Goal: Task Accomplishment & Management: Manage account settings

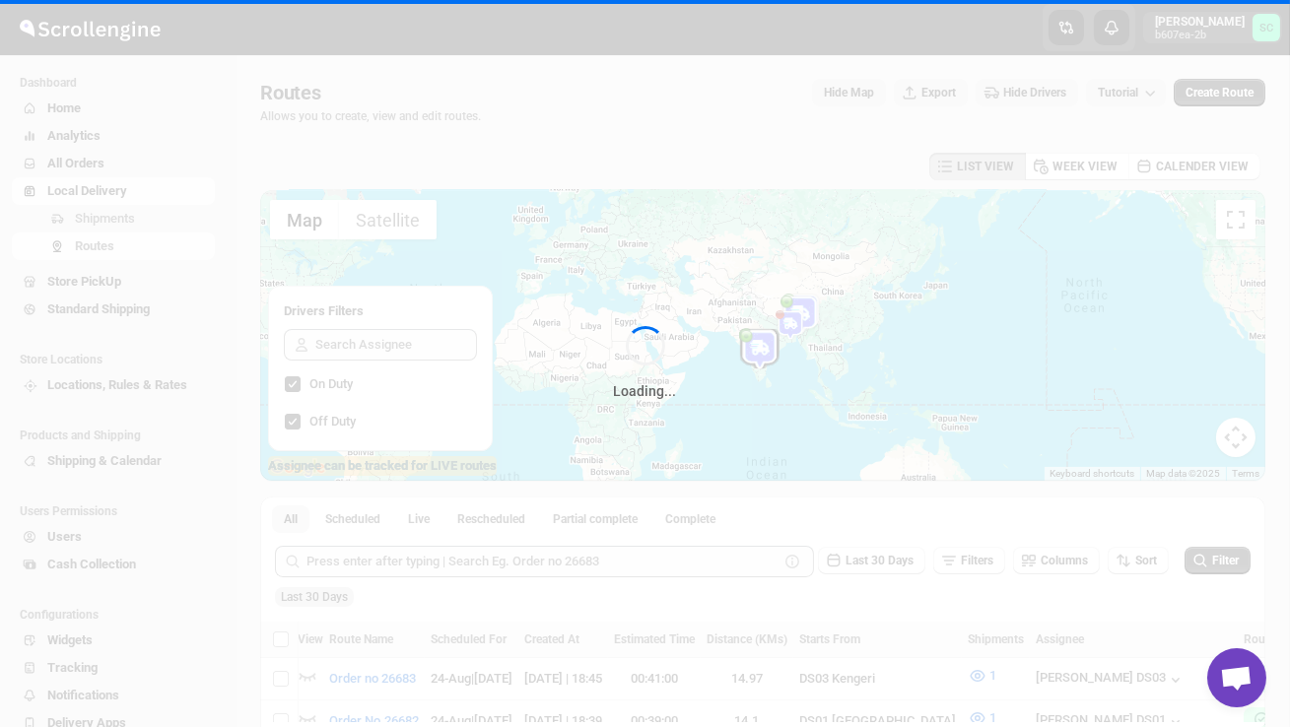
scroll to position [0, 1]
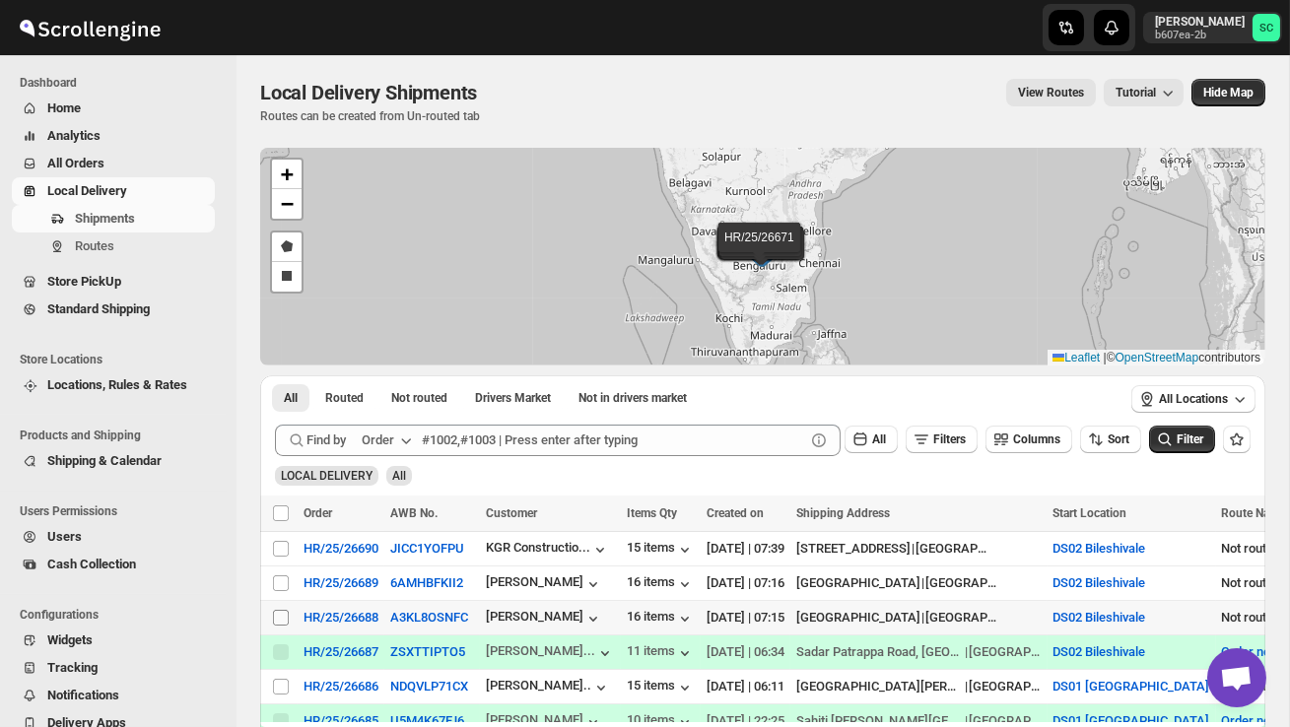
click at [277, 616] on input "Select shipment" at bounding box center [281, 618] width 16 height 16
checkbox input "true"
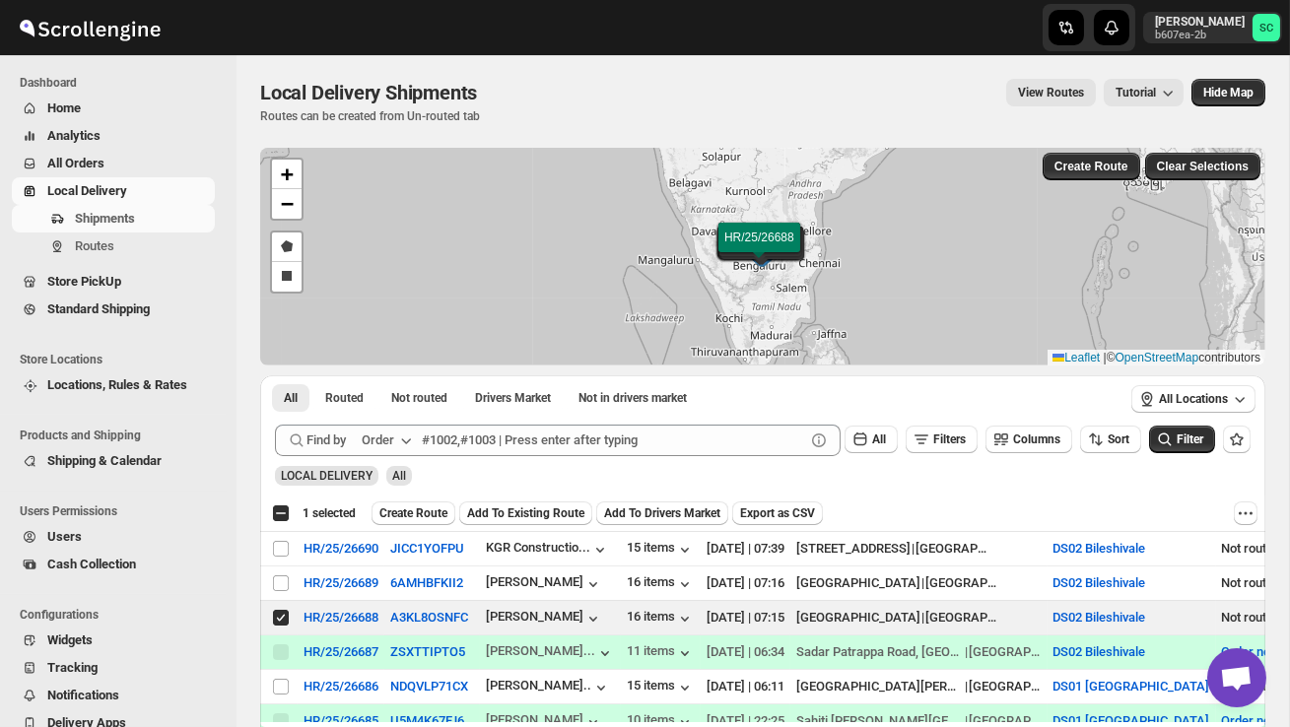
click at [425, 520] on span "Create Route" at bounding box center [413, 513] width 68 height 16
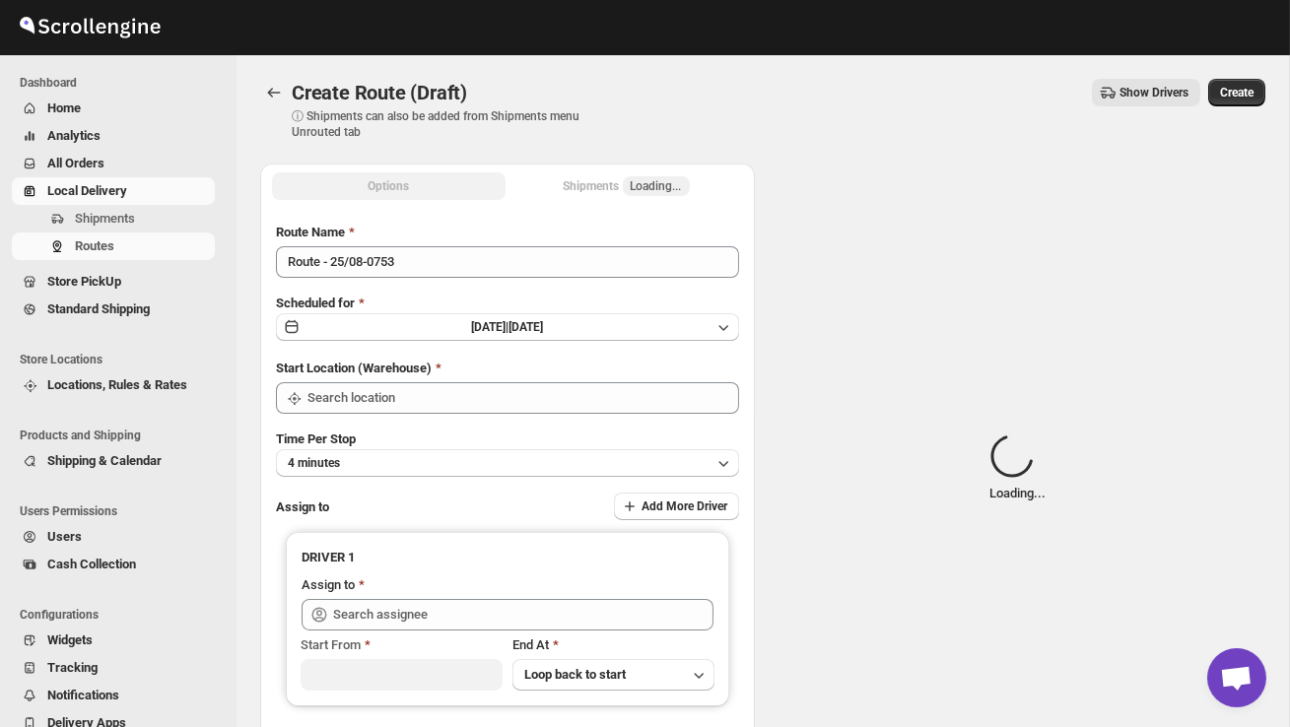
type input "DS02 Bileshivale"
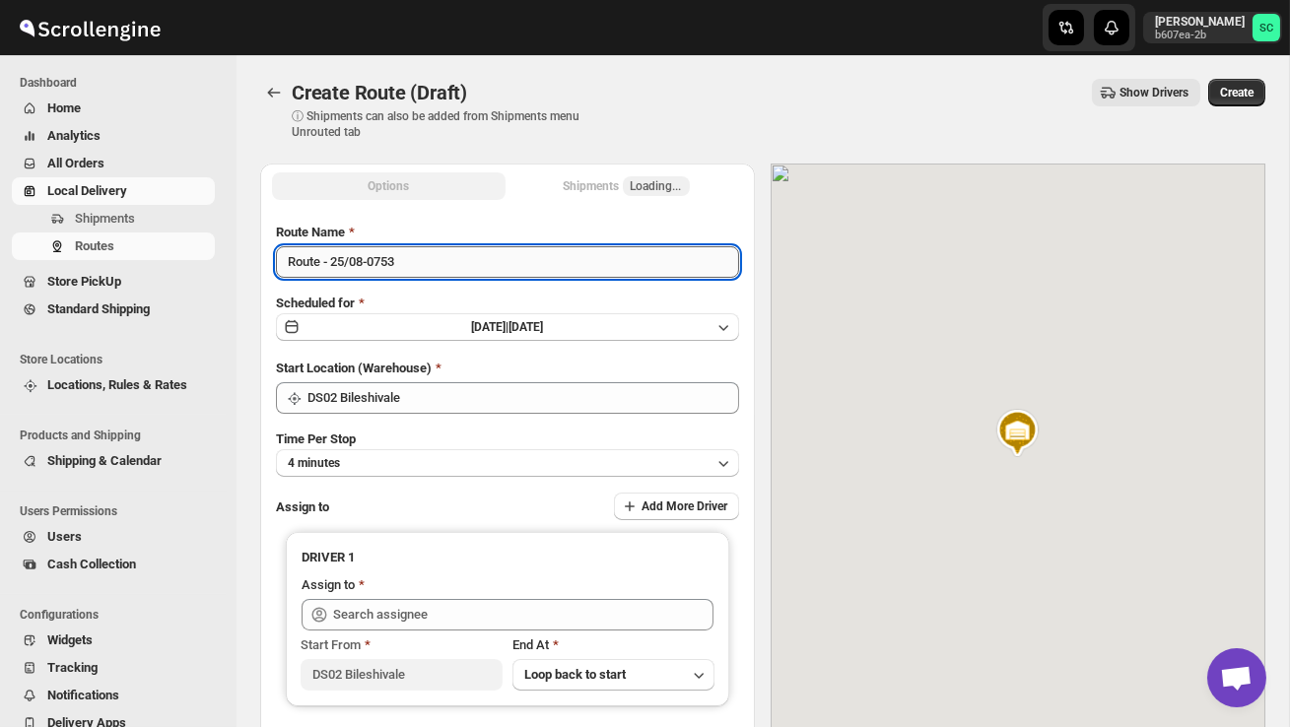
click at [428, 277] on input "Route - 25/08-0753" at bounding box center [507, 262] width 463 height 32
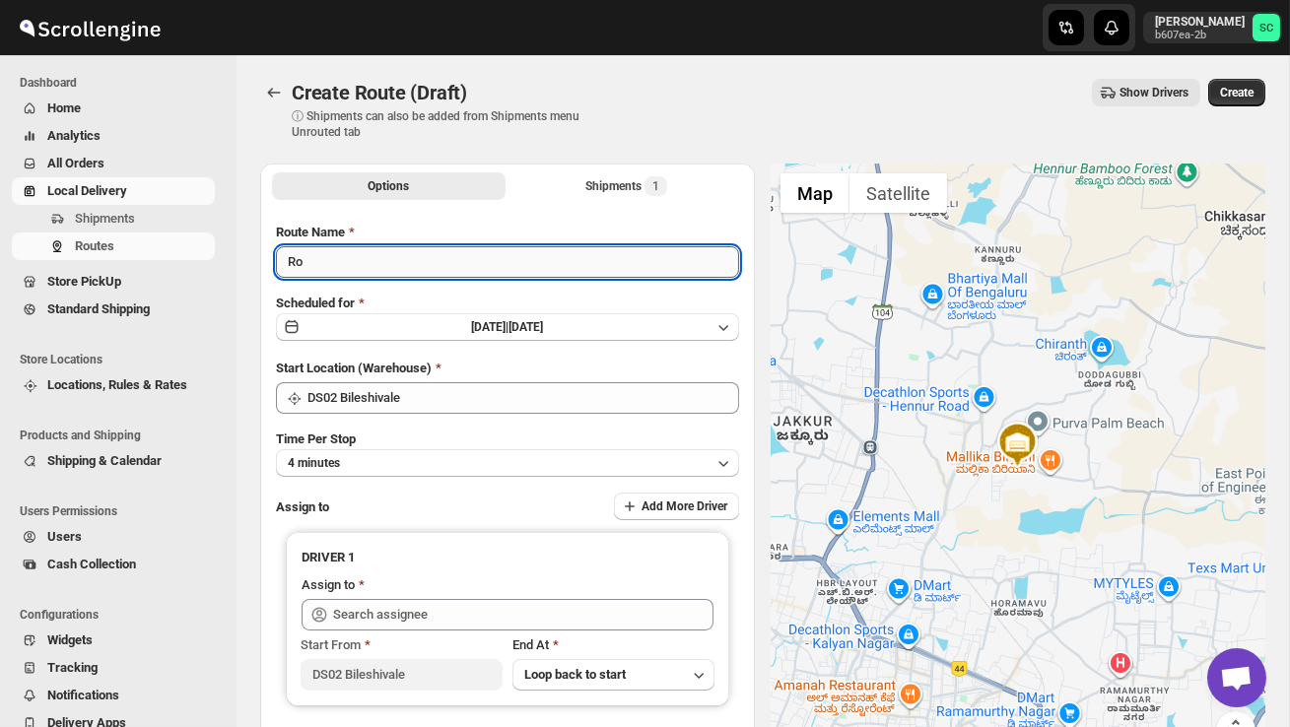
type input "R"
type input "Order no 26688"
click at [480, 457] on button "4 minutes" at bounding box center [507, 463] width 463 height 28
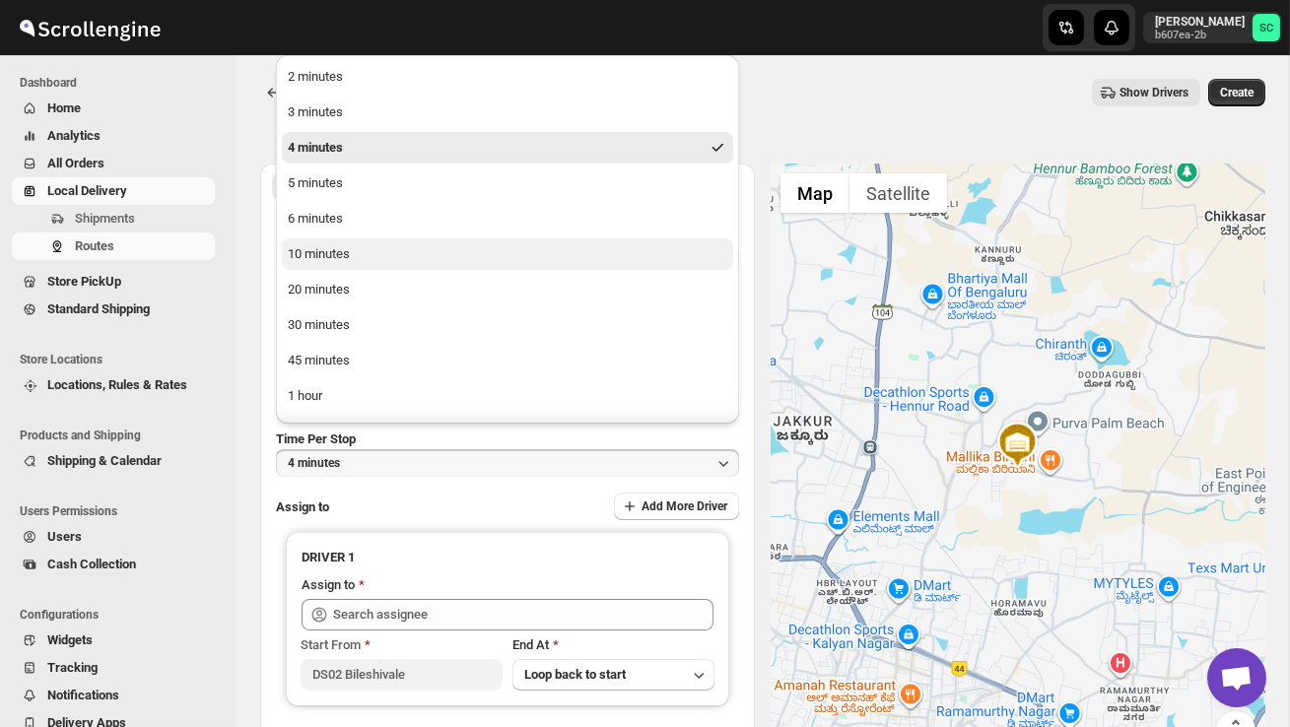
click at [394, 252] on button "10 minutes" at bounding box center [507, 254] width 451 height 32
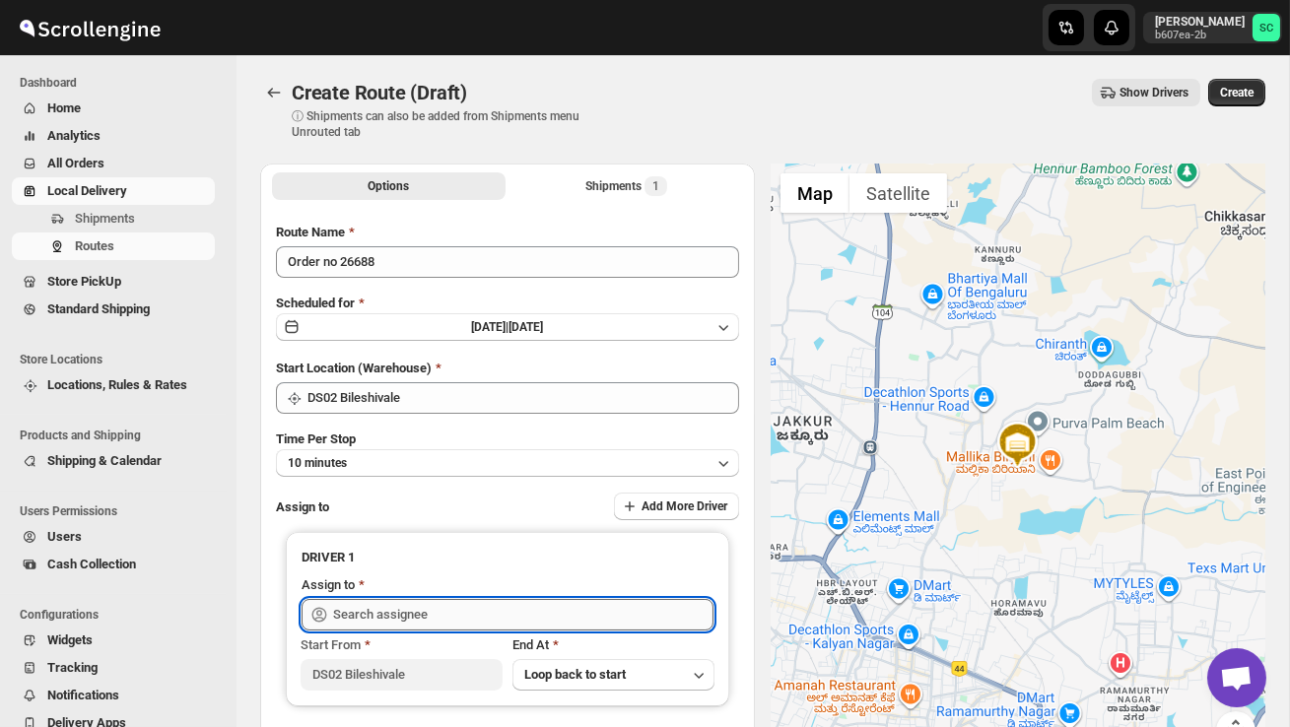
click at [384, 612] on input "text" at bounding box center [523, 615] width 380 height 32
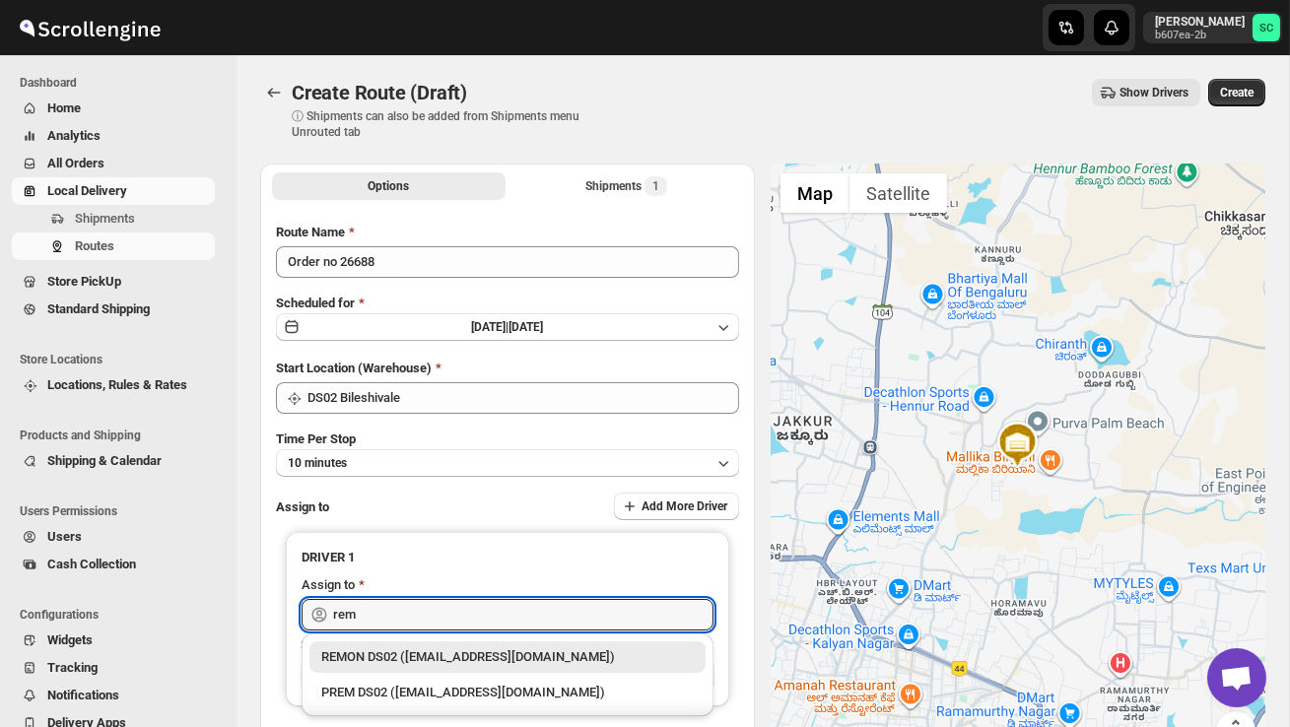
click at [438, 649] on div "REMON DS02 ([EMAIL_ADDRESS][DOMAIN_NAME])" at bounding box center [507, 657] width 372 height 20
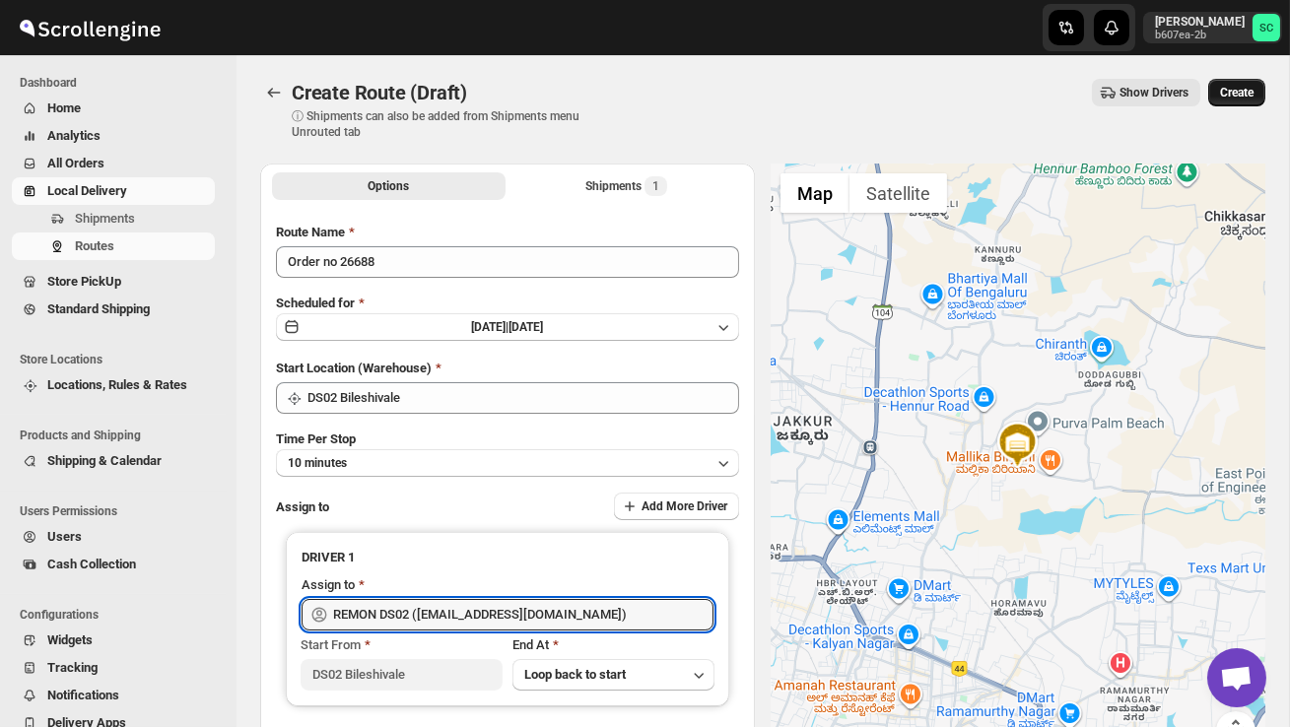
type input "REMON DS02 ([EMAIL_ADDRESS][DOMAIN_NAME])"
click at [1247, 90] on span "Create" at bounding box center [1236, 93] width 33 height 16
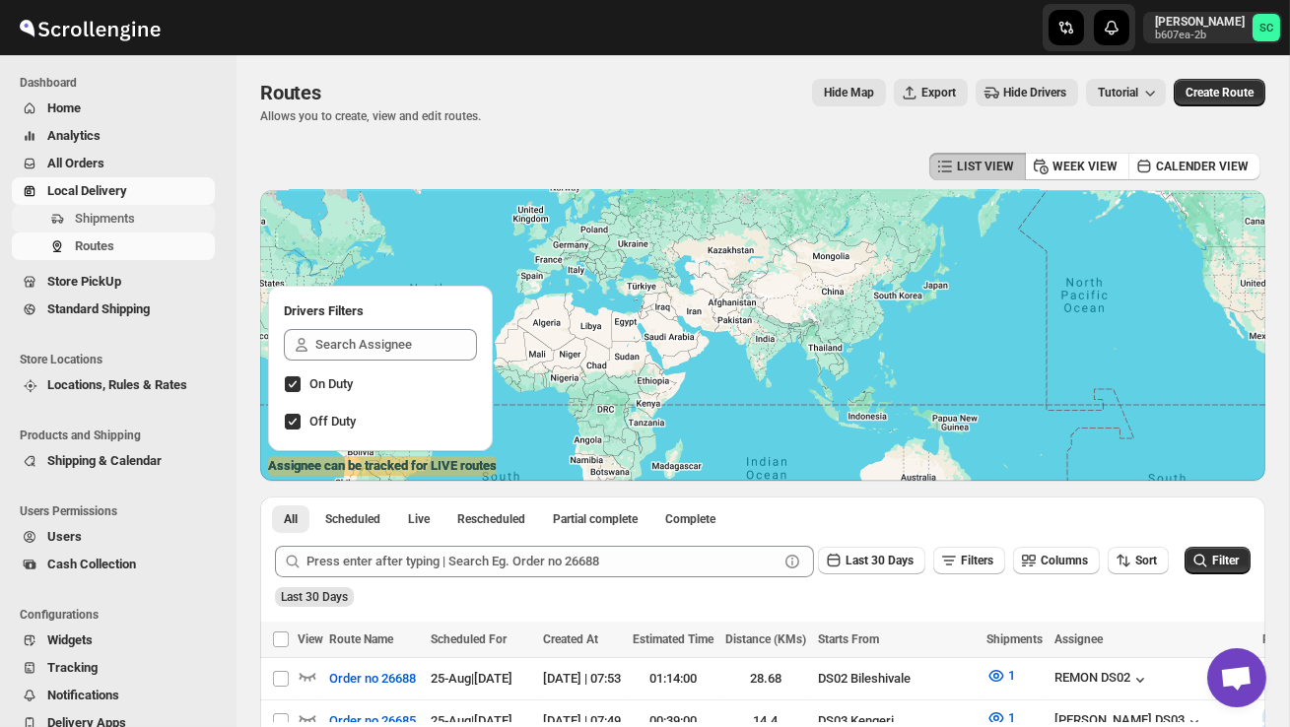
click at [135, 222] on span "Shipments" at bounding box center [105, 218] width 60 height 15
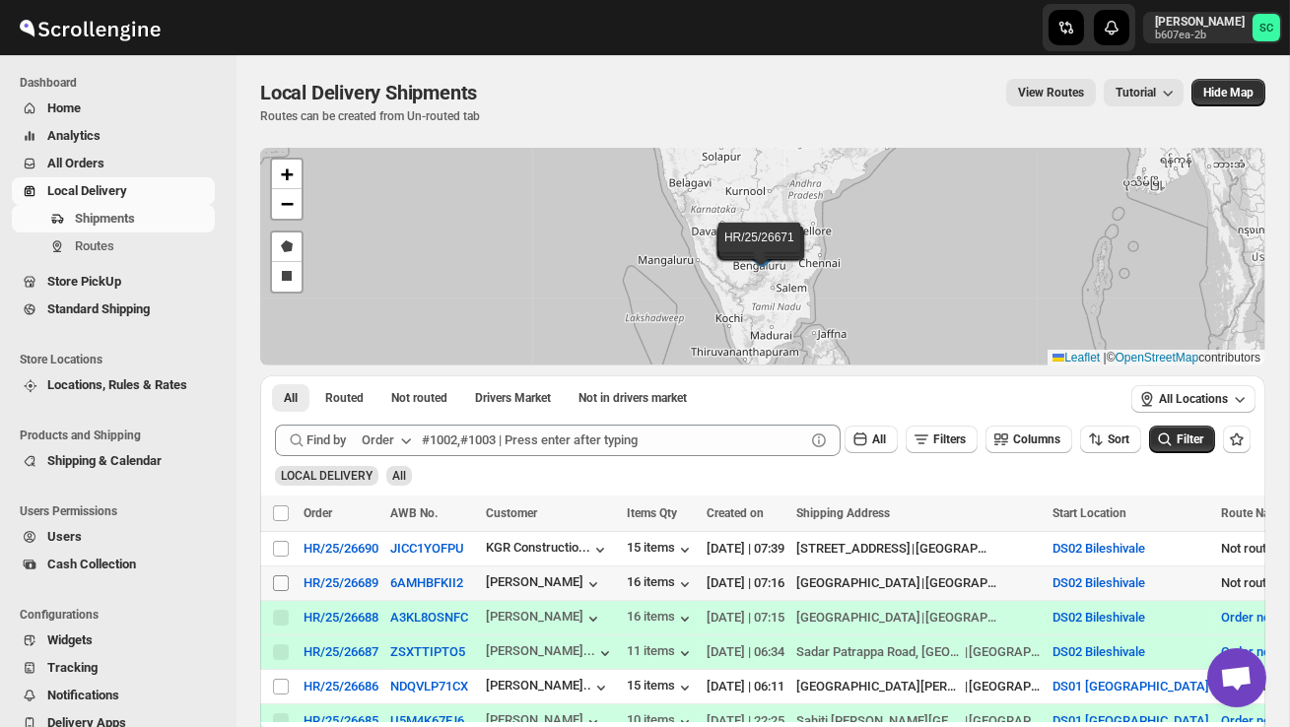
click at [281, 577] on input "Select shipment" at bounding box center [281, 583] width 16 height 16
checkbox input "true"
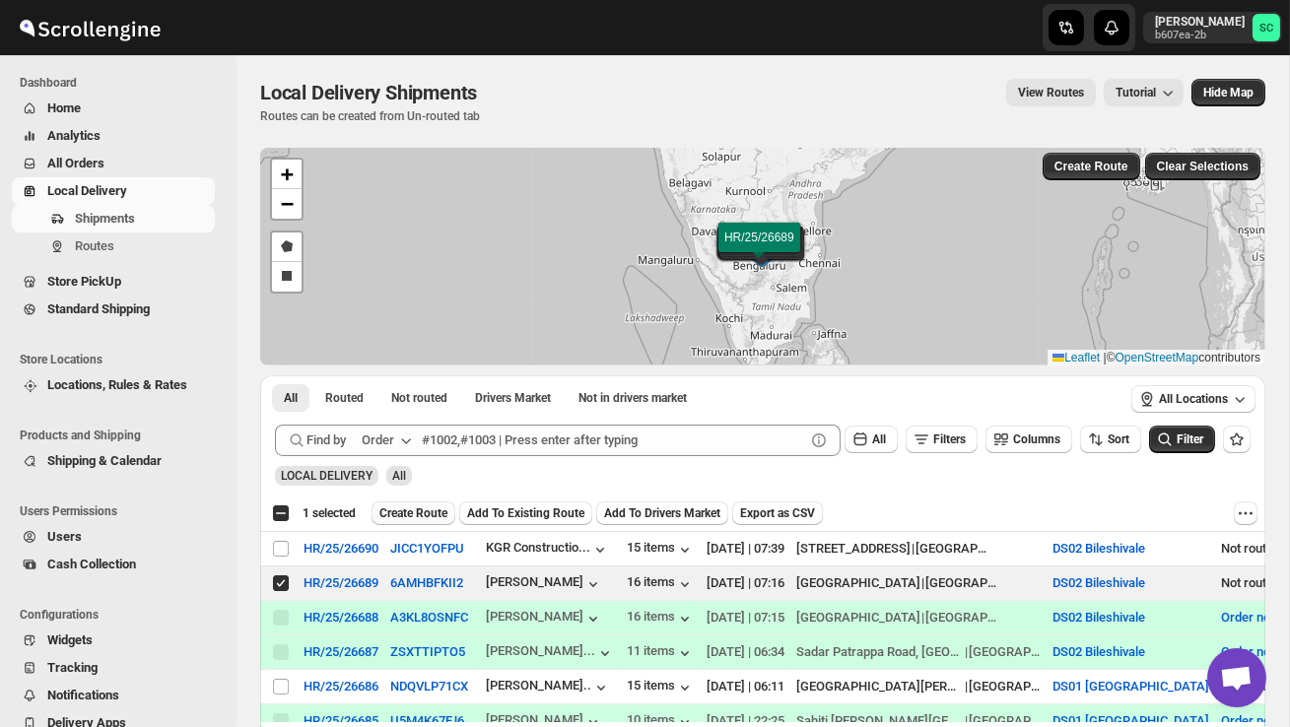
click at [435, 503] on button "Create Route" at bounding box center [413, 513] width 84 height 24
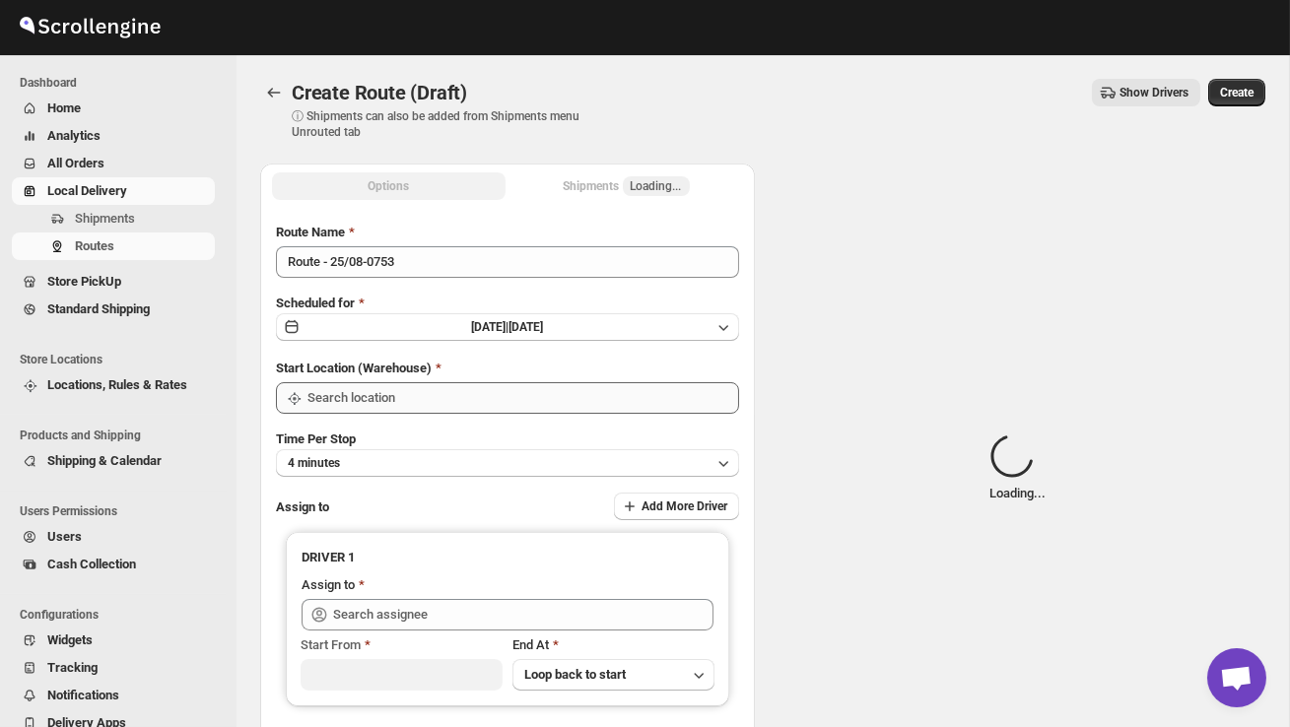
type input "DS02 Bileshivale"
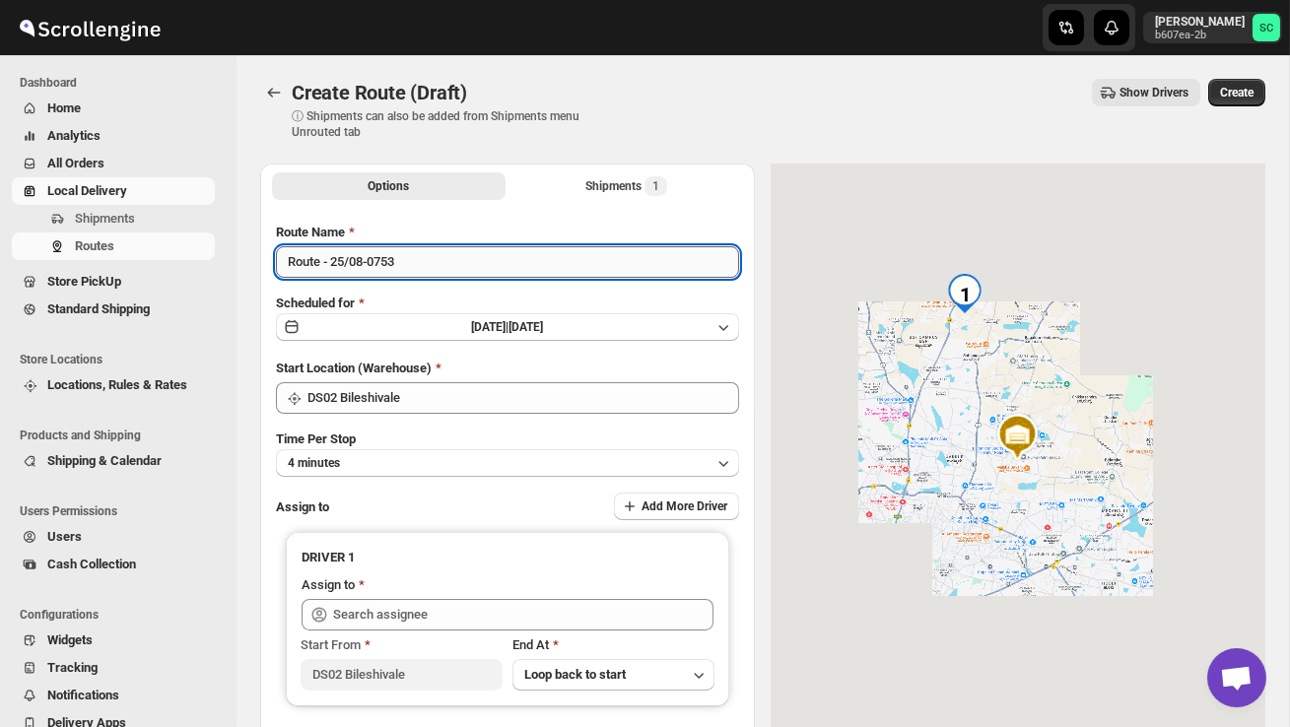
click at [440, 262] on input "Route - 25/08-0753" at bounding box center [507, 262] width 463 height 32
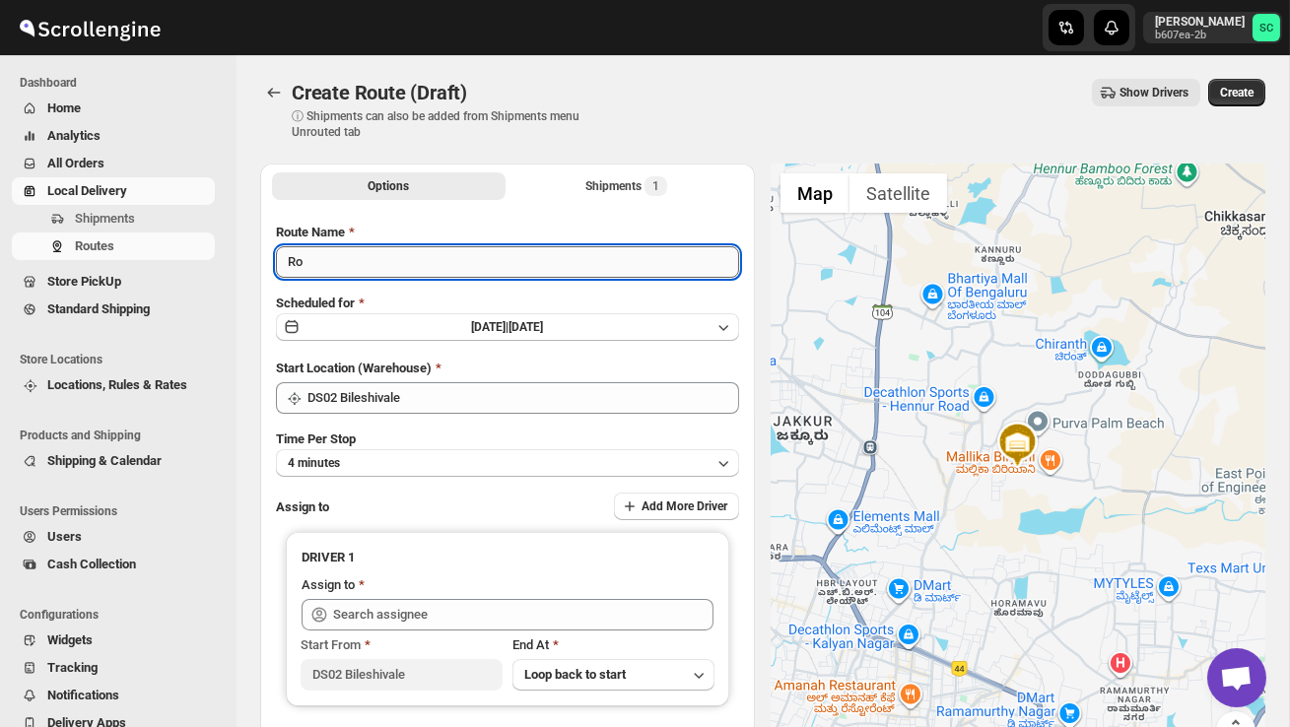
type input "R"
type input "Order no 26689"
click at [406, 458] on button "4 minutes" at bounding box center [507, 463] width 463 height 28
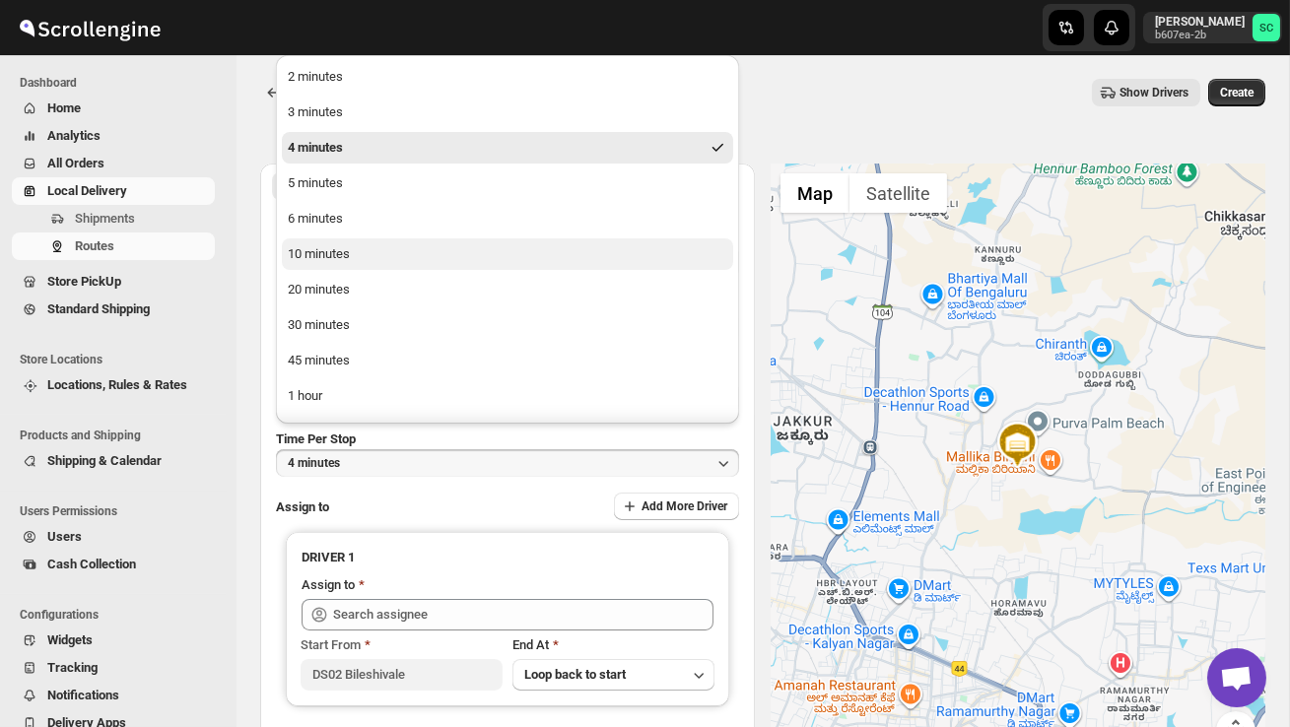
click at [332, 240] on button "10 minutes" at bounding box center [507, 254] width 451 height 32
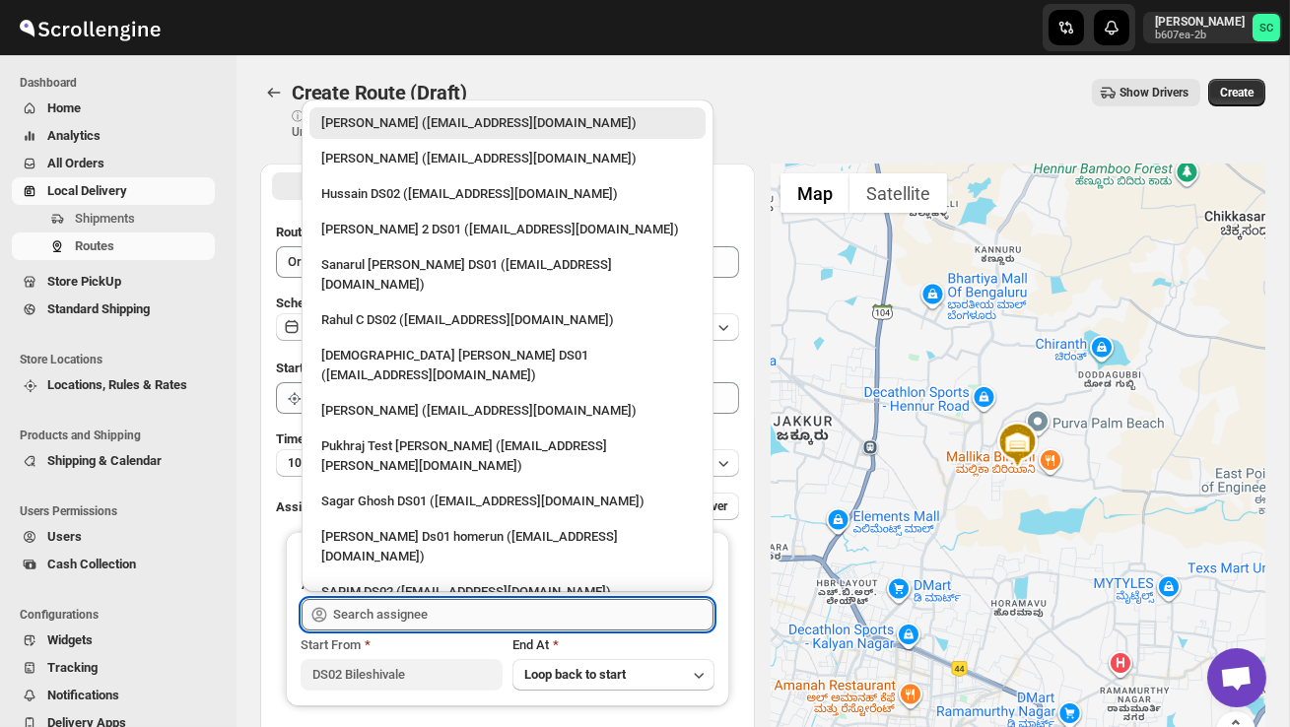
click at [393, 615] on input "text" at bounding box center [523, 615] width 380 height 32
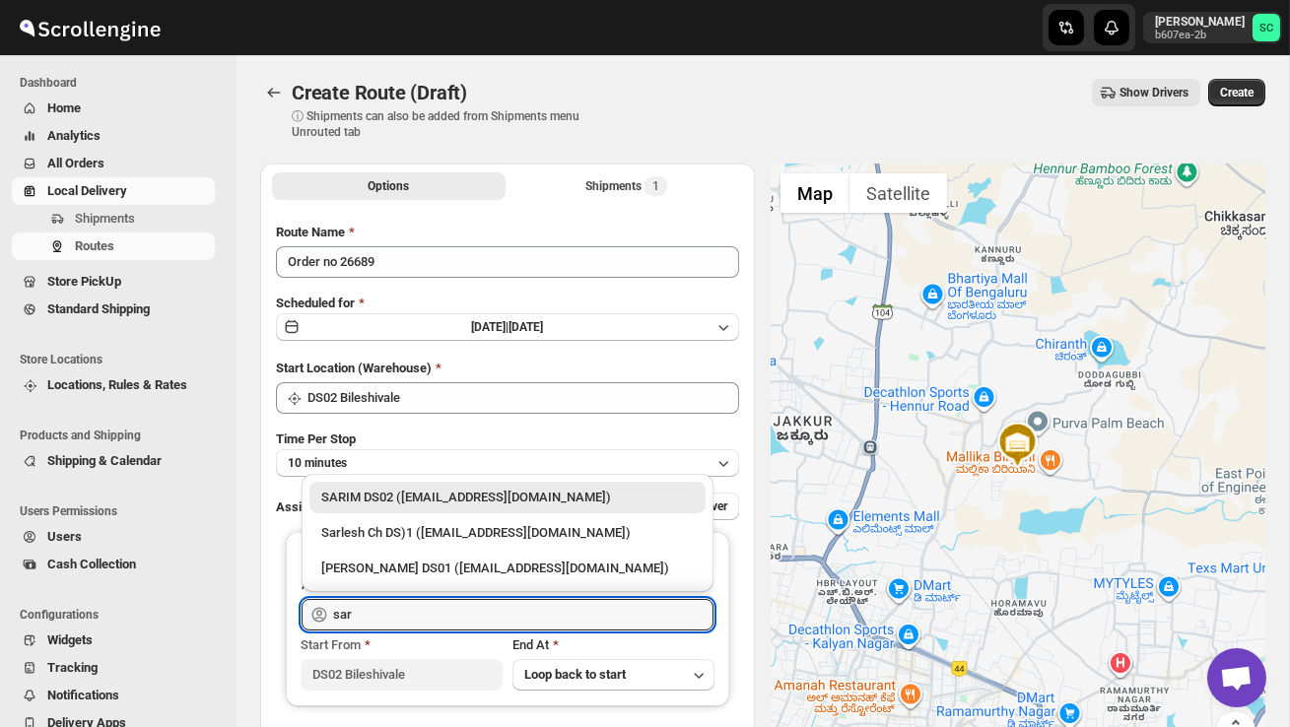
click at [459, 492] on div "SARIM DS02 ([EMAIL_ADDRESS][DOMAIN_NAME])" at bounding box center [507, 498] width 372 height 20
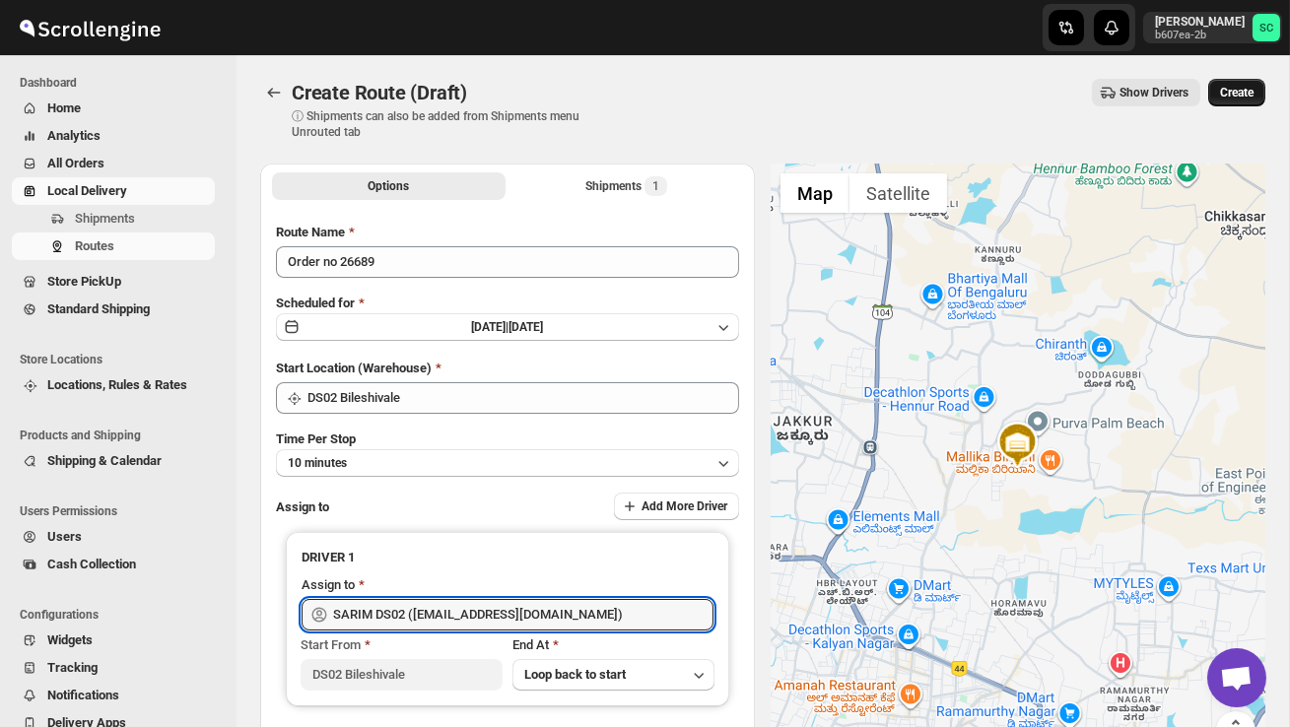
type input "SARIM DS02 ([EMAIL_ADDRESS][DOMAIN_NAME])"
click at [1241, 97] on span "Create" at bounding box center [1236, 93] width 33 height 16
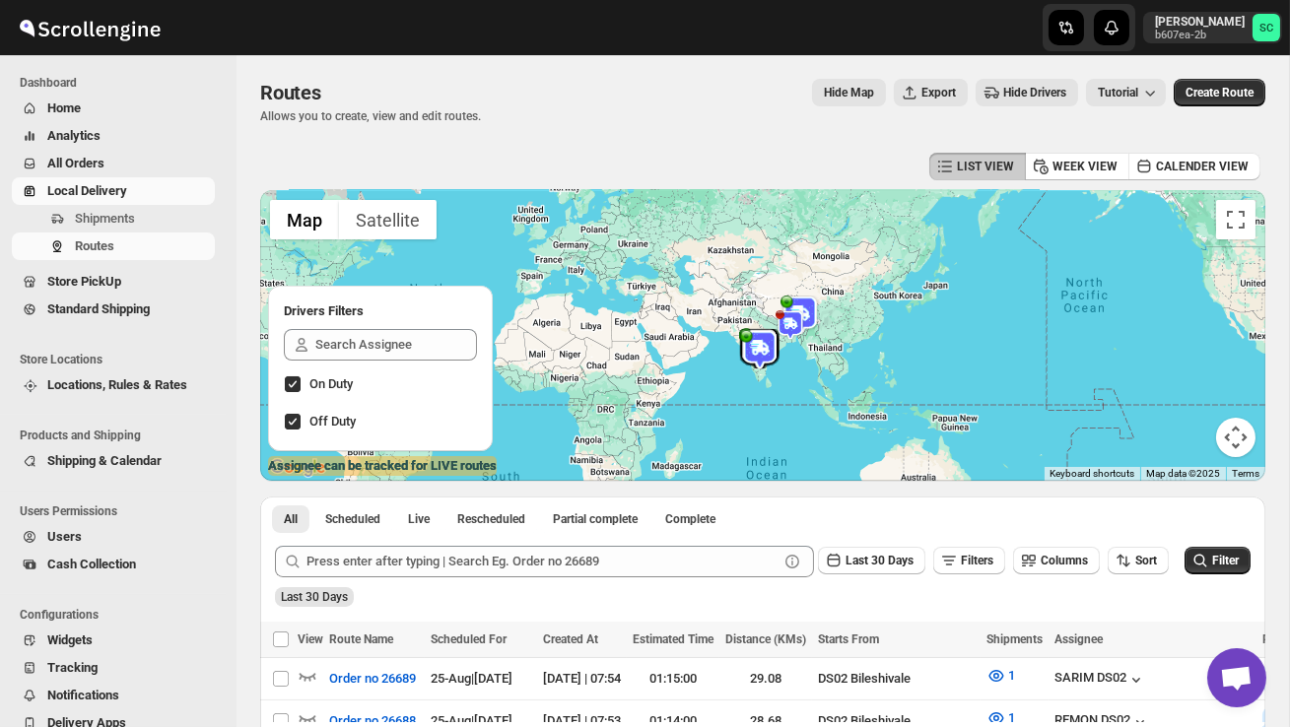
click at [84, 539] on span "Users" at bounding box center [129, 537] width 164 height 20
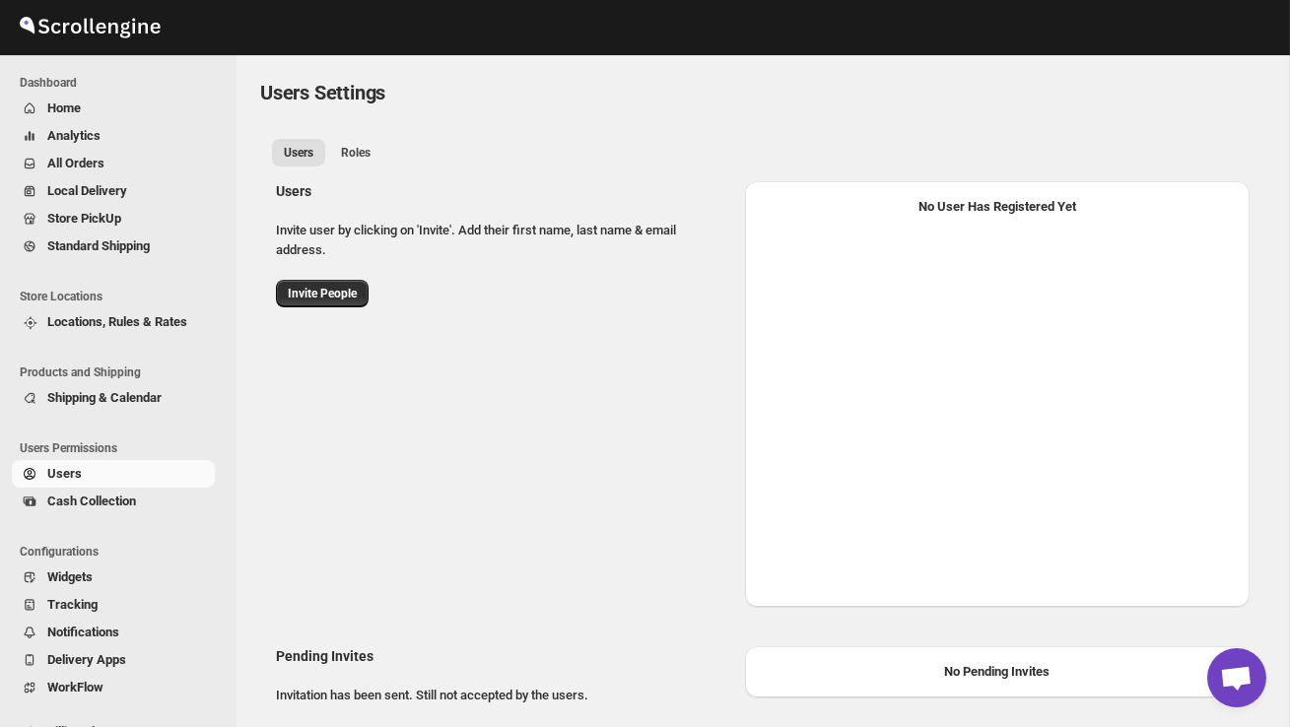
select select "637b767fbaab0276b10c91d5"
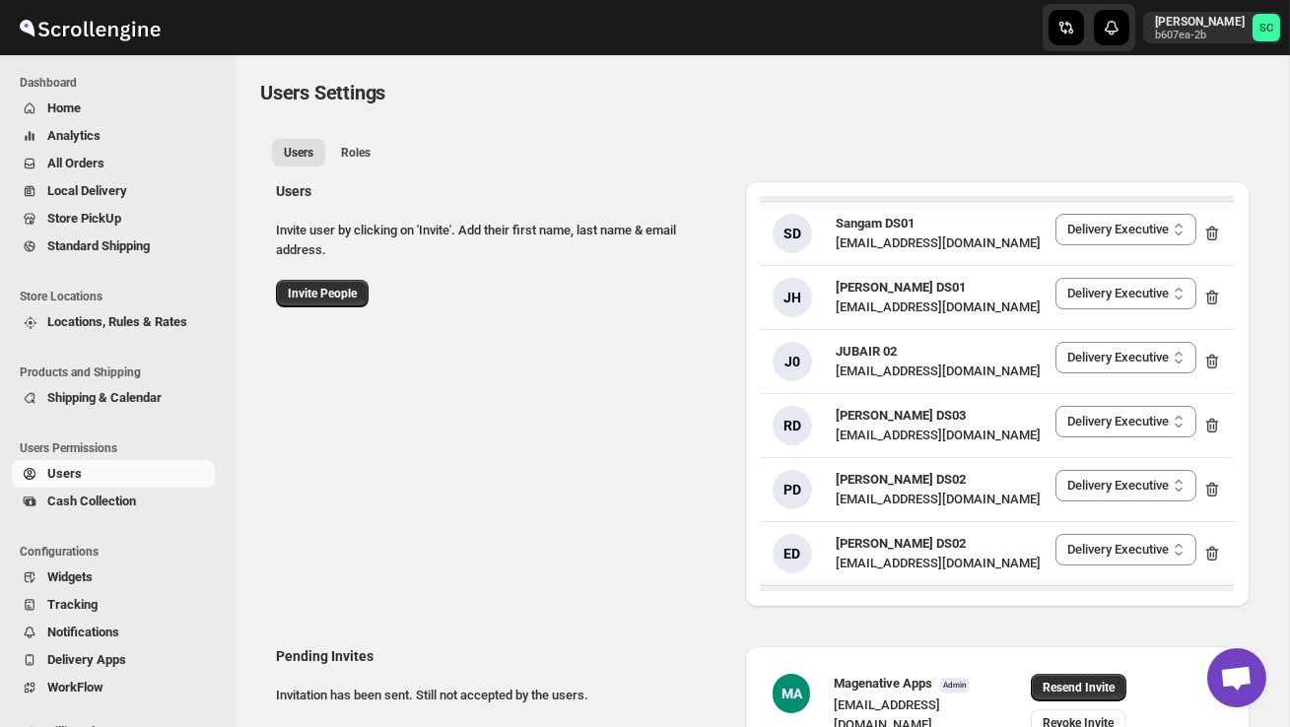
scroll to position [1208, 0]
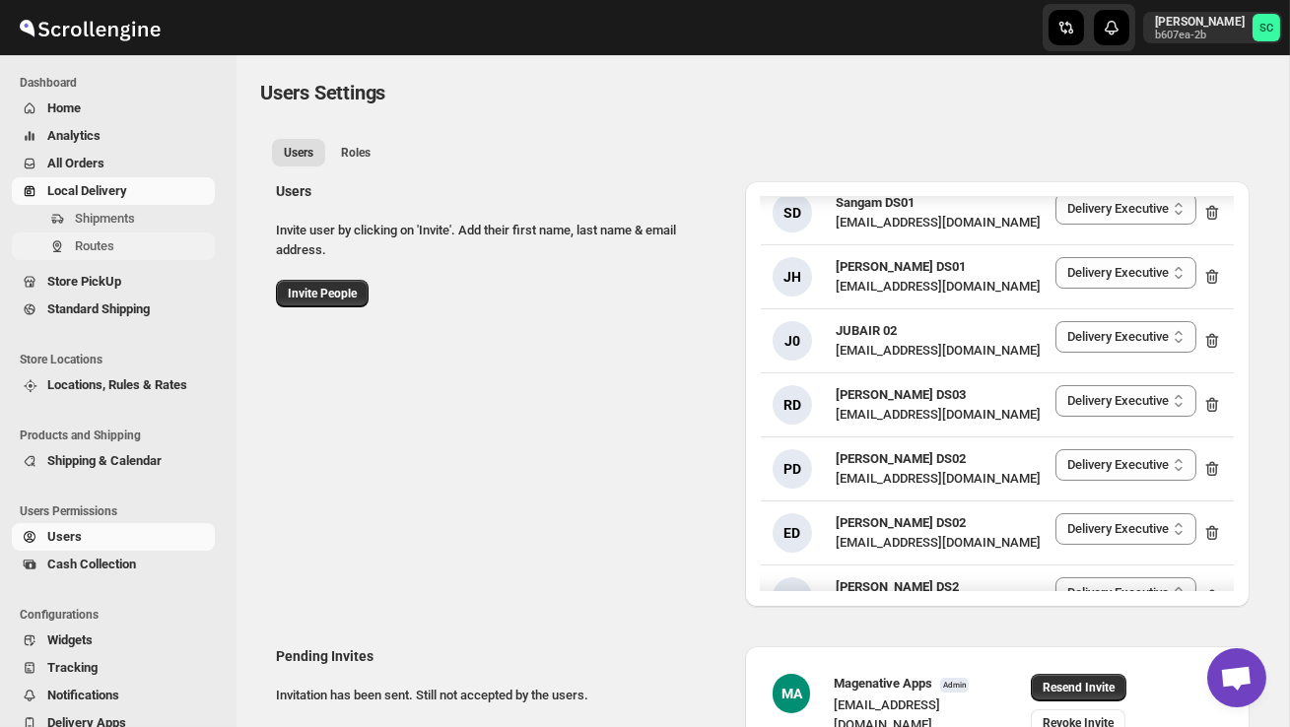
click at [103, 245] on span "Routes" at bounding box center [94, 245] width 39 height 15
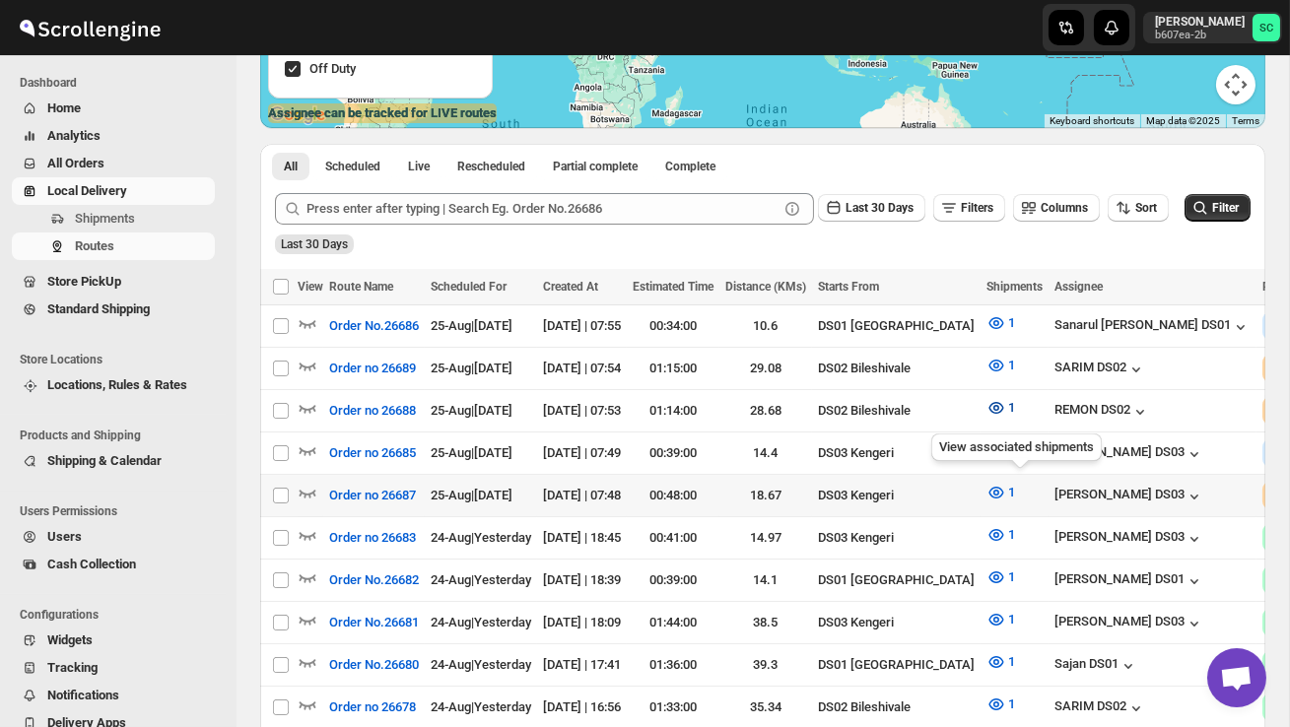
scroll to position [356, 0]
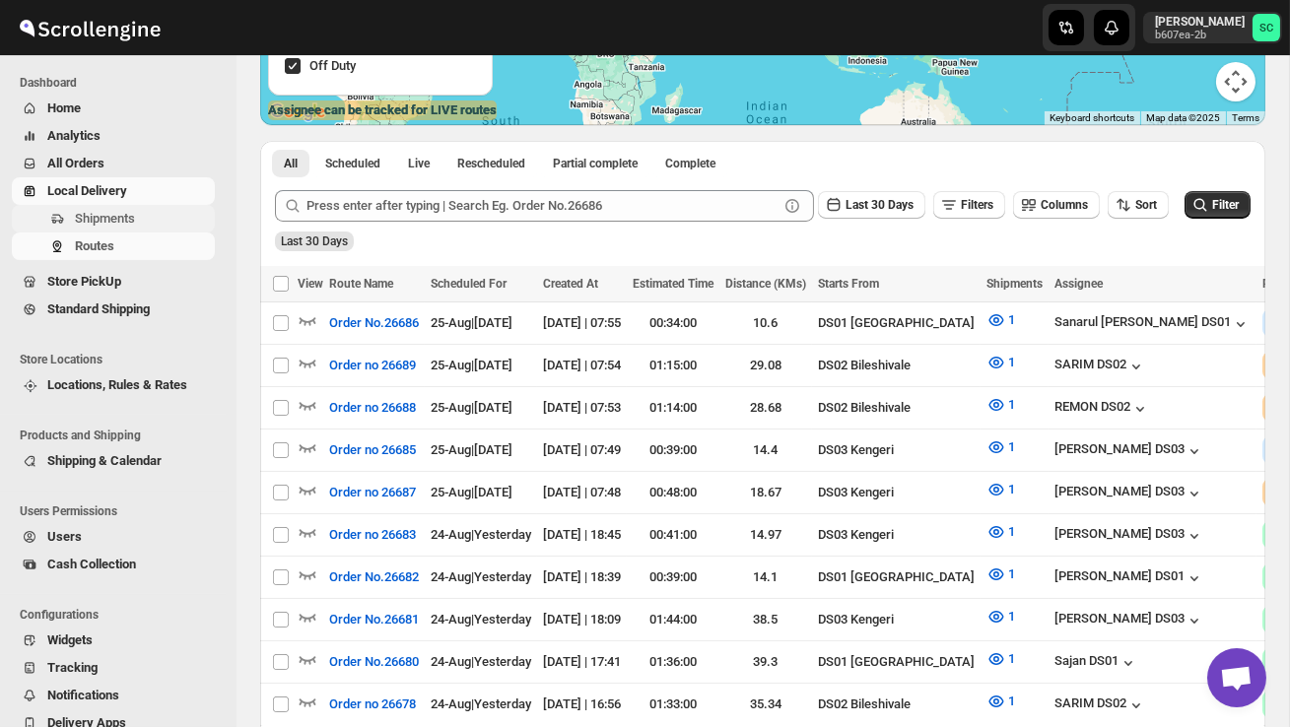
click at [118, 214] on span "Shipments" at bounding box center [105, 218] width 60 height 15
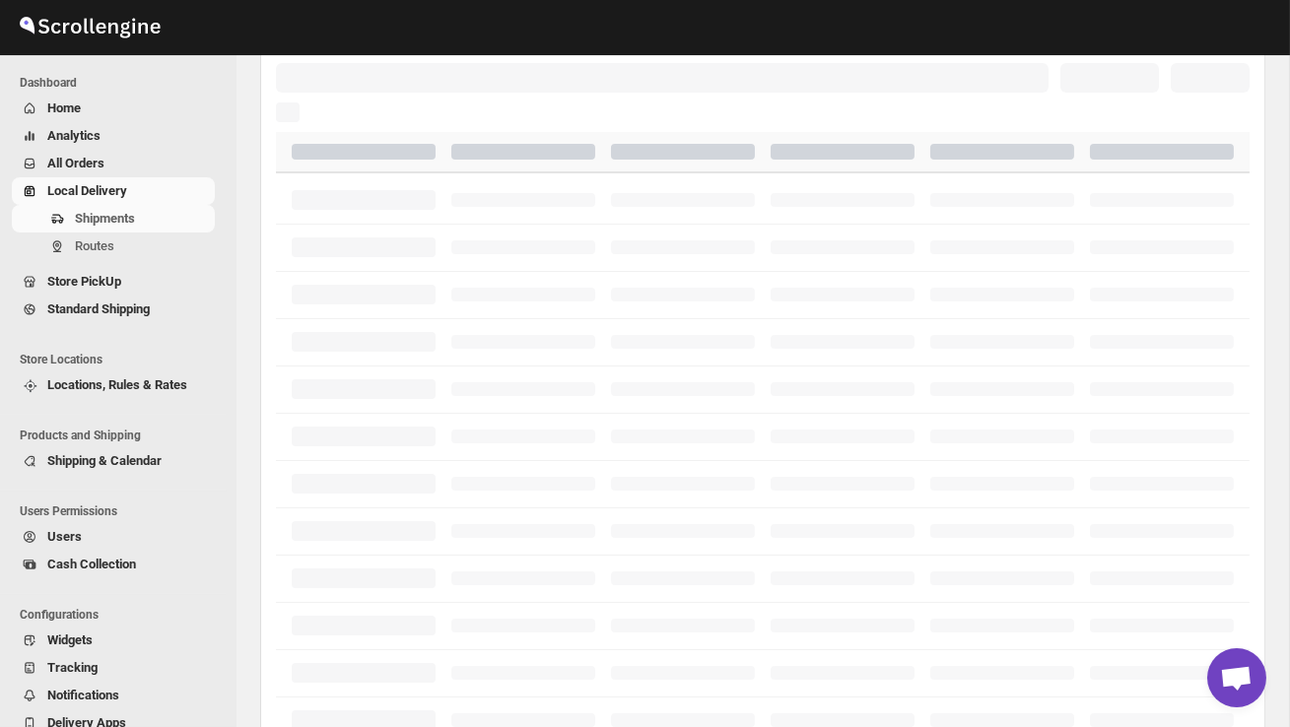
scroll to position [0, 0]
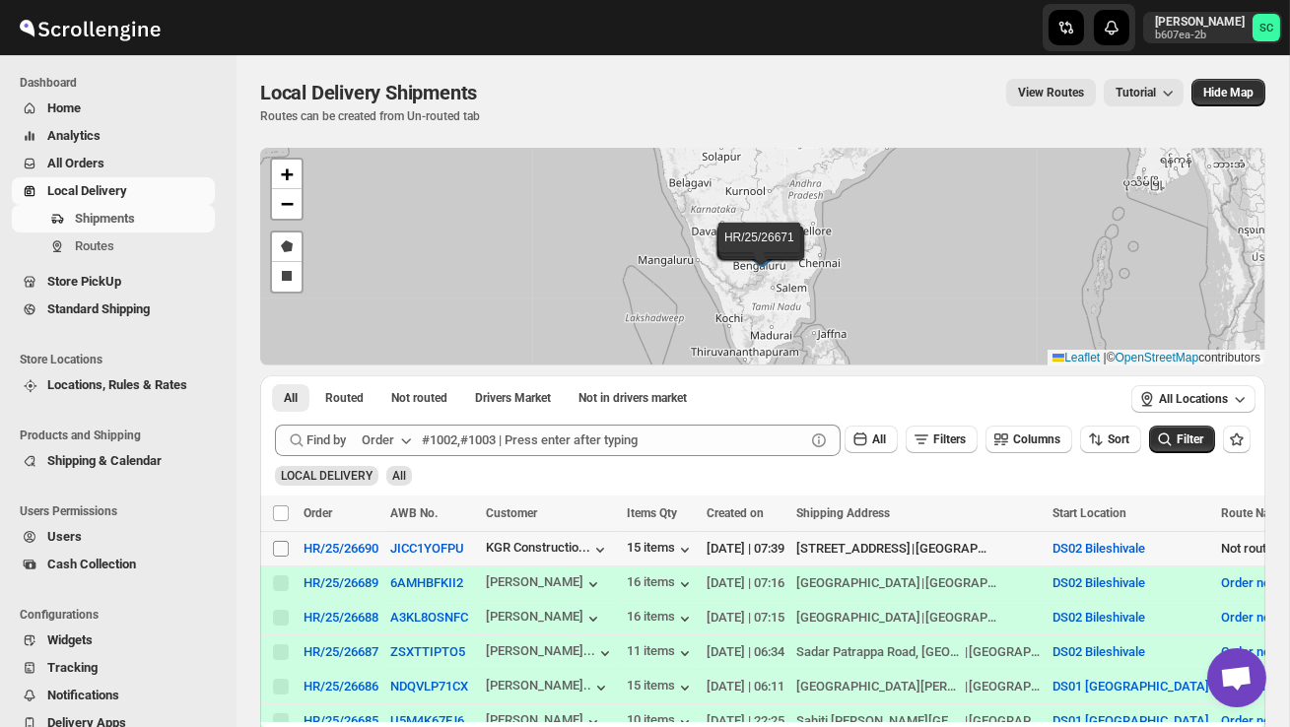
click at [278, 552] on input "Select shipment" at bounding box center [281, 549] width 16 height 16
checkbox input "true"
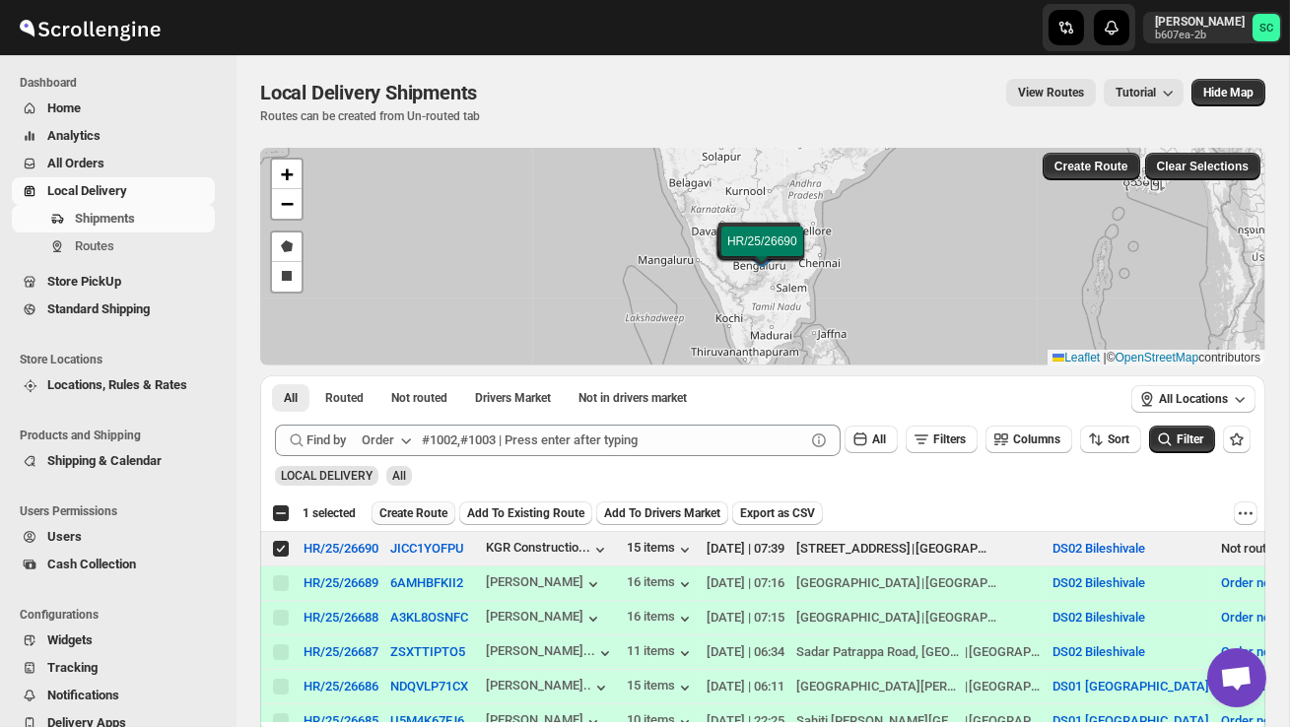
click at [442, 513] on span "Create Route" at bounding box center [413, 513] width 68 height 16
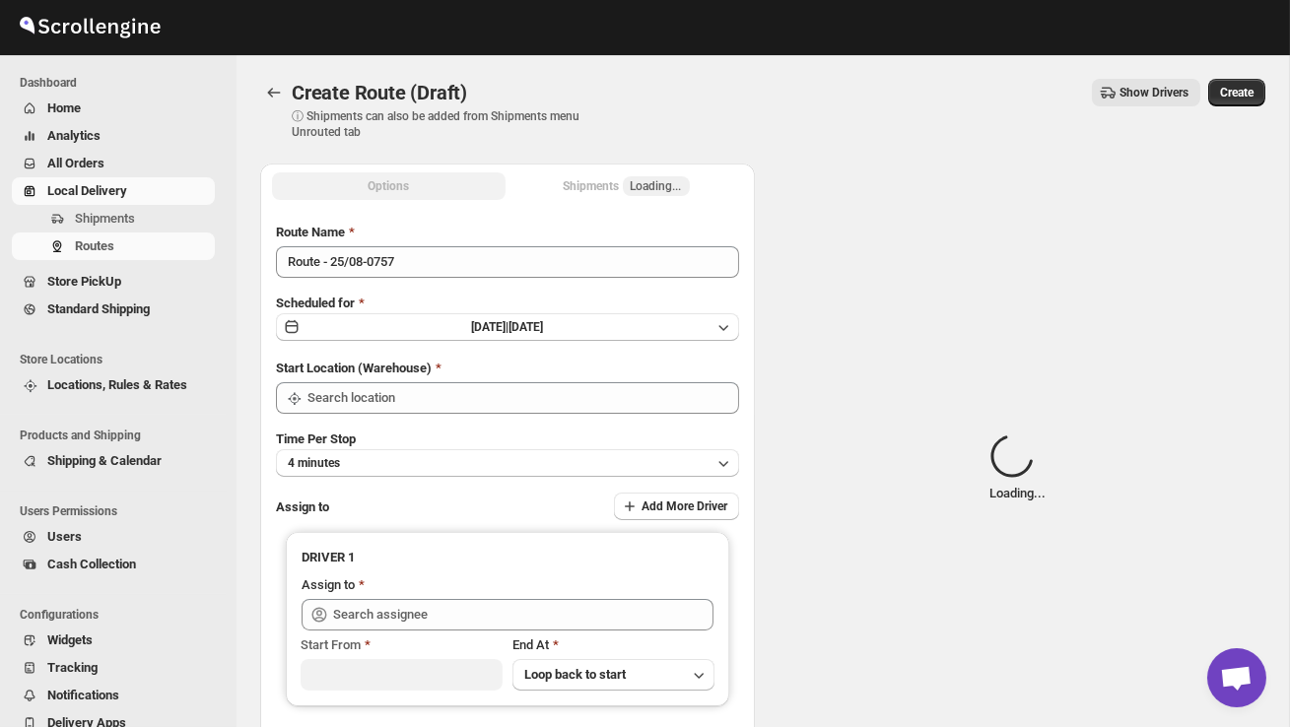
type input "DS02 Bileshivale"
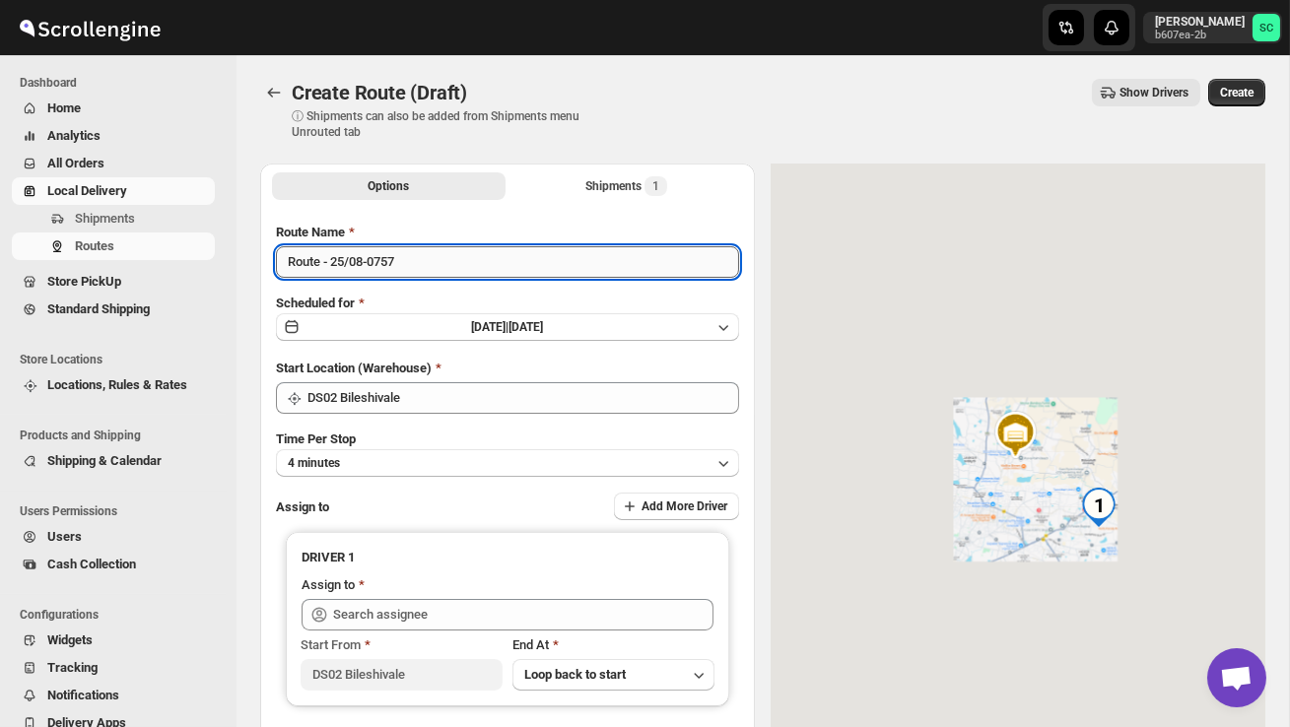
click at [434, 265] on input "Route - 25/08-0757" at bounding box center [507, 262] width 463 height 32
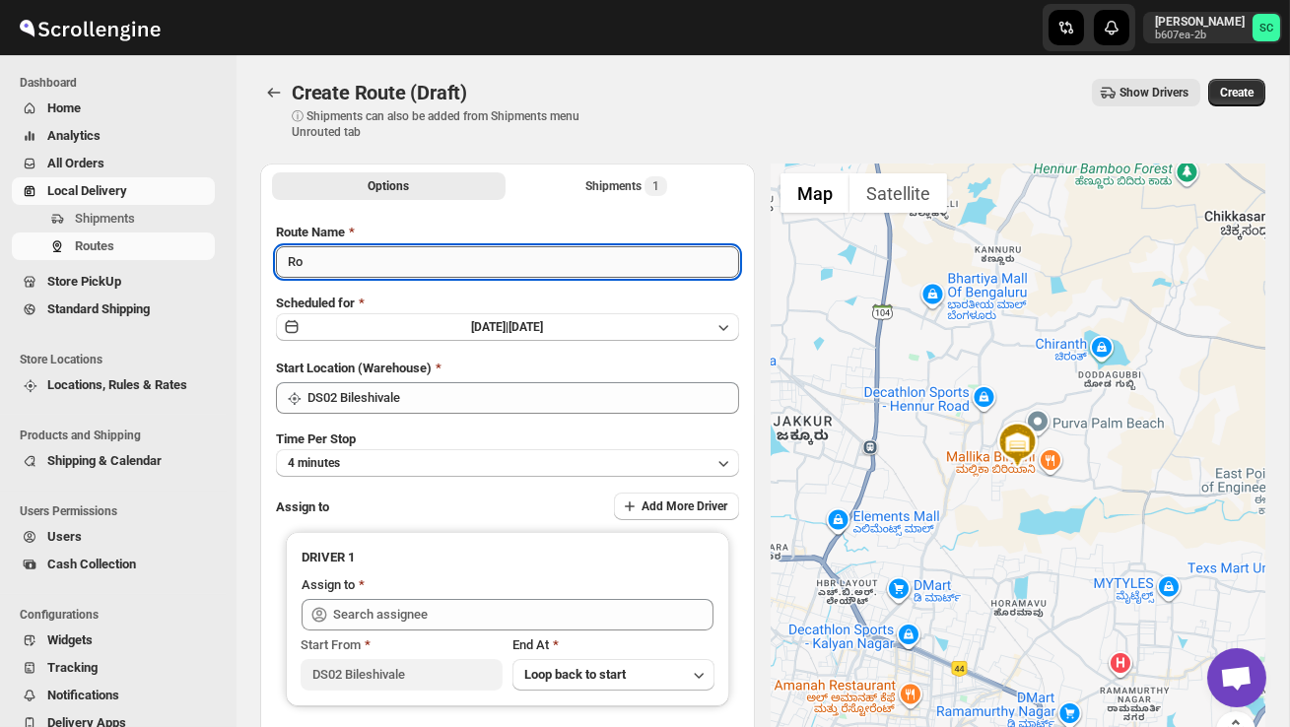
type input "R"
type input "Order no 26690"
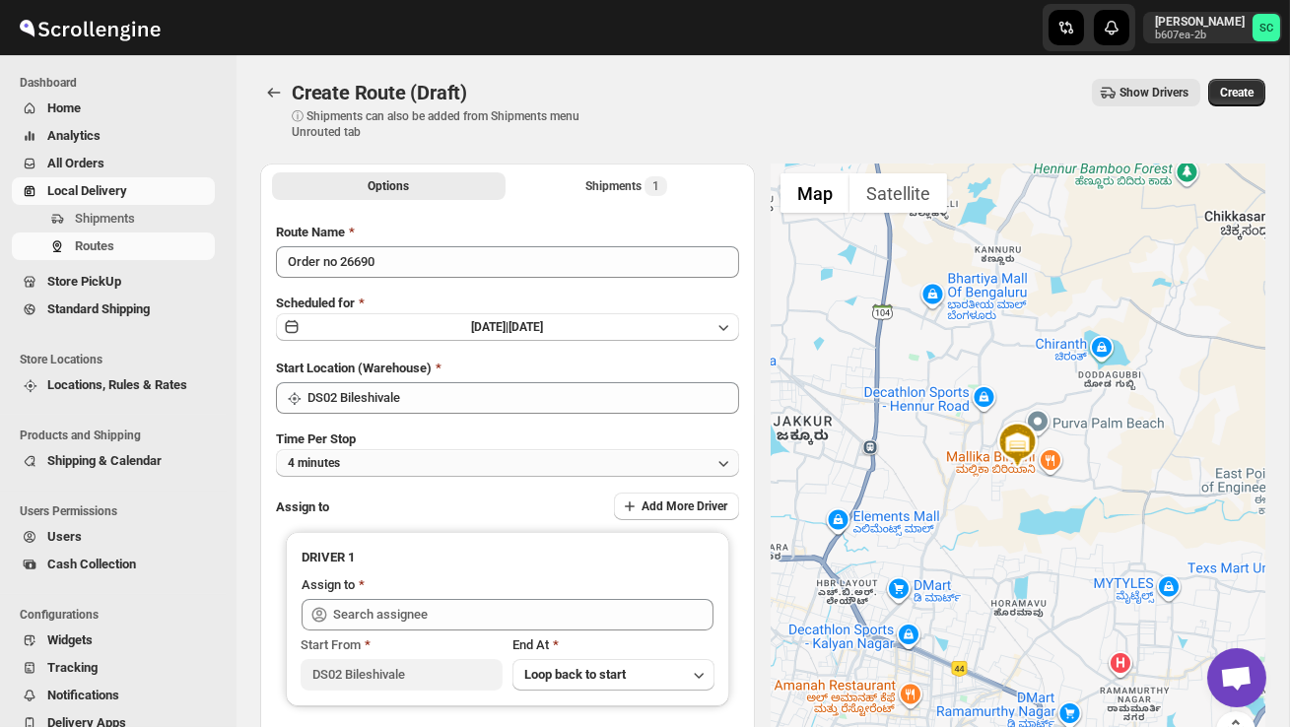
click at [451, 457] on button "4 minutes" at bounding box center [507, 463] width 463 height 28
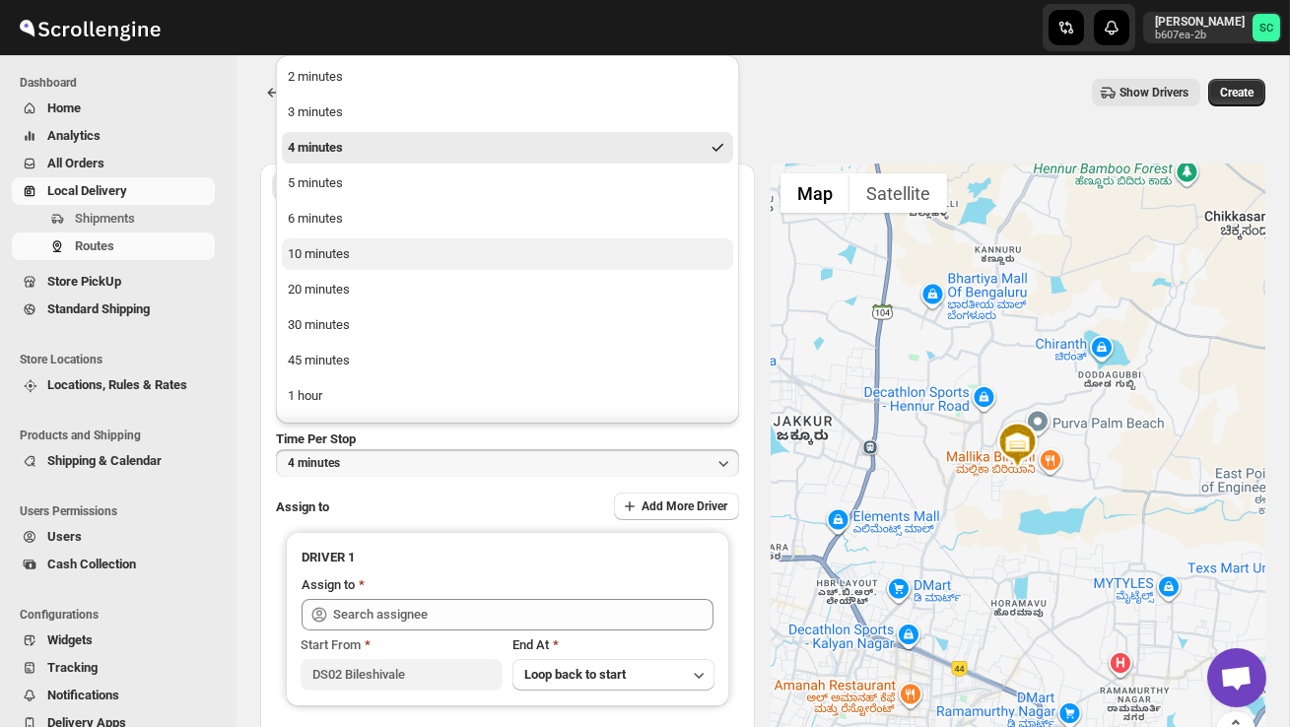
click at [337, 258] on div "10 minutes" at bounding box center [319, 254] width 62 height 20
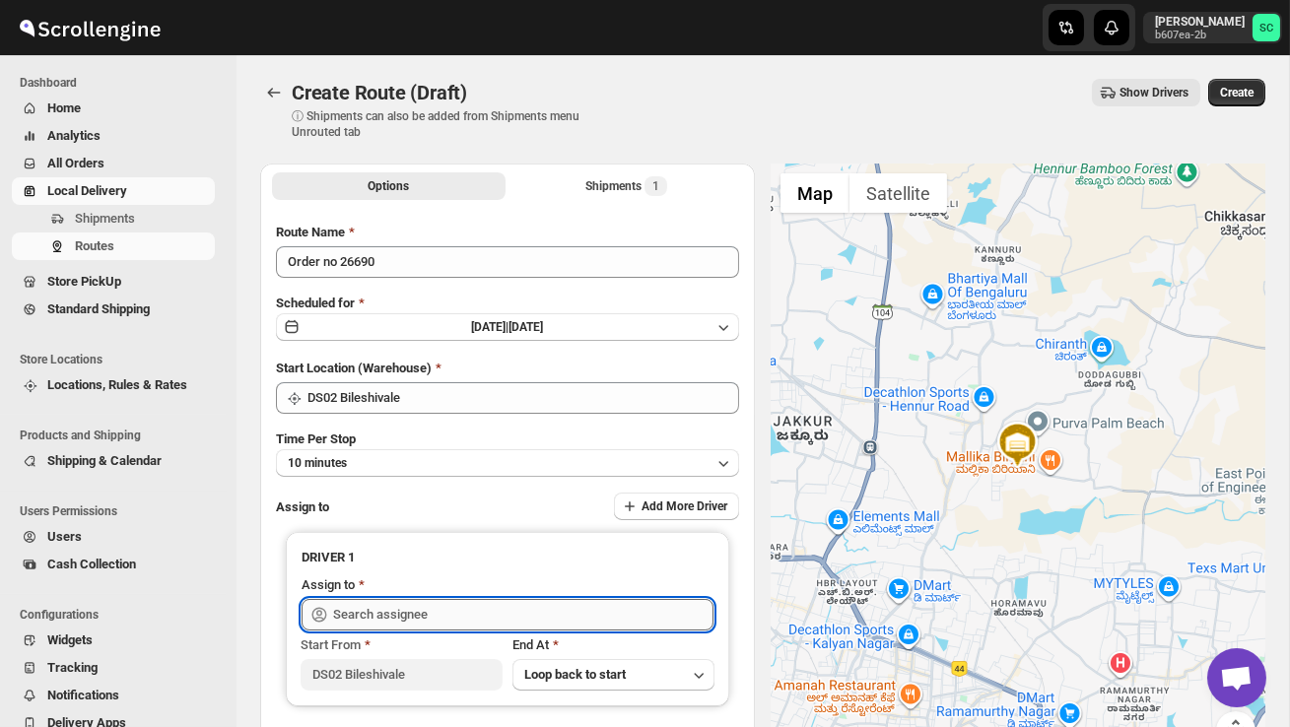
click at [364, 611] on input "text" at bounding box center [523, 615] width 380 height 32
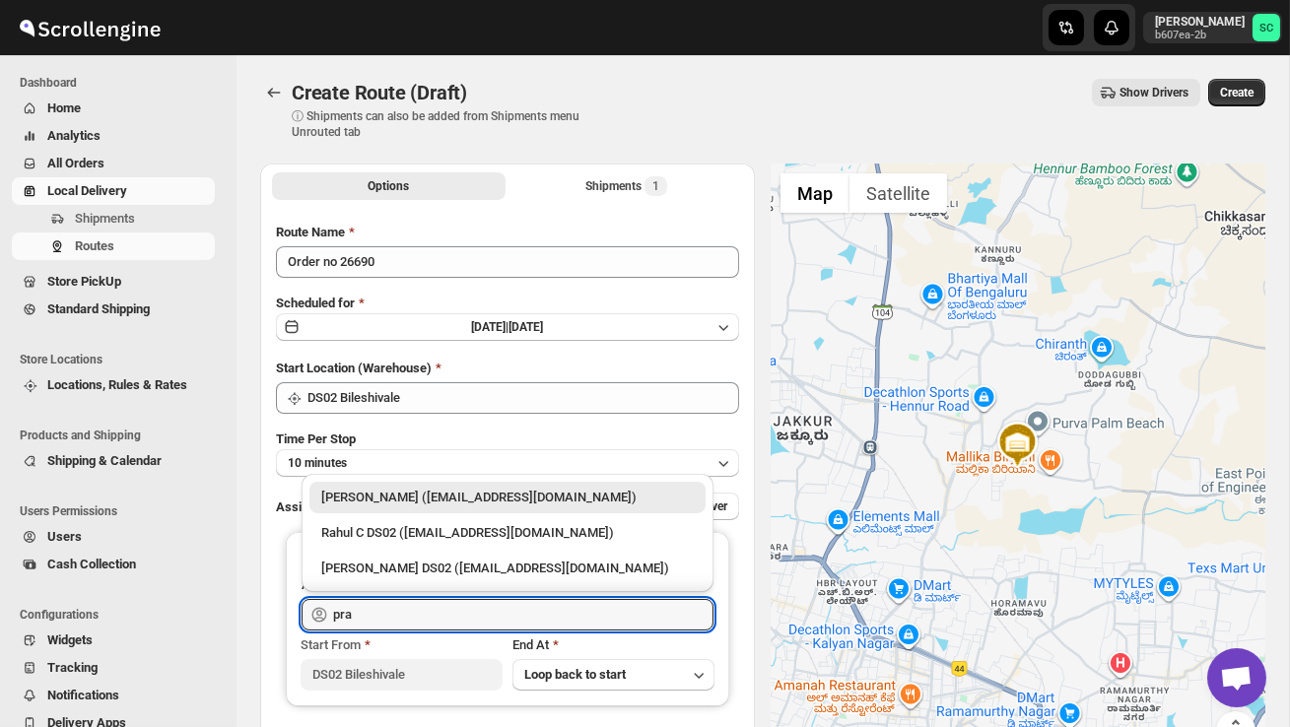
click at [376, 560] on div "[PERSON_NAME] DS02 ([EMAIL_ADDRESS][DOMAIN_NAME])" at bounding box center [507, 569] width 372 height 20
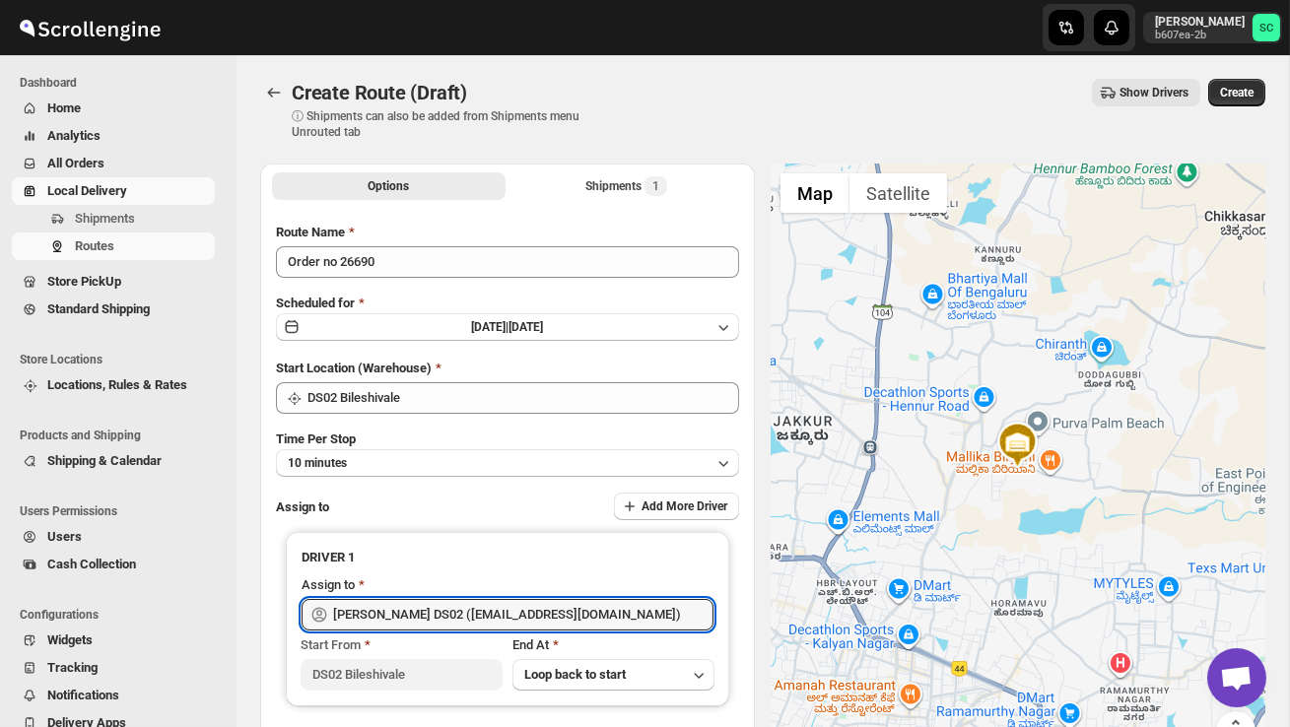
type input "[PERSON_NAME] DS02 ([EMAIL_ADDRESS][DOMAIN_NAME])"
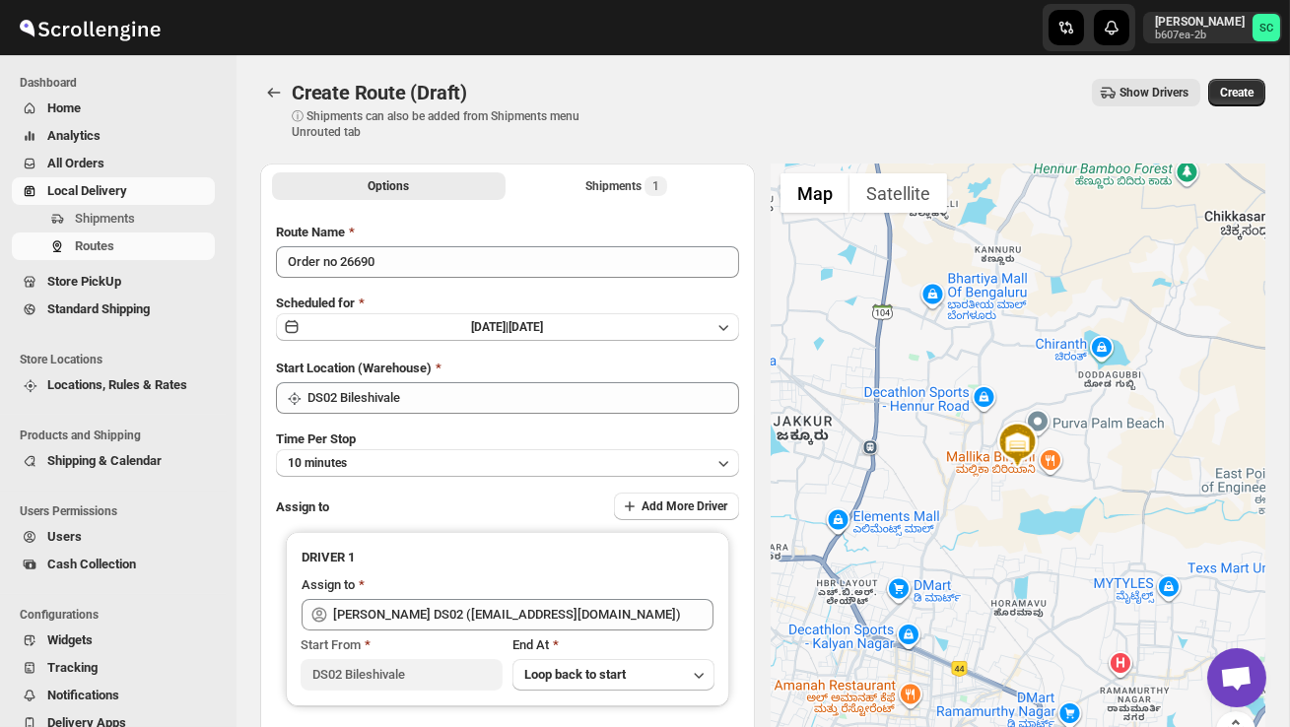
click at [1221, 109] on div "Create Route (Draft) ⓘ Shipments can also be added from Shipments menu Unrouted…" at bounding box center [762, 109] width 1005 height 61
click at [1228, 99] on span "Create" at bounding box center [1236, 93] width 33 height 16
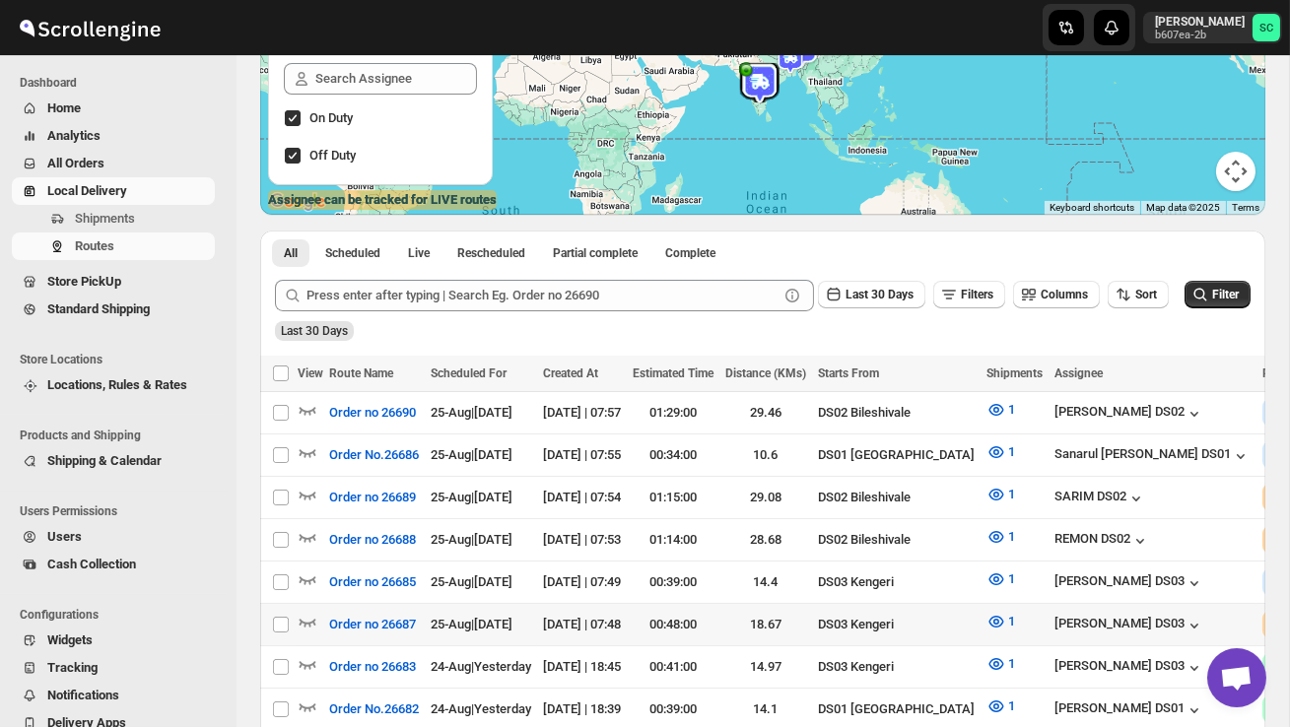
scroll to position [277, 0]
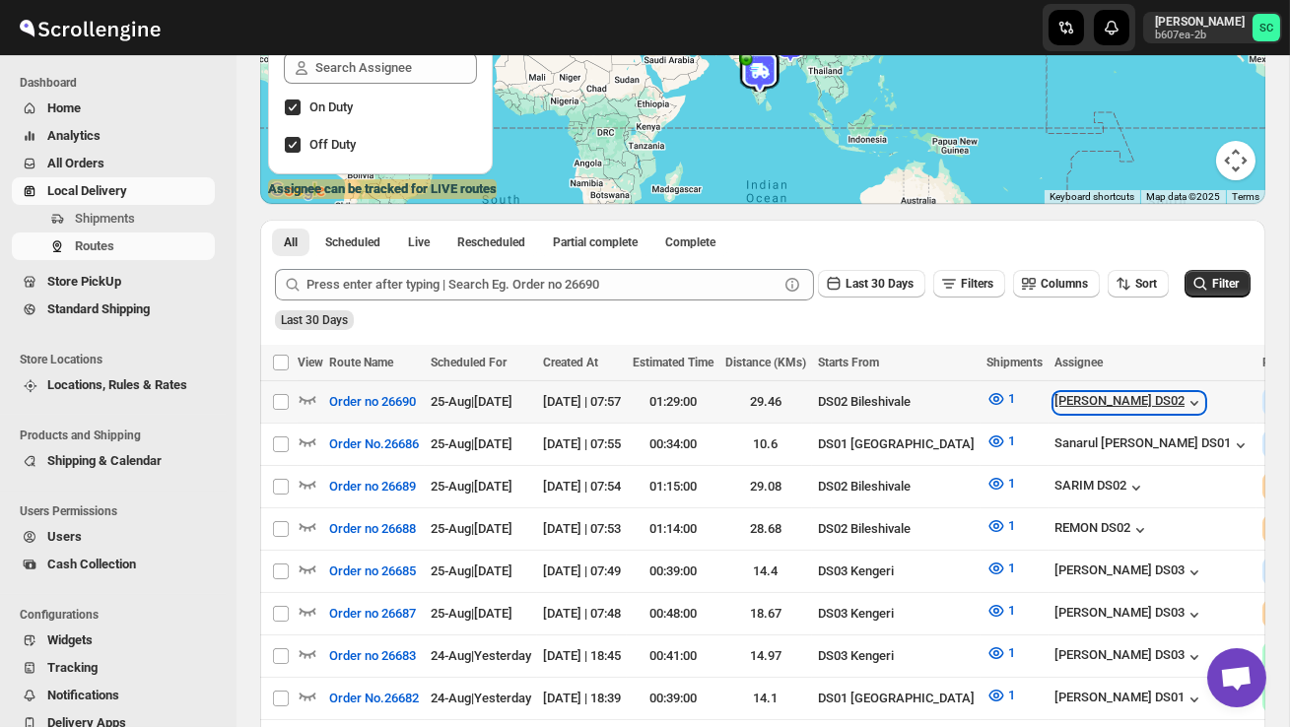
click at [1118, 396] on div "[PERSON_NAME] DS02" at bounding box center [1129, 403] width 150 height 20
click at [130, 211] on span "Shipments" at bounding box center [105, 218] width 60 height 15
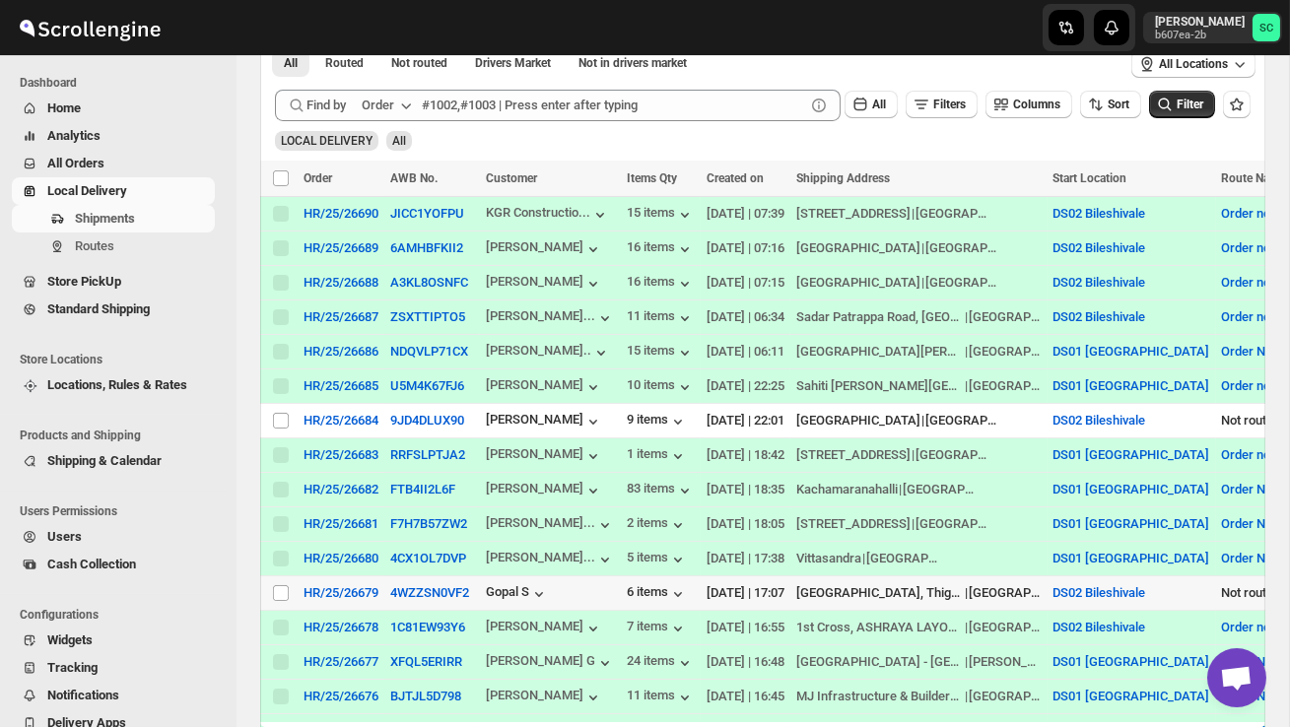
scroll to position [366, 0]
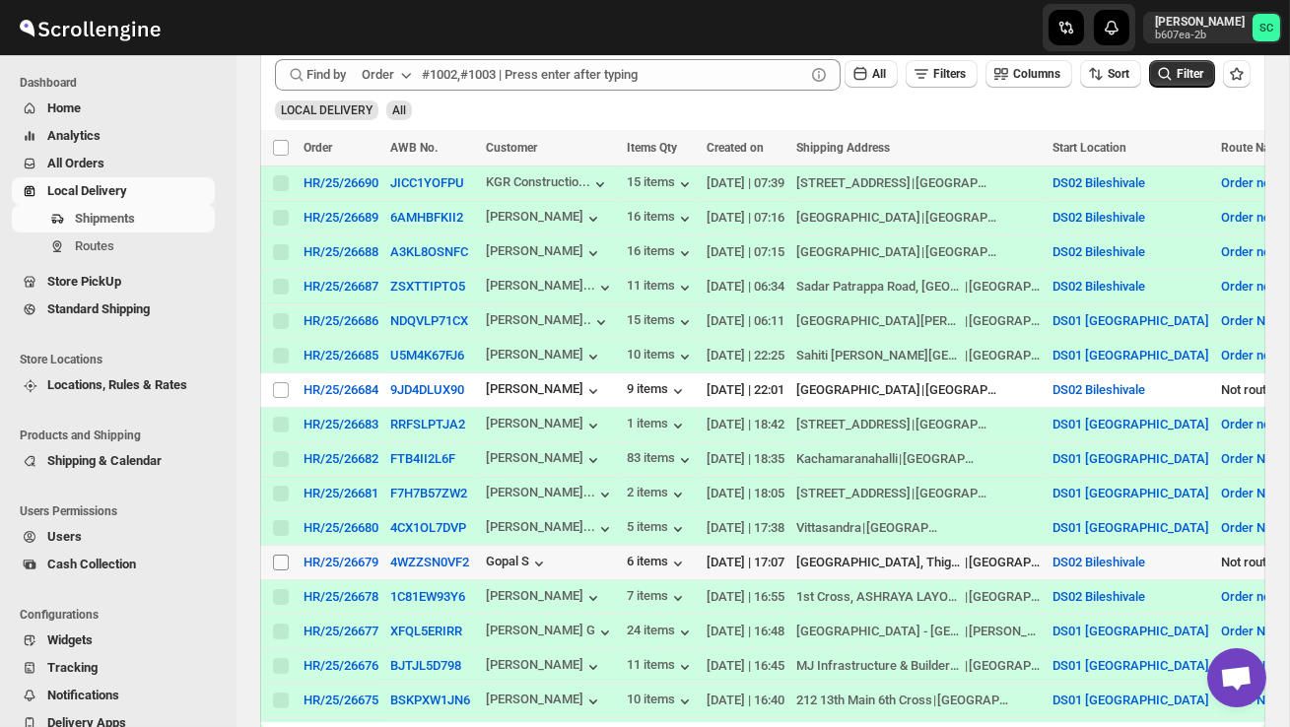
click at [282, 565] on input "Select shipment" at bounding box center [281, 563] width 16 height 16
checkbox input "true"
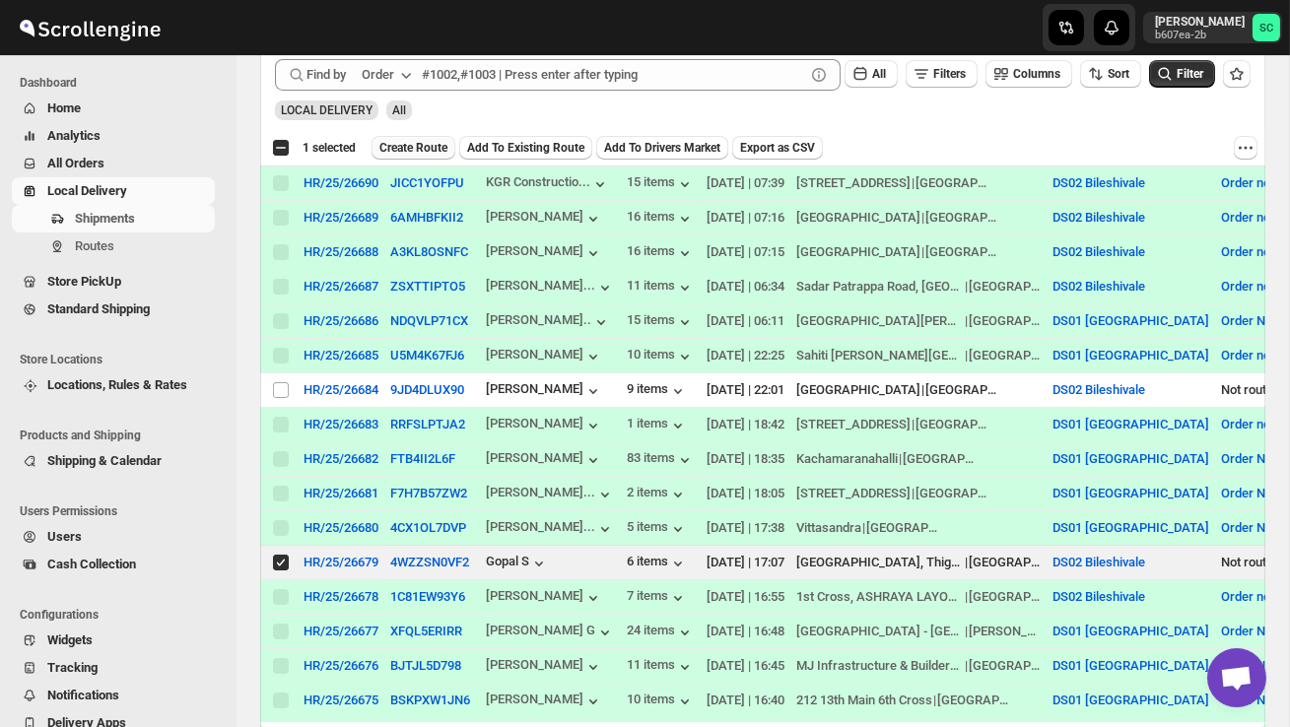
click at [444, 157] on button "Create Route" at bounding box center [413, 148] width 84 height 24
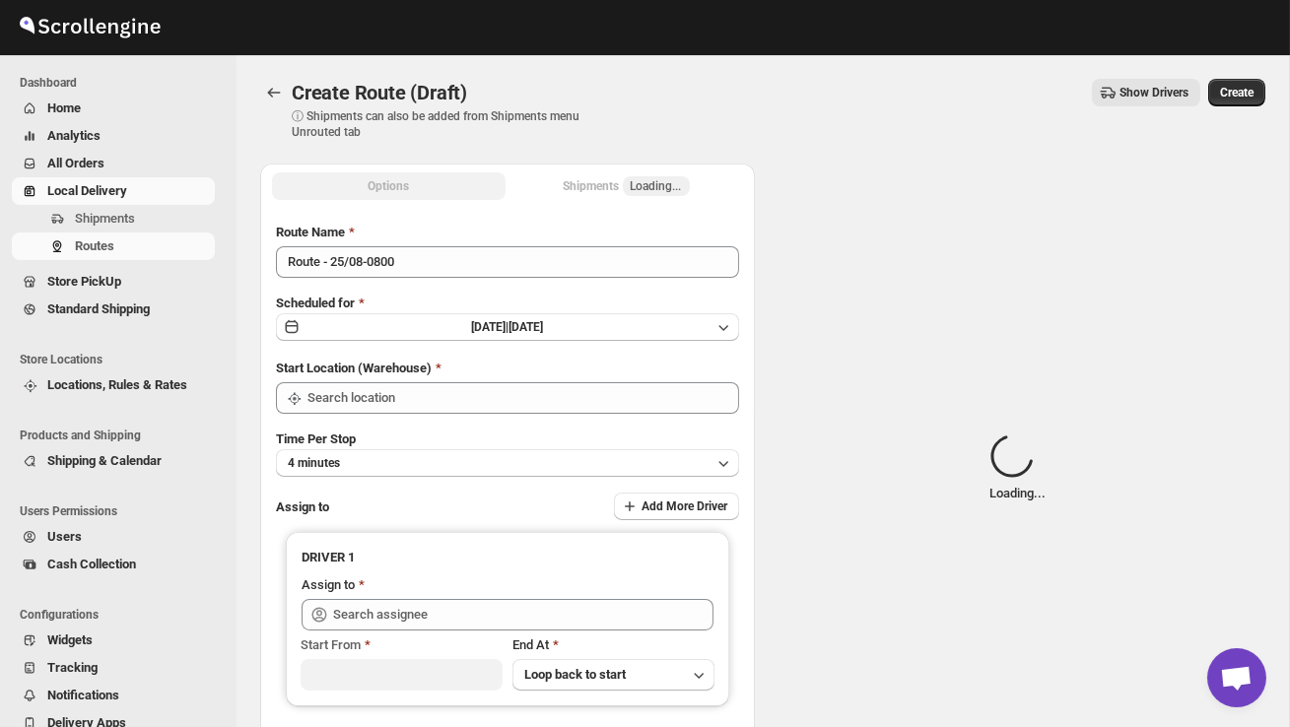
type input "DS02 Bileshivale"
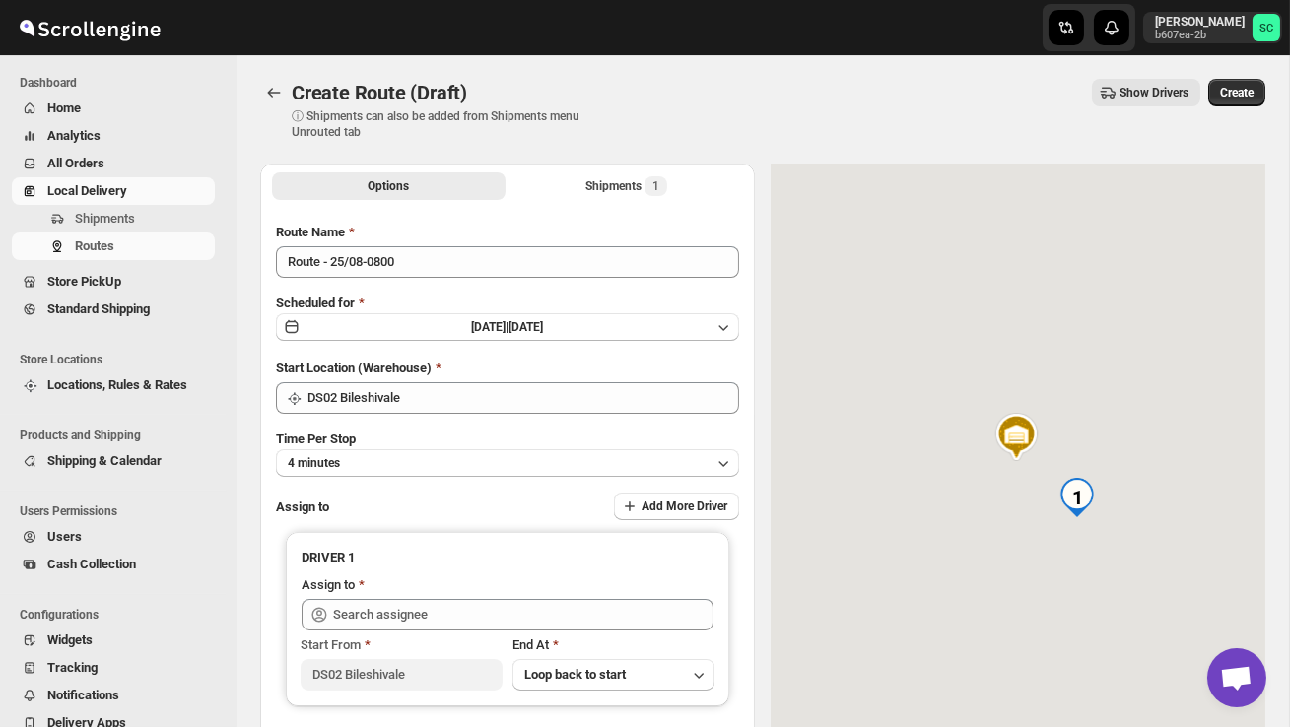
click at [452, 244] on div "Route Name Route - 25/08-0800" at bounding box center [507, 250] width 463 height 55
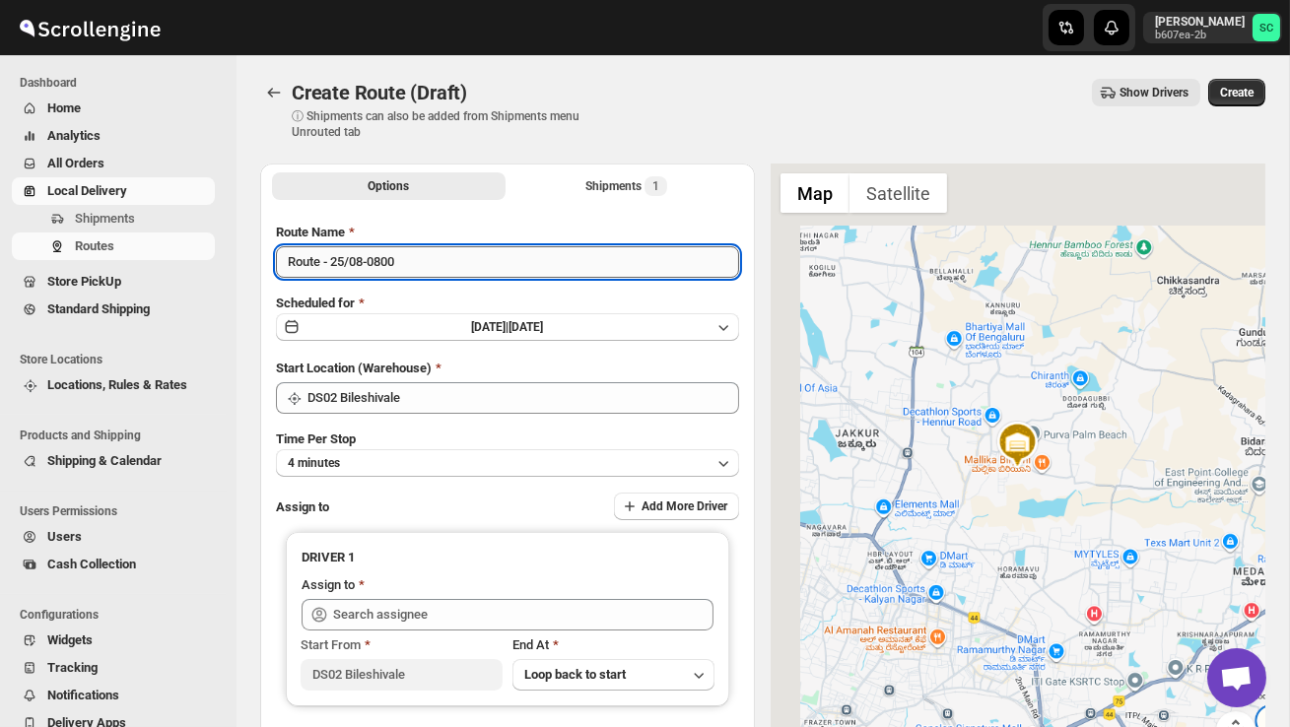
click at [442, 259] on input "Route - 25/08-0800" at bounding box center [507, 262] width 463 height 32
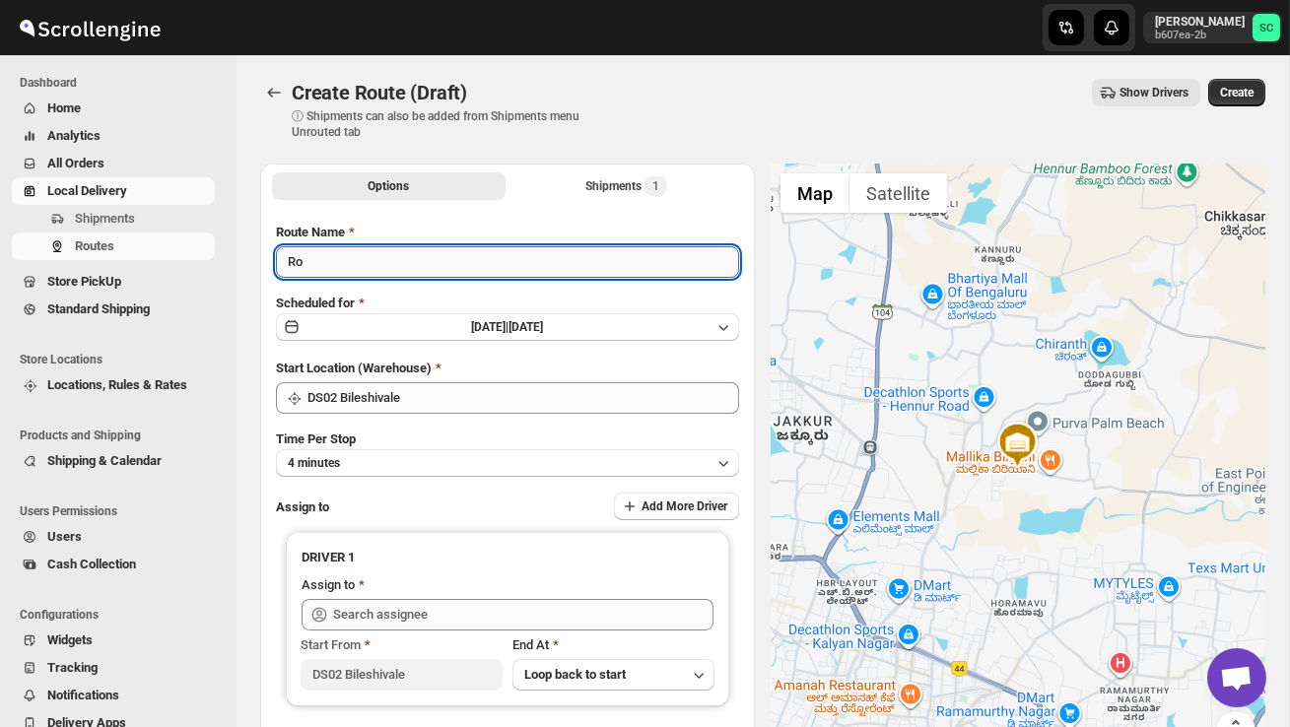
type input "R"
type input "Order no 26679"
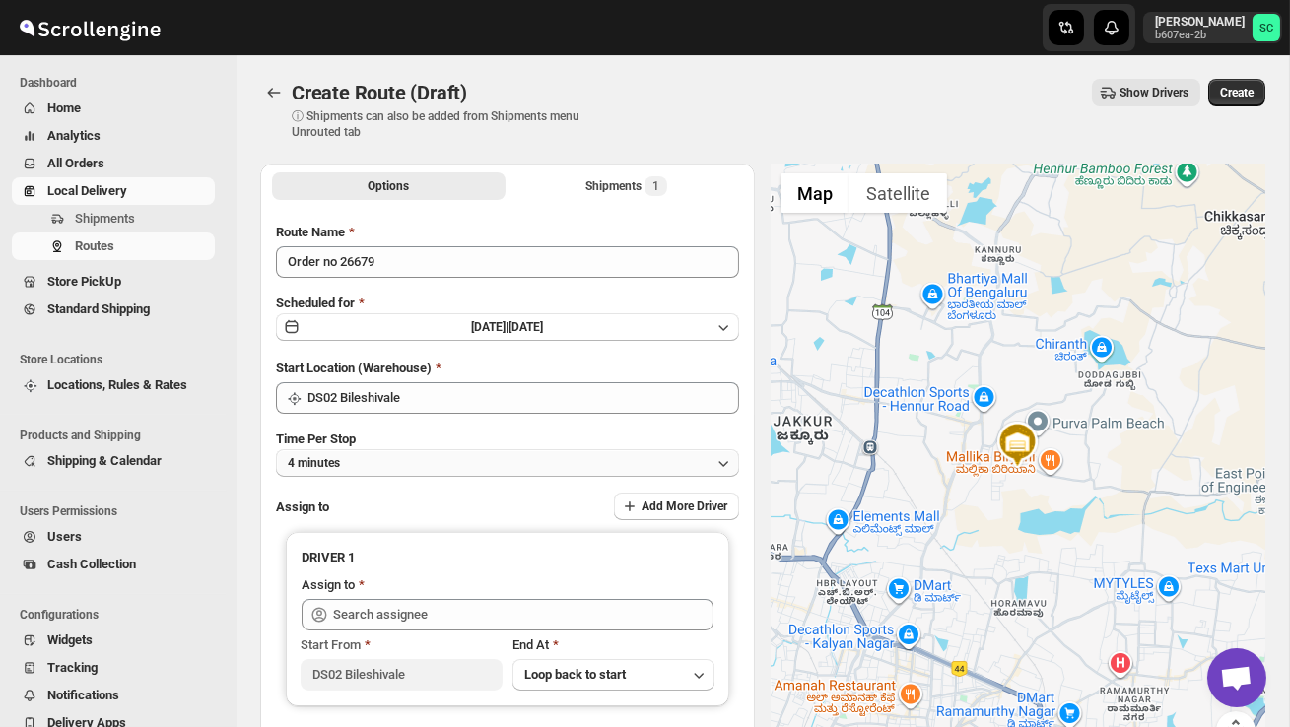
click at [462, 462] on button "4 minutes" at bounding box center [507, 463] width 463 height 28
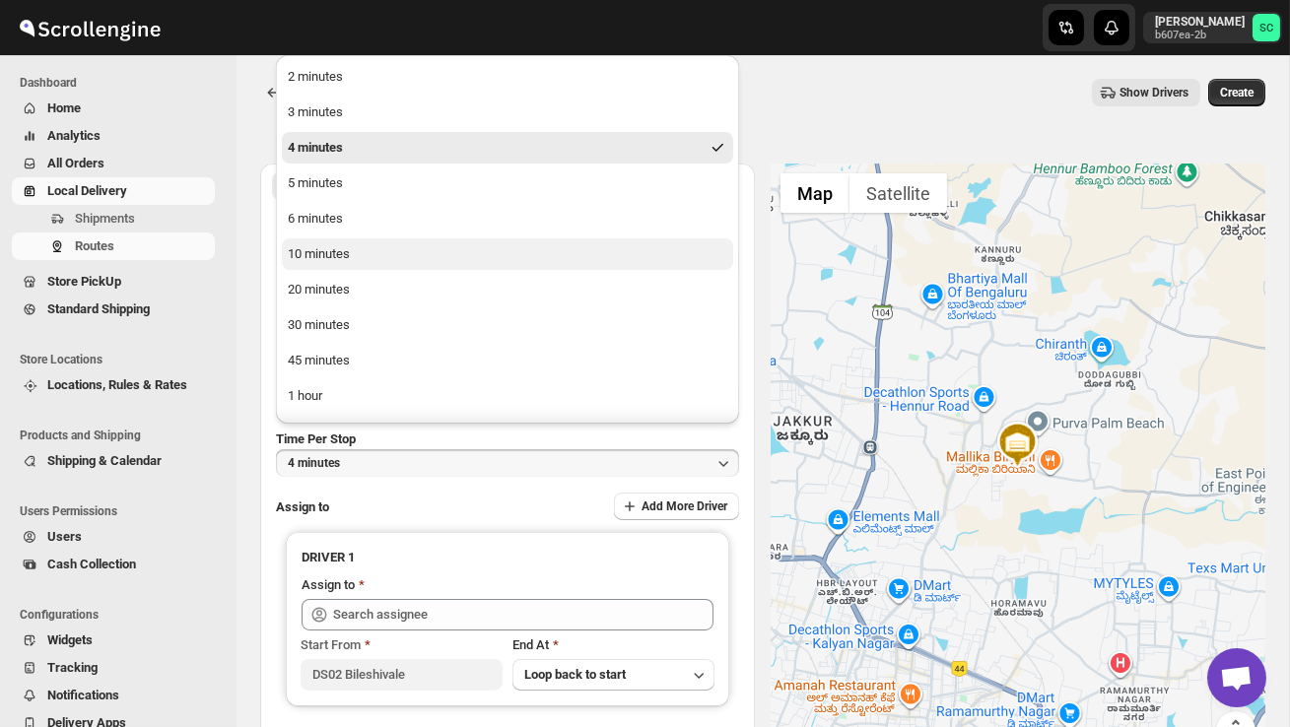
click at [339, 239] on button "10 minutes" at bounding box center [507, 254] width 451 height 32
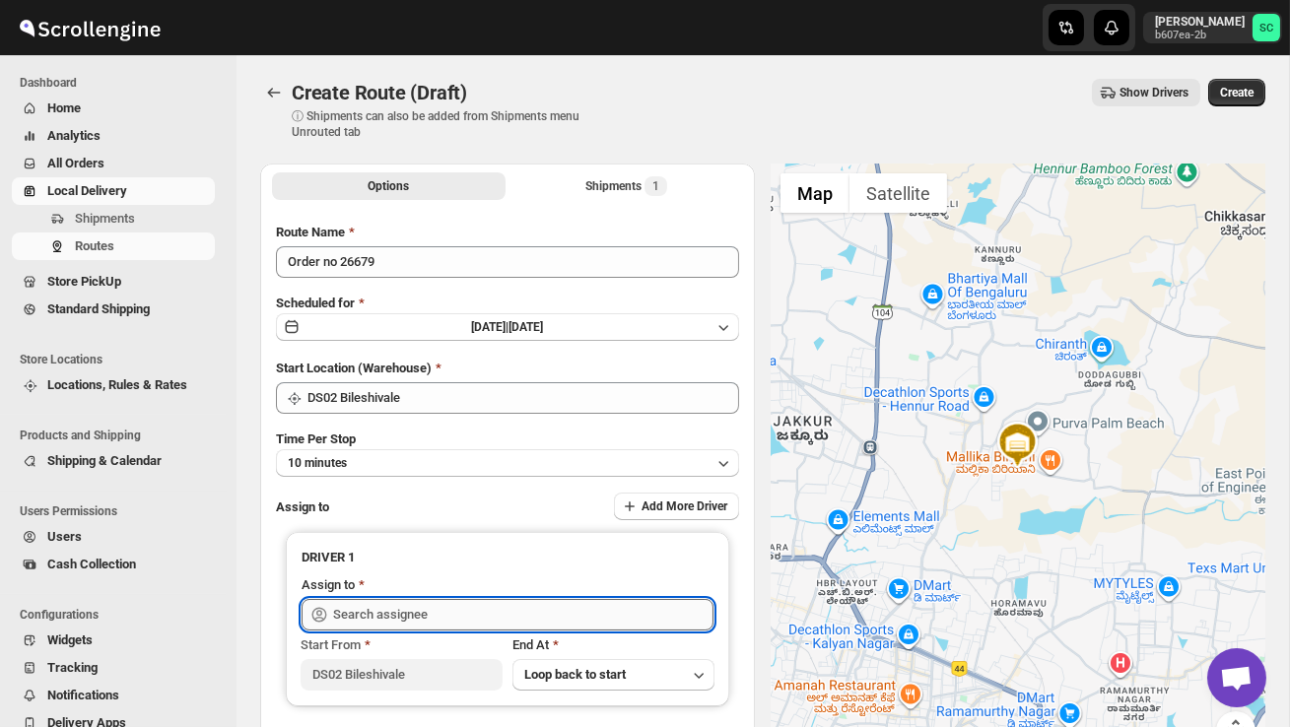
click at [376, 617] on input "text" at bounding box center [523, 615] width 380 height 32
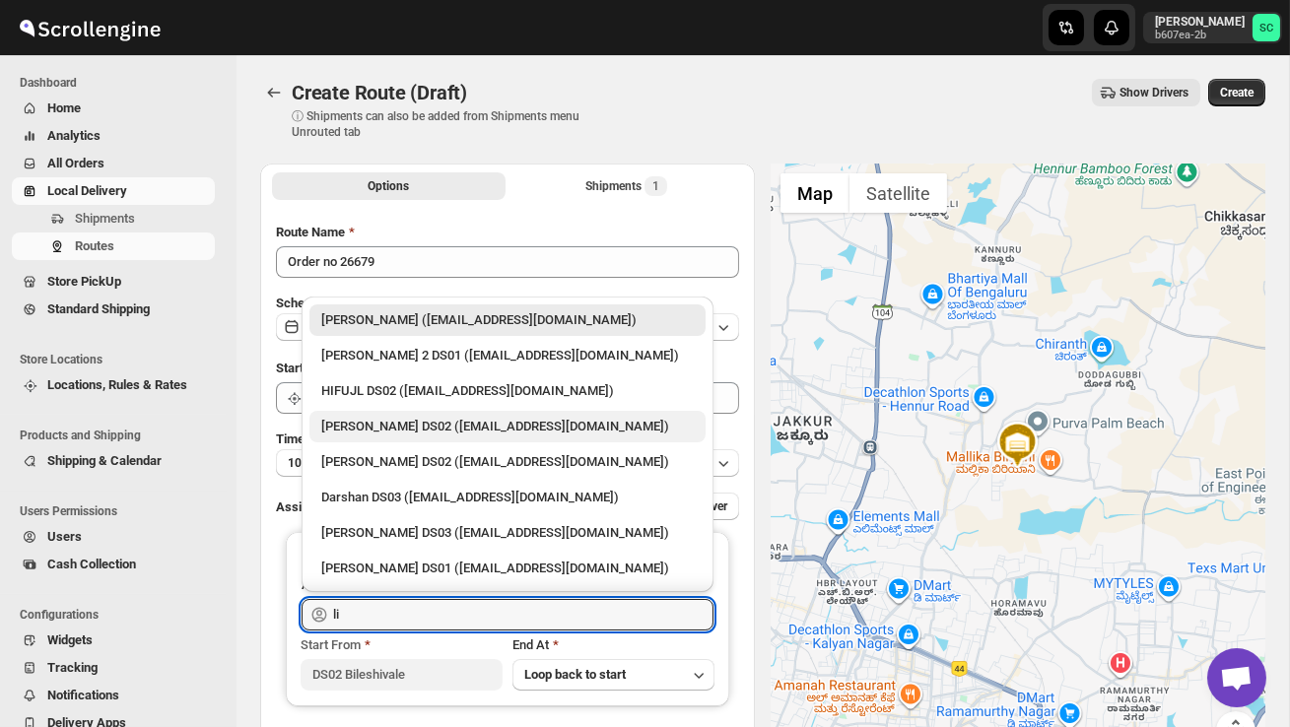
click at [408, 437] on div "[PERSON_NAME] DS02 ([EMAIL_ADDRESS][DOMAIN_NAME])" at bounding box center [507, 427] width 396 height 32
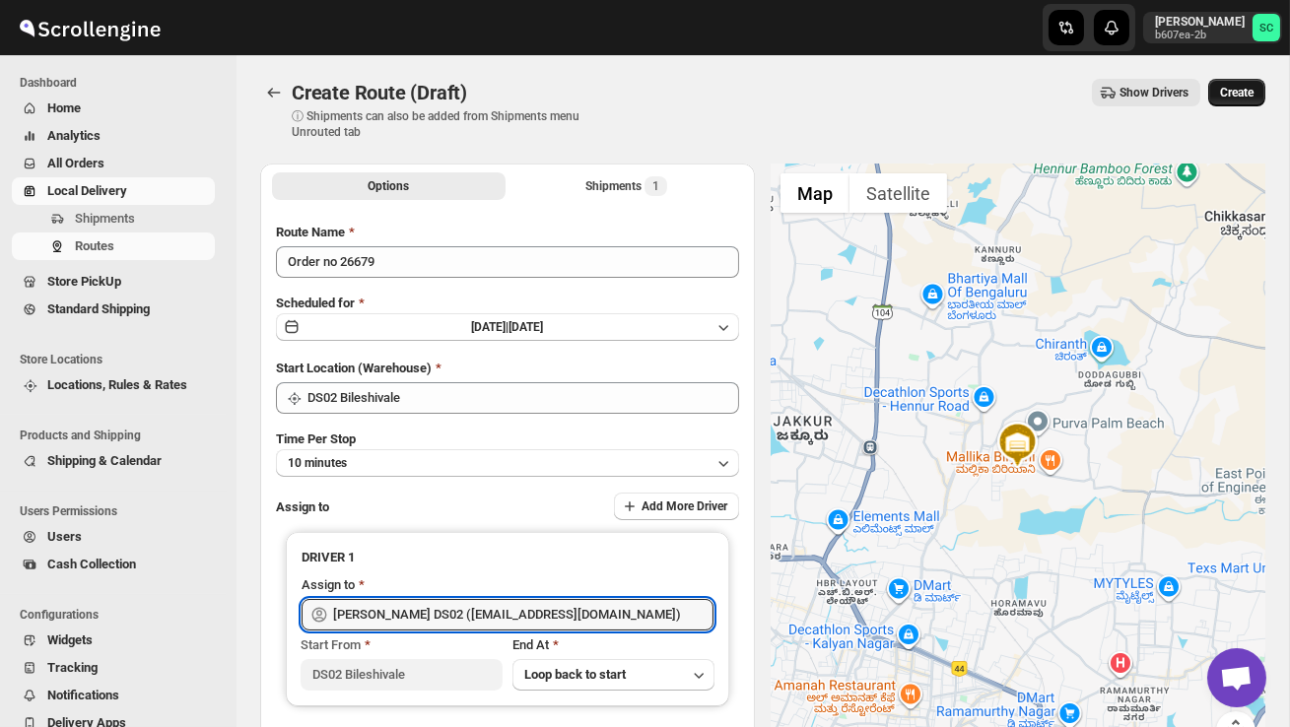
type input "[PERSON_NAME] DS02 ([EMAIL_ADDRESS][DOMAIN_NAME])"
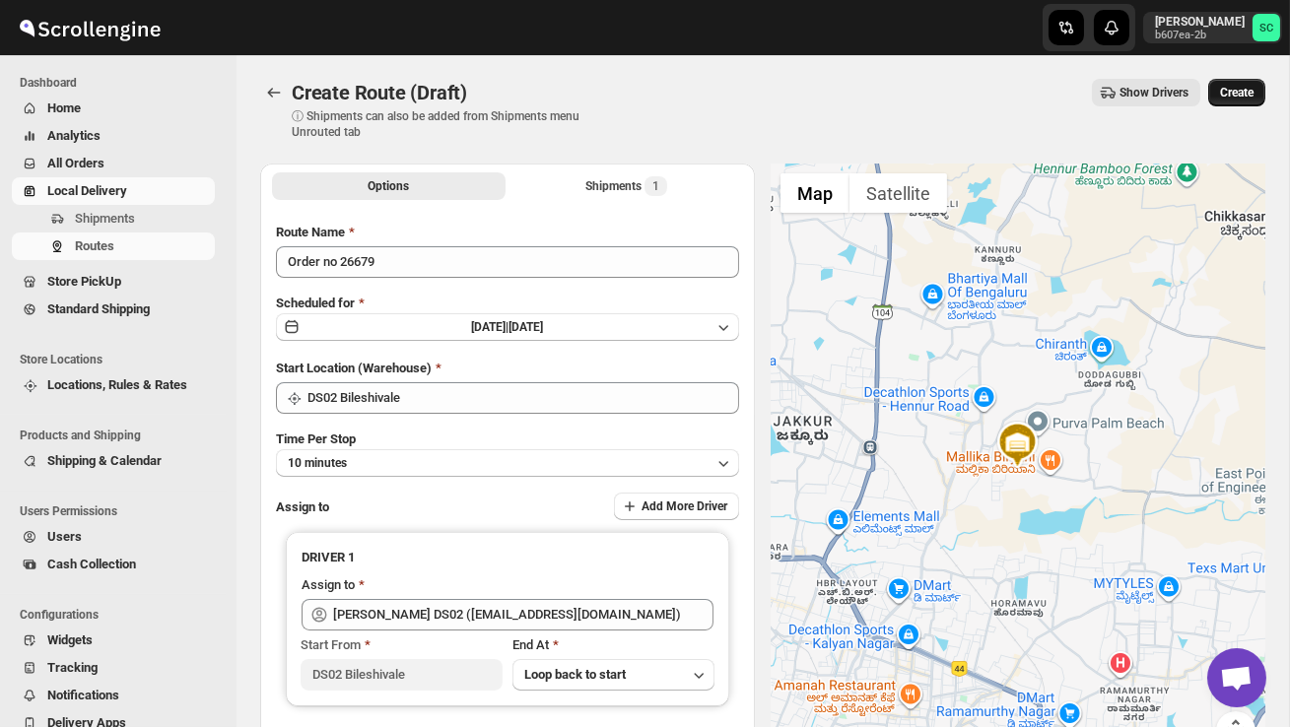
click at [1245, 95] on span "Create" at bounding box center [1236, 93] width 33 height 16
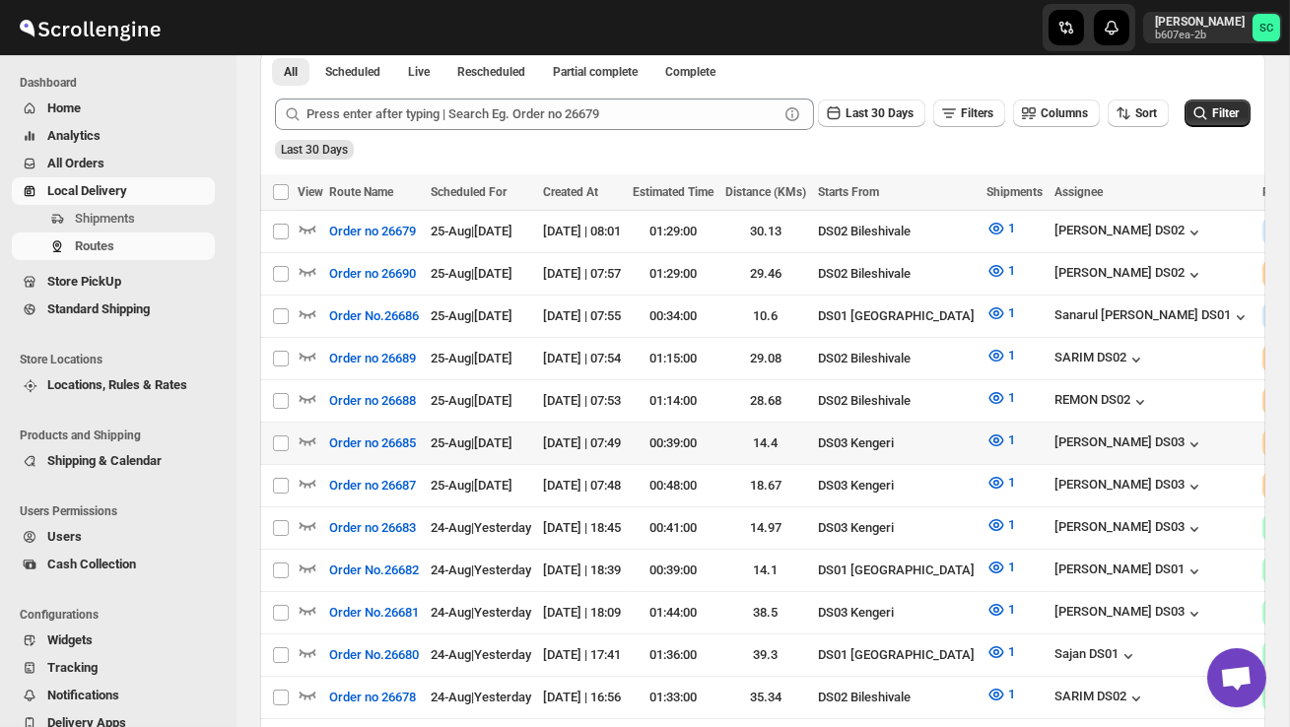
scroll to position [444, 0]
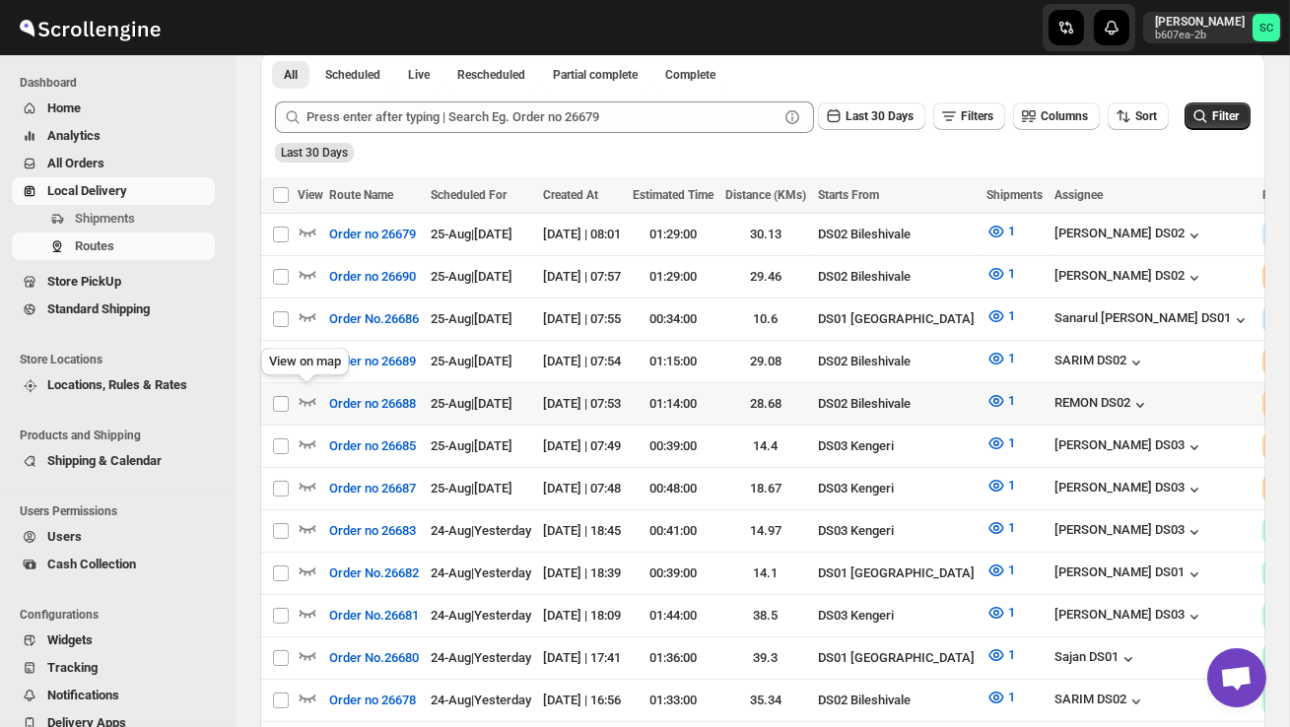
click at [300, 350] on div "View on map" at bounding box center [305, 365] width 96 height 43
click at [301, 357] on icon "button" at bounding box center [308, 359] width 20 height 20
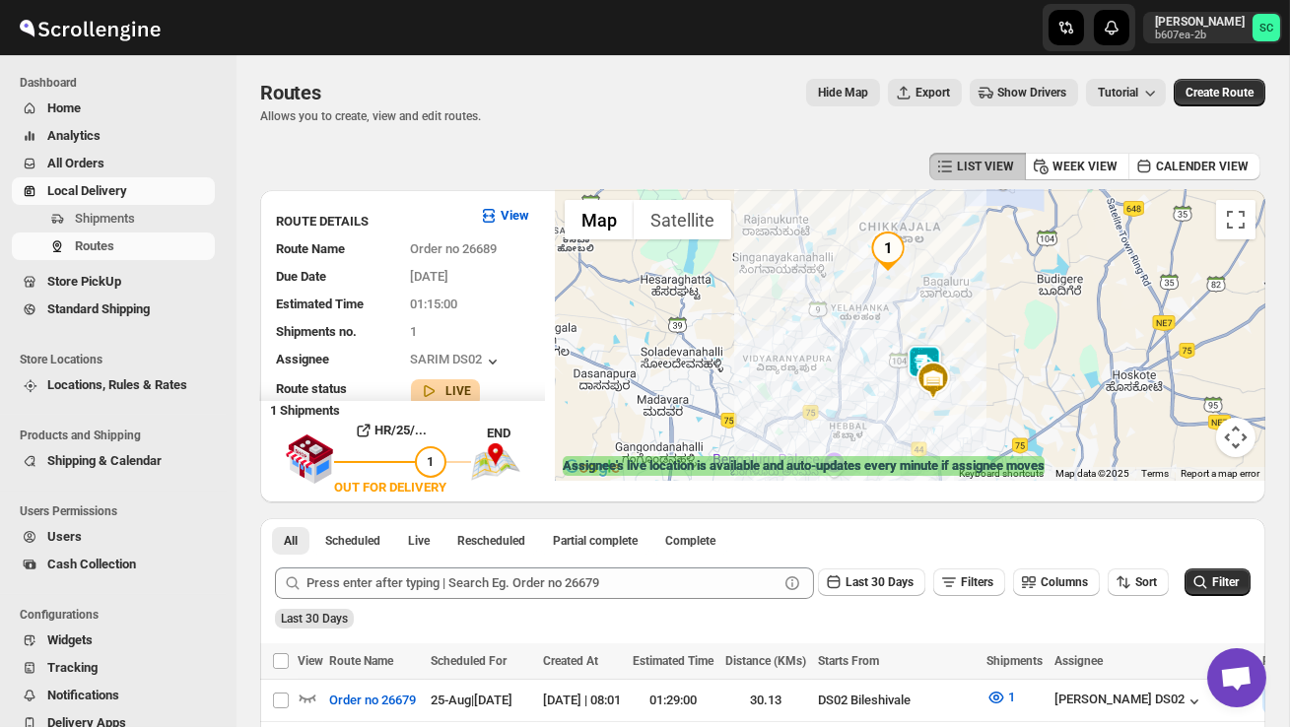
click at [934, 352] on img at bounding box center [923, 364] width 39 height 39
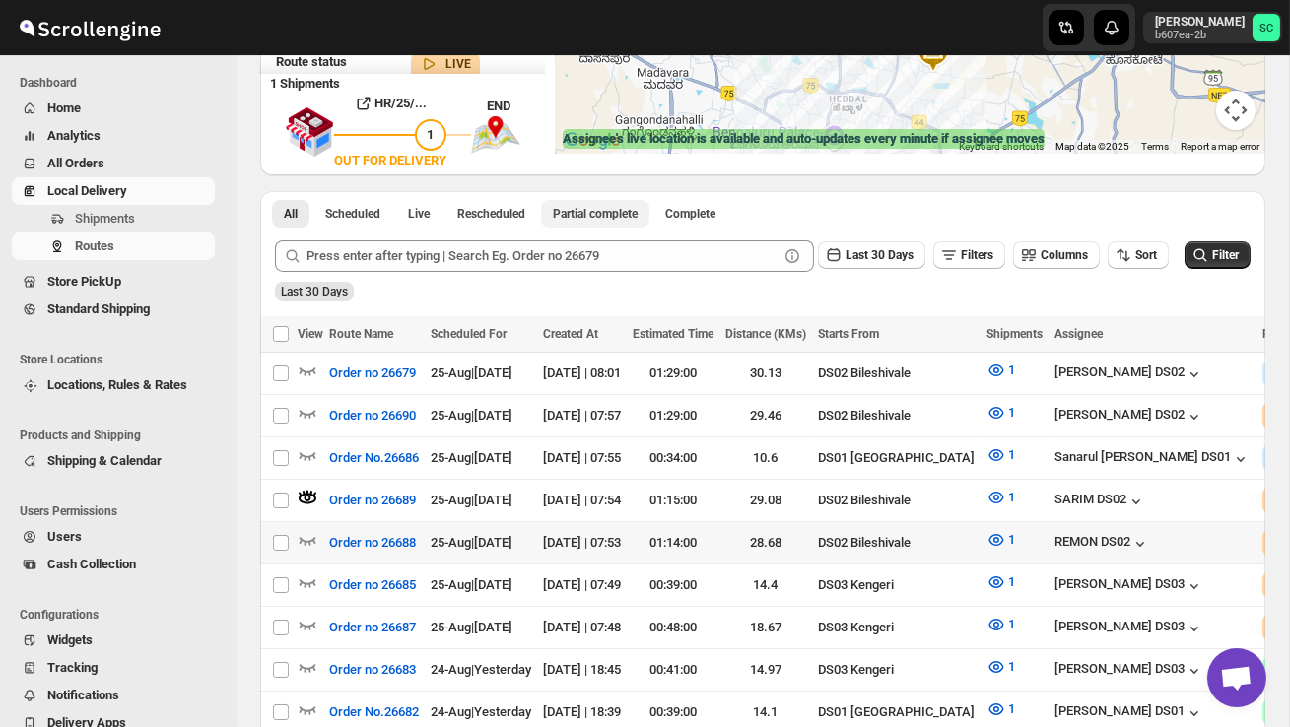
scroll to position [331, 0]
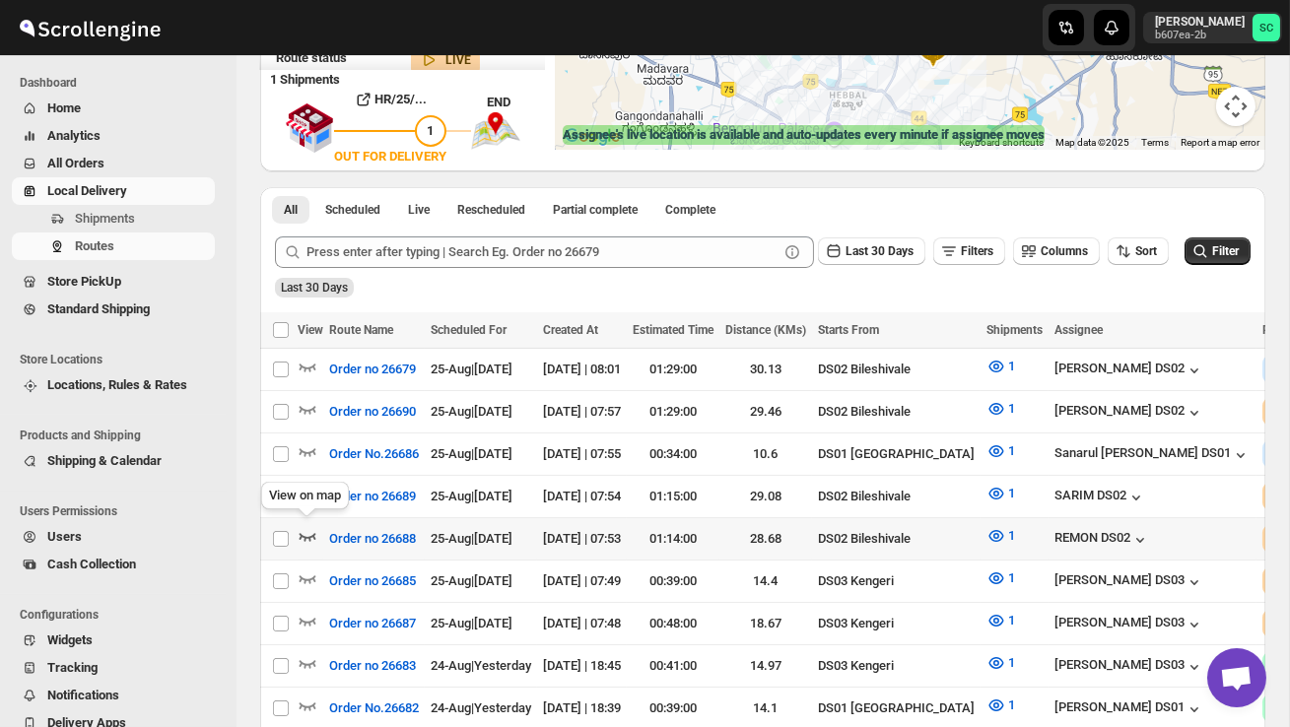
click at [308, 529] on icon "button" at bounding box center [308, 536] width 20 height 20
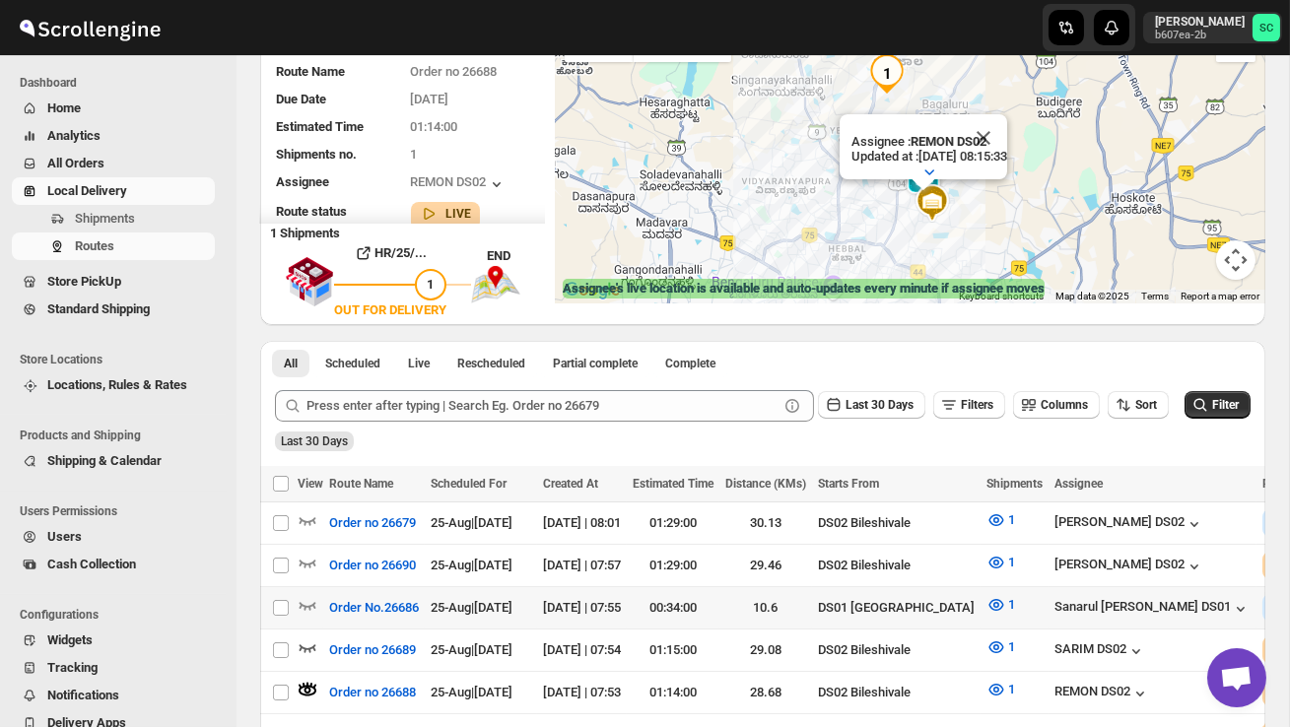
scroll to position [180, 0]
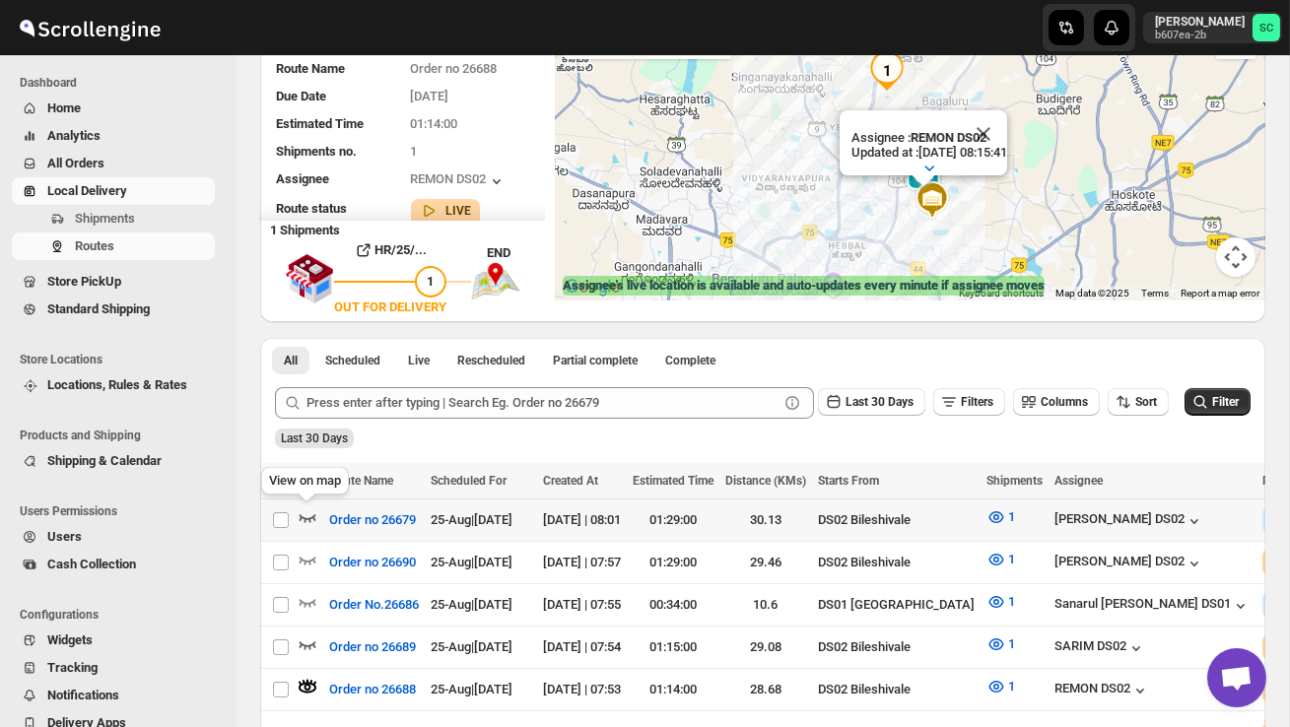
click at [310, 524] on icon "button" at bounding box center [308, 517] width 20 height 20
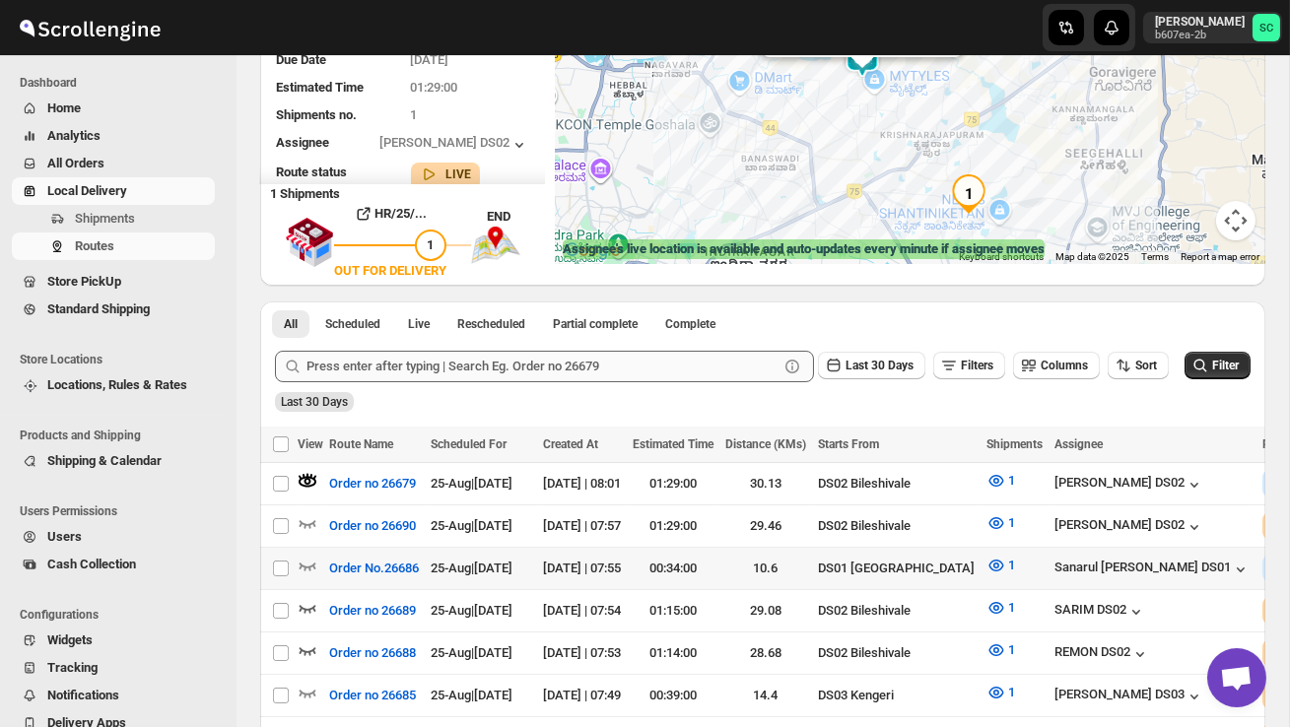
scroll to position [224, 0]
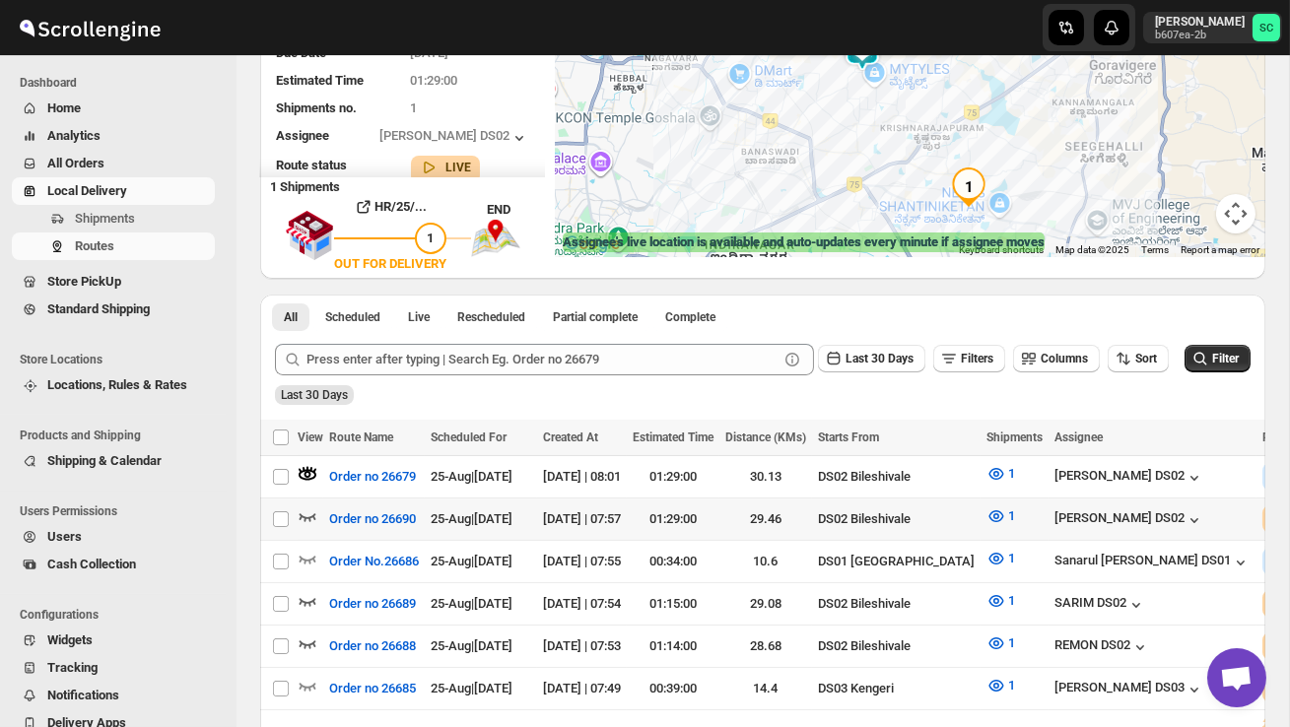
click at [313, 517] on icon "button" at bounding box center [308, 516] width 20 height 20
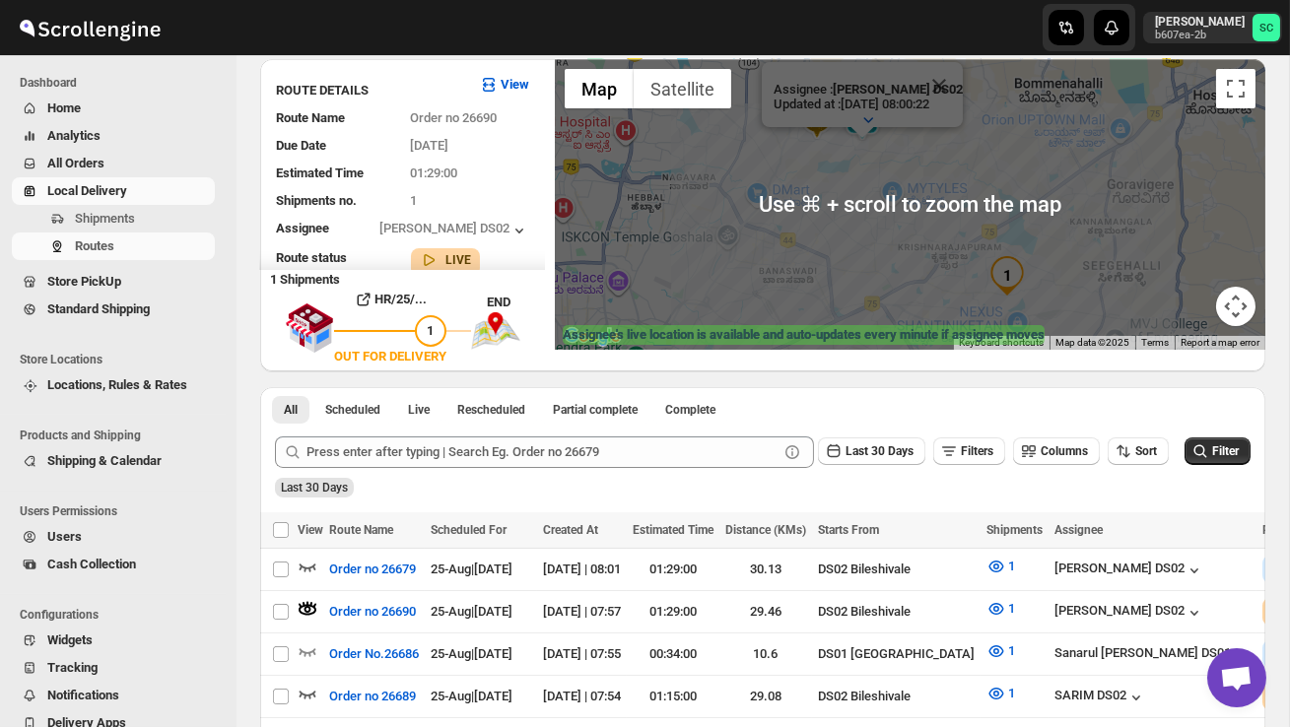
scroll to position [129, 0]
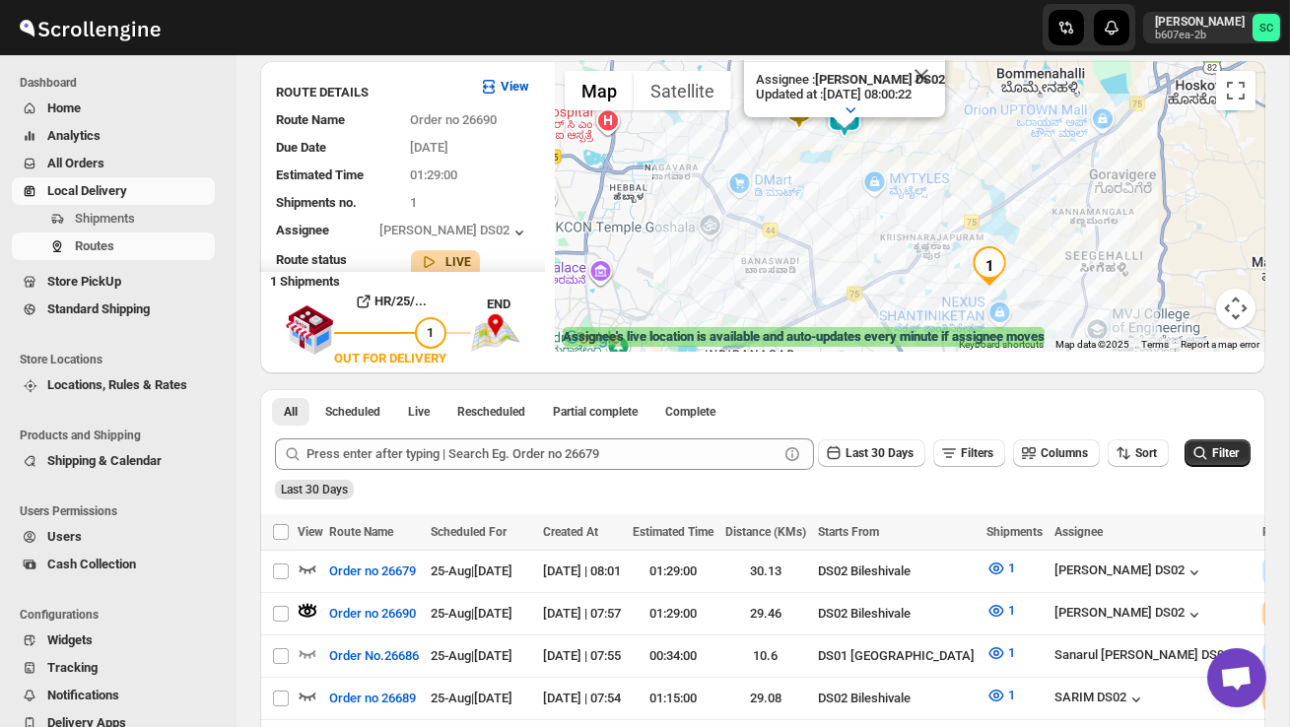
click at [956, 183] on div "Assignee : PRAKSH DS02 Updated at : 25/08/2025, 08:00:22 Duty mode Enabled Batt…" at bounding box center [910, 206] width 710 height 291
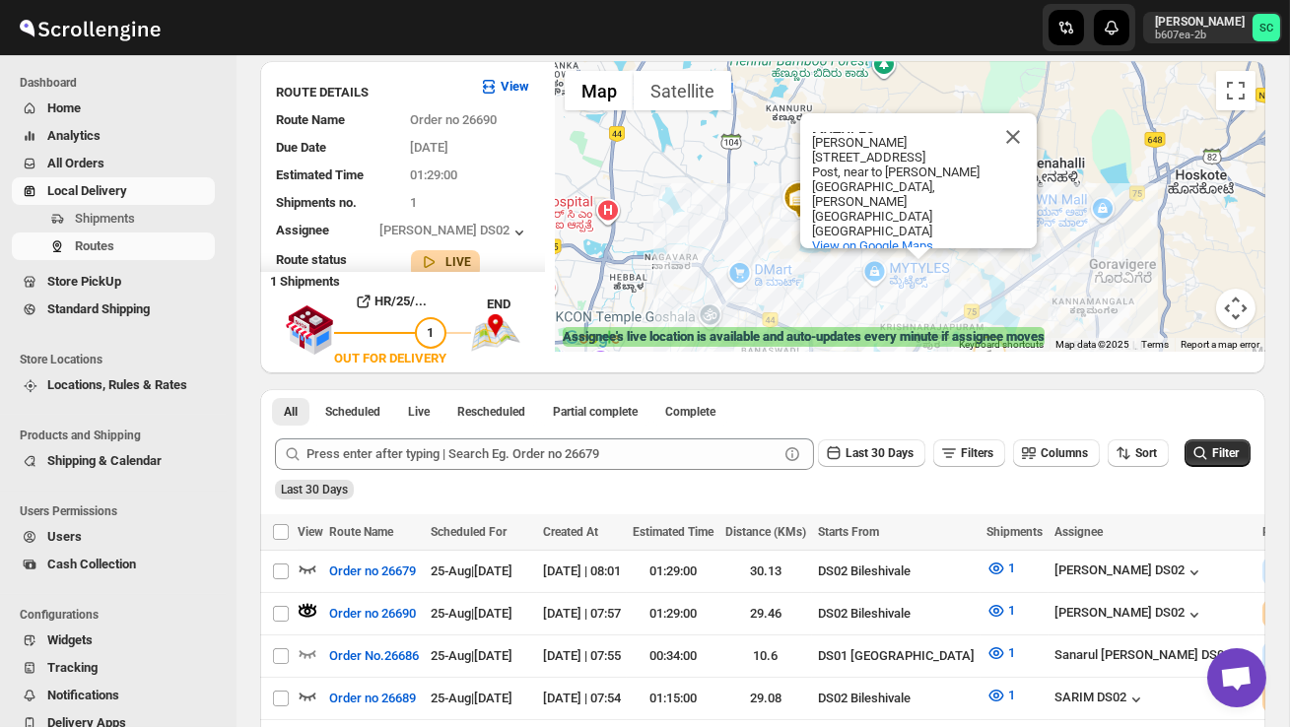
click at [1022, 150] on button "Close" at bounding box center [1012, 136] width 47 height 47
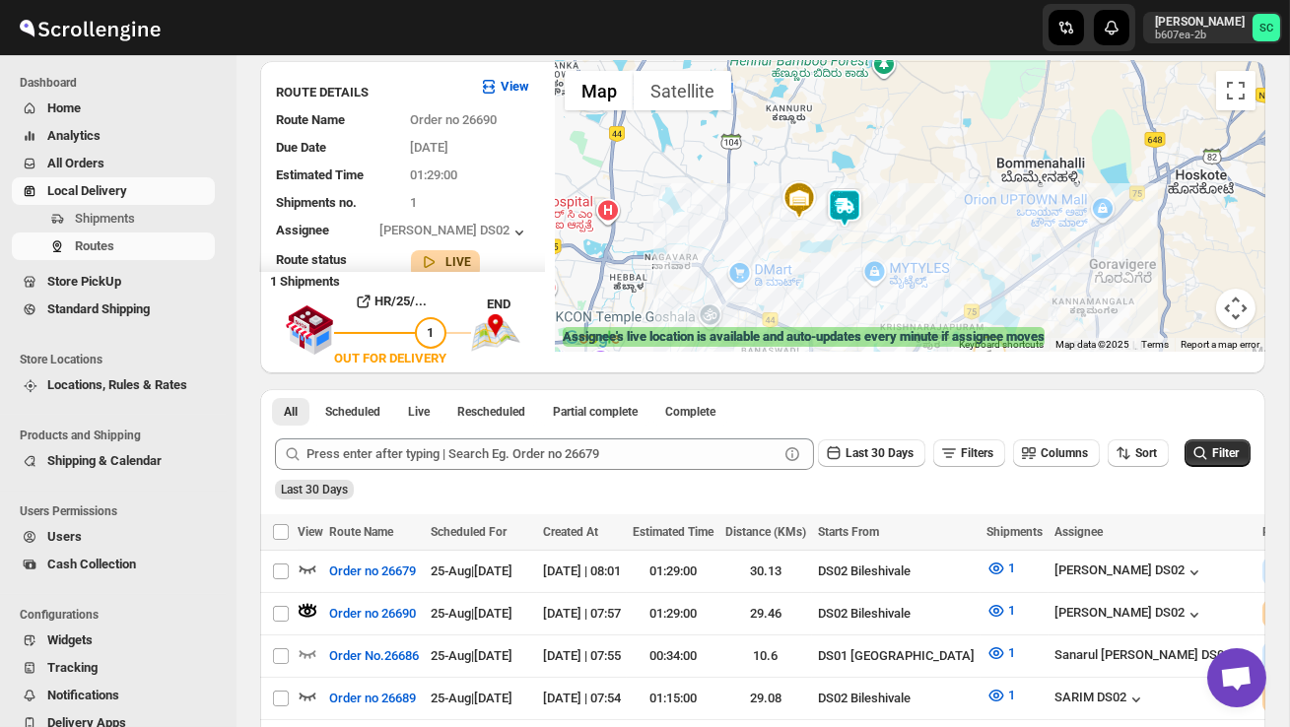
click at [852, 188] on img at bounding box center [844, 207] width 39 height 39
click at [856, 190] on img at bounding box center [844, 207] width 39 height 39
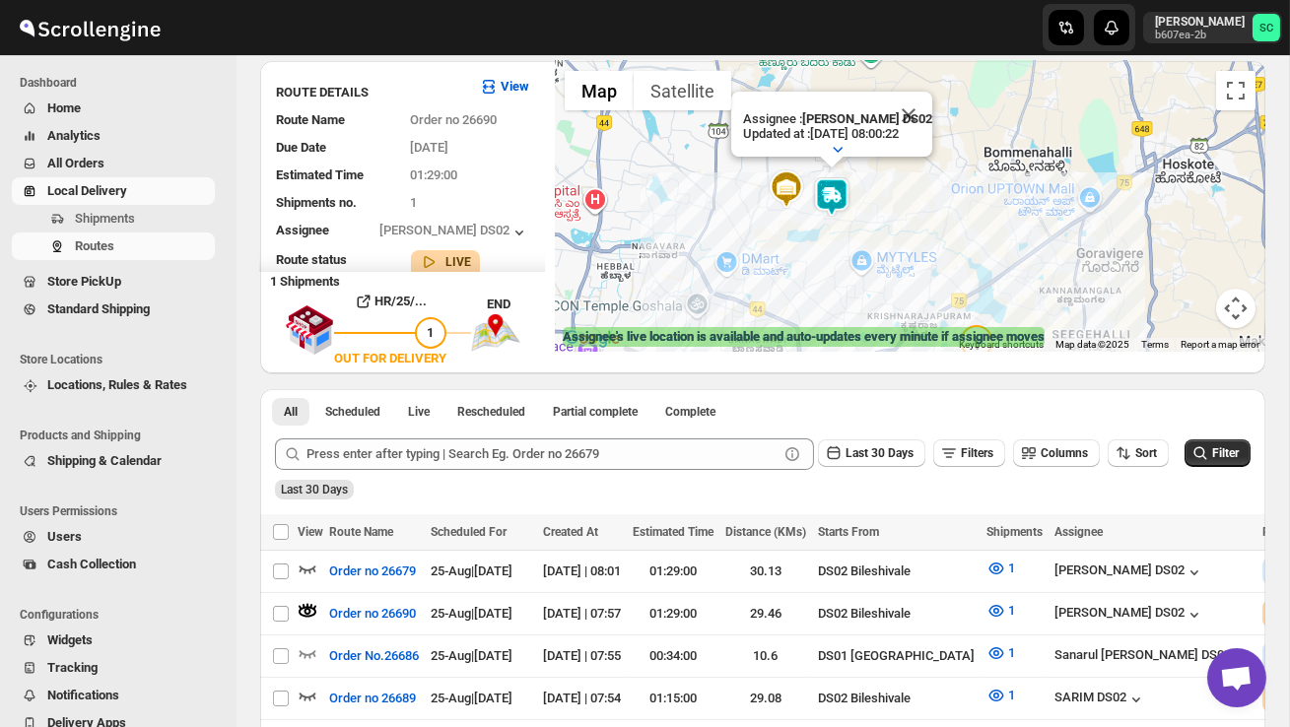
drag, startPoint x: 935, startPoint y: 275, endPoint x: 885, endPoint y: 172, distance: 114.1
click at [885, 172] on div "Assignee : PRAKSH DS02 Updated at : 25/08/2025, 08:00:22 Duty mode Enabled Batt…" at bounding box center [910, 206] width 710 height 291
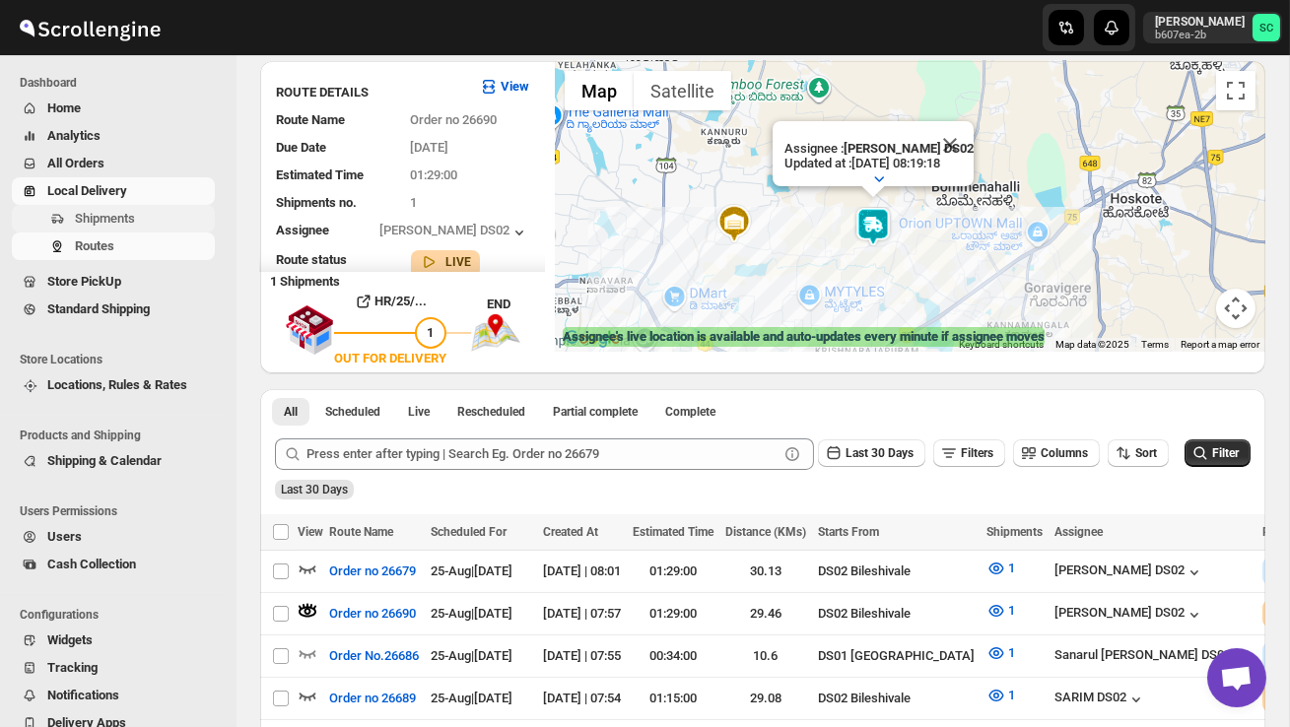
click at [146, 219] on span "Shipments" at bounding box center [143, 219] width 136 height 20
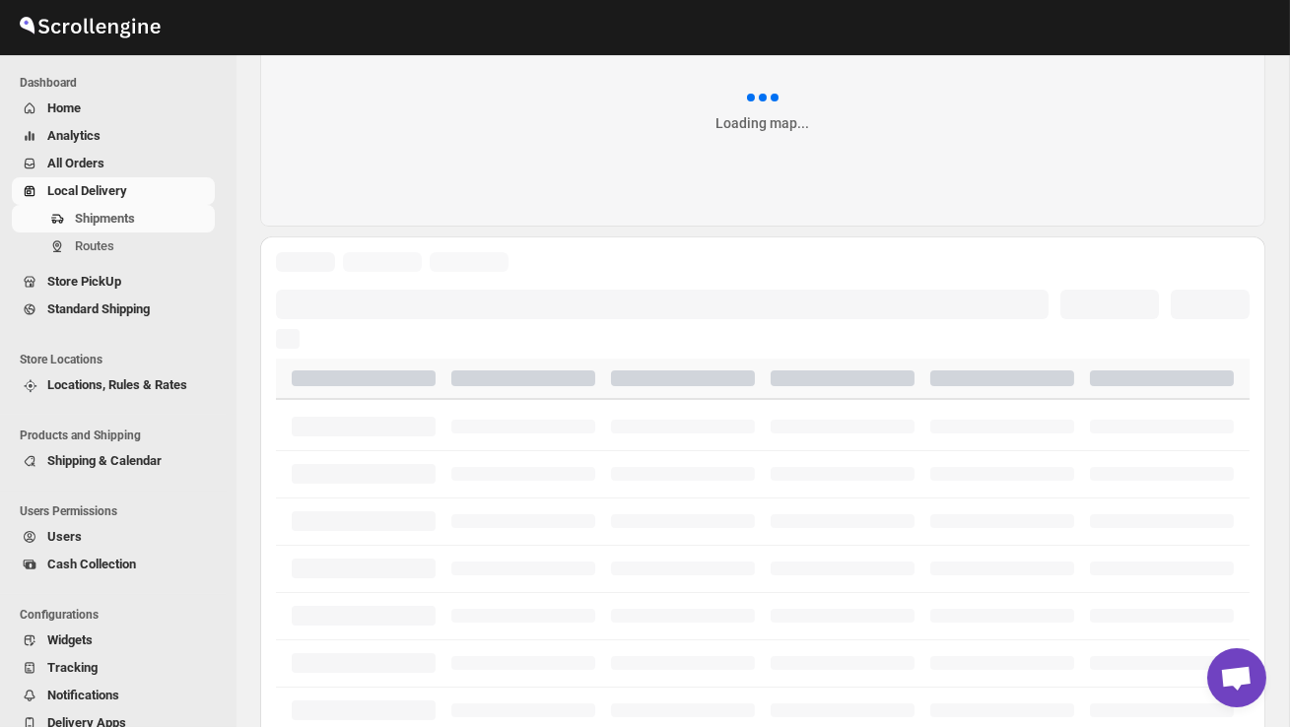
scroll to position [0, 0]
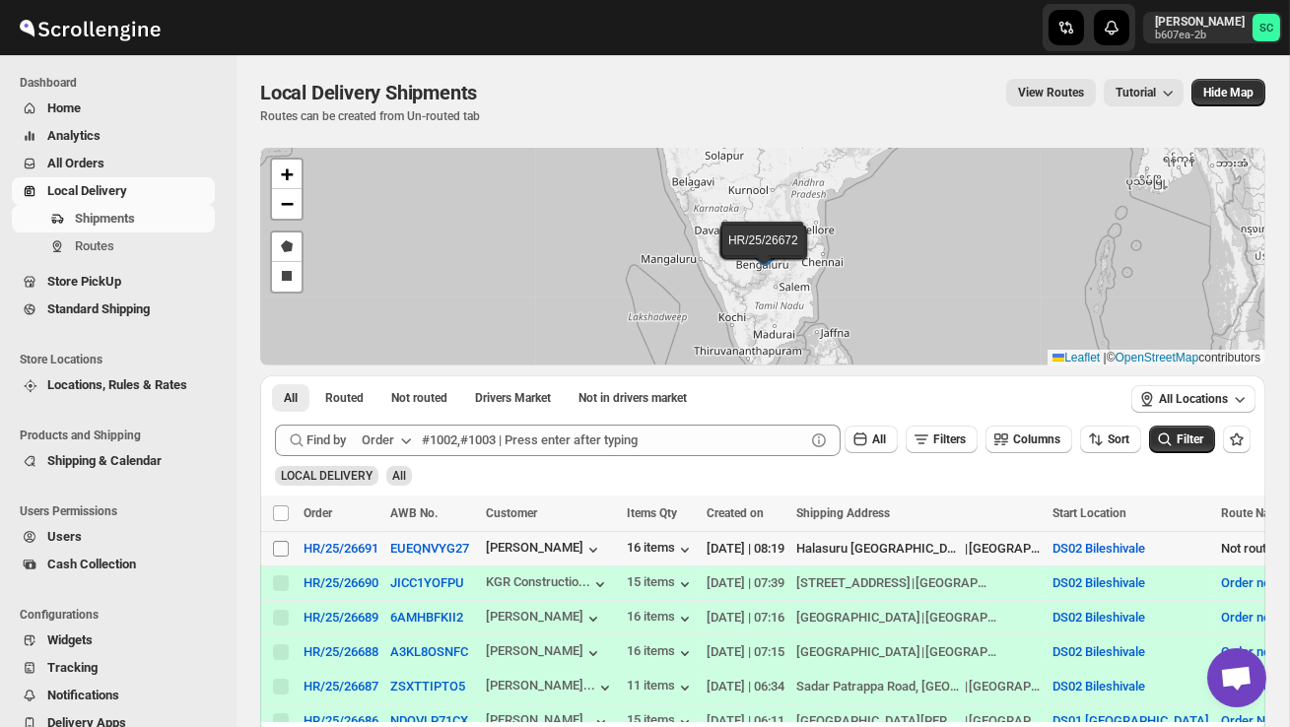
click at [279, 554] on input "Select shipment" at bounding box center [281, 549] width 16 height 16
checkbox input "true"
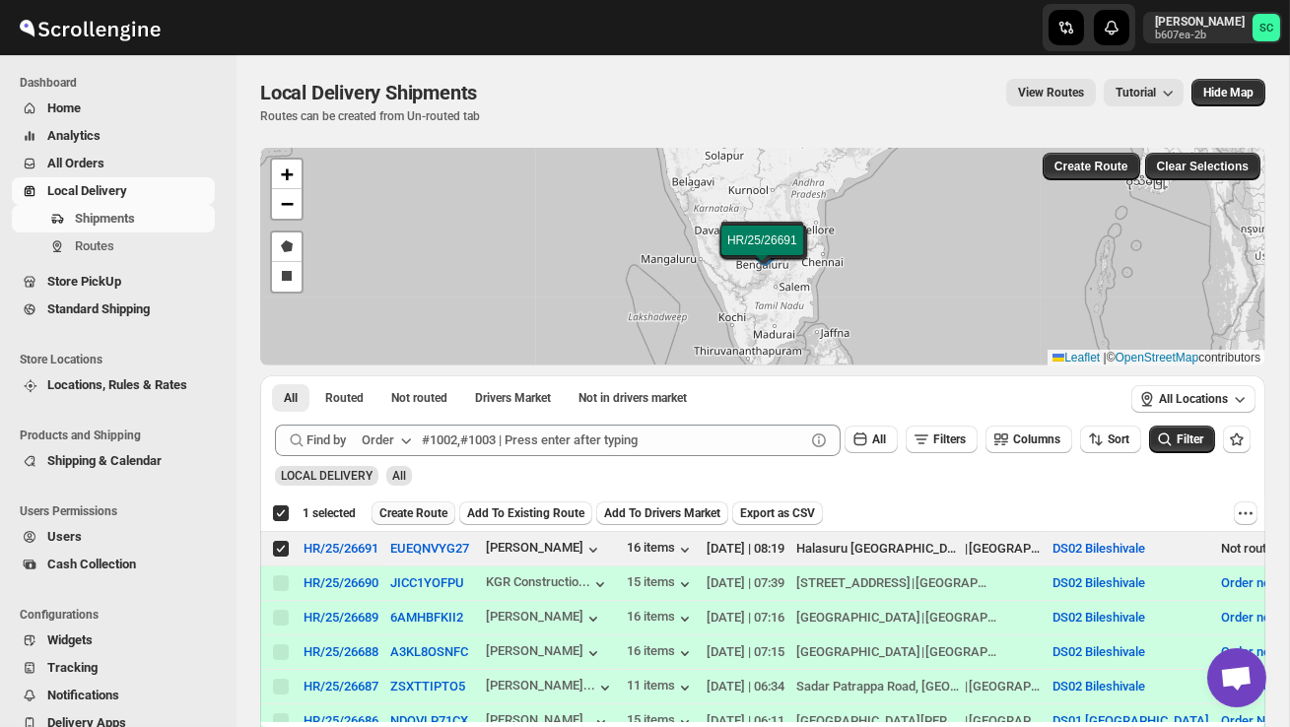
click at [410, 518] on span "Create Route" at bounding box center [413, 513] width 68 height 16
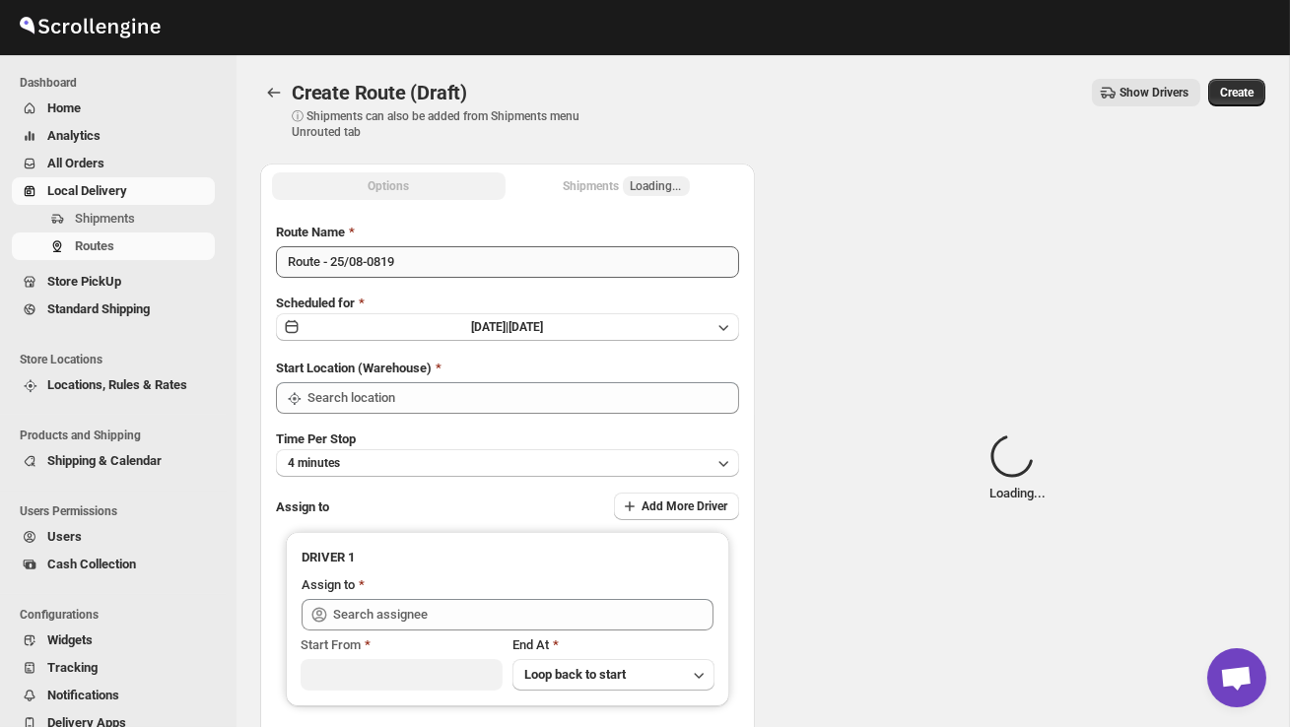
type input "DS02 Bileshivale"
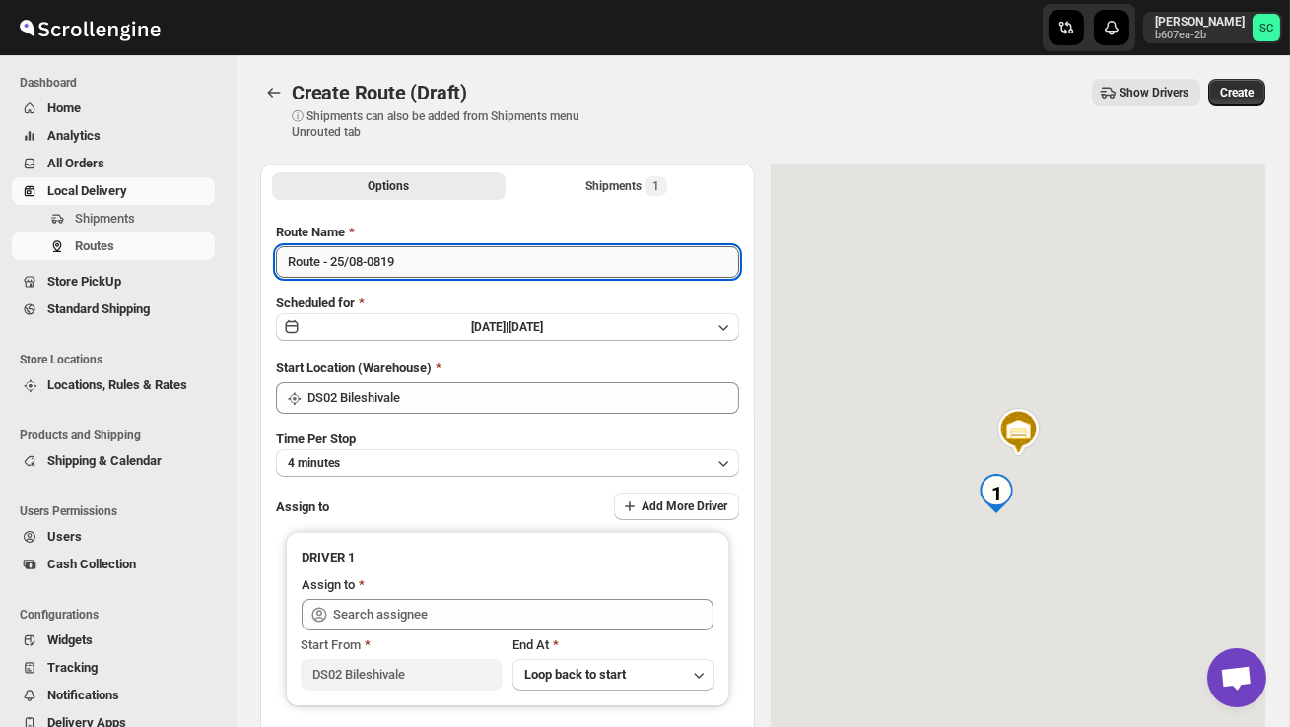
click at [430, 260] on input "Route - 25/08-0819" at bounding box center [507, 262] width 463 height 32
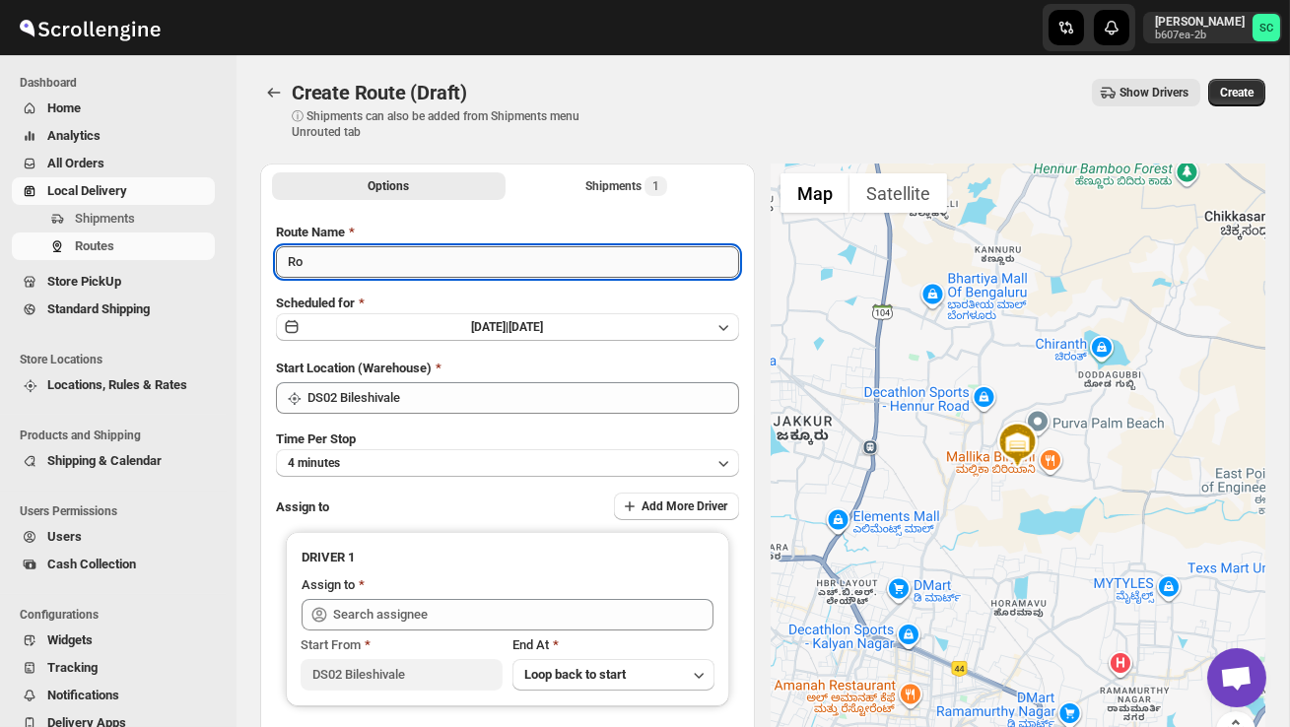
type input "R"
type input "Order no 26691"
click at [418, 453] on button "4 minutes" at bounding box center [507, 463] width 463 height 28
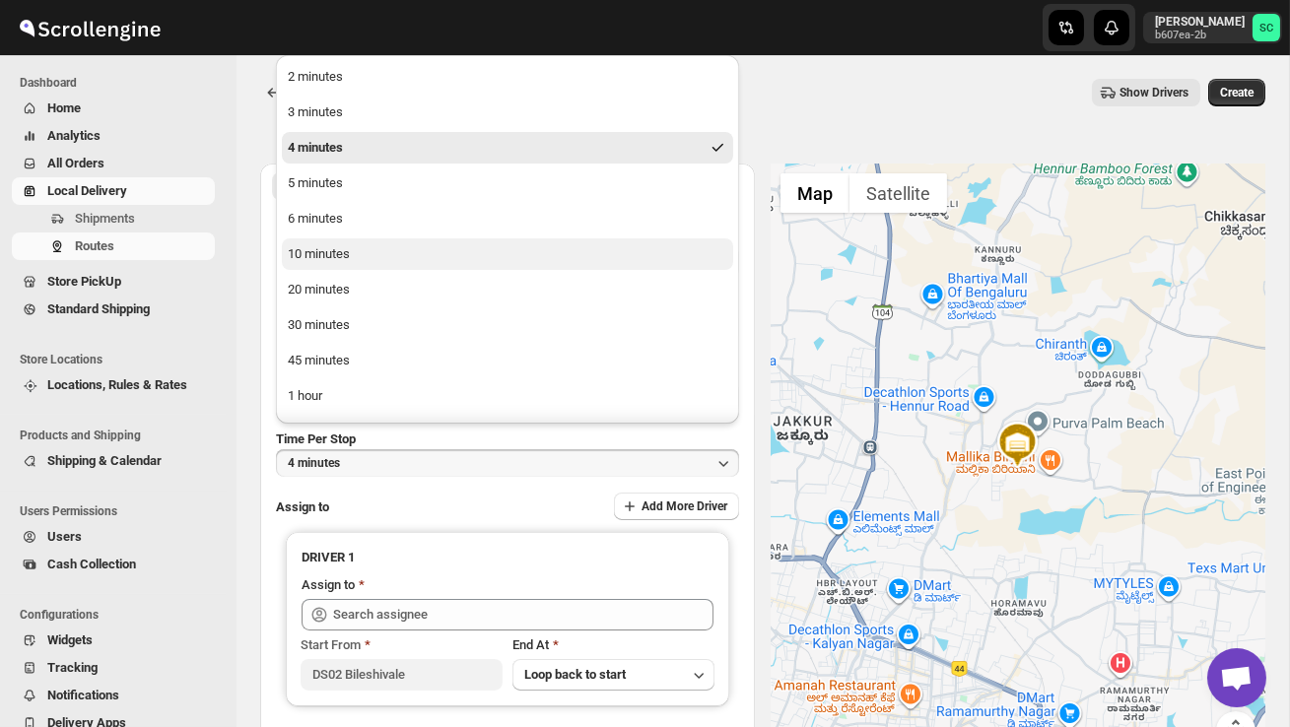
click at [348, 252] on div "10 minutes" at bounding box center [319, 254] width 62 height 20
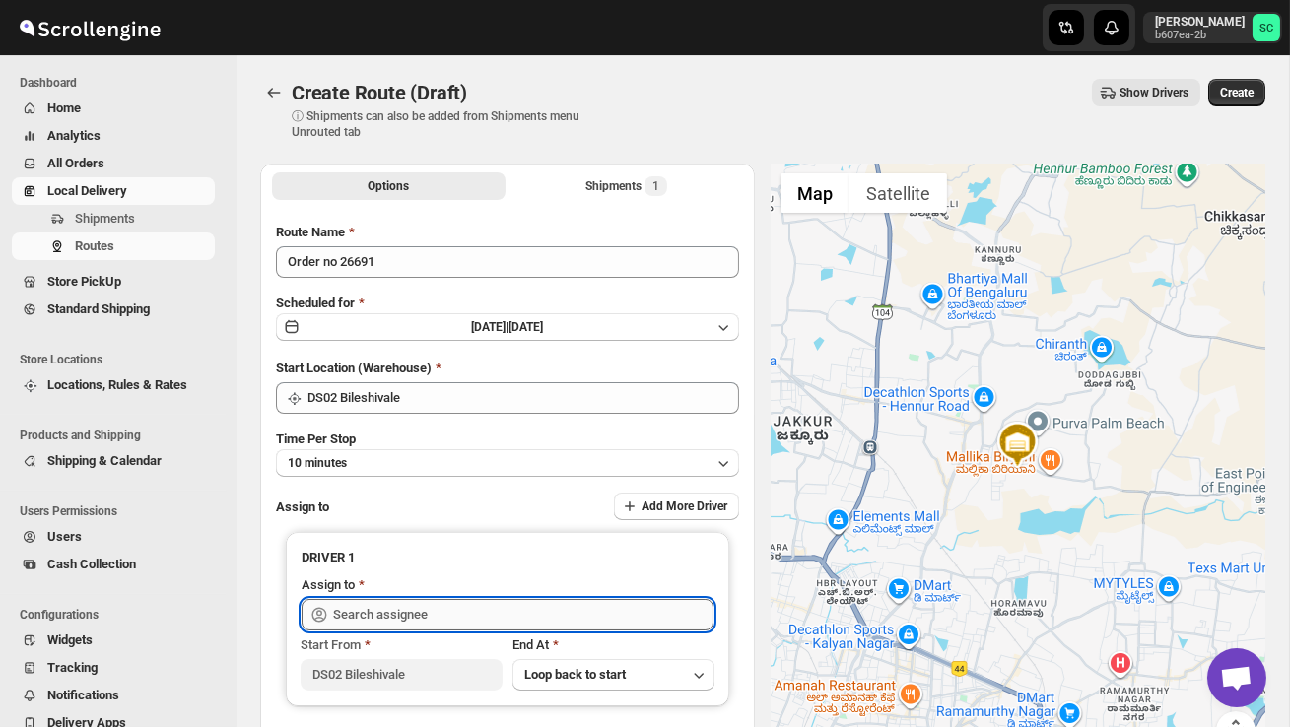
click at [433, 615] on input "text" at bounding box center [523, 615] width 380 height 32
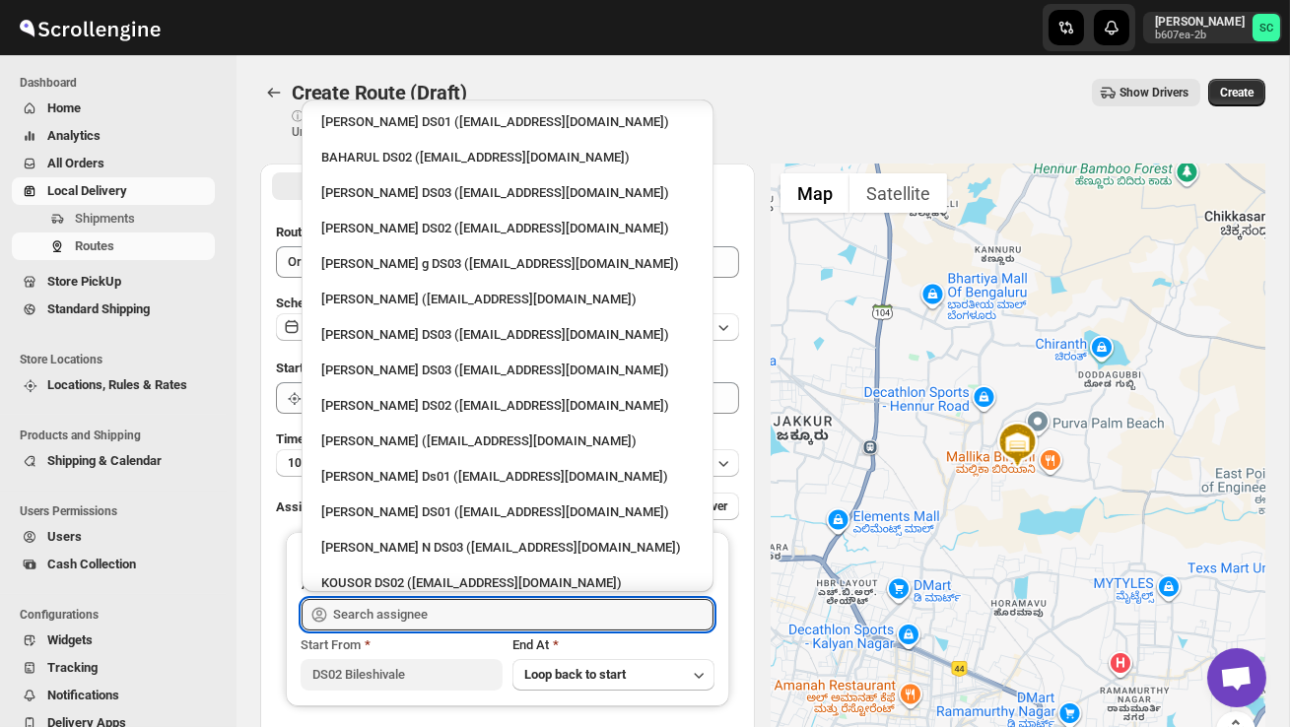
scroll to position [1611, 0]
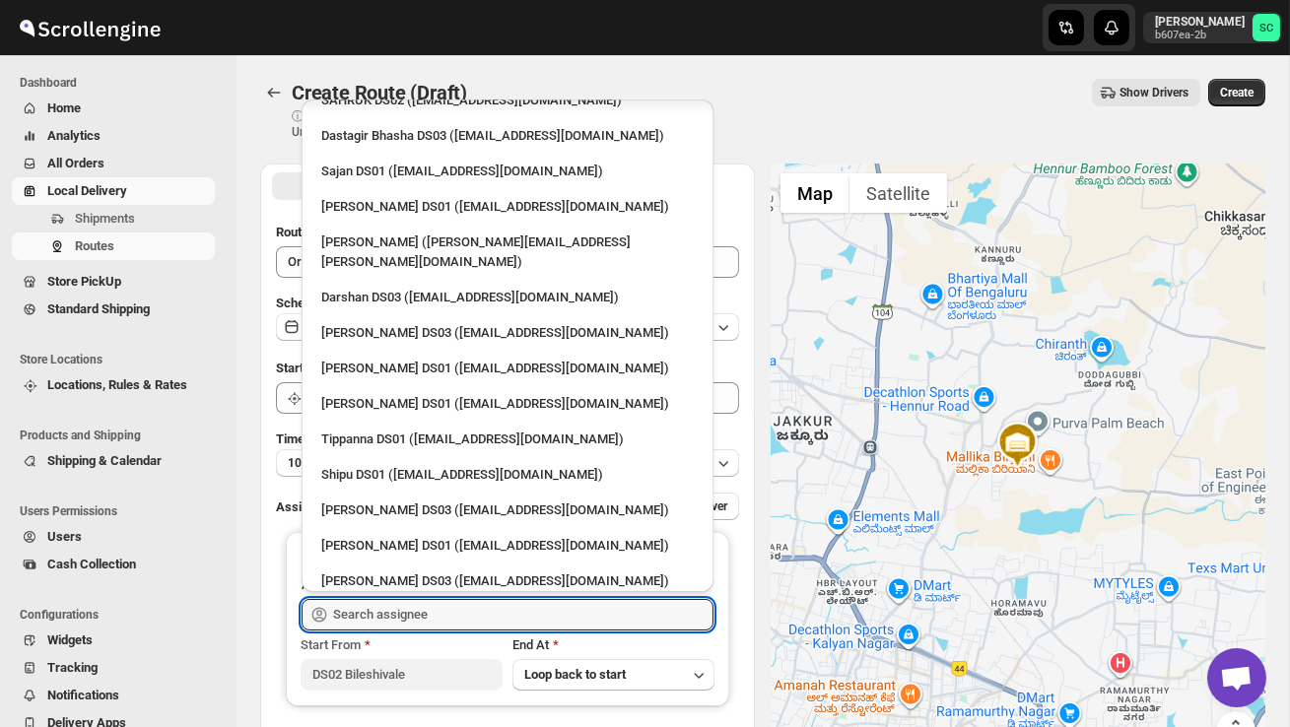
click at [444, 642] on div "[PERSON_NAME] DS02 ([EMAIL_ADDRESS][DOMAIN_NAME])" at bounding box center [507, 652] width 372 height 20
type input "[PERSON_NAME] DS02 ([EMAIL_ADDRESS][DOMAIN_NAME])"
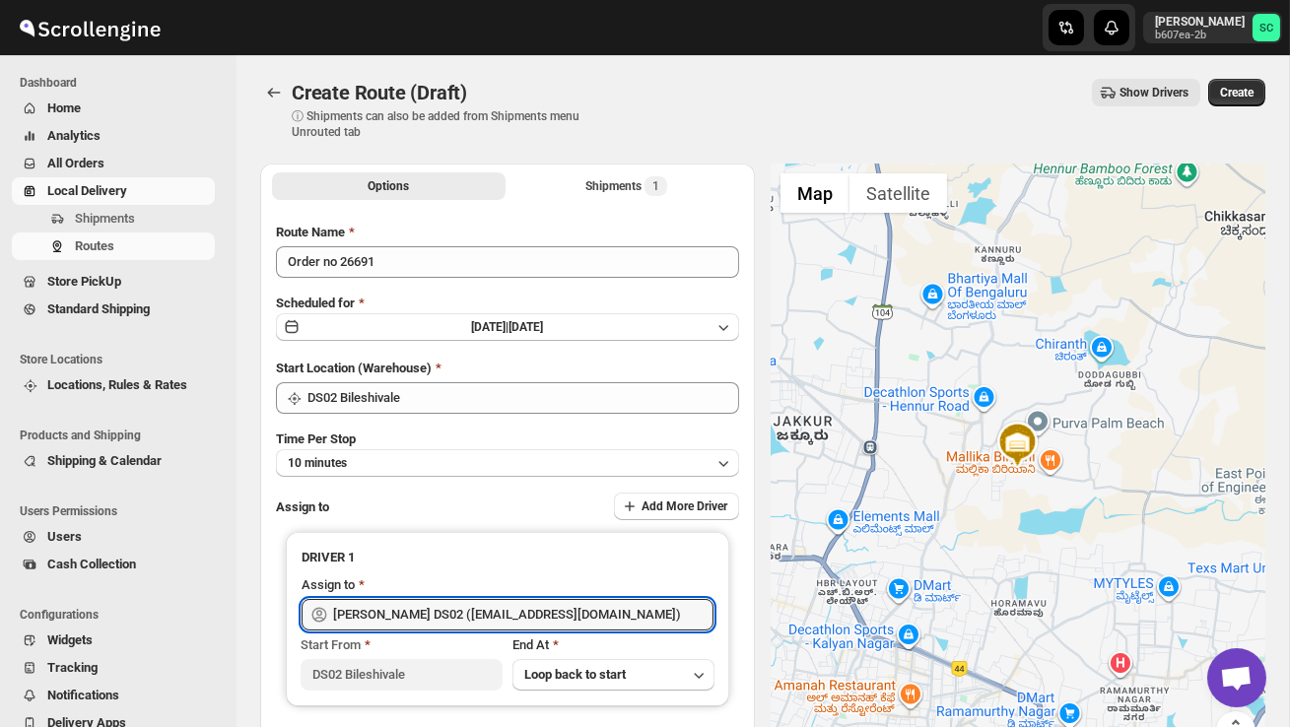
click at [1227, 91] on span "Create" at bounding box center [1236, 93] width 33 height 16
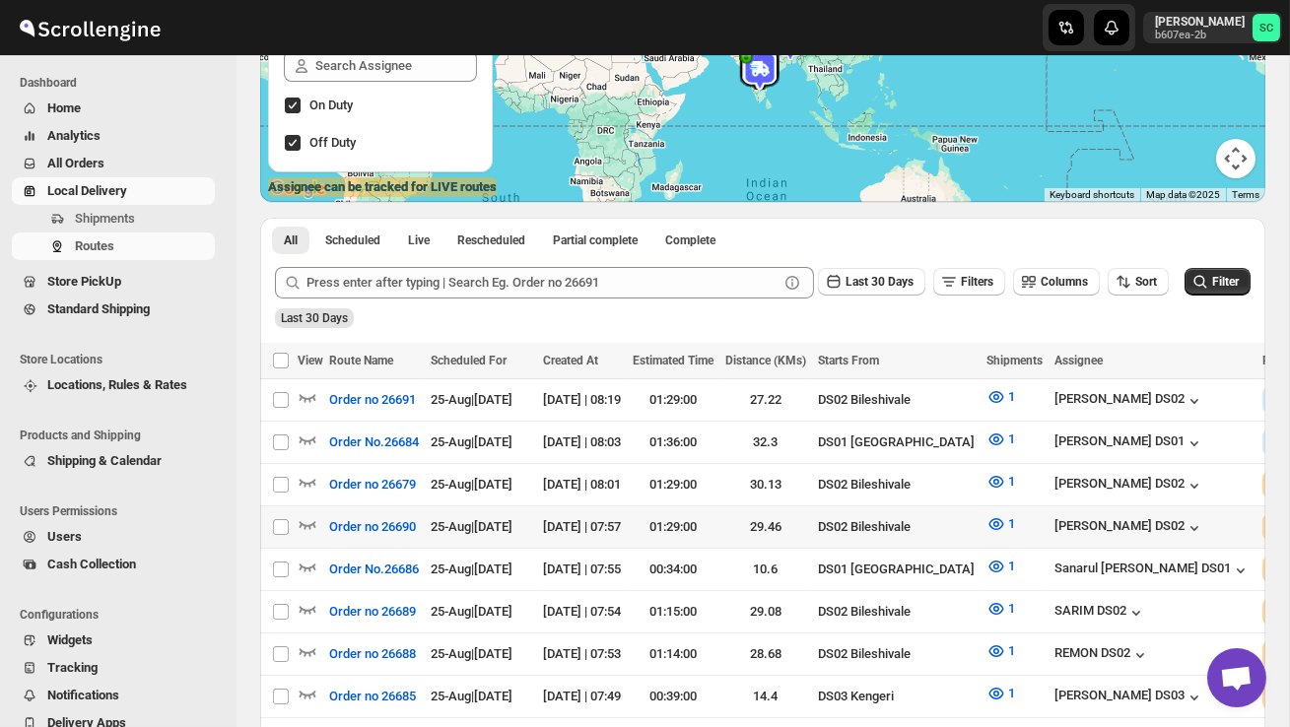
scroll to position [299, 0]
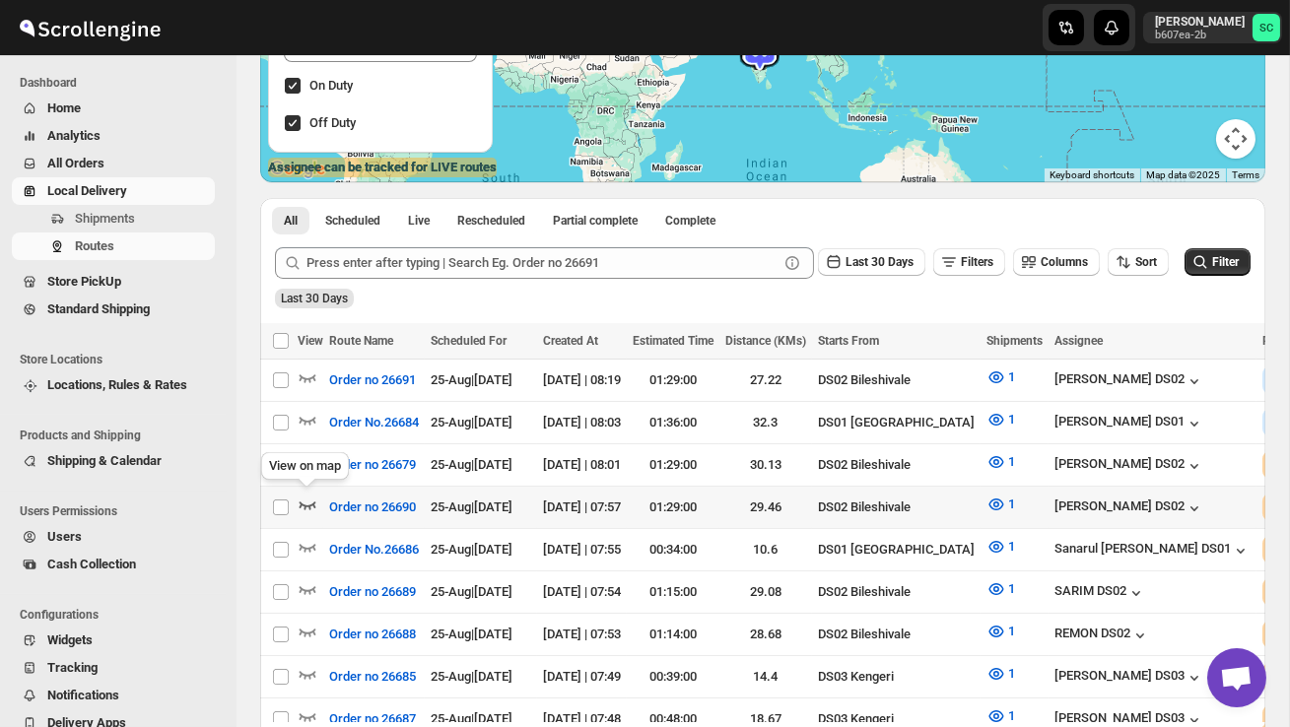
click at [300, 501] on icon "button" at bounding box center [307, 505] width 17 height 8
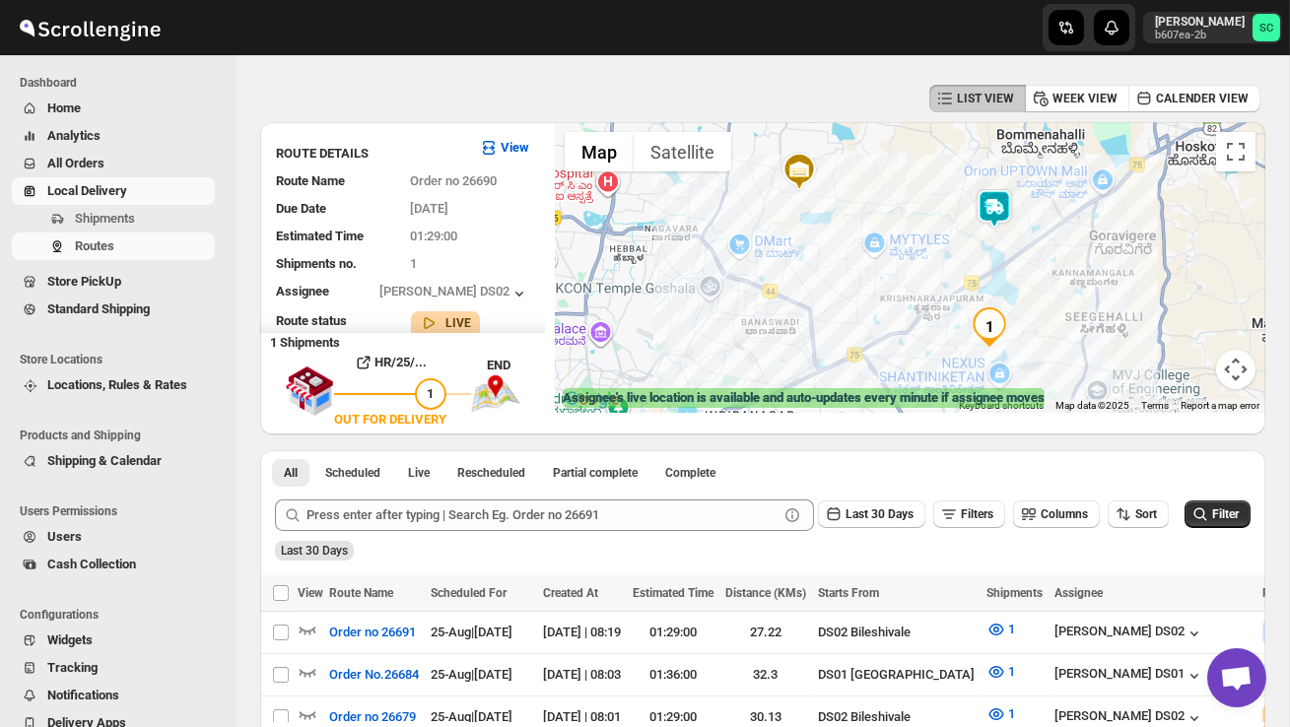
scroll to position [69, 0]
click at [1006, 192] on img at bounding box center [993, 207] width 39 height 39
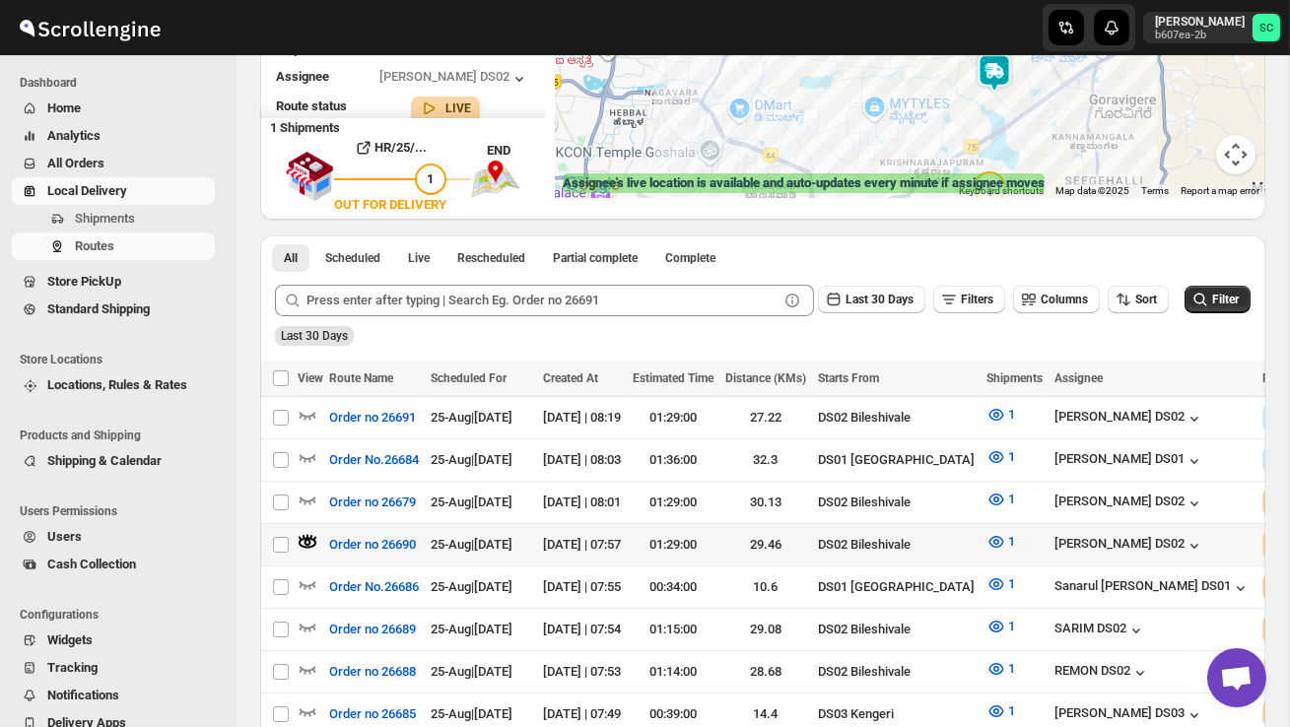
scroll to position [287, 0]
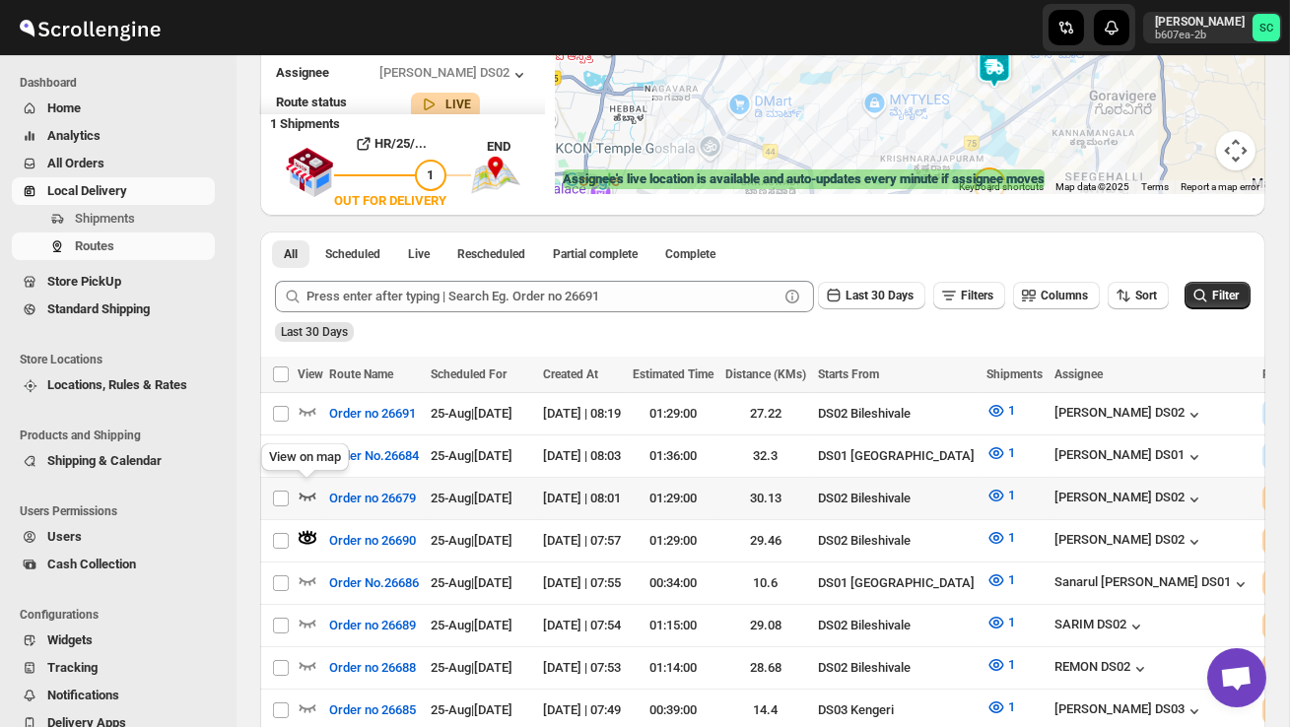
click at [306, 490] on icon "button" at bounding box center [308, 496] width 20 height 20
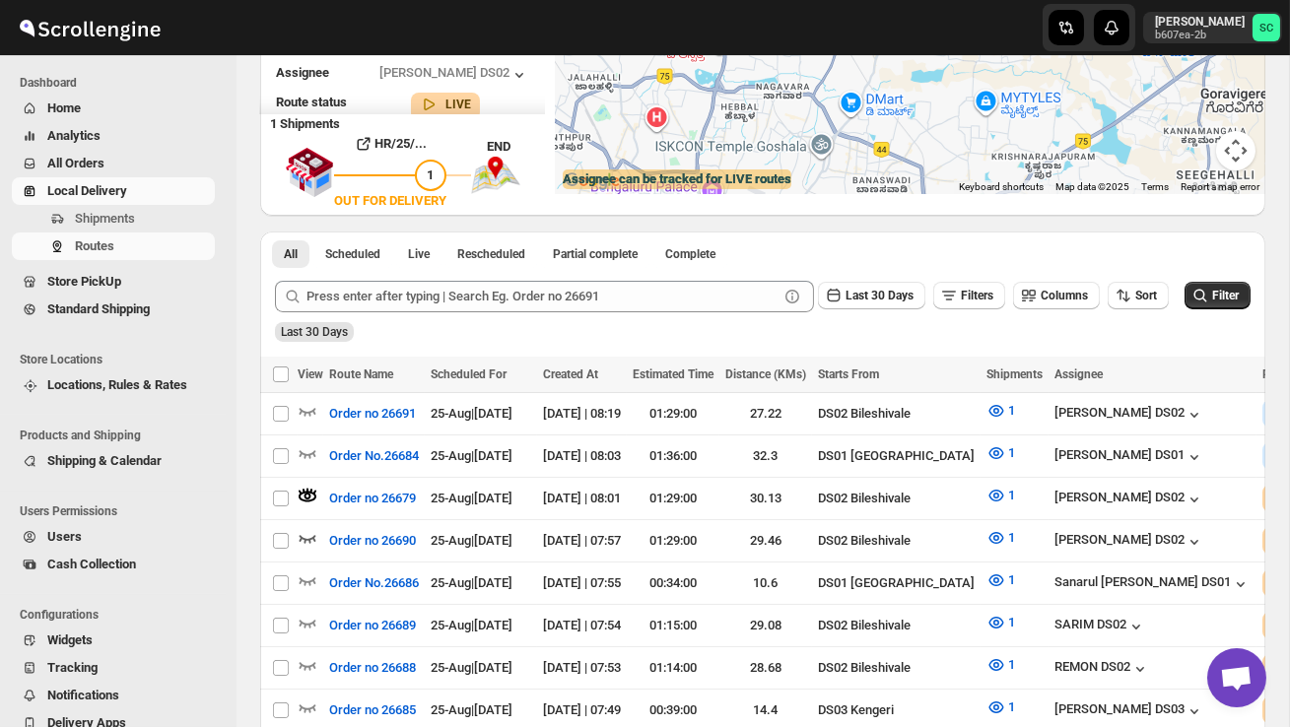
scroll to position [0, 0]
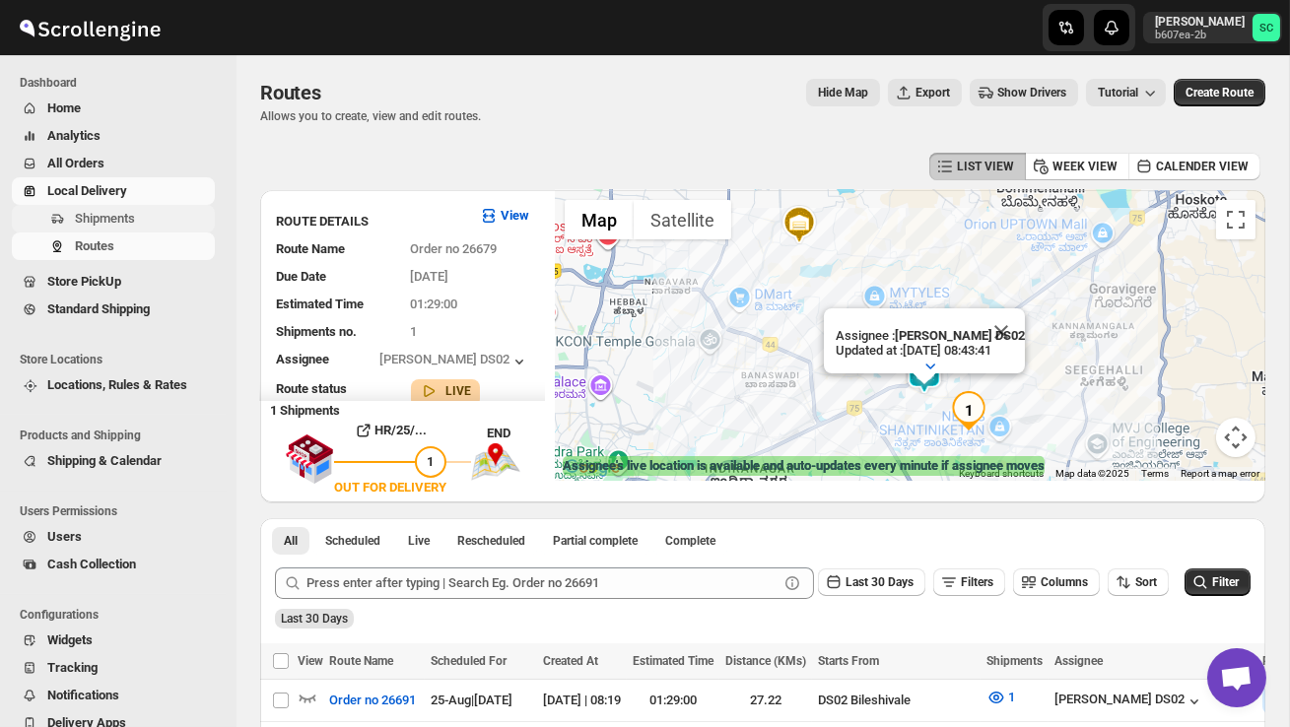
click at [139, 215] on span "Shipments" at bounding box center [143, 219] width 136 height 20
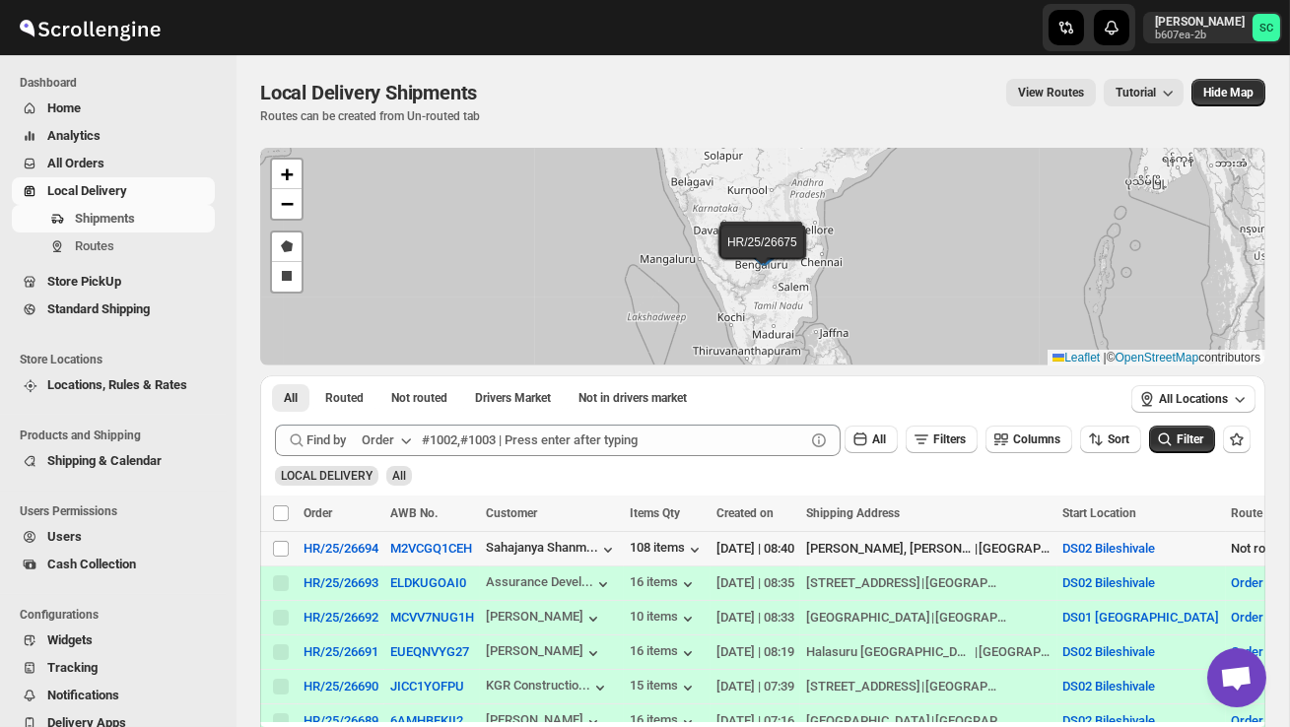
click at [290, 552] on div "Select shipment" at bounding box center [282, 549] width 20 height 18
checkbox input "true"
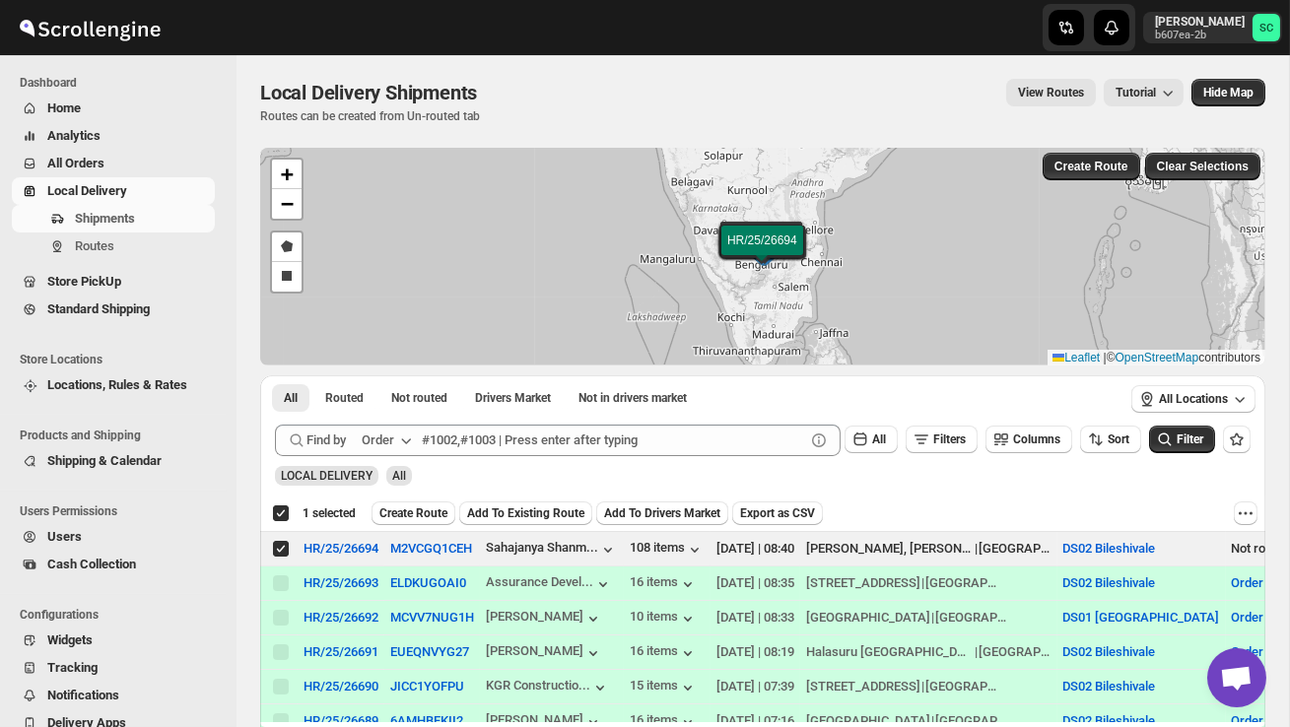
click at [428, 513] on span "Create Route" at bounding box center [413, 513] width 68 height 16
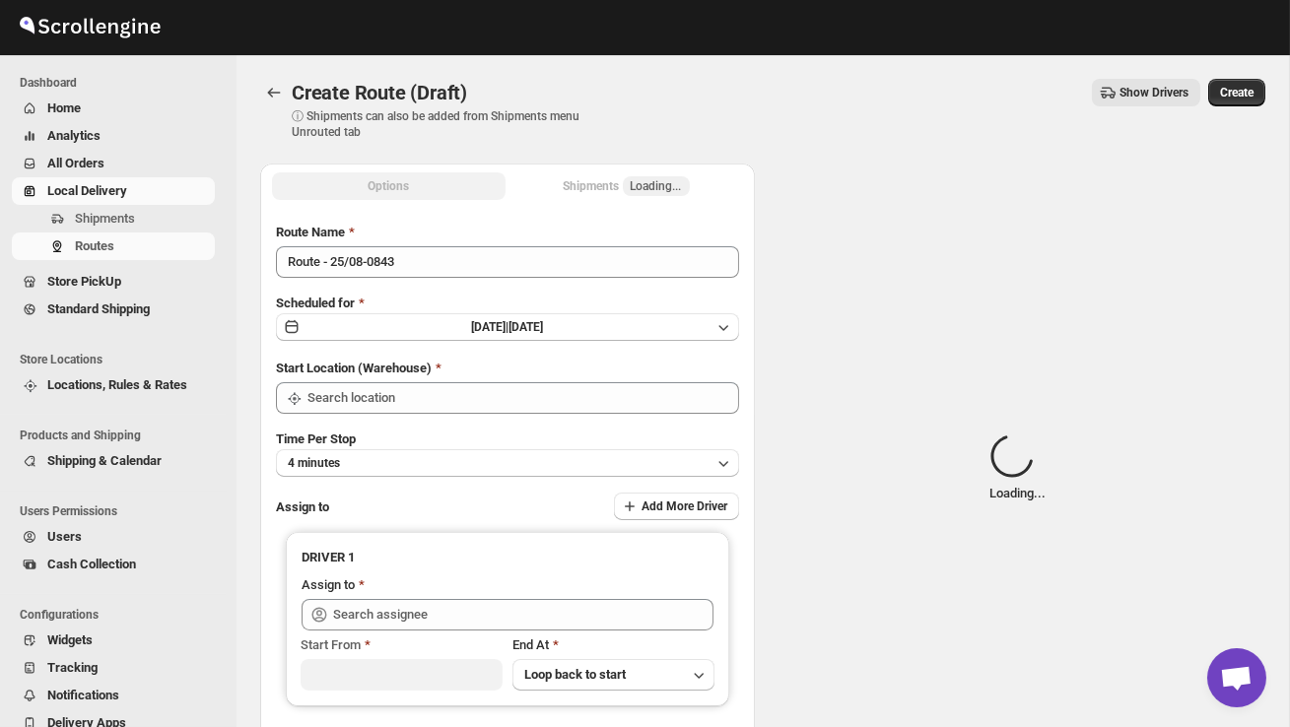
type input "DS02 Bileshivale"
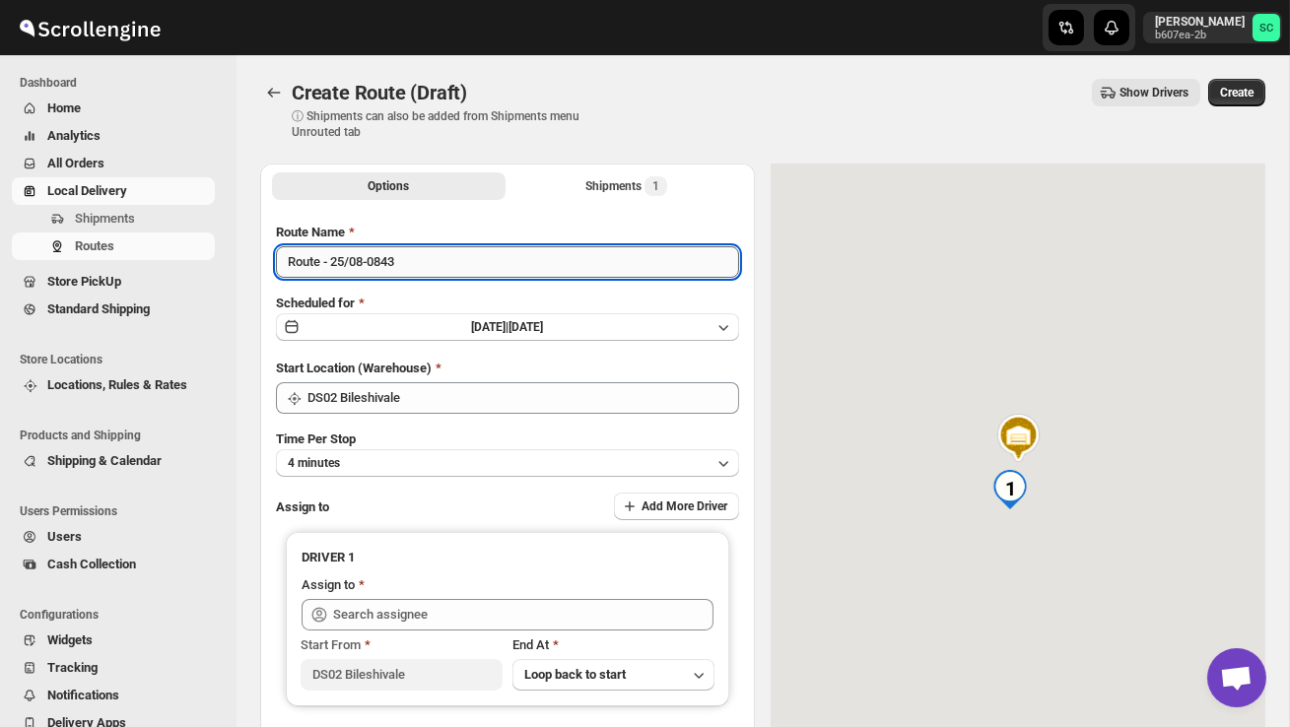
click at [459, 266] on input "Route - 25/08-0843" at bounding box center [507, 262] width 463 height 32
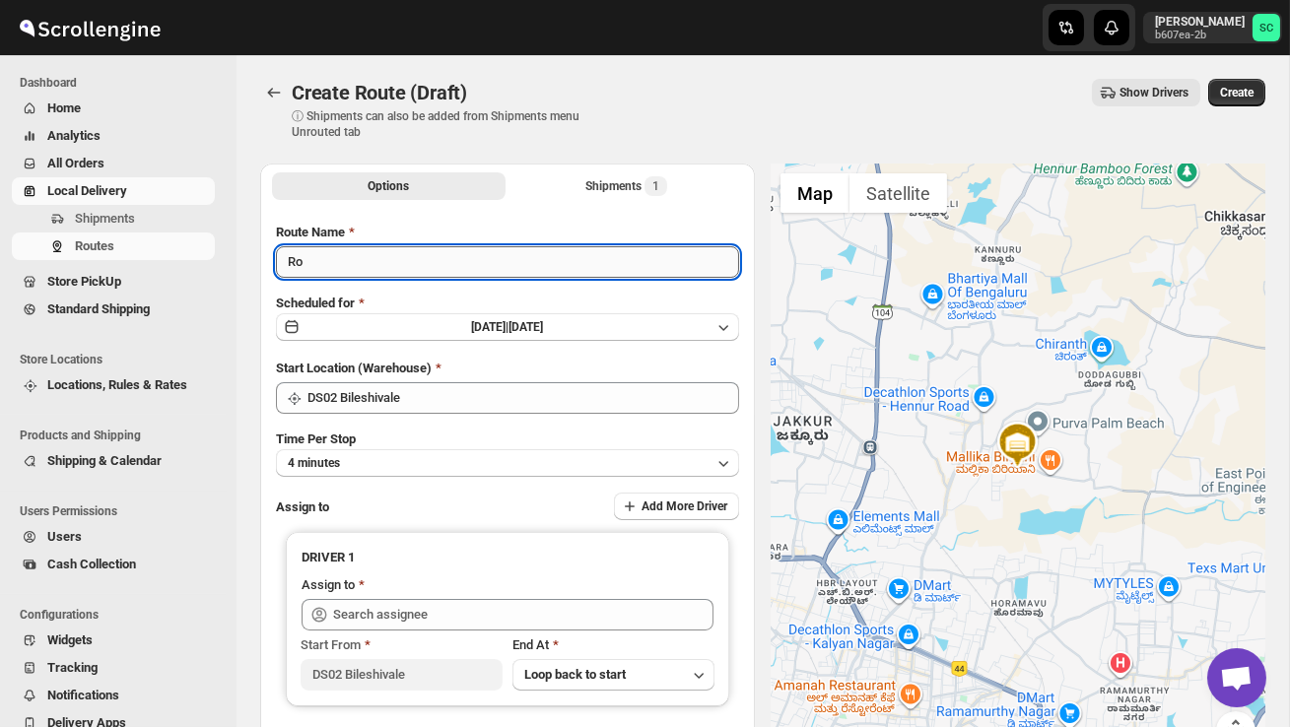
type input "R"
type input "Order no 26694"
click at [443, 467] on button "4 minutes" at bounding box center [507, 463] width 463 height 28
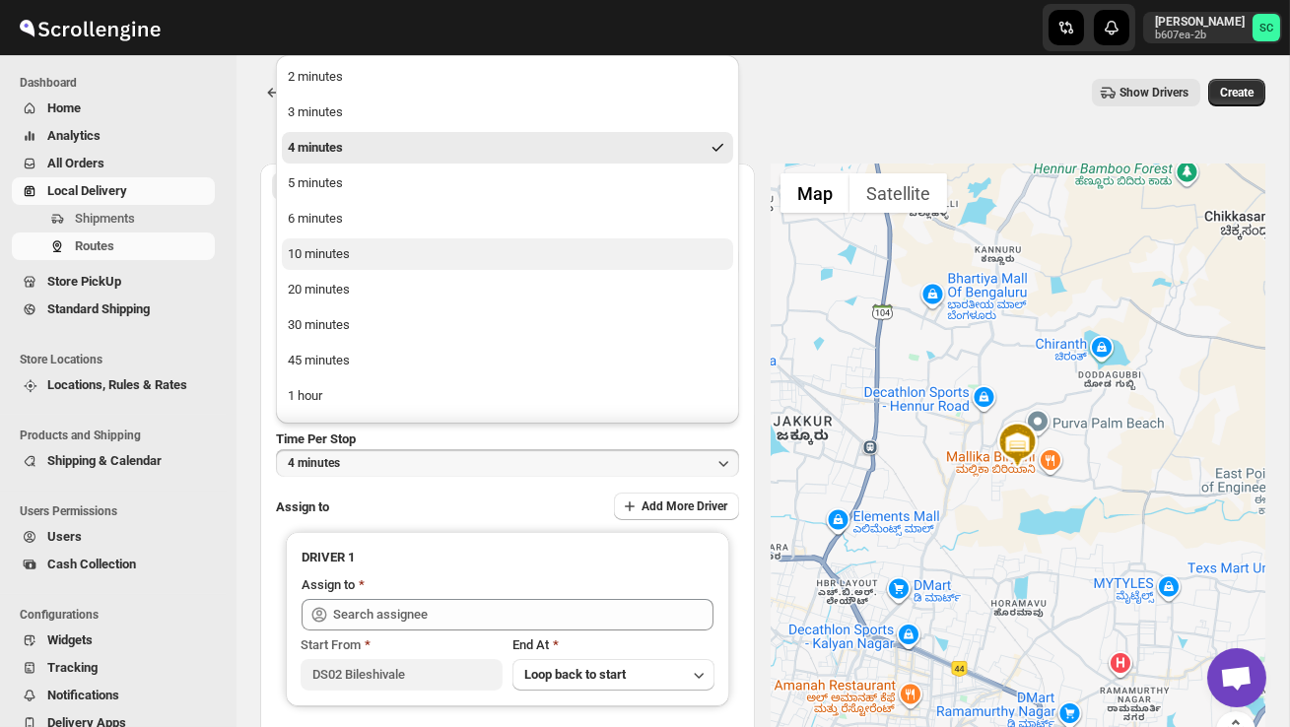
click at [326, 257] on div "10 minutes" at bounding box center [319, 254] width 62 height 20
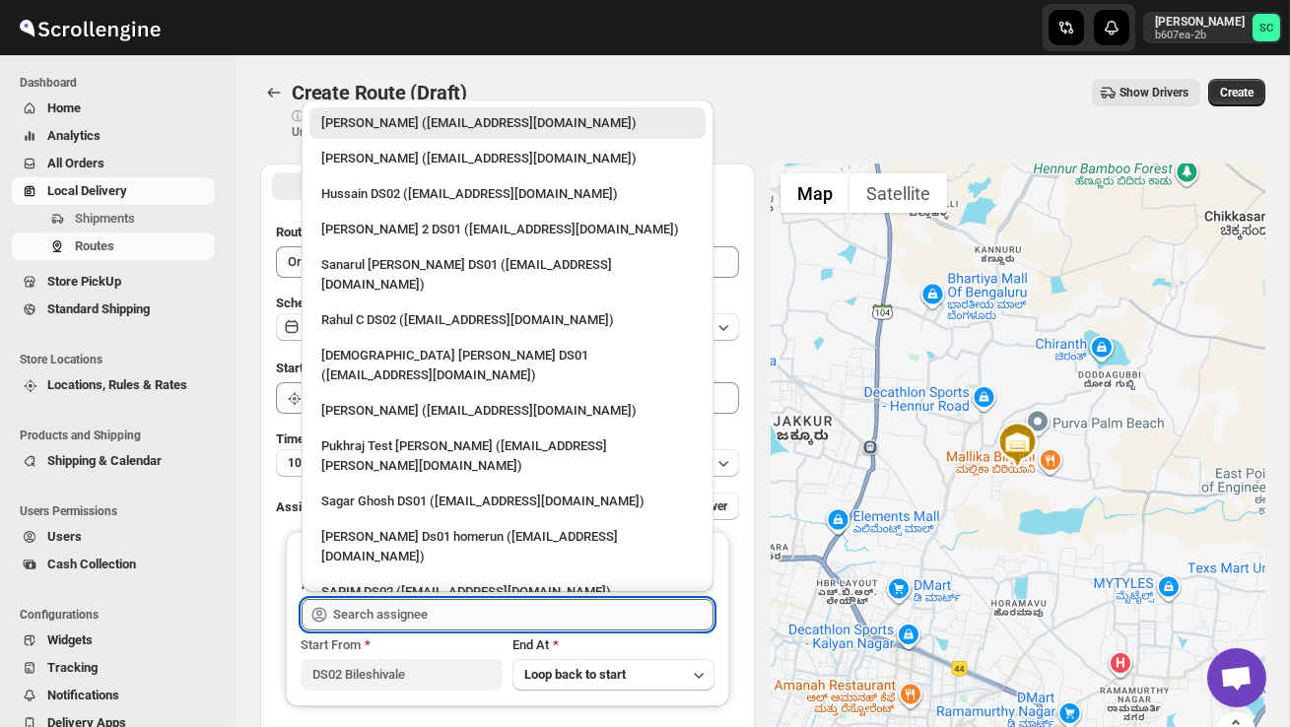
click at [369, 610] on input "text" at bounding box center [523, 615] width 380 height 32
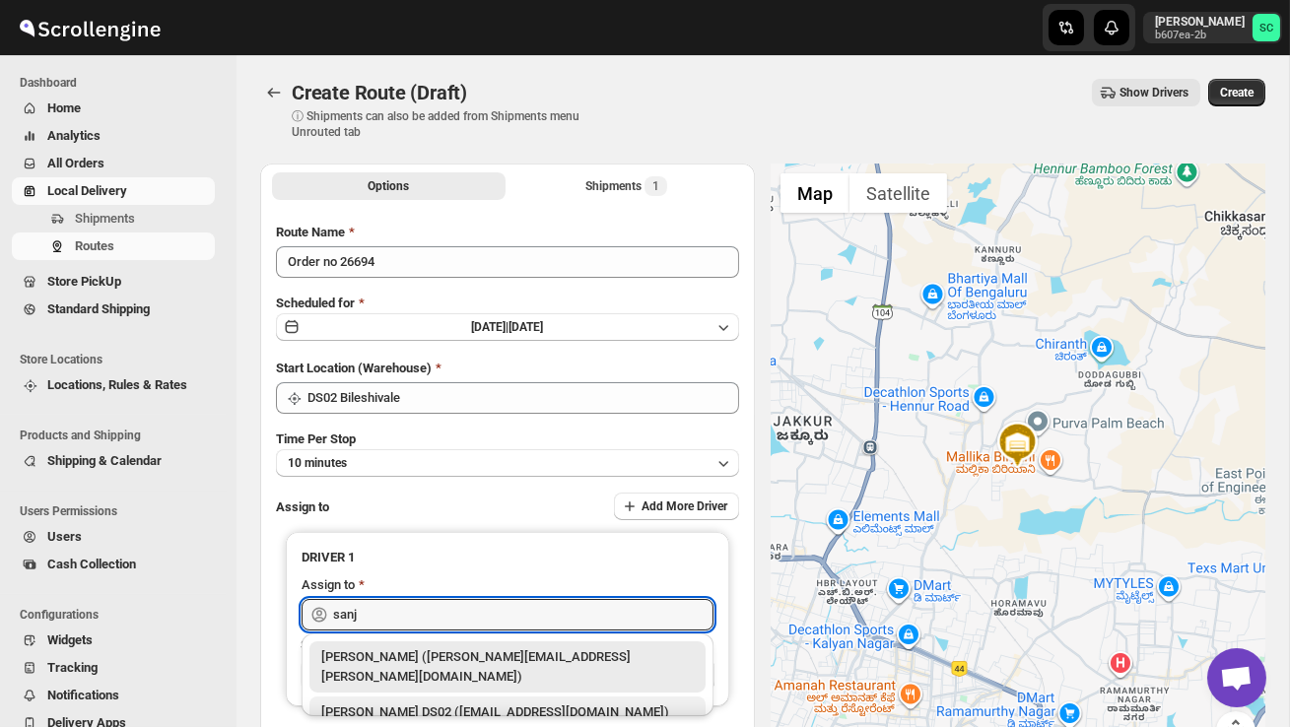
click at [457, 697] on div "[PERSON_NAME] DS02 ([EMAIL_ADDRESS][DOMAIN_NAME])" at bounding box center [507, 713] width 396 height 32
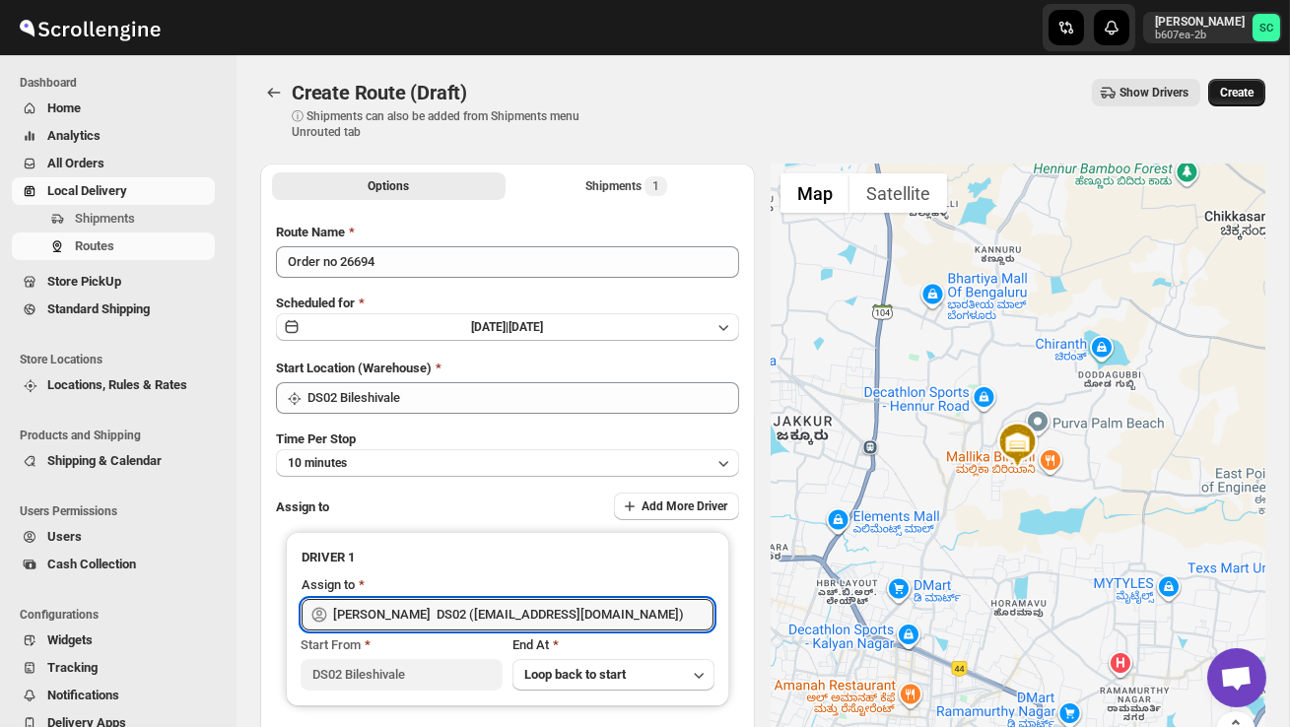
type input "[PERSON_NAME] DS02 ([EMAIL_ADDRESS][DOMAIN_NAME])"
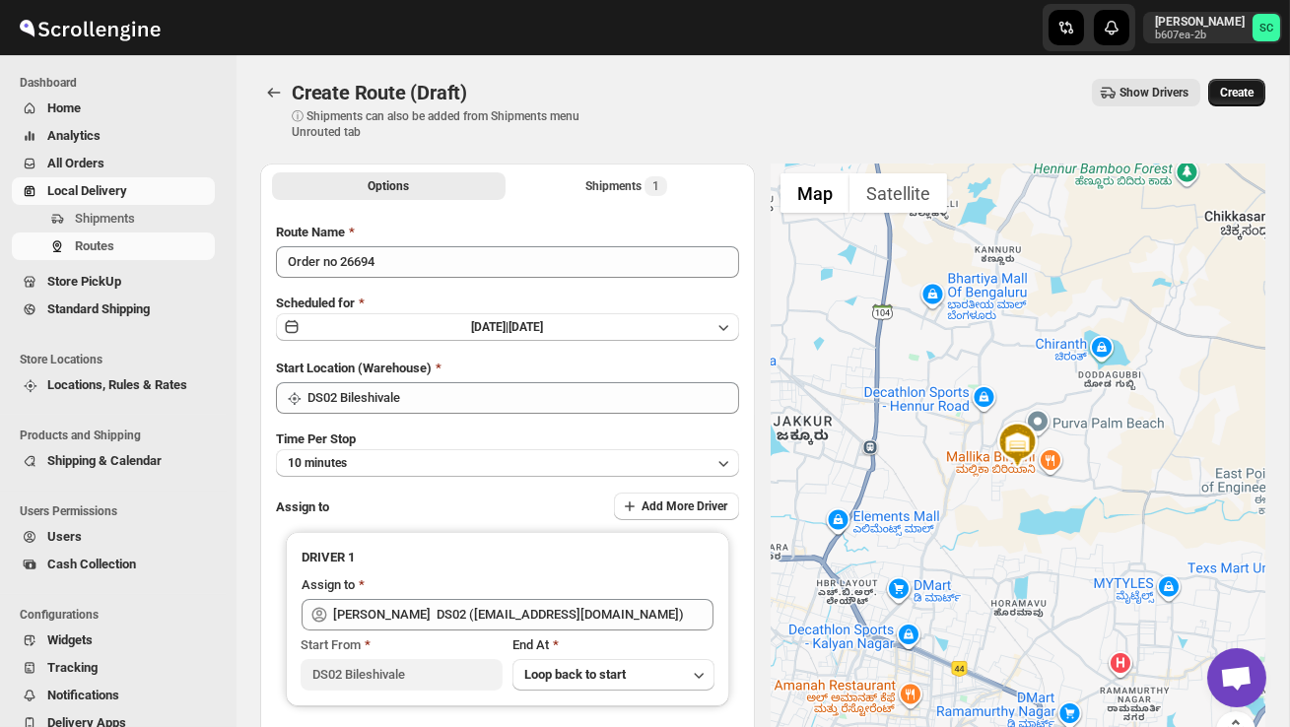
click at [1229, 98] on span "Create" at bounding box center [1236, 93] width 33 height 16
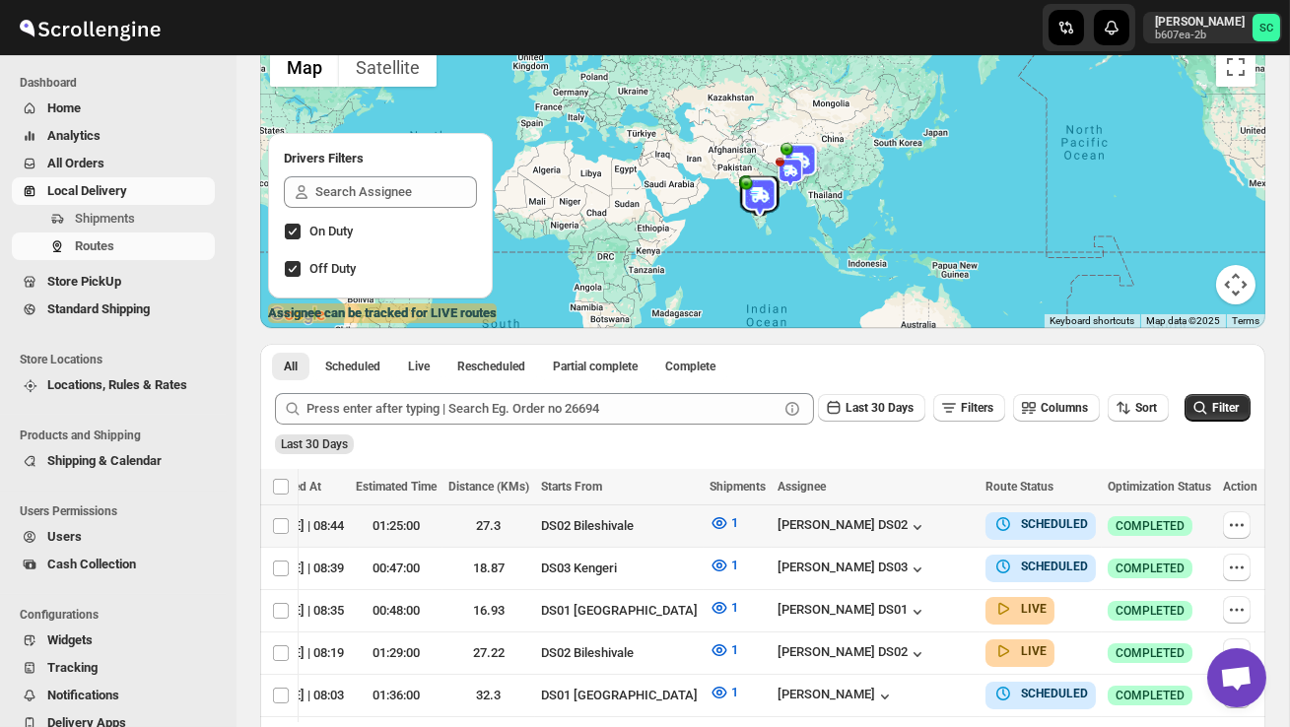
scroll to position [0, 286]
click at [1225, 527] on icon "button" at bounding box center [1233, 525] width 20 height 20
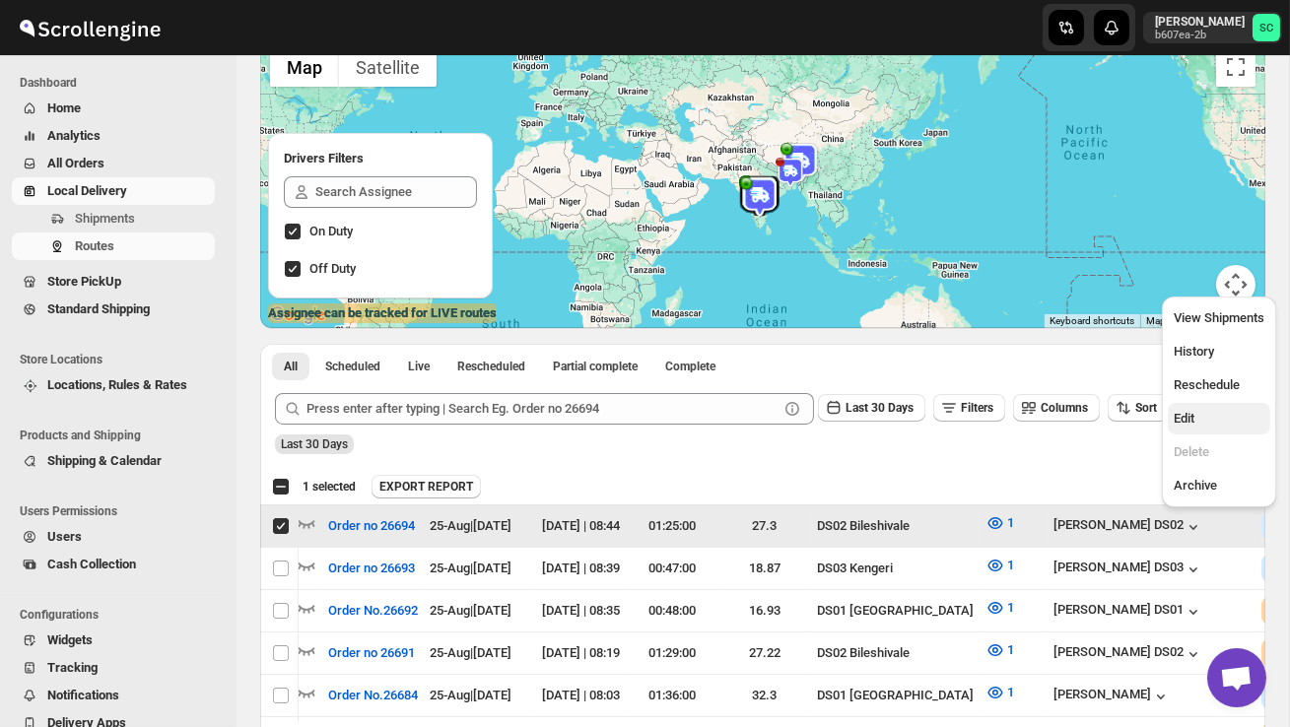
click at [1218, 409] on span "Edit" at bounding box center [1218, 419] width 91 height 20
checkbox input "false"
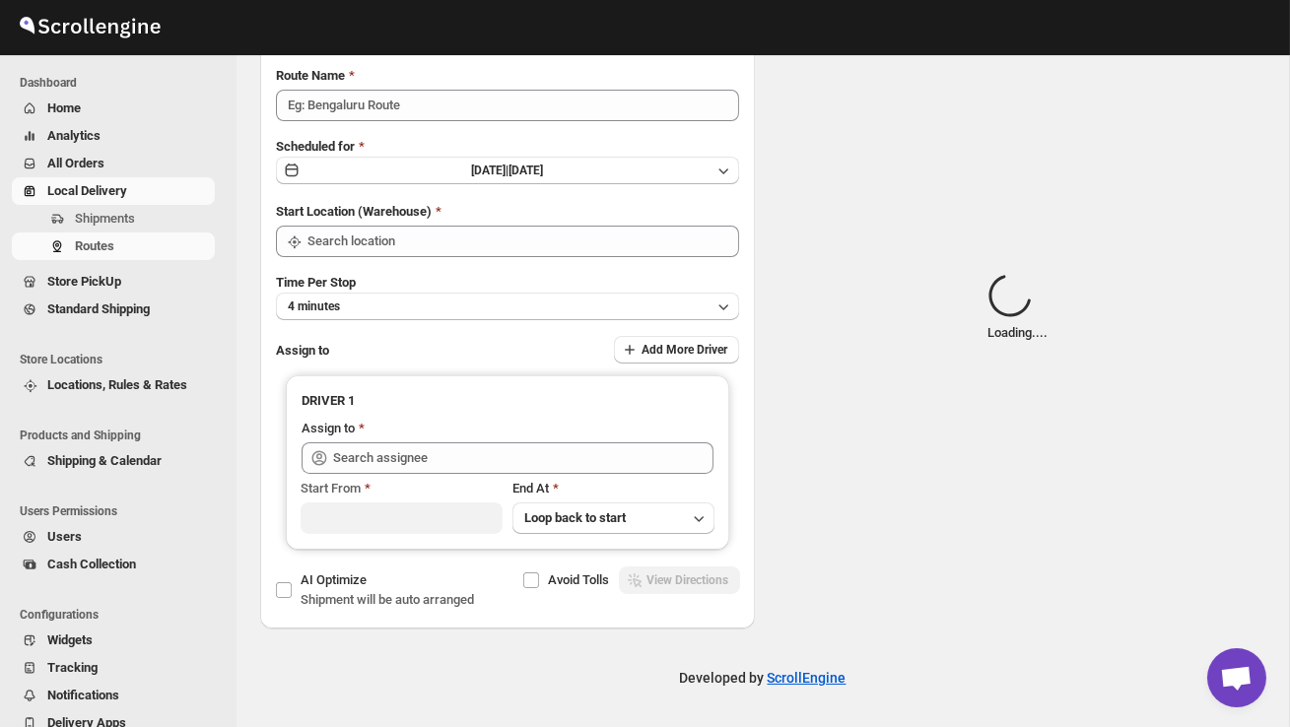
scroll to position [0, 0]
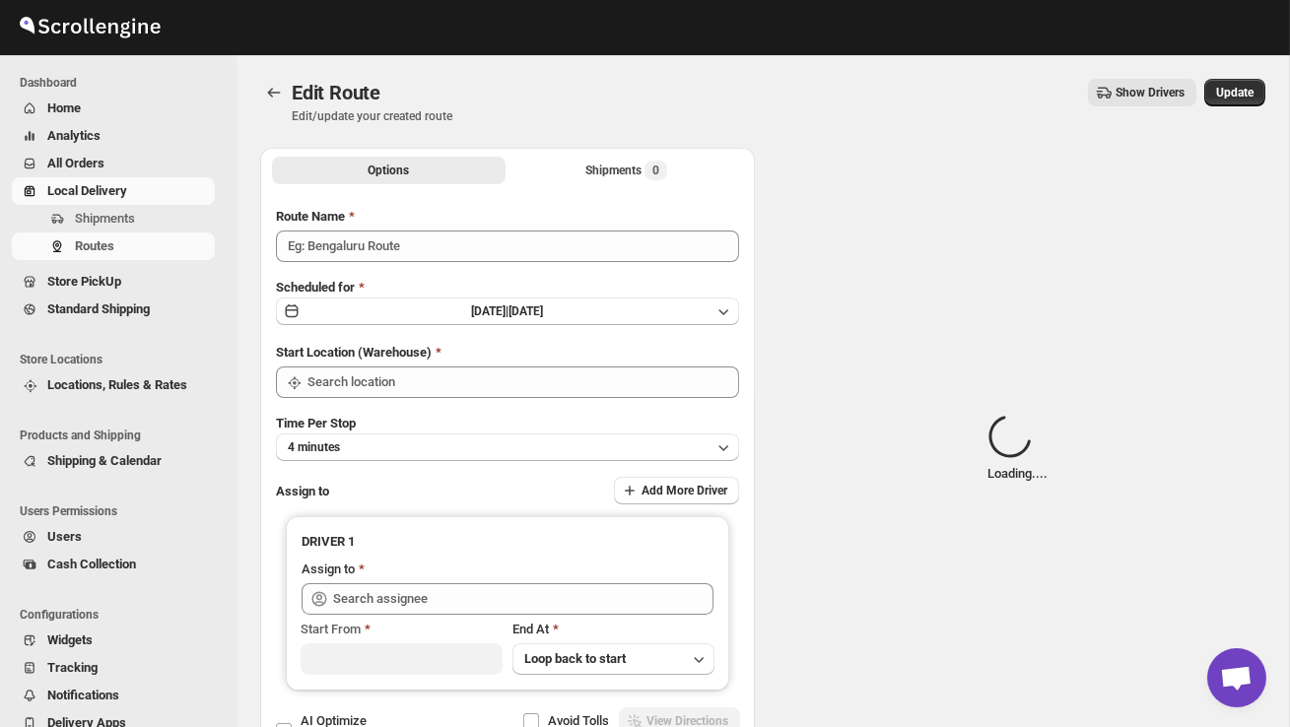
type input "Order no 26694"
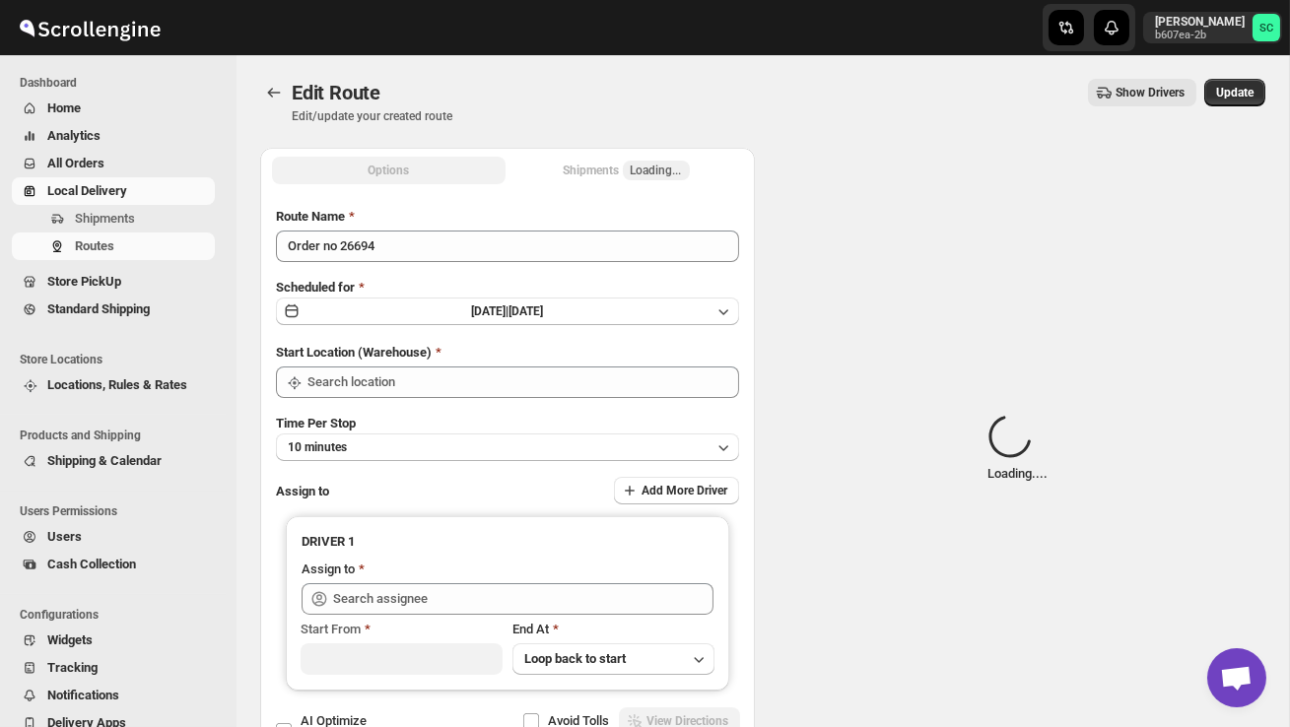
type input "DS02 Bileshivale"
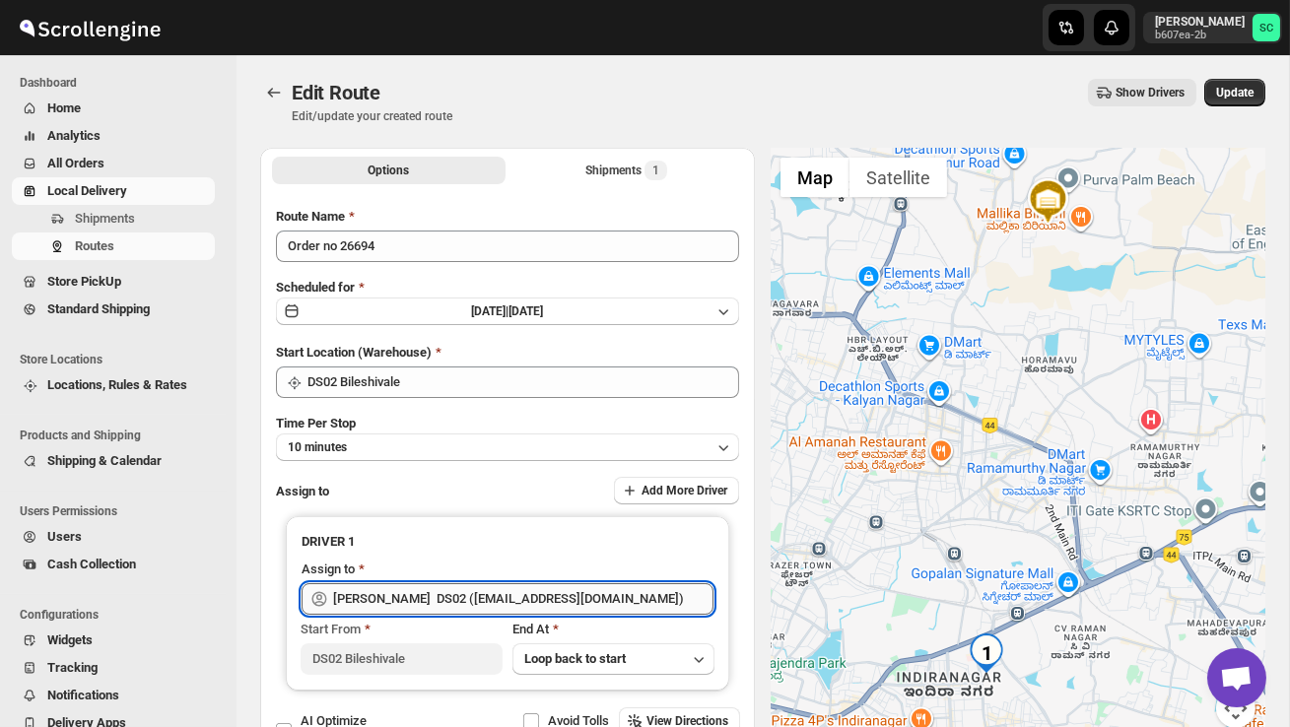
click at [610, 595] on input "[PERSON_NAME] DS02 ([EMAIL_ADDRESS][DOMAIN_NAME])" at bounding box center [523, 599] width 380 height 32
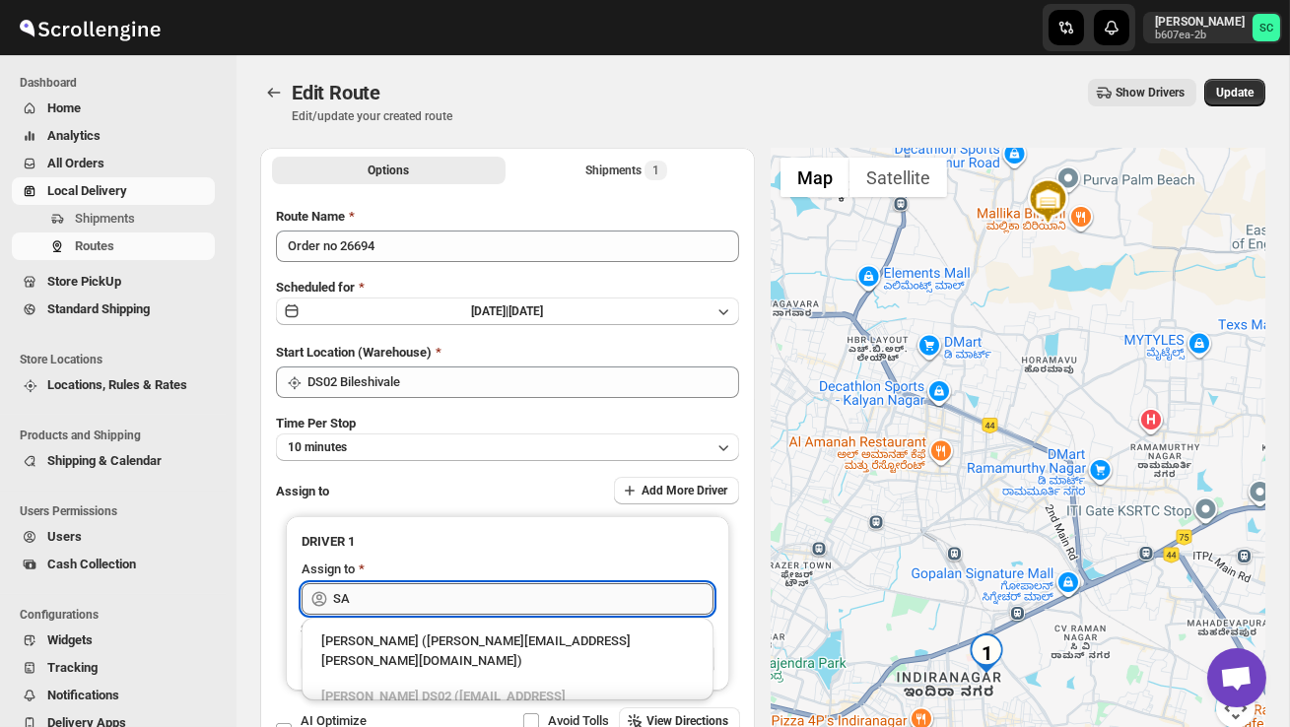
type input "S"
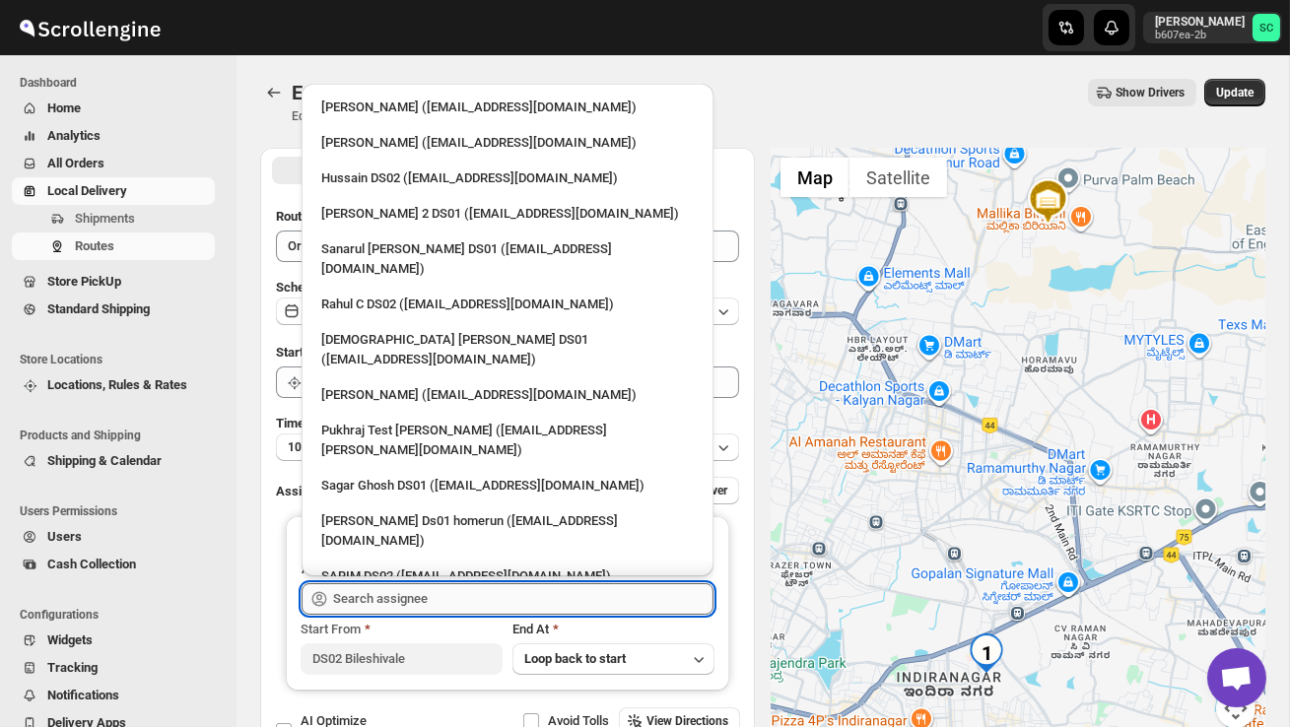
type input "b"
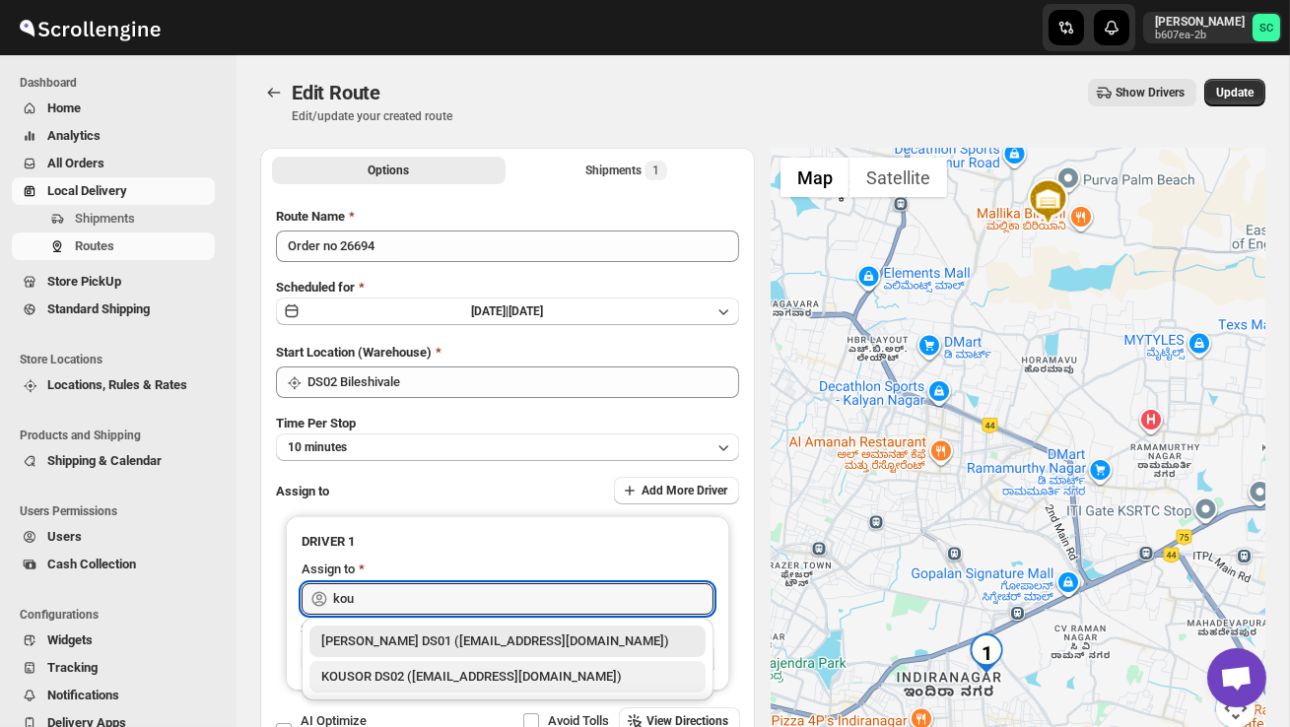
click at [594, 669] on div "KOUSOR DS02 ([EMAIL_ADDRESS][DOMAIN_NAME])" at bounding box center [507, 677] width 372 height 20
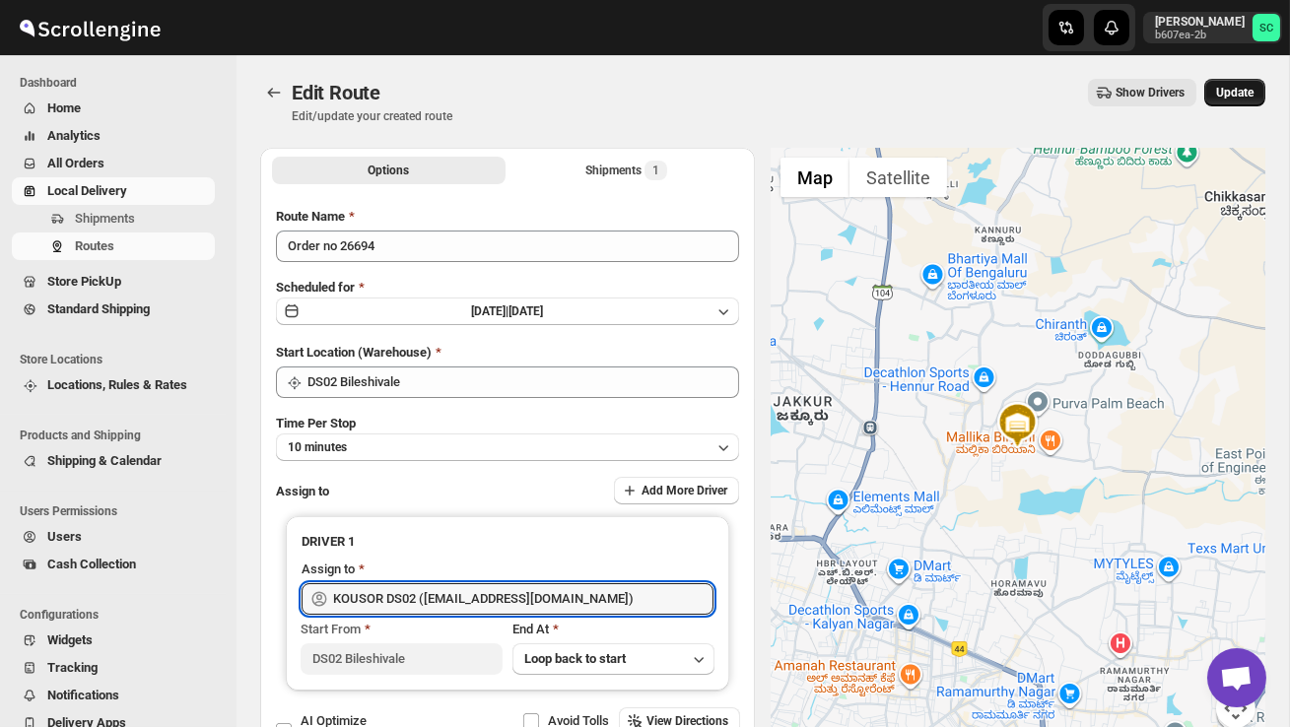
type input "KOUSOR DS02 ([EMAIL_ADDRESS][DOMAIN_NAME])"
click at [1240, 84] on button "Update" at bounding box center [1234, 93] width 61 height 28
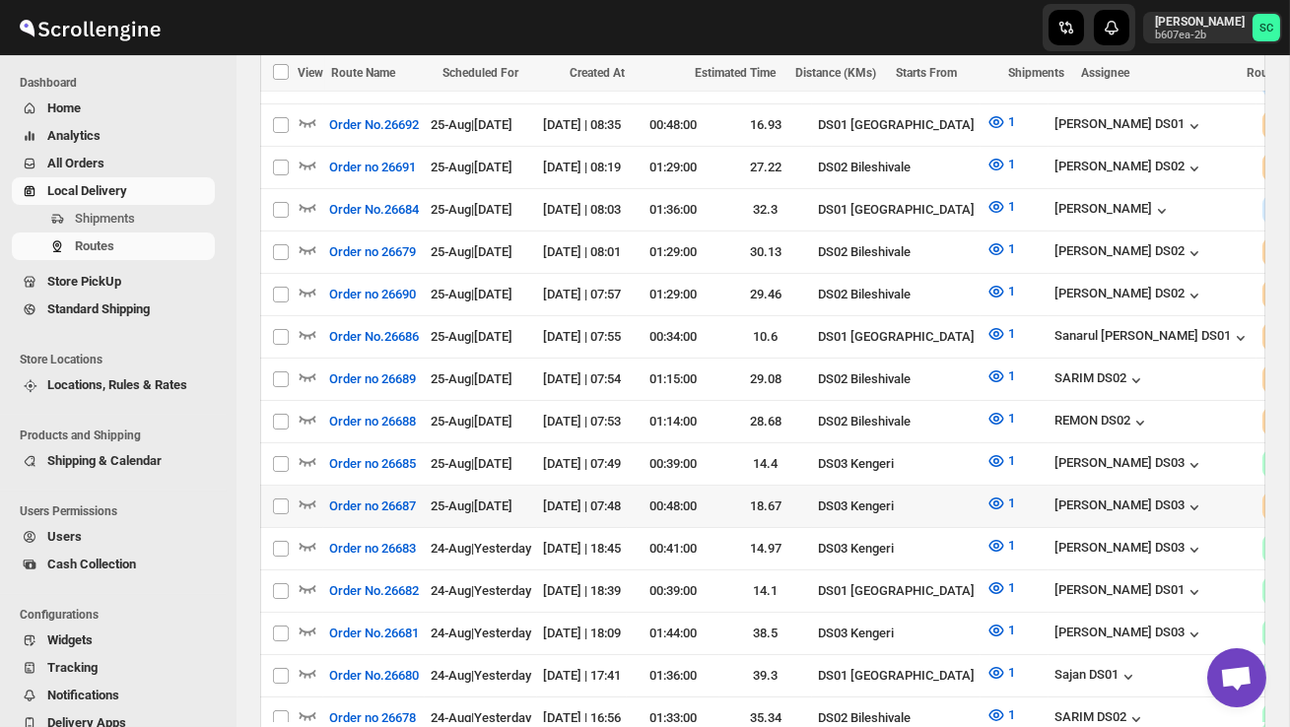
scroll to position [640, 0]
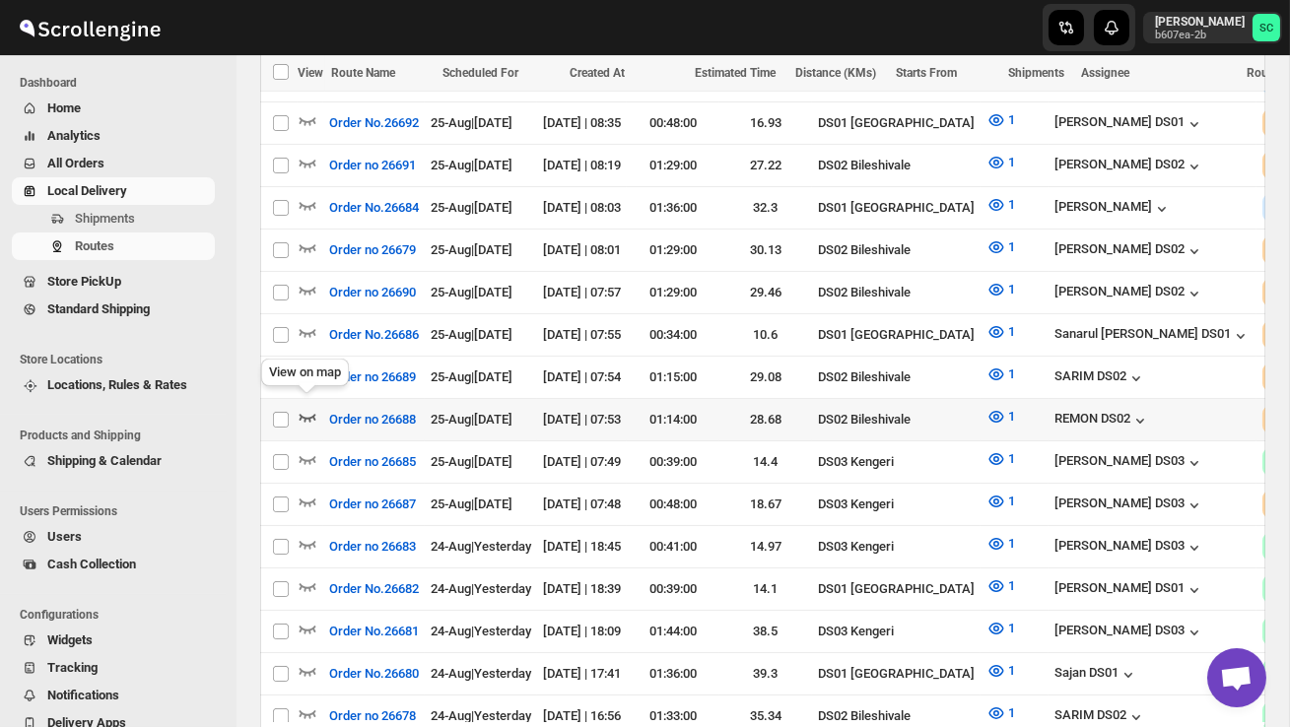
click at [306, 407] on icon "button" at bounding box center [308, 417] width 20 height 20
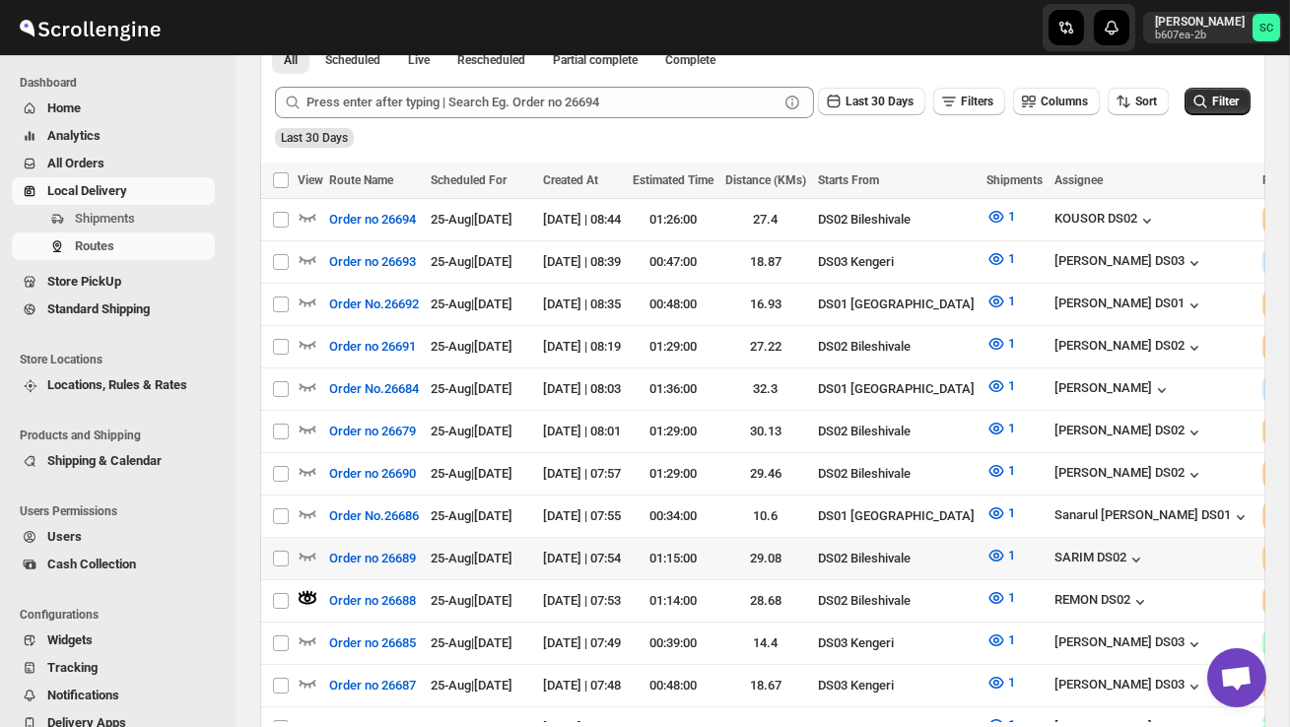
scroll to position [499, 0]
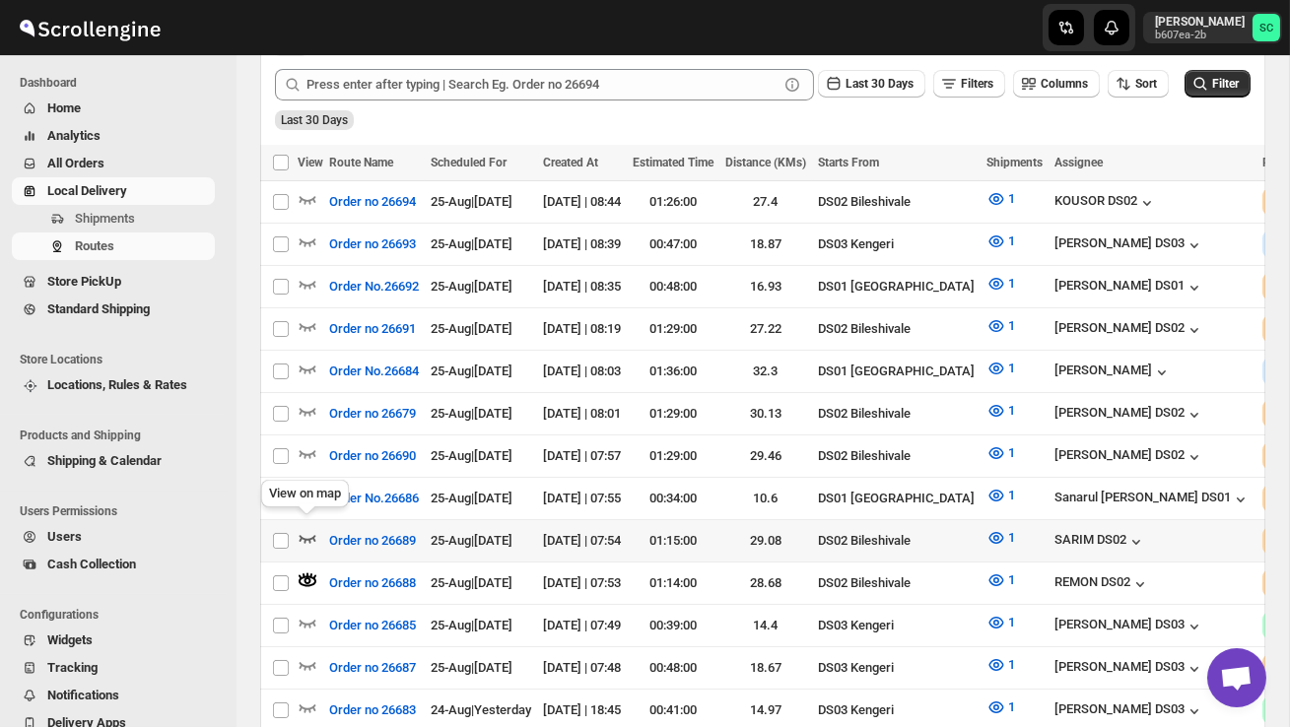
click at [304, 528] on icon "button" at bounding box center [308, 538] width 20 height 20
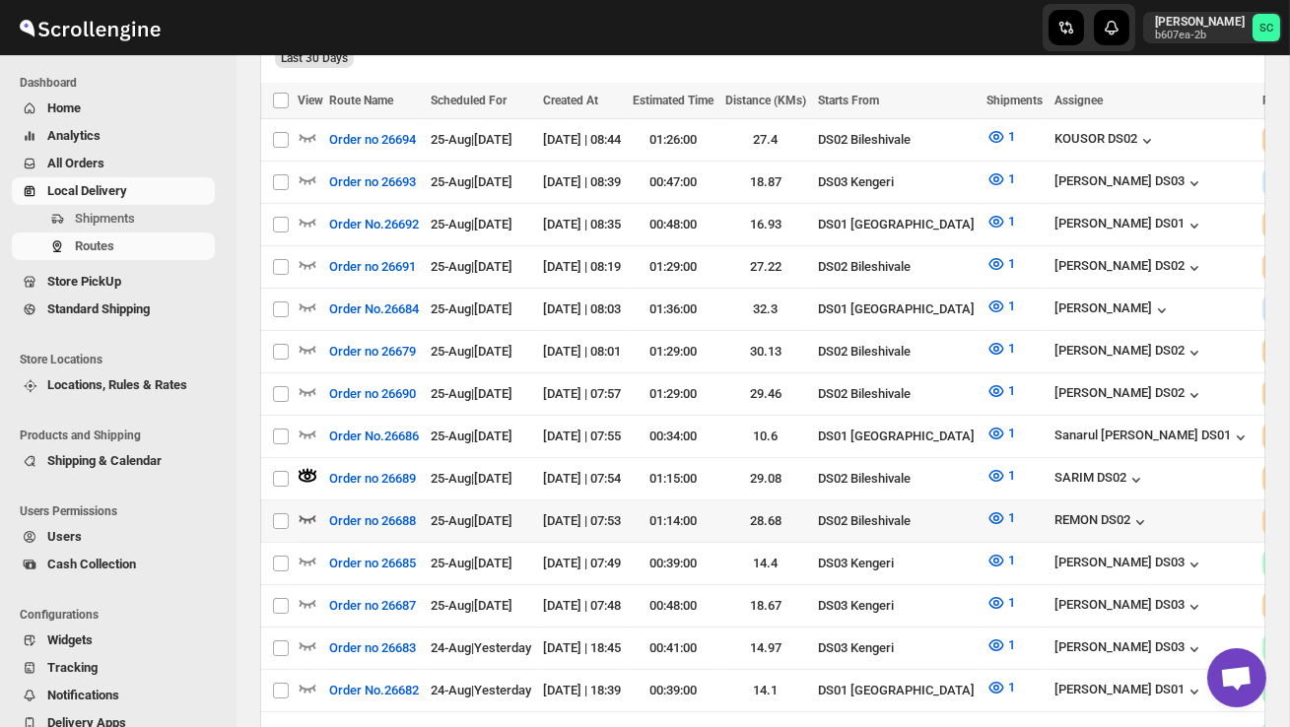
scroll to position [558, 0]
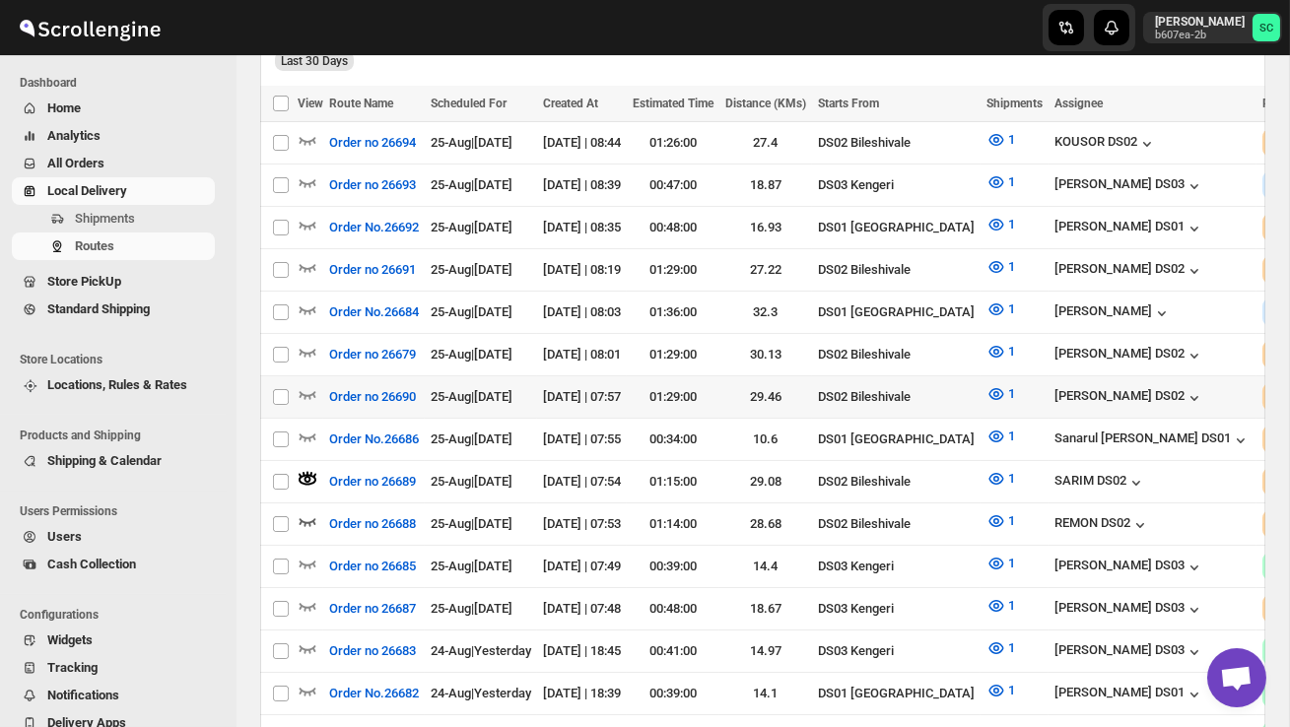
click at [317, 384] on div at bounding box center [311, 397] width 26 height 26
click at [302, 384] on icon "button" at bounding box center [308, 394] width 20 height 20
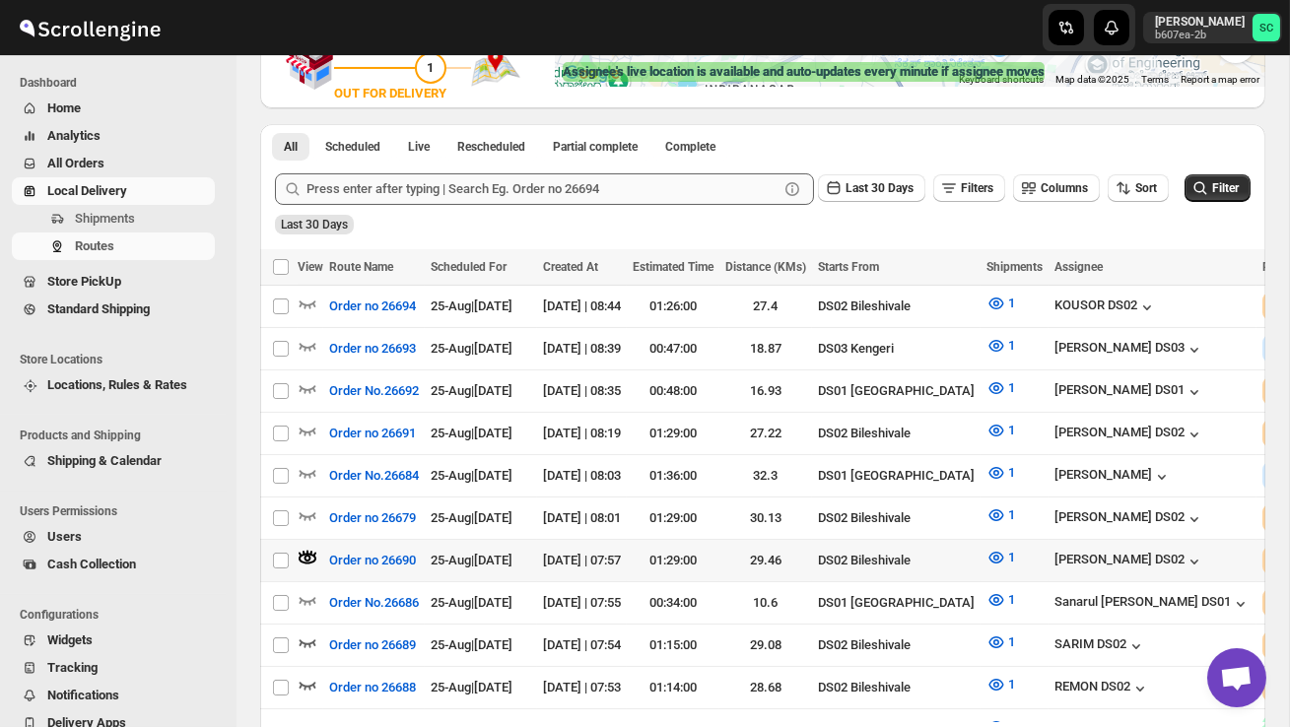
scroll to position [394, 0]
click at [306, 505] on icon "button" at bounding box center [308, 515] width 20 height 20
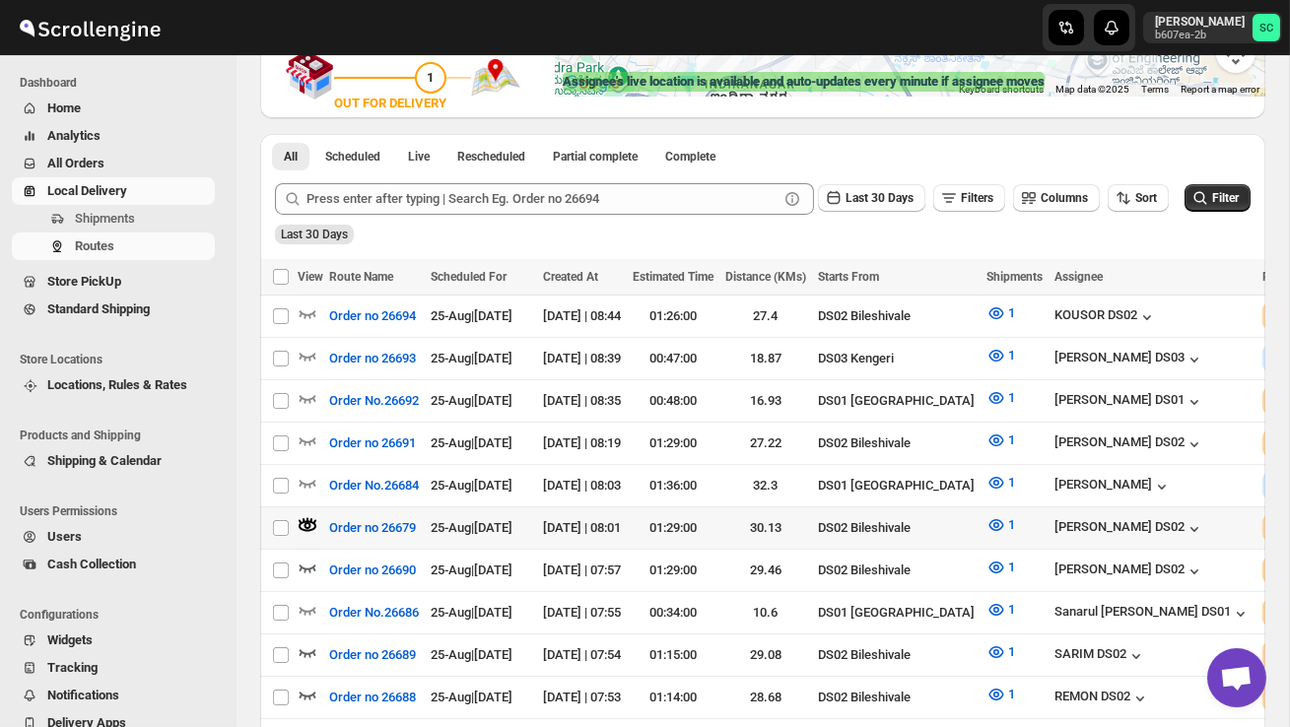
scroll to position [385, 0]
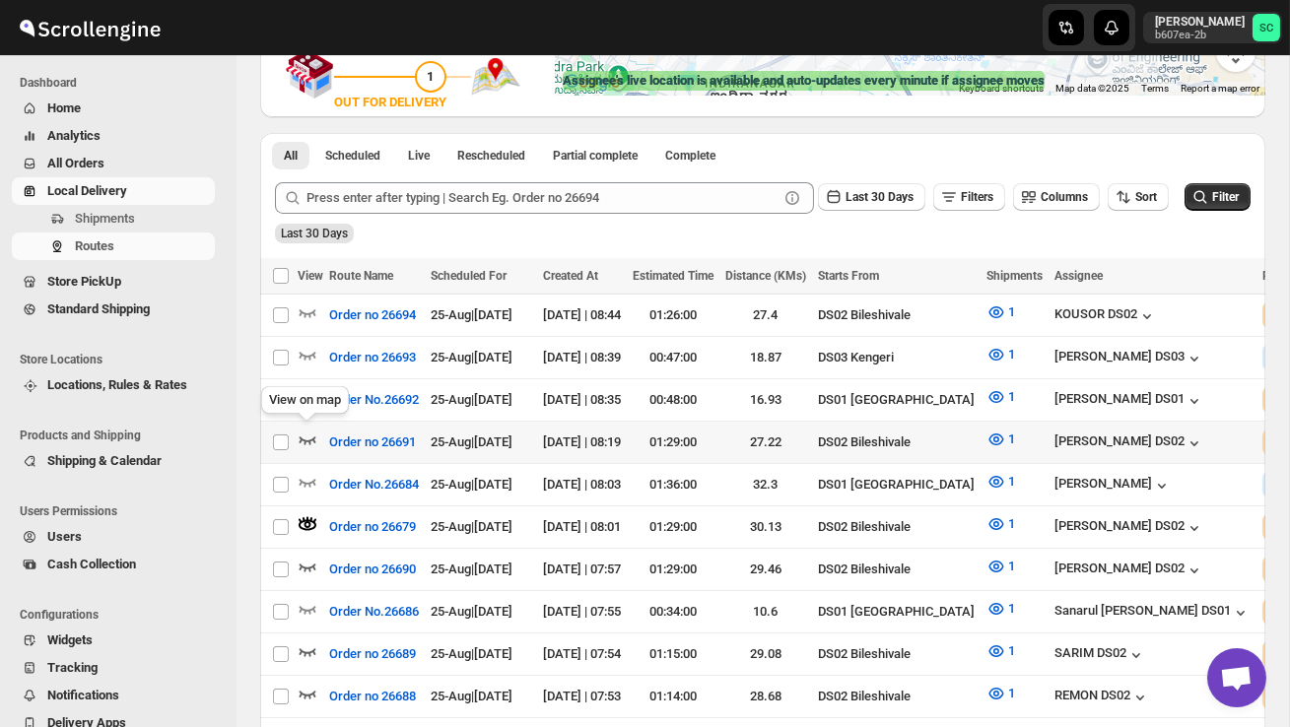
click at [311, 437] on icon "button" at bounding box center [308, 440] width 20 height 20
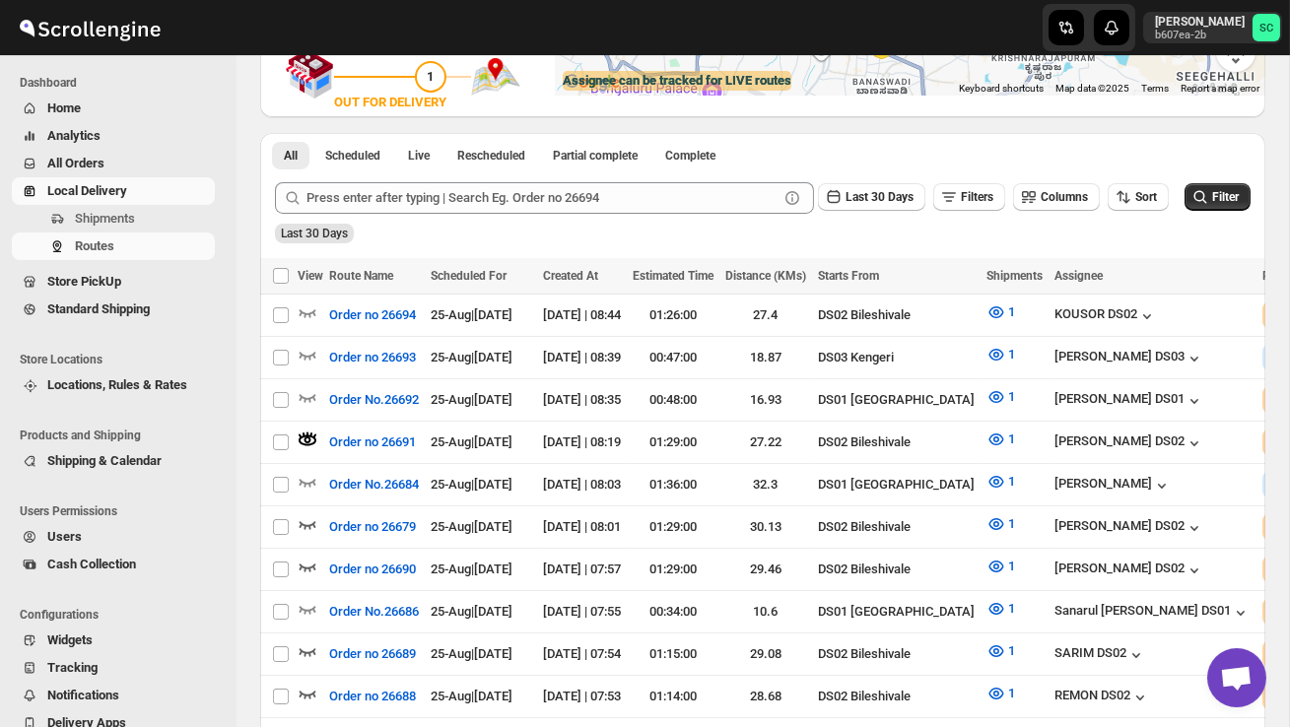
scroll to position [0, 0]
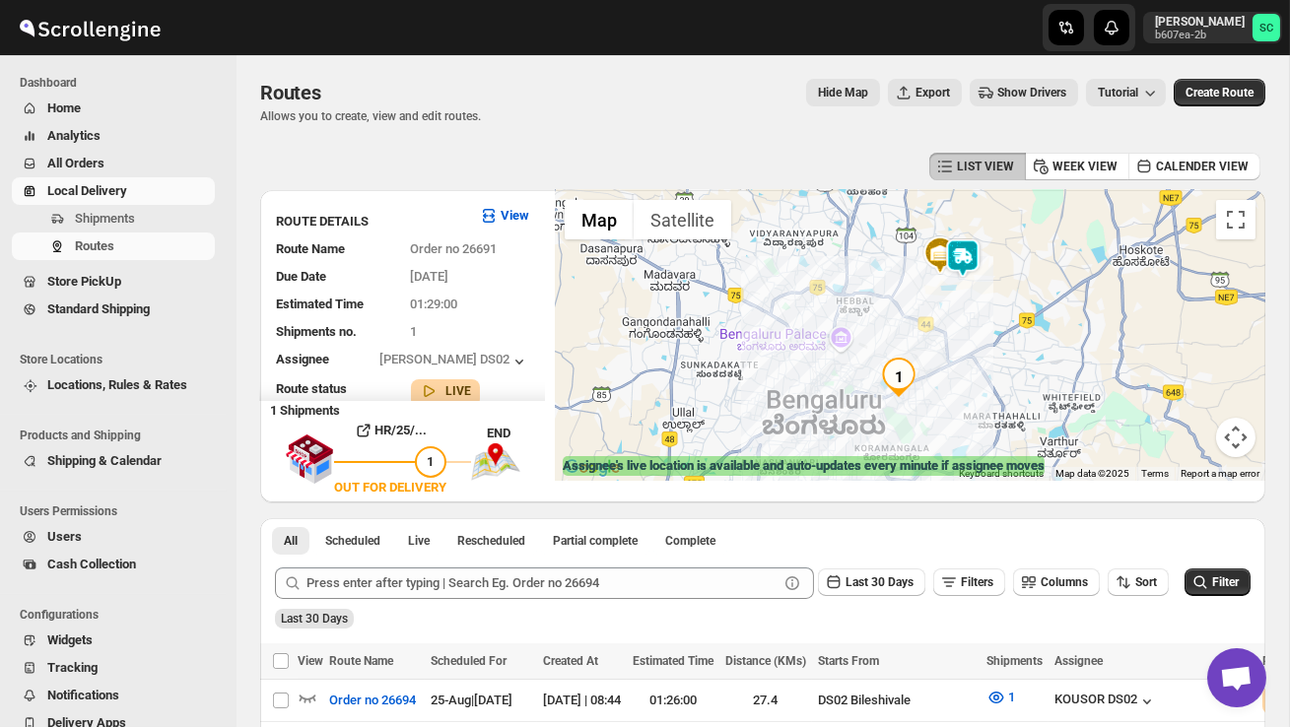
click at [980, 254] on img at bounding box center [962, 257] width 39 height 39
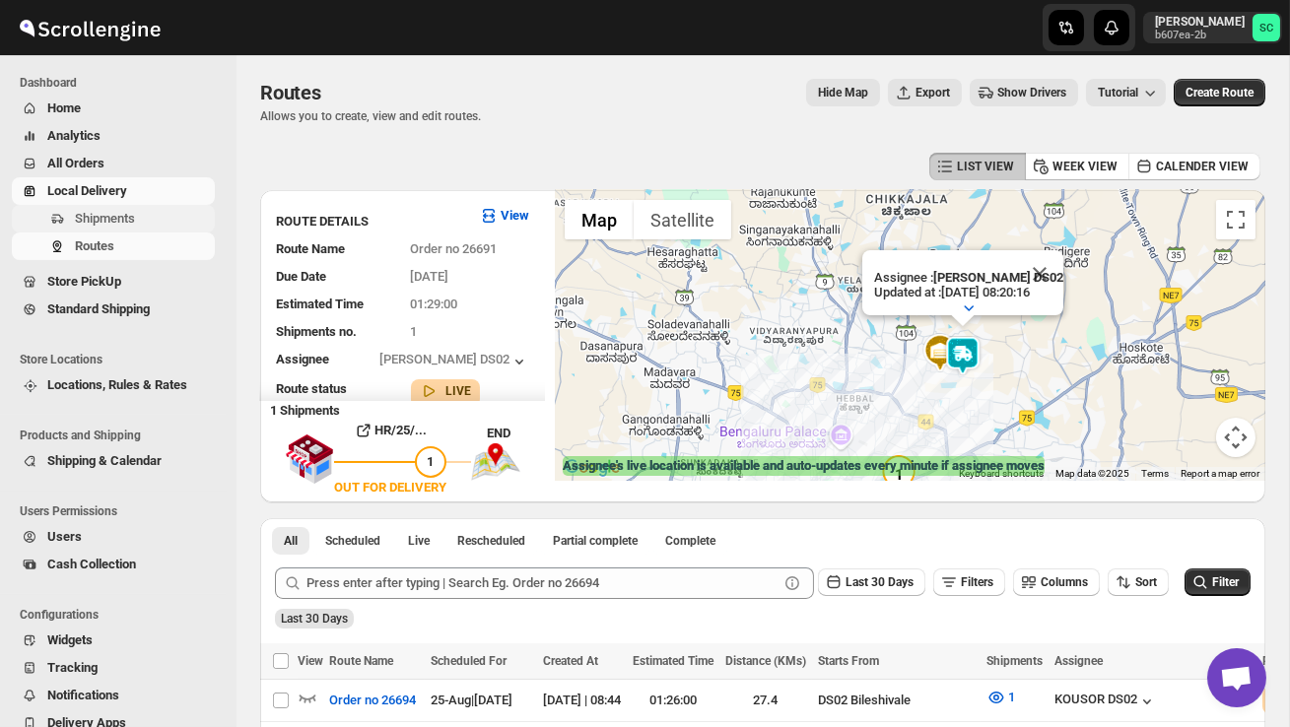
click at [117, 215] on span "Shipments" at bounding box center [105, 218] width 60 height 15
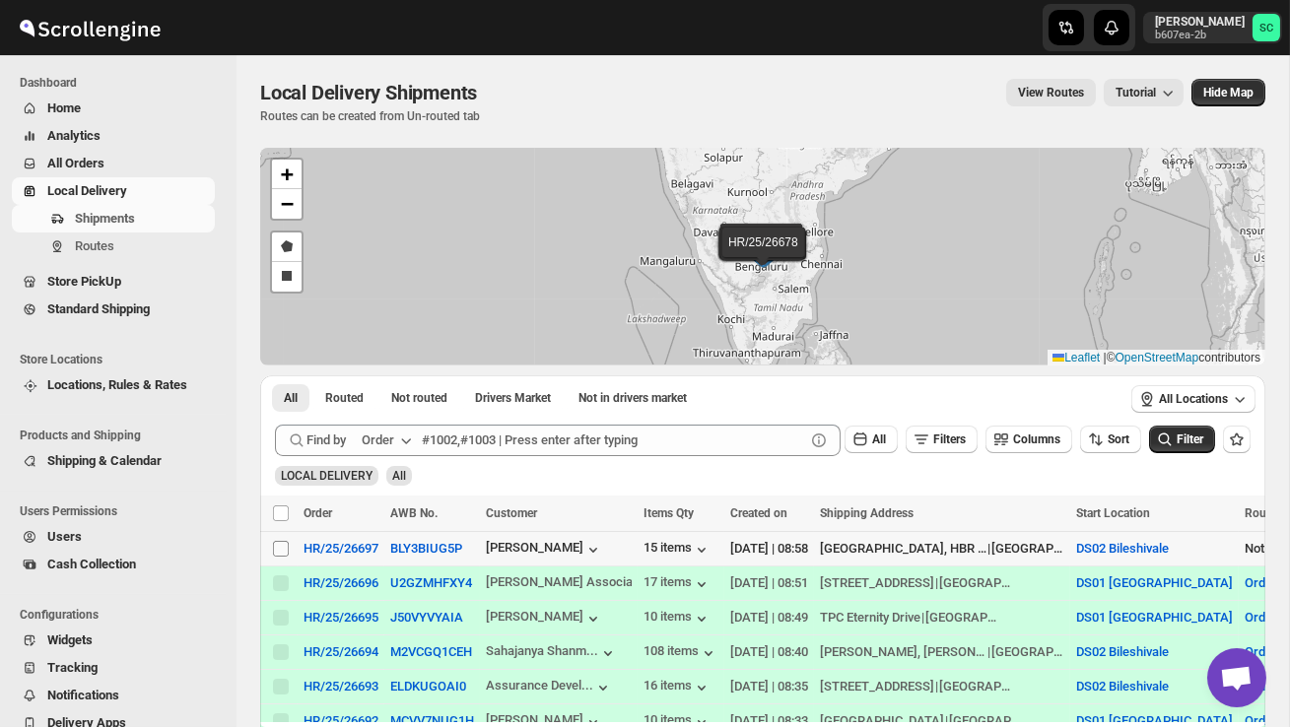
click at [283, 547] on input "Select shipment" at bounding box center [281, 549] width 16 height 16
checkbox input "true"
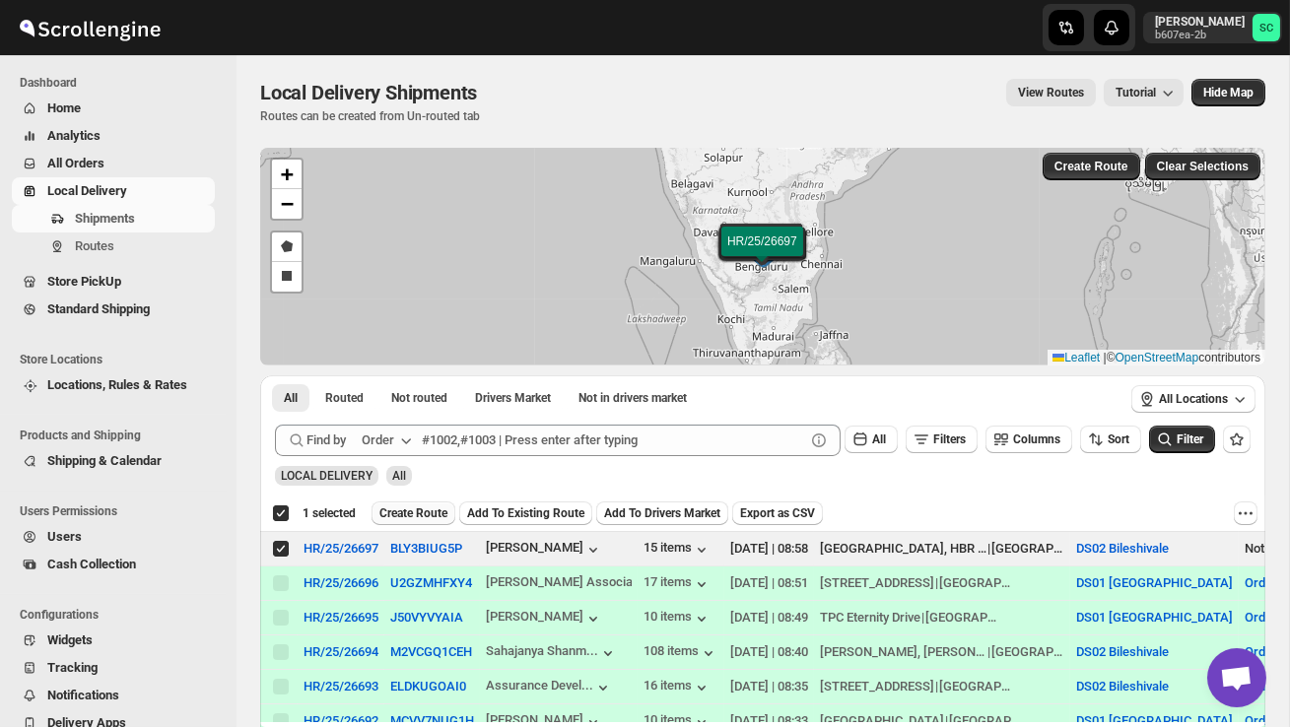
click at [441, 504] on button "Create Route" at bounding box center [413, 513] width 84 height 24
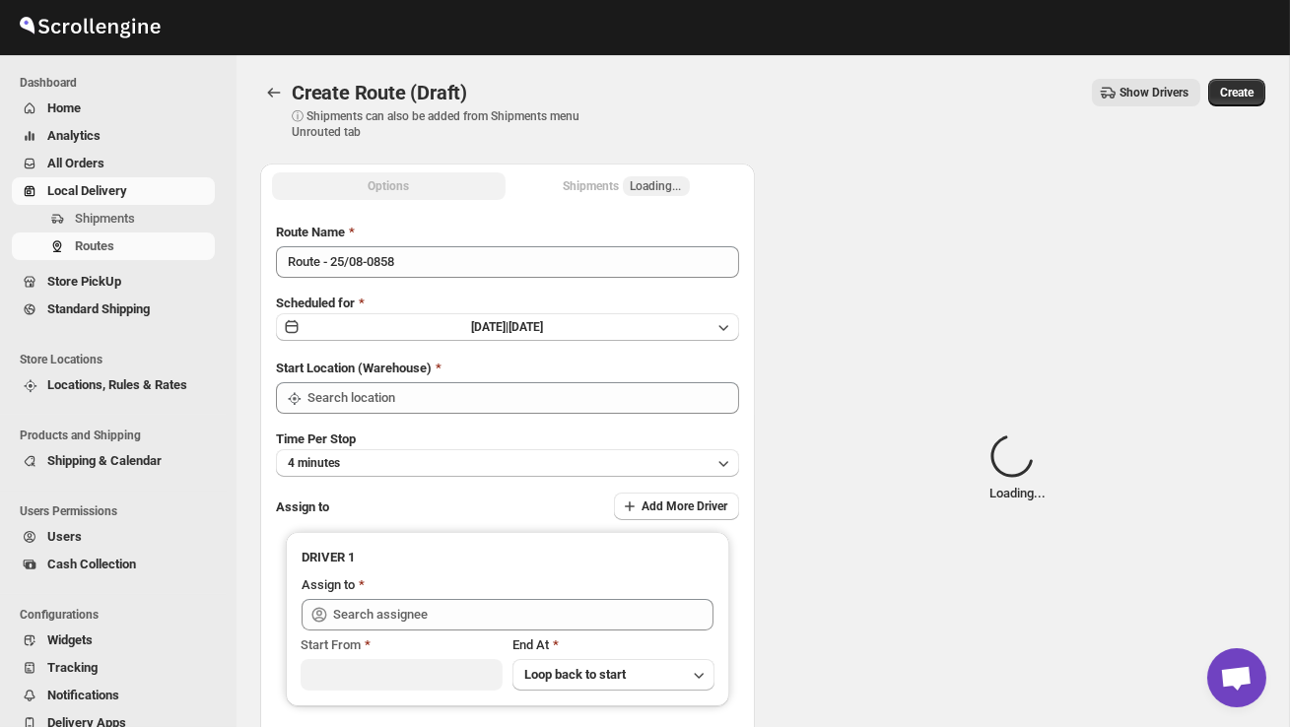
type input "DS02 Bileshivale"
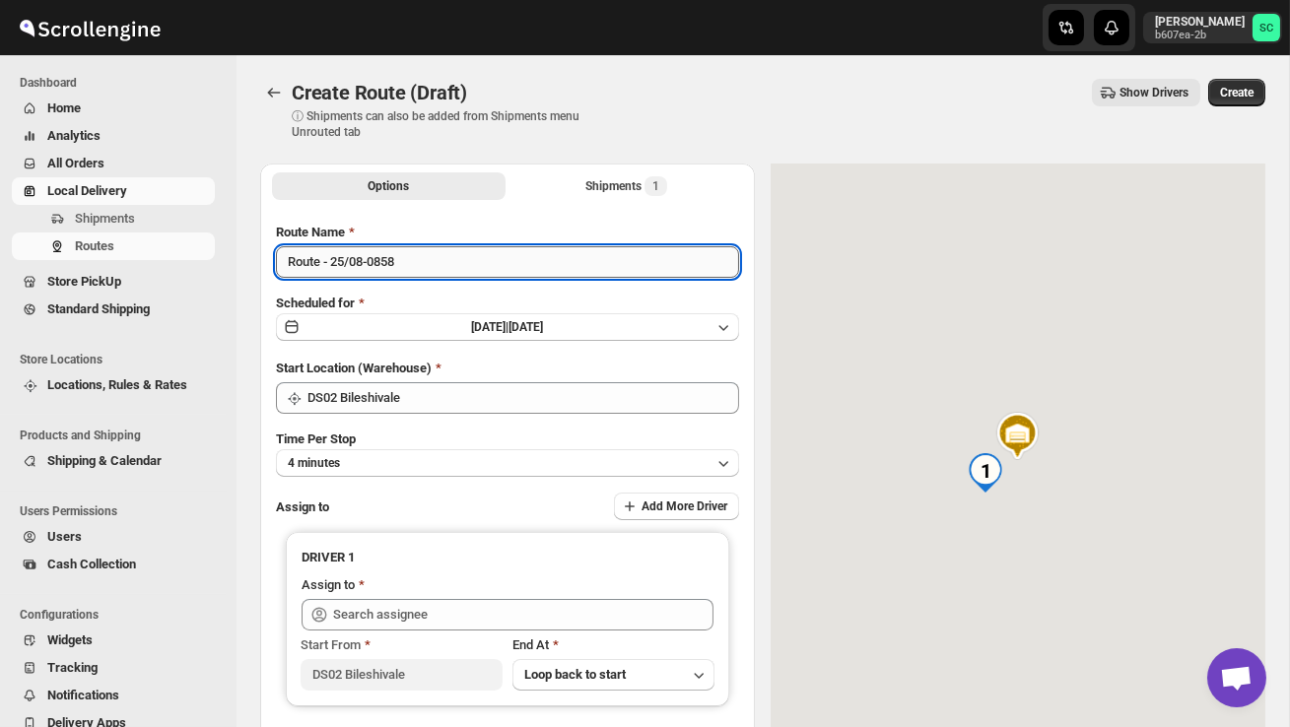
click at [437, 267] on input "Route - 25/08-0858" at bounding box center [507, 262] width 463 height 32
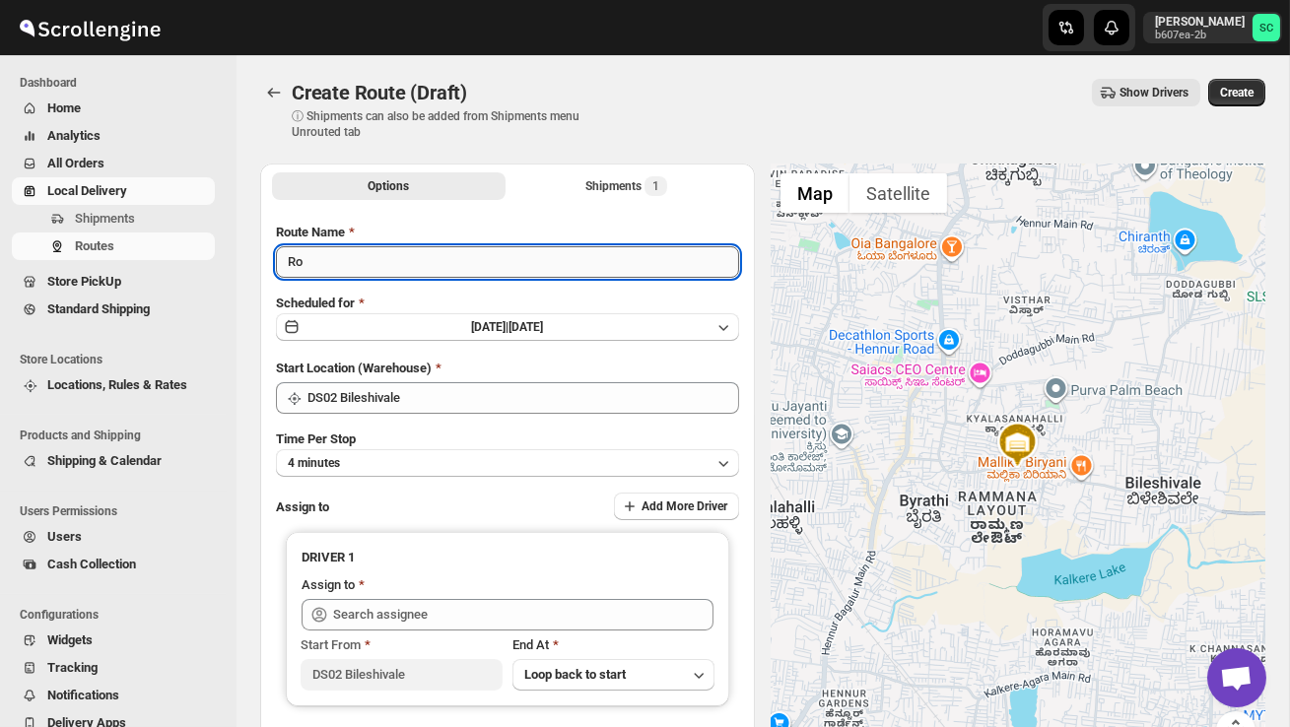
type input "R"
type input "Order no 26697"
click at [413, 467] on button "4 minutes" at bounding box center [507, 463] width 463 height 28
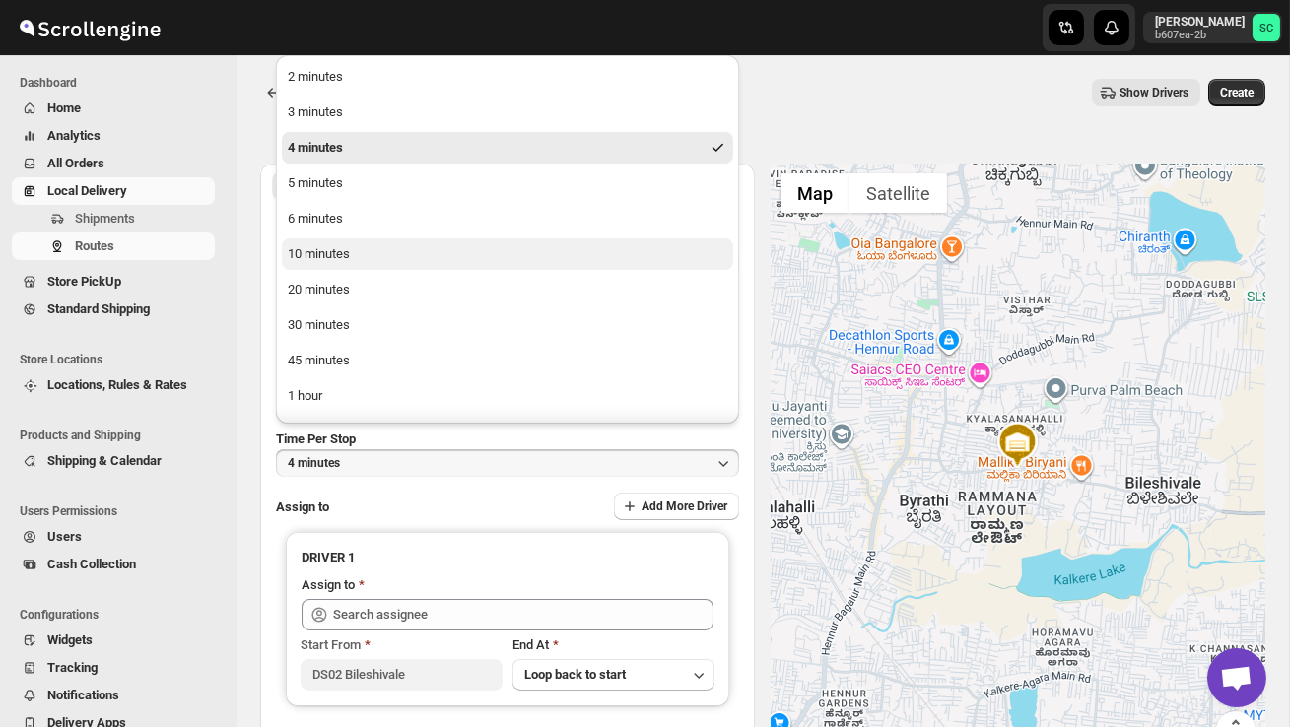
click at [327, 249] on div "10 minutes" at bounding box center [319, 254] width 62 height 20
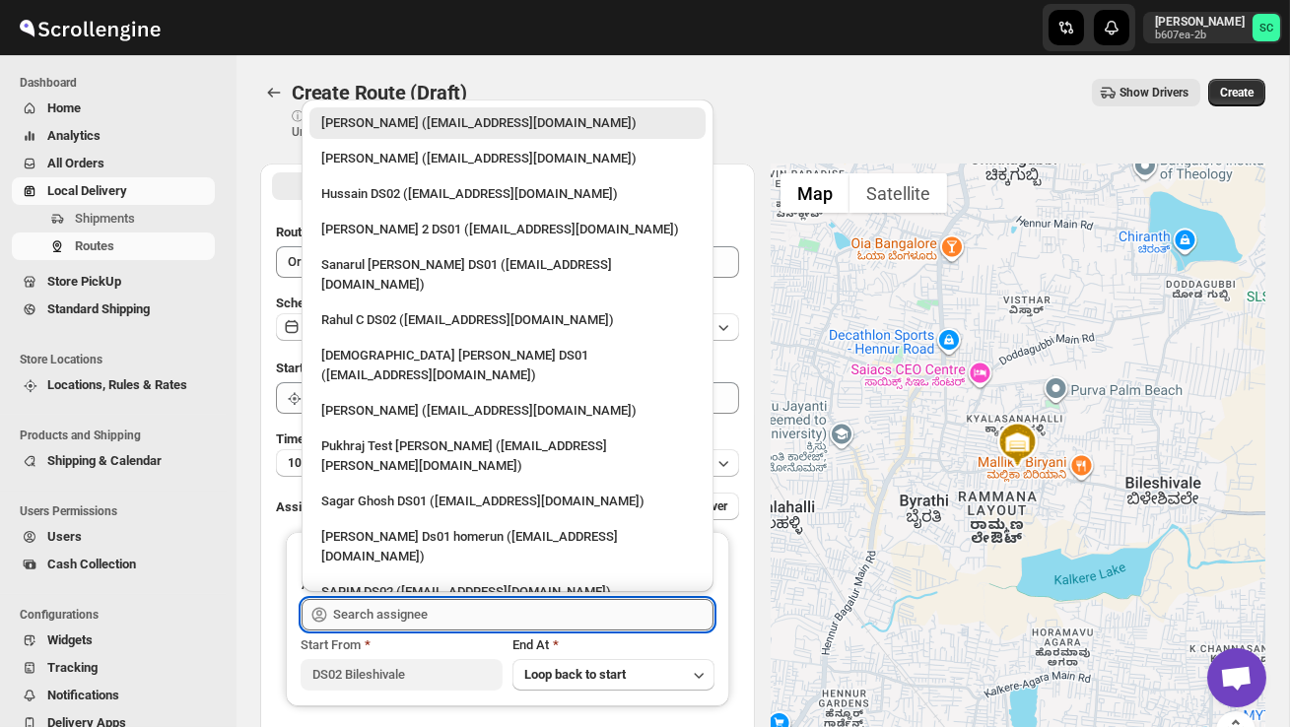
click at [399, 613] on input "text" at bounding box center [523, 615] width 380 height 32
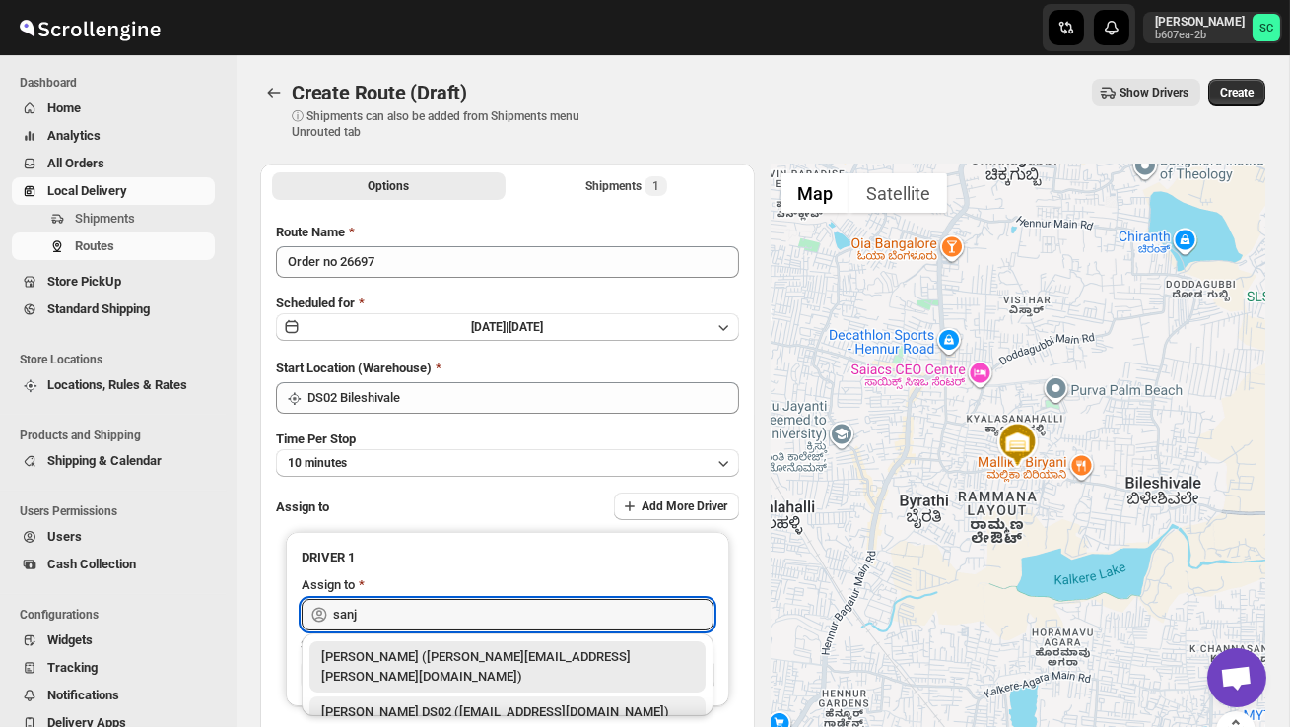
click at [436, 697] on div "[PERSON_NAME] DS02 ([EMAIL_ADDRESS][DOMAIN_NAME])" at bounding box center [507, 713] width 396 height 32
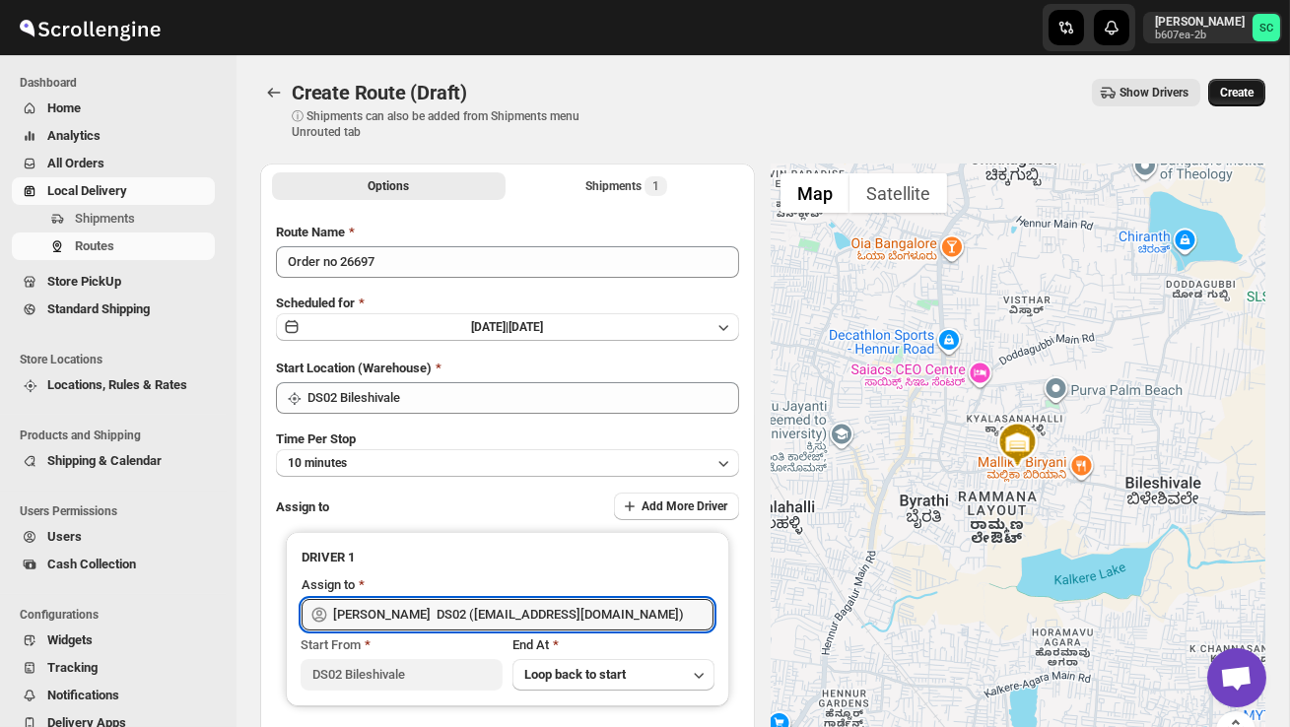
type input "[PERSON_NAME] DS02 ([EMAIL_ADDRESS][DOMAIN_NAME])"
click at [1240, 87] on span "Create" at bounding box center [1236, 93] width 33 height 16
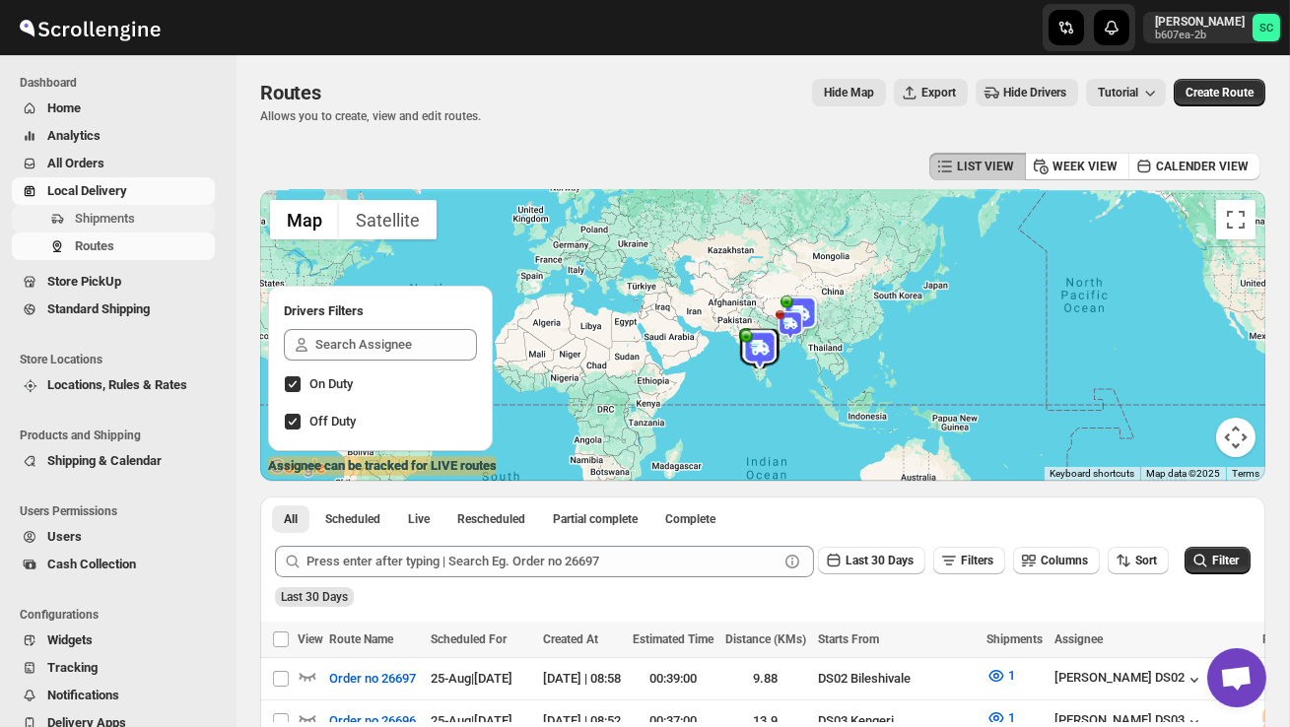
click at [109, 225] on span "Shipments" at bounding box center [105, 218] width 60 height 15
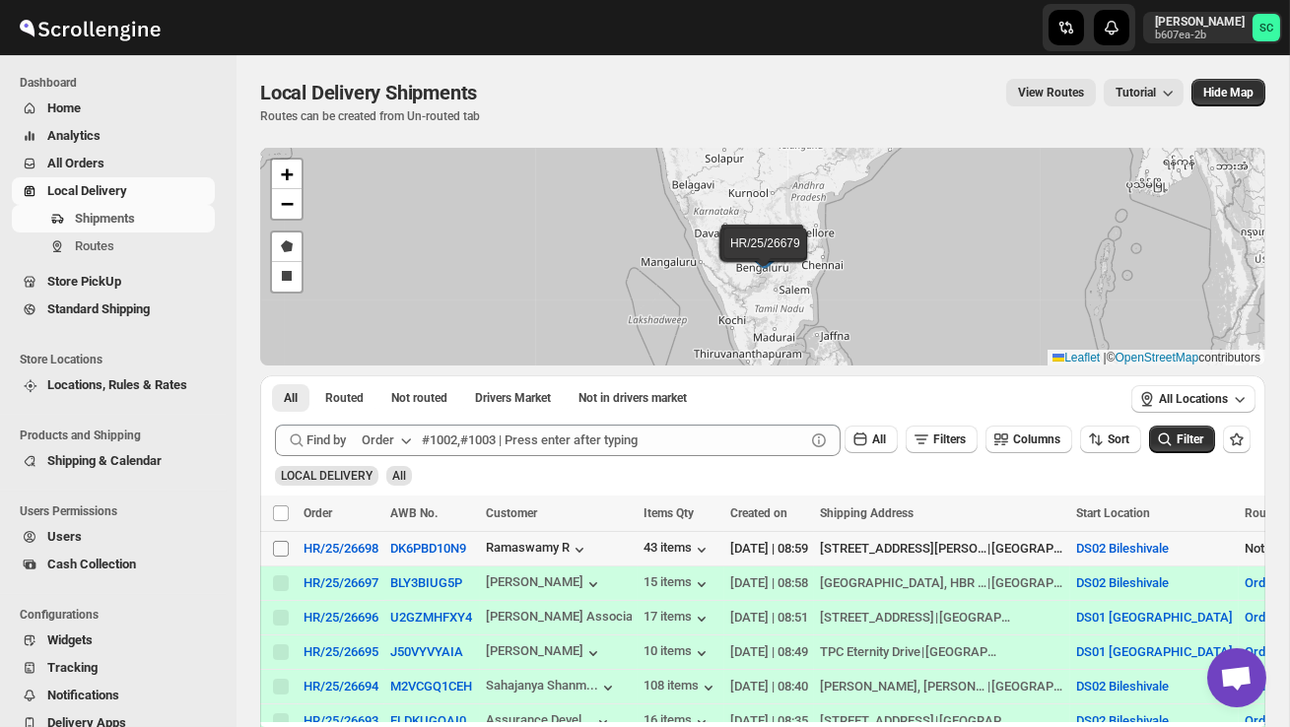
click at [282, 550] on input "Select shipment" at bounding box center [281, 549] width 16 height 16
checkbox input "true"
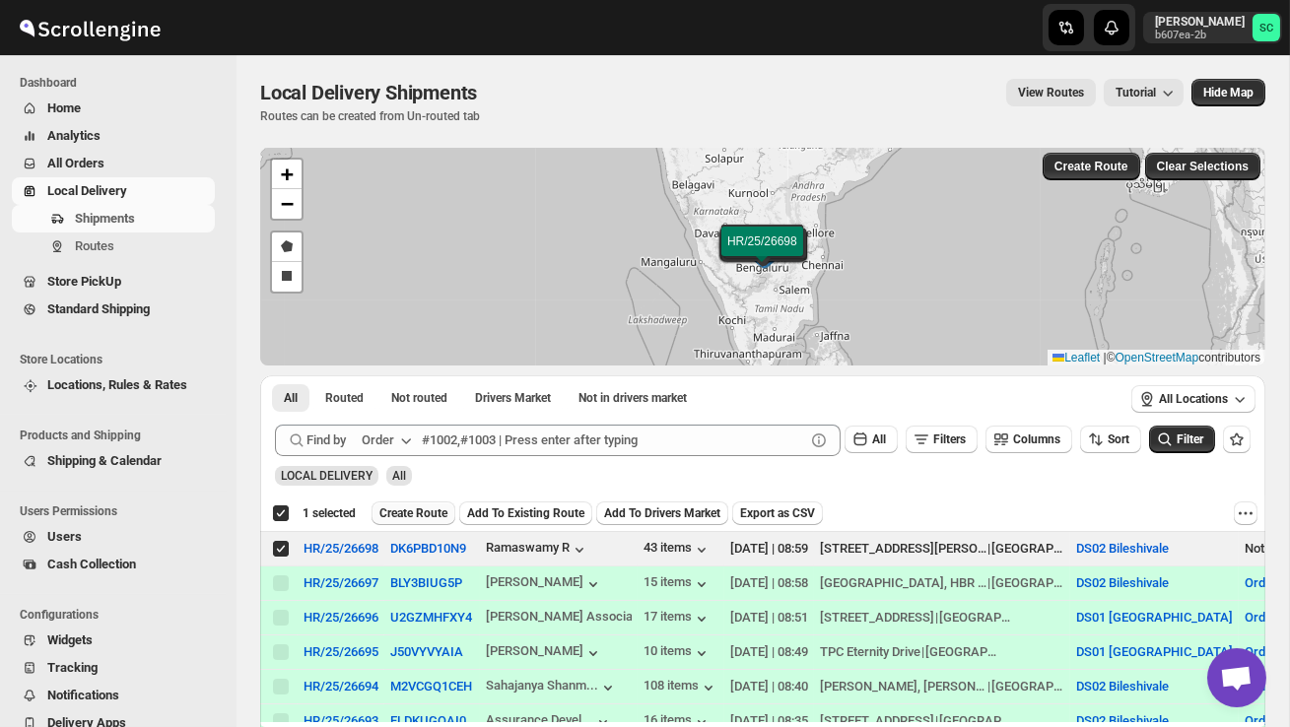
click at [431, 515] on span "Create Route" at bounding box center [413, 513] width 68 height 16
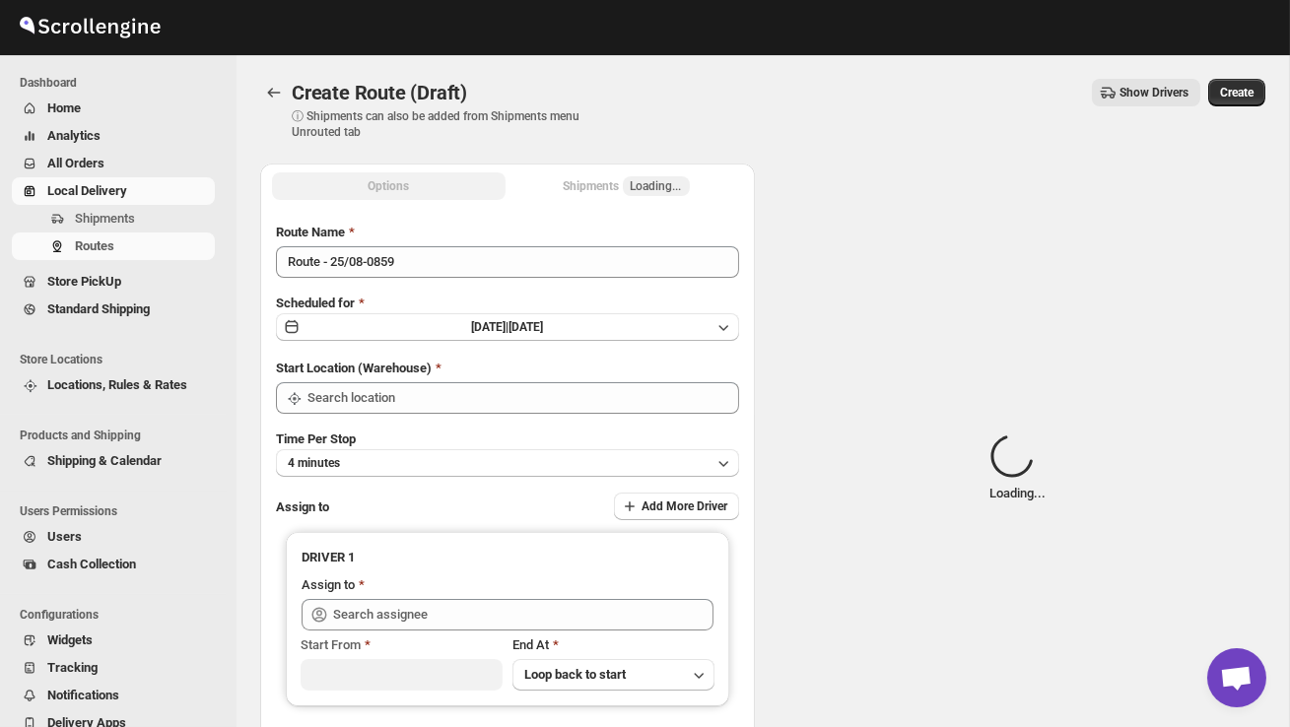
type input "DS02 Bileshivale"
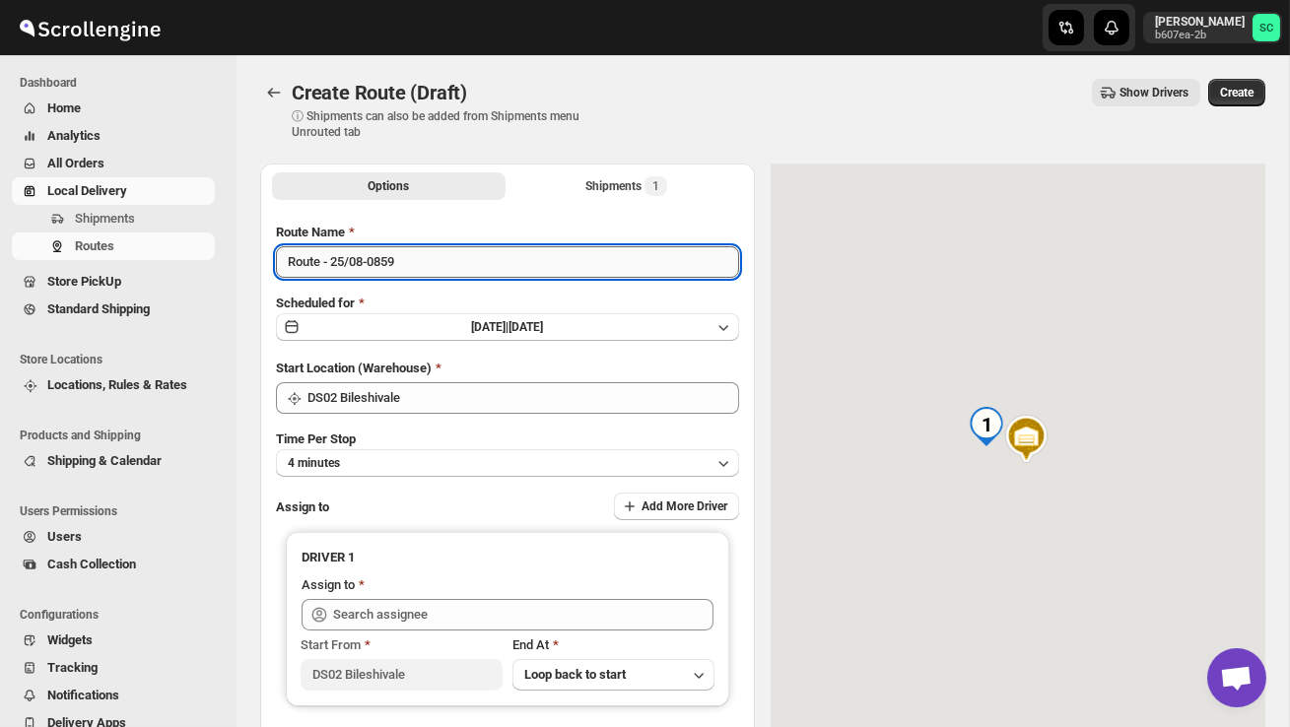
click at [430, 268] on input "Route - 25/08-0859" at bounding box center [507, 262] width 463 height 32
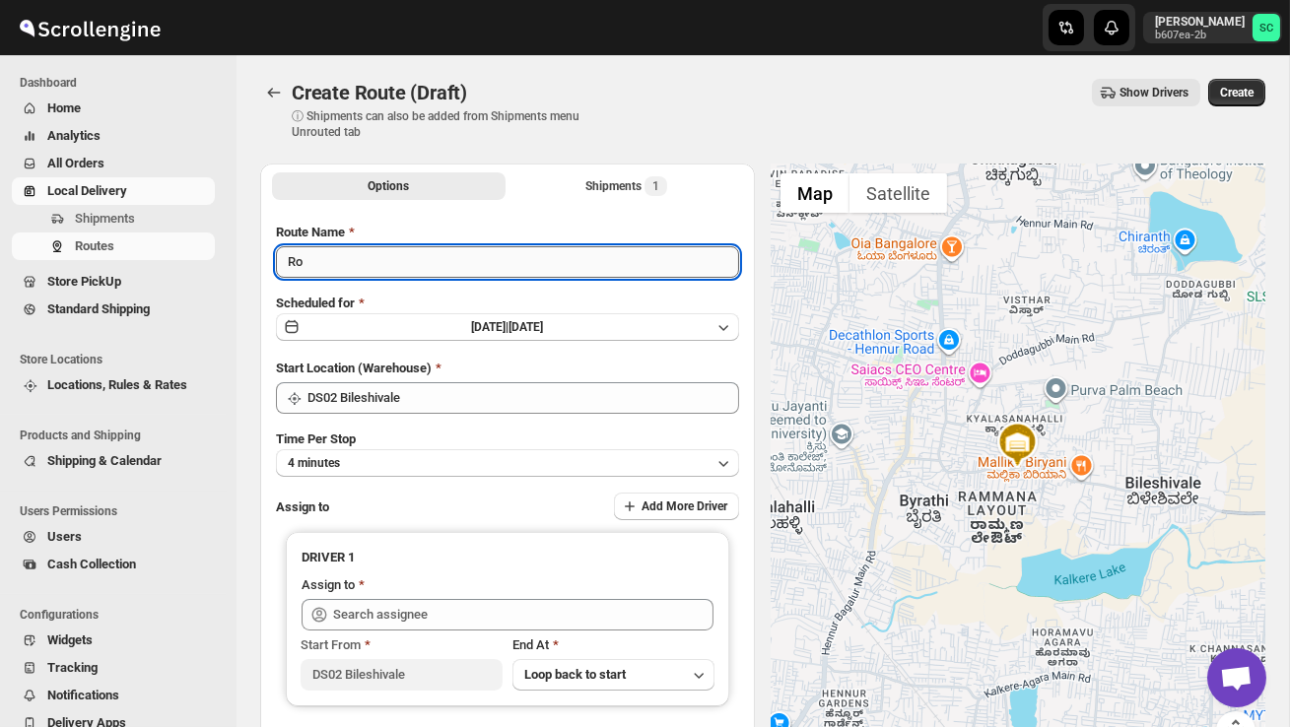
type input "R"
type input "Order no 26698"
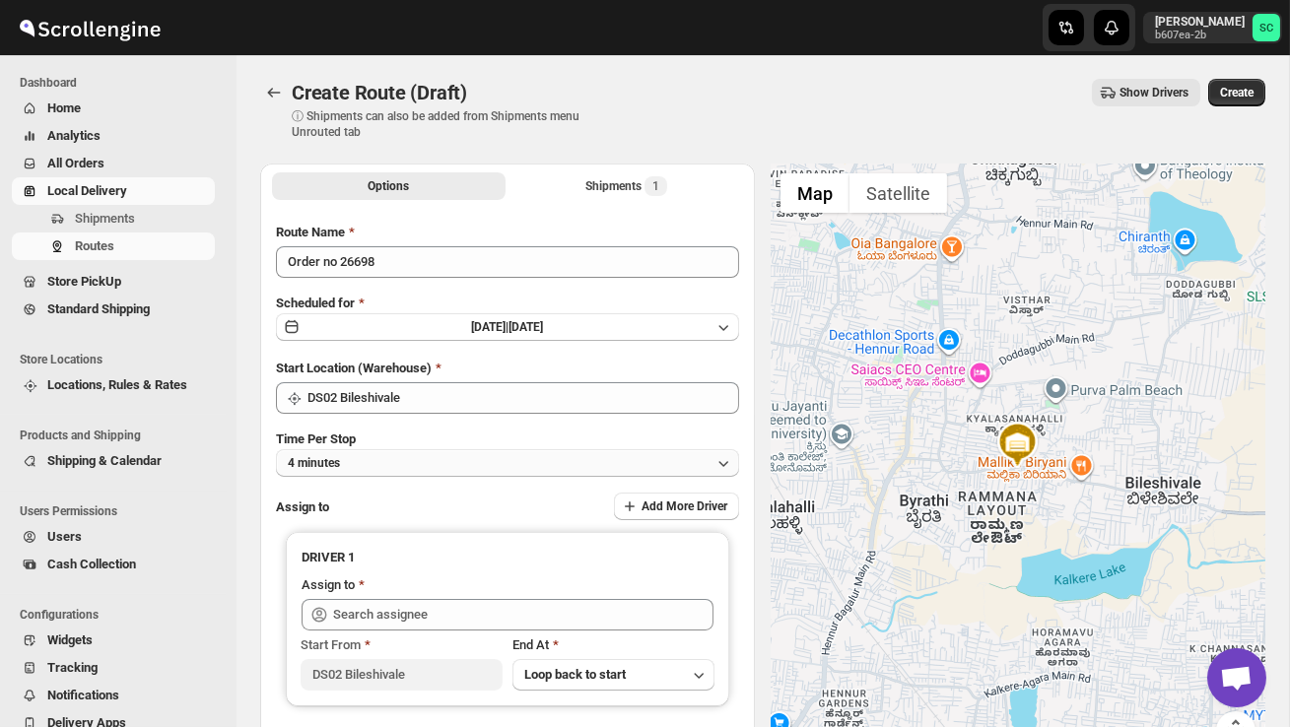
click at [527, 473] on button "4 minutes" at bounding box center [507, 463] width 463 height 28
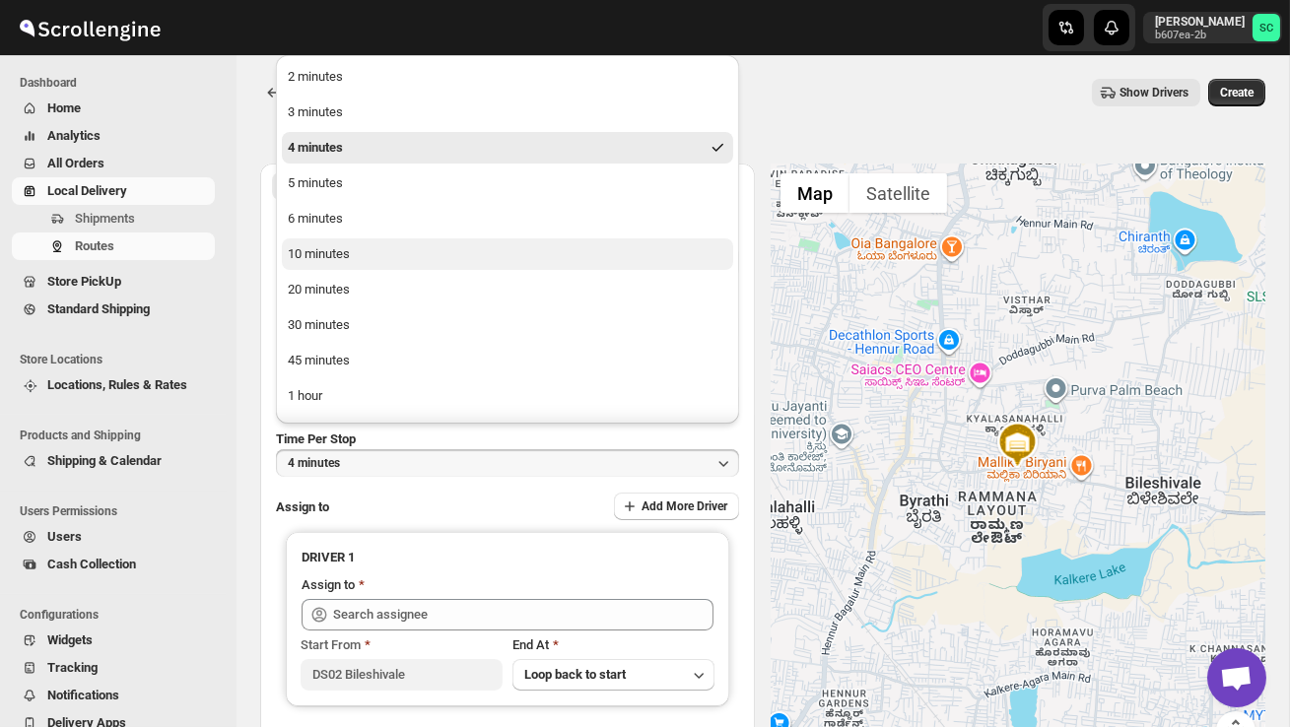
click at [393, 243] on button "10 minutes" at bounding box center [507, 254] width 451 height 32
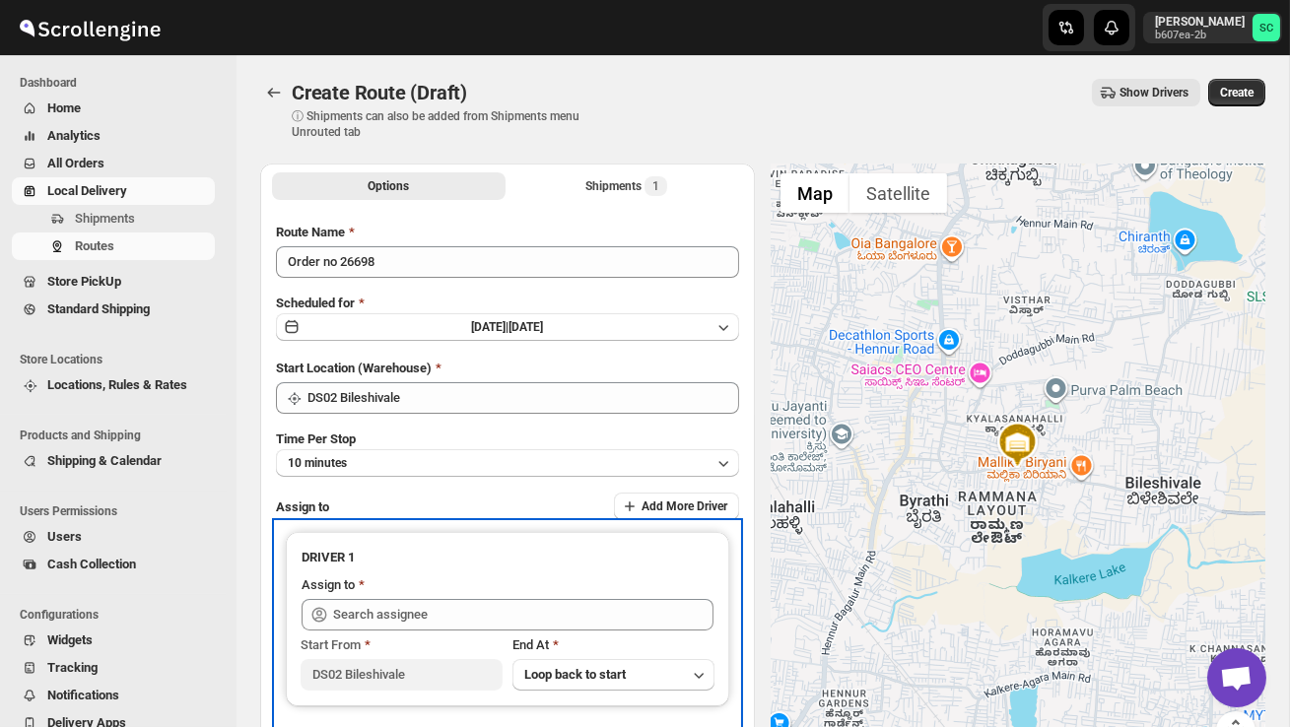
click at [463, 632] on div "Start From DS02 Bileshivale End At Loop back to start" at bounding box center [507, 661] width 412 height 60
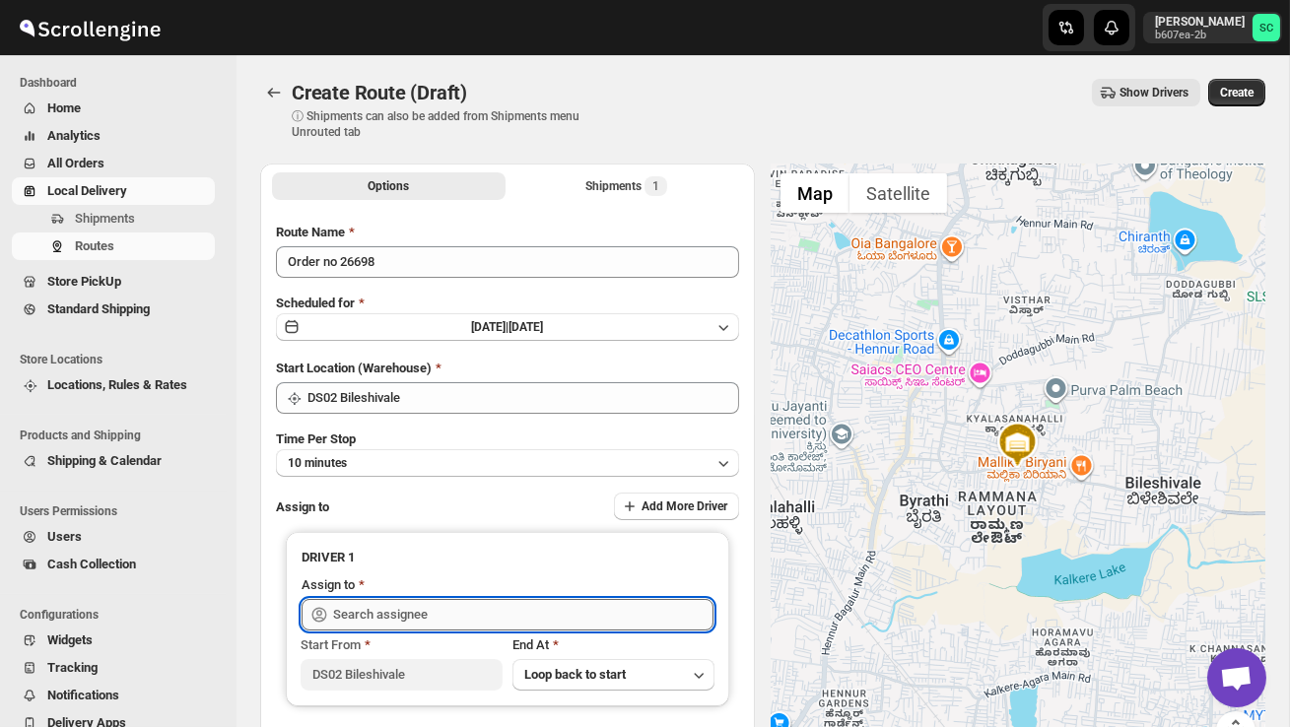
click at [463, 612] on input "text" at bounding box center [523, 615] width 380 height 32
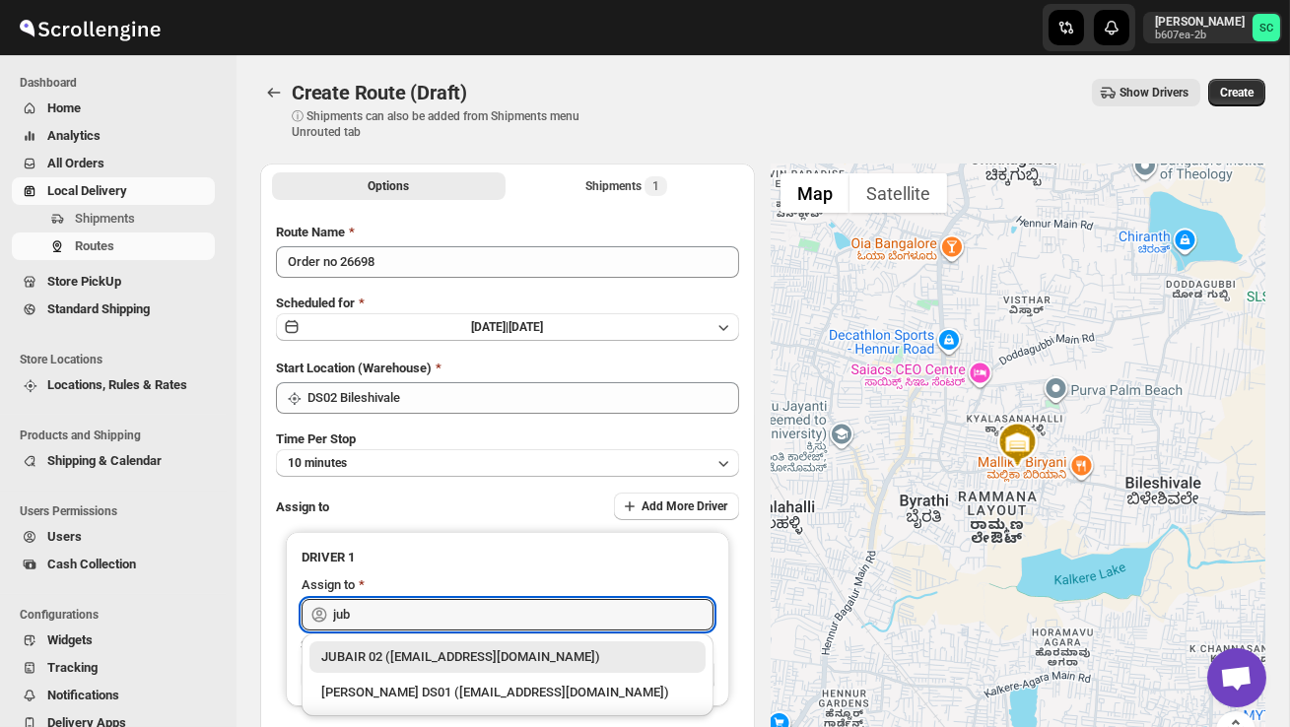
click at [508, 664] on div "JUBAIR 02 ([EMAIL_ADDRESS][DOMAIN_NAME])" at bounding box center [507, 657] width 372 height 20
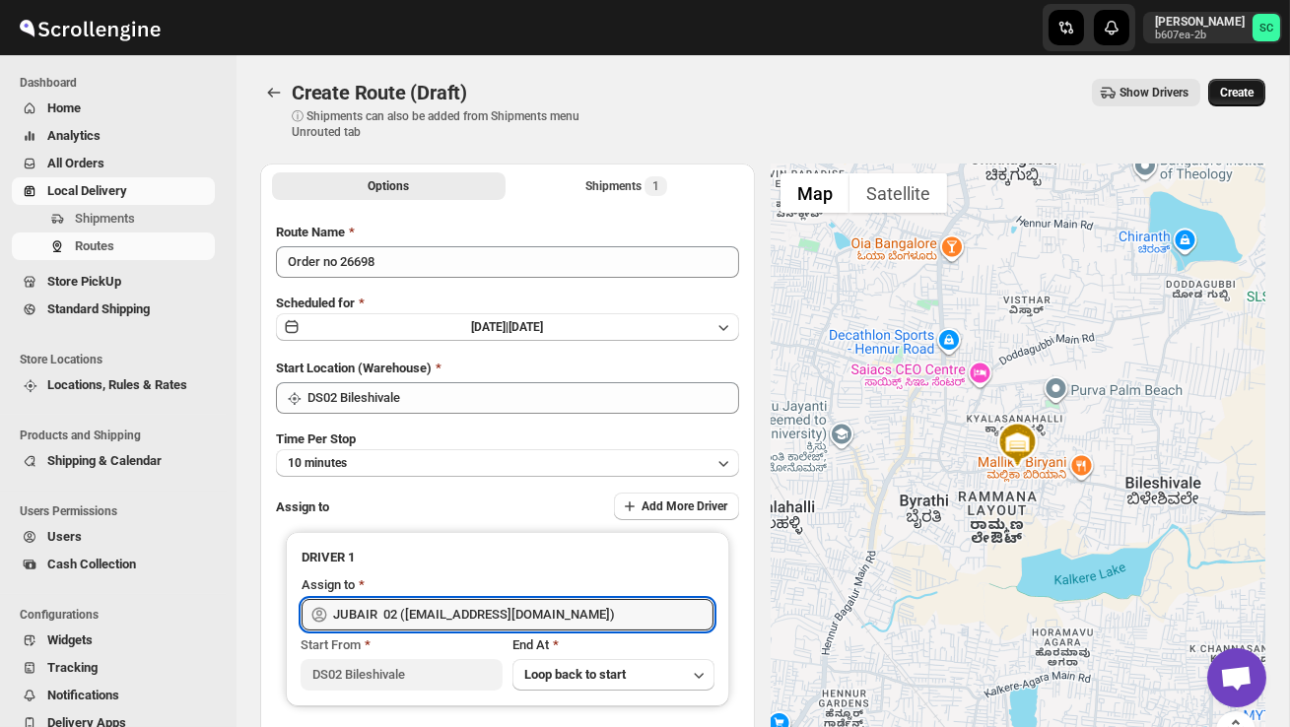
type input "JUBAIR 02 ([EMAIL_ADDRESS][DOMAIN_NAME])"
click at [1234, 100] on button "Create" at bounding box center [1236, 93] width 57 height 28
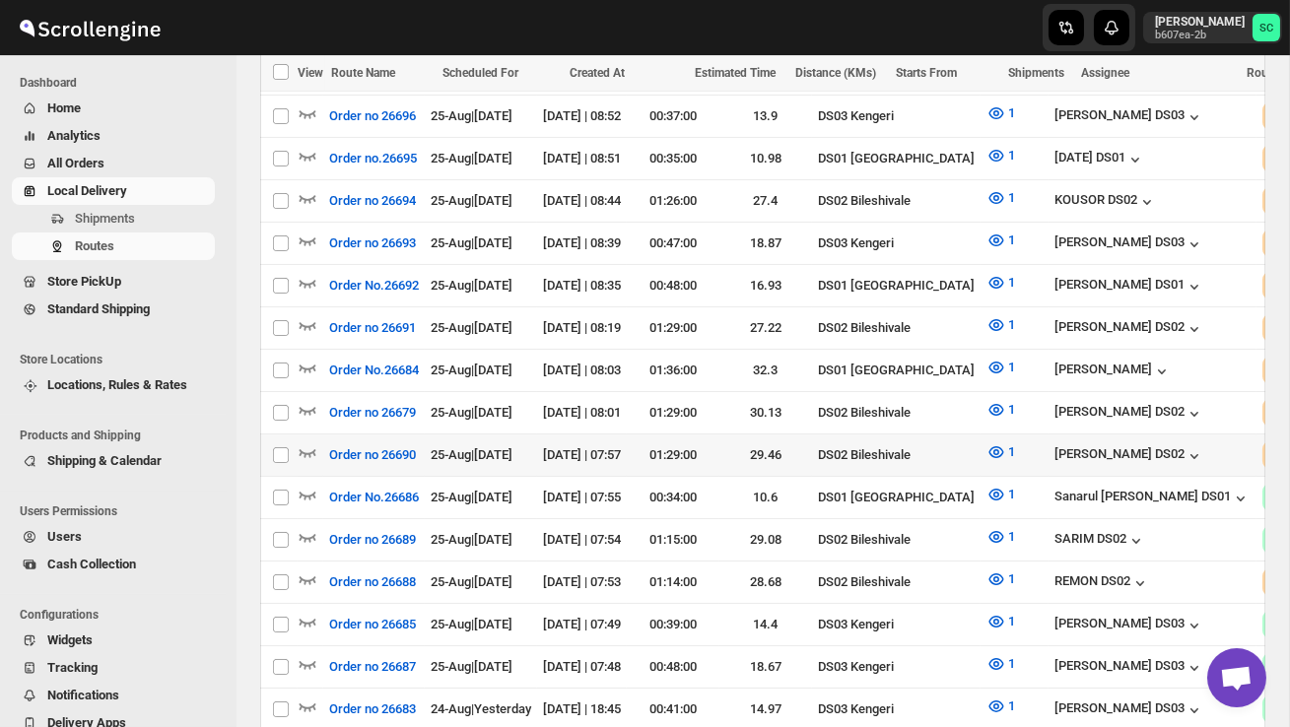
scroll to position [650, 0]
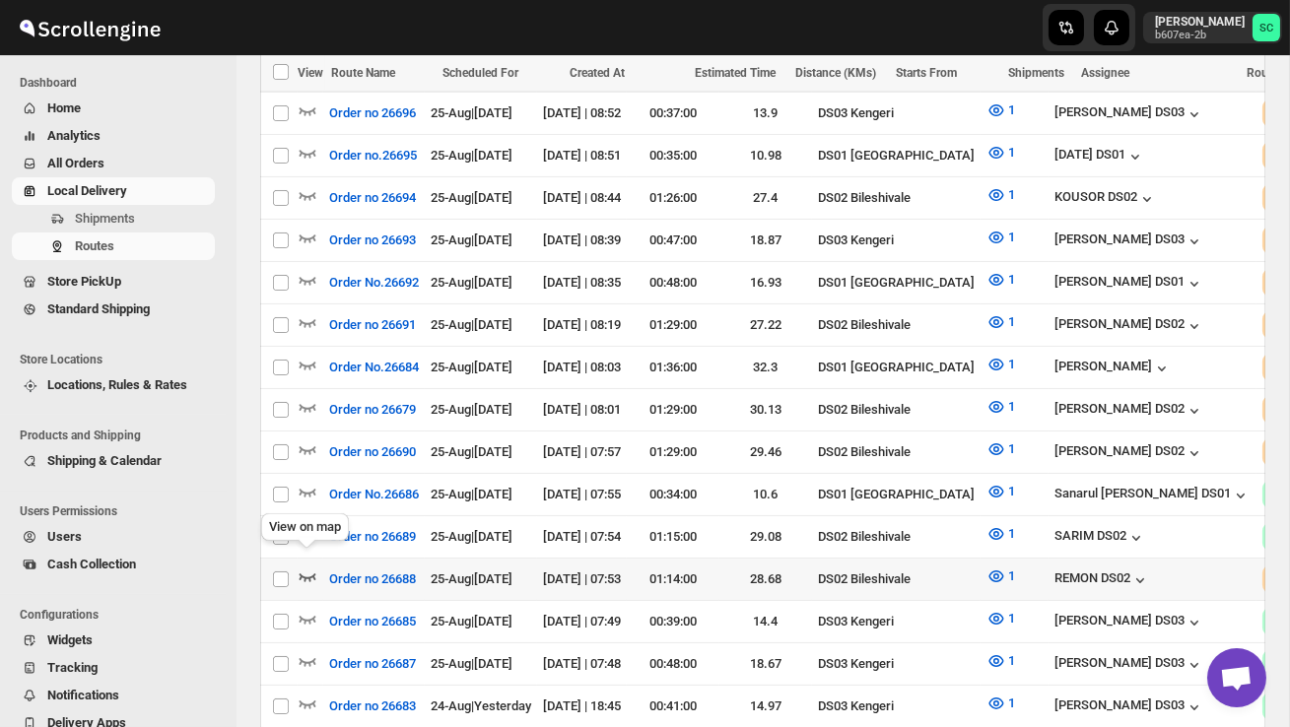
click at [302, 566] on icon "button" at bounding box center [308, 576] width 20 height 20
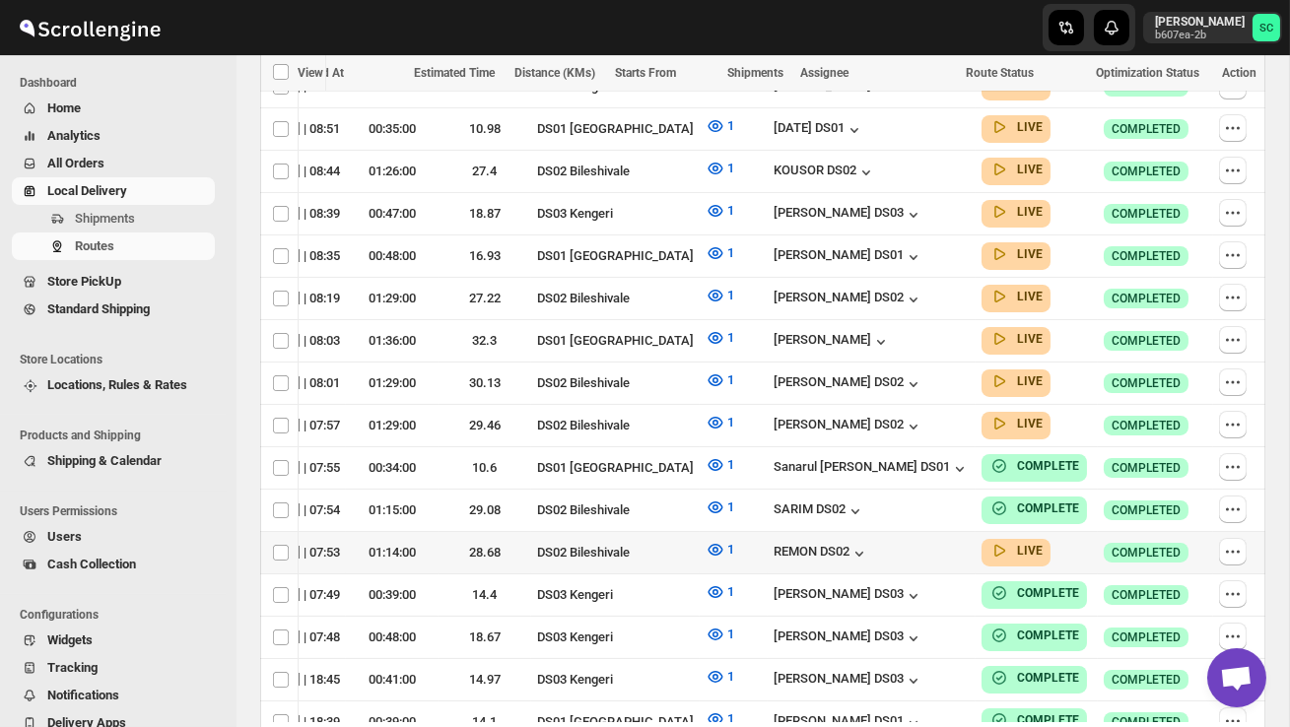
scroll to position [0, 286]
click at [1223, 542] on icon "button" at bounding box center [1233, 552] width 20 height 20
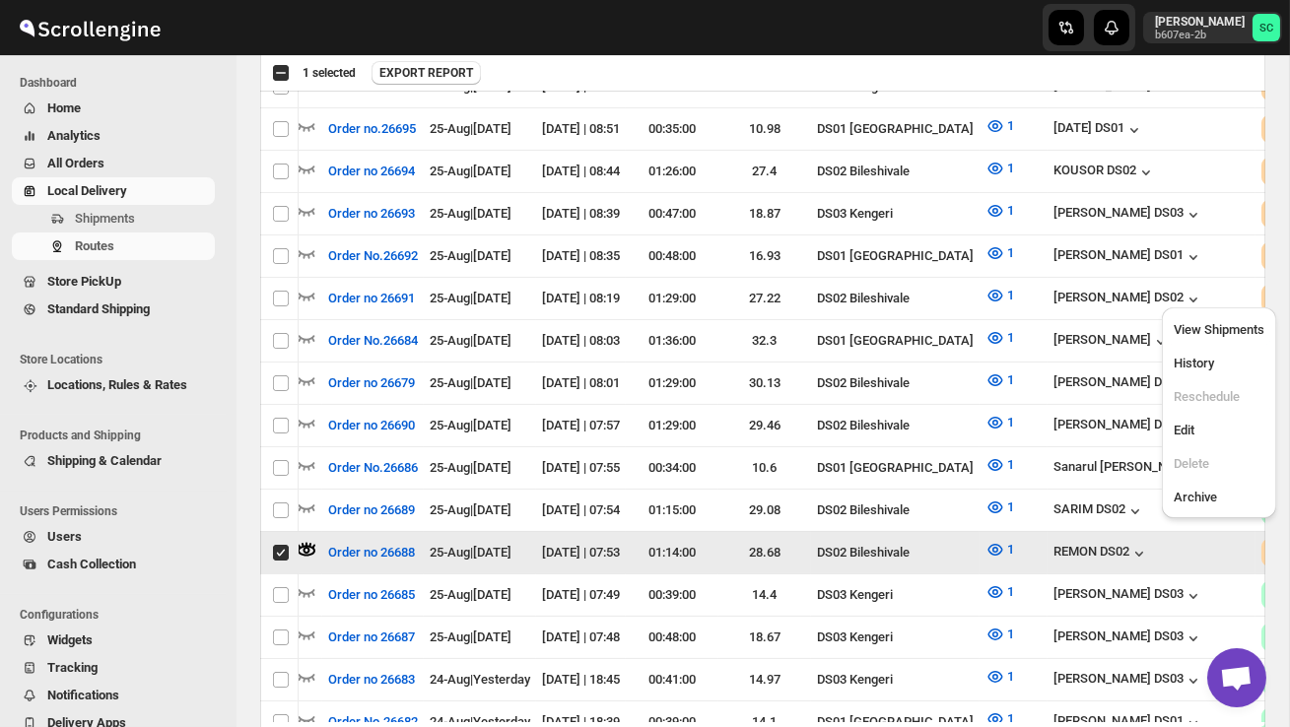
scroll to position [0, 1]
click at [1225, 336] on span "View Shipments" at bounding box center [1218, 329] width 91 height 15
checkbox input "false"
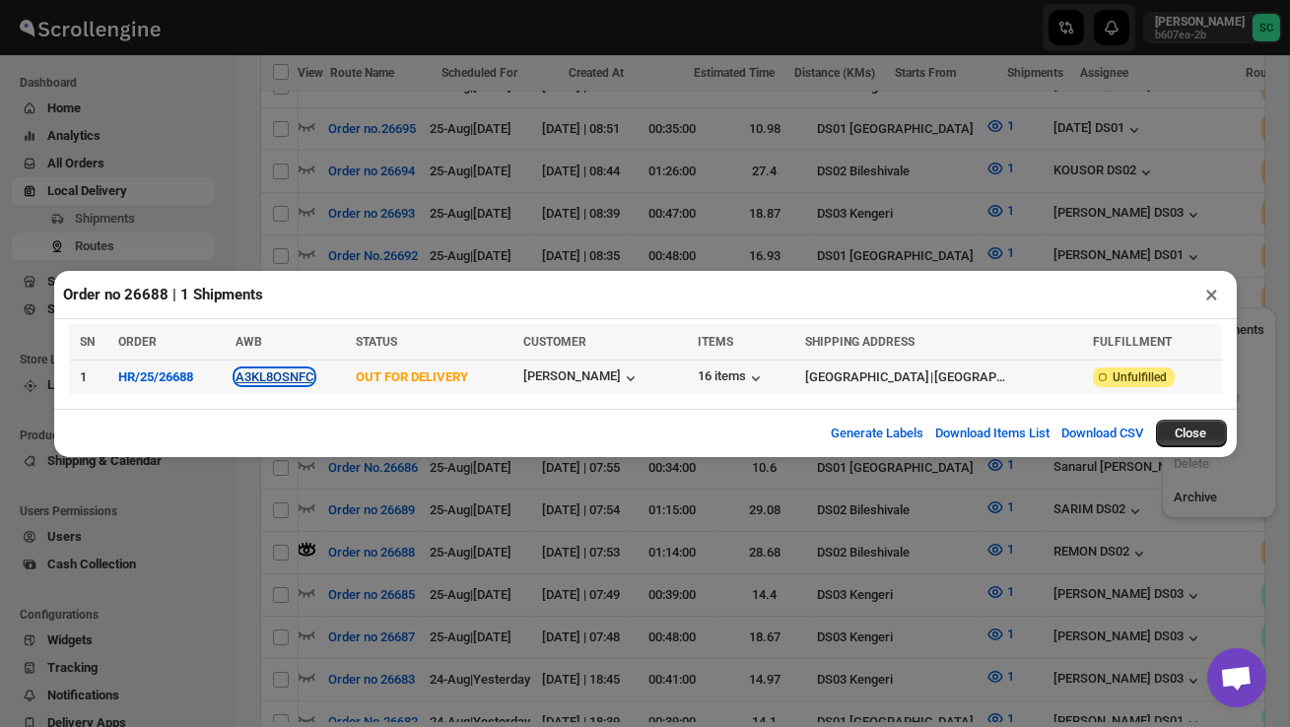
click at [281, 375] on button "A3KL8OSNFC" at bounding box center [274, 376] width 78 height 15
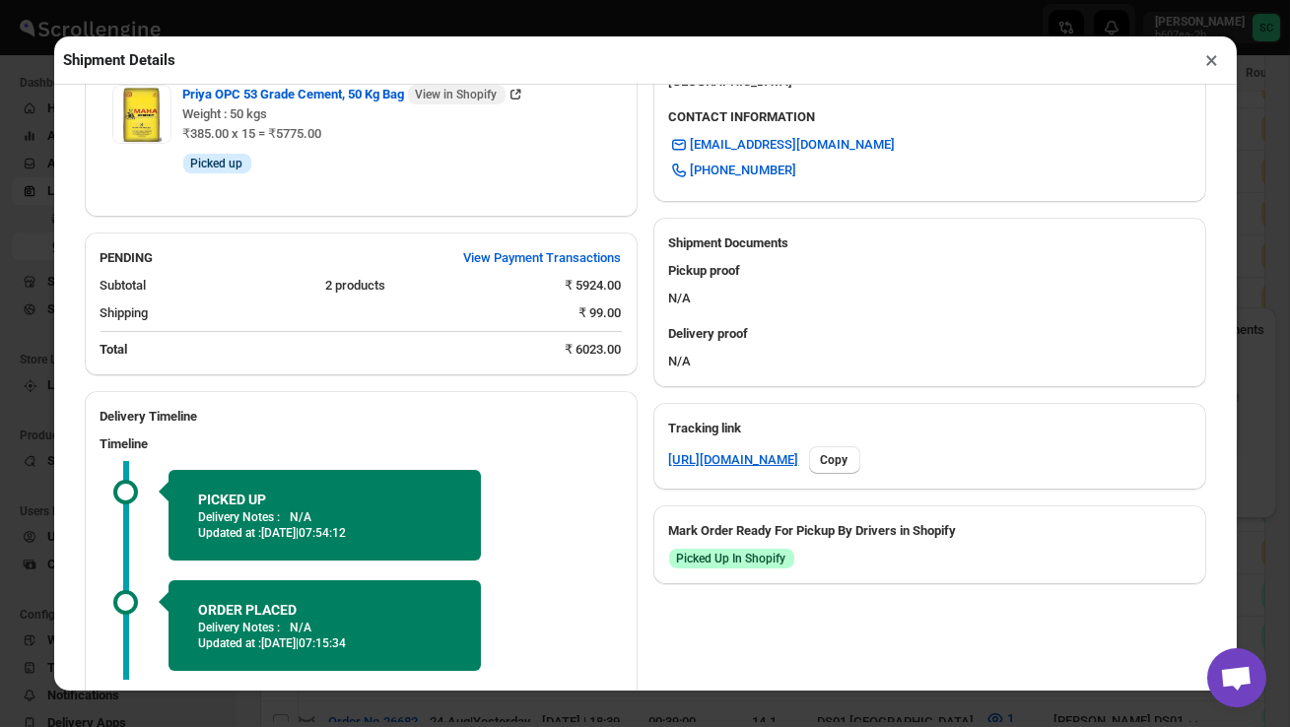
scroll to position [879, 0]
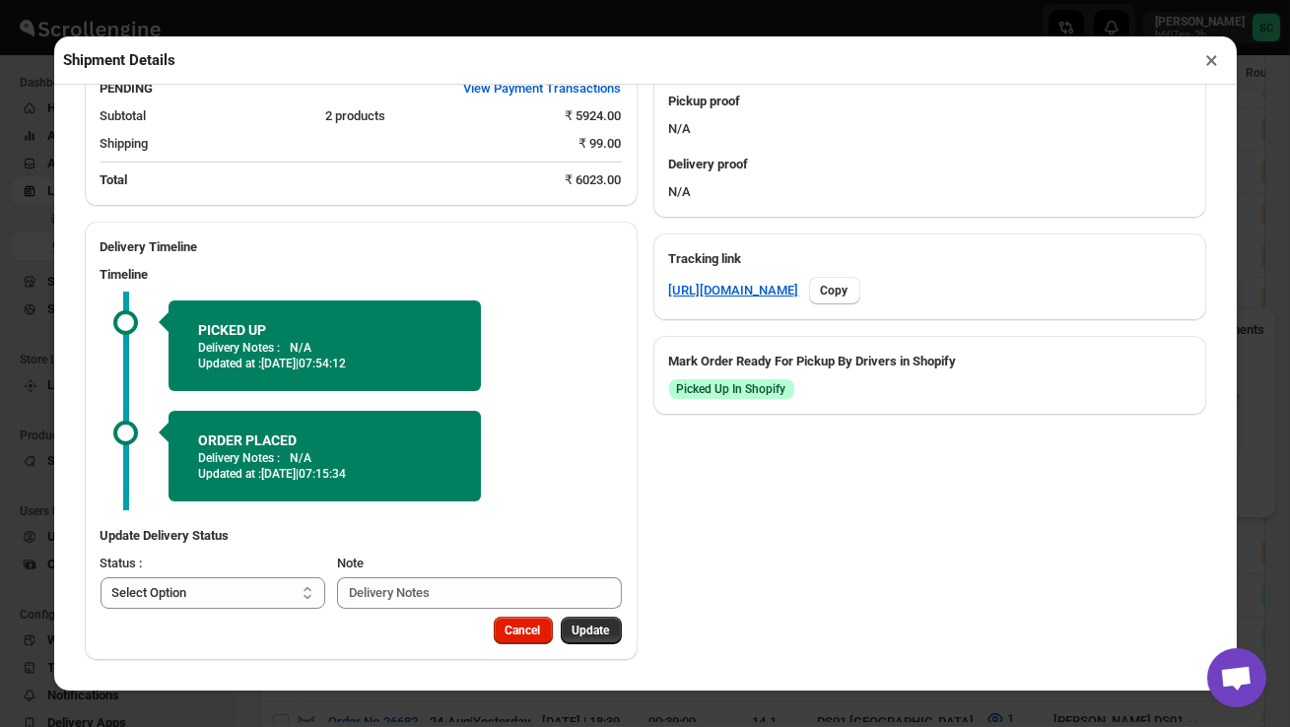
click at [263, 600] on select "Select Option PICKED UP OUT FOR DELIVERY RESCHEDULE DELIVERED CANCELLED" at bounding box center [213, 593] width 226 height 32
select select "DELIVERED"
click at [587, 632] on span "Update" at bounding box center [590, 631] width 37 height 16
select select
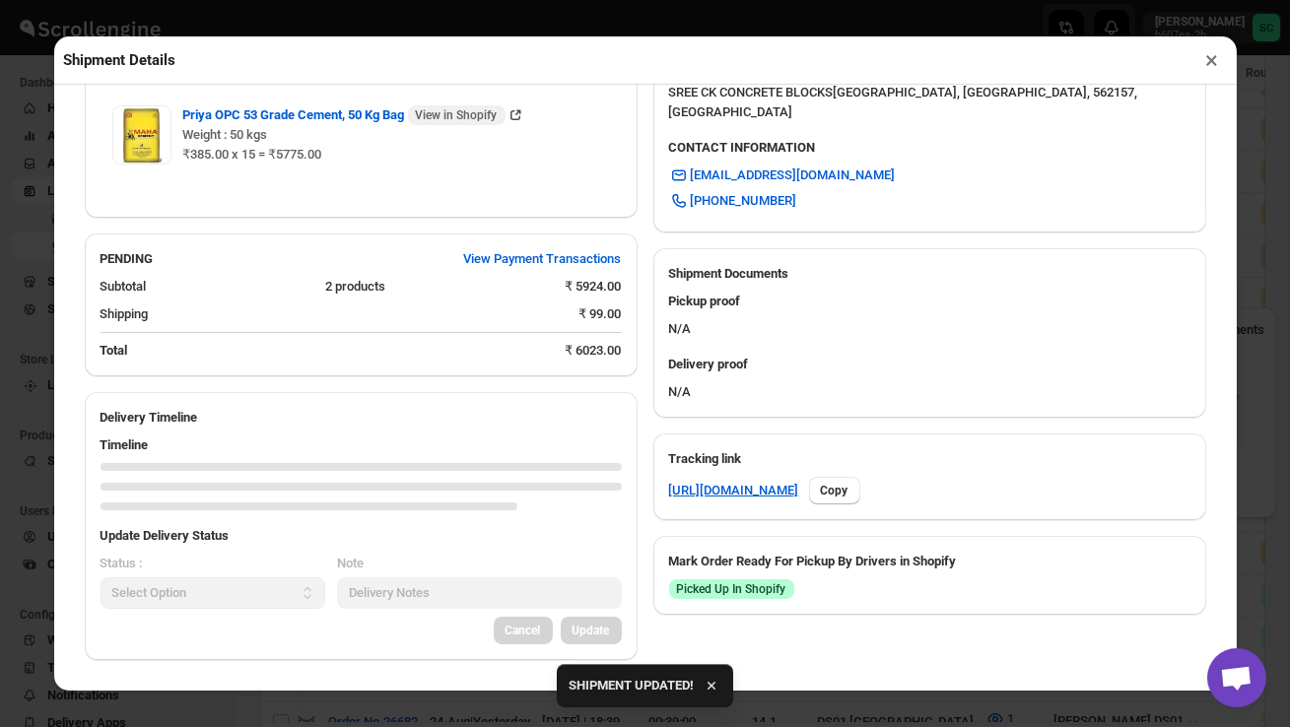
scroll to position [848, 0]
click at [1212, 60] on button "×" at bounding box center [1212, 60] width 29 height 28
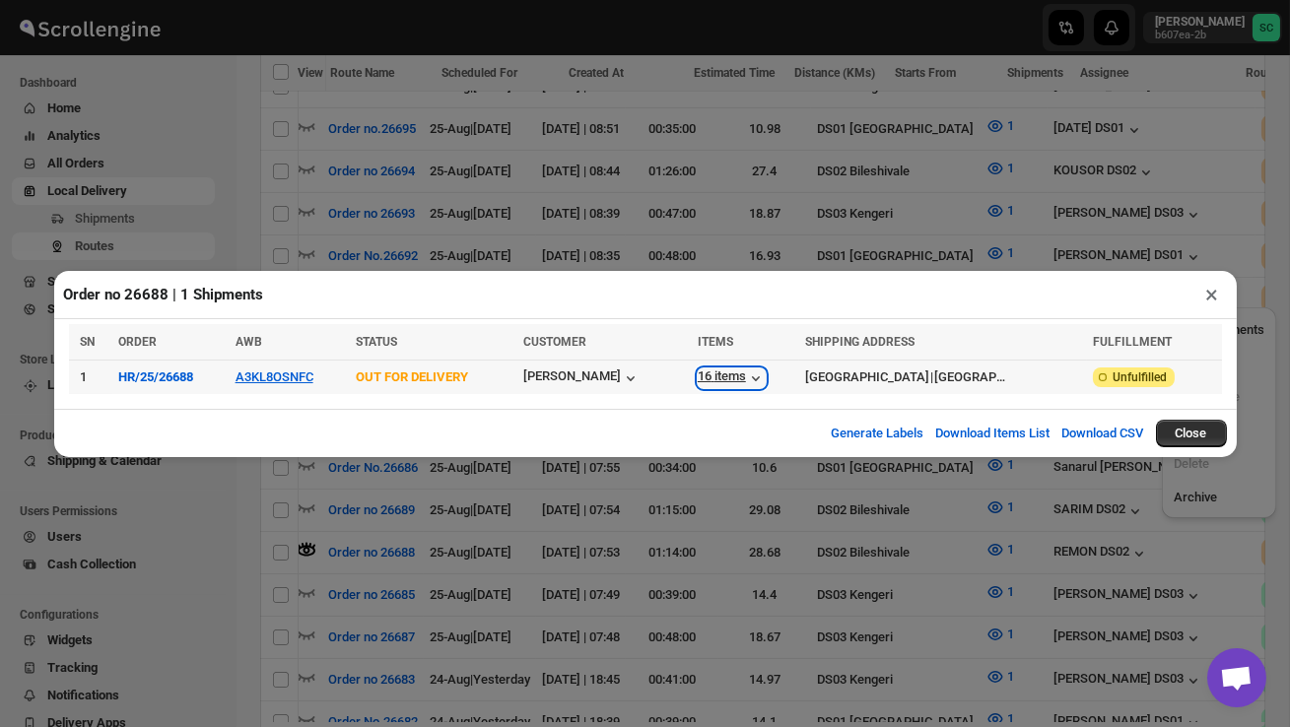
click at [717, 377] on div "16 items" at bounding box center [732, 378] width 68 height 20
click at [1203, 299] on button "×" at bounding box center [1212, 295] width 29 height 28
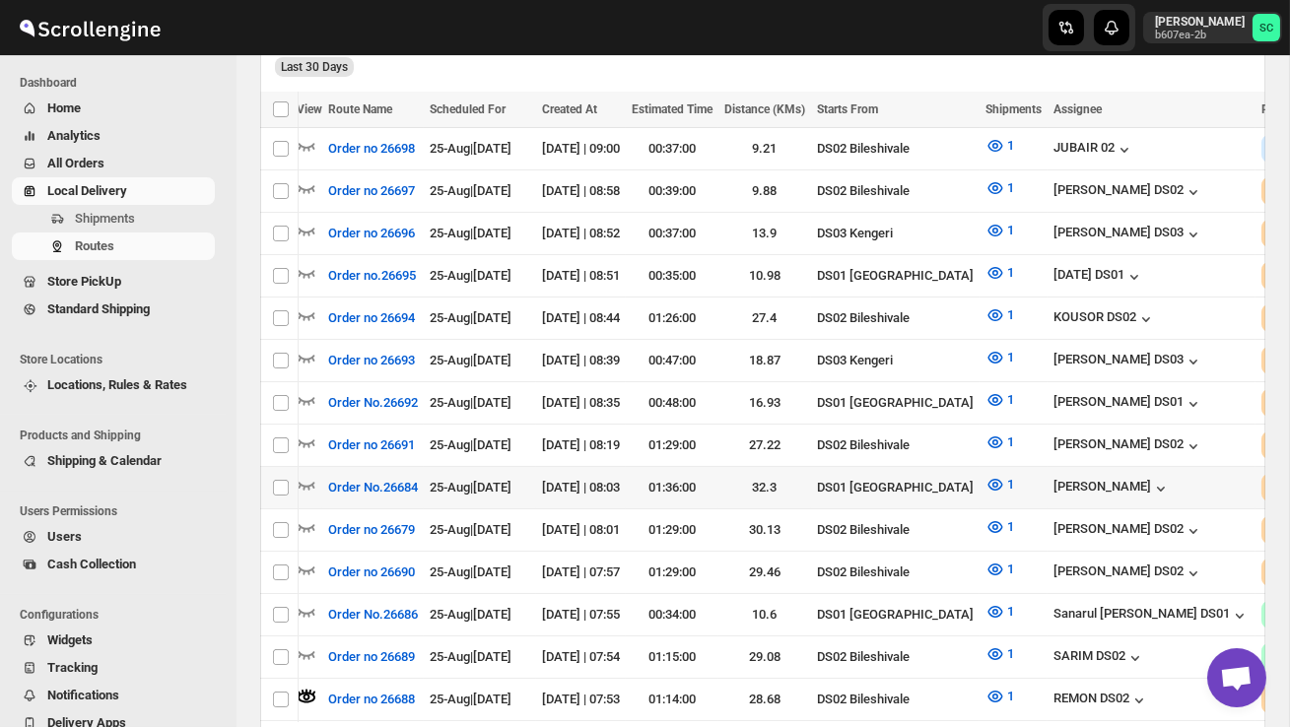
scroll to position [566, 0]
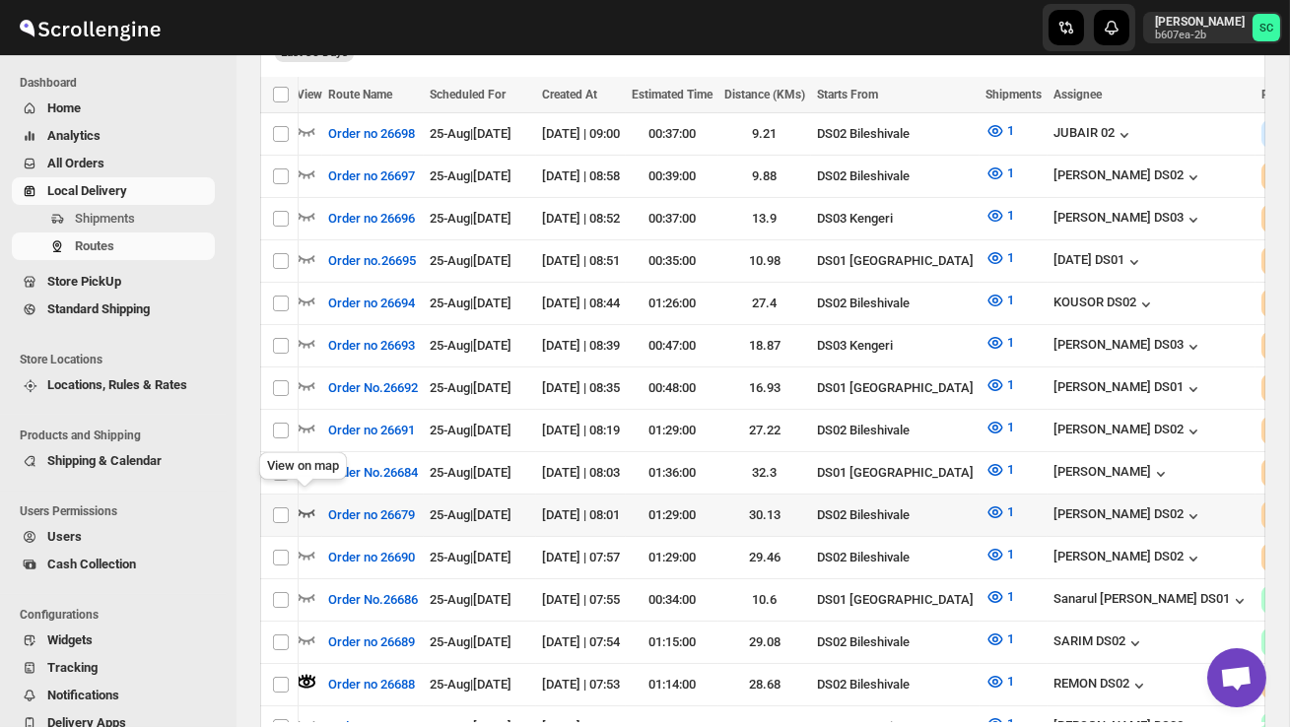
click at [307, 502] on icon "button" at bounding box center [307, 512] width 20 height 20
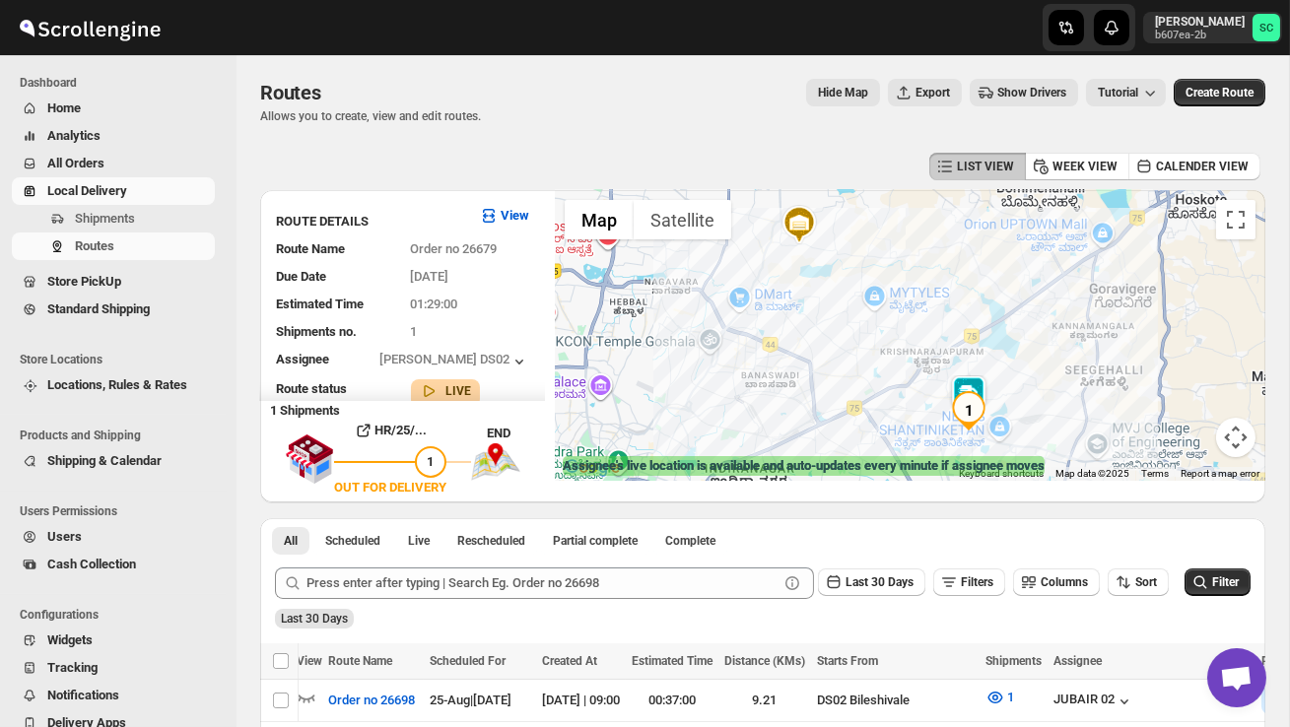
click at [908, 417] on div at bounding box center [910, 335] width 710 height 291
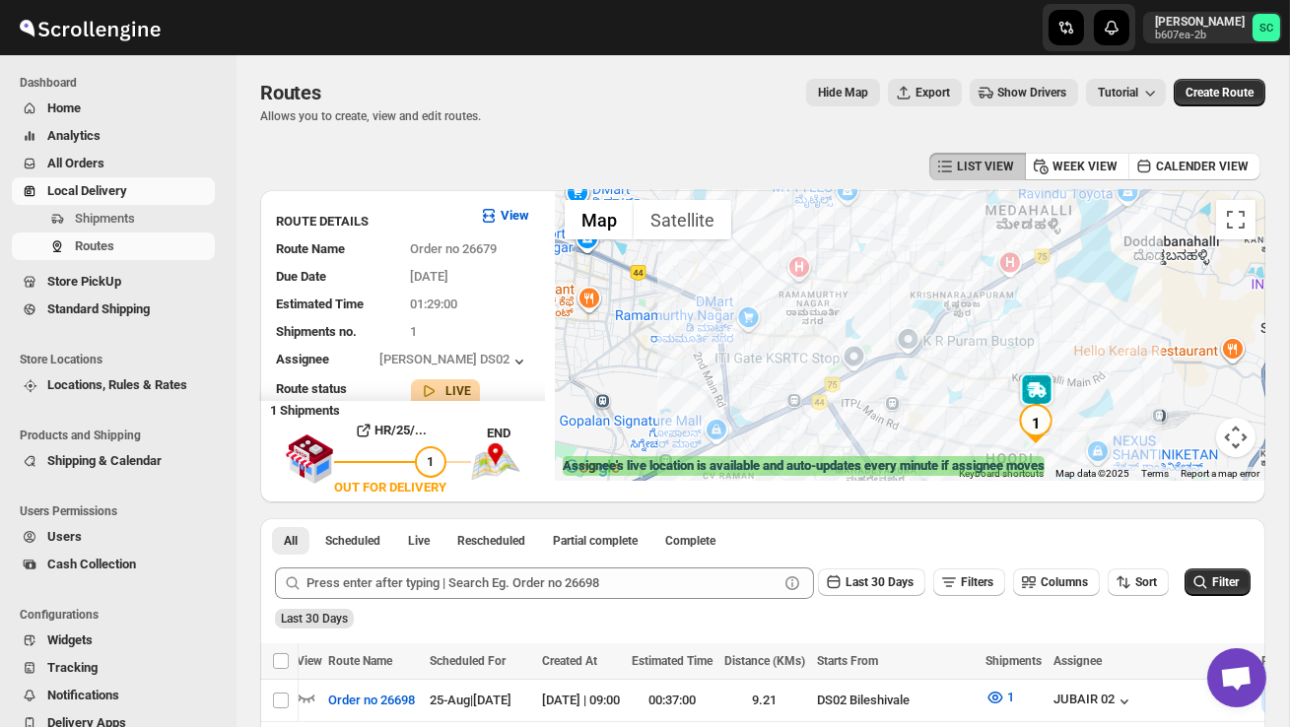
click at [937, 406] on div at bounding box center [910, 335] width 710 height 291
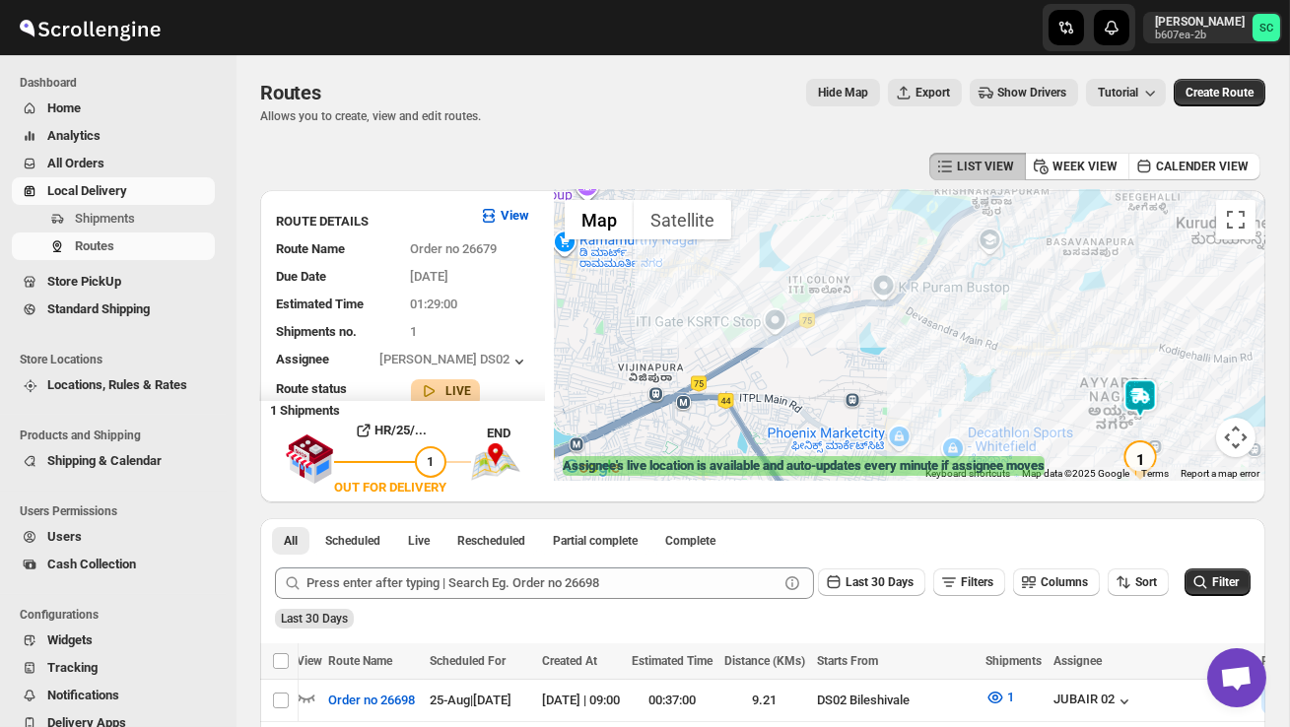
click at [937, 406] on div at bounding box center [910, 335] width 710 height 291
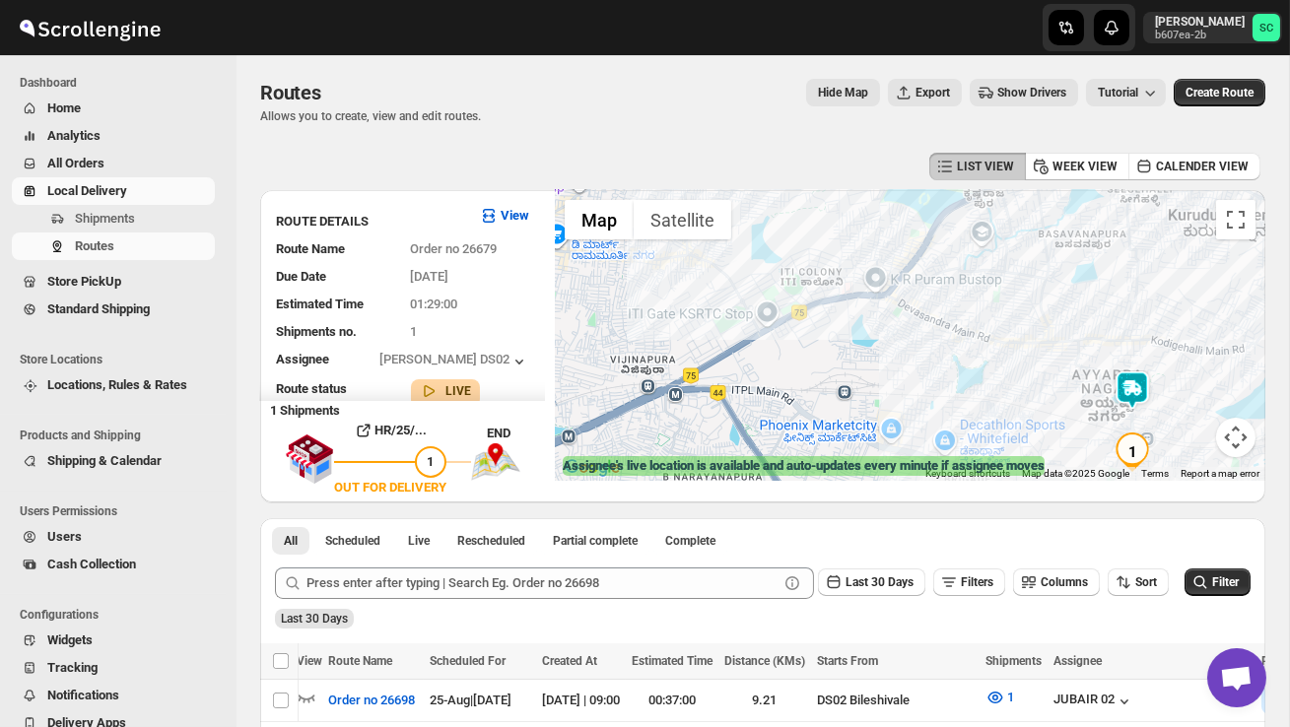
drag, startPoint x: 1032, startPoint y: 417, endPoint x: 951, endPoint y: 339, distance: 112.9
click at [951, 339] on div at bounding box center [910, 335] width 710 height 291
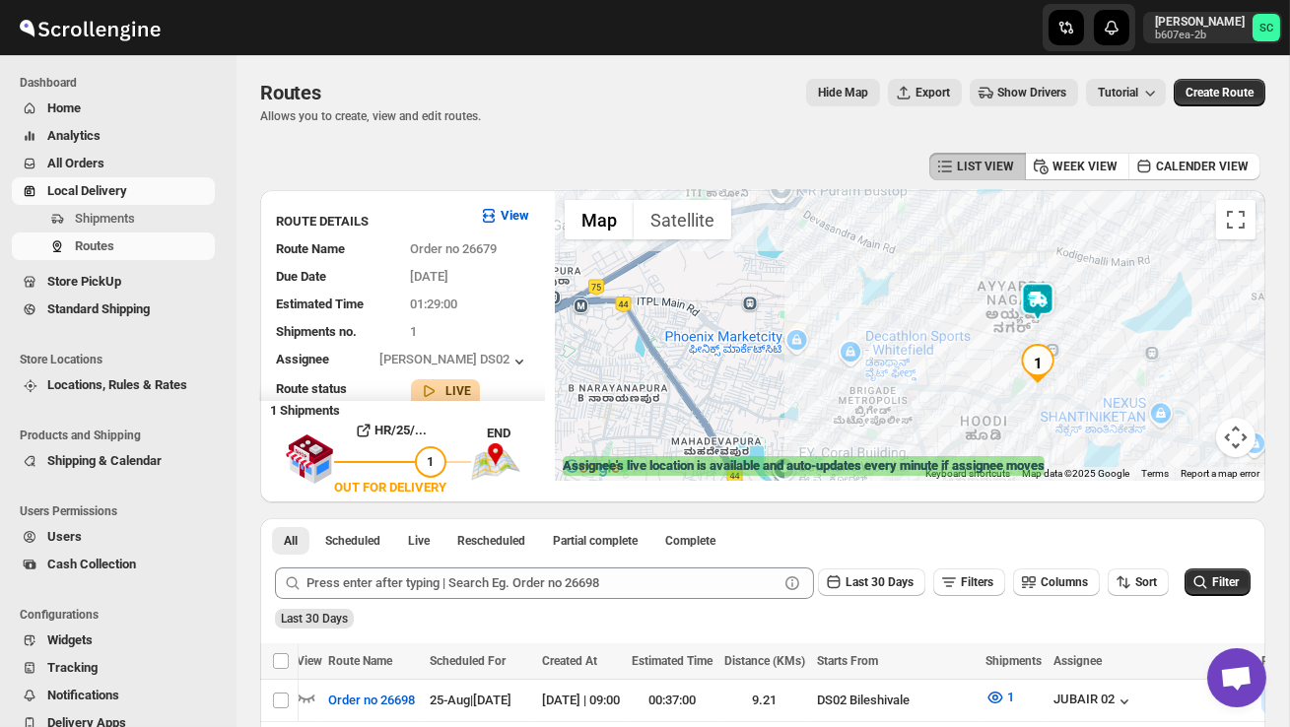
click at [951, 339] on div at bounding box center [910, 335] width 710 height 291
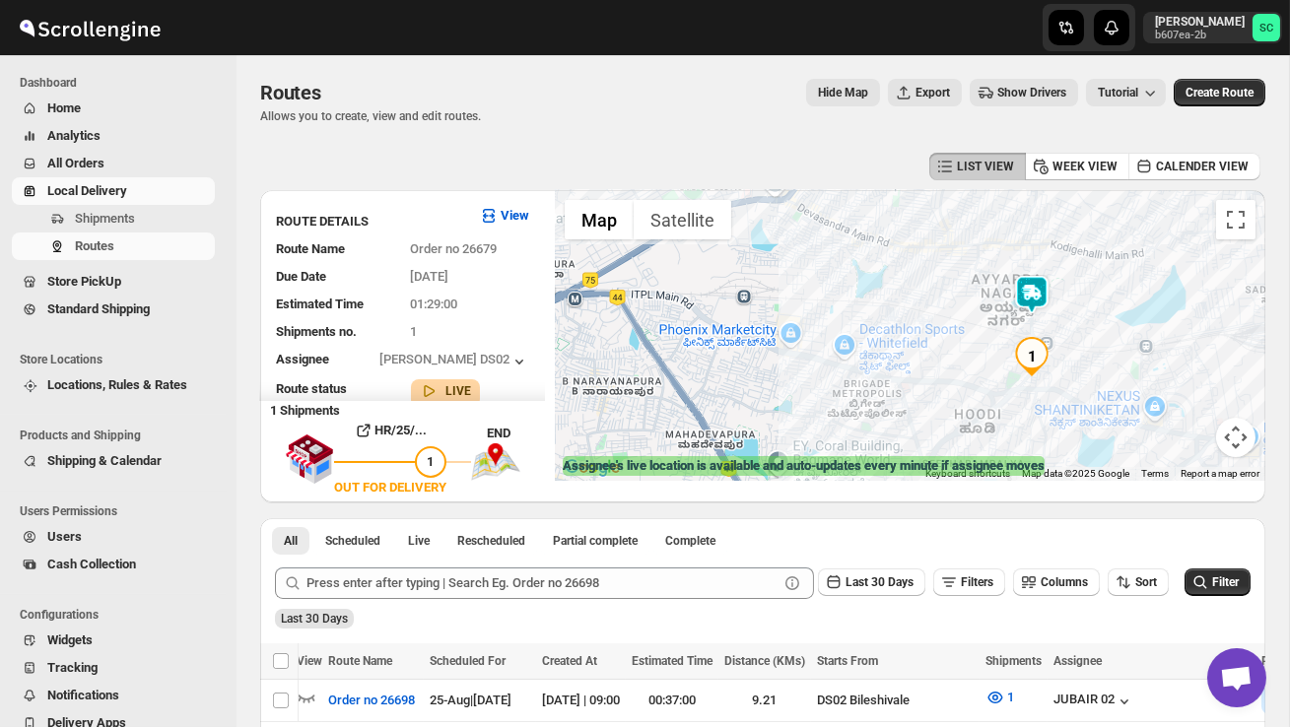
click at [951, 339] on div at bounding box center [910, 335] width 710 height 291
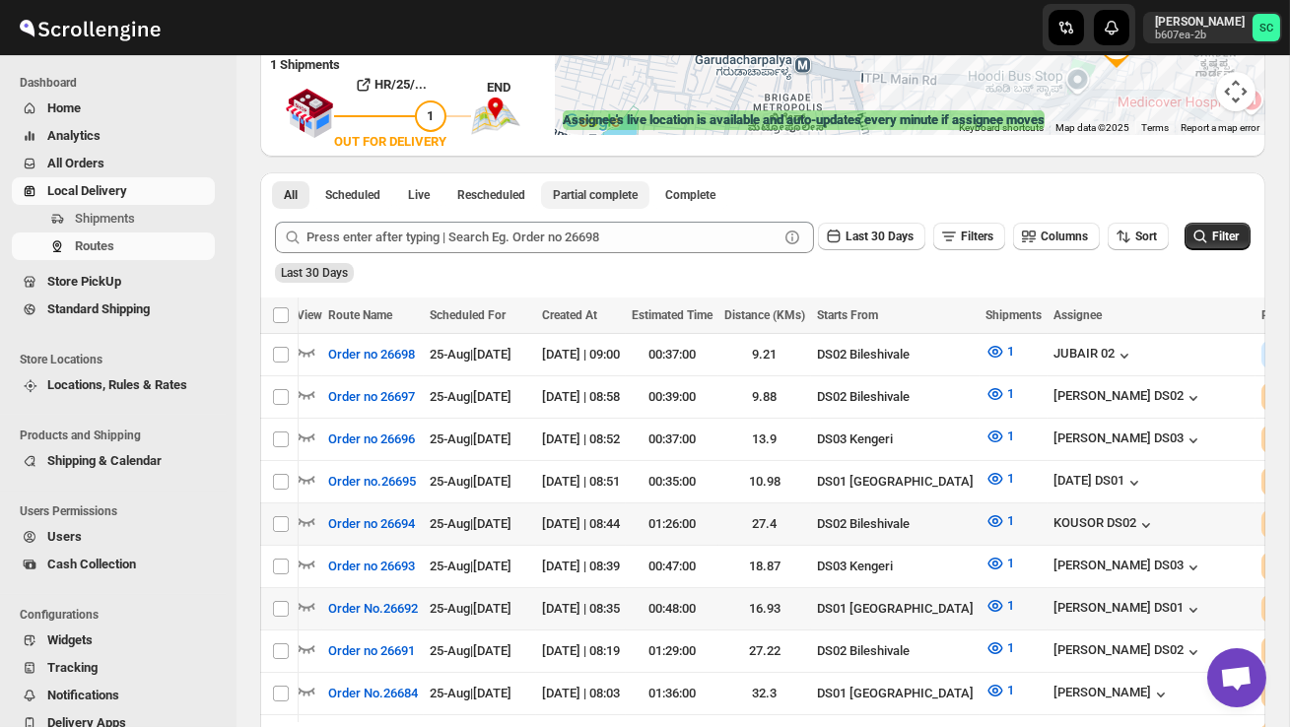
scroll to position [347, 0]
click at [314, 516] on icon "button" at bounding box center [307, 520] width 20 height 20
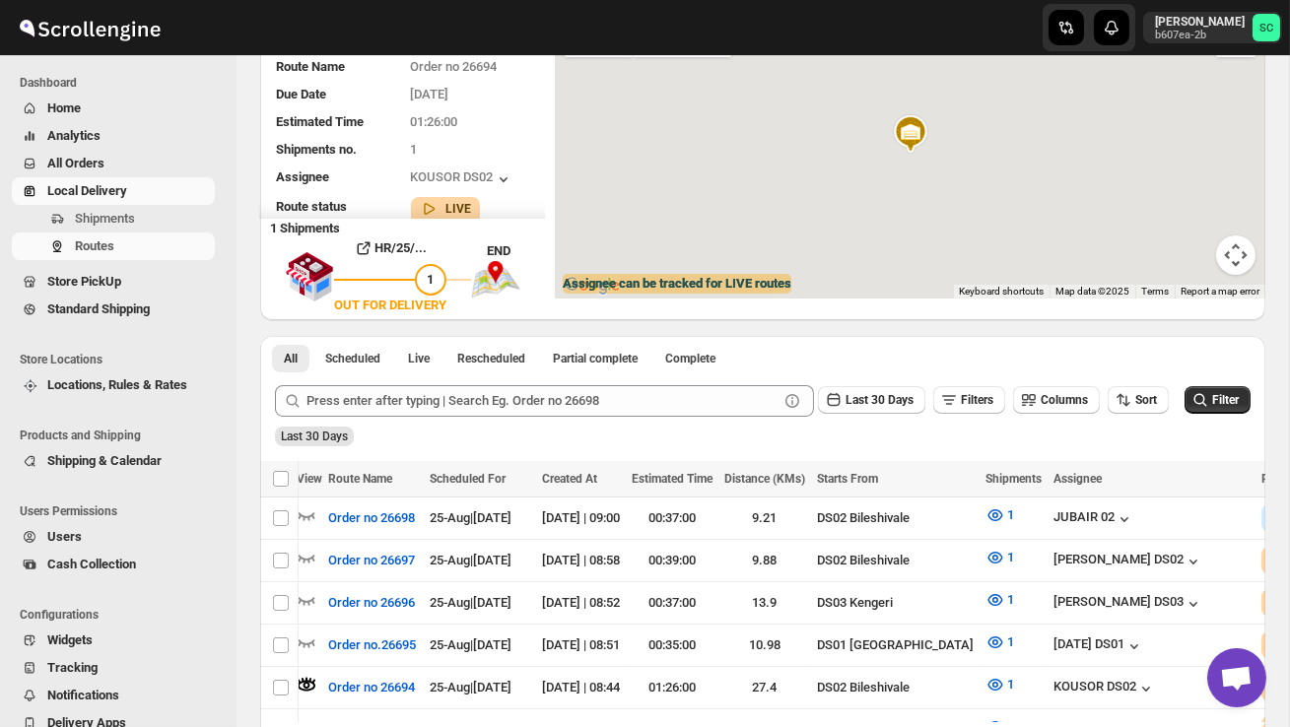
scroll to position [0, 0]
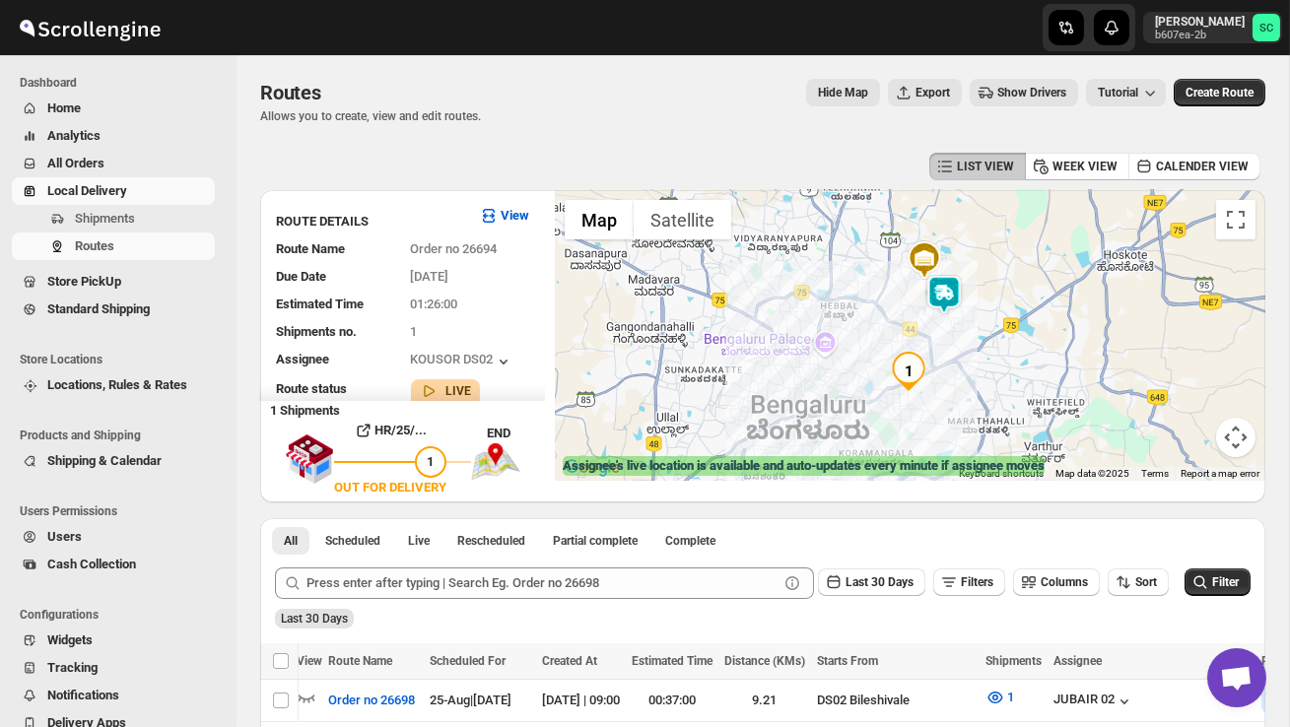
click at [956, 288] on img at bounding box center [943, 294] width 39 height 39
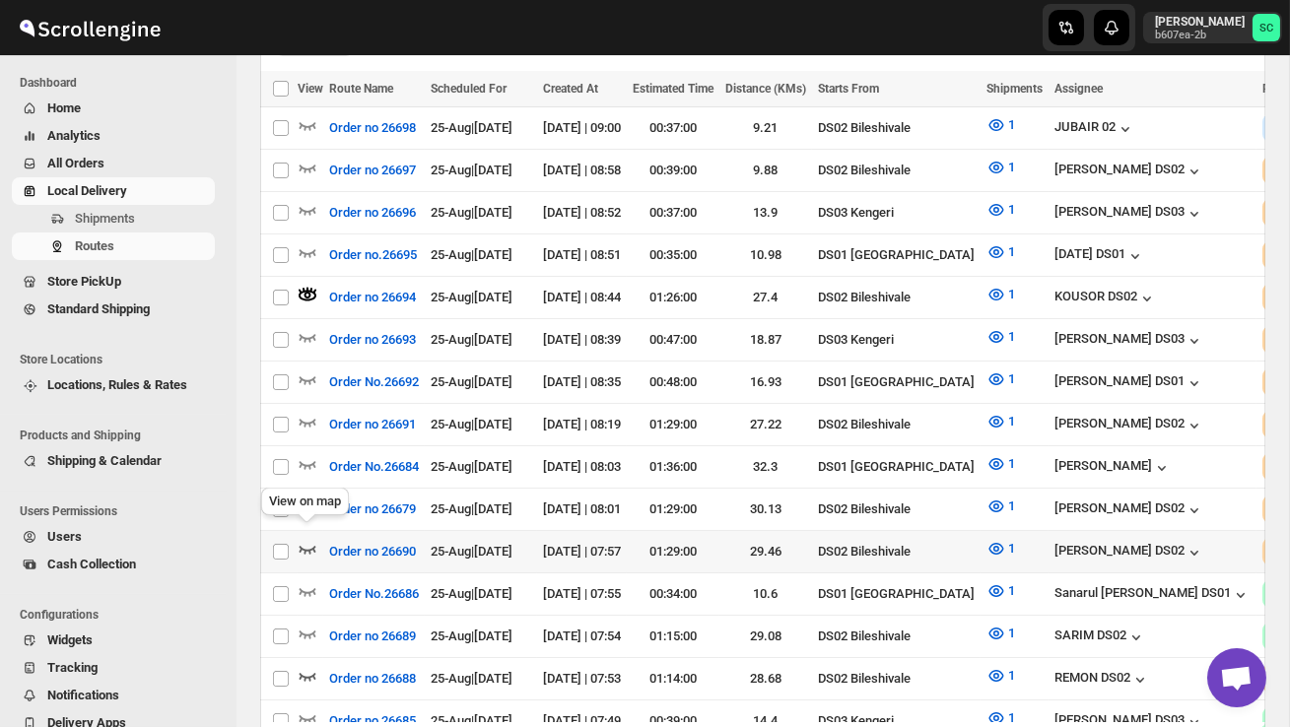
click at [309, 539] on icon "button" at bounding box center [308, 549] width 20 height 20
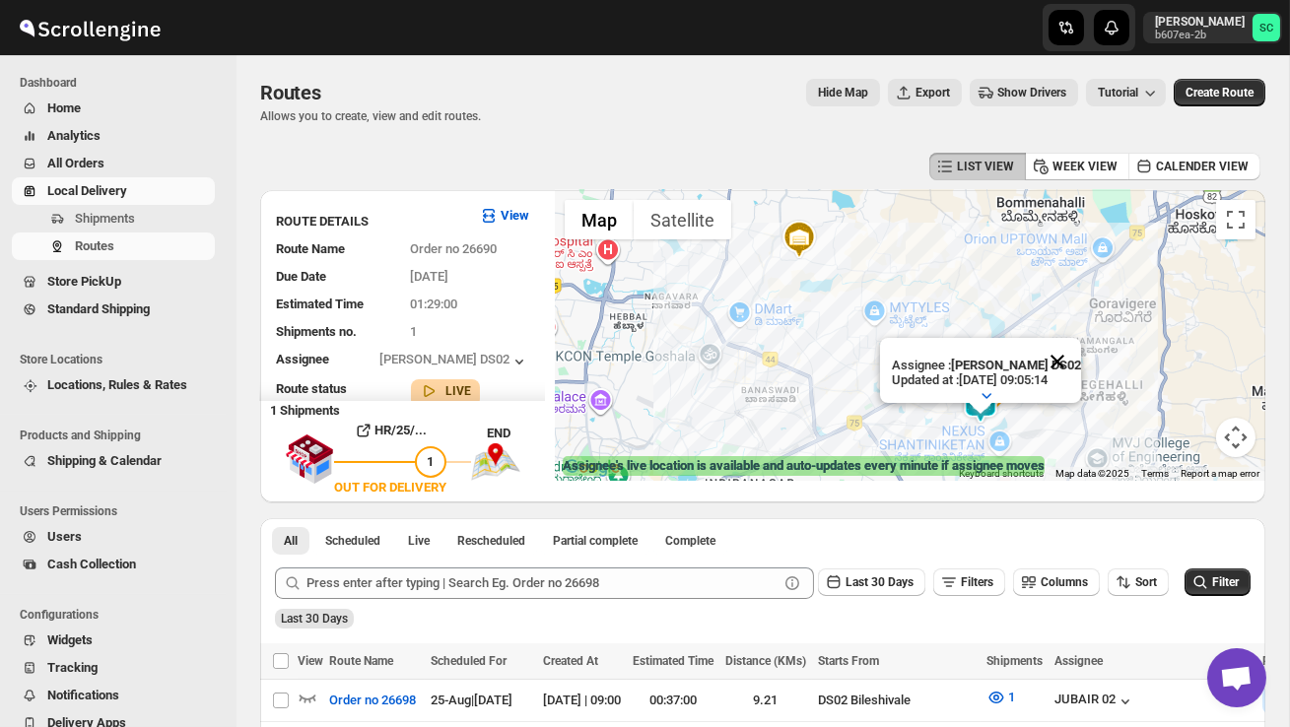
click at [1074, 362] on button "Close" at bounding box center [1056, 361] width 47 height 47
click at [1028, 396] on div at bounding box center [910, 335] width 710 height 291
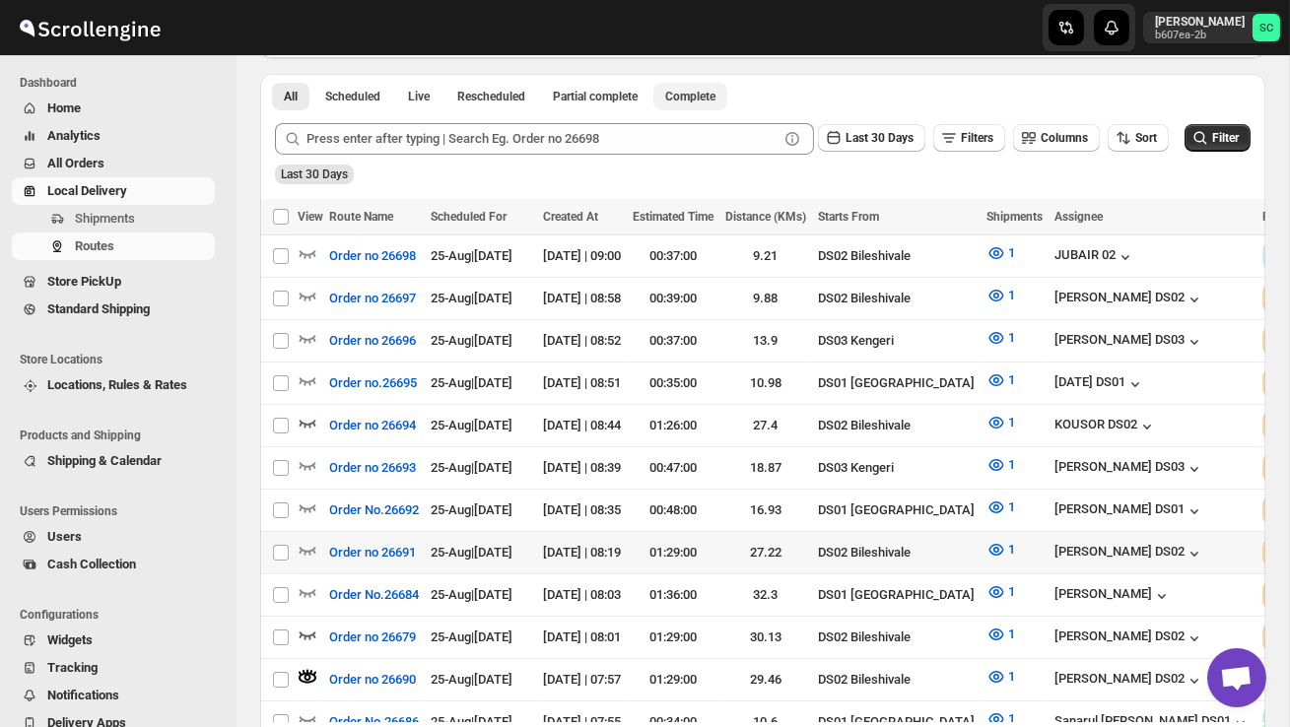
scroll to position [452, 0]
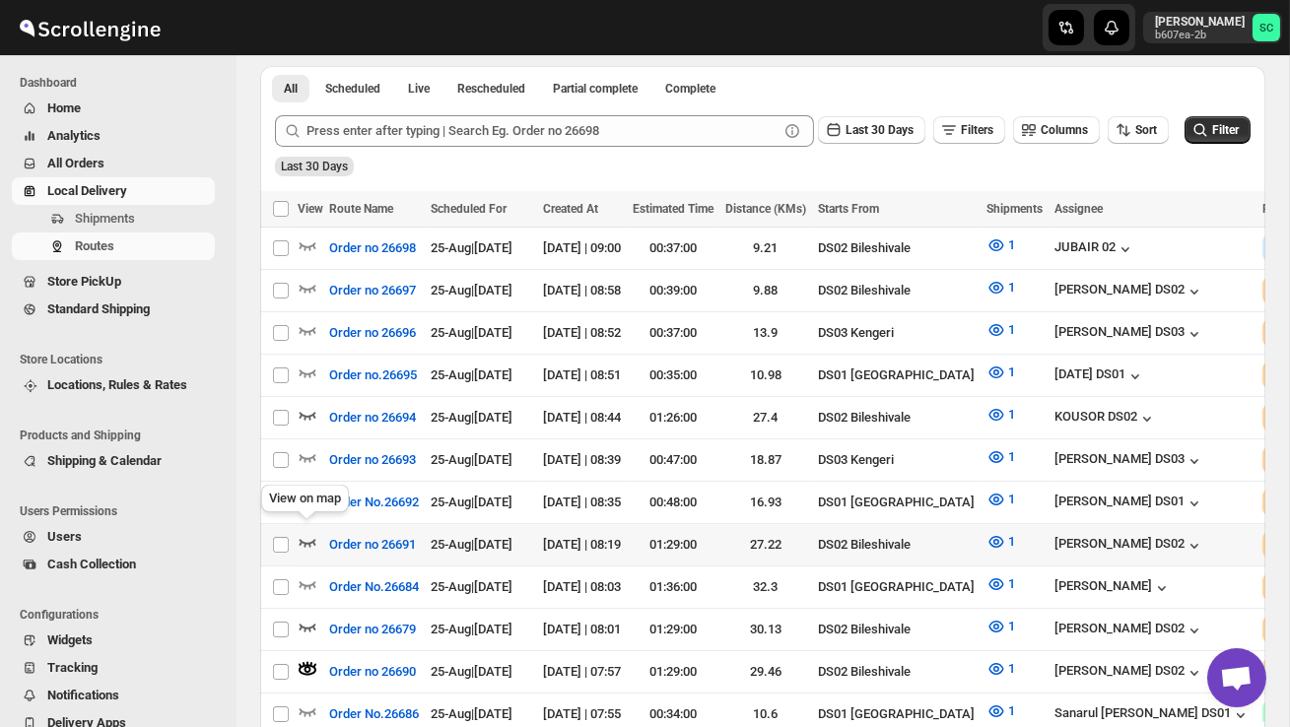
click at [305, 532] on icon "button" at bounding box center [308, 542] width 20 height 20
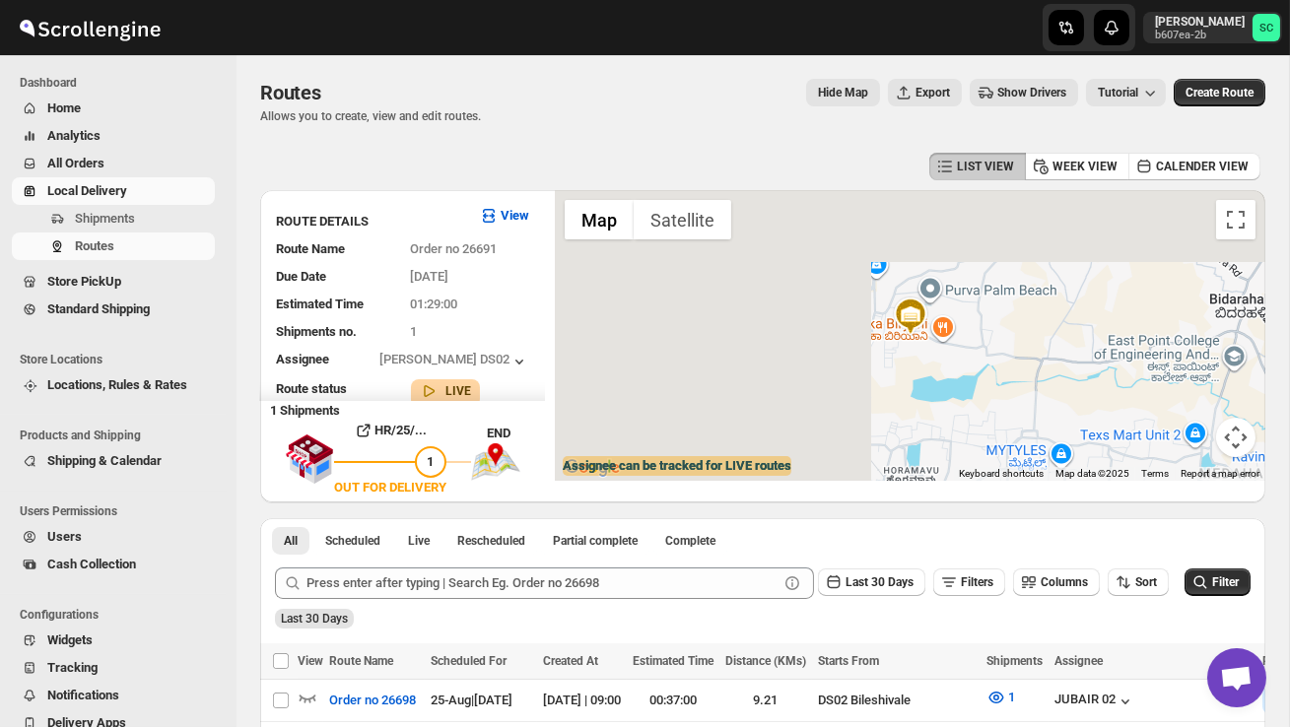
scroll to position [0, 0]
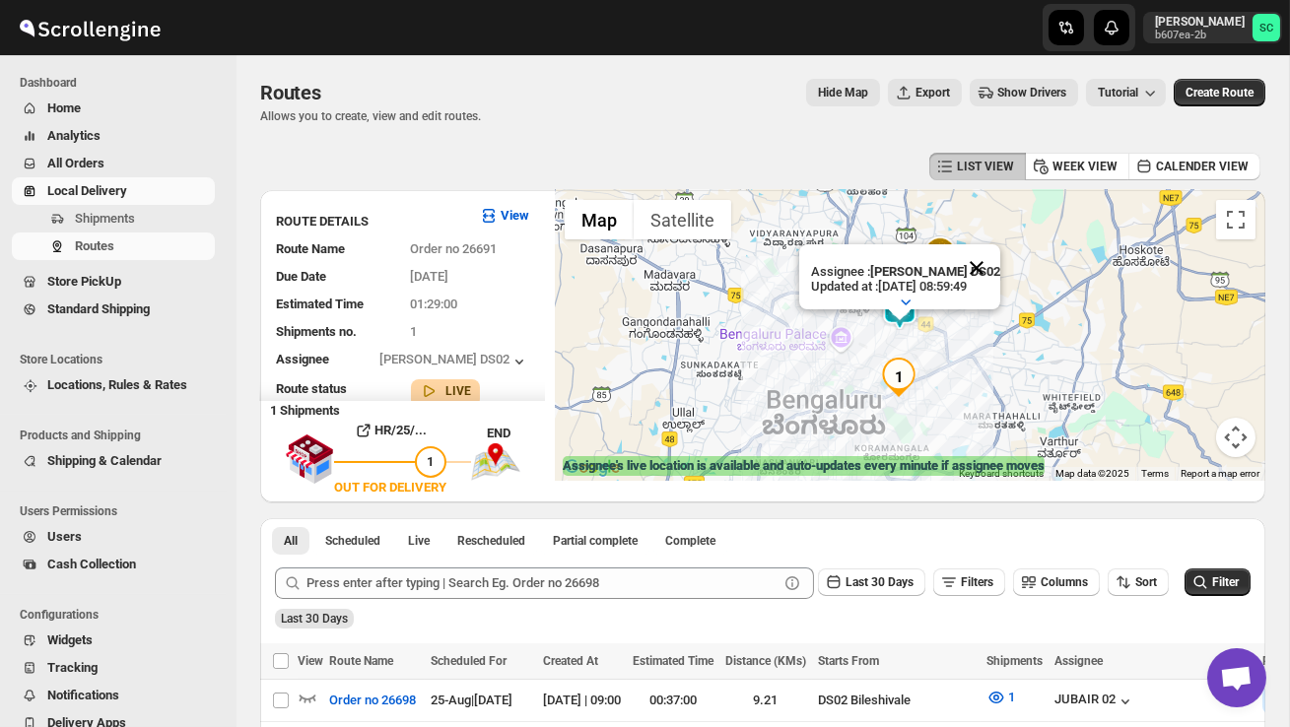
click at [982, 267] on button "Close" at bounding box center [976, 267] width 47 height 47
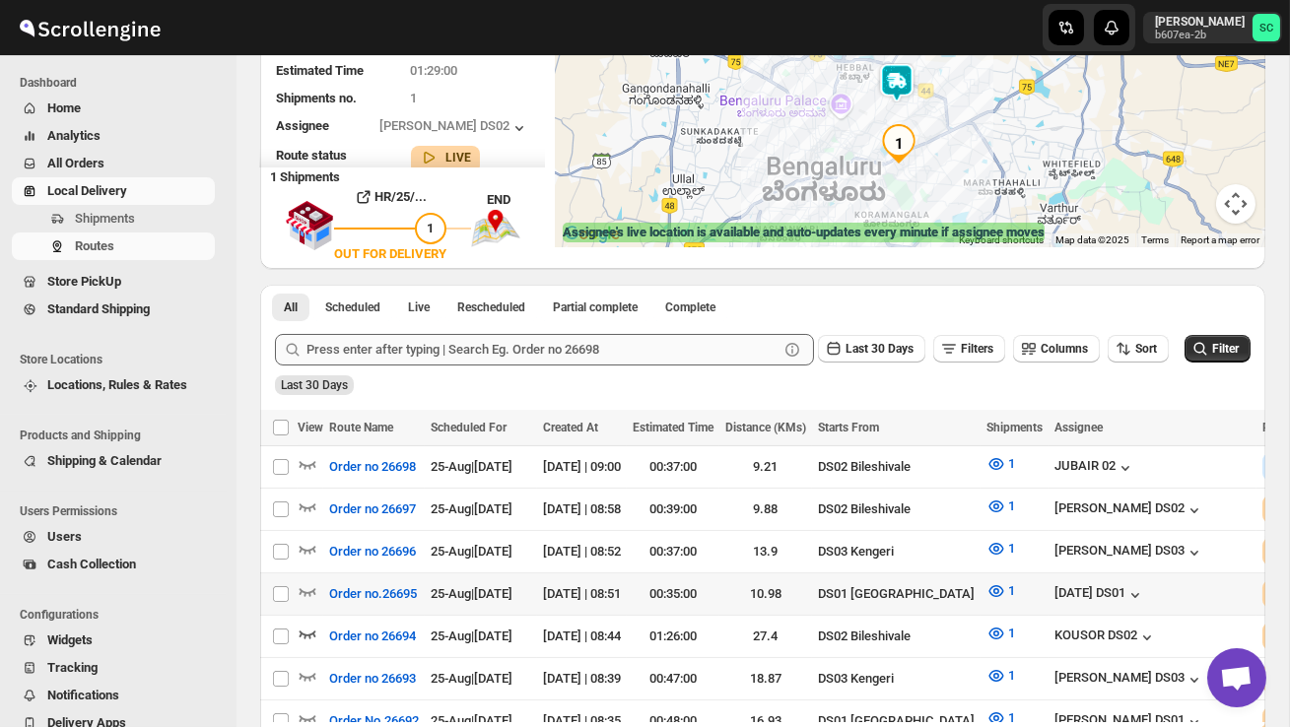
scroll to position [235, 0]
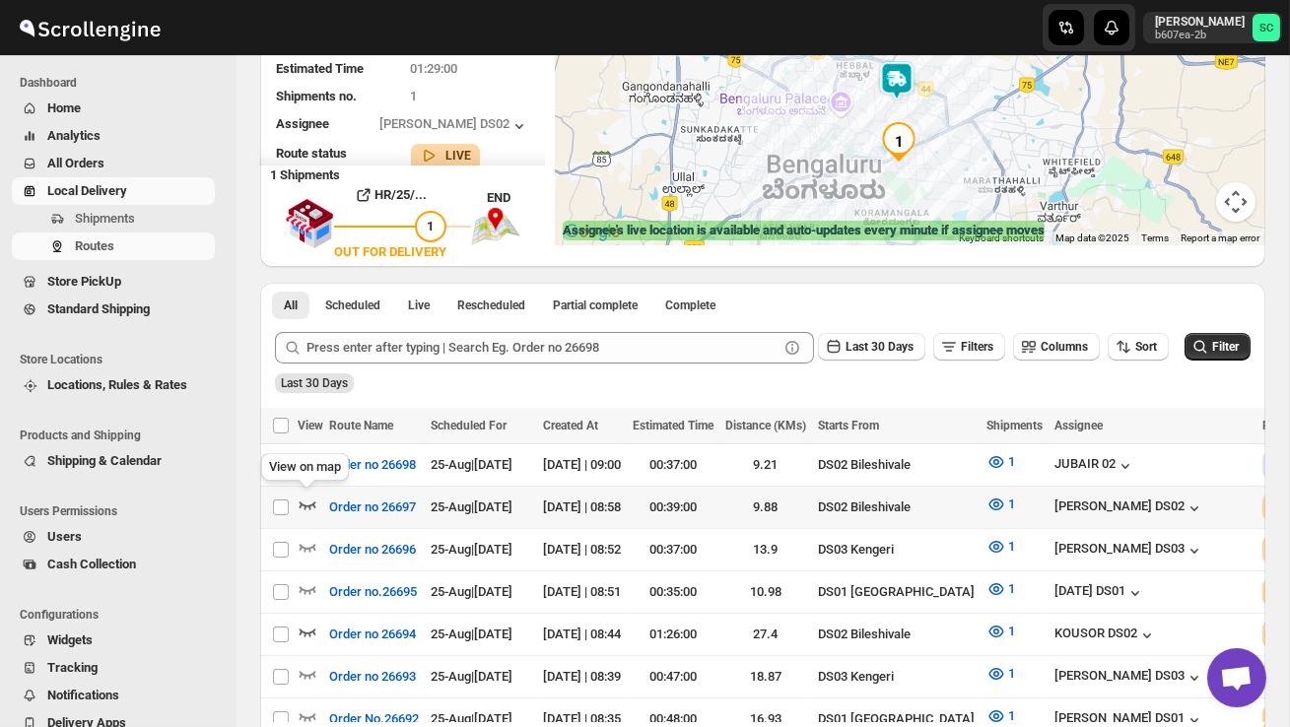
click at [309, 507] on icon "button" at bounding box center [307, 505] width 17 height 8
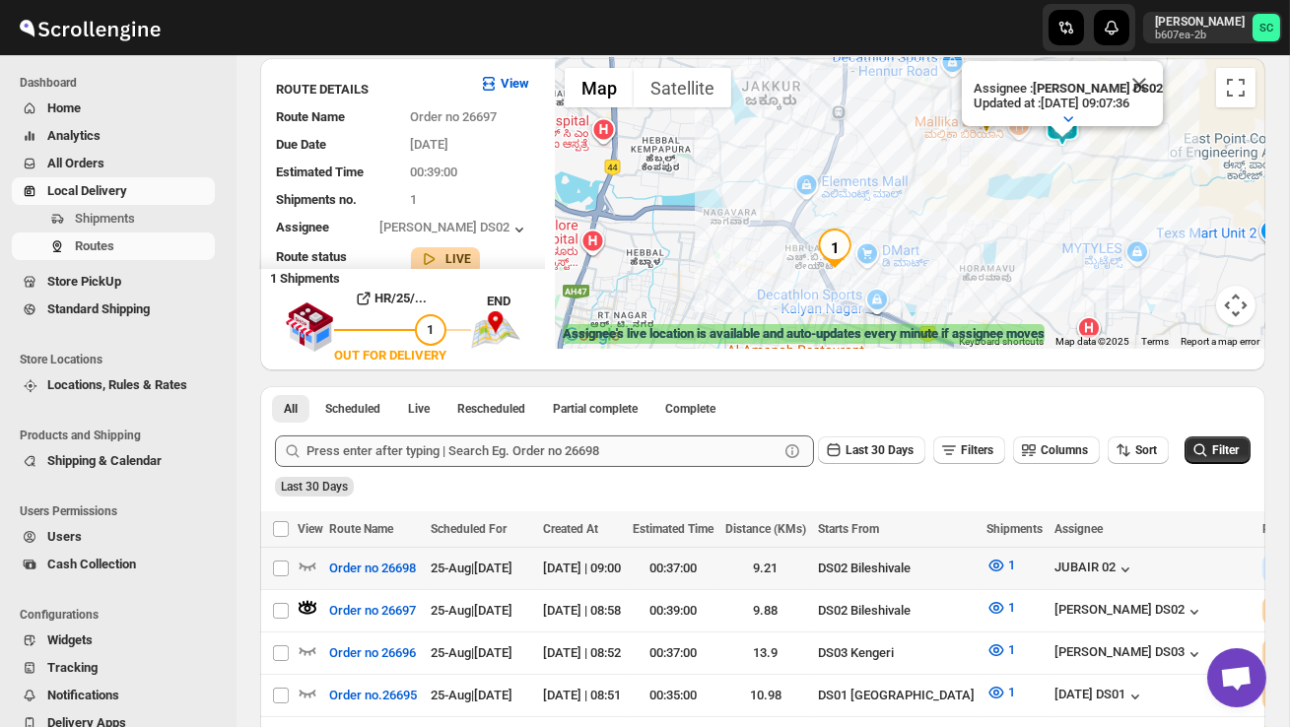
scroll to position [143, 0]
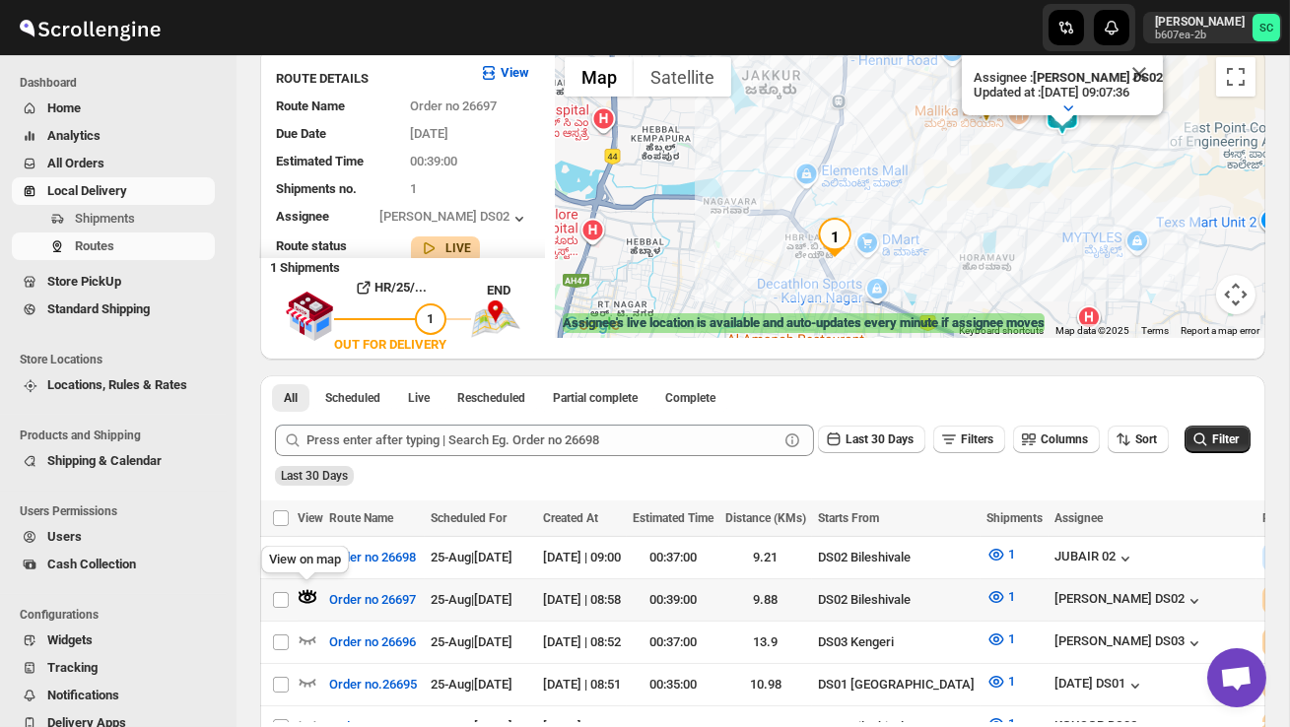
click at [304, 552] on div "View on map" at bounding box center [305, 563] width 96 height 43
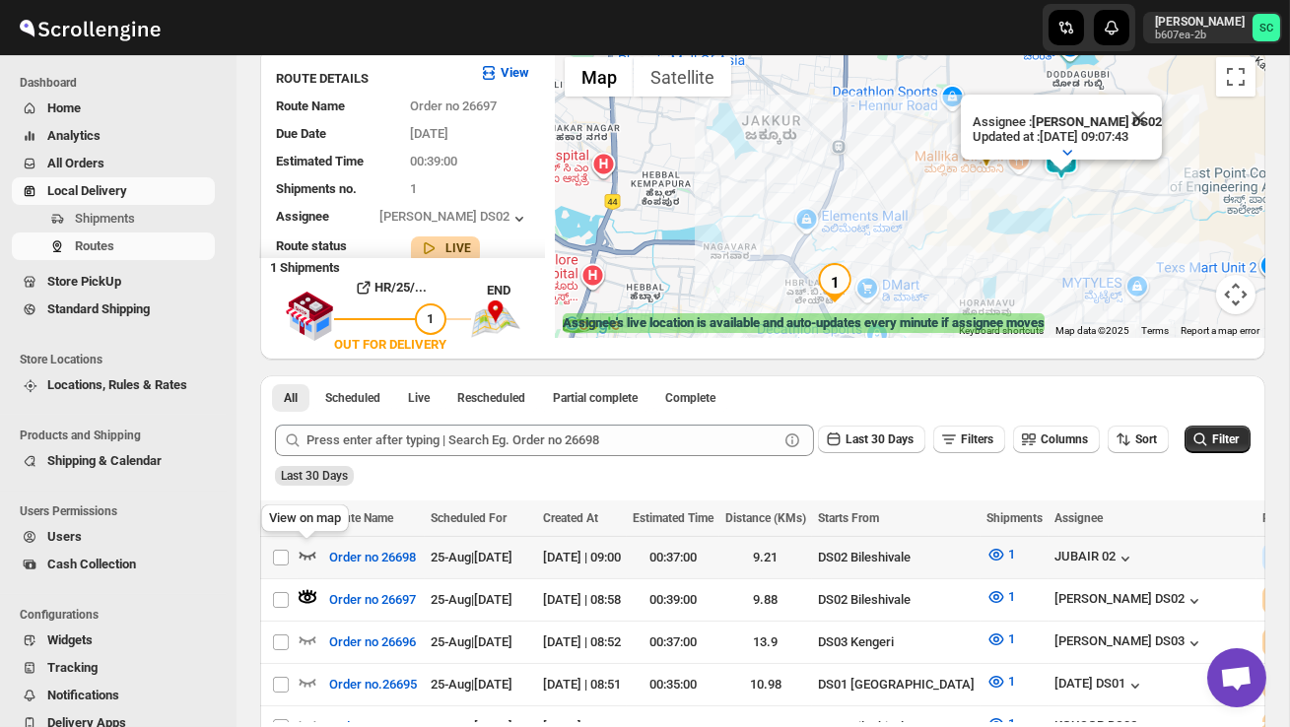
click at [312, 546] on icon "button" at bounding box center [308, 555] width 20 height 20
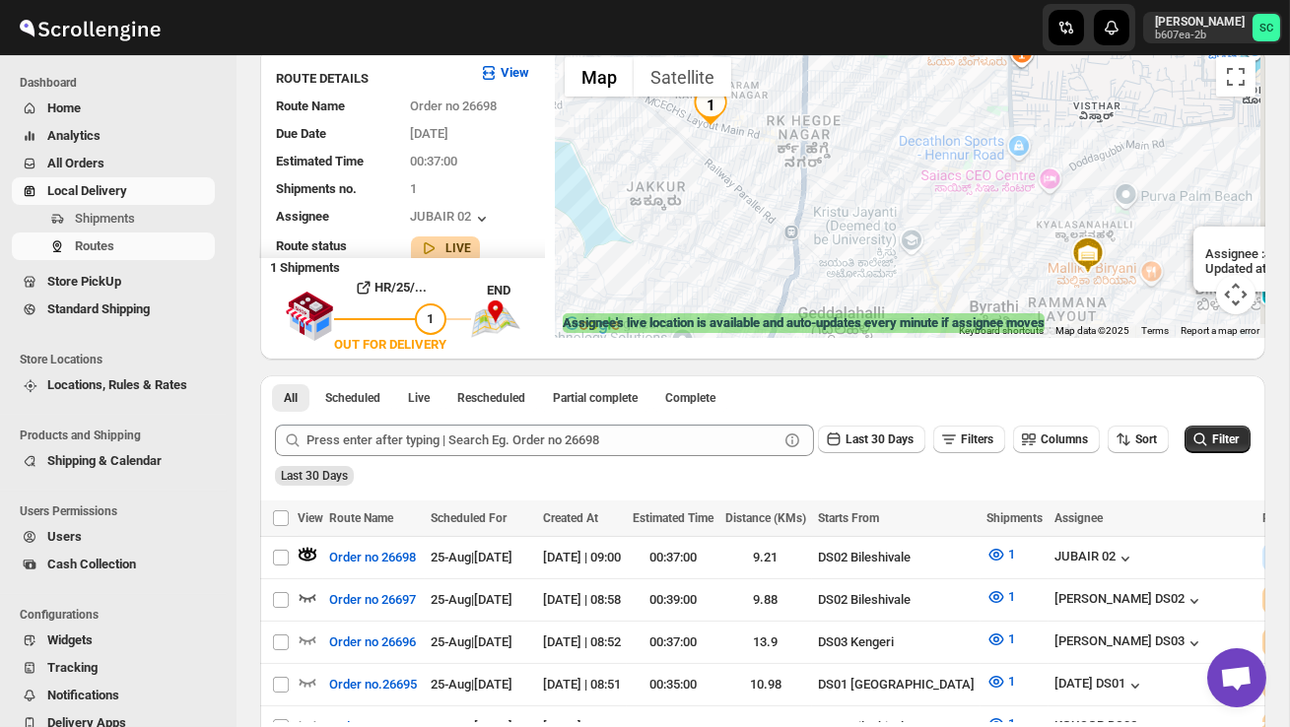
drag, startPoint x: 1057, startPoint y: 263, endPoint x: 936, endPoint y: 264, distance: 121.2
click at [939, 263] on div "Assignee : JUBAIR 02 Updated at : 25/08/2025, 09:07:45 Duty mode Enabled Batter…" at bounding box center [910, 192] width 710 height 291
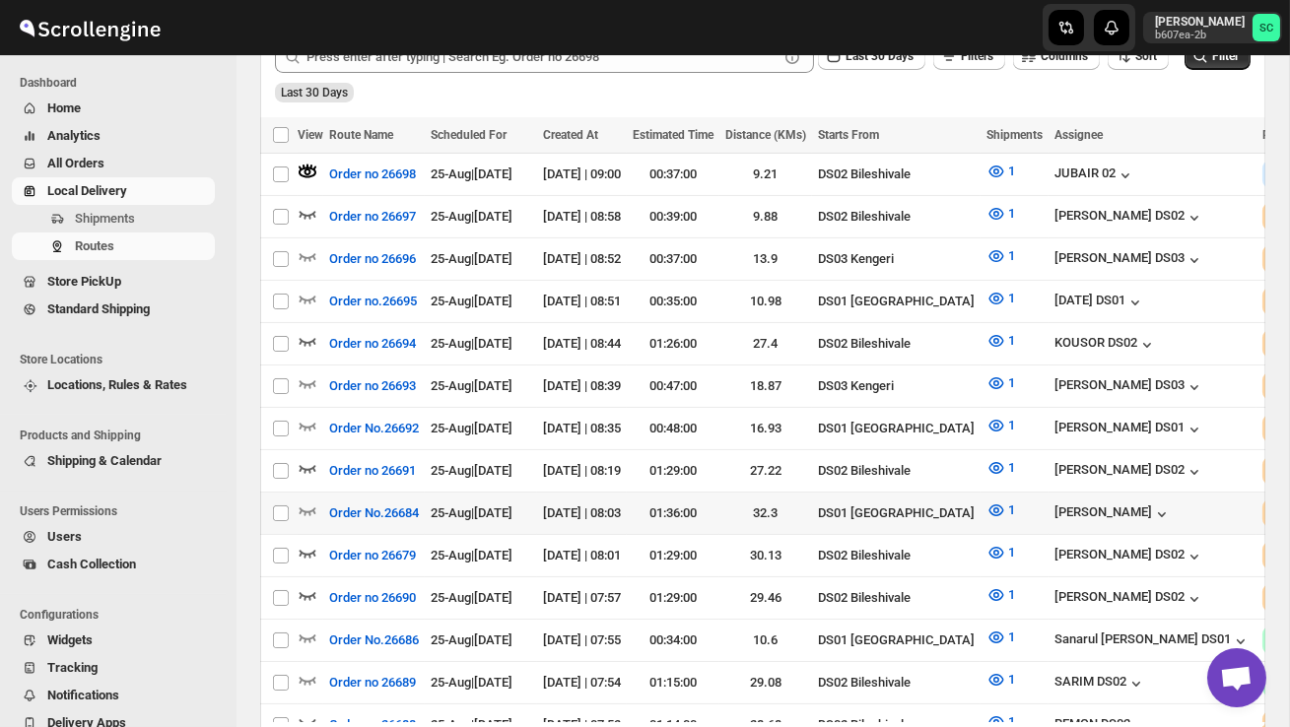
scroll to position [527, 0]
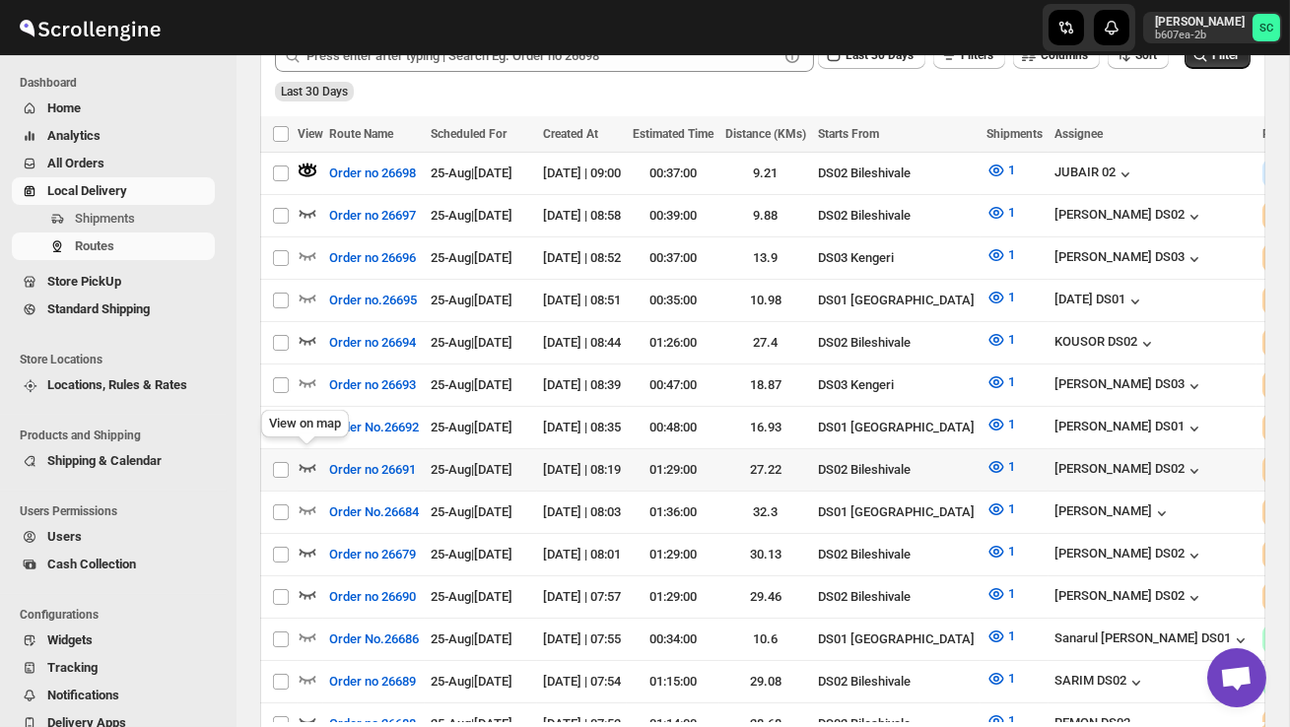
click at [299, 464] on icon "button" at bounding box center [307, 468] width 17 height 8
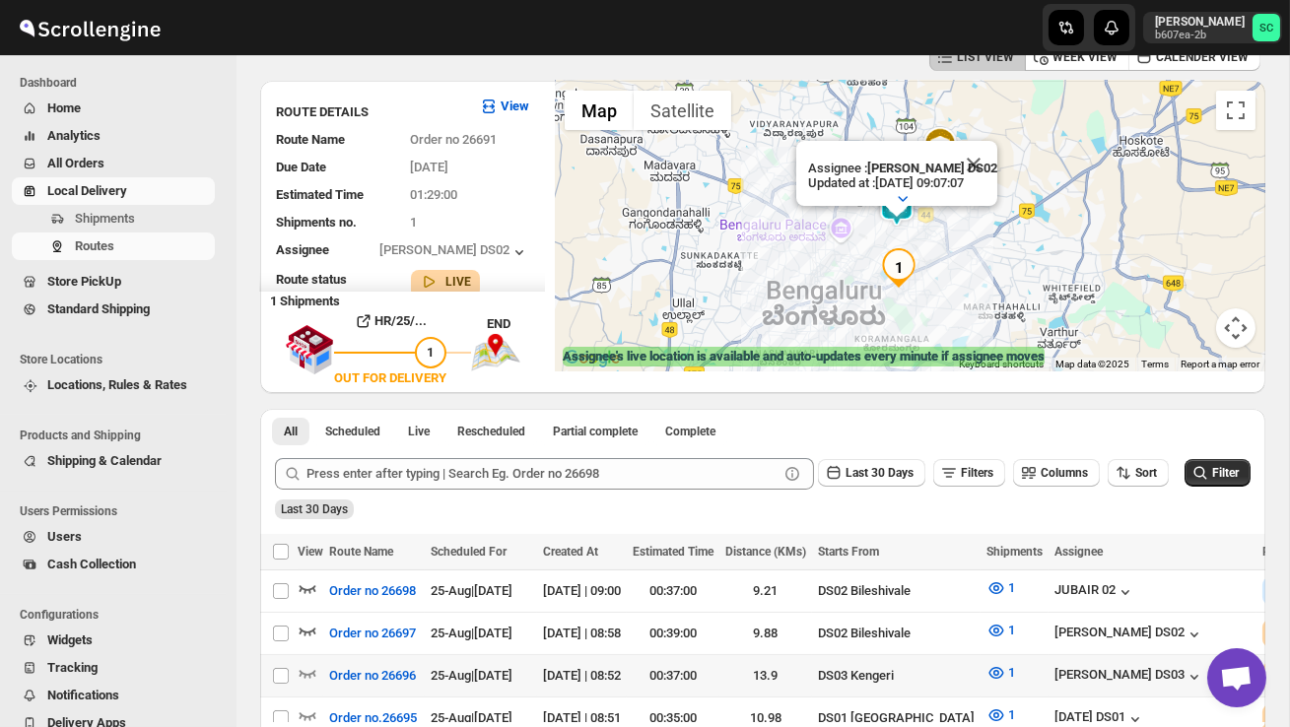
scroll to position [114, 0]
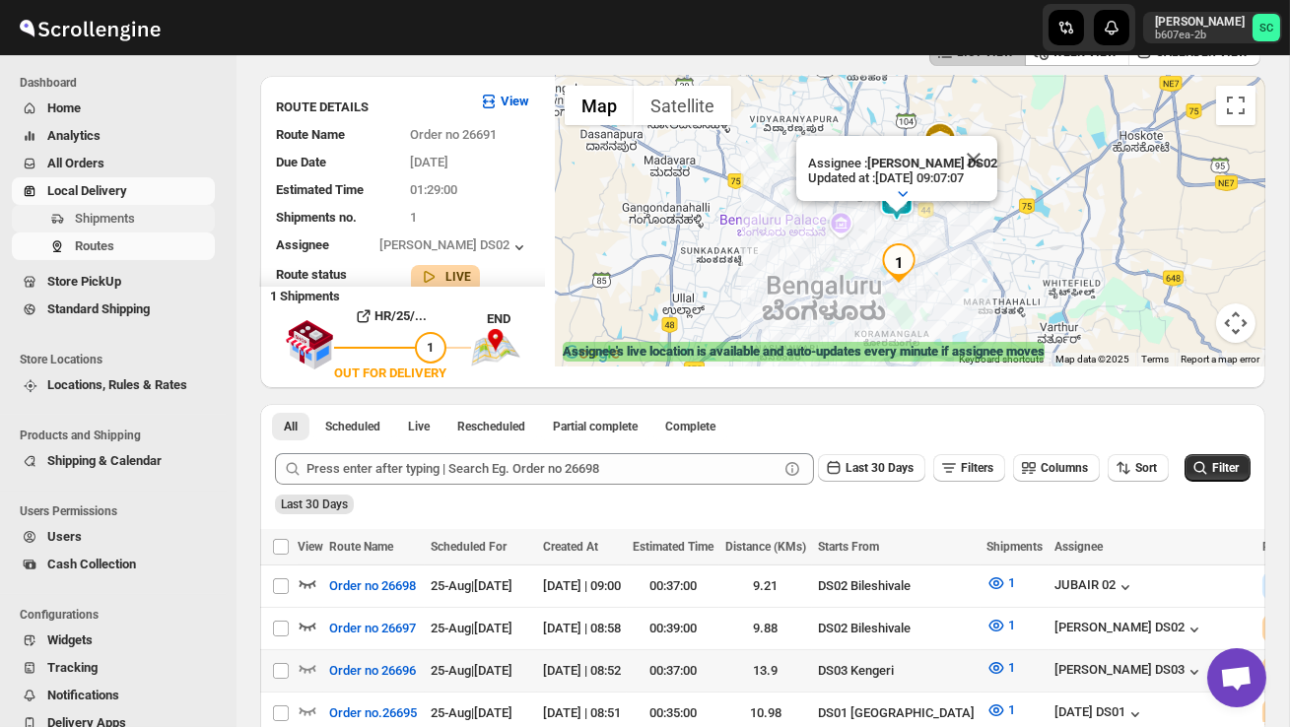
click at [123, 222] on span "Shipments" at bounding box center [105, 218] width 60 height 15
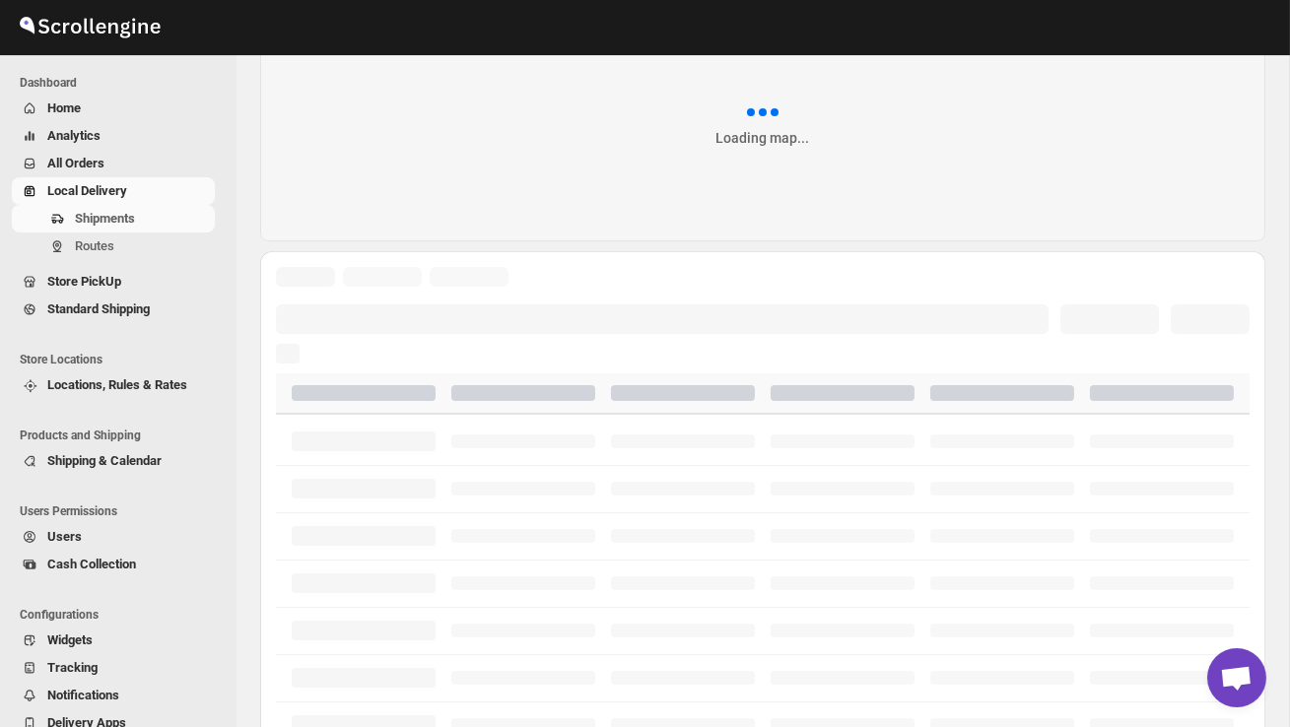
scroll to position [0, 0]
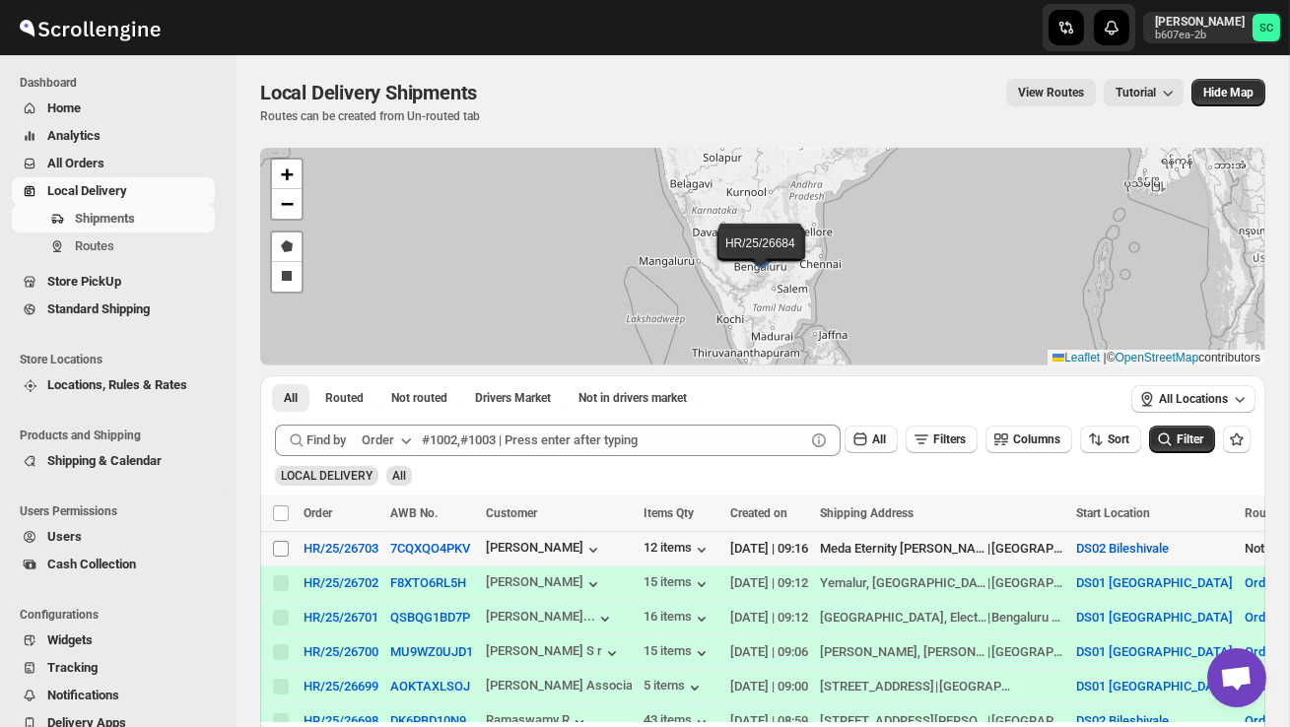
click at [276, 551] on input "Select shipment" at bounding box center [281, 549] width 16 height 16
checkbox input "true"
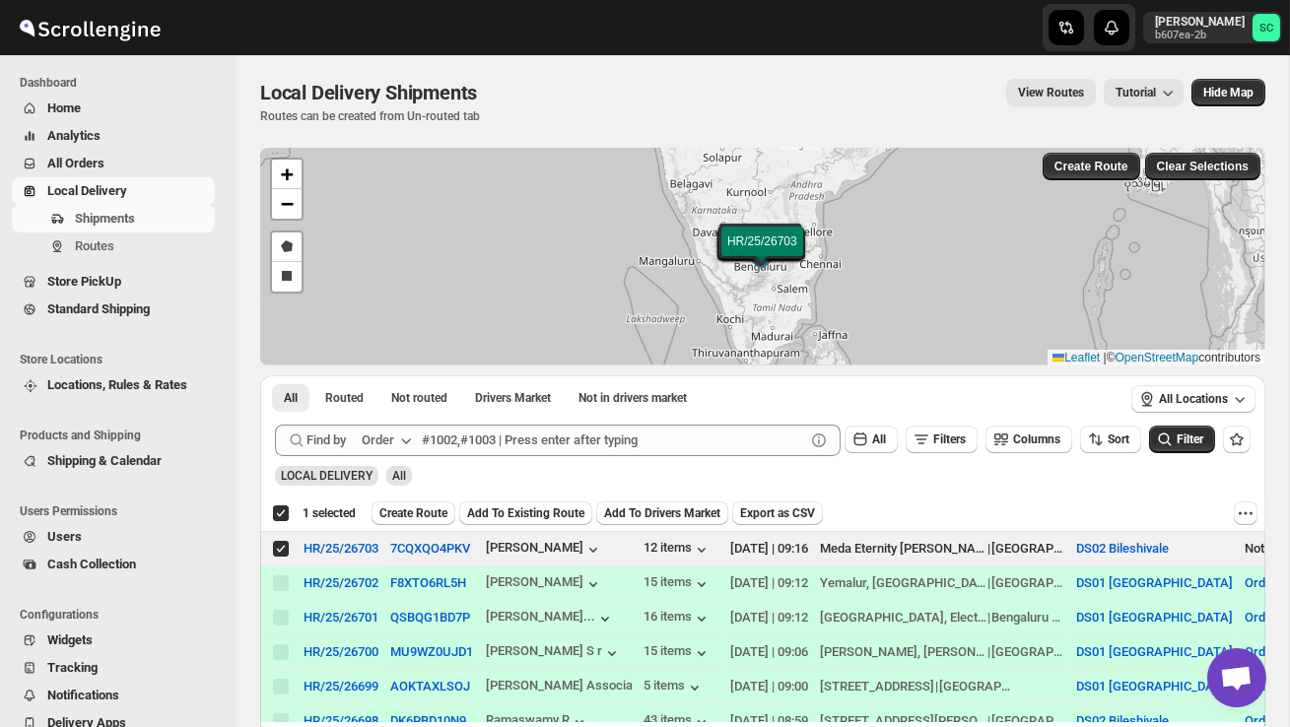
click at [420, 513] on span "Create Route" at bounding box center [413, 513] width 68 height 16
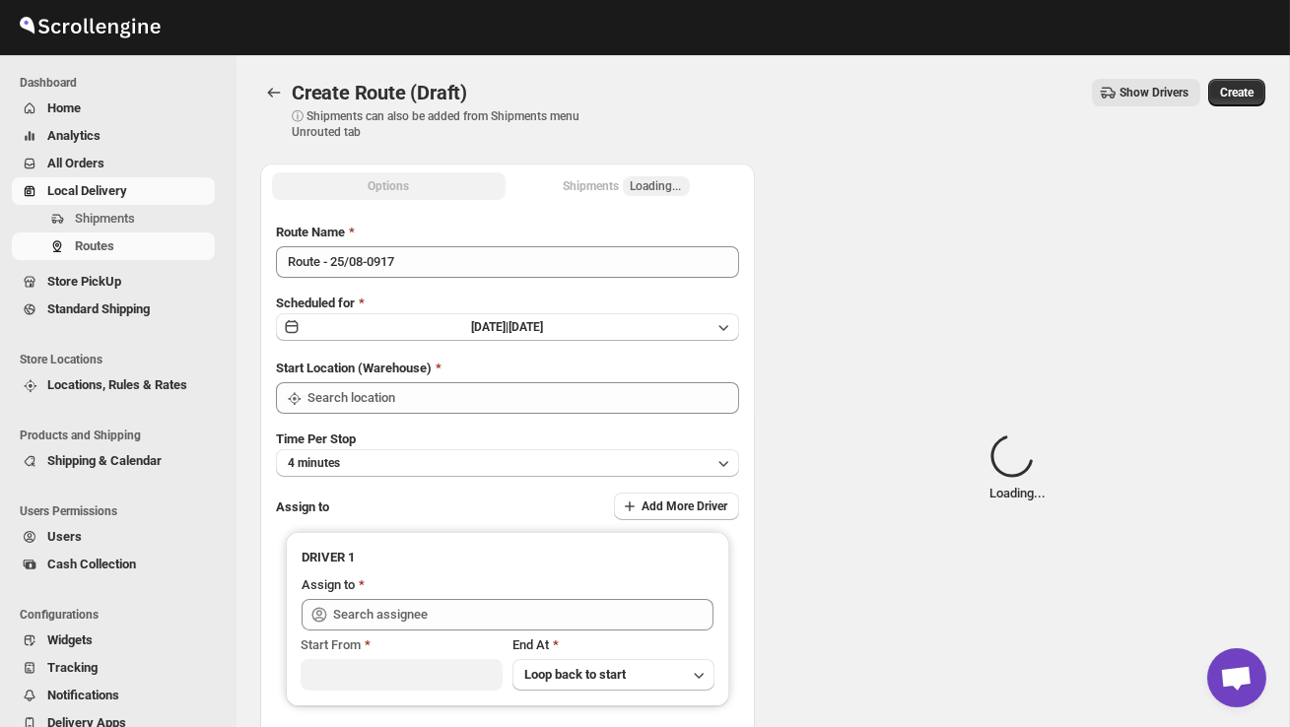
type input "DS02 Bileshivale"
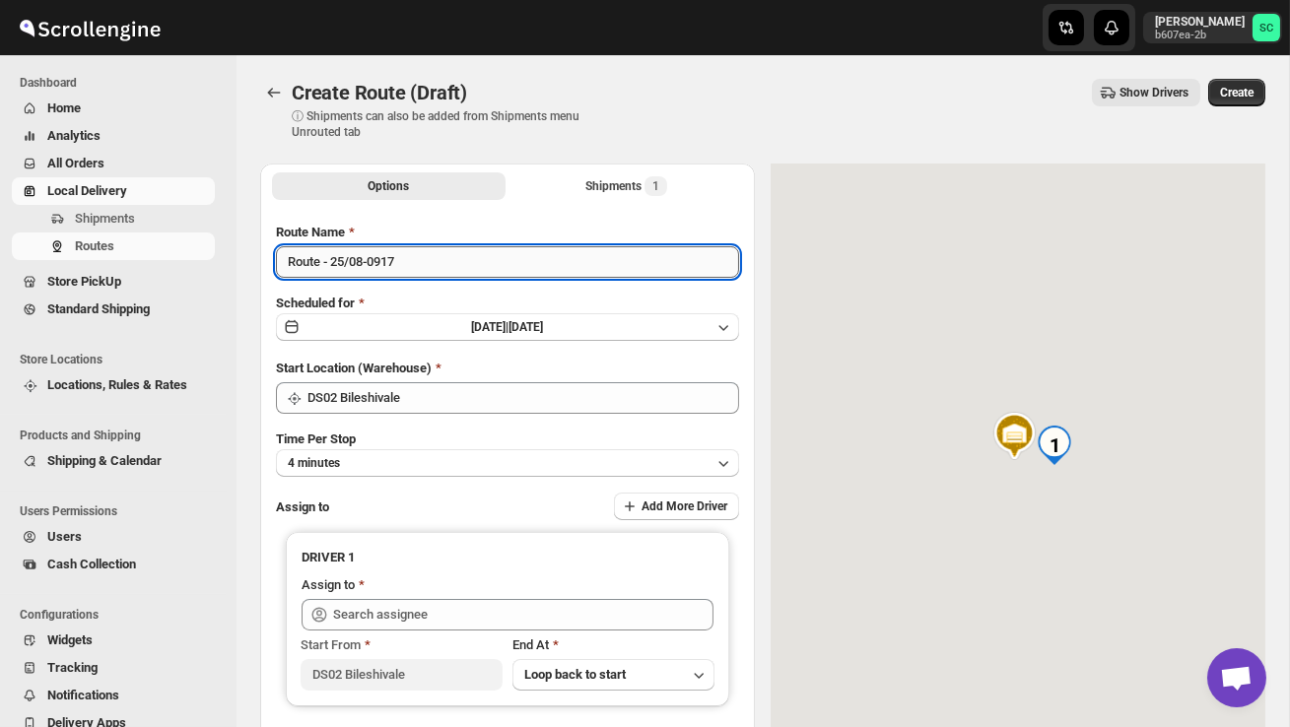
click at [423, 273] on input "Route - 25/08-0917" at bounding box center [507, 262] width 463 height 32
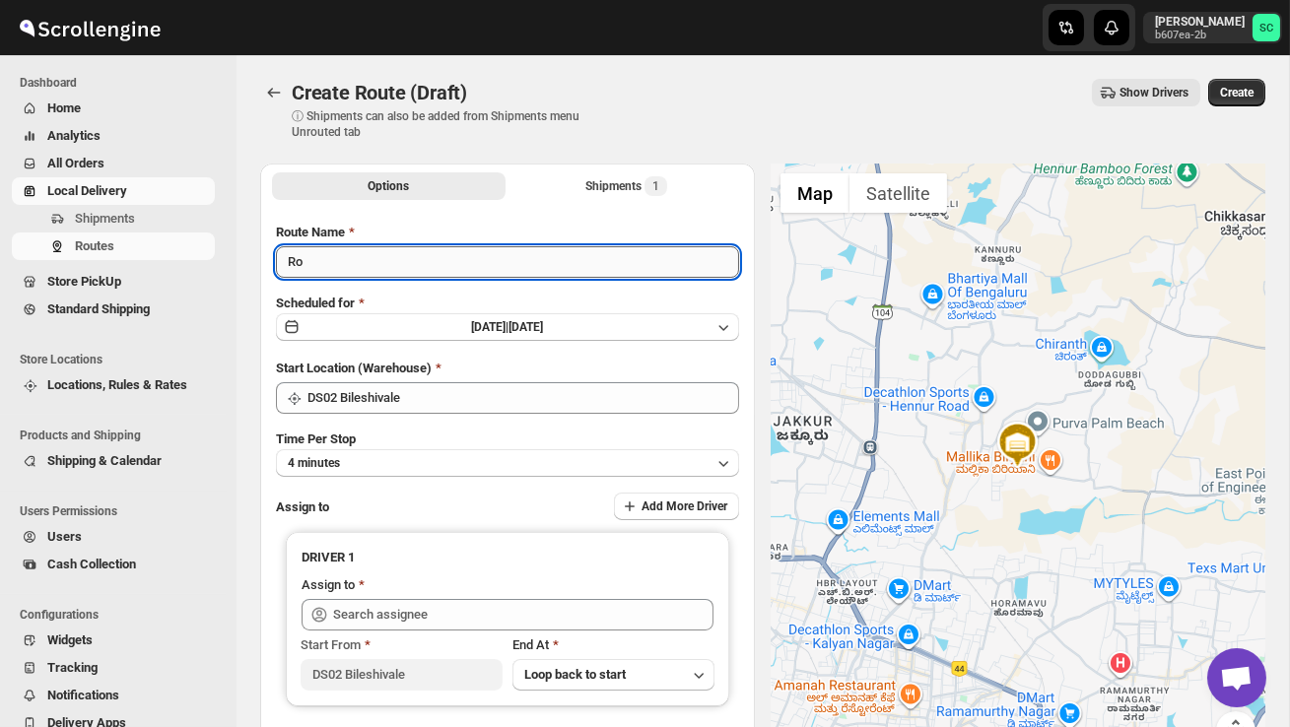
type input "R"
type input "Order no 26703"
click at [431, 454] on button "4 minutes" at bounding box center [507, 463] width 463 height 28
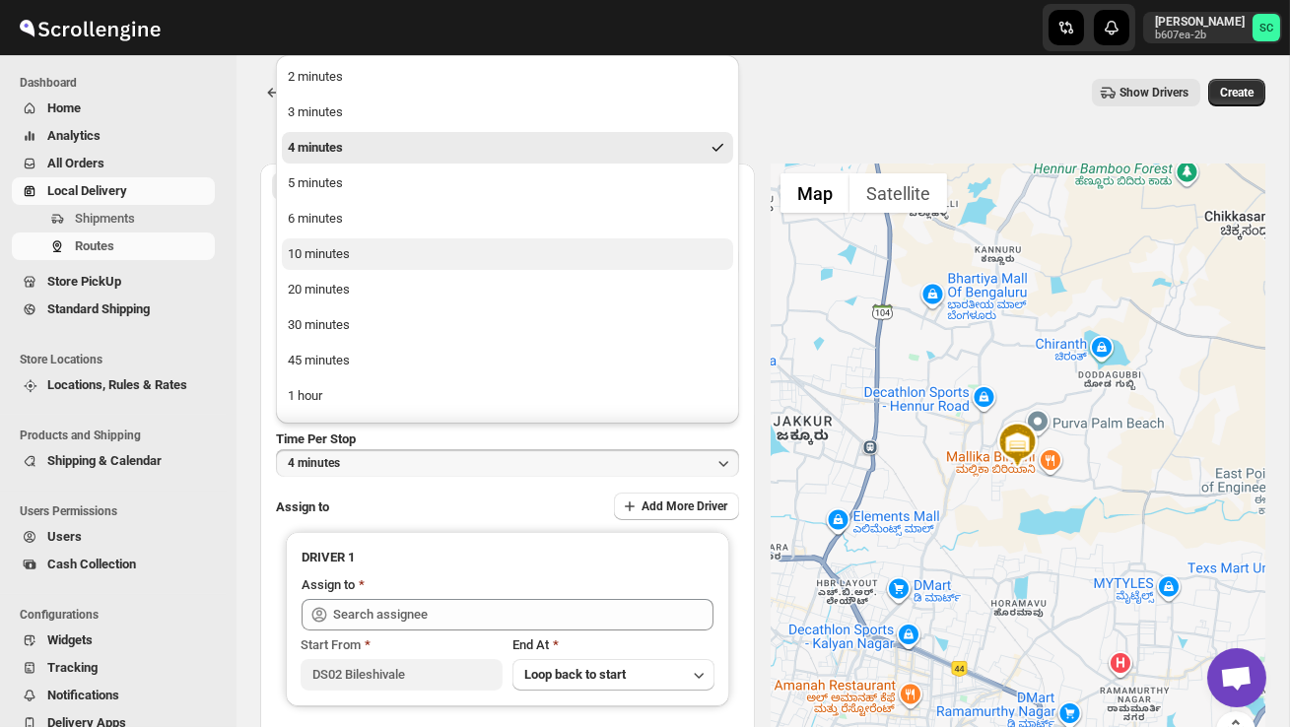
click at [337, 258] on div "10 minutes" at bounding box center [319, 254] width 62 height 20
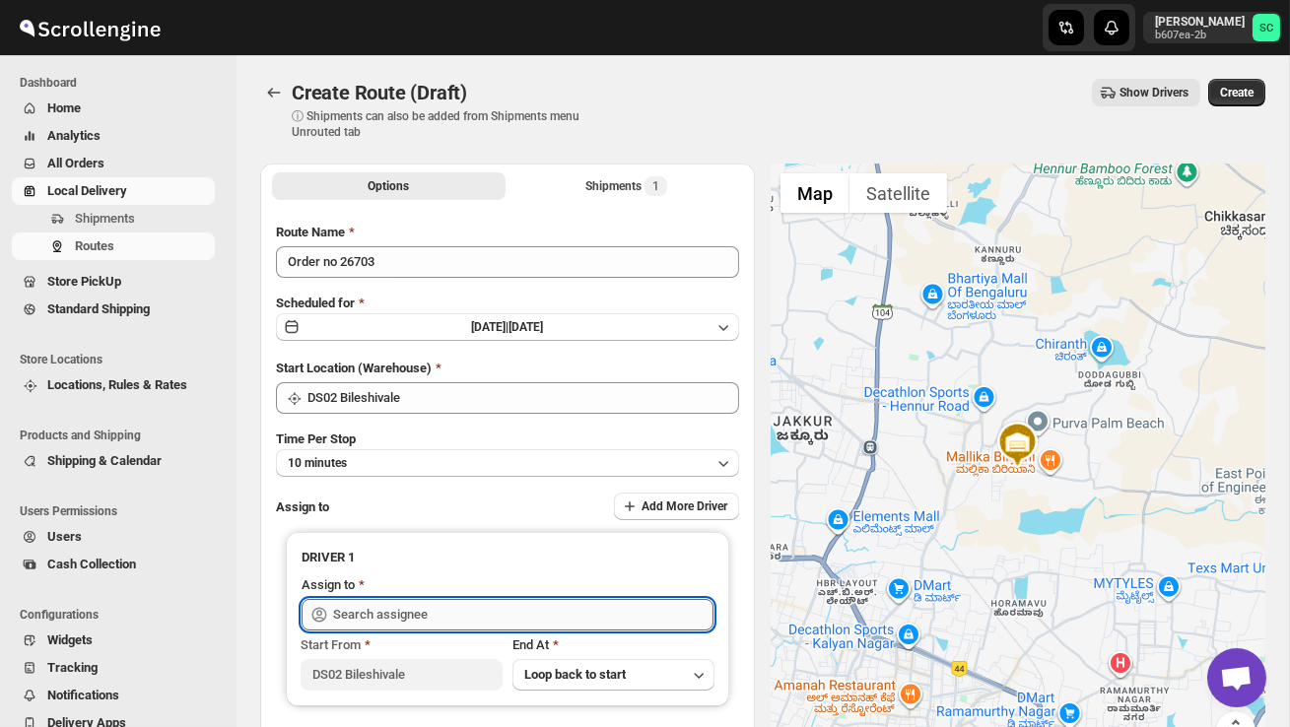
click at [415, 619] on input "text" at bounding box center [523, 615] width 380 height 32
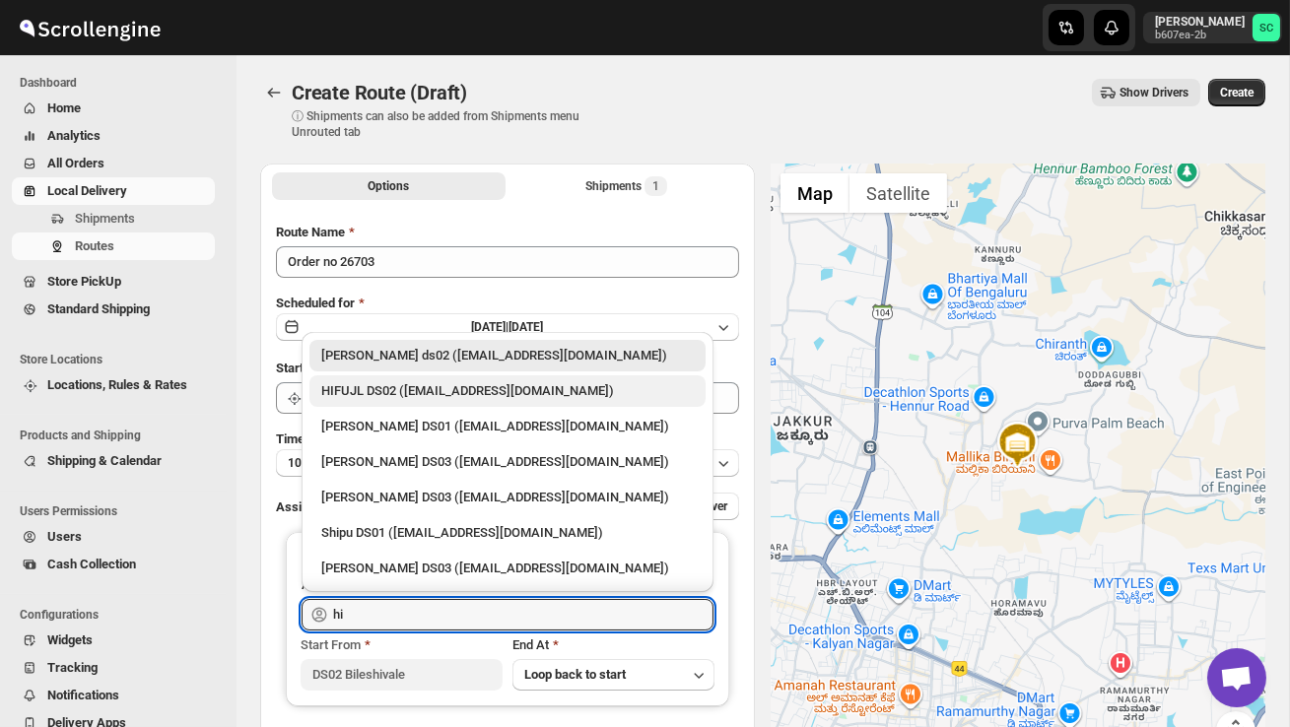
click at [474, 375] on div "HIFUJL DS02 ([EMAIL_ADDRESS][DOMAIN_NAME])" at bounding box center [507, 391] width 396 height 32
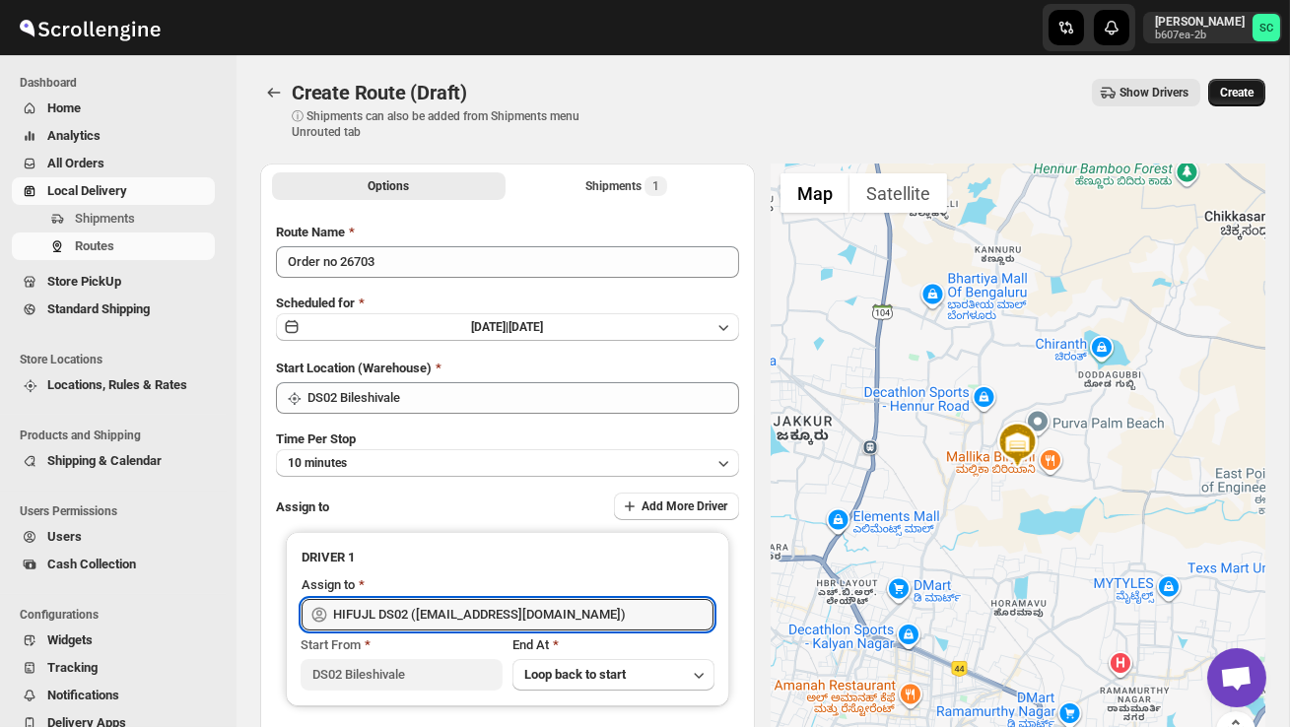
type input "HIFUJL DS02 ([EMAIL_ADDRESS][DOMAIN_NAME])"
click at [1236, 100] on button "Create" at bounding box center [1236, 93] width 57 height 28
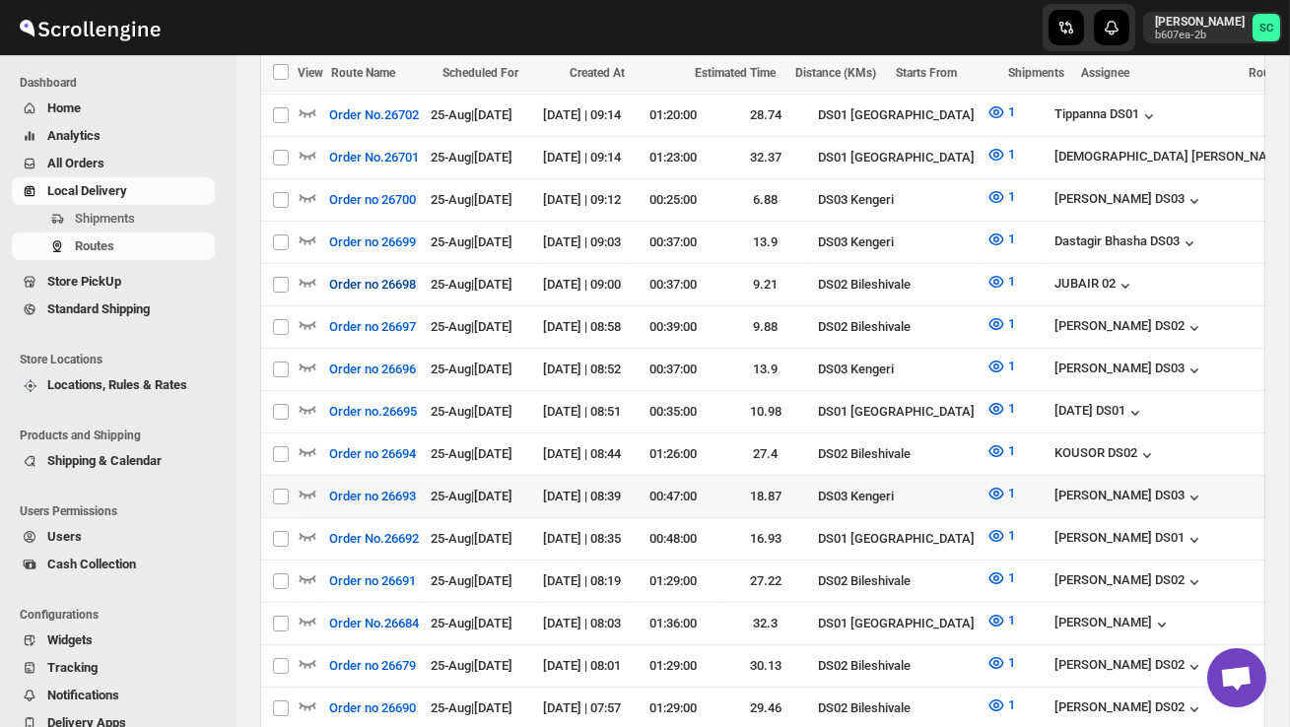
scroll to position [612, 0]
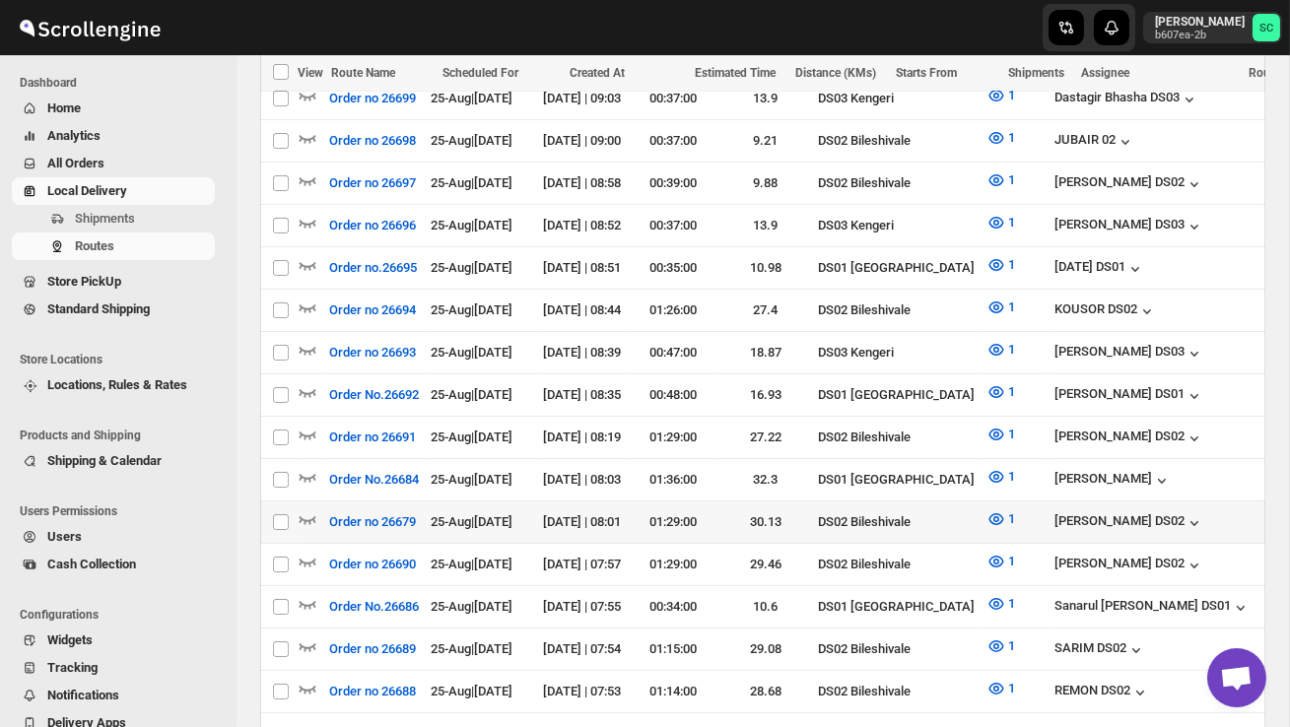
scroll to position [751, 0]
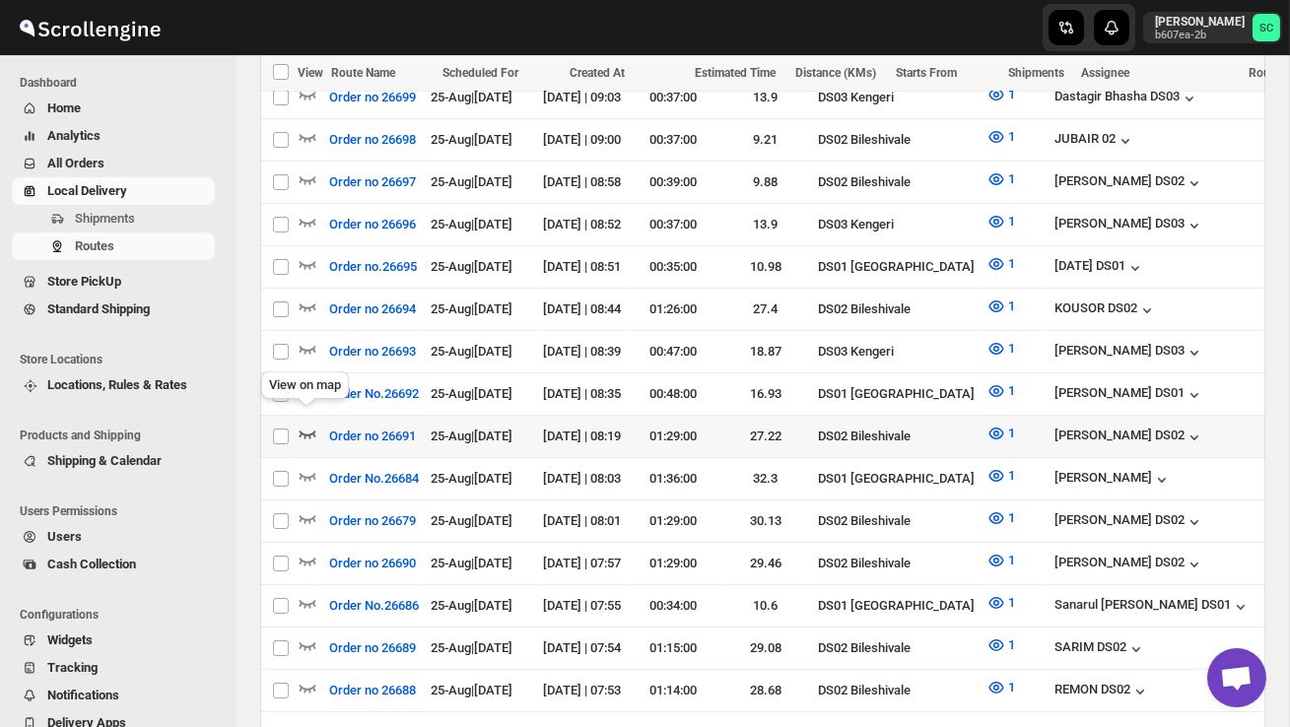
click at [307, 424] on icon "button" at bounding box center [308, 434] width 20 height 20
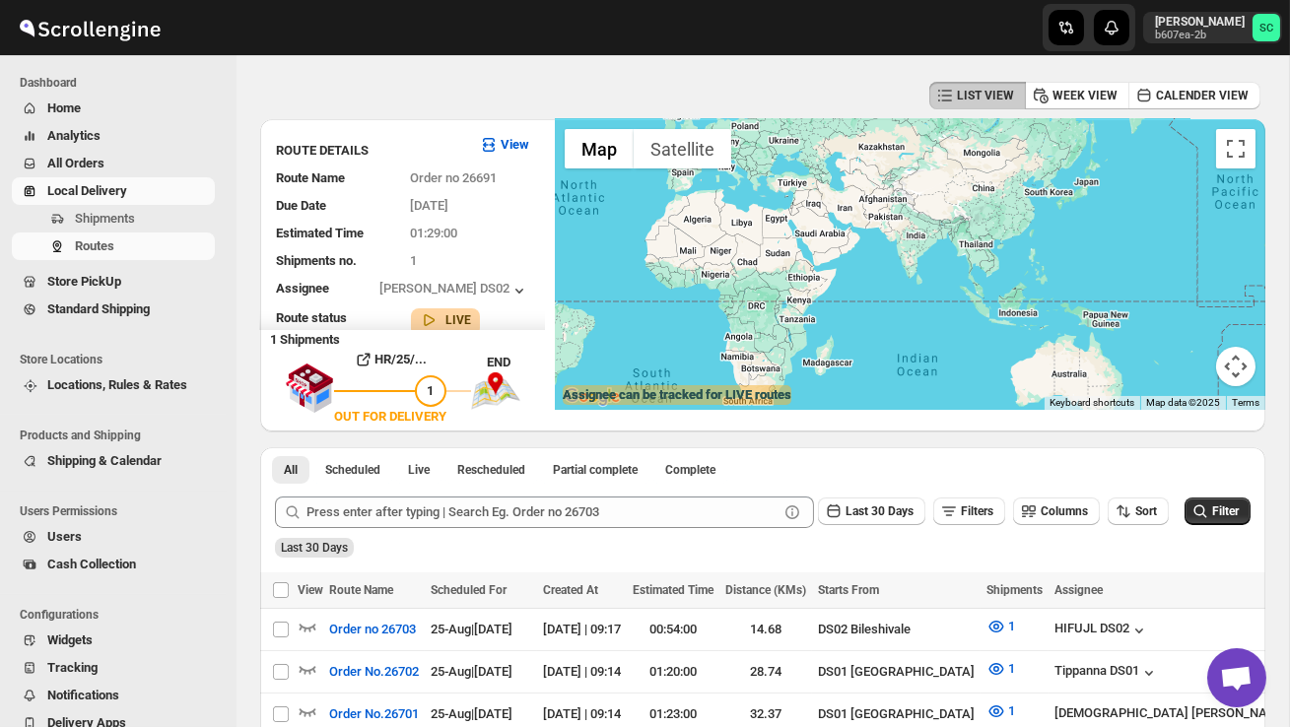
scroll to position [0, 0]
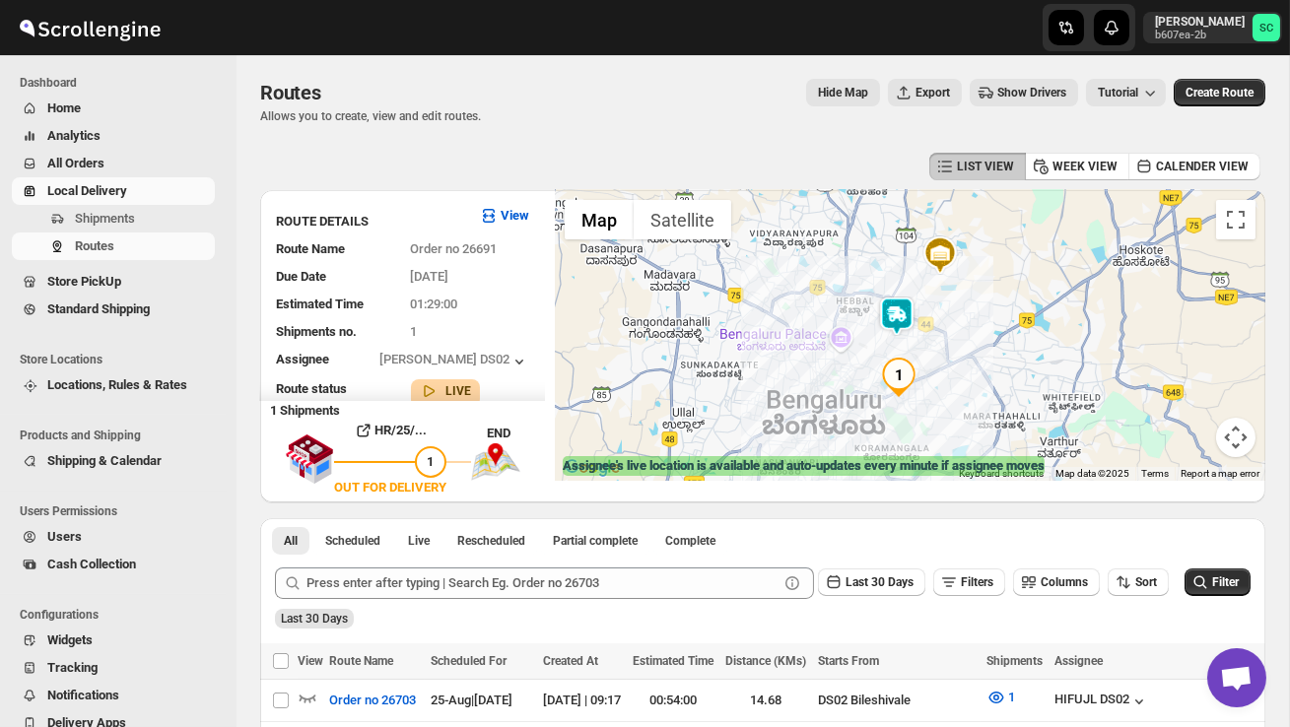
click at [908, 304] on img at bounding box center [896, 316] width 39 height 39
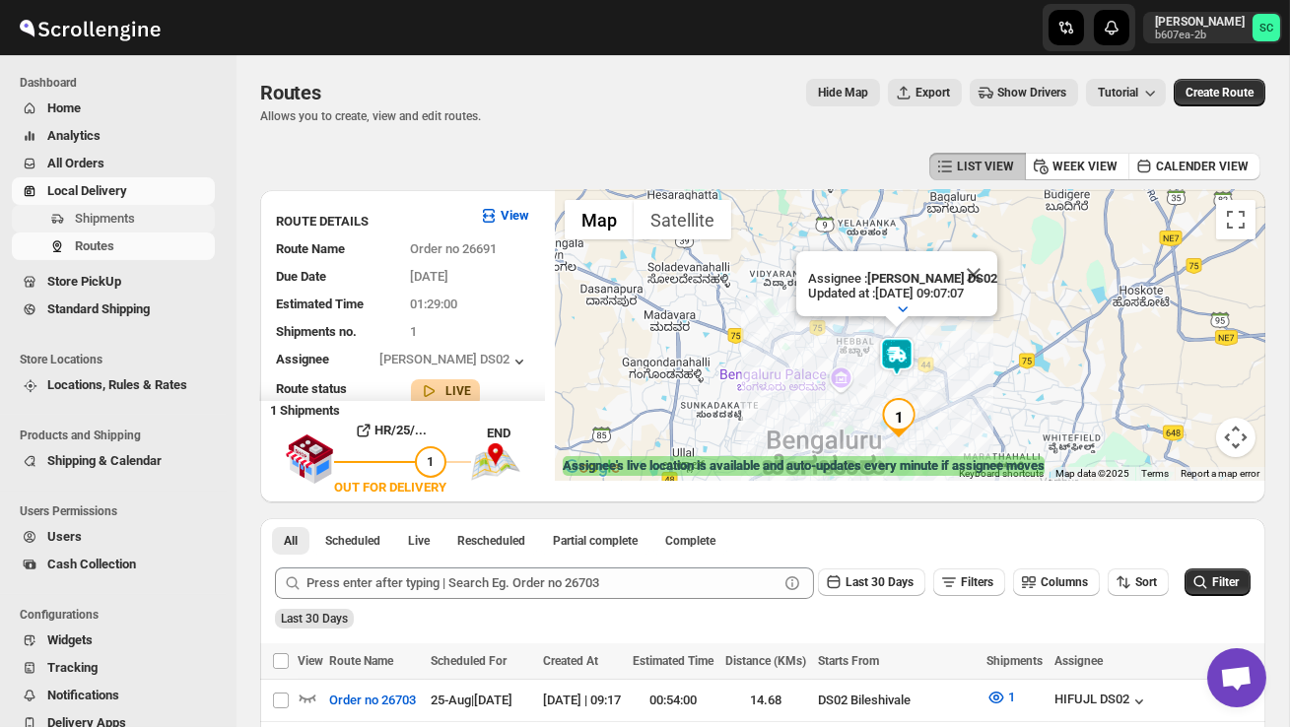
click at [149, 212] on span "Shipments" at bounding box center [143, 219] width 136 height 20
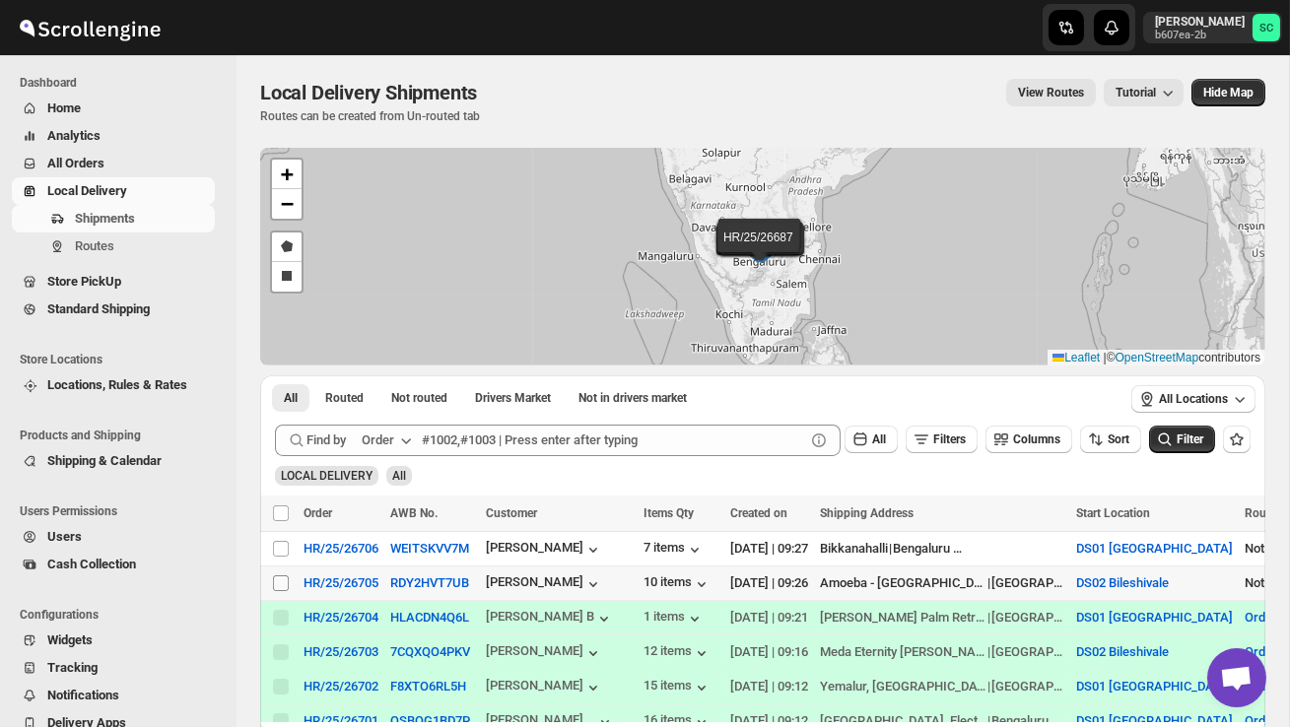
click at [285, 580] on input "Select shipment" at bounding box center [281, 583] width 16 height 16
checkbox input "true"
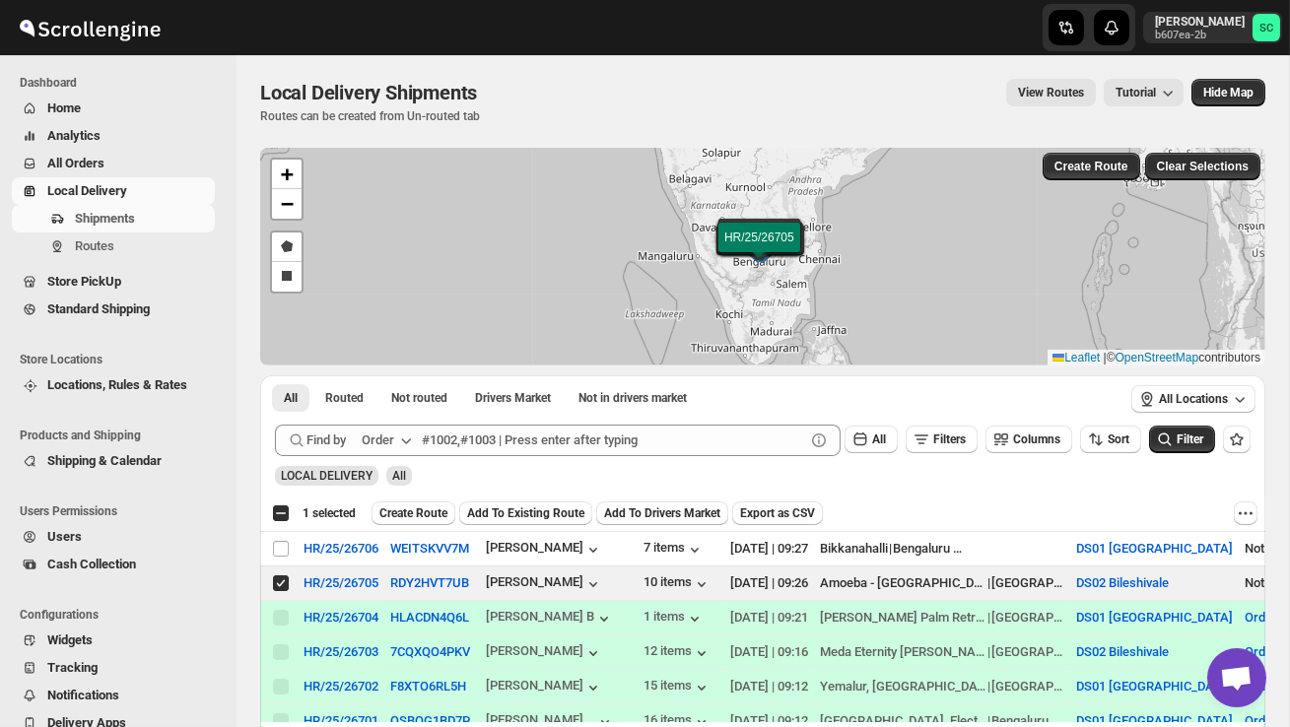
click at [436, 506] on span "Create Route" at bounding box center [413, 513] width 68 height 16
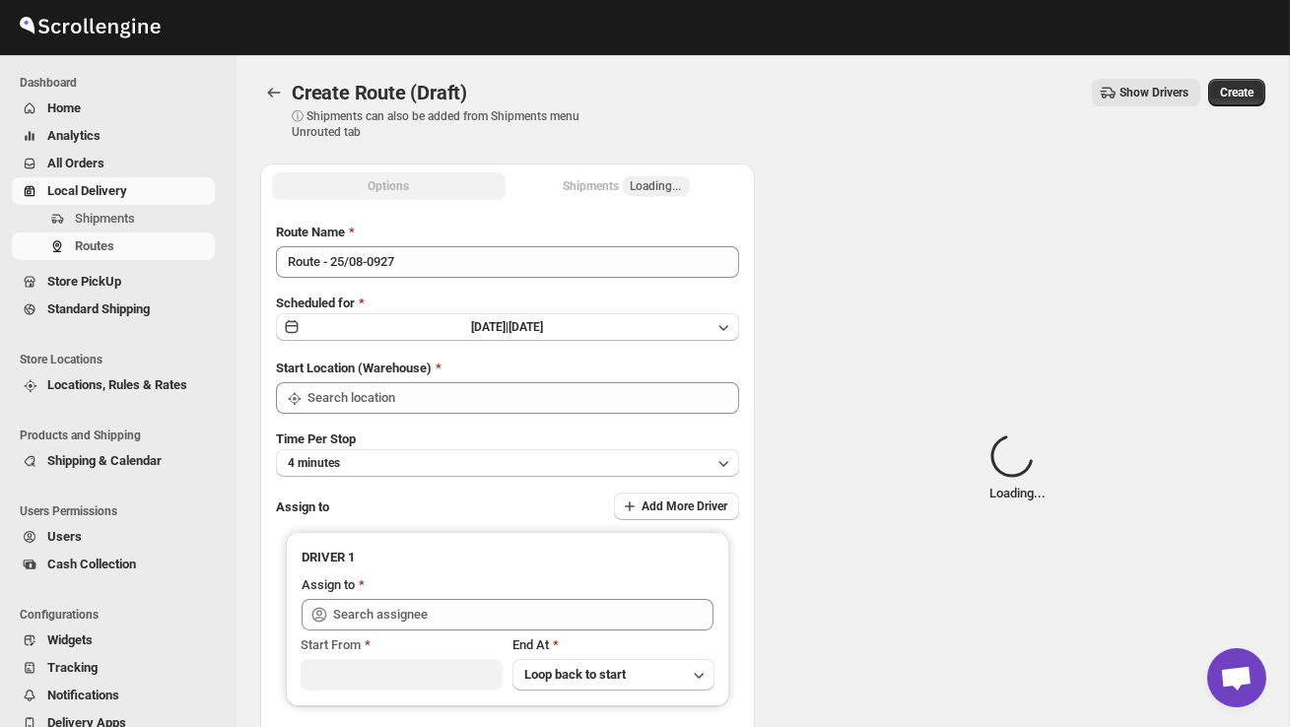
type input "DS02 Bileshivale"
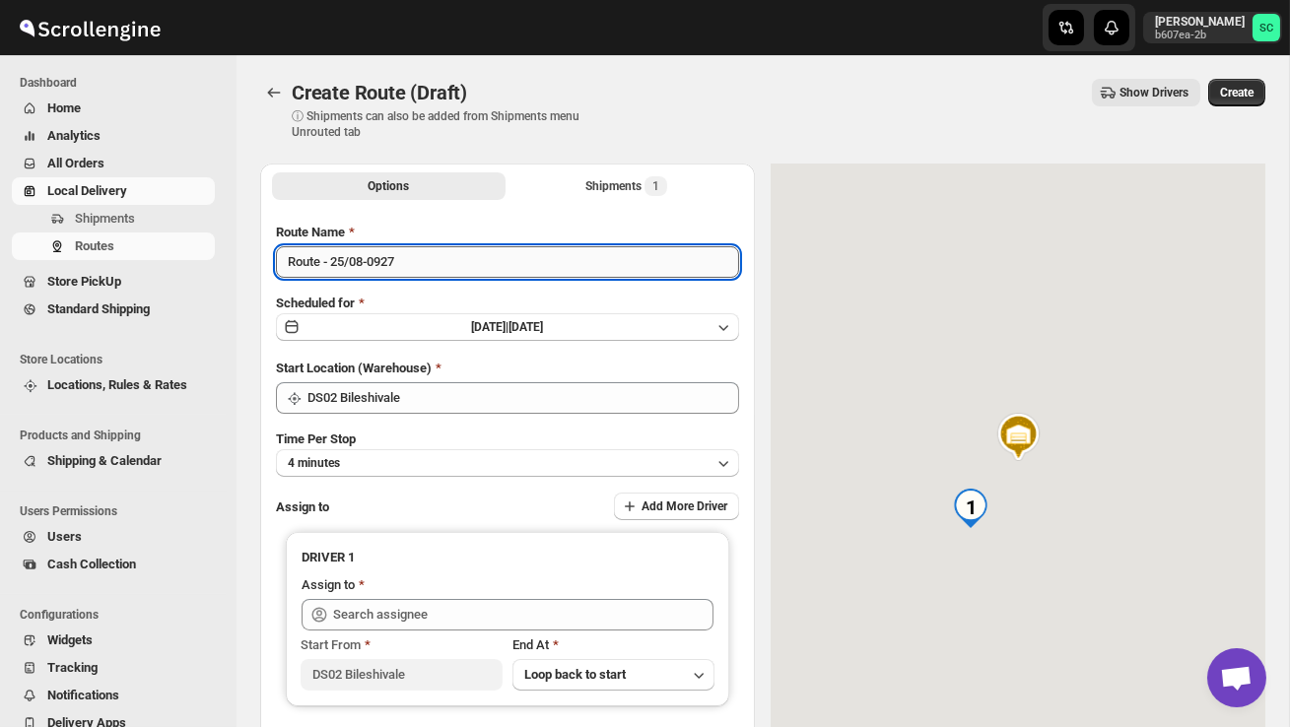
click at [426, 269] on input "Route - 25/08-0927" at bounding box center [507, 262] width 463 height 32
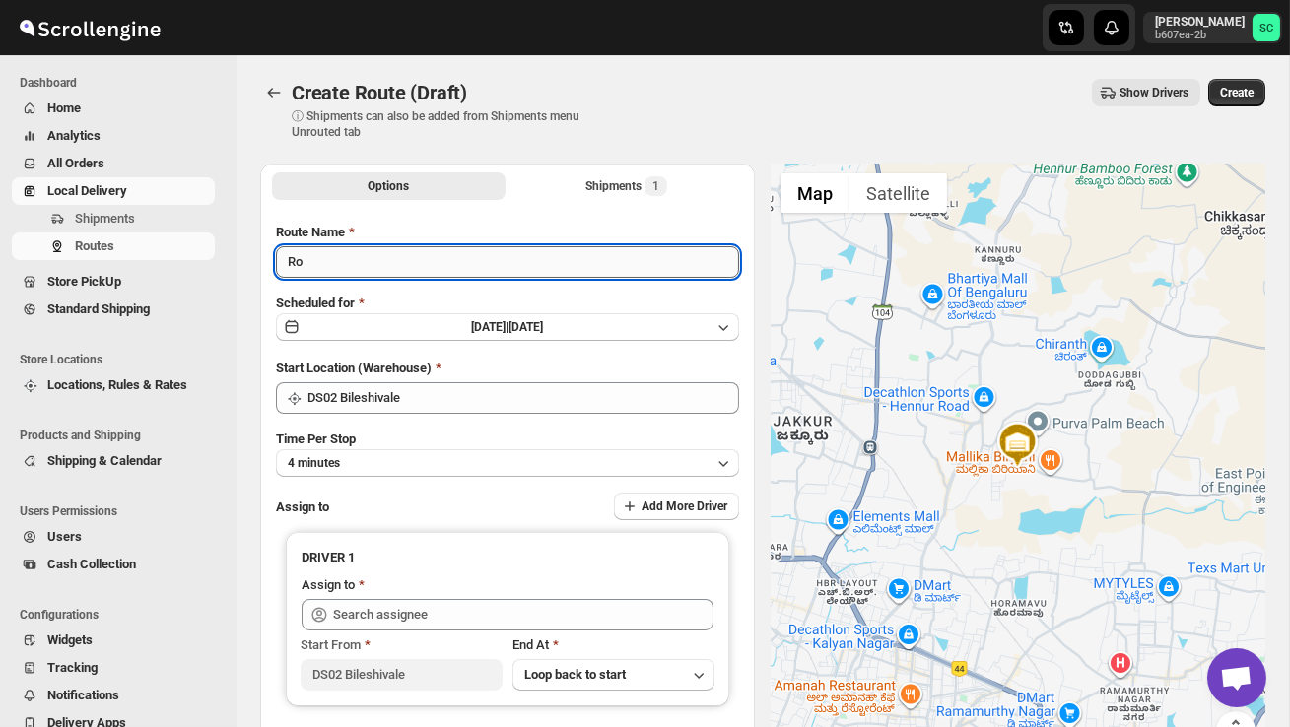
type input "R"
type input "Order no 26705"
click at [430, 464] on button "4 minutes" at bounding box center [507, 463] width 463 height 28
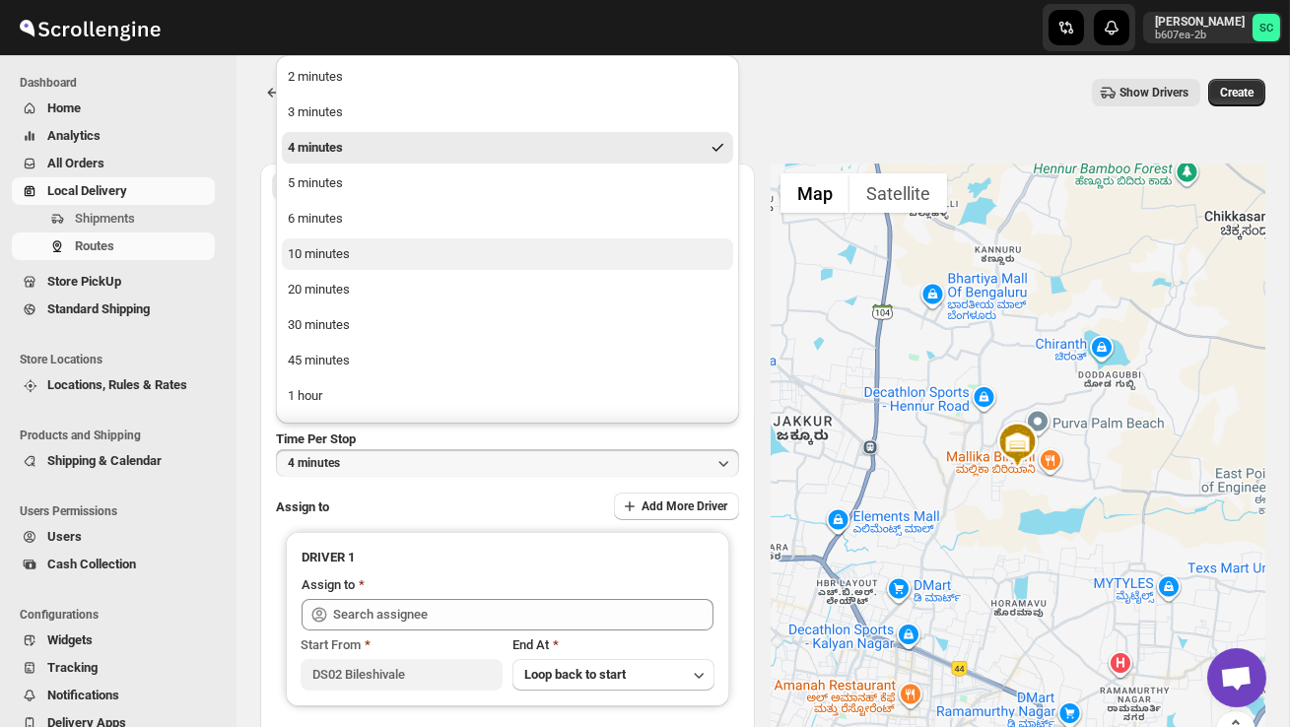
click at [362, 262] on button "10 minutes" at bounding box center [507, 254] width 451 height 32
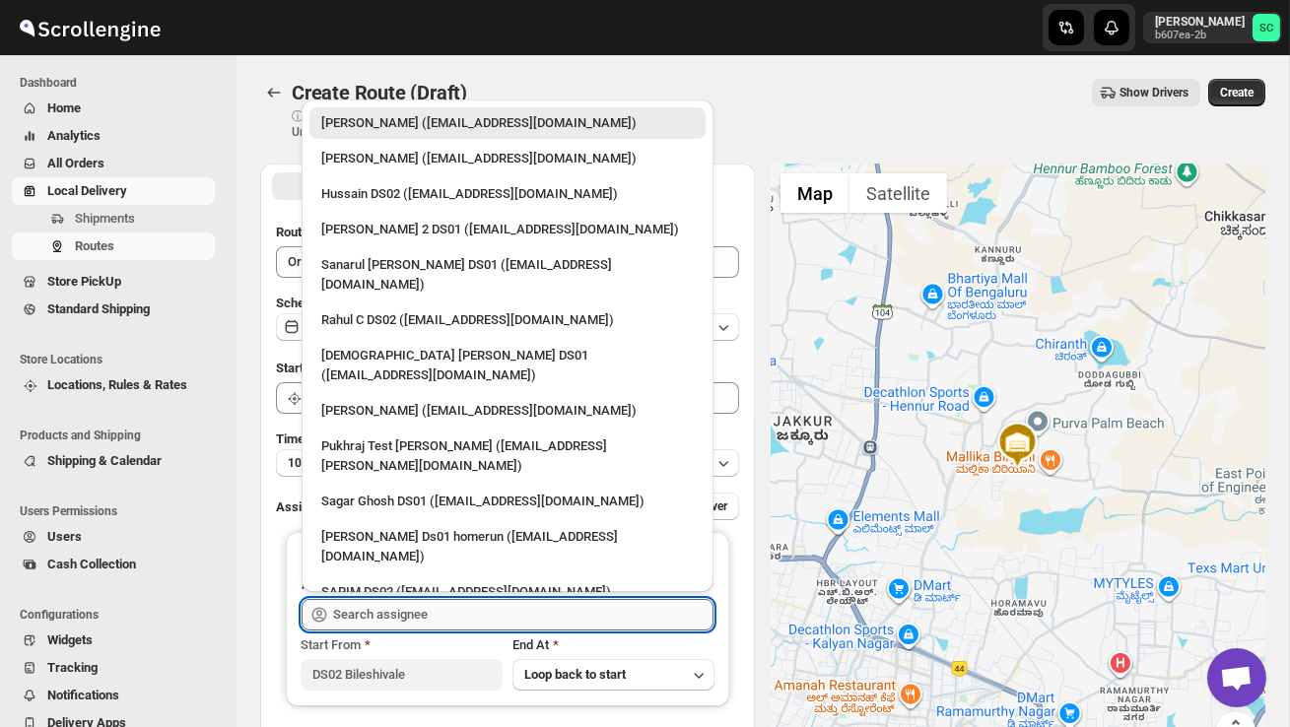
click at [405, 623] on input "text" at bounding box center [523, 615] width 380 height 32
click at [400, 197] on div "Hussain DS02 ([EMAIL_ADDRESS][DOMAIN_NAME])" at bounding box center [507, 194] width 372 height 20
type input "Hussain DS02 ([EMAIL_ADDRESS][DOMAIN_NAME])"
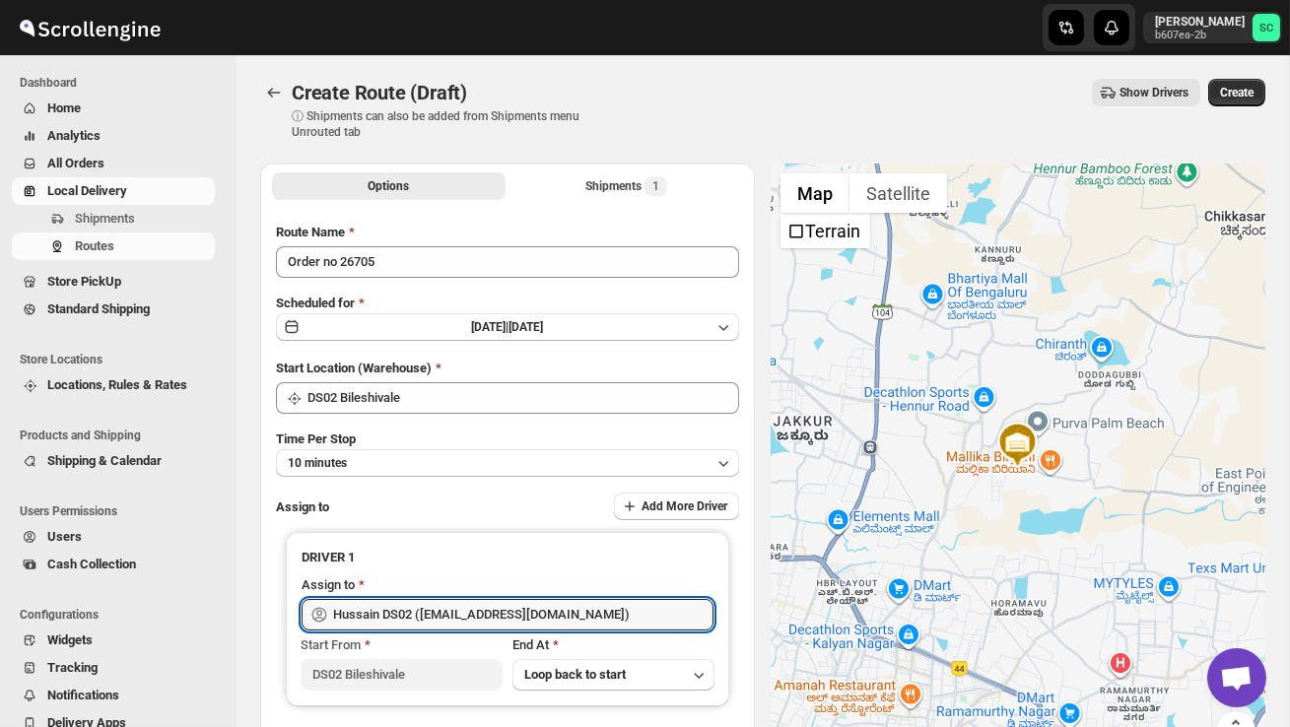
click at [1244, 87] on span "Create" at bounding box center [1236, 93] width 33 height 16
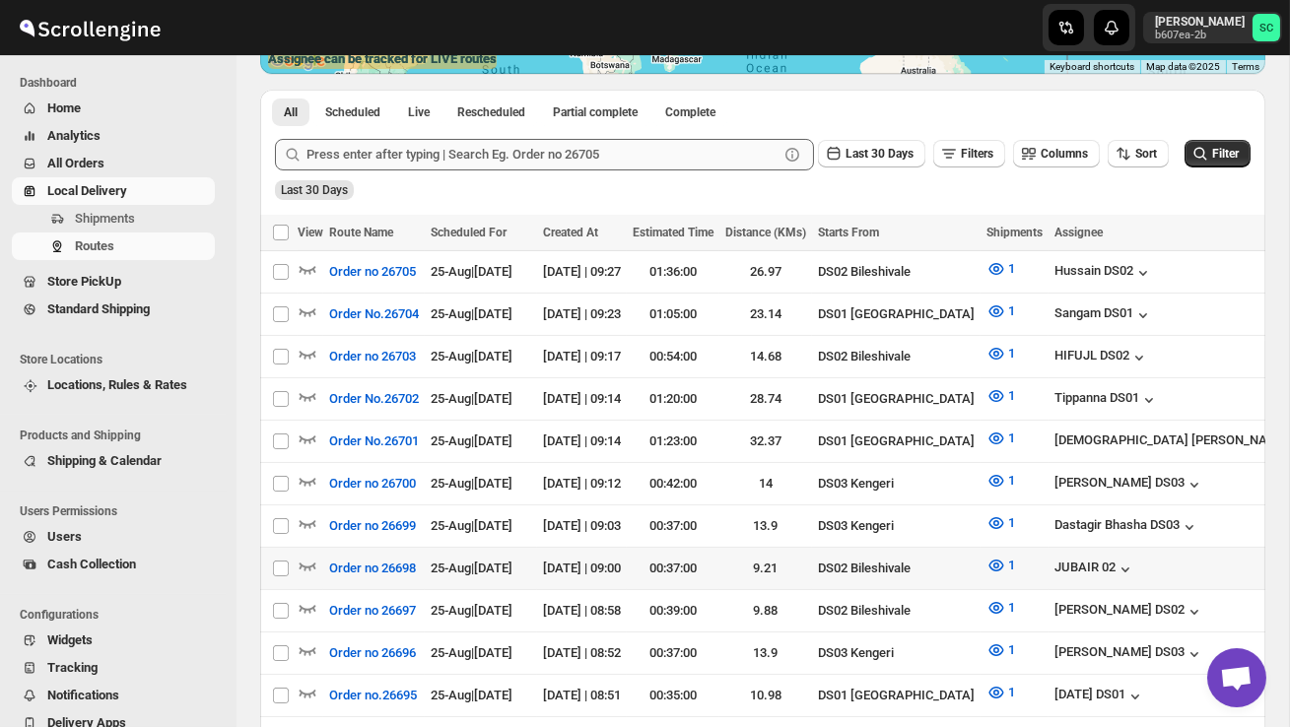
scroll to position [423, 0]
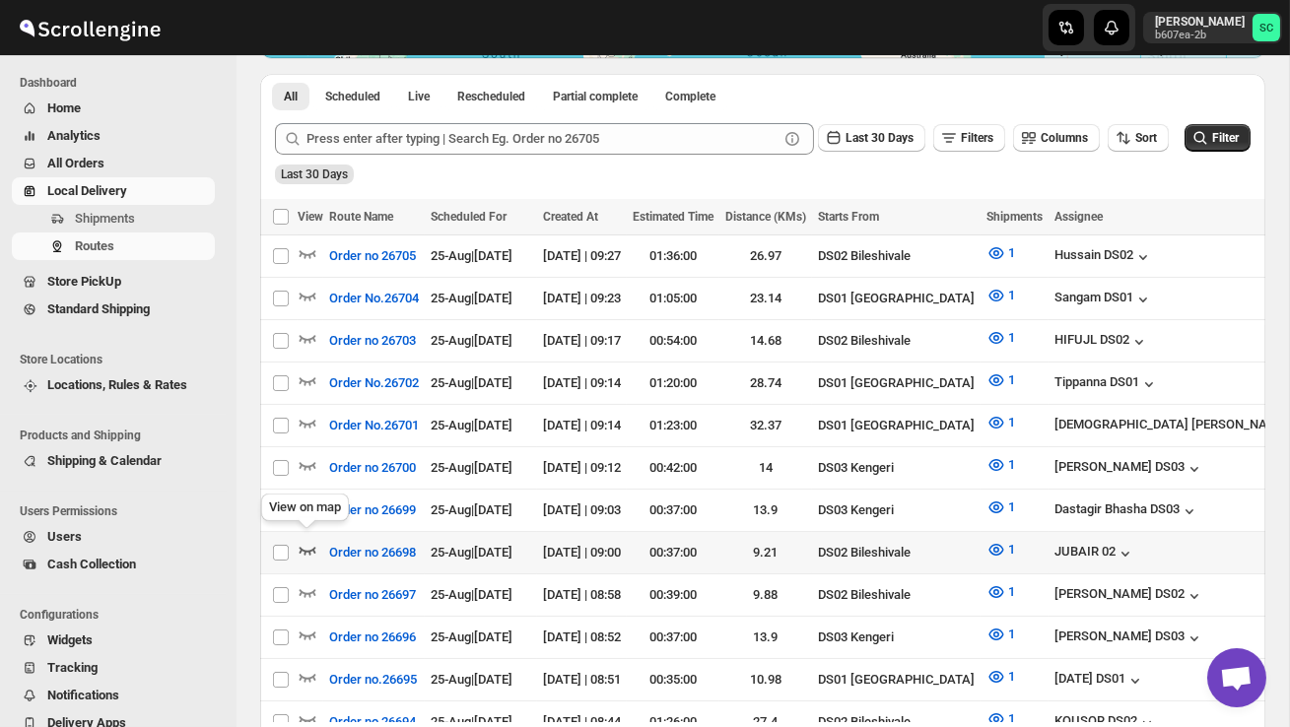
click at [310, 547] on icon "button" at bounding box center [307, 551] width 17 height 8
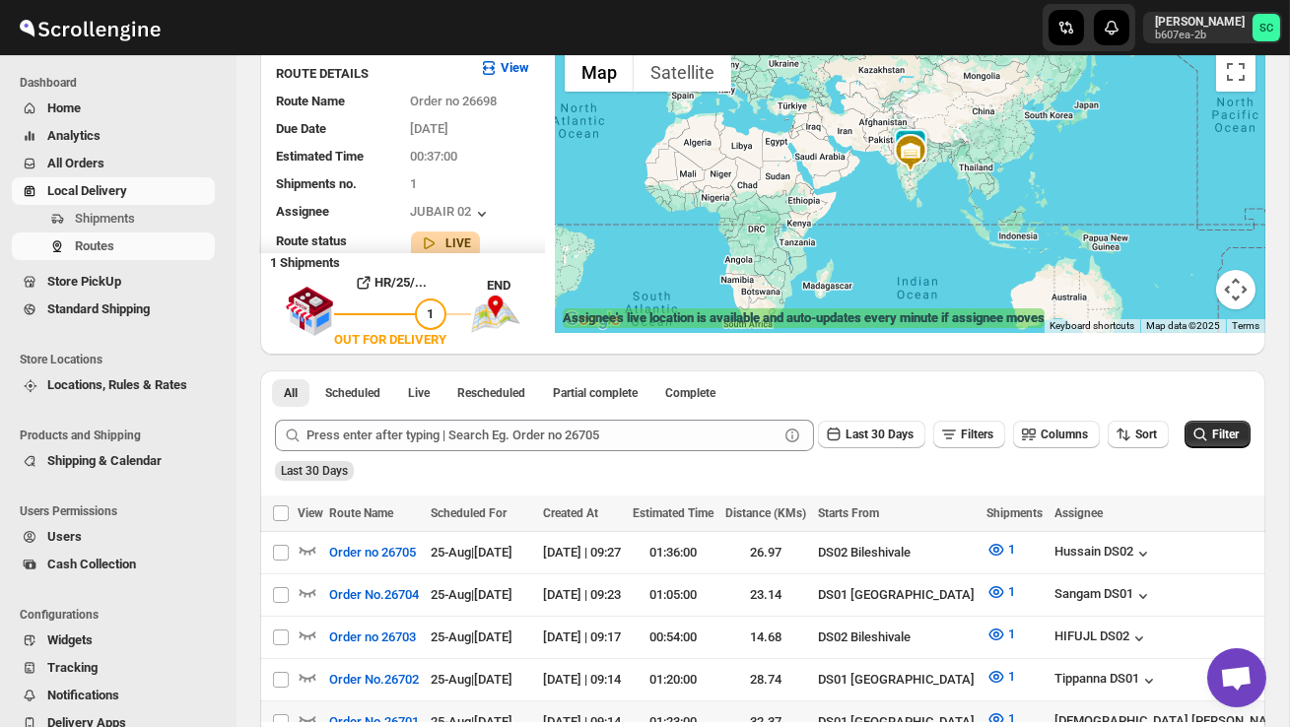
scroll to position [0, 0]
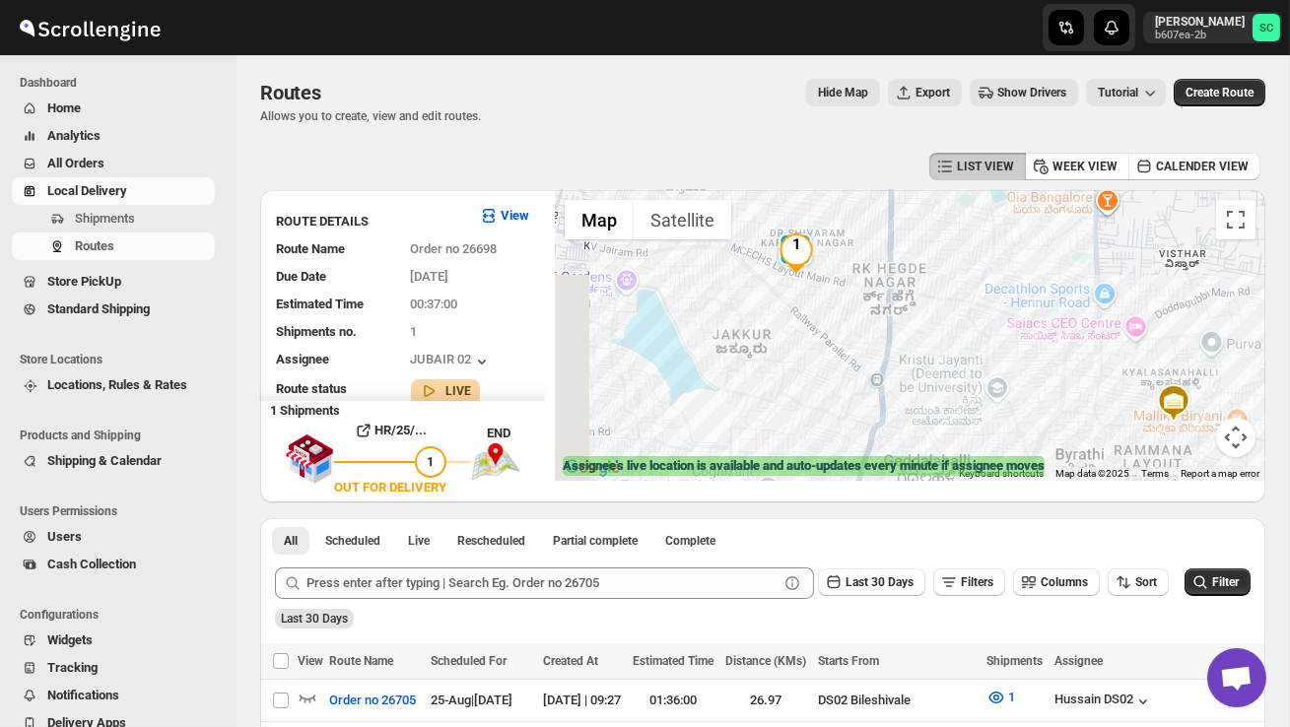
drag, startPoint x: 755, startPoint y: 383, endPoint x: 813, endPoint y: 387, distance: 58.3
click at [813, 388] on div at bounding box center [910, 335] width 710 height 291
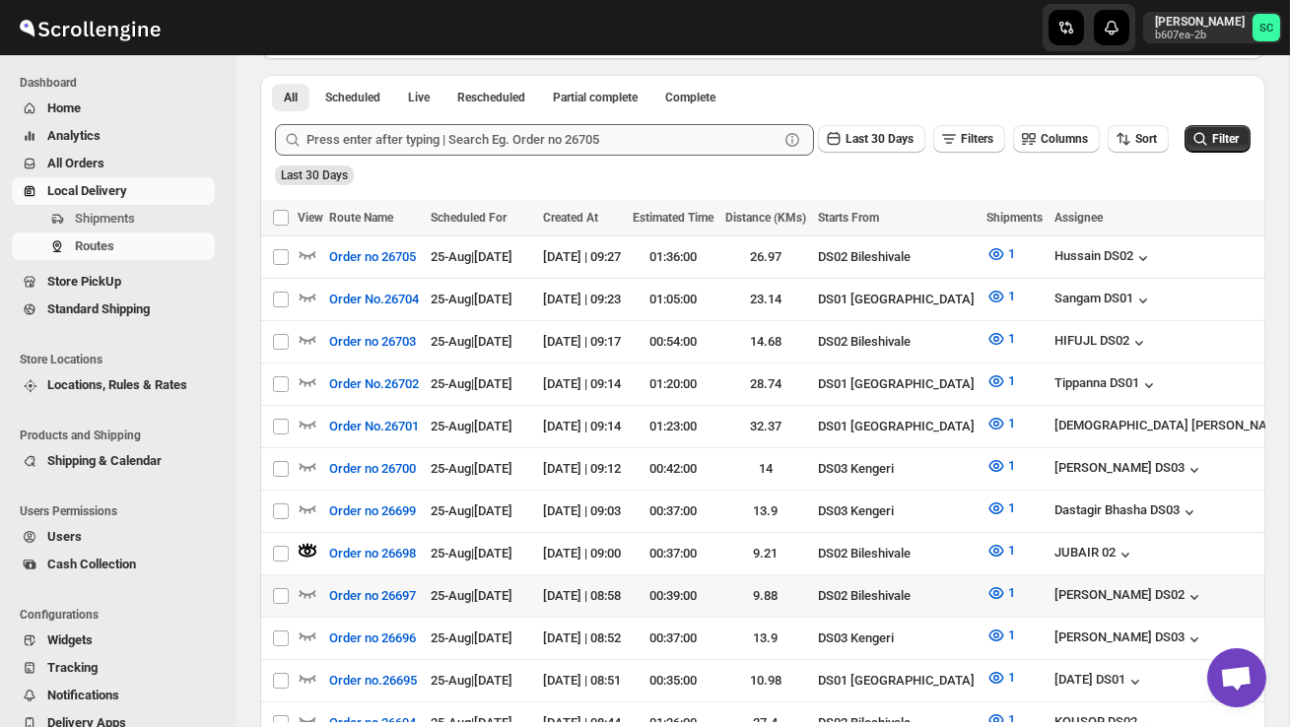
scroll to position [446, 0]
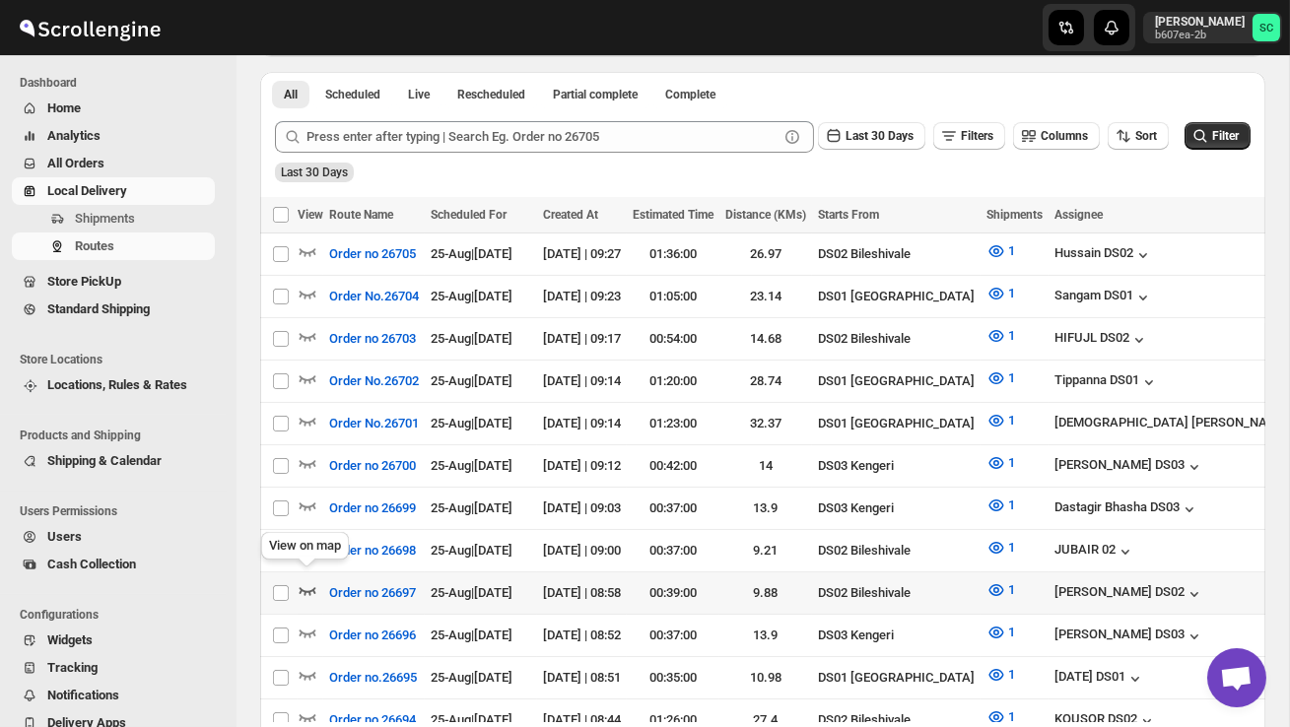
click at [308, 580] on icon "button" at bounding box center [308, 590] width 20 height 20
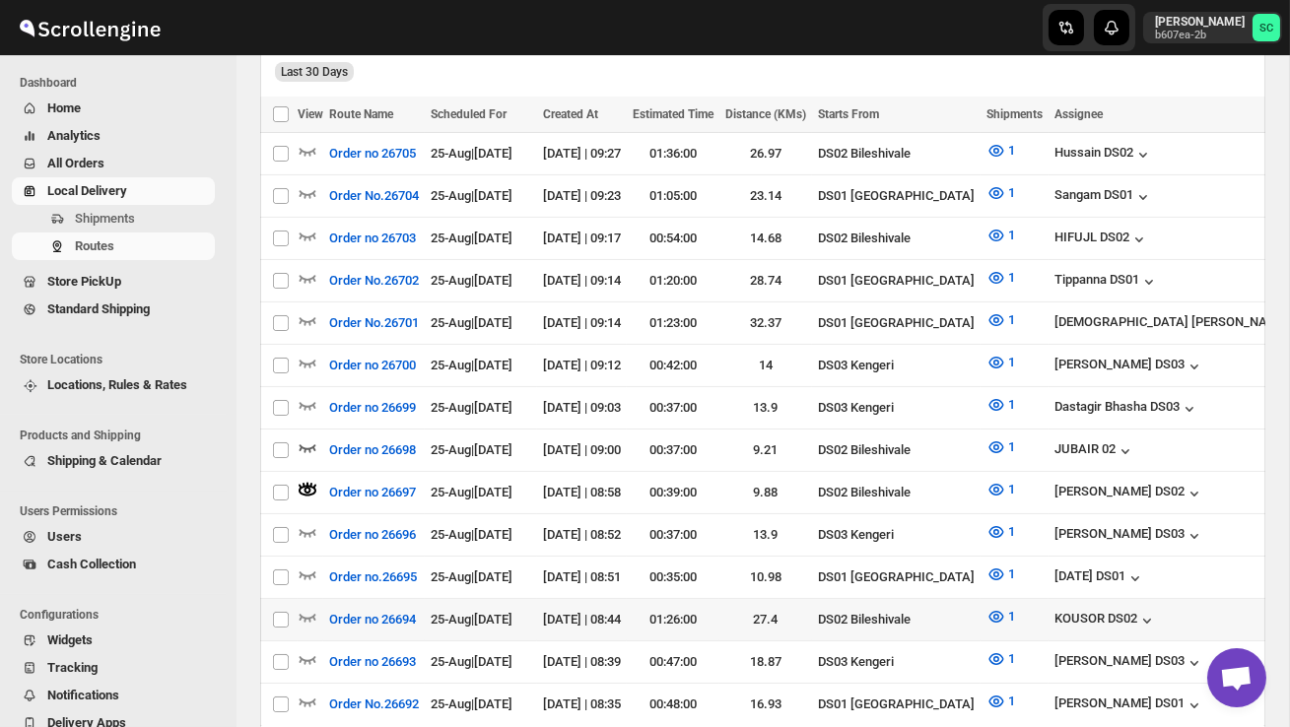
scroll to position [550, 0]
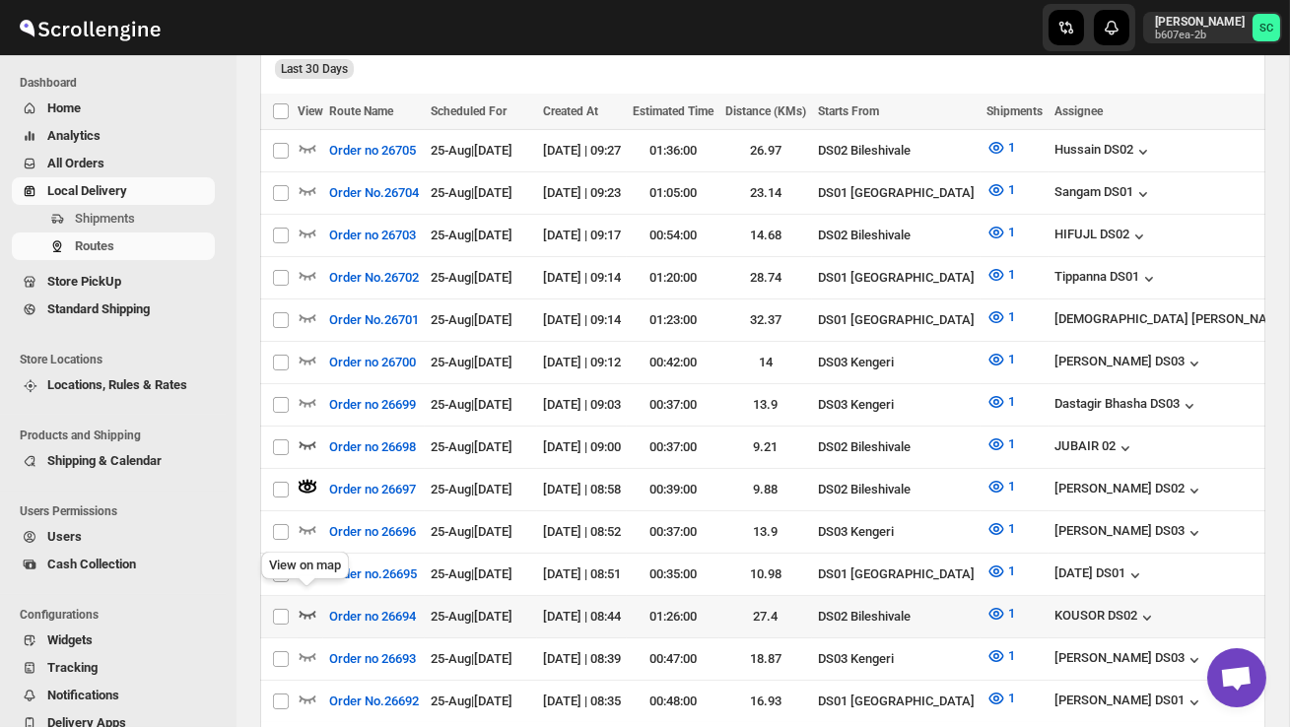
click at [313, 604] on icon "button" at bounding box center [308, 614] width 20 height 20
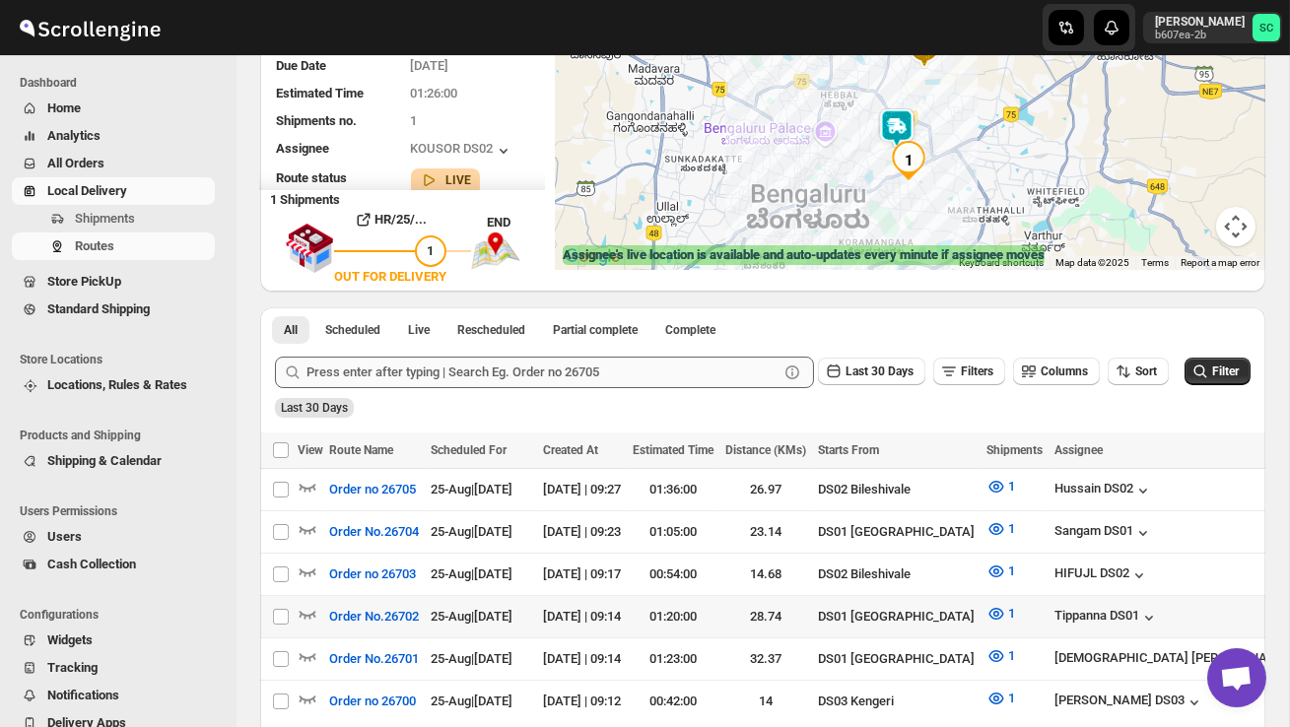
scroll to position [238, 0]
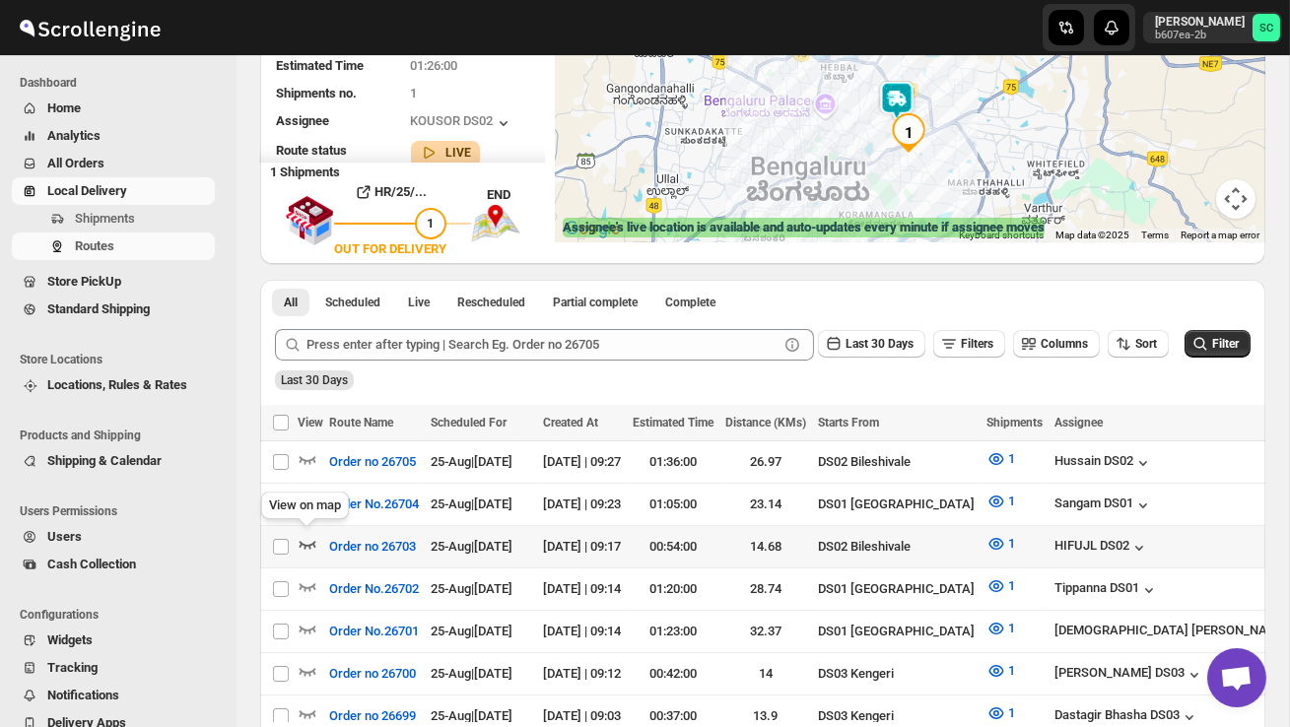
click at [312, 544] on icon "button" at bounding box center [308, 544] width 20 height 20
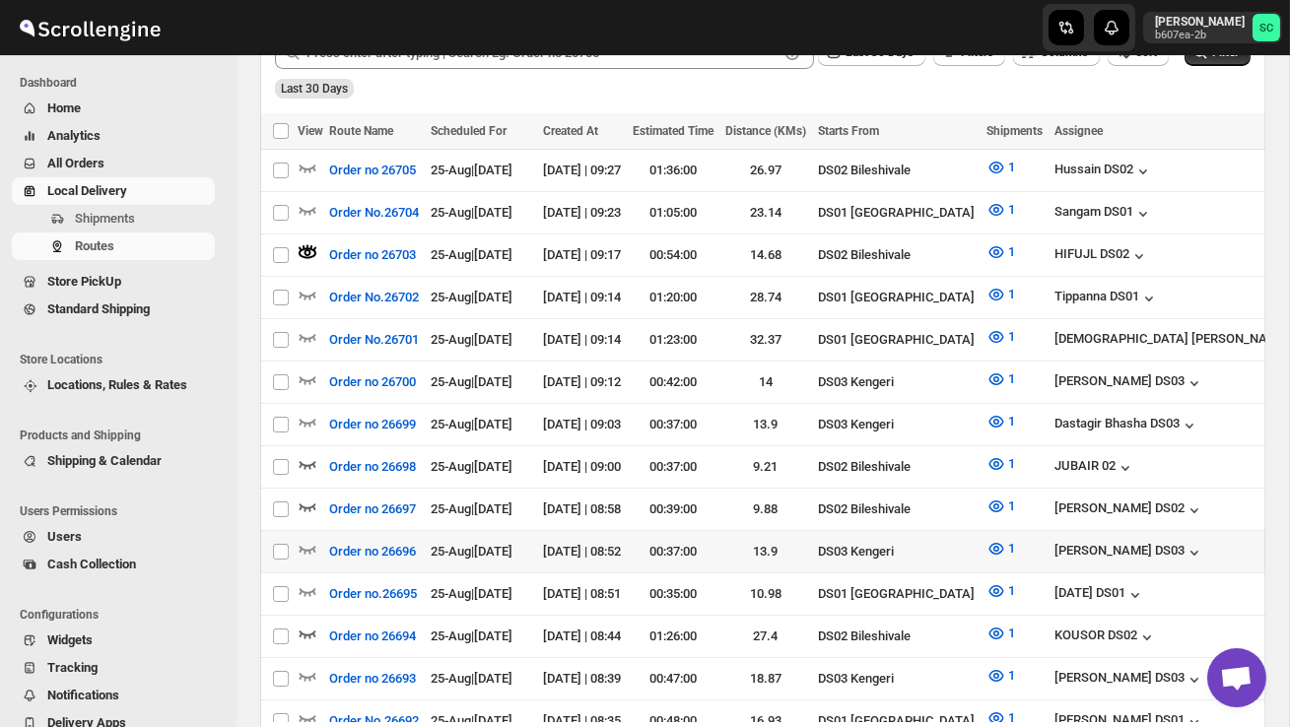
scroll to position [532, 0]
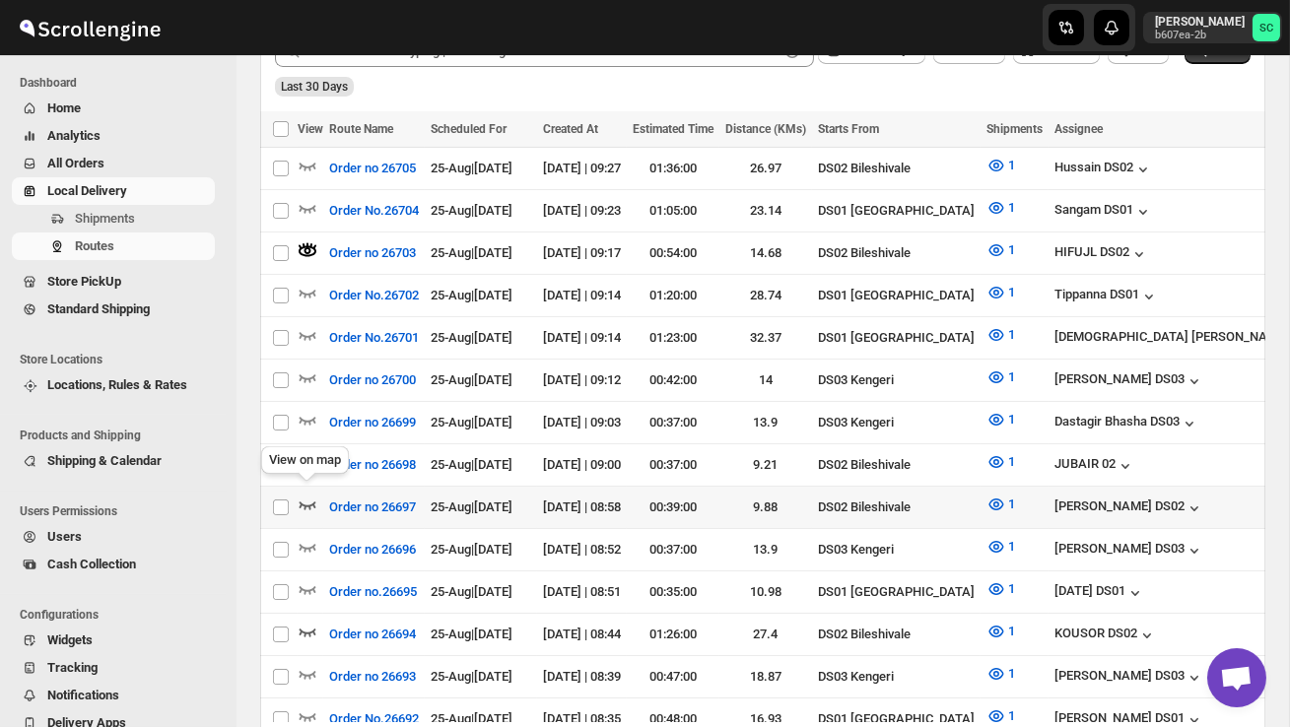
click at [307, 495] on icon "button" at bounding box center [308, 505] width 20 height 20
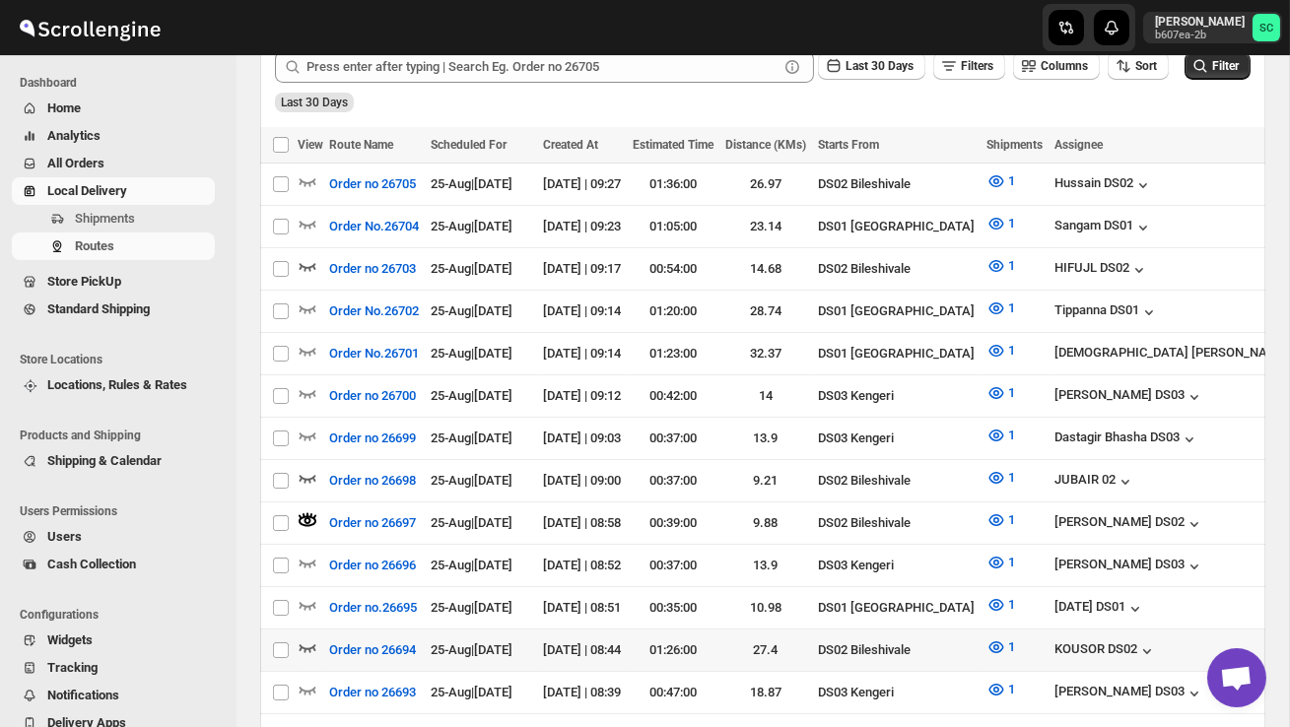
scroll to position [521, 0]
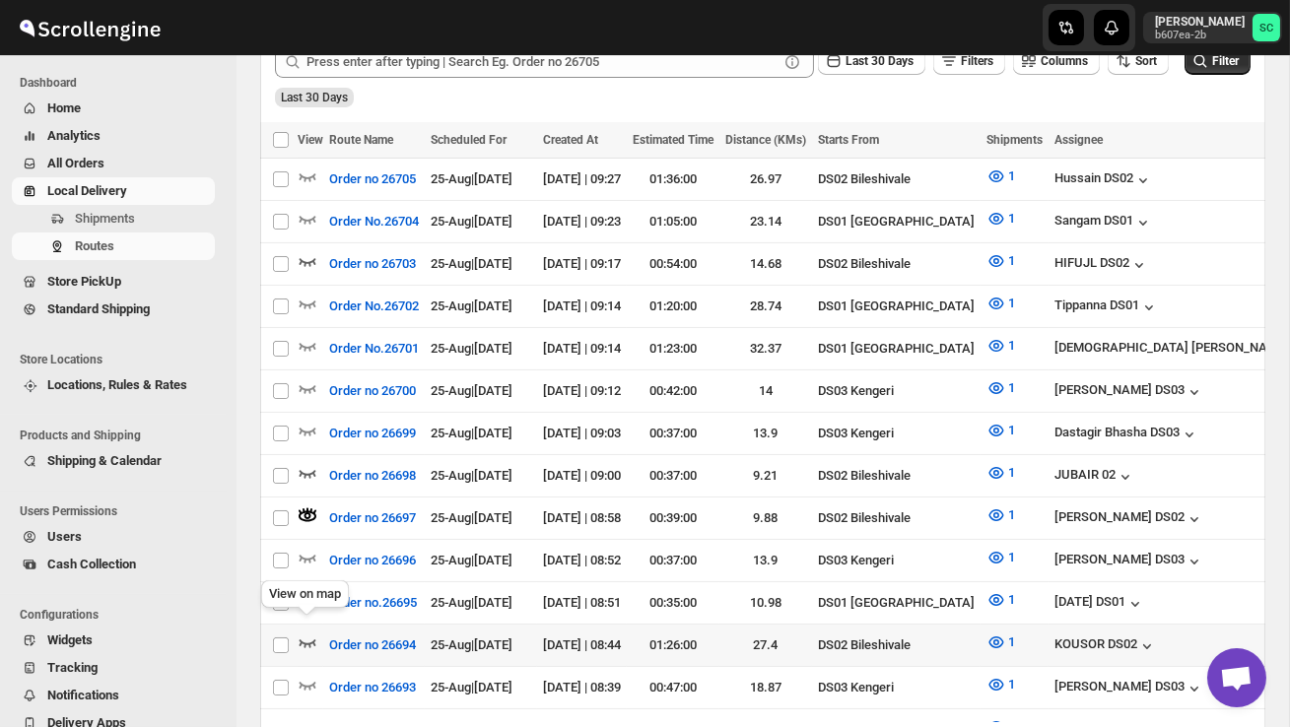
click at [310, 639] on icon "button" at bounding box center [307, 643] width 17 height 8
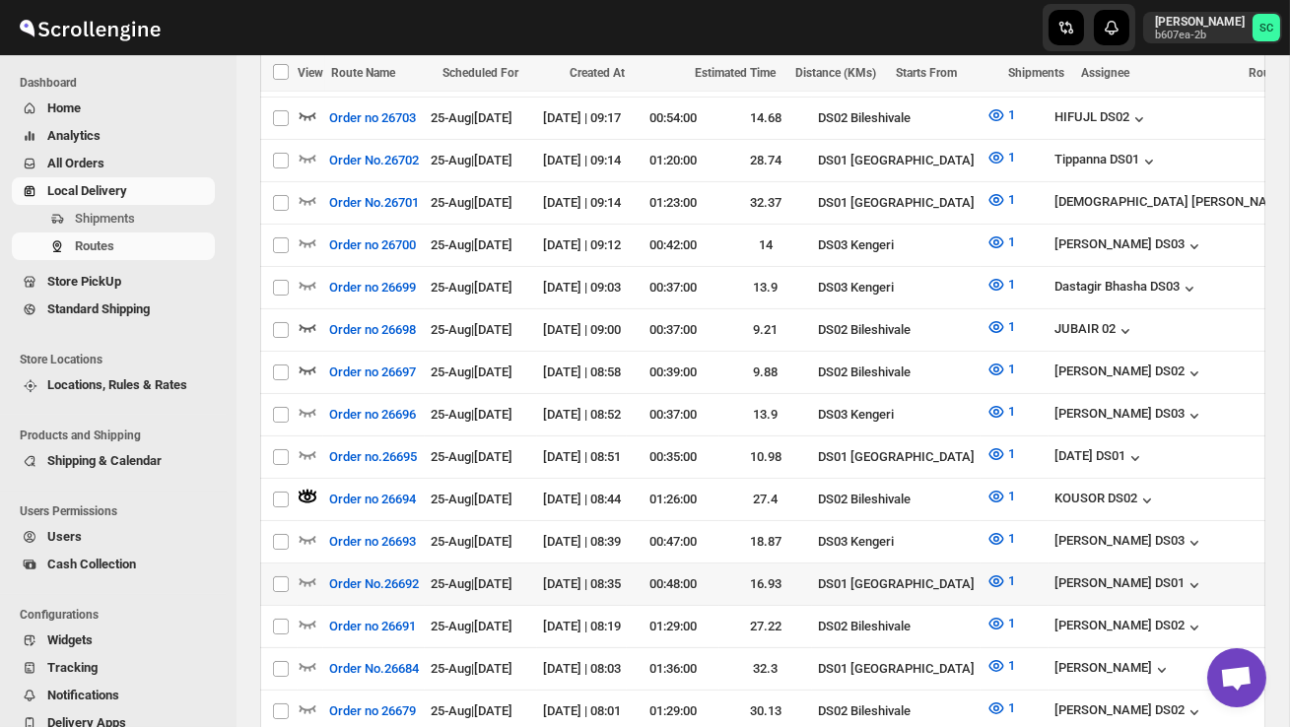
scroll to position [674, 0]
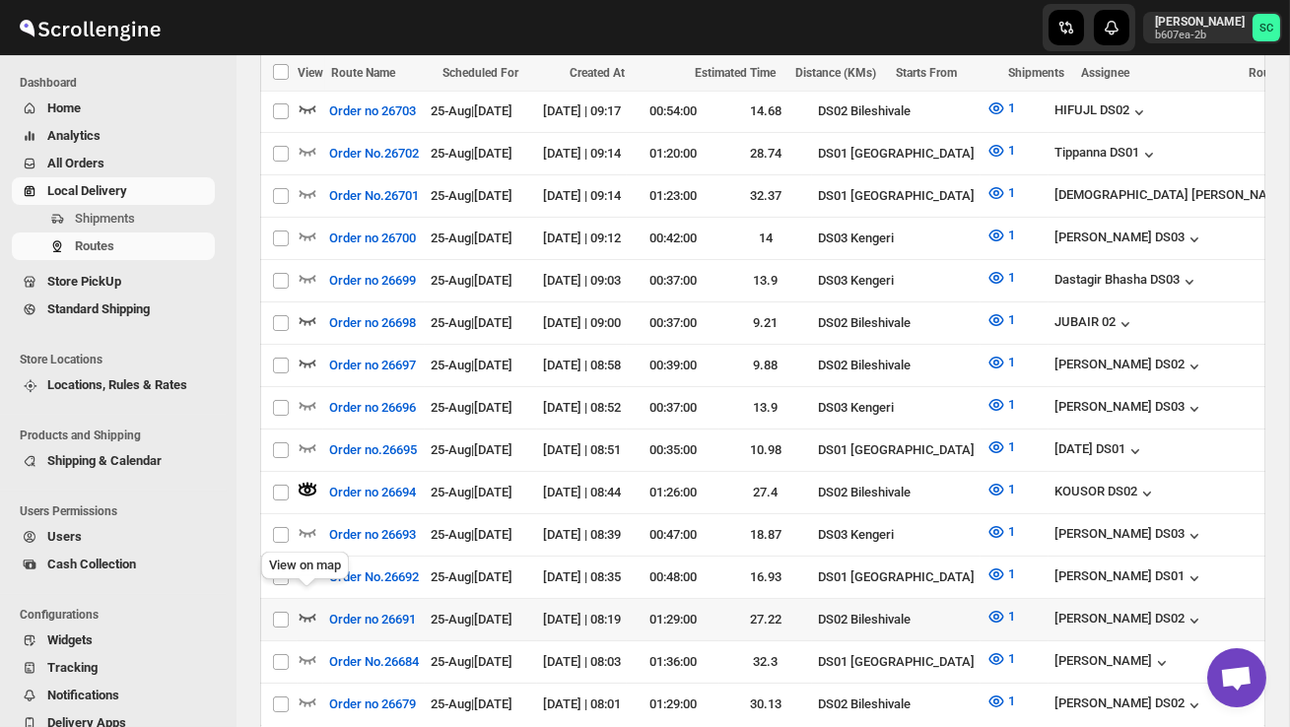
click at [311, 614] on icon "button" at bounding box center [307, 618] width 17 height 8
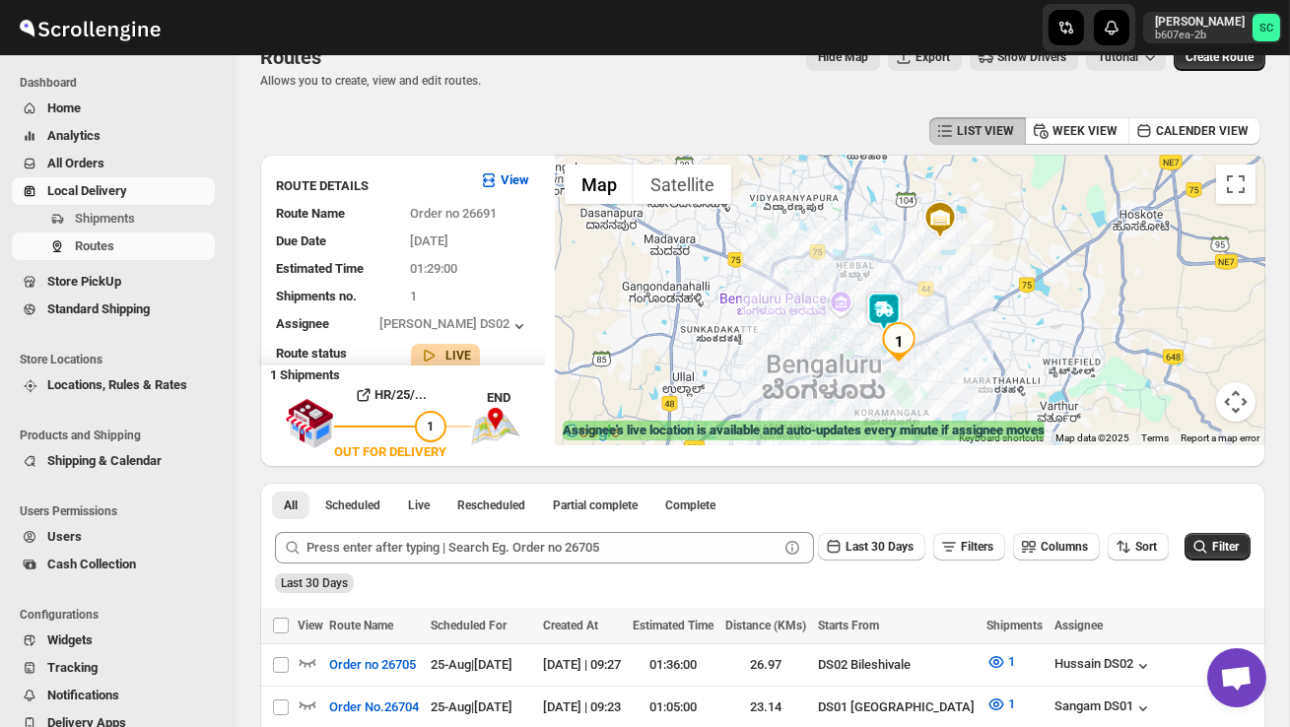
scroll to position [0, 0]
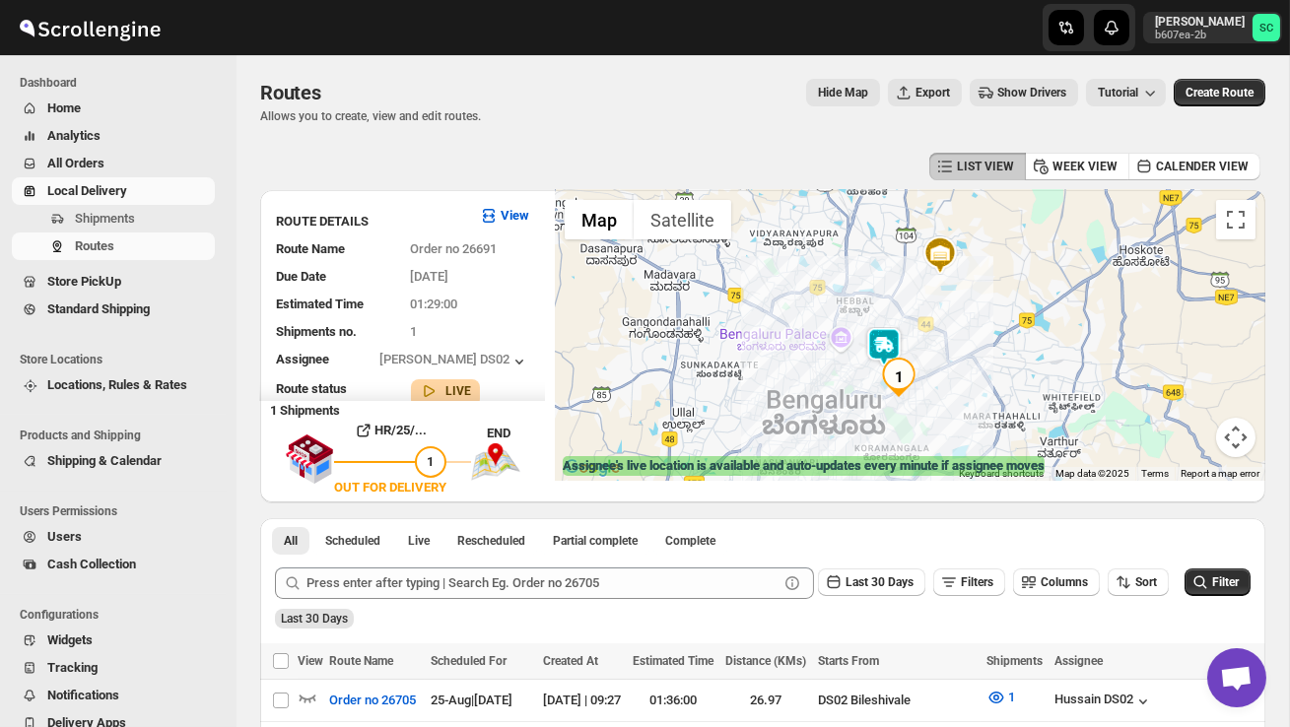
click at [887, 341] on img at bounding box center [883, 346] width 39 height 39
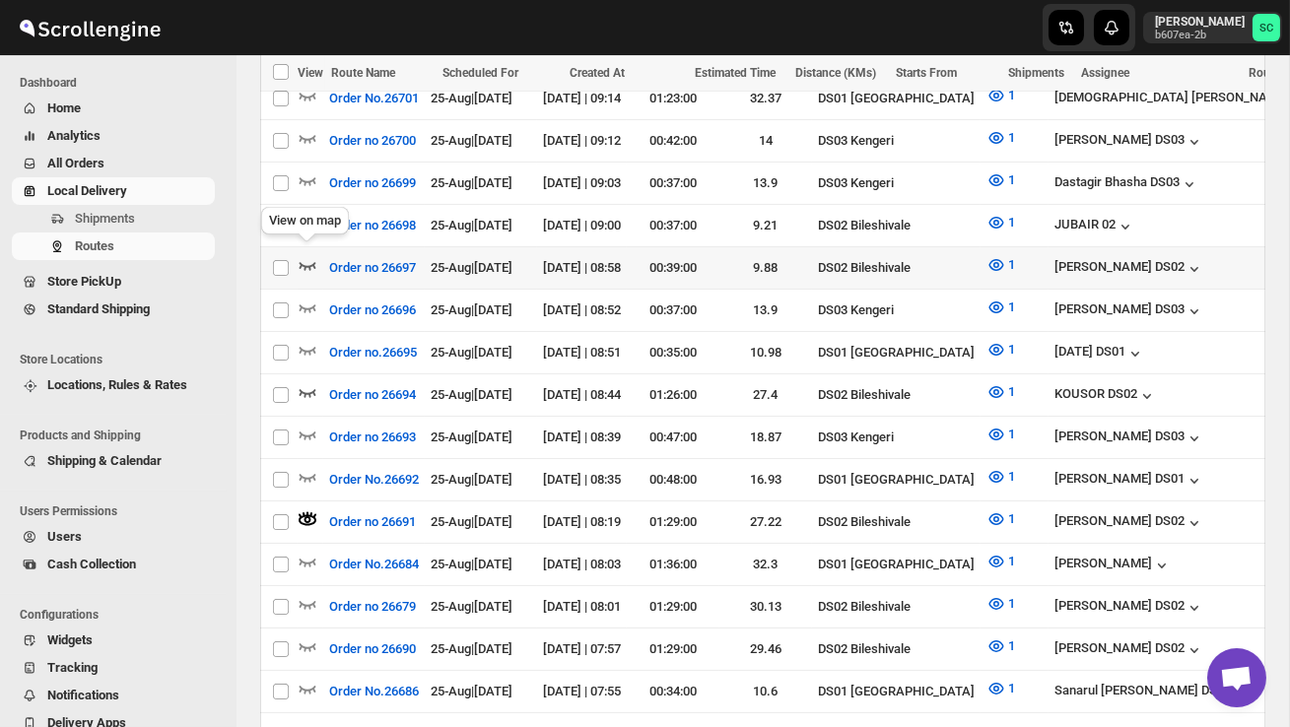
click at [305, 262] on icon "button" at bounding box center [307, 266] width 17 height 8
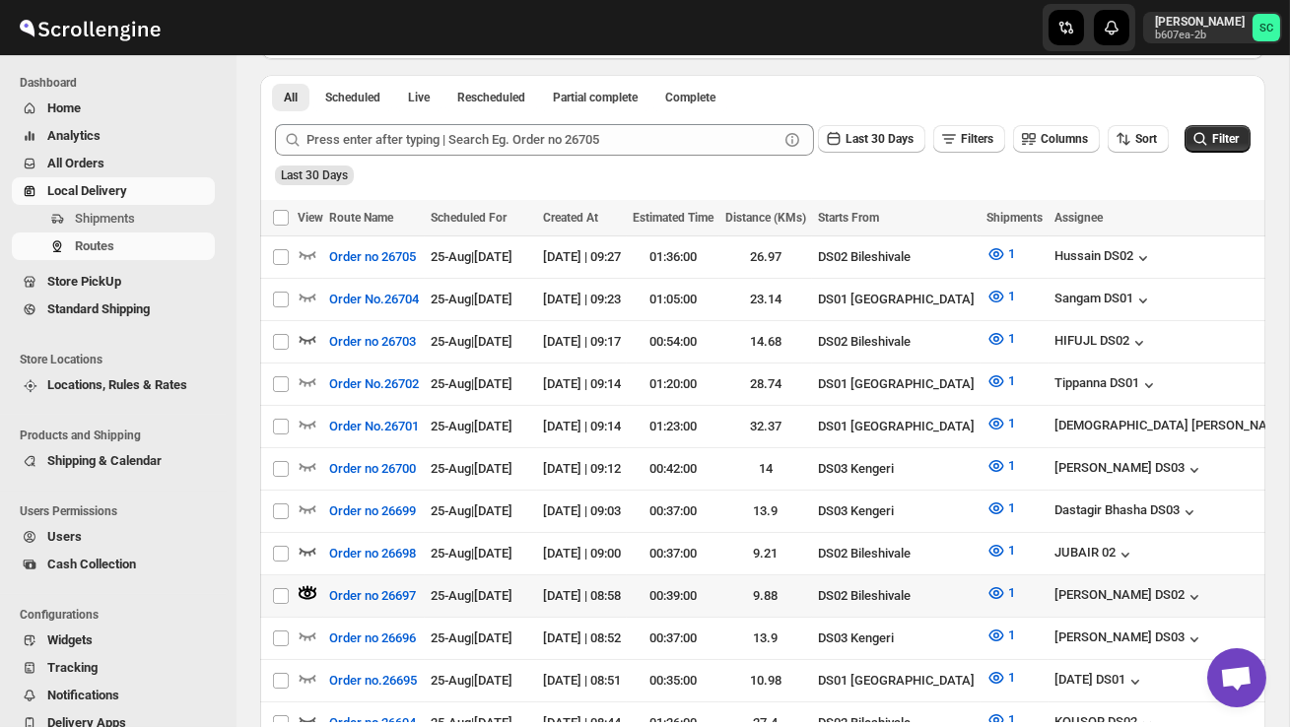
scroll to position [443, 0]
click at [303, 541] on icon "button" at bounding box center [308, 551] width 20 height 20
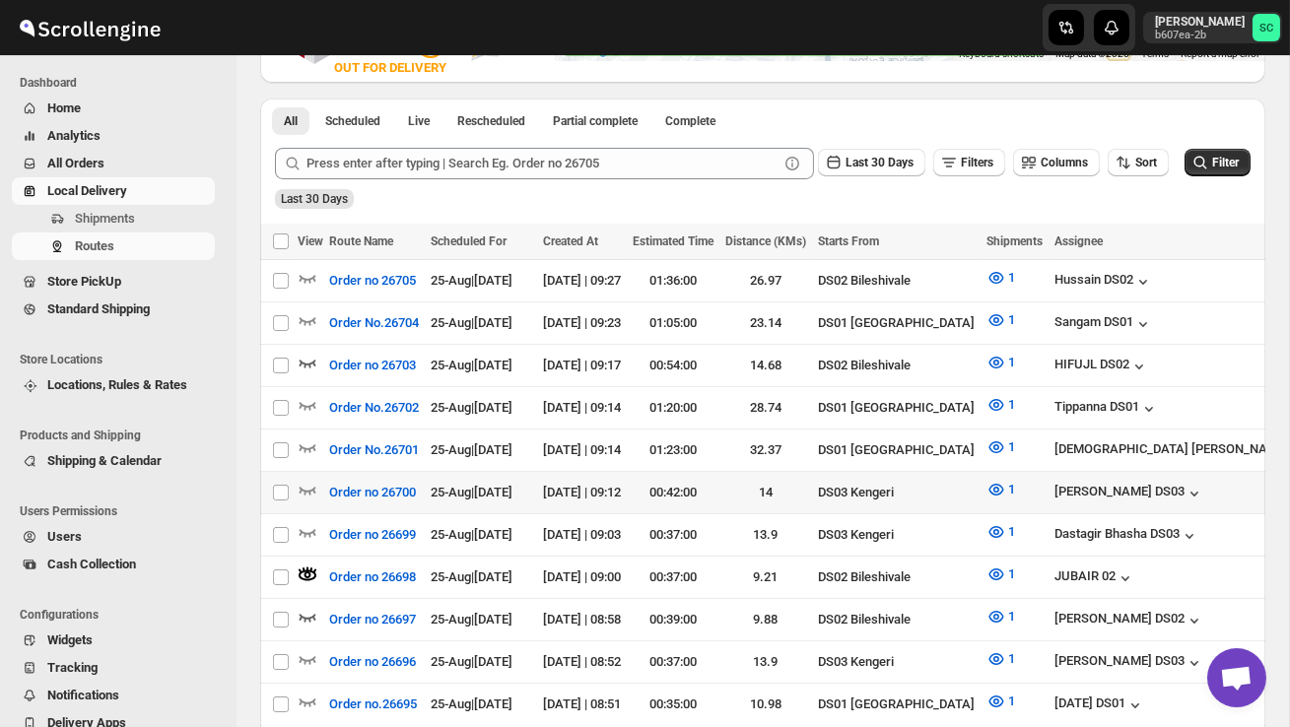
scroll to position [422, 0]
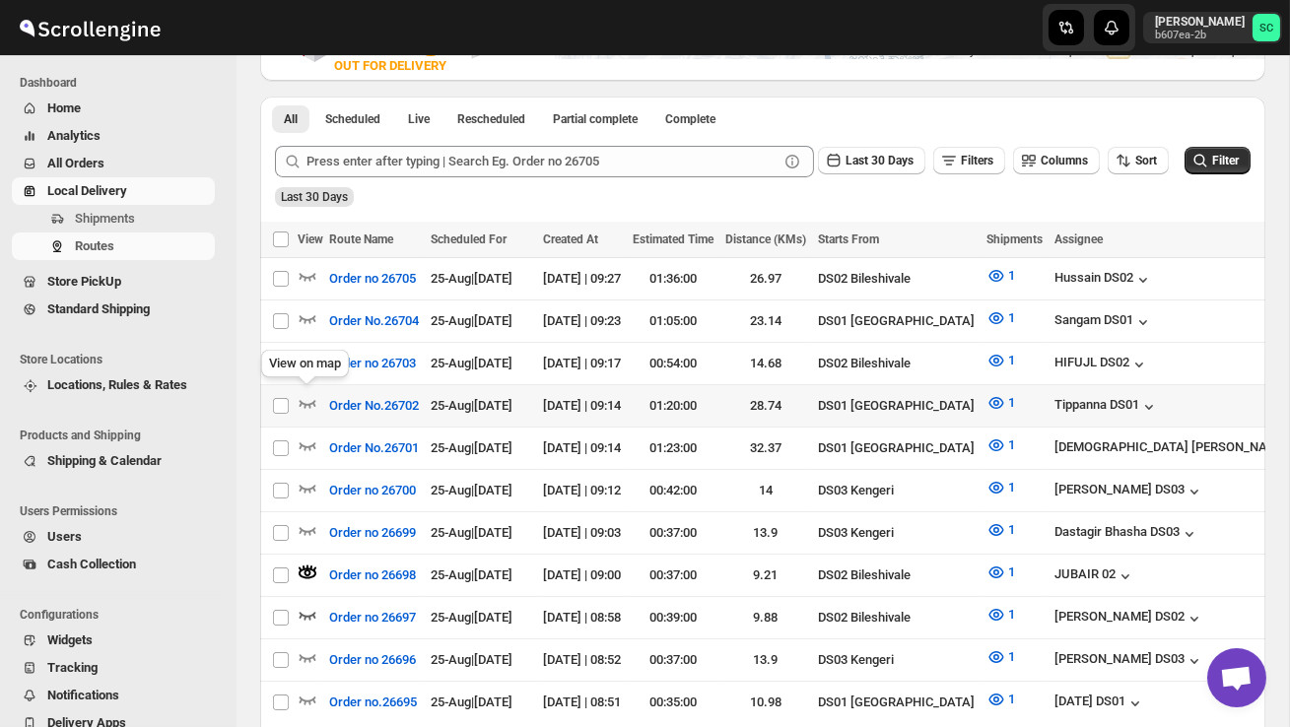
click at [304, 362] on div "View on map" at bounding box center [305, 367] width 96 height 43
click at [302, 358] on icon "button" at bounding box center [307, 362] width 17 height 8
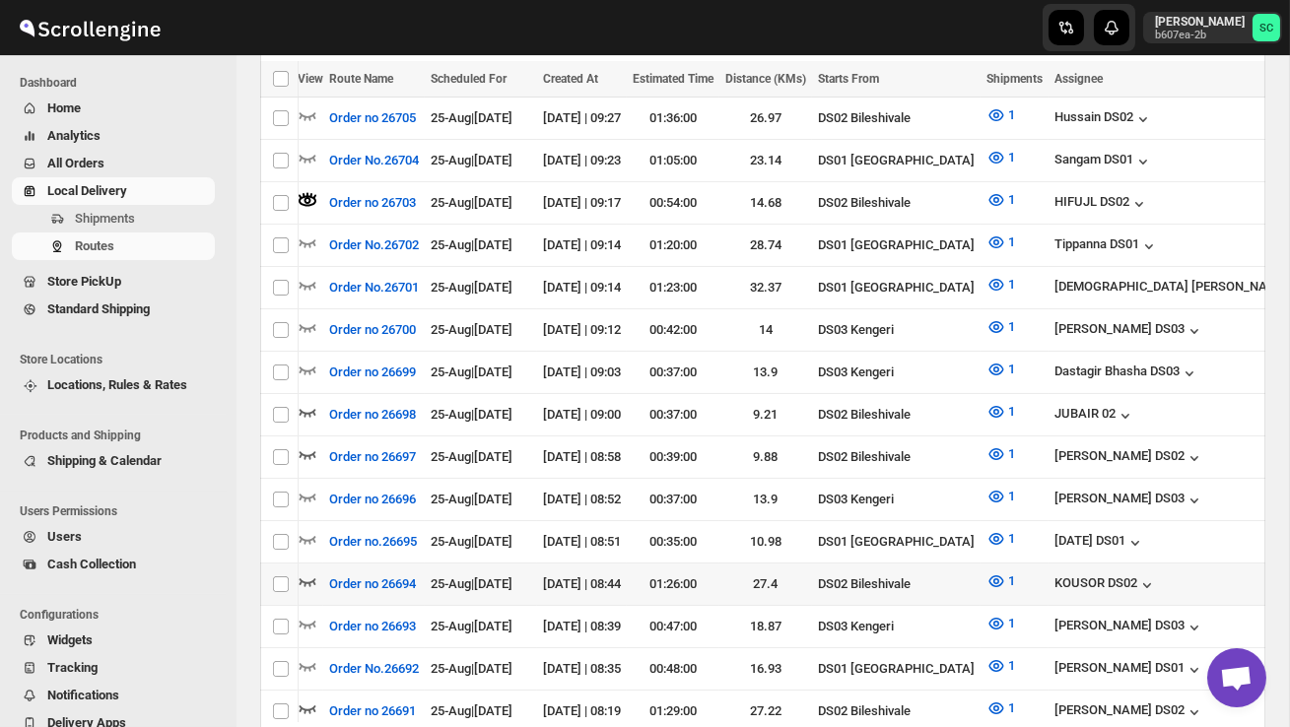
scroll to position [0, 0]
click at [312, 578] on icon "button" at bounding box center [307, 582] width 17 height 8
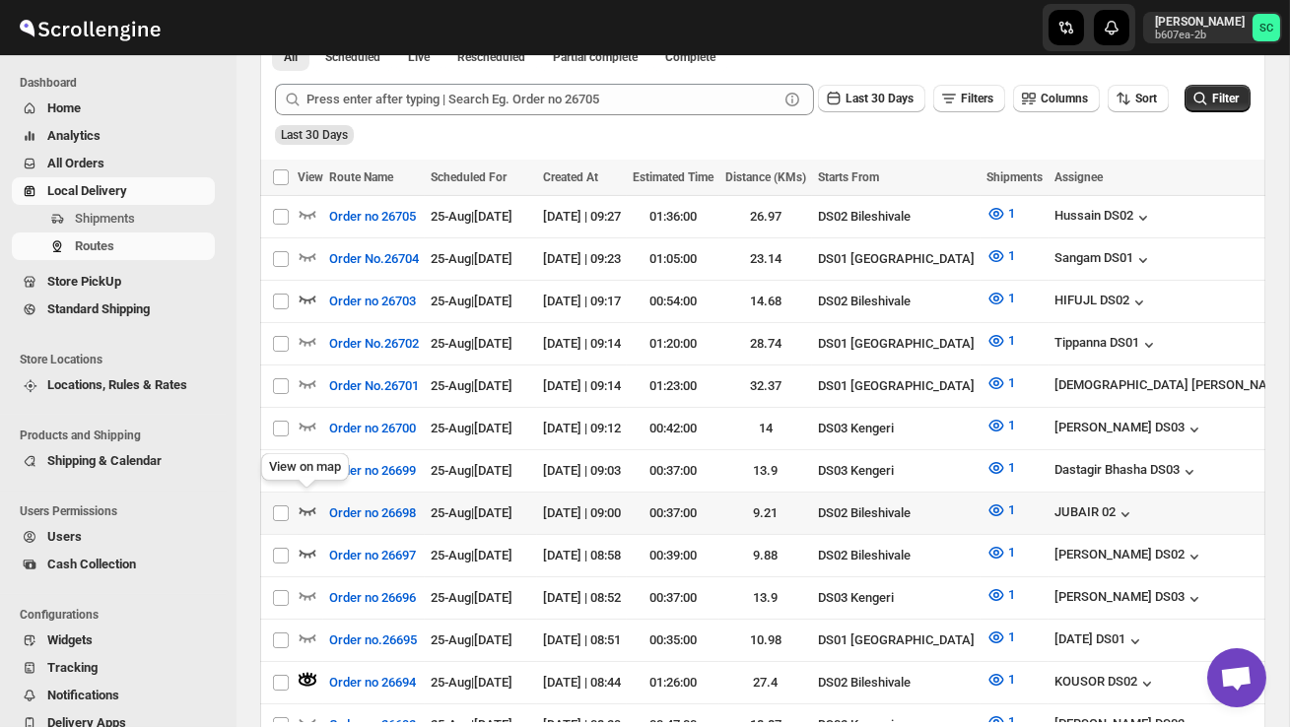
click at [304, 500] on icon "button" at bounding box center [308, 510] width 20 height 20
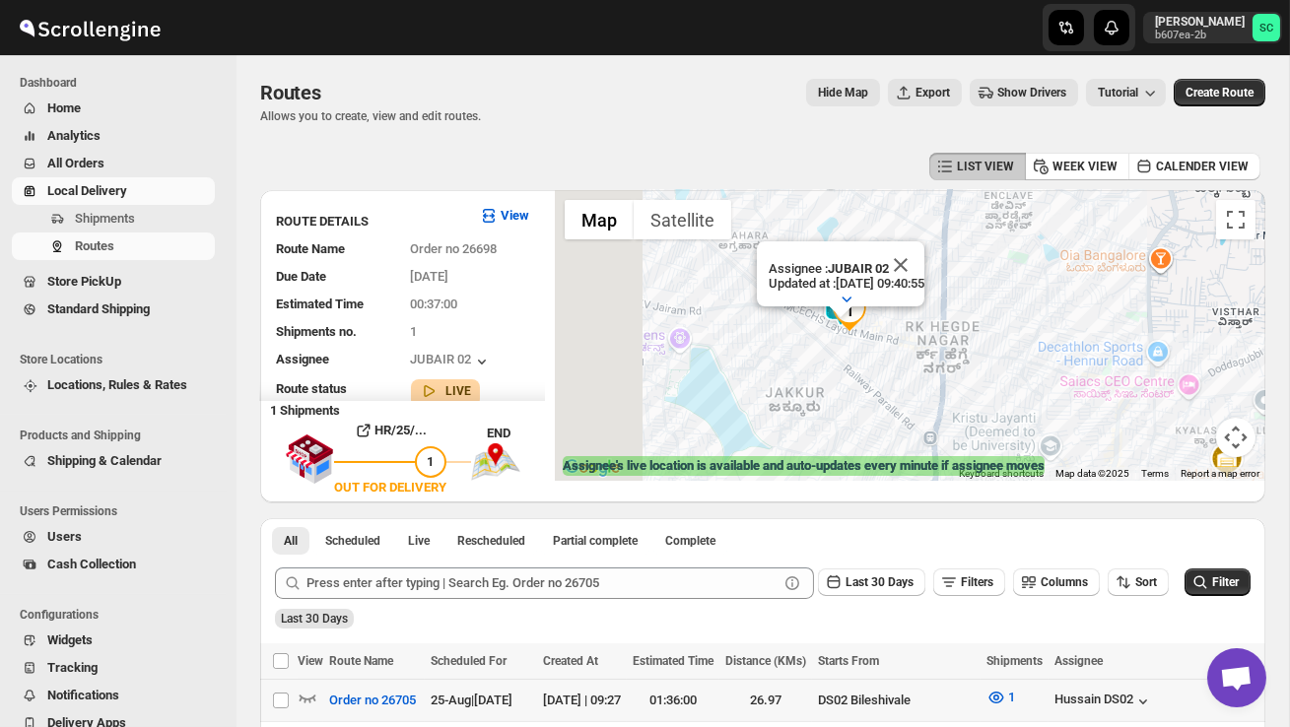
drag, startPoint x: 777, startPoint y: 341, endPoint x: 908, endPoint y: 422, distance: 153.9
click at [906, 421] on div "Assignee : JUBAIR 02 Updated at : 25/08/2025, 09:40:55 Duty mode Enabled Batter…" at bounding box center [910, 335] width 710 height 291
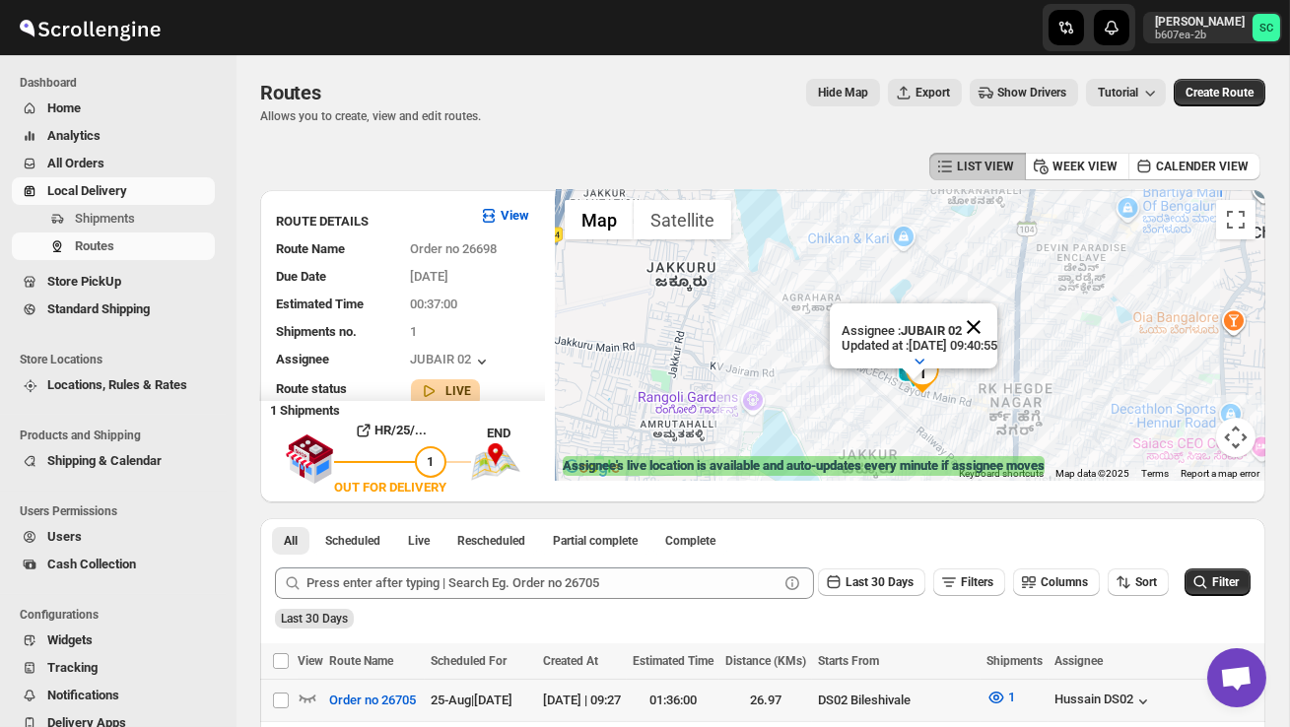
click at [997, 334] on button "Close" at bounding box center [973, 326] width 47 height 47
click at [986, 359] on div at bounding box center [910, 335] width 710 height 291
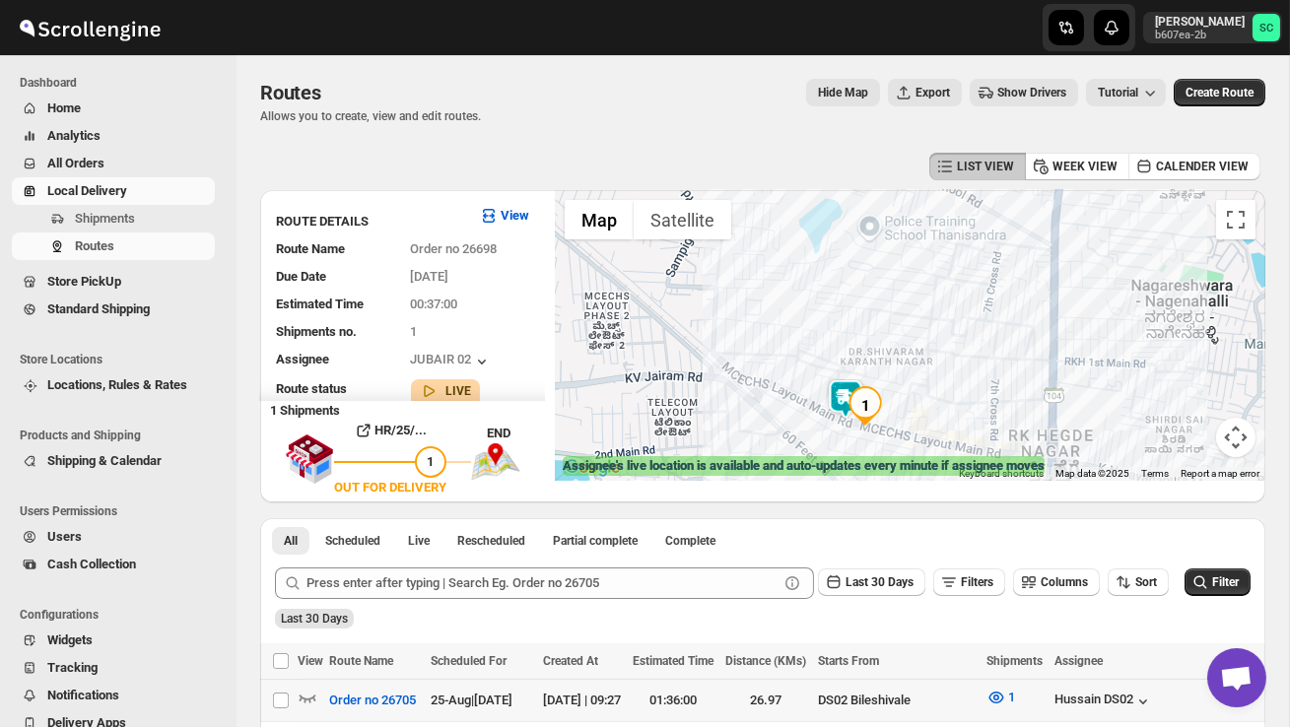
click at [964, 371] on div at bounding box center [910, 335] width 710 height 291
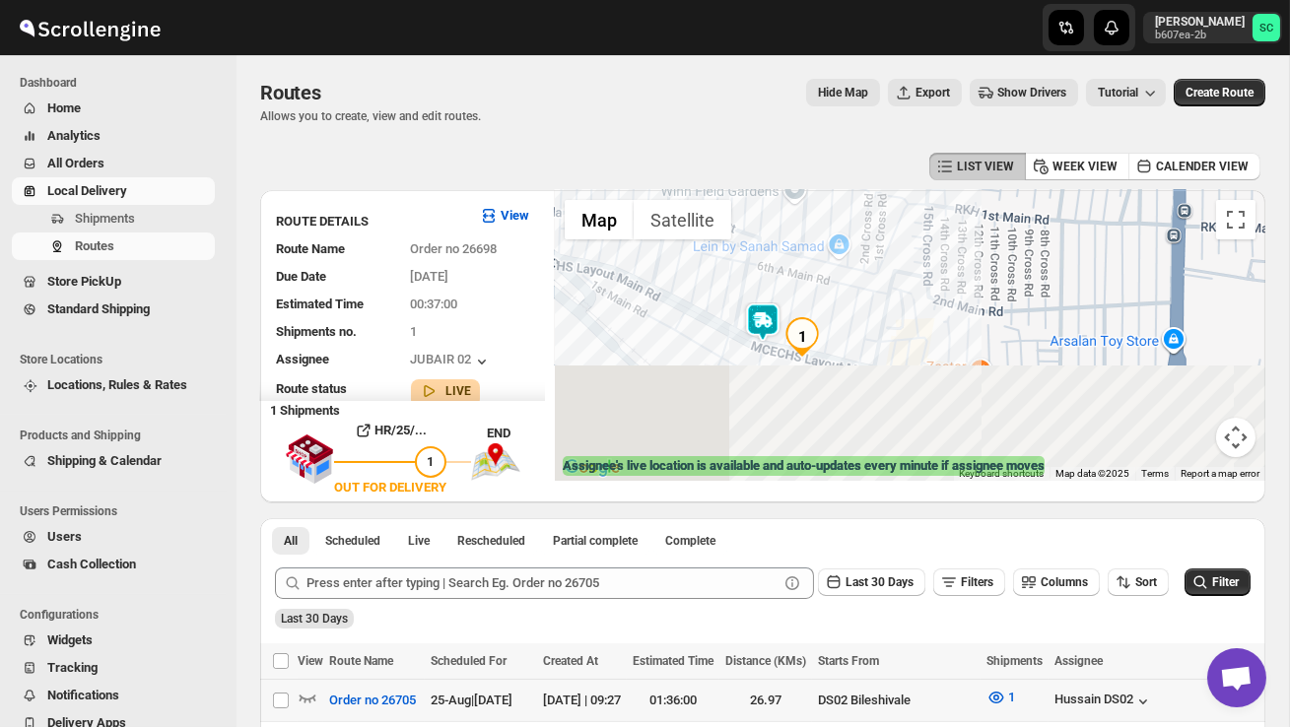
drag, startPoint x: 852, startPoint y: 417, endPoint x: 887, endPoint y: 274, distance: 147.0
click at [887, 274] on div at bounding box center [910, 335] width 710 height 291
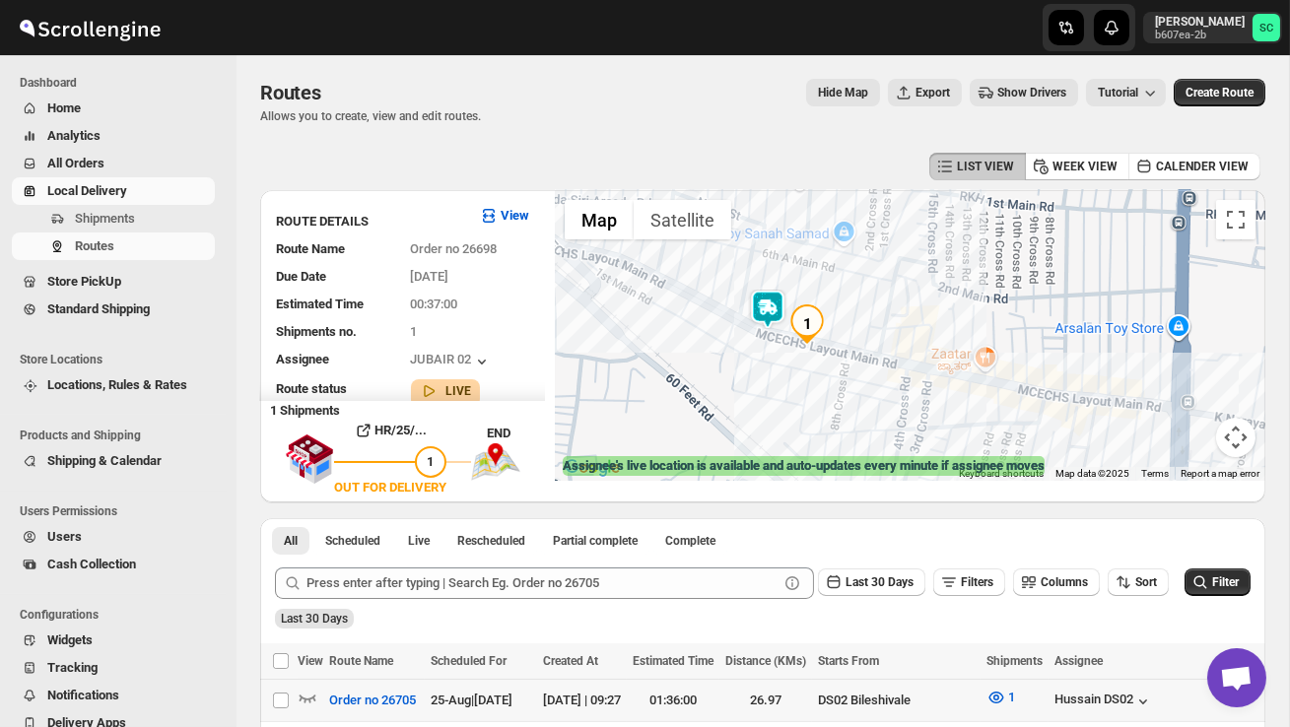
click at [887, 273] on div at bounding box center [910, 335] width 710 height 291
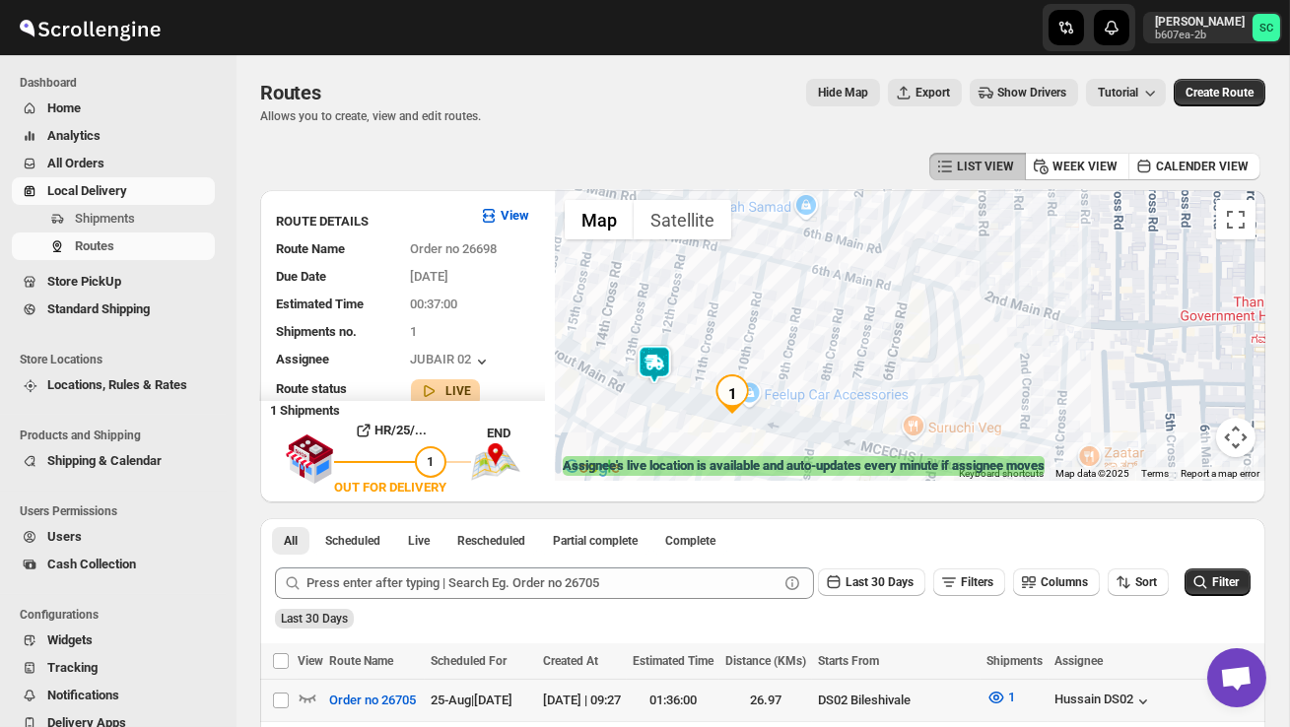
drag, startPoint x: 824, startPoint y: 360, endPoint x: 869, endPoint y: 274, distance: 97.0
click at [824, 349] on div at bounding box center [910, 335] width 710 height 291
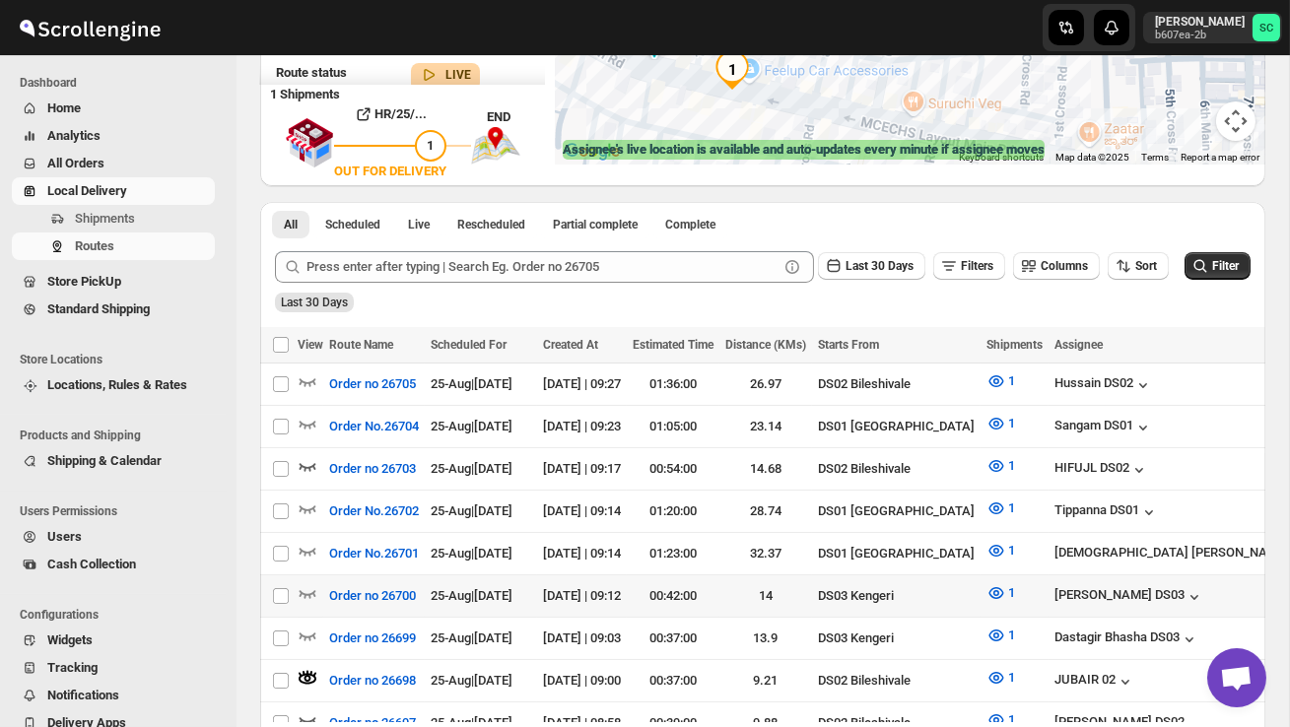
scroll to position [330, 0]
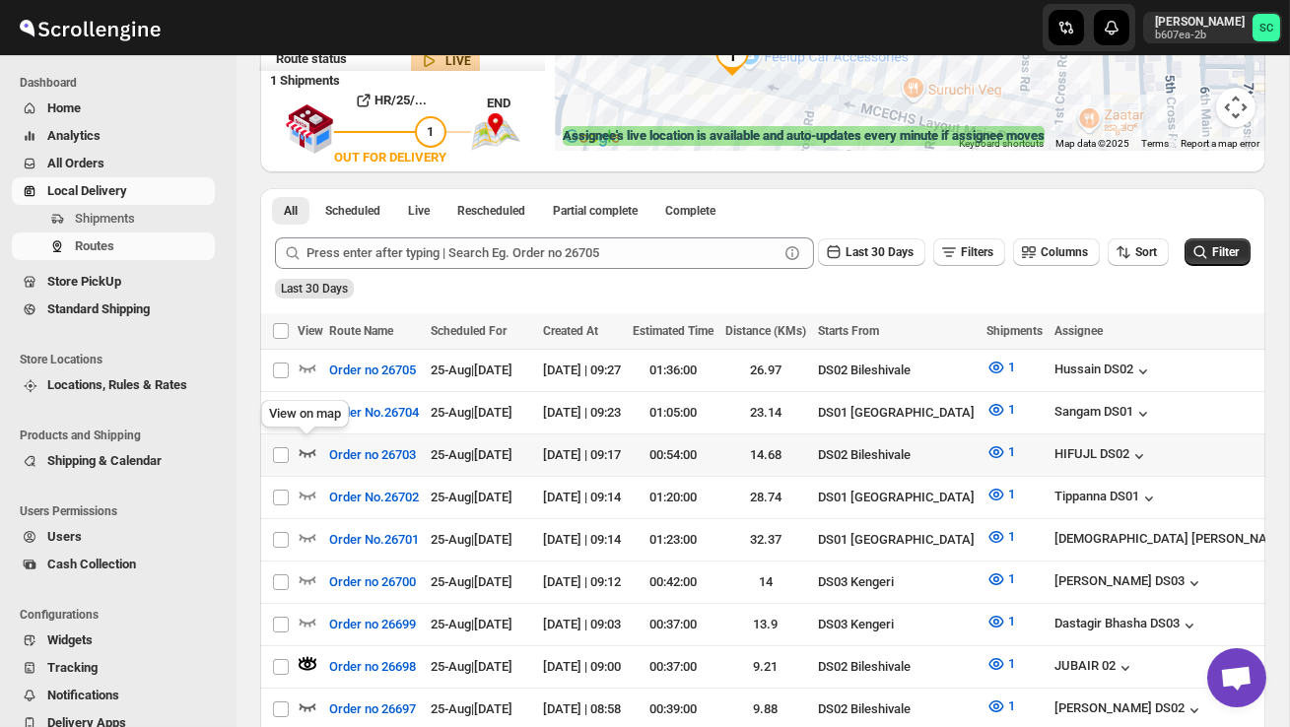
click at [309, 448] on icon "button" at bounding box center [308, 452] width 20 height 20
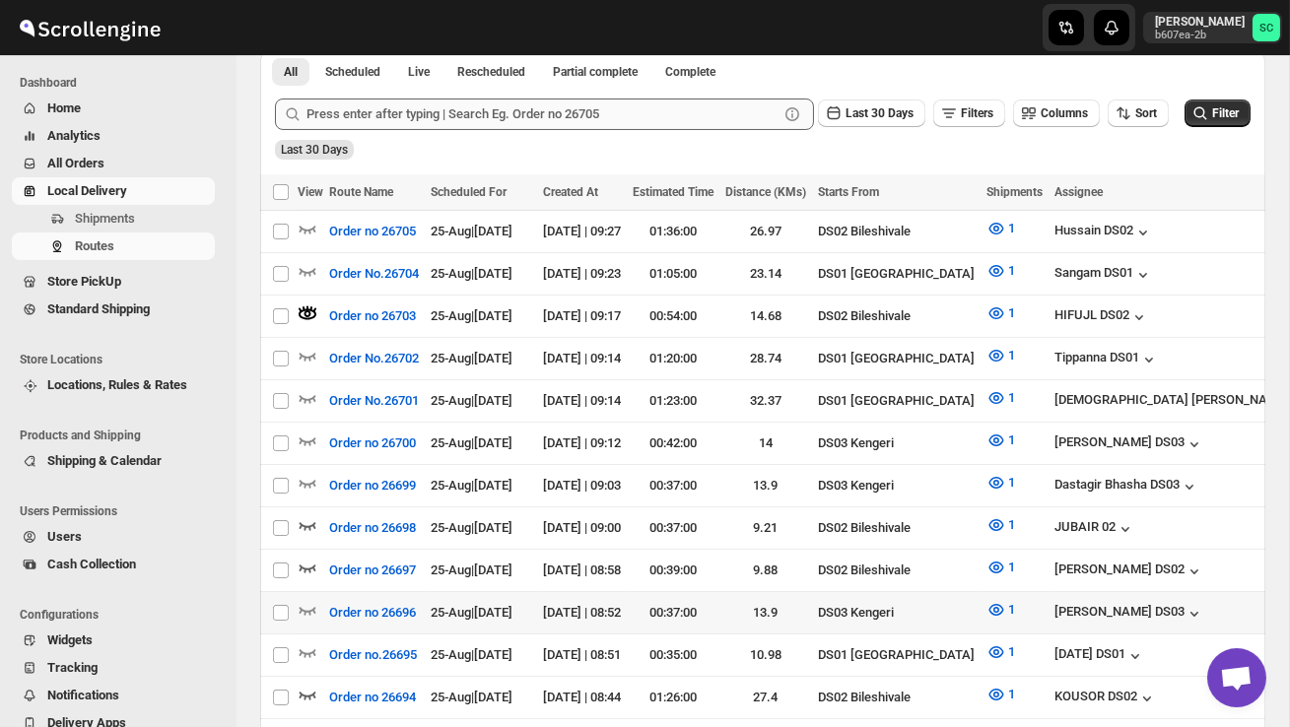
scroll to position [491, 0]
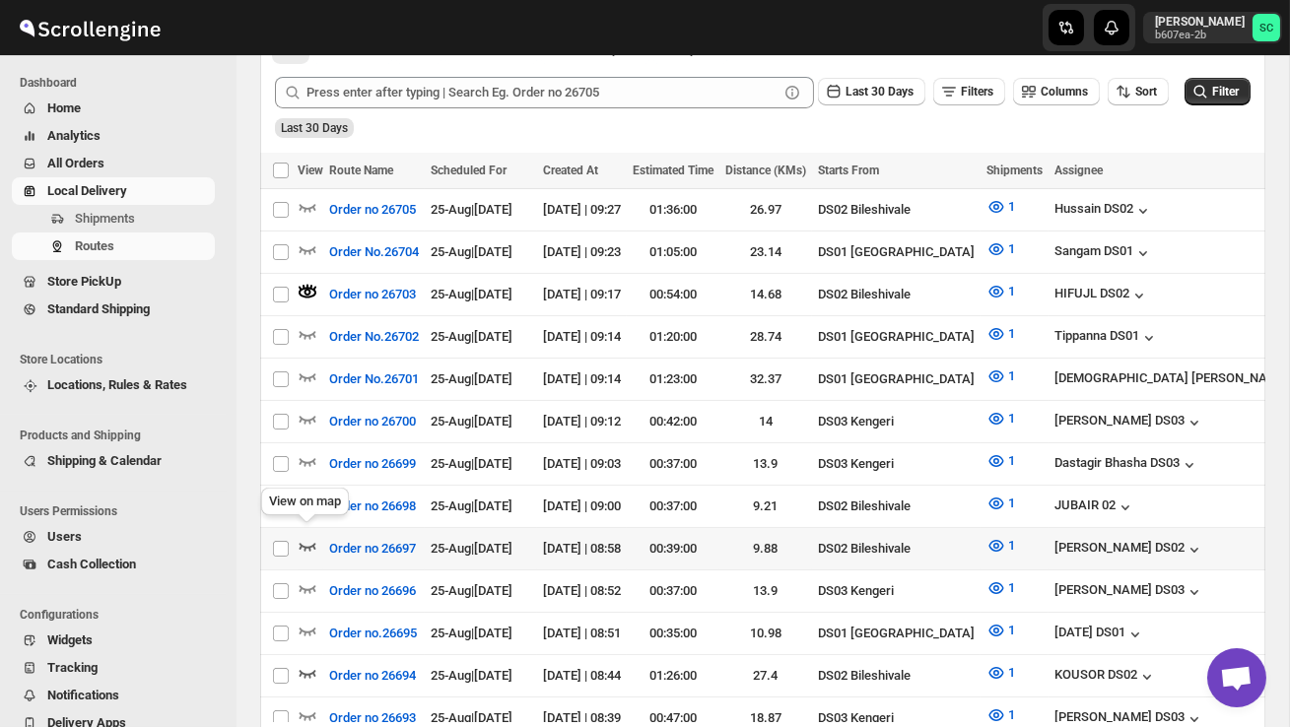
click at [308, 536] on icon "button" at bounding box center [308, 546] width 20 height 20
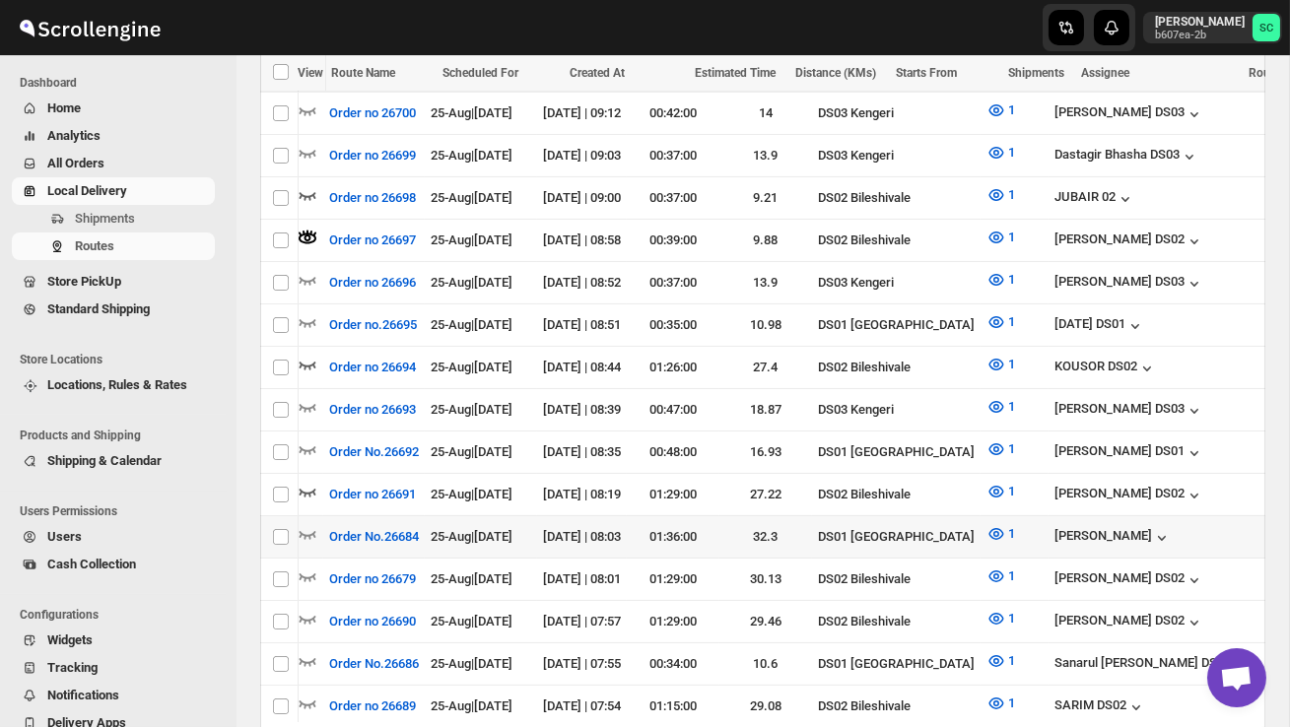
scroll to position [0, 0]
click at [309, 489] on icon "button" at bounding box center [307, 493] width 17 height 8
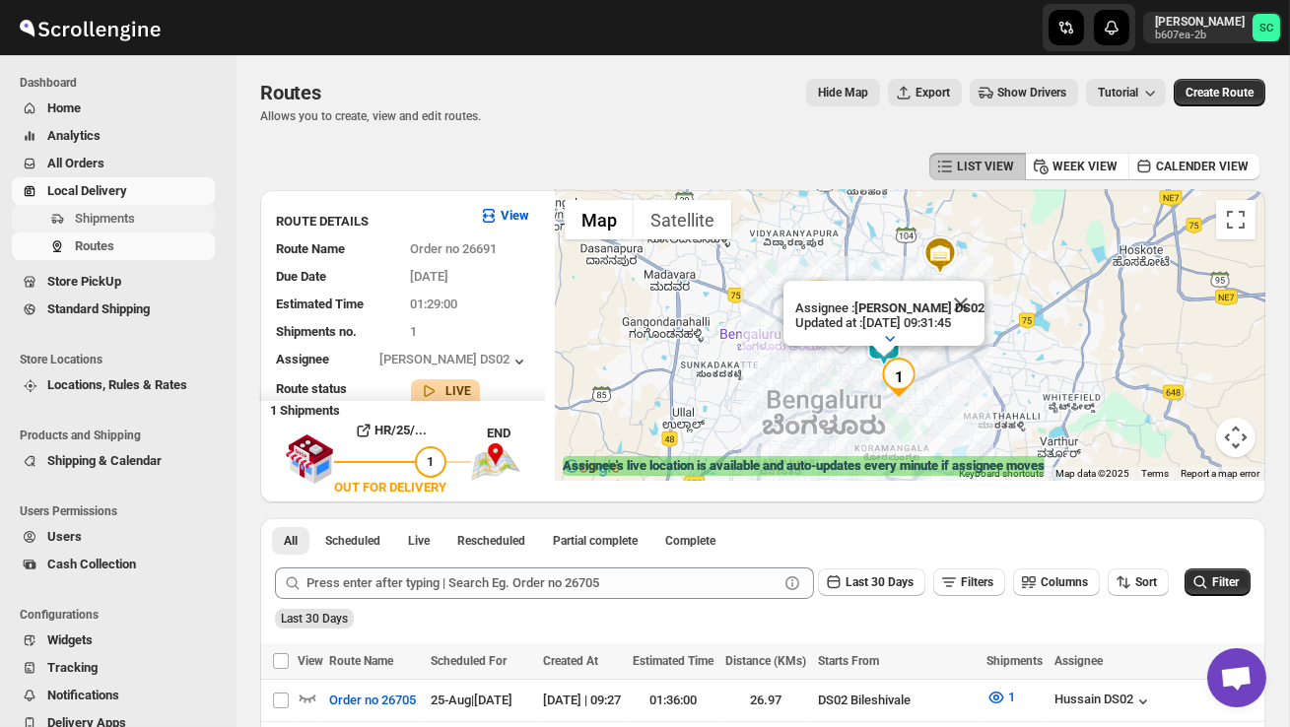
click at [96, 219] on span "Shipments" at bounding box center [105, 218] width 60 height 15
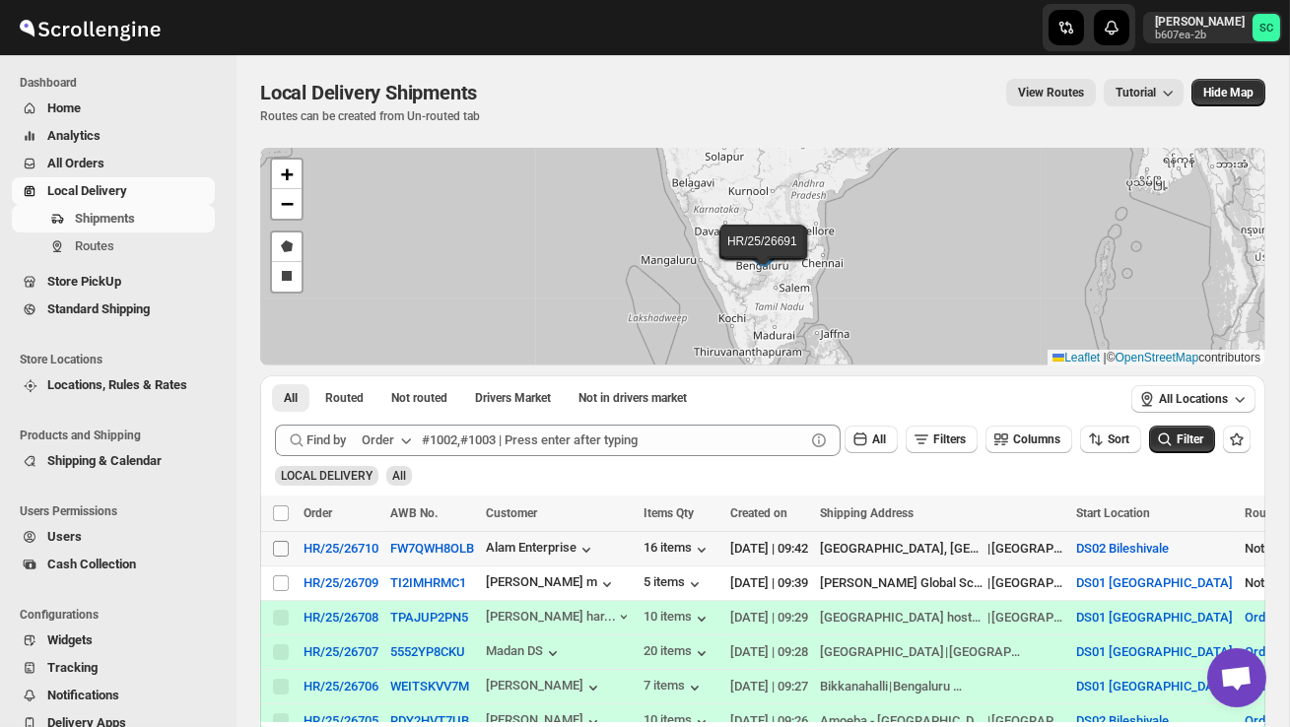
click at [283, 549] on input "Select shipment" at bounding box center [281, 549] width 16 height 16
checkbox input "true"
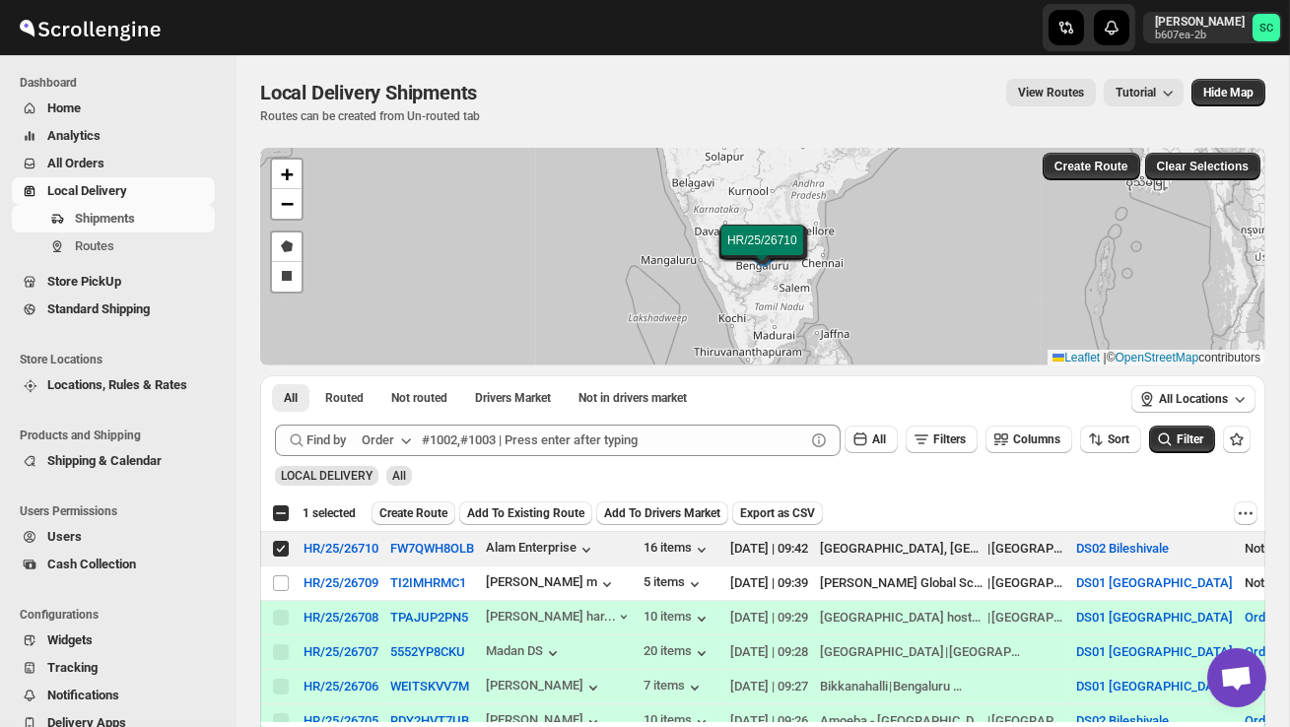
click at [413, 510] on span "Create Route" at bounding box center [413, 513] width 68 height 16
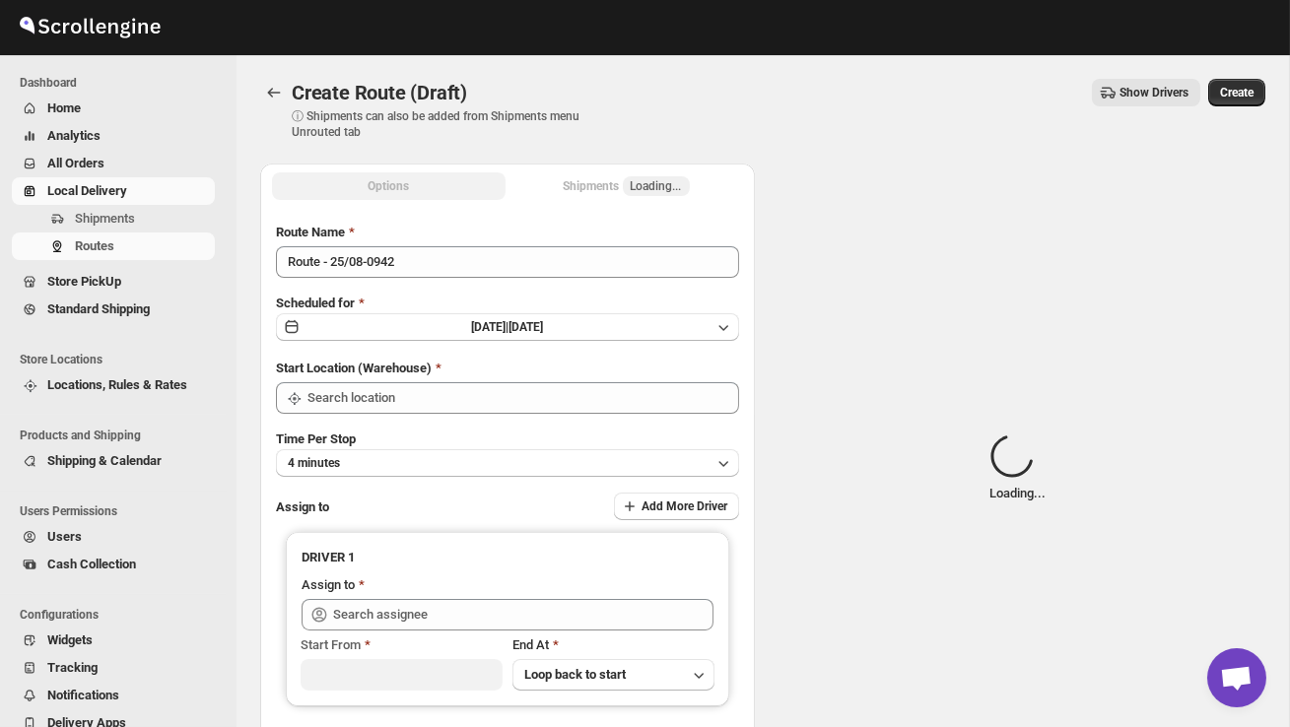
type input "DS02 Bileshivale"
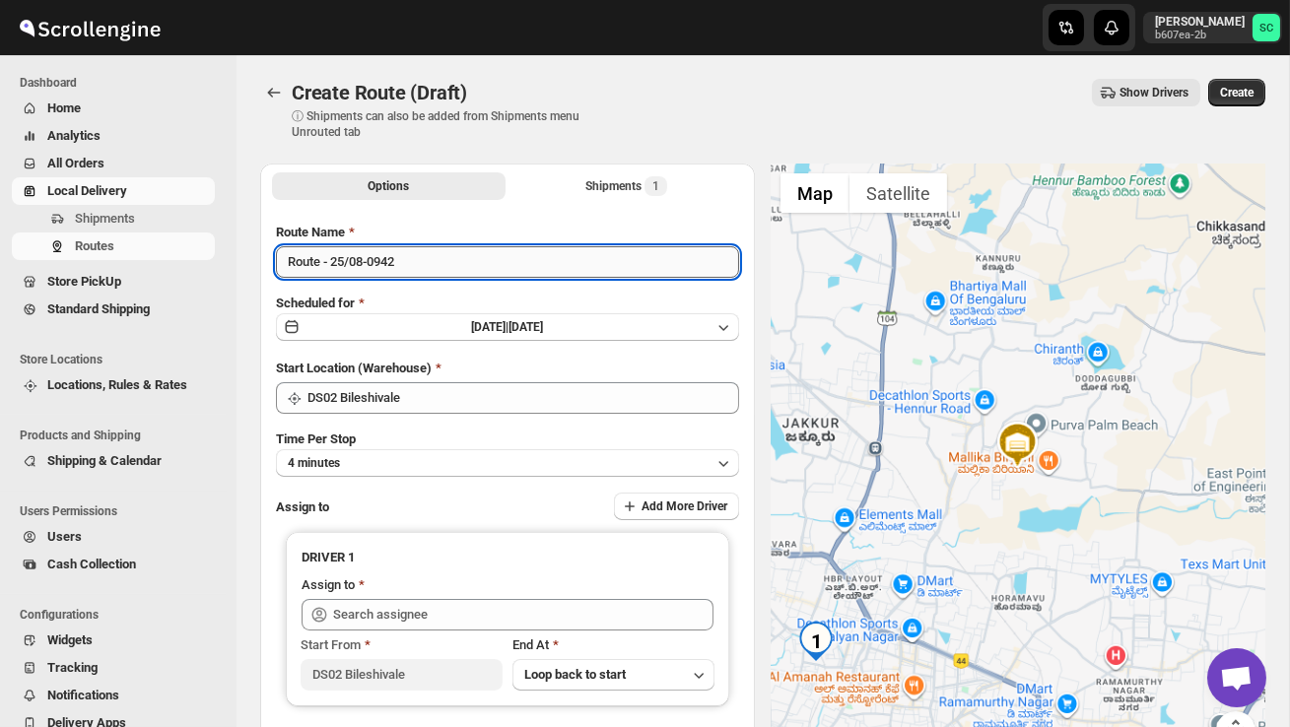
click at [443, 269] on input "Route - 25/08-0942" at bounding box center [507, 262] width 463 height 32
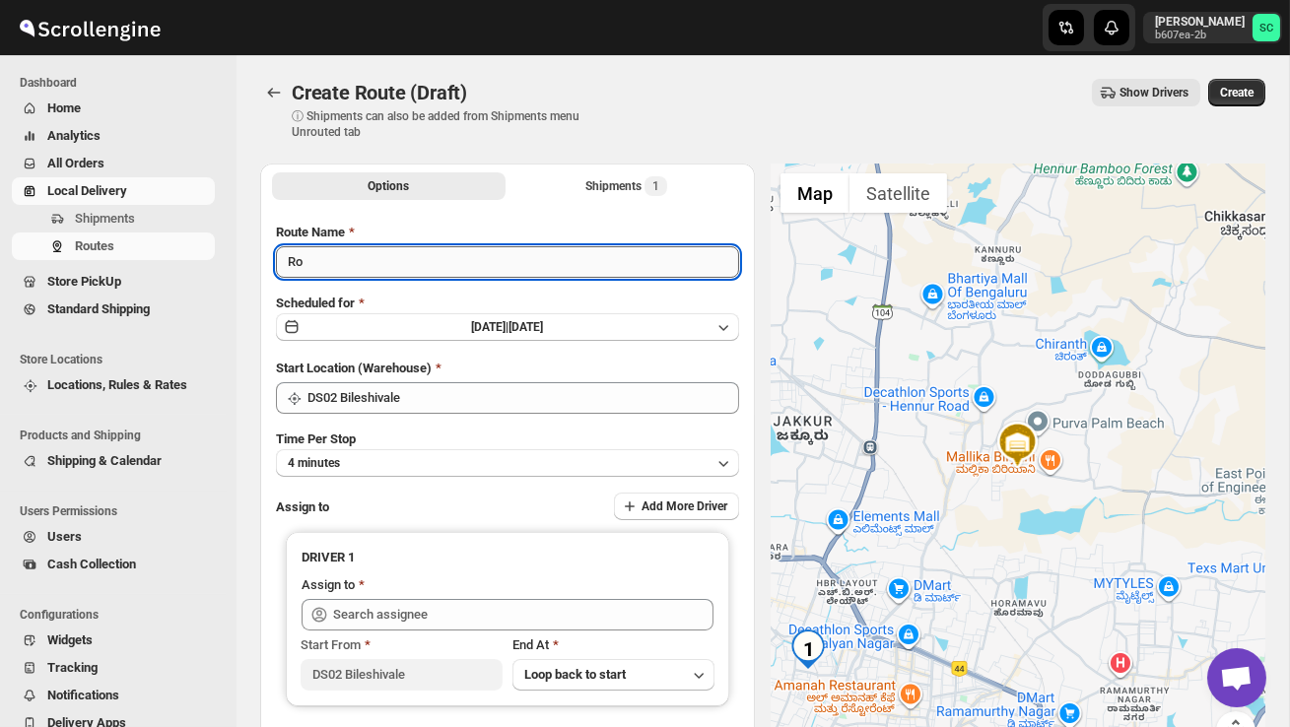
type input "R"
type input "Order no 26710"
click at [477, 458] on button "4 minutes" at bounding box center [507, 463] width 463 height 28
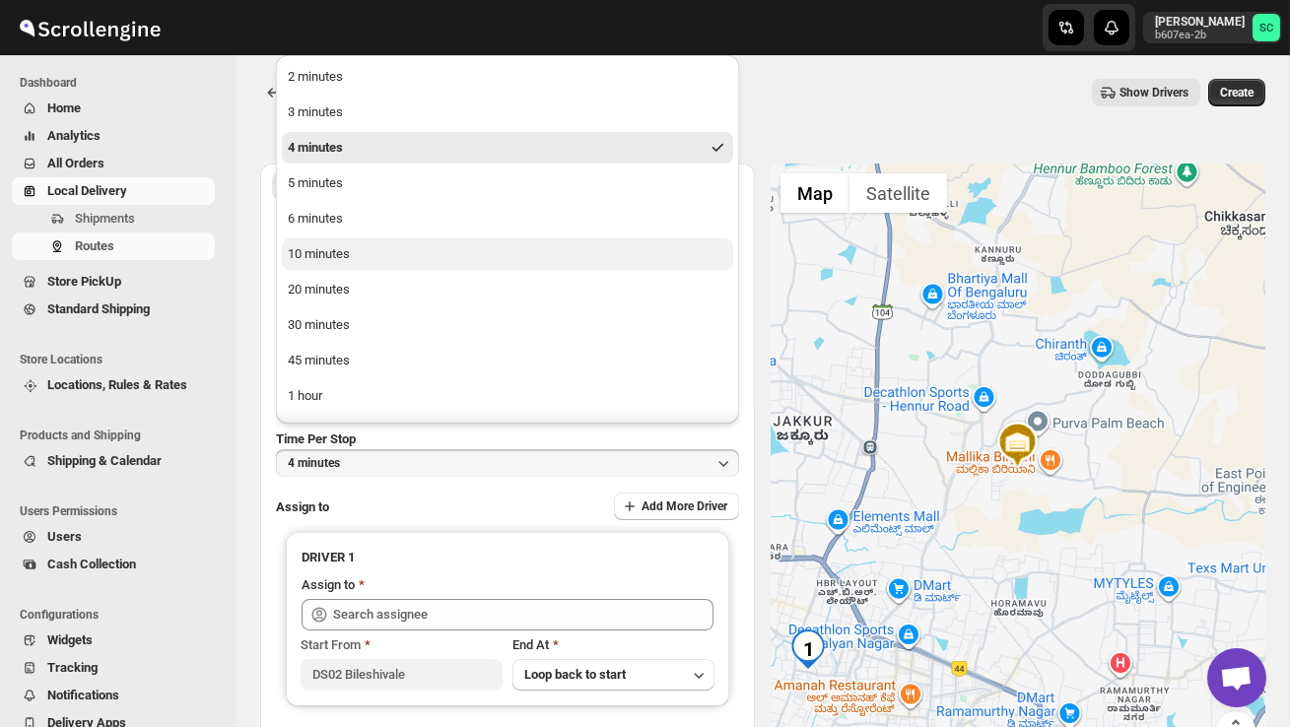
click at [352, 263] on button "10 minutes" at bounding box center [507, 254] width 451 height 32
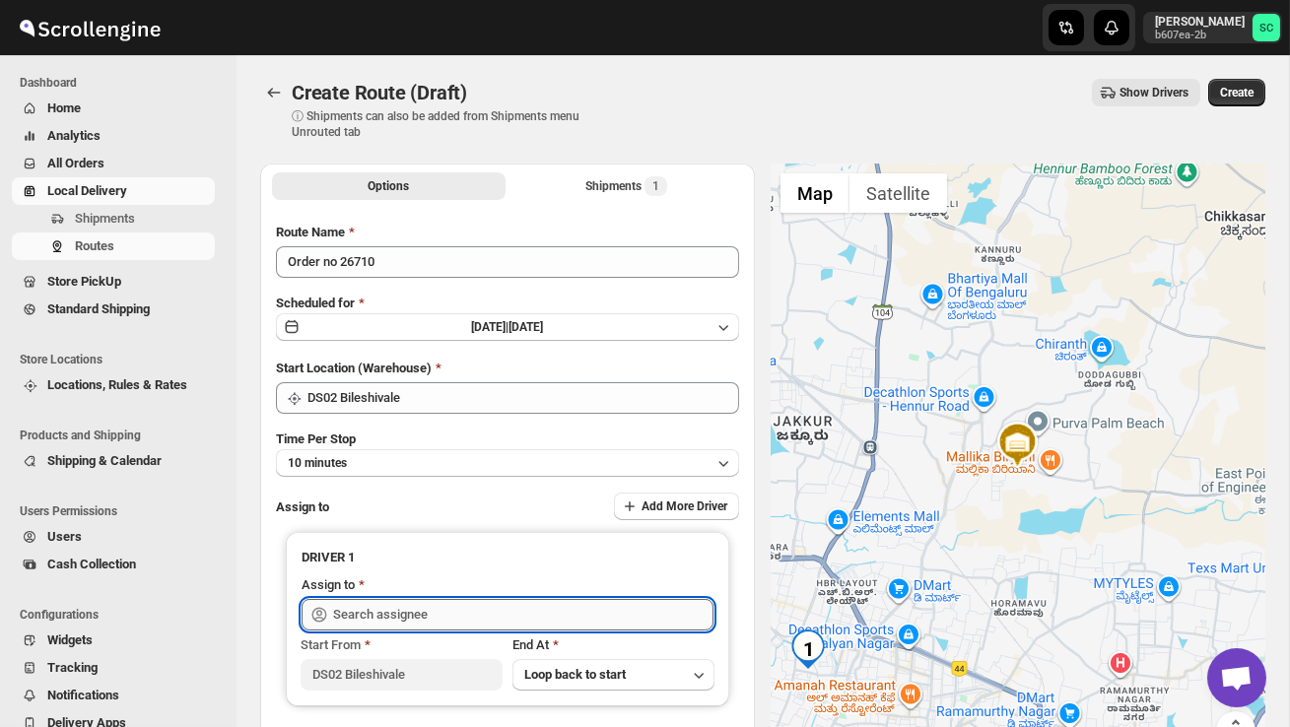
click at [366, 608] on input "text" at bounding box center [523, 615] width 380 height 32
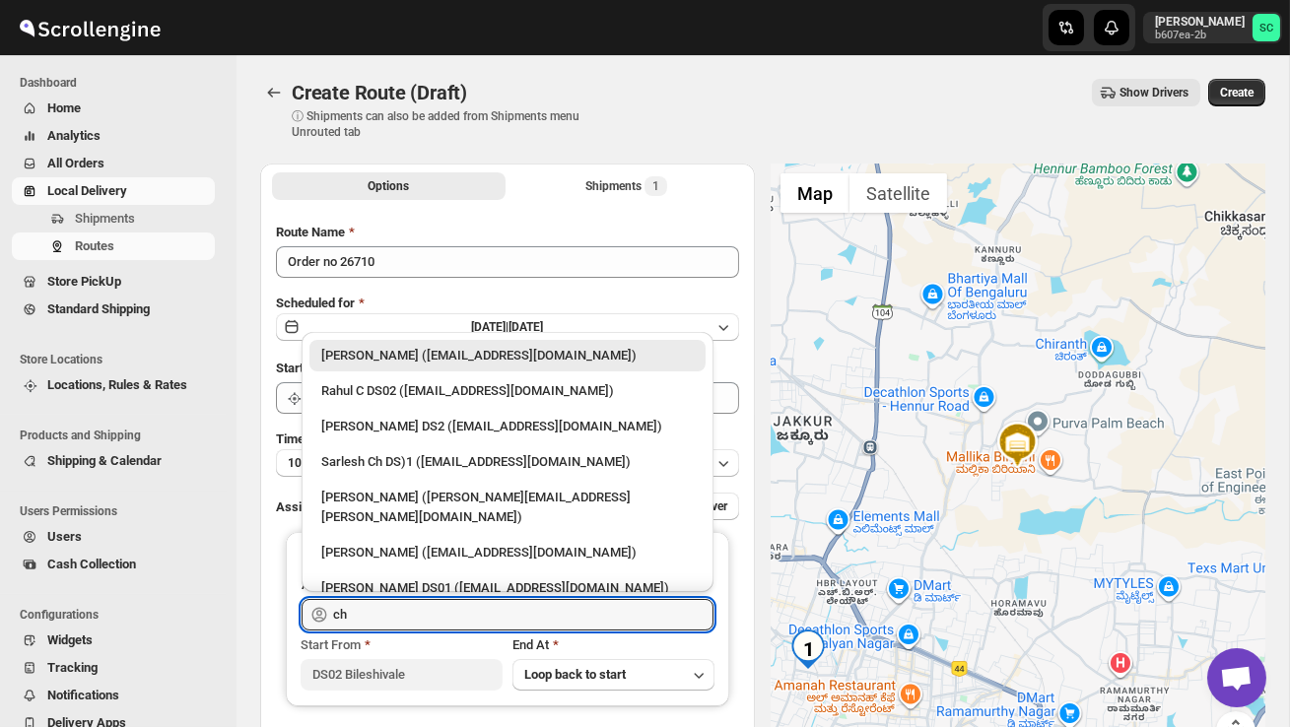
click at [424, 429] on div "[PERSON_NAME] DS2 ([EMAIL_ADDRESS][DOMAIN_NAME])" at bounding box center [507, 427] width 372 height 20
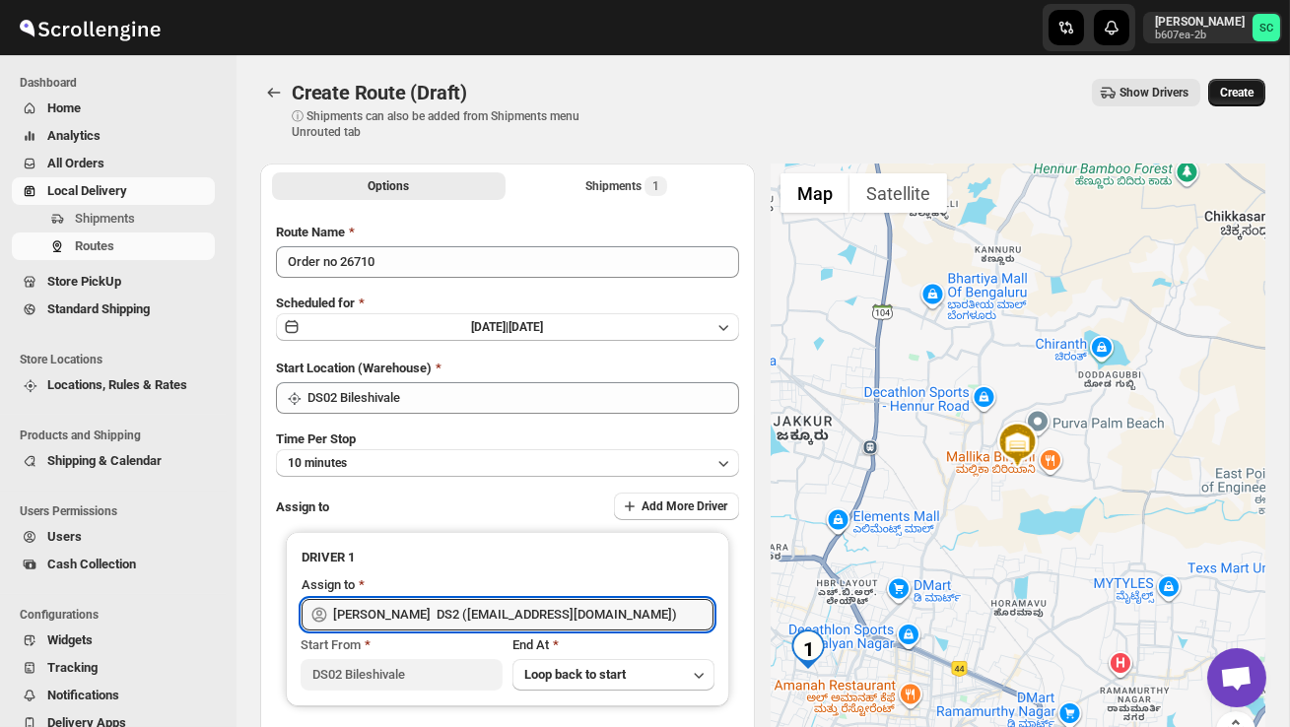
type input "[PERSON_NAME] DS2 ([EMAIL_ADDRESS][DOMAIN_NAME])"
click at [1240, 91] on span "Create" at bounding box center [1236, 93] width 33 height 16
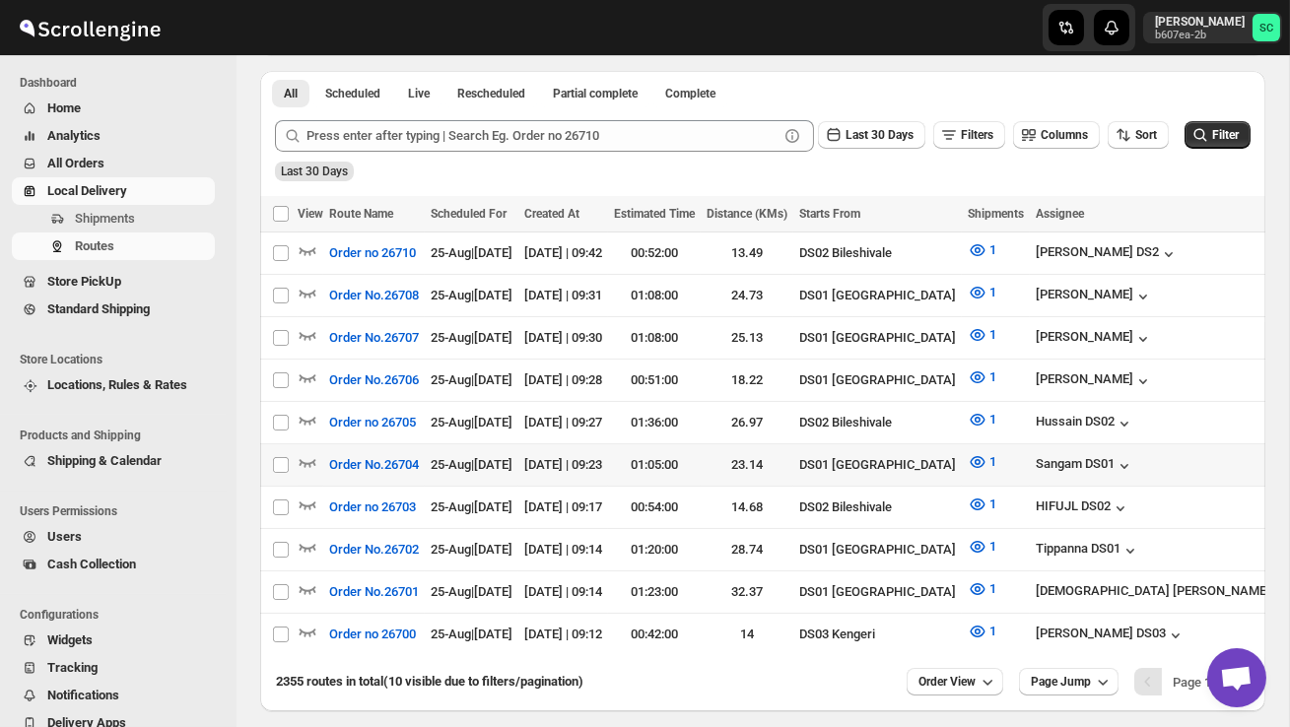
scroll to position [505, 0]
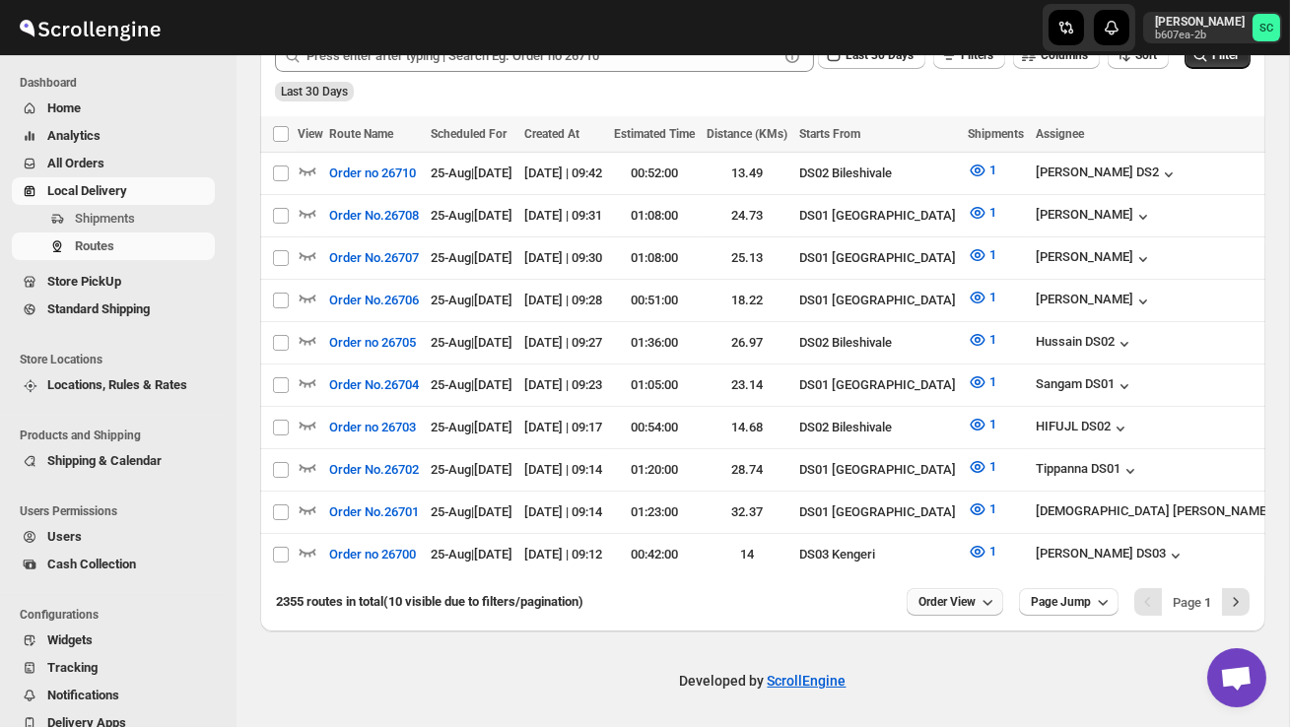
click at [952, 594] on span "Order View" at bounding box center [946, 602] width 57 height 16
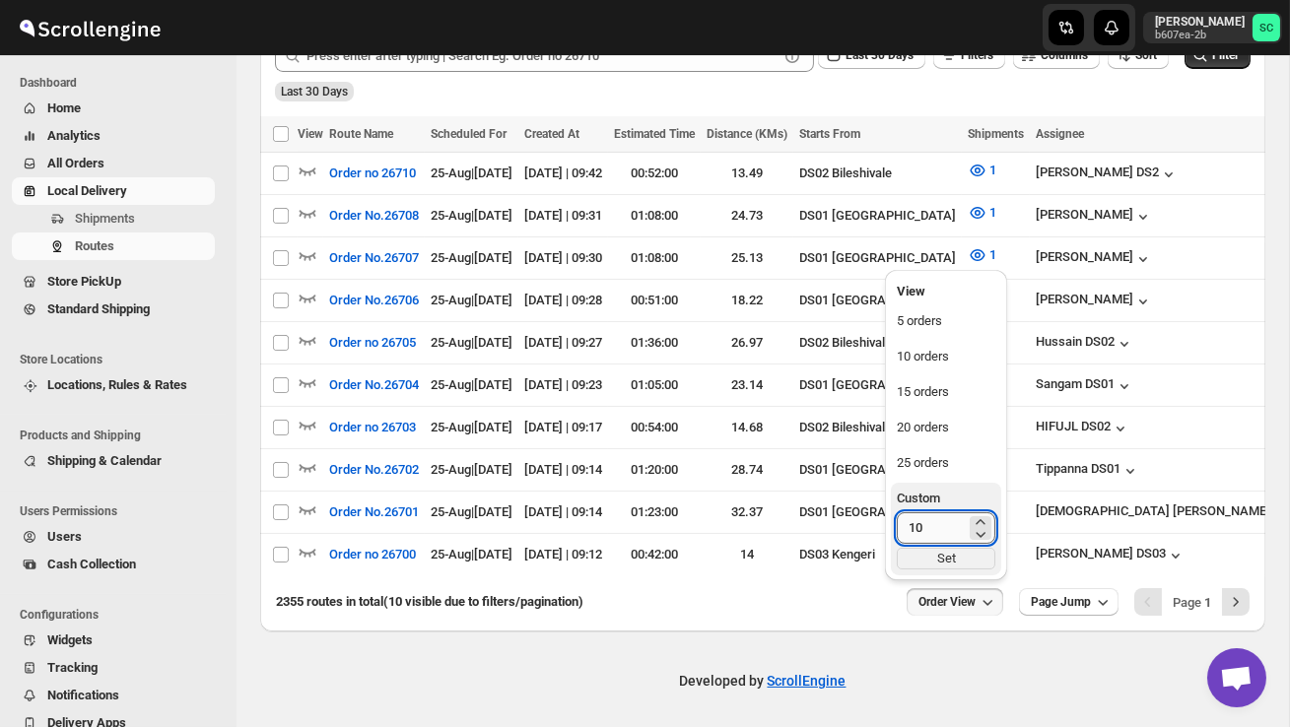
click at [935, 532] on input "10" at bounding box center [931, 528] width 69 height 32
type input "1"
type input "40"
click at [945, 554] on div "Set" at bounding box center [946, 559] width 99 height 22
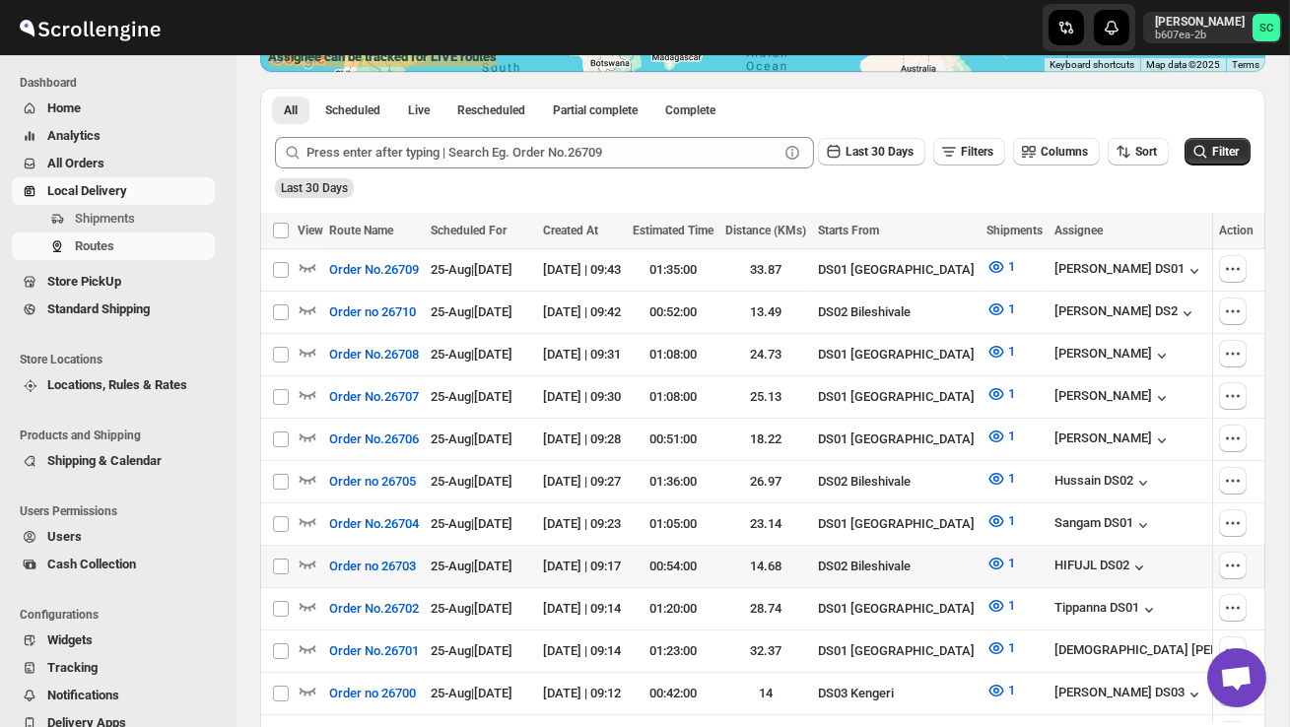
scroll to position [0, 0]
click at [313, 554] on icon "button" at bounding box center [308, 564] width 20 height 20
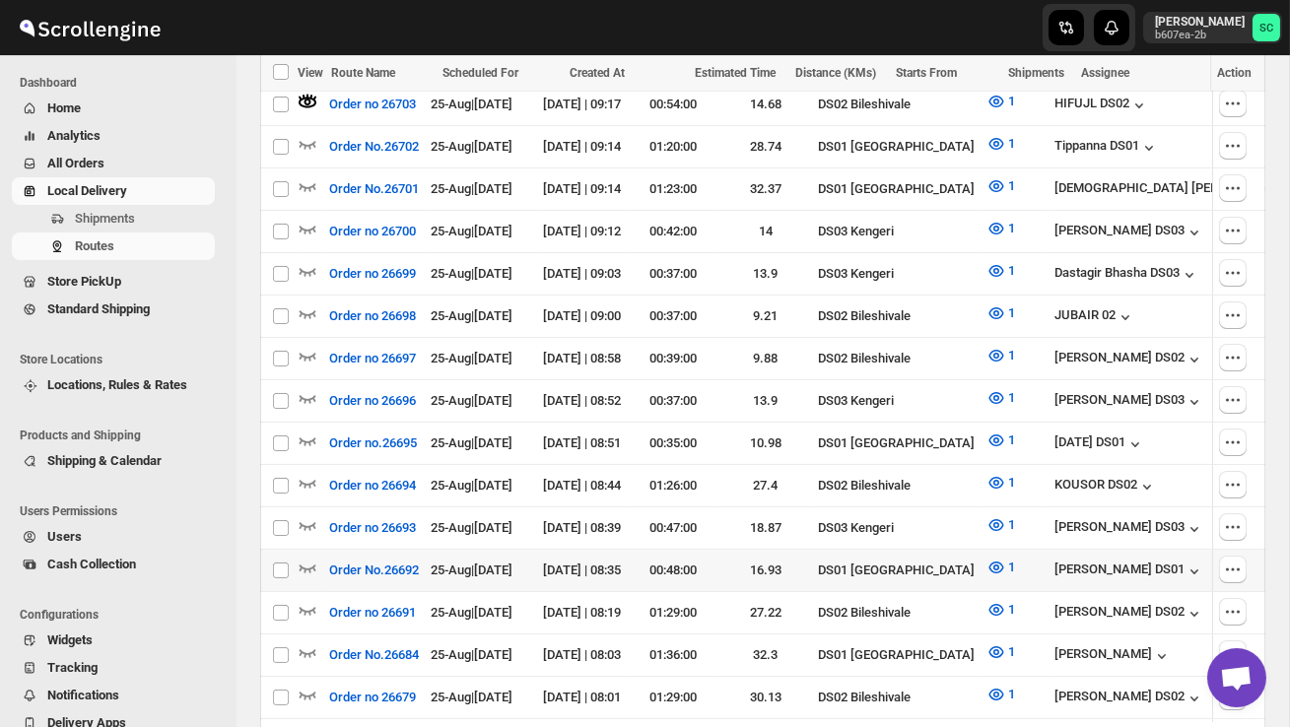
scroll to position [901, 0]
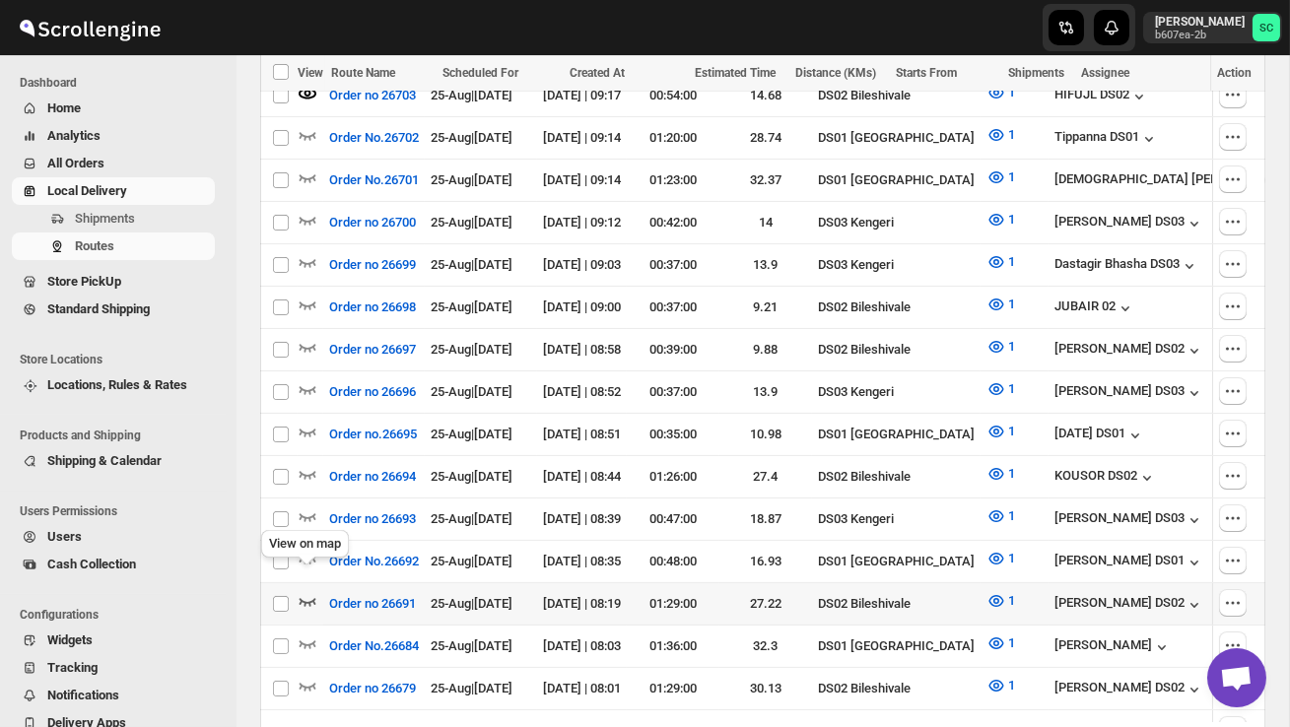
click at [306, 591] on icon "button" at bounding box center [308, 601] width 20 height 20
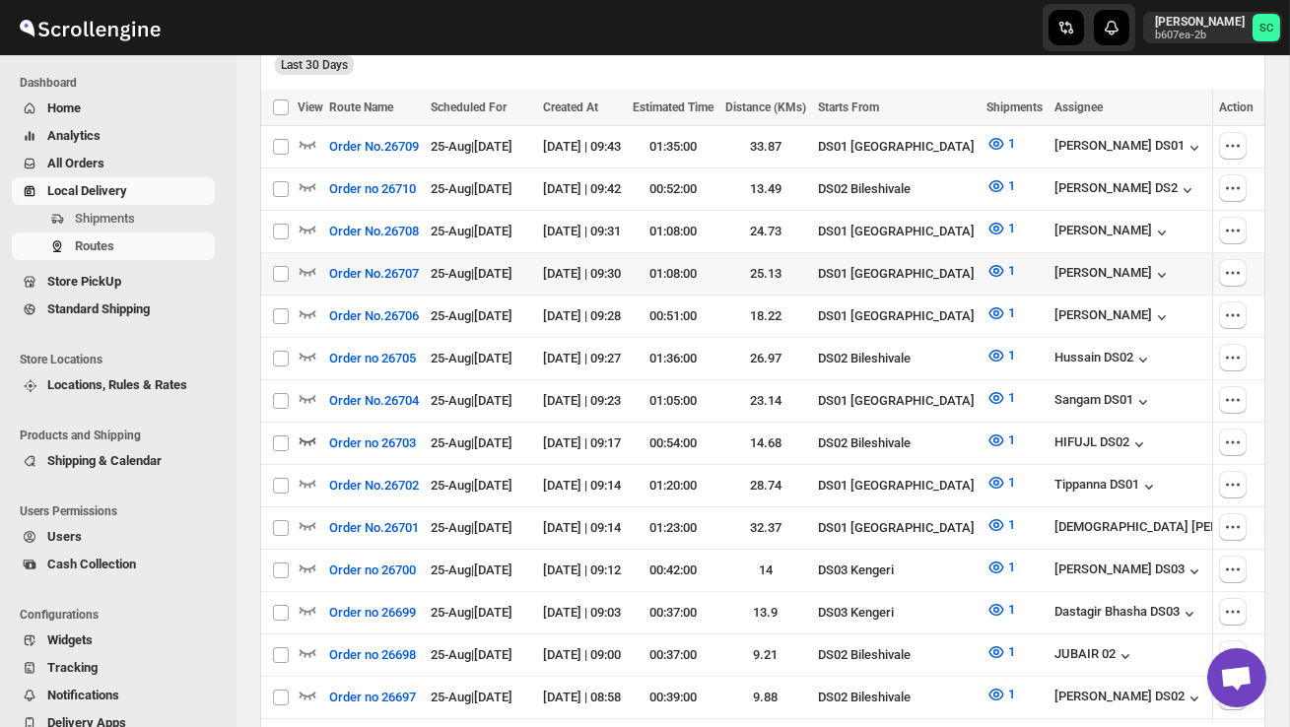
scroll to position [0, 0]
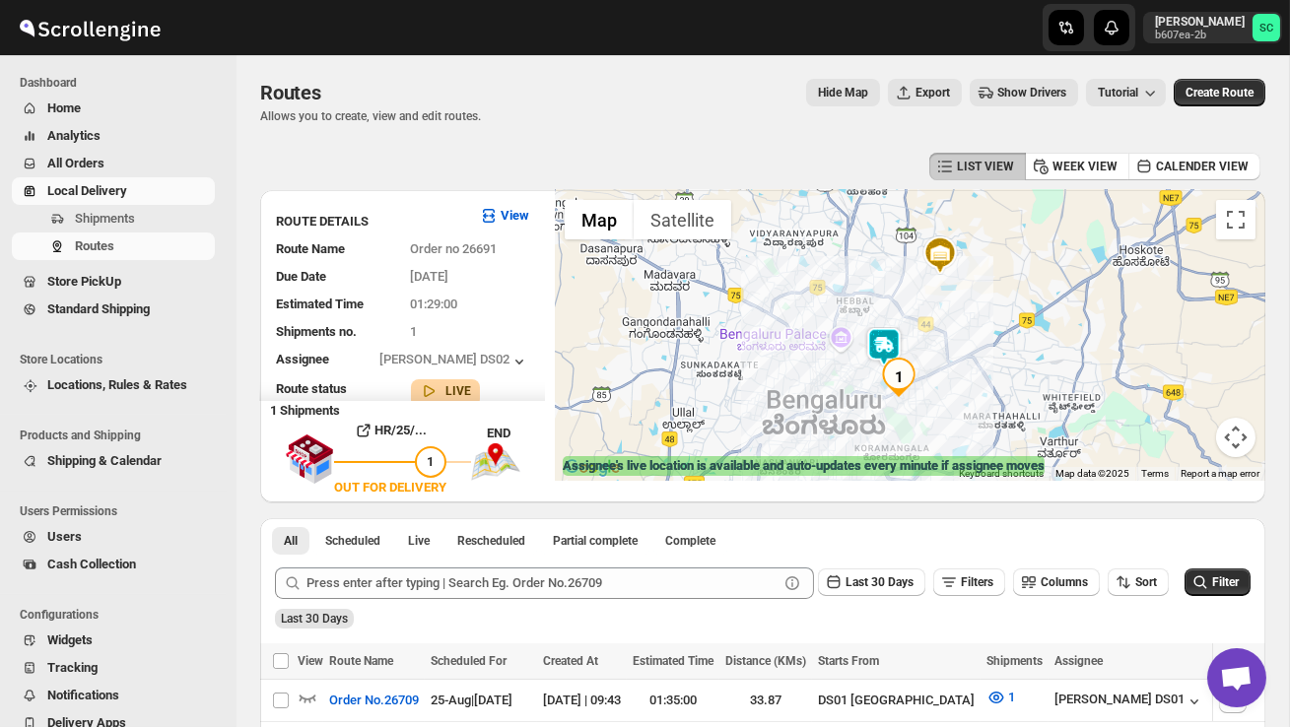
click at [877, 337] on img at bounding box center [883, 346] width 39 height 39
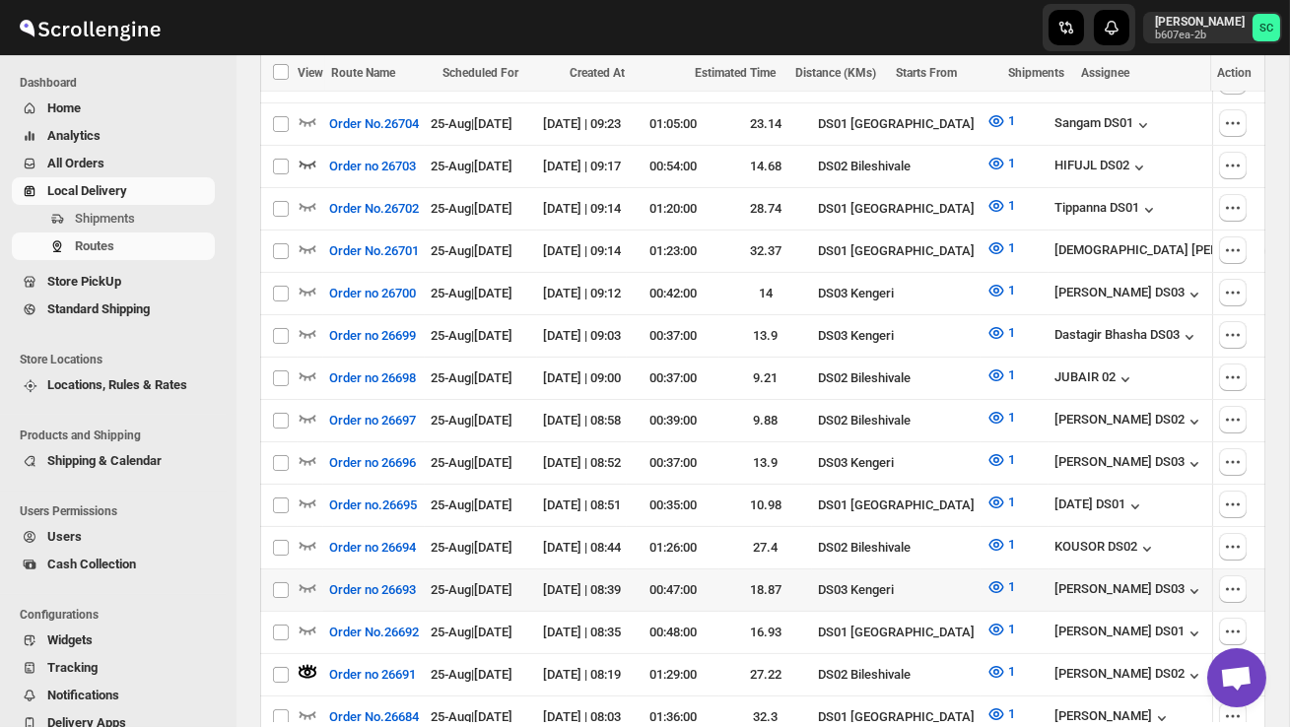
scroll to position [833, 0]
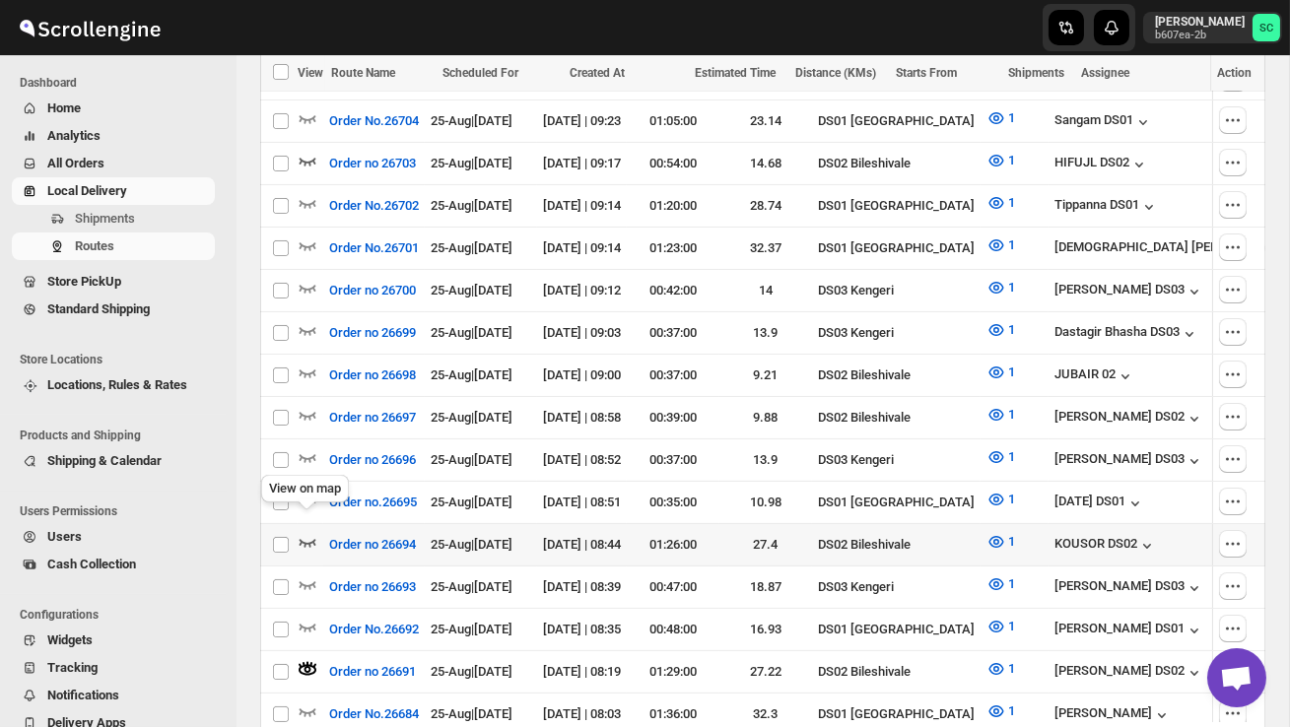
click at [305, 532] on icon "button" at bounding box center [308, 542] width 20 height 20
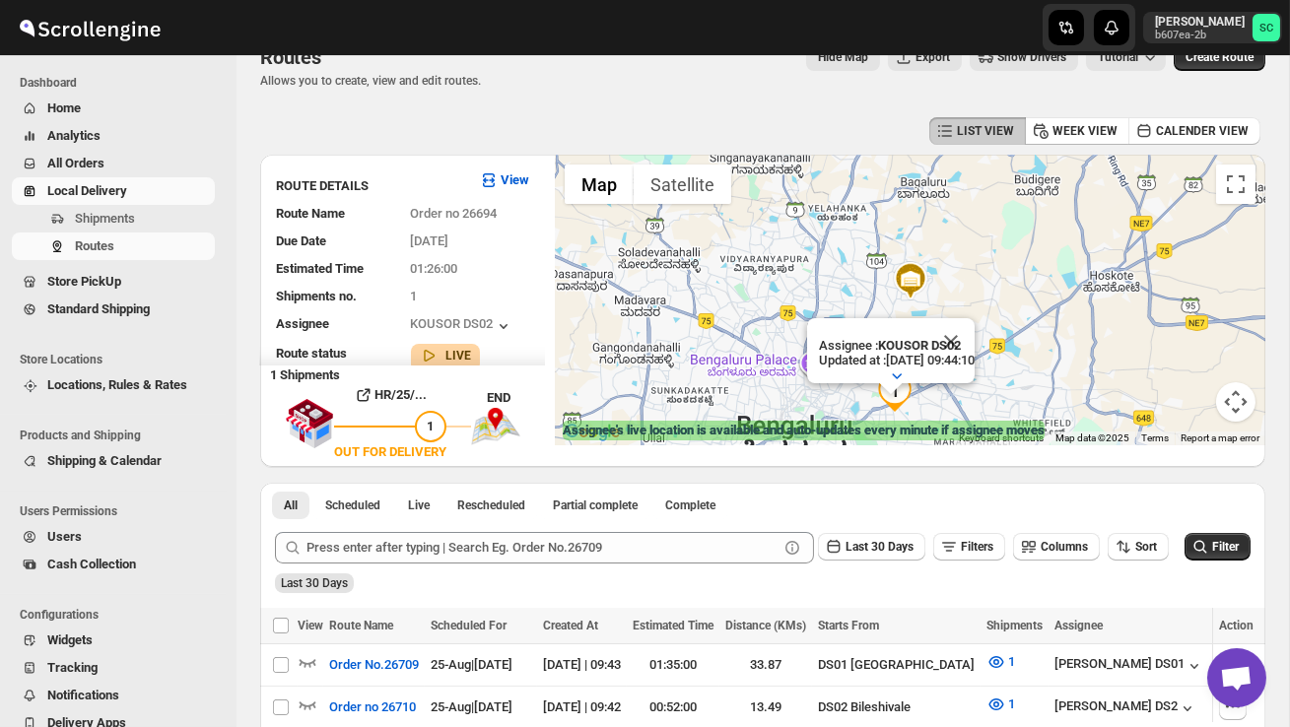
scroll to position [0, 0]
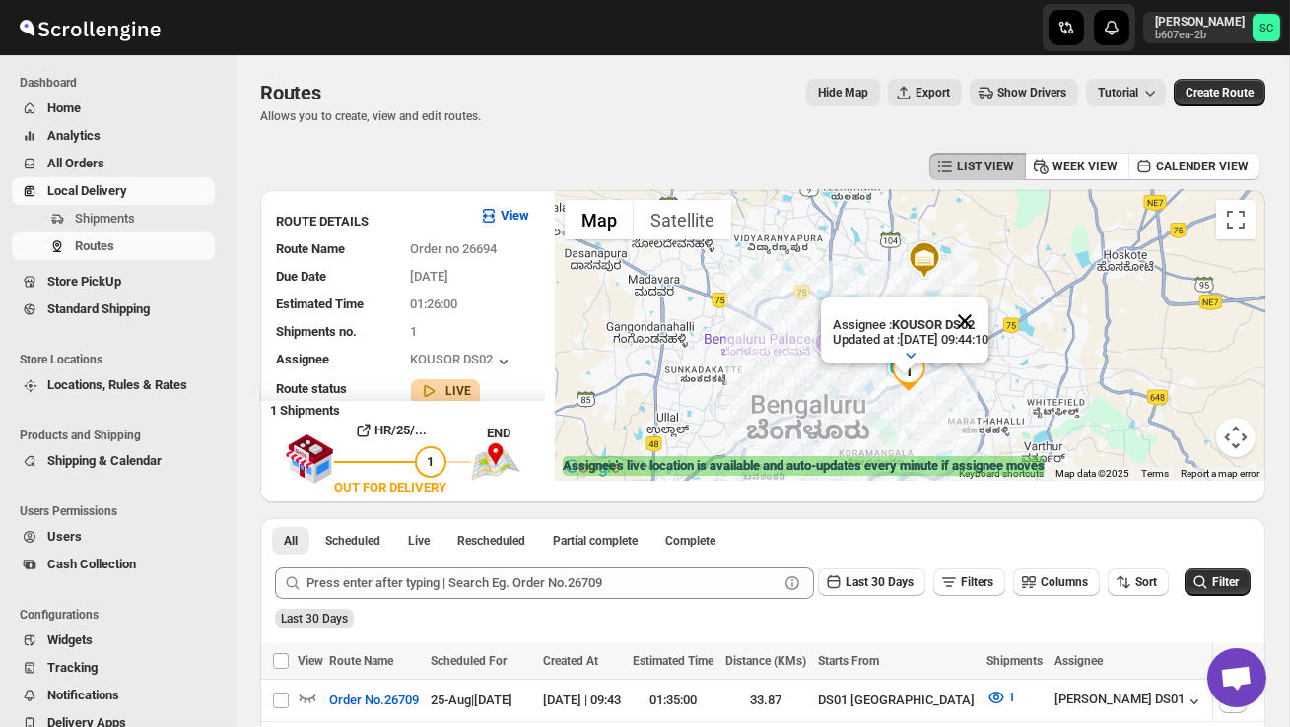
click at [984, 321] on button "Close" at bounding box center [964, 321] width 47 height 47
click at [950, 396] on div at bounding box center [910, 335] width 710 height 291
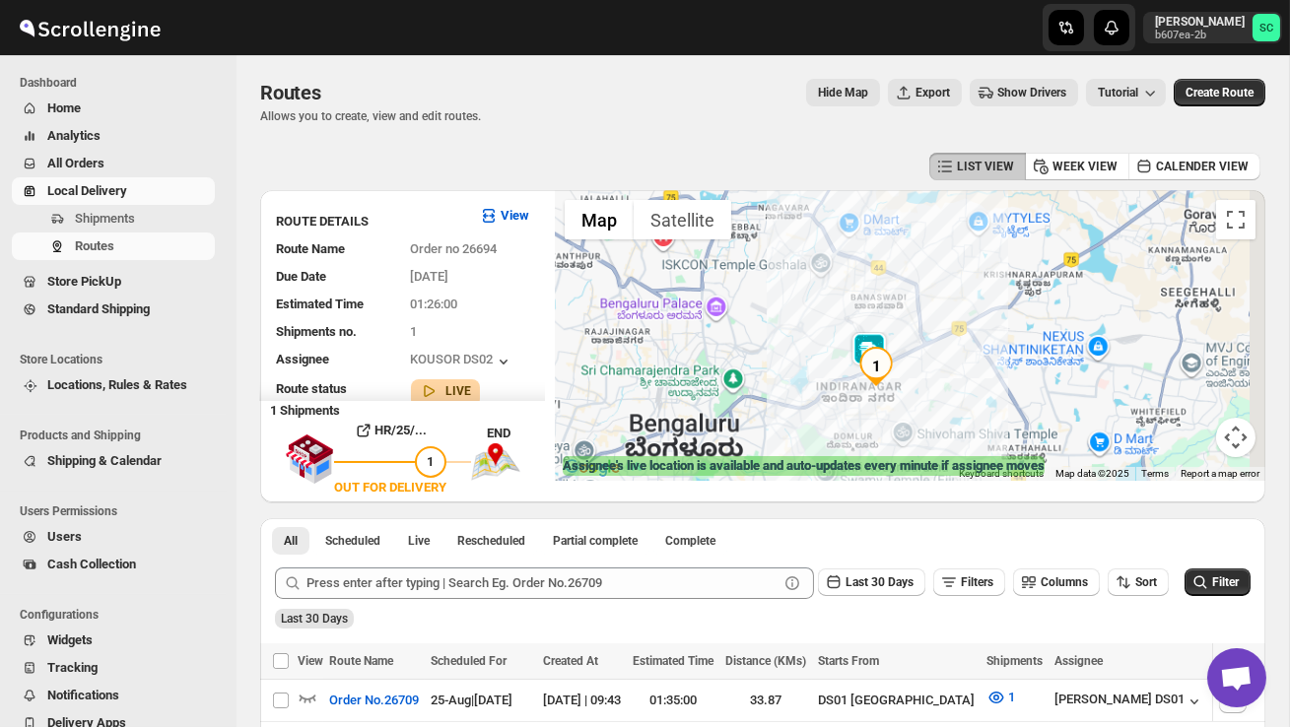
click at [950, 396] on div at bounding box center [910, 335] width 710 height 291
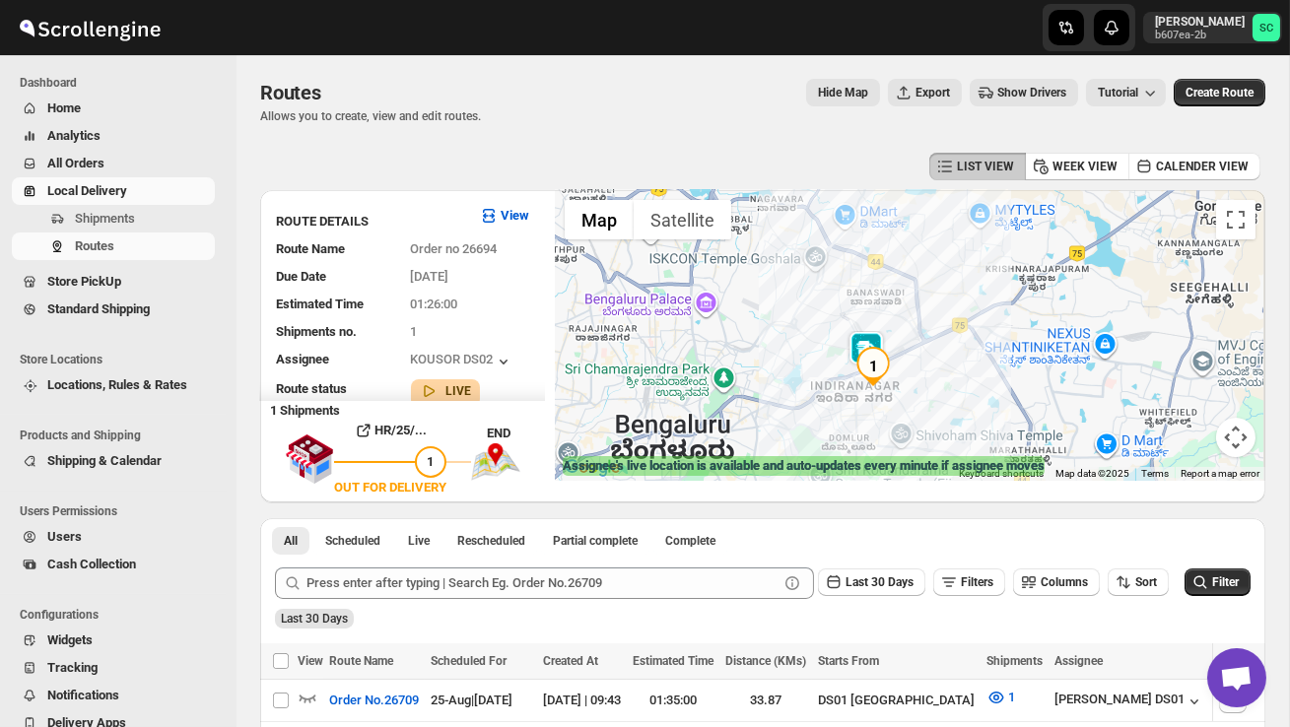
click at [950, 396] on div at bounding box center [910, 335] width 710 height 291
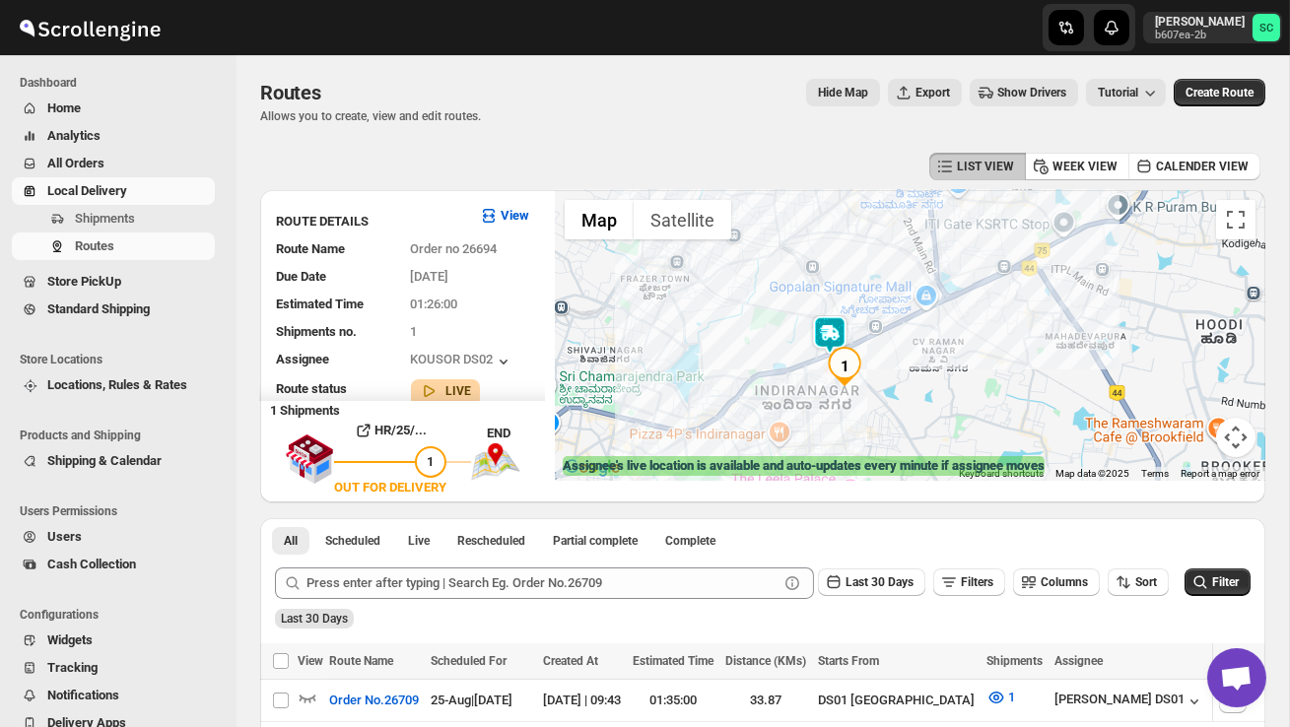
drag, startPoint x: 898, startPoint y: 382, endPoint x: 945, endPoint y: 393, distance: 47.6
click at [944, 393] on div at bounding box center [910, 335] width 710 height 291
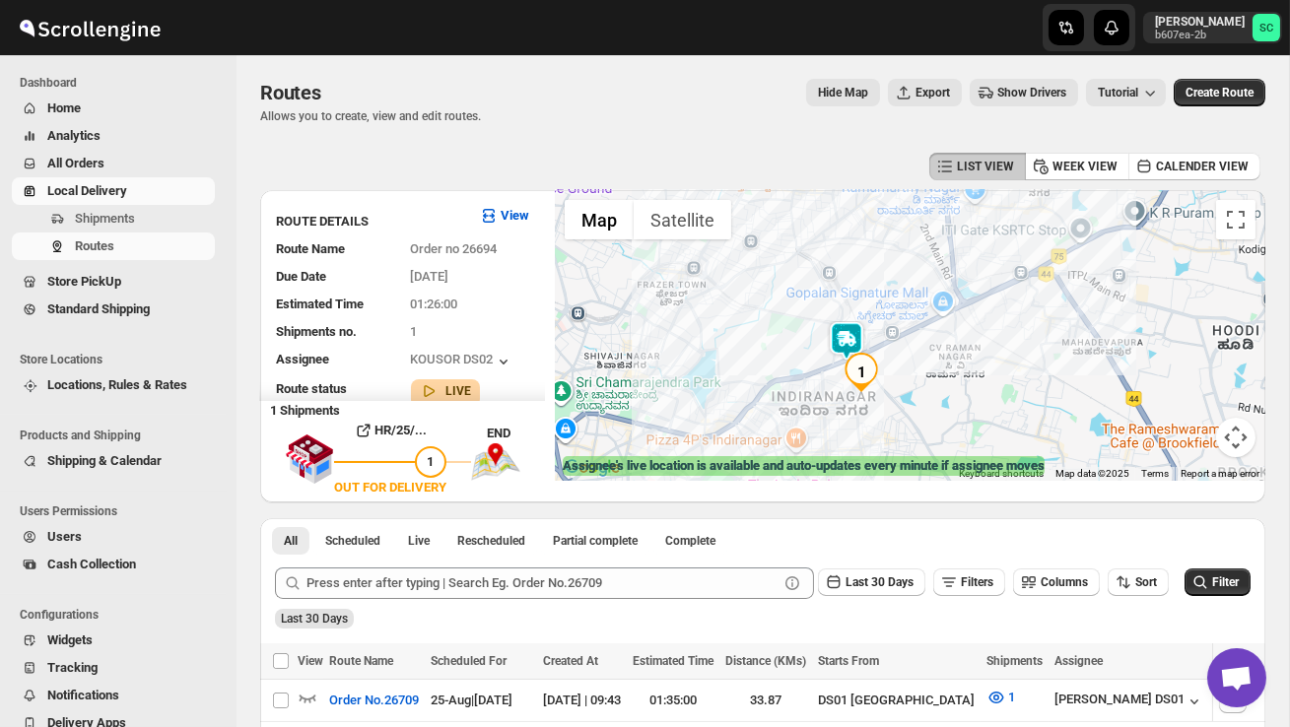
click at [945, 393] on div at bounding box center [910, 335] width 710 height 291
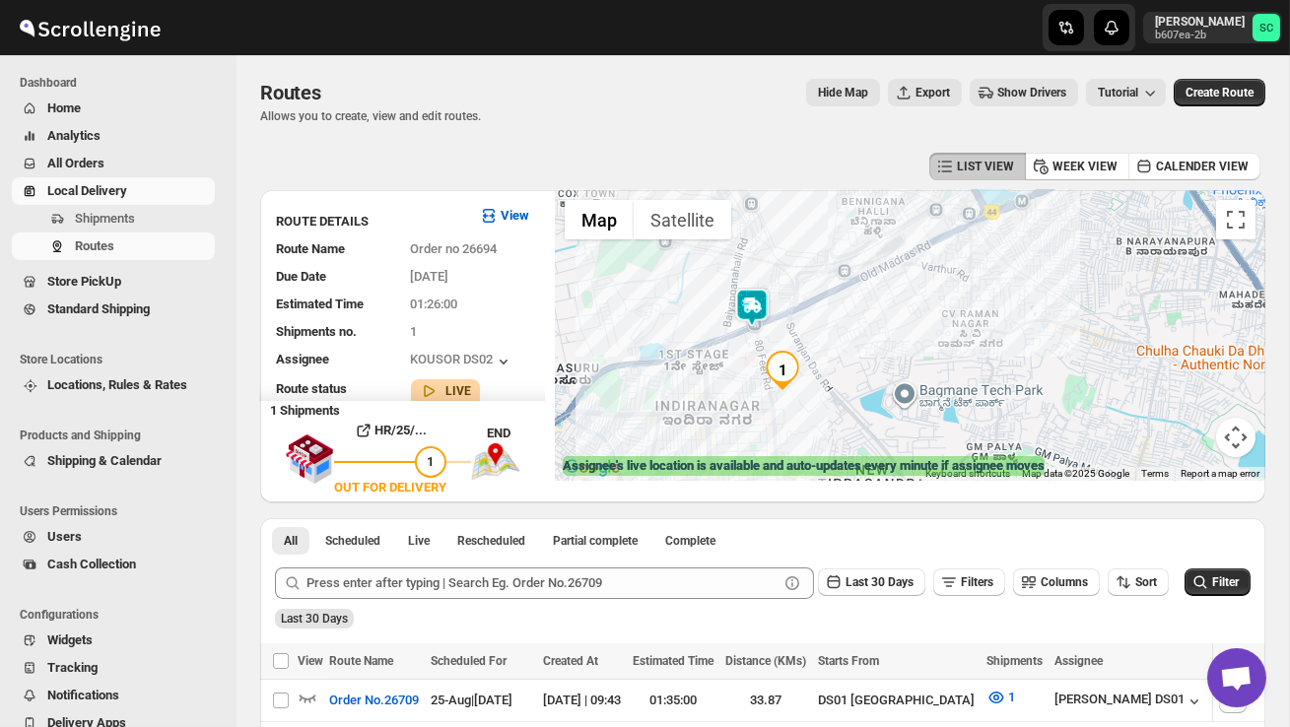
click at [757, 292] on img at bounding box center [751, 307] width 39 height 39
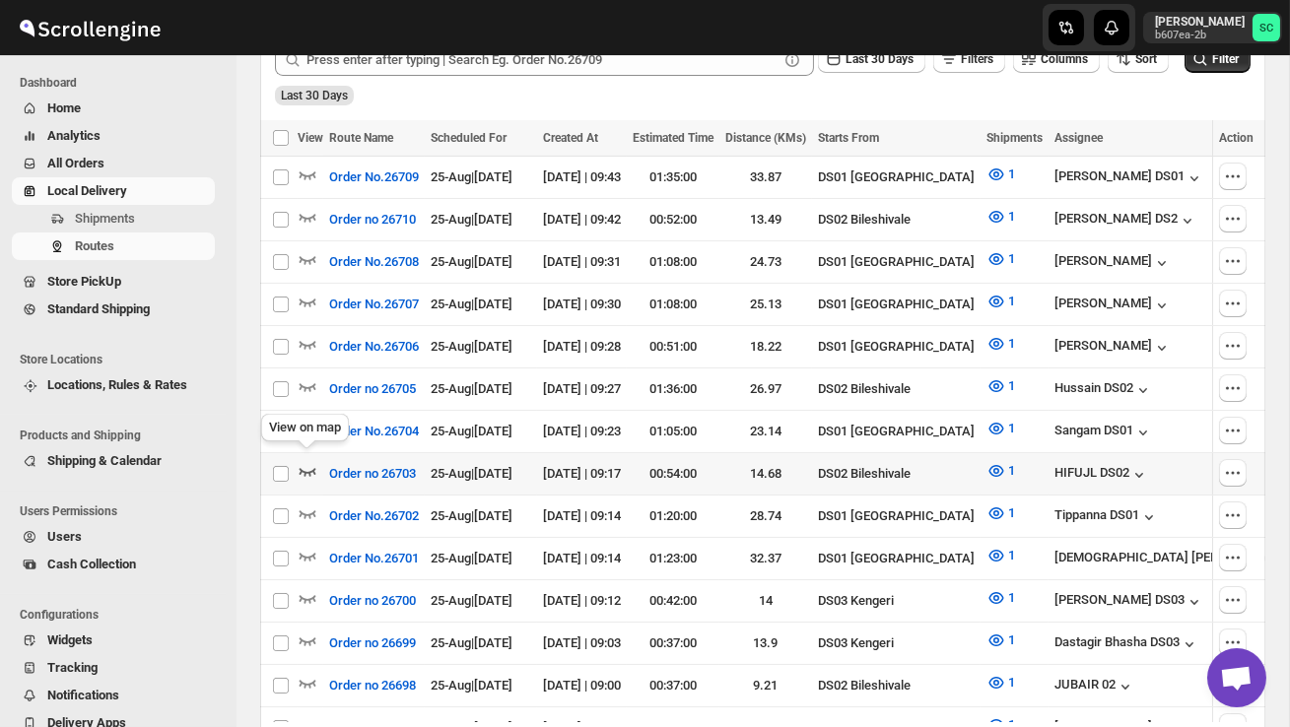
click at [315, 463] on icon "button" at bounding box center [308, 471] width 20 height 20
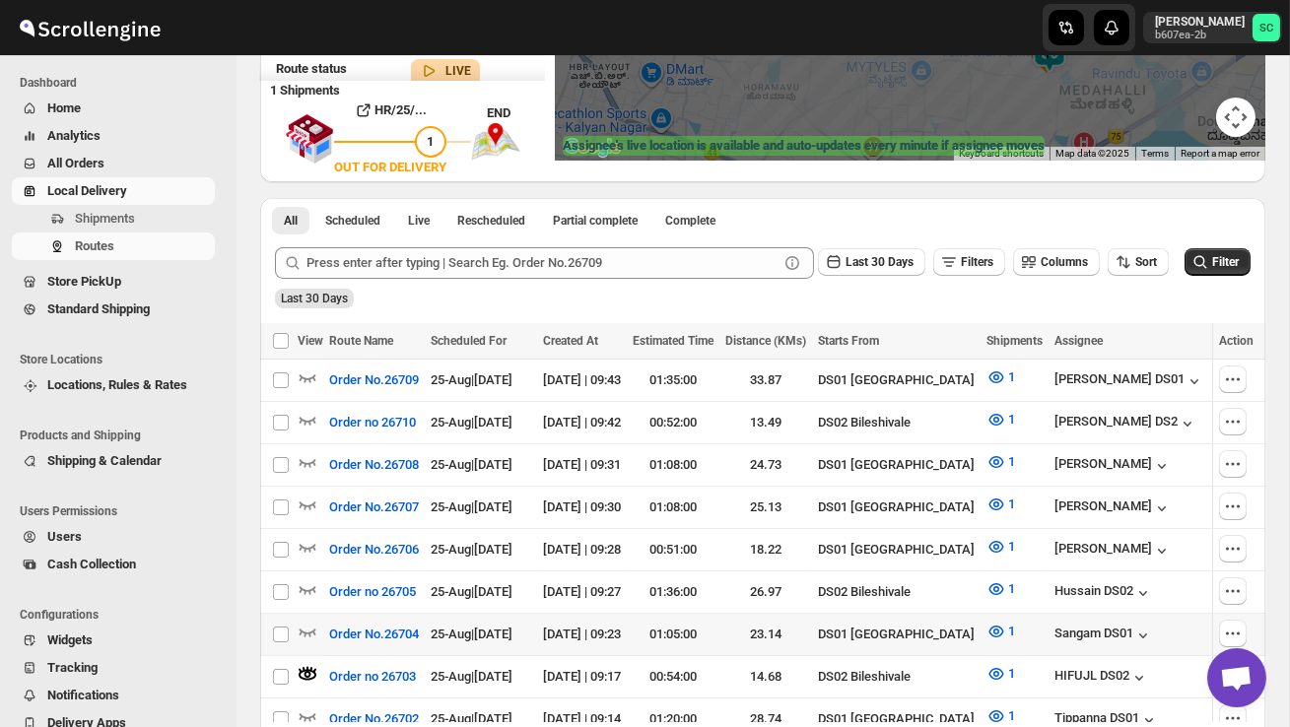
scroll to position [340, 0]
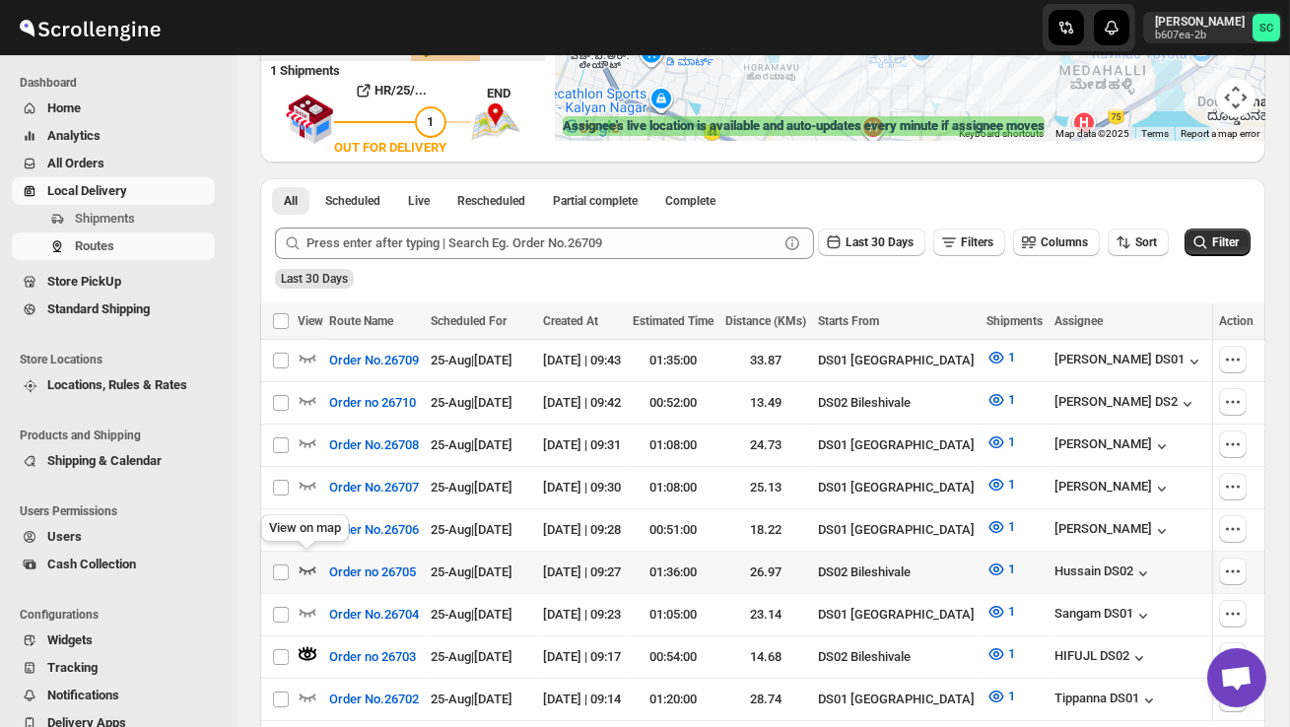
click at [309, 563] on icon "button" at bounding box center [308, 570] width 20 height 20
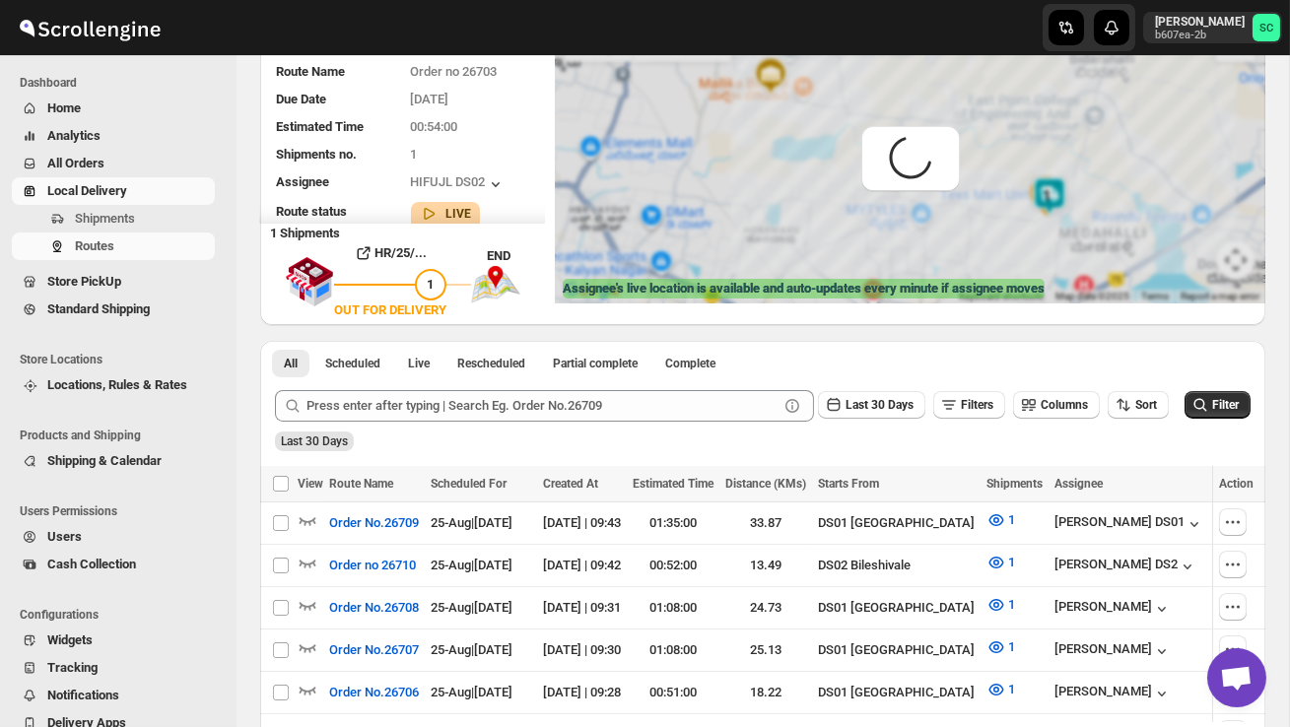
scroll to position [0, 0]
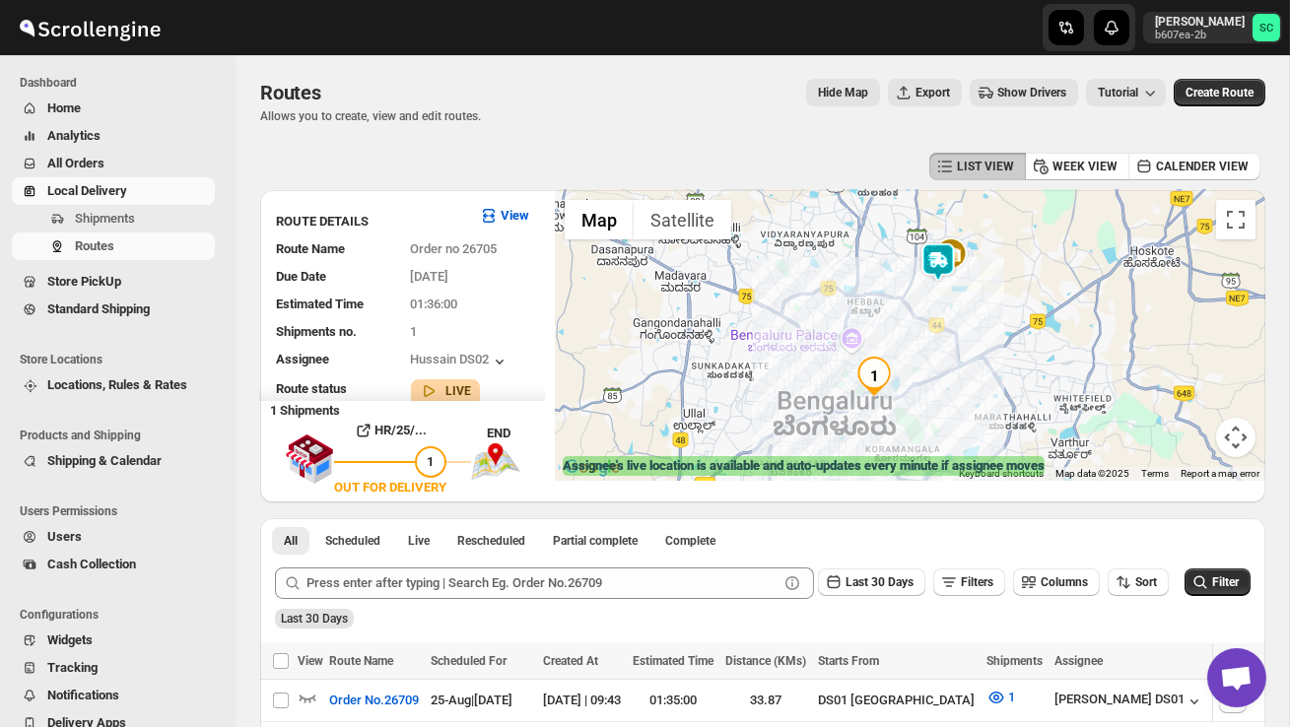
click at [940, 247] on img at bounding box center [937, 261] width 39 height 39
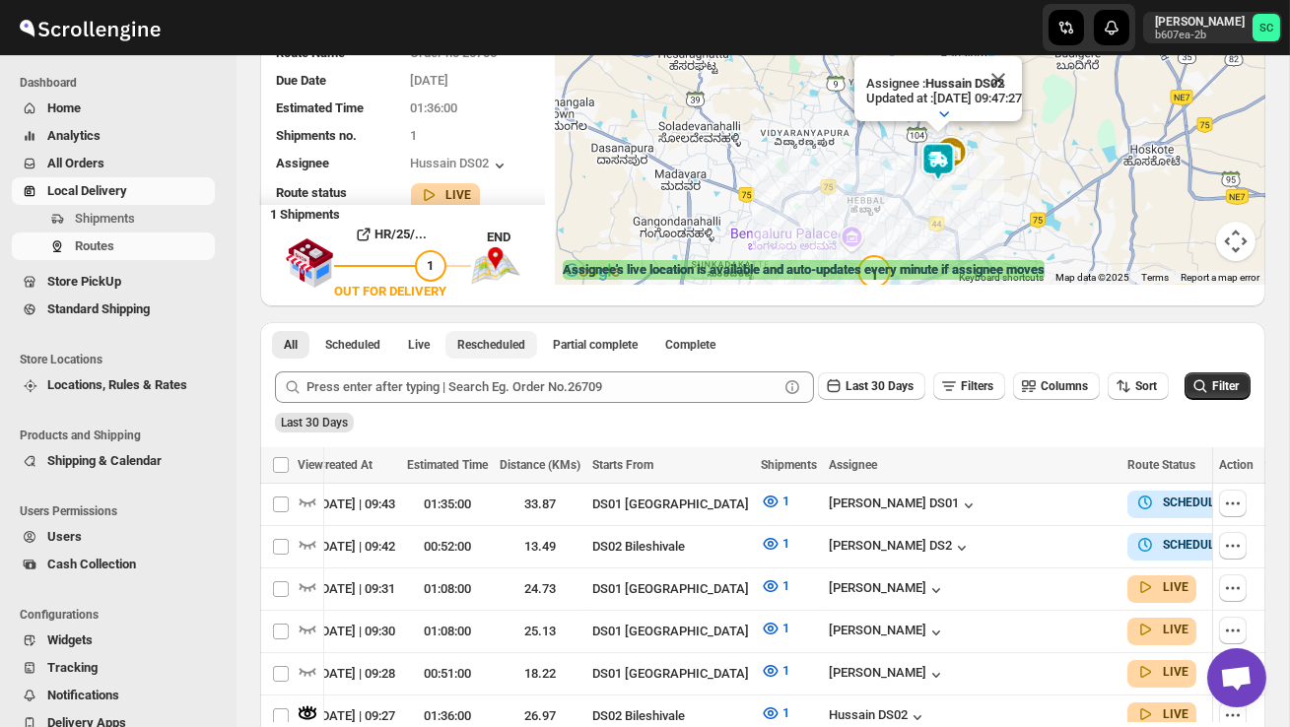
scroll to position [212, 0]
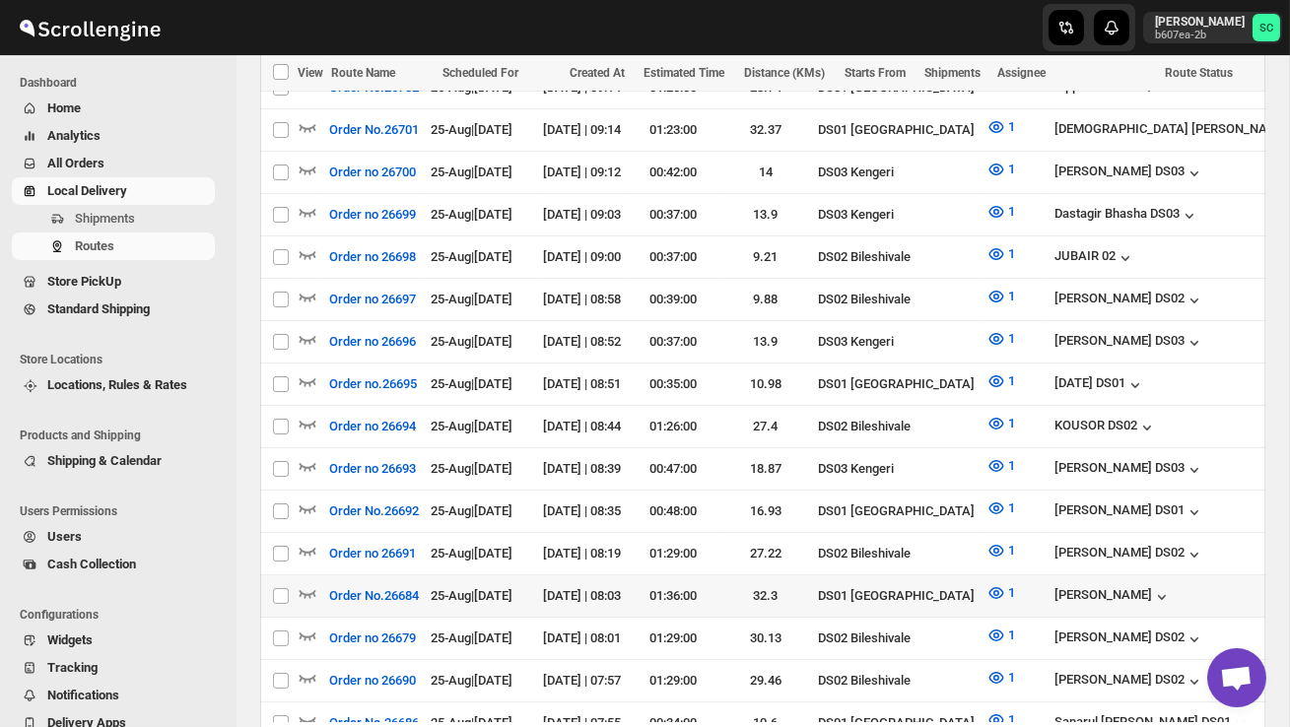
scroll to position [932, 0]
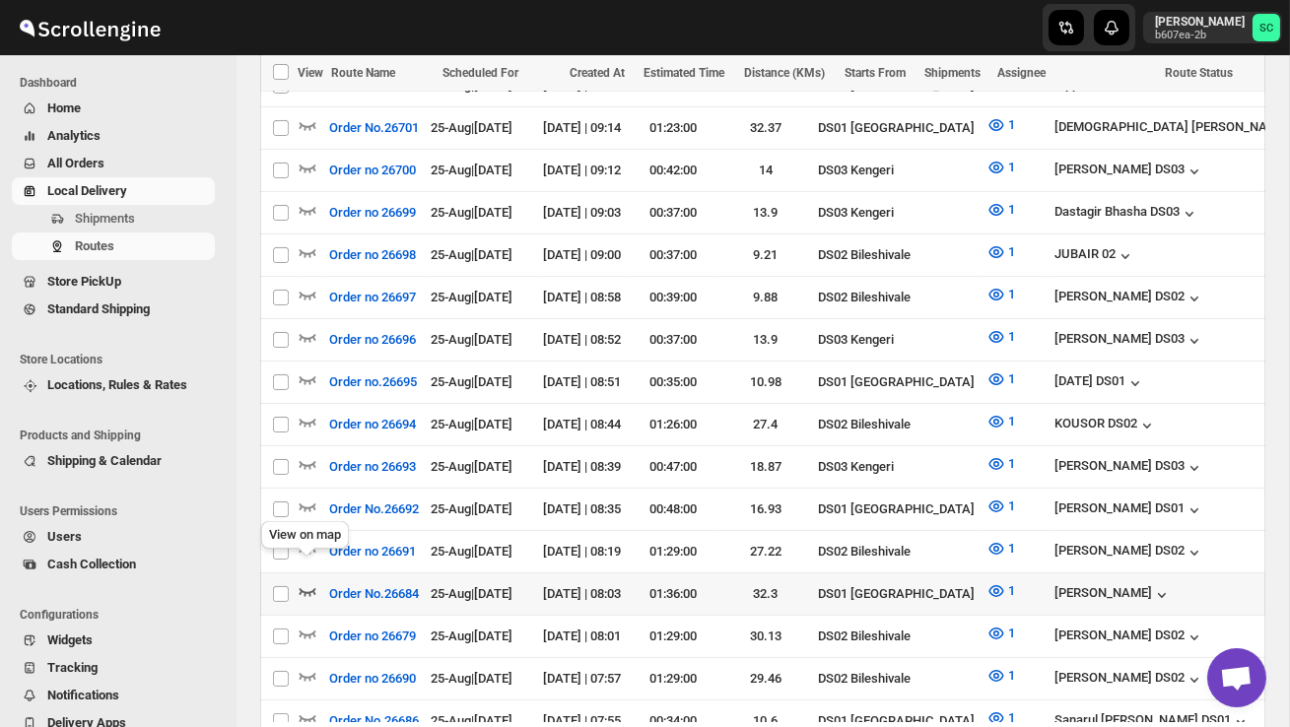
click at [307, 581] on icon "button" at bounding box center [308, 591] width 20 height 20
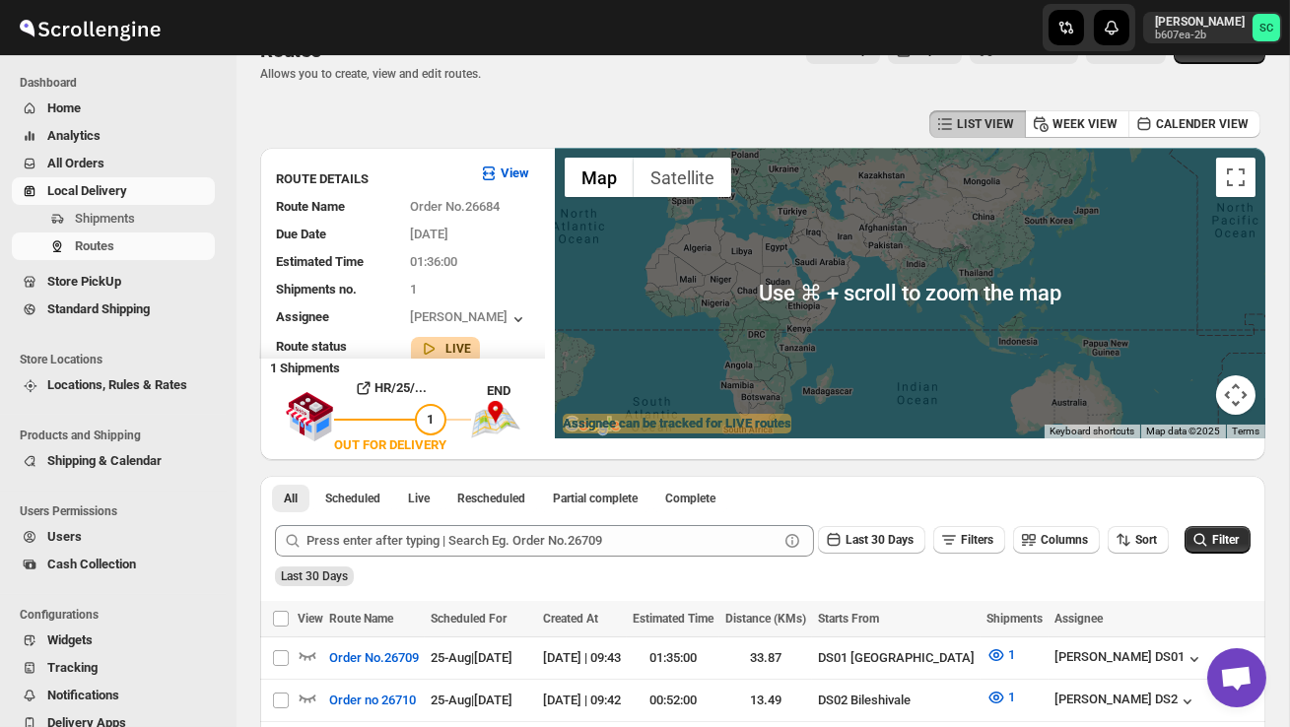
scroll to position [0, 0]
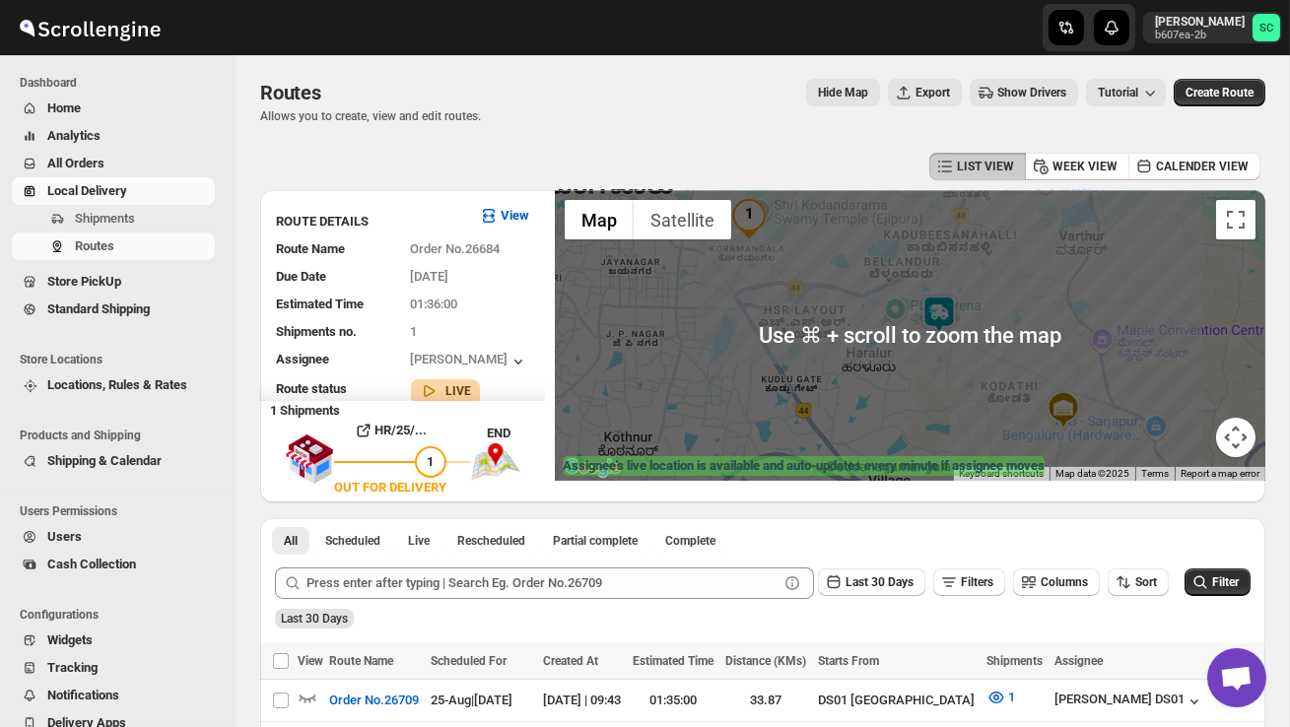
click at [954, 308] on img at bounding box center [938, 314] width 39 height 39
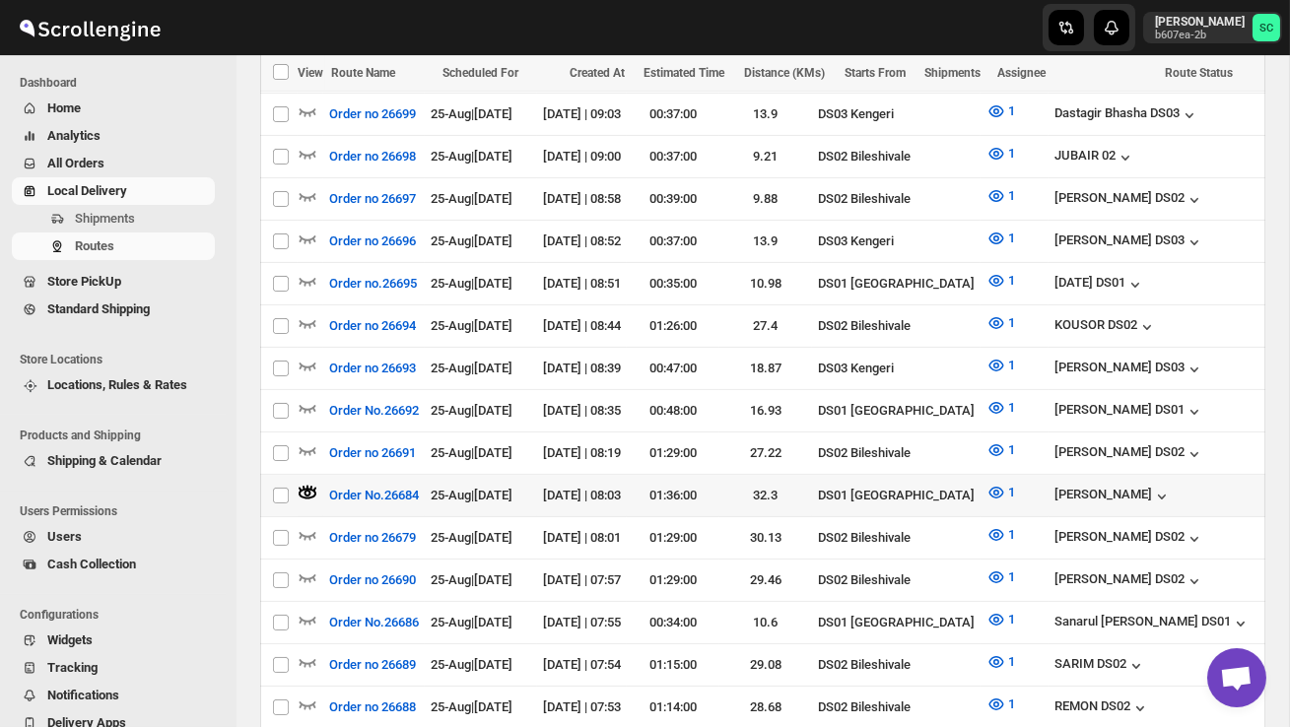
scroll to position [1049, 0]
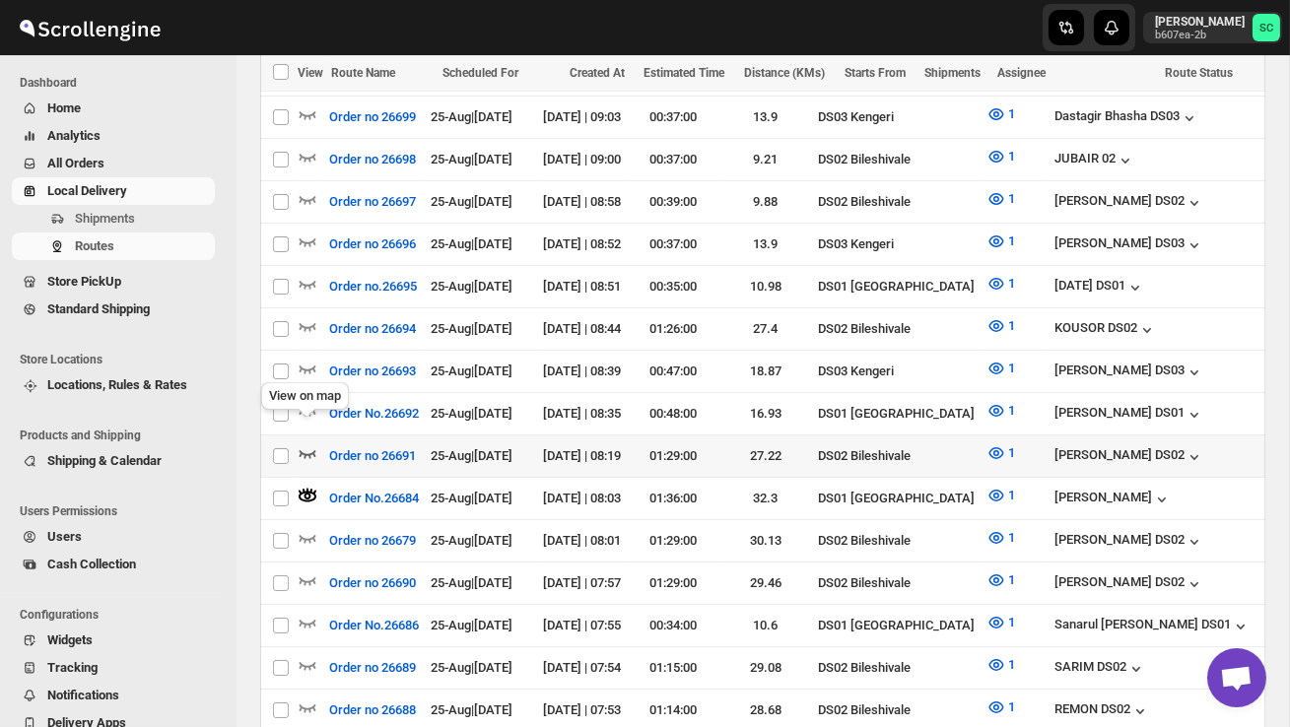
click at [314, 443] on icon "button" at bounding box center [308, 453] width 20 height 20
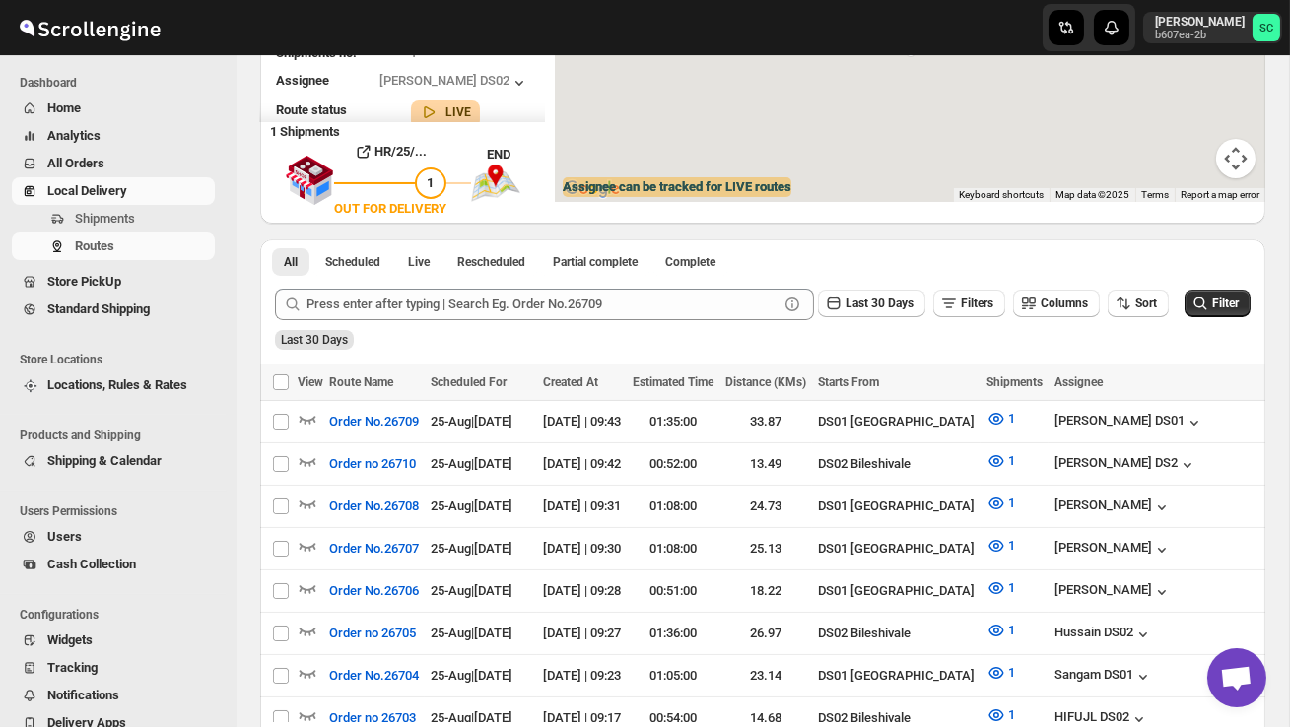
scroll to position [0, 0]
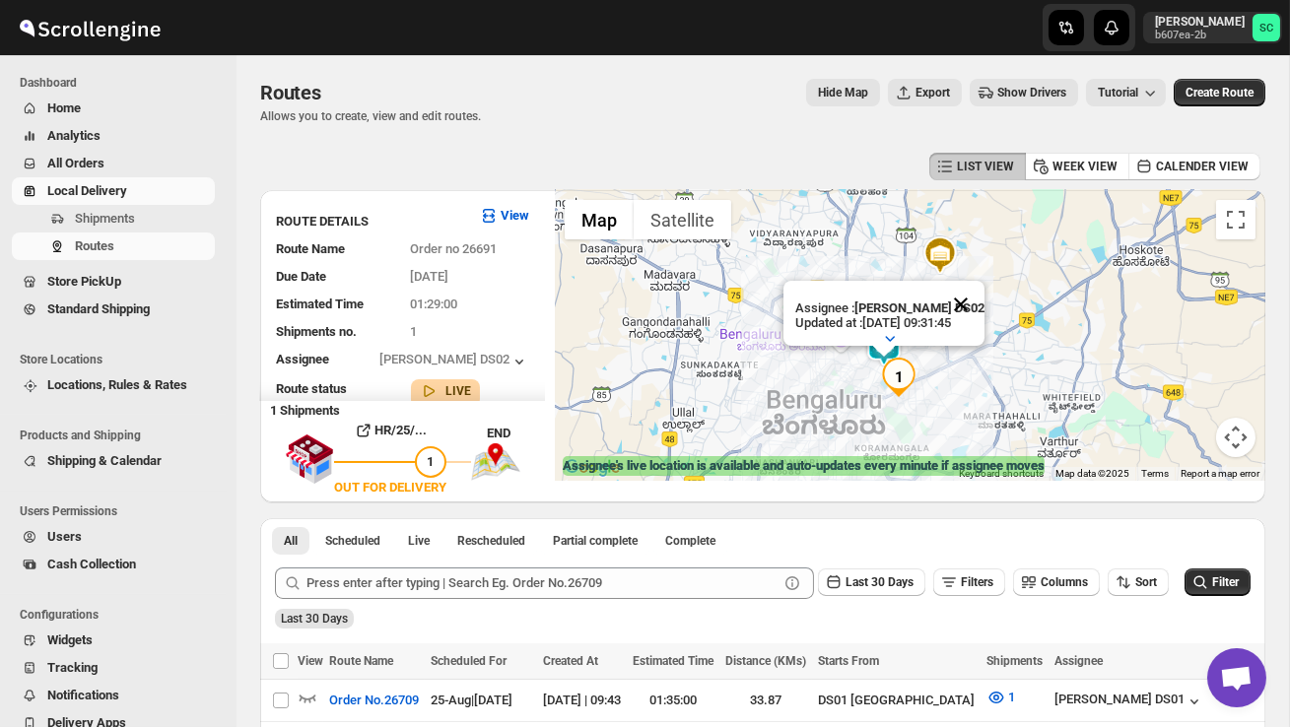
click at [969, 300] on button "Close" at bounding box center [960, 304] width 47 height 47
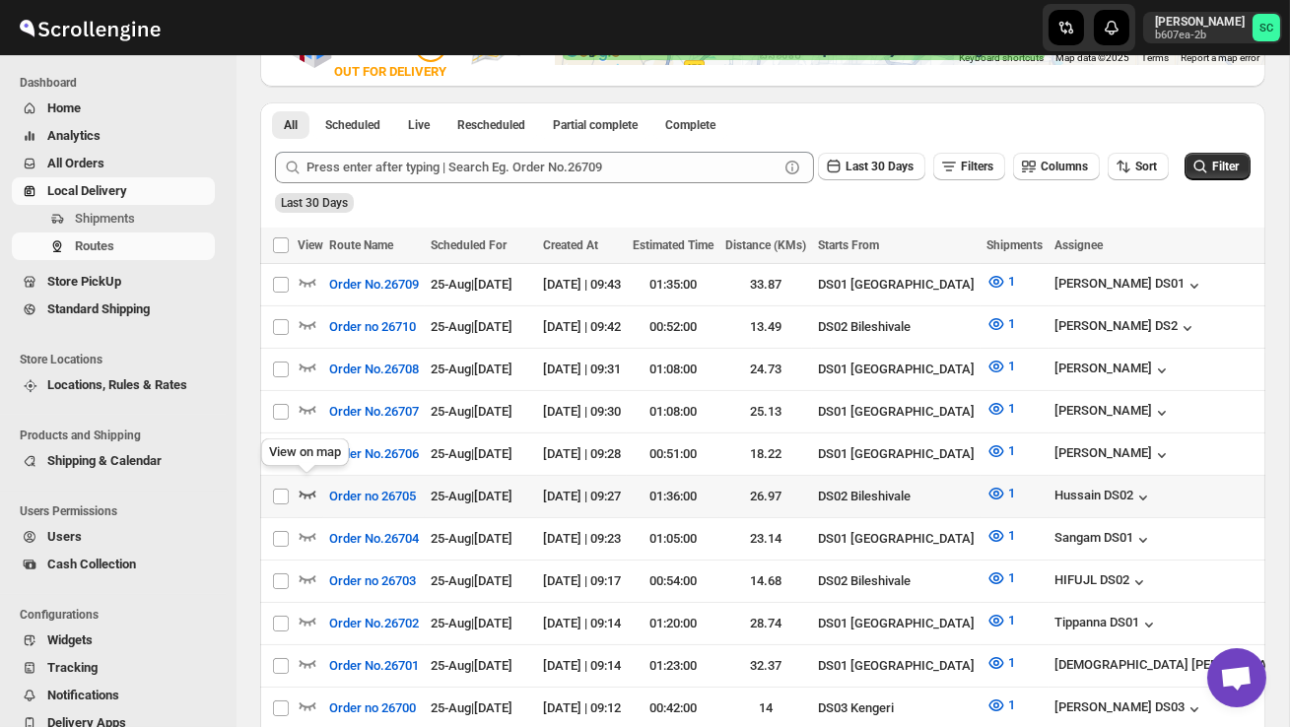
click at [308, 484] on icon "button" at bounding box center [308, 494] width 20 height 20
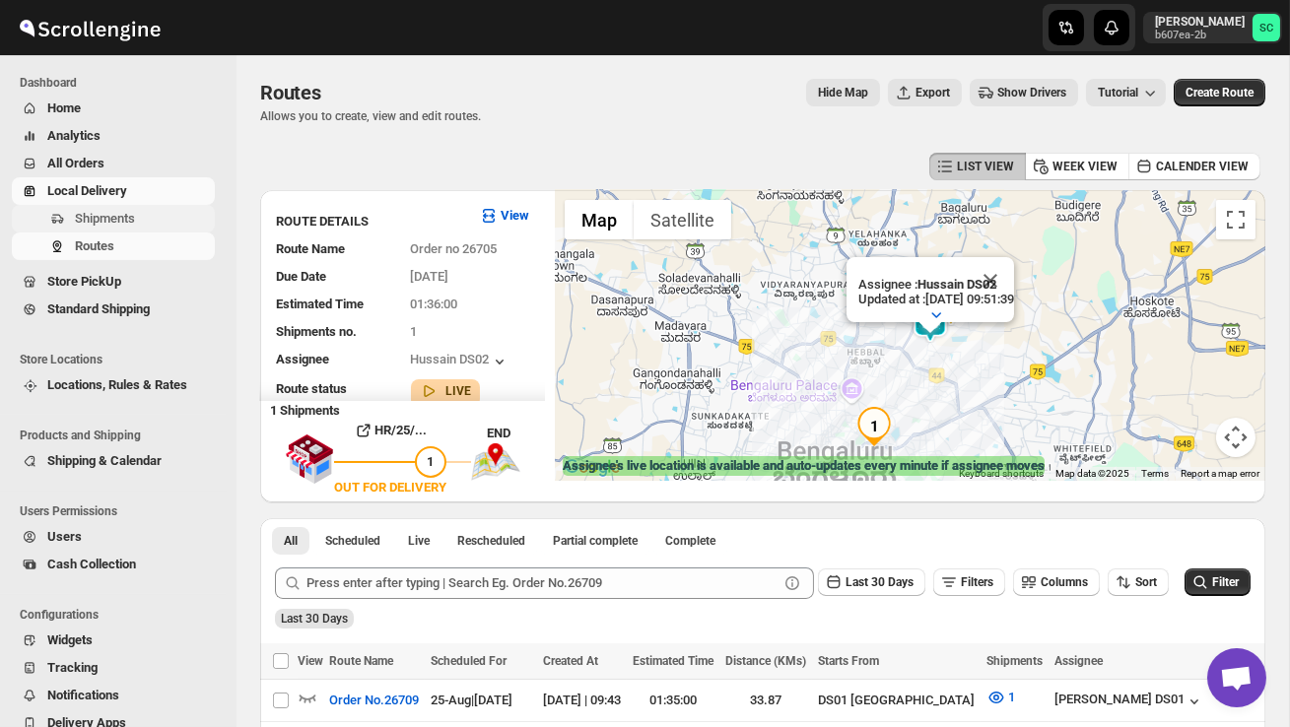
click at [130, 210] on span "Shipments" at bounding box center [143, 219] width 136 height 20
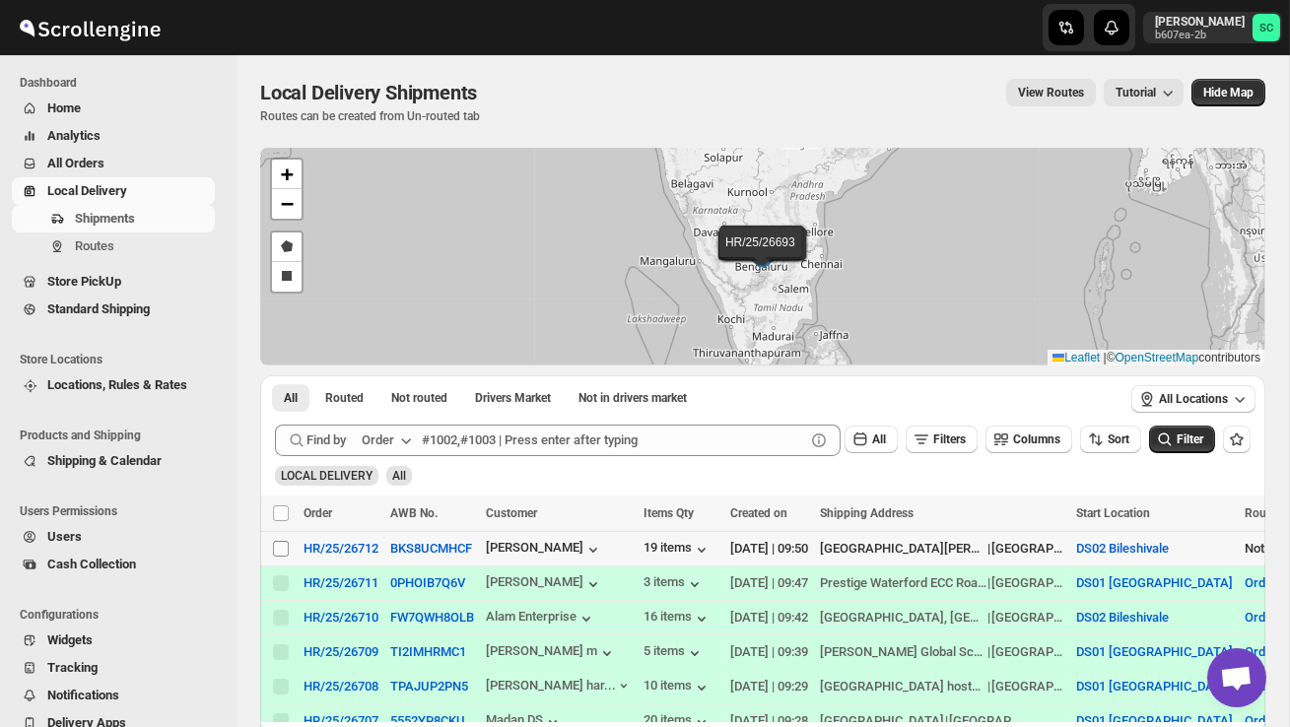
click at [279, 541] on input "Select shipment" at bounding box center [281, 549] width 16 height 16
checkbox input "true"
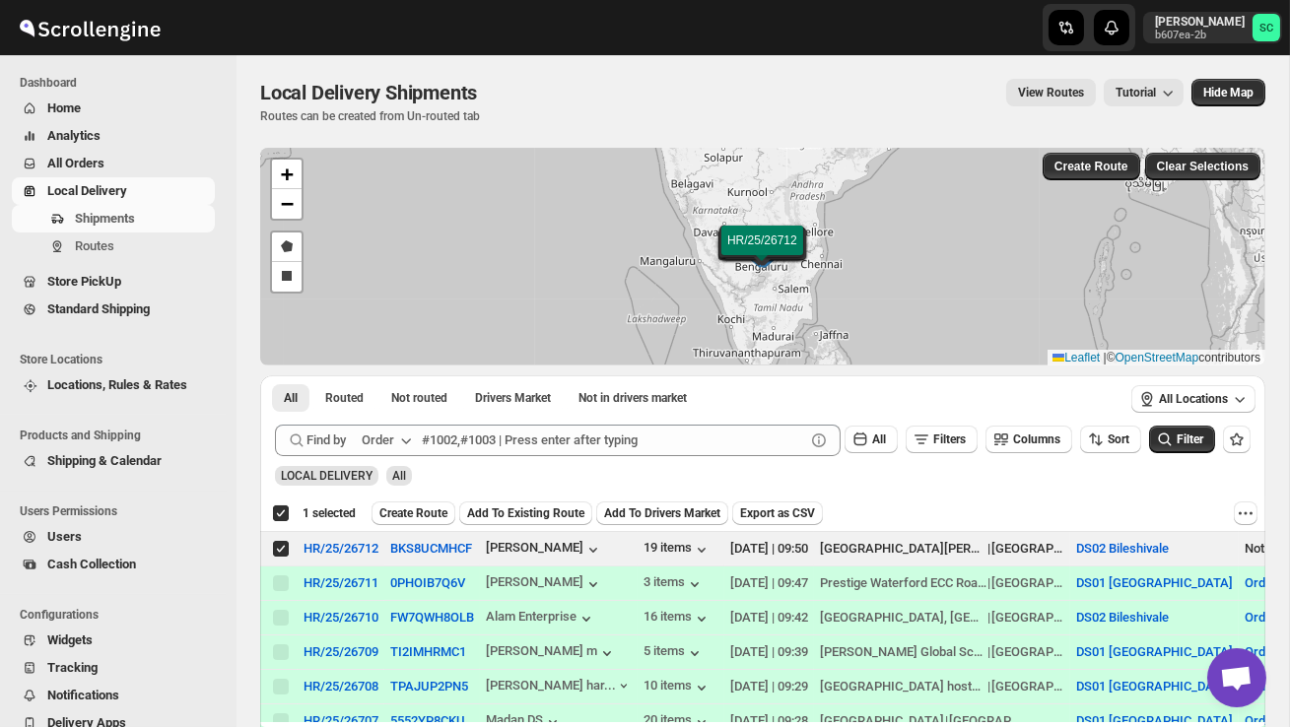
click at [421, 506] on span "Create Route" at bounding box center [413, 513] width 68 height 16
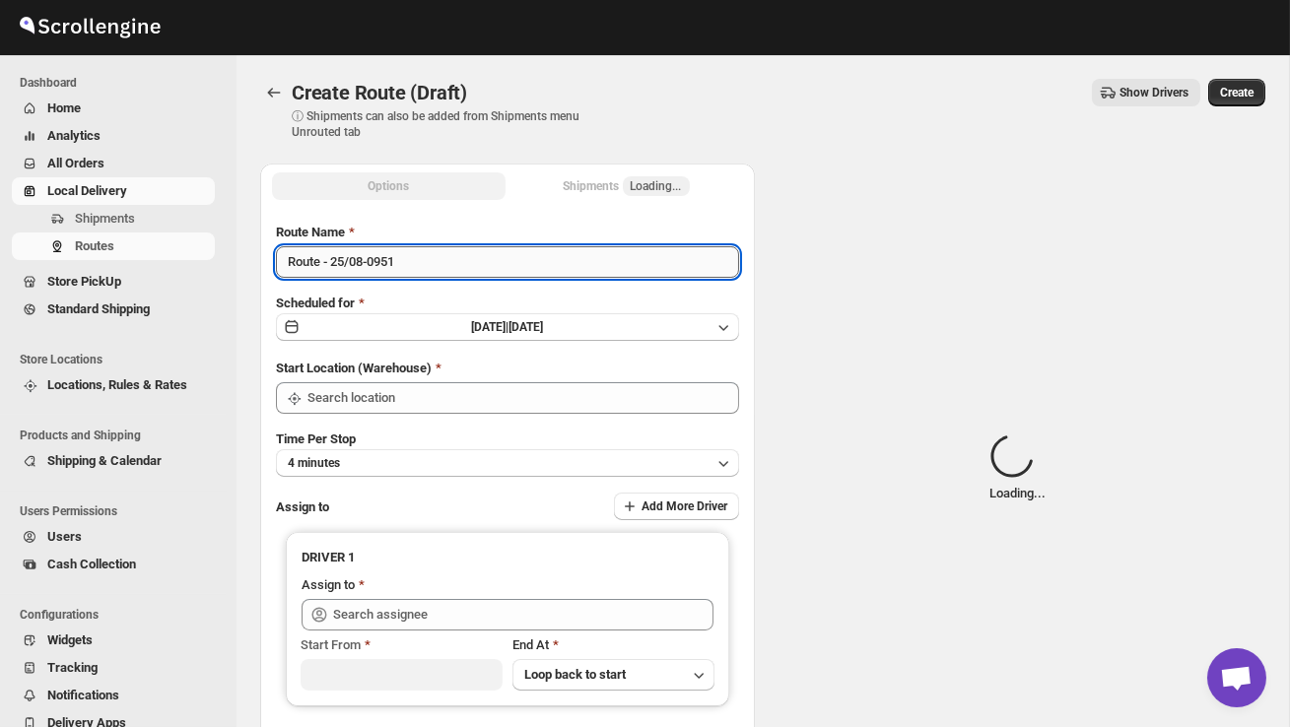
type input "DS02 Bileshivale"
click at [422, 264] on input "Route - 25/08-0951" at bounding box center [507, 262] width 463 height 32
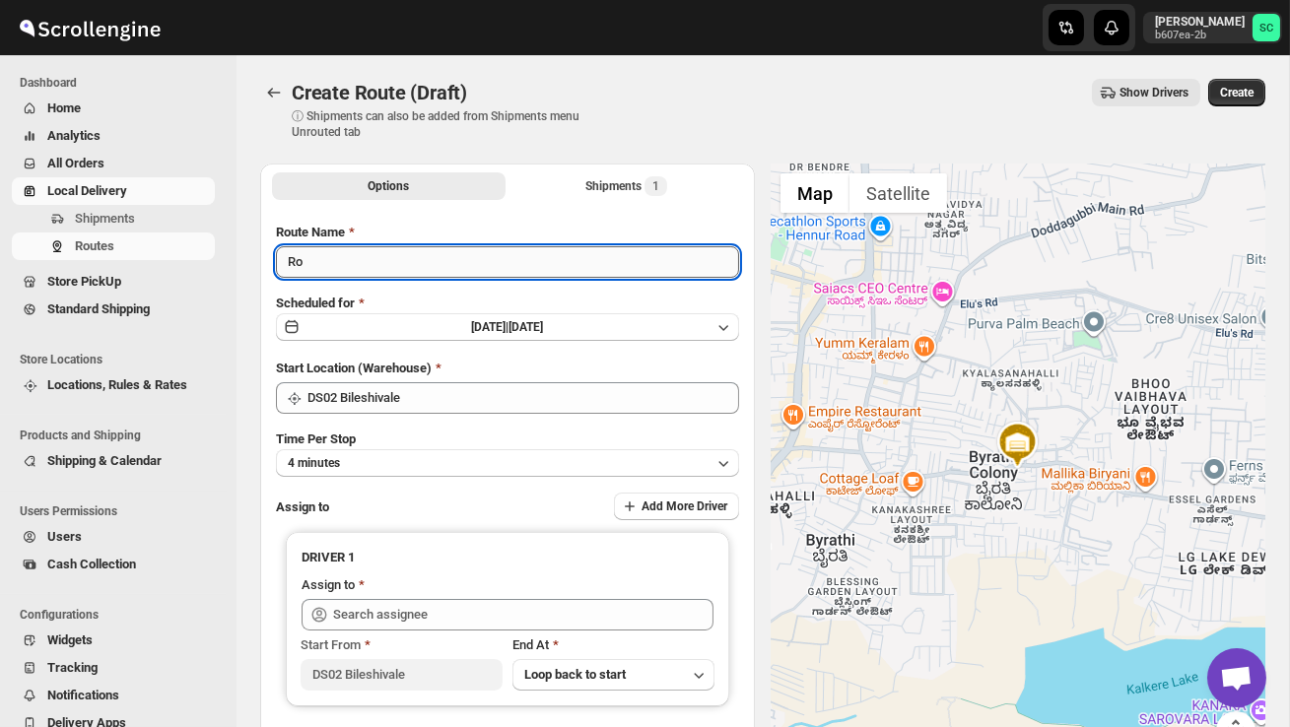
type input "R"
type input "Order no 26712"
click at [445, 454] on button "4 minutes" at bounding box center [507, 463] width 463 height 28
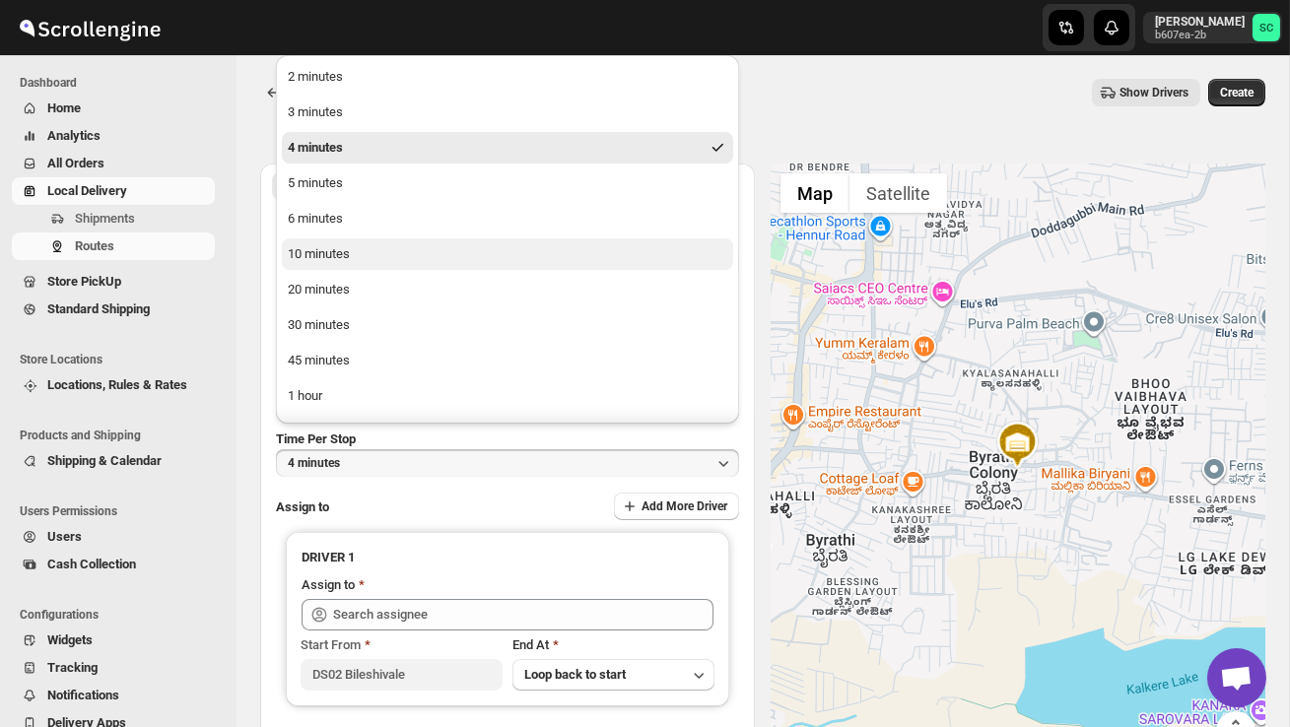
click at [393, 267] on button "10 minutes" at bounding box center [507, 254] width 451 height 32
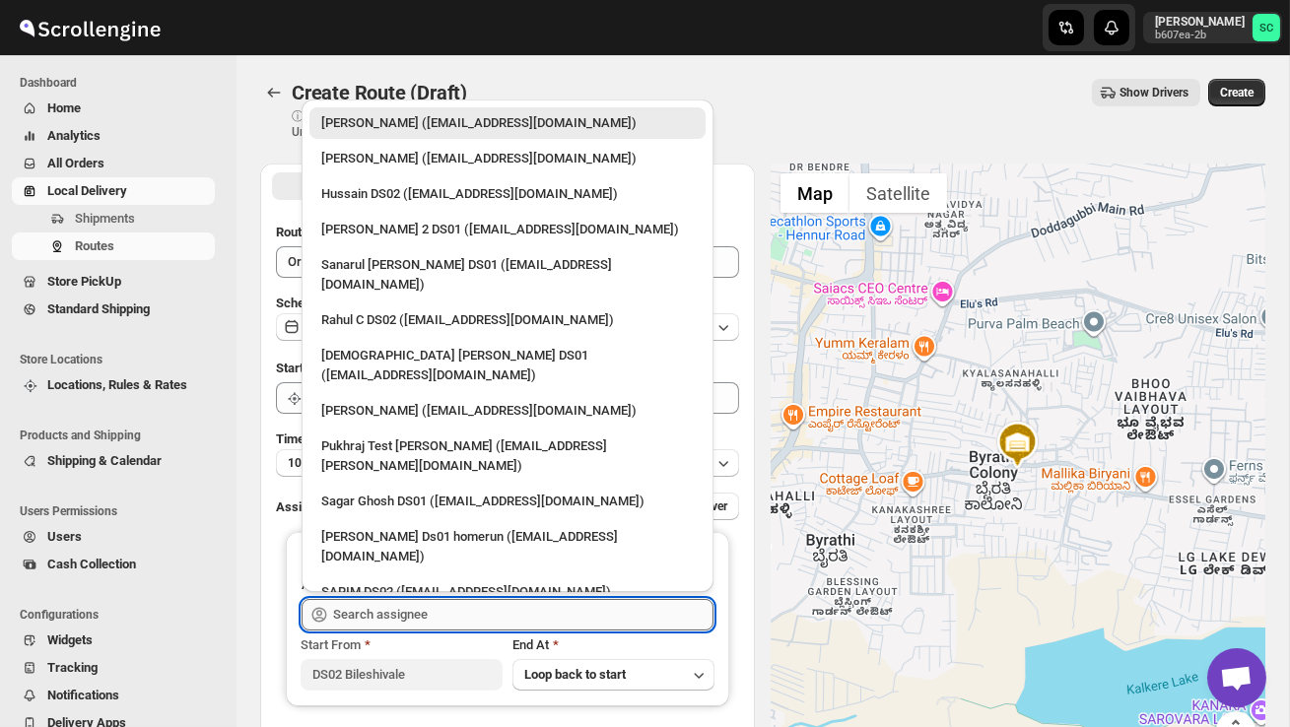
click at [412, 613] on input "text" at bounding box center [523, 615] width 380 height 32
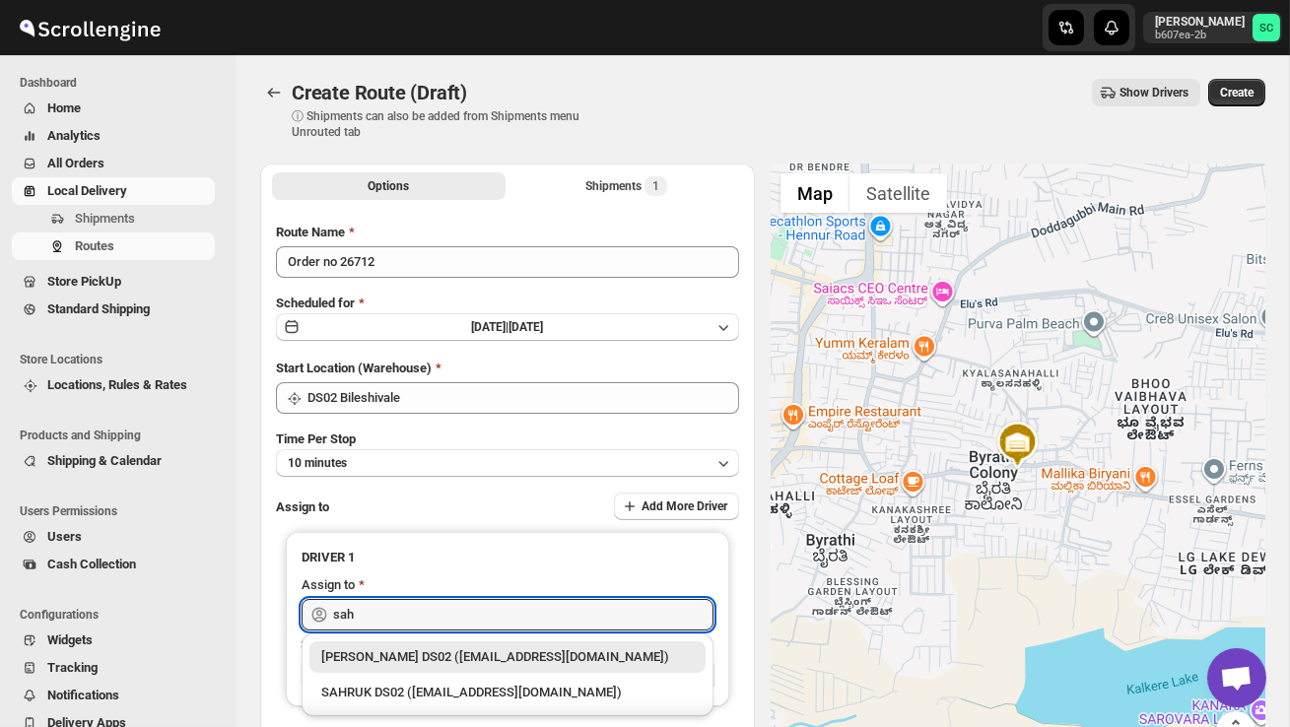
click at [474, 685] on div "SAHRUK DS02 ([EMAIL_ADDRESS][DOMAIN_NAME])" at bounding box center [507, 693] width 372 height 20
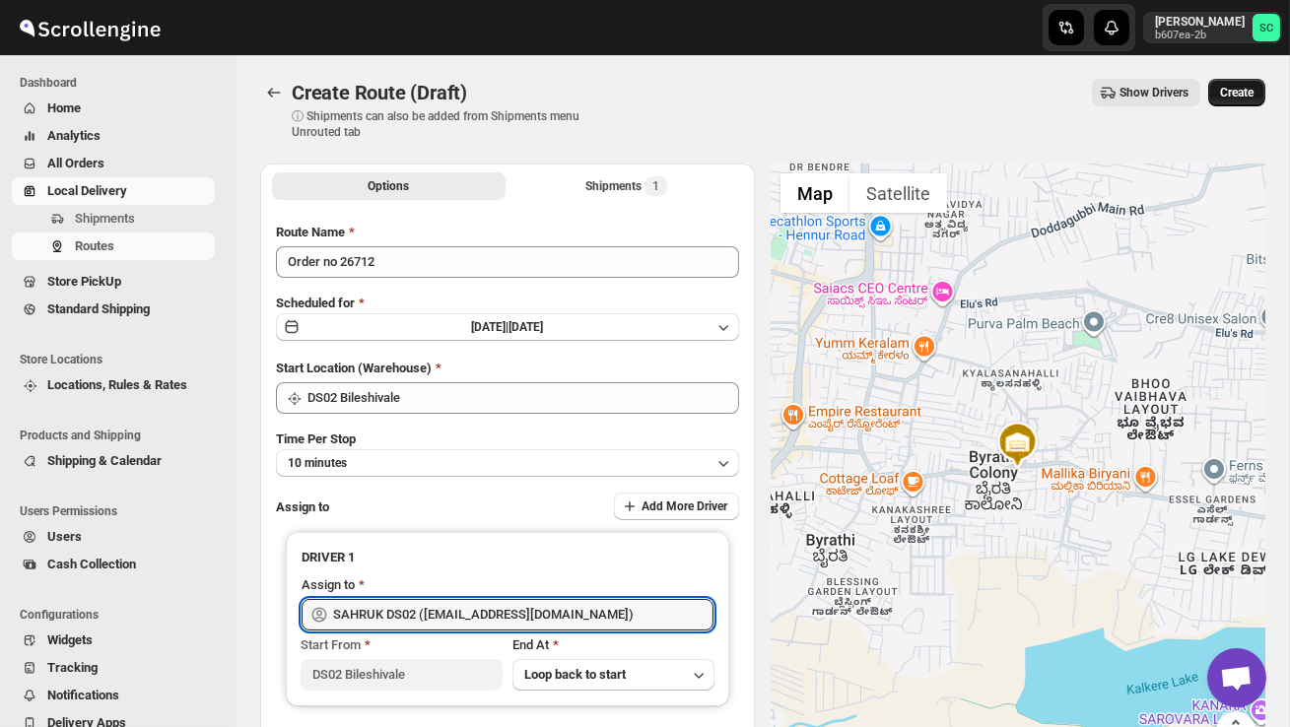
type input "SAHRUK DS02 ([EMAIL_ADDRESS][DOMAIN_NAME])"
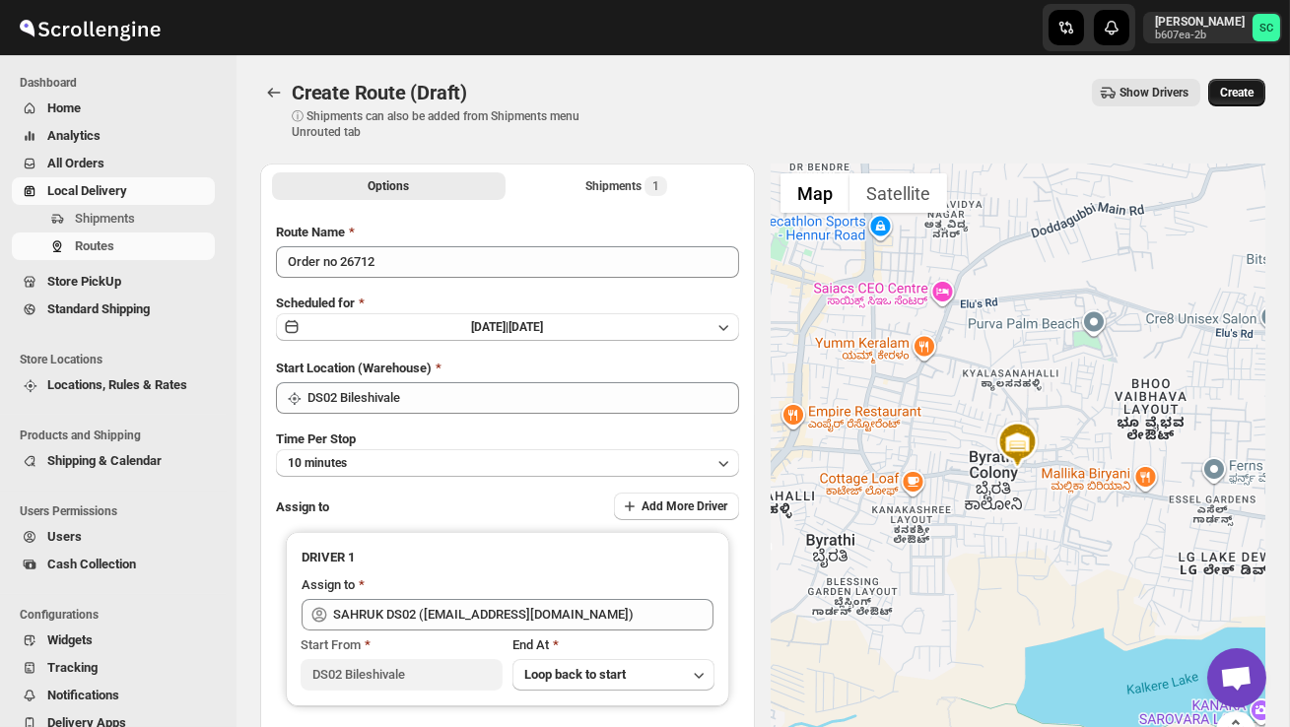
click at [1234, 94] on span "Create" at bounding box center [1236, 93] width 33 height 16
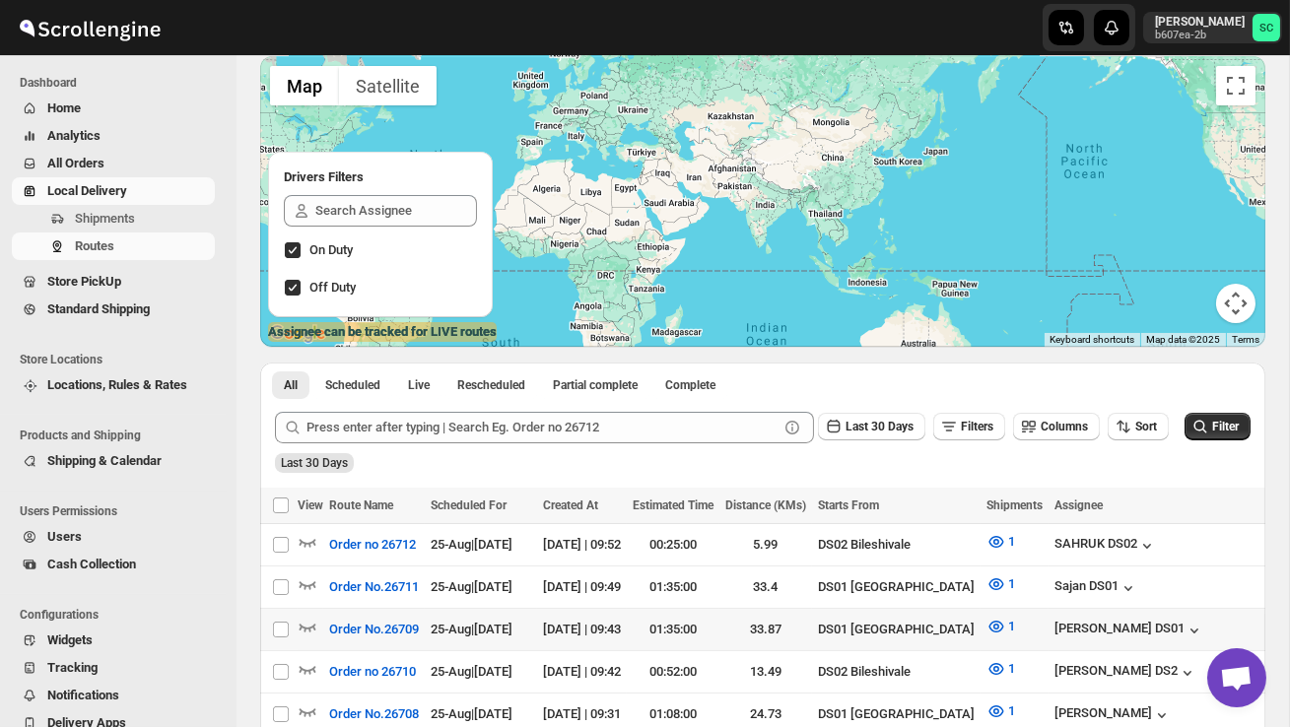
scroll to position [139, 0]
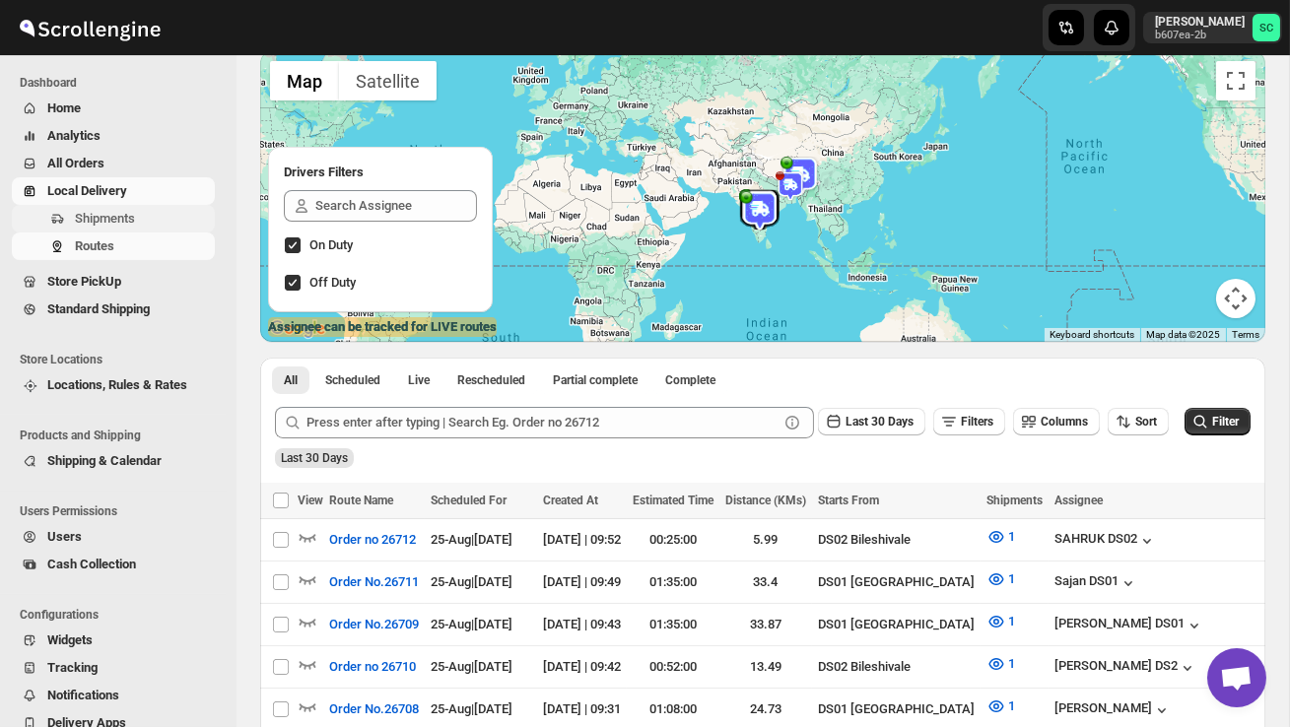
click at [123, 209] on span "Shipments" at bounding box center [143, 219] width 136 height 20
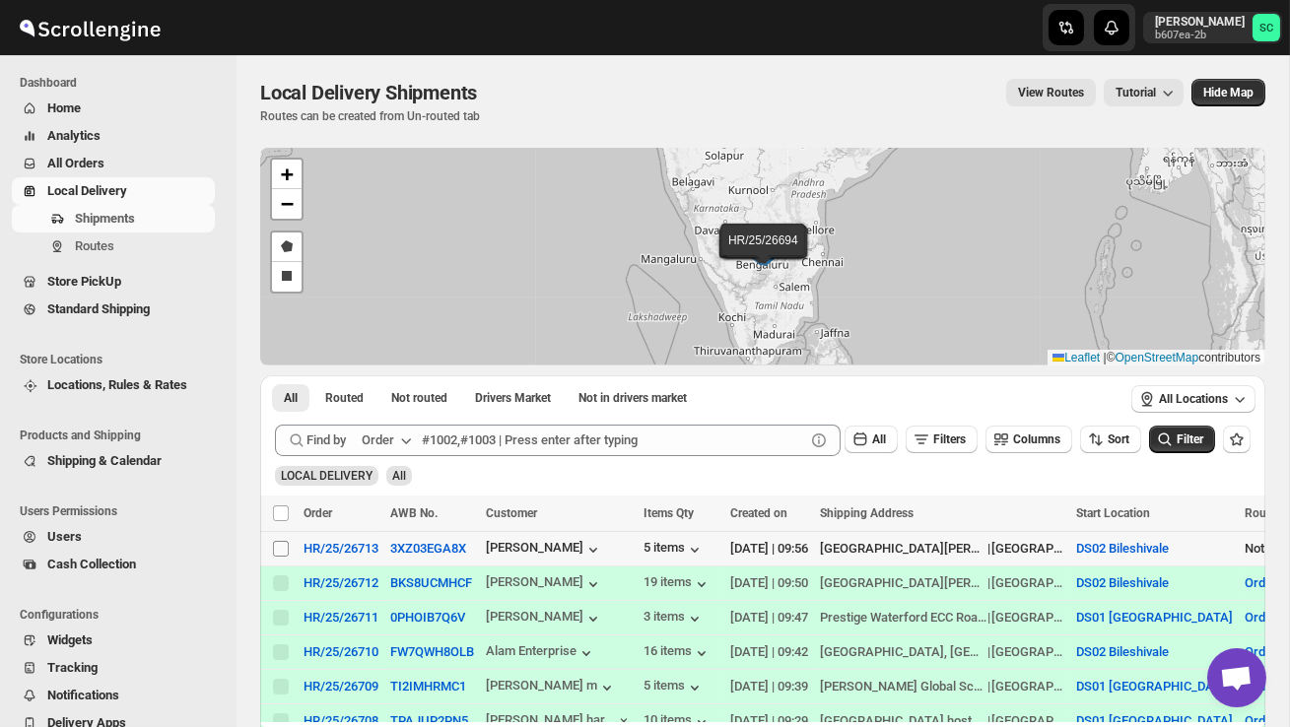
click at [276, 555] on input "Select shipment" at bounding box center [281, 549] width 16 height 16
checkbox input "true"
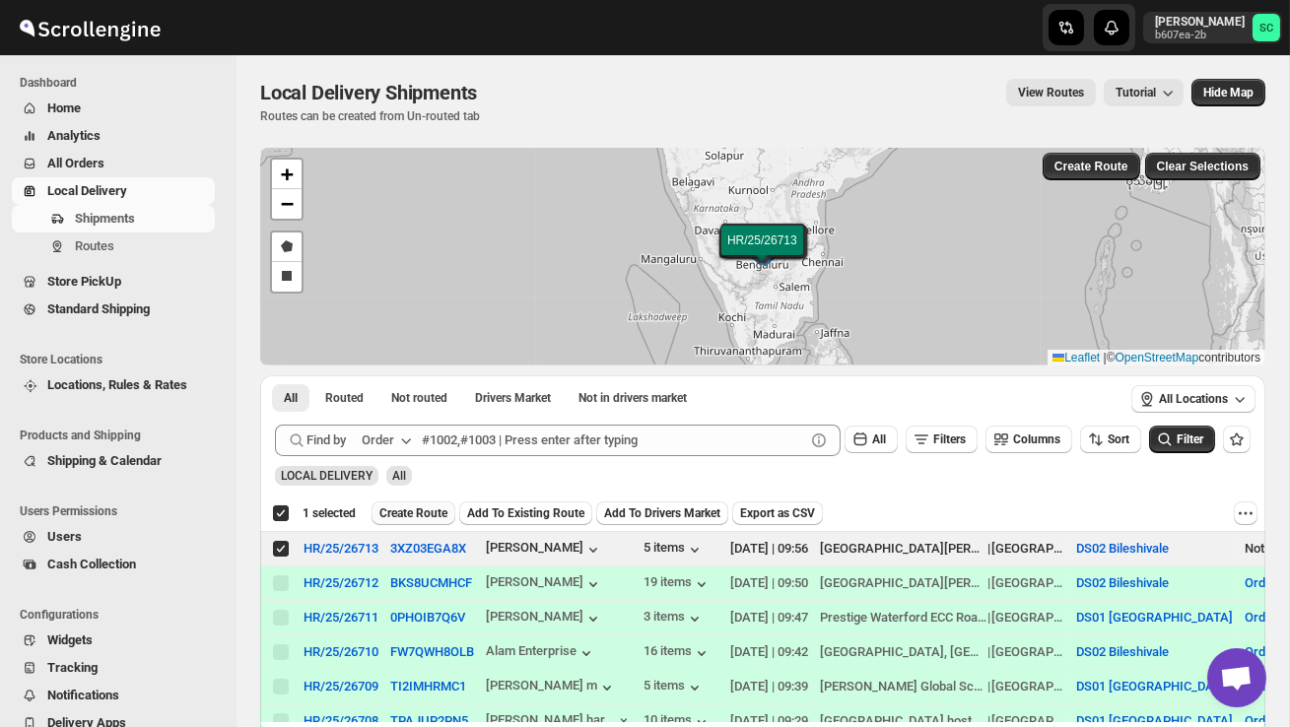
click at [413, 522] on button "Create Route" at bounding box center [413, 513] width 84 height 24
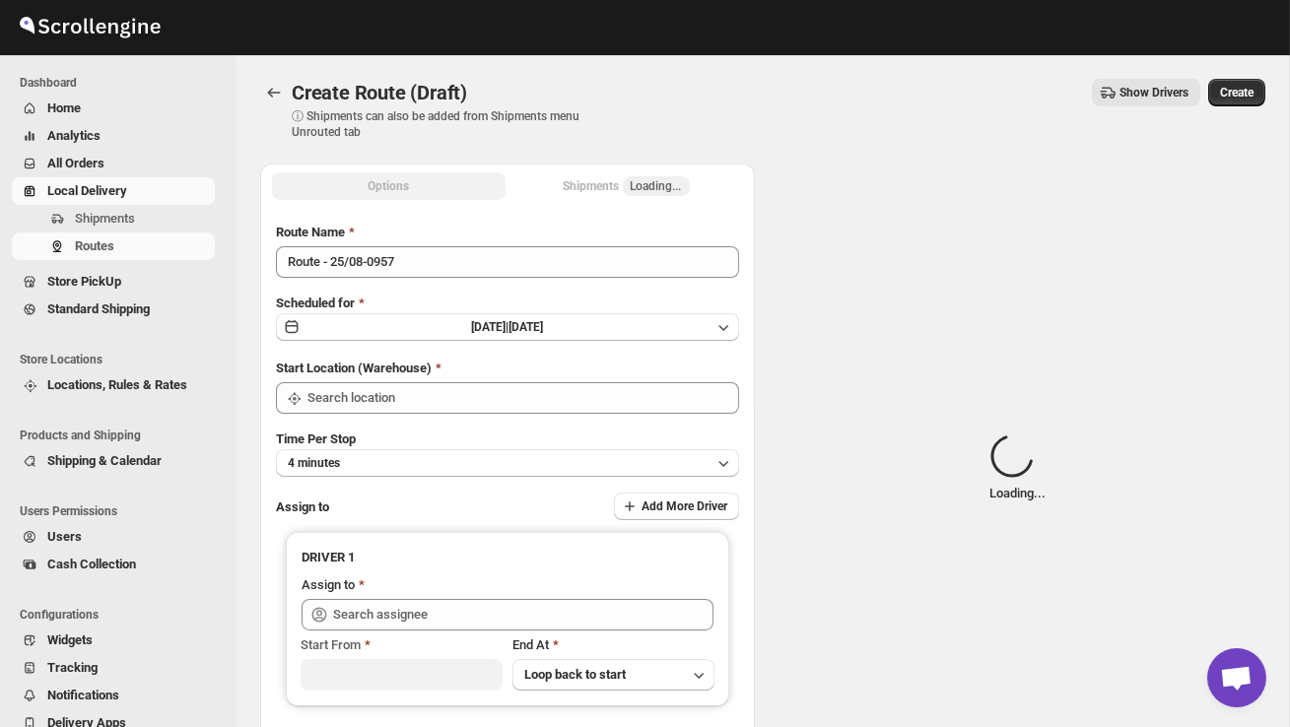
type input "DS02 Bileshivale"
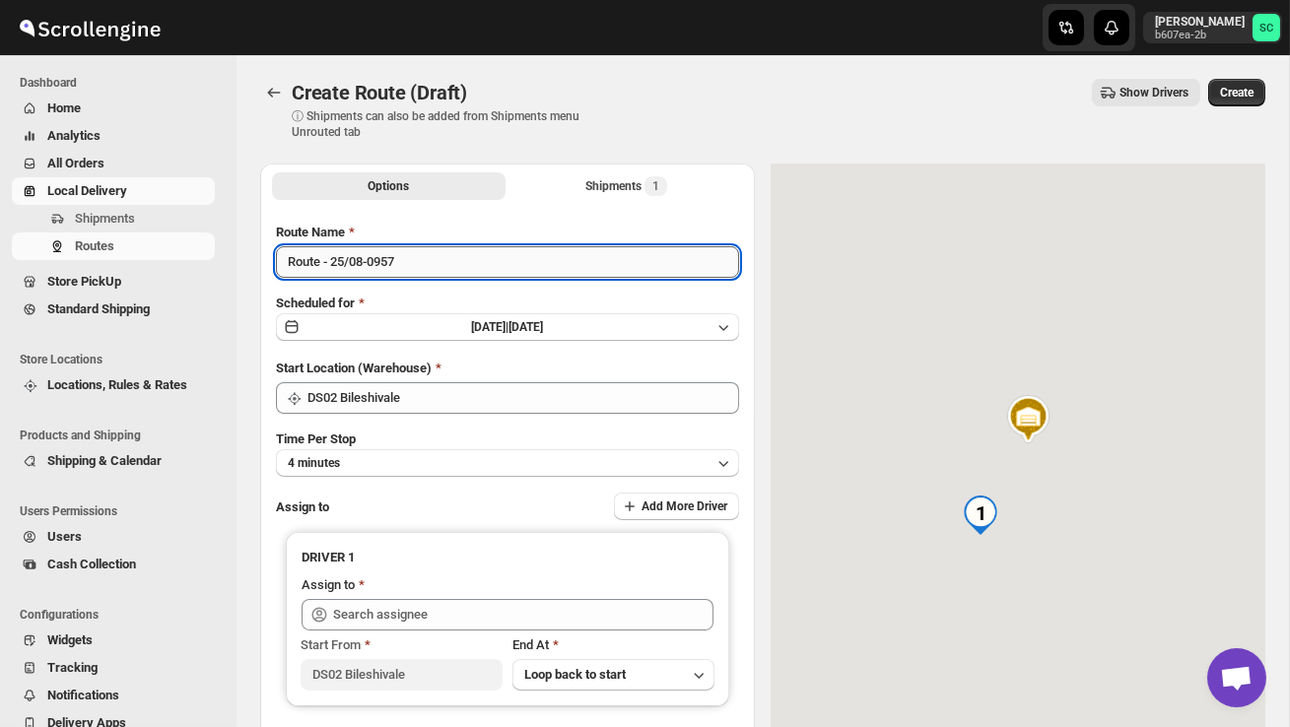
click at [420, 272] on input "Route - 25/08-0957" at bounding box center [507, 262] width 463 height 32
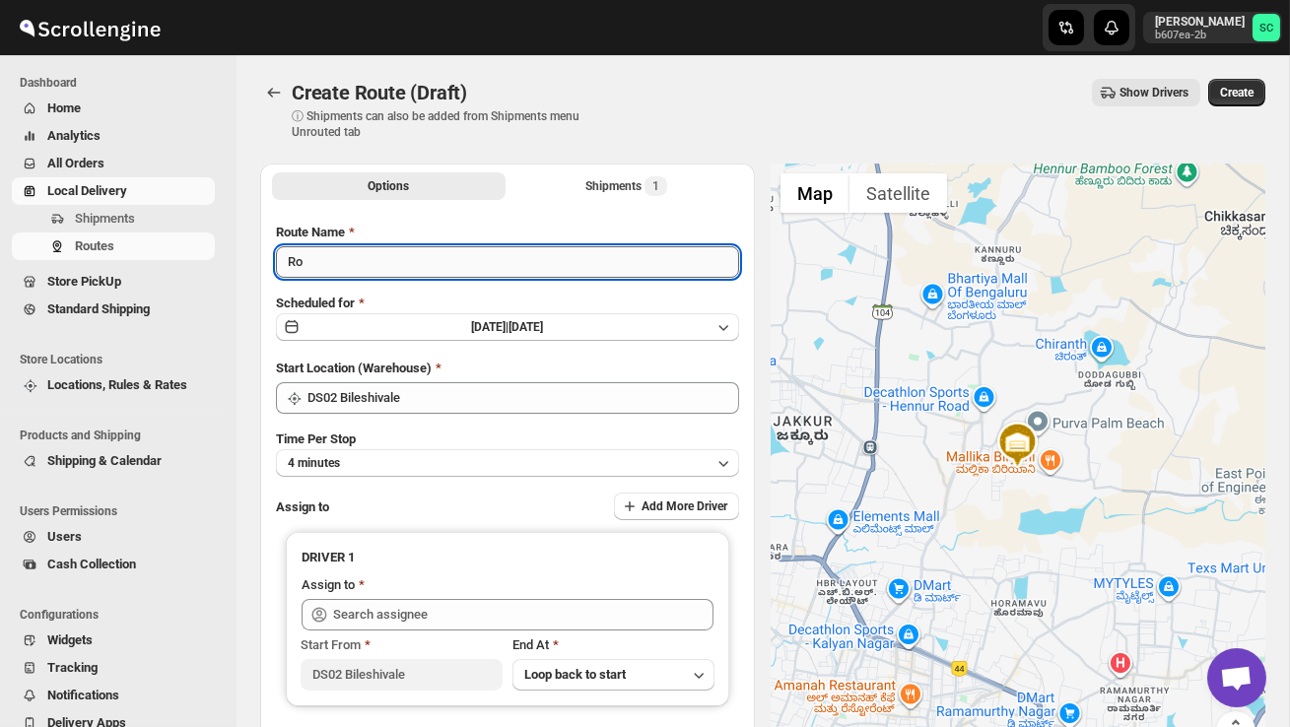
type input "R"
type input "Order no 26713"
click at [512, 454] on button "4 minutes" at bounding box center [507, 463] width 463 height 28
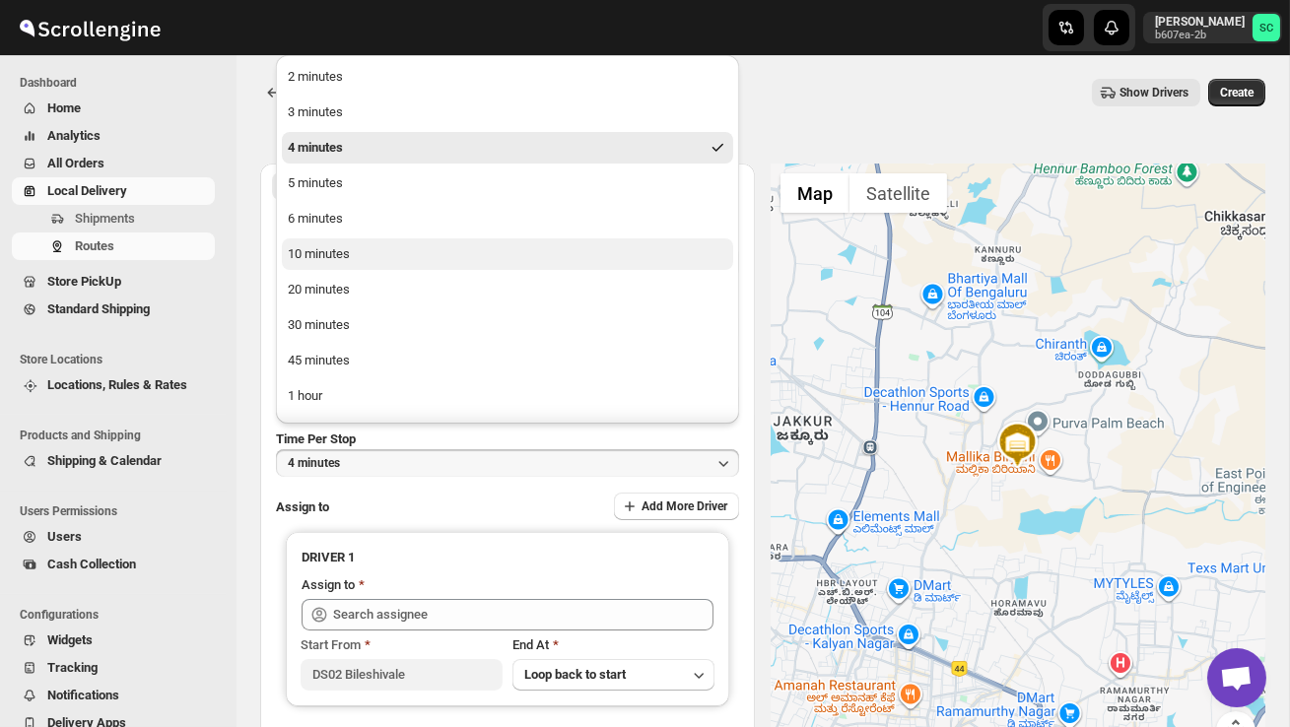
click at [372, 242] on button "10 minutes" at bounding box center [507, 254] width 451 height 32
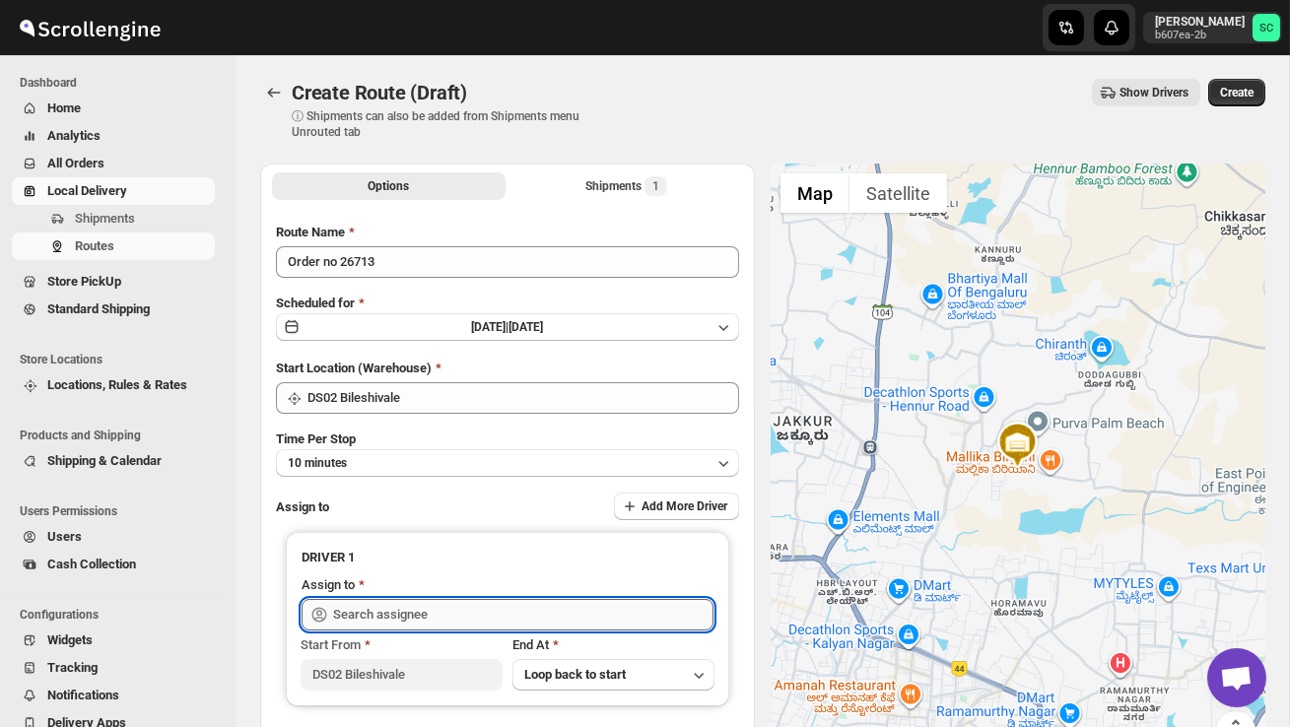
click at [396, 606] on input "text" at bounding box center [523, 615] width 380 height 32
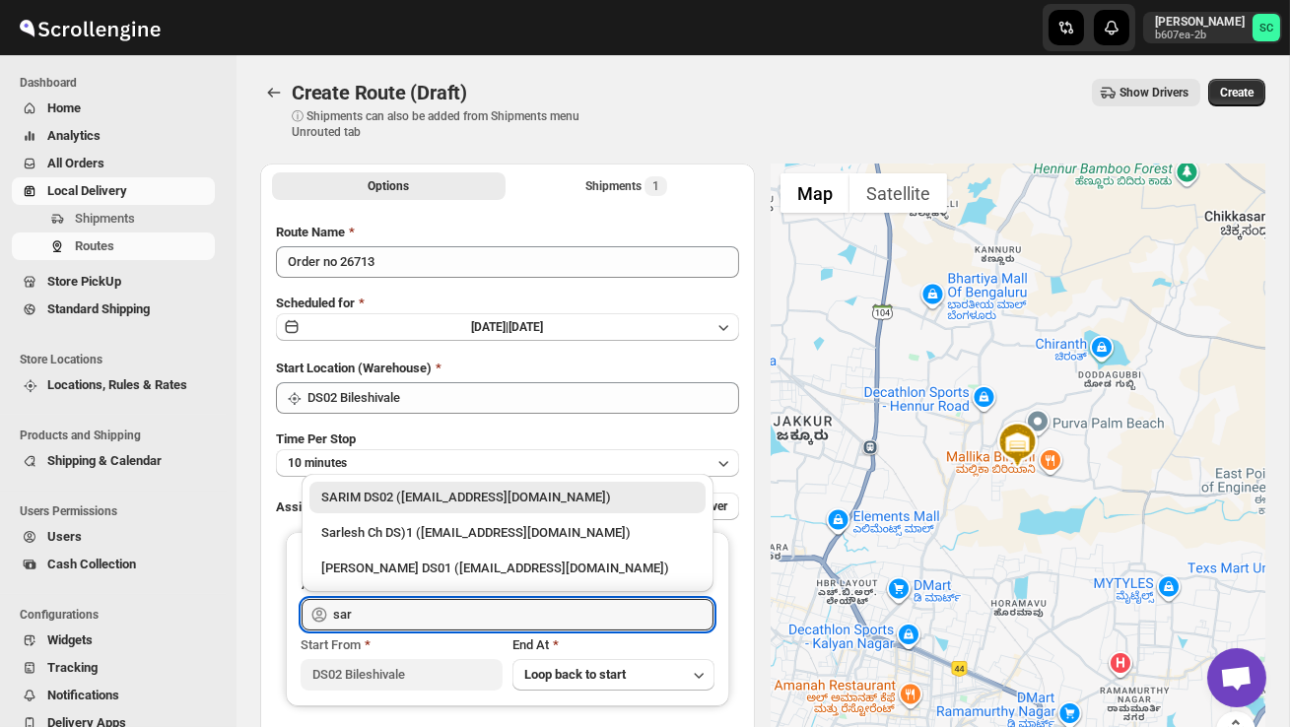
click at [458, 491] on div "SARIM DS02 ([EMAIL_ADDRESS][DOMAIN_NAME])" at bounding box center [507, 498] width 372 height 20
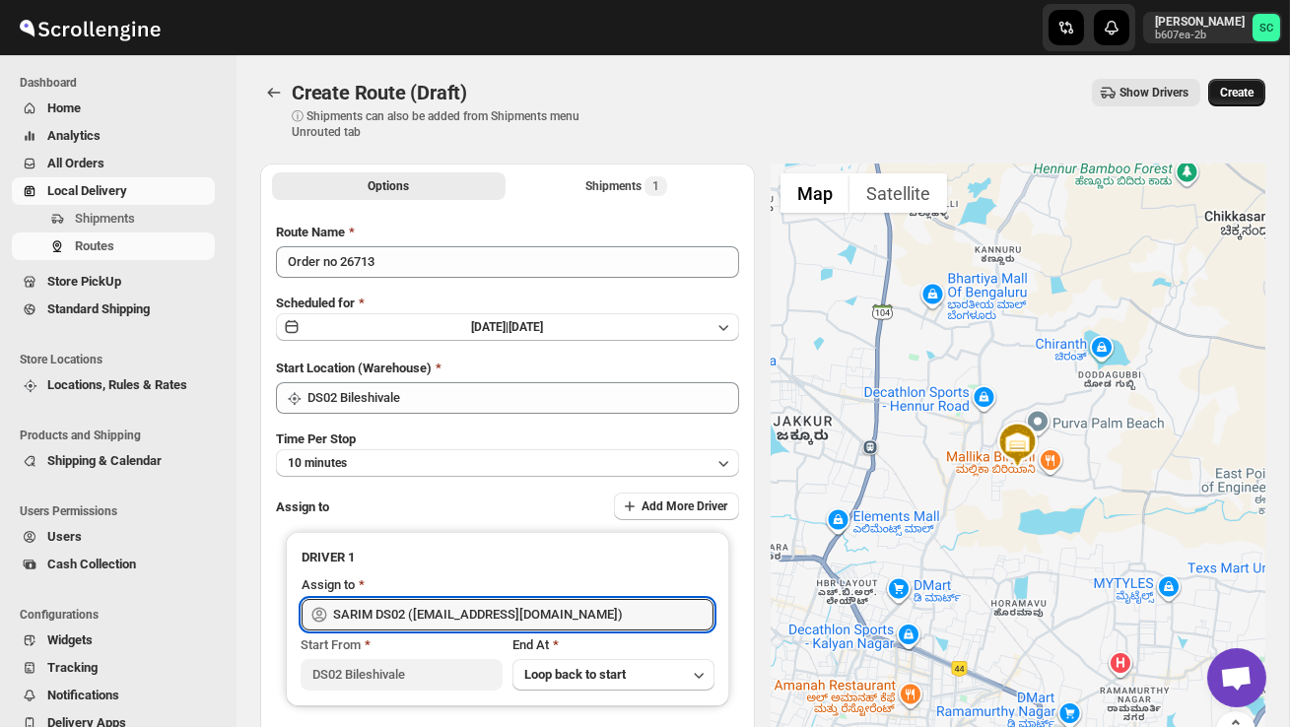
type input "SARIM DS02 ([EMAIL_ADDRESS][DOMAIN_NAME])"
click at [1224, 93] on span "Create" at bounding box center [1236, 93] width 33 height 16
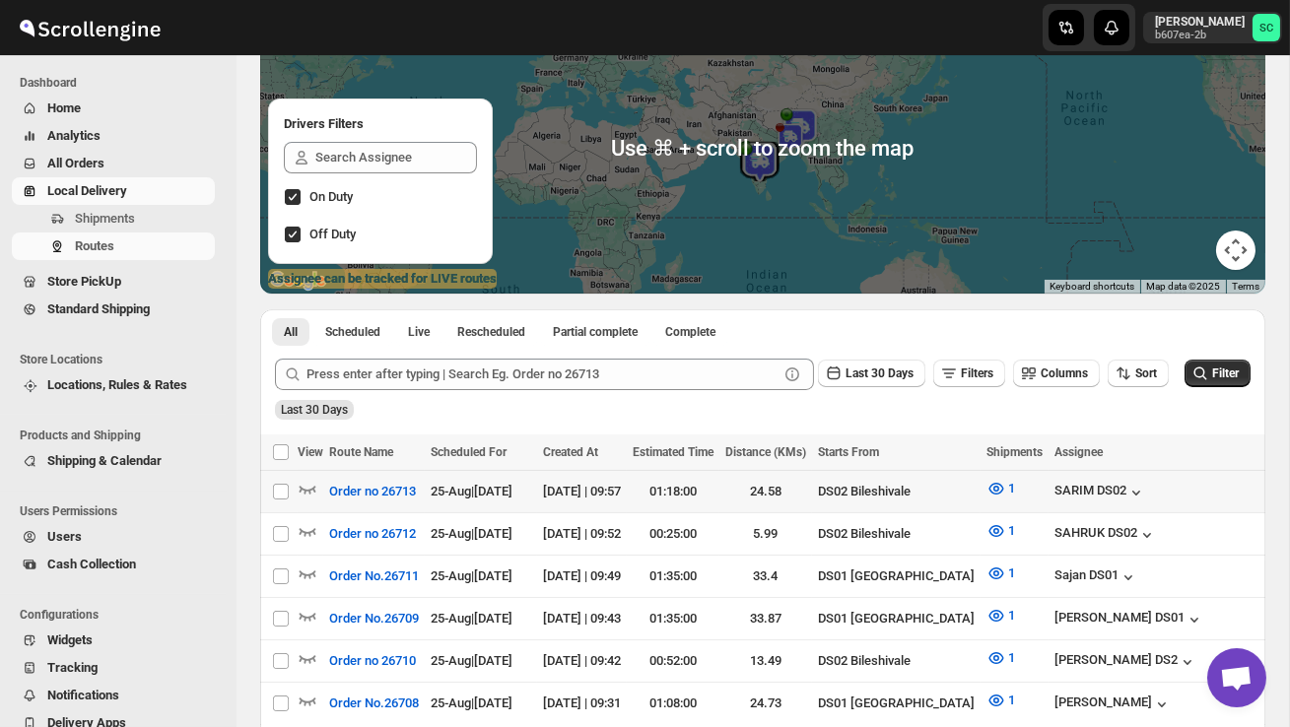
scroll to position [189, 0]
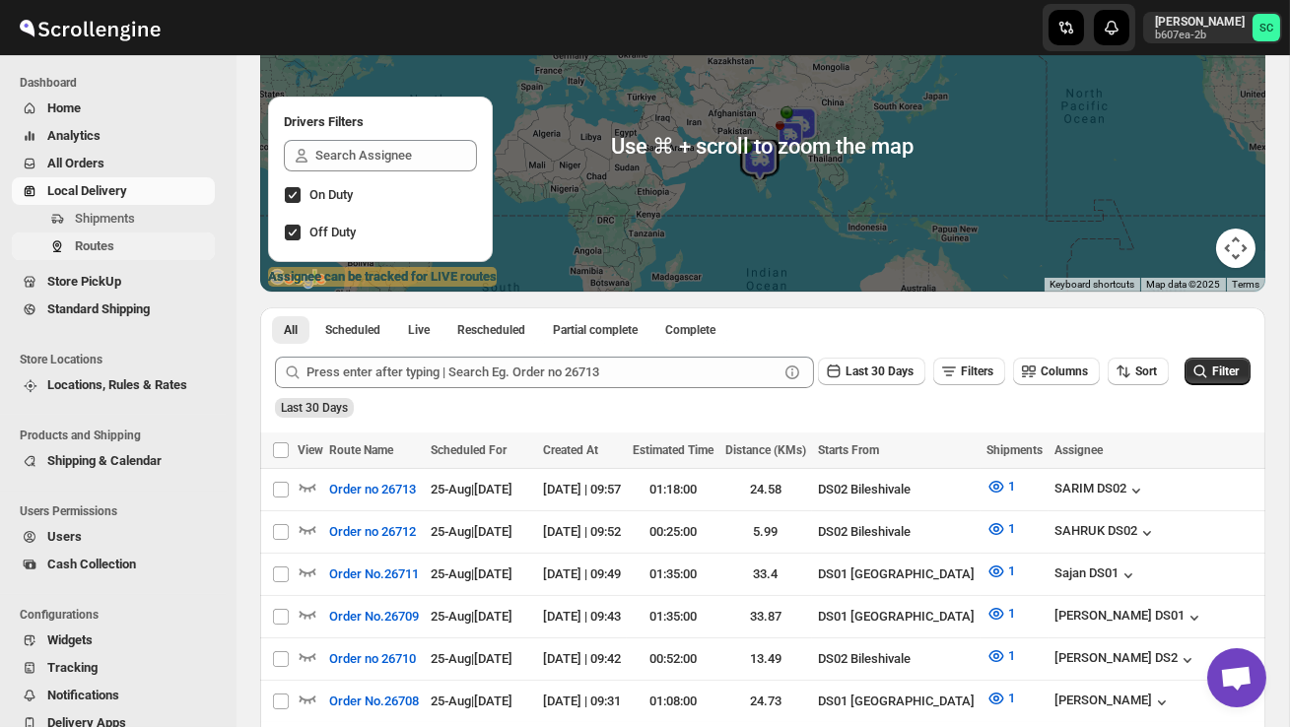
click at [120, 240] on span "Routes" at bounding box center [143, 246] width 136 height 20
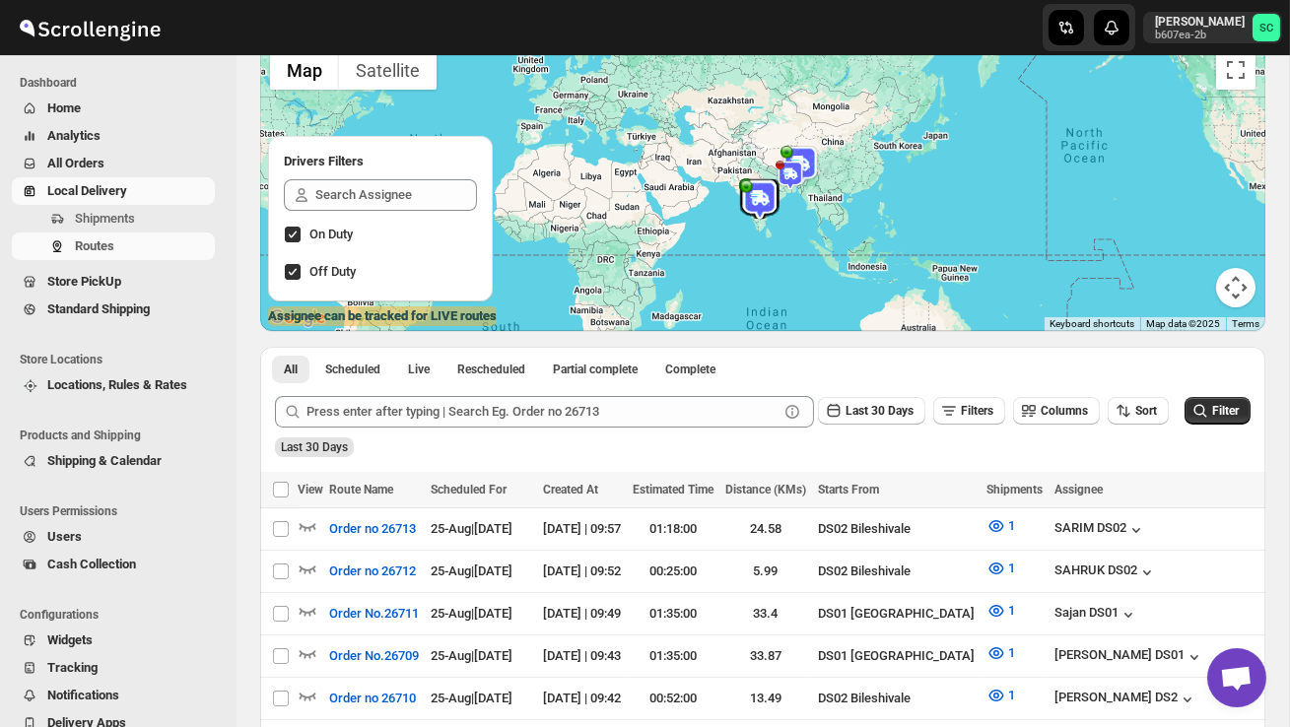
scroll to position [152, 0]
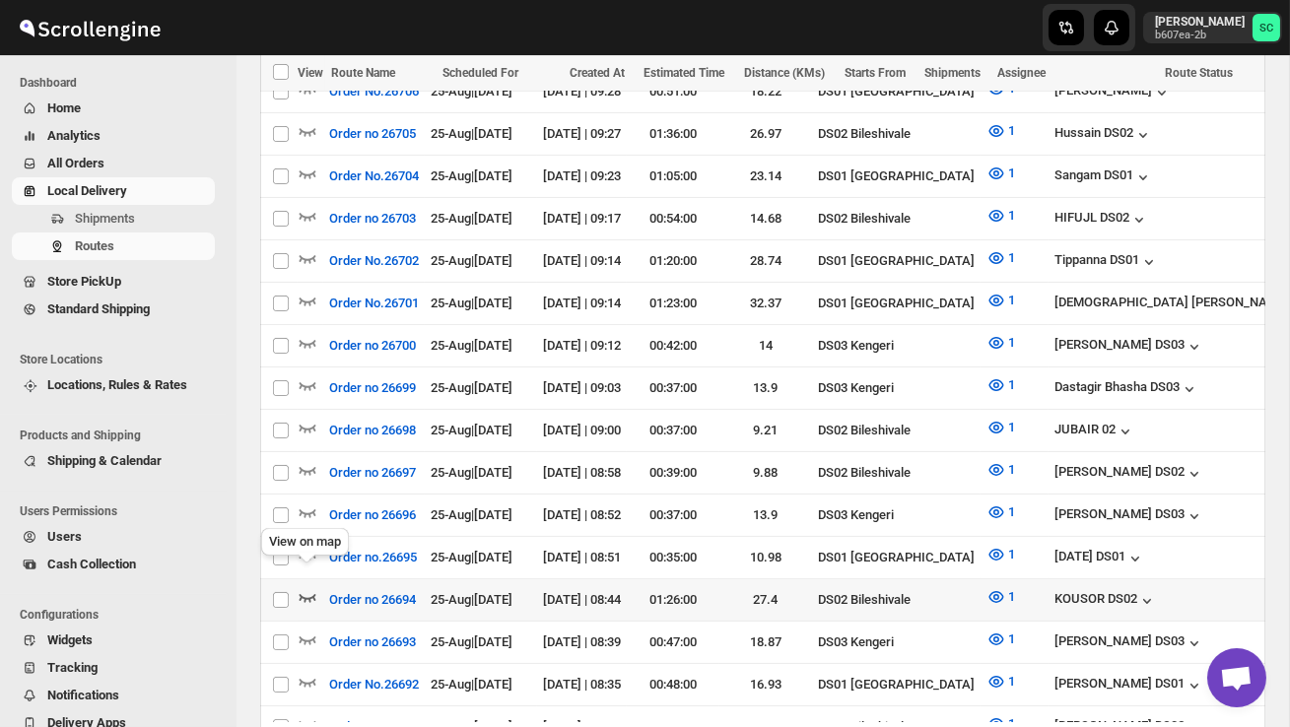
click at [305, 587] on icon "button" at bounding box center [308, 597] width 20 height 20
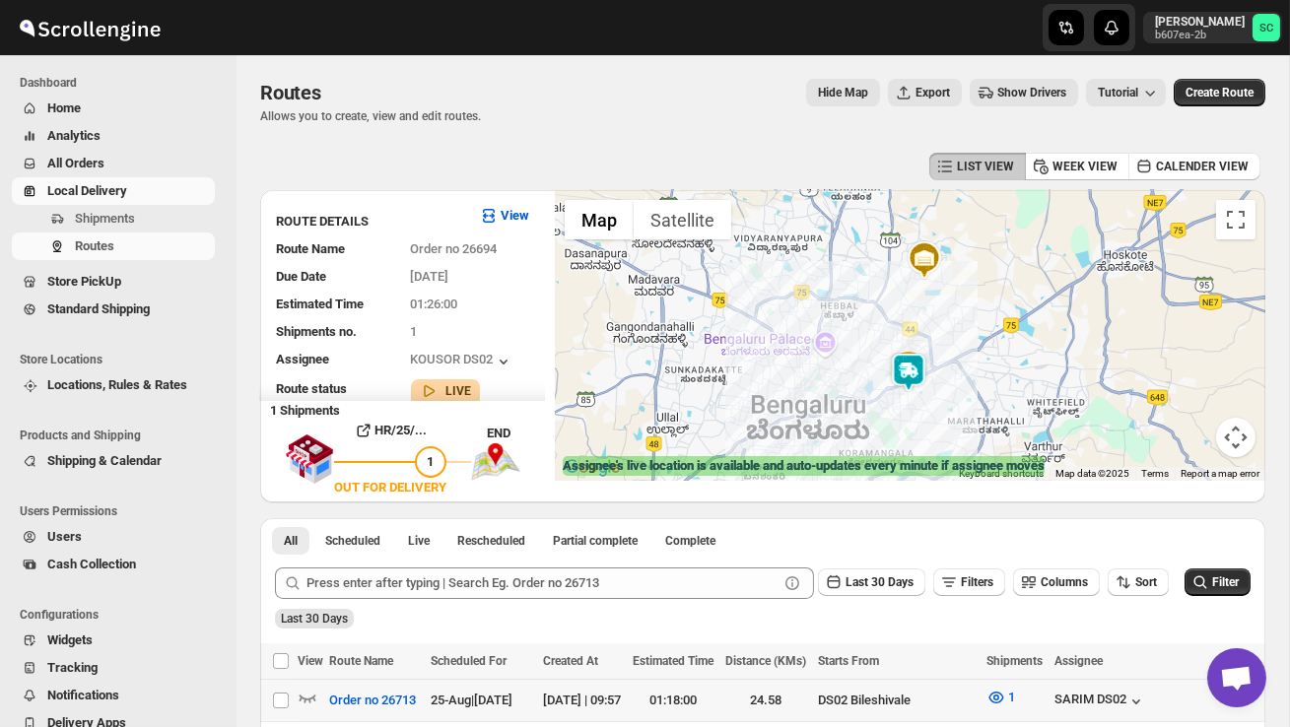
click at [928, 397] on div at bounding box center [910, 335] width 710 height 291
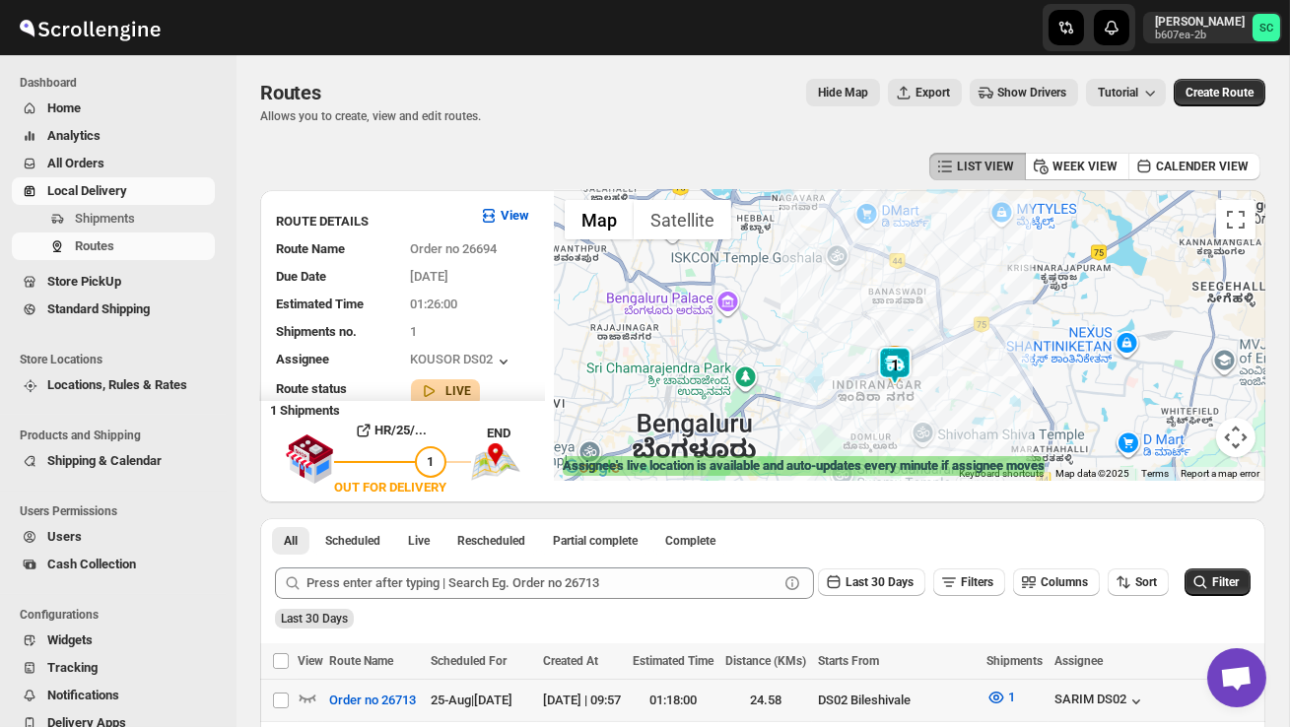
click at [928, 397] on div at bounding box center [910, 335] width 710 height 291
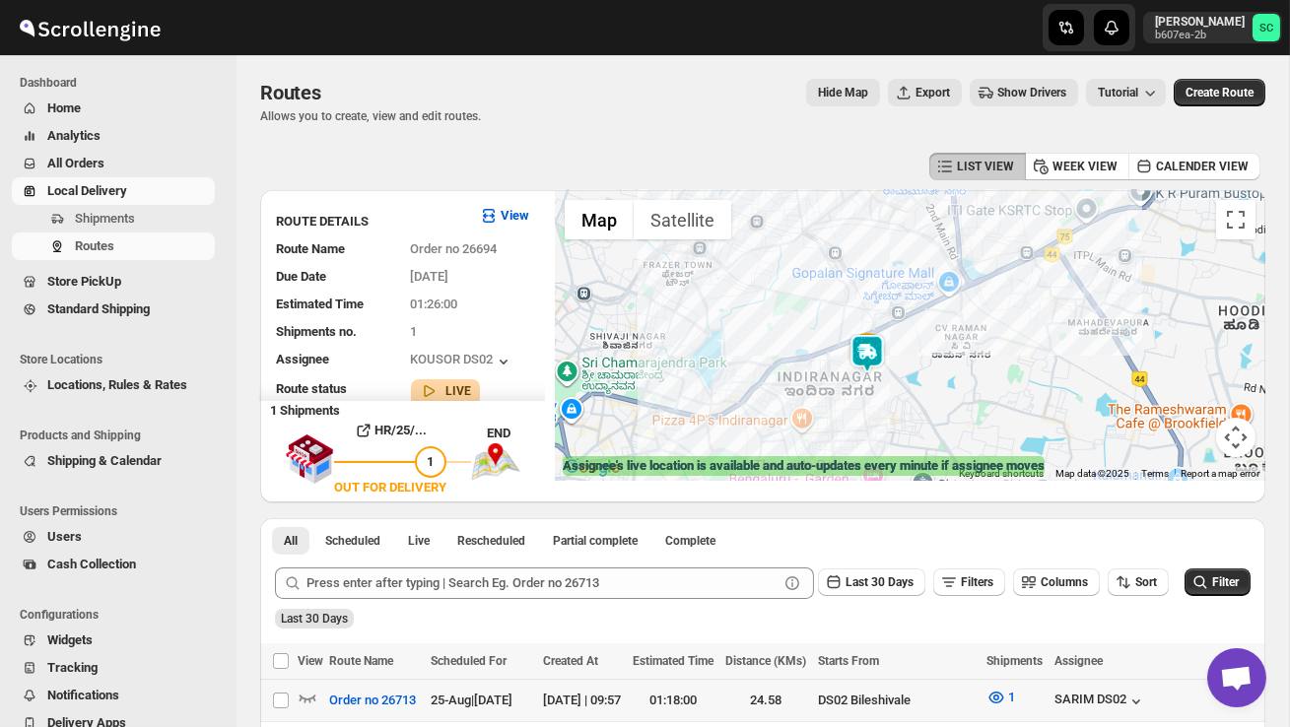
click at [928, 397] on div at bounding box center [910, 335] width 710 height 291
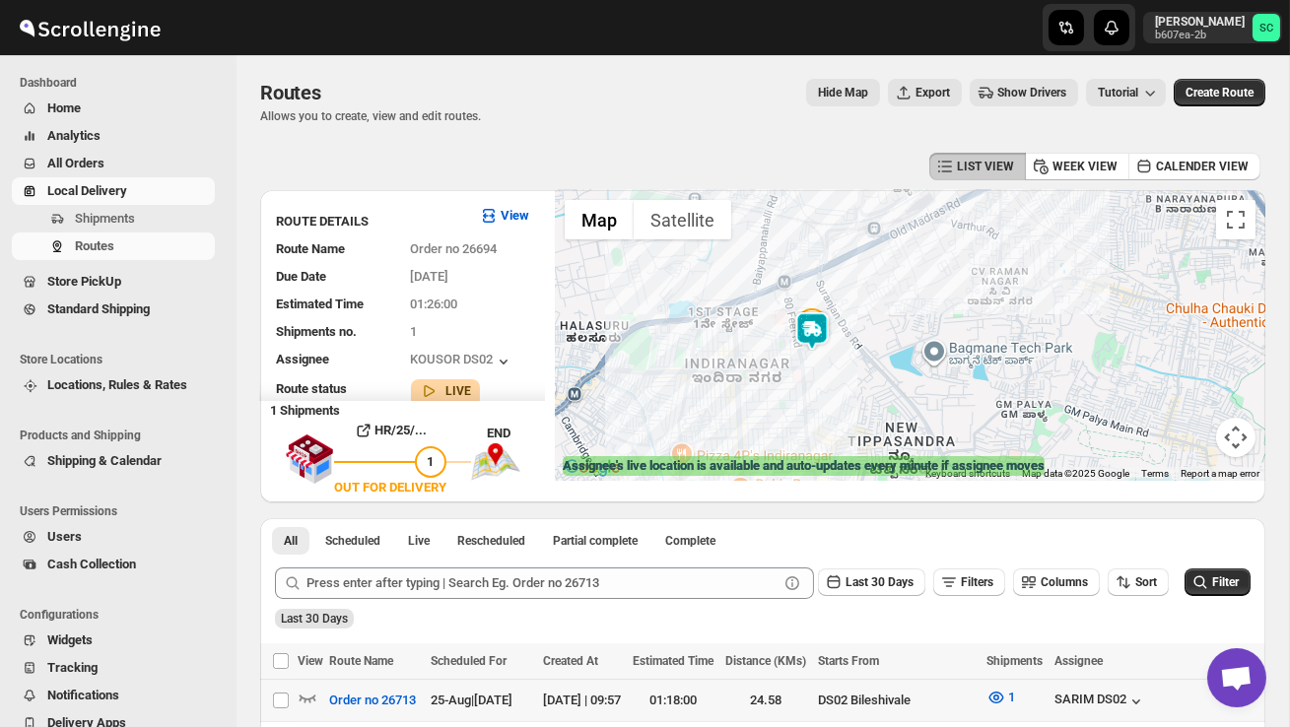
click at [928, 397] on div at bounding box center [910, 335] width 710 height 291
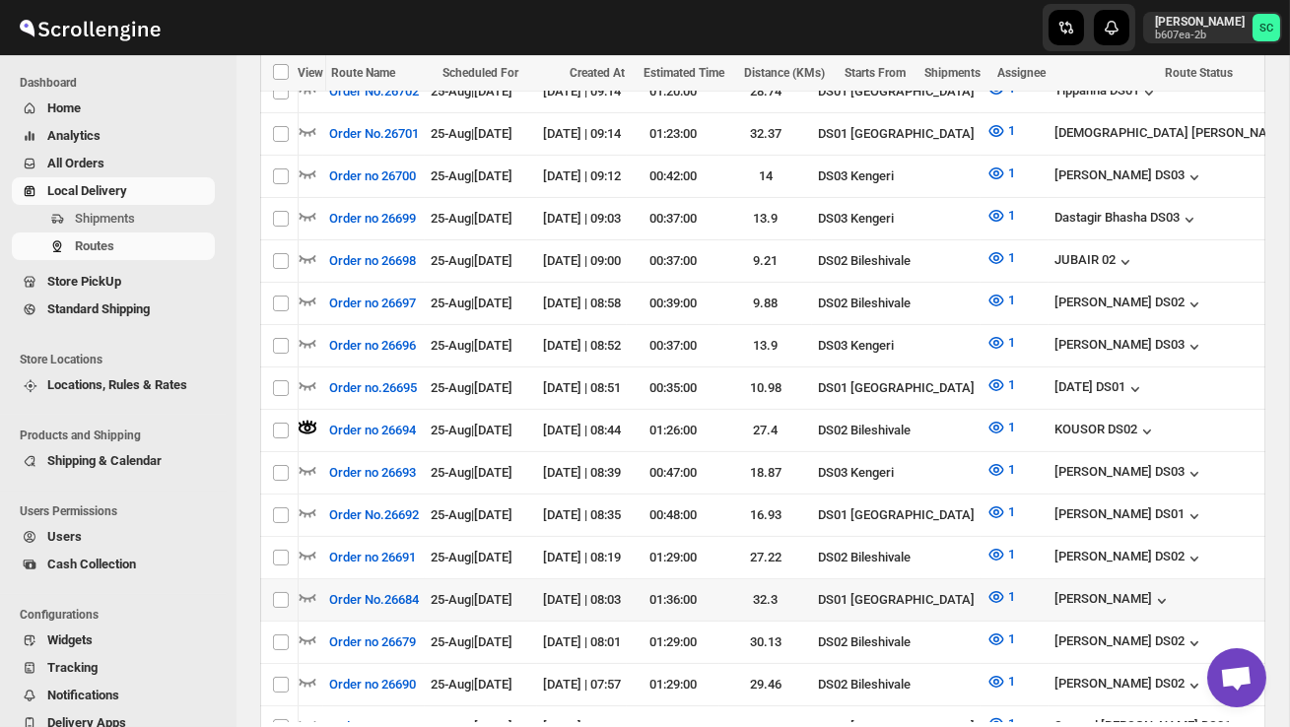
scroll to position [0, 203]
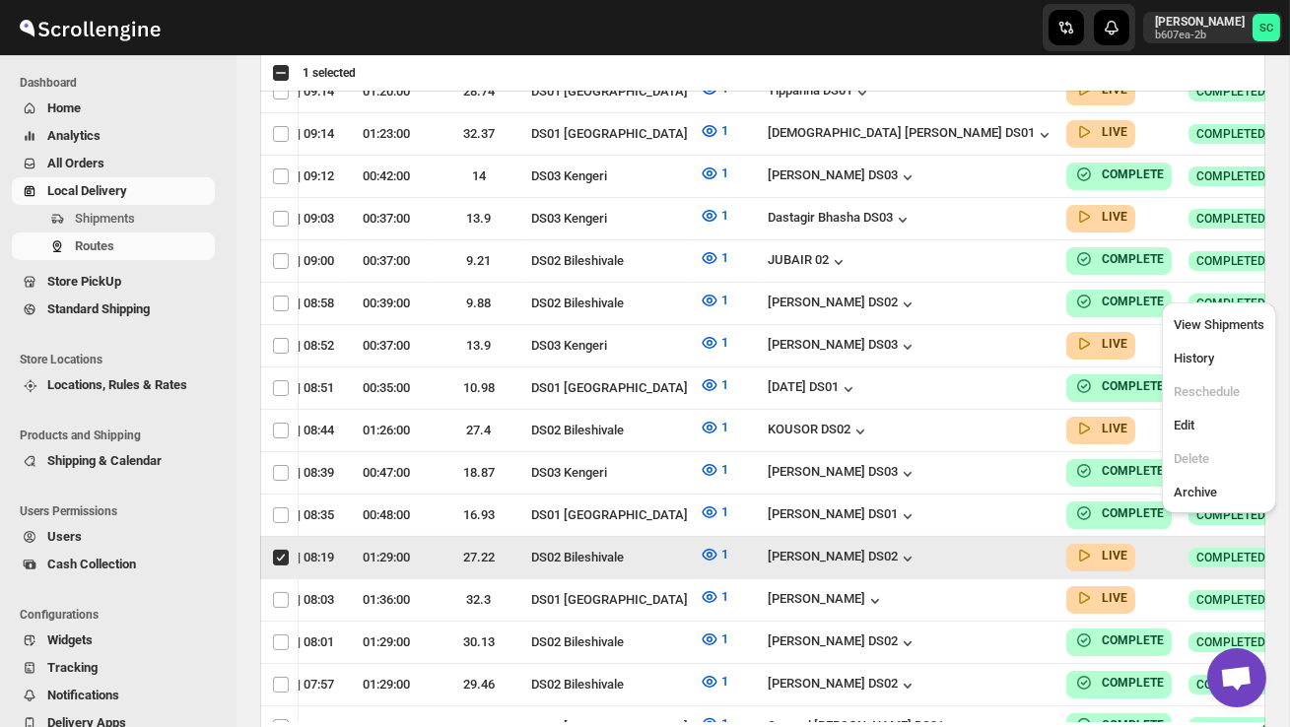
scroll to position [0, 1]
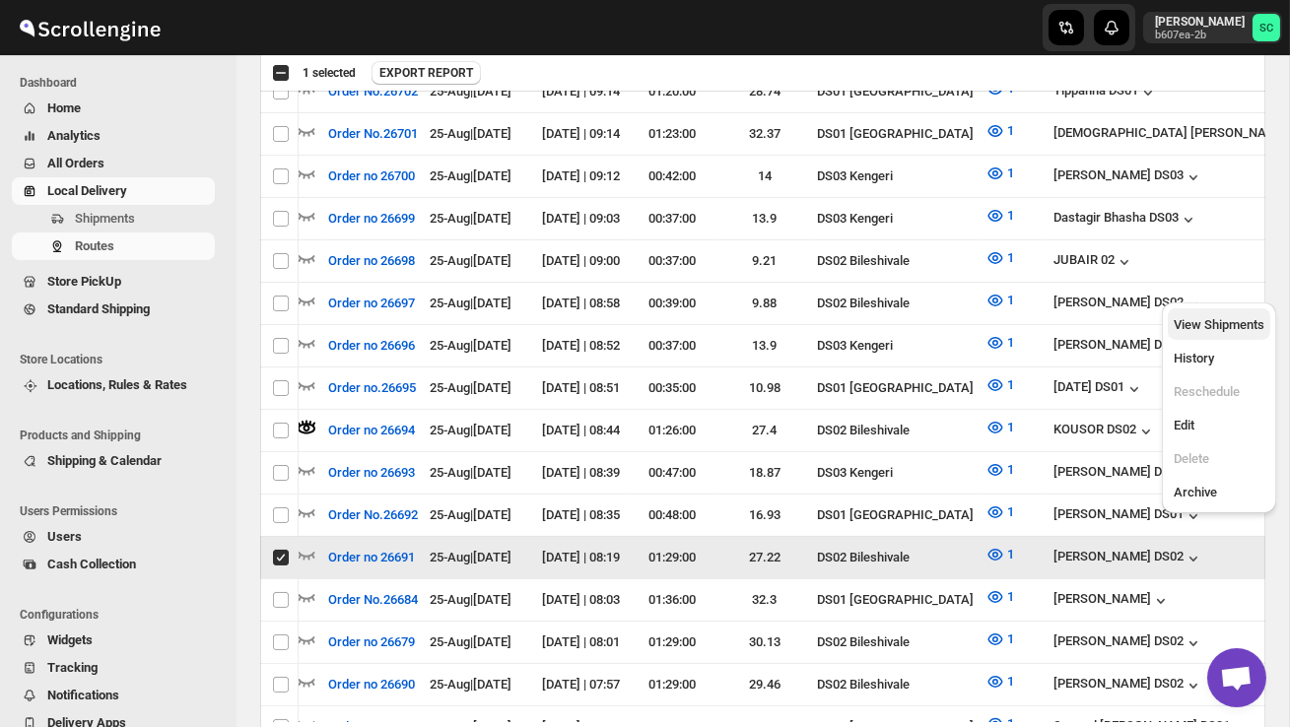
click at [1244, 317] on span "View Shipments" at bounding box center [1218, 324] width 91 height 15
checkbox input "false"
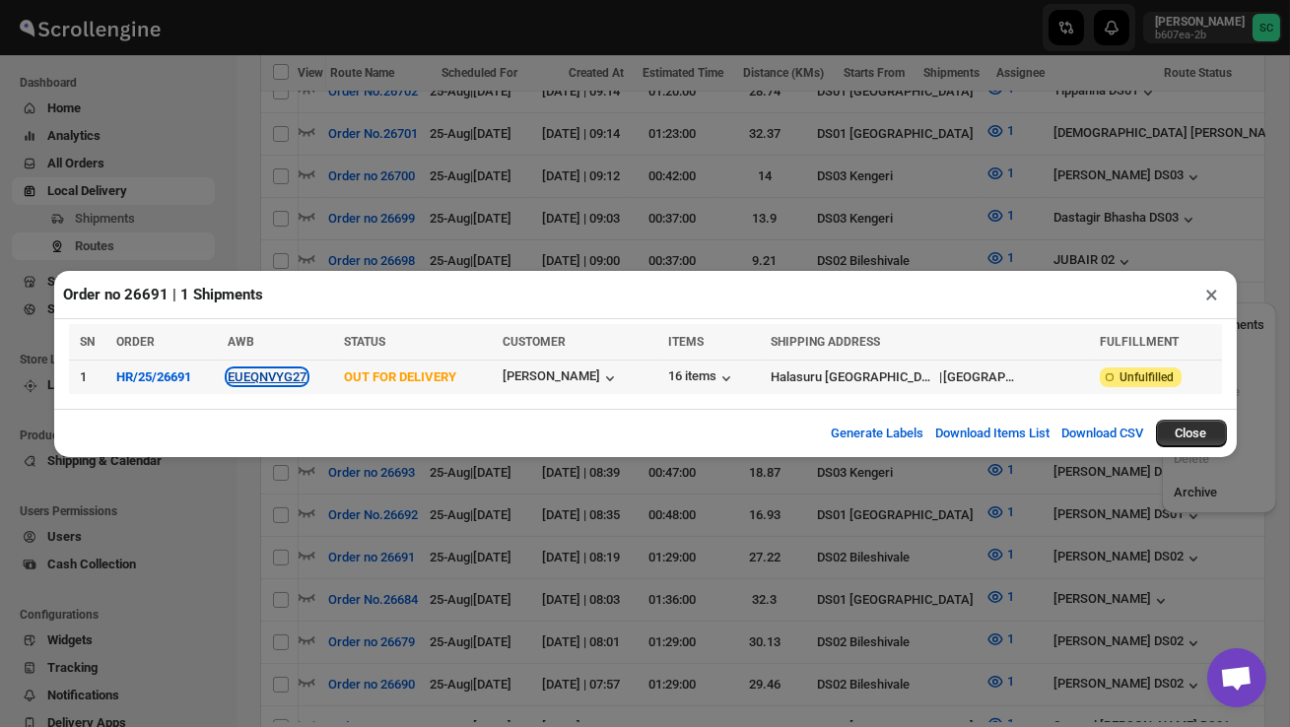
click at [267, 377] on button "EUEQNVYG27" at bounding box center [267, 376] width 79 height 15
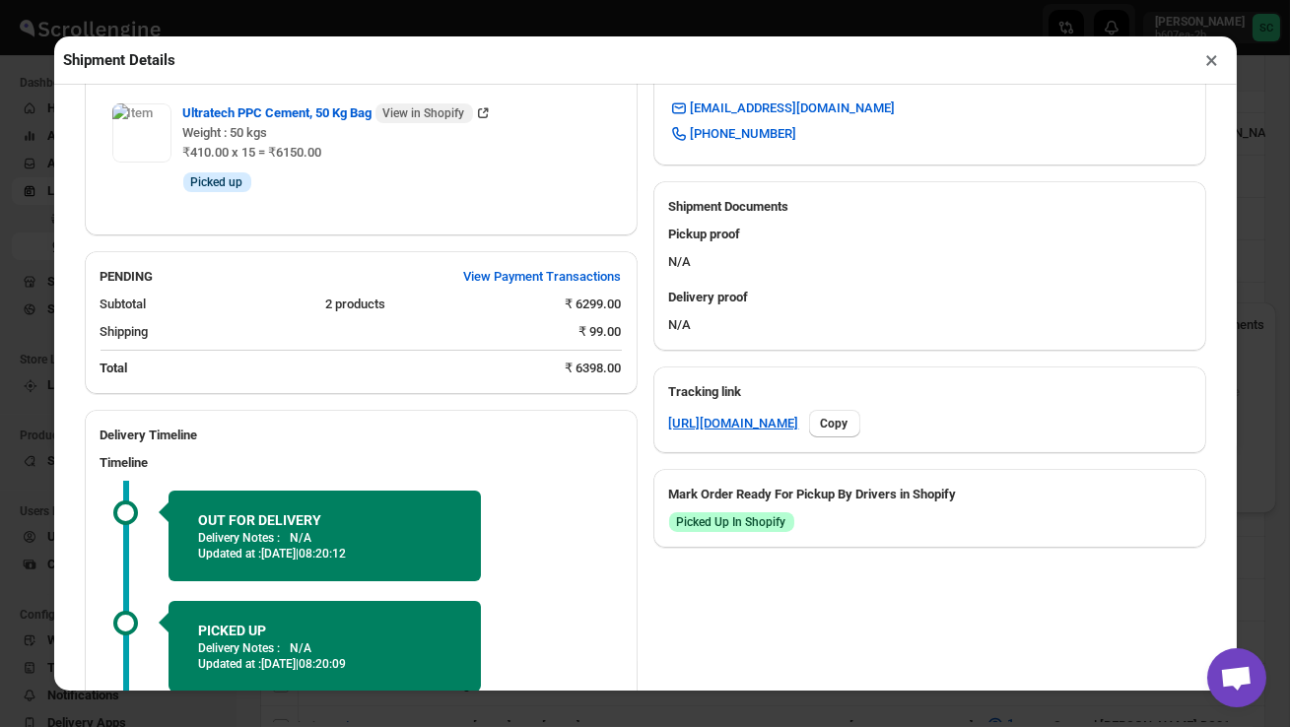
scroll to position [879, 0]
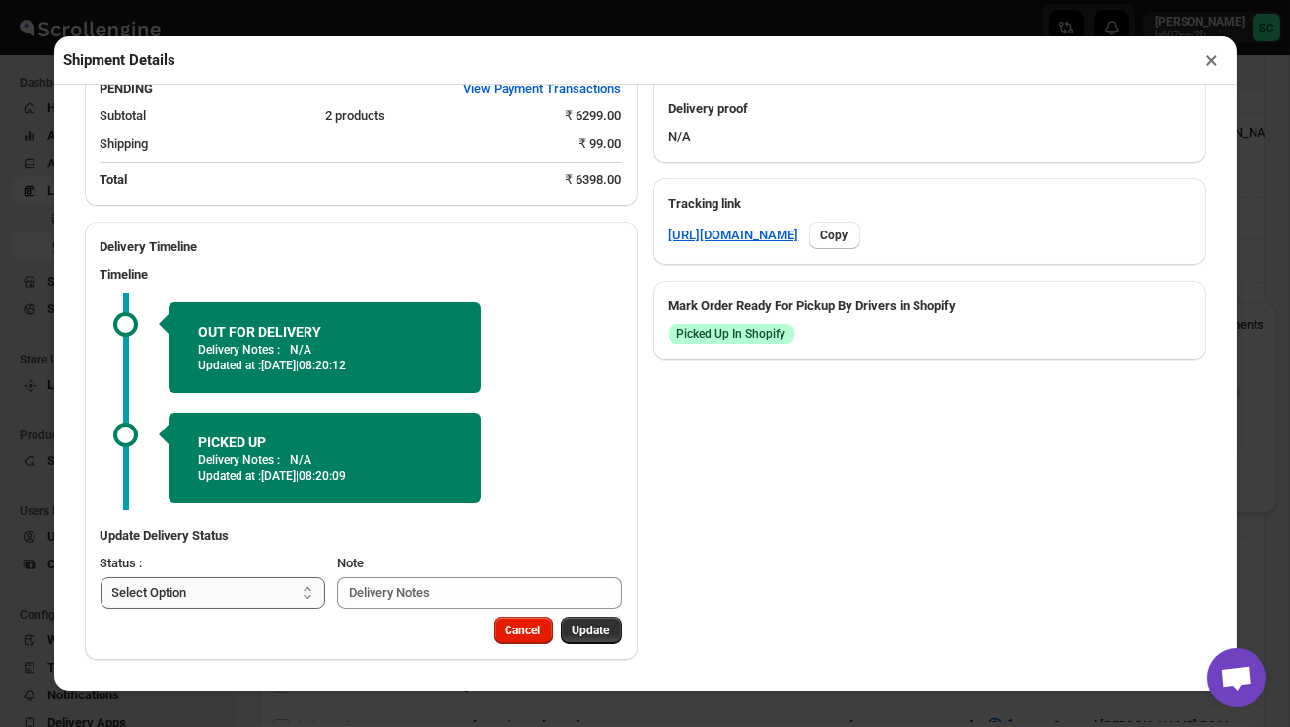
click at [254, 598] on select "Select Option PICKED UP OUT FOR DELIVERY RESCHEDULE DELIVERED CANCELLED" at bounding box center [213, 593] width 226 height 32
select select "DELIVERED"
click at [584, 640] on button "Update" at bounding box center [591, 631] width 61 height 28
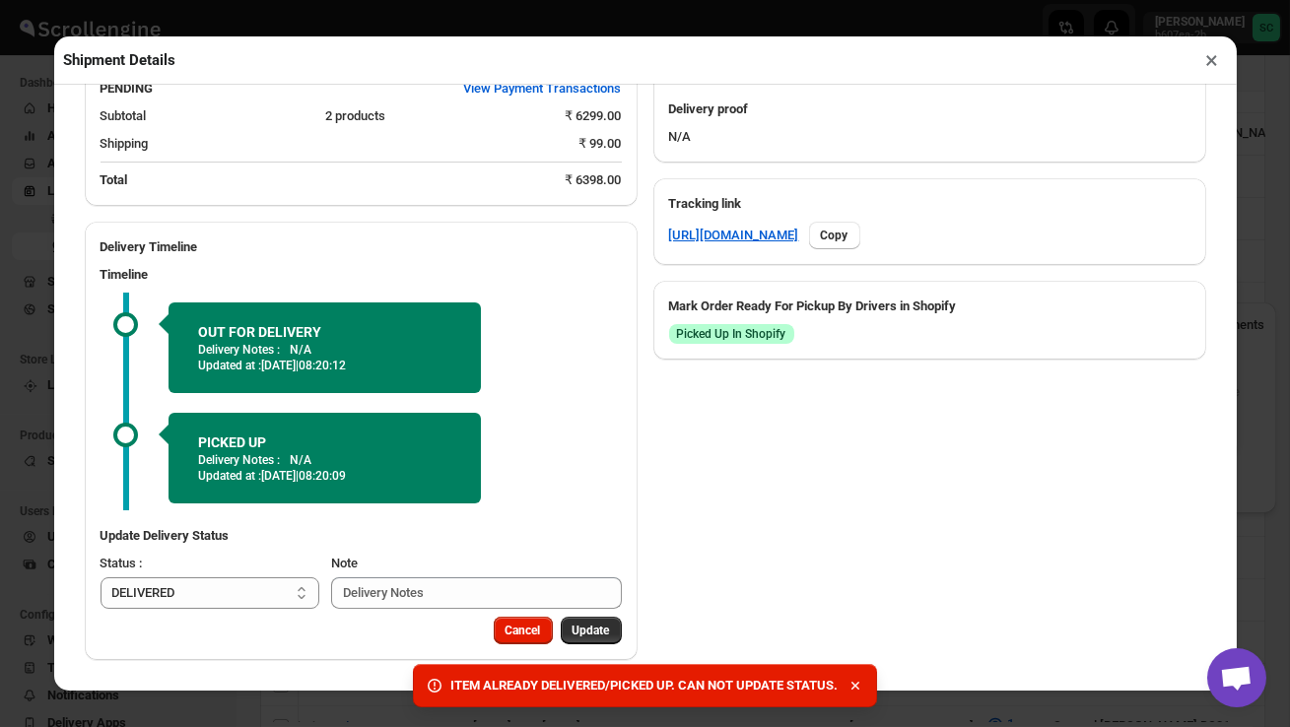
click at [1207, 65] on button "×" at bounding box center [1212, 60] width 29 height 28
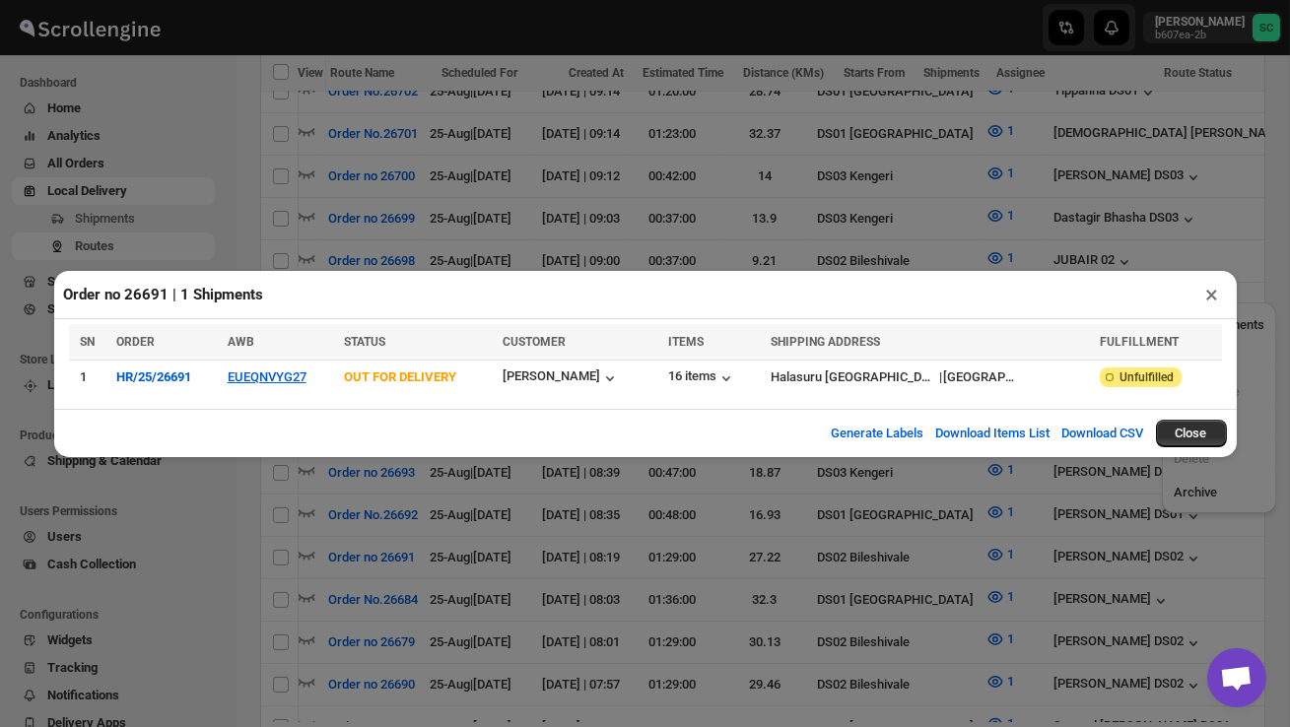
click at [1210, 299] on button "×" at bounding box center [1212, 295] width 29 height 28
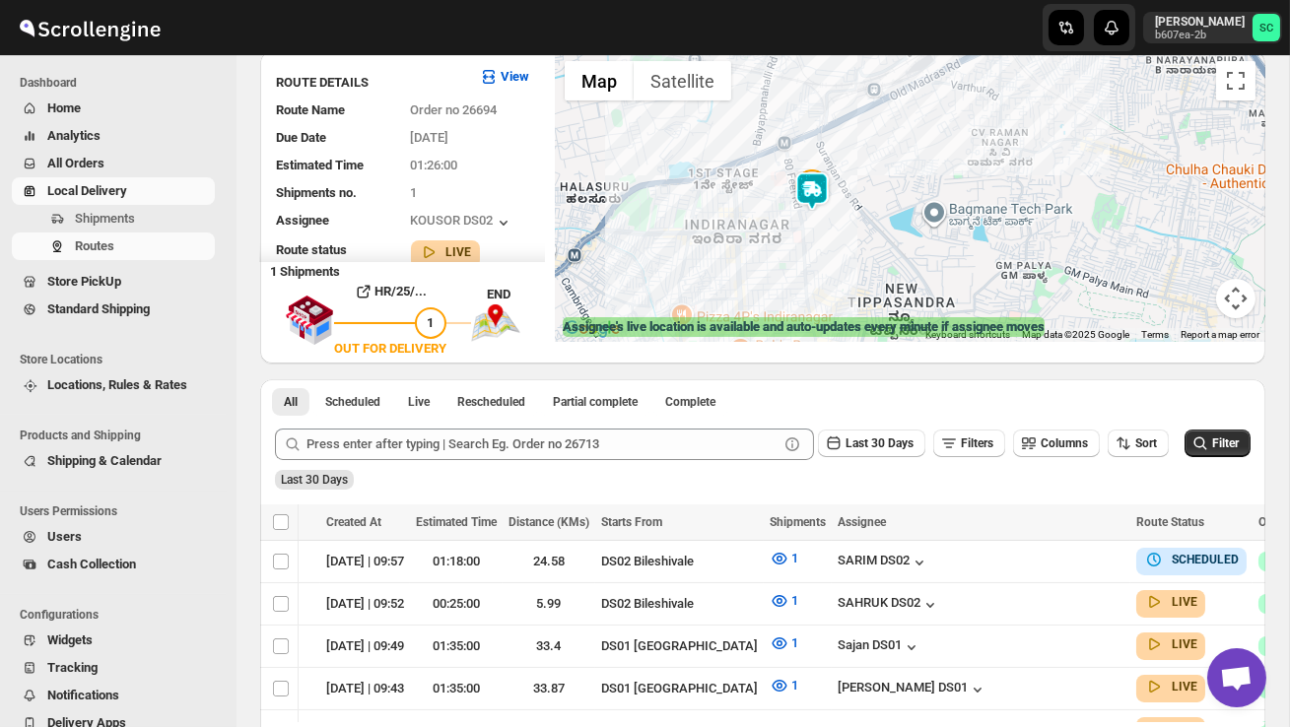
scroll to position [0, 287]
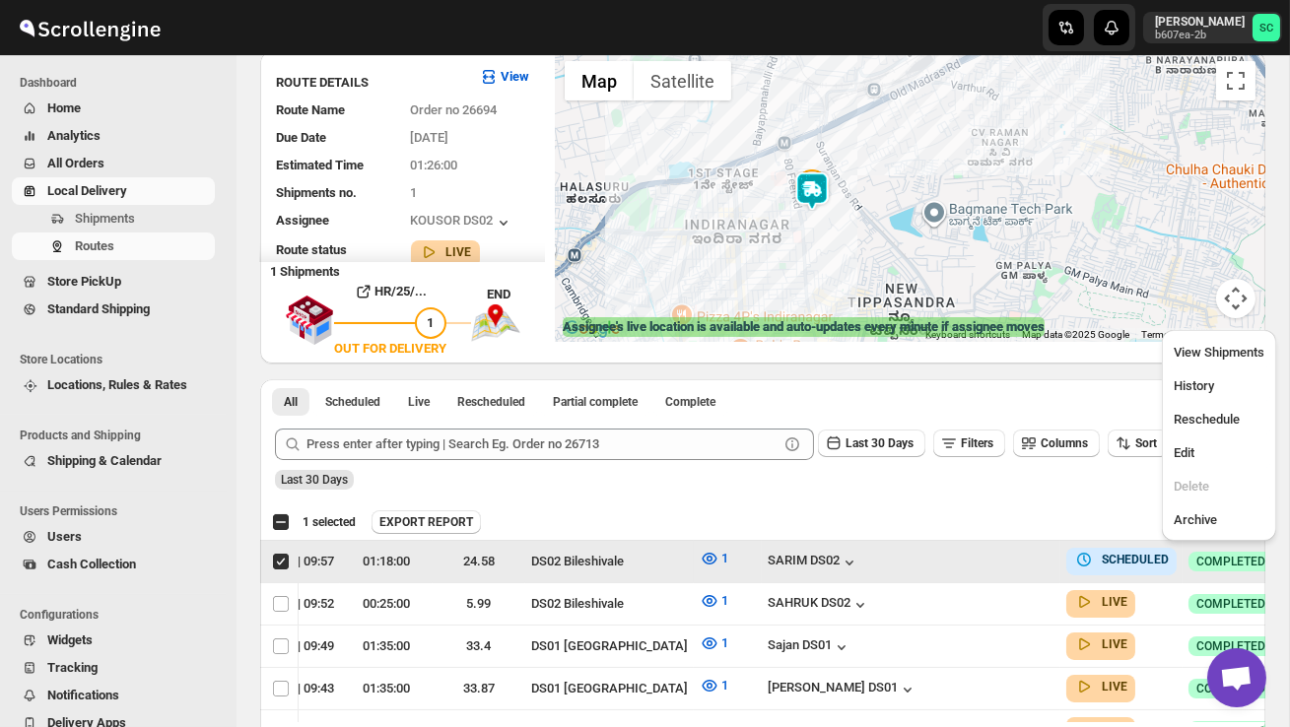
scroll to position [0, 1]
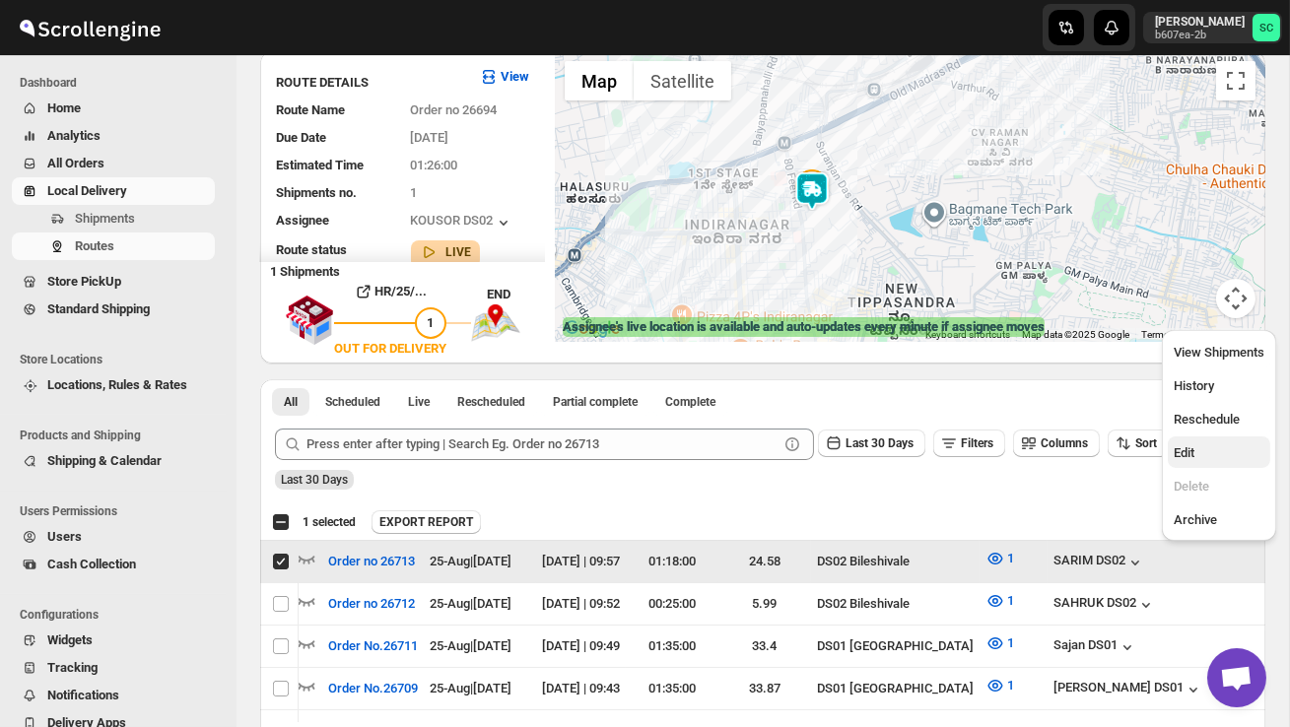
click at [1211, 457] on span "Edit" at bounding box center [1218, 453] width 91 height 20
checkbox input "false"
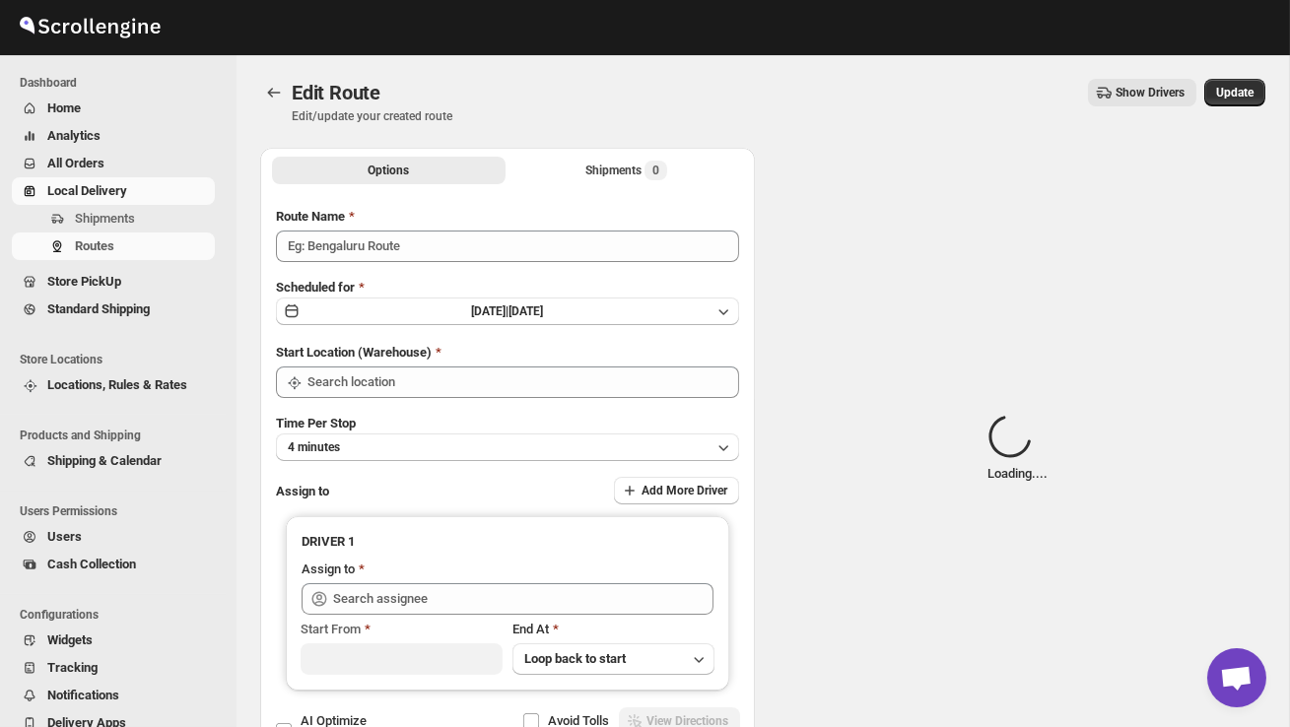
type input "Order no 26713"
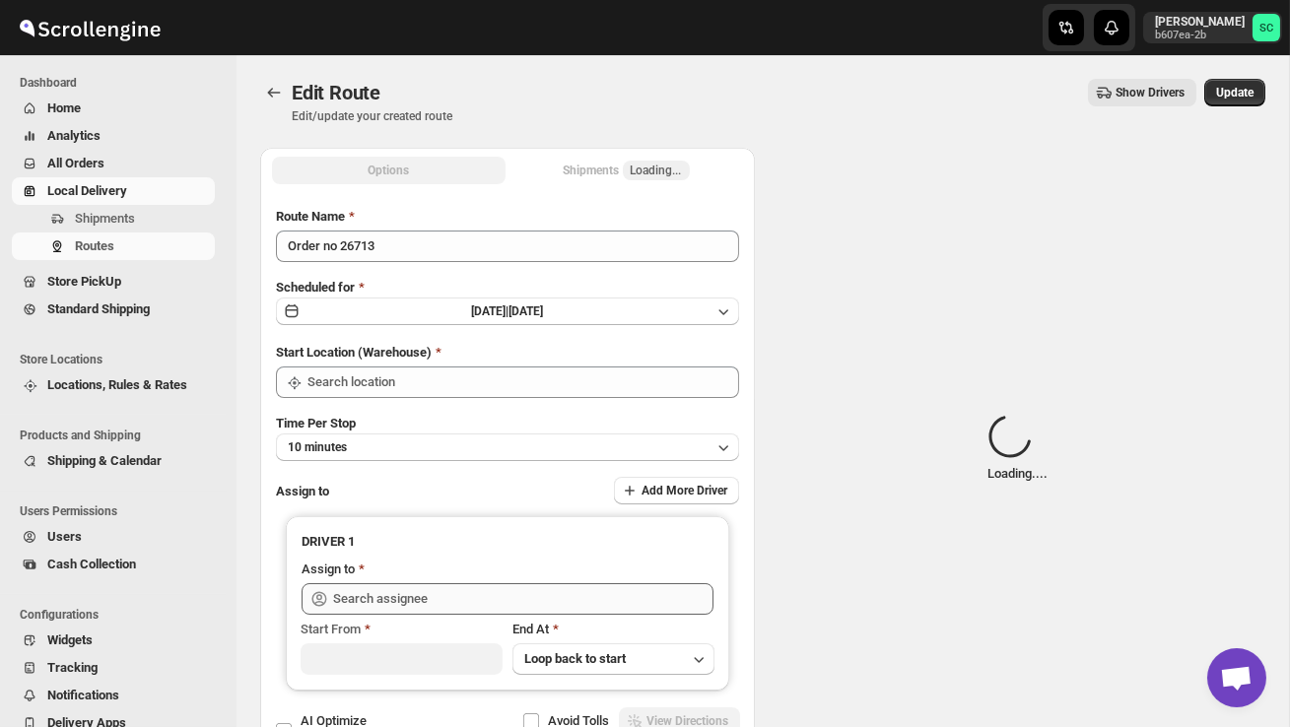
type input "DS02 Bileshivale"
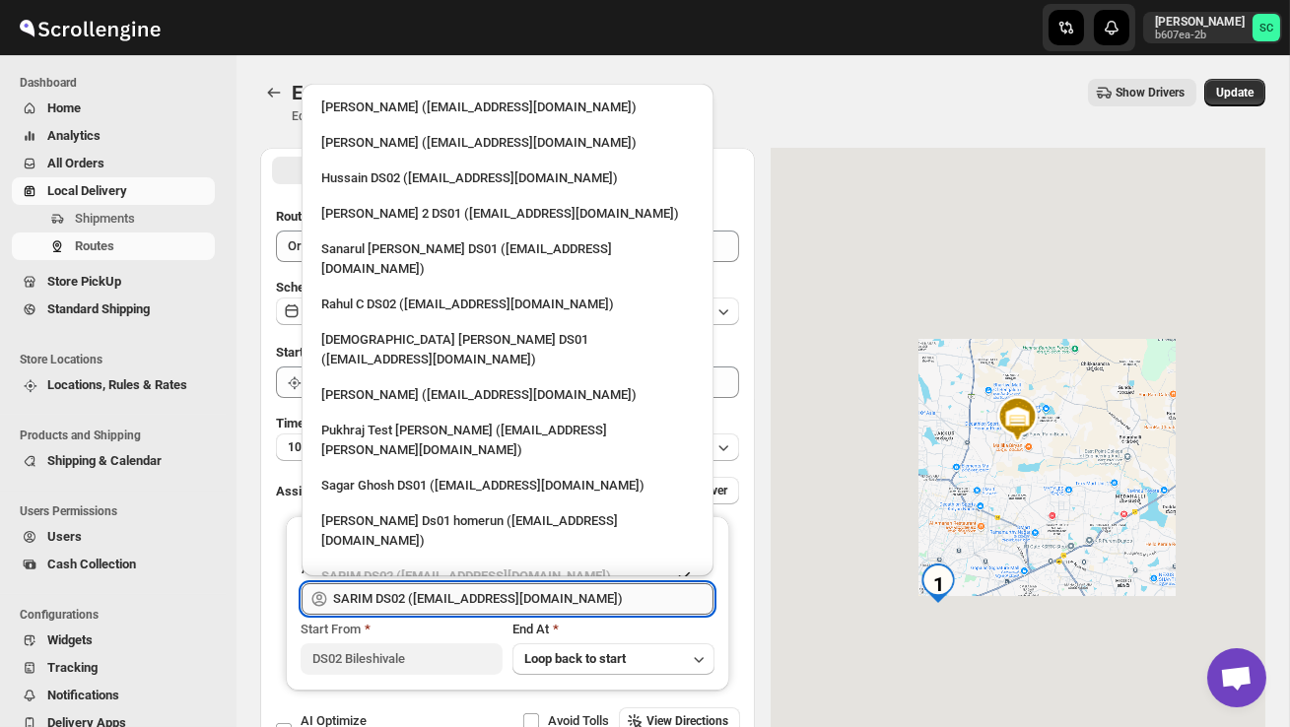
click at [607, 597] on input "SARIM DS02 ([EMAIL_ADDRESS][DOMAIN_NAME])" at bounding box center [523, 599] width 380 height 32
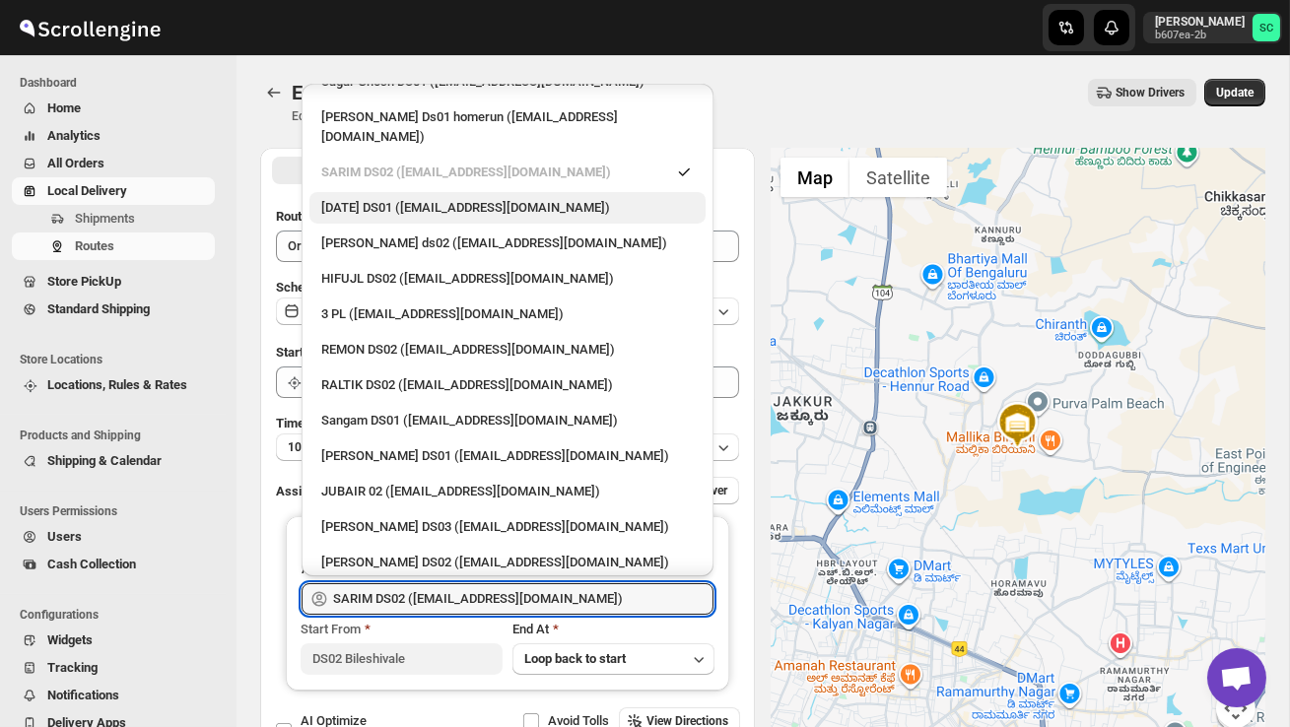
scroll to position [434, 0]
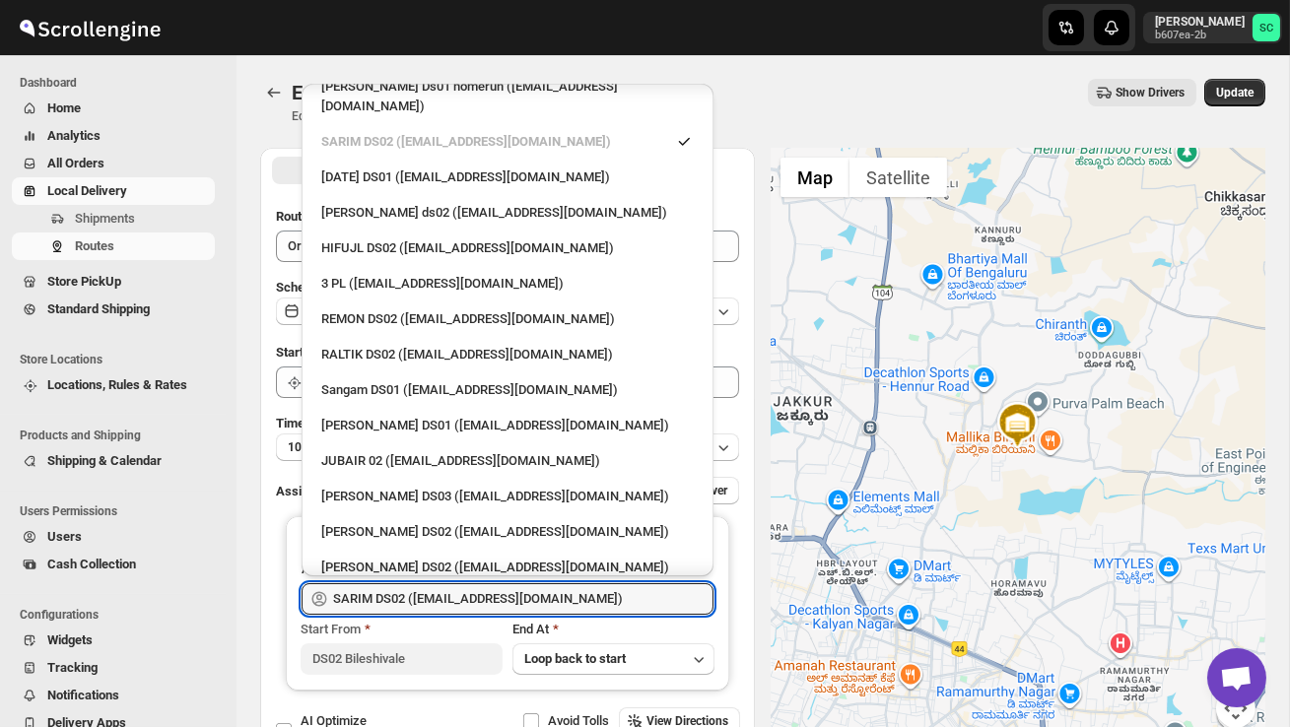
click at [517, 558] on div "[PERSON_NAME] DS02 ([EMAIL_ADDRESS][DOMAIN_NAME])" at bounding box center [507, 568] width 372 height 20
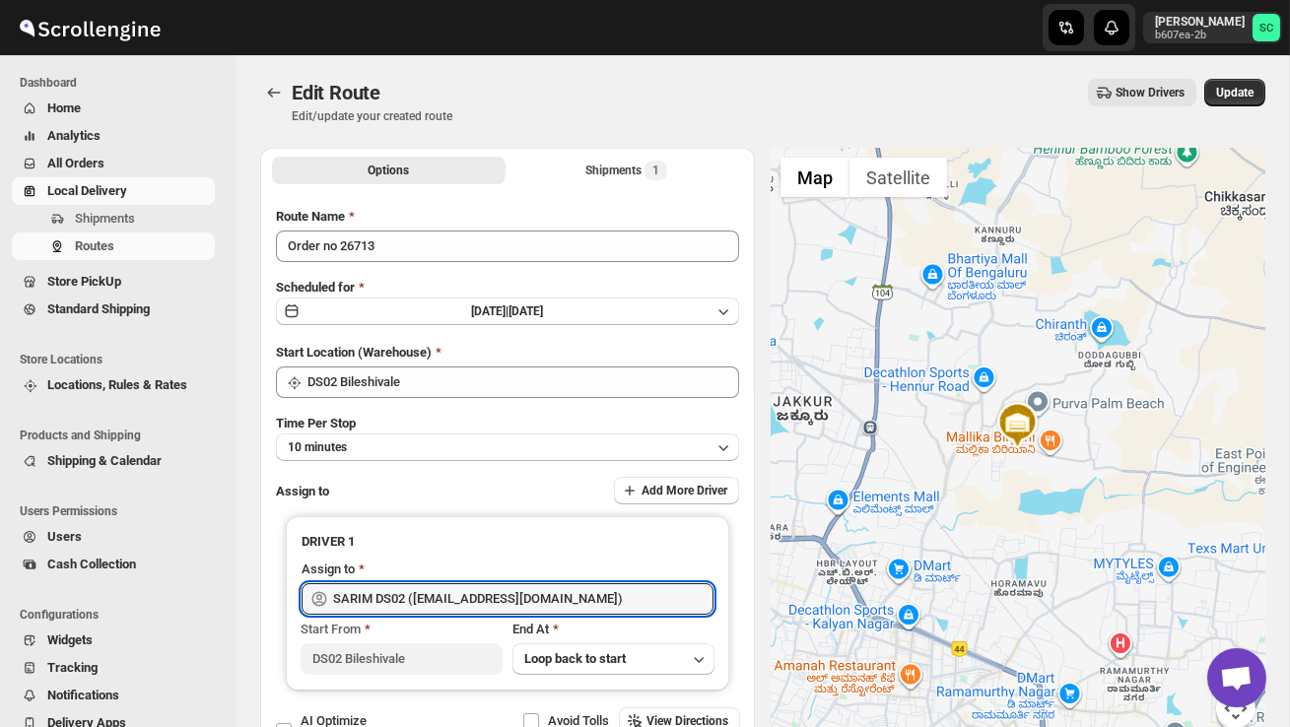
type input "[PERSON_NAME] DS02 ([EMAIL_ADDRESS][DOMAIN_NAME])"
click at [1226, 94] on span "Update" at bounding box center [1234, 93] width 37 height 16
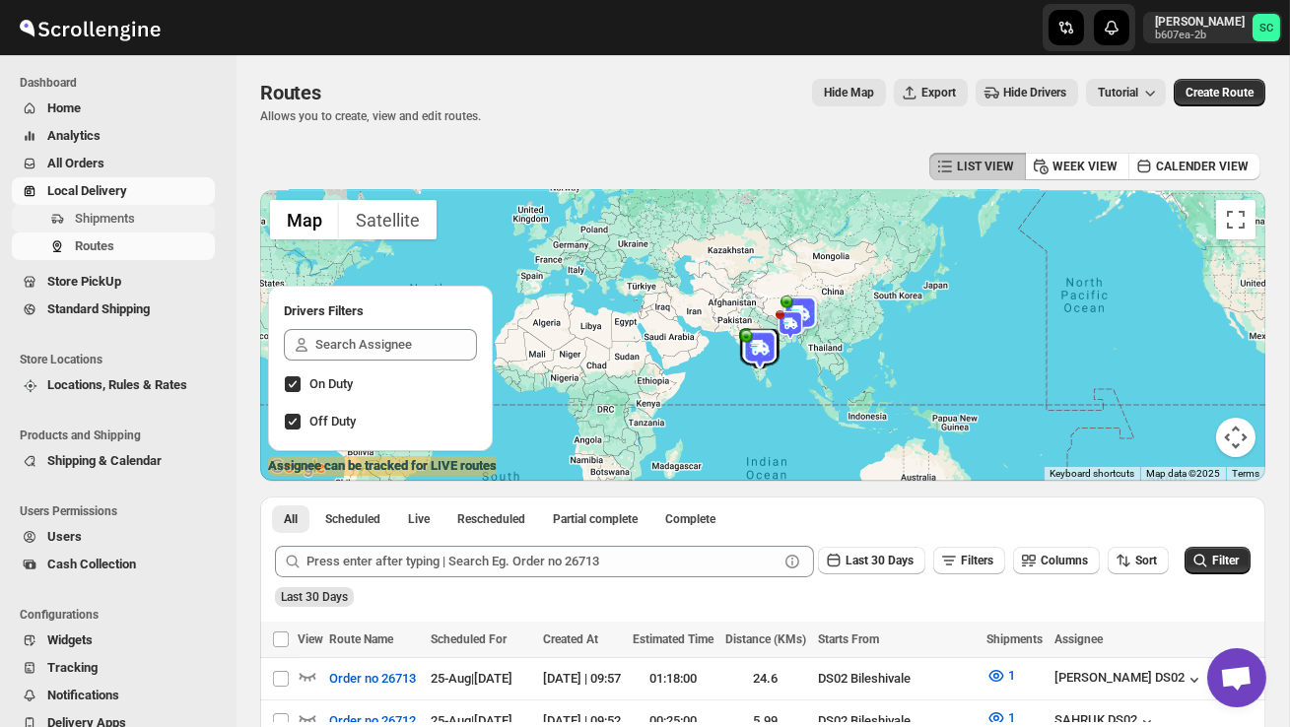
click at [123, 221] on span "Shipments" at bounding box center [105, 218] width 60 height 15
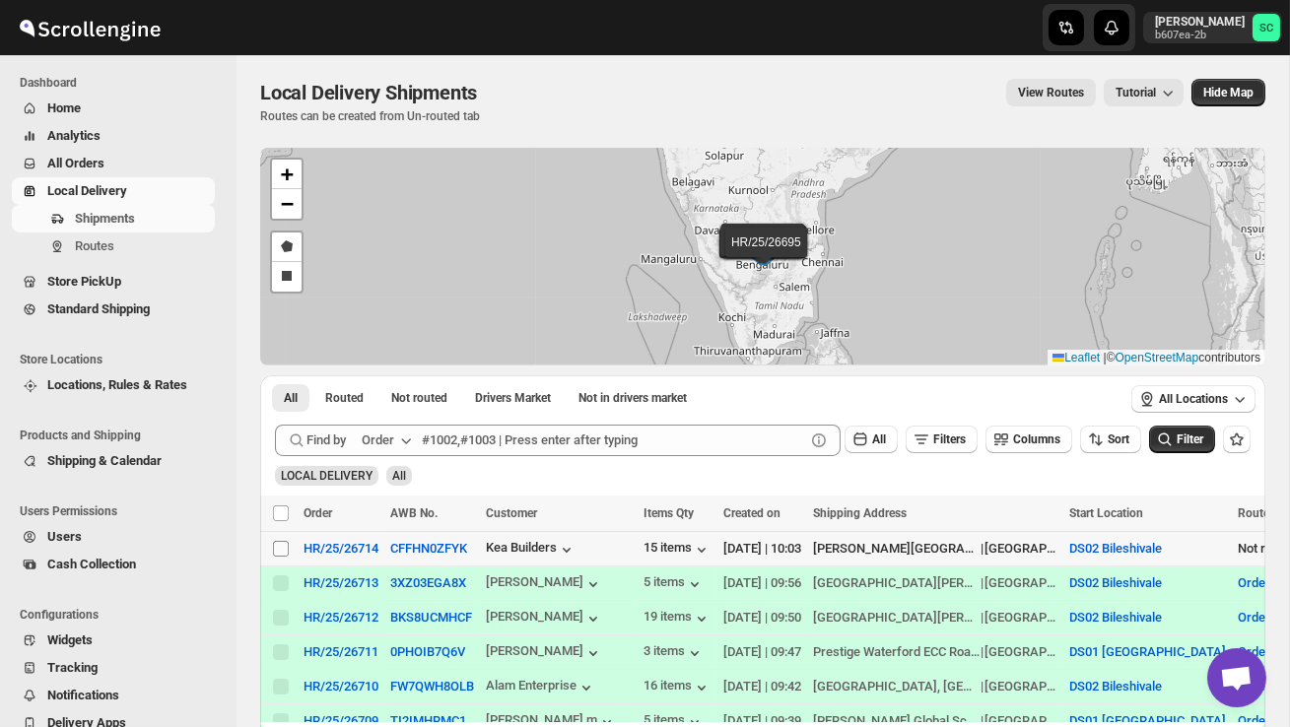
click at [283, 553] on input "Select shipment" at bounding box center [281, 549] width 16 height 16
checkbox input "true"
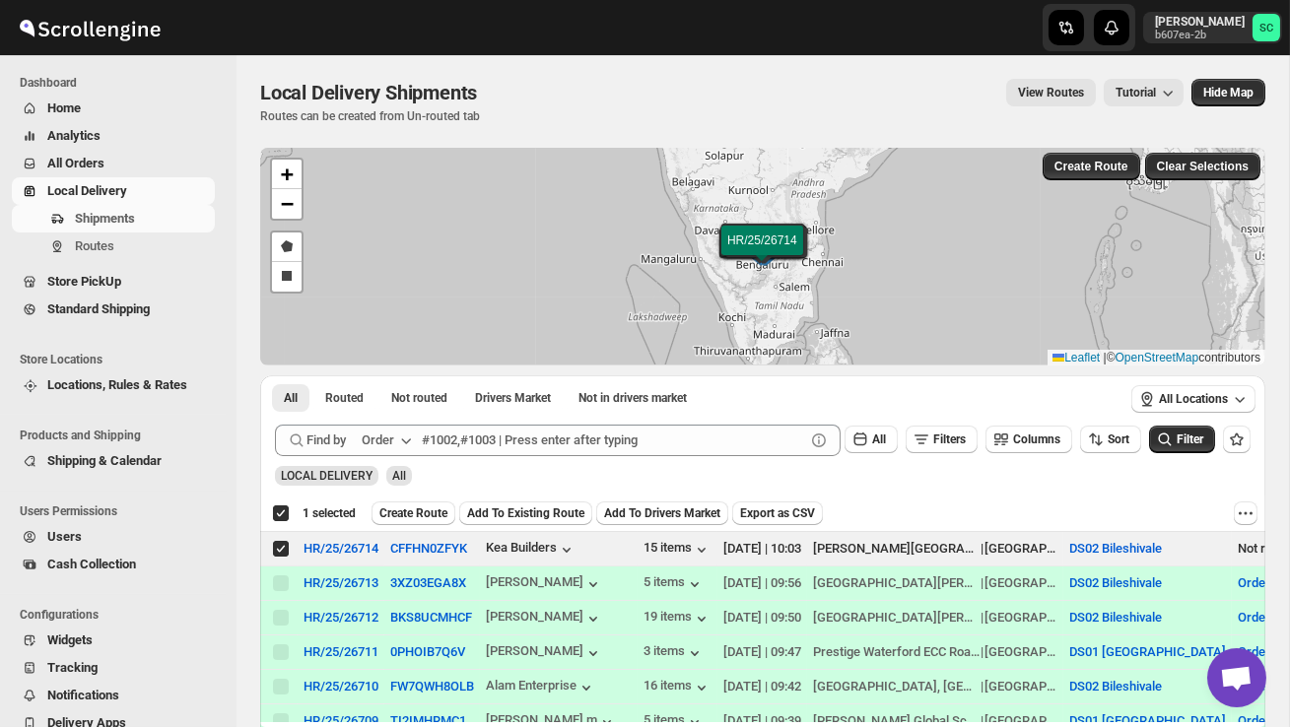
click at [445, 507] on span "Create Route" at bounding box center [413, 513] width 68 height 16
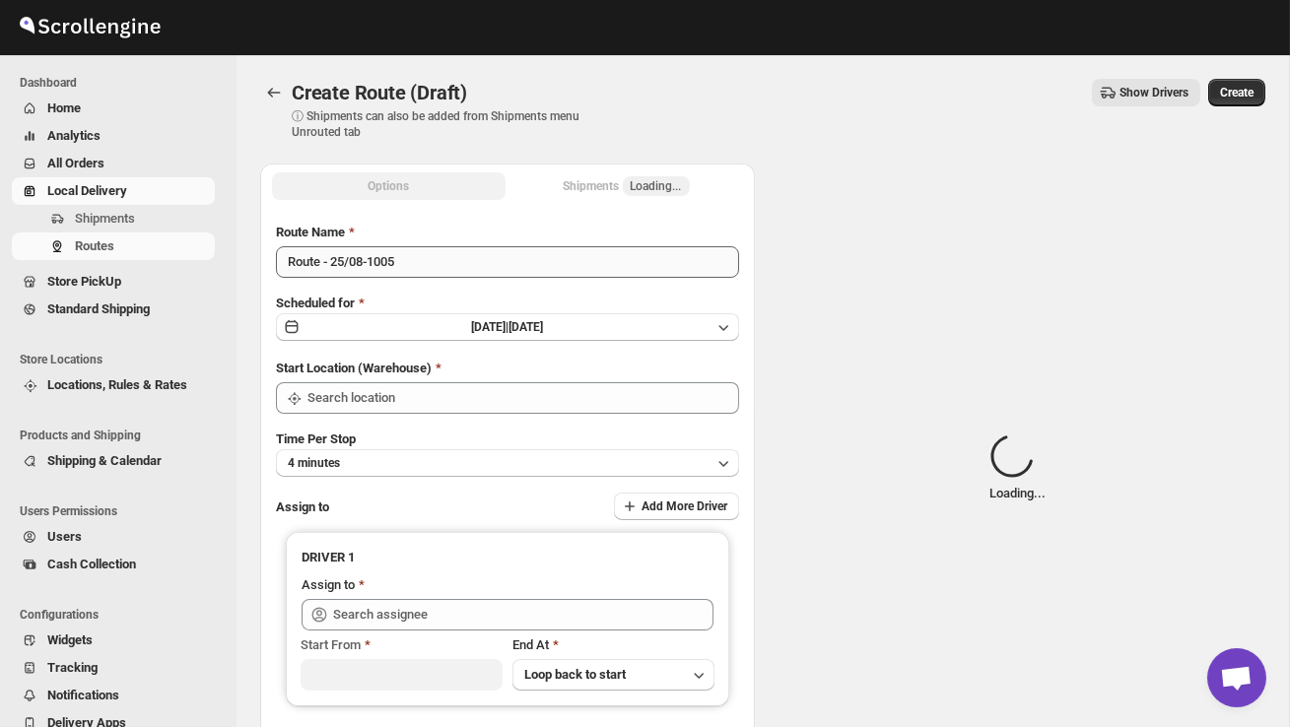
type input "DS02 Bileshivale"
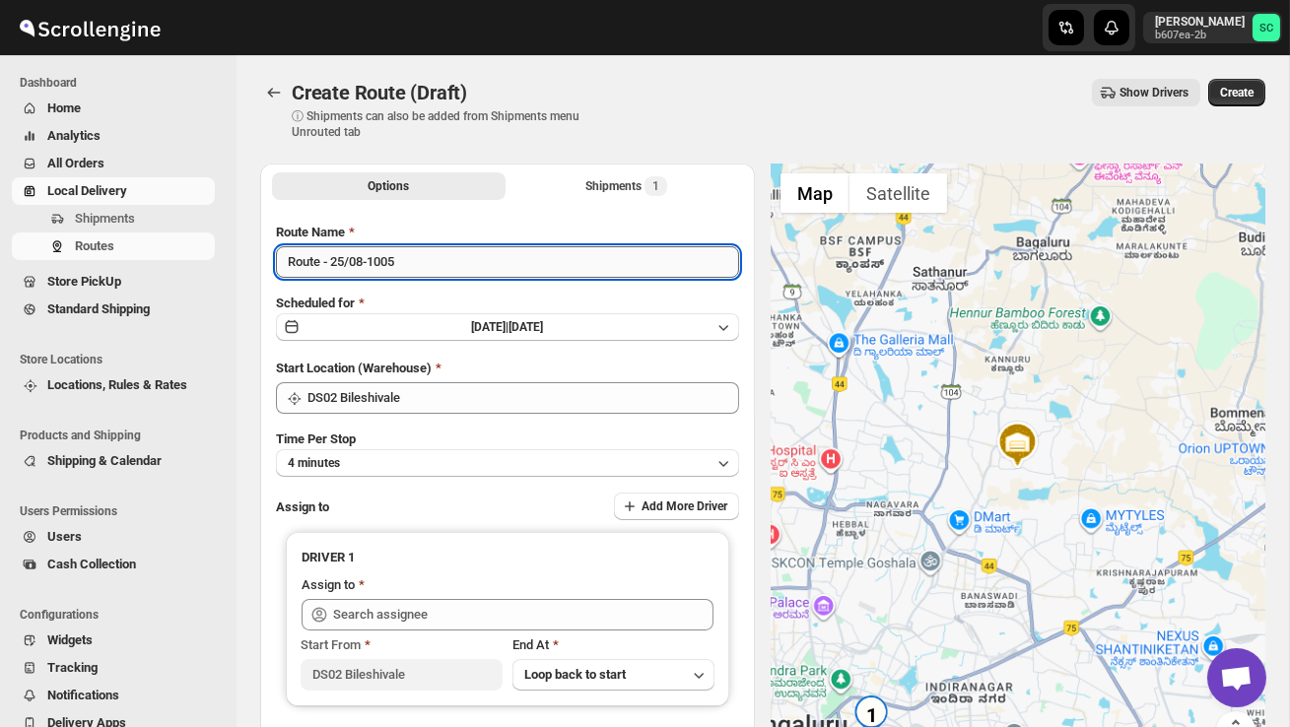
click at [430, 262] on input "Route - 25/08-1005" at bounding box center [507, 262] width 463 height 32
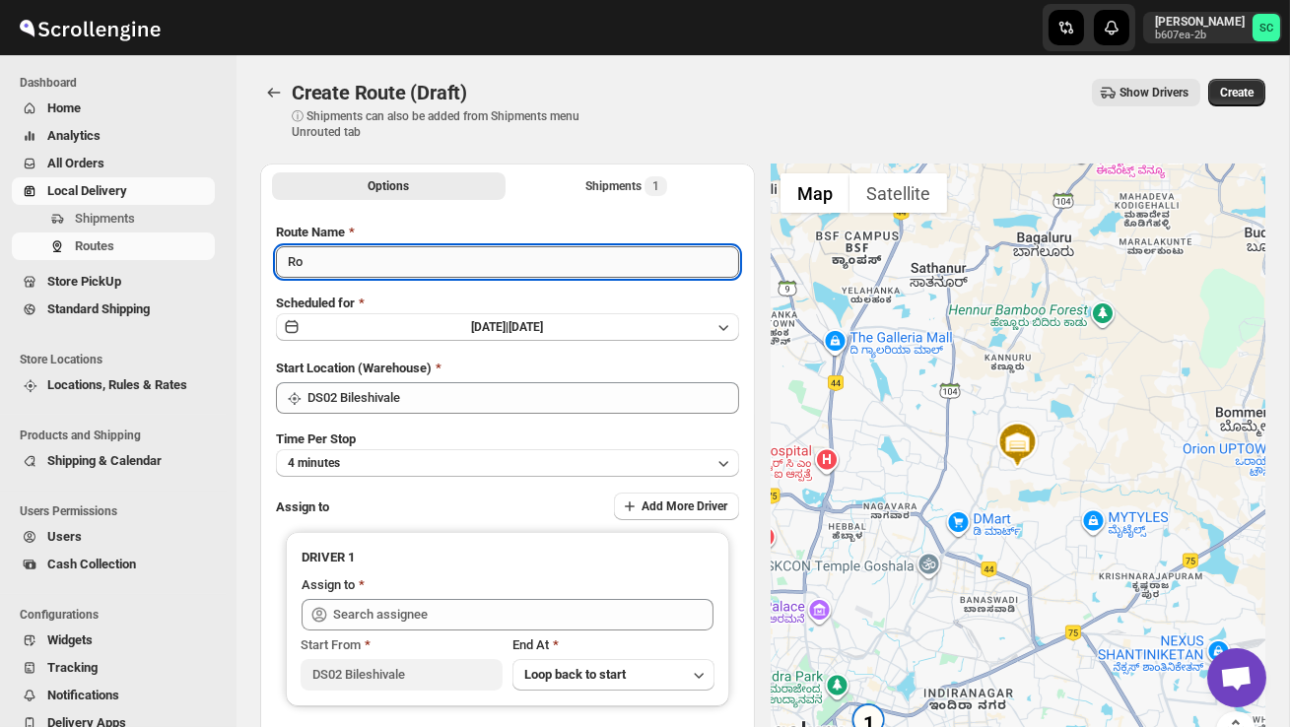
type input "R"
type input "Order no 26714"
click at [469, 453] on button "4 minutes" at bounding box center [507, 463] width 463 height 28
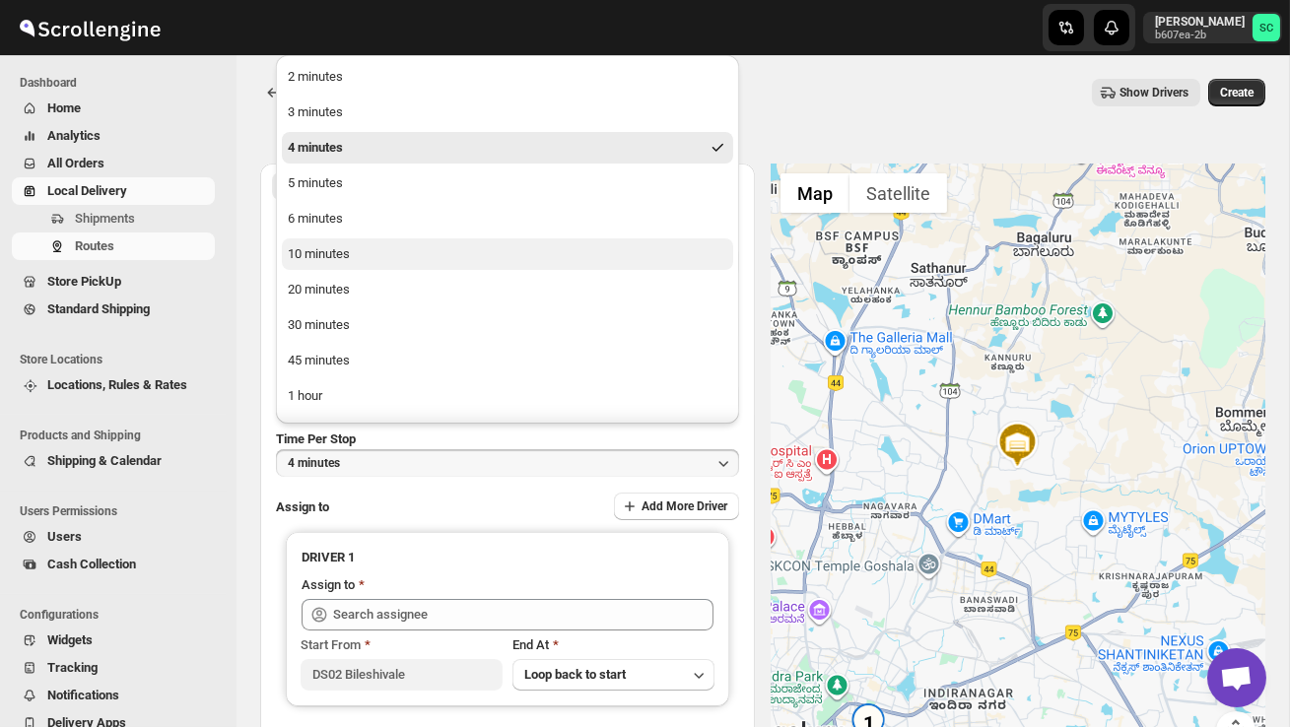
click at [340, 253] on div "10 minutes" at bounding box center [319, 254] width 62 height 20
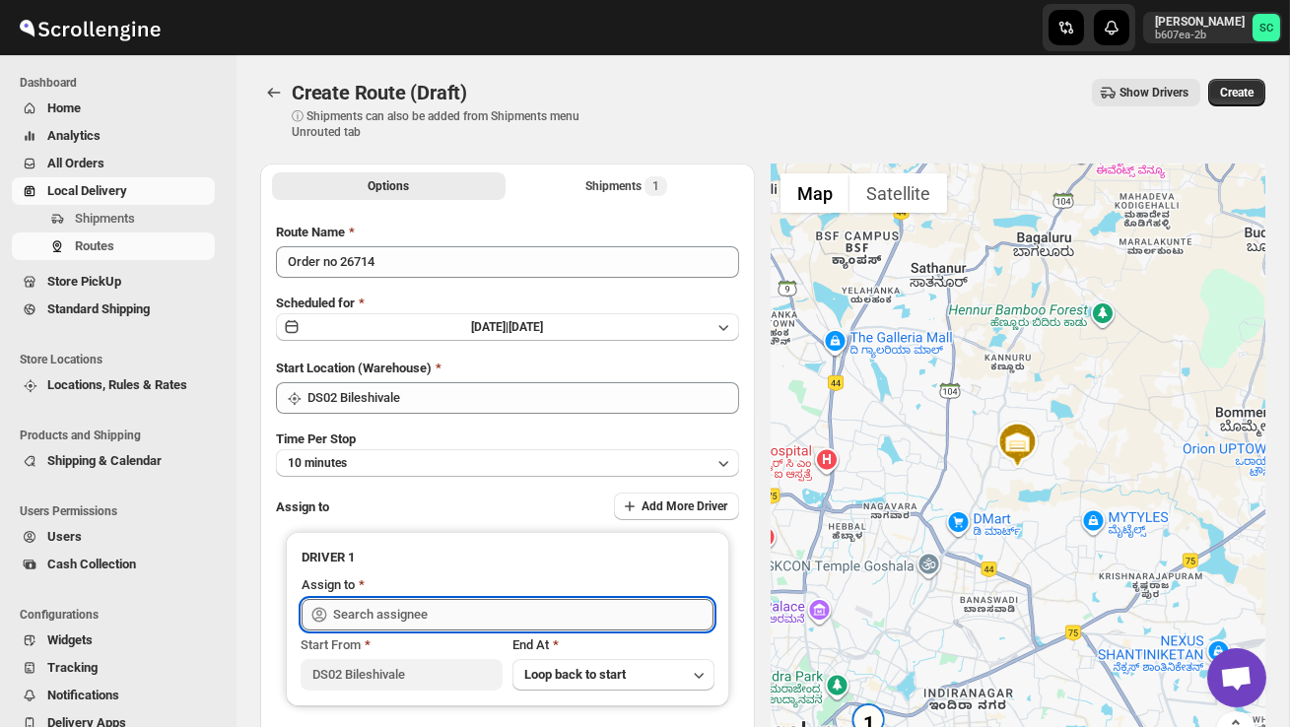
click at [400, 618] on input "text" at bounding box center [523, 615] width 380 height 32
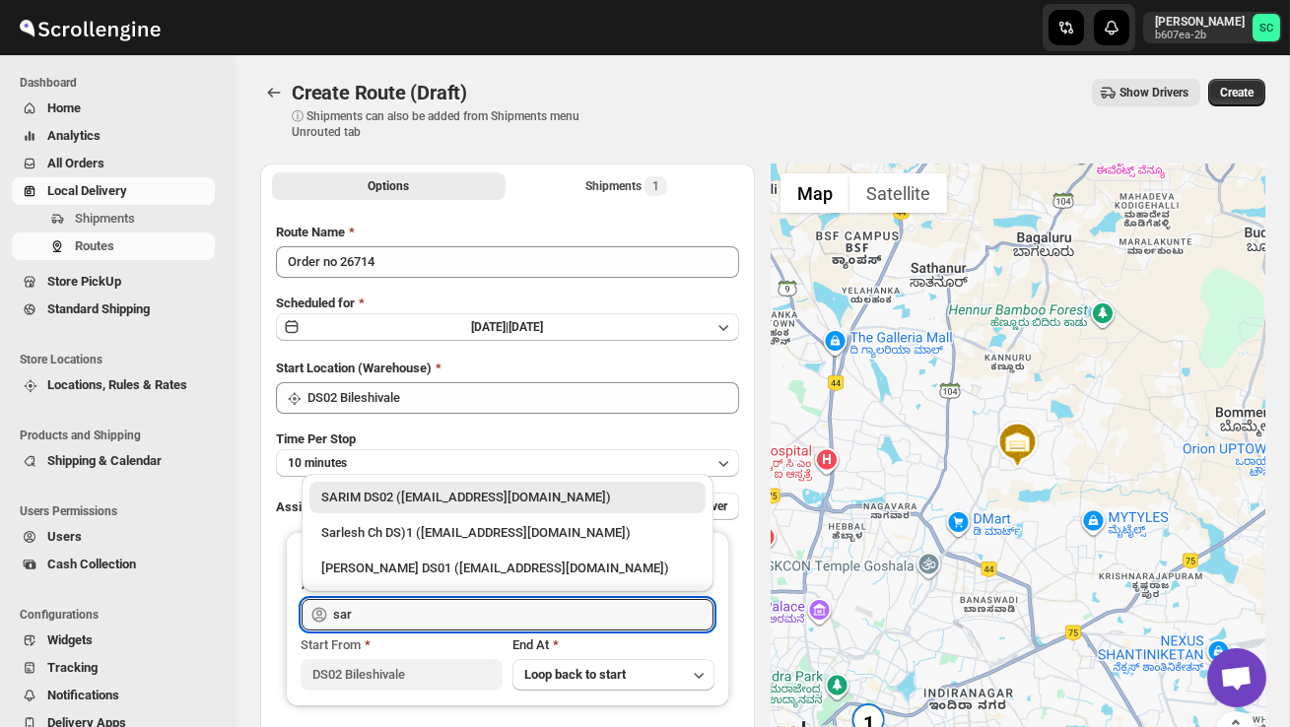
click at [475, 493] on div "SARIM DS02 ([EMAIL_ADDRESS][DOMAIN_NAME])" at bounding box center [507, 498] width 372 height 20
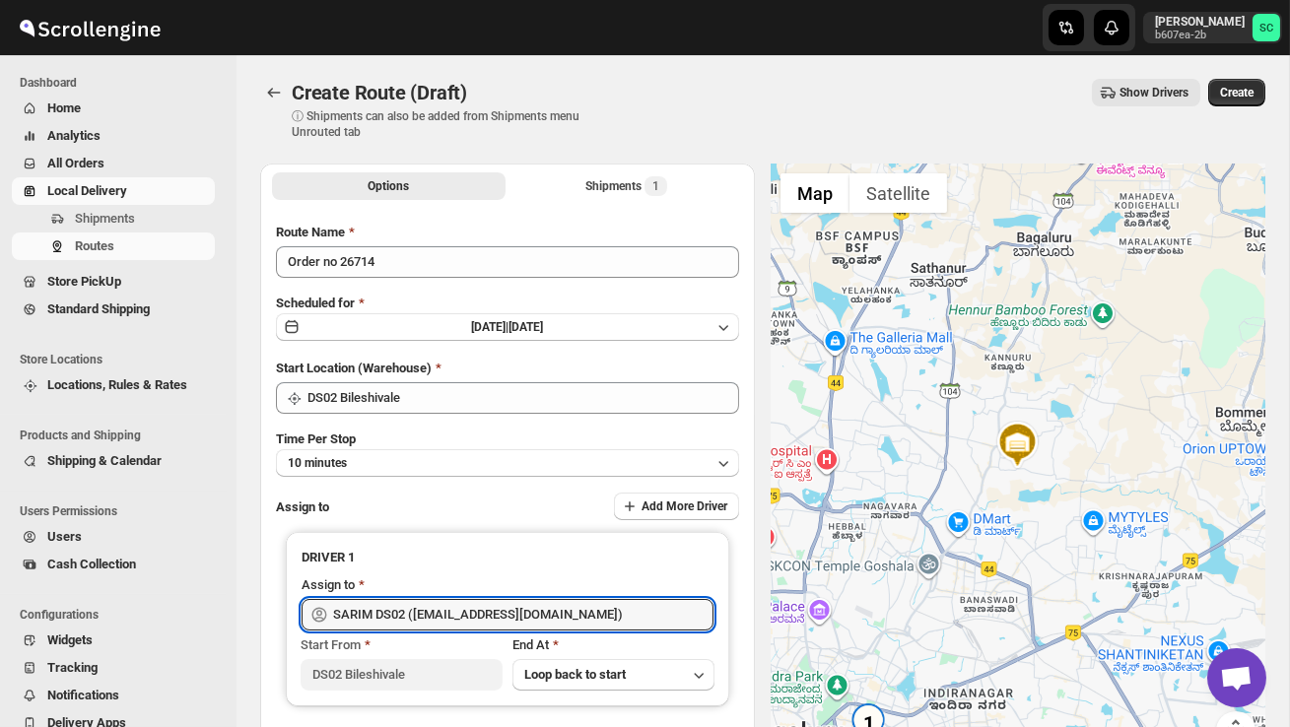
type input "SARIM DS02 ([EMAIL_ADDRESS][DOMAIN_NAME])"
click at [1247, 89] on span "Create" at bounding box center [1236, 93] width 33 height 16
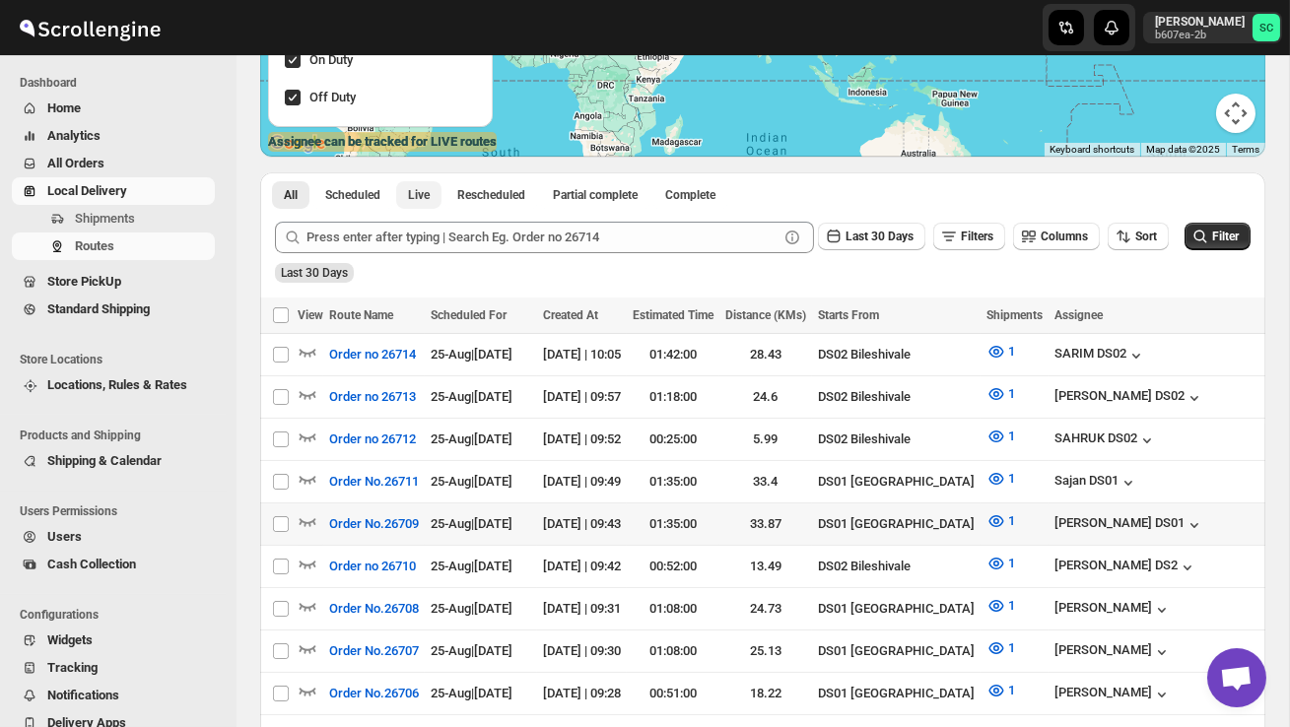
scroll to position [327, 0]
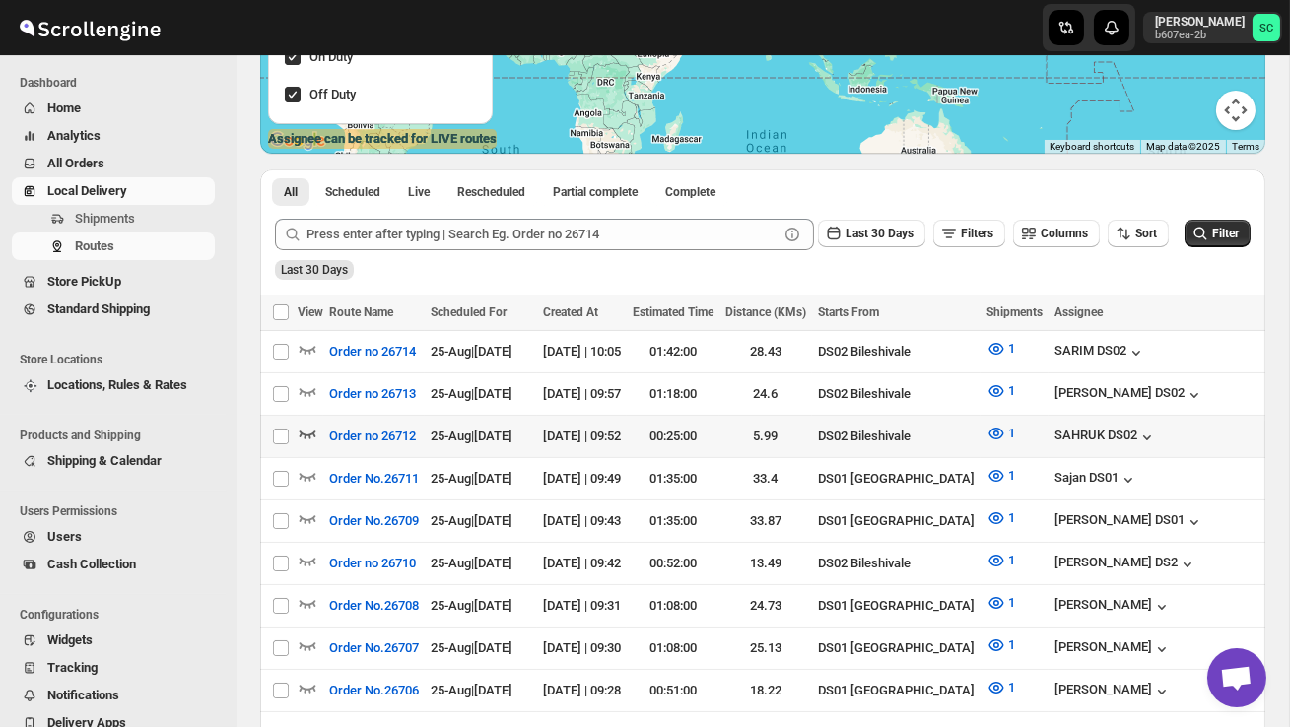
click at [313, 432] on icon "button" at bounding box center [307, 435] width 17 height 8
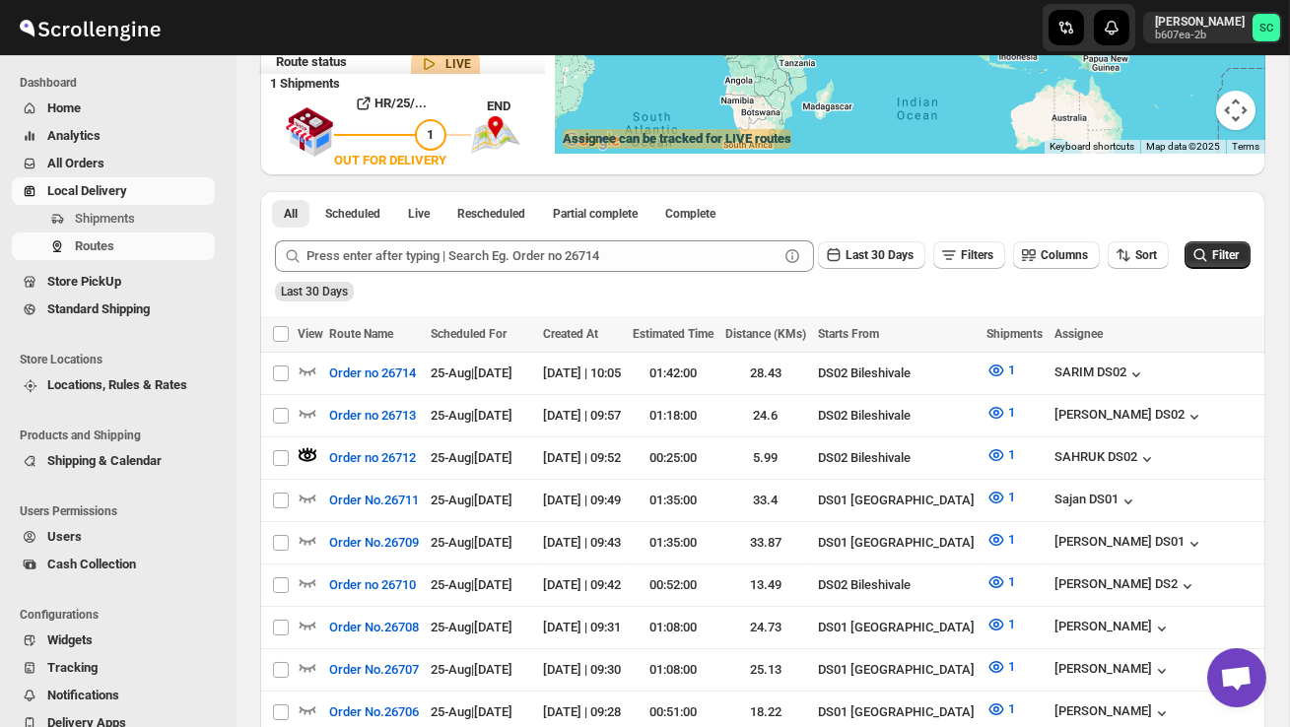
scroll to position [0, 0]
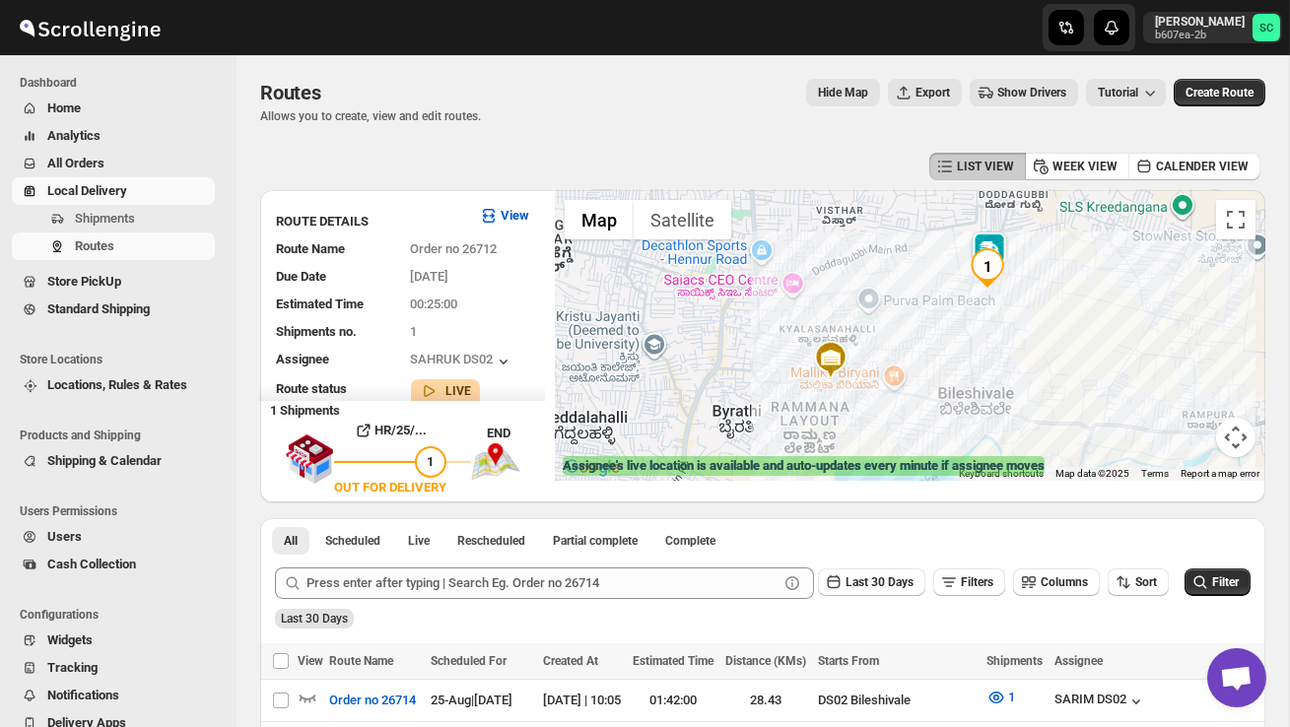
click at [1015, 275] on div at bounding box center [910, 335] width 710 height 291
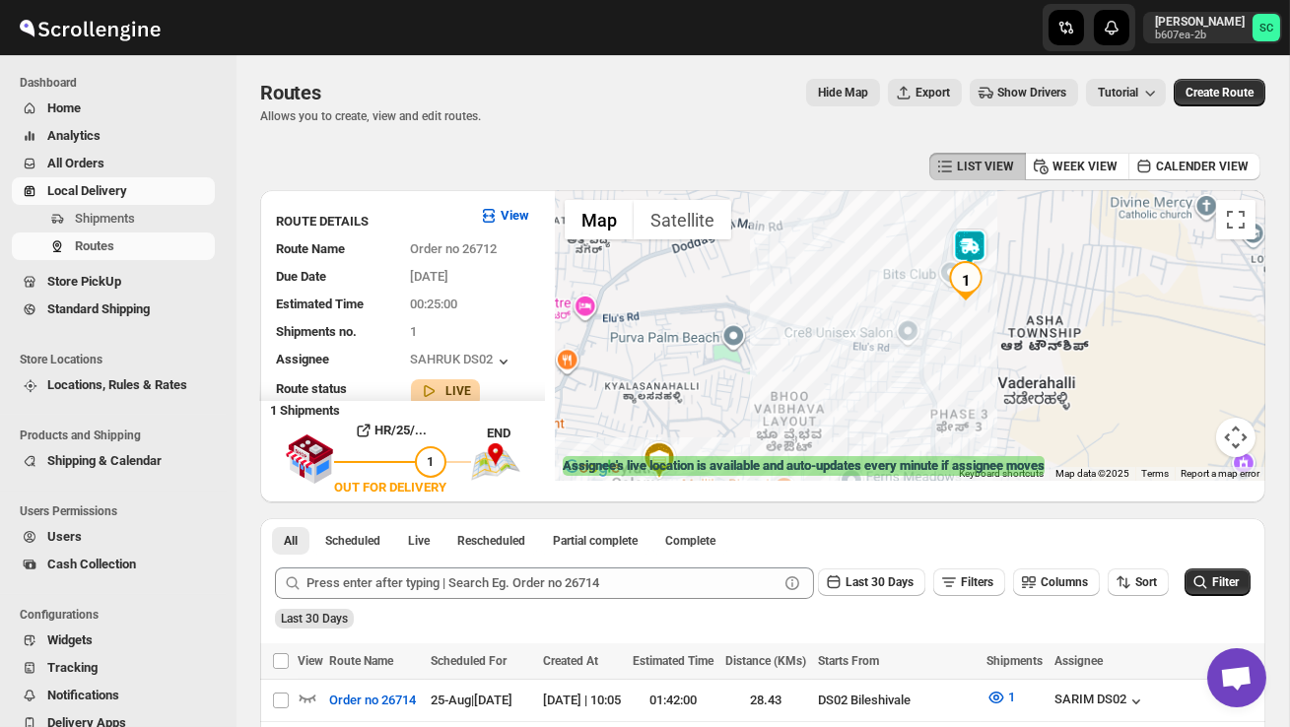
click at [1015, 276] on div at bounding box center [910, 335] width 710 height 291
click at [1015, 277] on div at bounding box center [910, 335] width 710 height 291
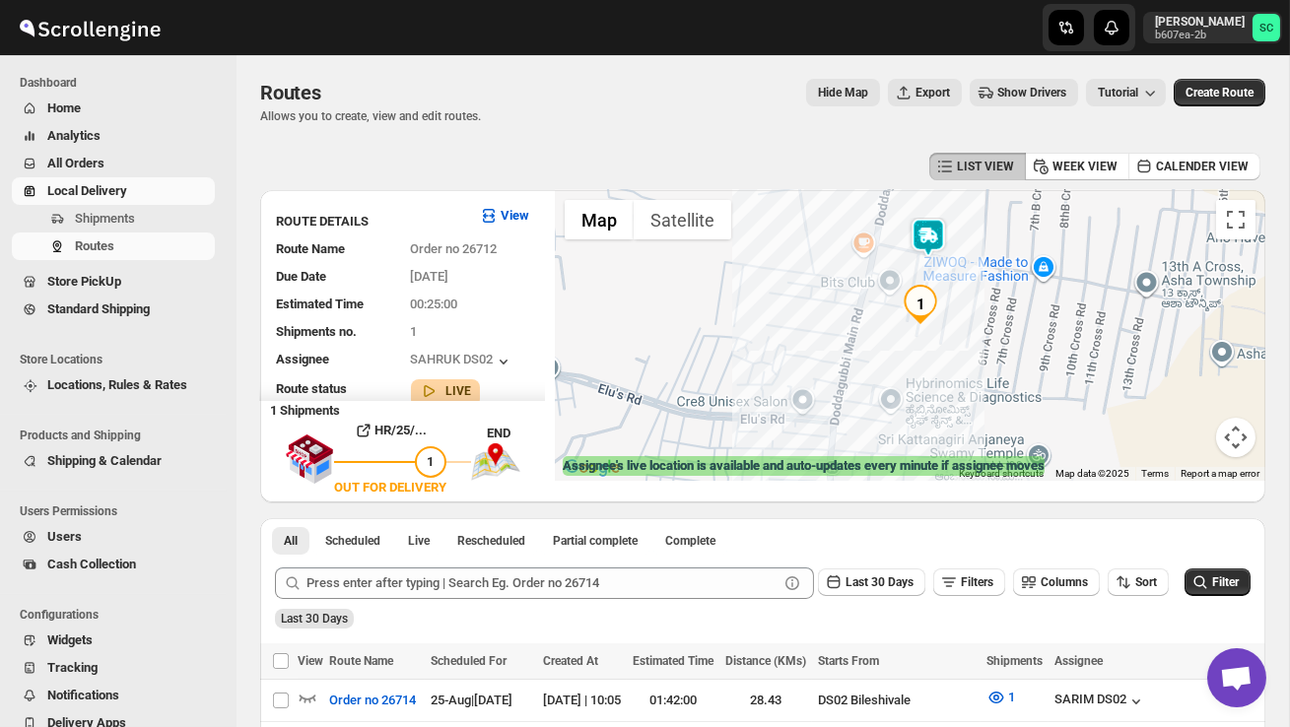
click at [1003, 294] on div at bounding box center [910, 335] width 710 height 291
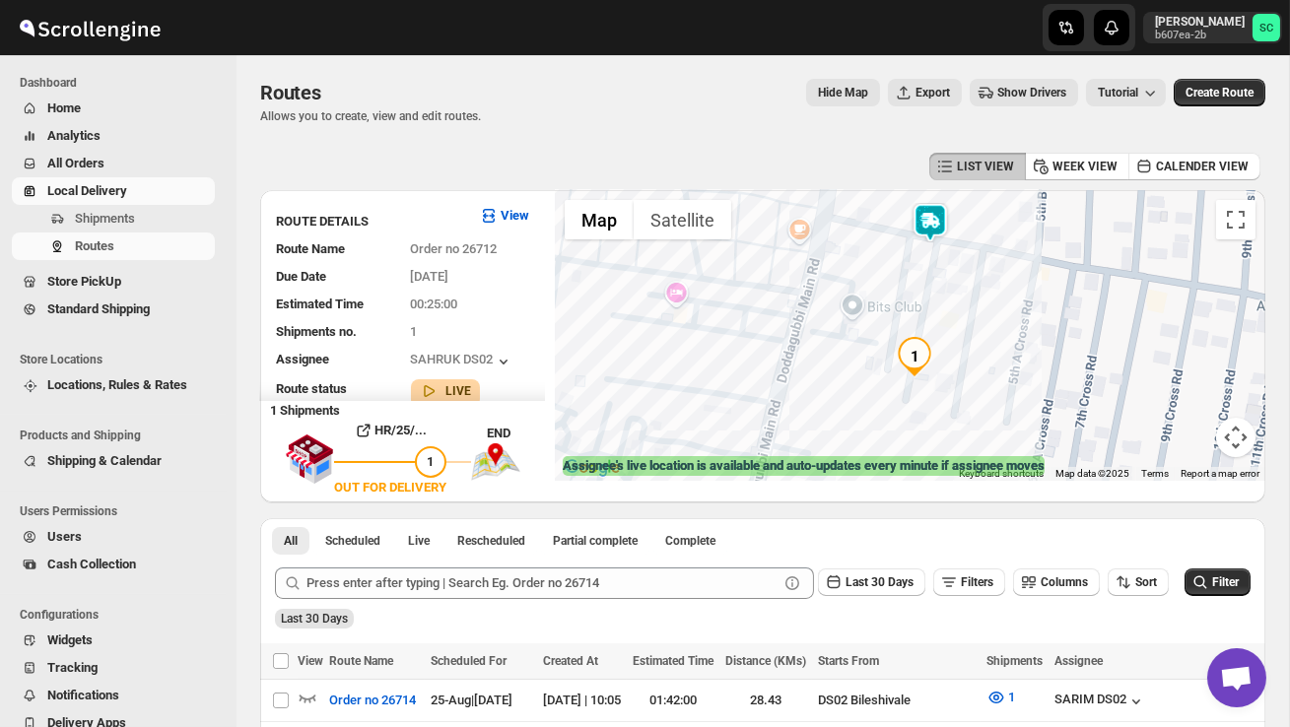
drag, startPoint x: 943, startPoint y: 318, endPoint x: 1016, endPoint y: 339, distance: 75.8
click at [1016, 340] on div at bounding box center [910, 335] width 710 height 291
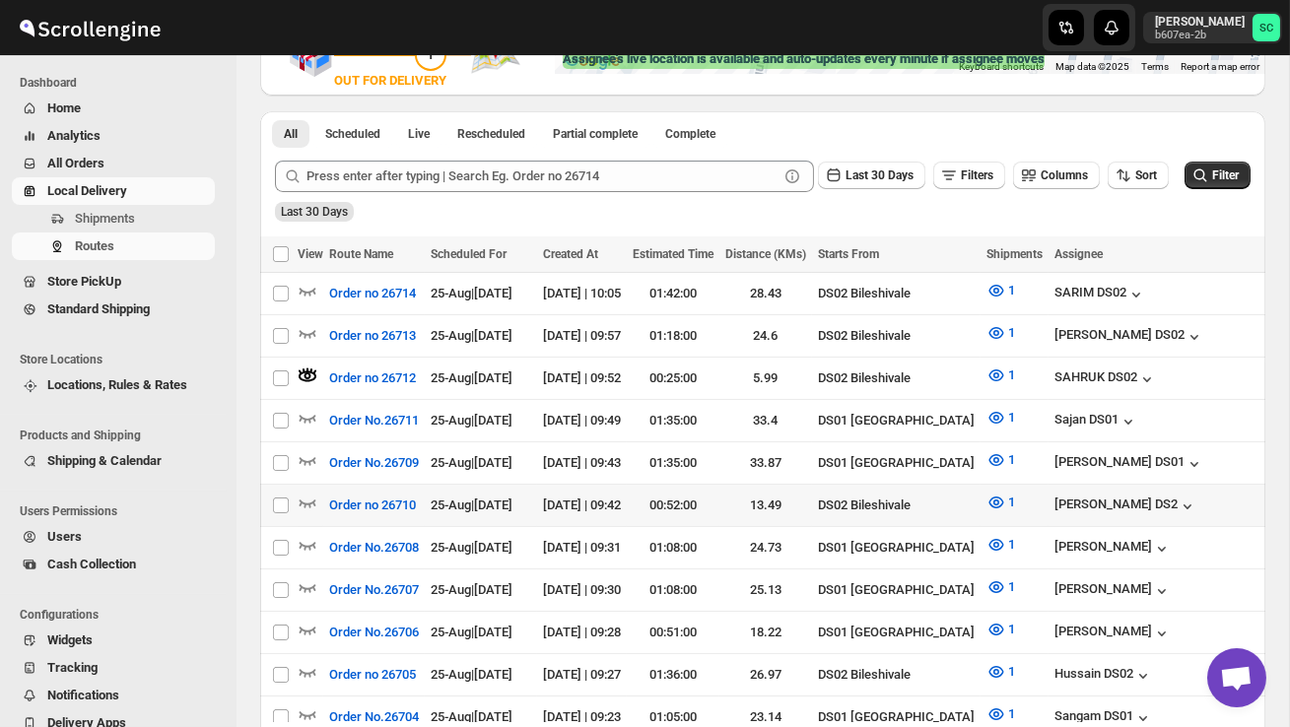
scroll to position [408, 0]
click at [304, 499] on icon "button" at bounding box center [307, 503] width 17 height 8
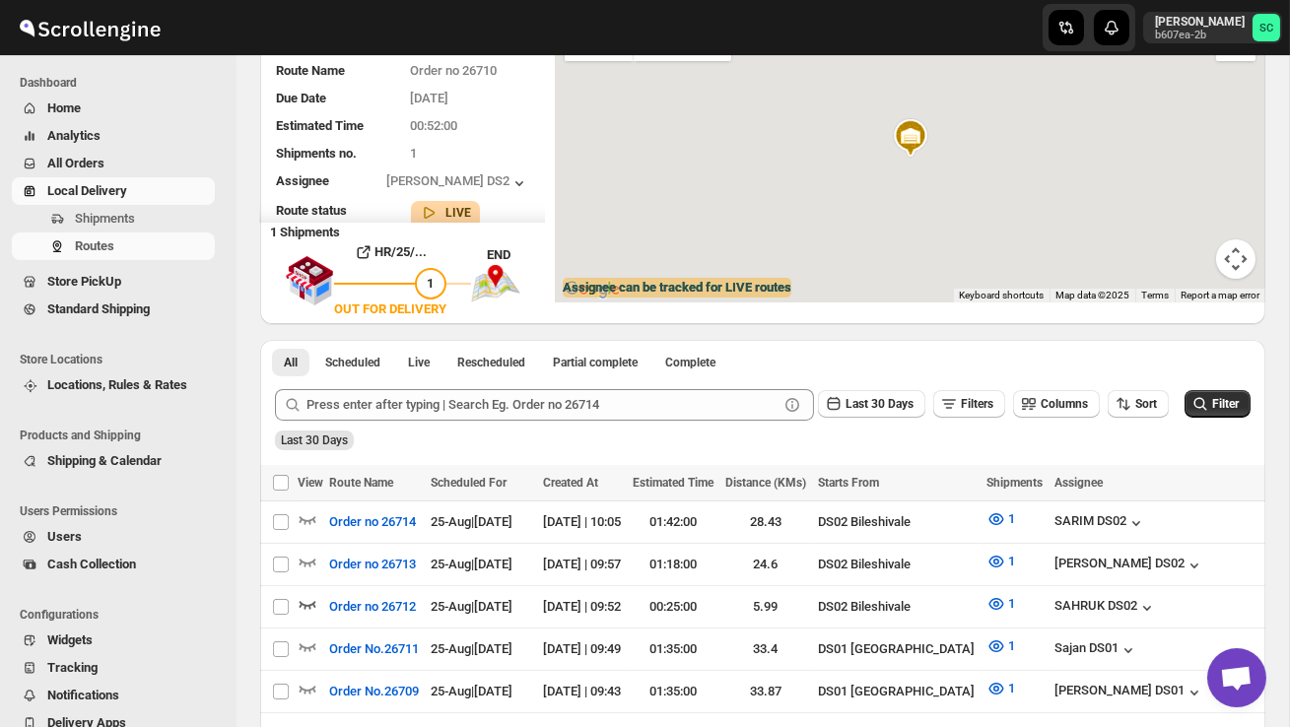
scroll to position [0, 0]
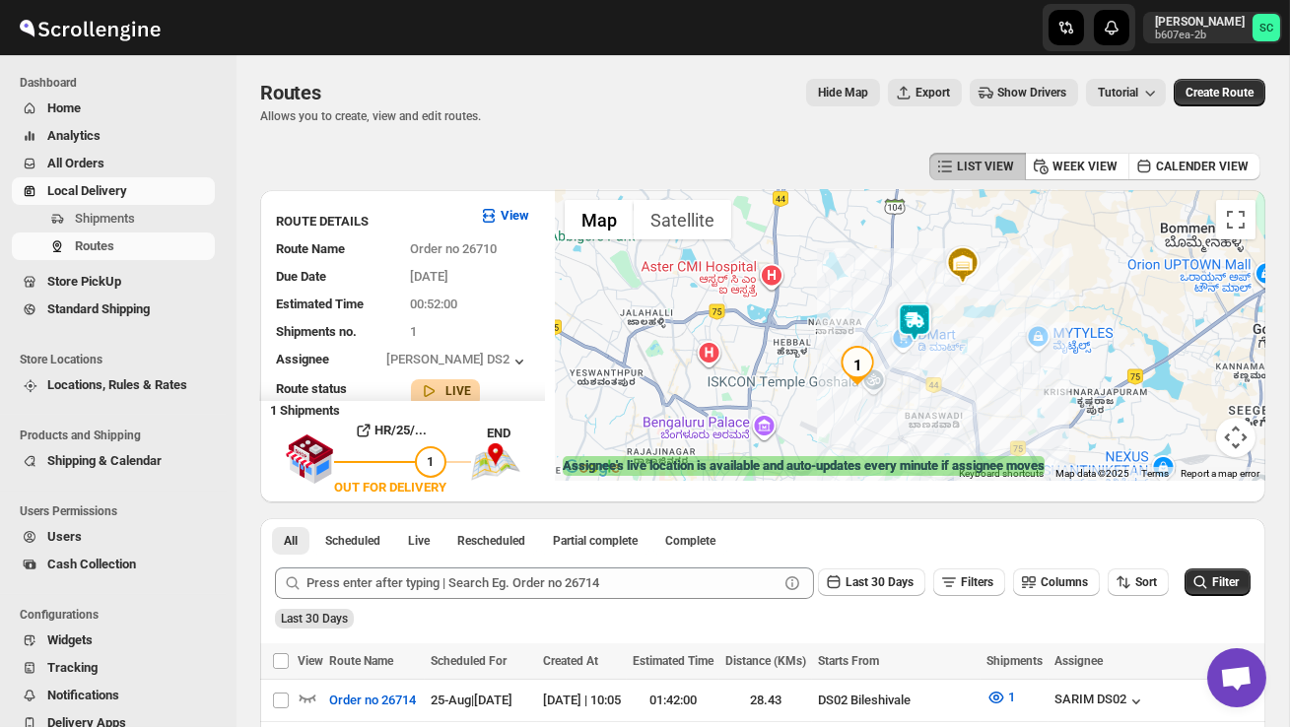
click at [917, 311] on img at bounding box center [914, 321] width 39 height 39
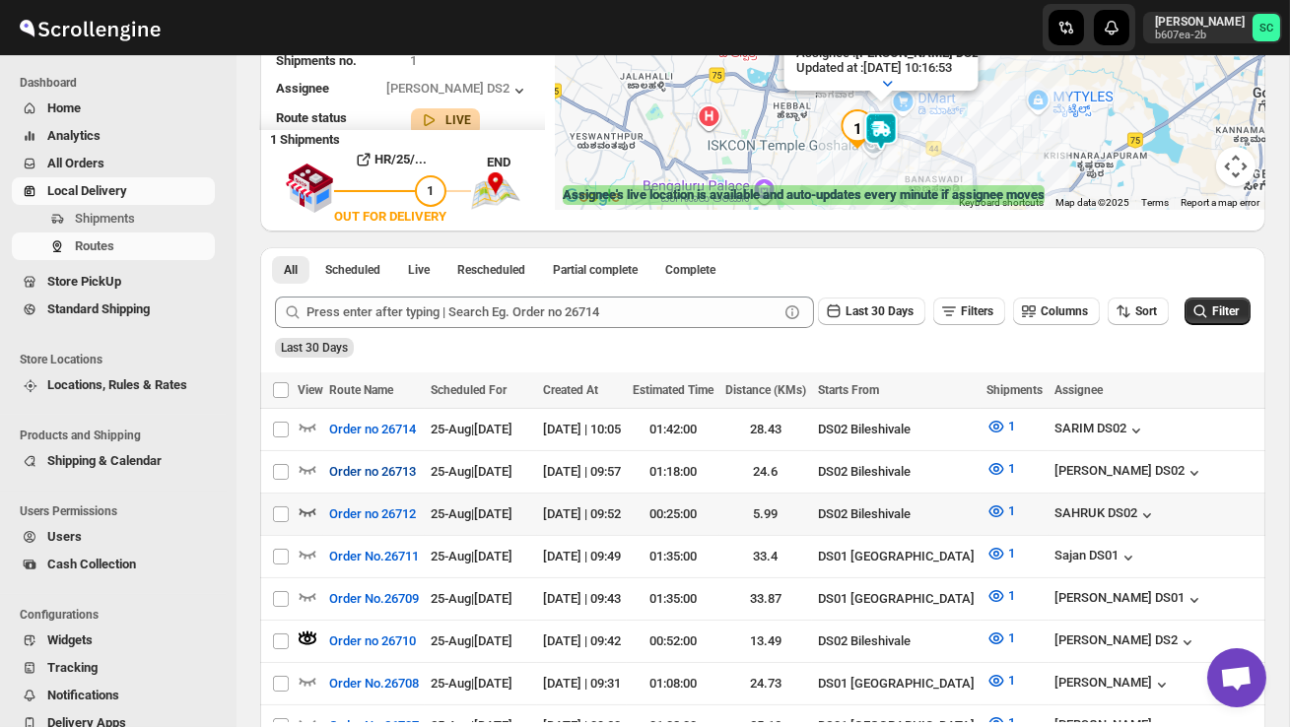
scroll to position [277, 0]
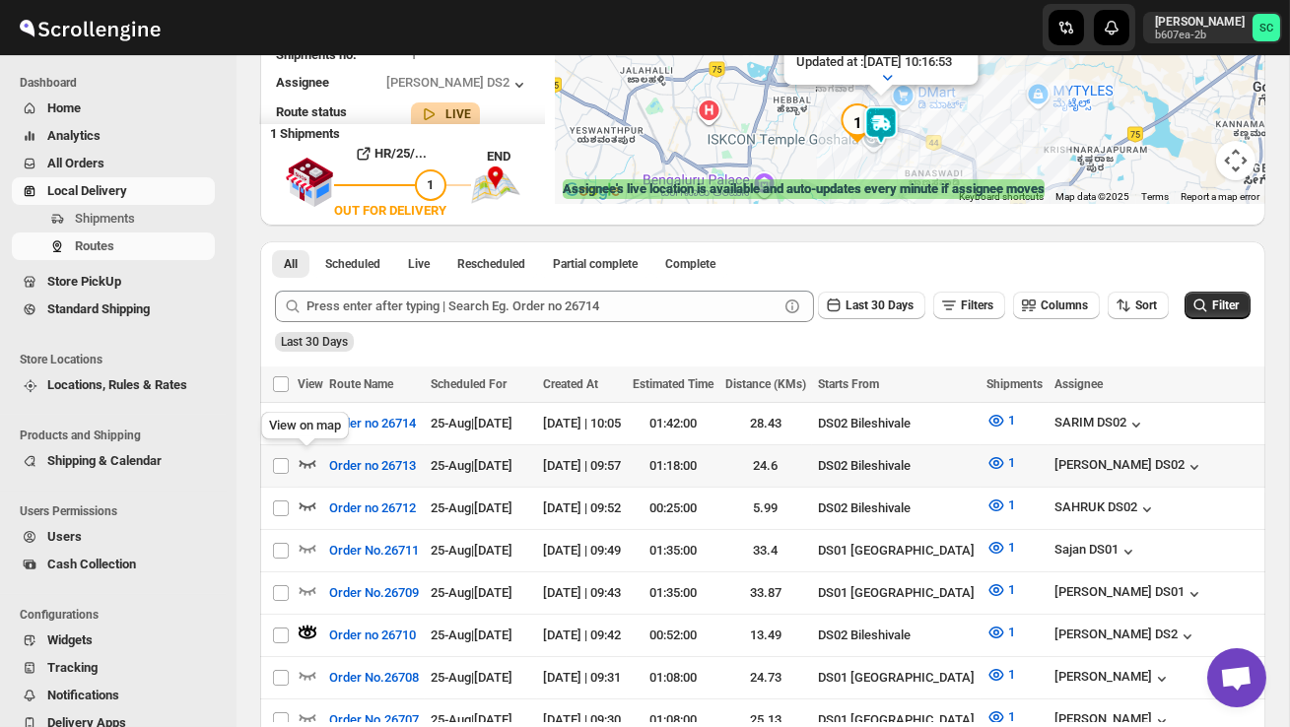
click at [305, 467] on icon "button" at bounding box center [308, 463] width 20 height 20
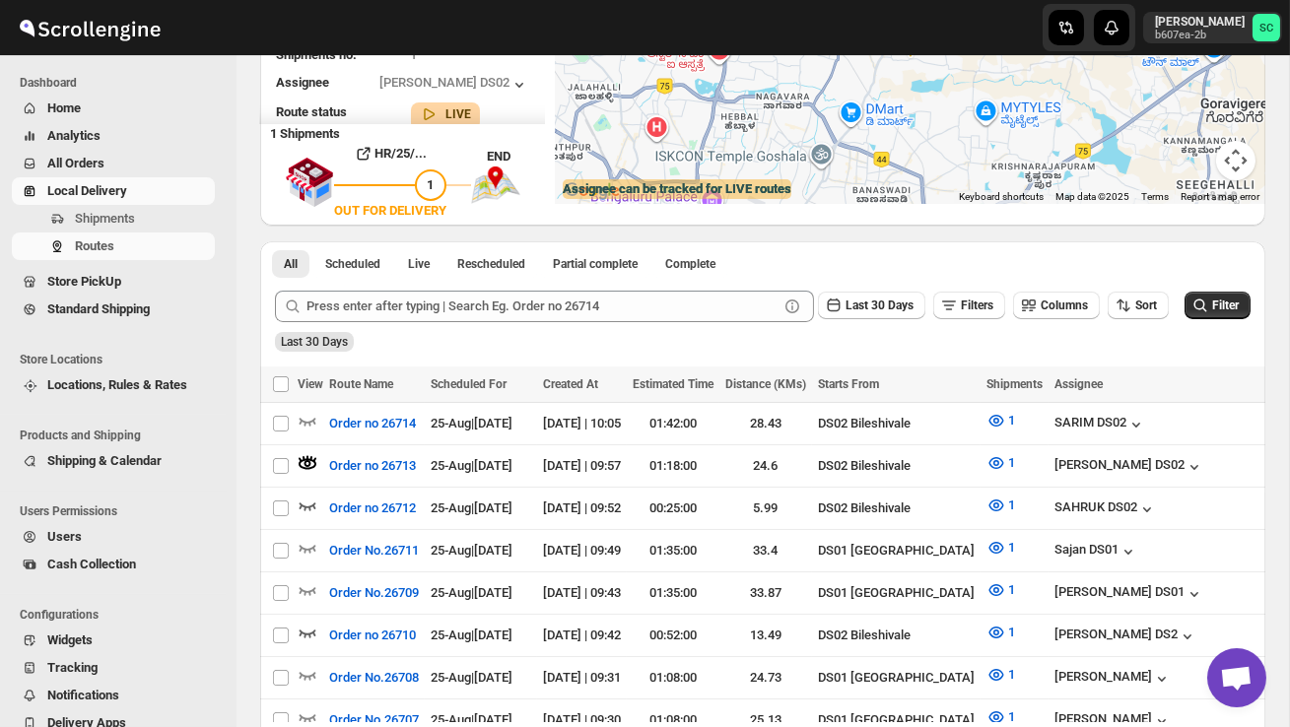
scroll to position [0, 0]
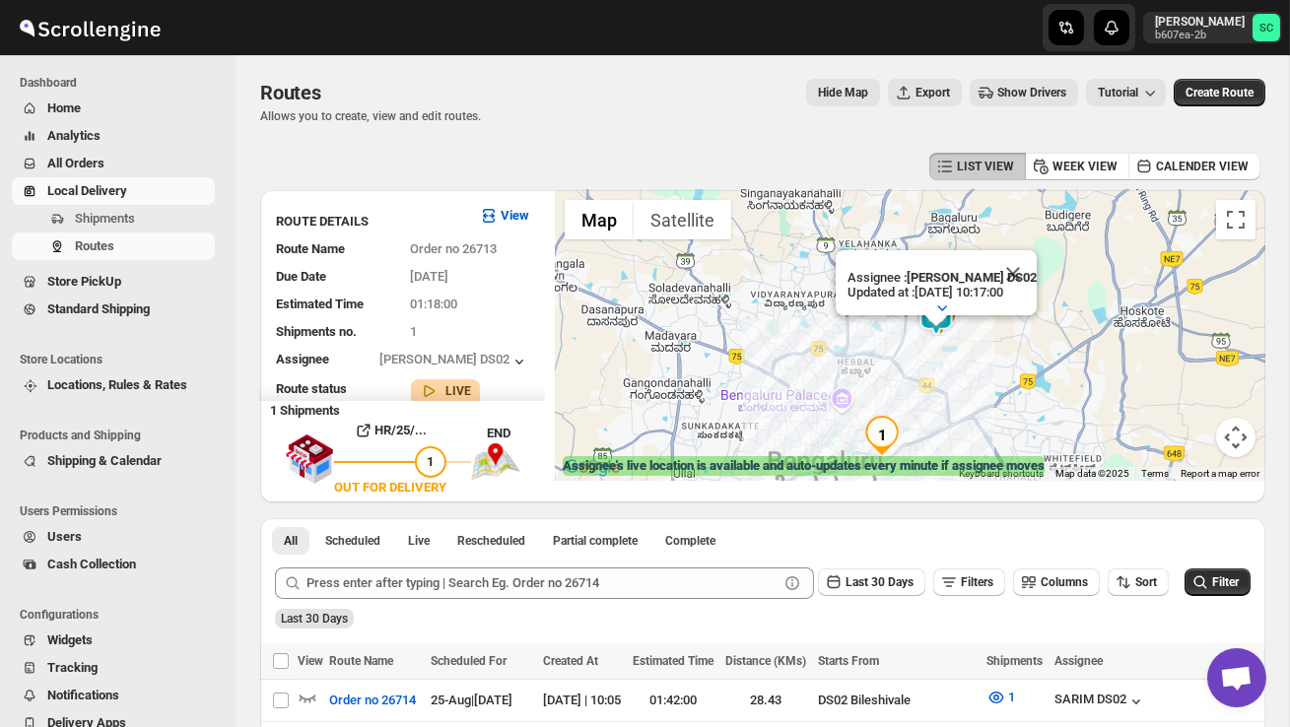
click at [992, 347] on div "Assignee : ELION DAIMAIRI DS02 Updated at : 25/08/2025, 10:17:00 Duty mode Enab…" at bounding box center [910, 335] width 710 height 291
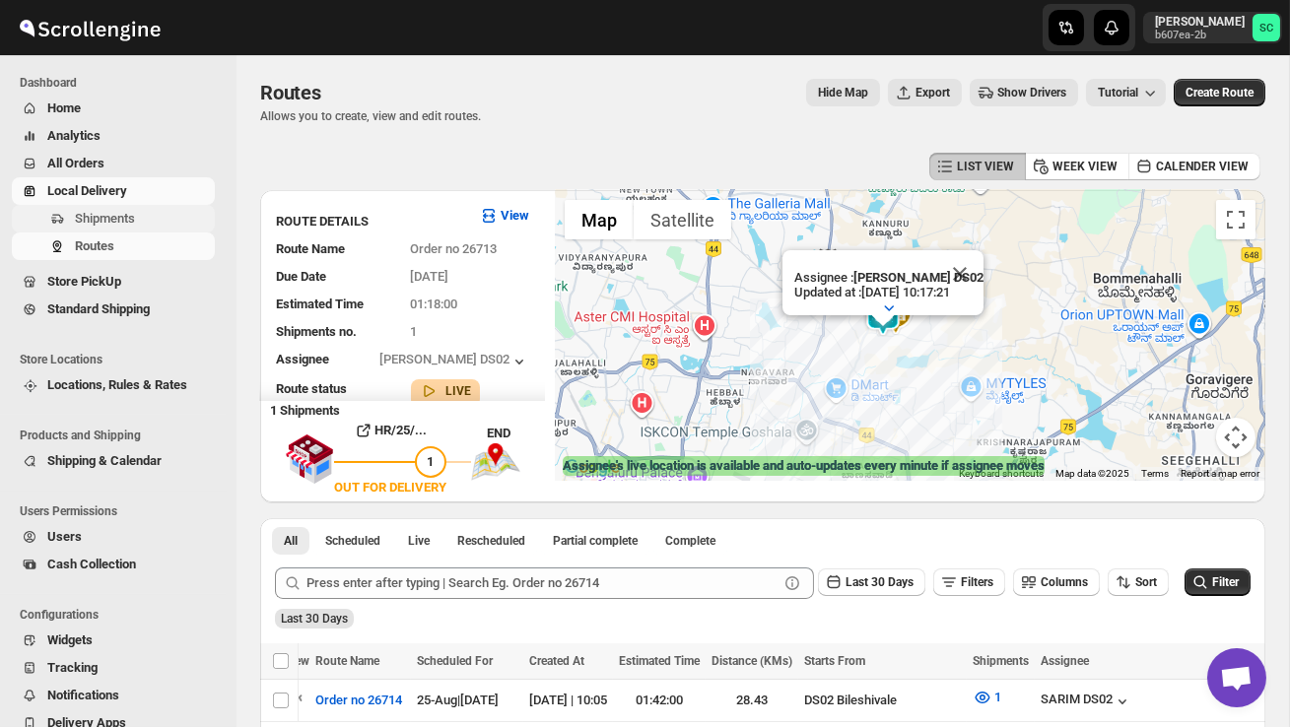
click at [165, 216] on span "Shipments" at bounding box center [143, 219] width 136 height 20
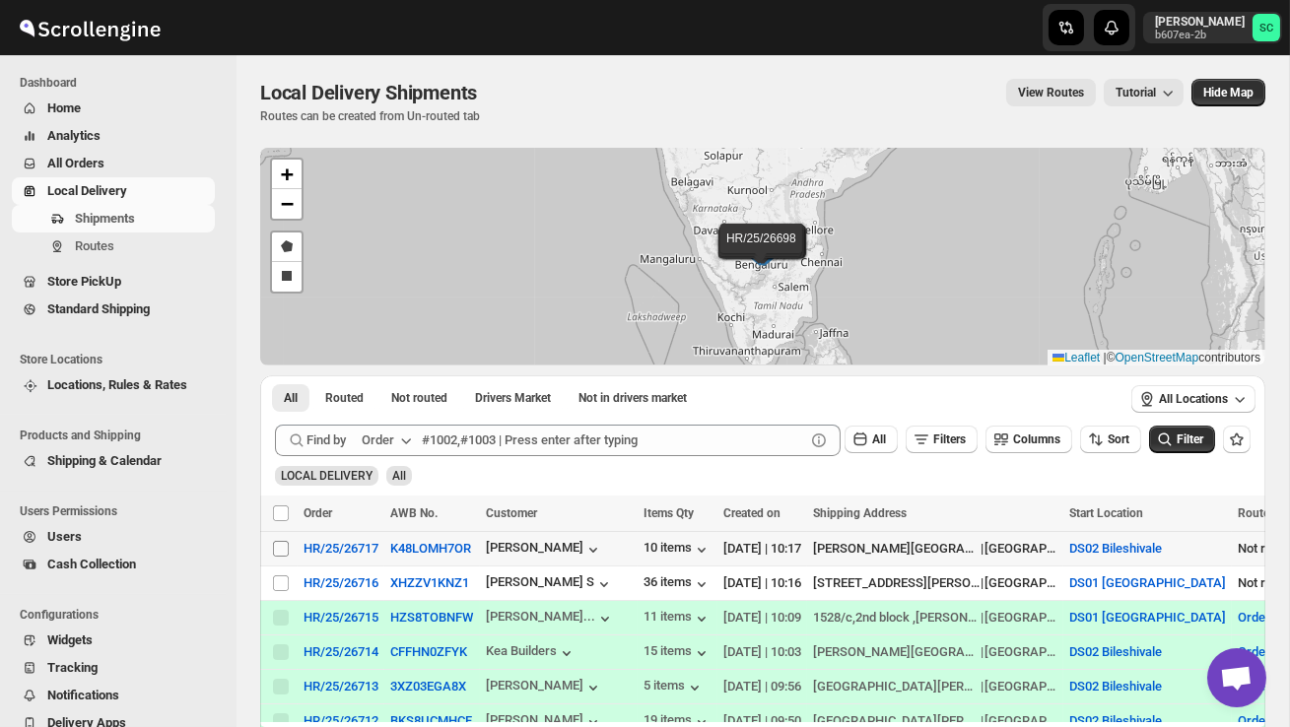
click at [275, 551] on input "Select shipment" at bounding box center [281, 549] width 16 height 16
checkbox input "true"
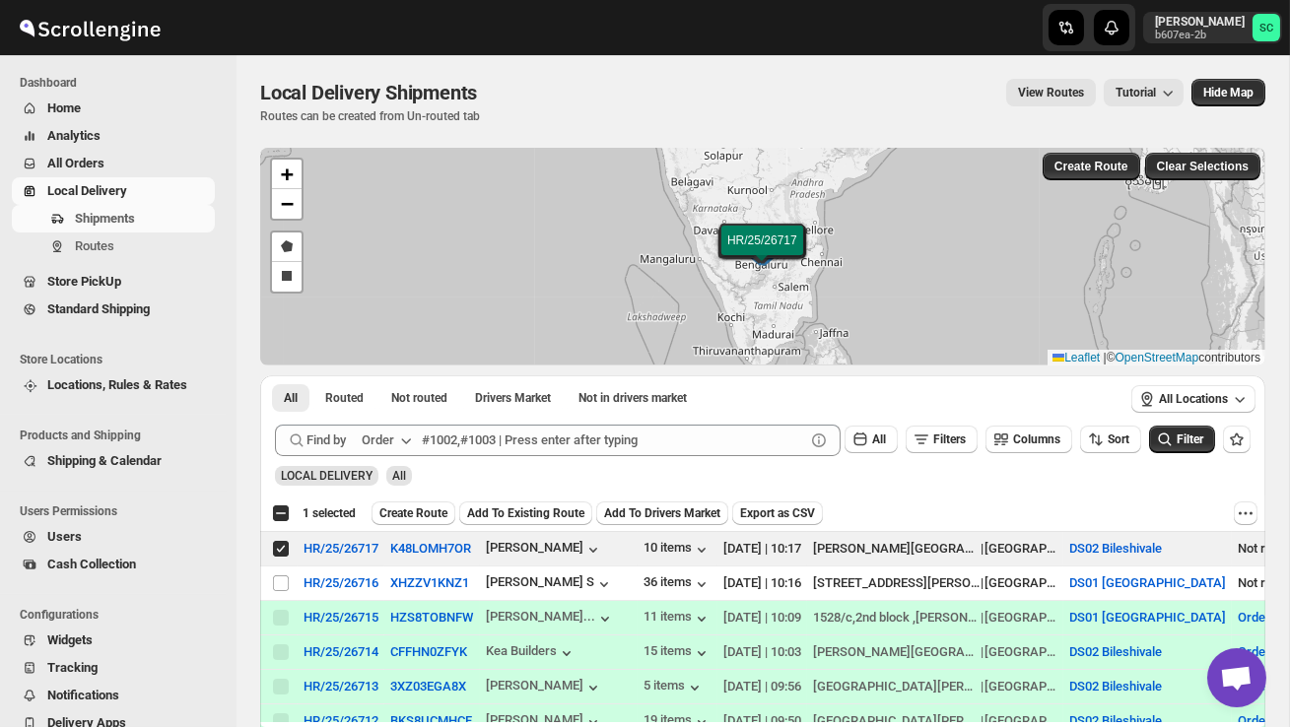
click at [443, 512] on span "Create Route" at bounding box center [413, 513] width 68 height 16
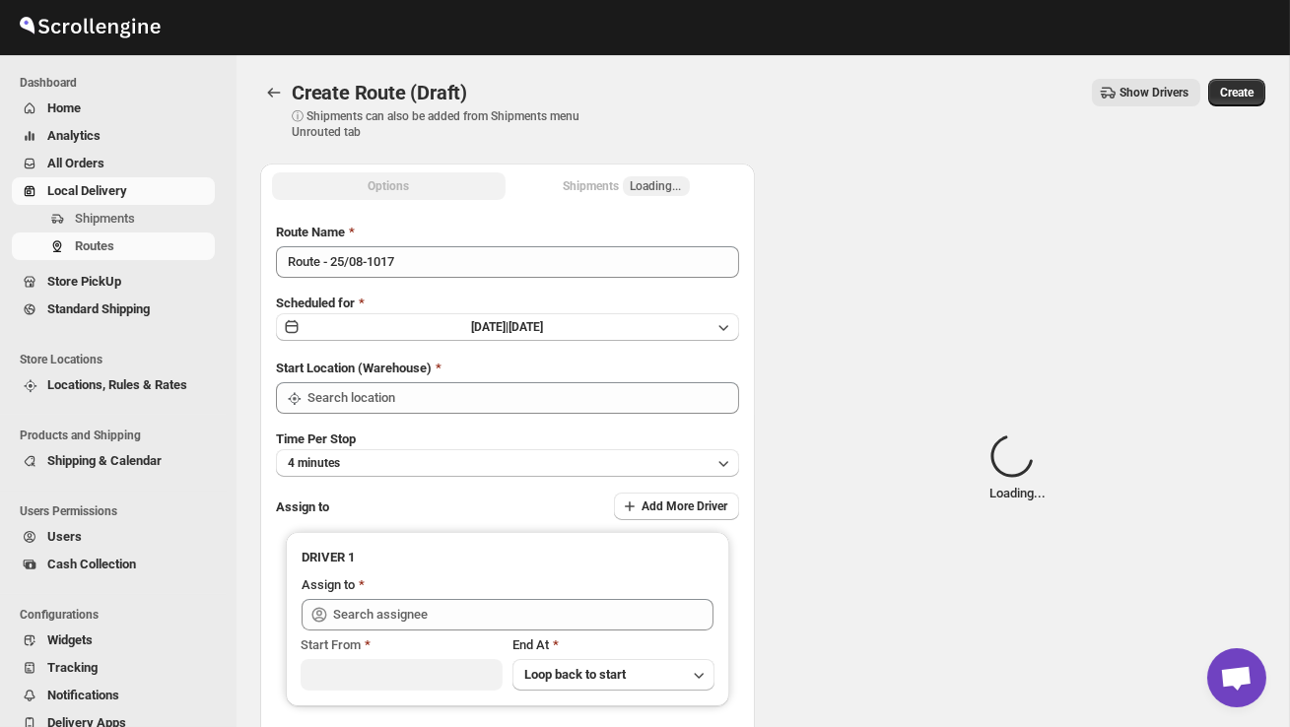
type input "DS02 Bileshivale"
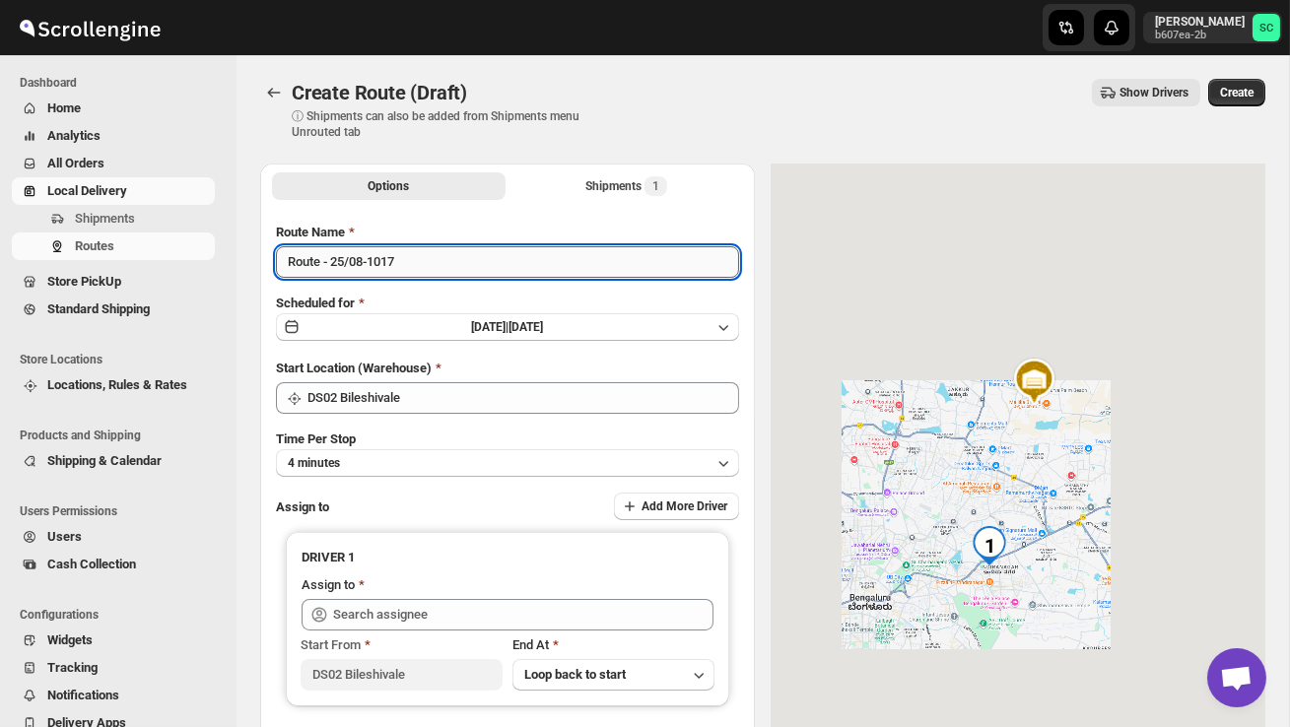
click at [426, 265] on input "Route - 25/08-1017" at bounding box center [507, 262] width 463 height 32
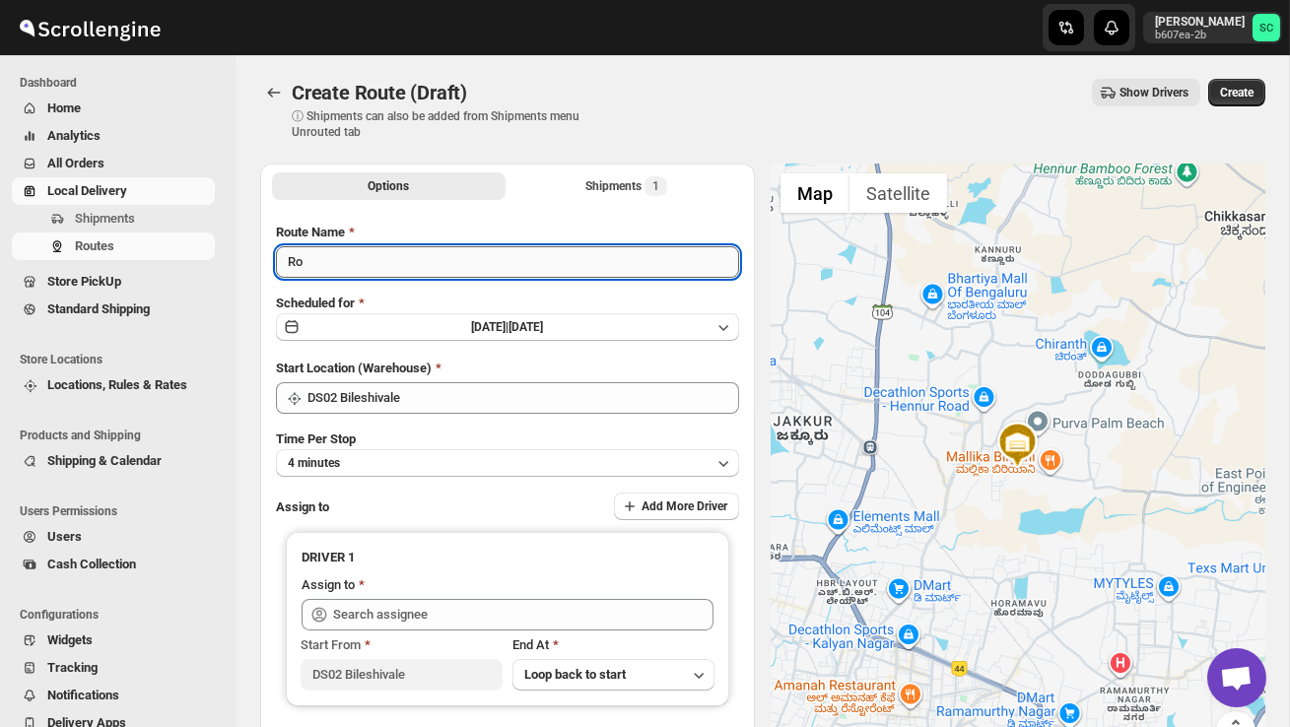
type input "R"
type input "Order no 26717"
click at [467, 454] on button "4 minutes" at bounding box center [507, 463] width 463 height 28
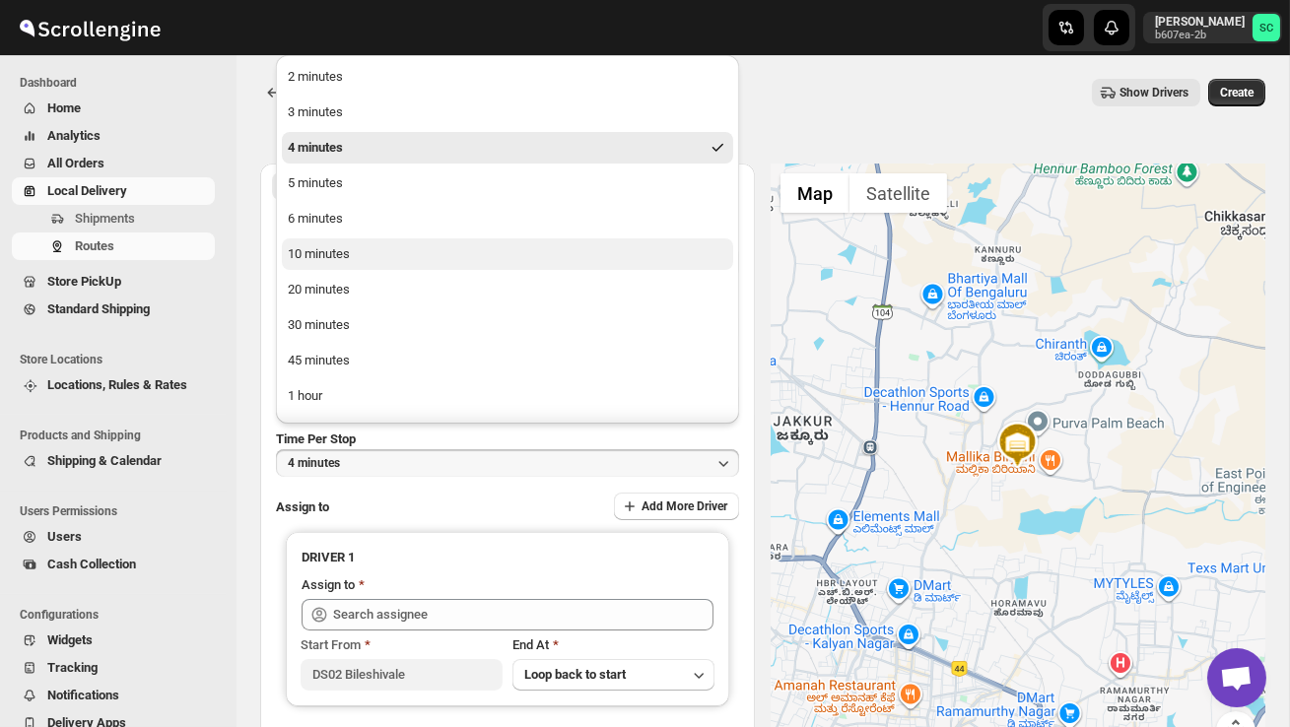
click at [367, 253] on button "10 minutes" at bounding box center [507, 254] width 451 height 32
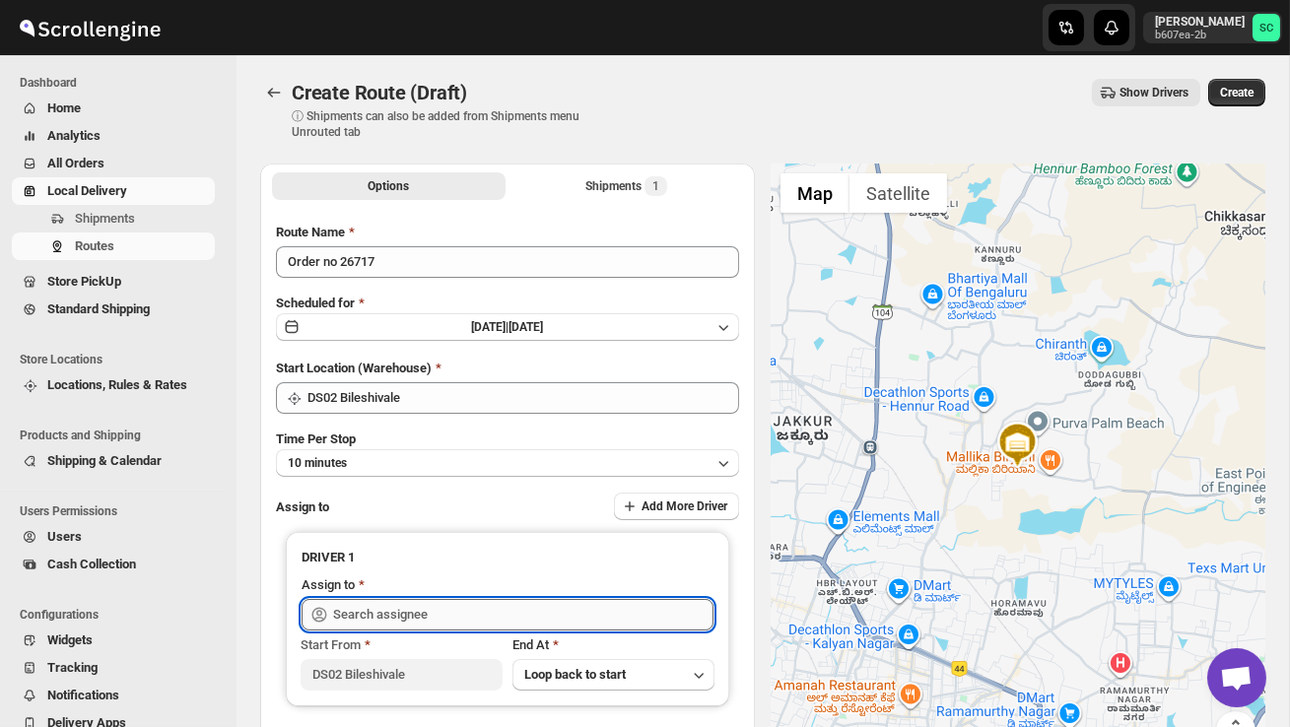
click at [447, 613] on input "text" at bounding box center [523, 615] width 380 height 32
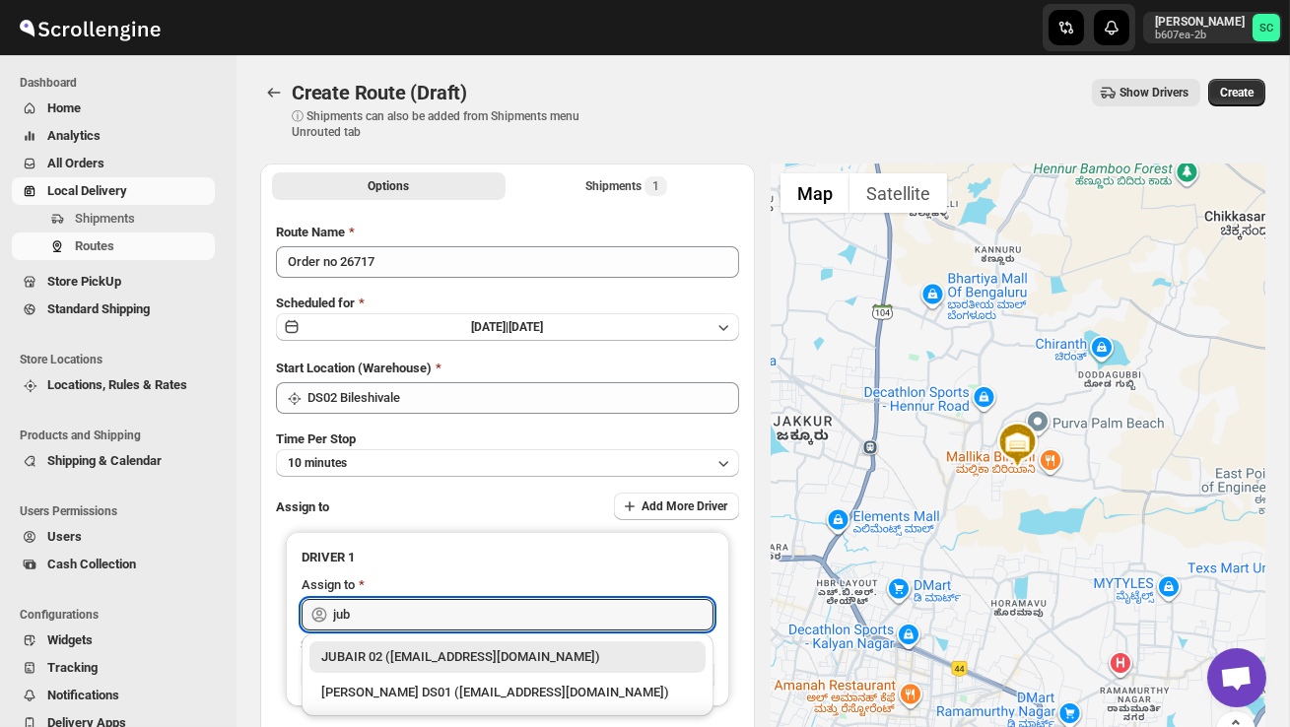
click at [514, 653] on div "JUBAIR 02 ([EMAIL_ADDRESS][DOMAIN_NAME])" at bounding box center [507, 657] width 372 height 20
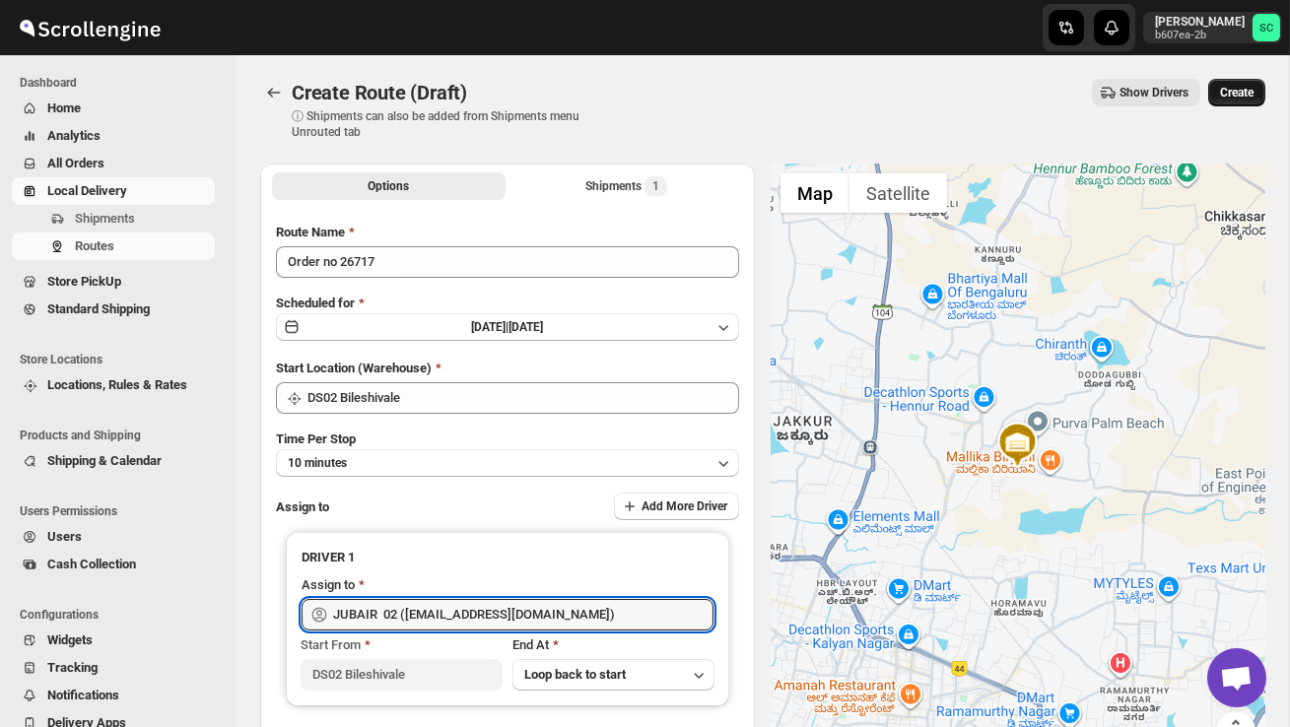
type input "JUBAIR 02 ([EMAIL_ADDRESS][DOMAIN_NAME])"
click at [1230, 95] on span "Create" at bounding box center [1236, 93] width 33 height 16
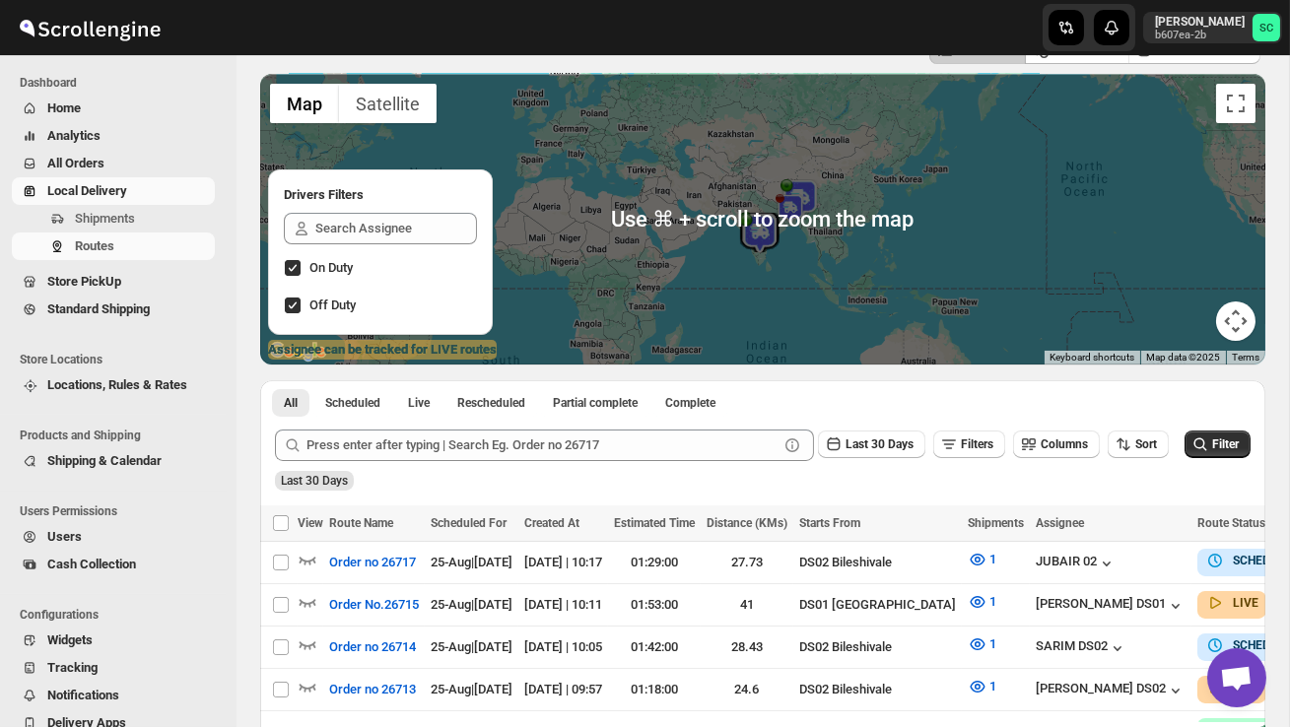
scroll to position [134, 0]
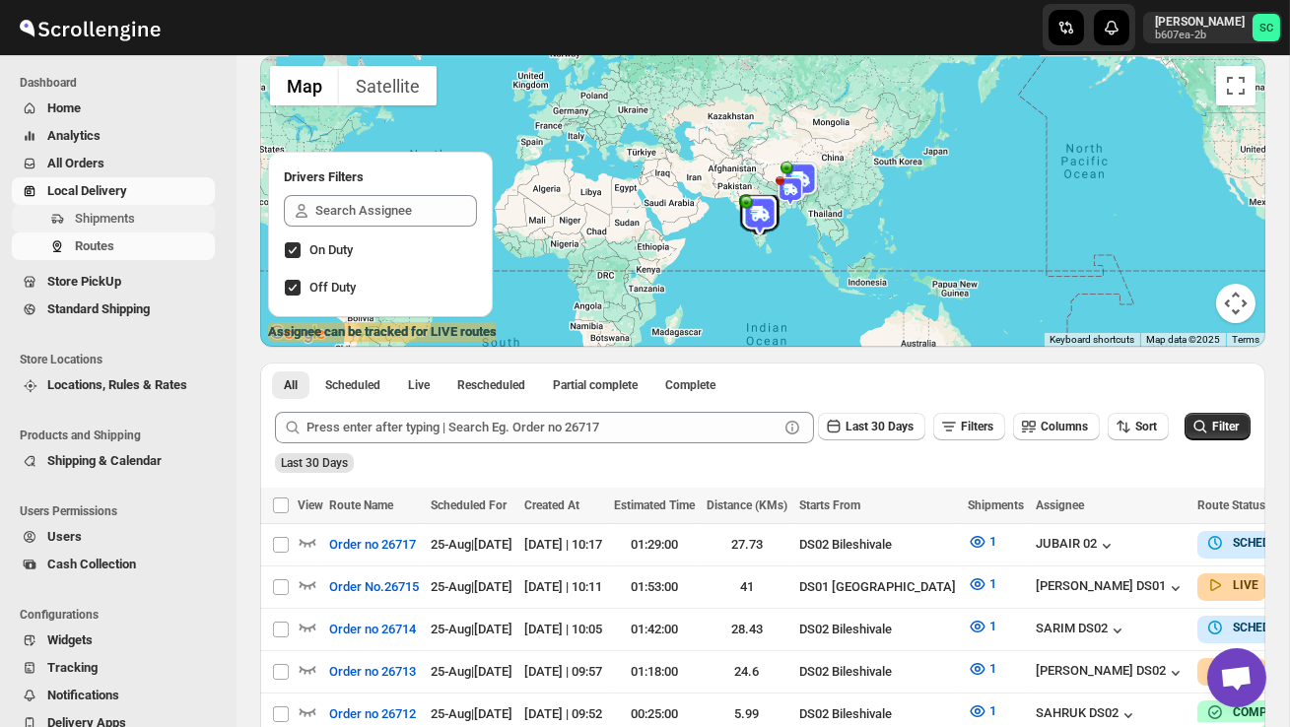
click at [124, 218] on span "Shipments" at bounding box center [105, 218] width 60 height 15
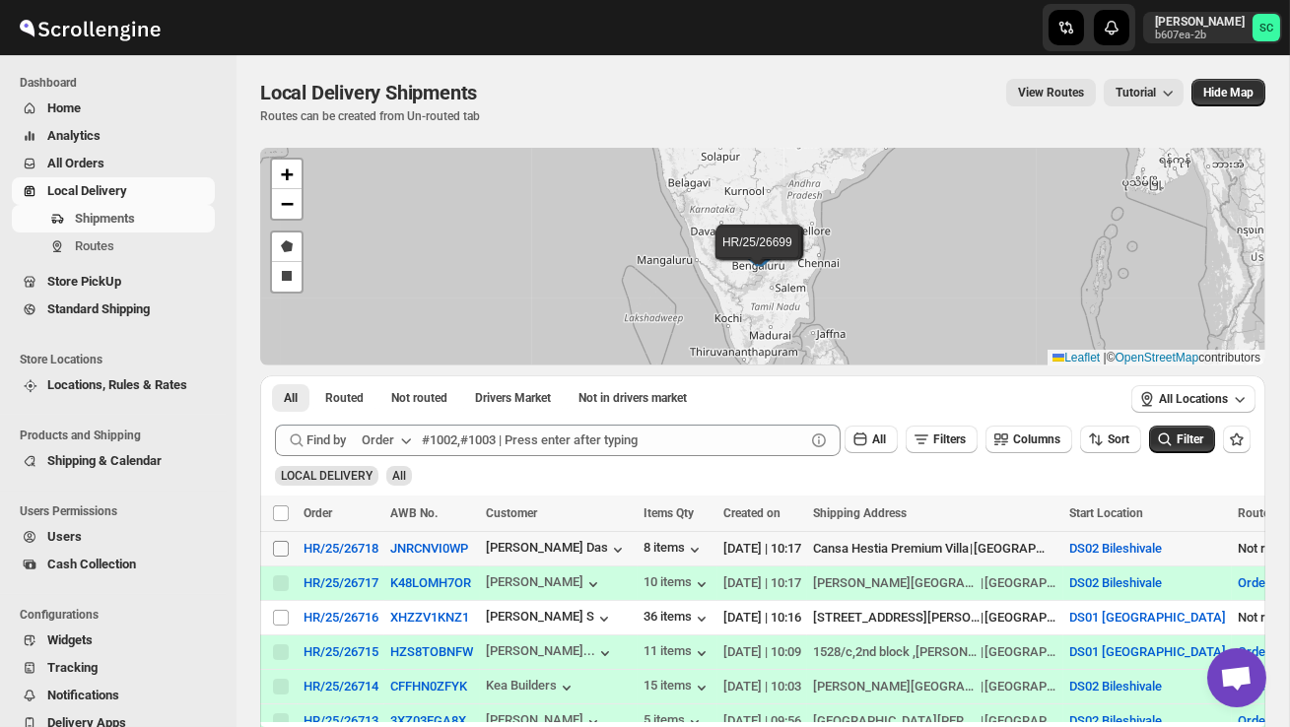
click at [283, 548] on input "Select shipment" at bounding box center [281, 549] width 16 height 16
checkbox input "true"
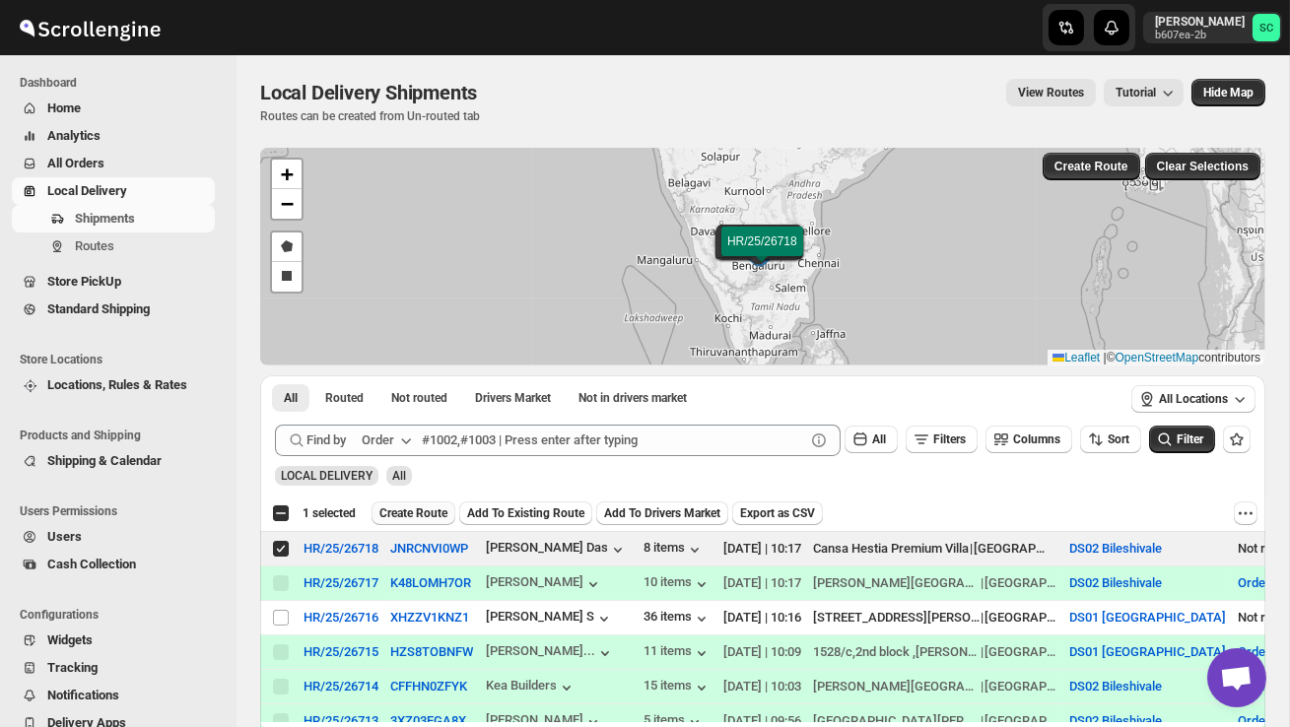
click at [425, 512] on span "Create Route" at bounding box center [413, 513] width 68 height 16
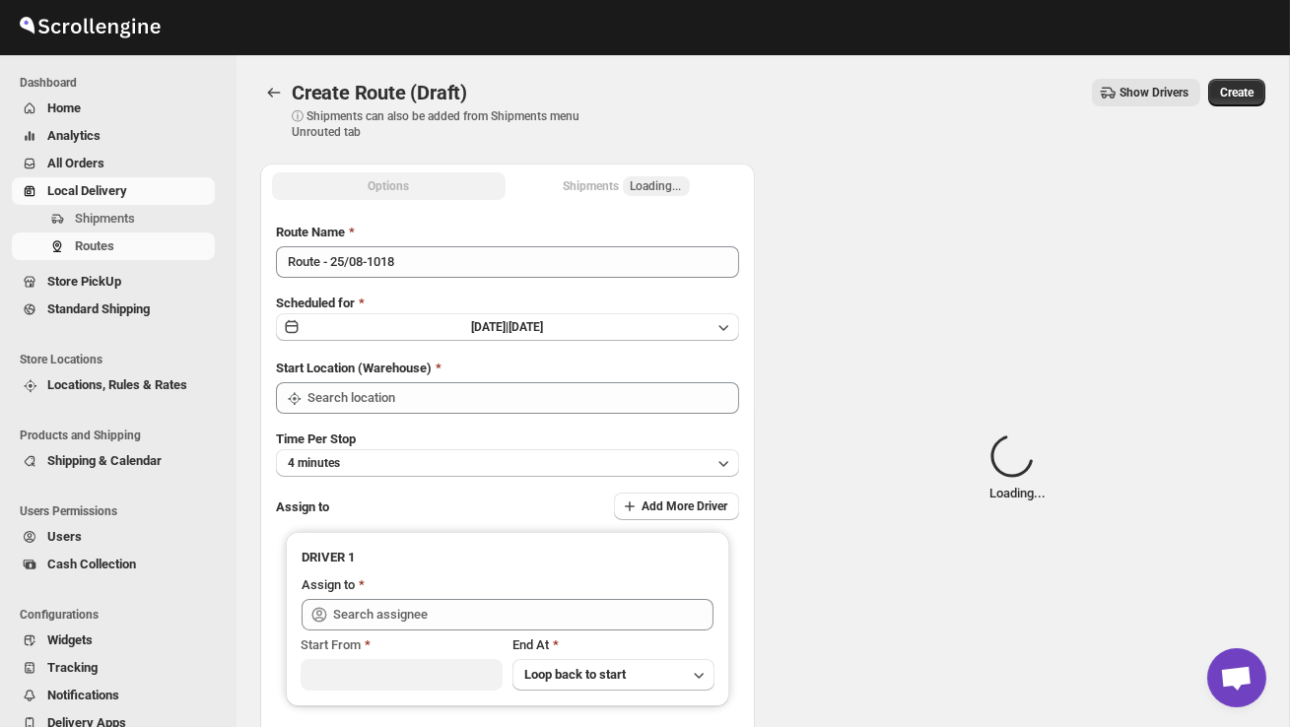
type input "DS02 Bileshivale"
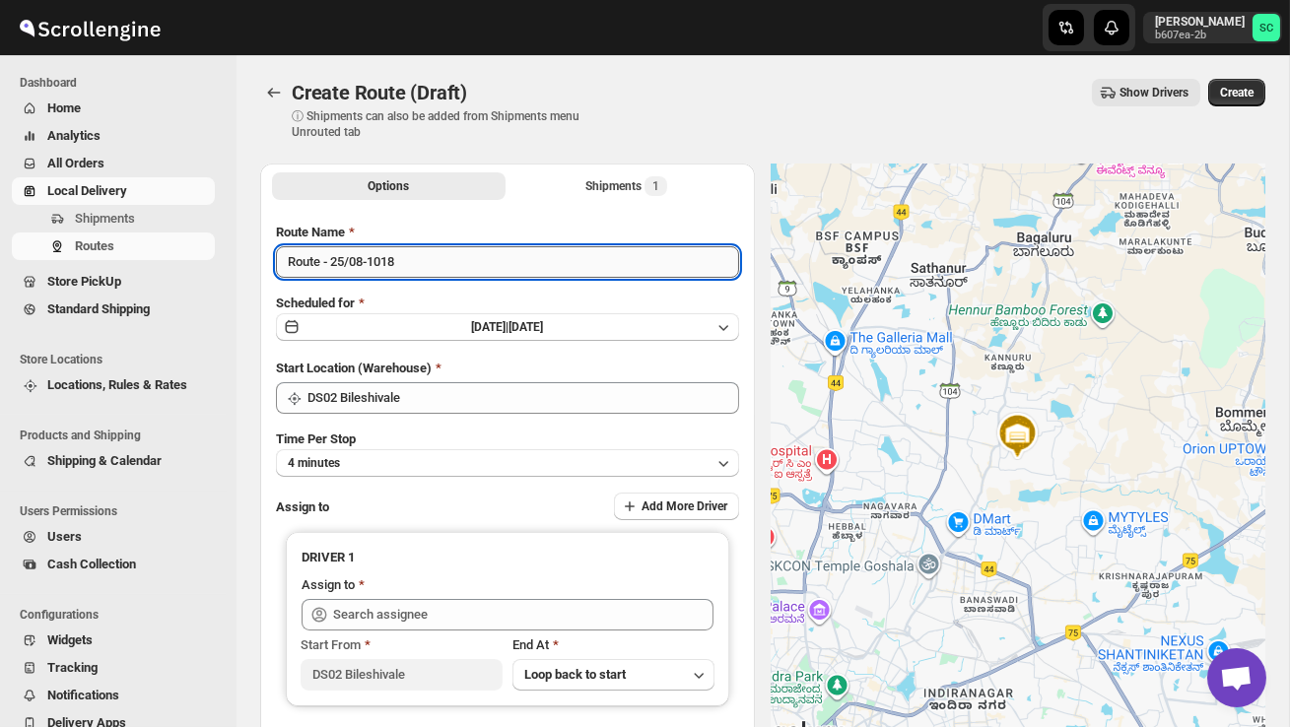
click at [429, 266] on input "Route - 25/08-1018" at bounding box center [507, 262] width 463 height 32
type input "R"
type input "Order no 26718"
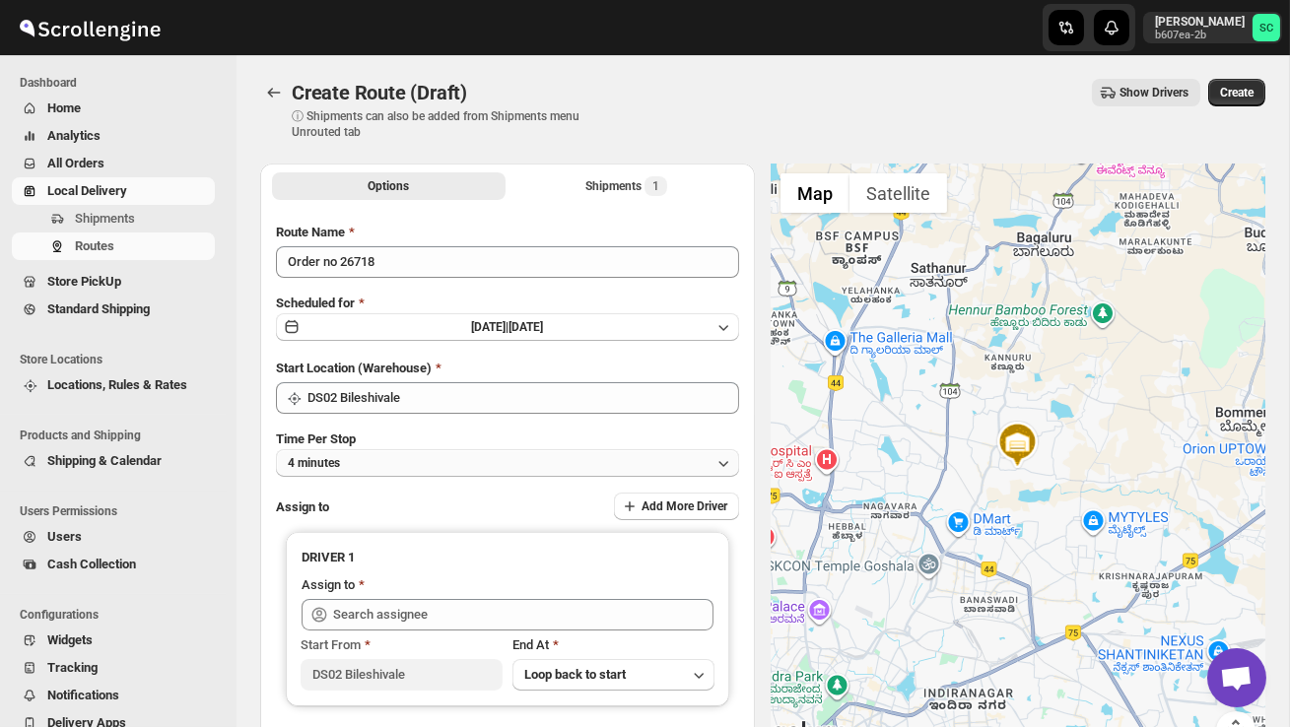
click at [456, 458] on button "4 minutes" at bounding box center [507, 463] width 463 height 28
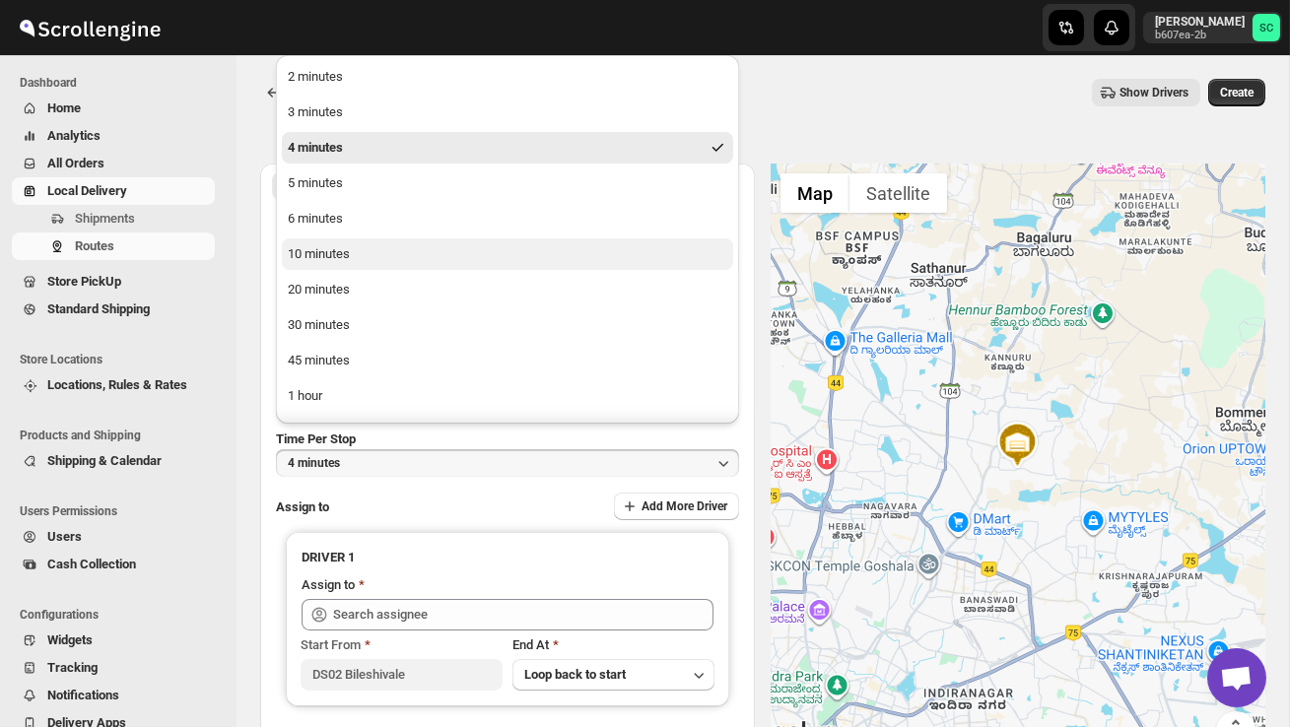
click at [358, 249] on button "10 minutes" at bounding box center [507, 254] width 451 height 32
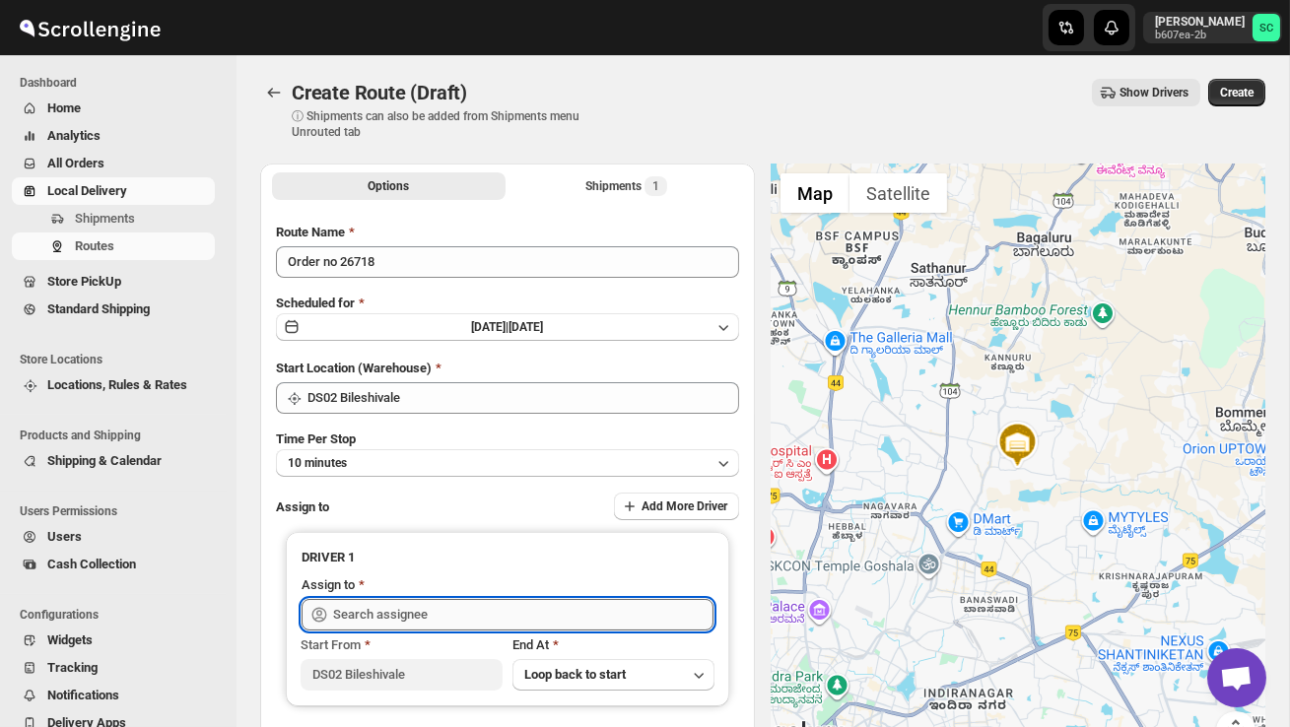
click at [419, 609] on input "text" at bounding box center [523, 615] width 380 height 32
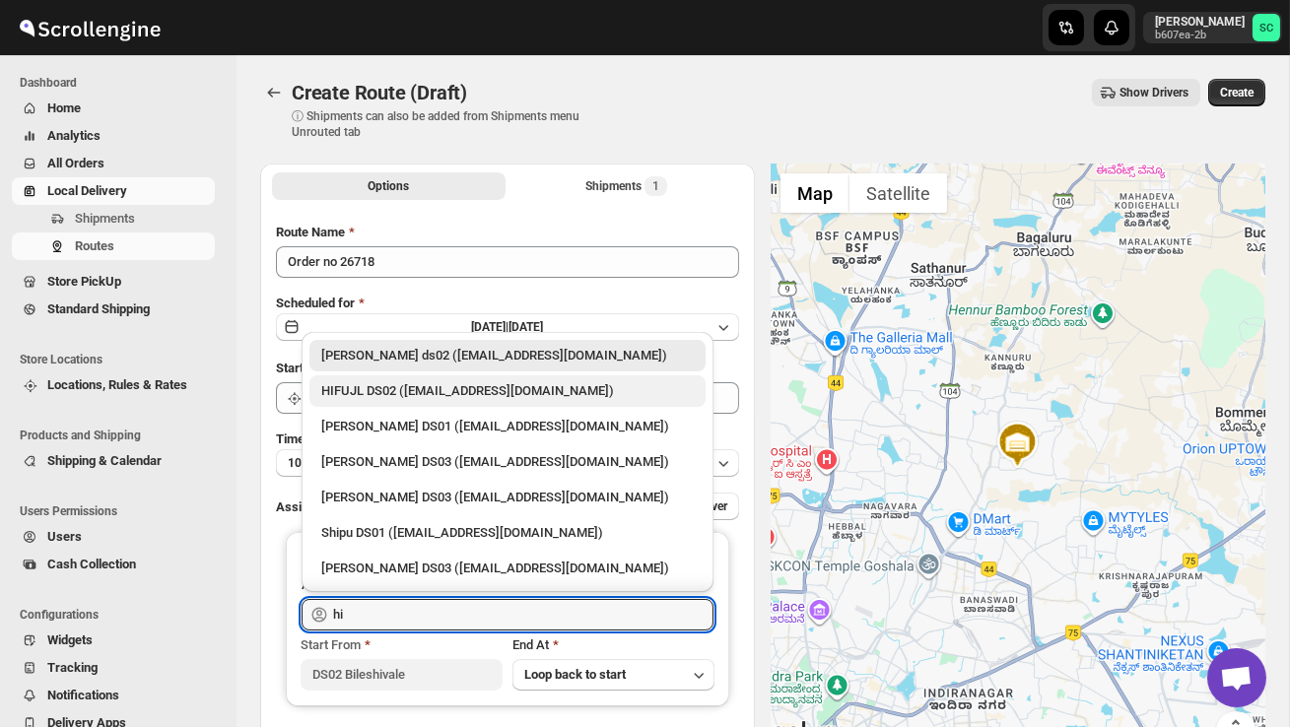
click at [478, 402] on div "HIFUJL DS02 ([EMAIL_ADDRESS][DOMAIN_NAME])" at bounding box center [507, 391] width 396 height 32
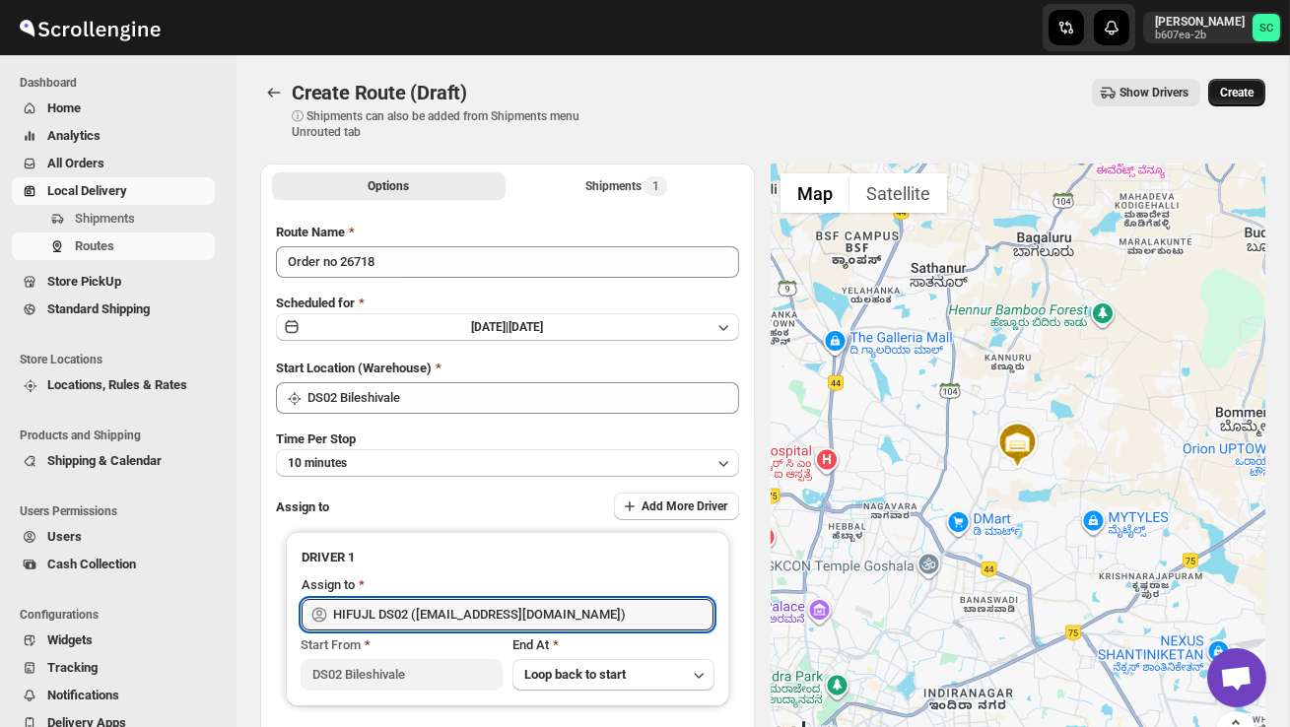
type input "HIFUJL DS02 ([EMAIL_ADDRESS][DOMAIN_NAME])"
click at [1220, 90] on span "Create" at bounding box center [1236, 93] width 33 height 16
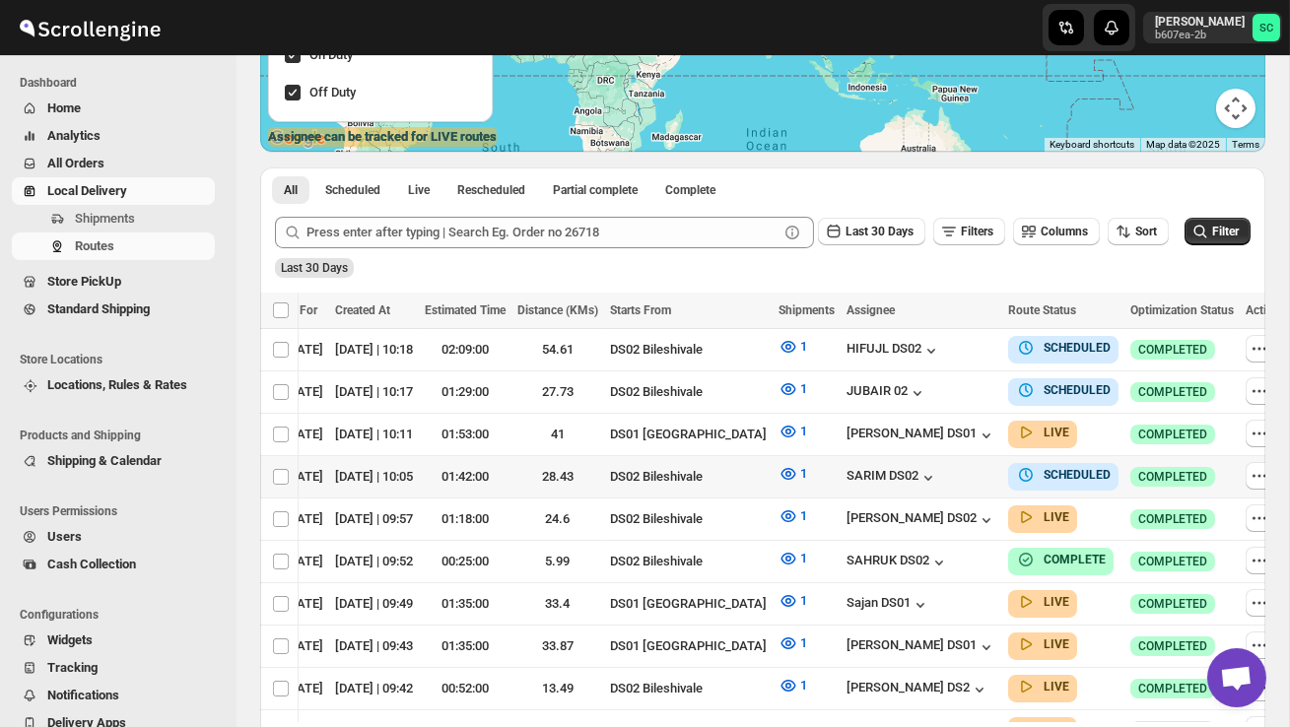
scroll to position [0, 261]
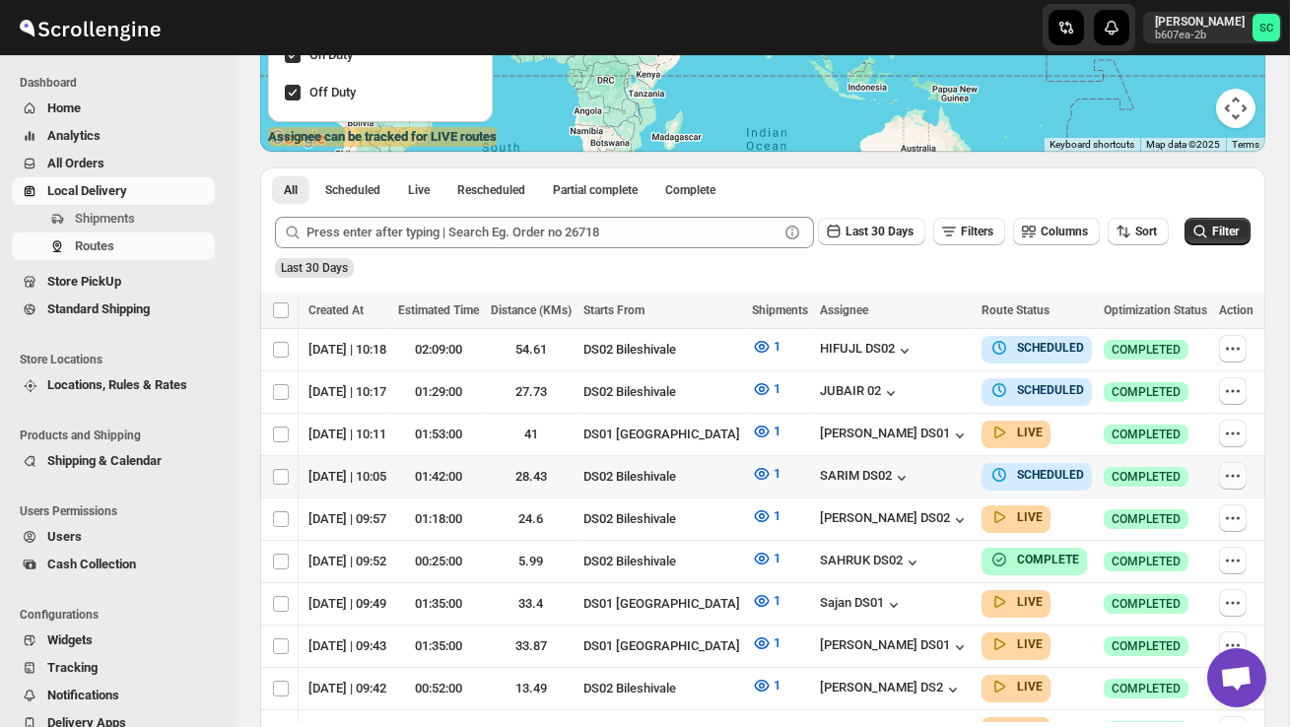
click at [1228, 469] on icon "button" at bounding box center [1233, 476] width 20 height 20
checkbox input "true"
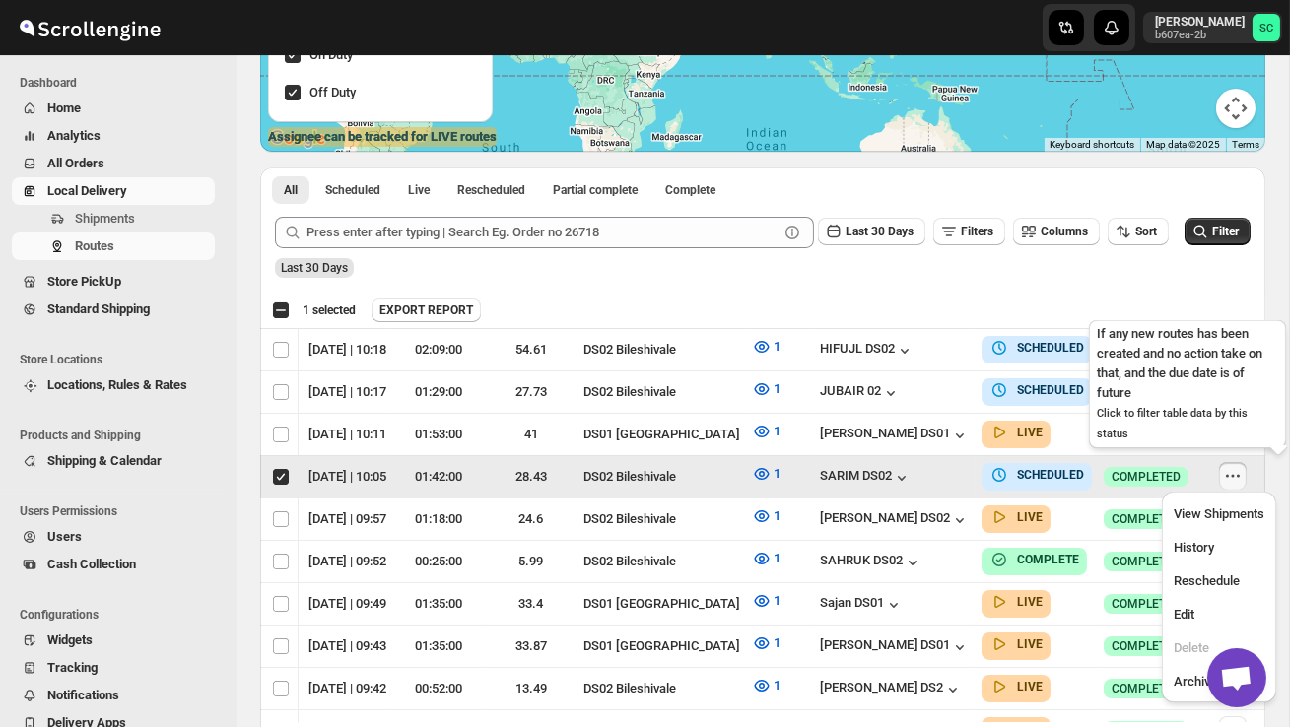
scroll to position [0, 1]
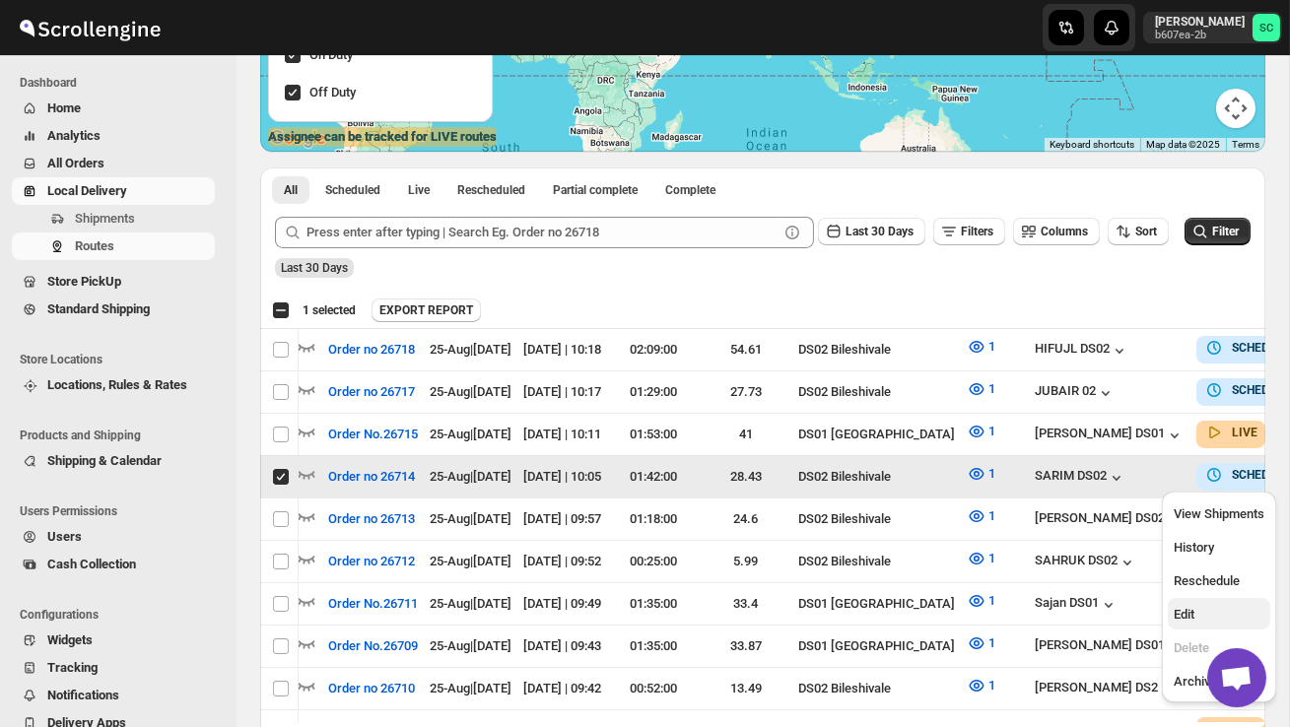
click at [1208, 612] on span "Edit" at bounding box center [1218, 615] width 91 height 20
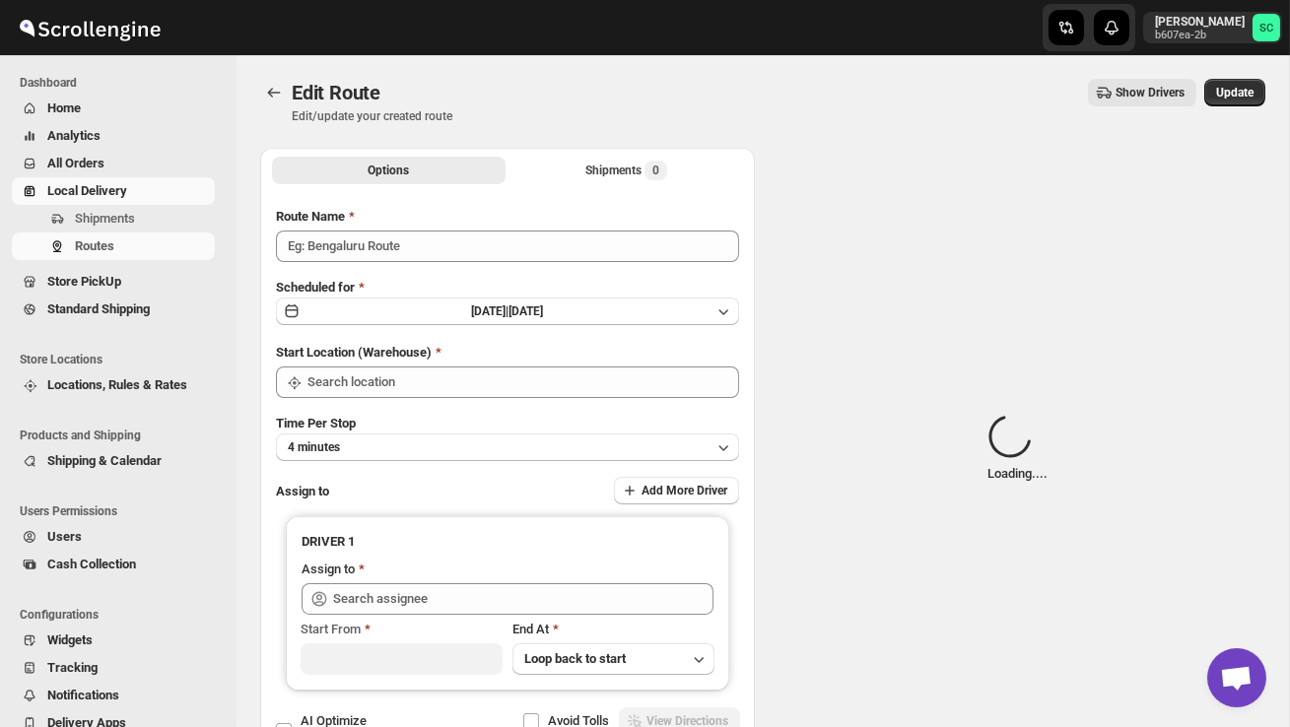
type input "Order no 26714"
type input "SARIM DS02 ([EMAIL_ADDRESS][DOMAIN_NAME])"
type input "DS02 Bileshivale"
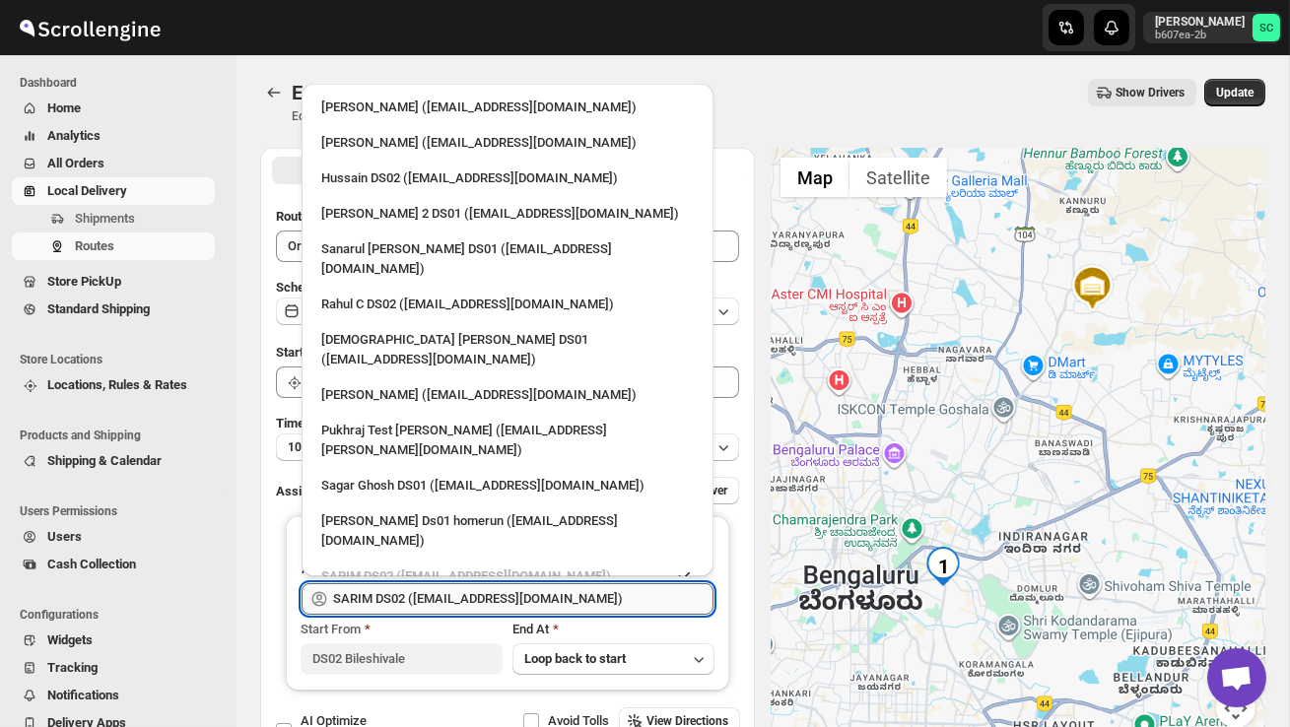
click at [624, 600] on input "SARIM DS02 ([EMAIL_ADDRESS][DOMAIN_NAME])" at bounding box center [523, 599] width 380 height 32
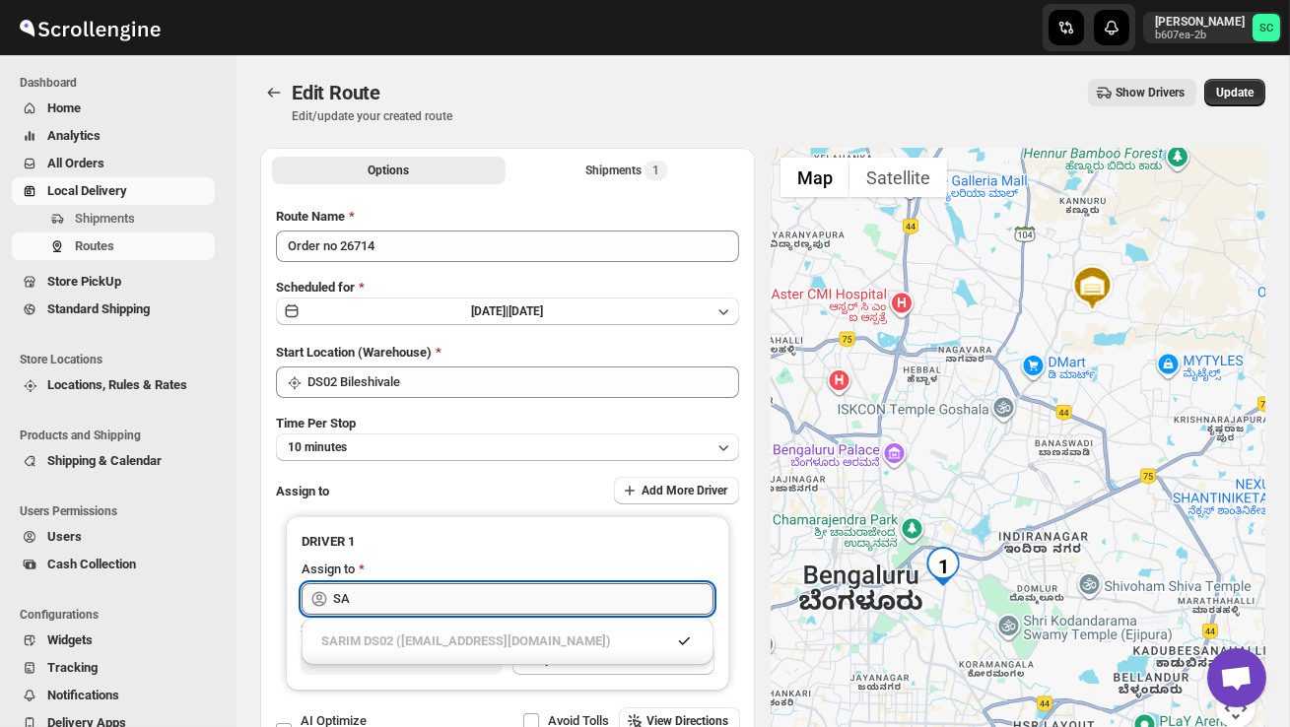
type input "S"
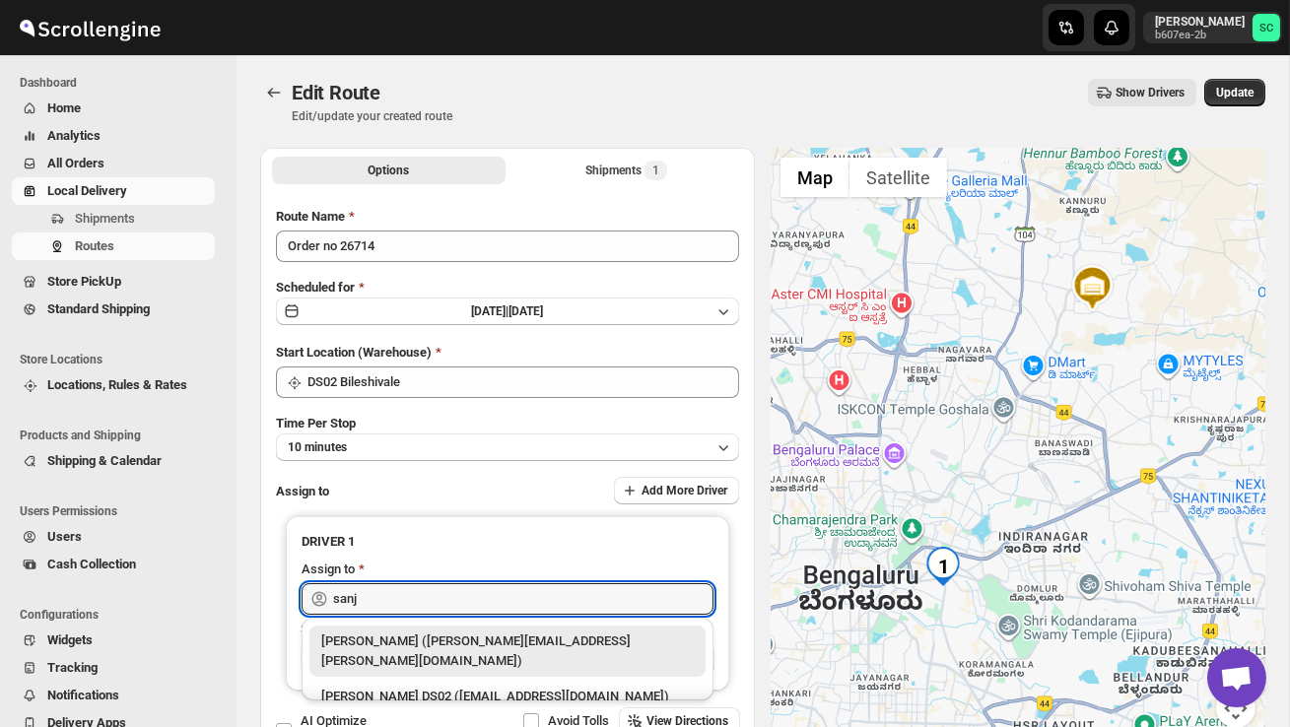
click at [588, 681] on div "[PERSON_NAME] DS02 ([EMAIL_ADDRESS][DOMAIN_NAME])" at bounding box center [507, 697] width 396 height 32
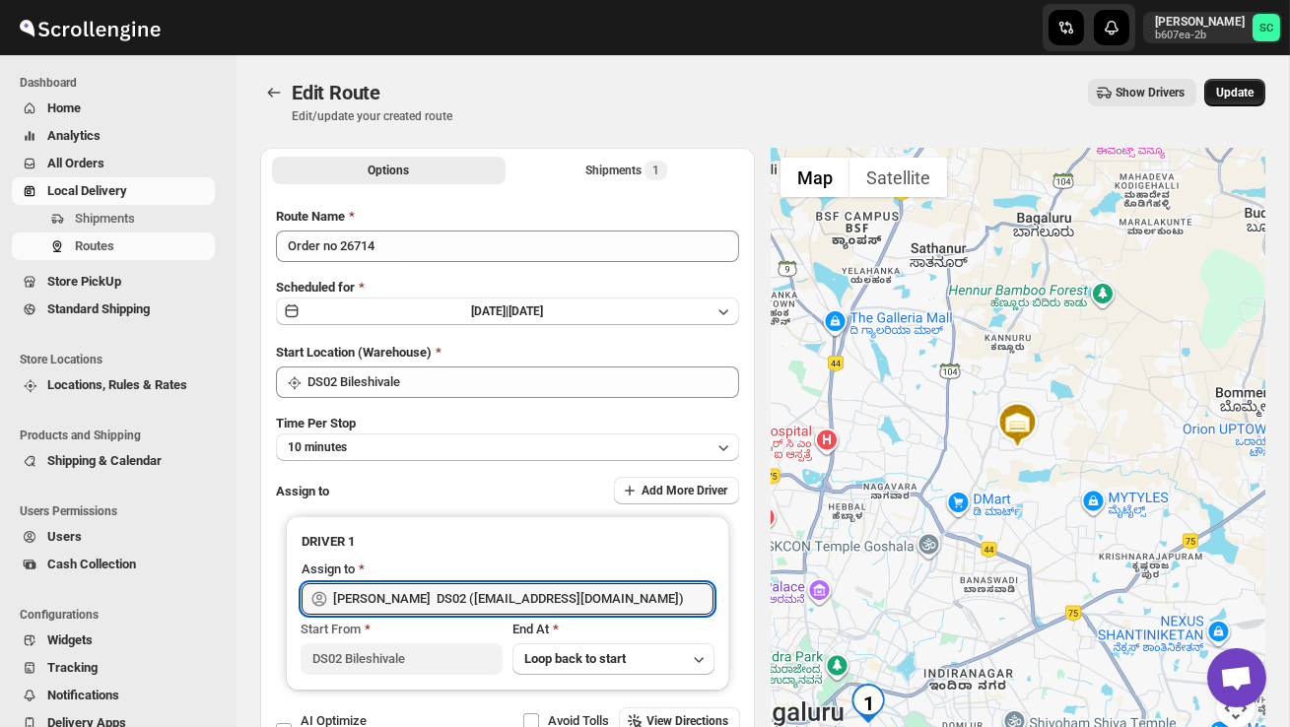
type input "[PERSON_NAME] DS02 ([EMAIL_ADDRESS][DOMAIN_NAME])"
click at [1235, 100] on span "Update" at bounding box center [1234, 93] width 37 height 16
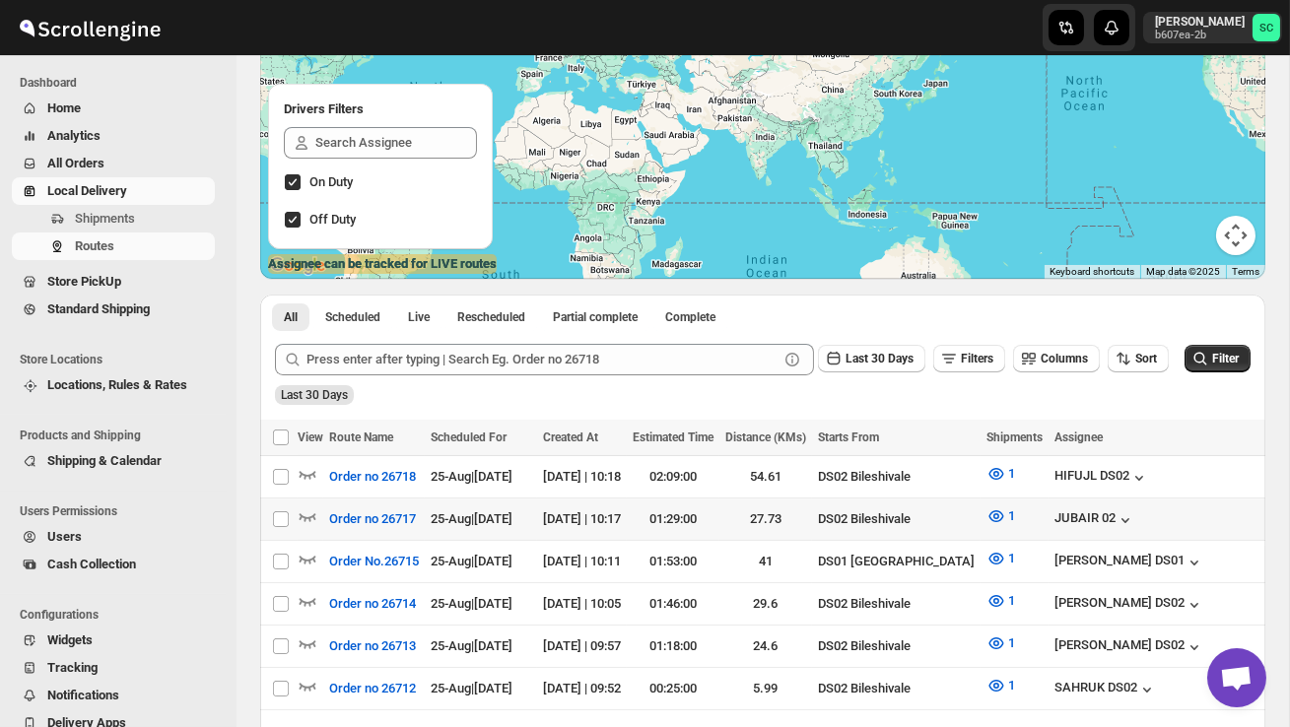
scroll to position [217, 0]
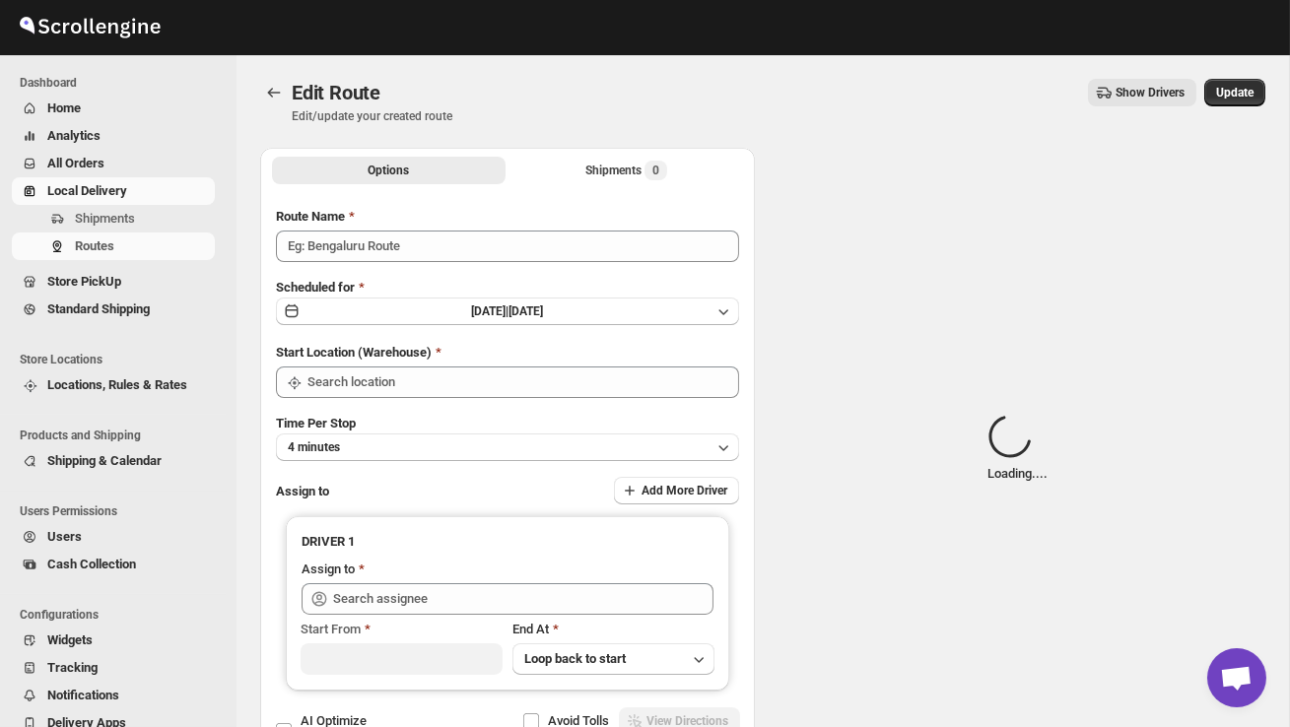
type input "Order no 26714"
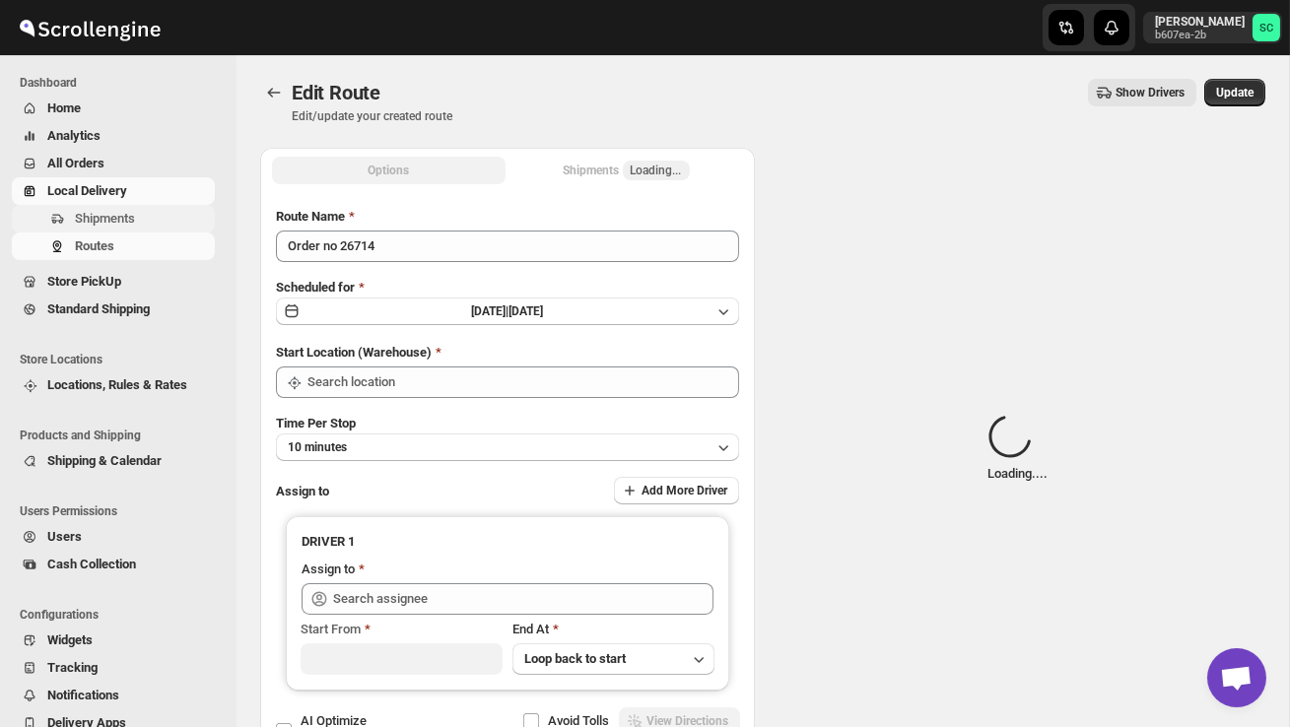
type input "DS02 Bileshivale"
type input "[PERSON_NAME] DS02 ([EMAIL_ADDRESS][DOMAIN_NAME])"
type input "DS02 Bileshivale"
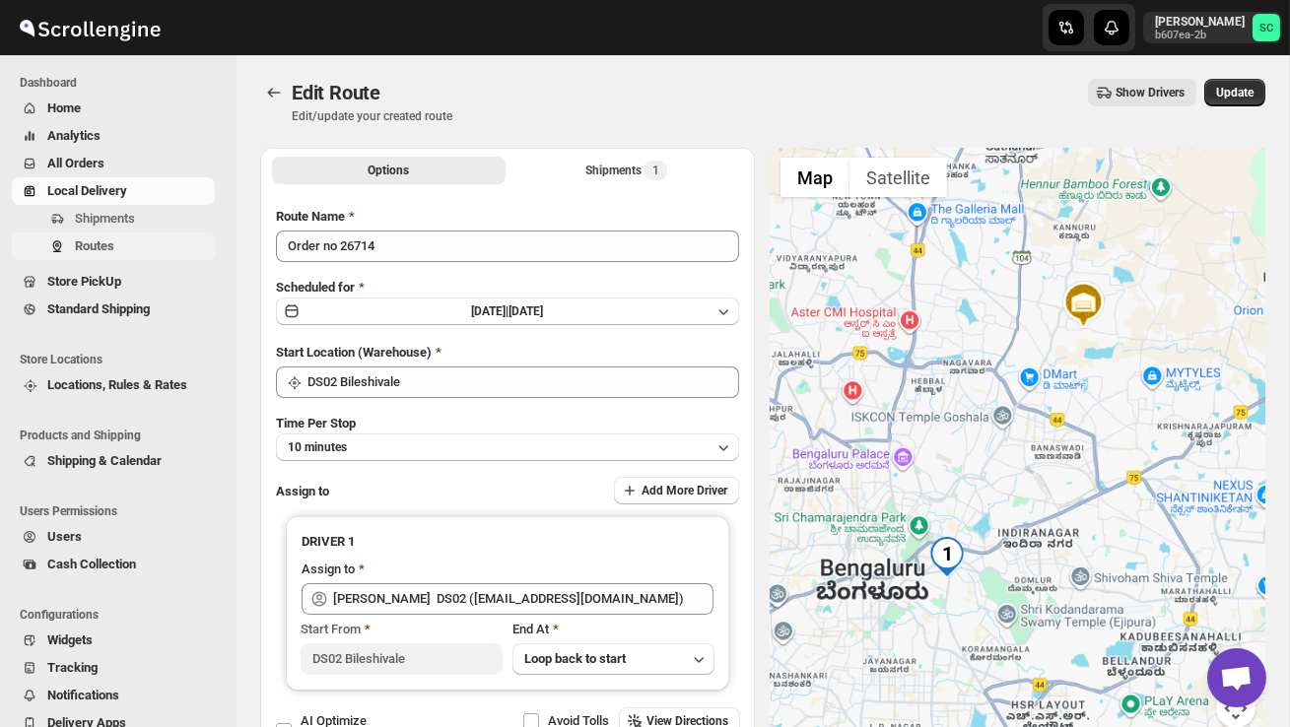
click at [123, 240] on span "Routes" at bounding box center [143, 246] width 136 height 20
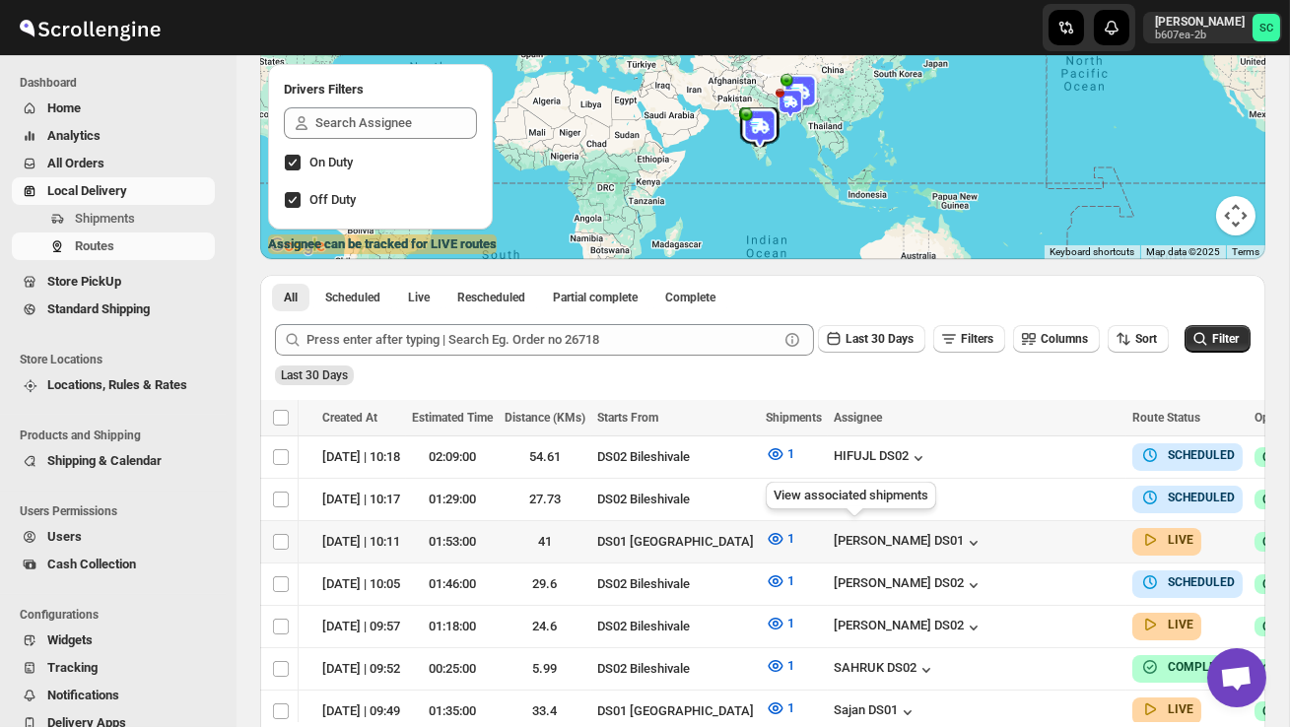
scroll to position [0, 287]
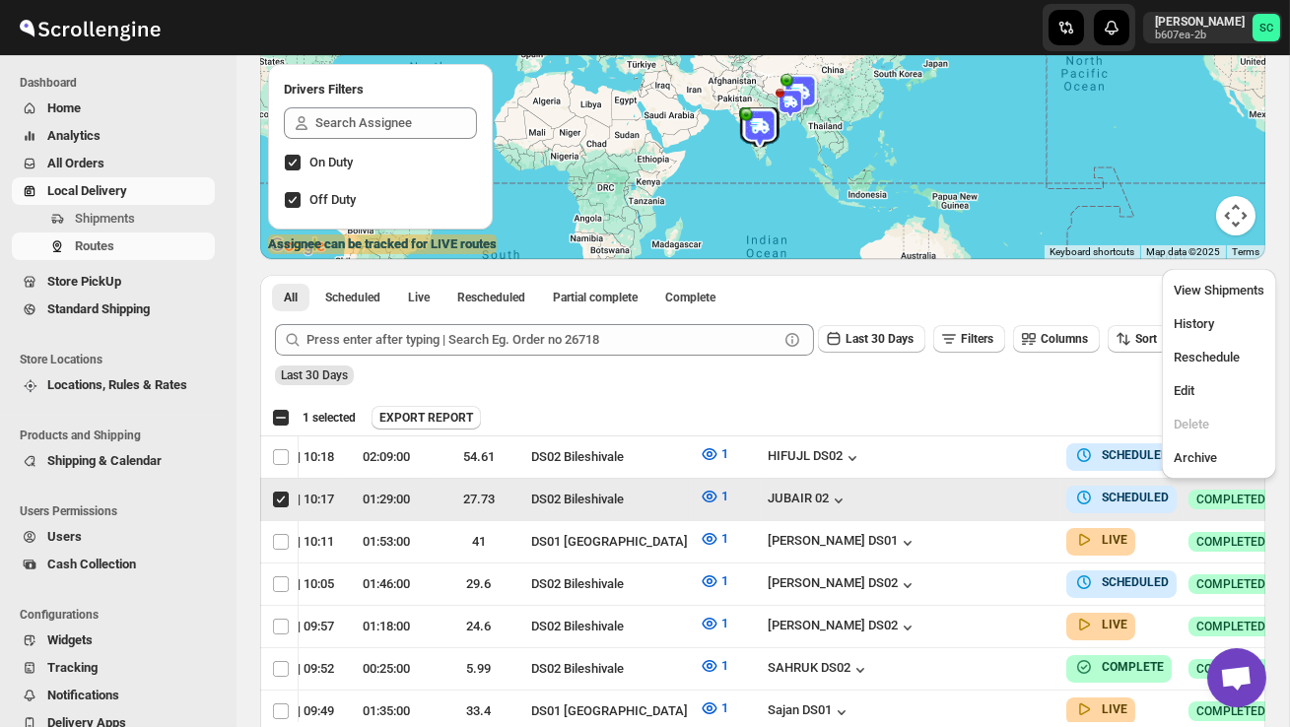
scroll to position [0, 1]
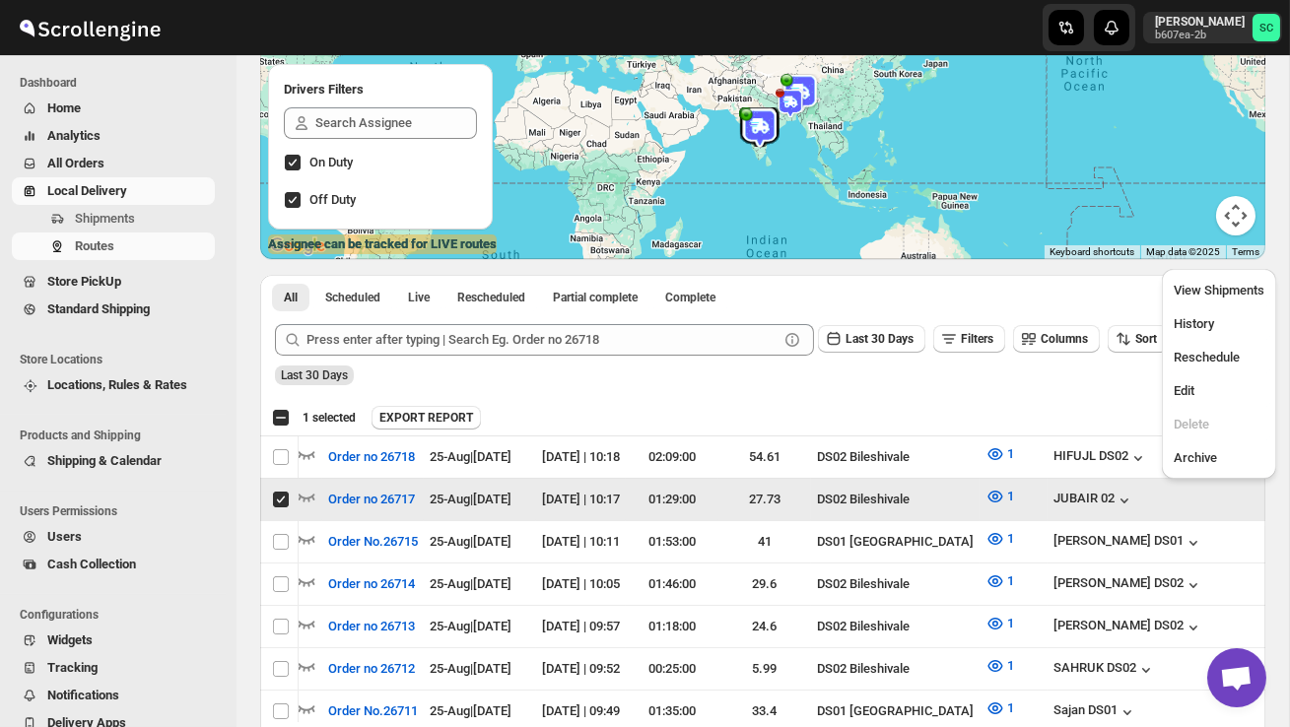
click at [1218, 372] on ul "View Shipments History Reschedule Edit Delete Archive" at bounding box center [1218, 374] width 102 height 199
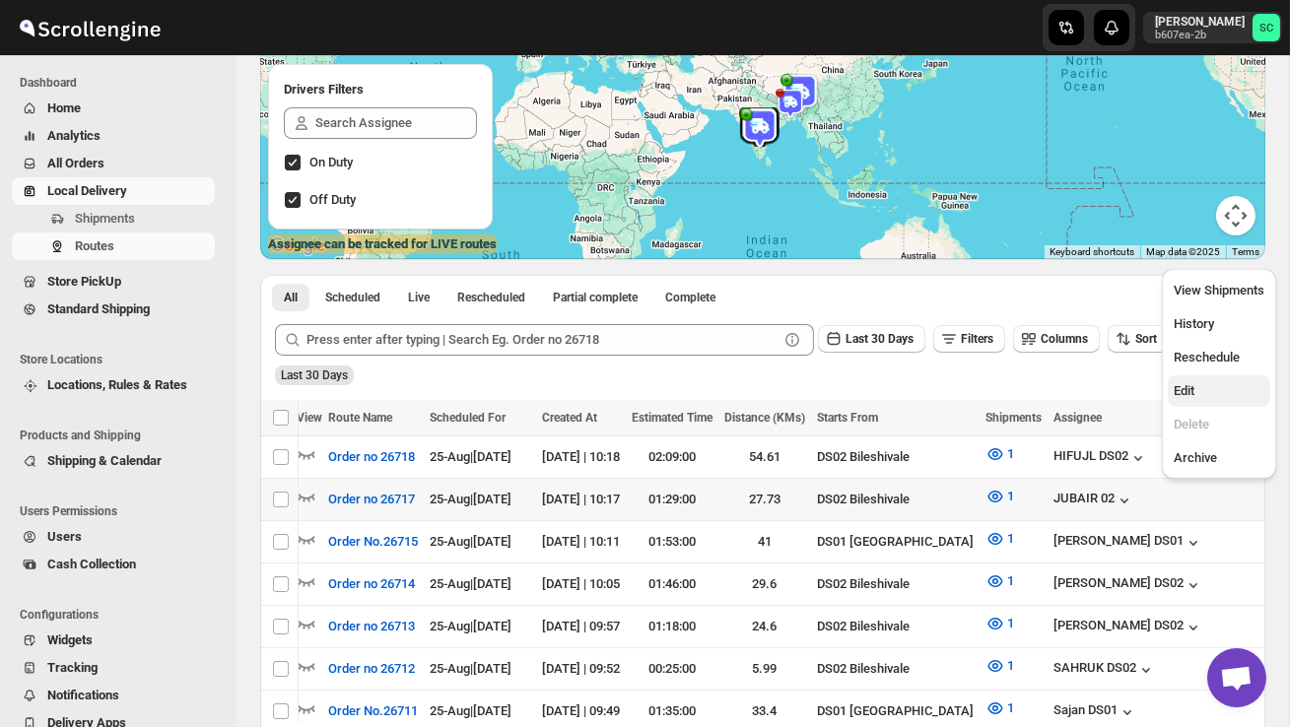
click at [1217, 379] on button "Edit" at bounding box center [1218, 391] width 102 height 32
checkbox input "true"
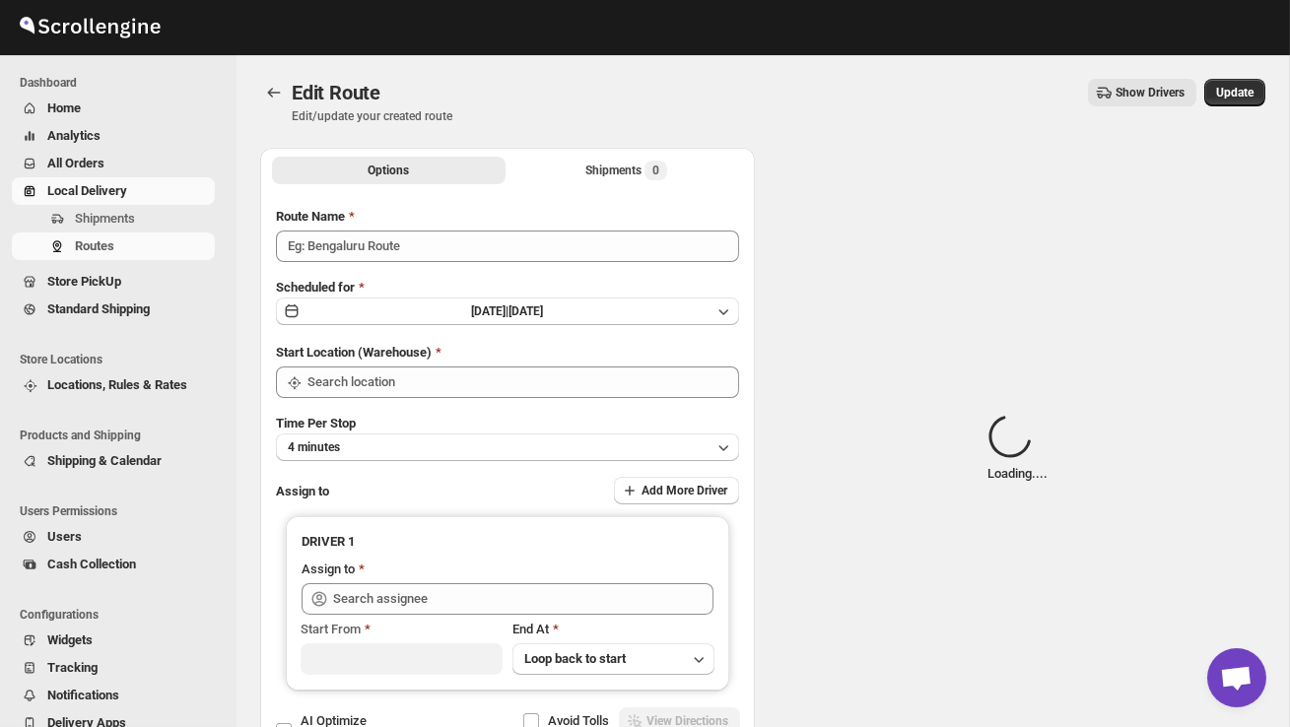
type input "Order no 26717"
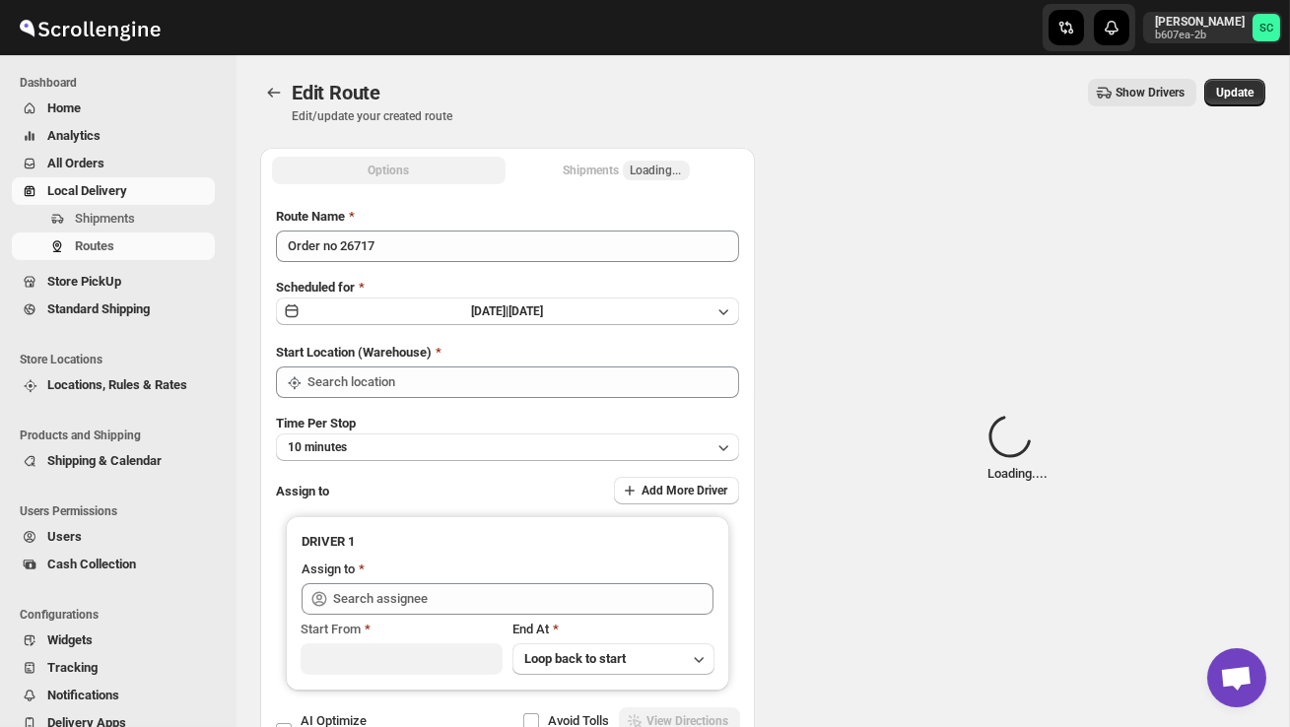
type input "DS02 Bileshivale"
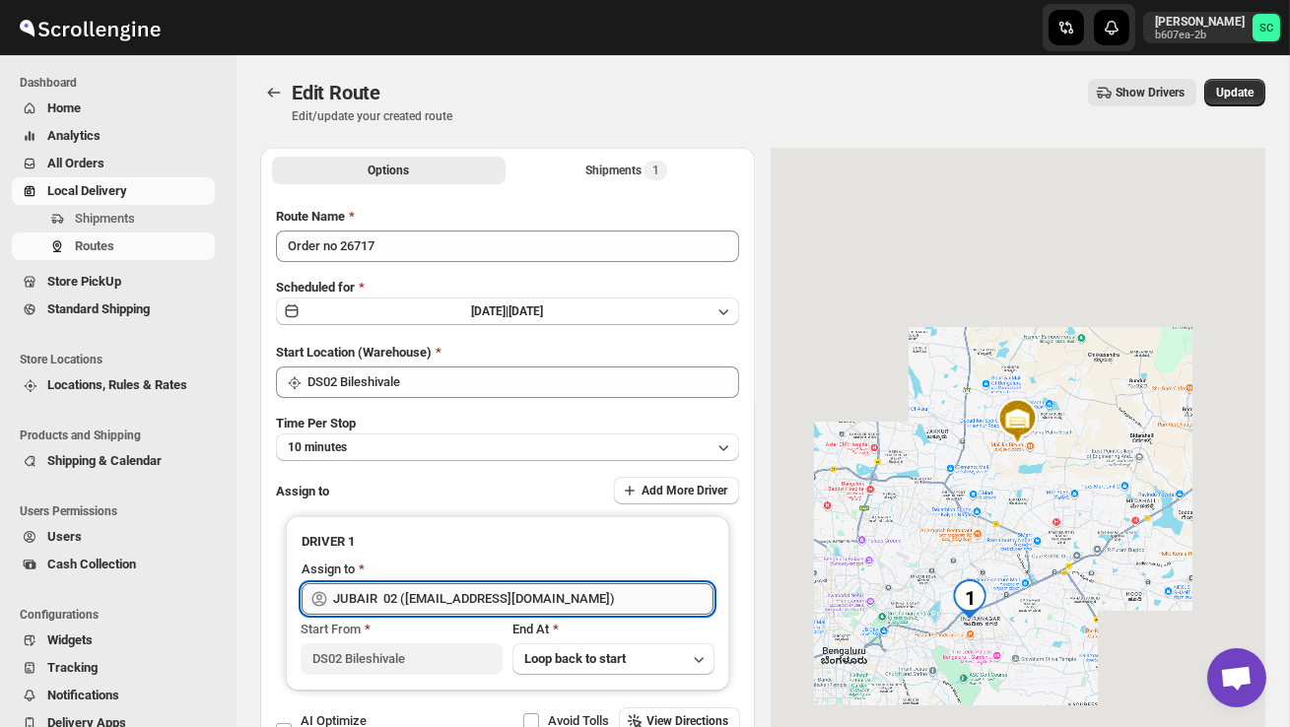
click at [592, 594] on input "JUBAIR 02 ([EMAIL_ADDRESS][DOMAIN_NAME])" at bounding box center [523, 599] width 380 height 32
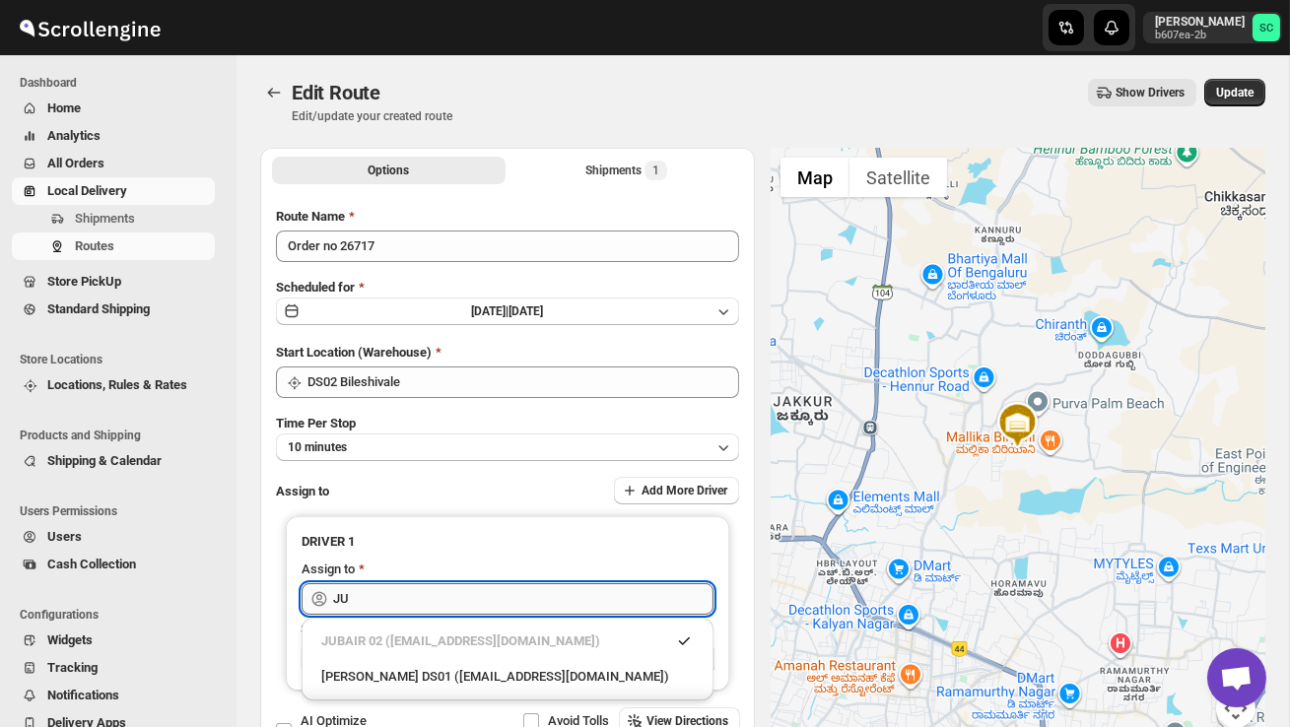
type input "J"
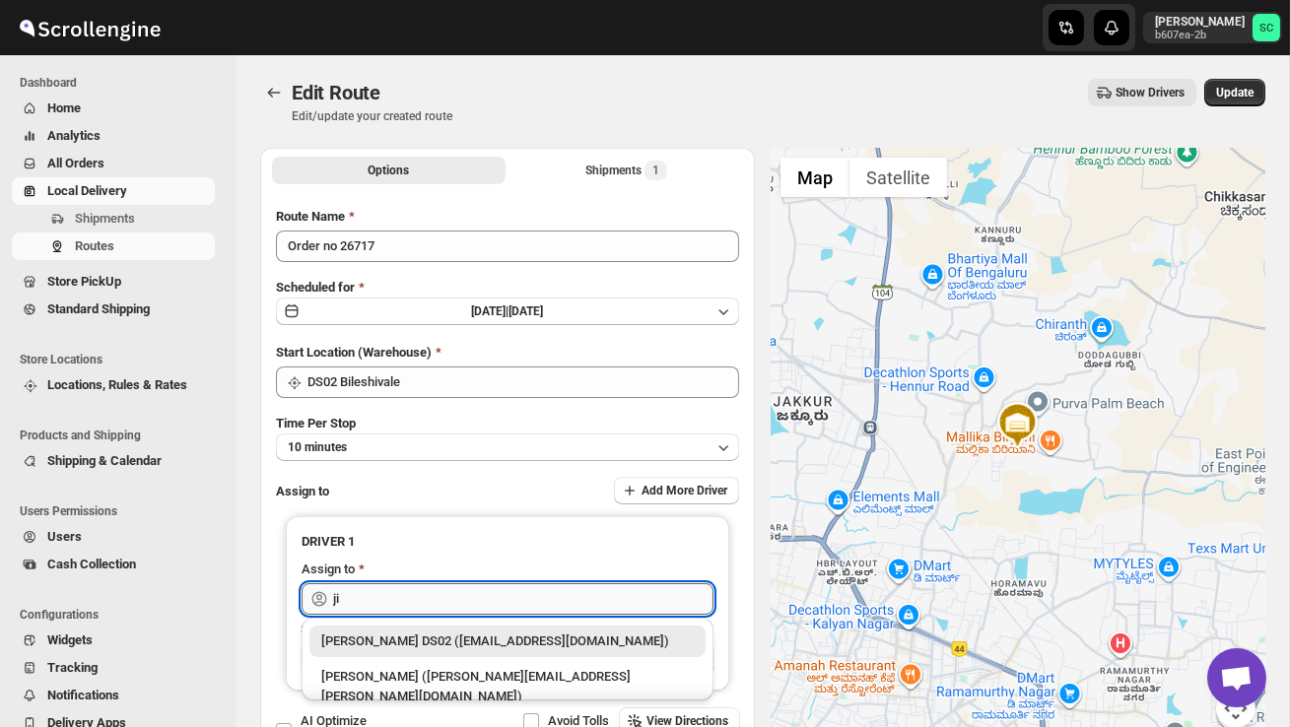
type input "j"
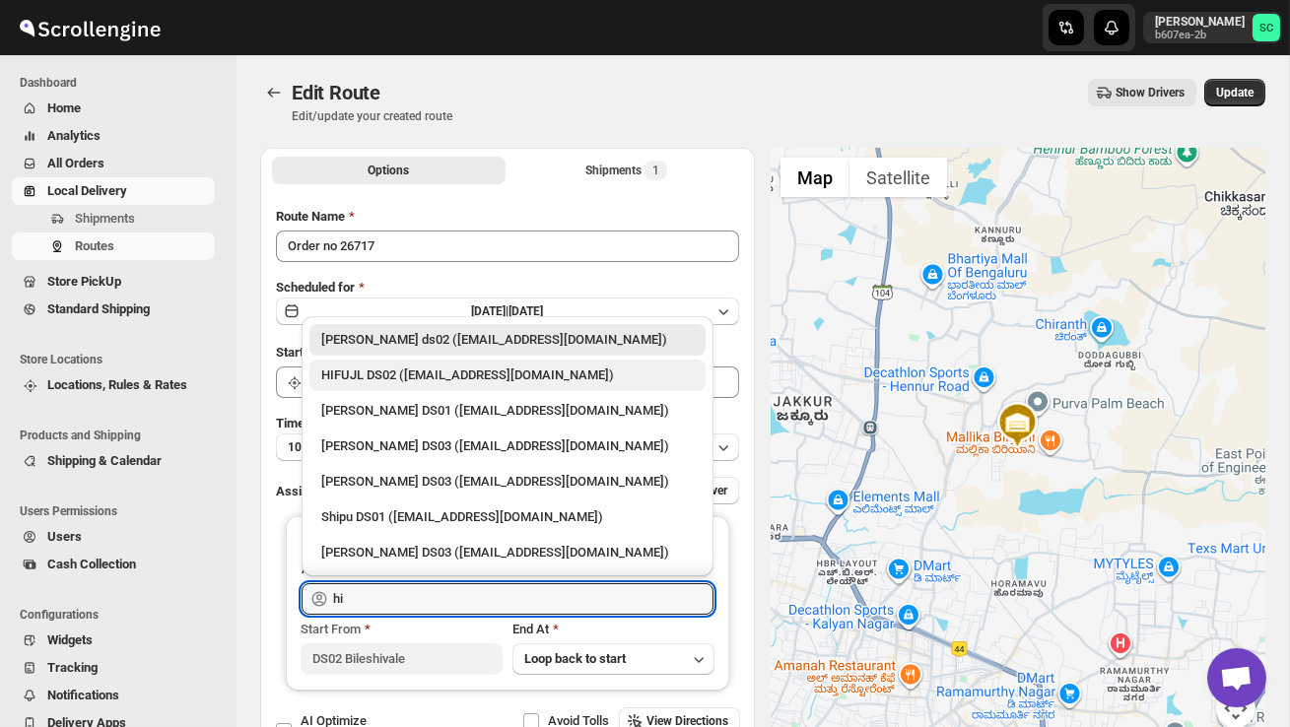
click at [522, 375] on div "HIFUJL DS02 ([EMAIL_ADDRESS][DOMAIN_NAME])" at bounding box center [507, 376] width 372 height 20
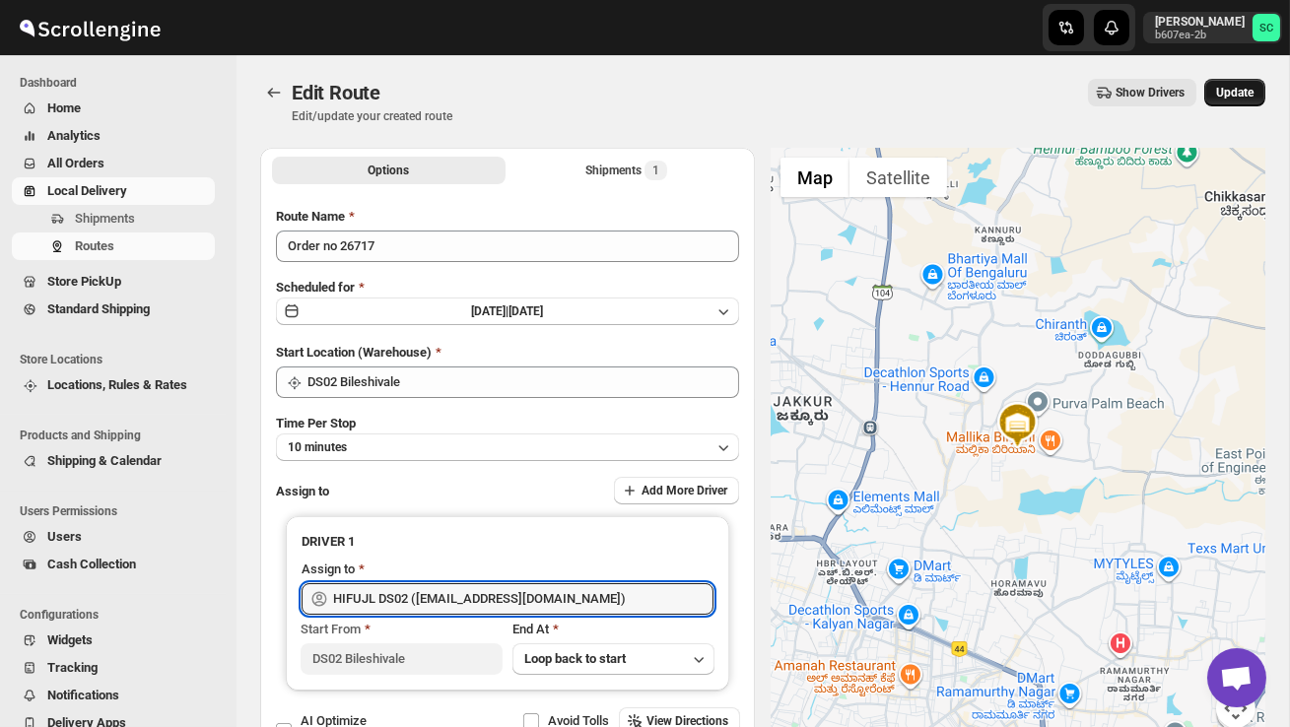
type input "HIFUJL DS02 ([EMAIL_ADDRESS][DOMAIN_NAME])"
click at [1230, 94] on span "Update" at bounding box center [1234, 93] width 37 height 16
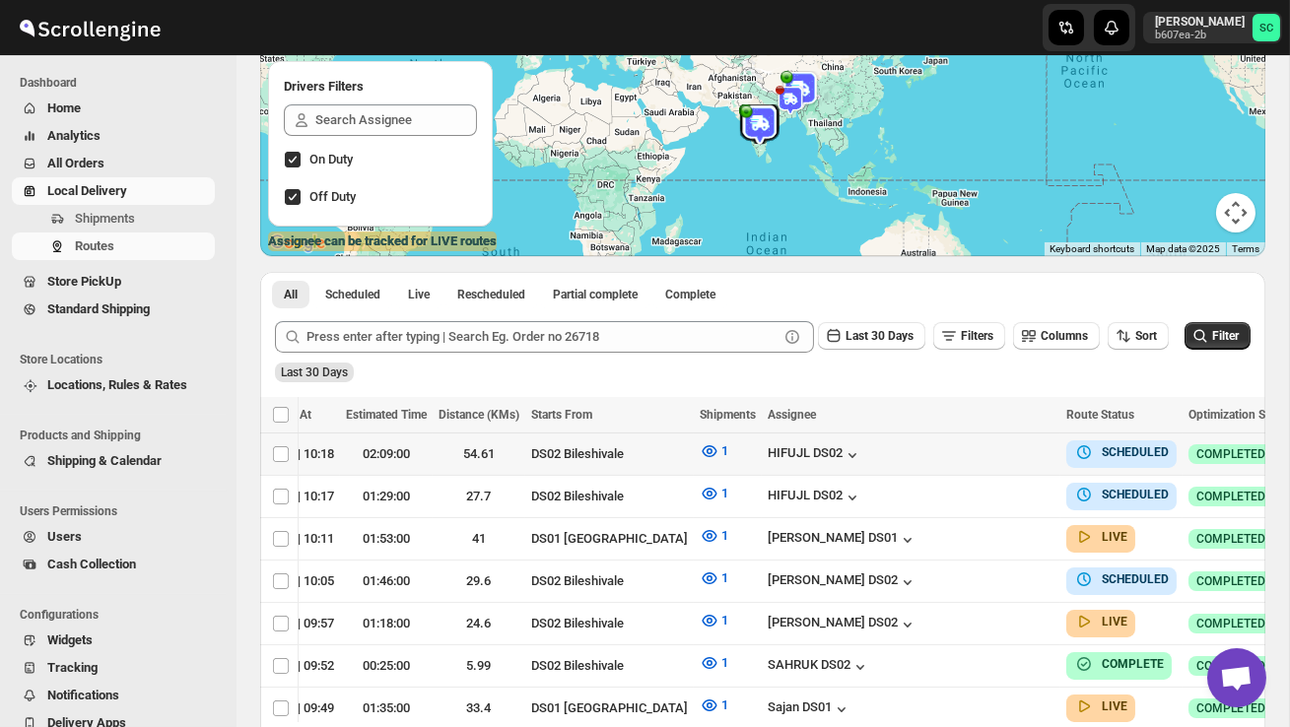
checkbox input "true"
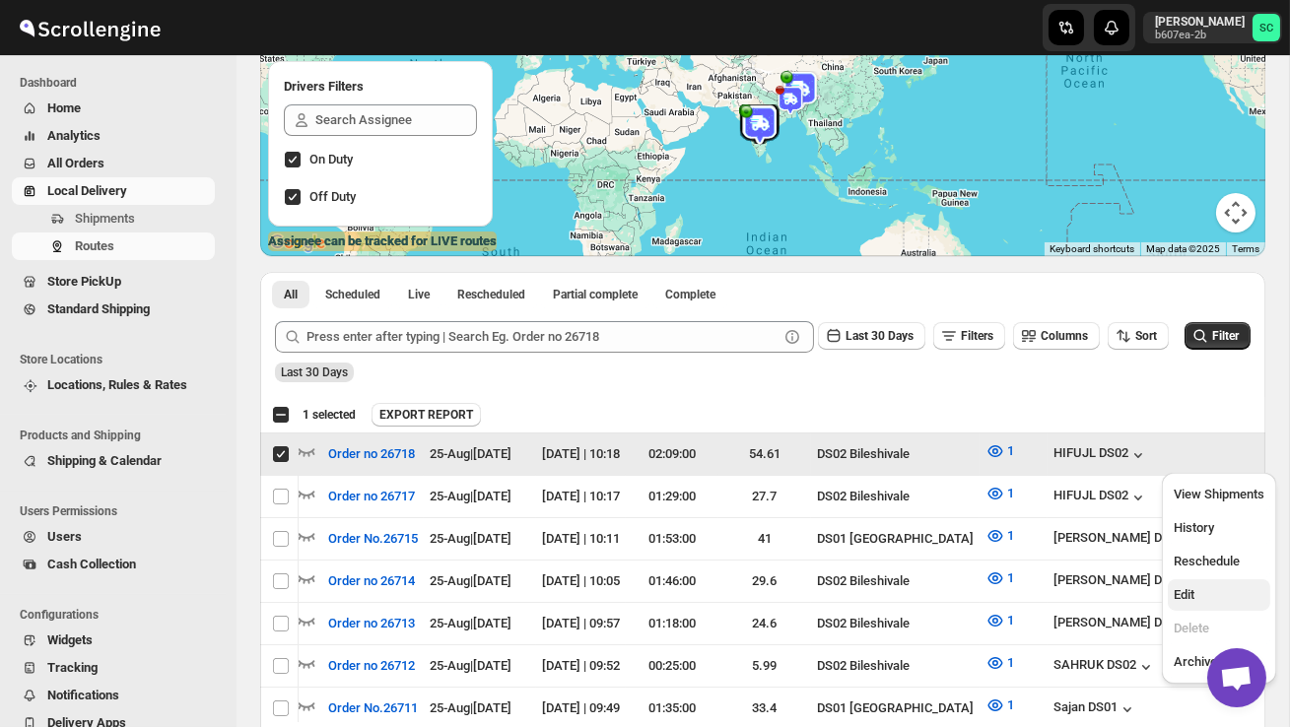
click at [1199, 596] on span "Edit" at bounding box center [1218, 595] width 91 height 20
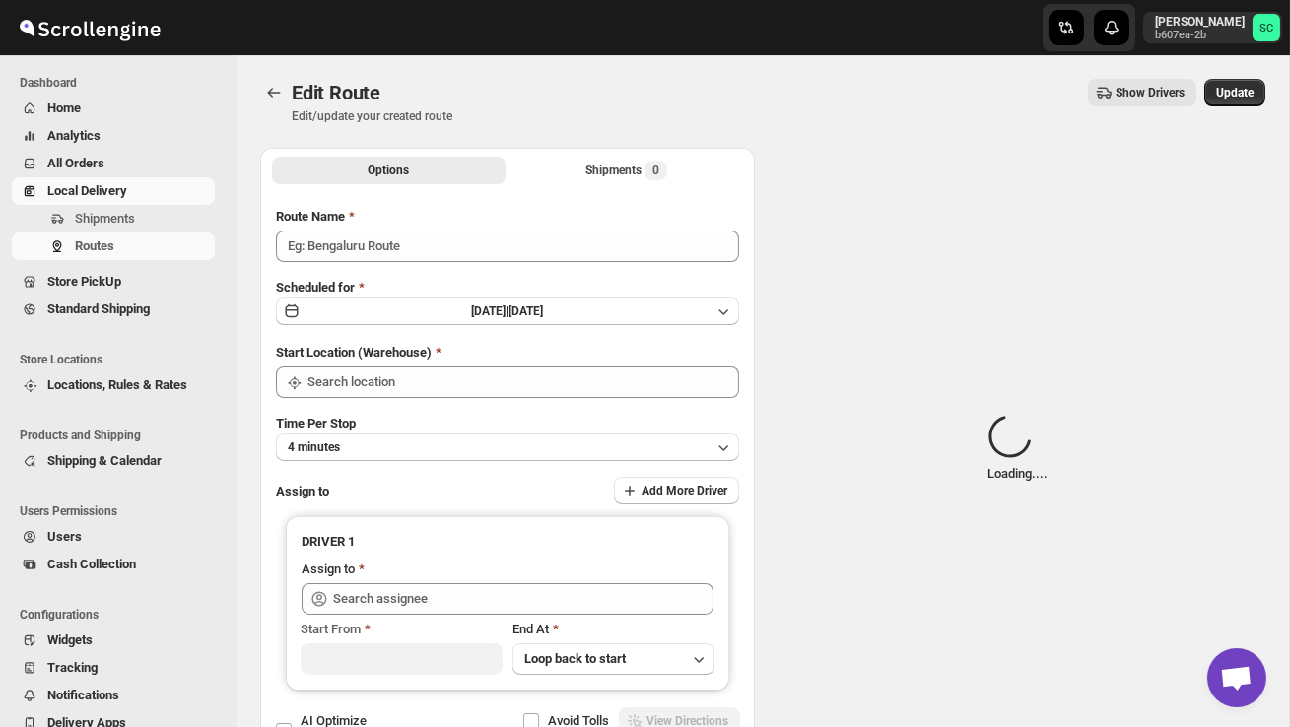
type input "Order no 26718"
type input "HIFUJL DS02 (cepali9173@intady.com)"
type input "DS02 Bileshivale"
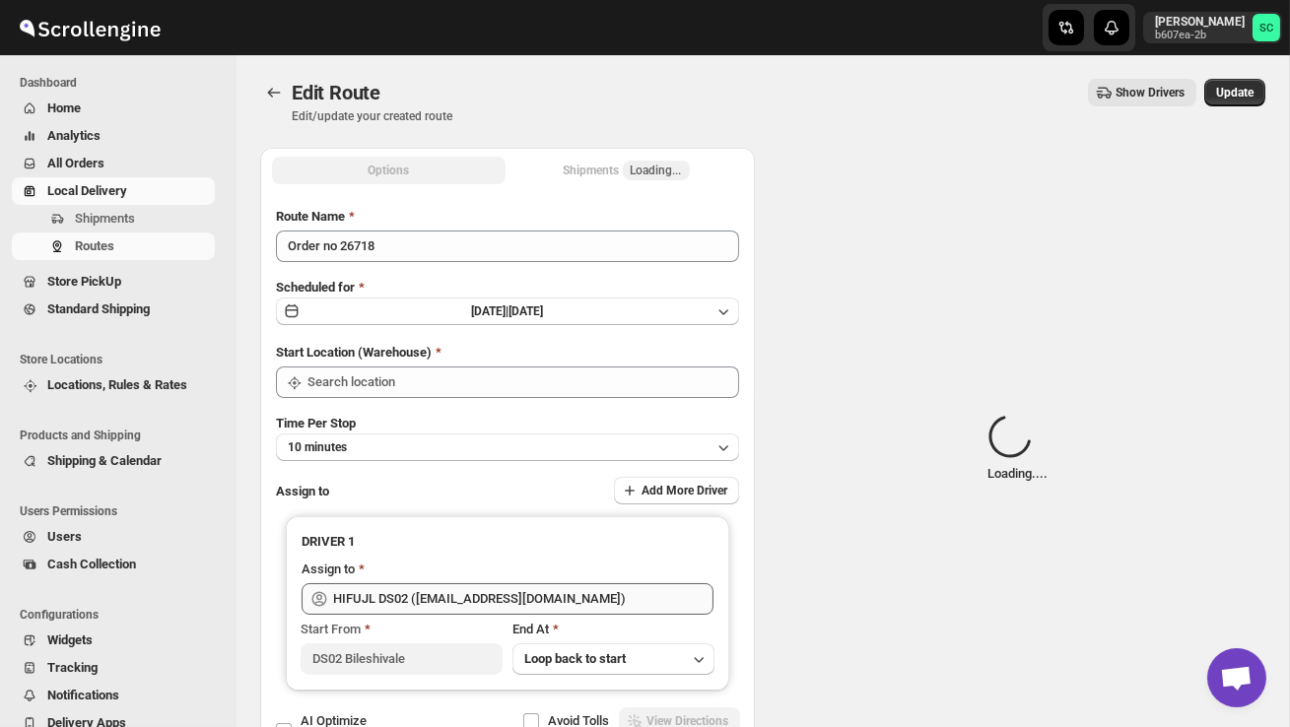
type input "DS02 Bileshivale"
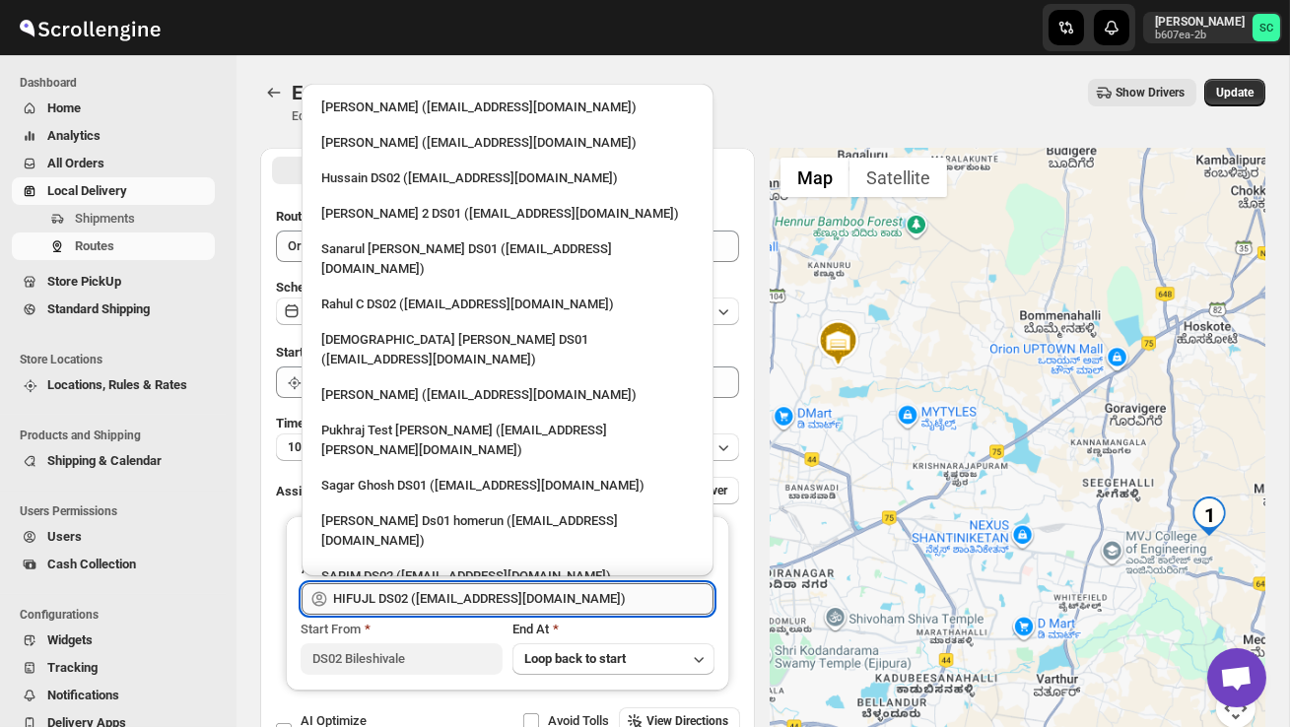
click at [593, 602] on input "HIFUJL DS02 (cepali9173@intady.com)" at bounding box center [523, 599] width 380 height 32
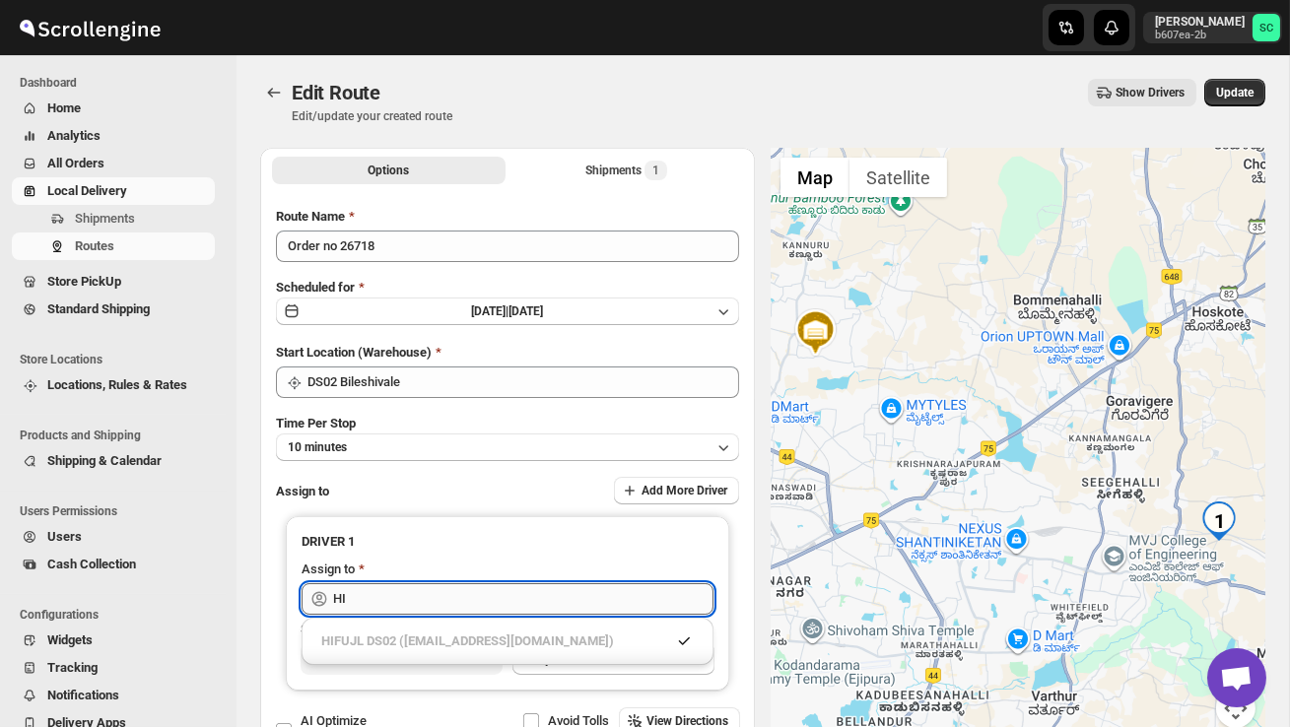
type input "H"
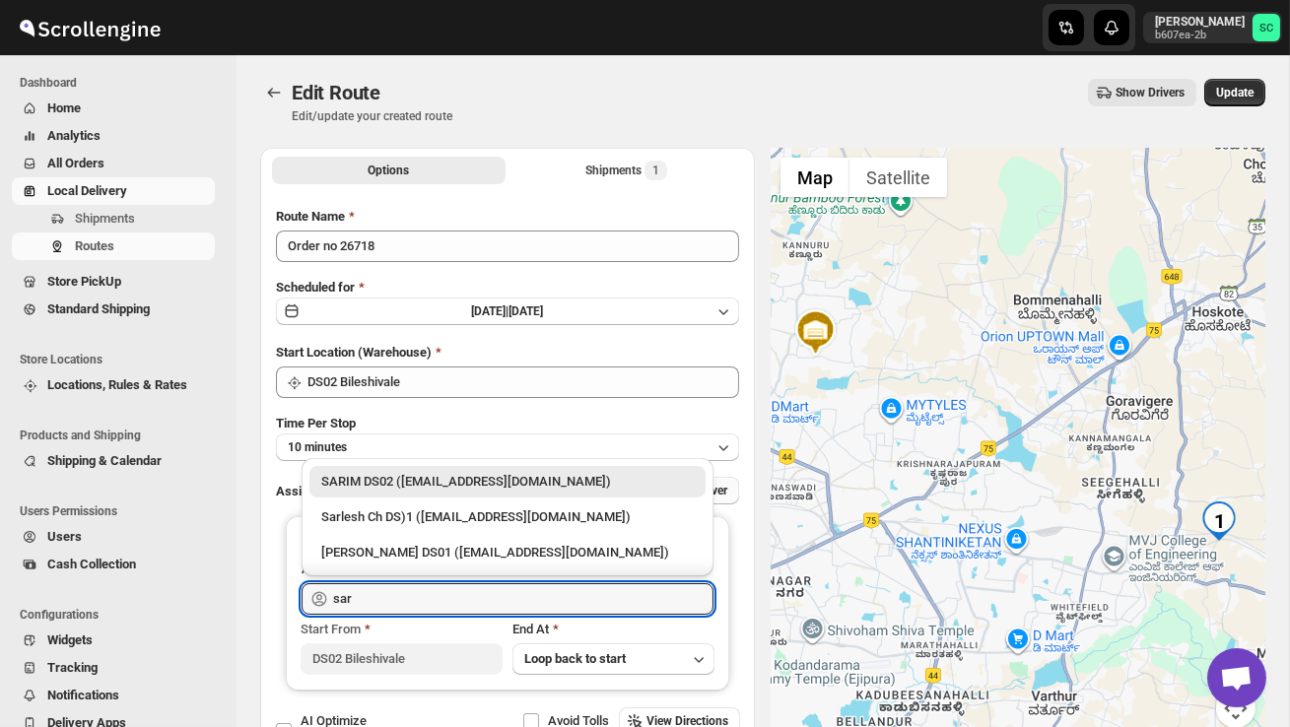
click at [609, 484] on div "SARIM DS02 (xititor414@owlny.com)" at bounding box center [507, 482] width 372 height 20
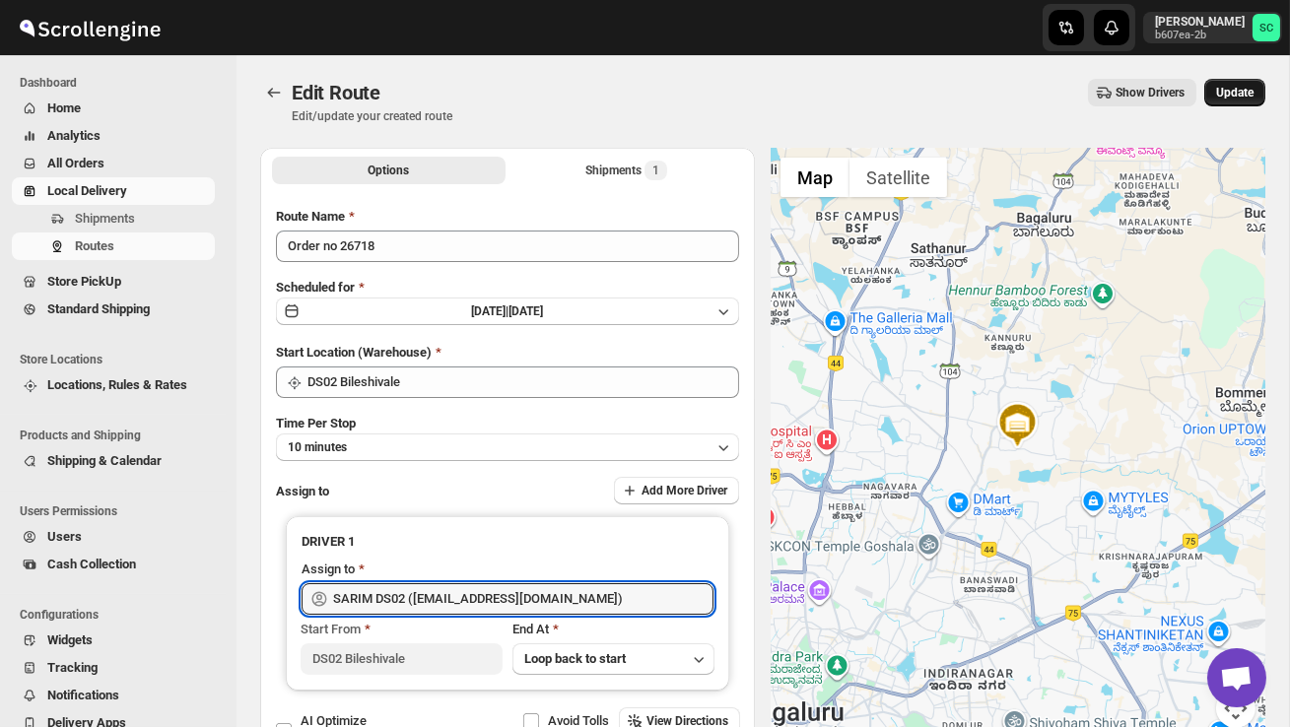
type input "SARIM DS02 (xititor414@owlny.com)"
click at [1249, 89] on span "Update" at bounding box center [1234, 93] width 37 height 16
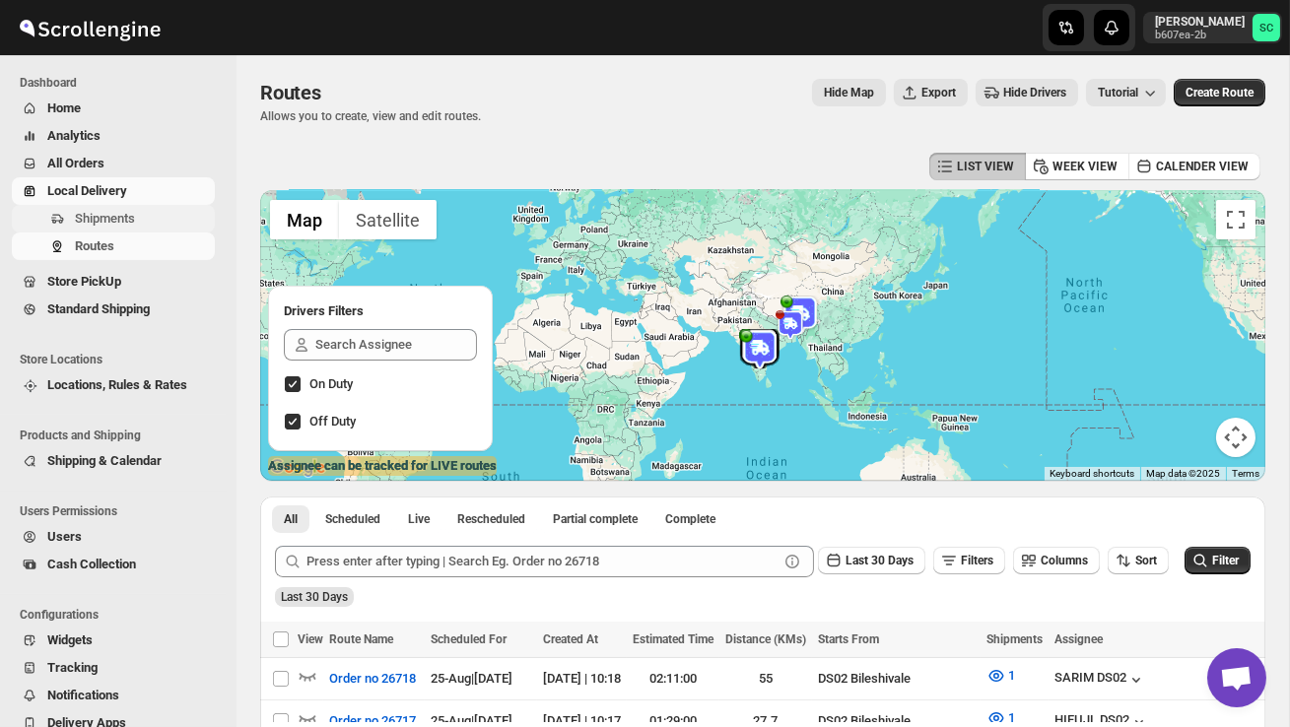
click at [120, 225] on span "Shipments" at bounding box center [105, 218] width 60 height 15
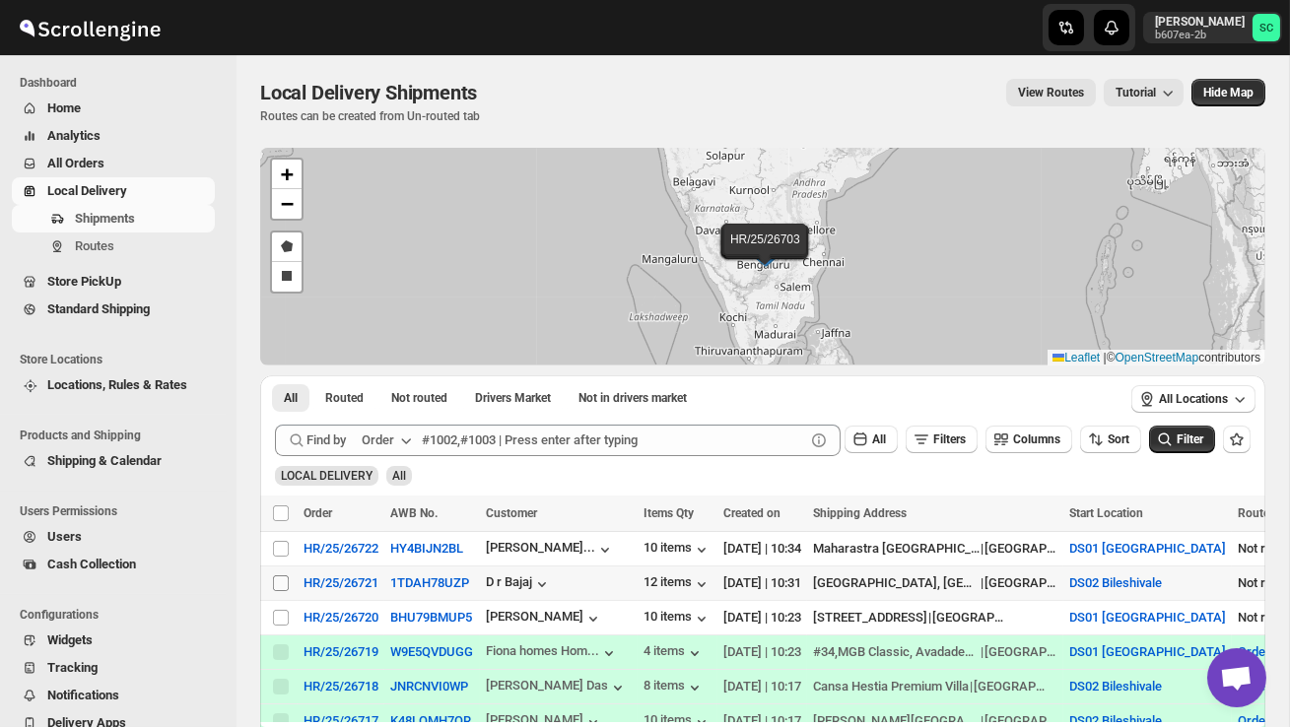
click at [284, 584] on input "Select shipment" at bounding box center [281, 583] width 16 height 16
checkbox input "true"
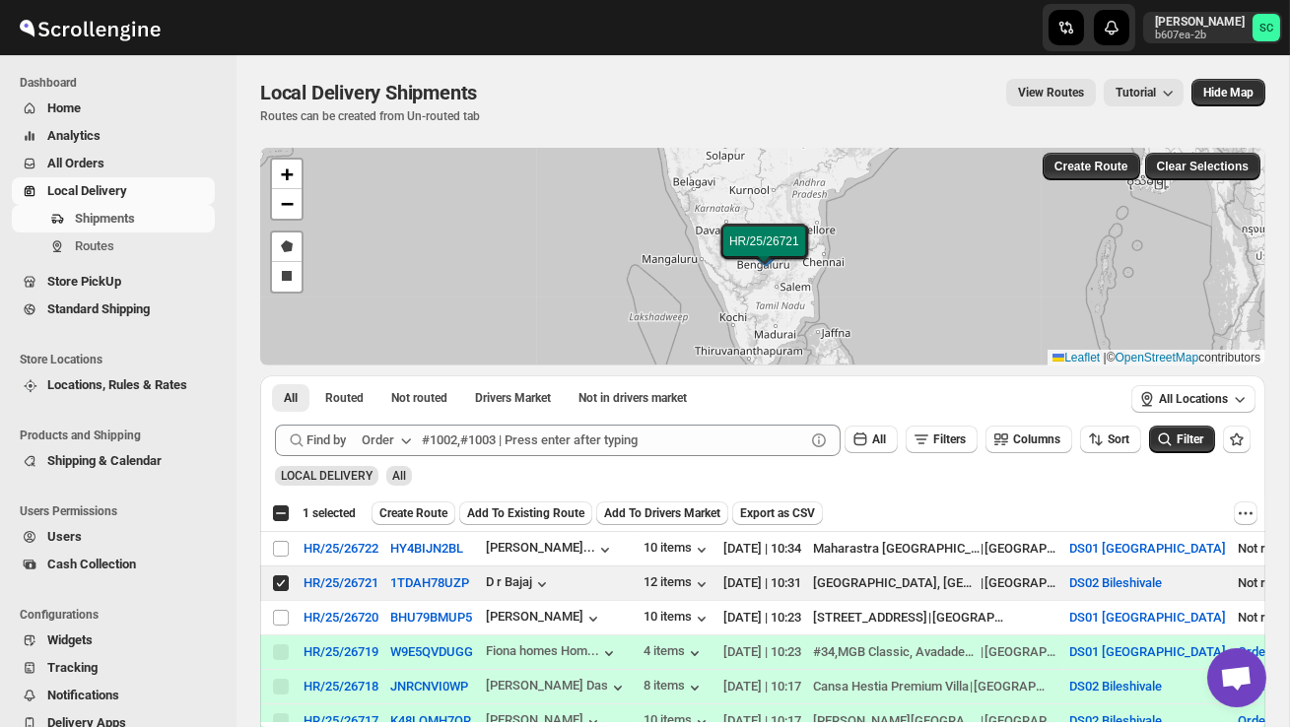
click at [440, 499] on div "Select all 3 shipments 1 selected Create Route Add To Existing Route Add To Dri…" at bounding box center [762, 513] width 1005 height 35
click at [433, 508] on span "Create Route" at bounding box center [413, 513] width 68 height 16
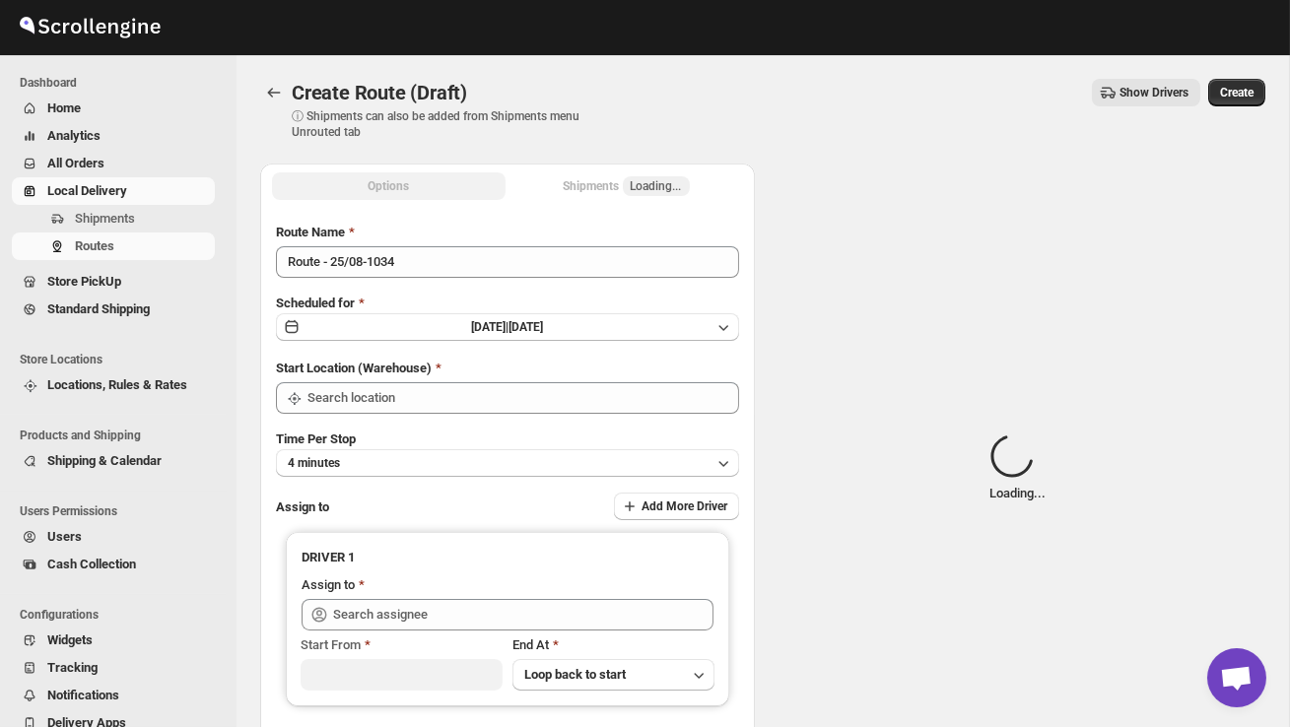
type input "DS02 Bileshivale"
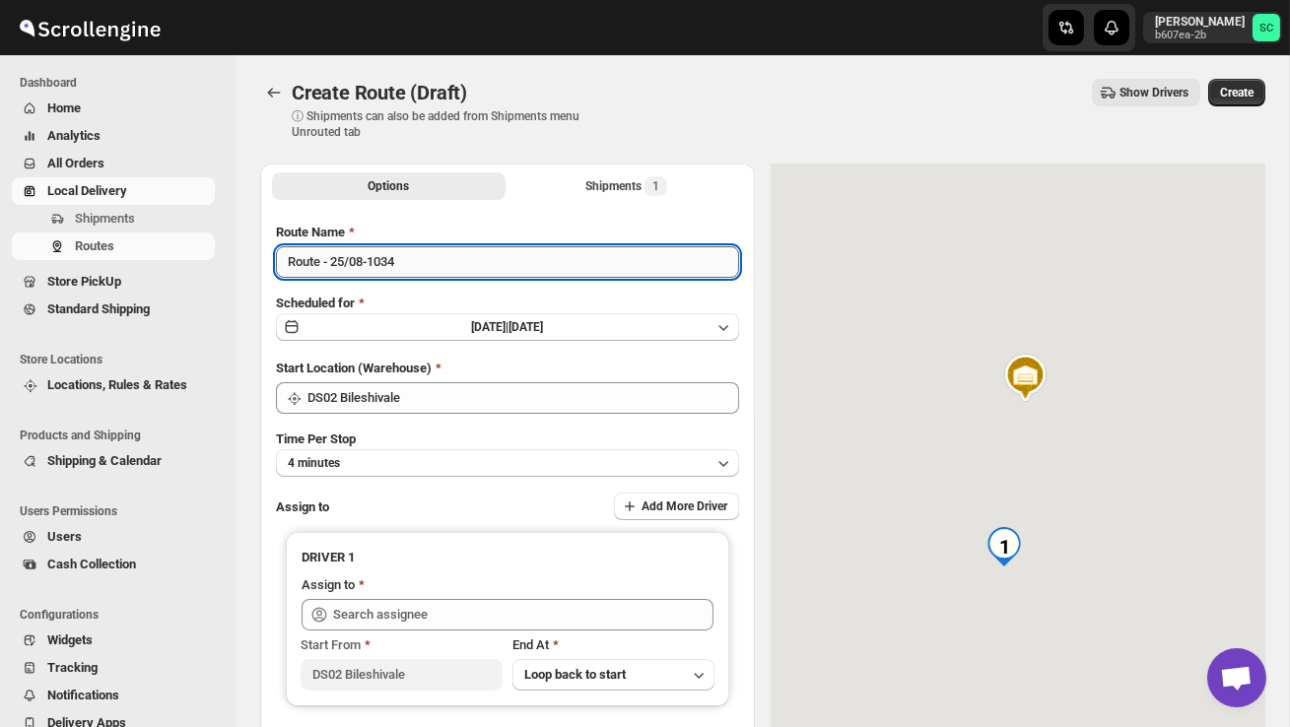
click at [435, 271] on input "Route - 25/08-1034" at bounding box center [507, 262] width 463 height 32
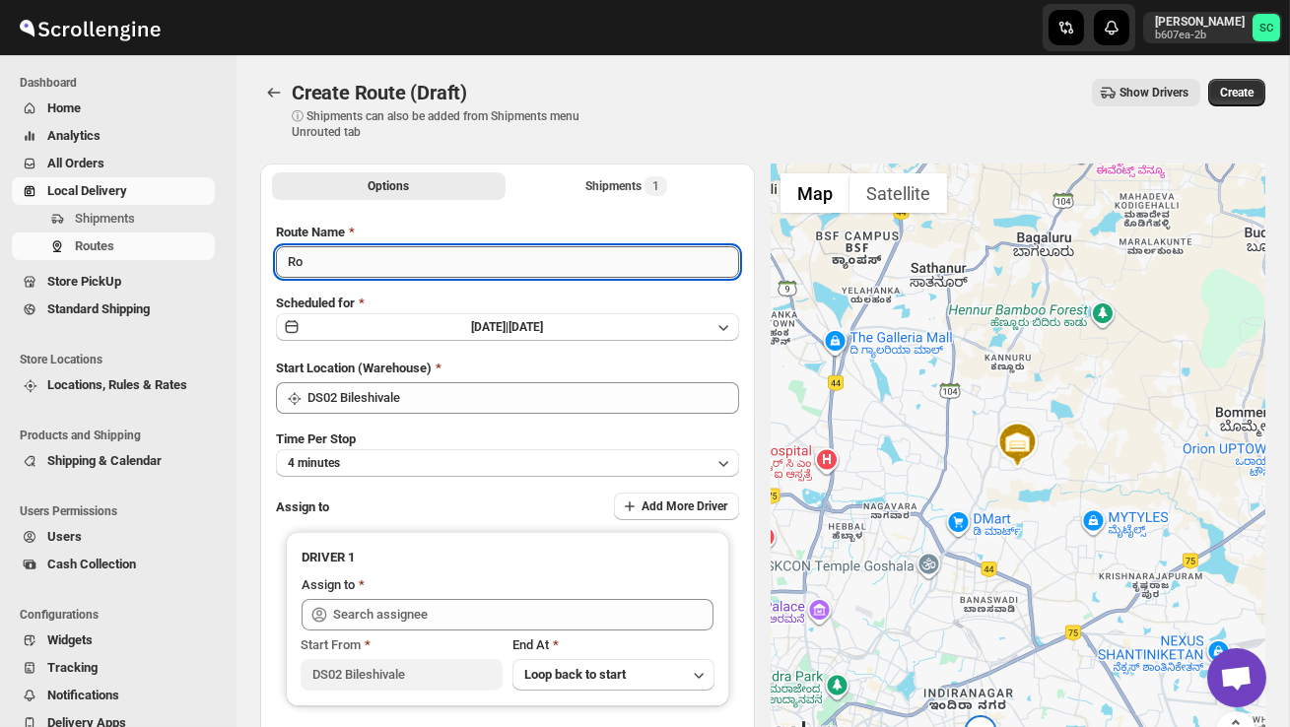
type input "R"
type input "Order no 26721"
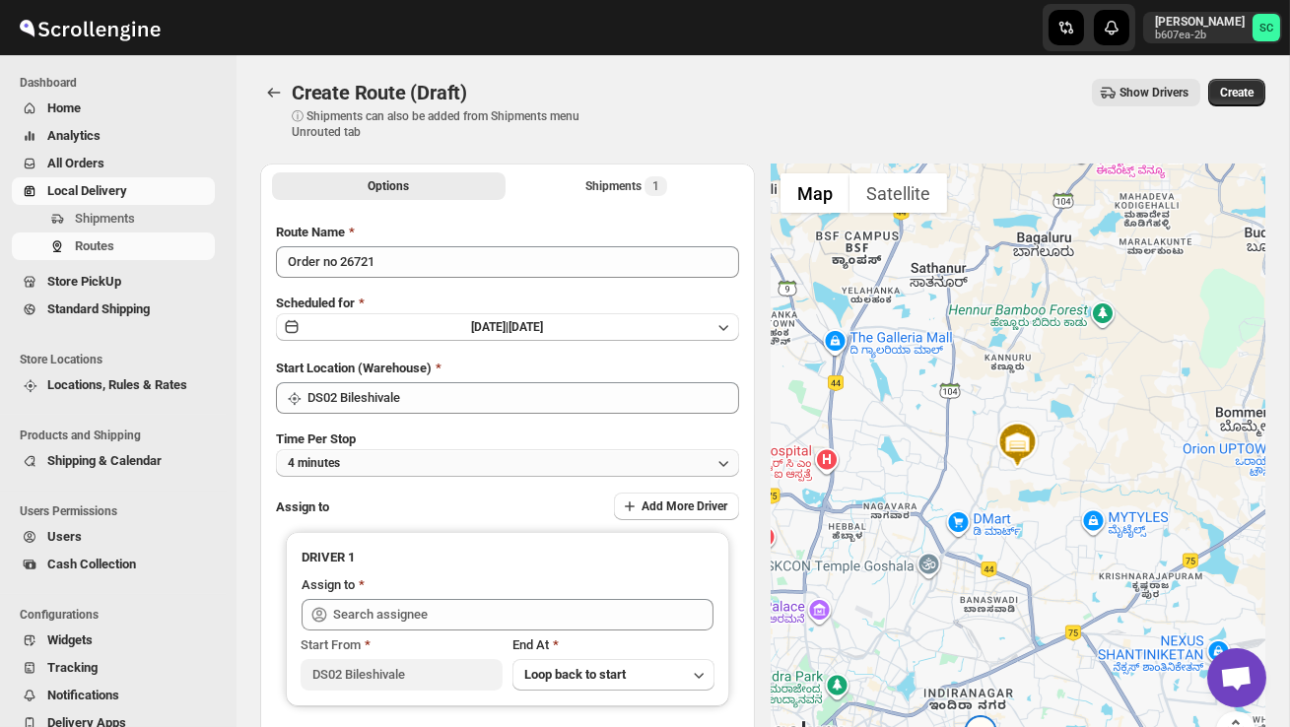
click at [442, 453] on button "4 minutes" at bounding box center [507, 463] width 463 height 28
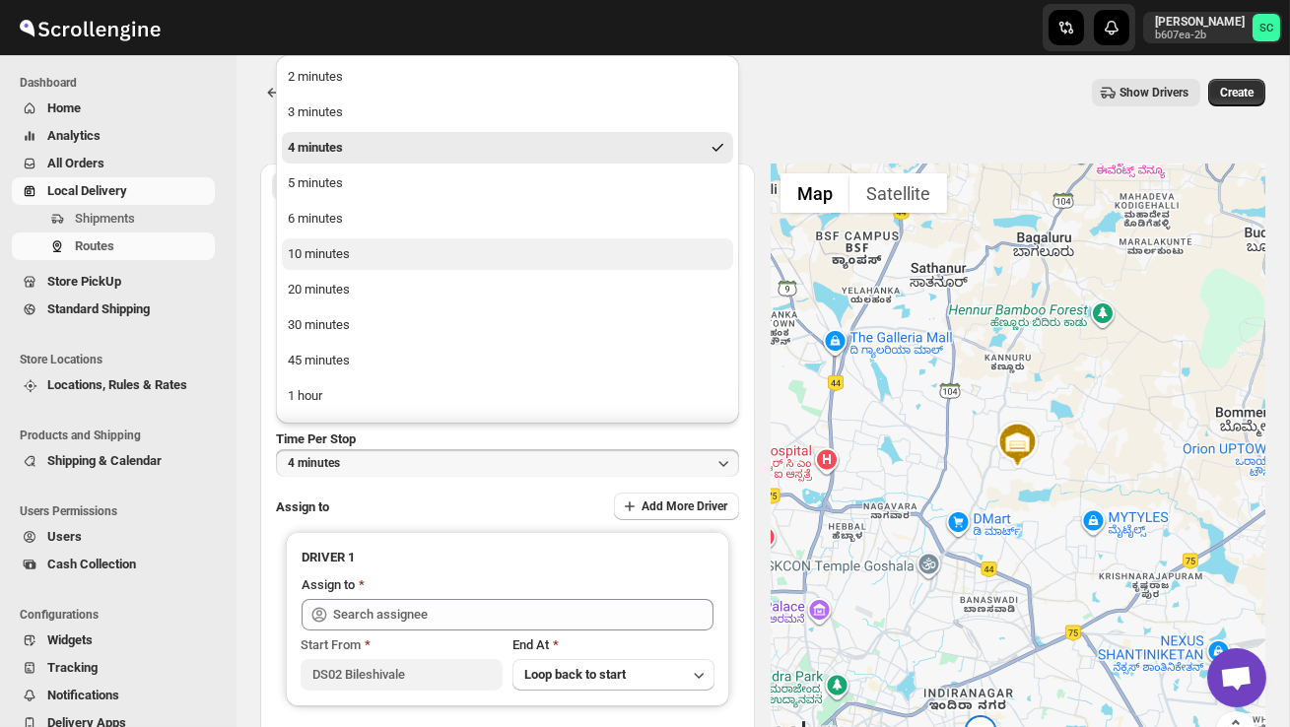
click at [369, 244] on button "10 minutes" at bounding box center [507, 254] width 451 height 32
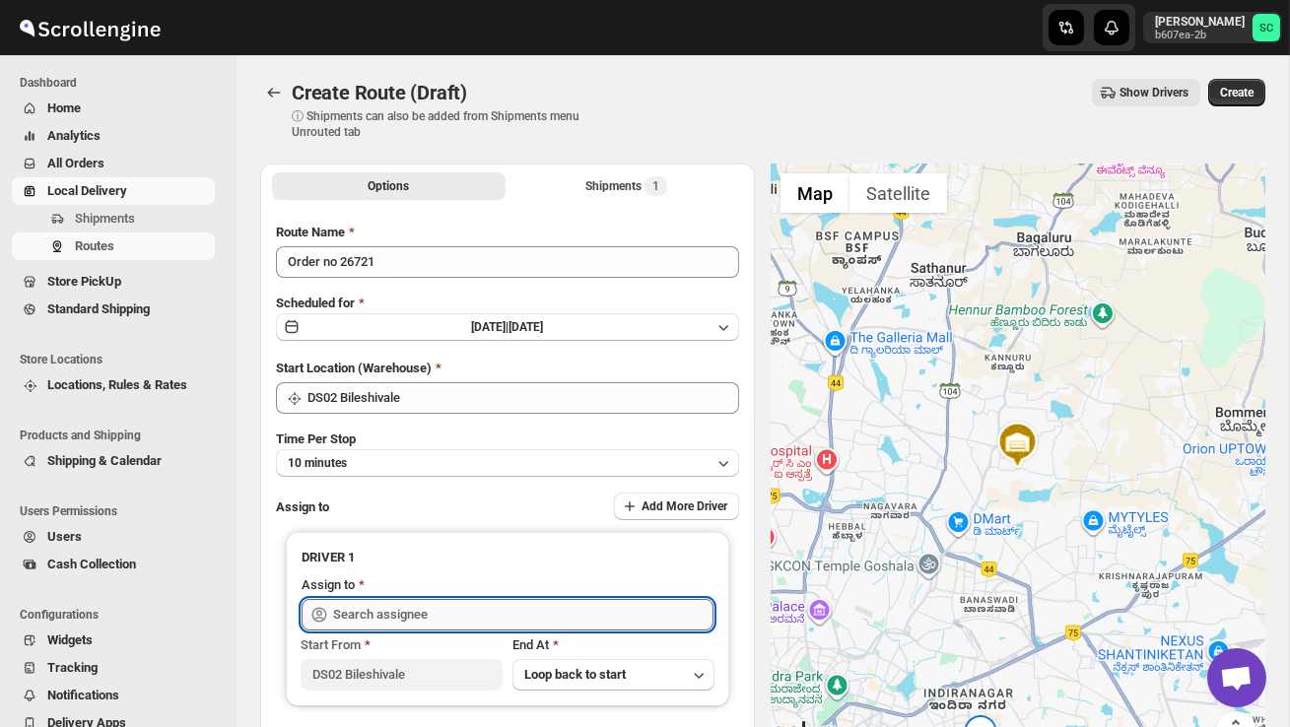
click at [418, 615] on input "text" at bounding box center [523, 615] width 380 height 32
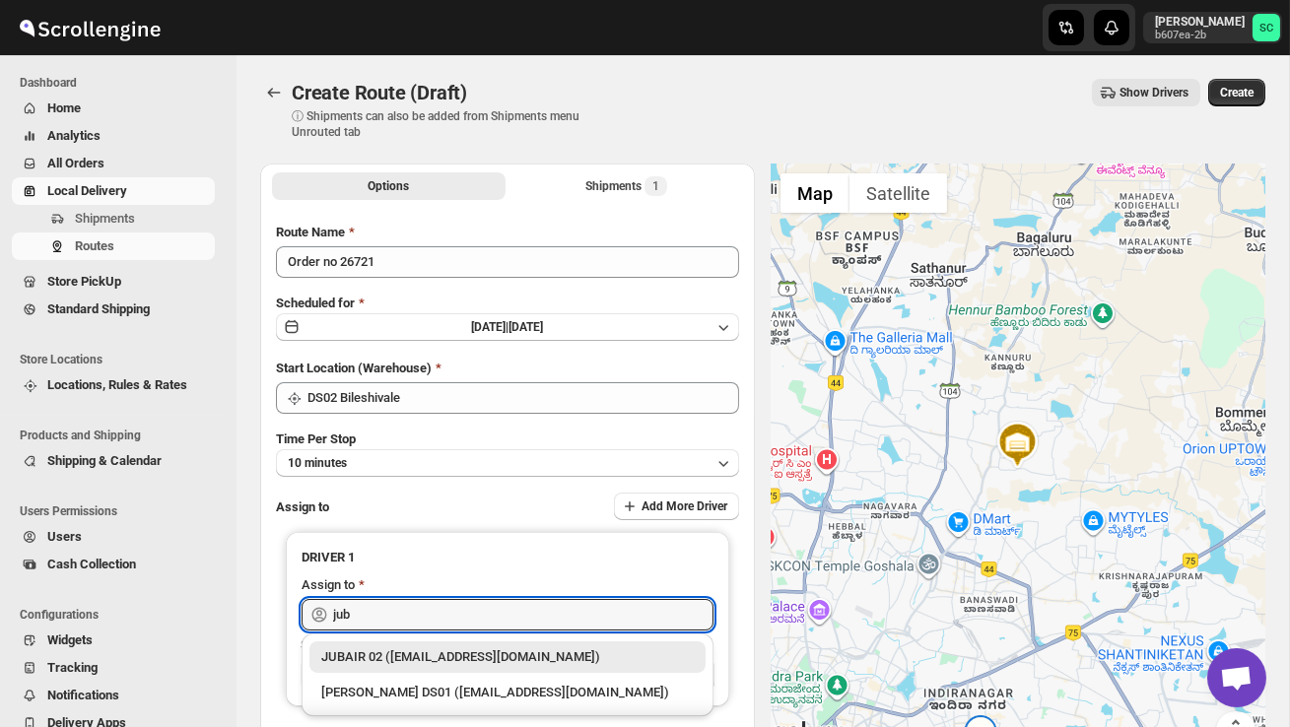
click at [457, 651] on div "JUBAIR 02 ([EMAIL_ADDRESS][DOMAIN_NAME])" at bounding box center [507, 657] width 372 height 20
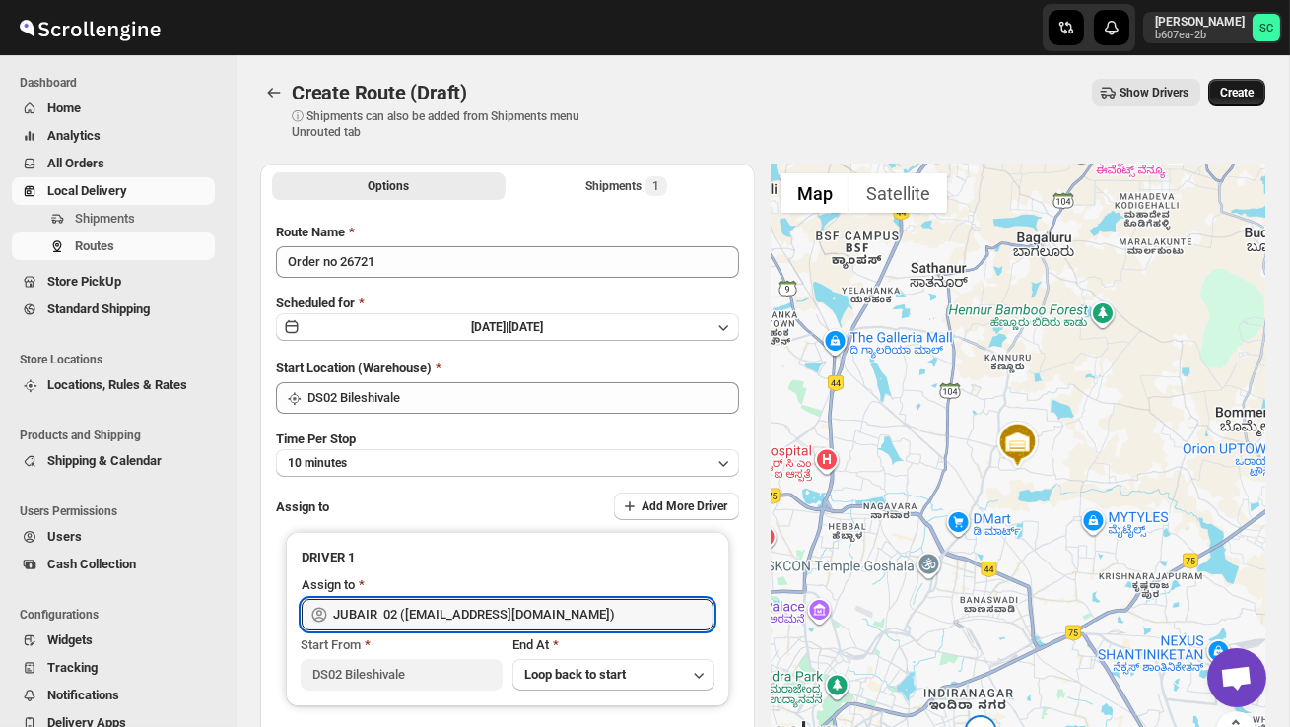
type input "JUBAIR 02 ([EMAIL_ADDRESS][DOMAIN_NAME])"
click at [1236, 87] on span "Create" at bounding box center [1236, 93] width 33 height 16
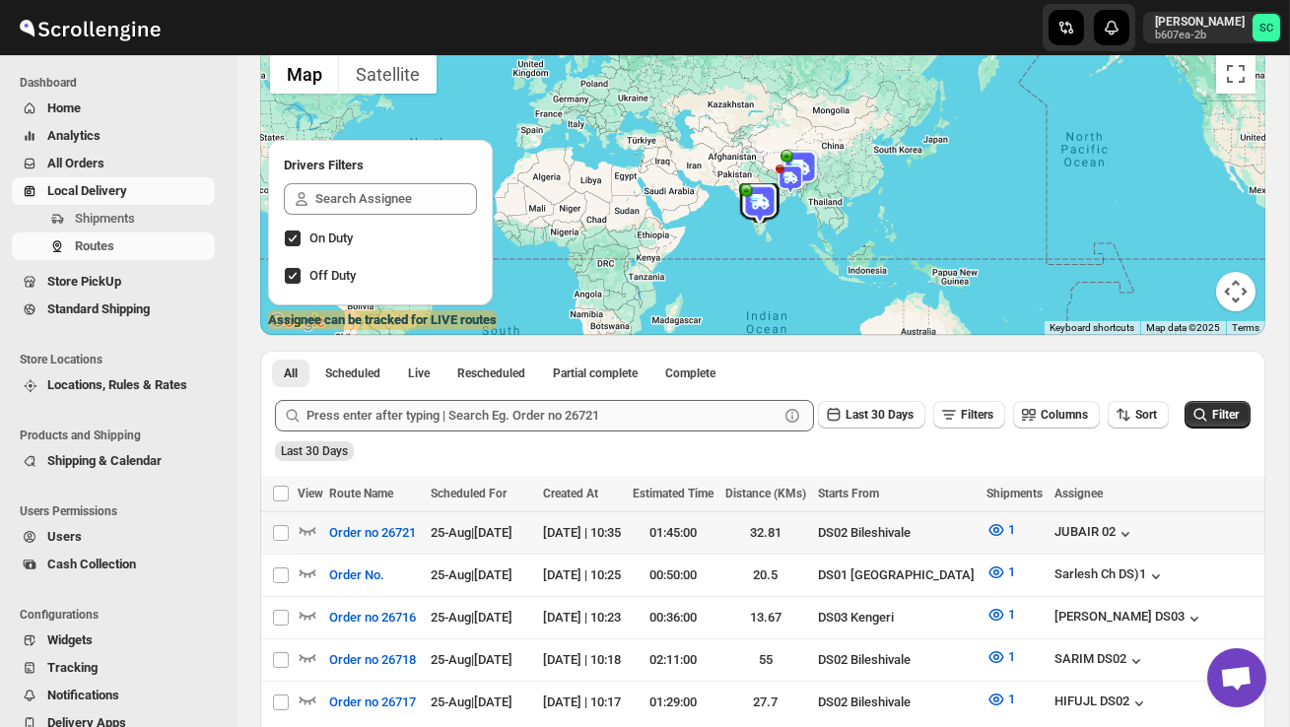
scroll to position [154, 0]
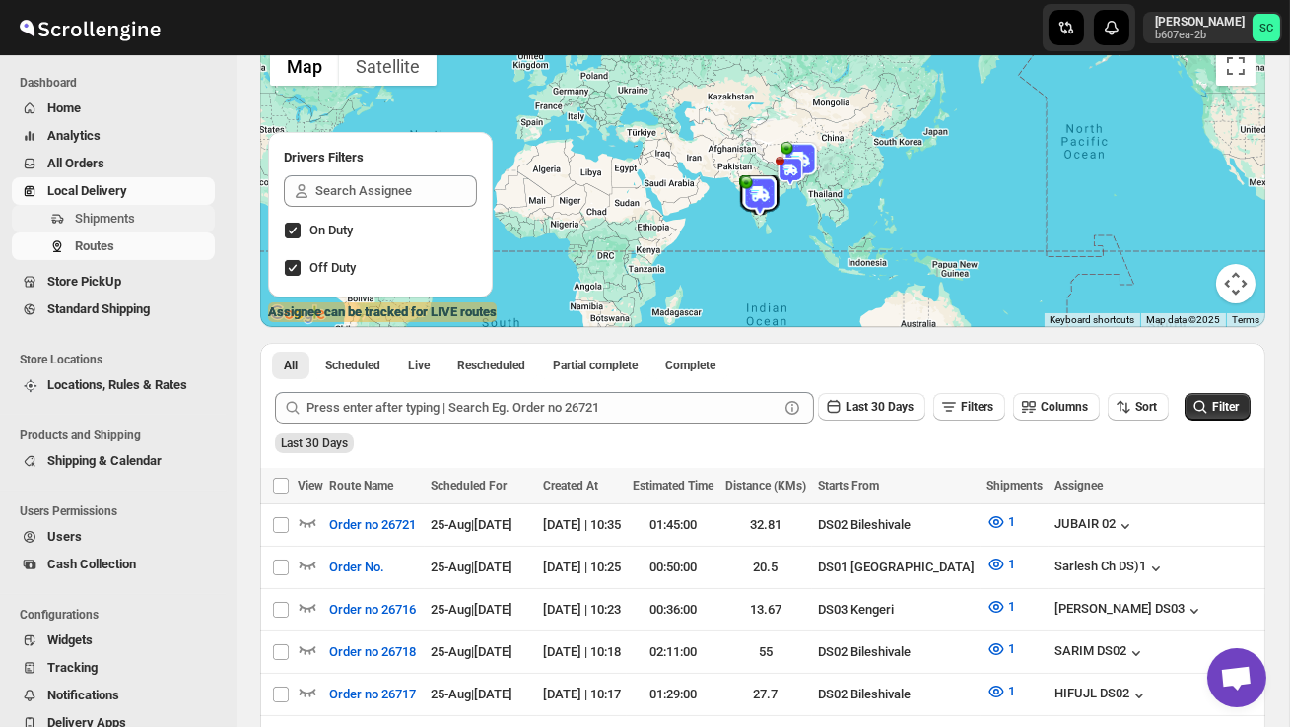
click at [126, 217] on span "Shipments" at bounding box center [105, 218] width 60 height 15
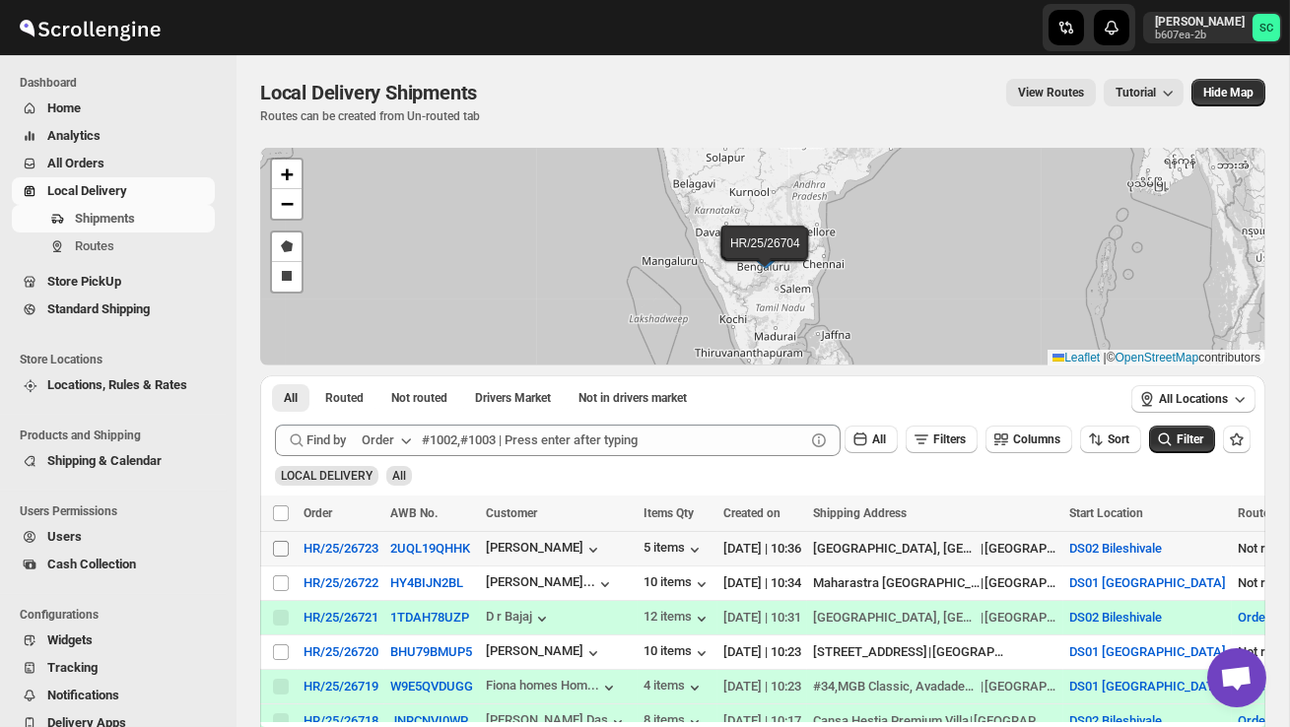
click at [277, 545] on input "Select shipment" at bounding box center [281, 549] width 16 height 16
checkbox input "true"
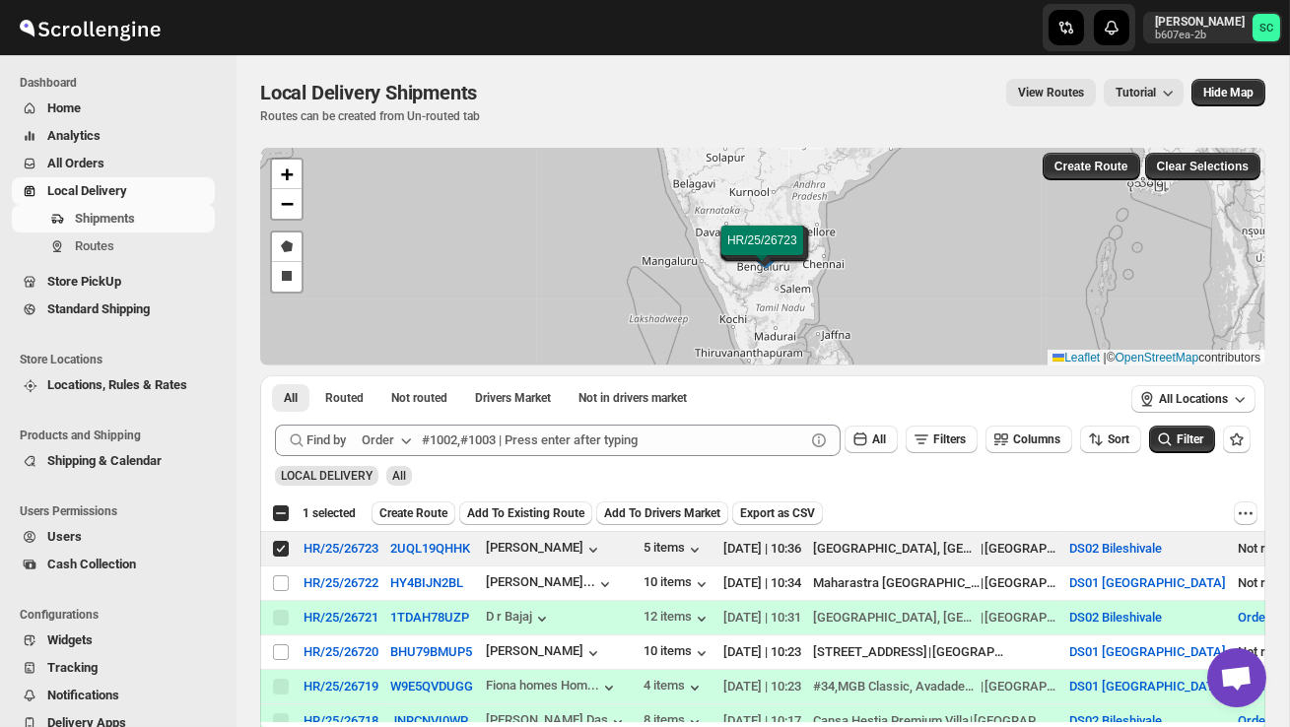
click at [405, 515] on span "Create Route" at bounding box center [413, 513] width 68 height 16
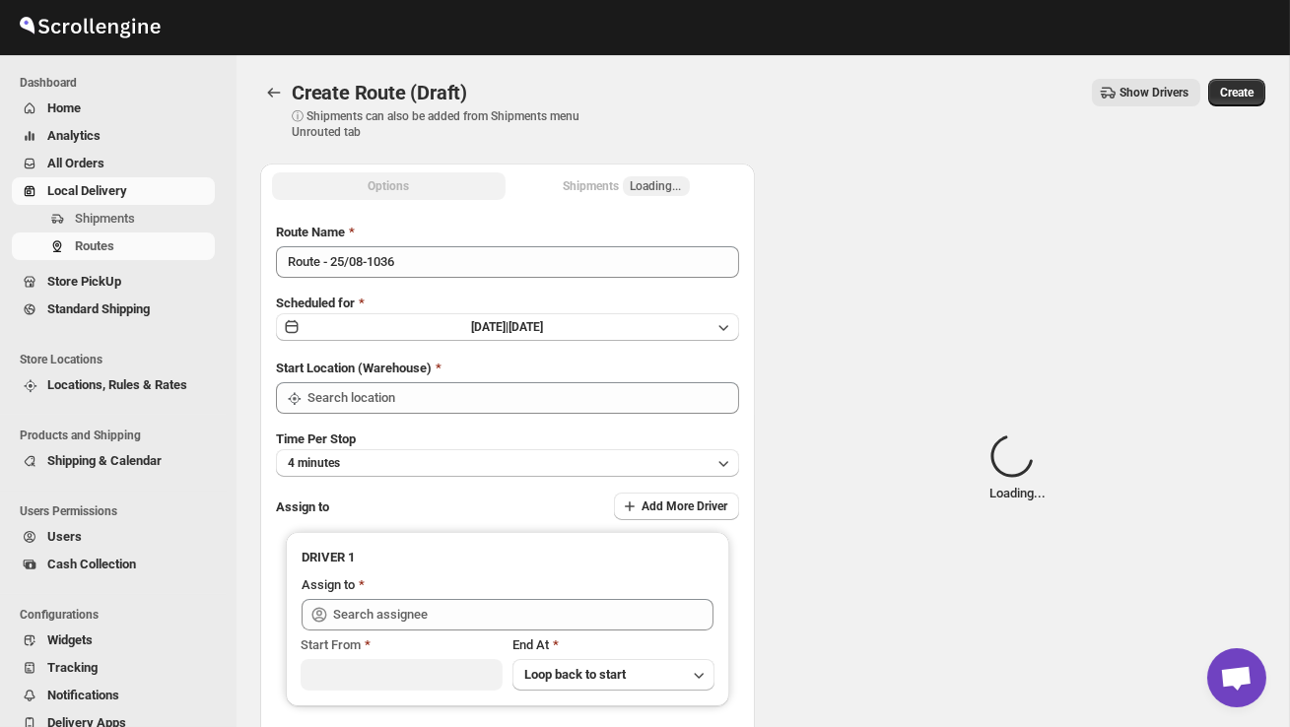
type input "DS02 Bileshivale"
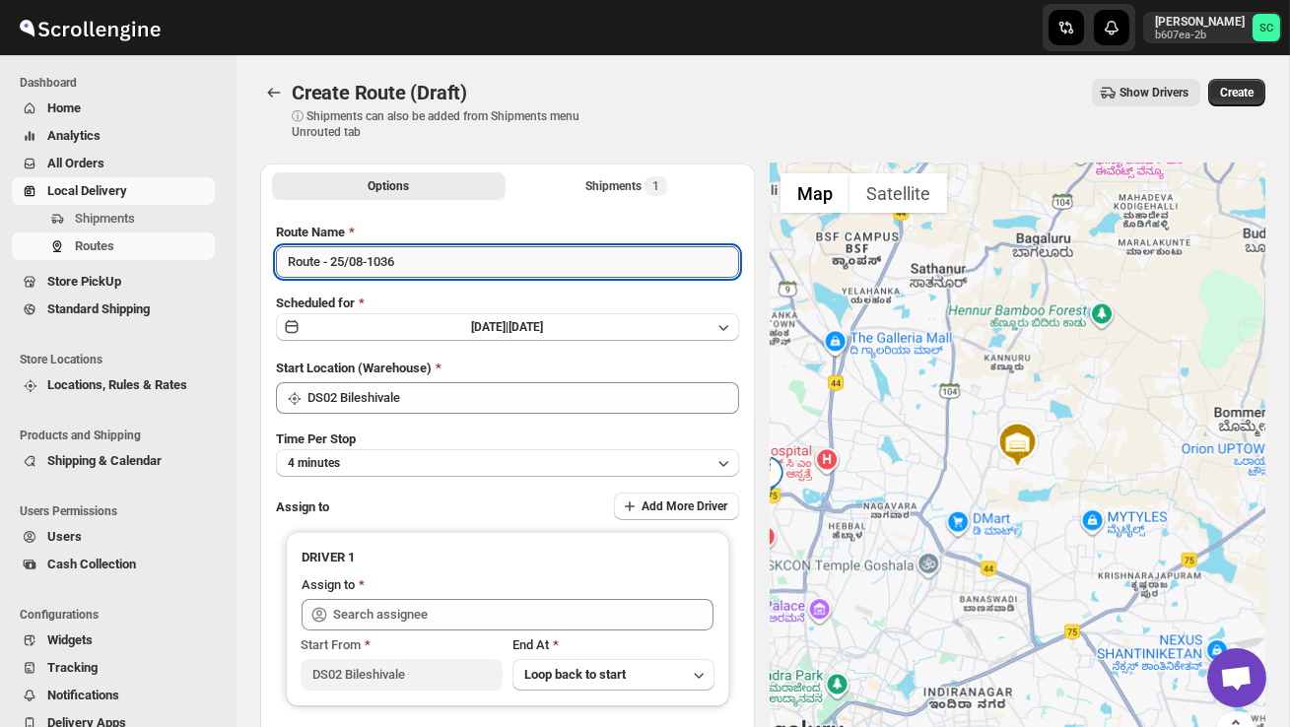
click at [419, 266] on input "Route - 25/08-1036" at bounding box center [507, 262] width 463 height 32
type input "R"
type input "Order no 26723"
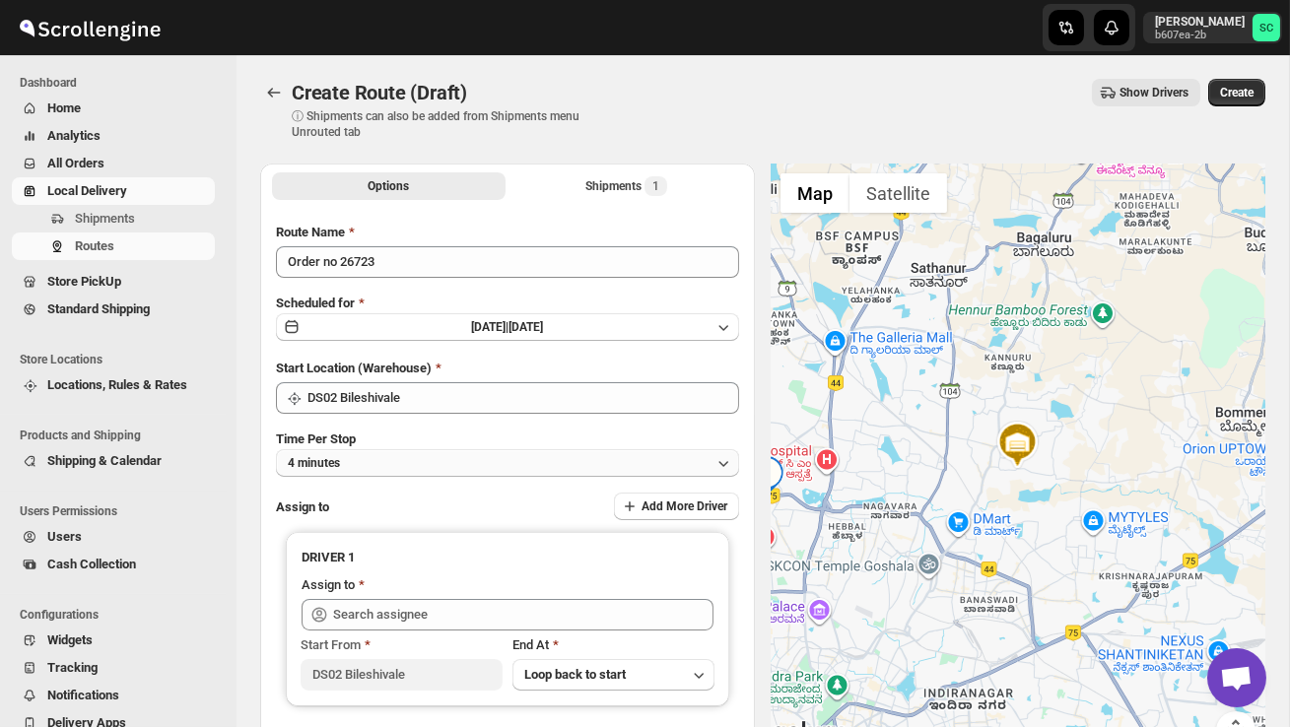
click at [444, 454] on button "4 minutes" at bounding box center [507, 463] width 463 height 28
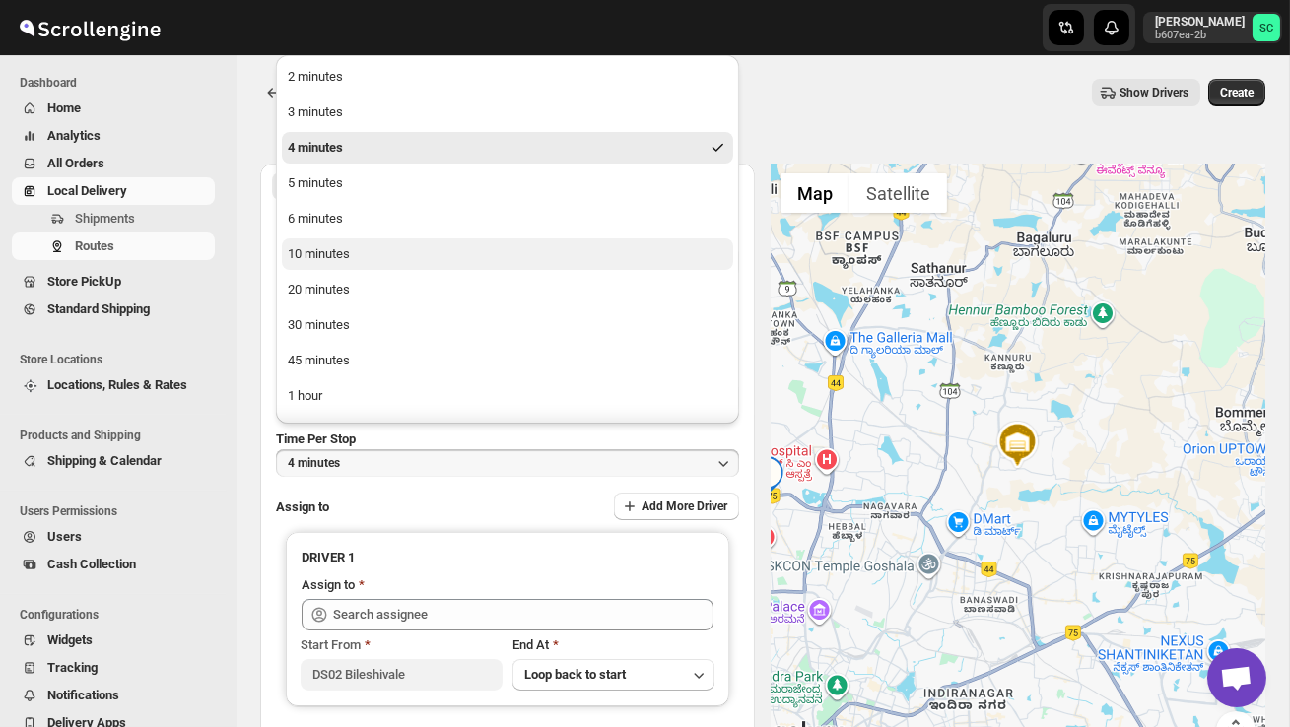
click at [379, 257] on button "10 minutes" at bounding box center [507, 254] width 451 height 32
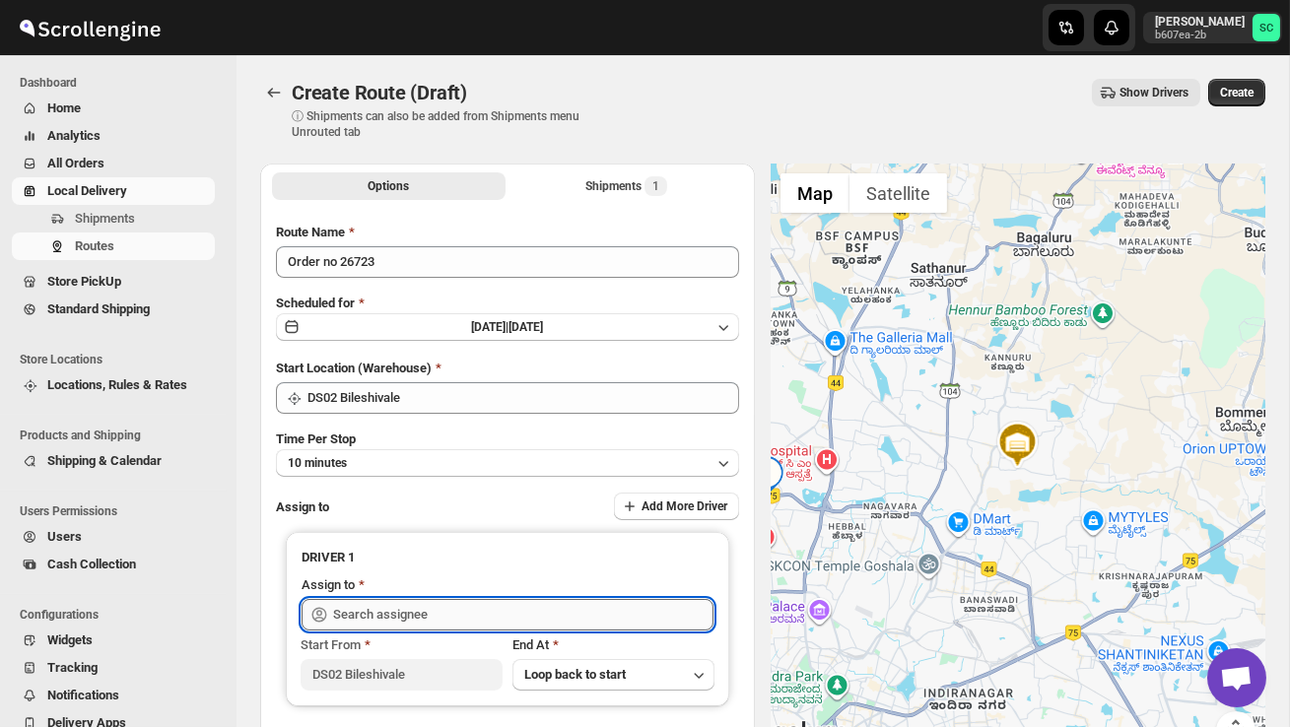
click at [369, 608] on input "text" at bounding box center [523, 615] width 380 height 32
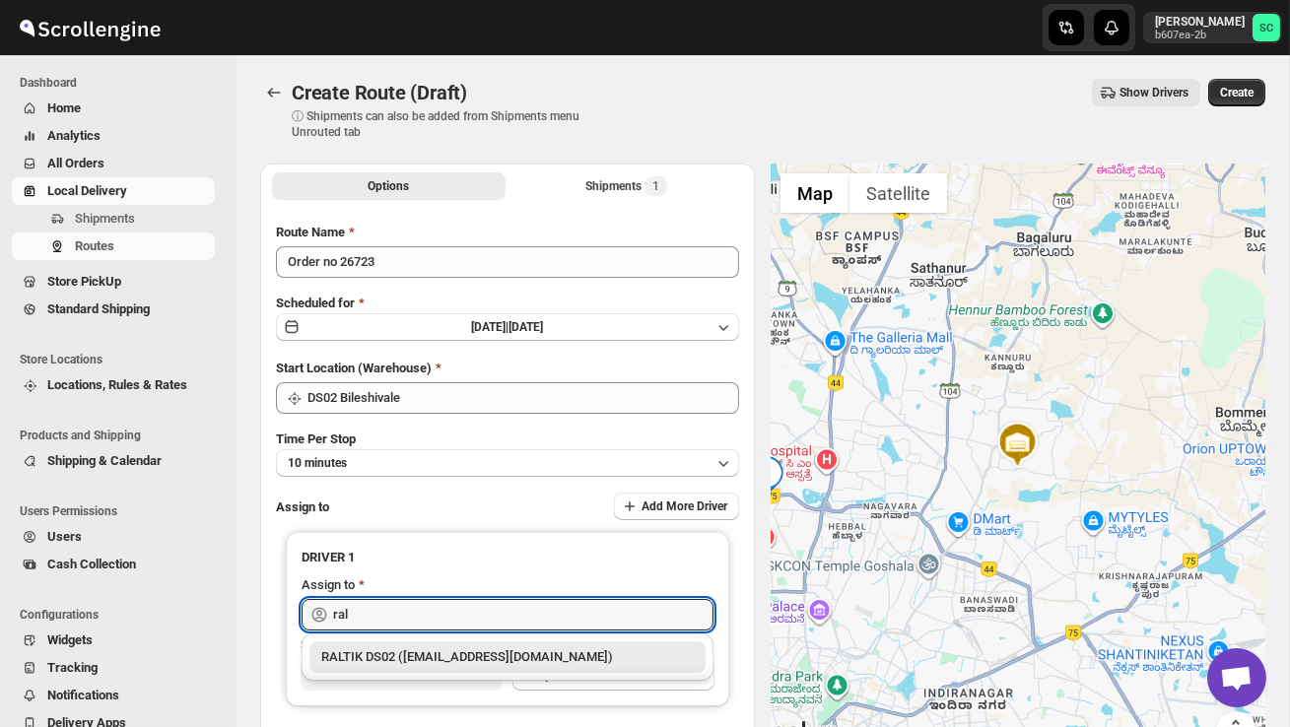
click at [427, 663] on div "RALTIK DS02 ([EMAIL_ADDRESS][DOMAIN_NAME])" at bounding box center [507, 657] width 372 height 20
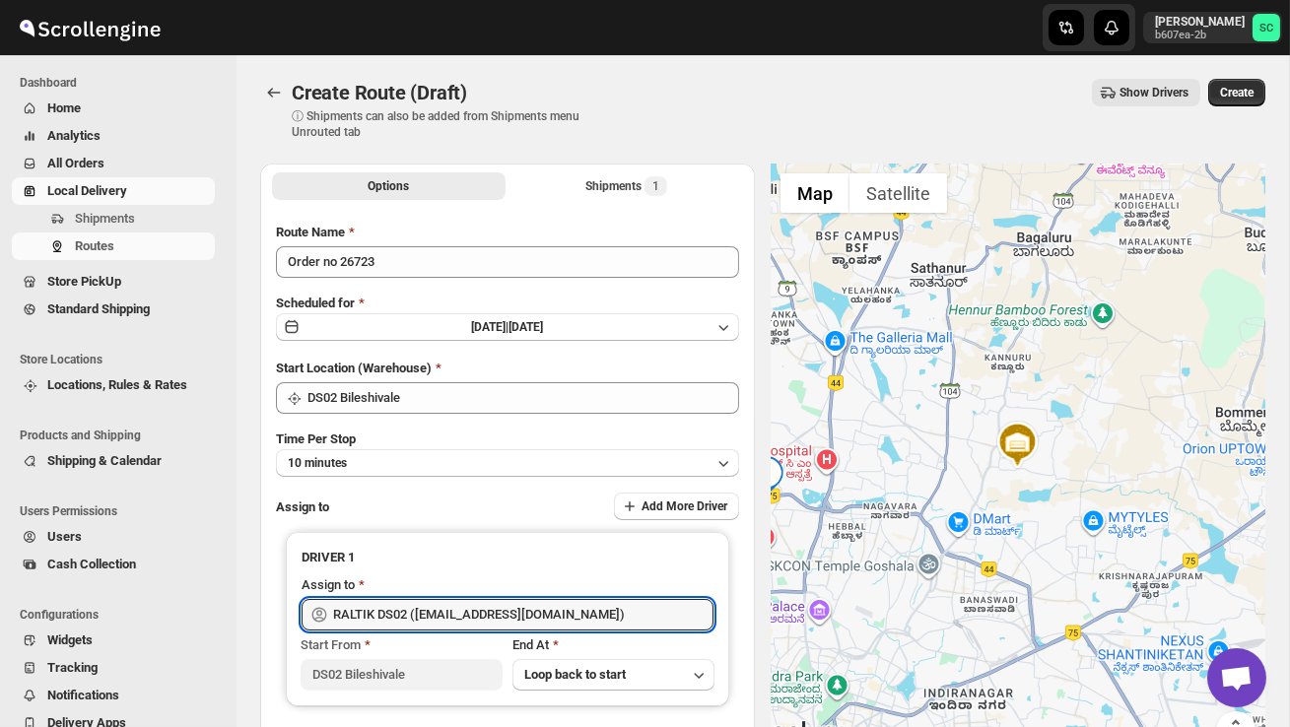
type input "RALTIK DS02 ([EMAIL_ADDRESS][DOMAIN_NAME])"
click at [1244, 93] on span "Create" at bounding box center [1236, 93] width 33 height 16
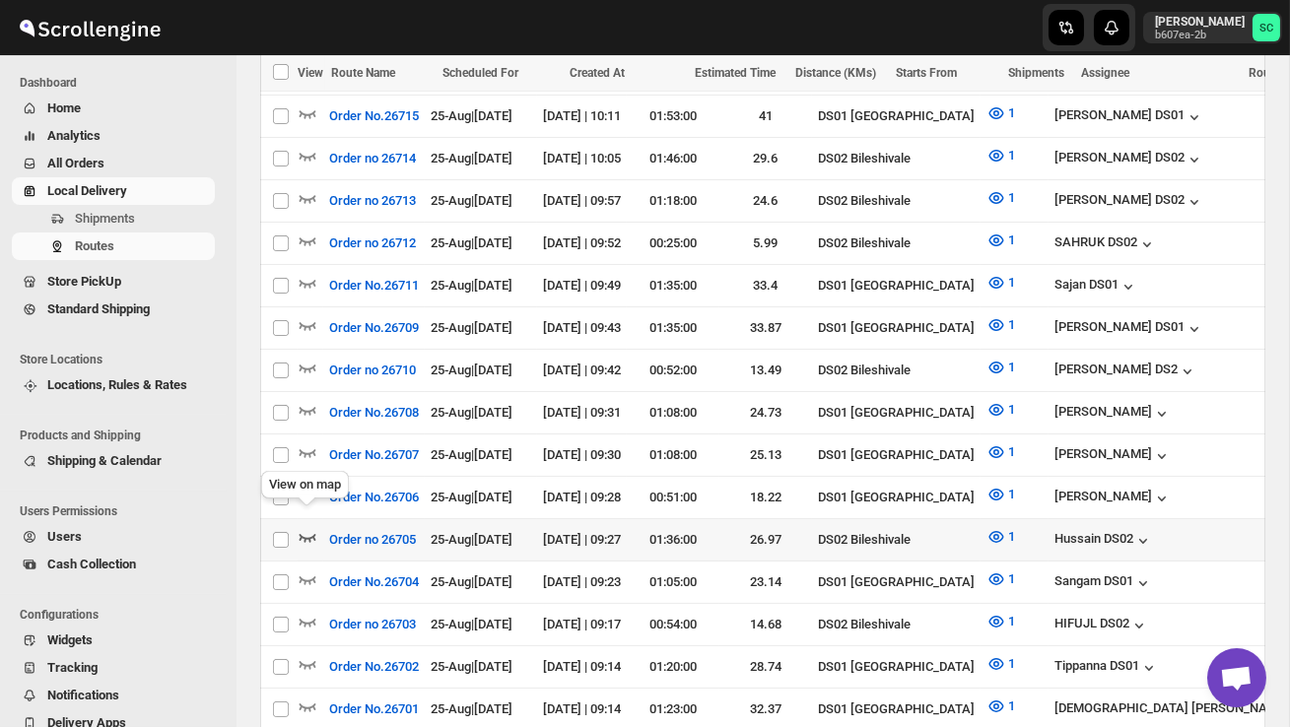
click at [308, 527] on icon "button" at bounding box center [308, 537] width 20 height 20
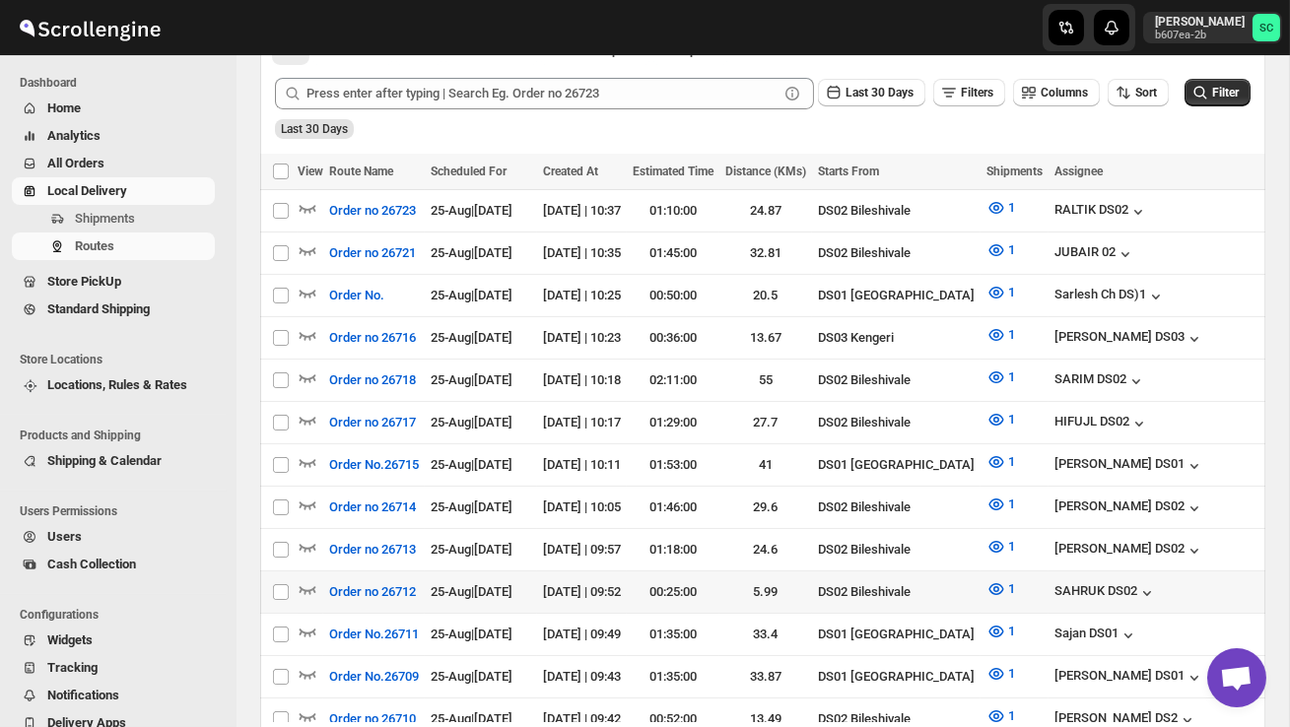
scroll to position [493, 0]
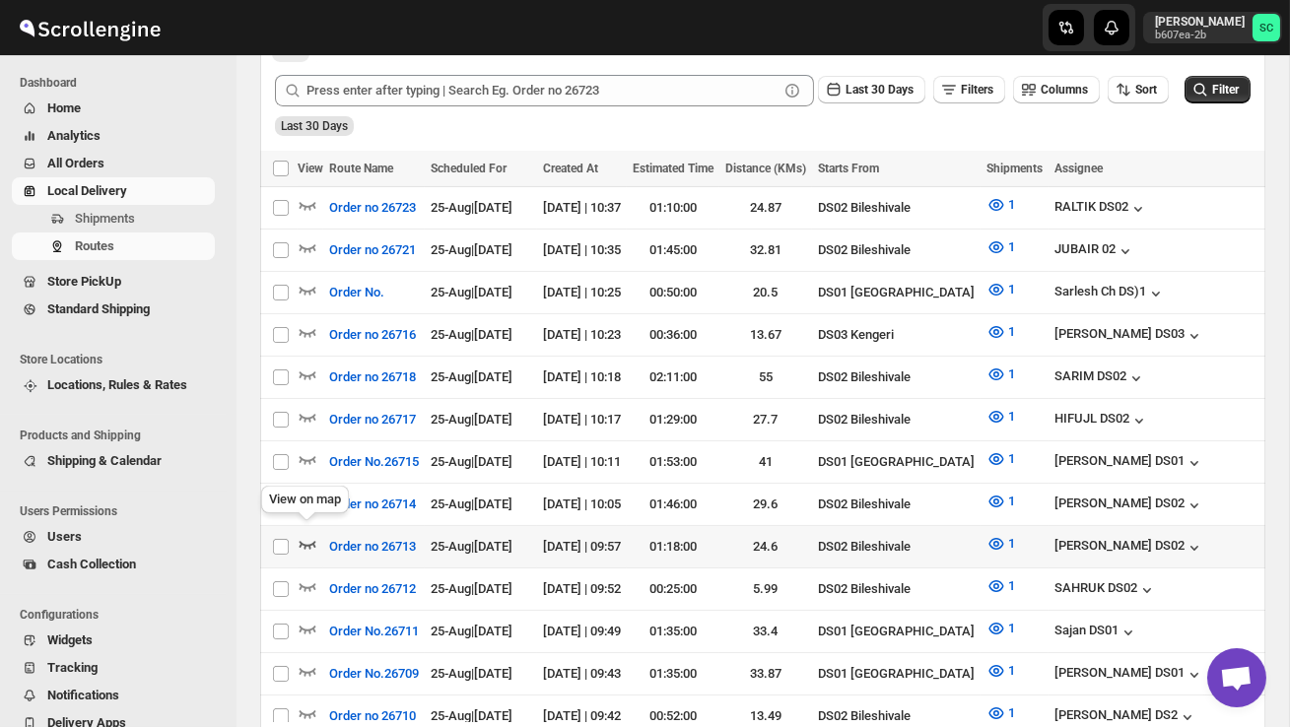
click at [309, 534] on icon "button" at bounding box center [308, 544] width 20 height 20
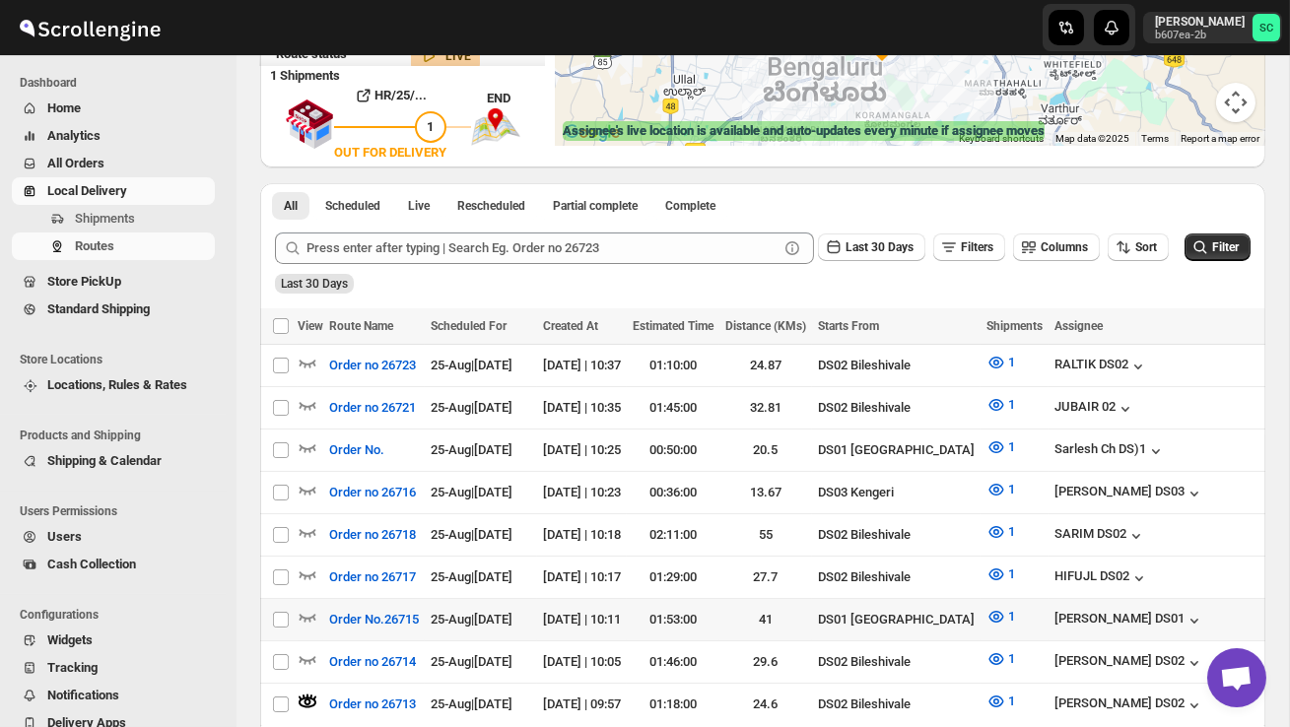
scroll to position [355, 0]
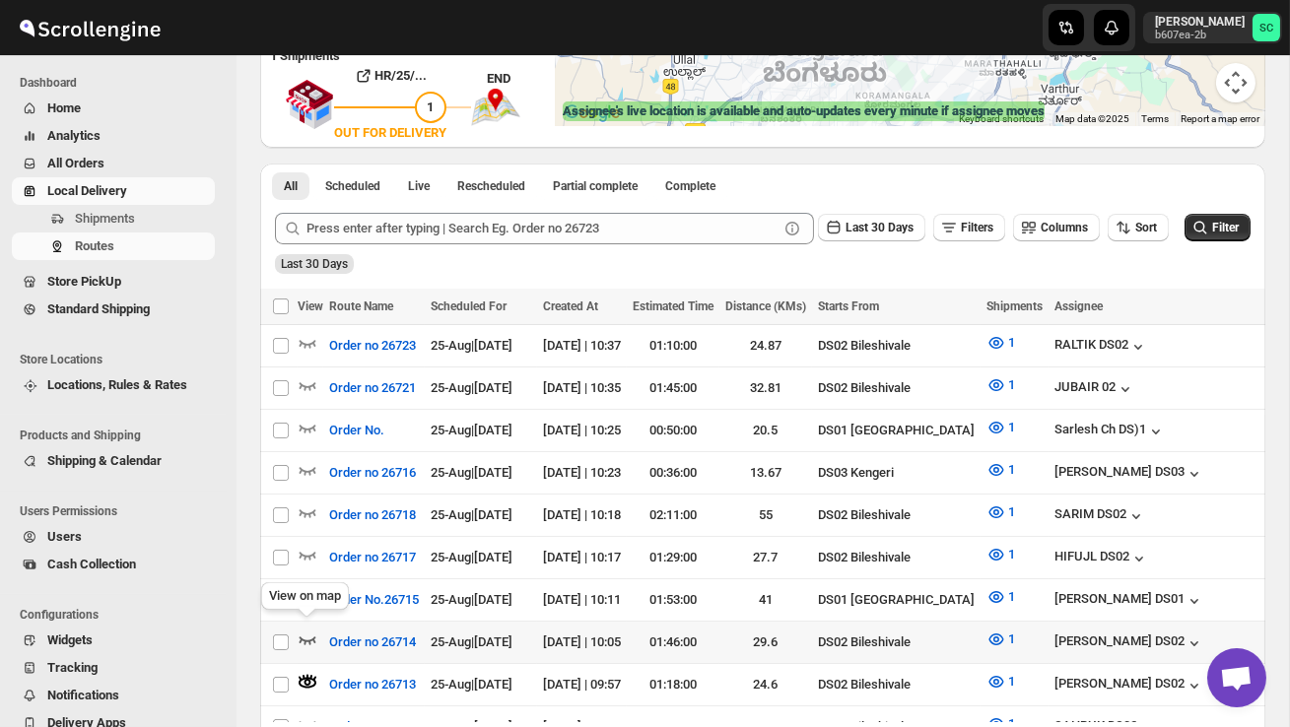
click at [309, 636] on icon "button" at bounding box center [307, 640] width 17 height 8
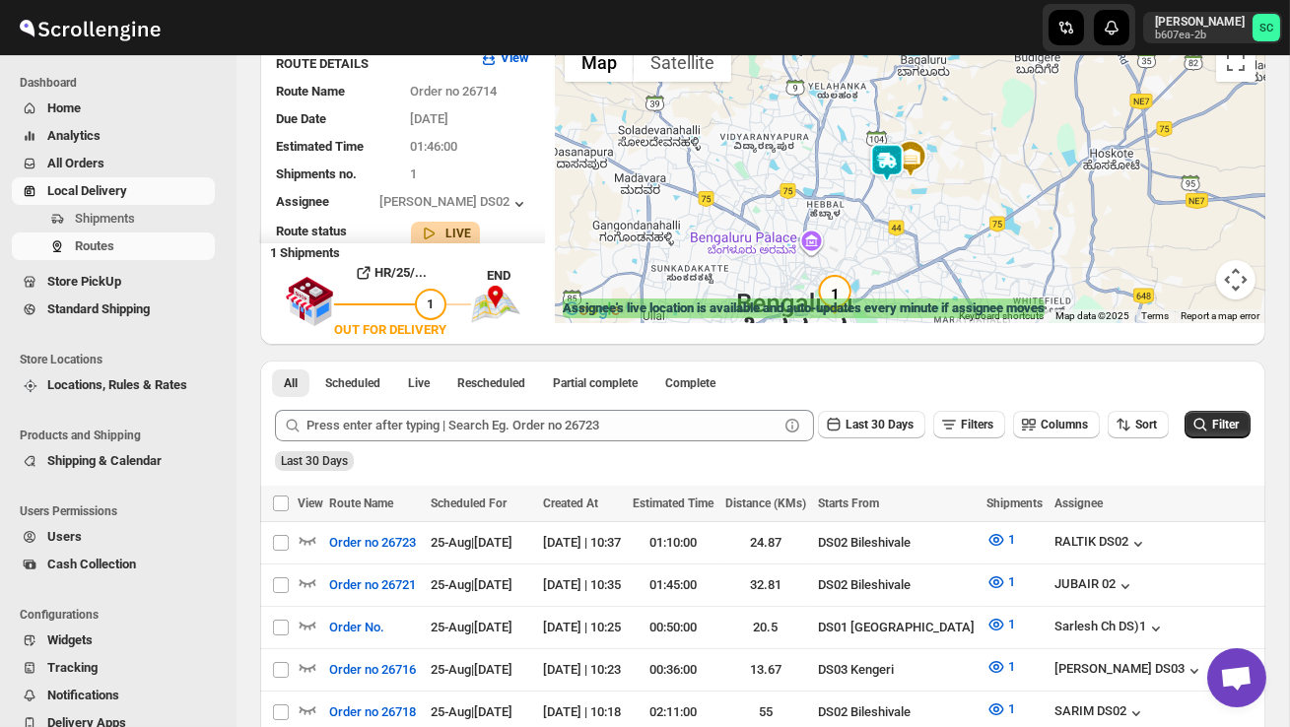
scroll to position [0, 0]
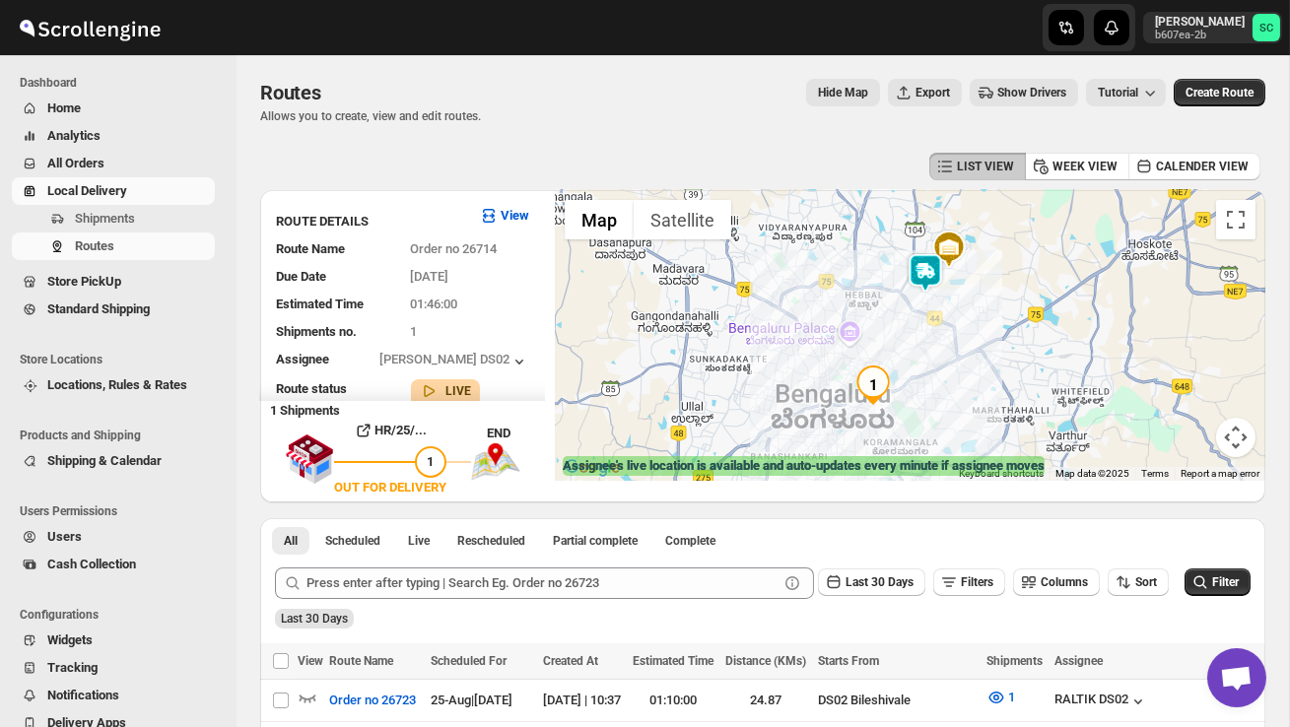
click at [936, 271] on img at bounding box center [924, 272] width 39 height 39
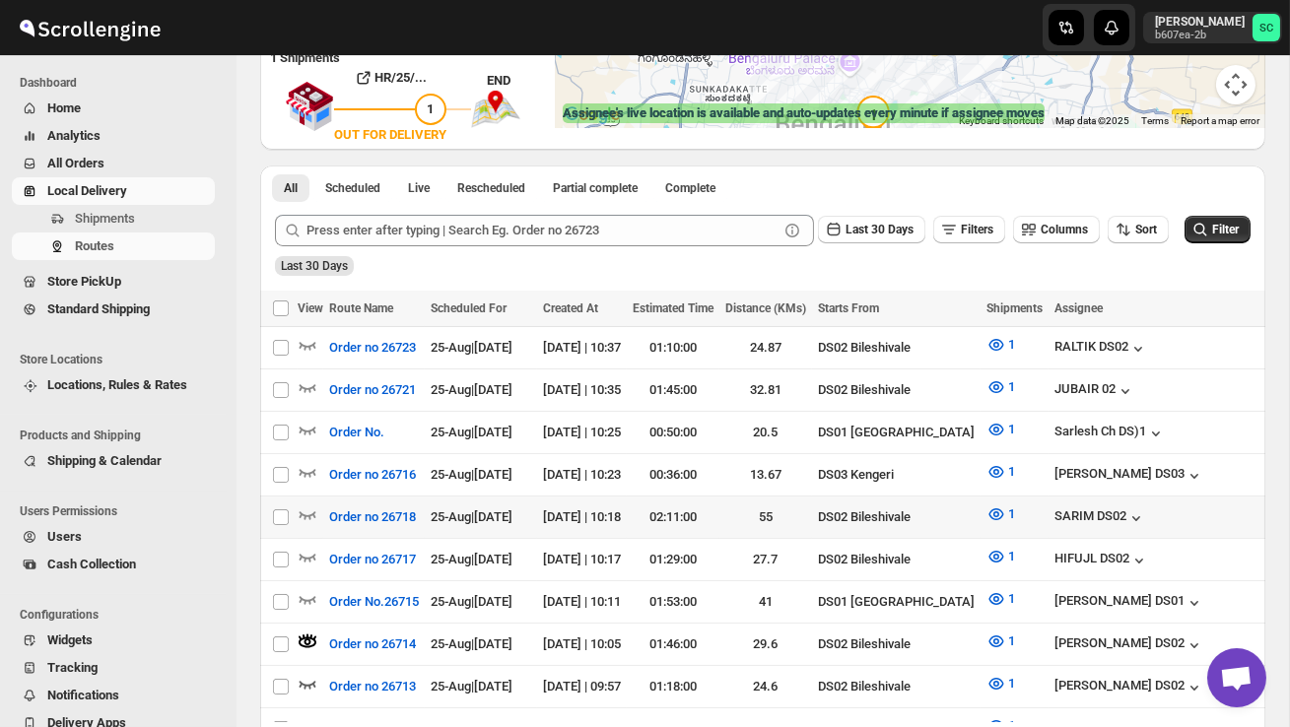
scroll to position [371, 0]
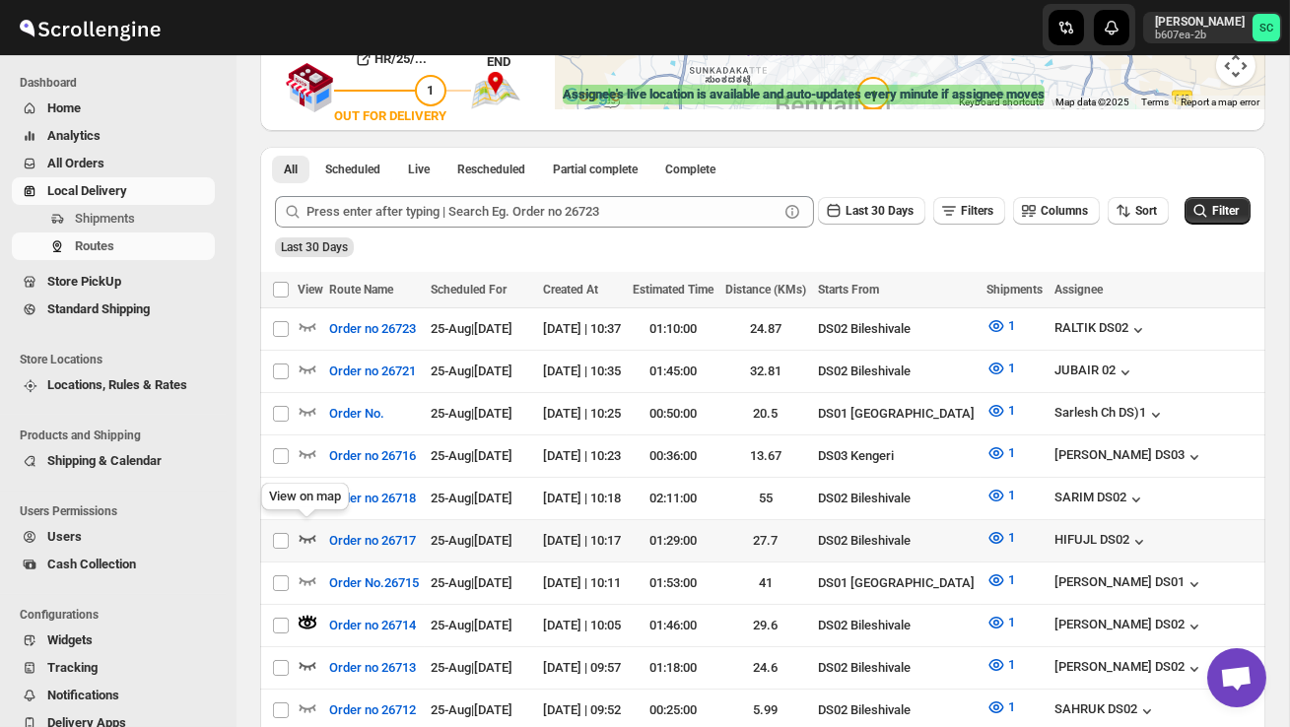
click at [308, 531] on icon "button" at bounding box center [308, 538] width 20 height 20
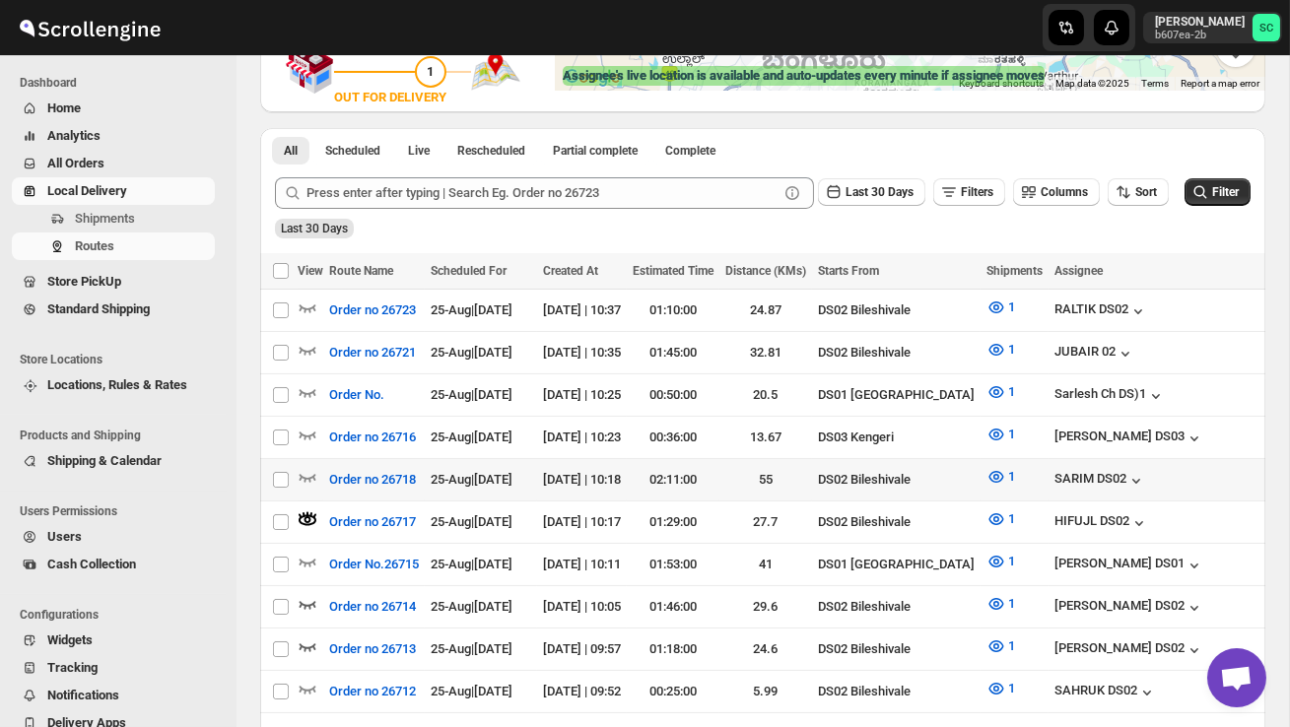
scroll to position [393, 0]
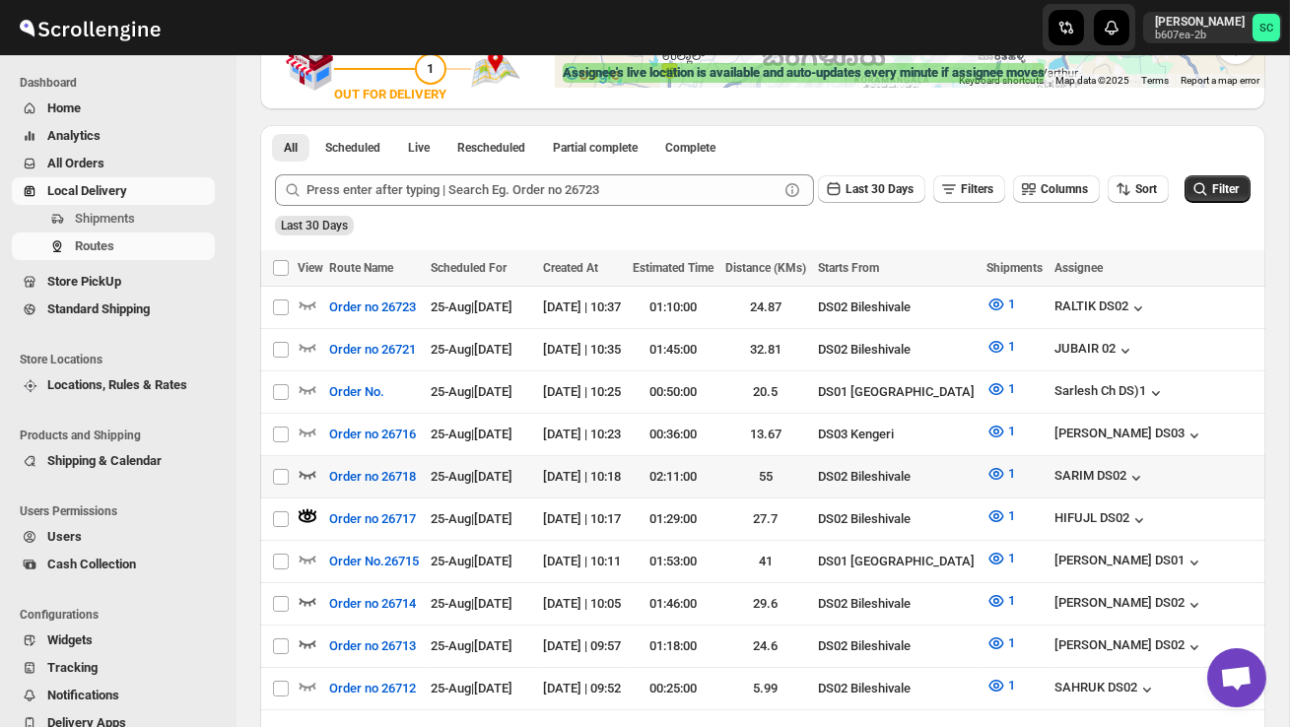
click at [305, 466] on icon "button" at bounding box center [308, 474] width 20 height 20
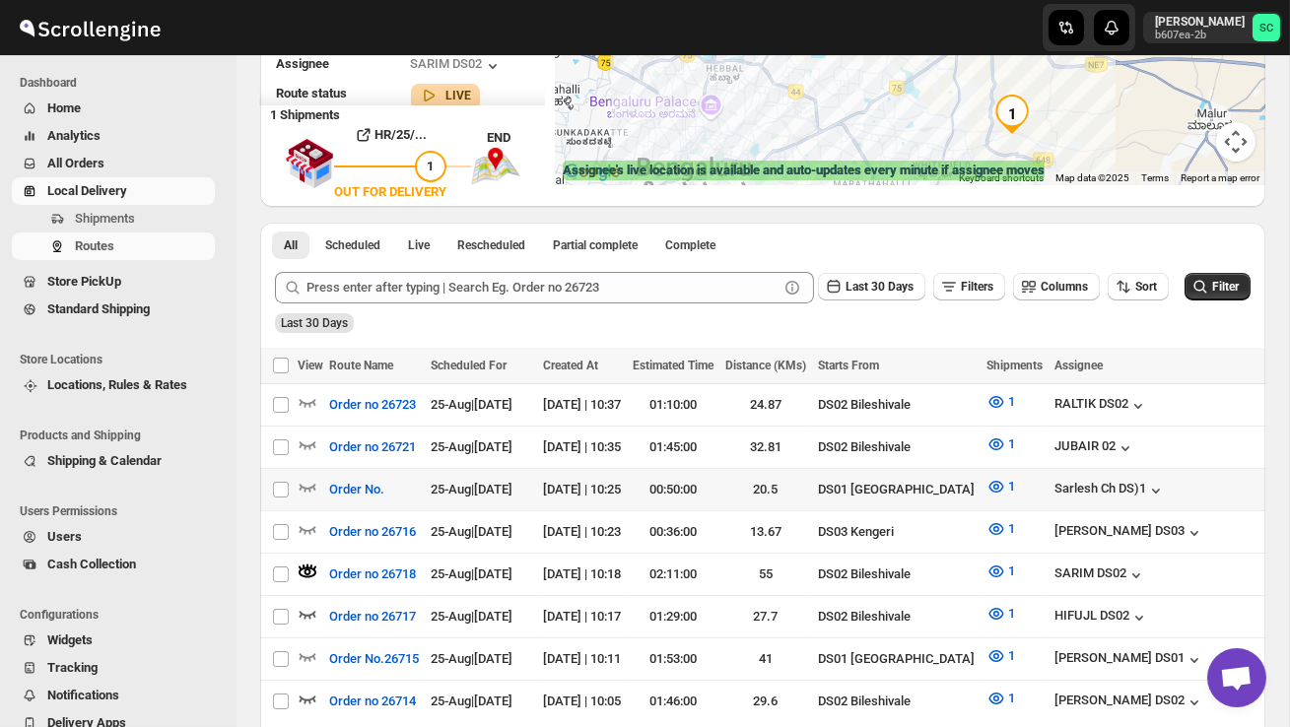
scroll to position [296, 0]
click at [302, 396] on icon "button" at bounding box center [308, 402] width 20 height 20
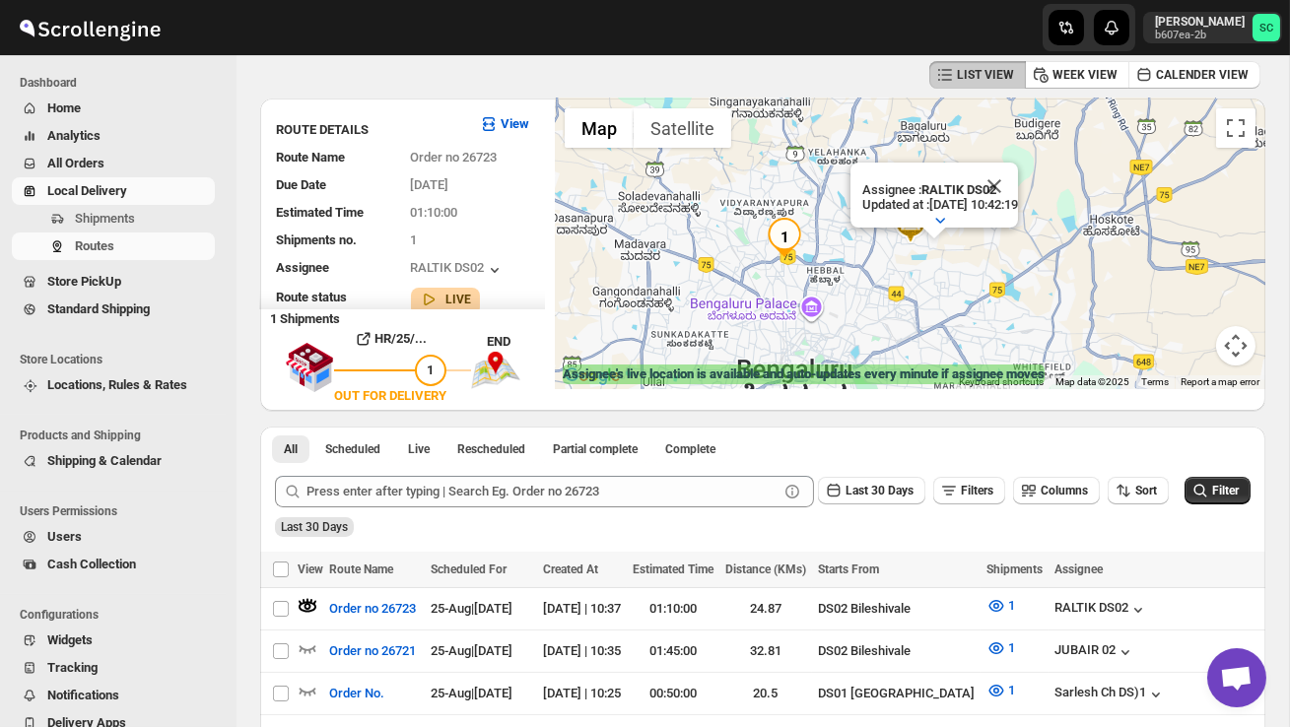
scroll to position [0, 0]
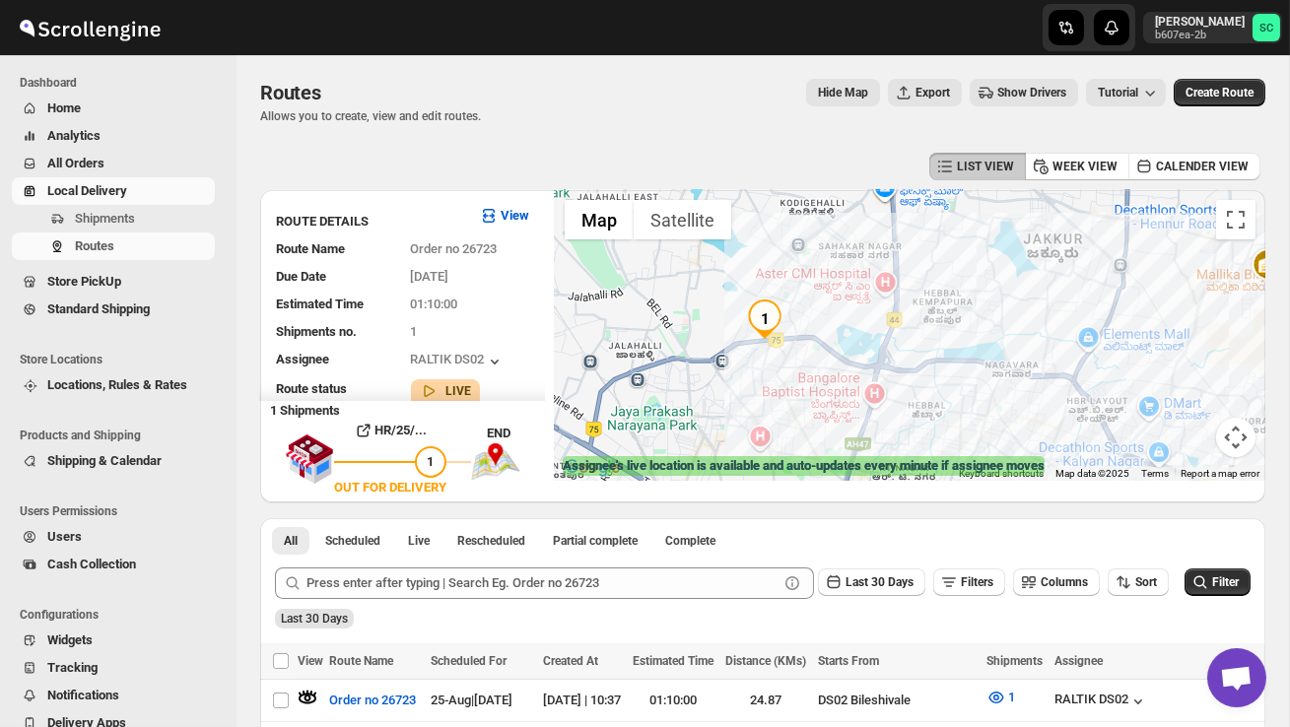
drag, startPoint x: 818, startPoint y: 380, endPoint x: 926, endPoint y: 413, distance: 113.1
click at [926, 413] on div "Assignee : RALTIK DS02 Updated at : 25/08/2025, 10:42:19 Duty mode Enabled Batt…" at bounding box center [910, 335] width 710 height 291
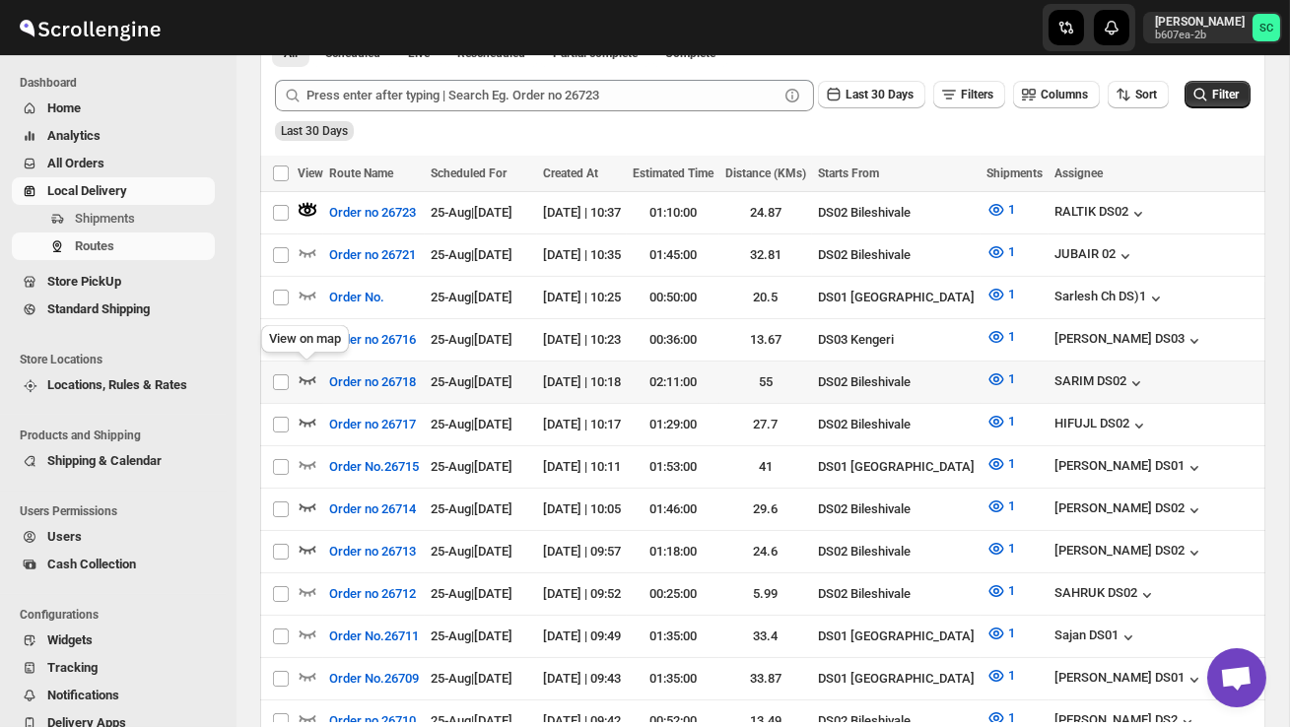
click at [300, 369] on icon "button" at bounding box center [308, 379] width 20 height 20
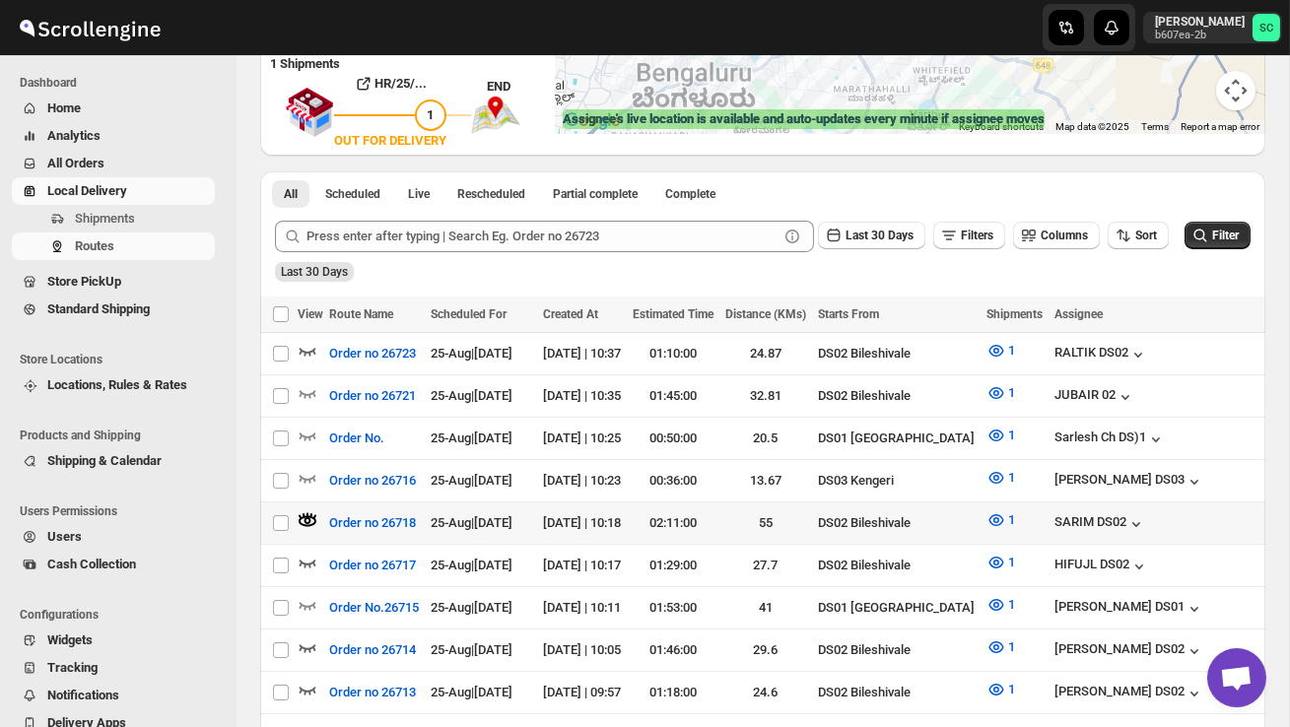
scroll to position [374, 0]
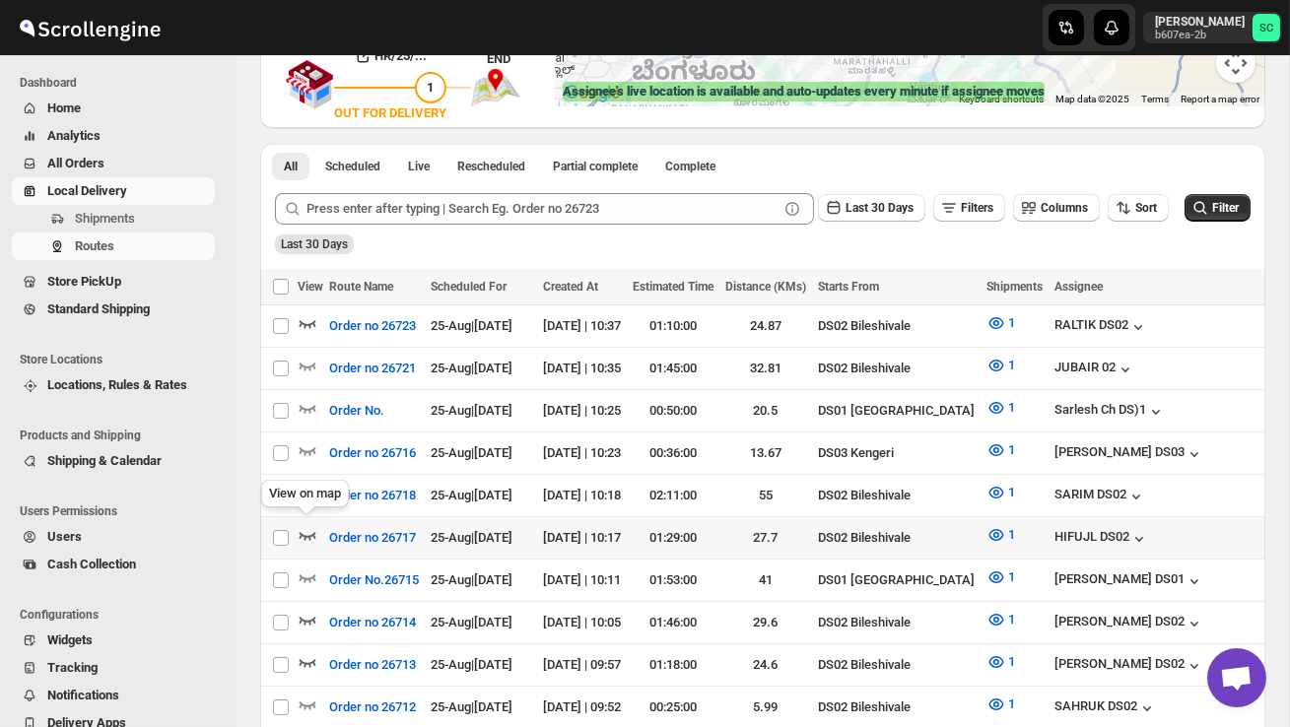
click at [308, 527] on icon "button" at bounding box center [308, 535] width 20 height 20
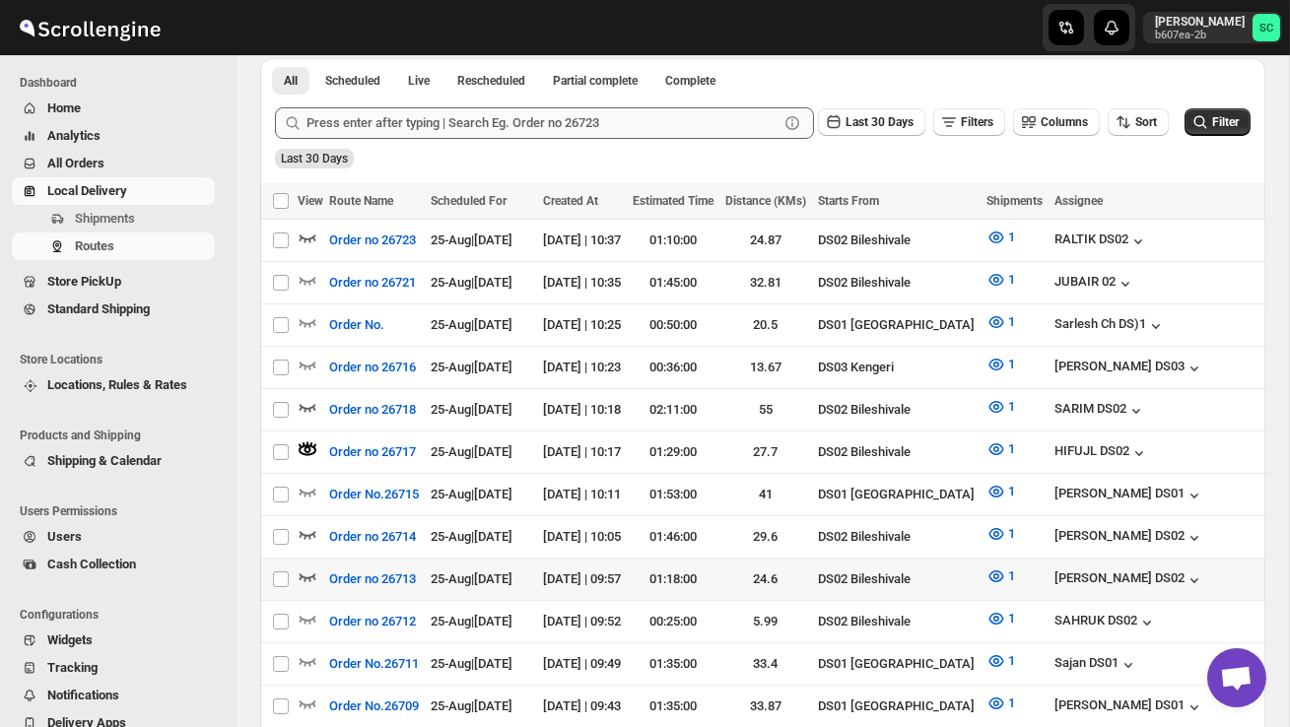
scroll to position [466, 0]
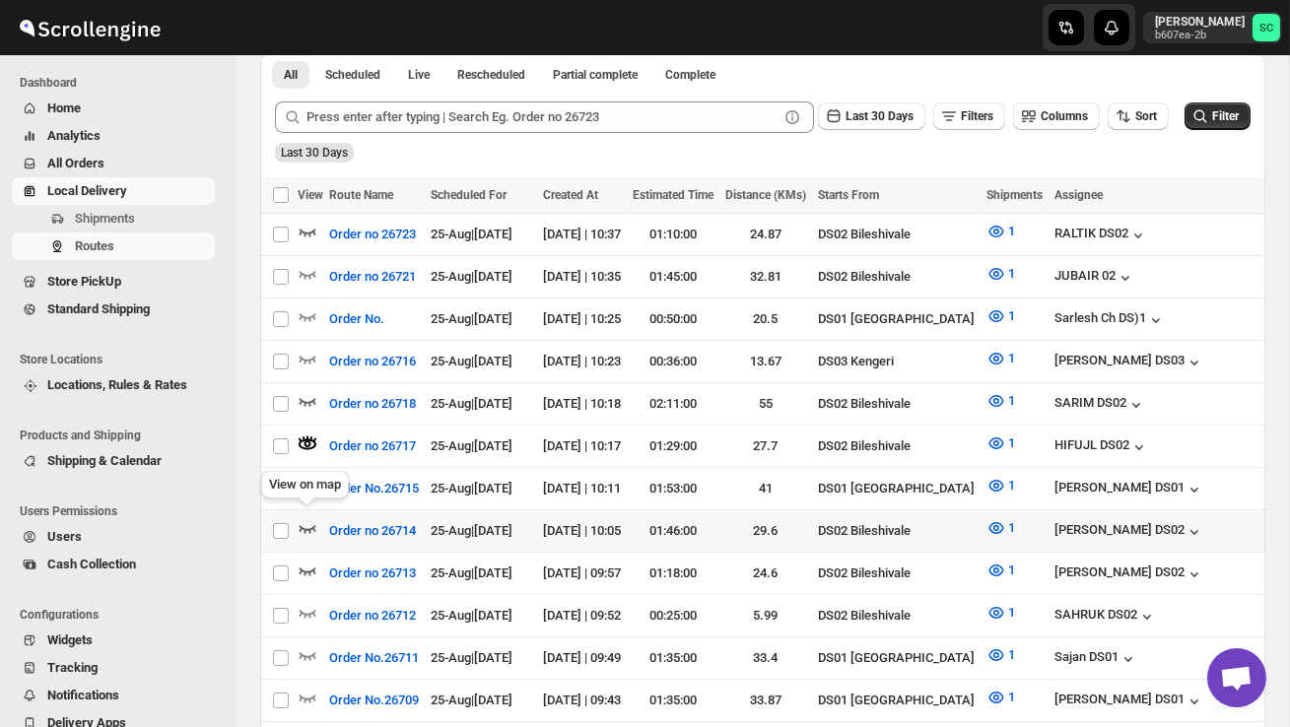
click at [310, 518] on icon "button" at bounding box center [308, 528] width 20 height 20
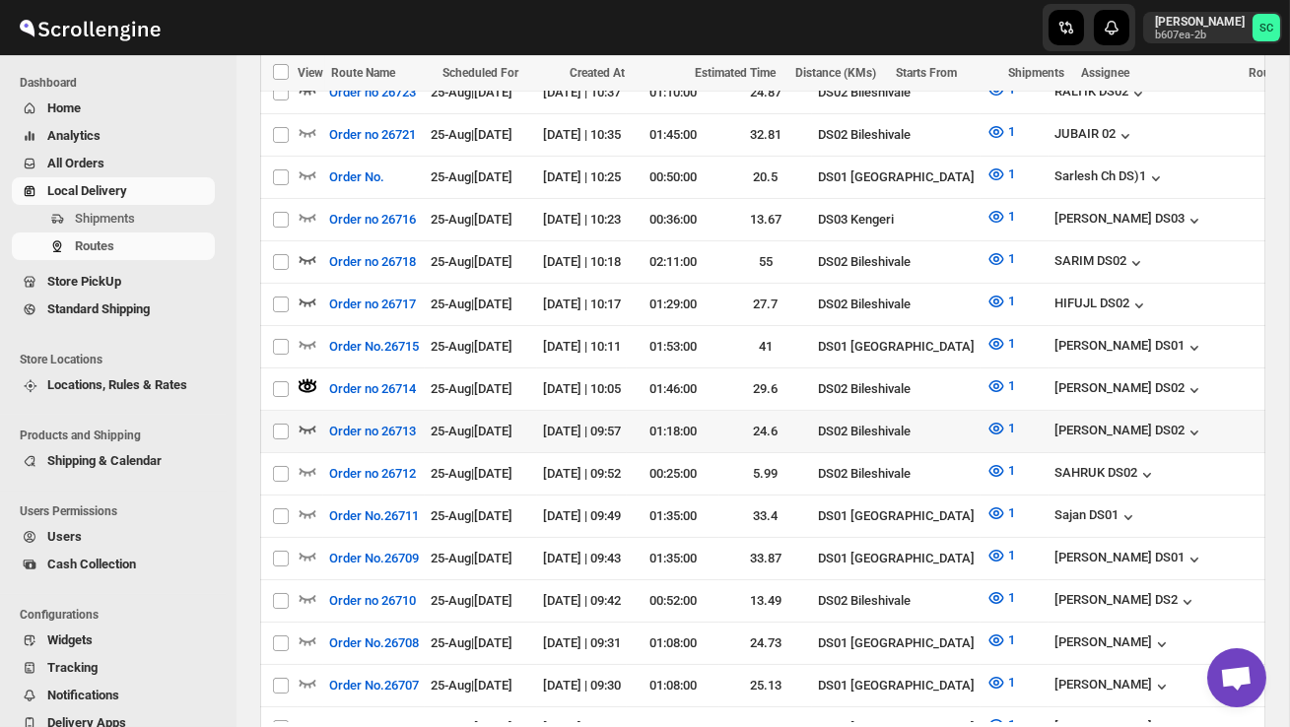
scroll to position [611, 0]
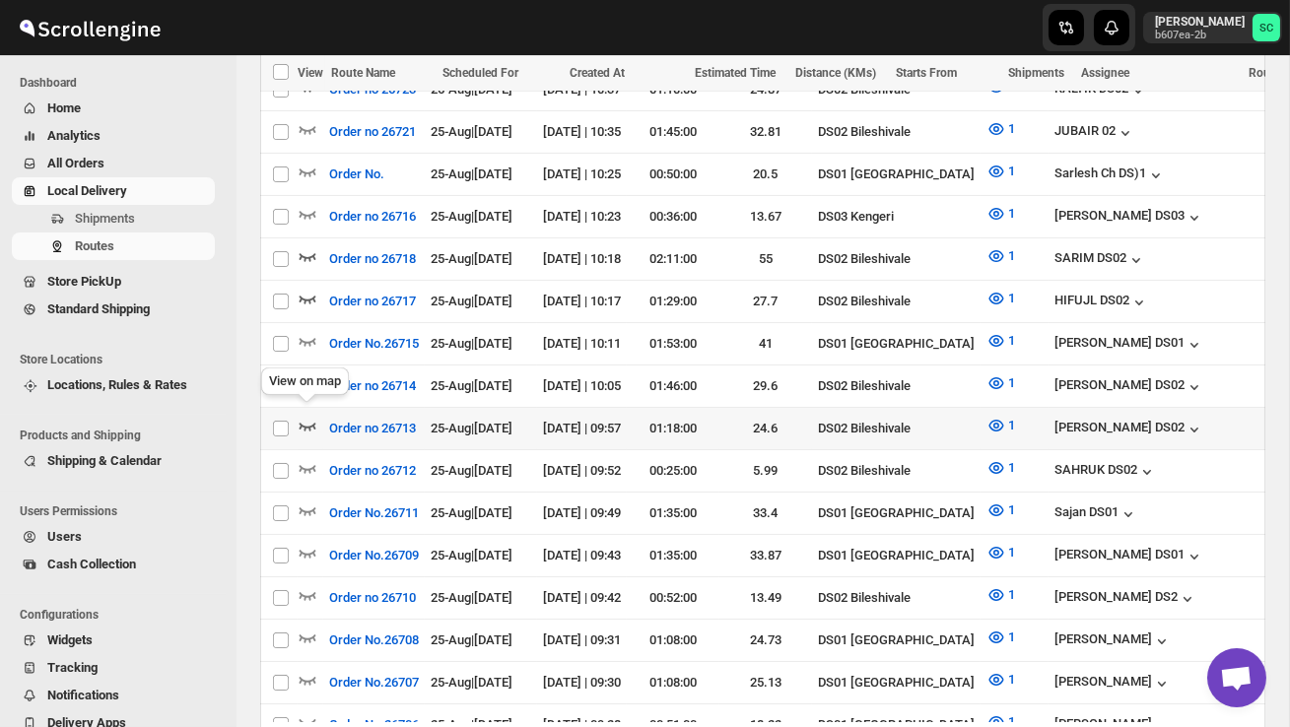
click at [309, 423] on icon "button" at bounding box center [307, 427] width 17 height 8
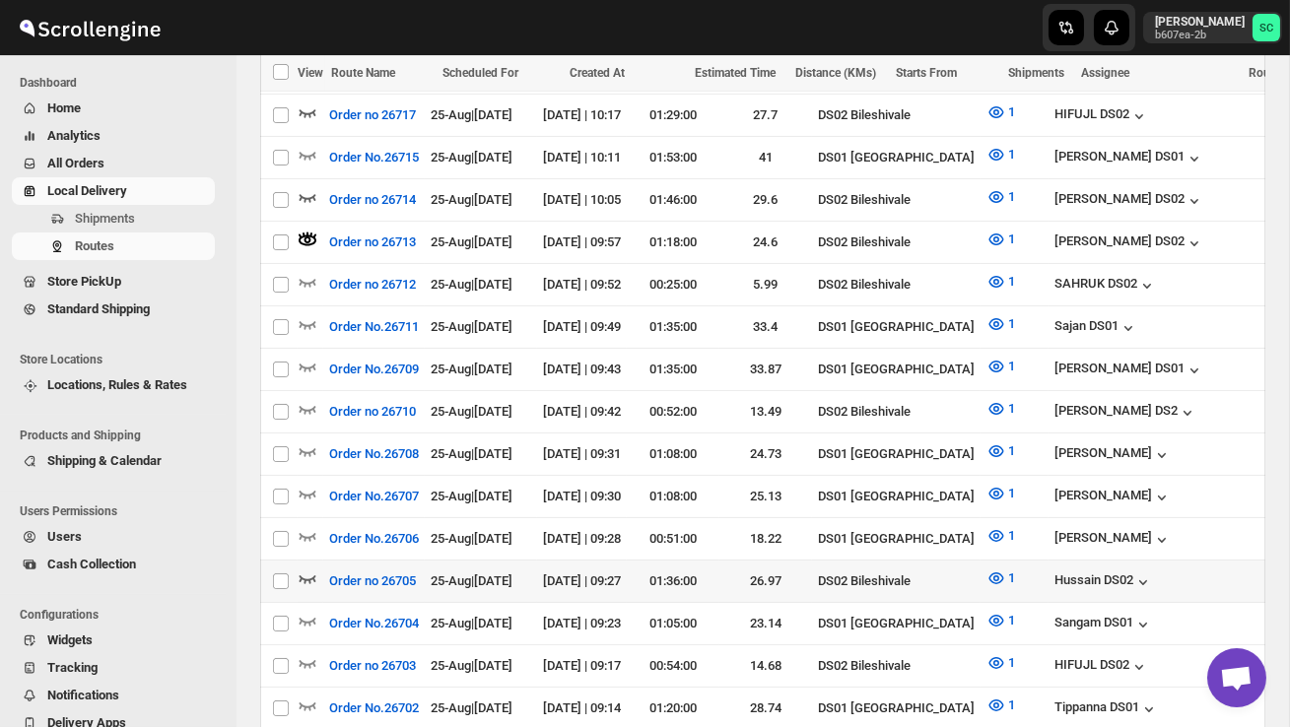
scroll to position [798, 0]
click at [306, 567] on icon "button" at bounding box center [308, 577] width 20 height 20
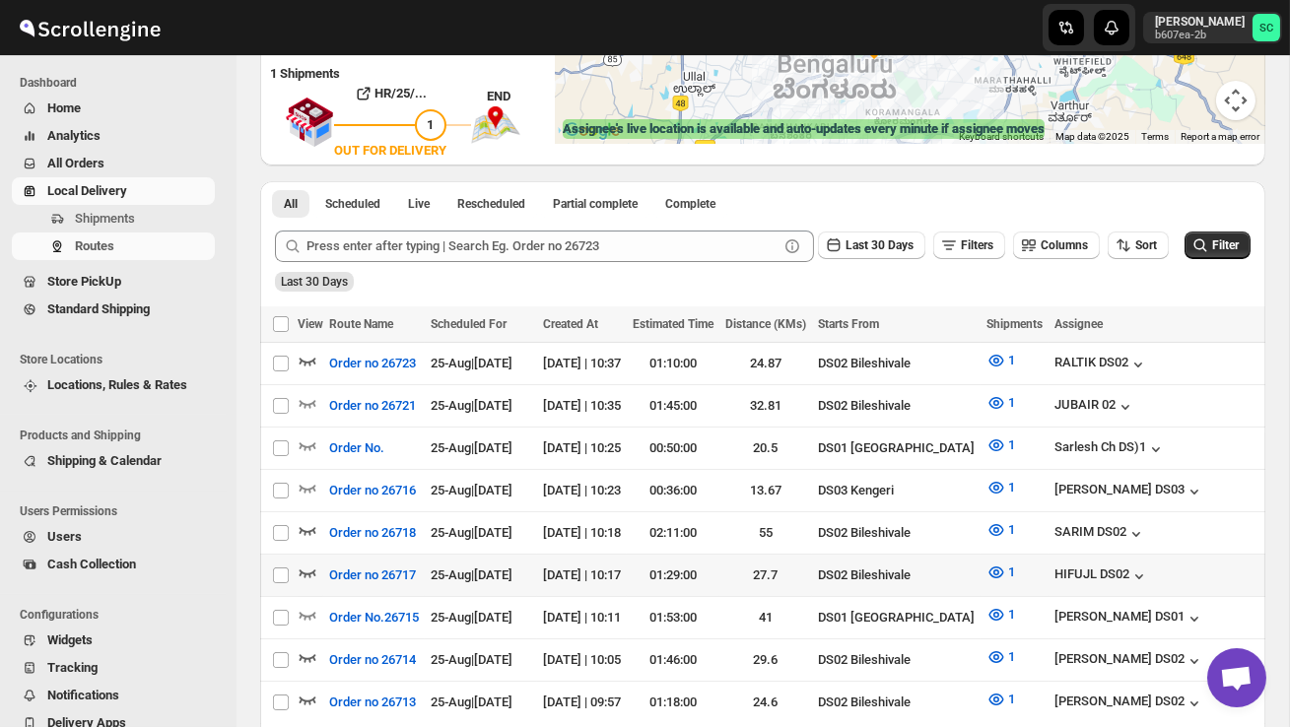
scroll to position [344, 0]
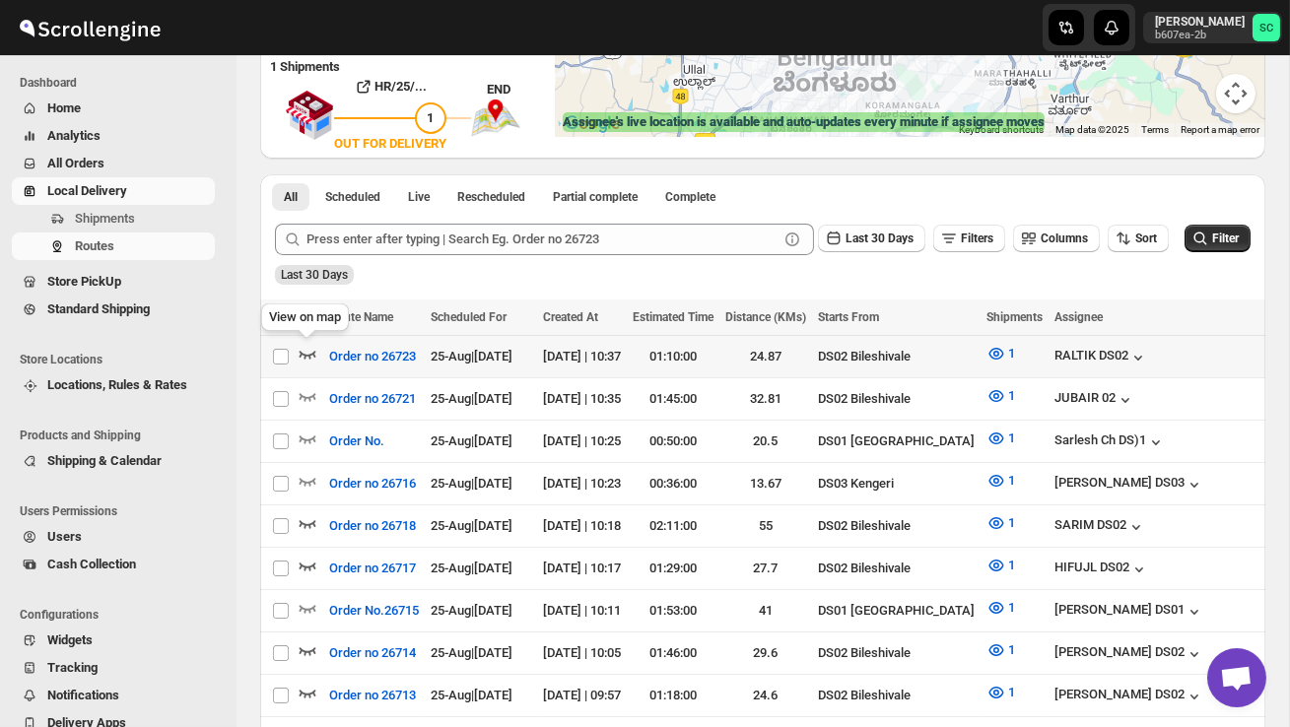
click at [307, 356] on icon "button" at bounding box center [308, 354] width 20 height 20
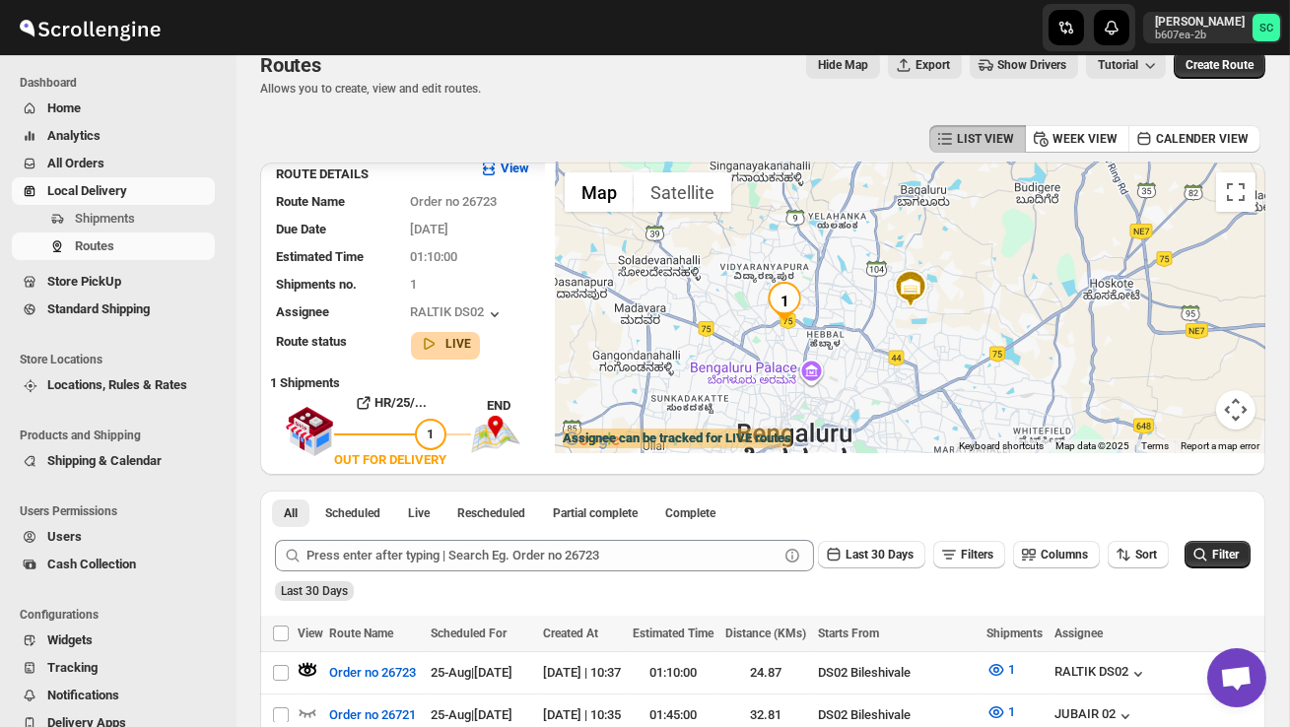
scroll to position [0, 0]
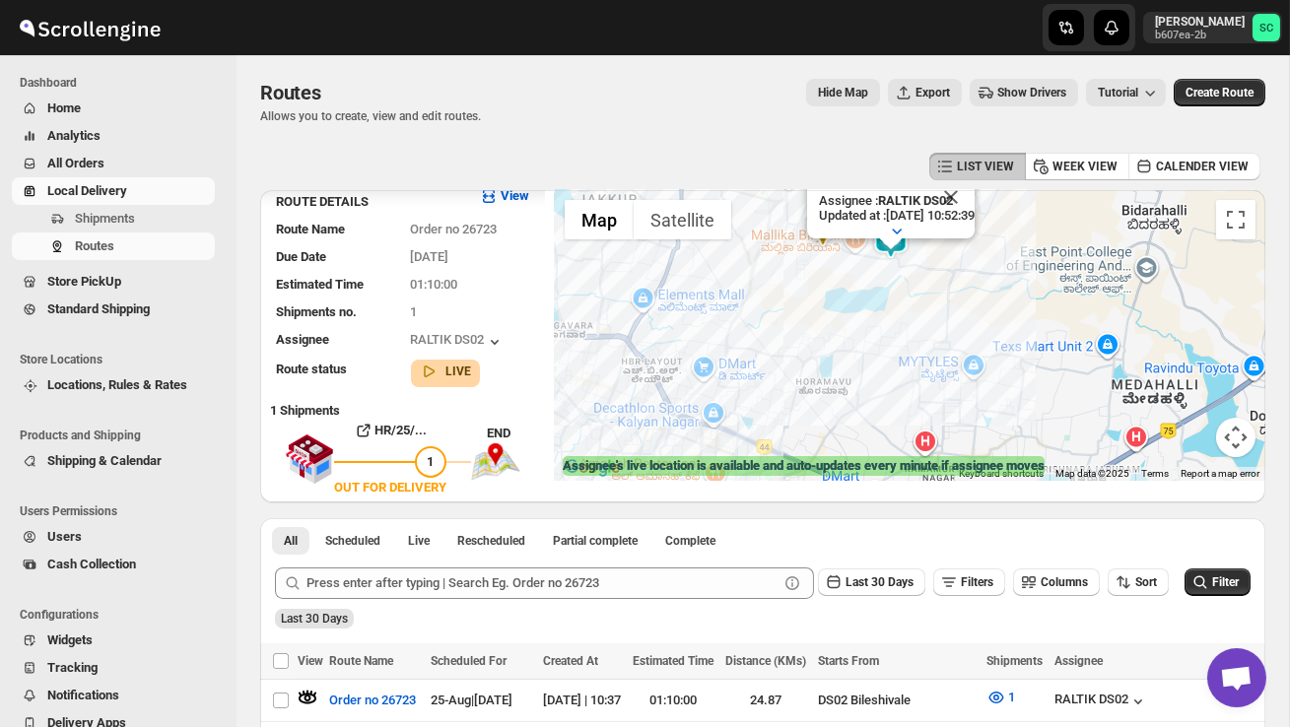
drag, startPoint x: 952, startPoint y: 348, endPoint x: 610, endPoint y: 341, distance: 341.9
click at [610, 341] on div "Assignee : RALTIK DS02 Updated at : 25/08/2025, 10:52:39 Duty mode Enabled Batt…" at bounding box center [910, 335] width 710 height 291
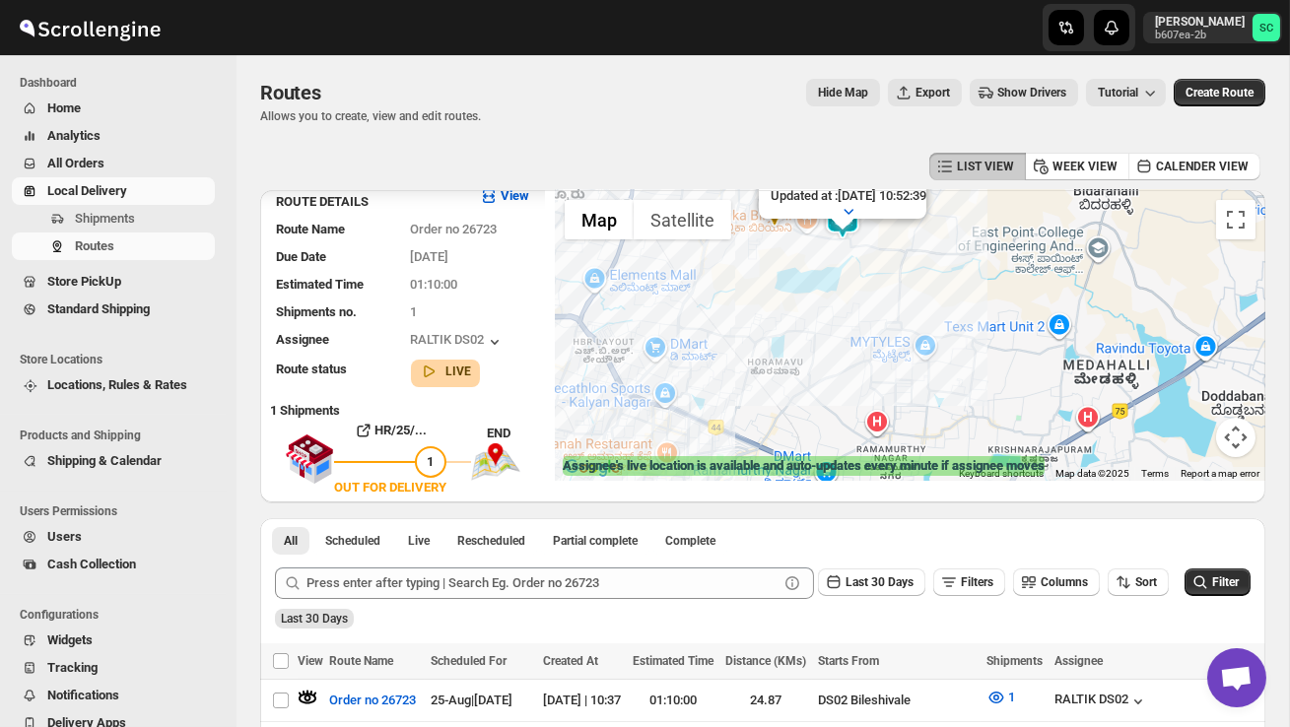
drag, startPoint x: 771, startPoint y: 334, endPoint x: 771, endPoint y: 399, distance: 65.0
click at [771, 399] on div "Assignee : RALTIK DS02 Updated at : 25/08/2025, 10:52:39 Duty mode Enabled Batt…" at bounding box center [910, 335] width 710 height 291
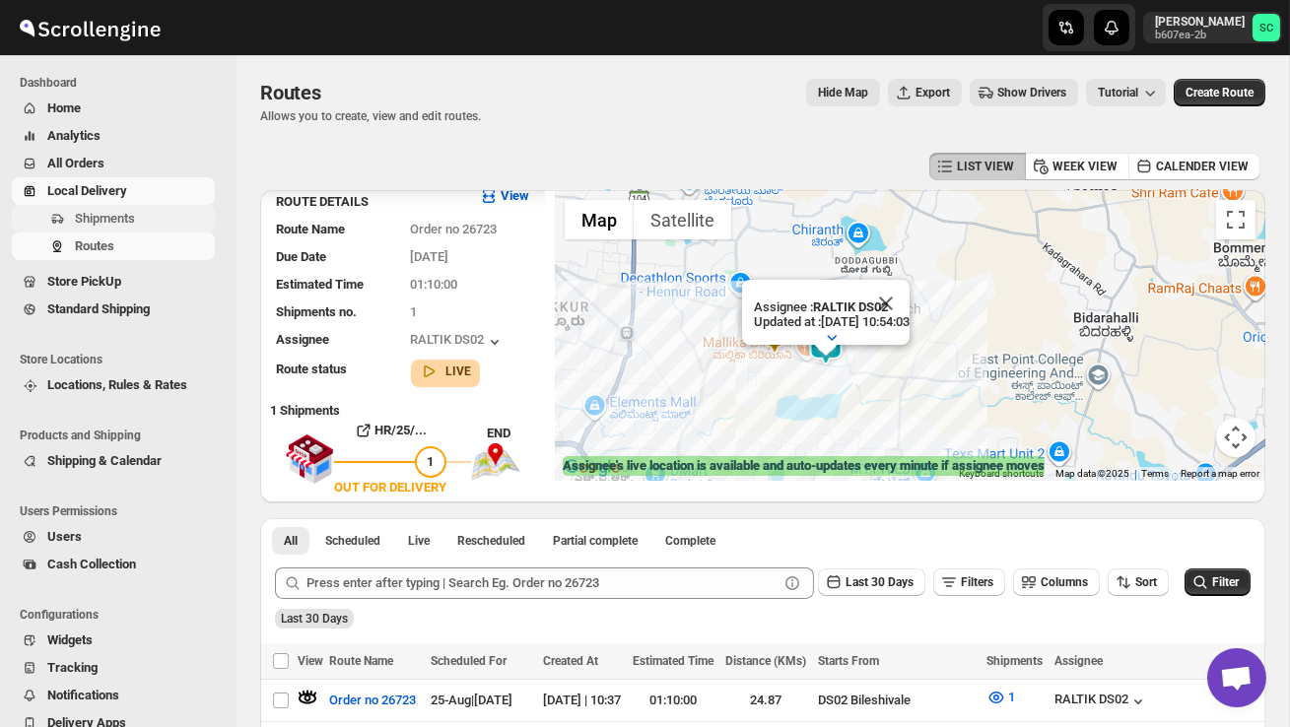
click at [101, 219] on span "Shipments" at bounding box center [105, 218] width 60 height 15
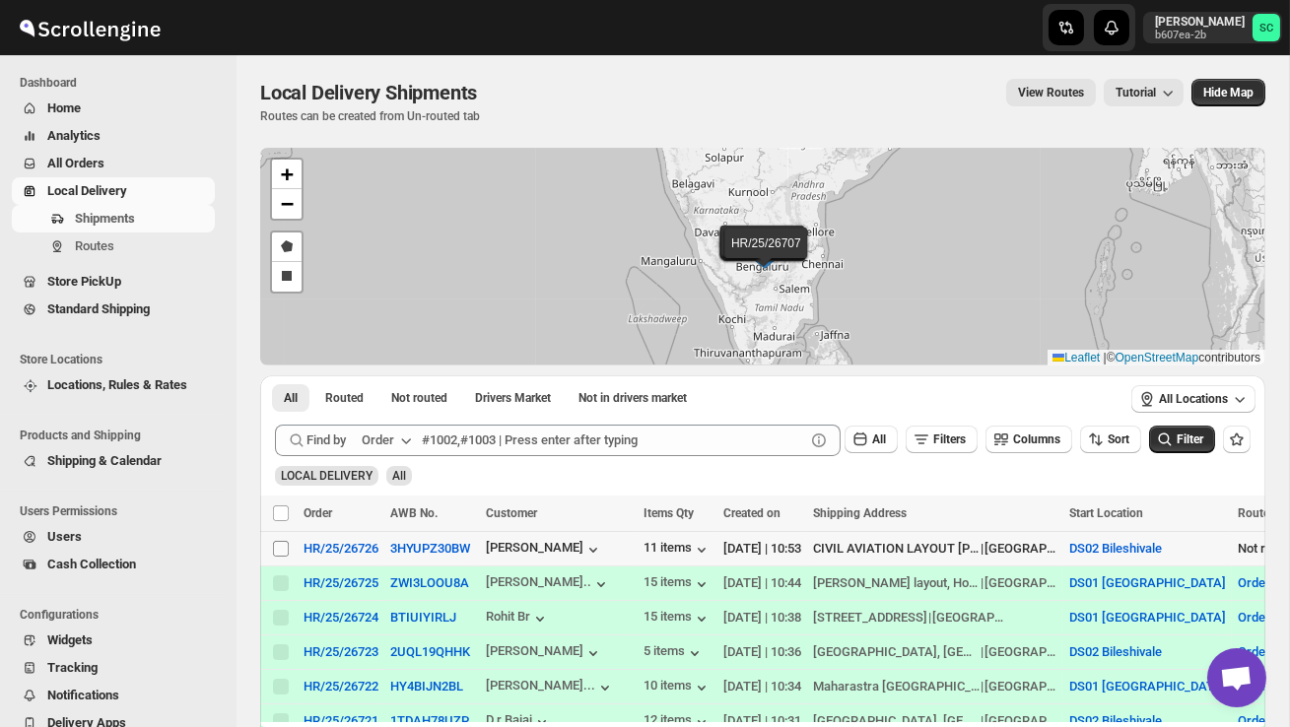
click at [278, 556] on input "Select shipment" at bounding box center [281, 549] width 16 height 16
checkbox input "true"
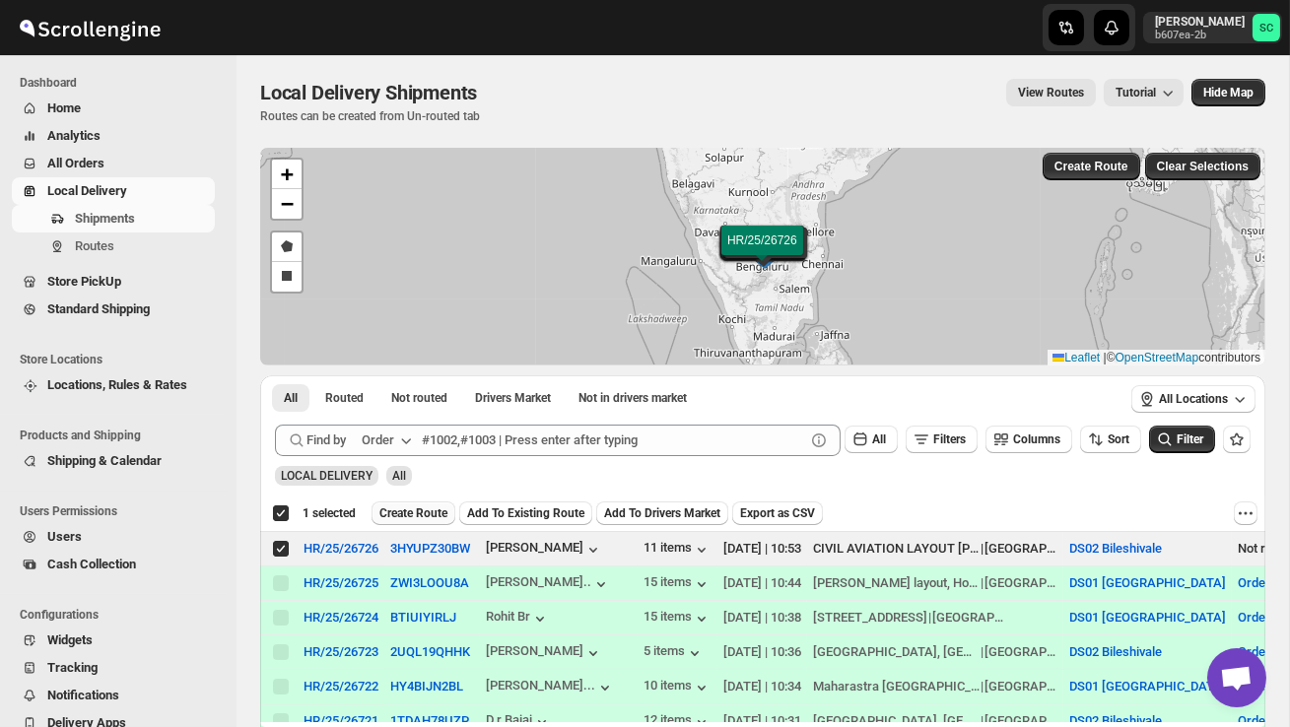
click at [414, 513] on span "Create Route" at bounding box center [413, 513] width 68 height 16
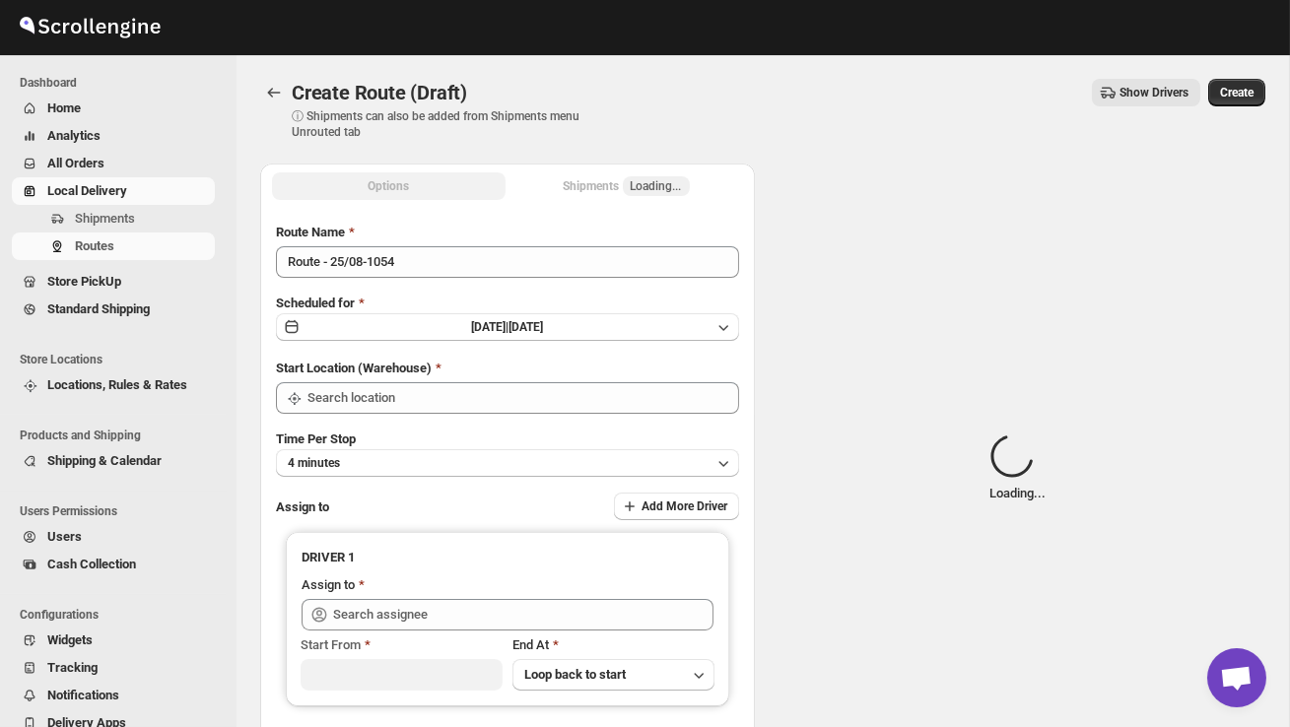
type input "DS02 Bileshivale"
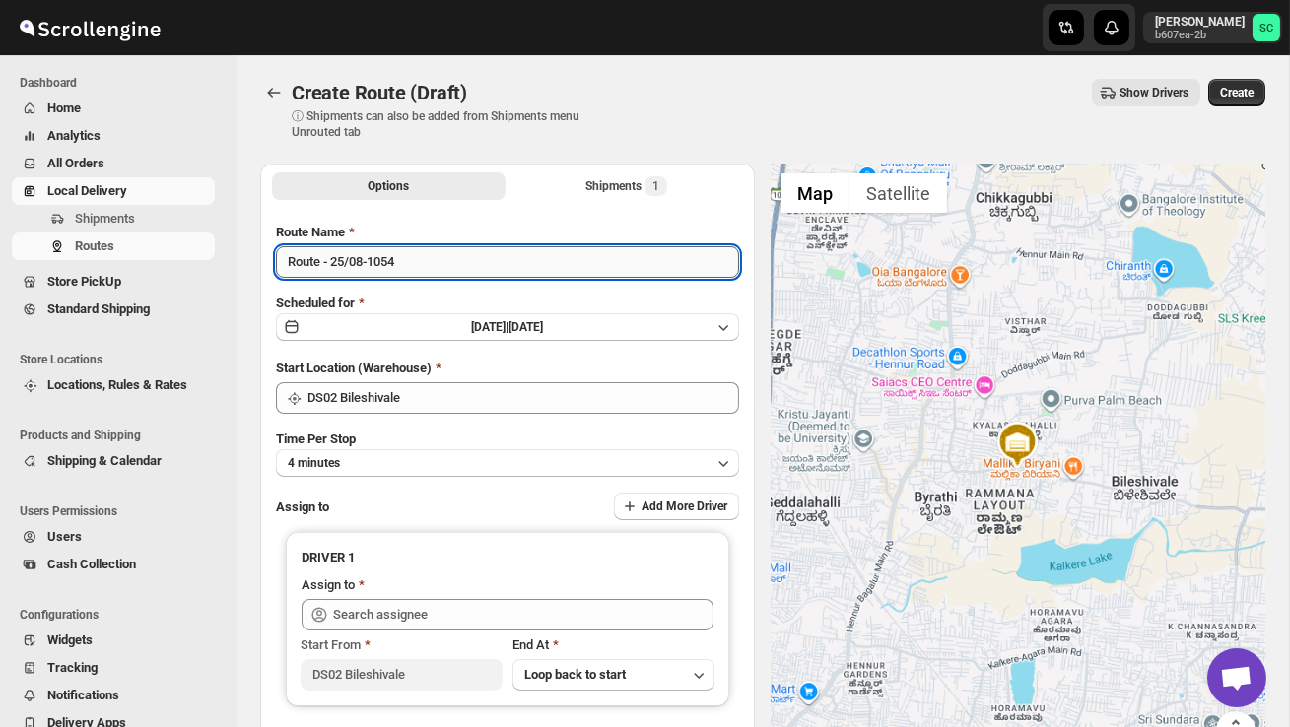
click at [426, 263] on input "Route - 25/08-1054" at bounding box center [507, 262] width 463 height 32
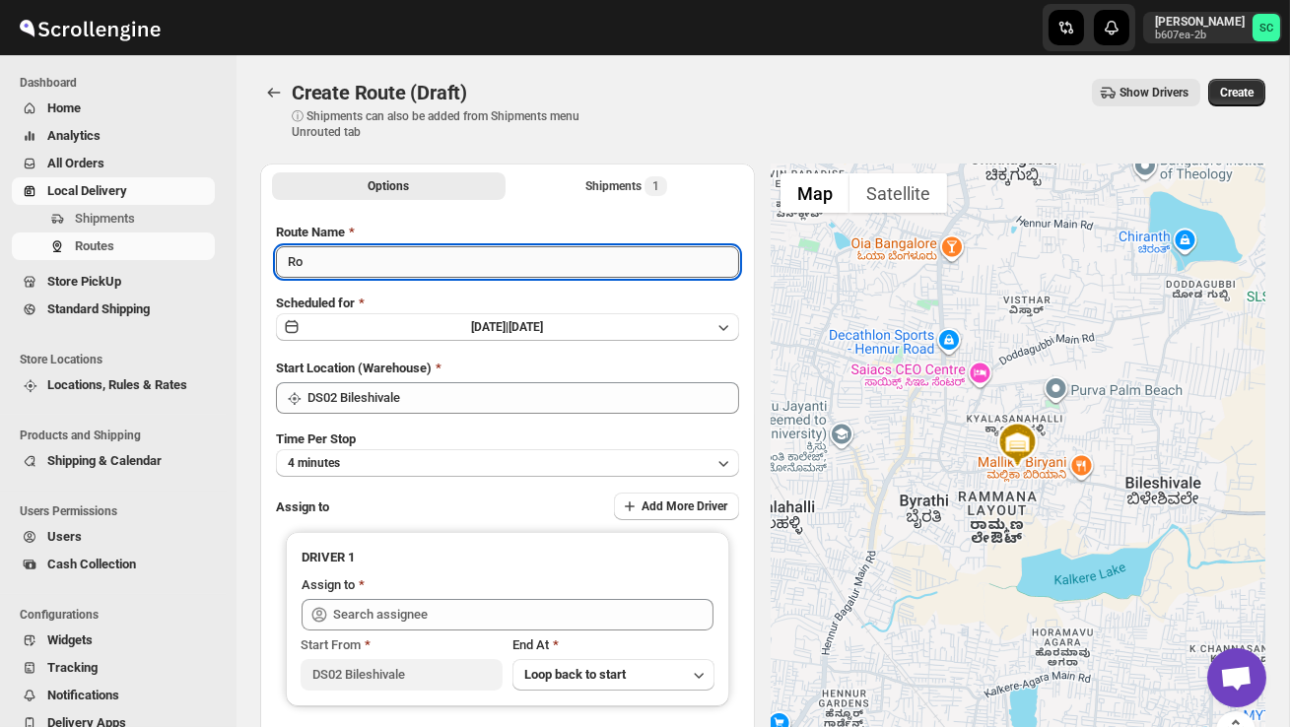
type input "R"
type input "Order no 26726"
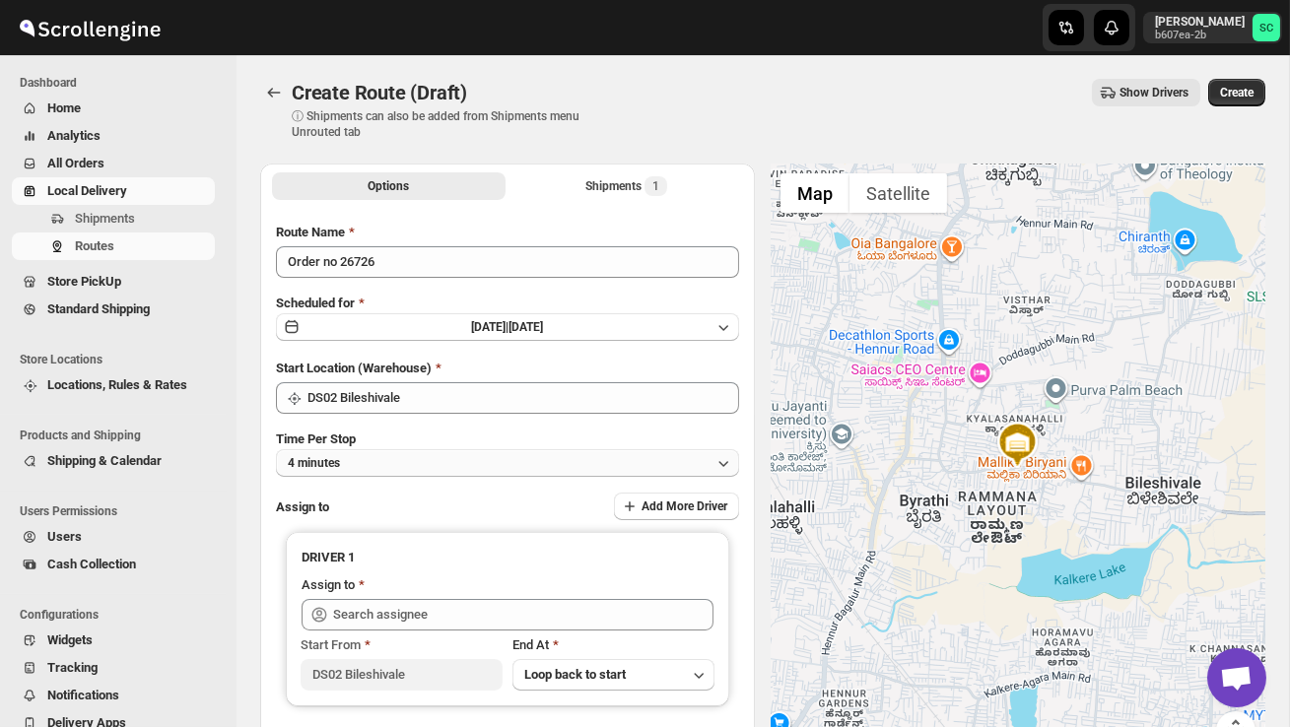
click at [434, 457] on button "4 minutes" at bounding box center [507, 463] width 463 height 28
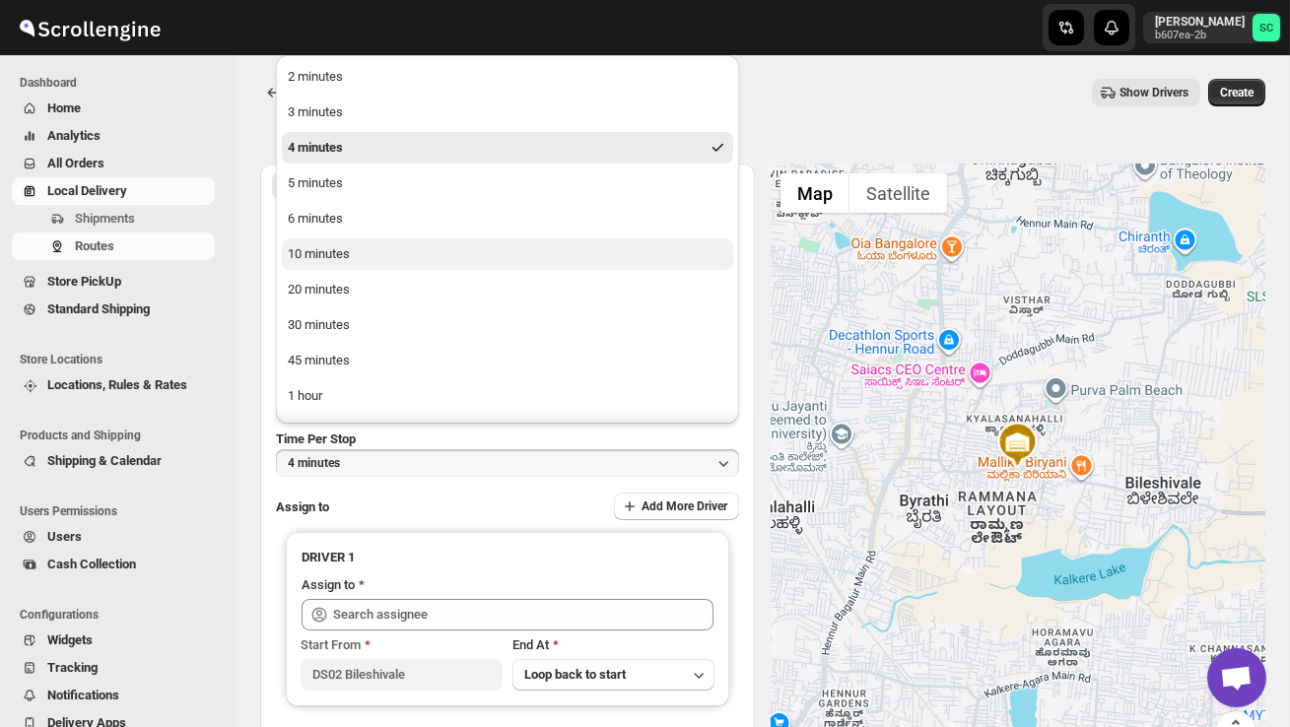
click at [375, 245] on button "10 minutes" at bounding box center [507, 254] width 451 height 32
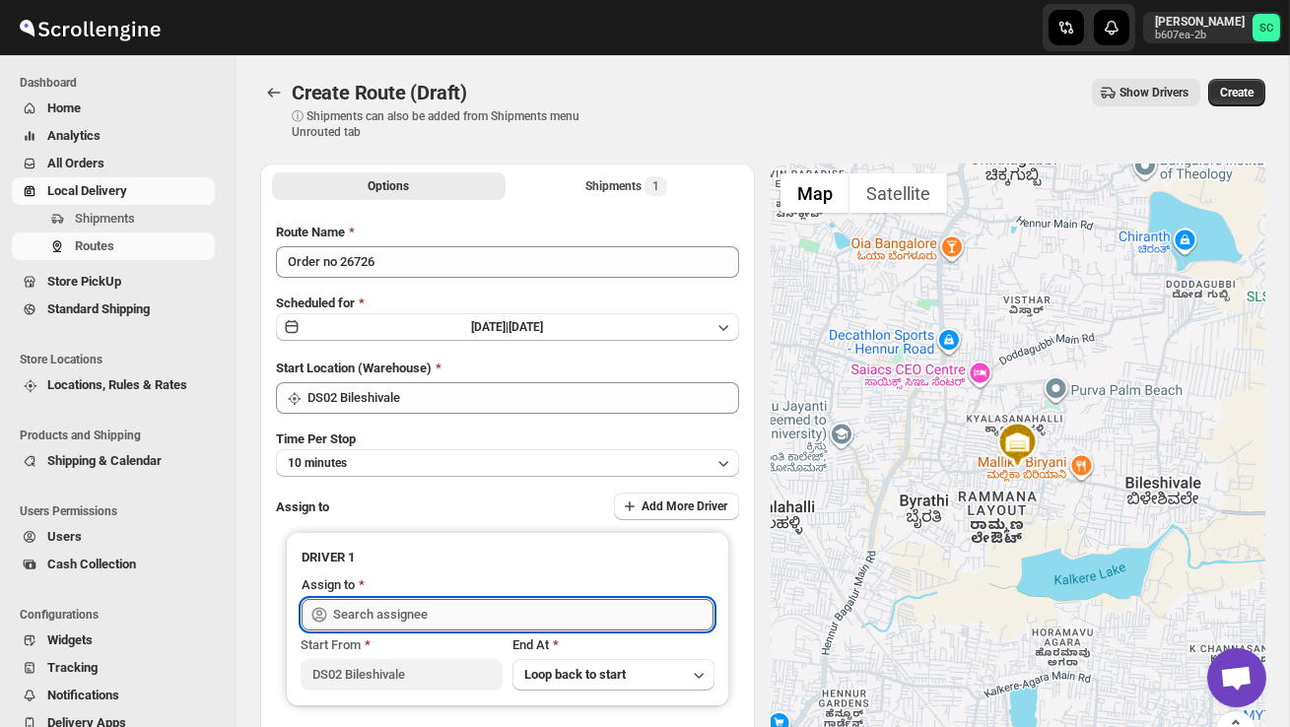
click at [409, 612] on input "text" at bounding box center [523, 615] width 380 height 32
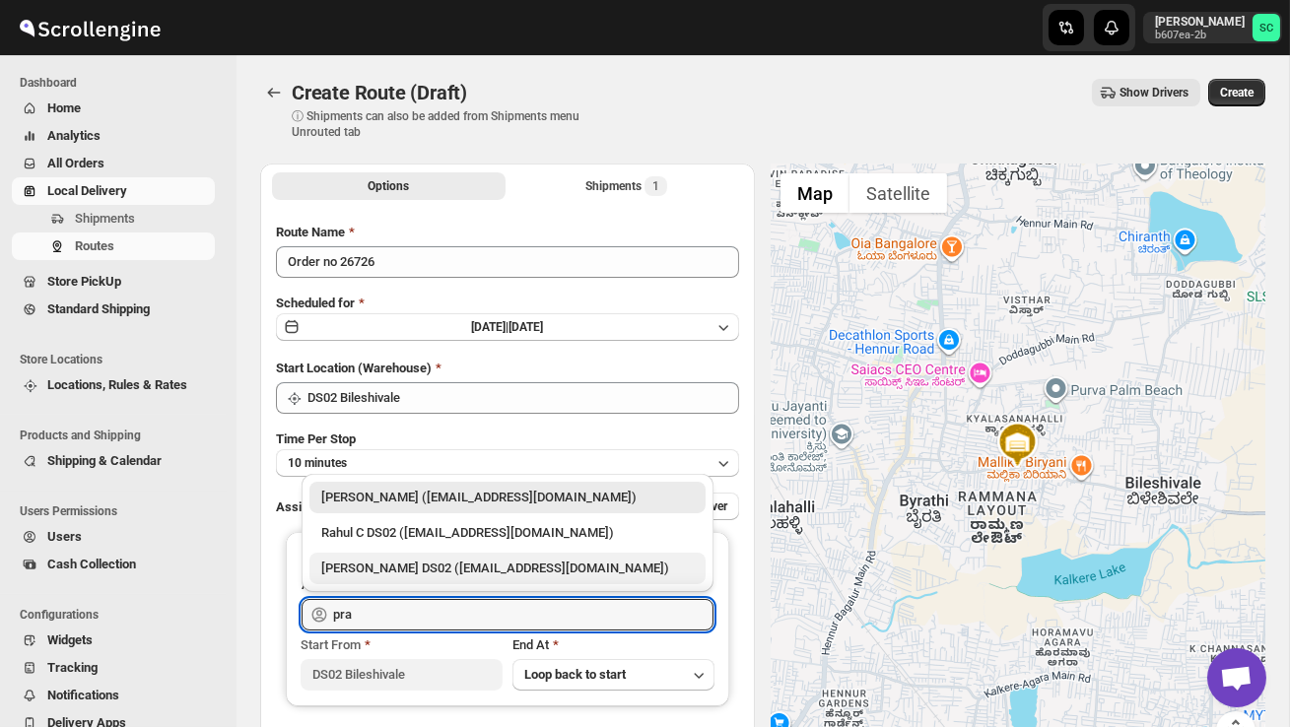
click at [424, 578] on div "[PERSON_NAME] DS02 ([EMAIL_ADDRESS][DOMAIN_NAME])" at bounding box center [507, 569] width 396 height 32
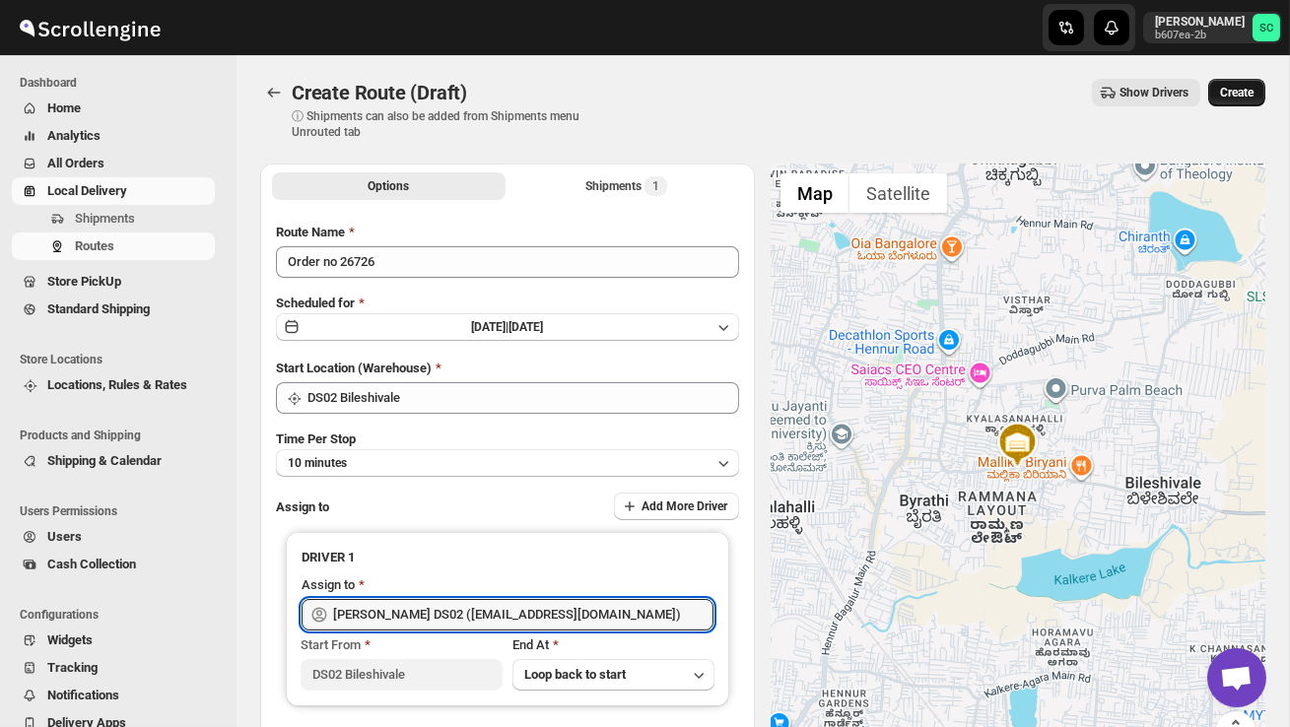
type input "[PERSON_NAME] DS02 ([EMAIL_ADDRESS][DOMAIN_NAME])"
click at [1241, 89] on span "Create" at bounding box center [1236, 93] width 33 height 16
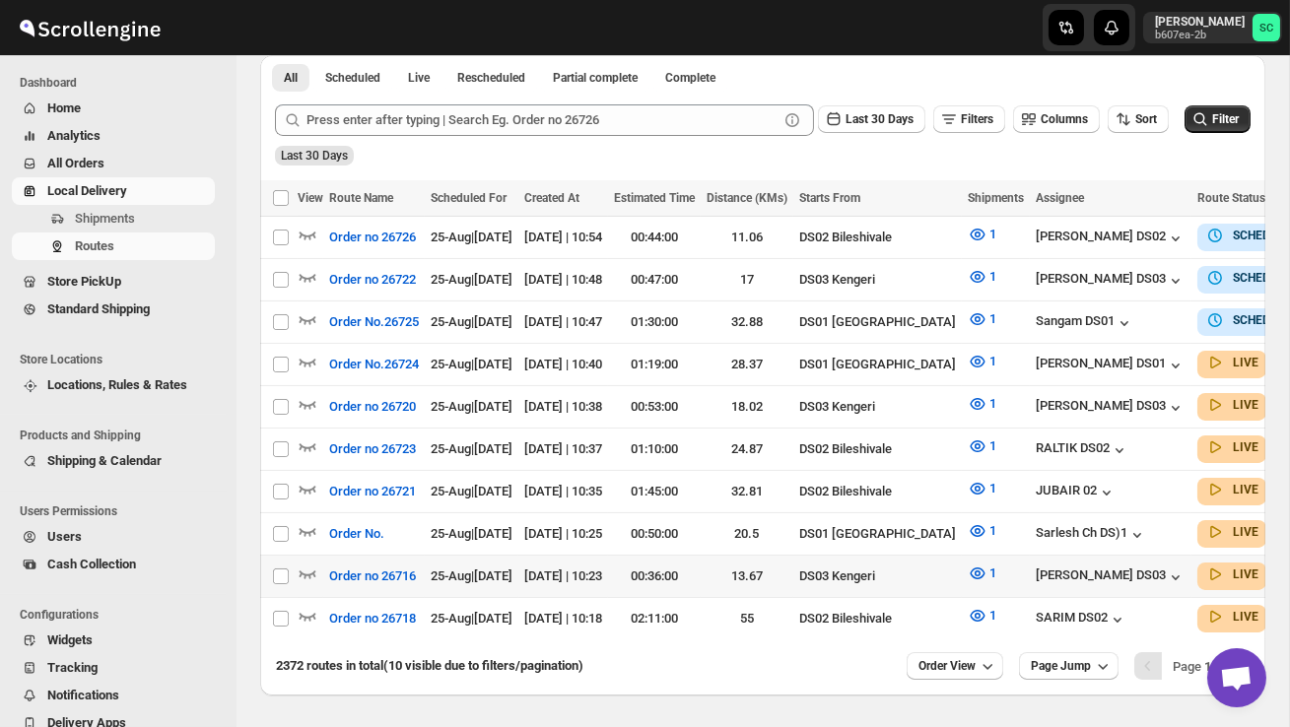
scroll to position [453, 0]
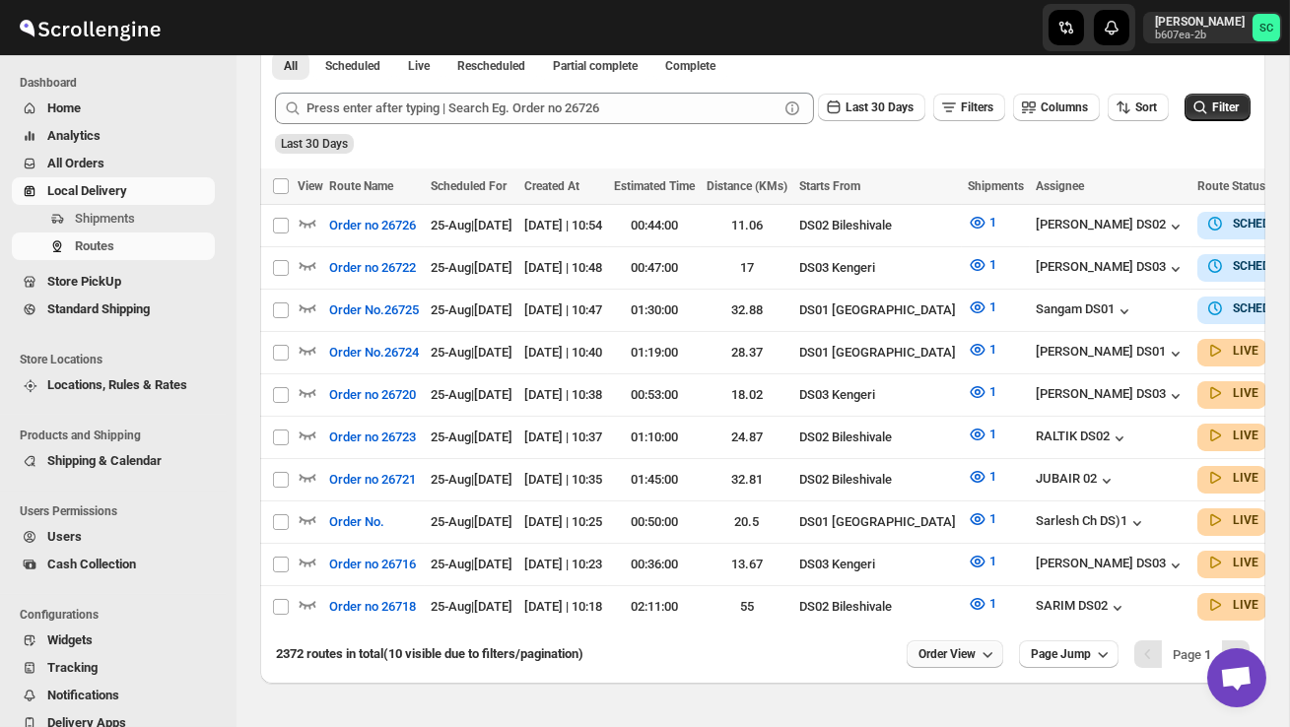
click at [942, 642] on button "Order View" at bounding box center [954, 654] width 97 height 28
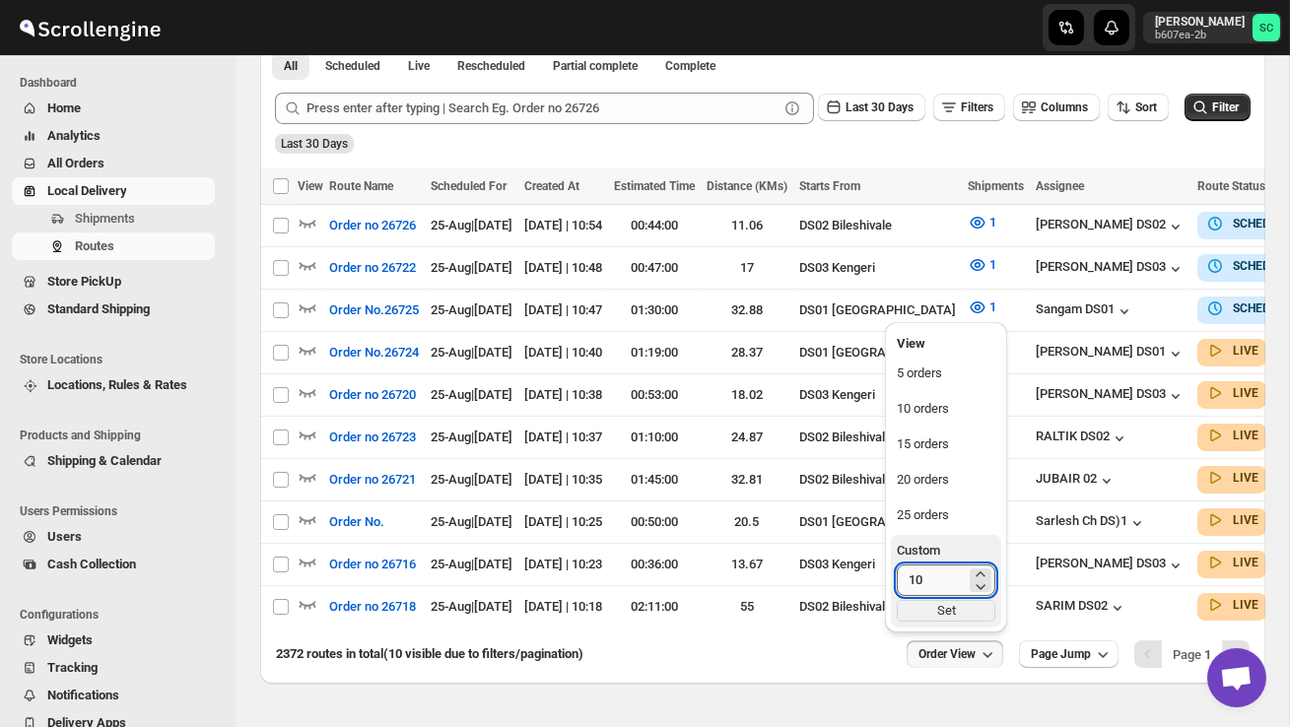
click at [929, 582] on input "10" at bounding box center [931, 581] width 69 height 32
type input "1"
type input "40"
click at [961, 610] on div "Set" at bounding box center [946, 611] width 99 height 22
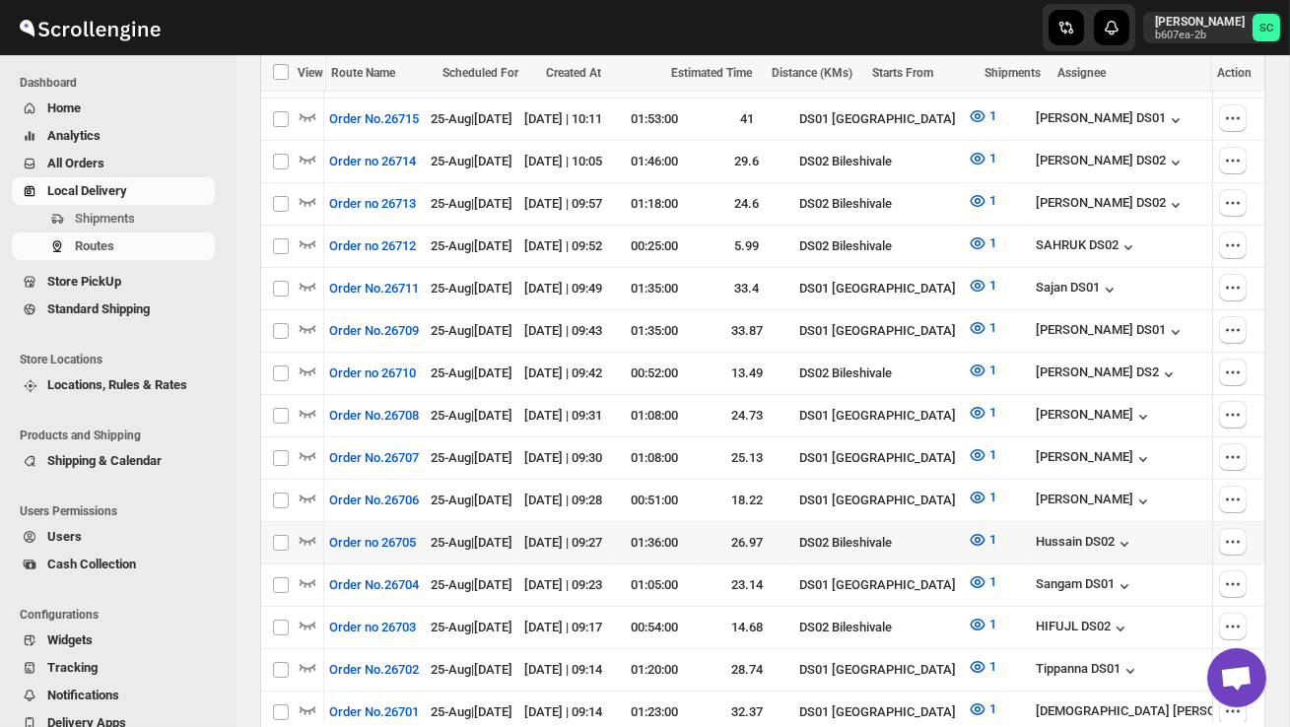
scroll to position [0, 0]
click at [299, 530] on icon "button" at bounding box center [308, 540] width 20 height 20
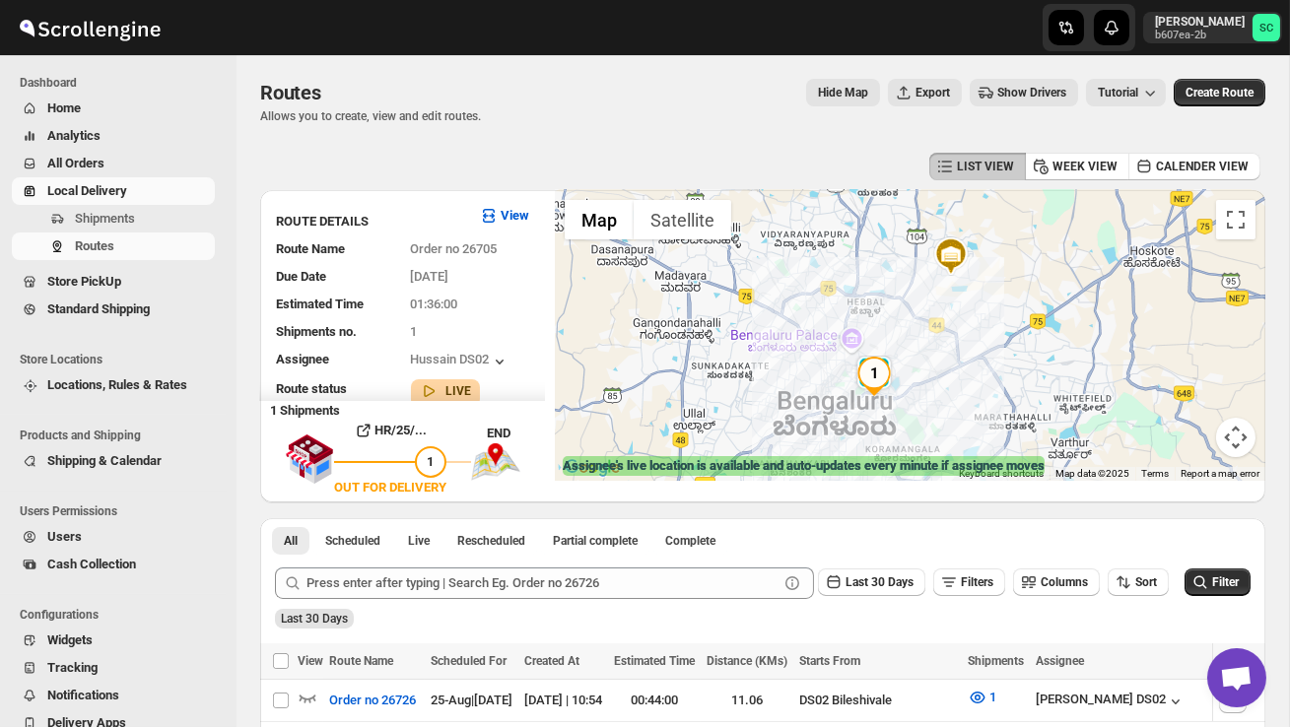
click at [921, 381] on div at bounding box center [910, 335] width 710 height 291
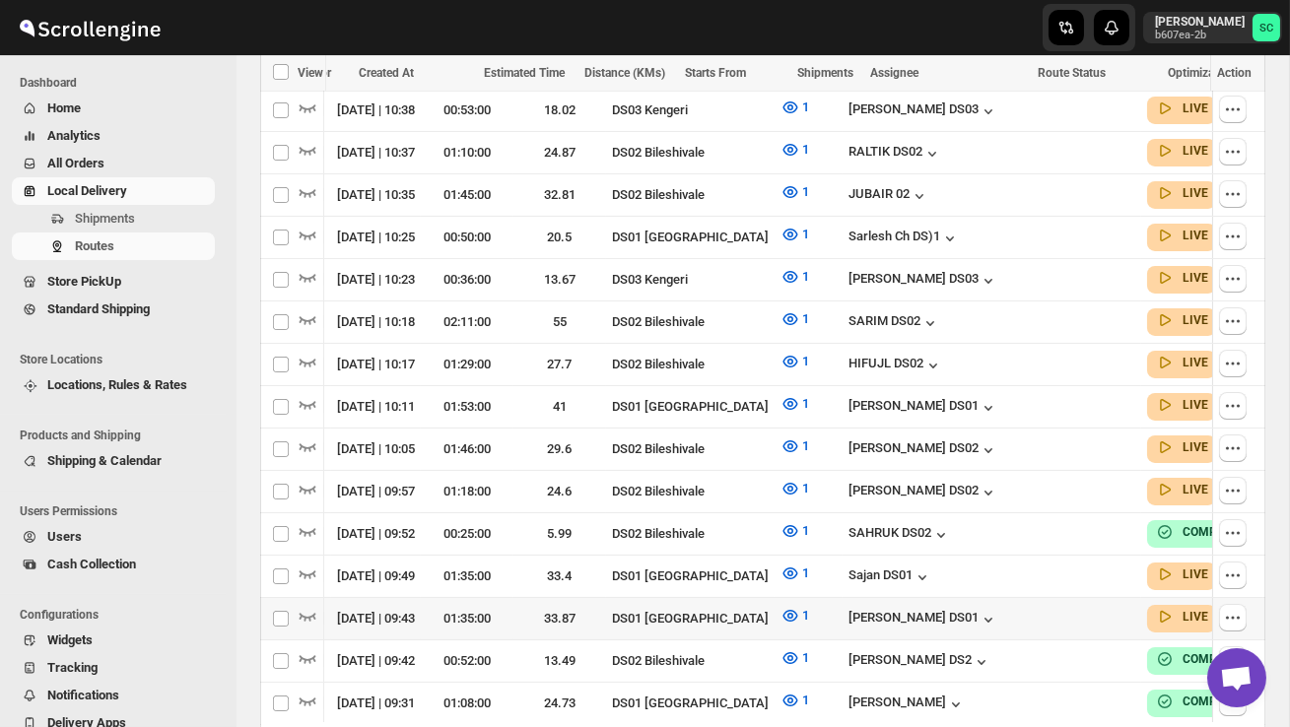
scroll to position [767, 0]
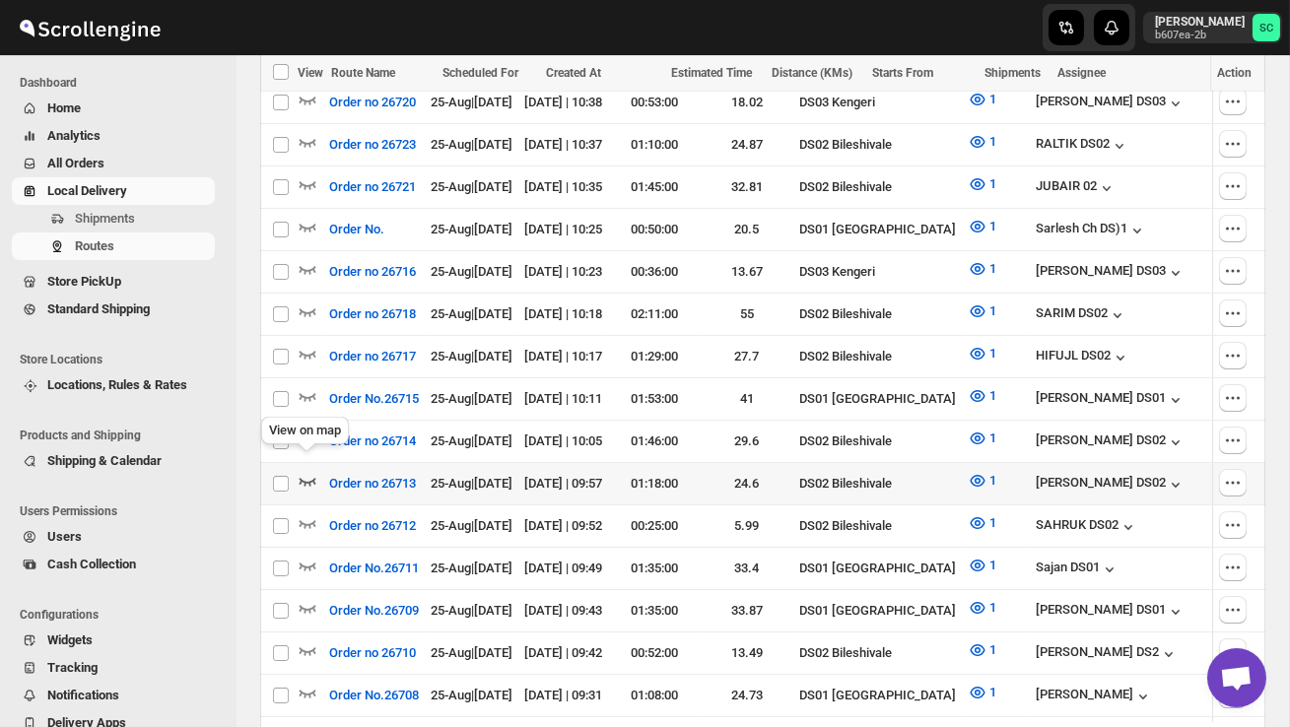
click at [311, 478] on icon "button" at bounding box center [307, 482] width 17 height 8
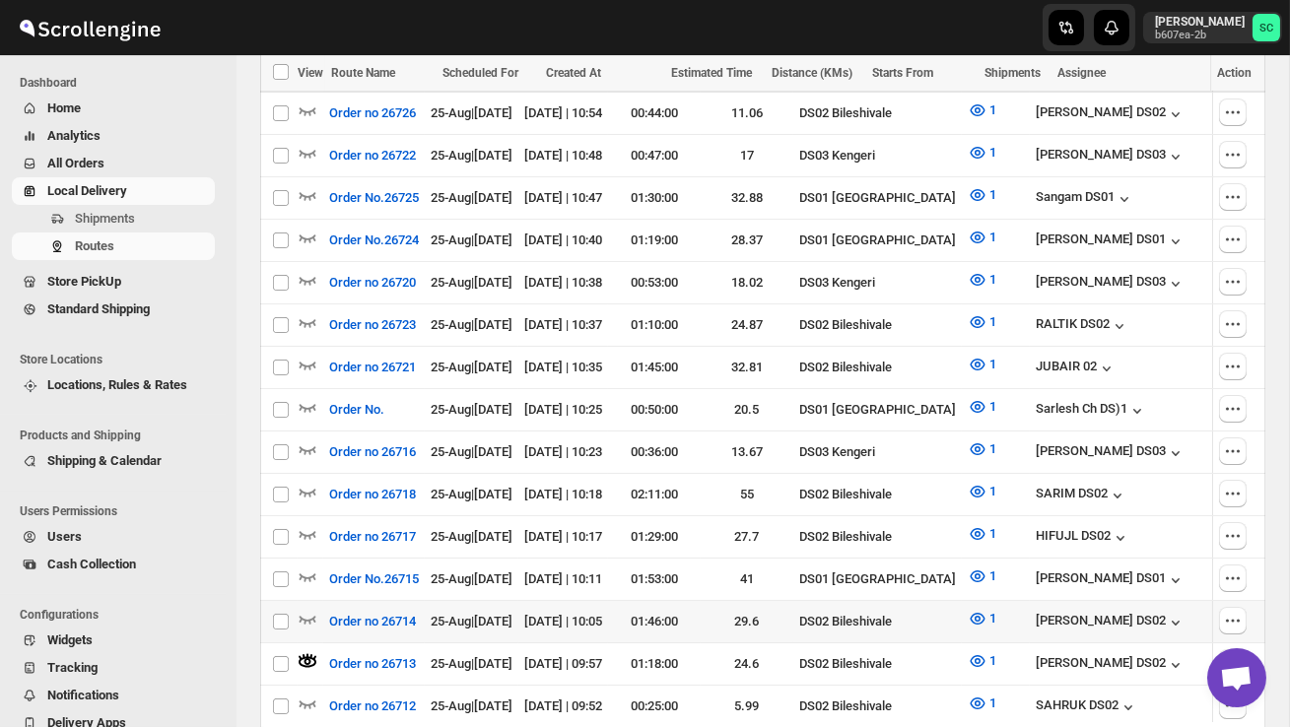
scroll to position [590, 0]
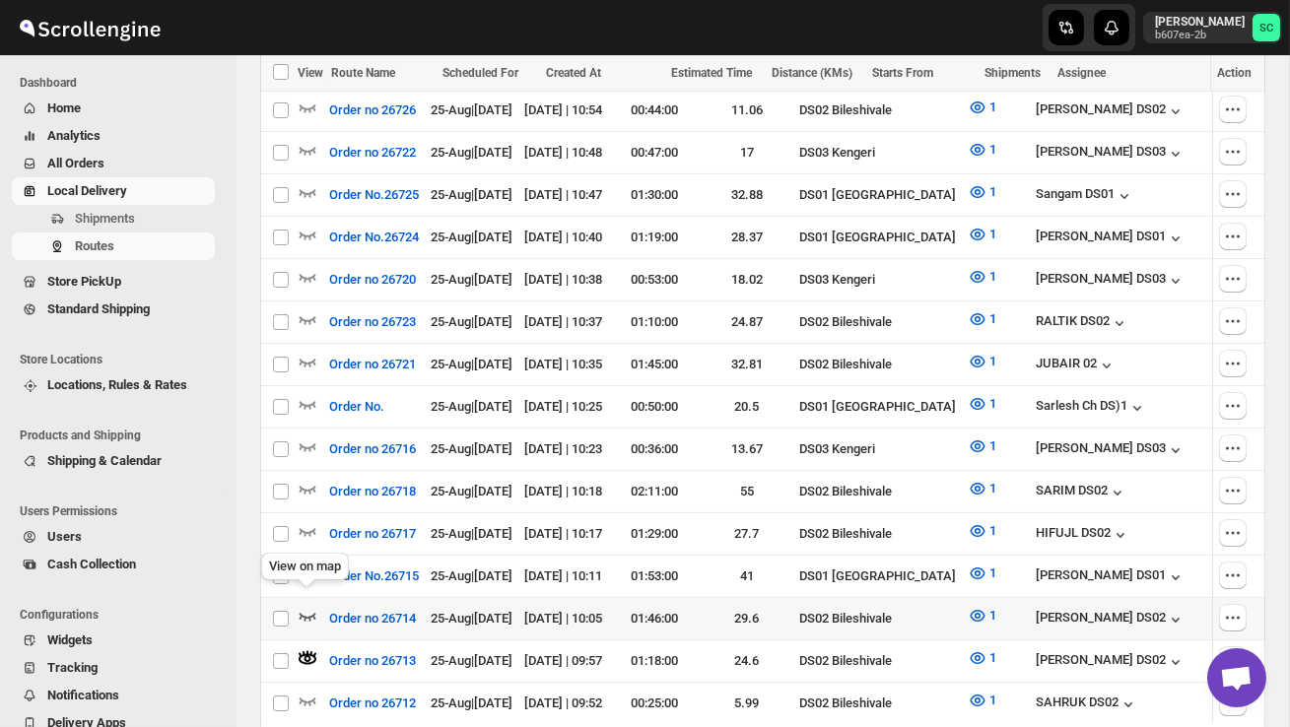
click at [309, 606] on icon "button" at bounding box center [308, 616] width 20 height 20
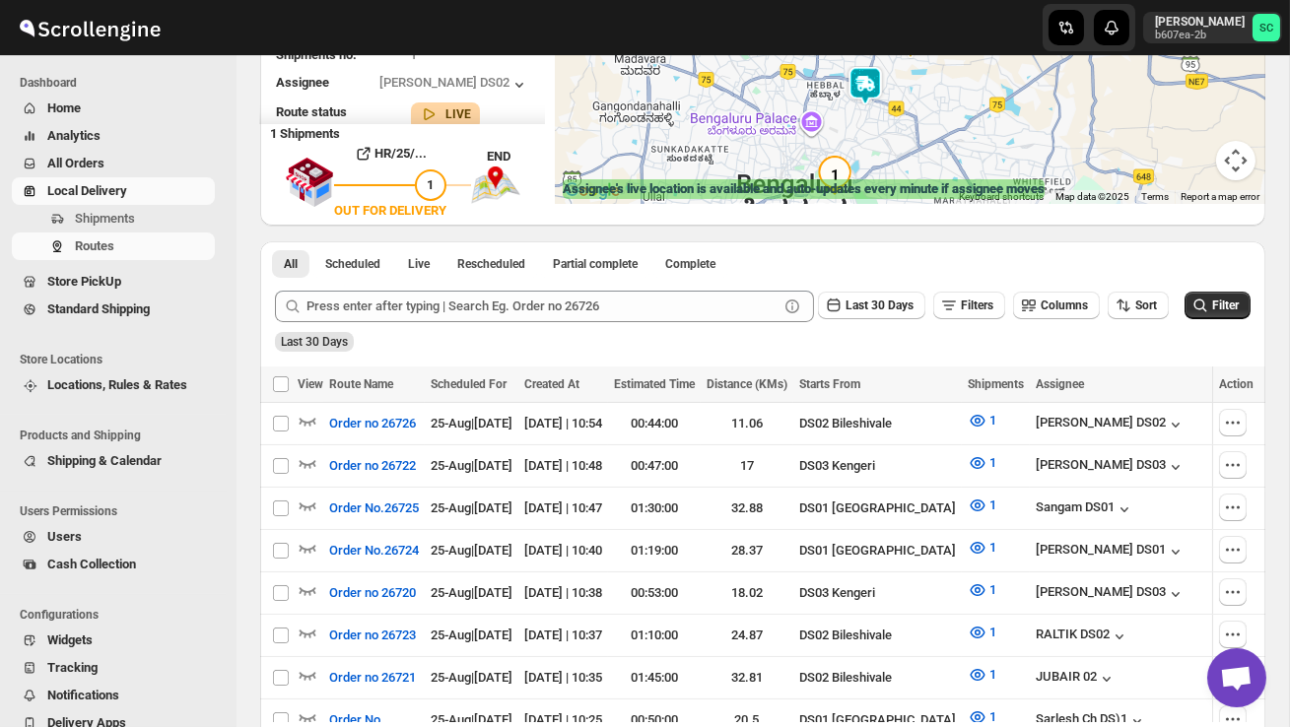
scroll to position [0, 0]
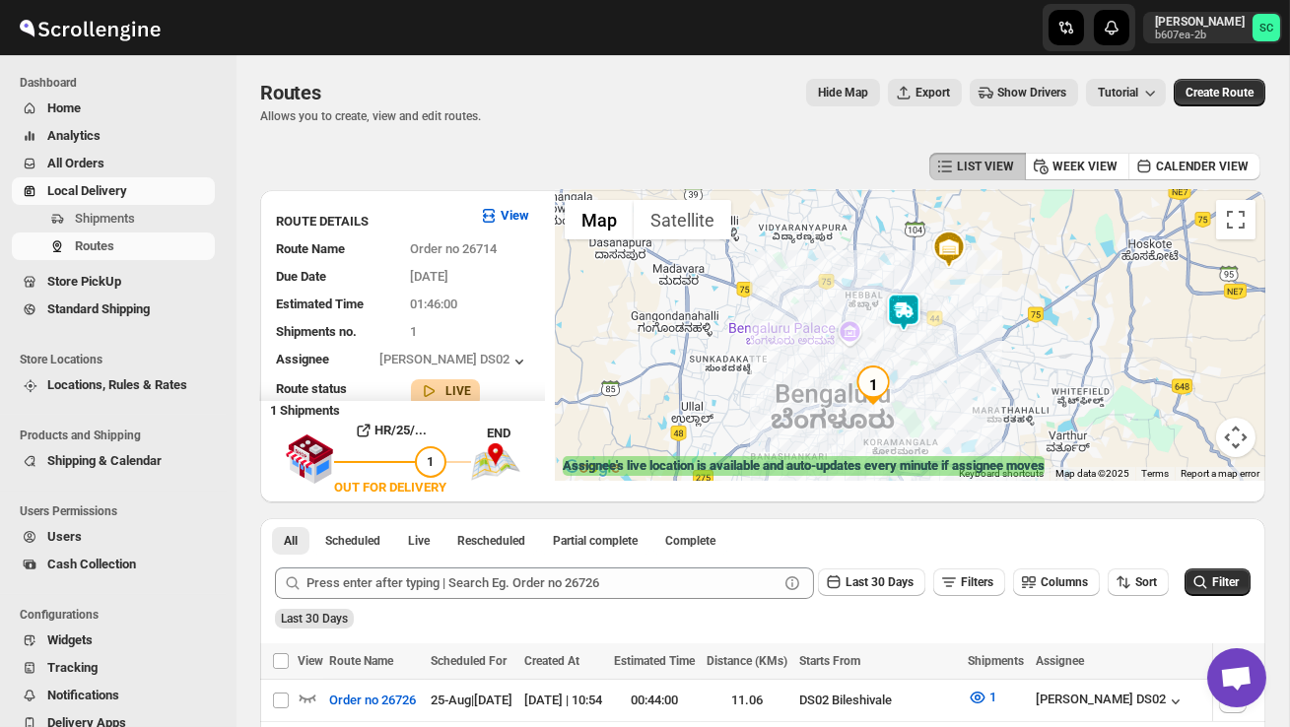
click at [912, 304] on img at bounding box center [903, 312] width 39 height 39
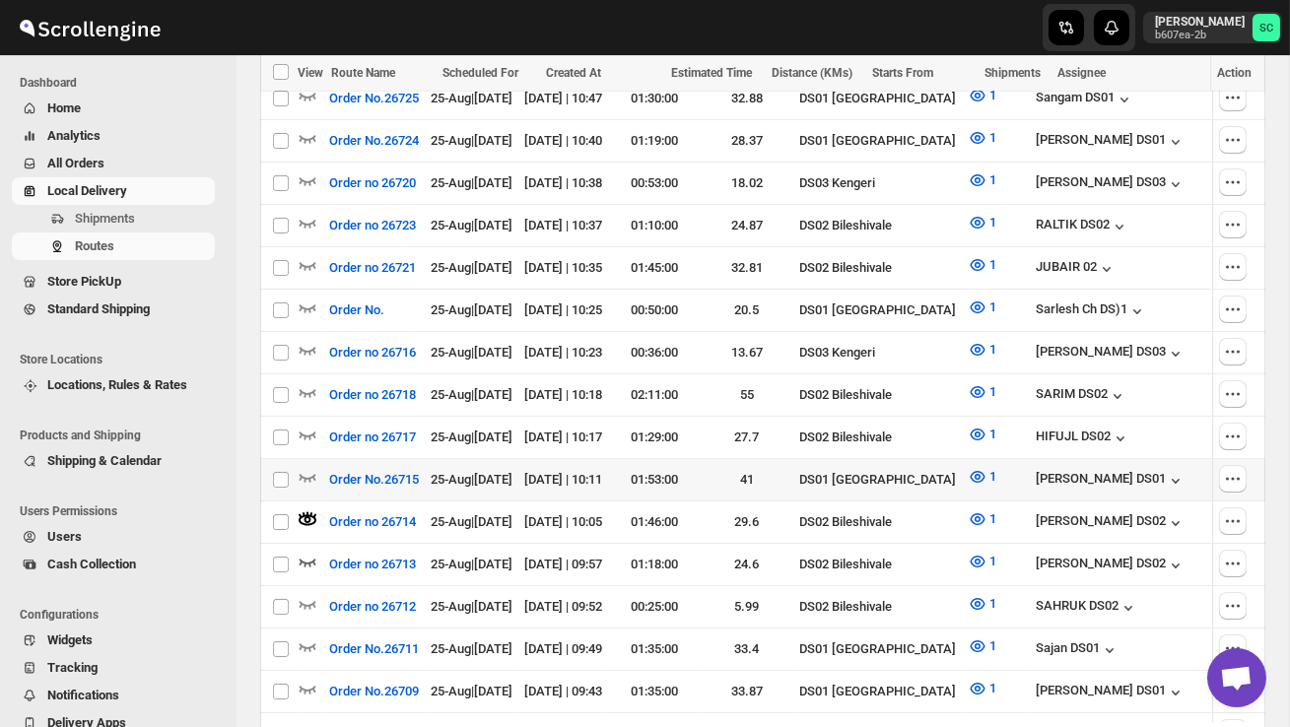
scroll to position [716, 0]
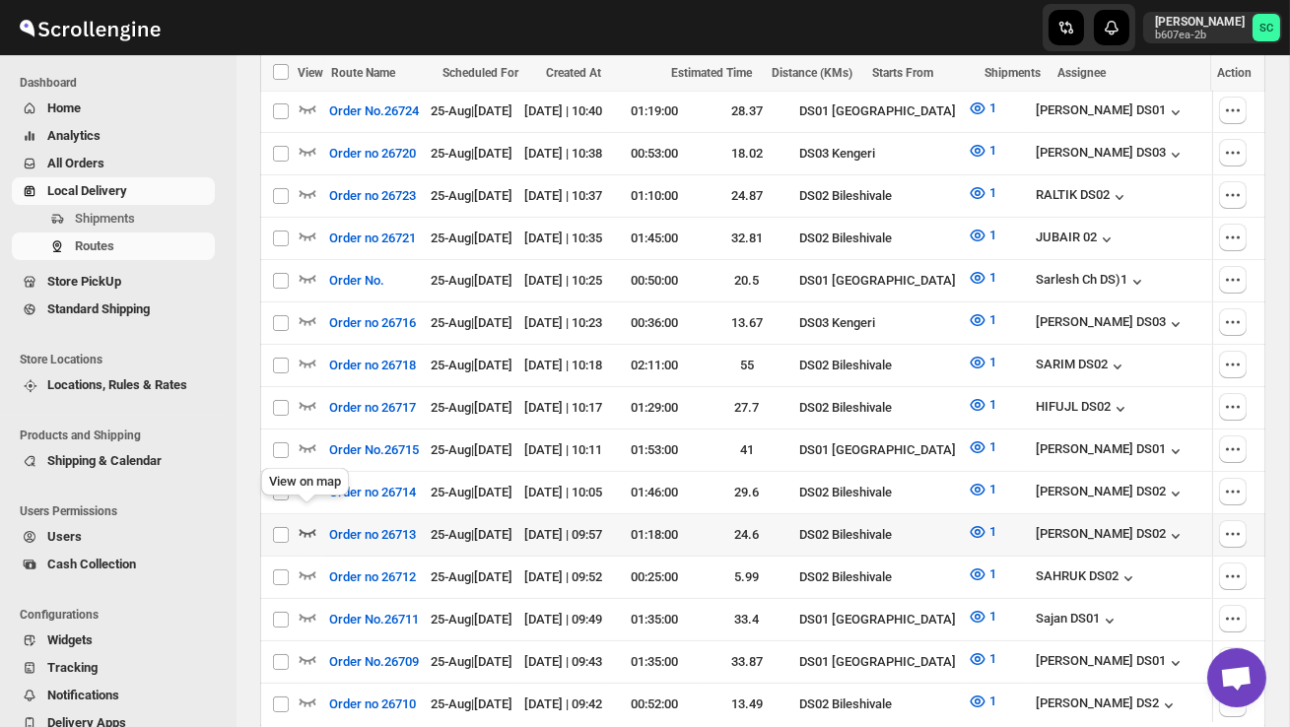
click at [305, 522] on icon "button" at bounding box center [308, 532] width 20 height 20
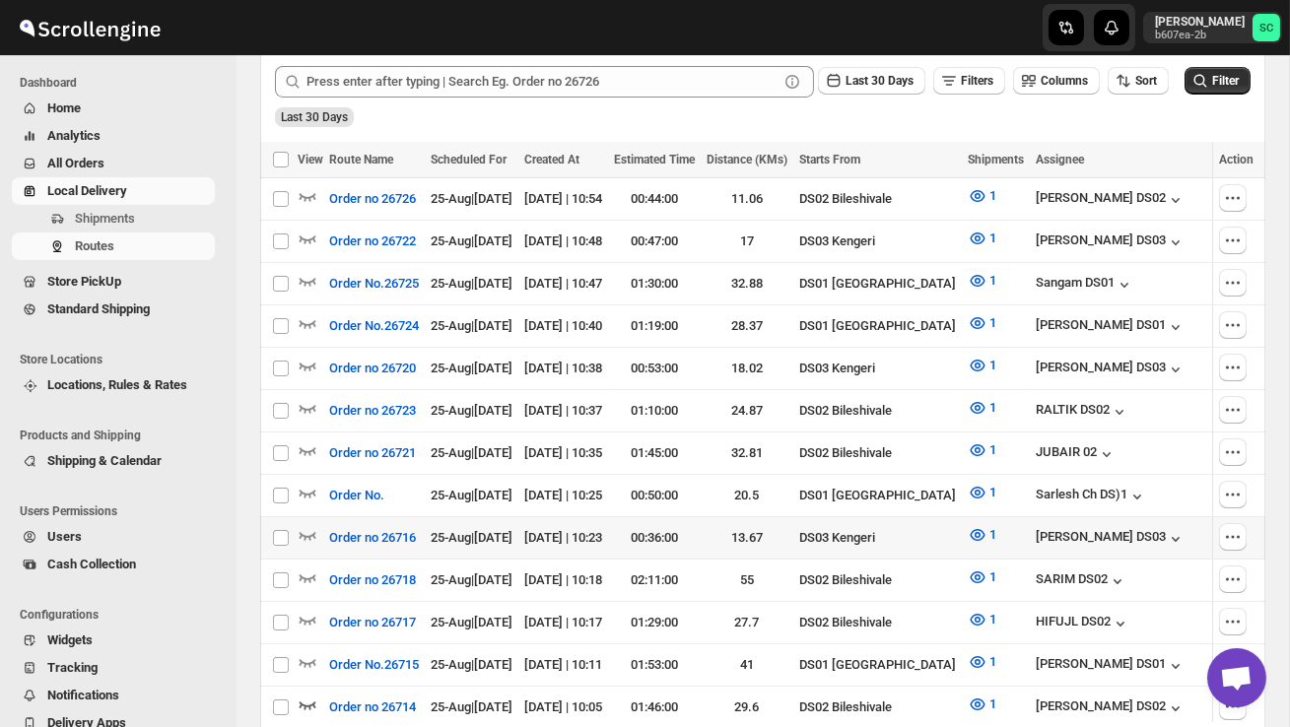
scroll to position [498, 0]
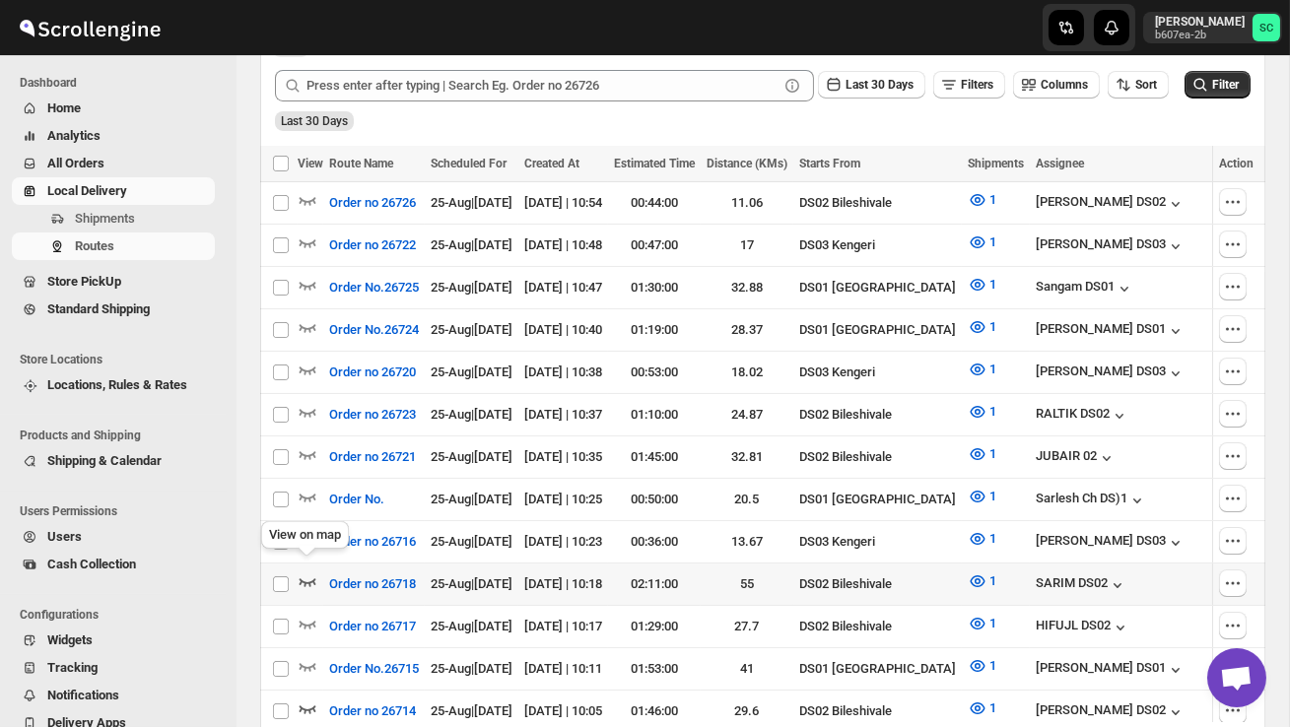
click at [307, 571] on icon "button" at bounding box center [308, 581] width 20 height 20
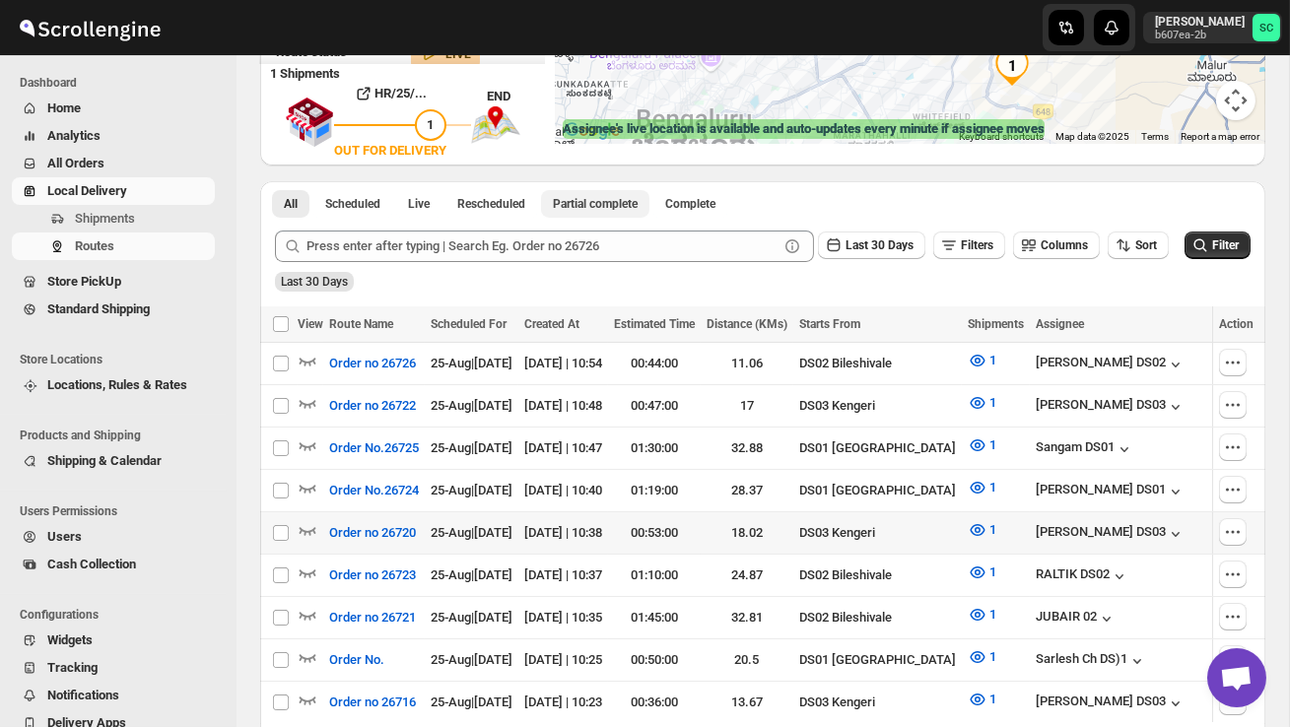
scroll to position [340, 0]
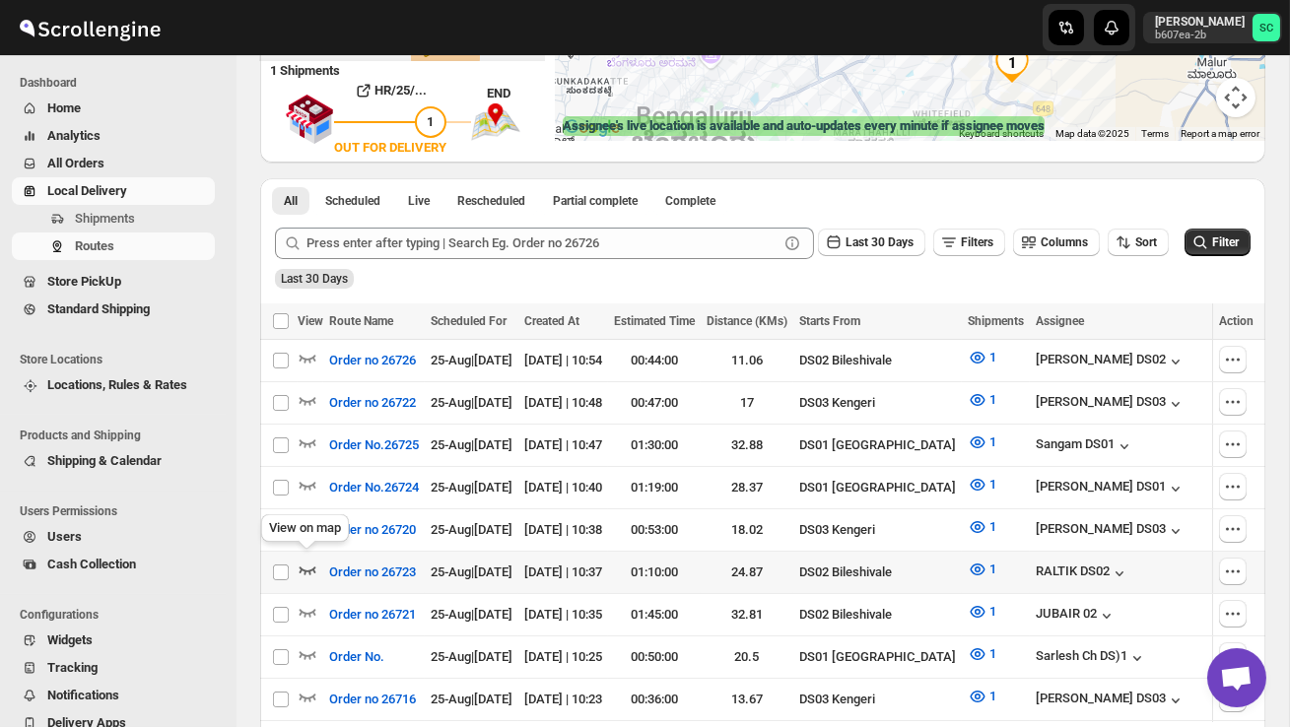
click at [309, 561] on icon "button" at bounding box center [308, 570] width 20 height 20
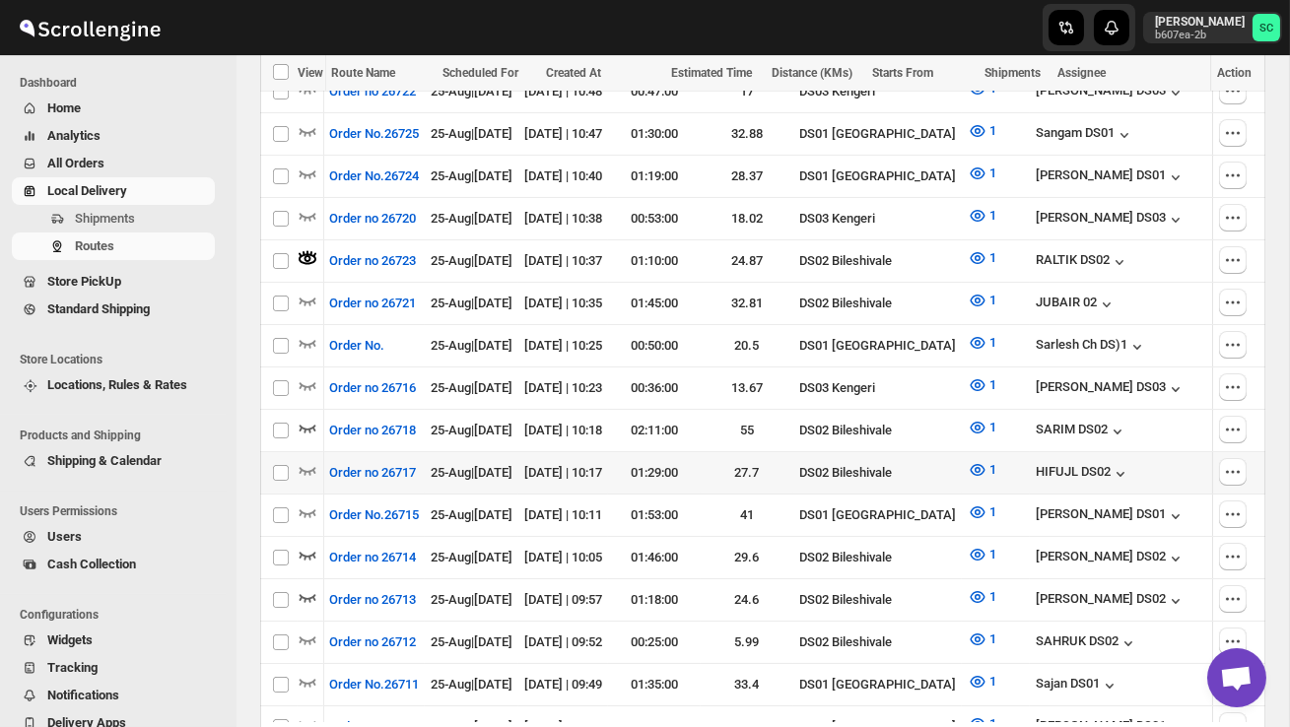
scroll to position [0, 0]
click at [309, 467] on icon "button" at bounding box center [307, 471] width 17 height 8
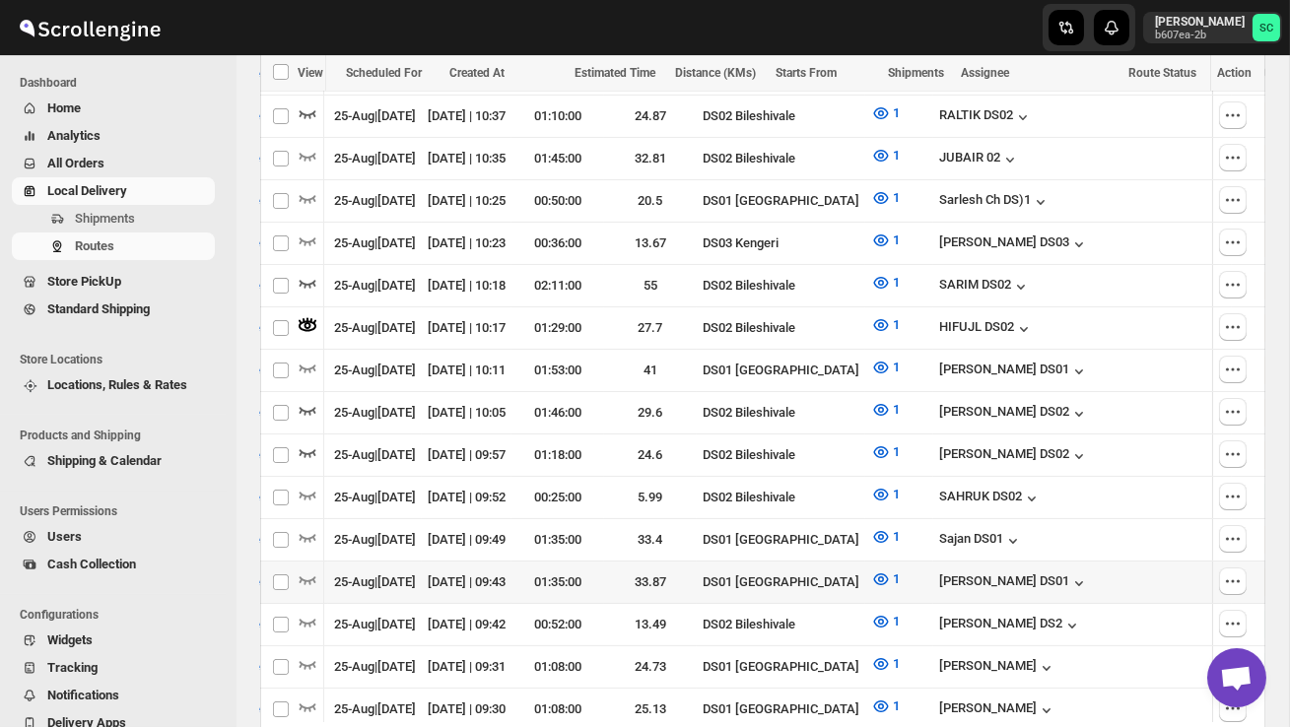
scroll to position [808, 0]
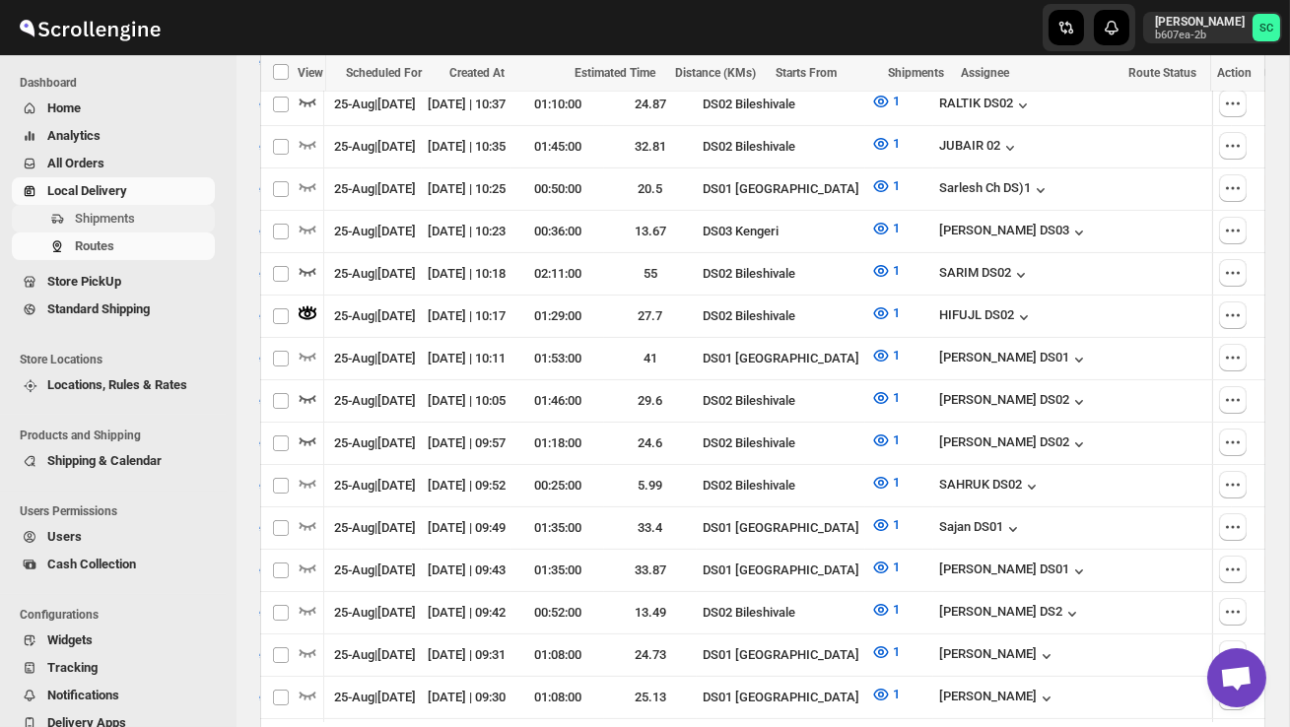
click at [132, 217] on span "Shipments" at bounding box center [105, 218] width 60 height 15
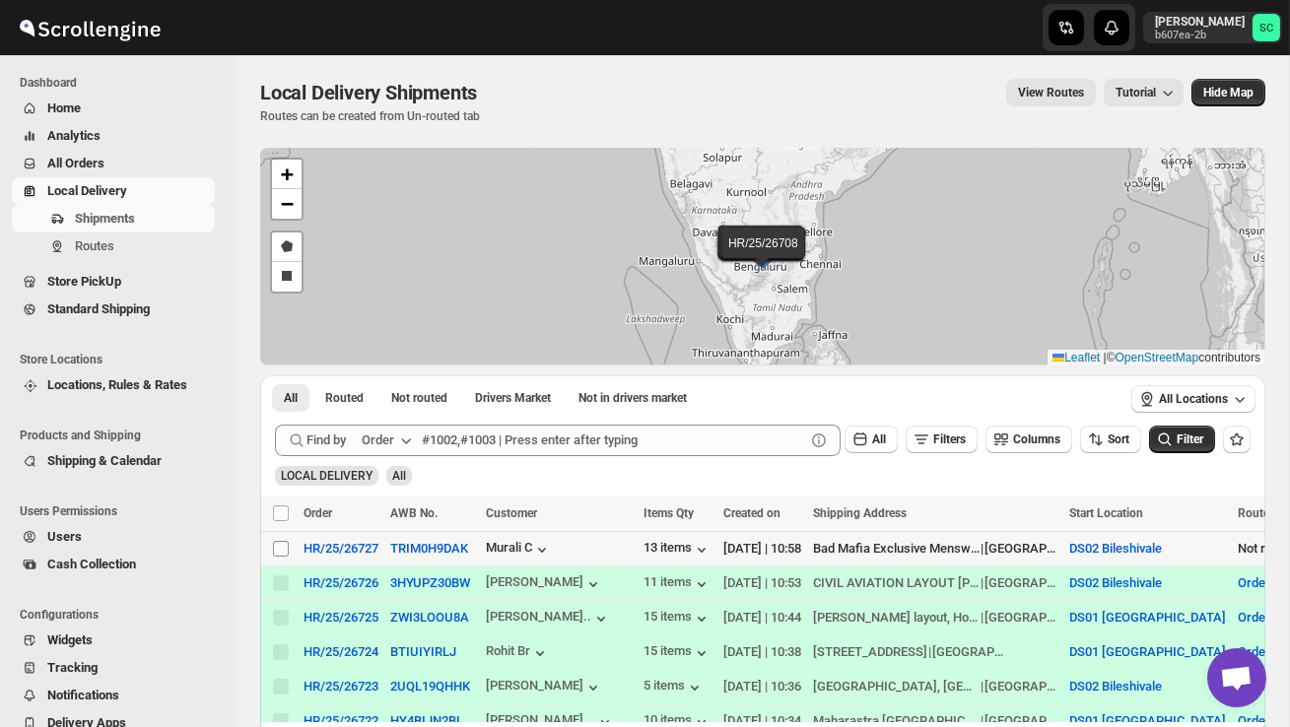
click at [284, 552] on input "Select shipment" at bounding box center [281, 549] width 16 height 16
checkbox input "true"
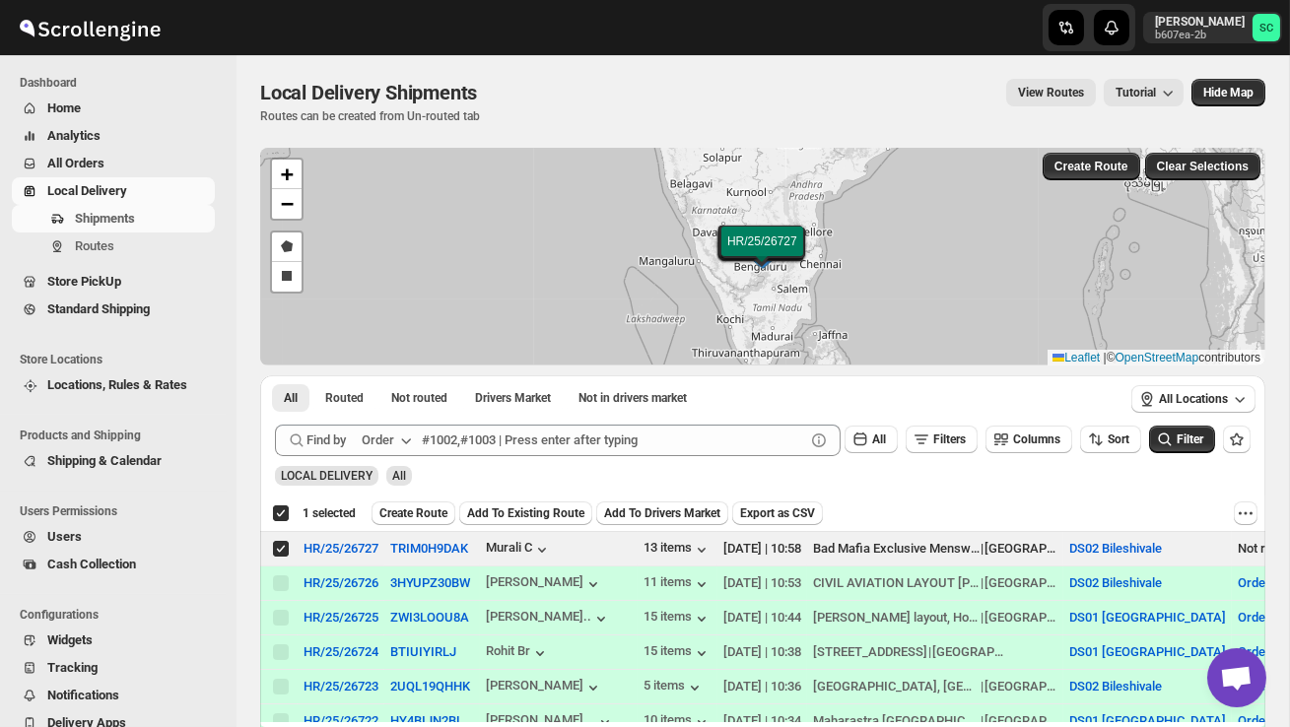
click at [408, 530] on div "Deselect shipment 1 selected Create Route Add To Existing Route Add To Drivers …" at bounding box center [762, 513] width 1005 height 35
click at [424, 513] on span "Create Route" at bounding box center [413, 513] width 68 height 16
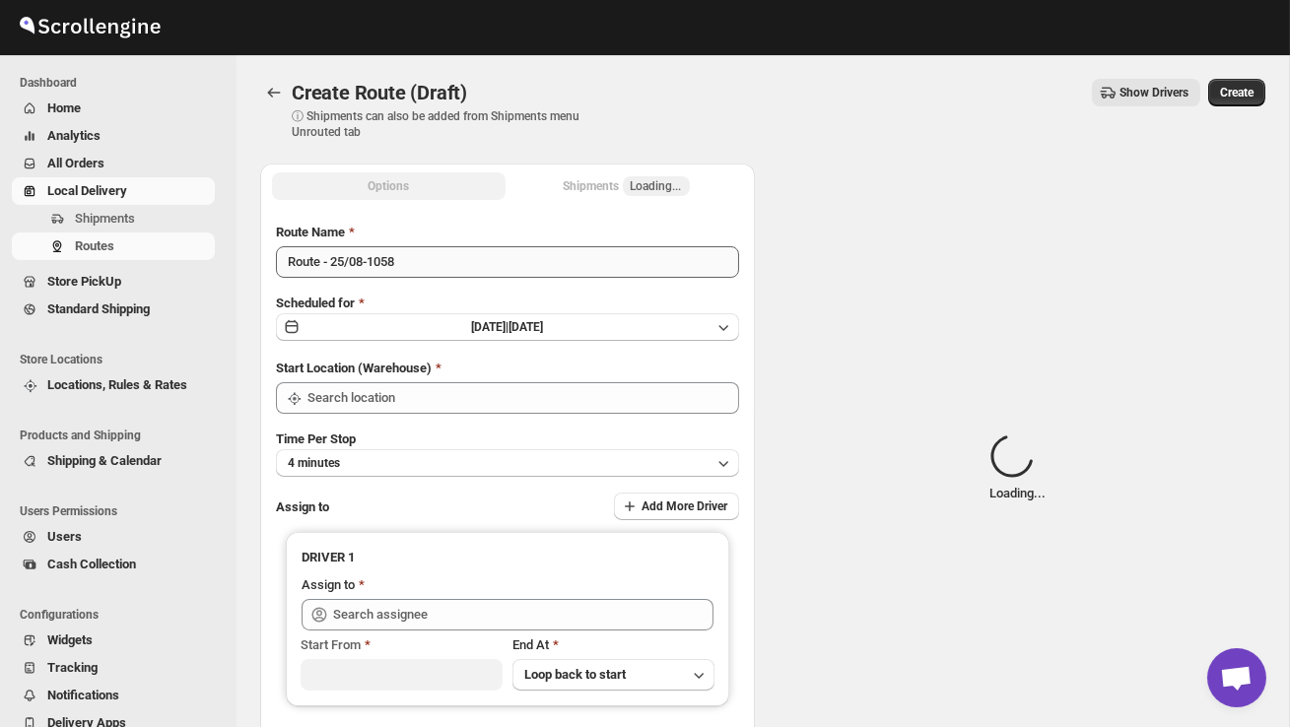
type input "DS02 Bileshivale"
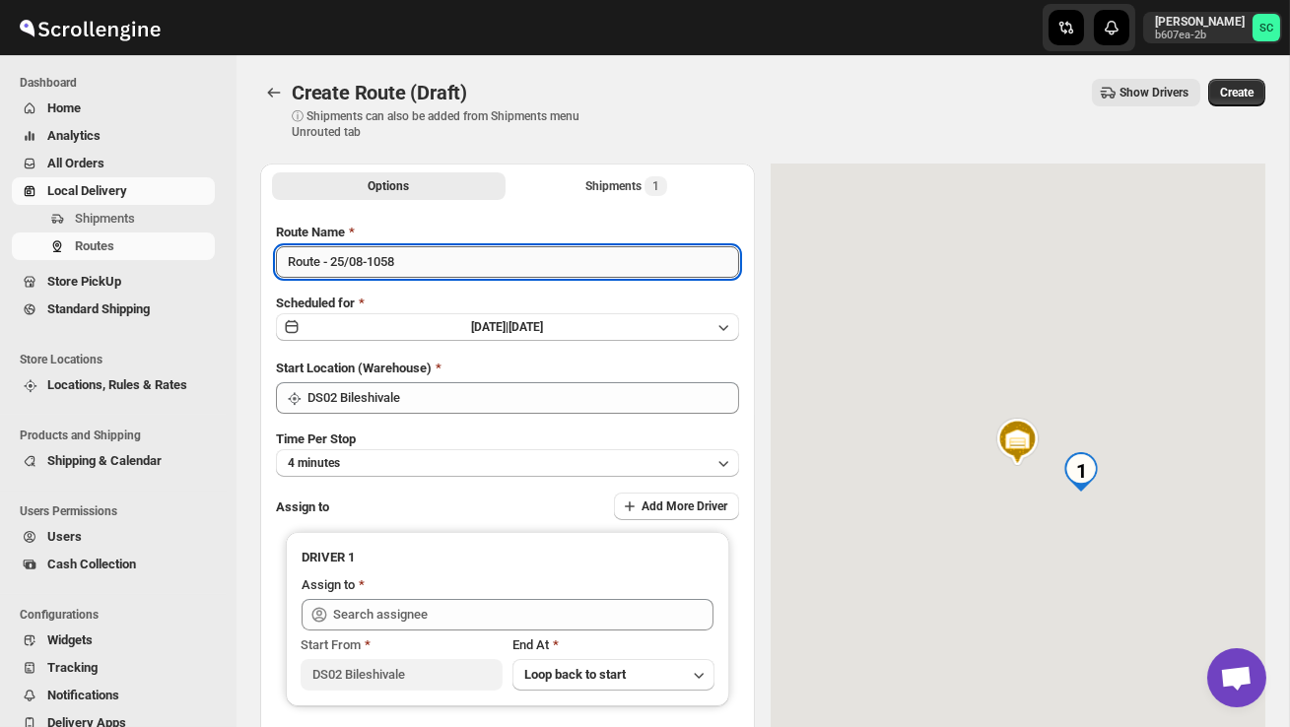
click at [429, 267] on input "Route - 25/08-1058" at bounding box center [507, 262] width 463 height 32
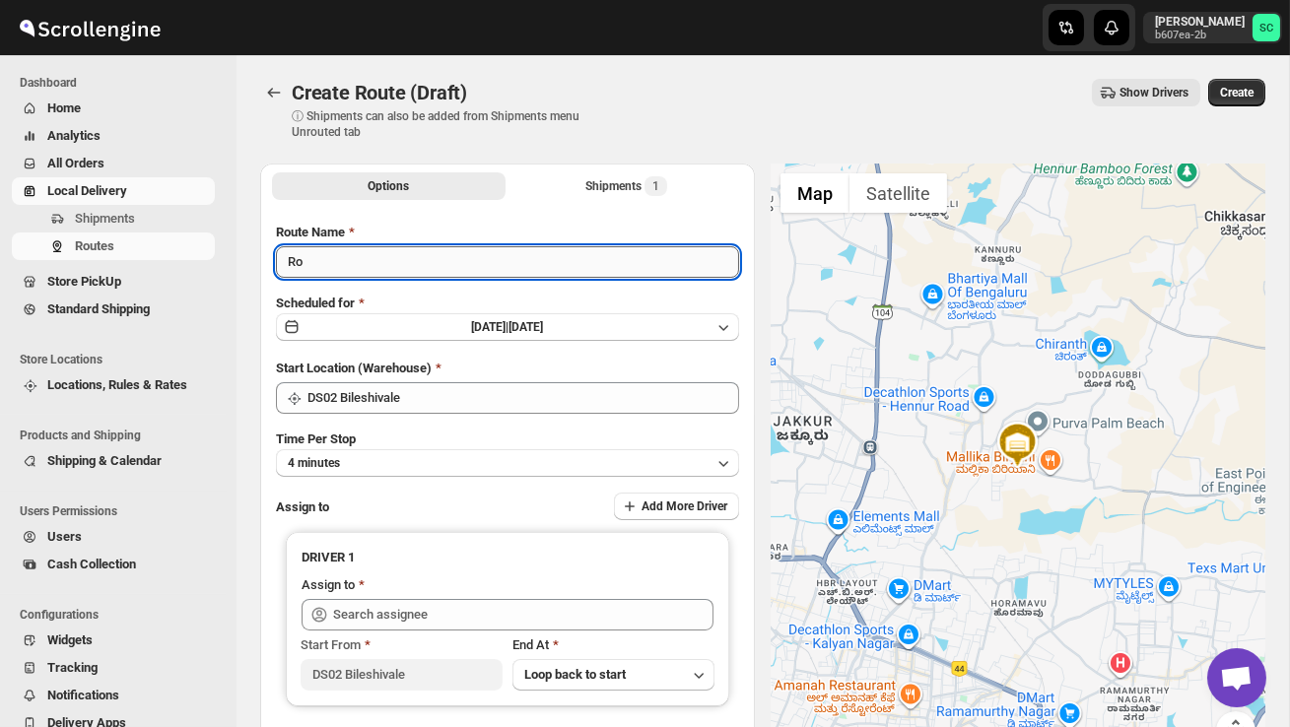
type input "R"
type input "Order no 26727"
click at [506, 465] on button "4 minutes" at bounding box center [507, 463] width 463 height 28
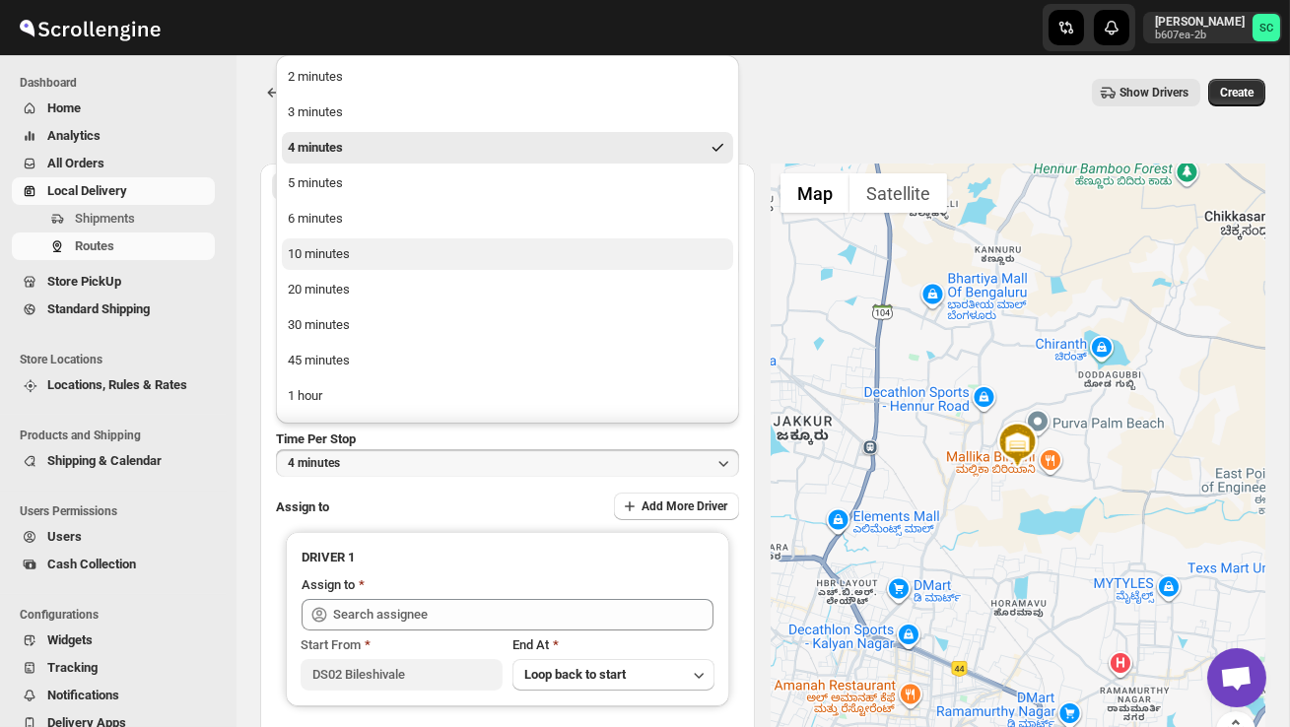
click at [401, 259] on button "10 minutes" at bounding box center [507, 254] width 451 height 32
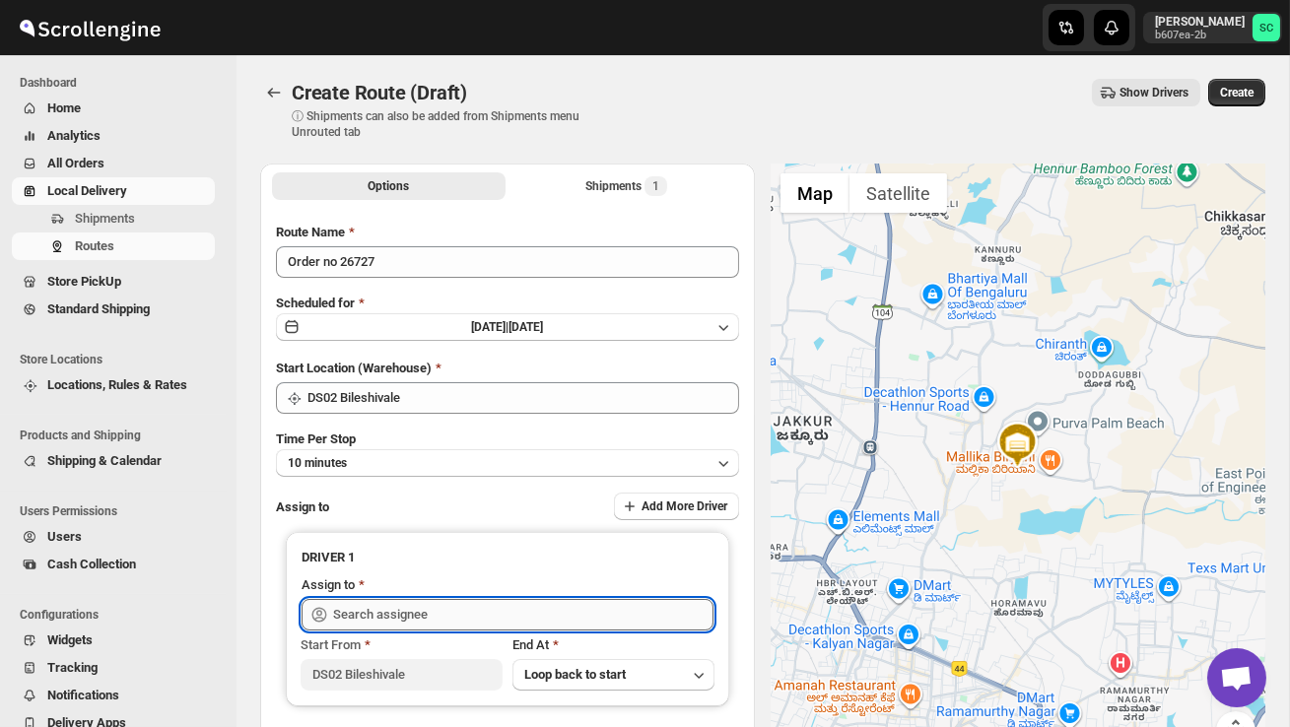
click at [430, 614] on input "text" at bounding box center [523, 615] width 380 height 32
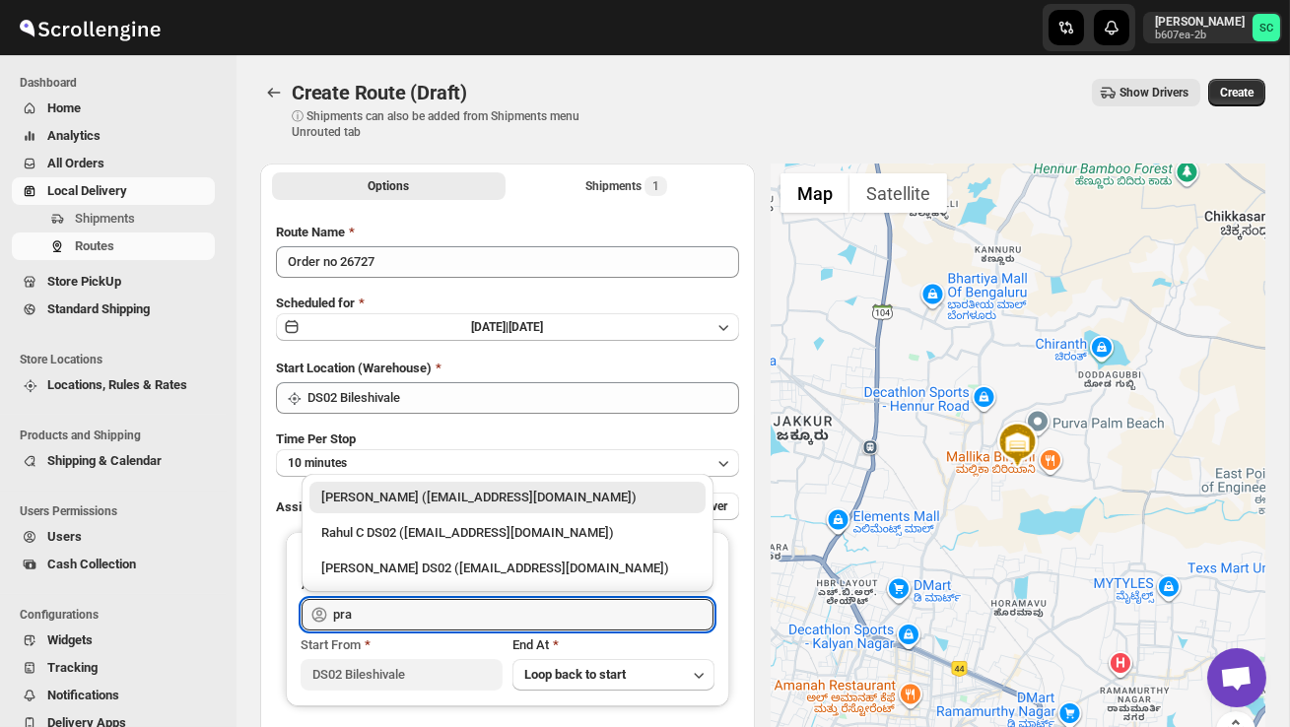
click at [445, 558] on div "[PERSON_NAME] DS02 ([EMAIL_ADDRESS][DOMAIN_NAME])" at bounding box center [507, 569] width 396 height 32
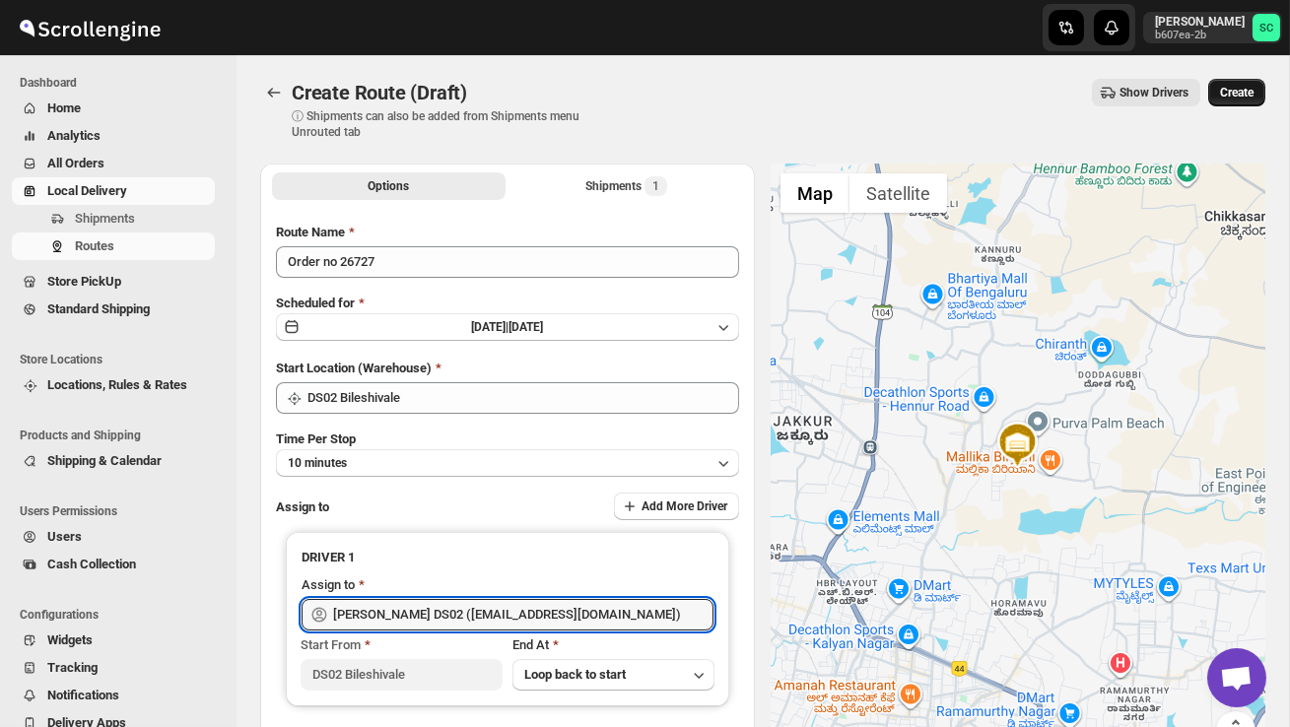
type input "[PERSON_NAME] DS02 ([EMAIL_ADDRESS][DOMAIN_NAME])"
click at [1238, 100] on button "Create" at bounding box center [1236, 93] width 57 height 28
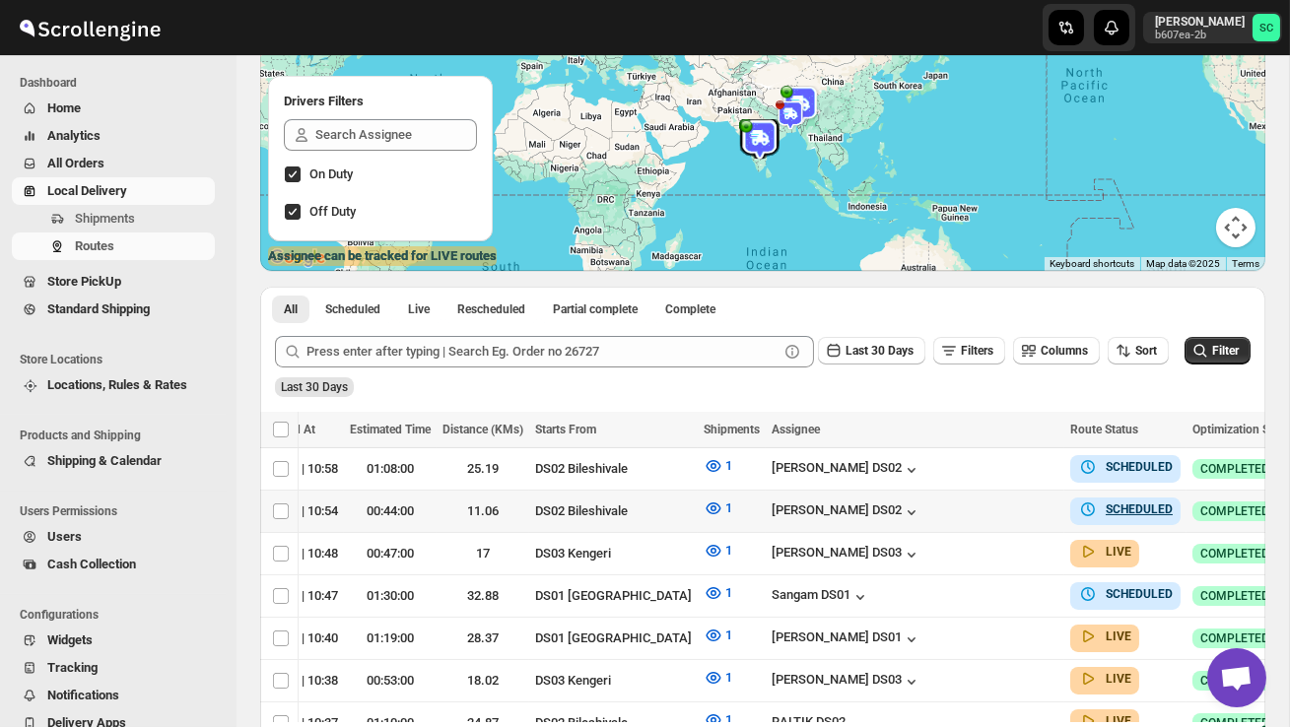
scroll to position [0, 264]
checkbox input "true"
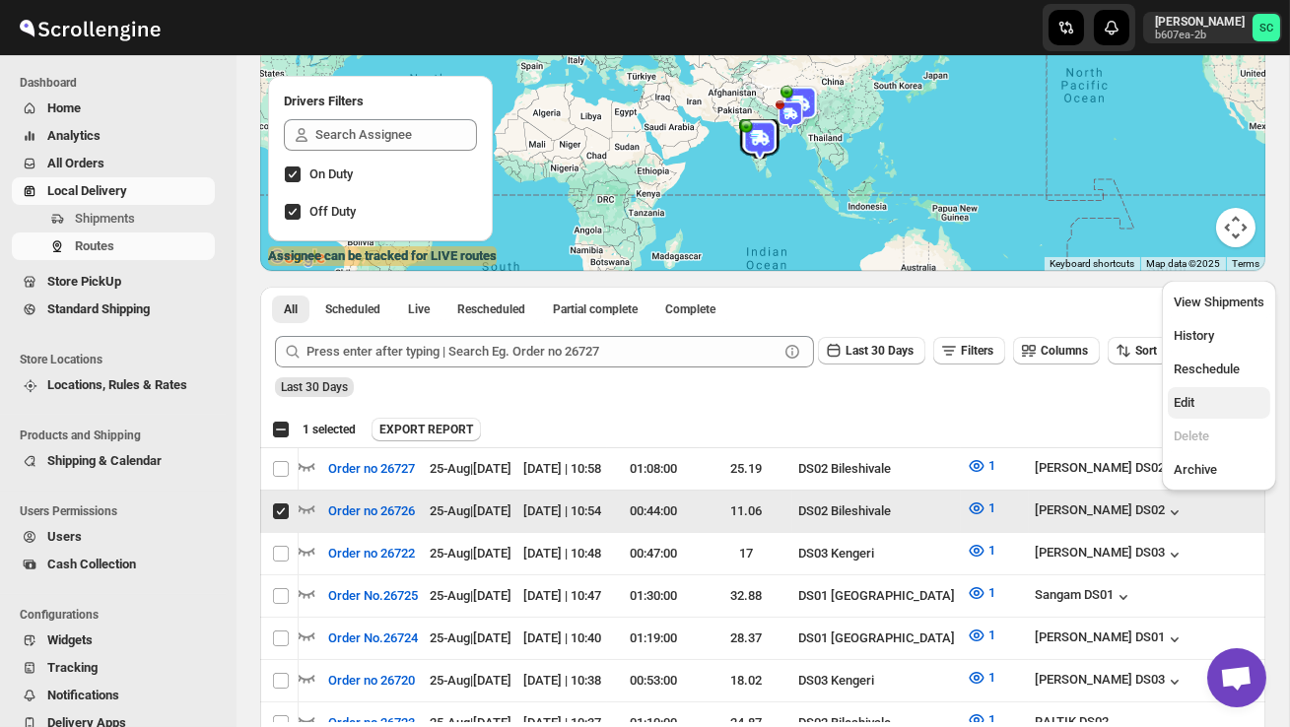
click at [1206, 399] on span "Edit" at bounding box center [1218, 403] width 91 height 20
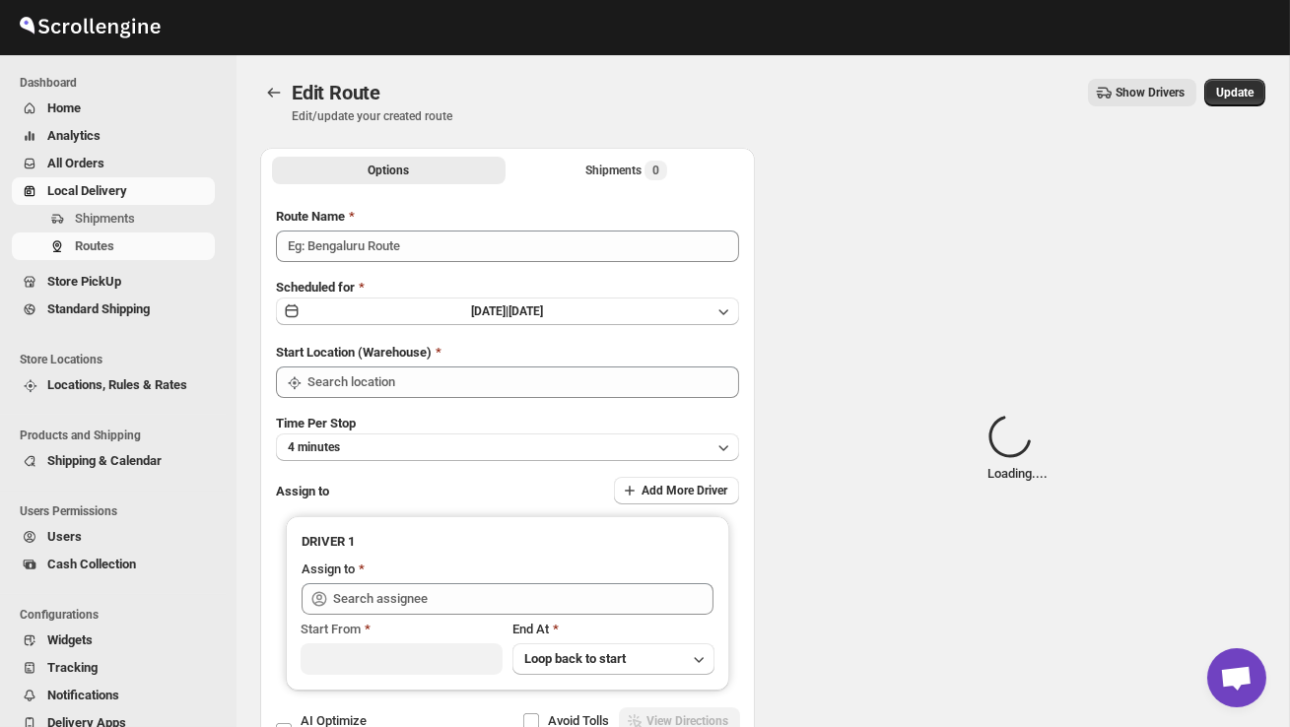
type input "Order no 26726"
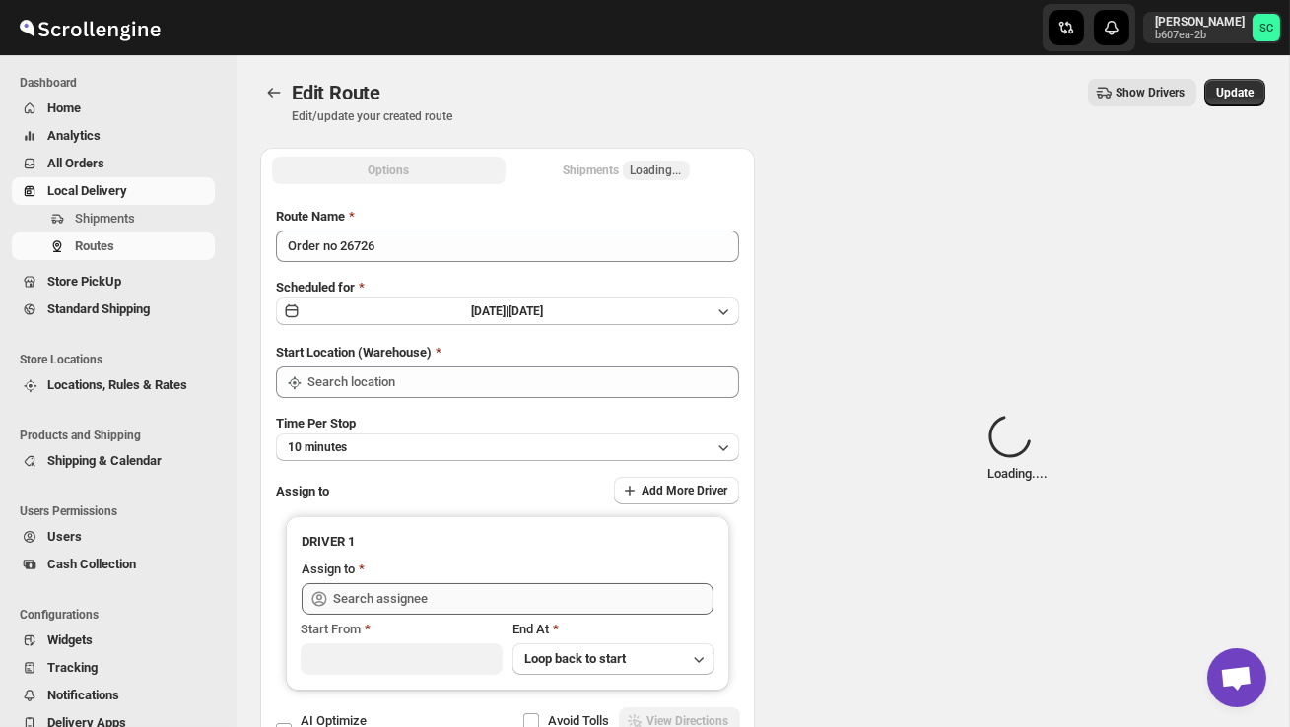
type input "DS02 Bileshivale"
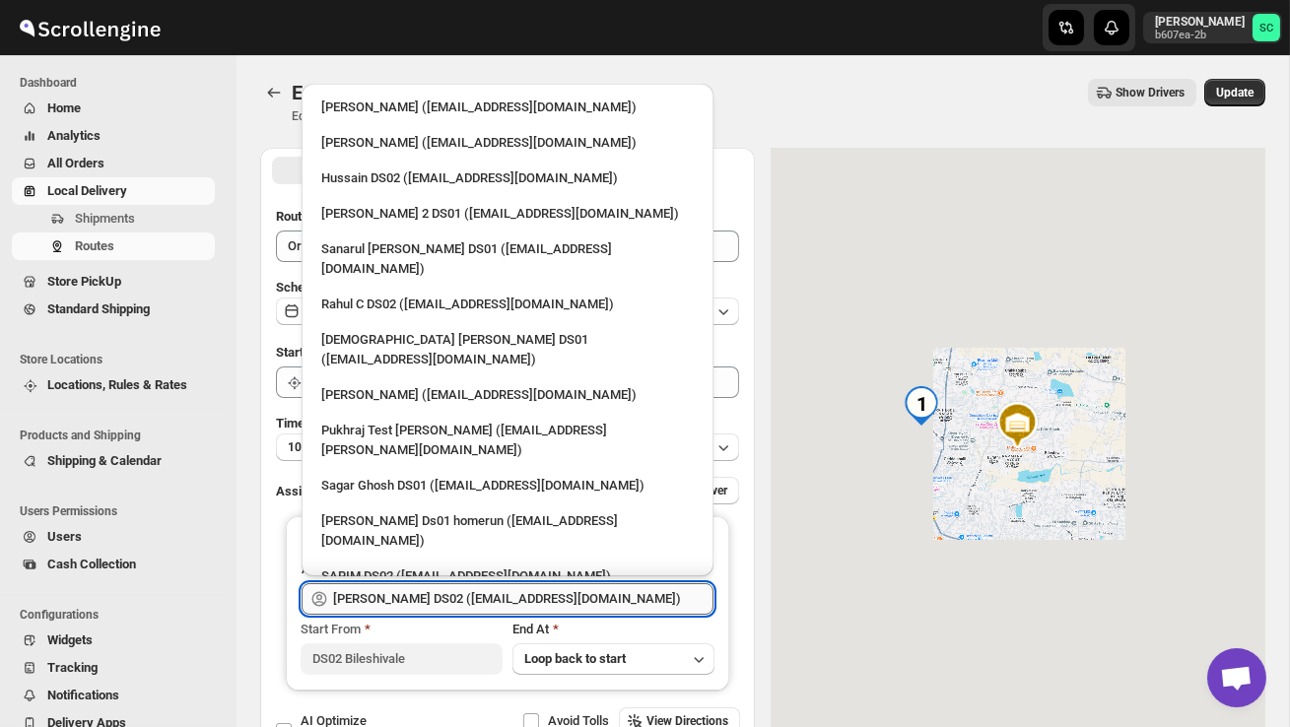
click at [617, 596] on input "[PERSON_NAME] DS02 ([EMAIL_ADDRESS][DOMAIN_NAME])" at bounding box center [523, 599] width 380 height 32
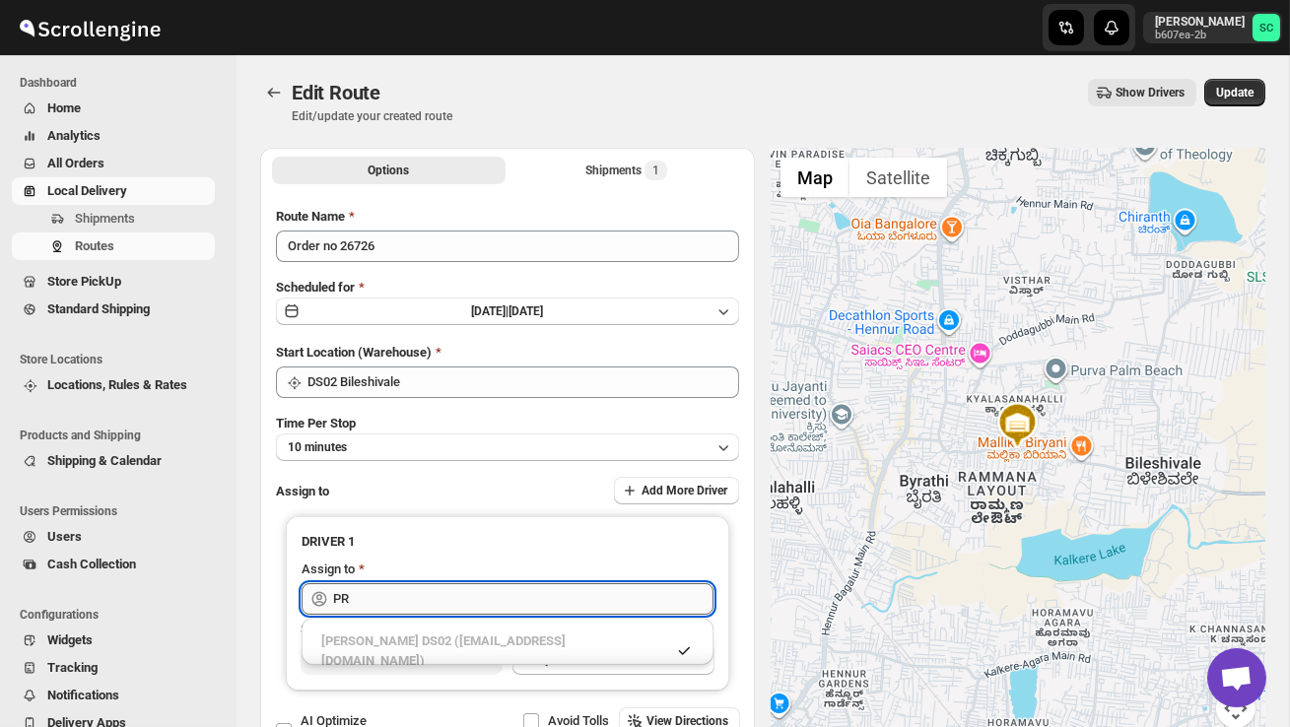
type input "P"
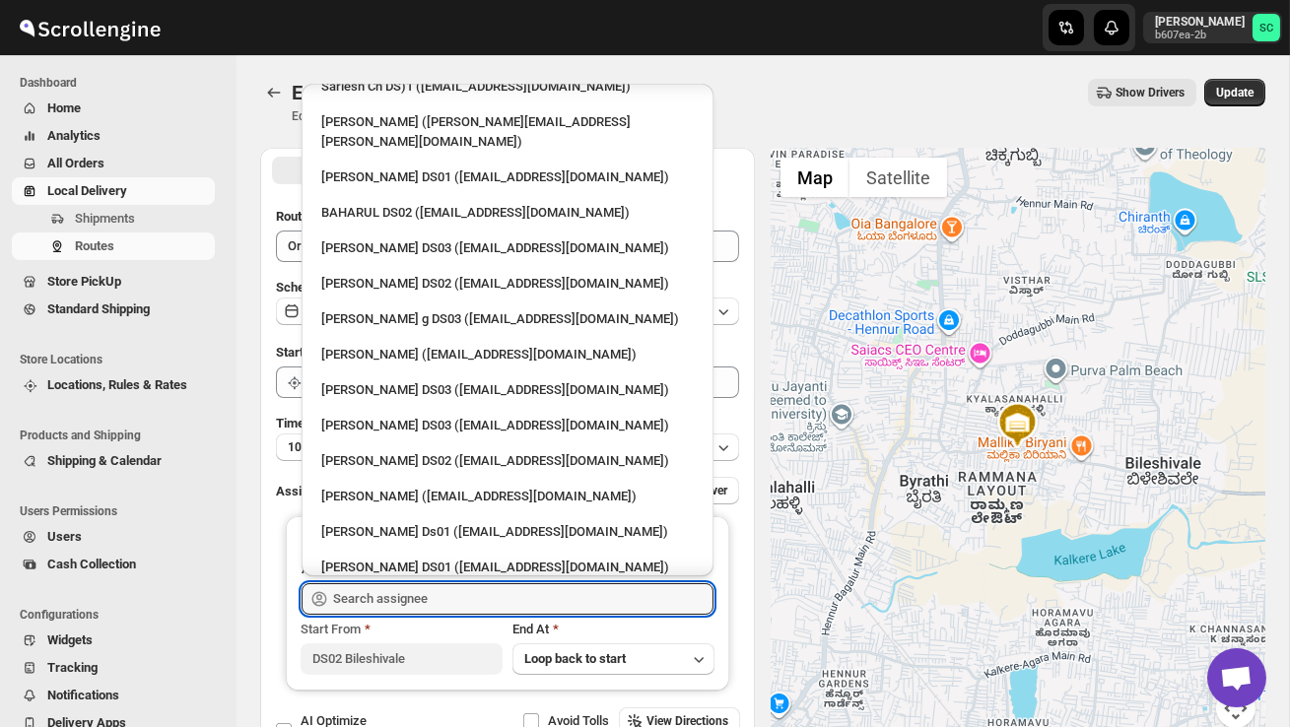
scroll to position [1611, 0]
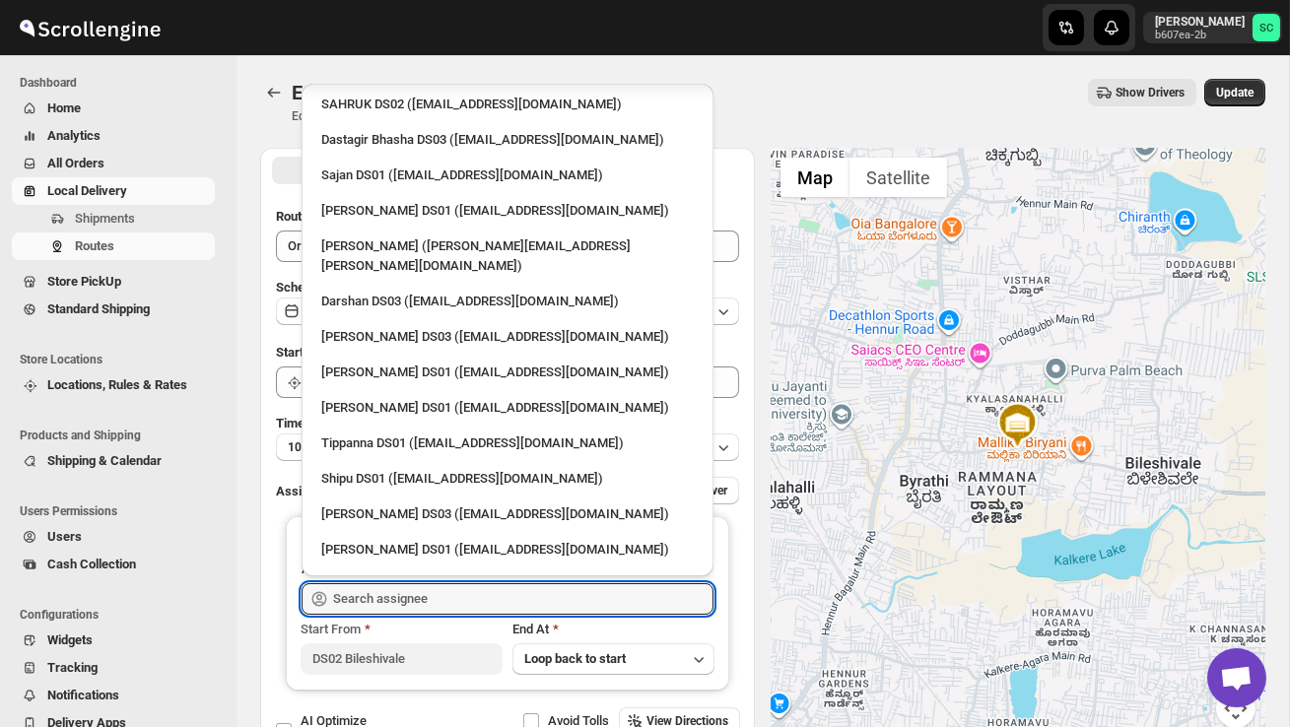
click at [512, 646] on div "[PERSON_NAME] DS02 ([EMAIL_ADDRESS][DOMAIN_NAME])" at bounding box center [507, 656] width 372 height 20
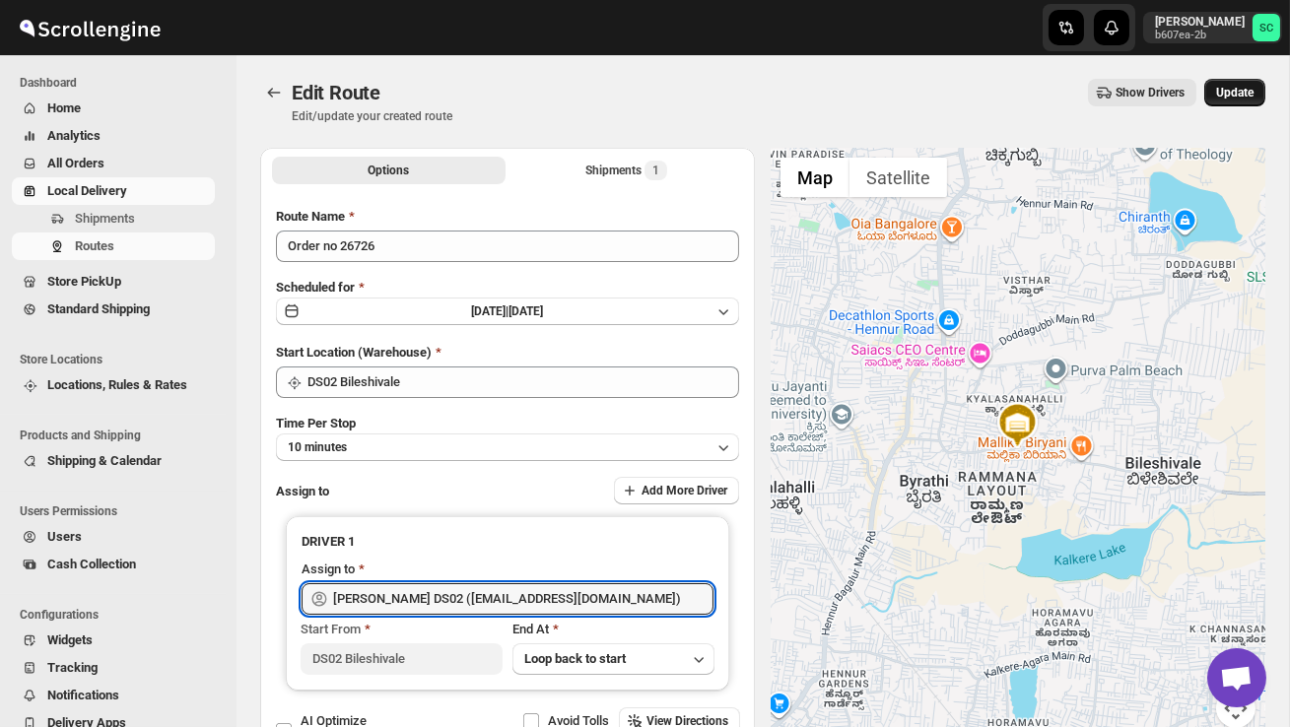
type input "[PERSON_NAME] DS02 ([EMAIL_ADDRESS][DOMAIN_NAME])"
click at [1233, 89] on span "Update" at bounding box center [1234, 93] width 37 height 16
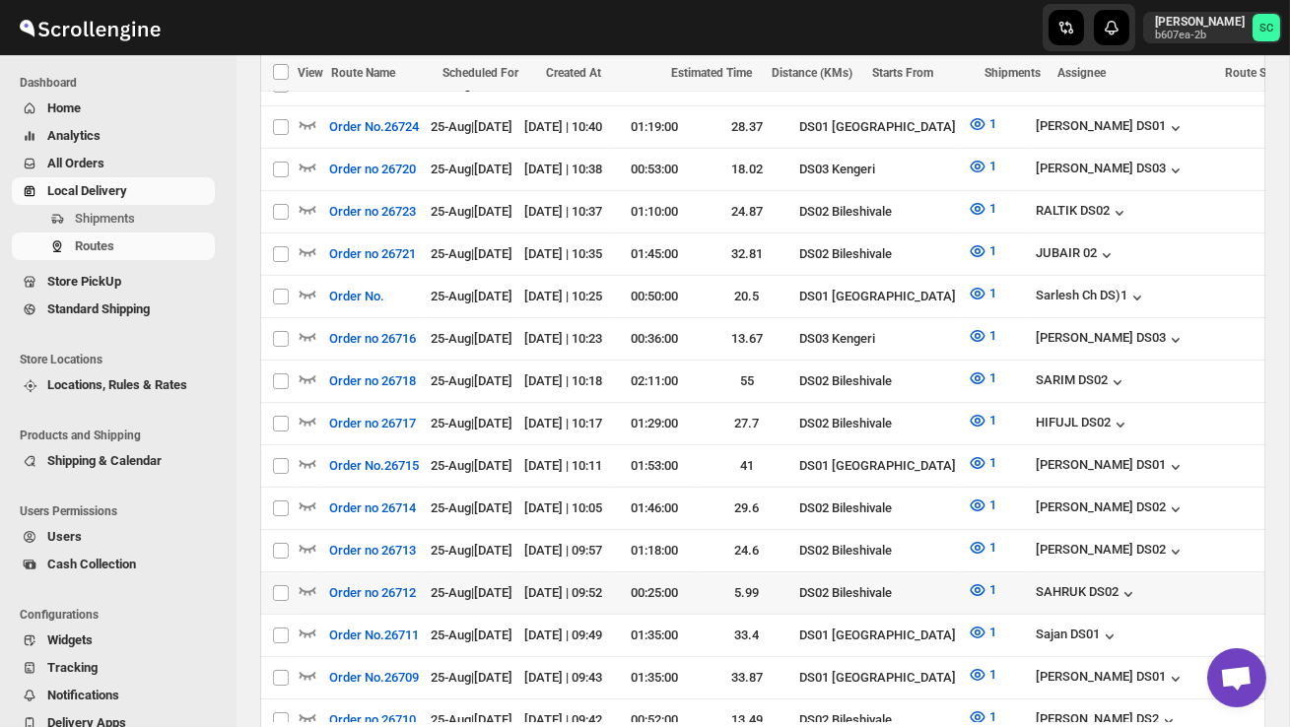
scroll to position [725, 0]
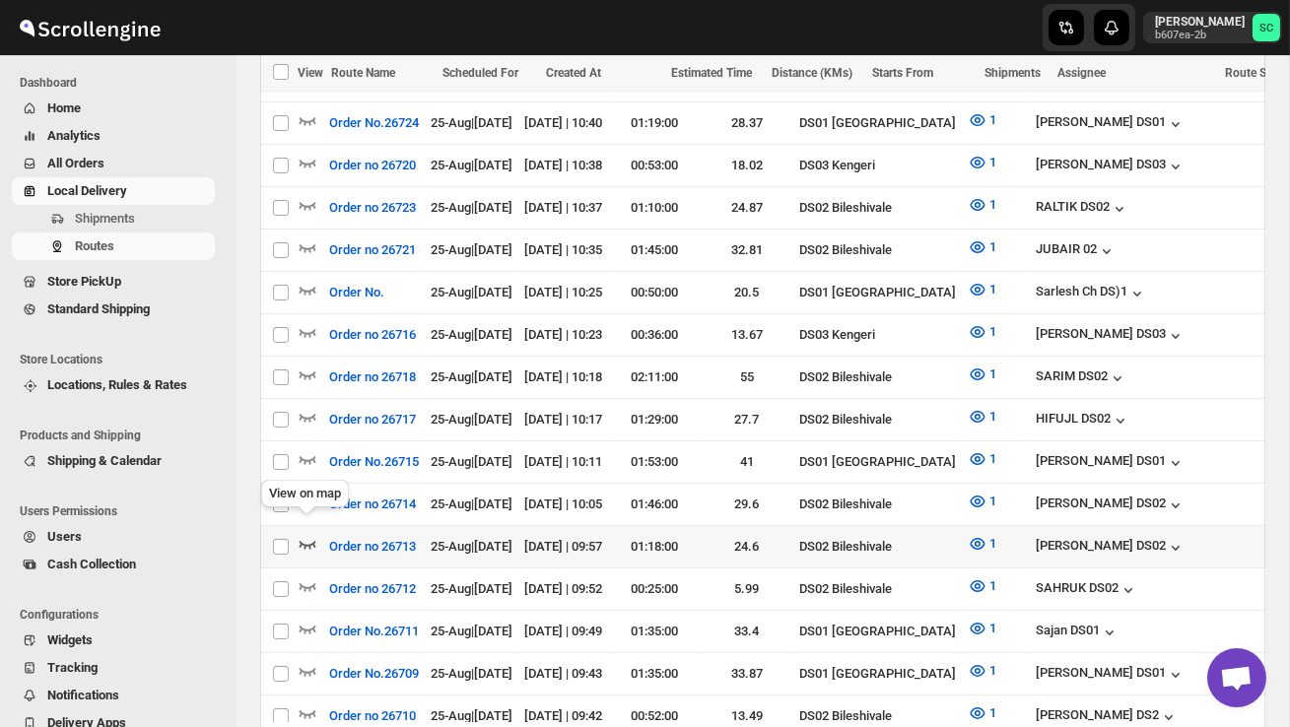
click at [312, 534] on icon "button" at bounding box center [308, 544] width 20 height 20
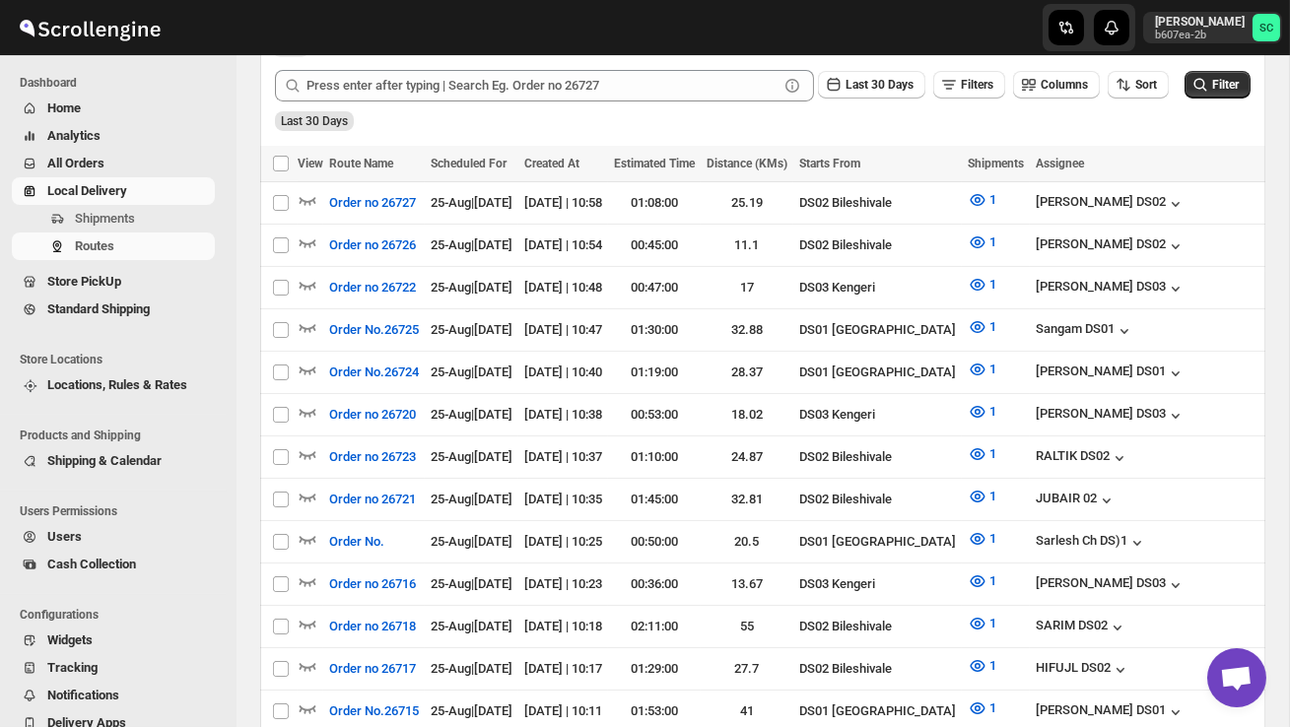
scroll to position [0, 0]
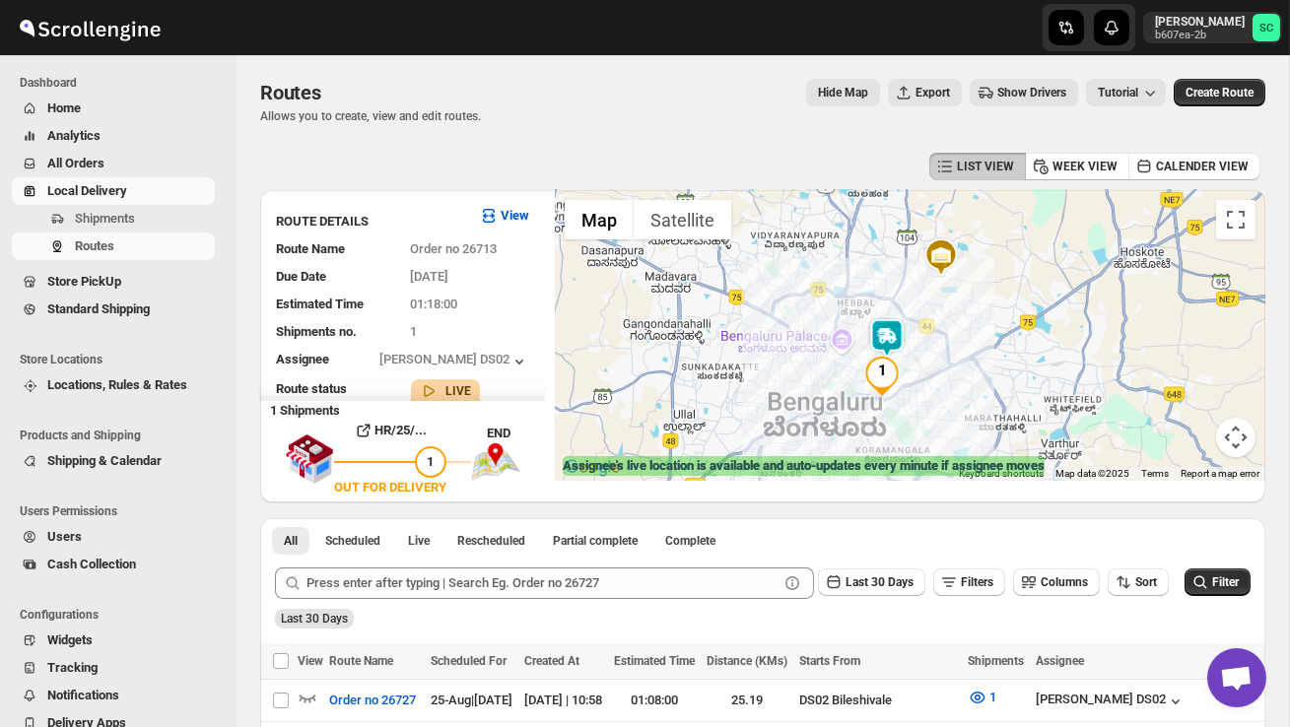
click at [924, 369] on div at bounding box center [910, 335] width 710 height 291
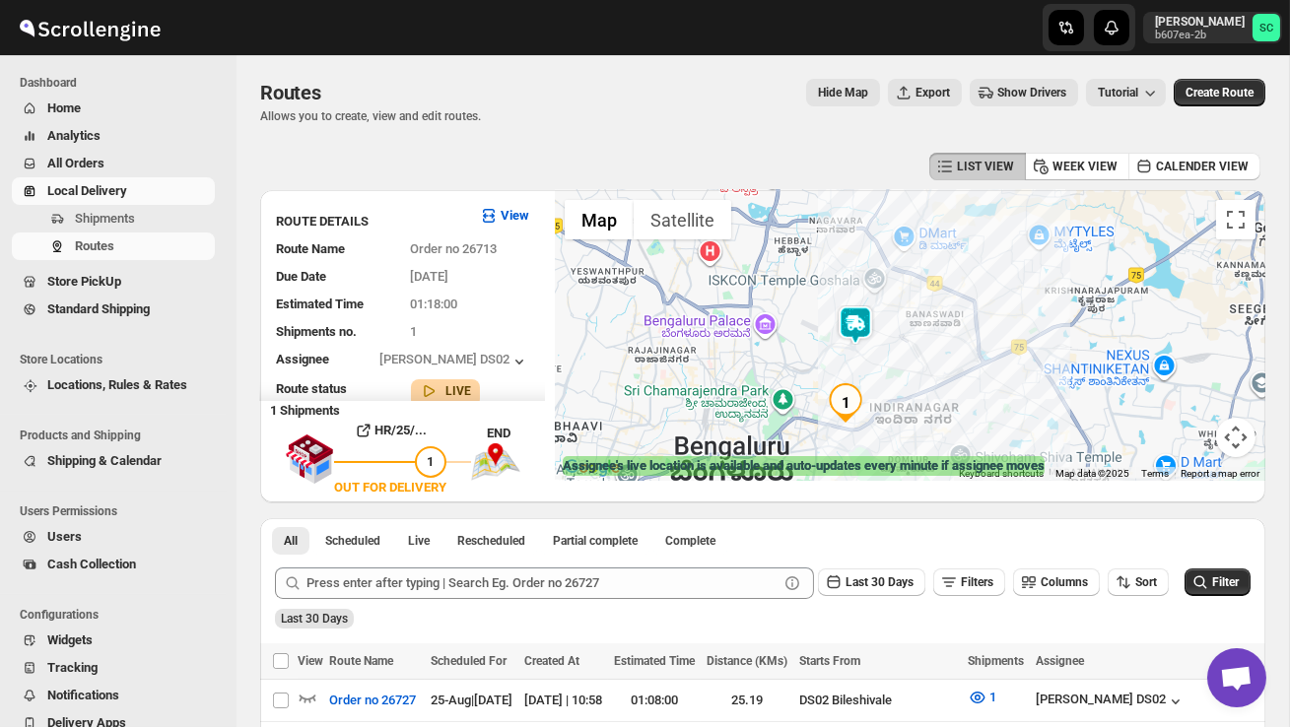
click at [866, 313] on img at bounding box center [854, 324] width 39 height 39
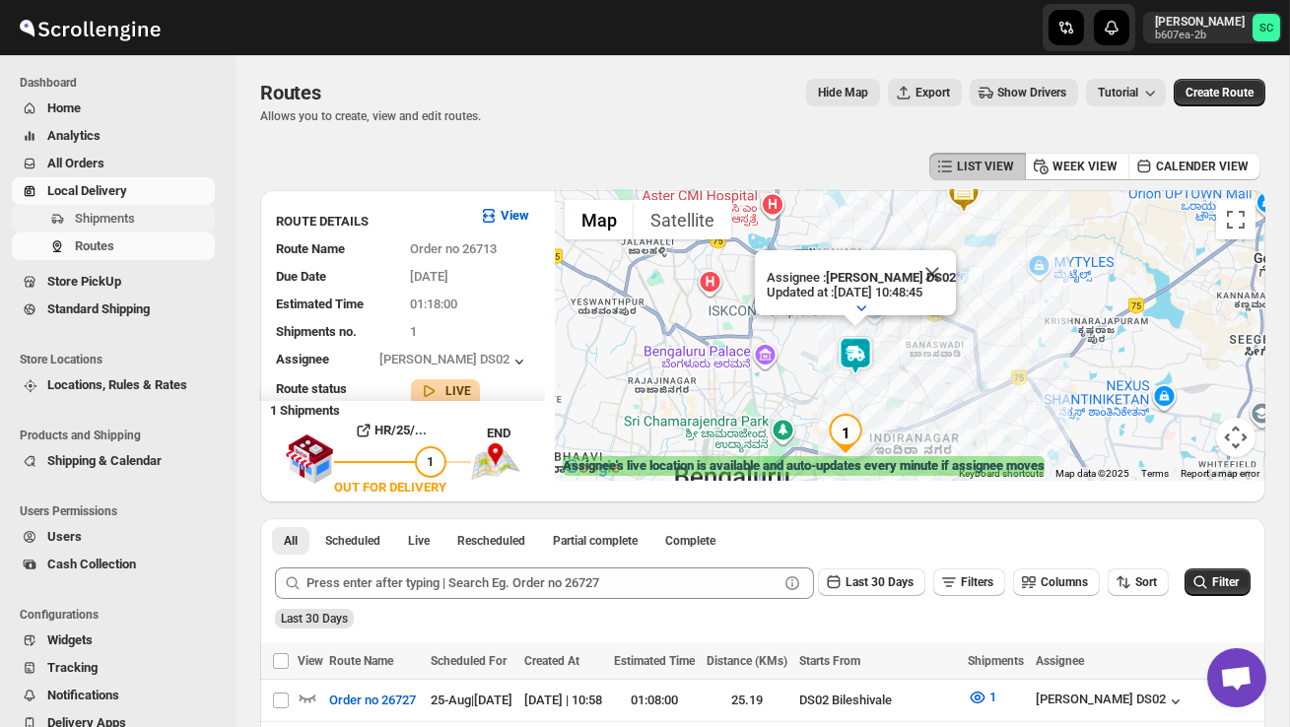
click at [127, 220] on span "Shipments" at bounding box center [105, 218] width 60 height 15
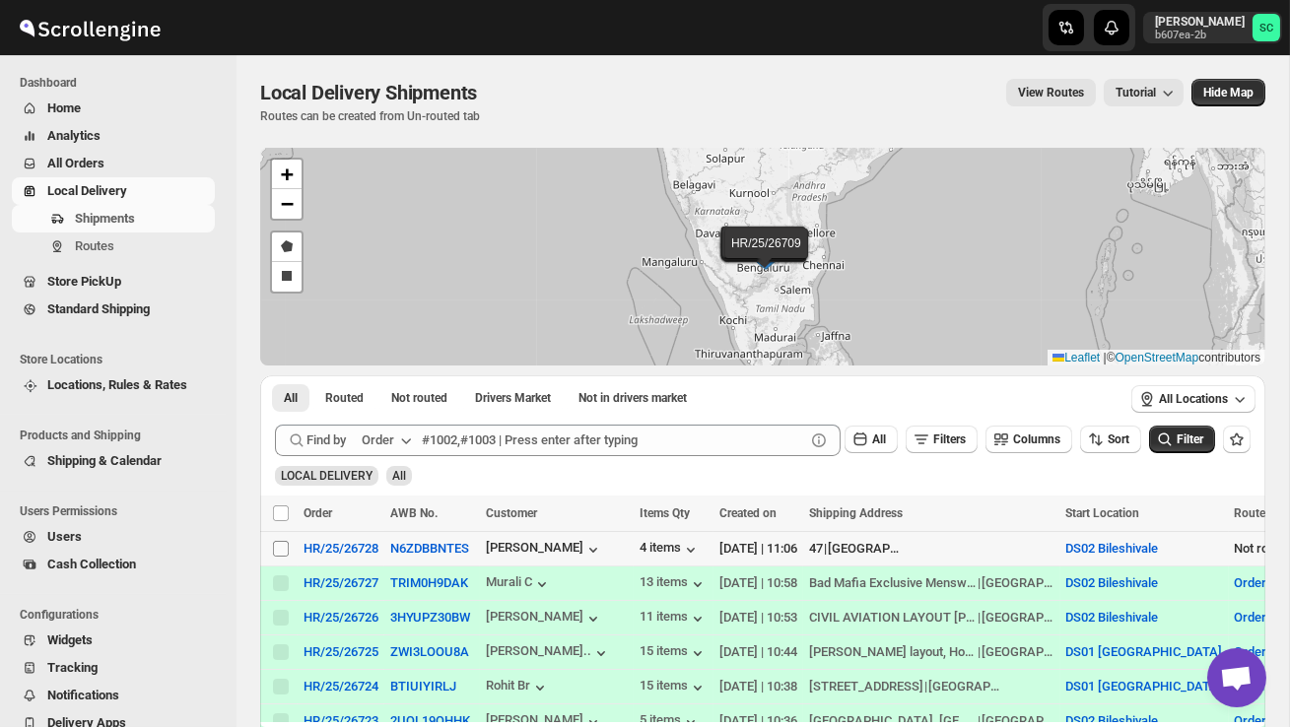
click at [278, 554] on input "Select shipment" at bounding box center [281, 549] width 16 height 16
checkbox input "true"
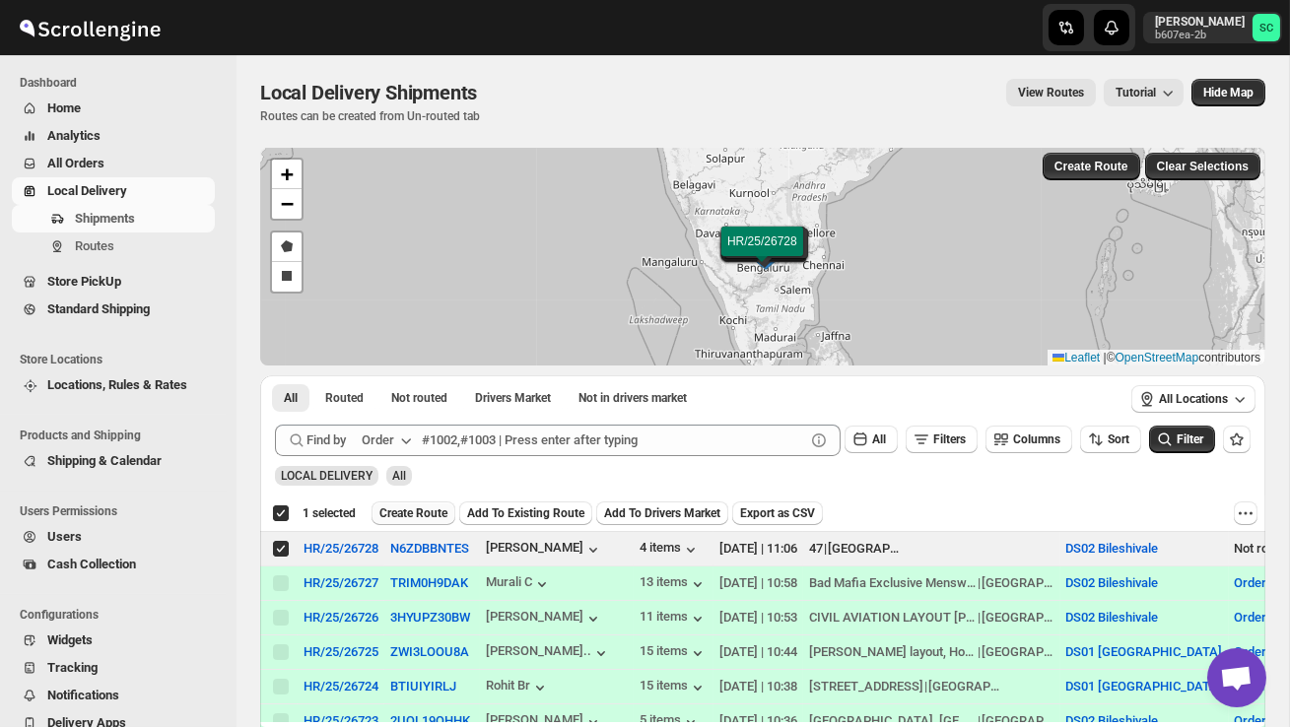
click at [432, 516] on span "Create Route" at bounding box center [413, 513] width 68 height 16
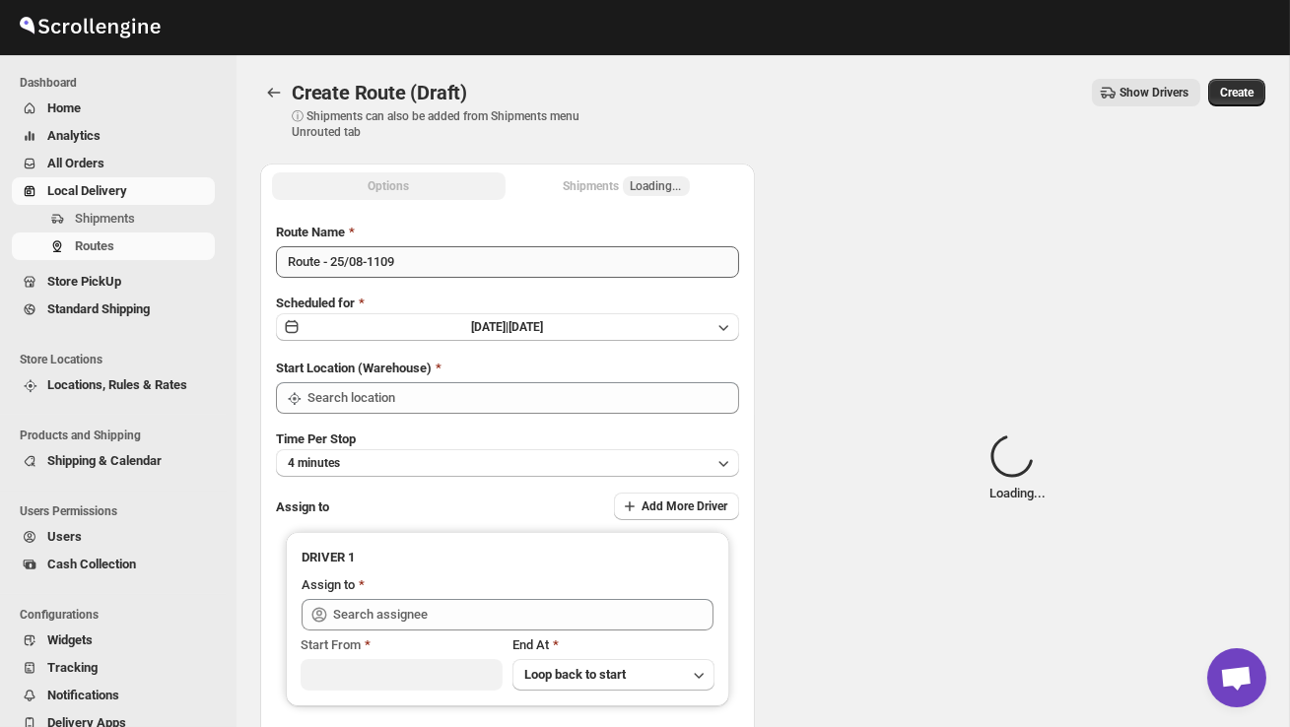
type input "DS02 Bileshivale"
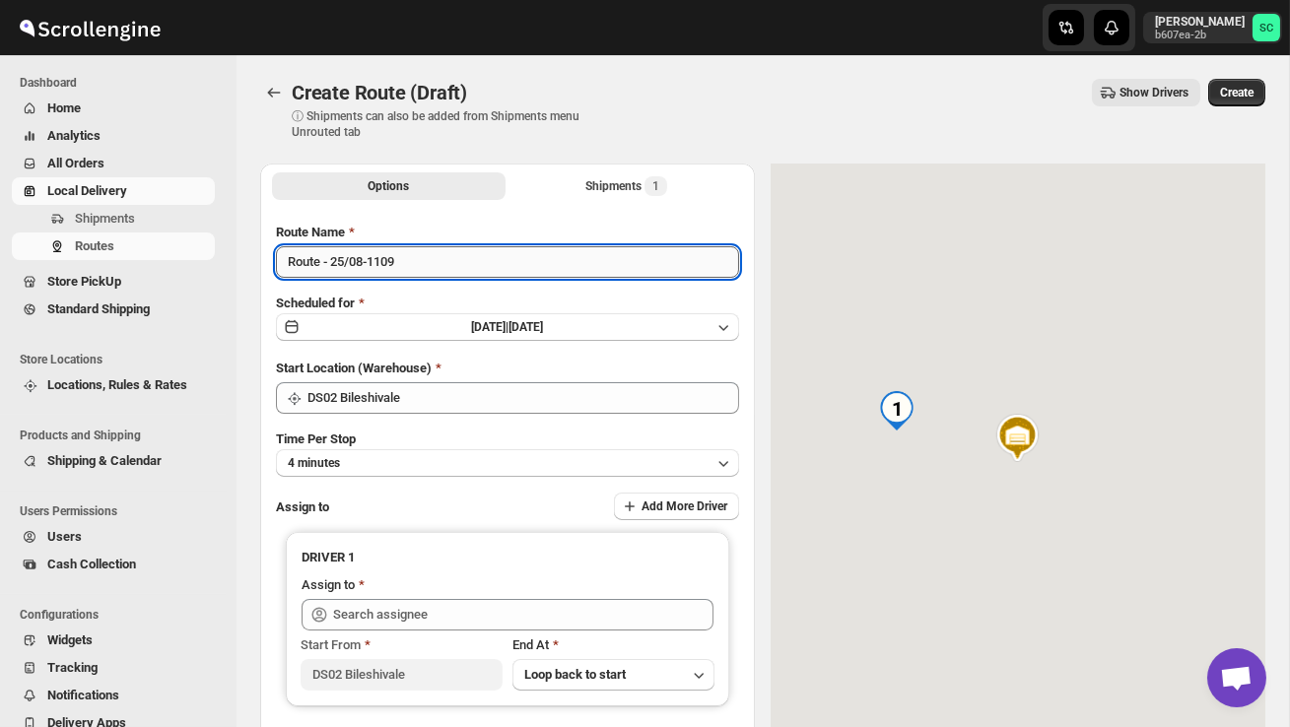
click at [414, 262] on input "Route - 25/08-1109" at bounding box center [507, 262] width 463 height 32
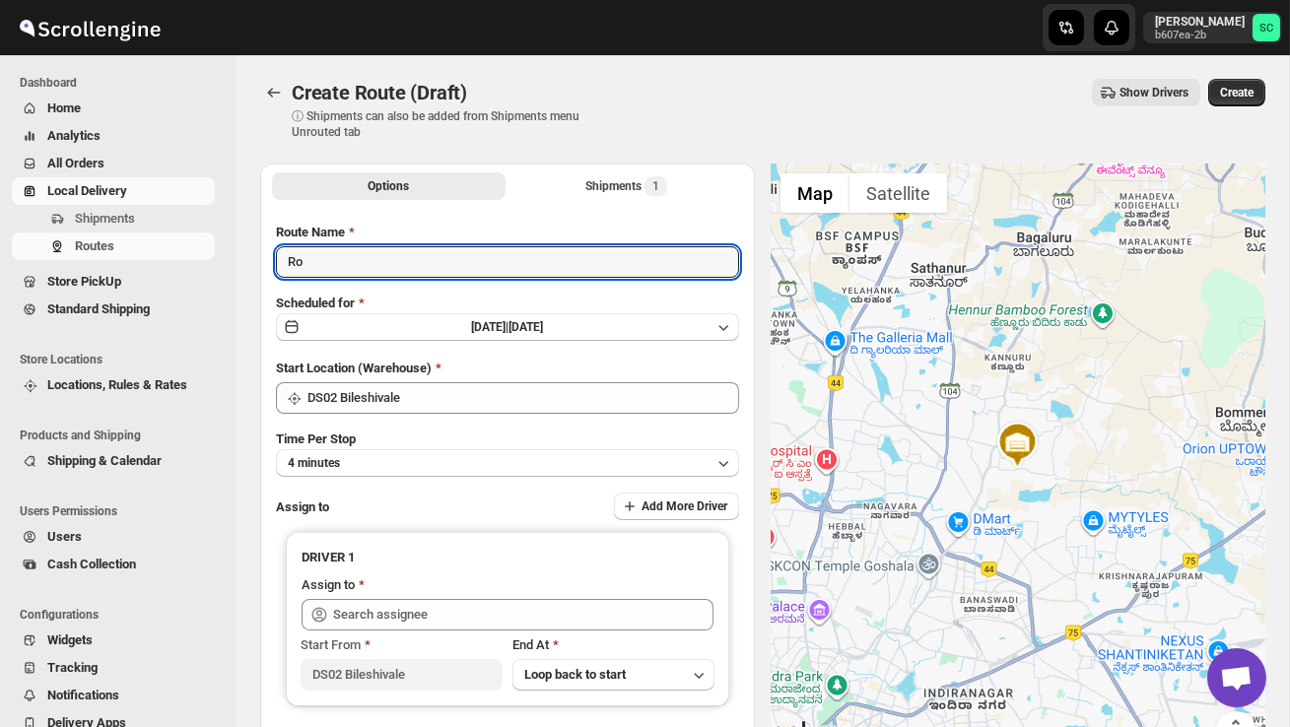
type input "R"
type input "Order no 26728"
click at [463, 459] on button "4 minutes" at bounding box center [507, 463] width 463 height 28
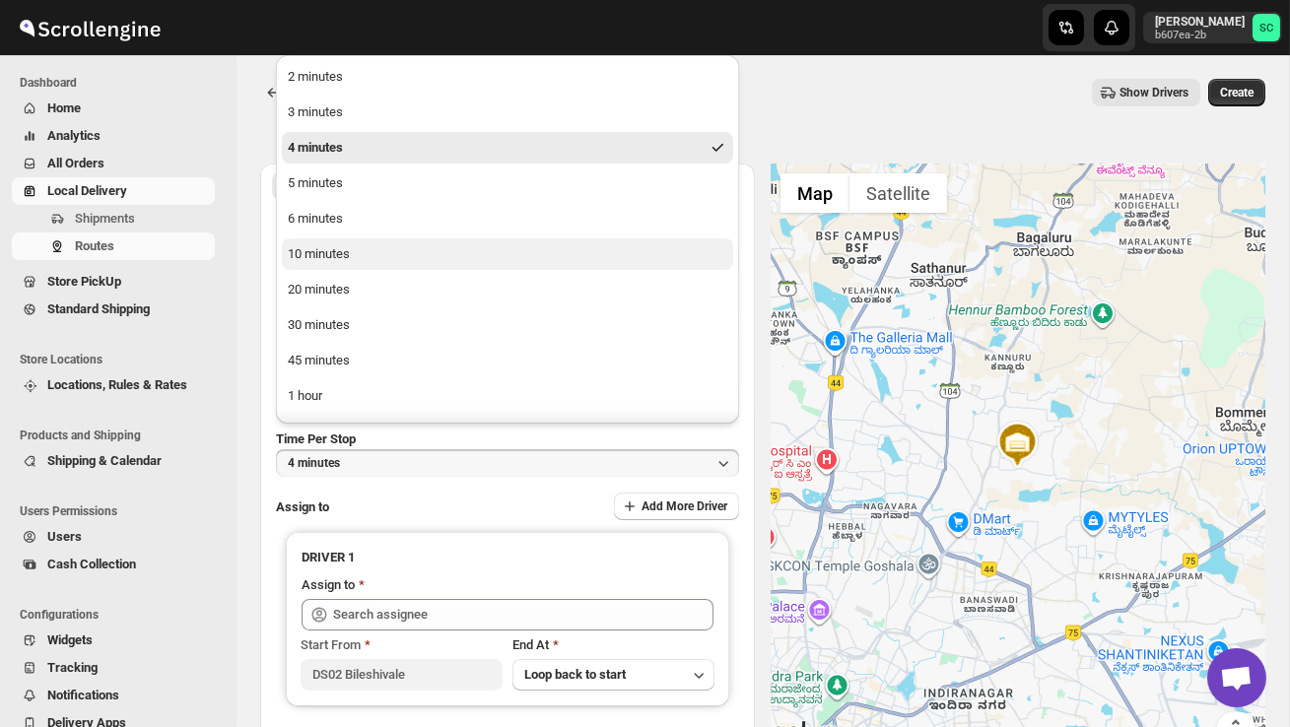
click at [356, 268] on button "10 minutes" at bounding box center [507, 254] width 451 height 32
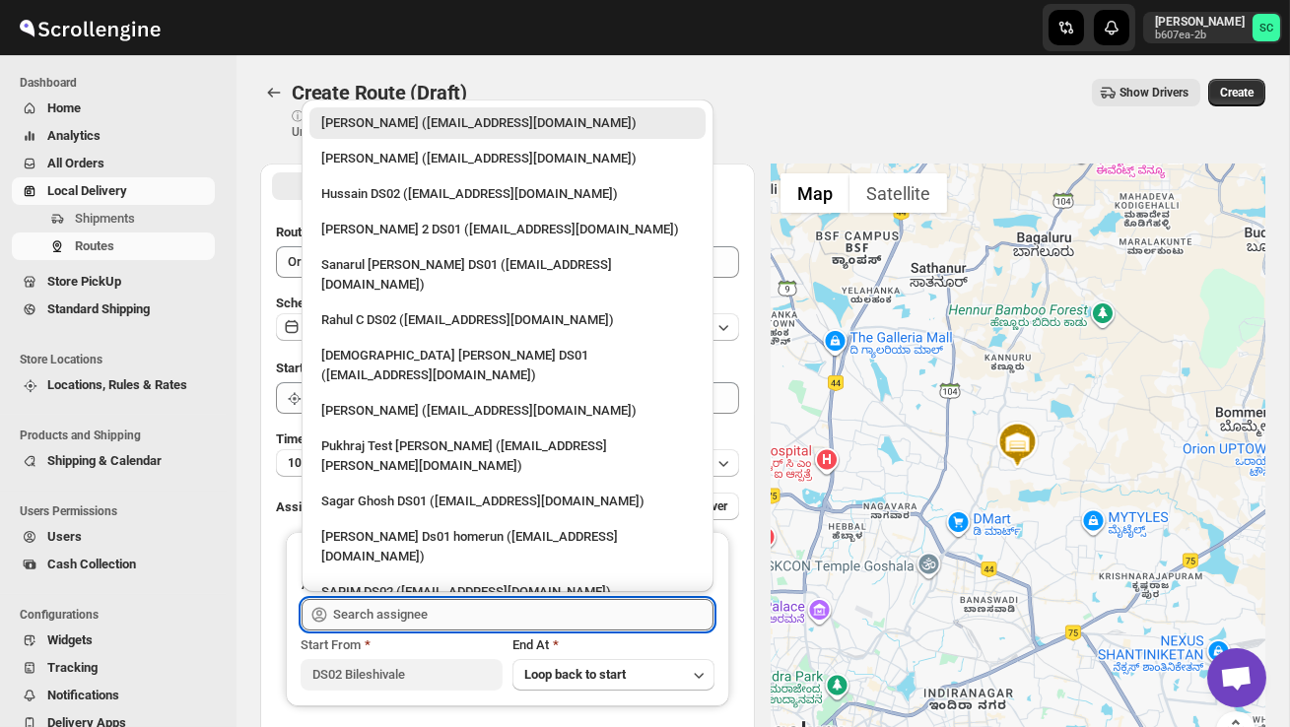
click at [368, 609] on input "text" at bounding box center [523, 615] width 380 height 32
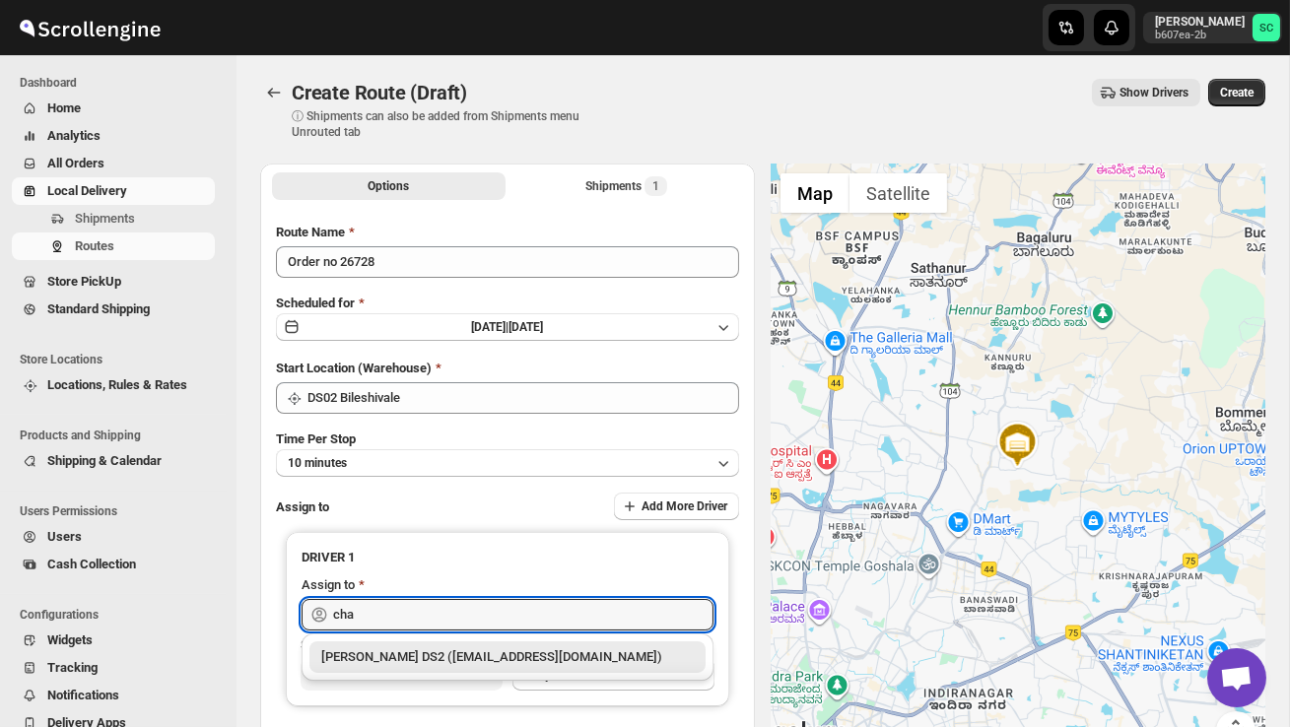
click at [431, 656] on div "[PERSON_NAME] DS2 ([EMAIL_ADDRESS][DOMAIN_NAME])" at bounding box center [507, 657] width 372 height 20
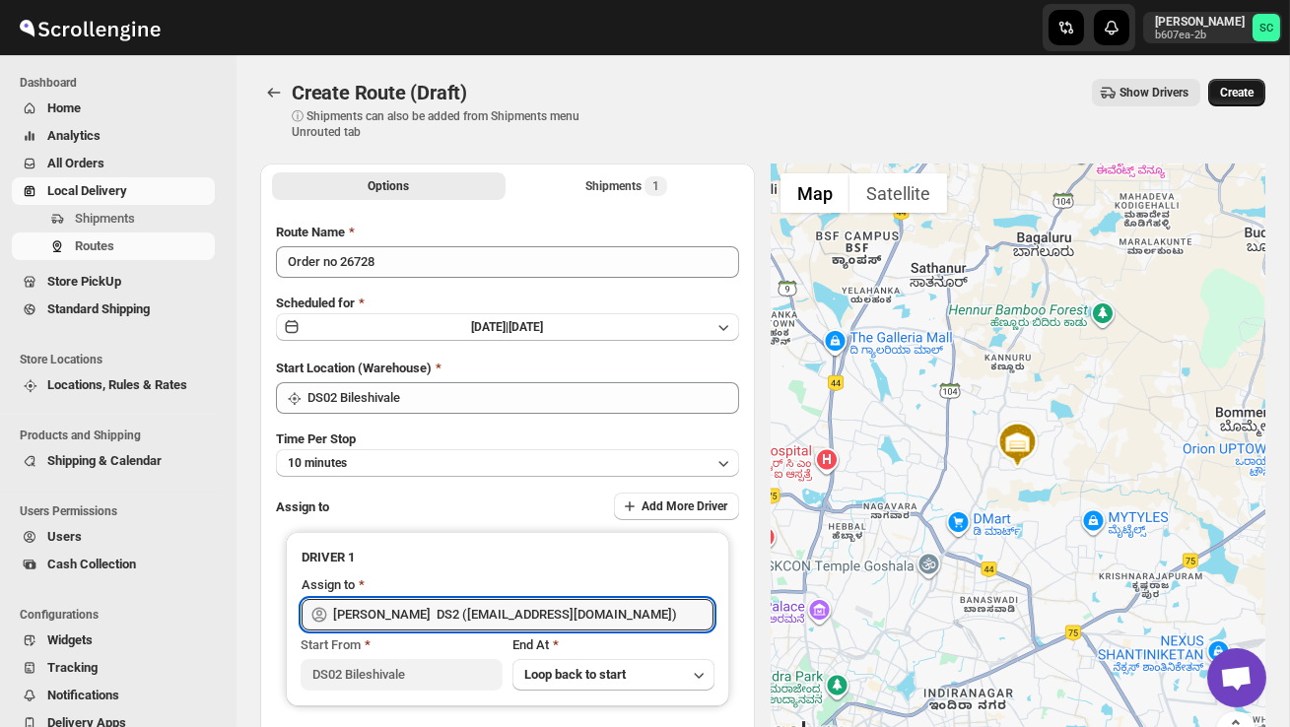
type input "[PERSON_NAME] DS2 ([EMAIL_ADDRESS][DOMAIN_NAME])"
click at [1231, 96] on span "Create" at bounding box center [1236, 93] width 33 height 16
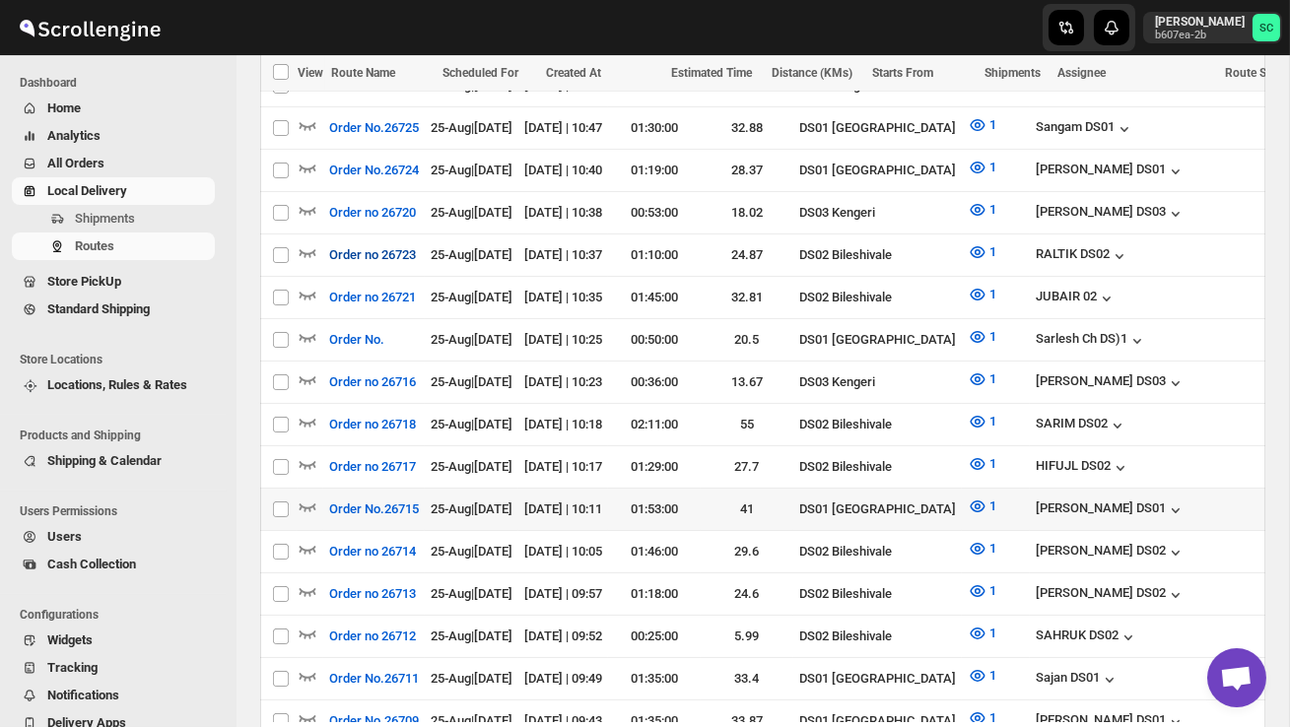
scroll to position [721, 0]
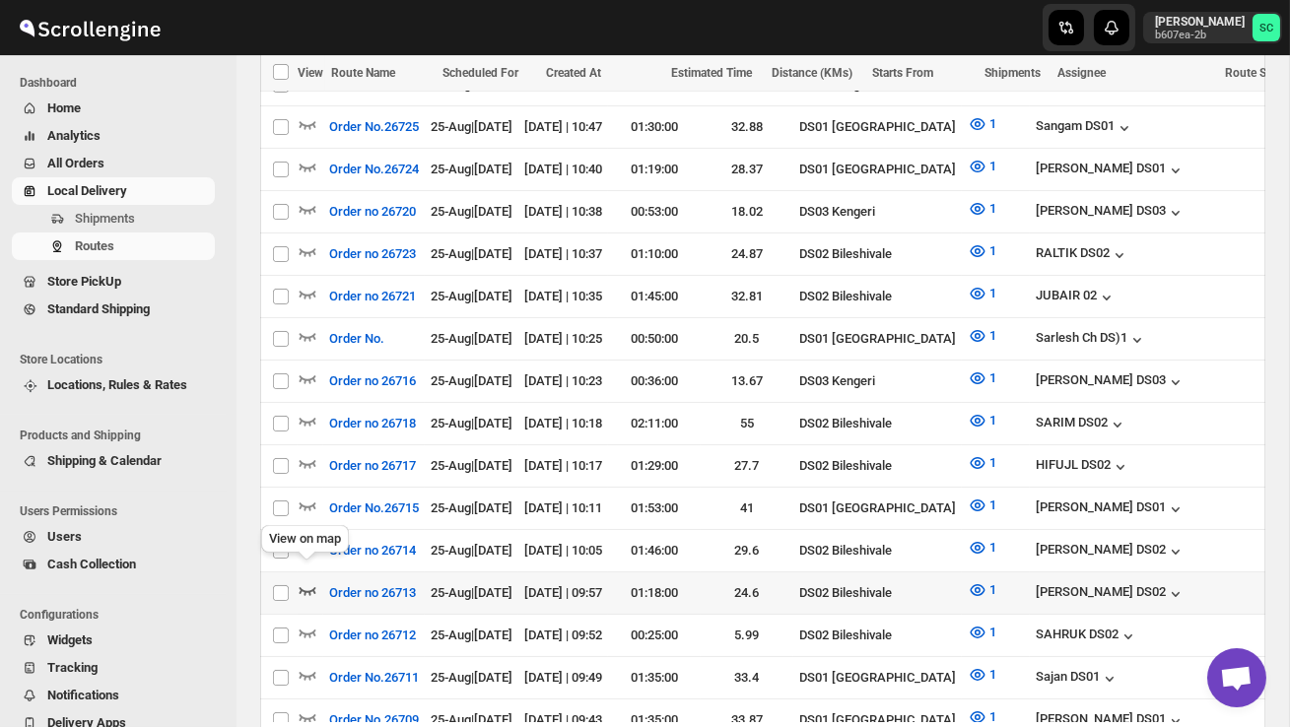
click at [307, 580] on icon "button" at bounding box center [308, 590] width 20 height 20
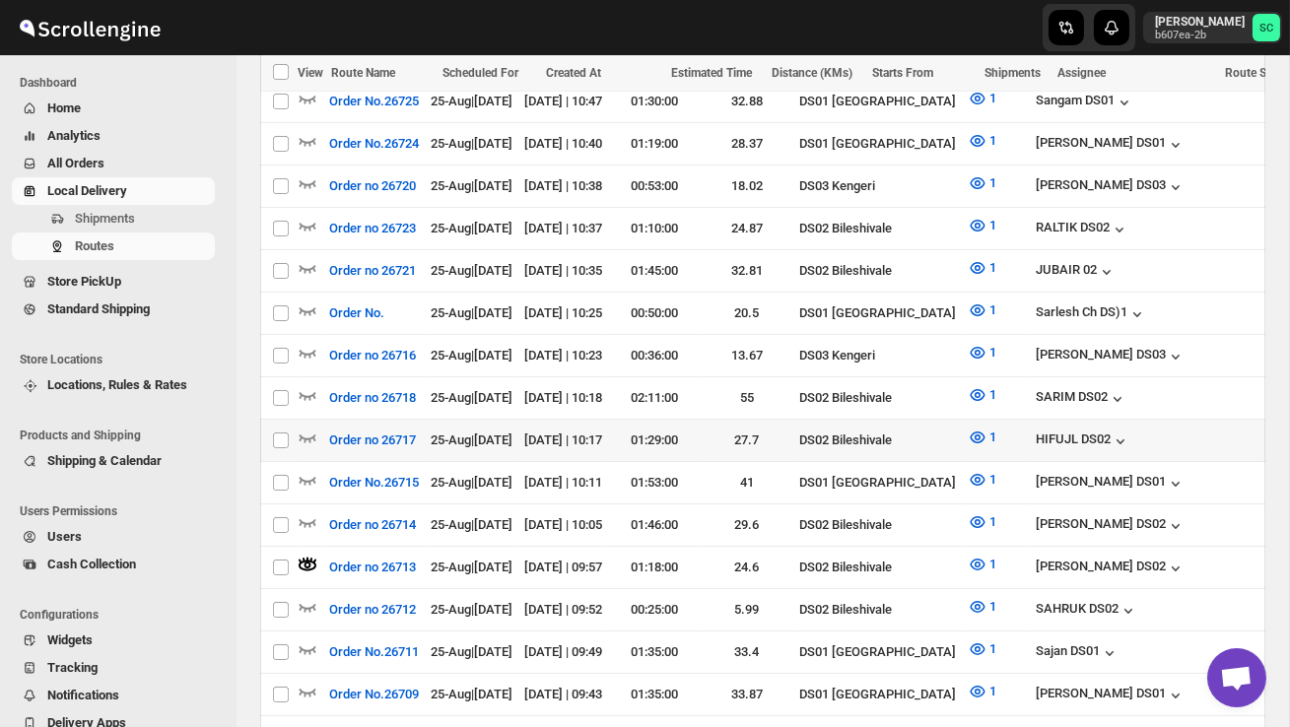
scroll to position [776, 0]
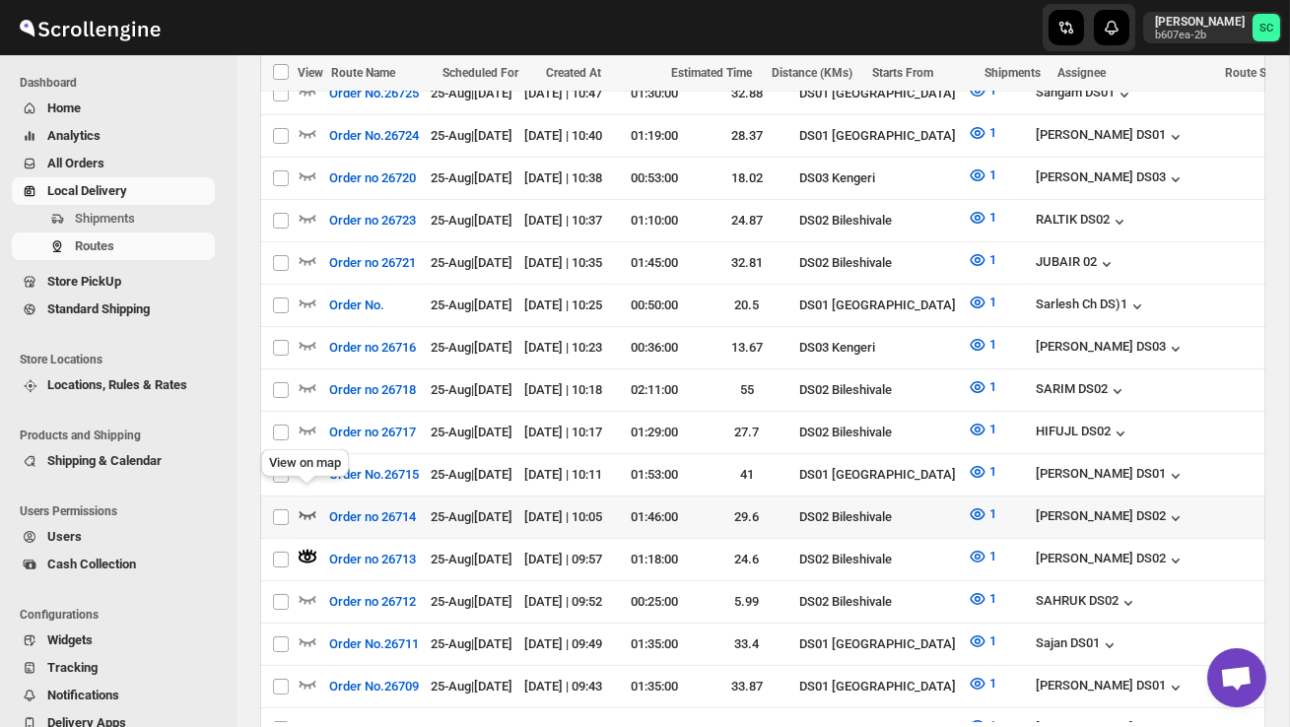
click at [314, 511] on icon "button" at bounding box center [307, 515] width 17 height 8
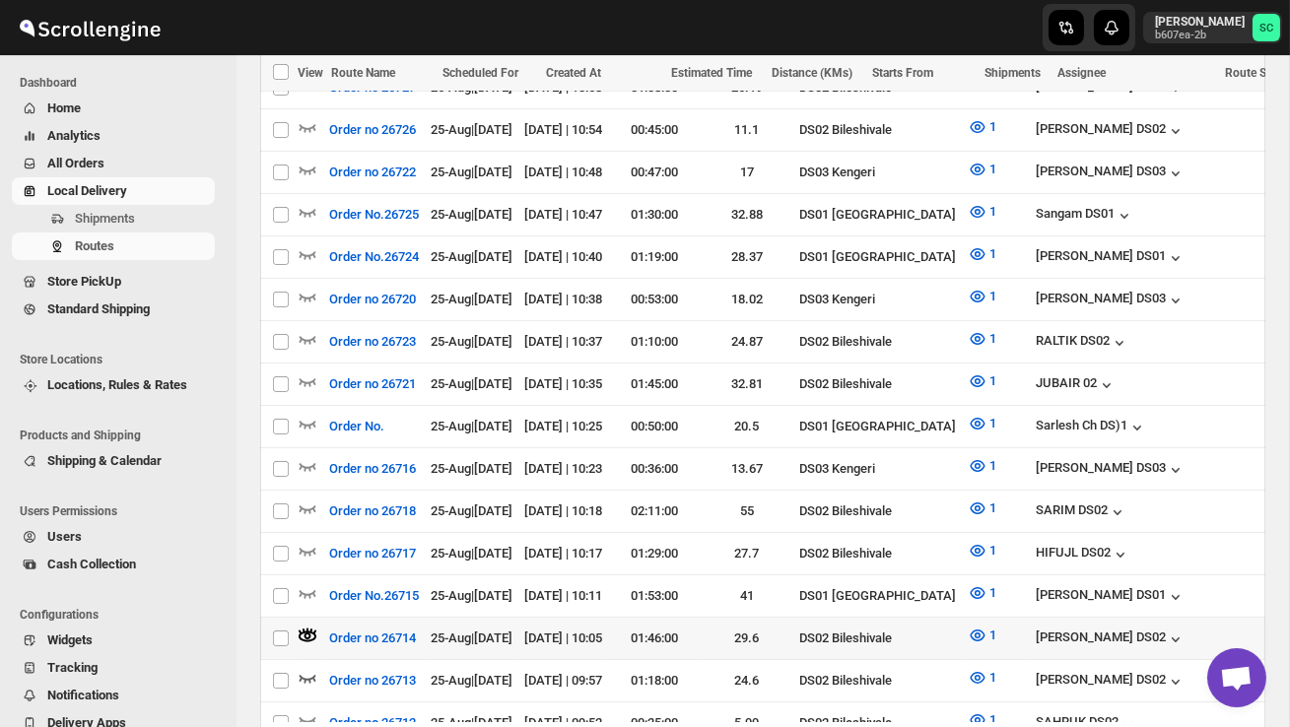
scroll to position [658, 0]
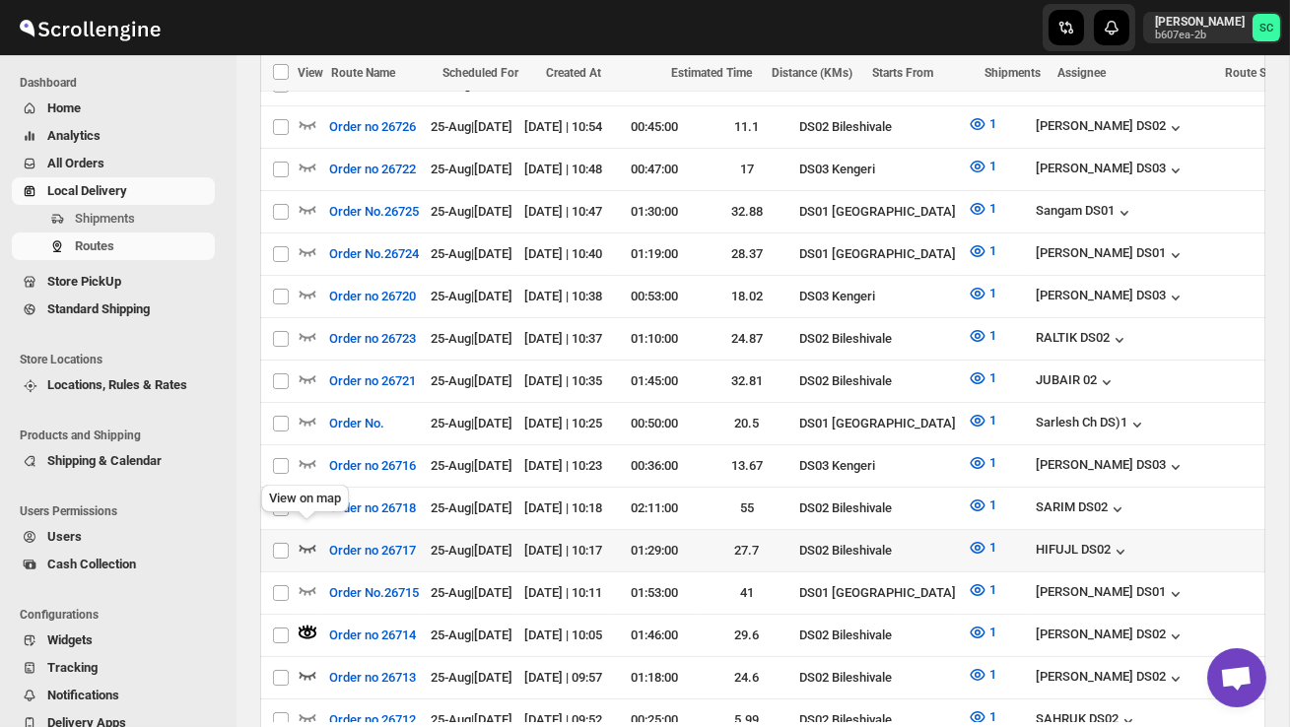
click at [310, 545] on icon "button" at bounding box center [307, 549] width 17 height 8
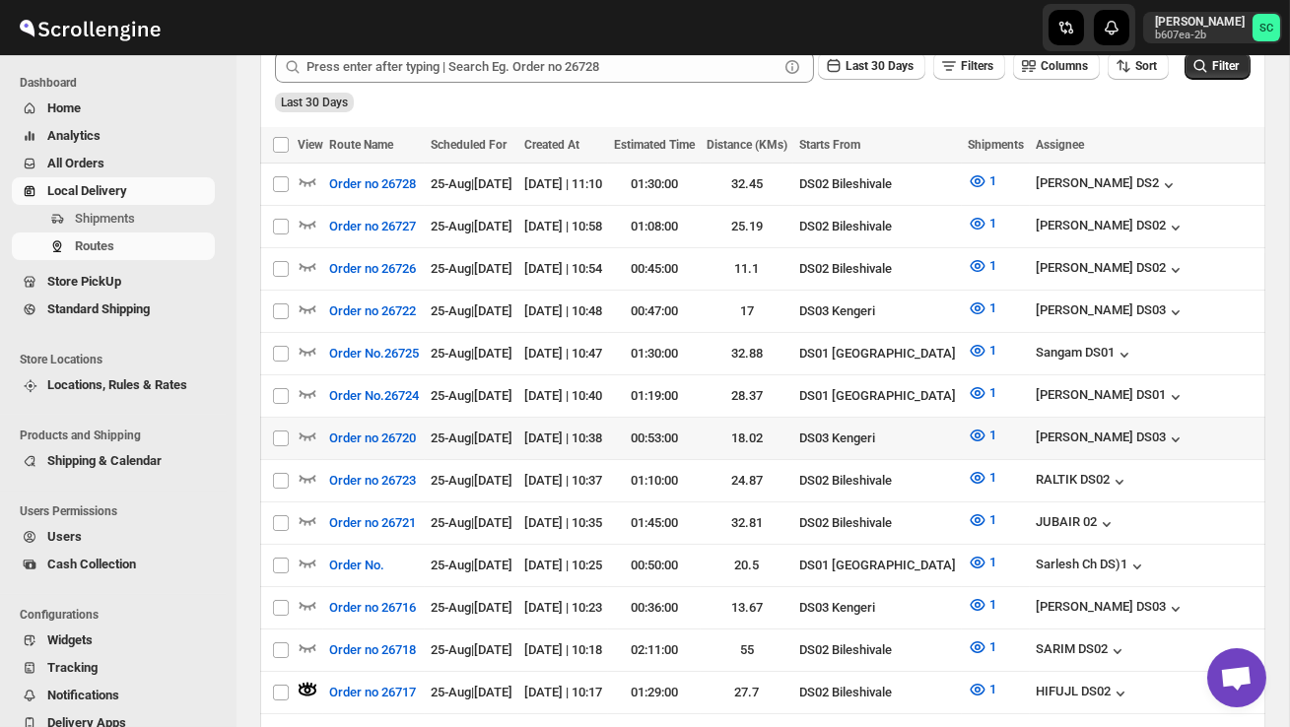
scroll to position [525, 0]
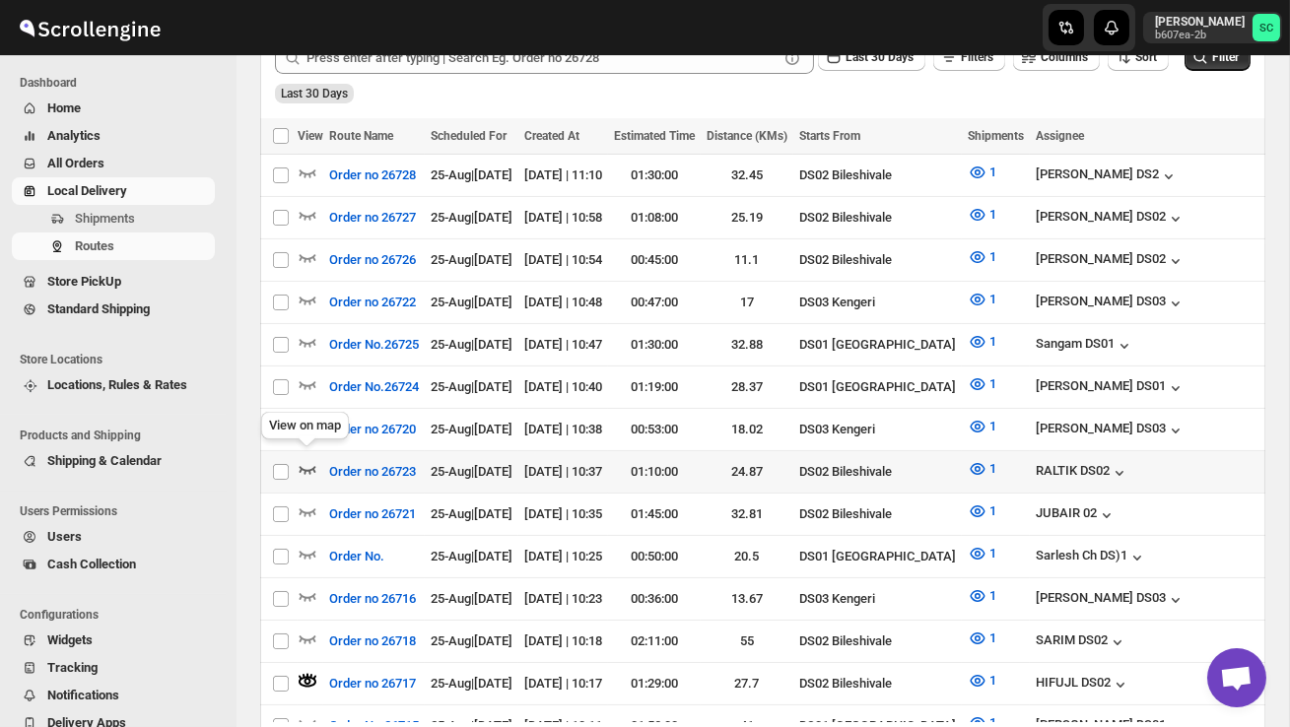
click at [306, 459] on icon "button" at bounding box center [308, 469] width 20 height 20
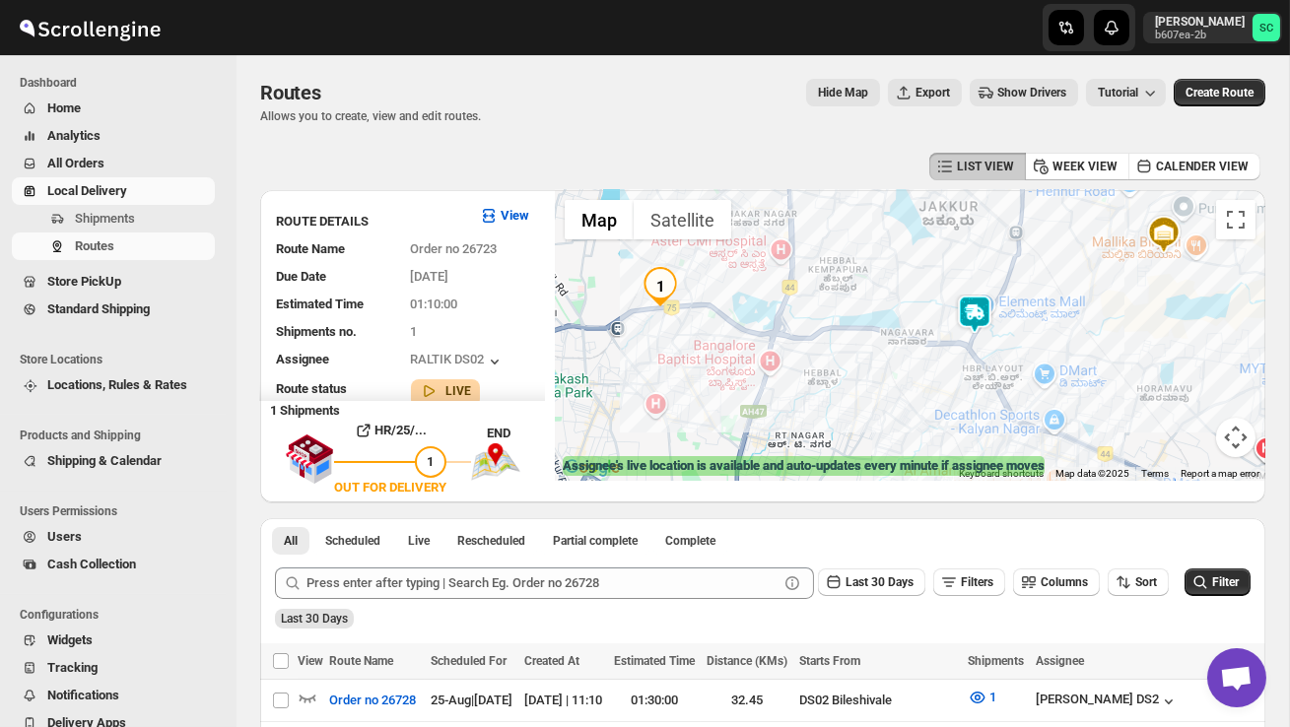
click at [977, 304] on img at bounding box center [974, 314] width 39 height 39
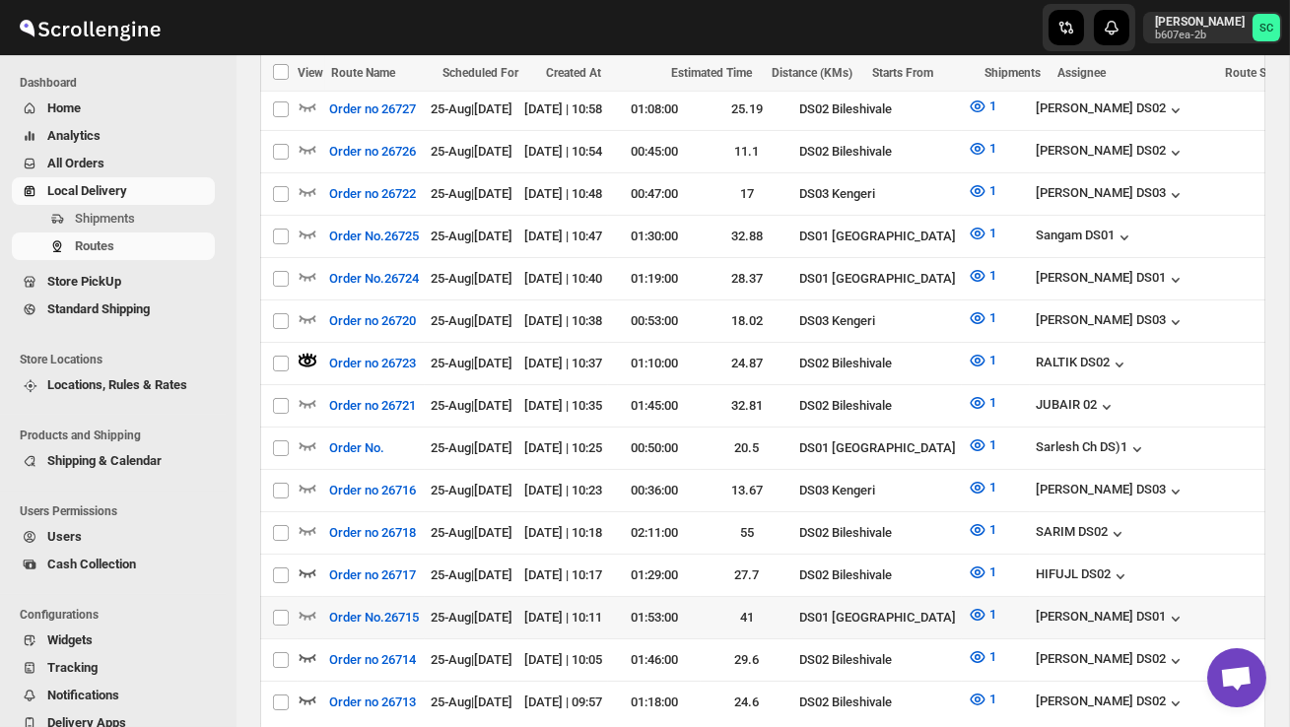
scroll to position [634, 0]
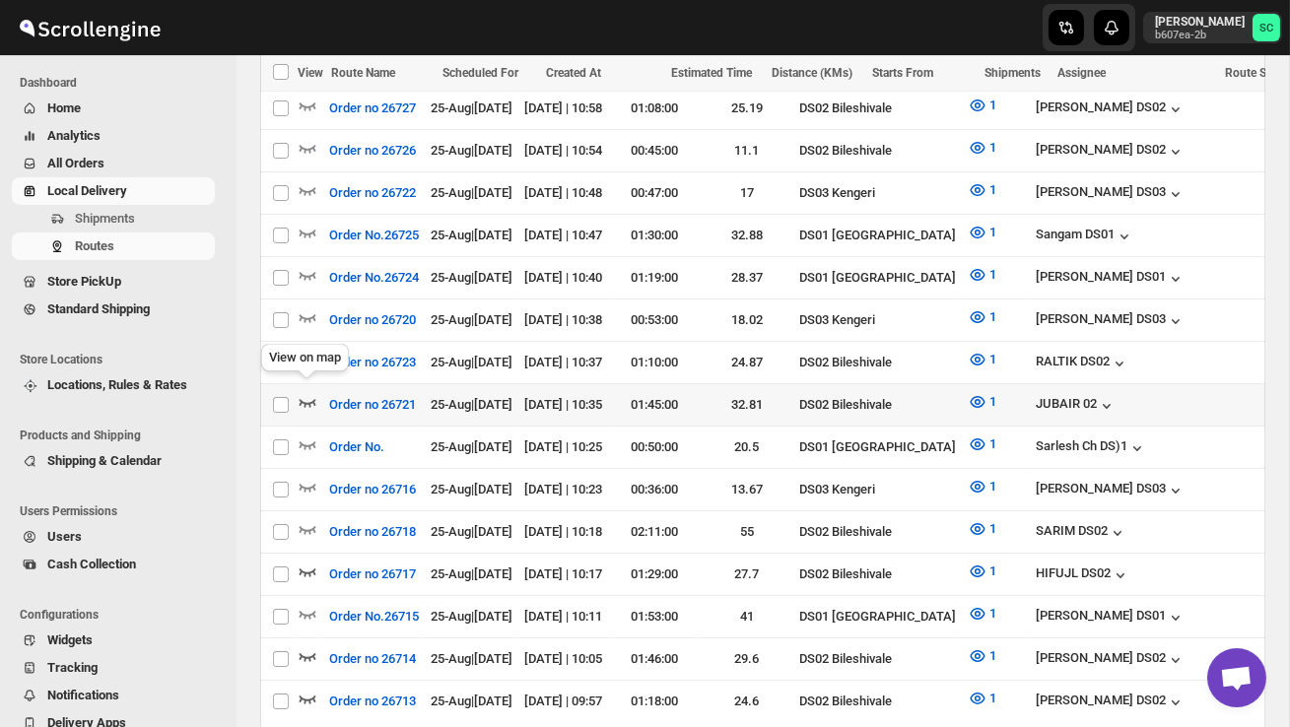
click at [310, 398] on icon "button" at bounding box center [308, 402] width 20 height 20
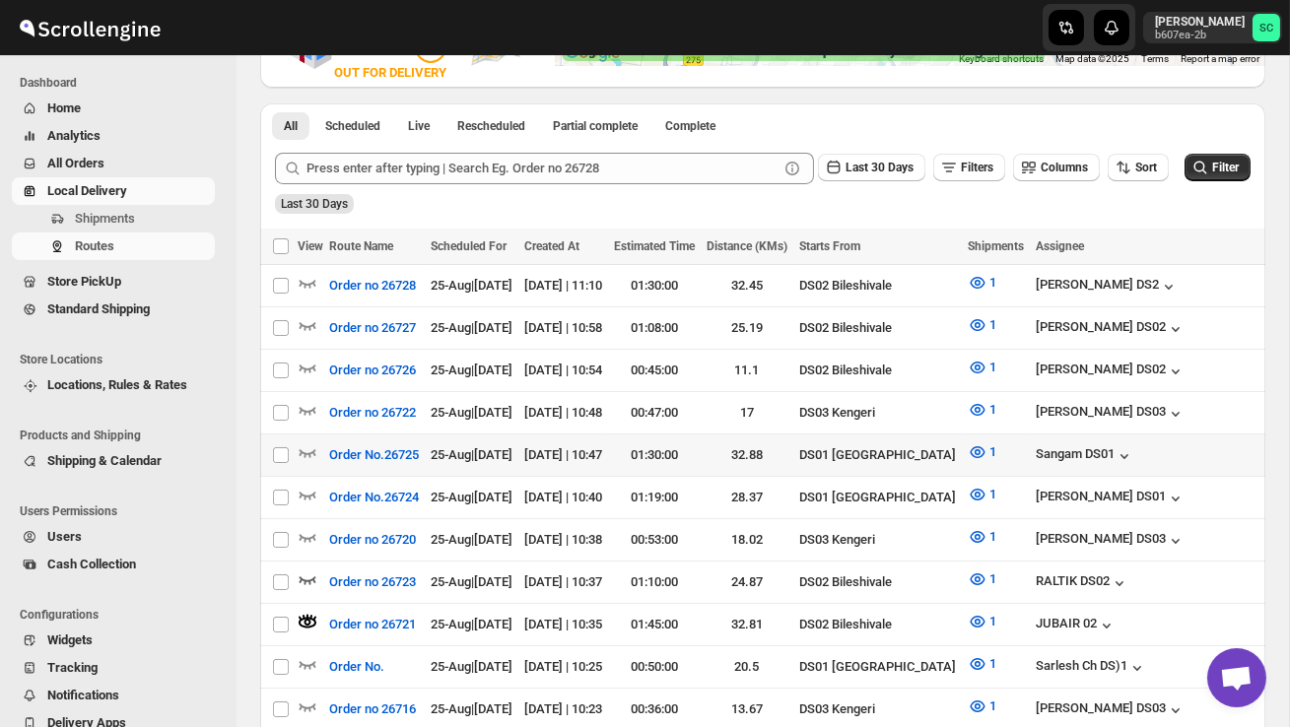
scroll to position [472, 0]
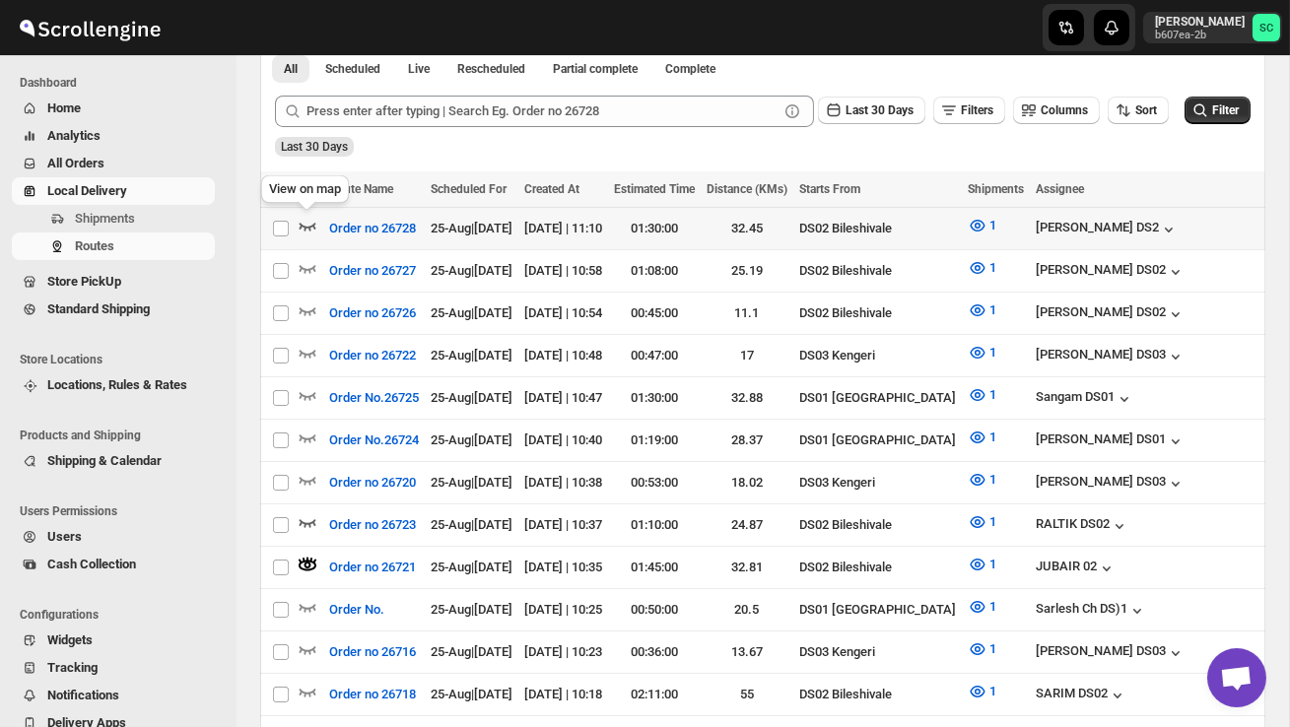
click at [311, 226] on icon "button" at bounding box center [307, 227] width 17 height 8
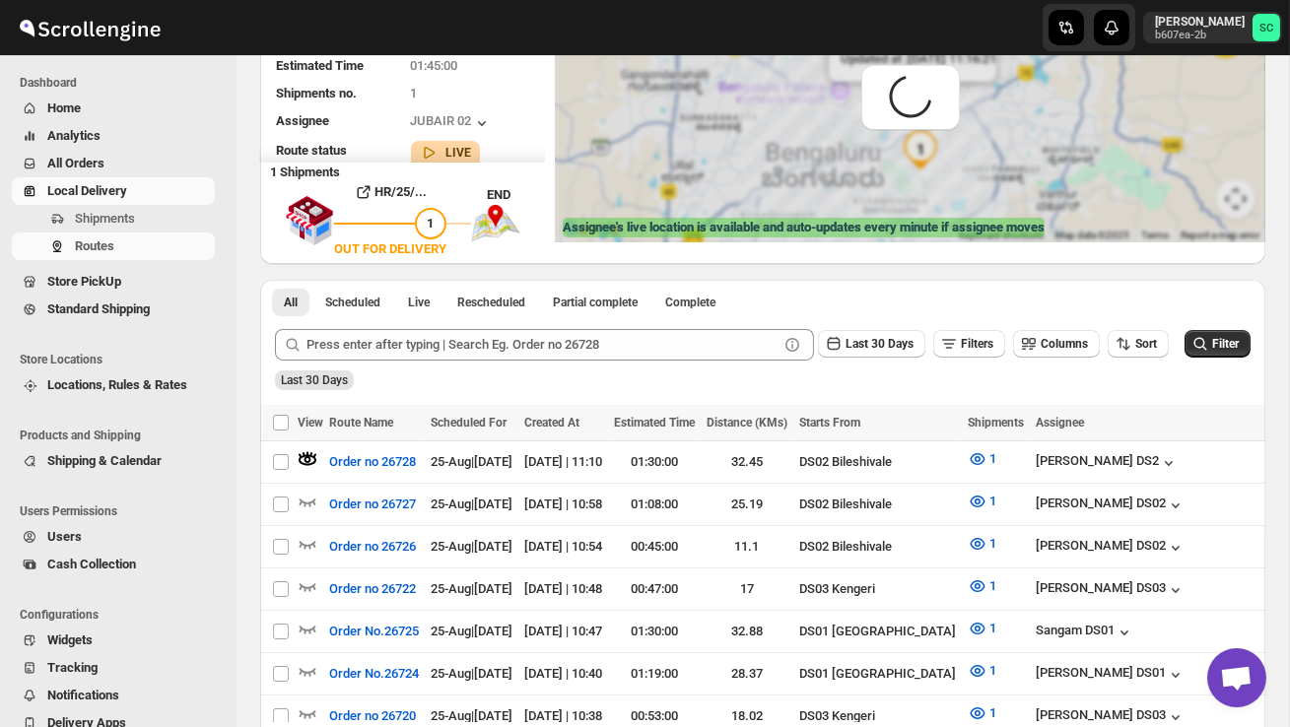
scroll to position [0, 0]
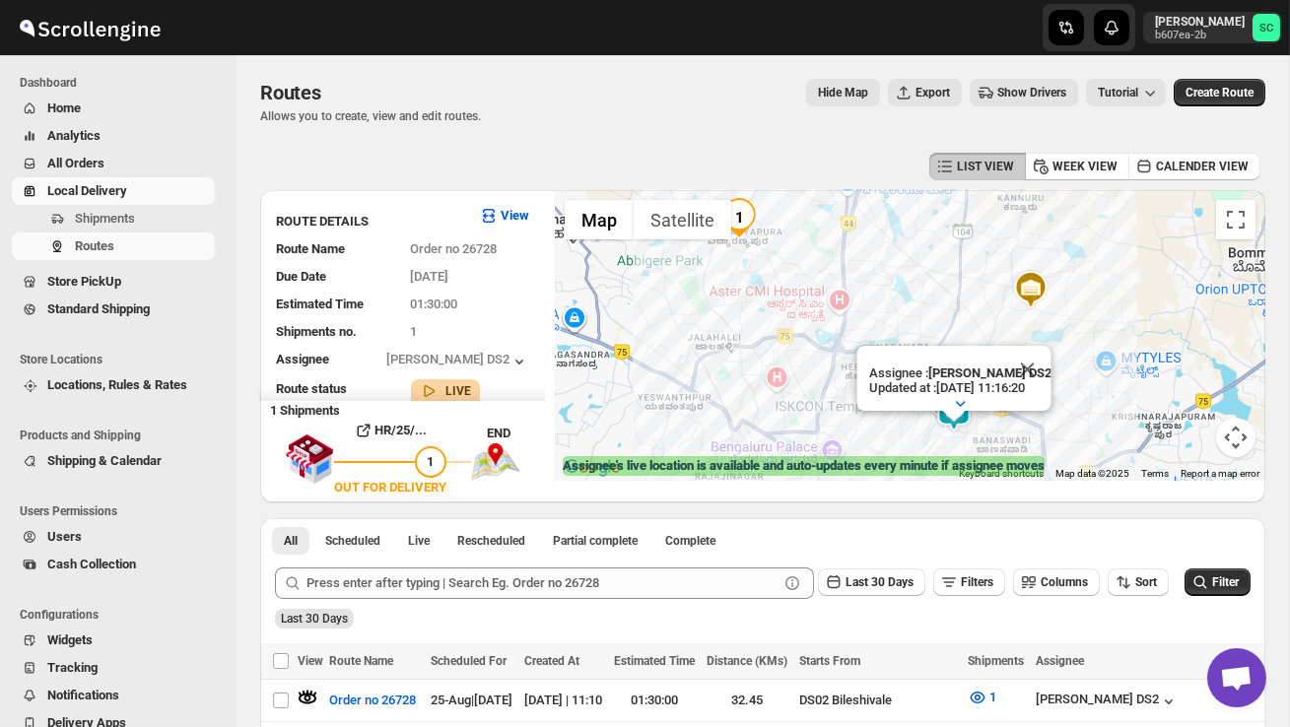
drag, startPoint x: 883, startPoint y: 373, endPoint x: 853, endPoint y: 273, distance: 104.7
click at [853, 273] on div "Assignee : [PERSON_NAME] DS2 Updated at : [DATE] 11:16:20 Duty mode Enabled Bat…" at bounding box center [910, 335] width 710 height 291
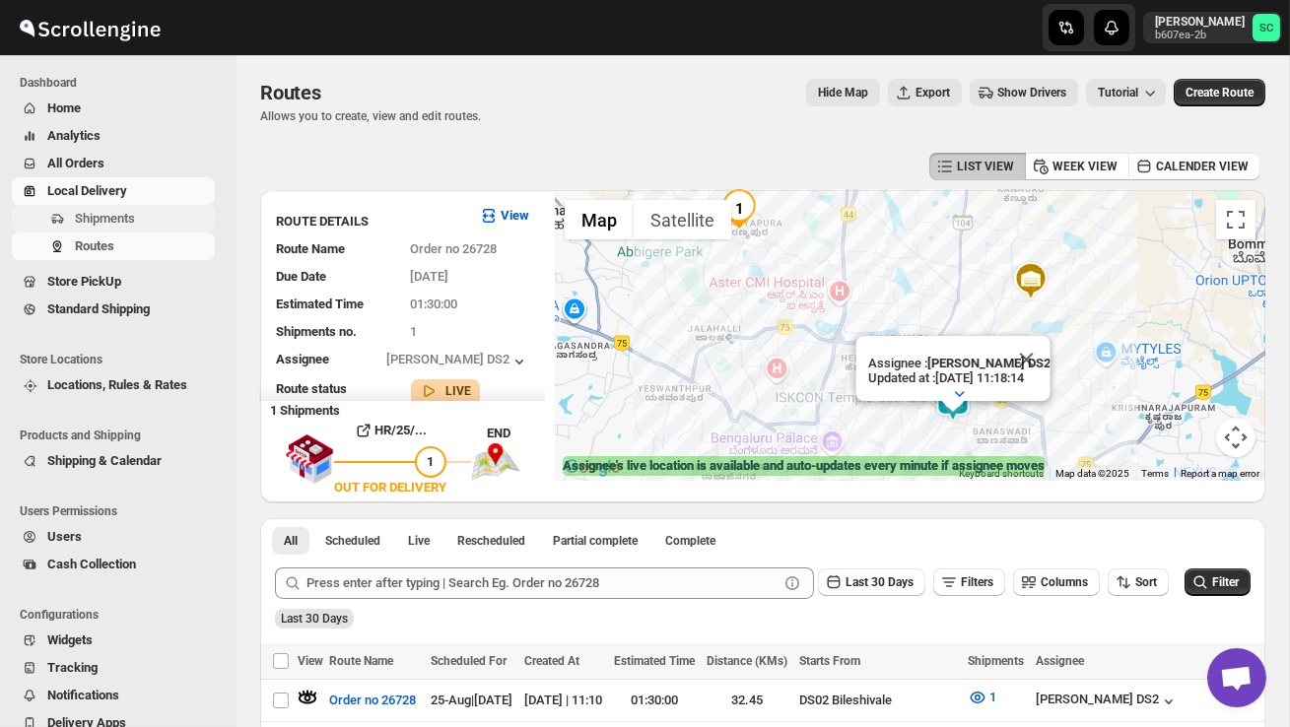
click at [131, 223] on span "Shipments" at bounding box center [105, 218] width 60 height 15
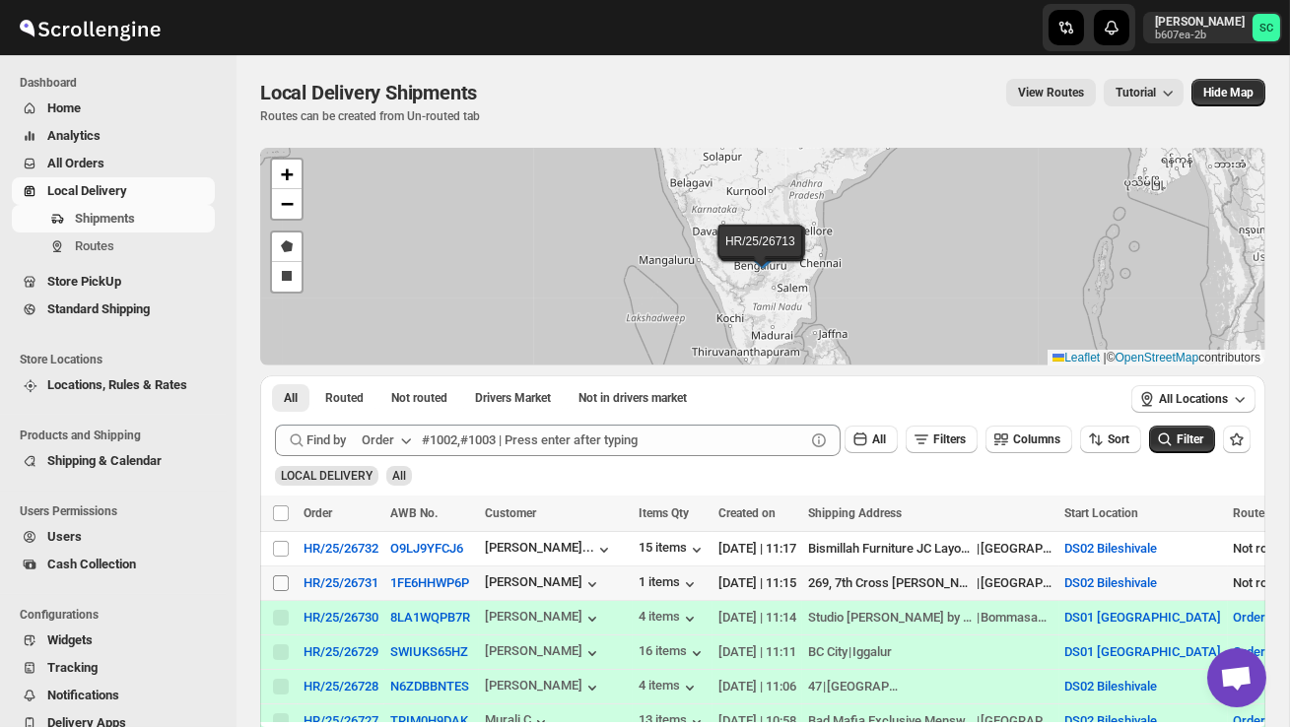
click at [281, 586] on input "Select shipment" at bounding box center [281, 583] width 16 height 16
checkbox input "true"
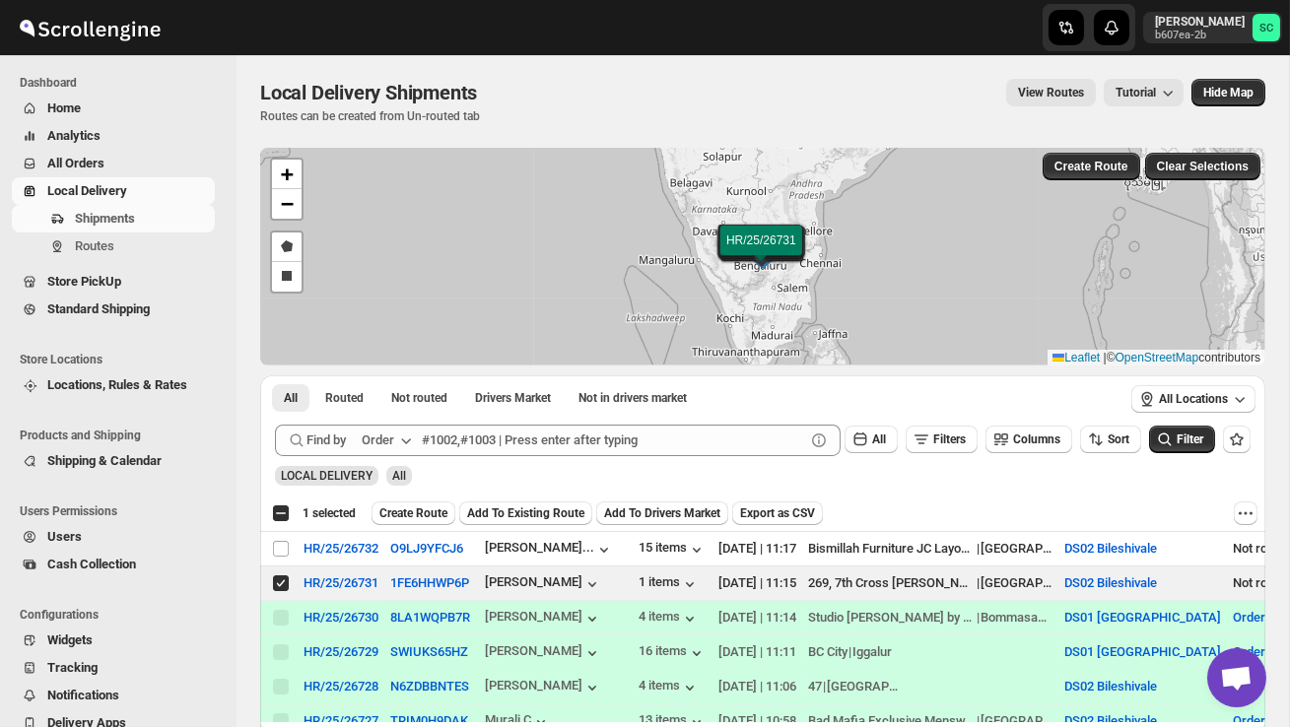
click at [422, 512] on span "Create Route" at bounding box center [413, 513] width 68 height 16
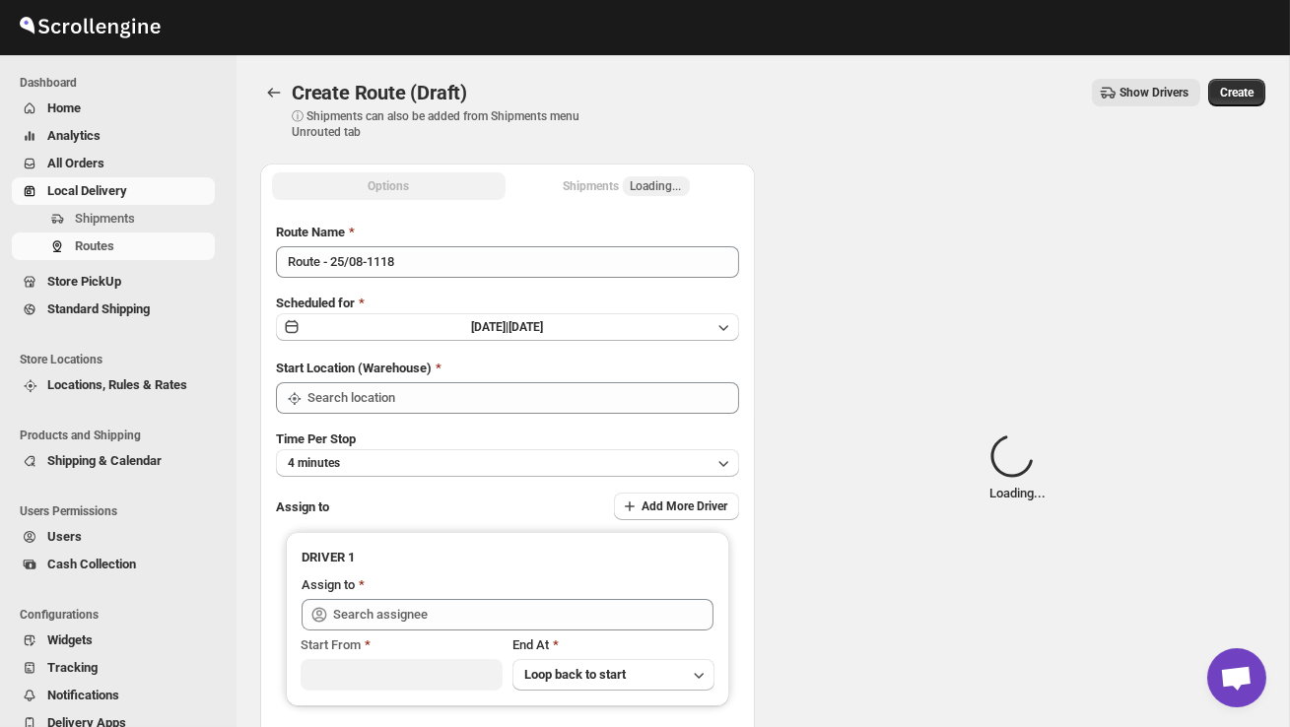
type input "DS02 Bileshivale"
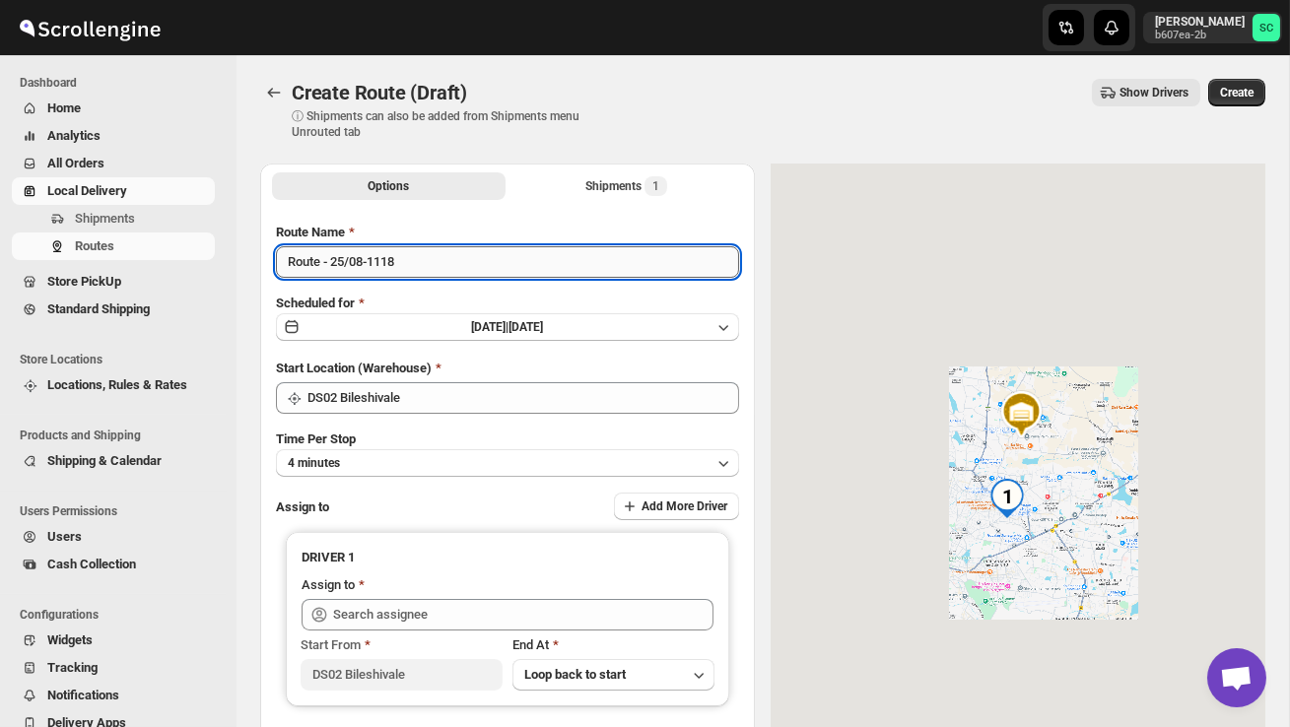
click at [422, 262] on input "Route - 25/08-1118" at bounding box center [507, 262] width 463 height 32
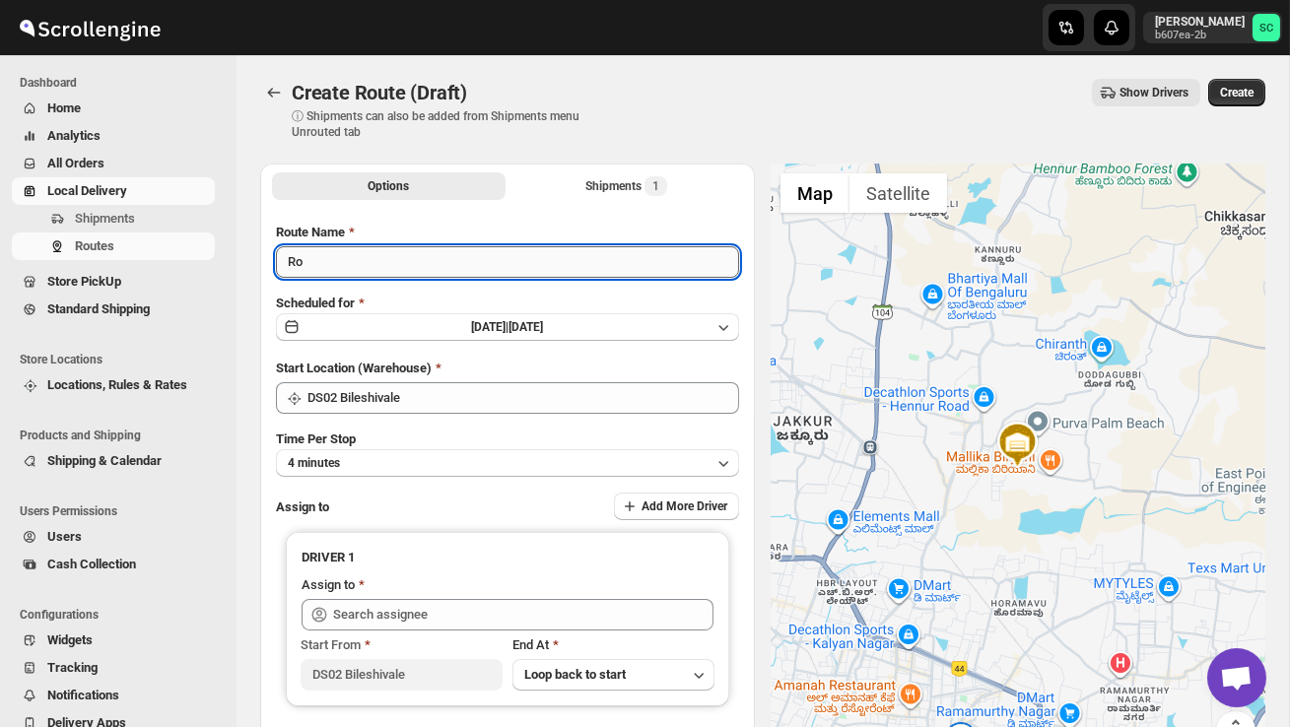
type input "R"
type input "Order no 26731"
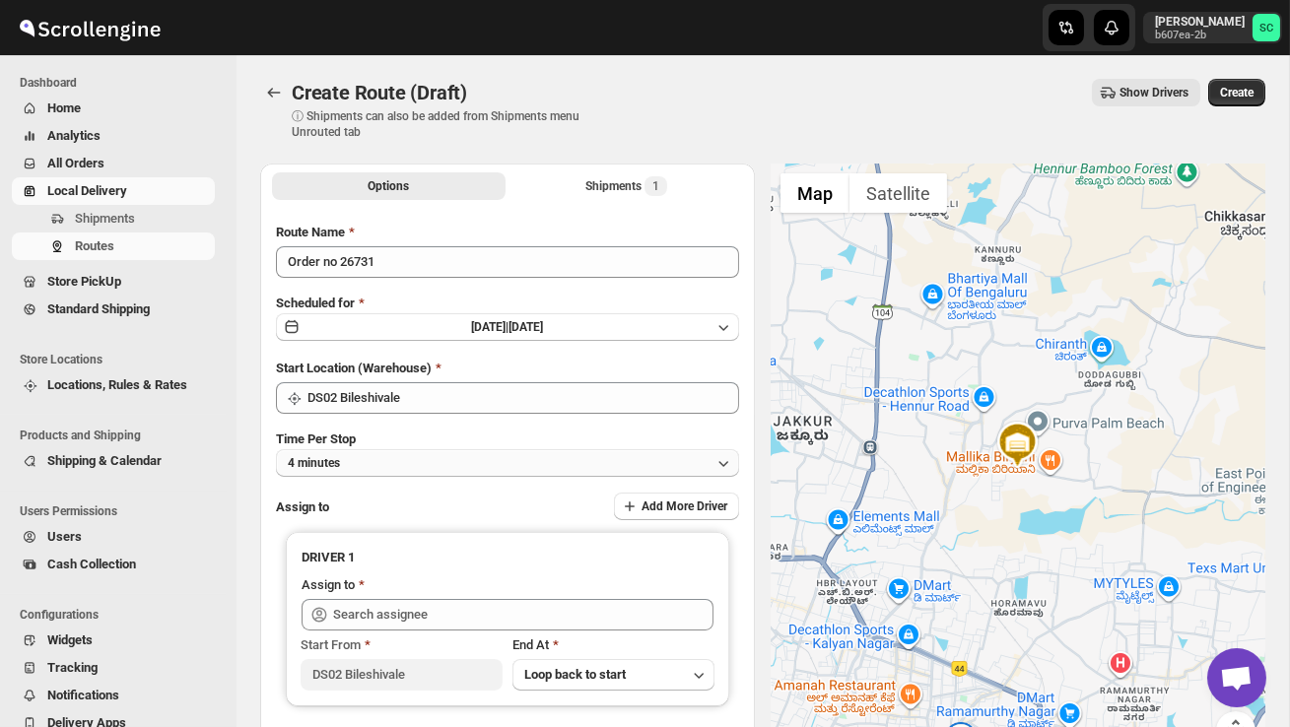
click at [466, 458] on button "4 minutes" at bounding box center [507, 463] width 463 height 28
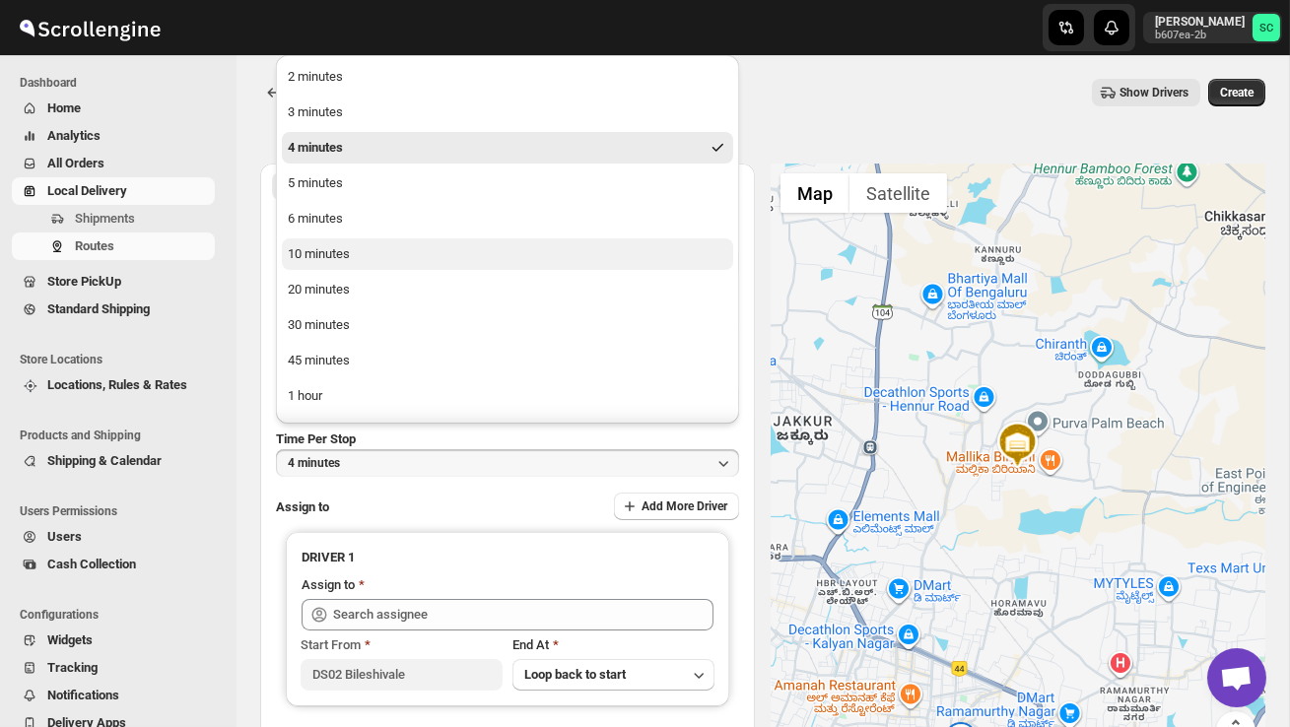
click at [375, 253] on button "10 minutes" at bounding box center [507, 254] width 451 height 32
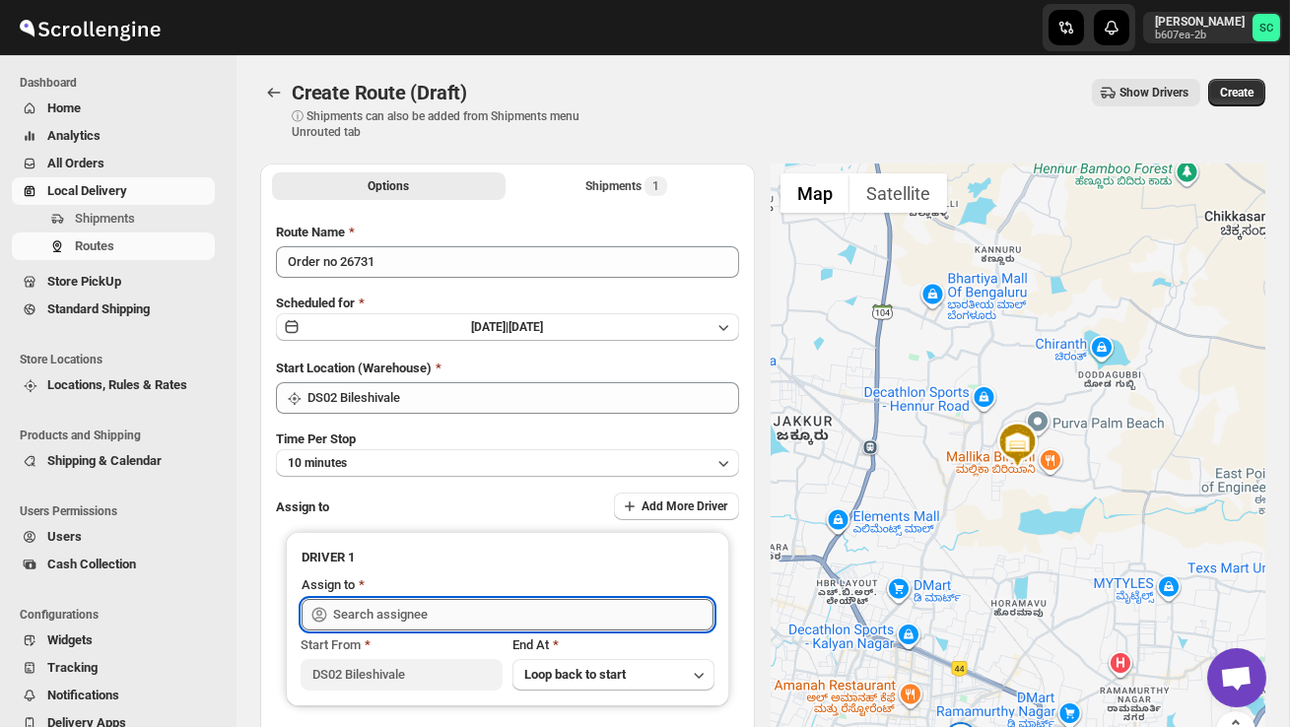
click at [396, 609] on input "text" at bounding box center [523, 615] width 380 height 32
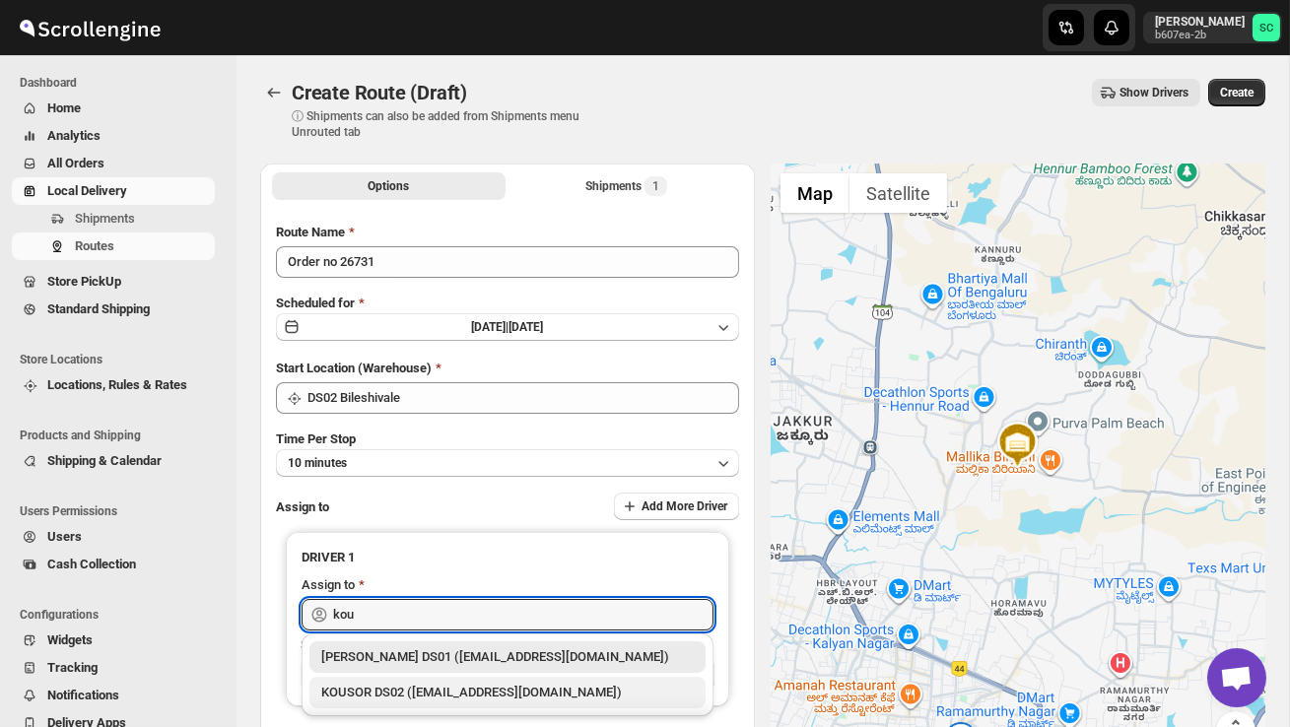
click at [427, 692] on div "KOUSOR DS02 (xivebi6567@decodewp.com)" at bounding box center [507, 693] width 372 height 20
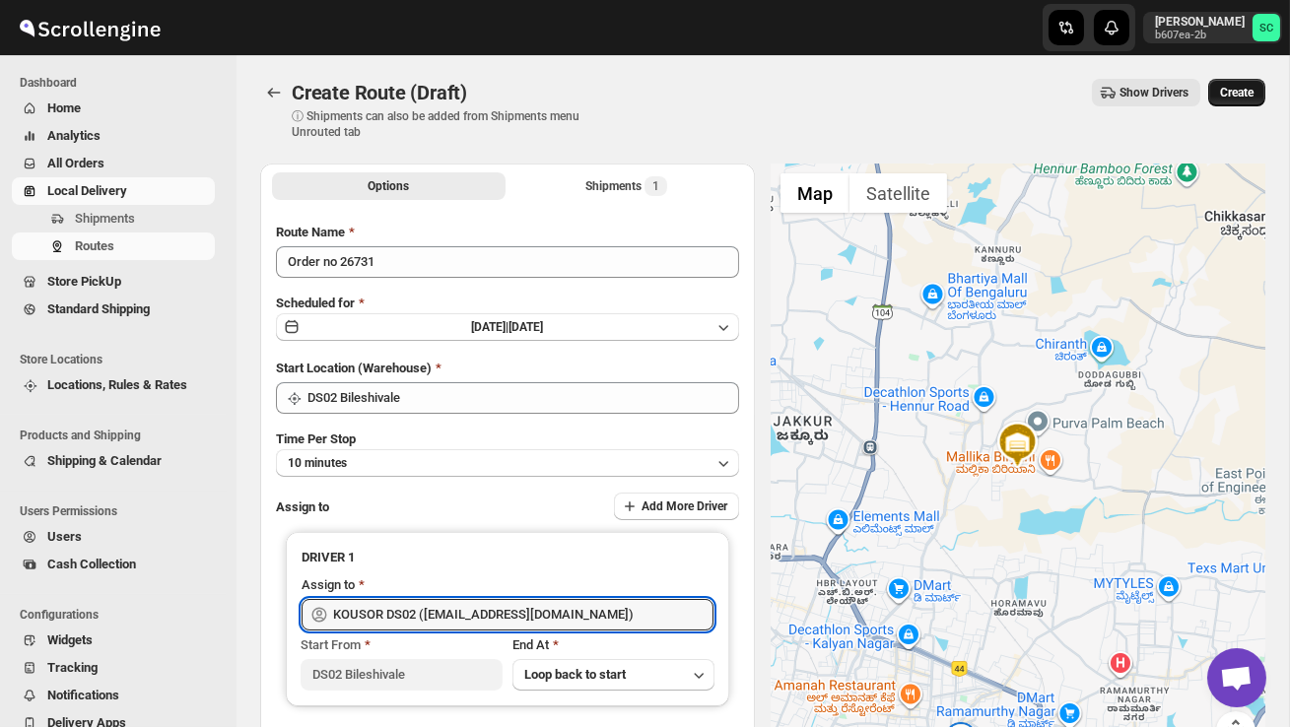
type input "KOUSOR DS02 (xivebi6567@decodewp.com)"
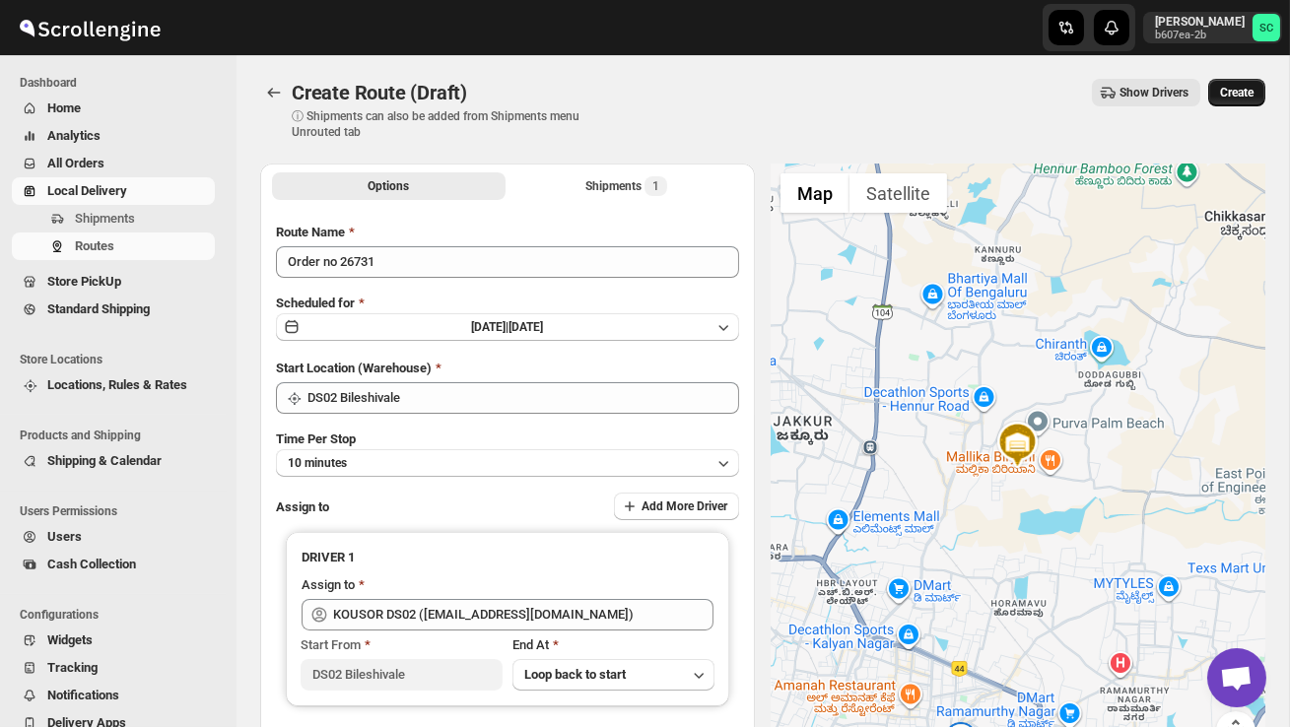
click at [1241, 82] on button "Create" at bounding box center [1236, 93] width 57 height 28
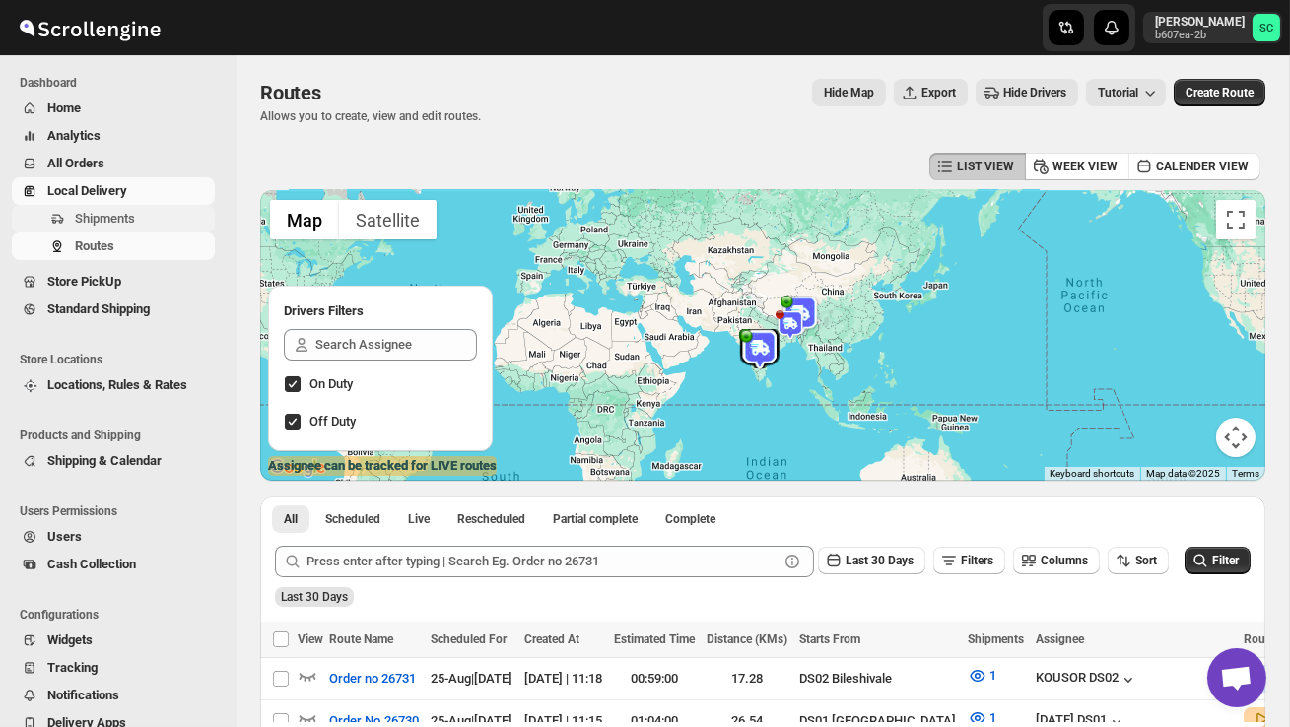
click at [131, 213] on span "Shipments" at bounding box center [105, 218] width 60 height 15
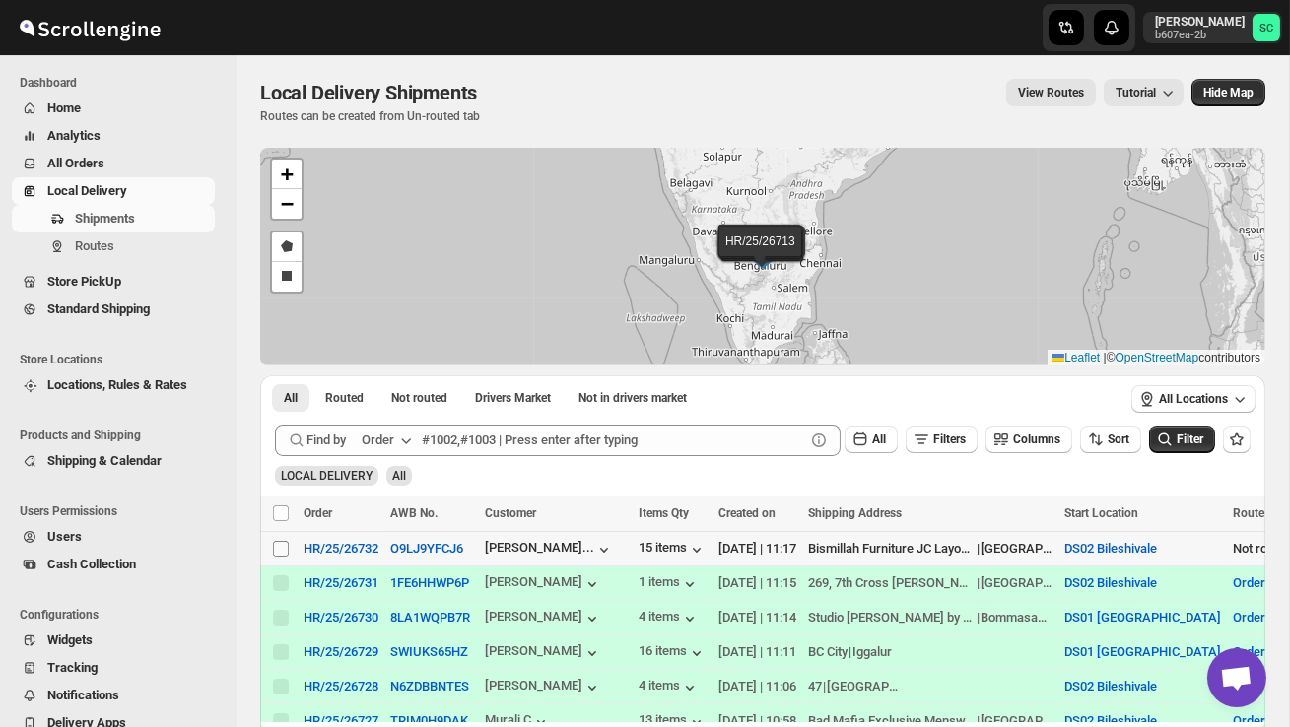
click at [284, 550] on input "Select shipment" at bounding box center [281, 549] width 16 height 16
checkbox input "true"
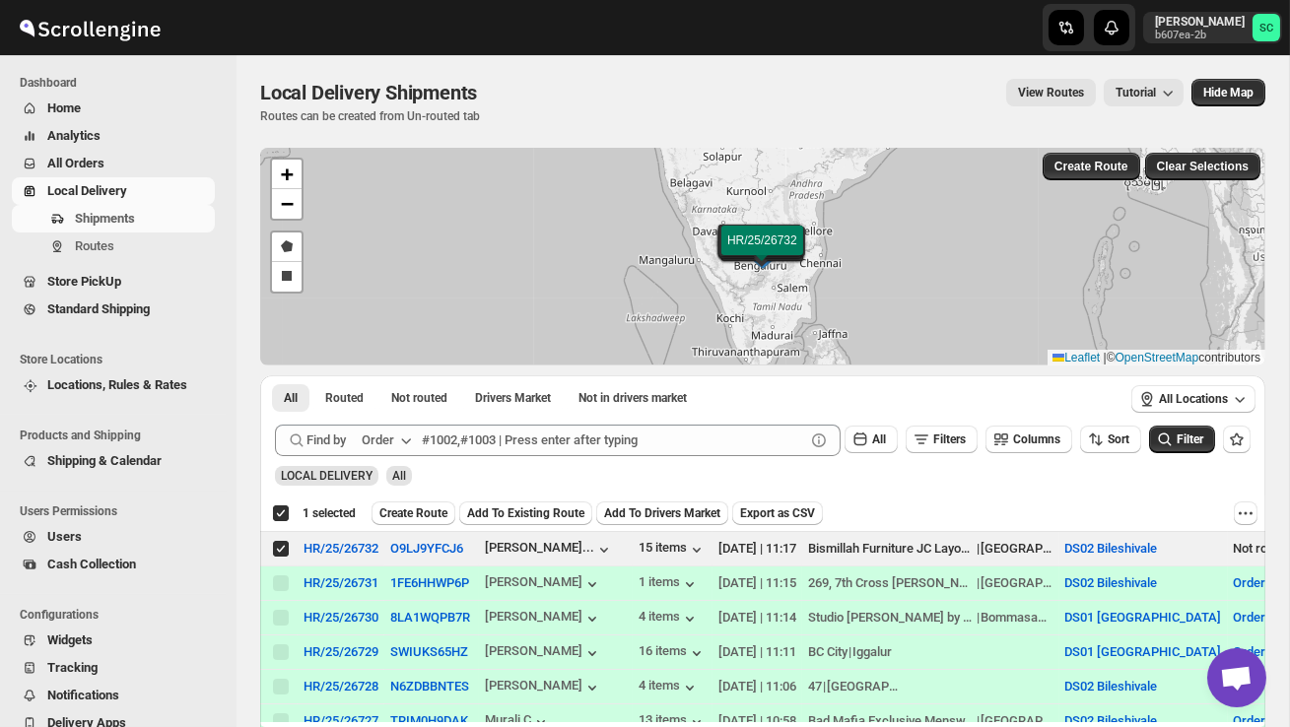
click at [427, 512] on span "Create Route" at bounding box center [413, 513] width 68 height 16
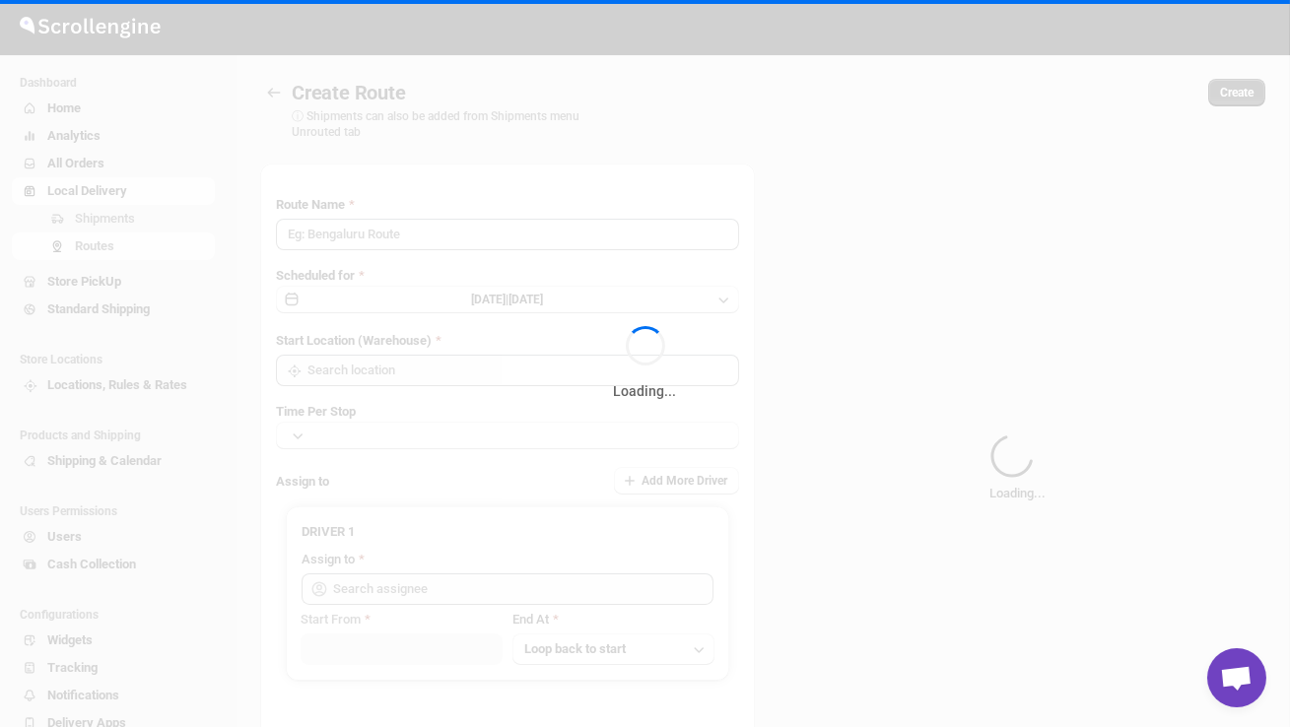
type input "Route - 25/08-1118"
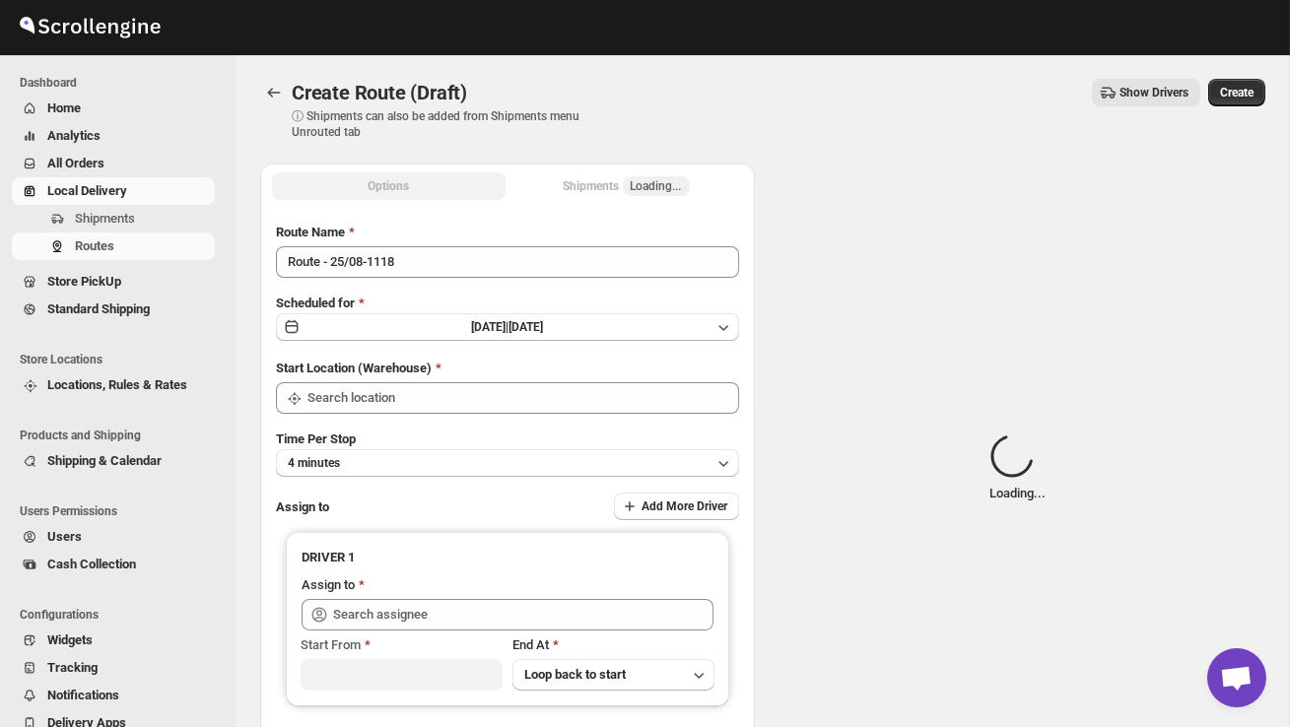
type input "DS02 Bileshivale"
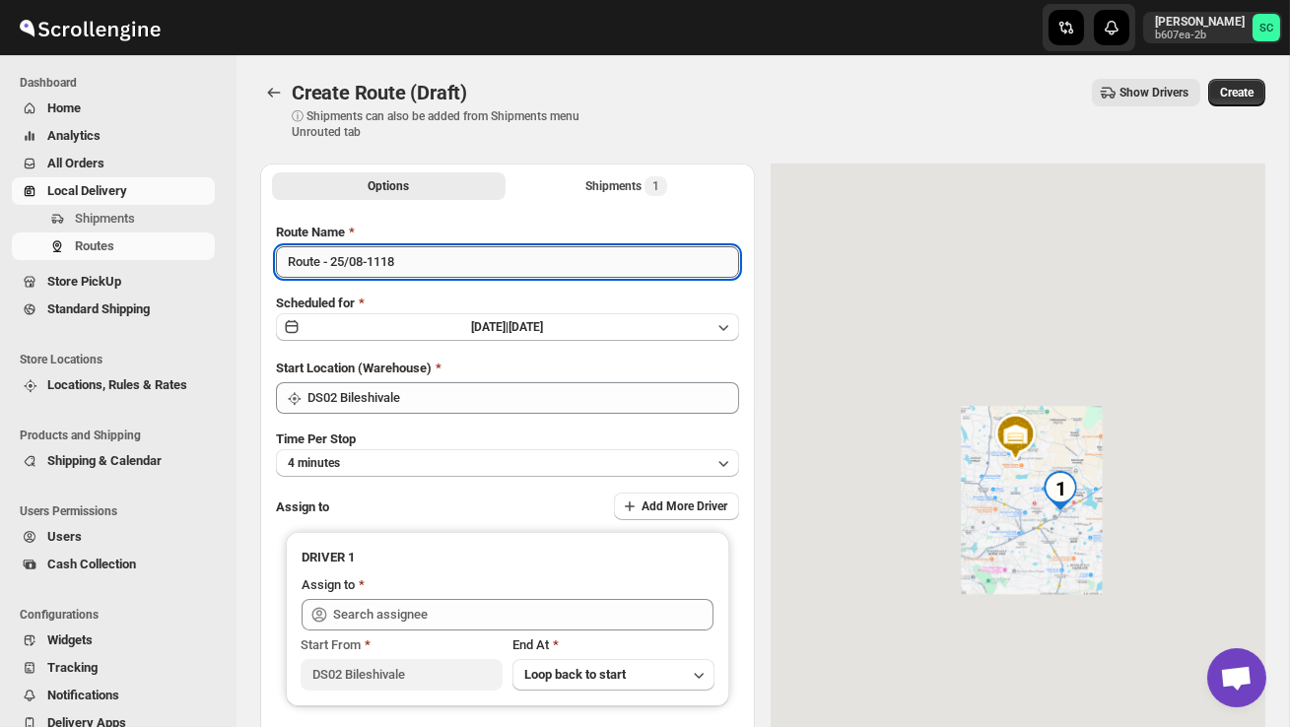
click at [417, 267] on input "Route - 25/08-1118" at bounding box center [507, 262] width 463 height 32
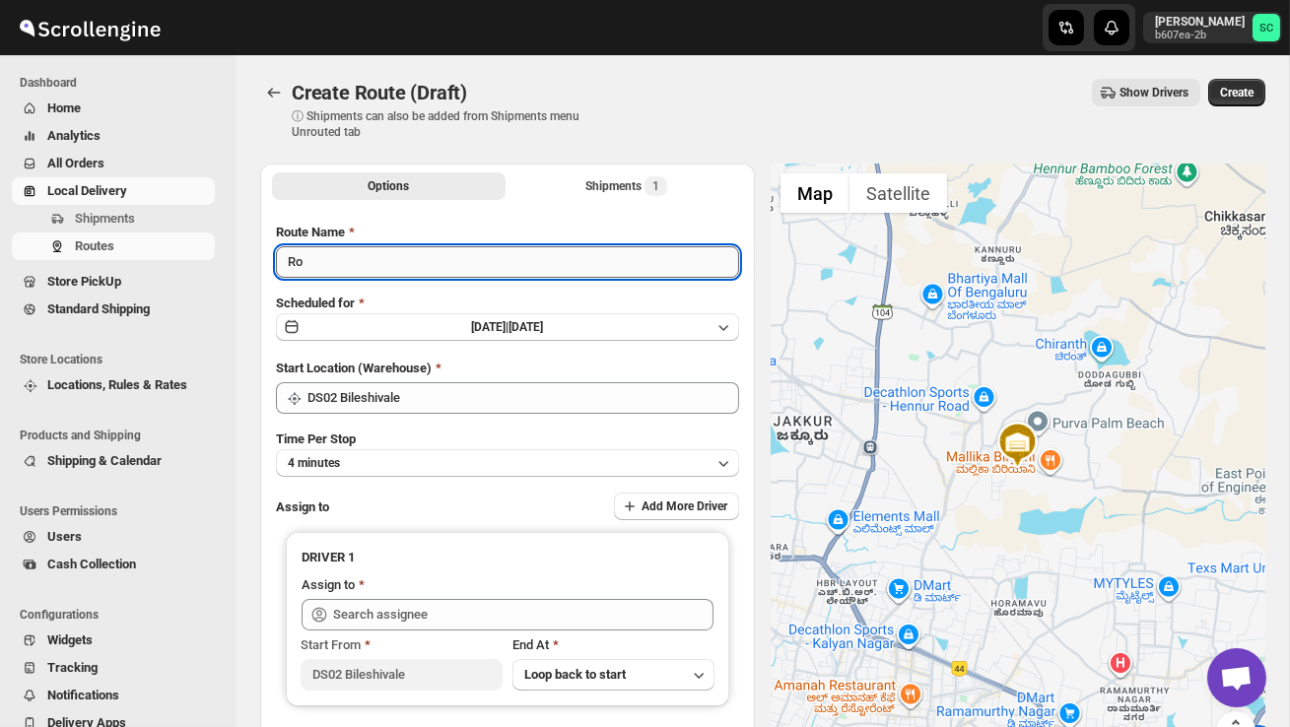
type input "R"
type input "Order no 26732"
click at [466, 466] on button "4 minutes" at bounding box center [507, 463] width 463 height 28
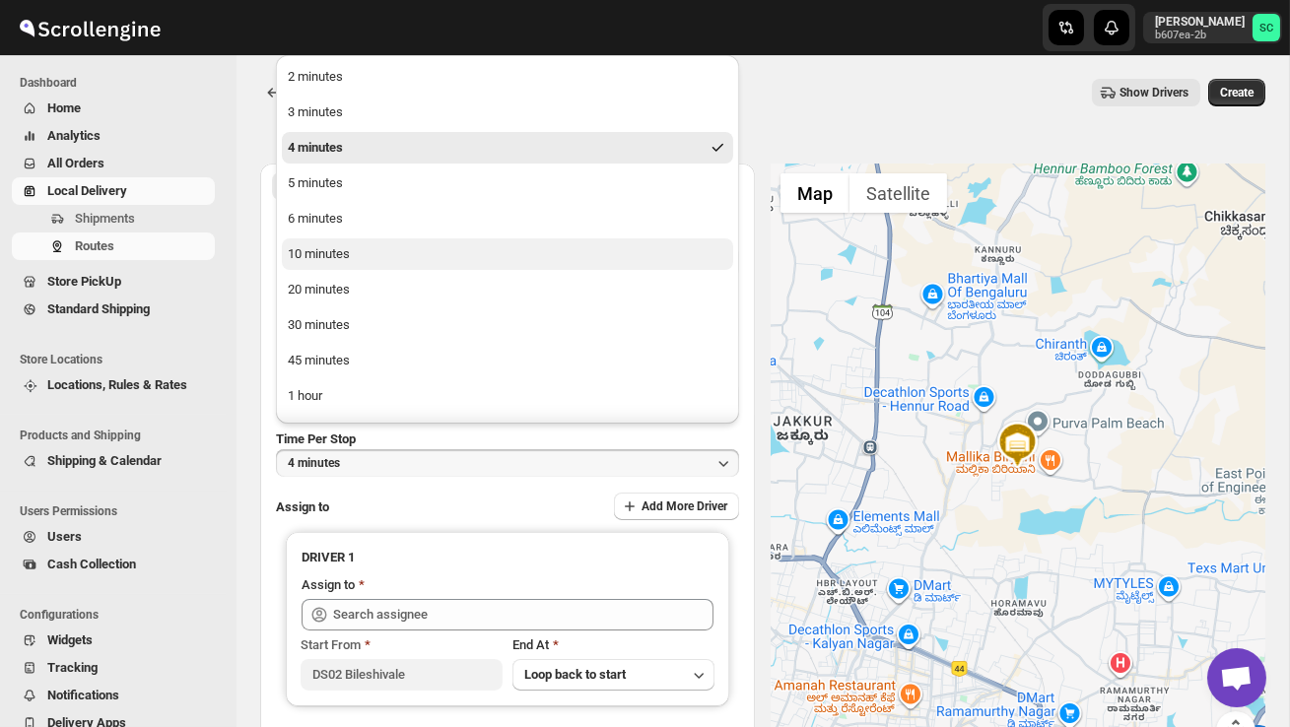
click at [367, 261] on button "10 minutes" at bounding box center [507, 254] width 451 height 32
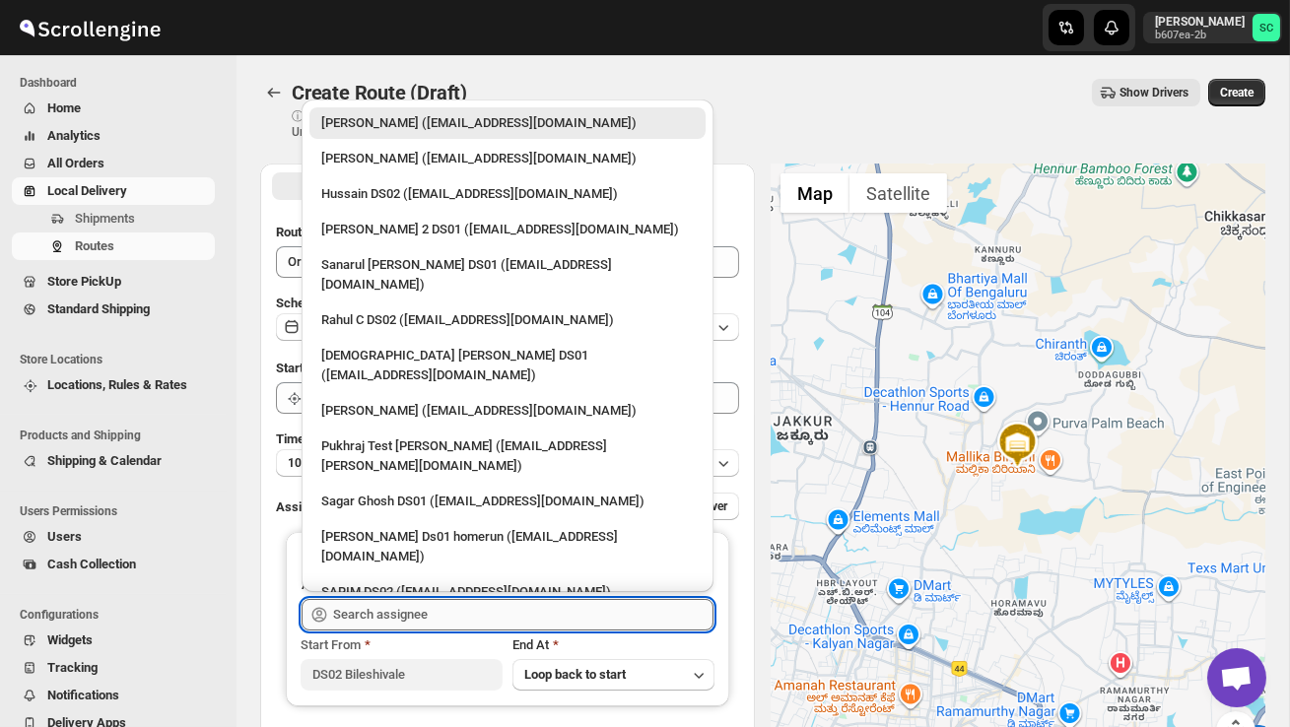
click at [402, 611] on input "text" at bounding box center [523, 615] width 380 height 32
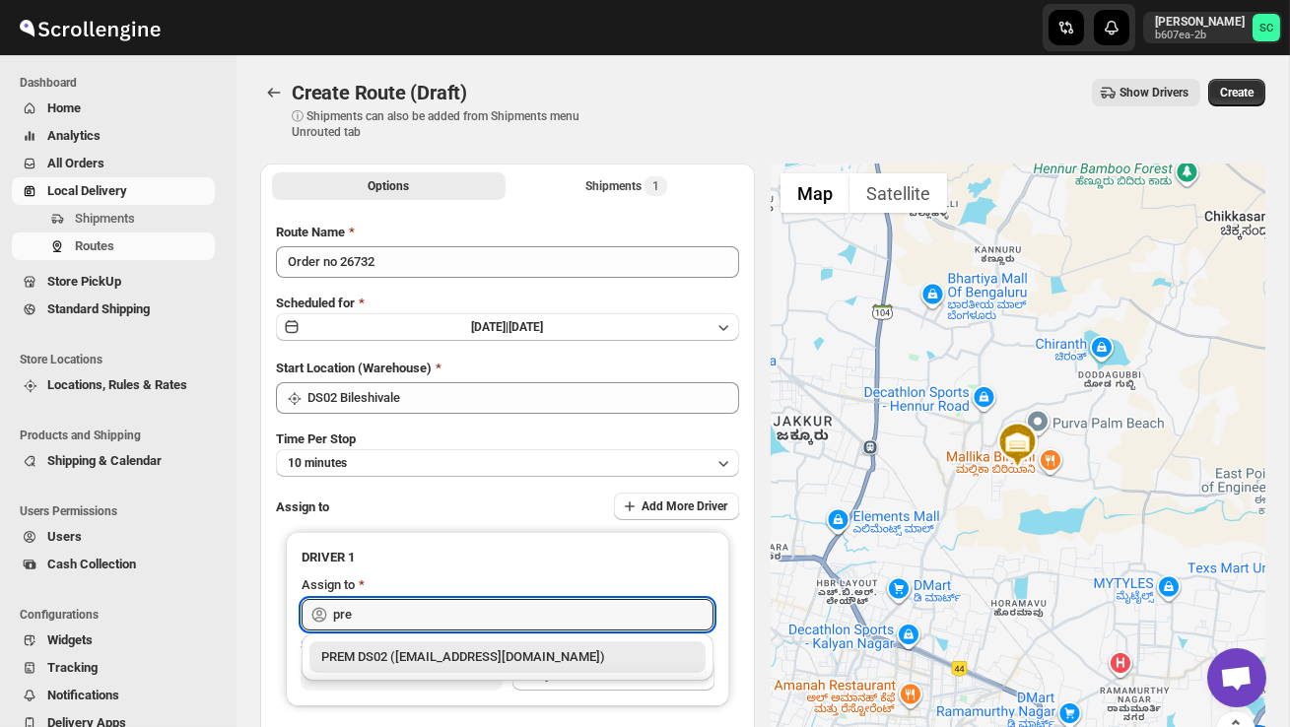
click at [450, 662] on div "PREM DS02 (norola7159@fursee.com)" at bounding box center [507, 657] width 372 height 20
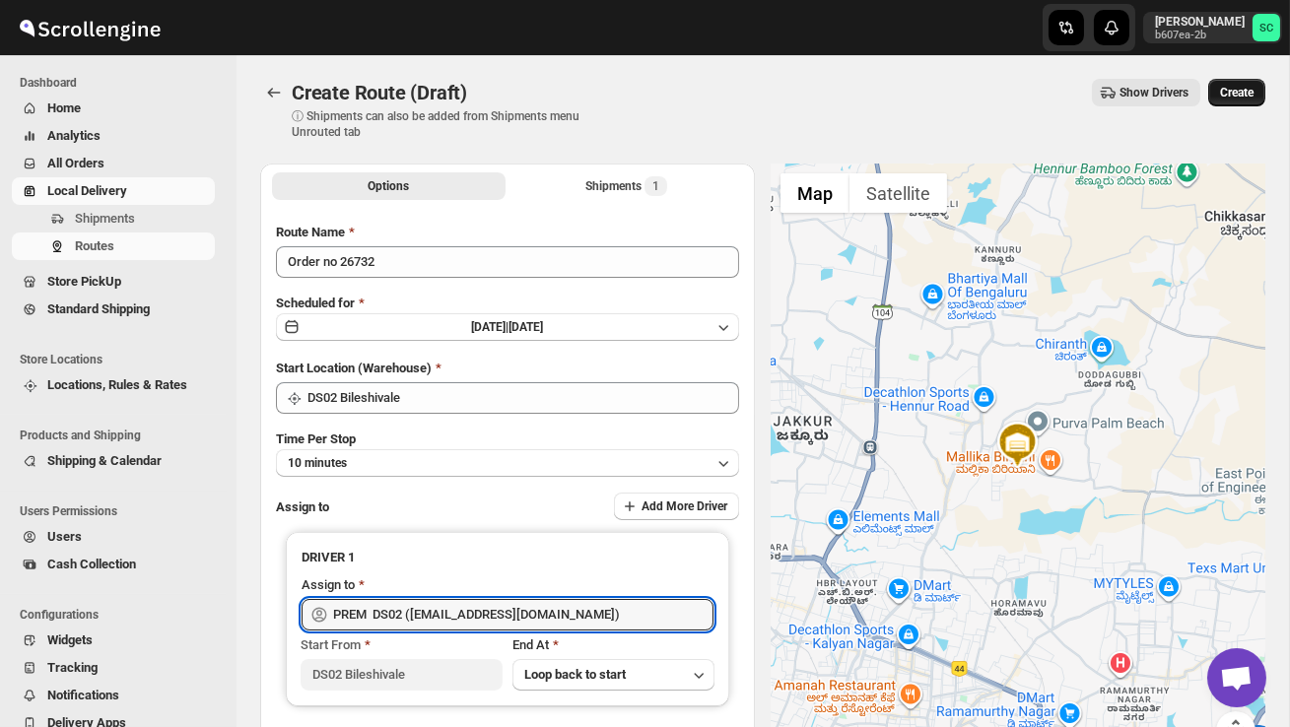
type input "PREM DS02 (norola7159@fursee.com)"
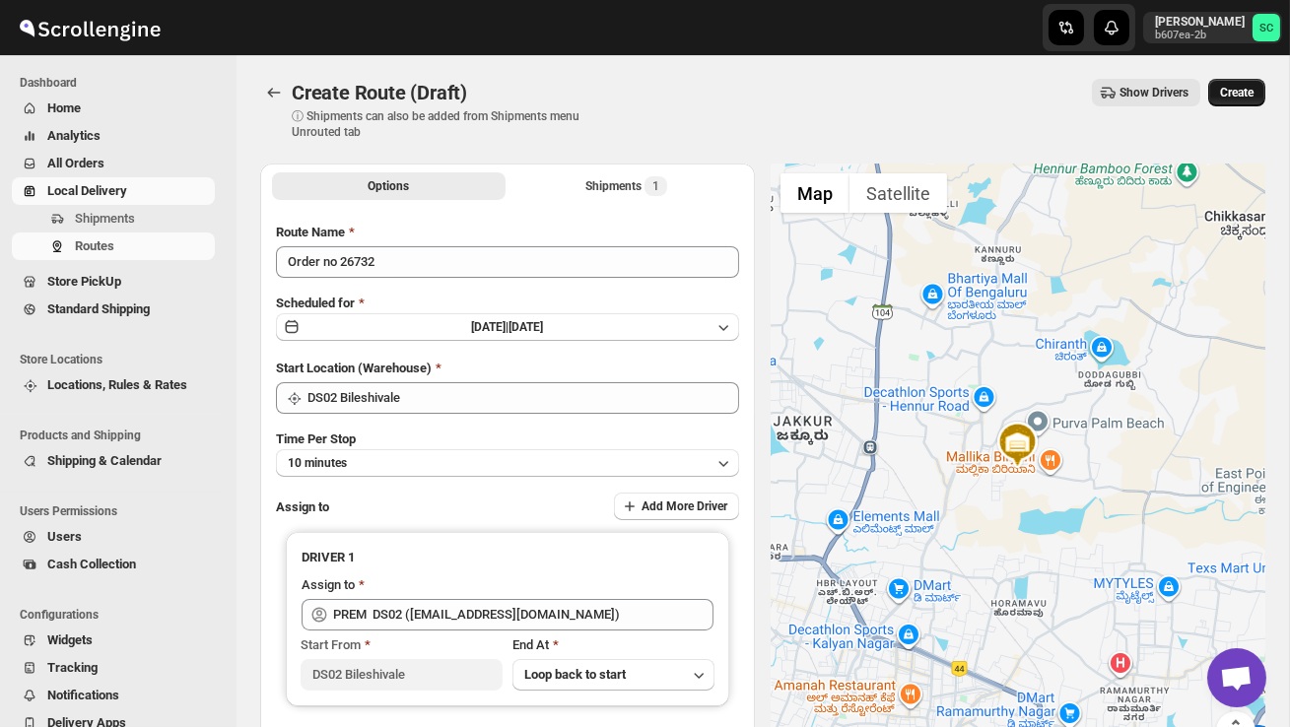
click at [1225, 96] on span "Create" at bounding box center [1236, 93] width 33 height 16
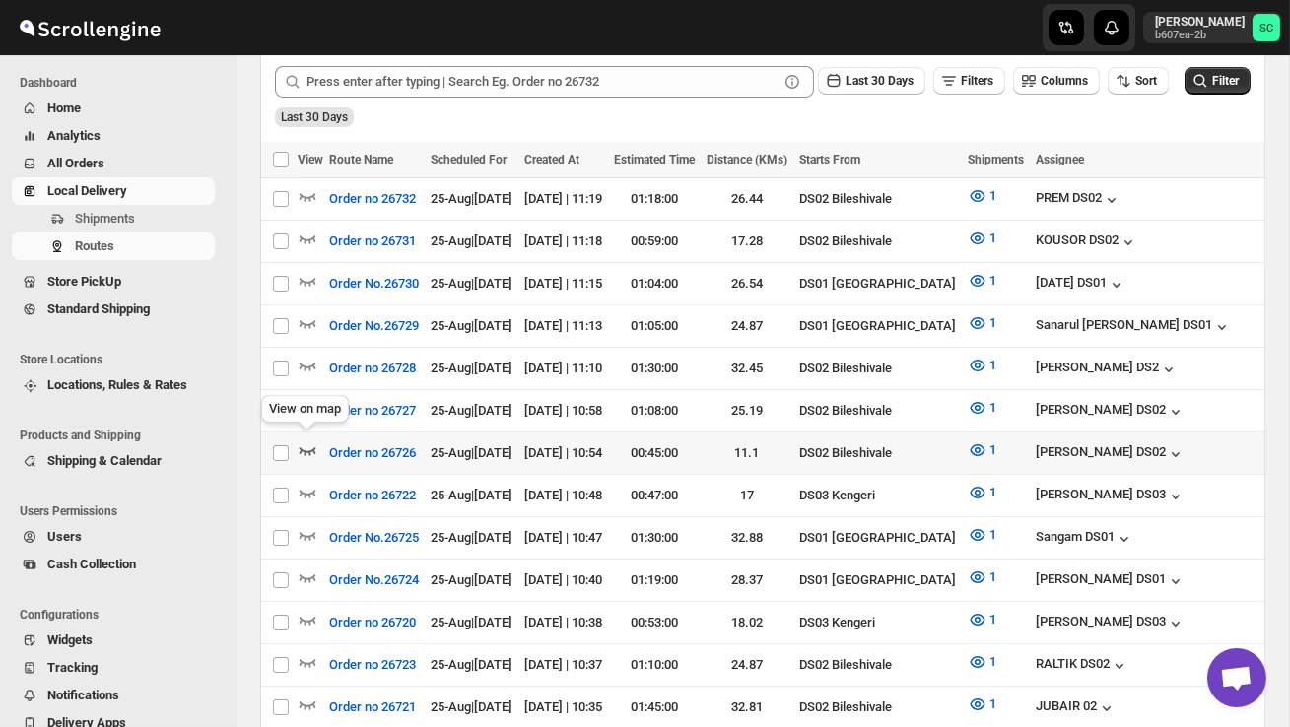
click at [306, 448] on icon "button" at bounding box center [308, 450] width 20 height 20
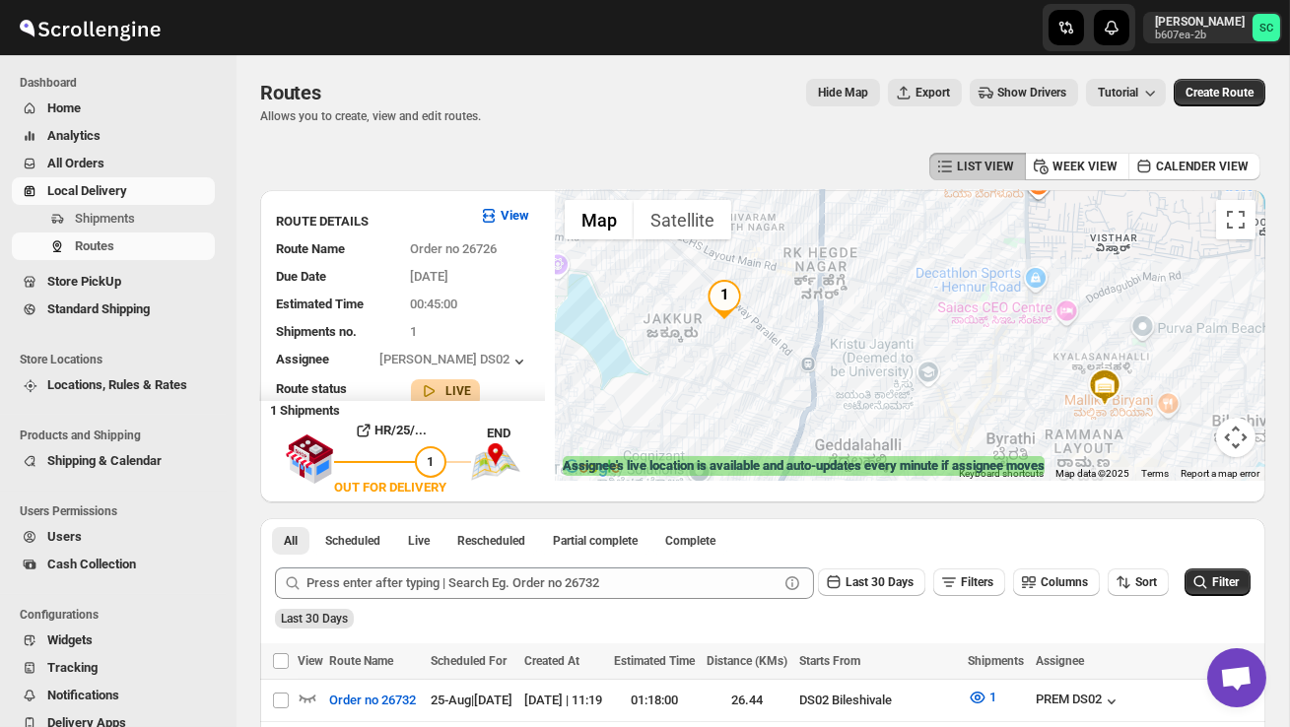
click at [1246, 432] on button "Map camera controls" at bounding box center [1235, 437] width 39 height 39
click at [1199, 436] on button "Zoom out" at bounding box center [1185, 437] width 39 height 39
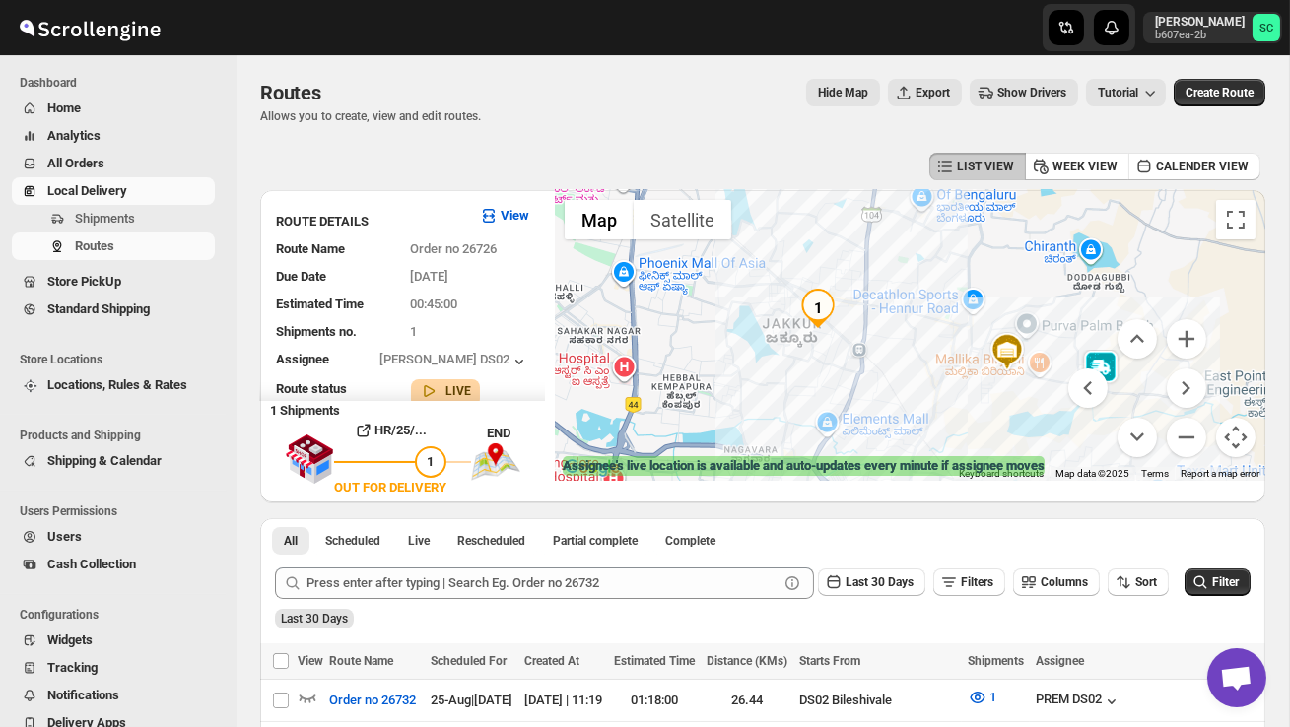
click at [1098, 350] on menu at bounding box center [1137, 388] width 138 height 138
click at [1109, 355] on menu at bounding box center [1137, 388] width 138 height 138
click at [1105, 353] on menu at bounding box center [1137, 388] width 138 height 138
click at [1180, 434] on button "Zoom out" at bounding box center [1185, 437] width 39 height 39
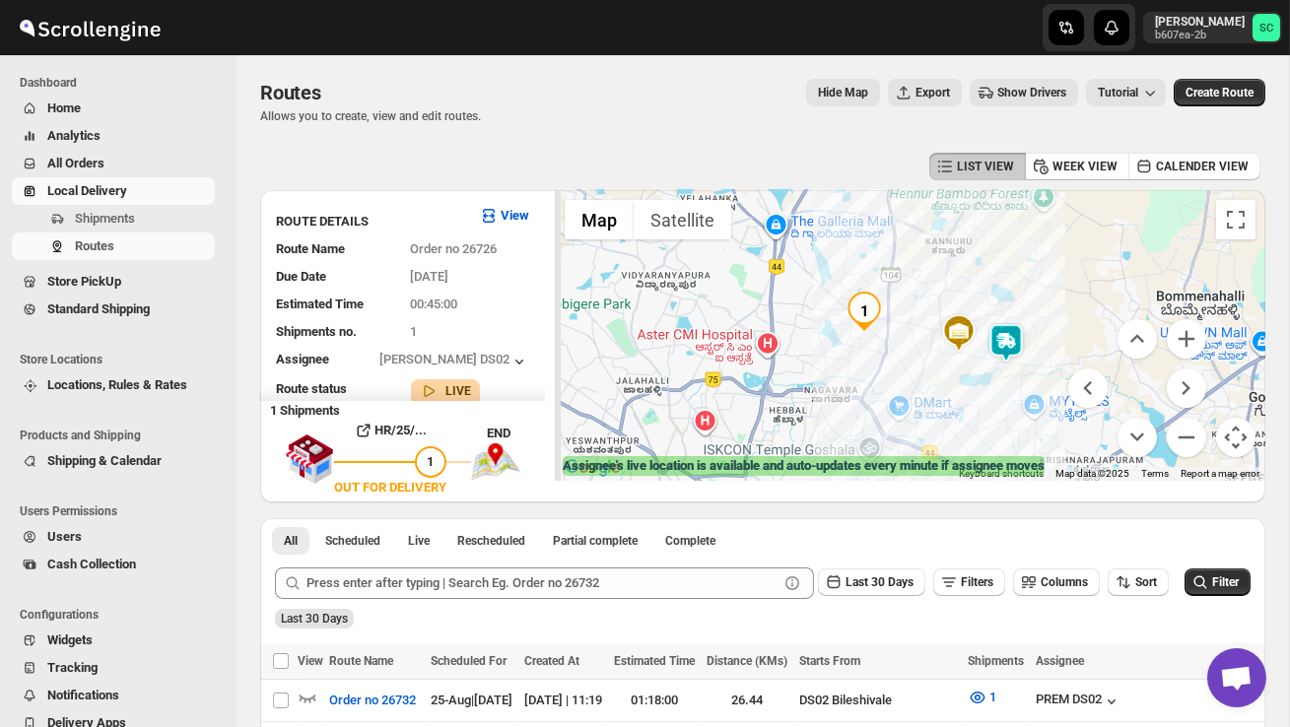
click at [1017, 330] on img at bounding box center [1005, 342] width 39 height 39
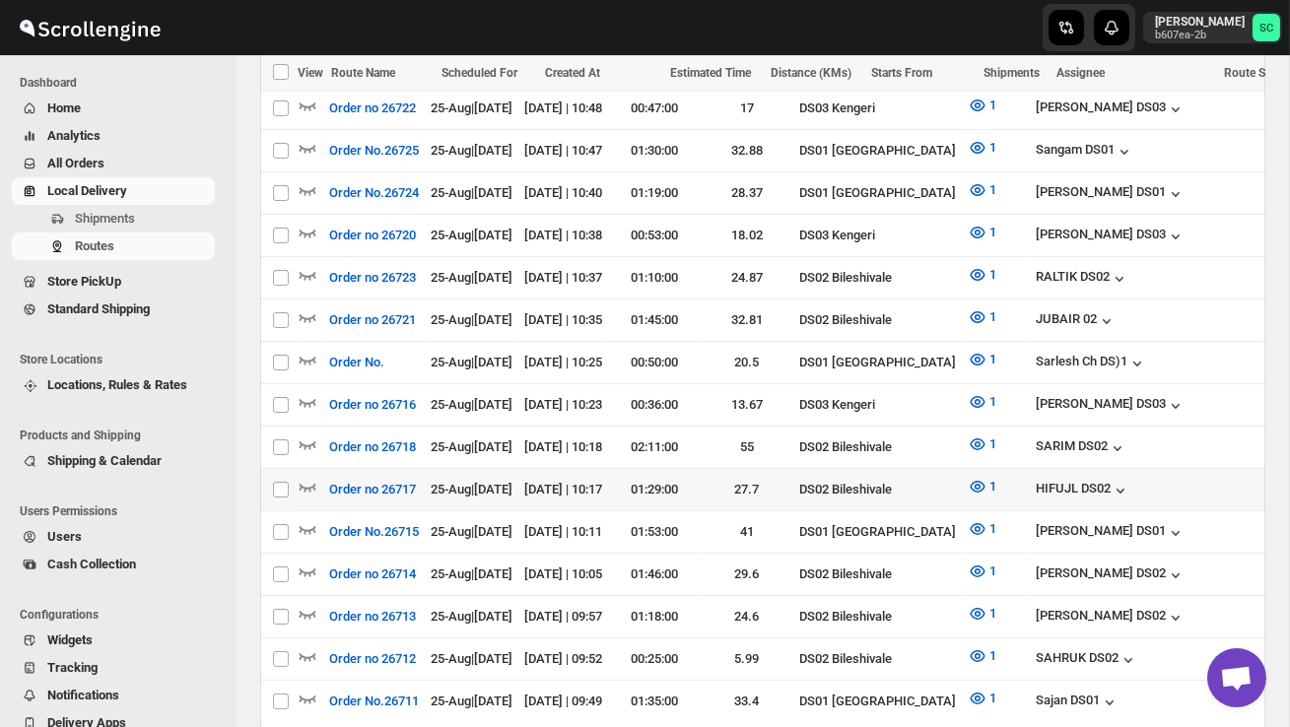
scroll to position [893, 0]
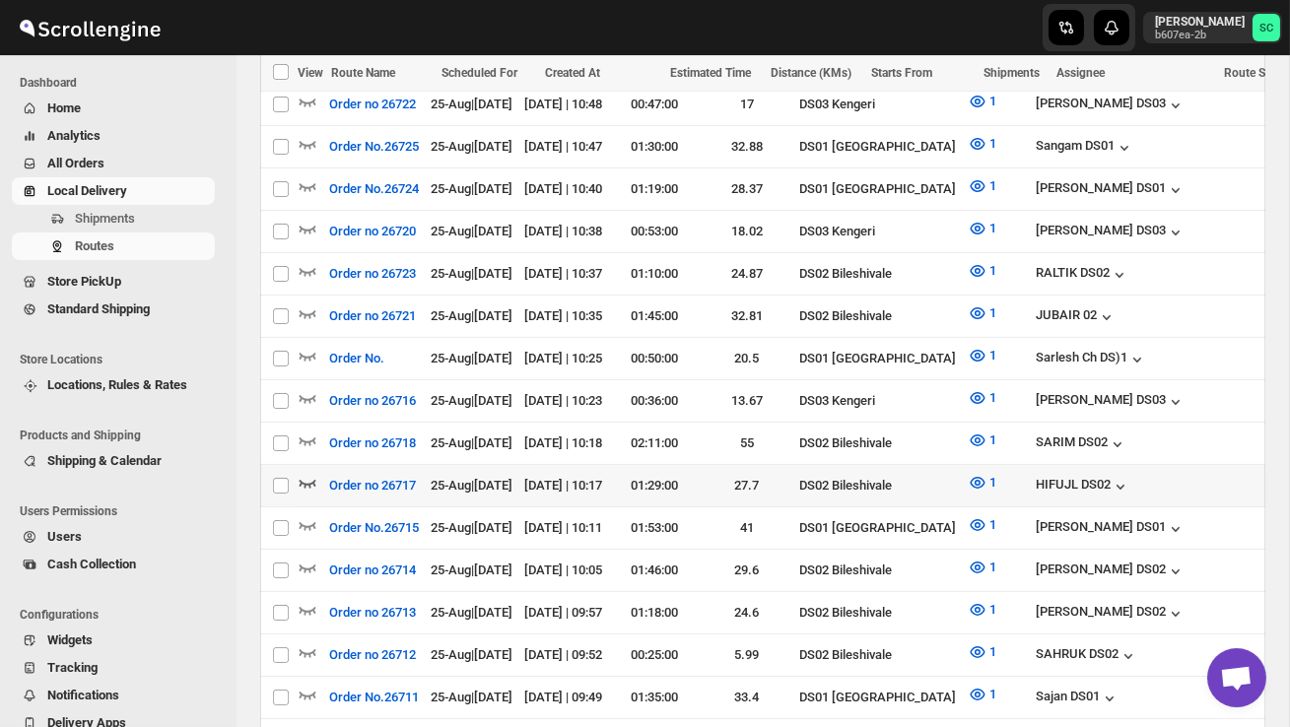
click at [309, 480] on icon "button" at bounding box center [307, 484] width 17 height 8
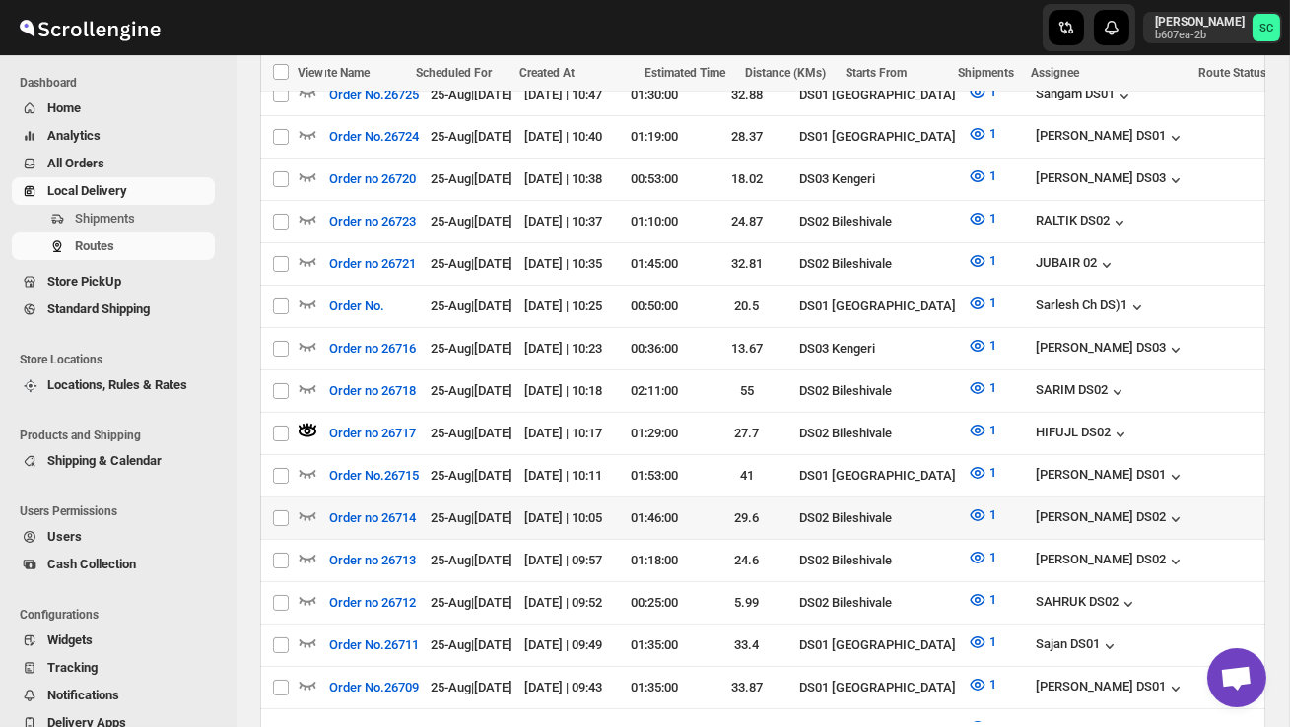
scroll to position [0, 0]
click at [309, 505] on icon "button" at bounding box center [308, 515] width 20 height 20
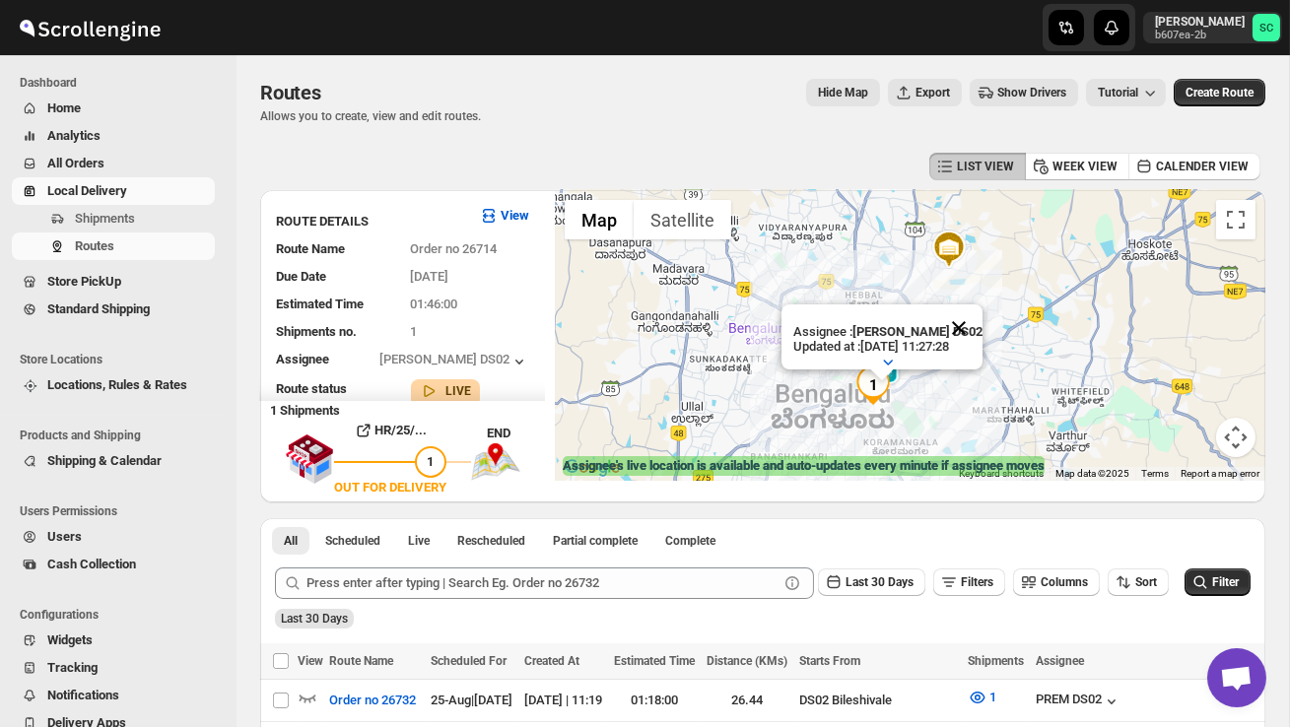
click at [972, 336] on button "Close" at bounding box center [958, 327] width 47 height 47
click at [928, 418] on div at bounding box center [910, 335] width 710 height 291
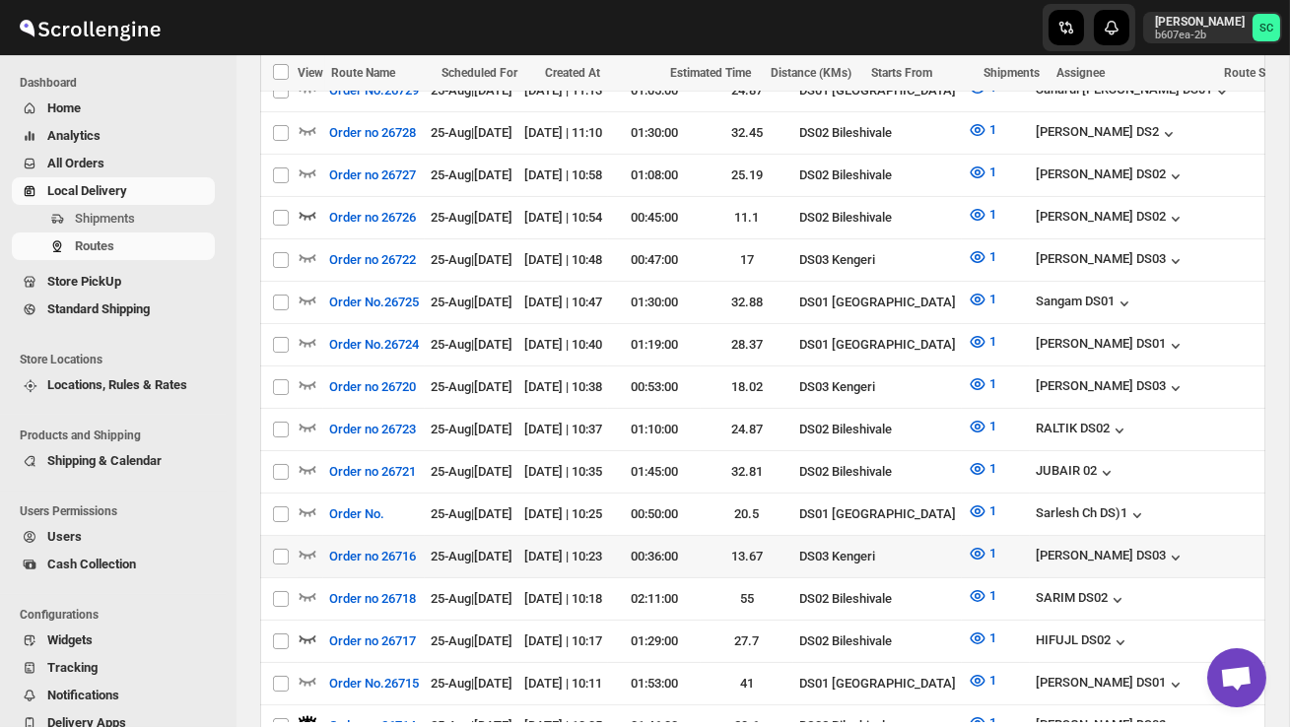
scroll to position [739, 0]
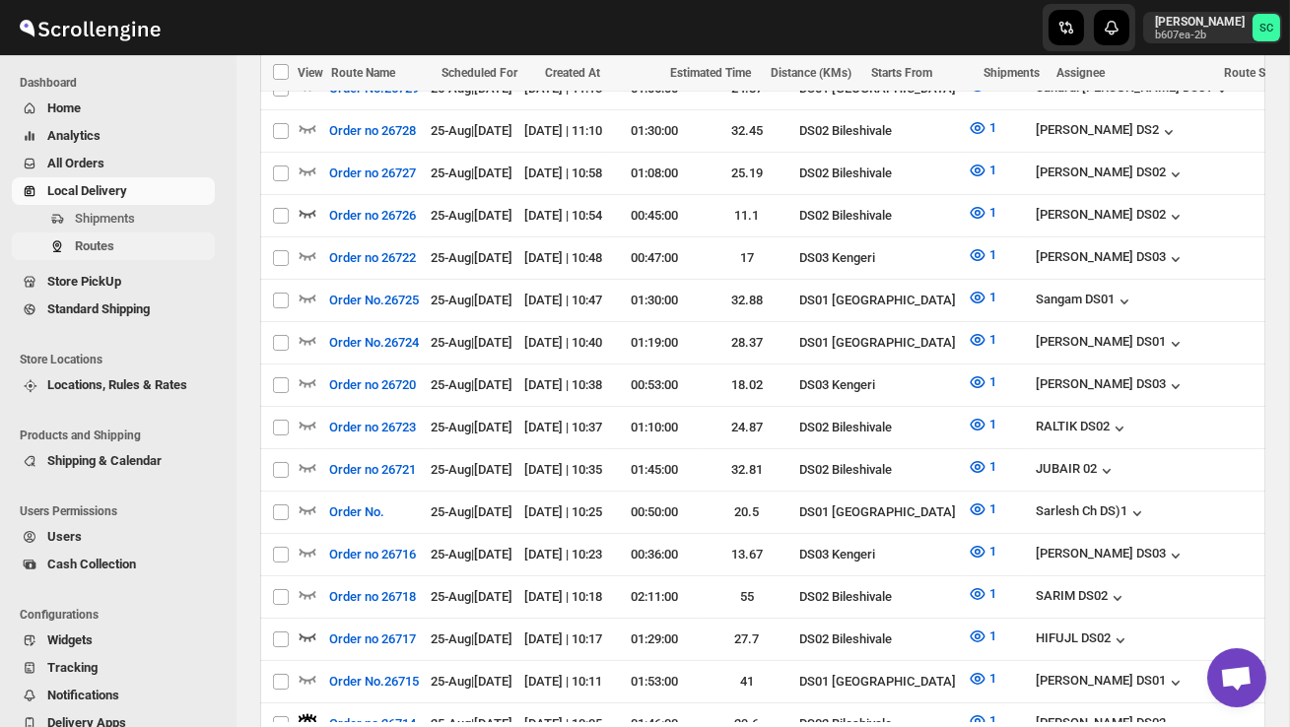
click at [134, 250] on span "Routes" at bounding box center [143, 246] width 136 height 20
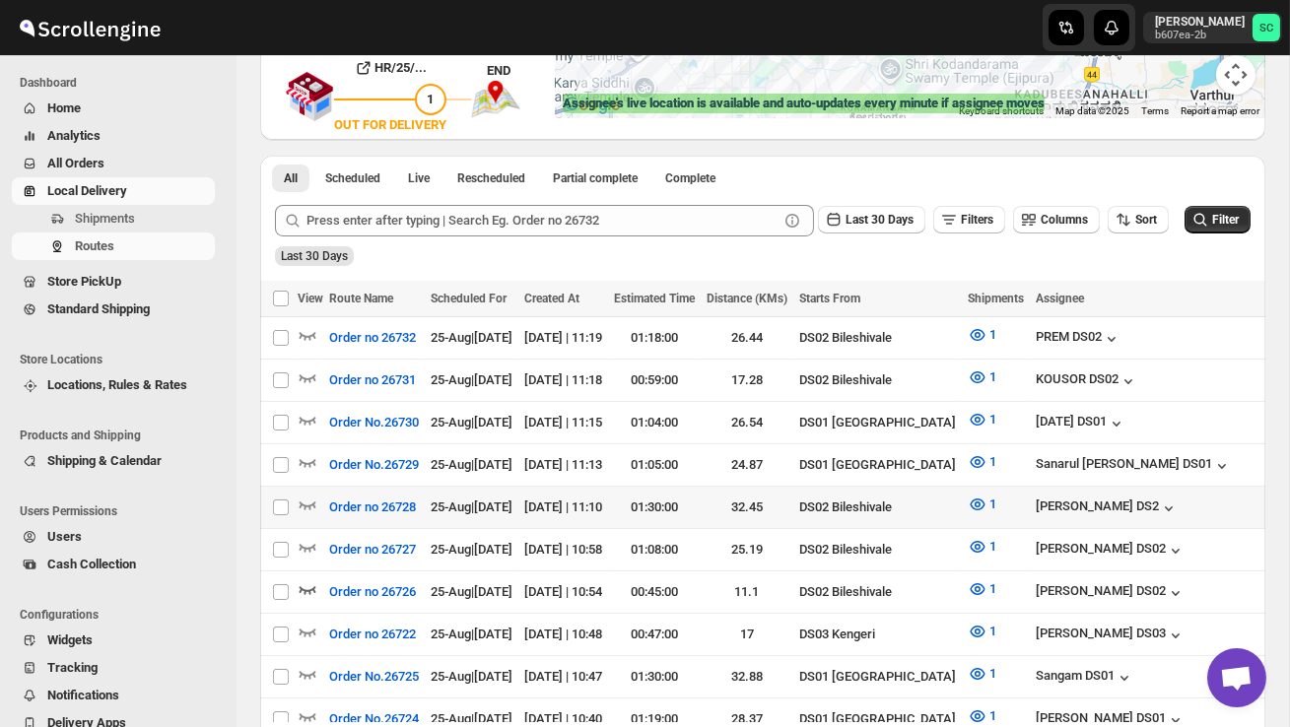
scroll to position [367, 0]
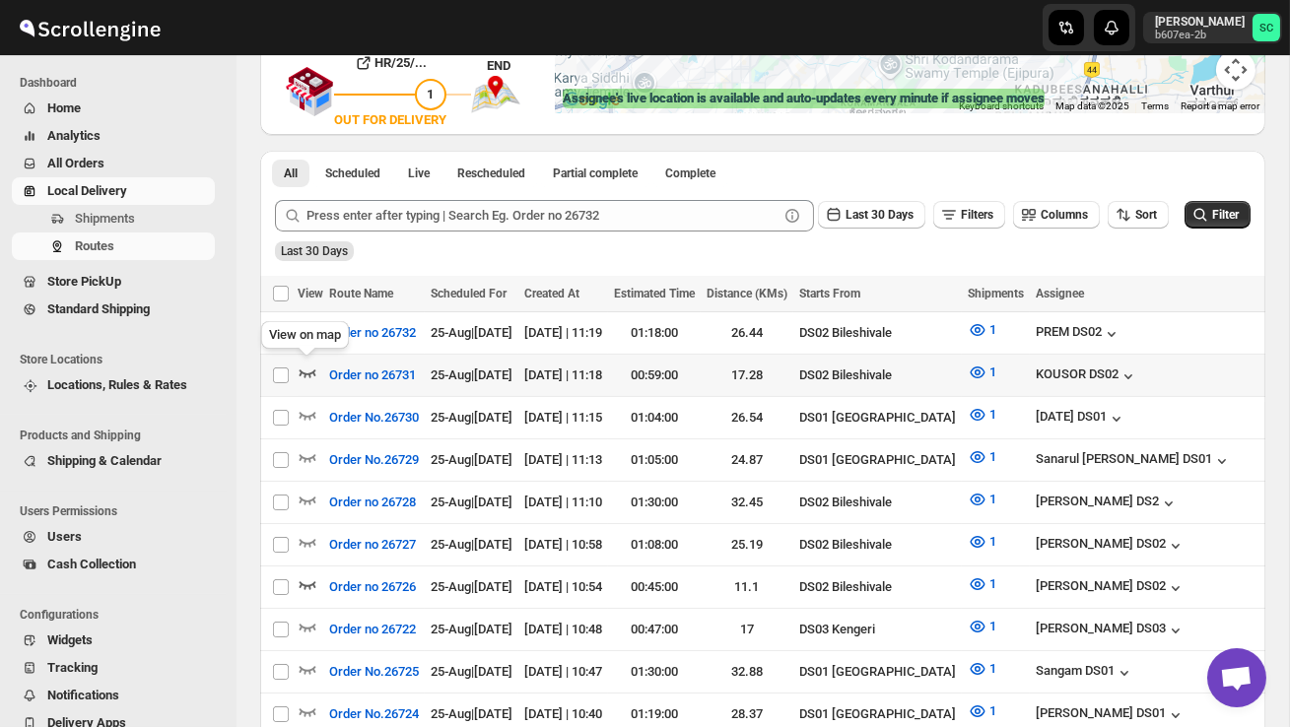
click at [308, 368] on icon "button" at bounding box center [308, 373] width 20 height 20
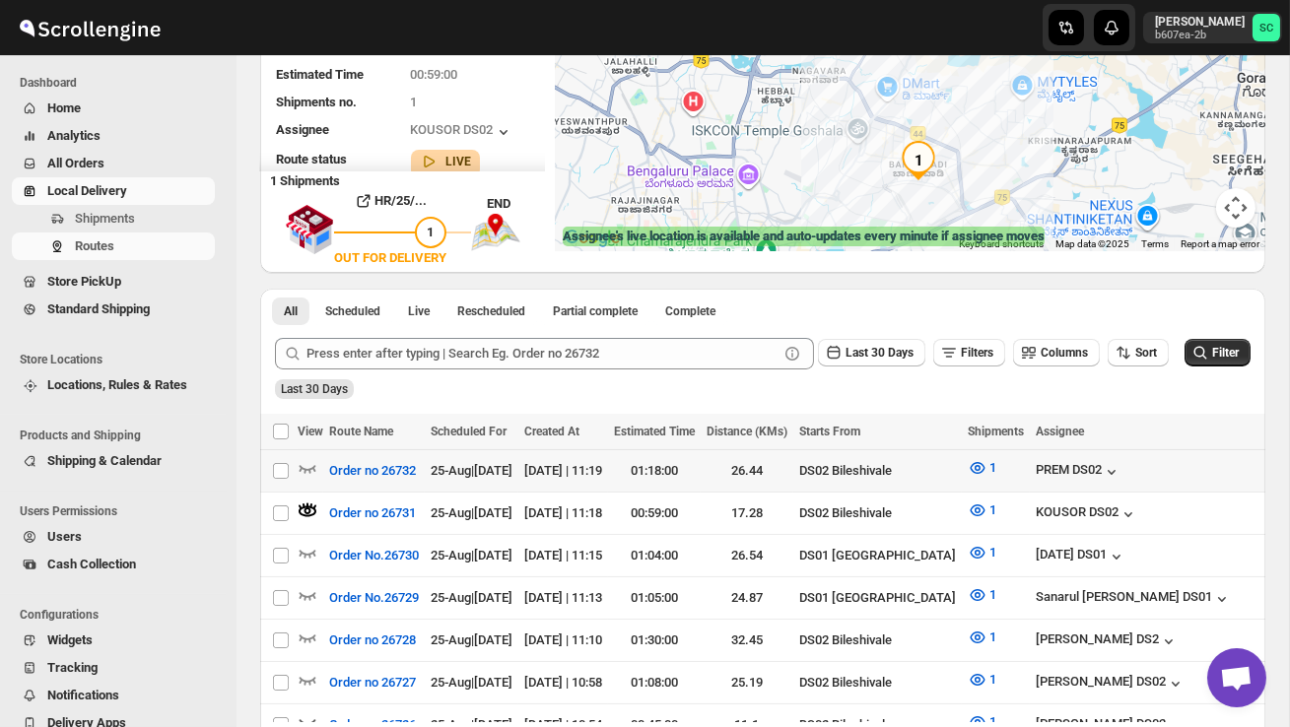
scroll to position [231, 0]
click at [304, 462] on icon "button" at bounding box center [308, 467] width 20 height 20
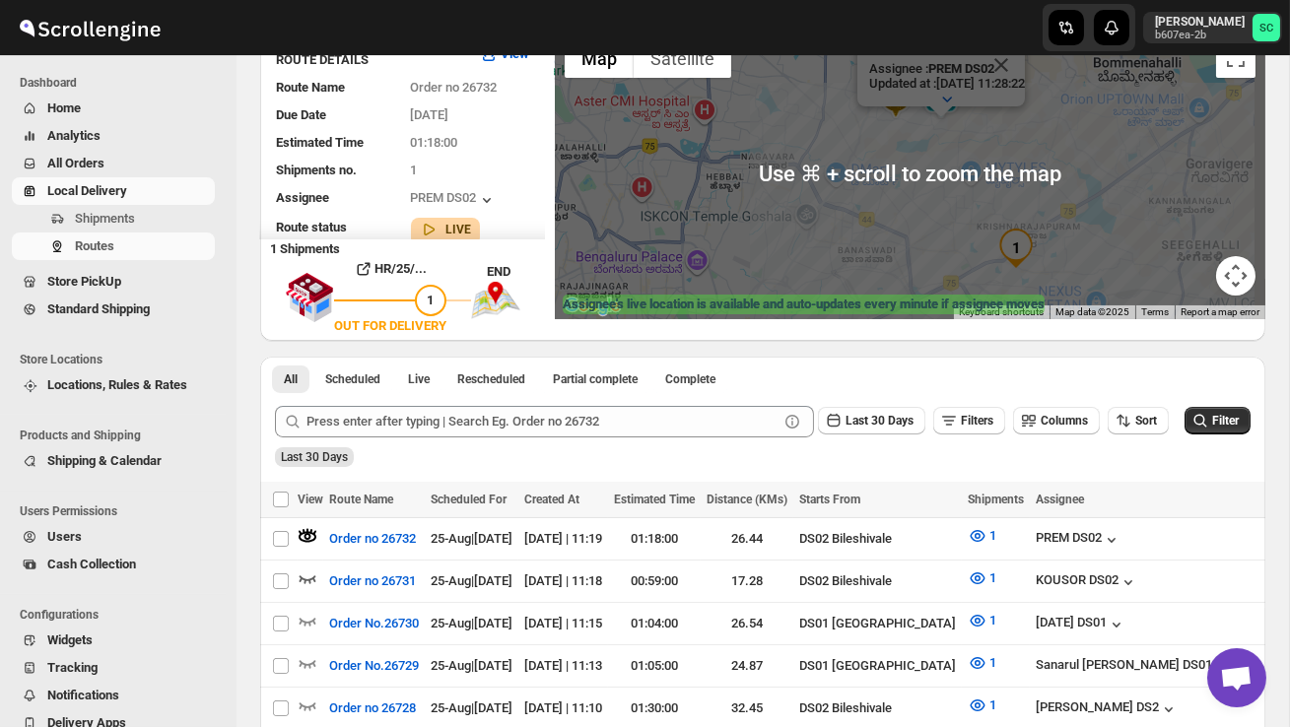
scroll to position [161, 0]
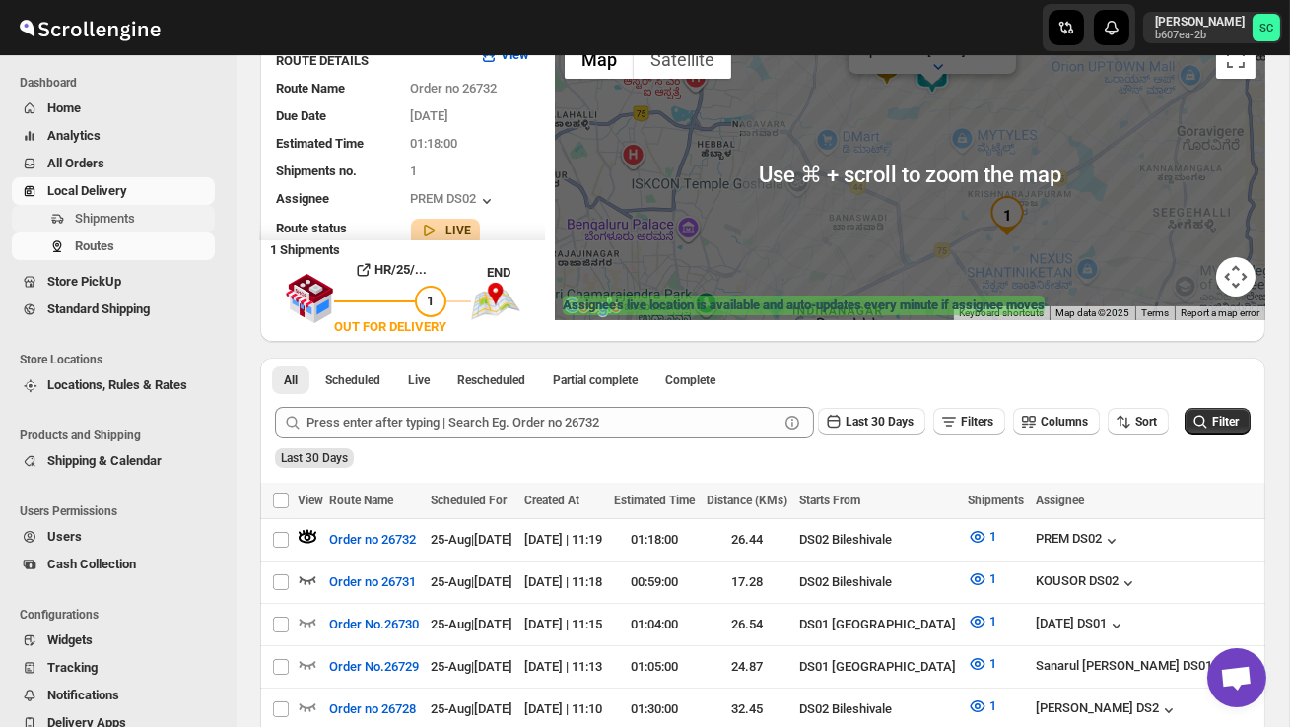
click at [176, 221] on span "Shipments" at bounding box center [143, 219] width 136 height 20
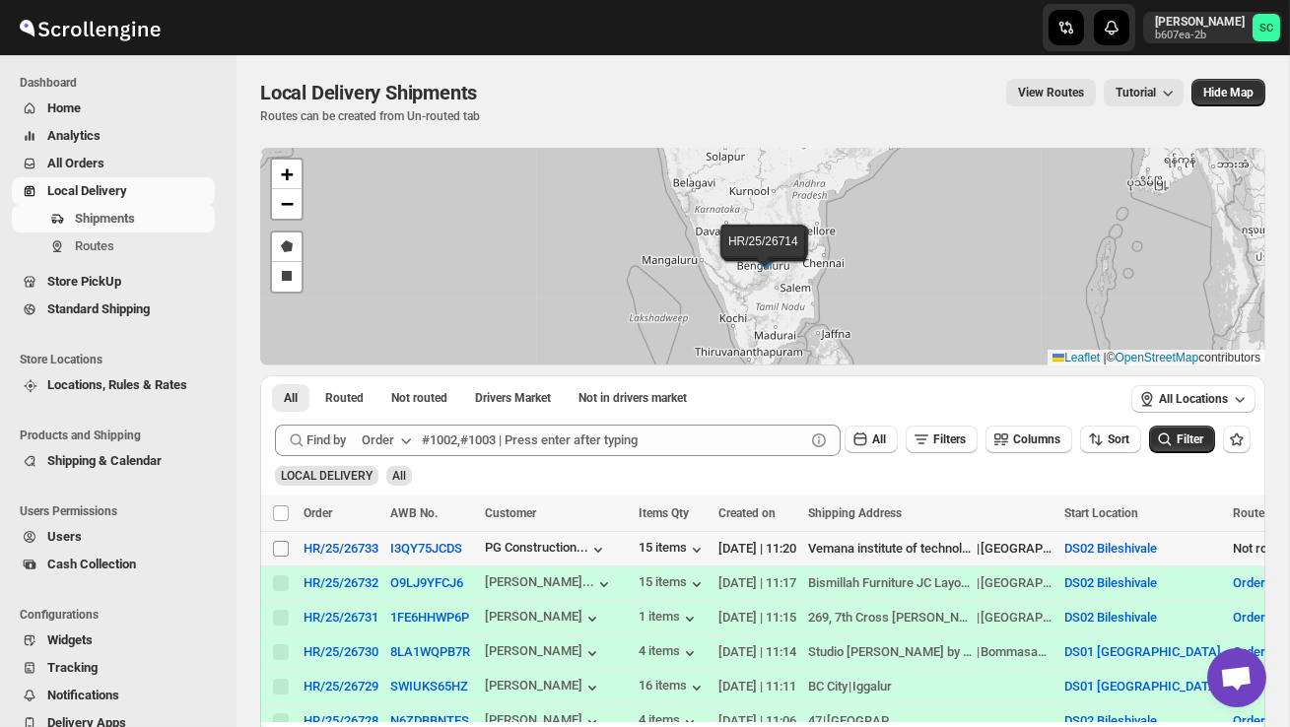
click at [277, 548] on input "Select shipment" at bounding box center [281, 549] width 16 height 16
checkbox input "true"
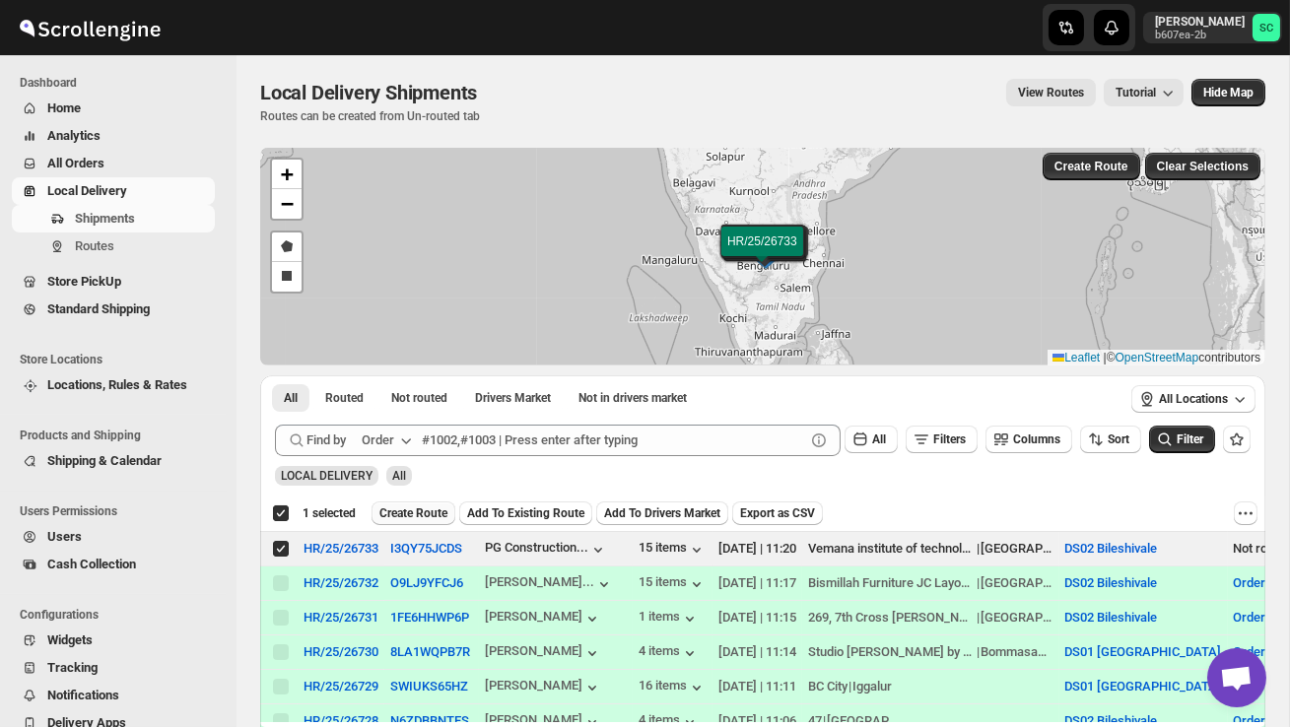
click at [432, 518] on span "Create Route" at bounding box center [413, 513] width 68 height 16
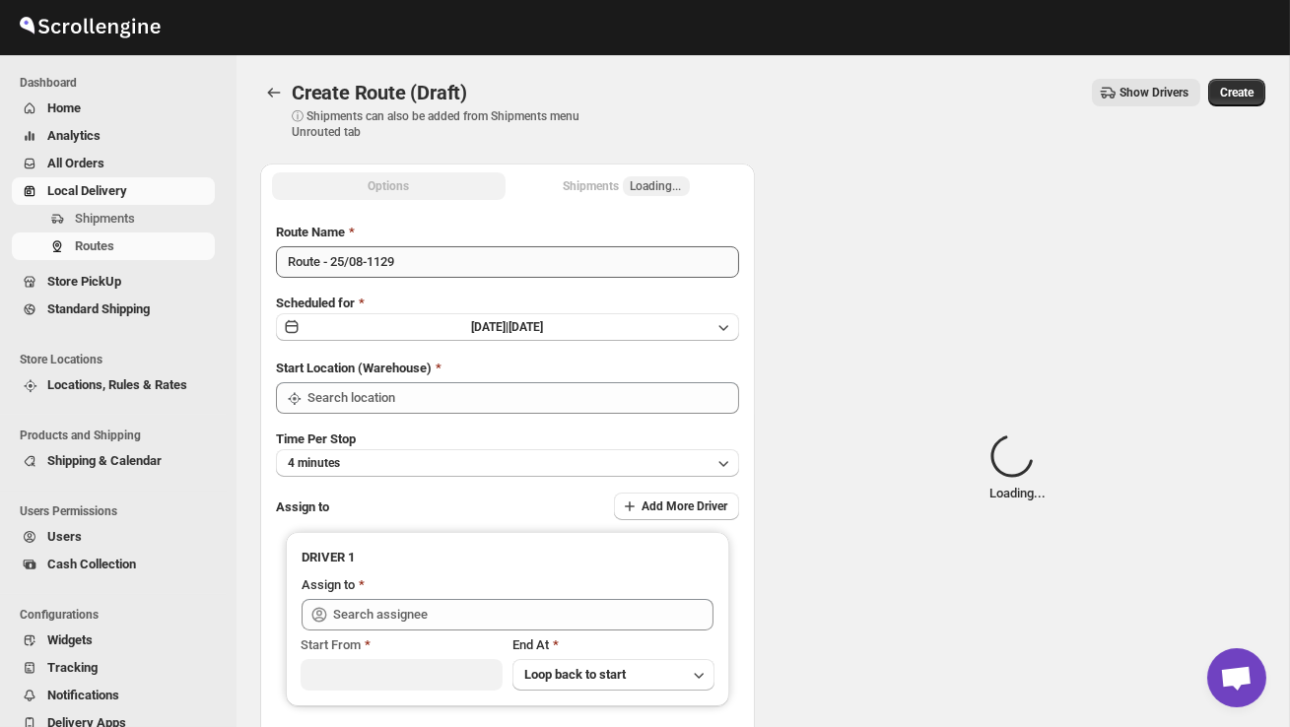
type input "DS02 Bileshivale"
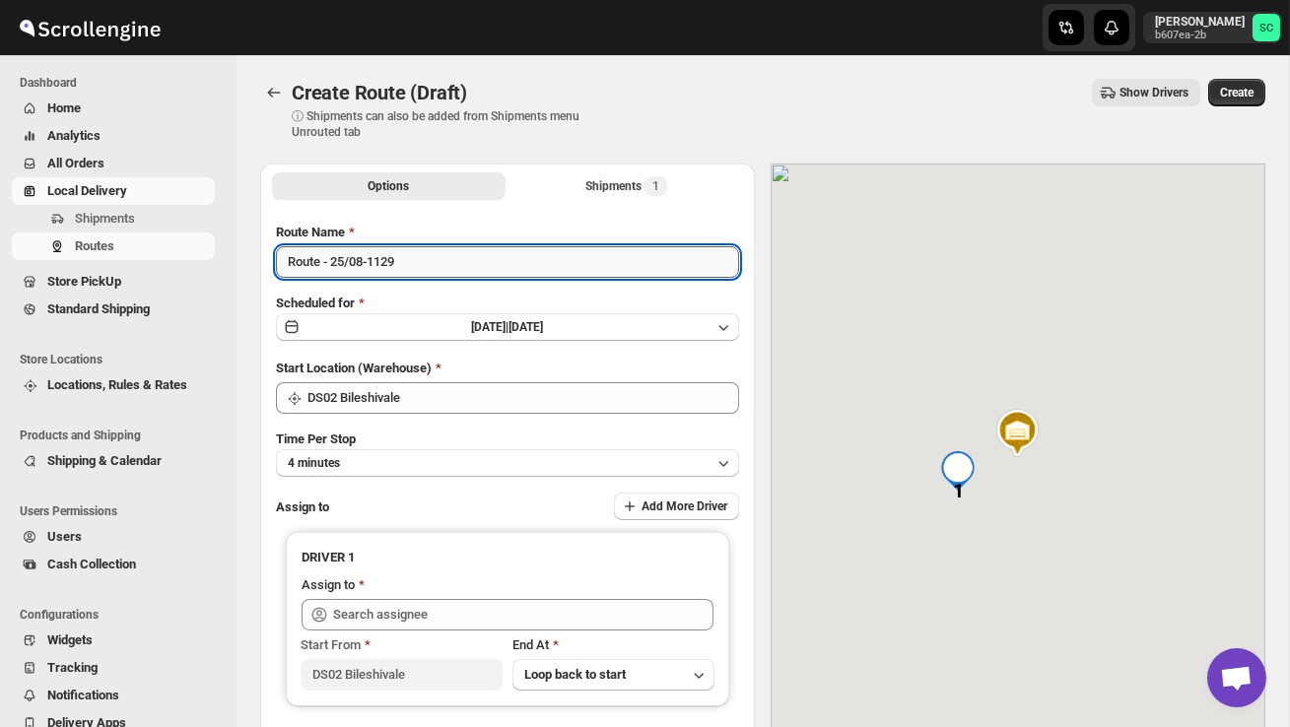
click at [422, 253] on input "Route - 25/08-1129" at bounding box center [507, 262] width 463 height 32
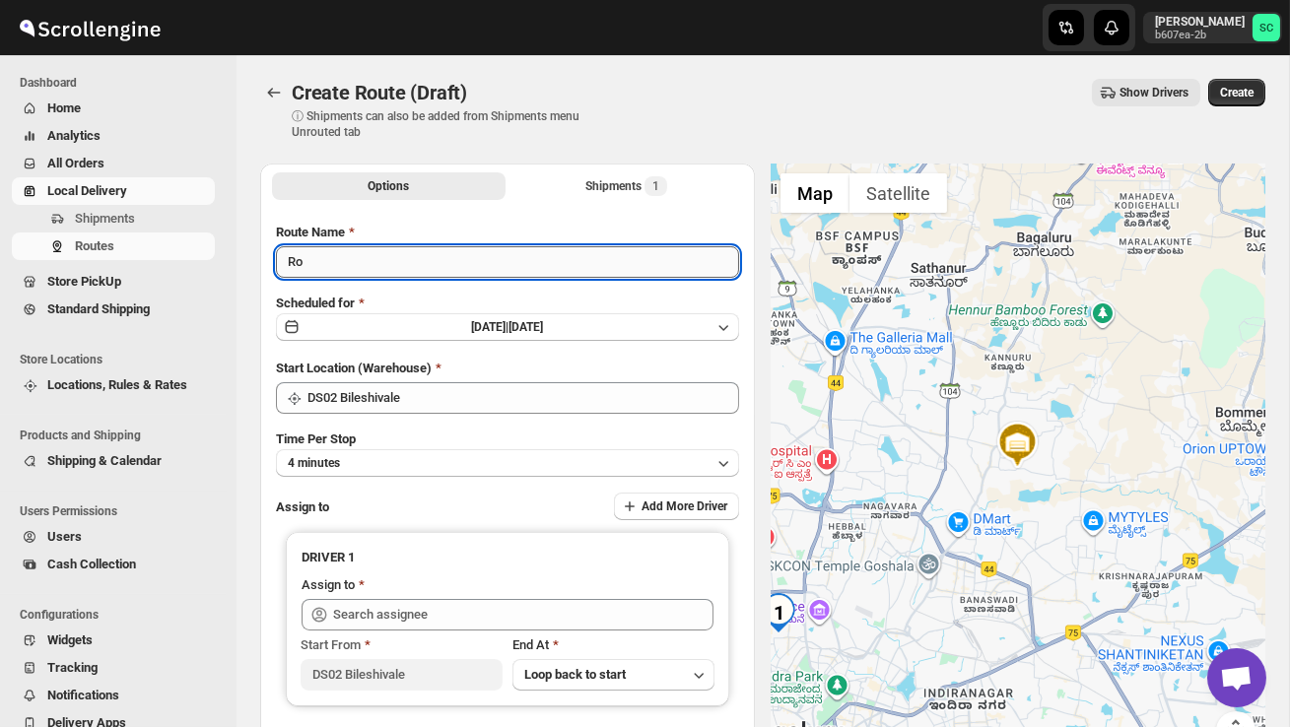
type input "R"
type input "Order no 26733"
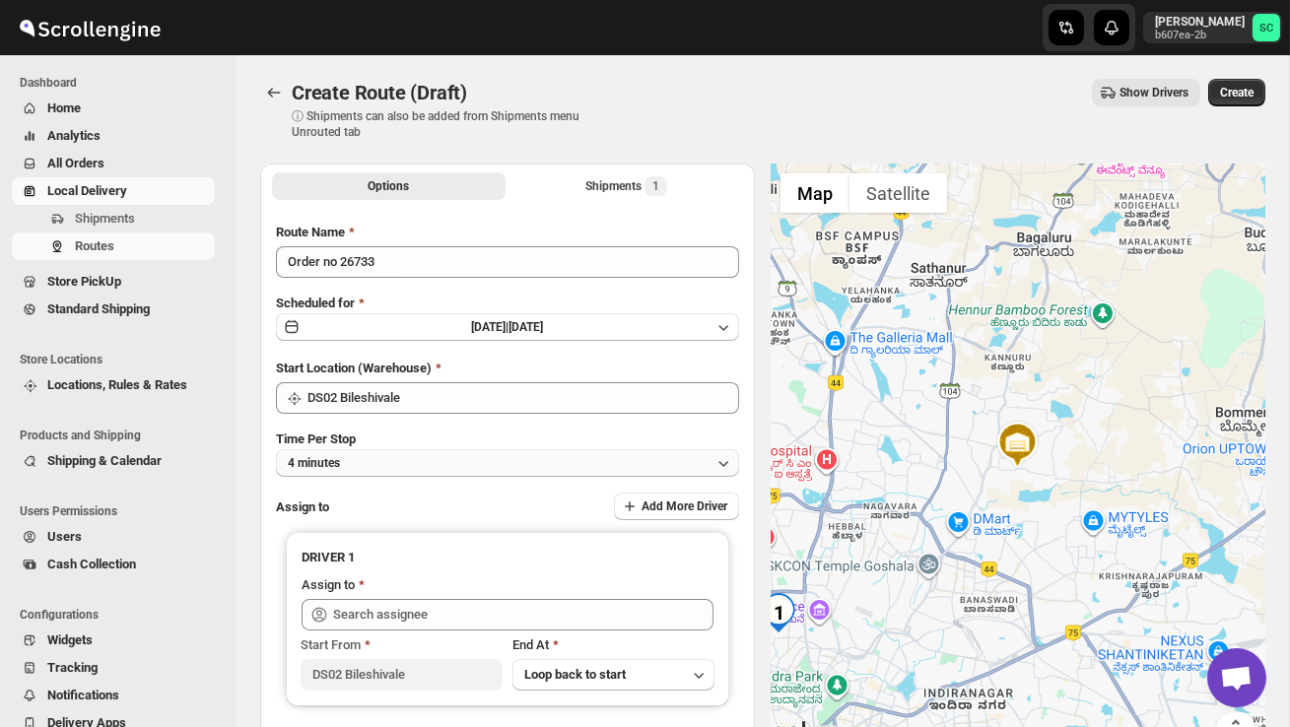
click at [449, 456] on button "4 minutes" at bounding box center [507, 463] width 463 height 28
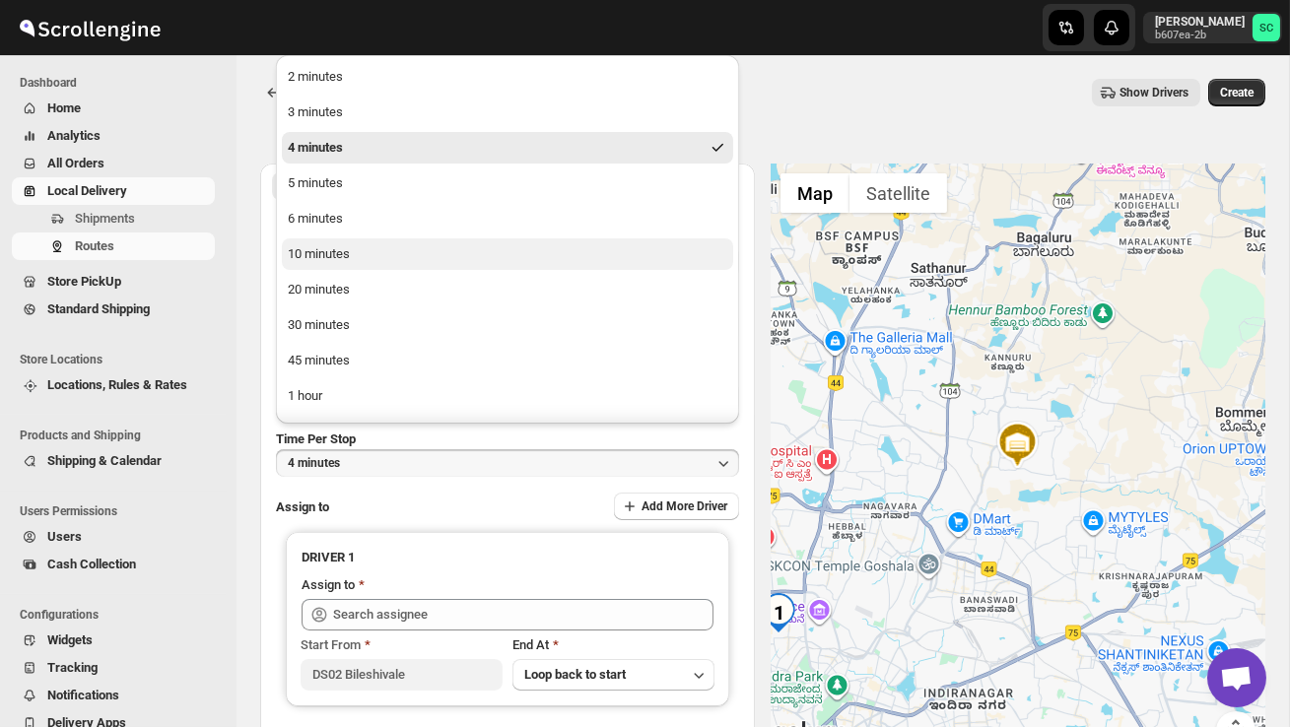
click at [367, 253] on button "10 minutes" at bounding box center [507, 254] width 451 height 32
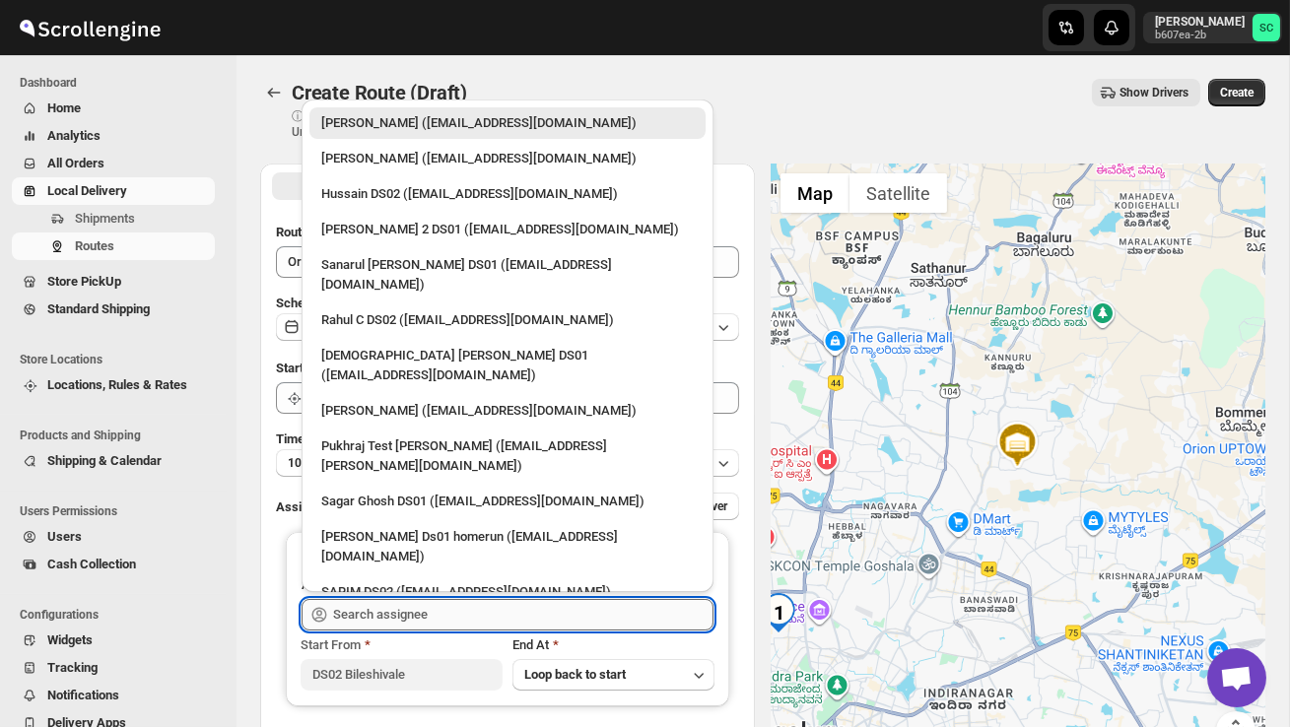
click at [433, 608] on input "text" at bounding box center [523, 615] width 380 height 32
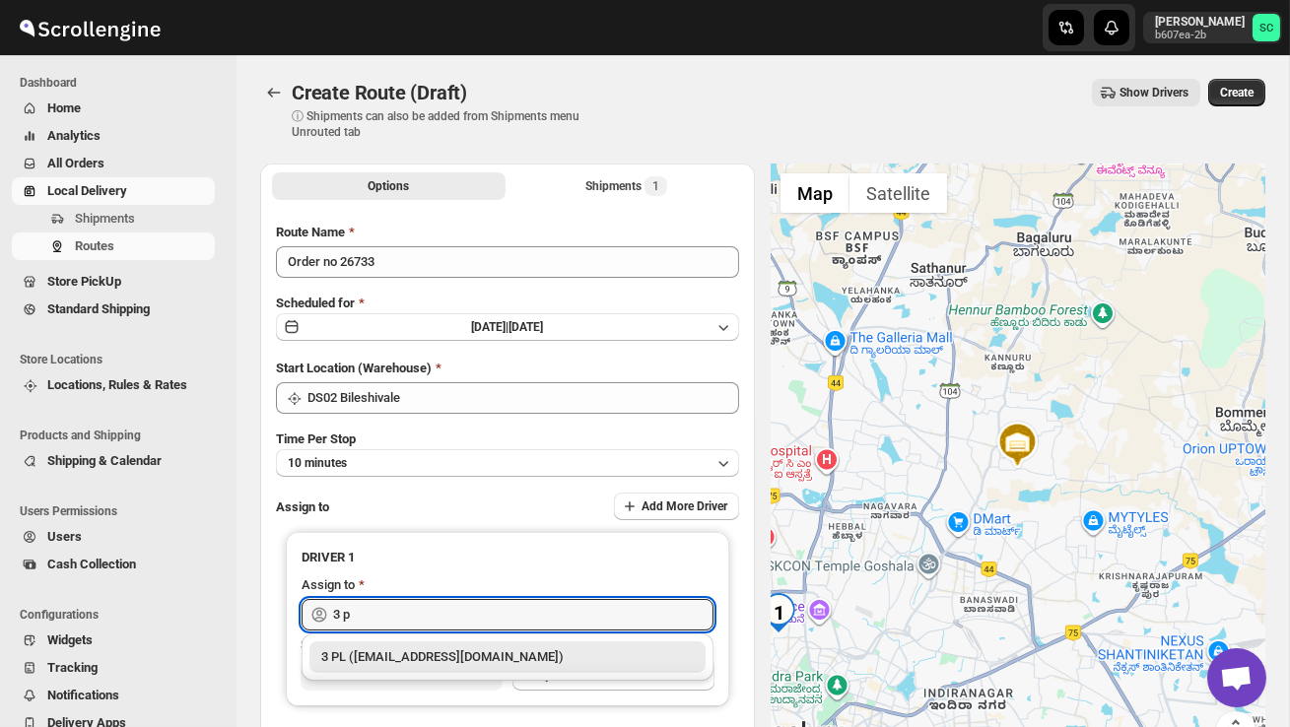
click at [466, 653] on div "3 PL ([EMAIL_ADDRESS][DOMAIN_NAME])" at bounding box center [507, 657] width 372 height 20
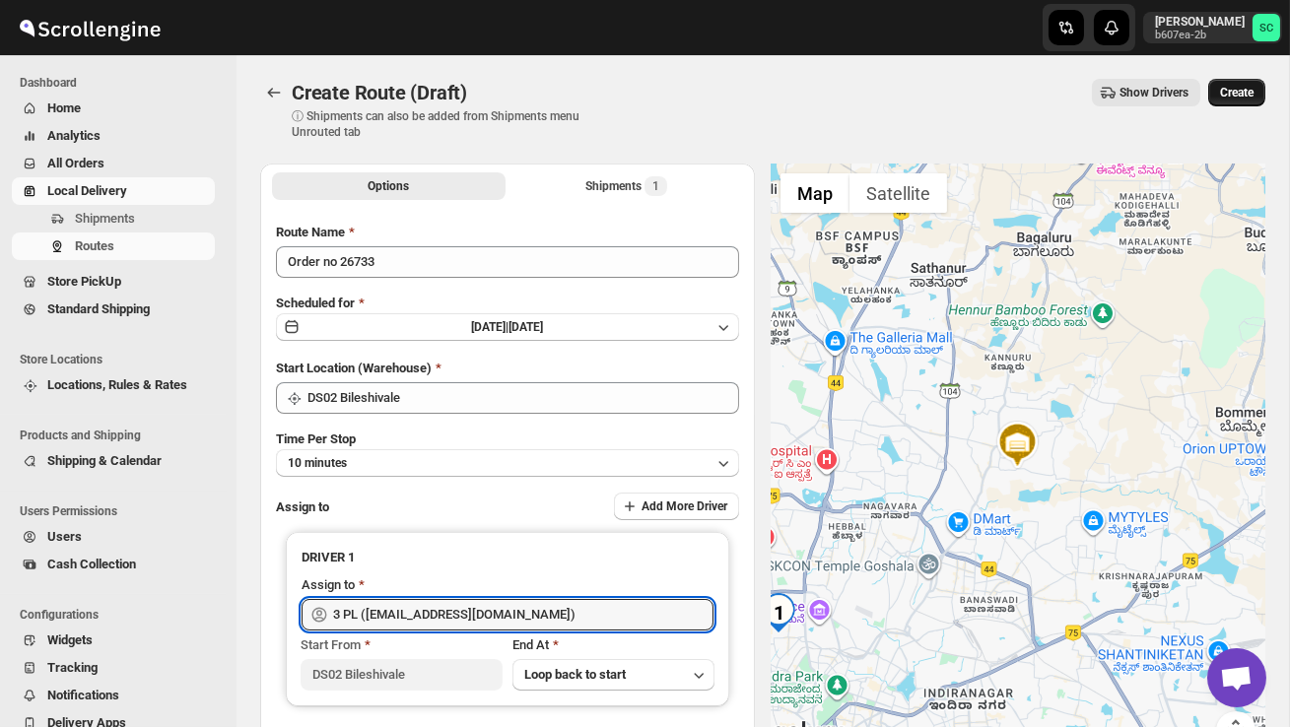
type input "3 PL ([EMAIL_ADDRESS][DOMAIN_NAME])"
click at [1235, 94] on span "Create" at bounding box center [1236, 93] width 33 height 16
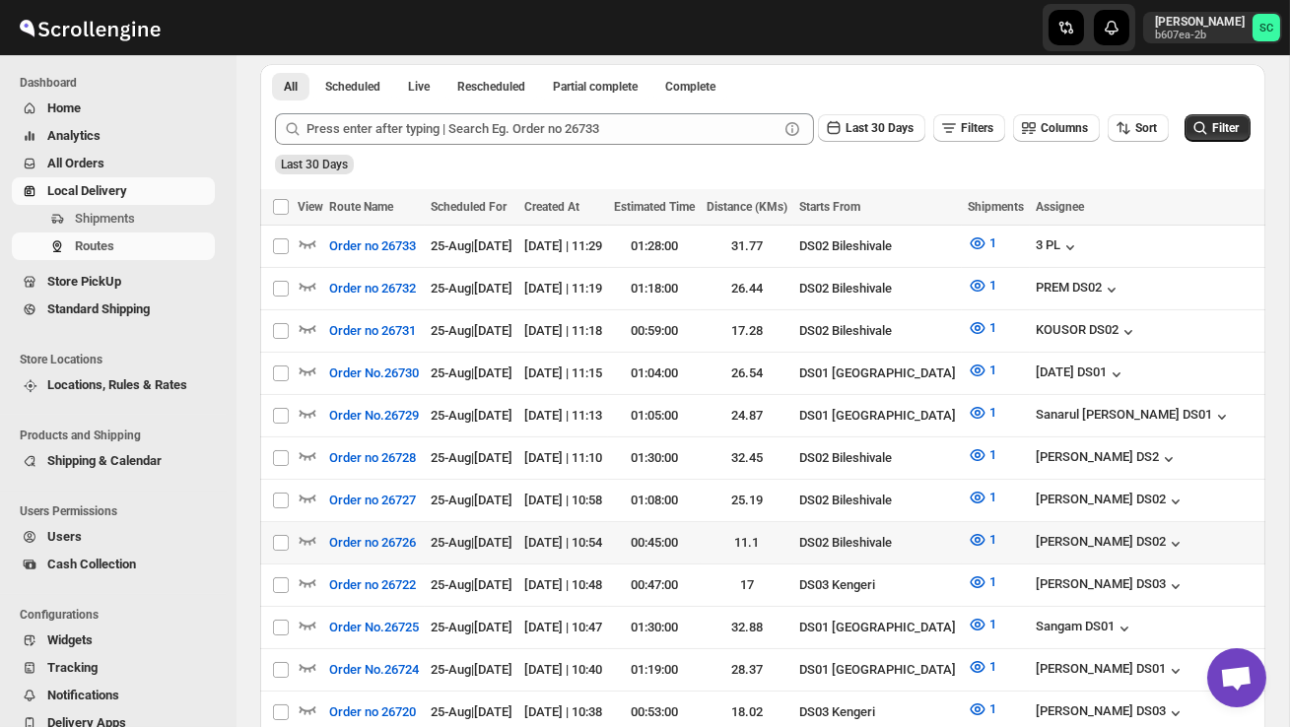
scroll to position [445, 0]
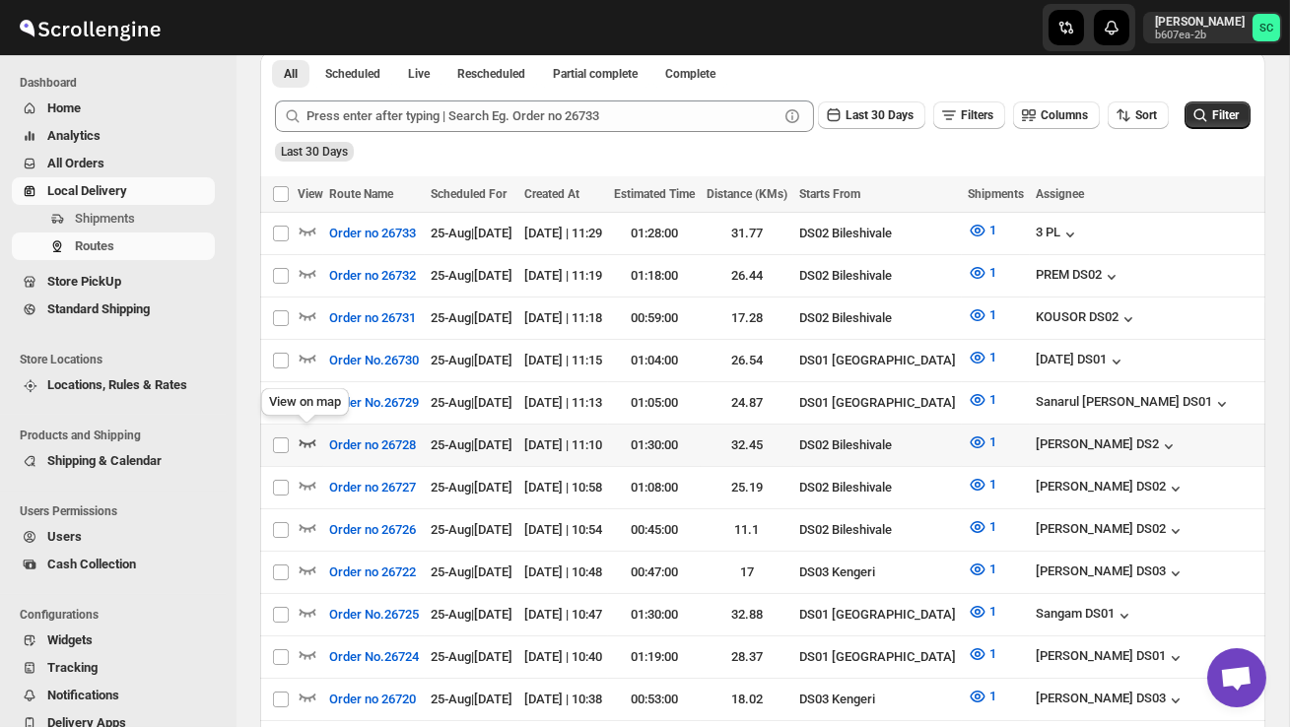
click at [306, 440] on icon "button" at bounding box center [308, 442] width 20 height 20
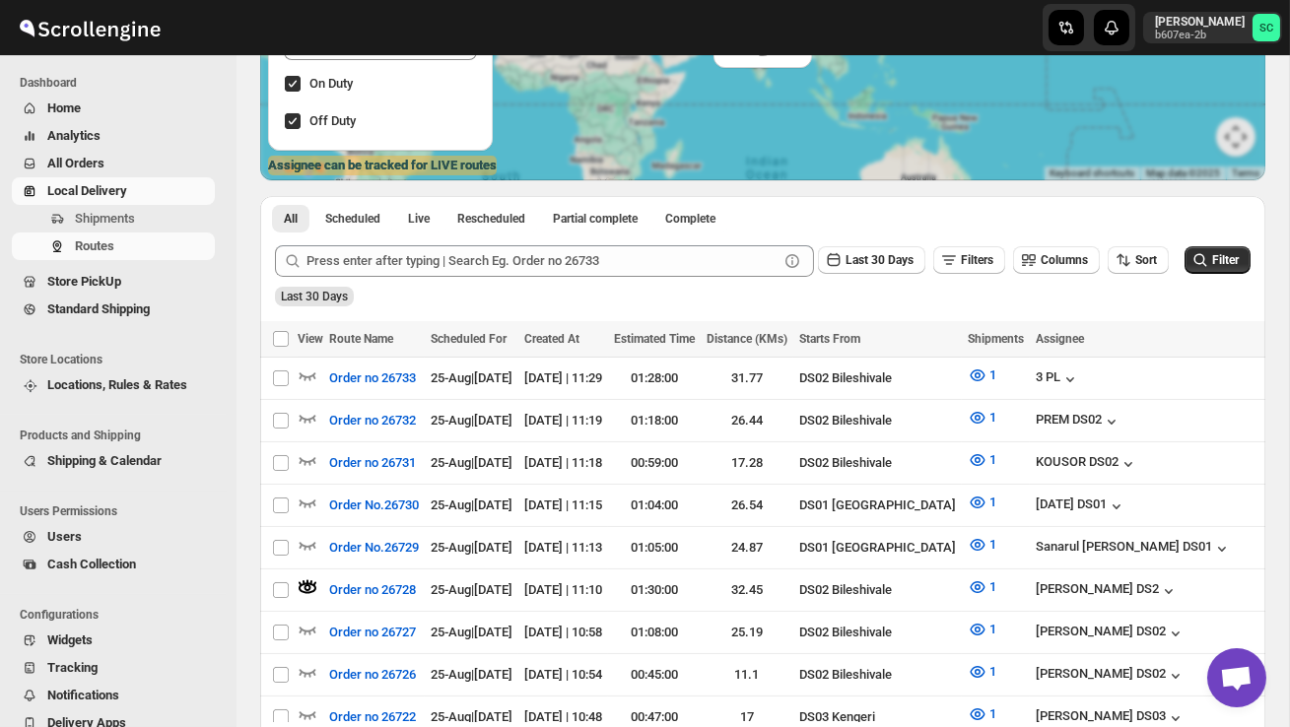
scroll to position [0, 0]
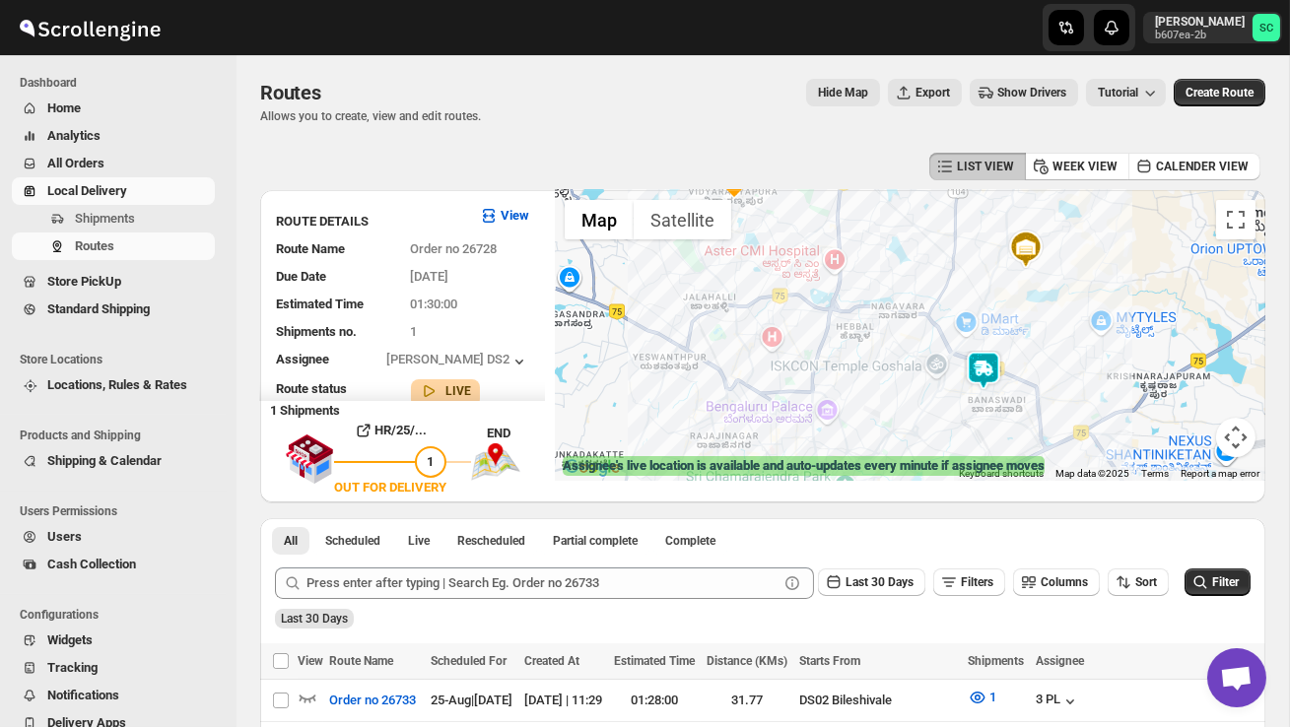
drag, startPoint x: 857, startPoint y: 403, endPoint x: 823, endPoint y: 267, distance: 140.3
click at [823, 267] on div at bounding box center [910, 335] width 710 height 291
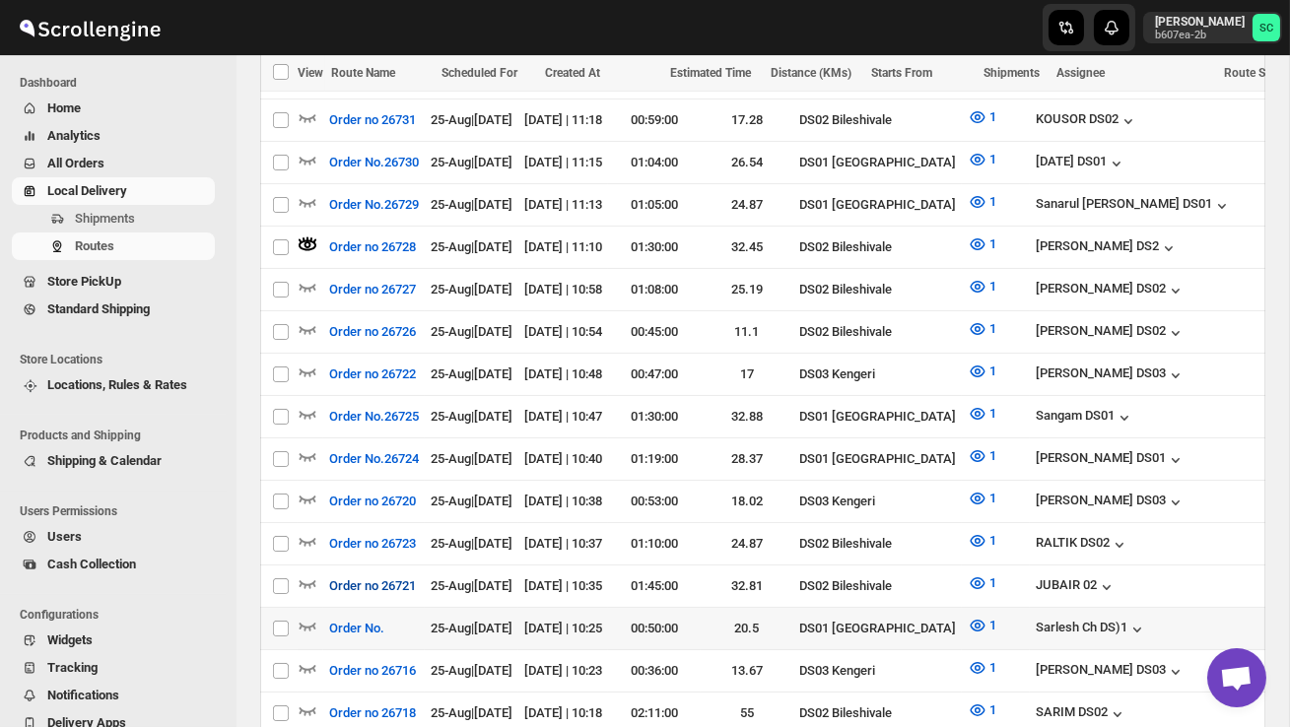
scroll to position [671, 0]
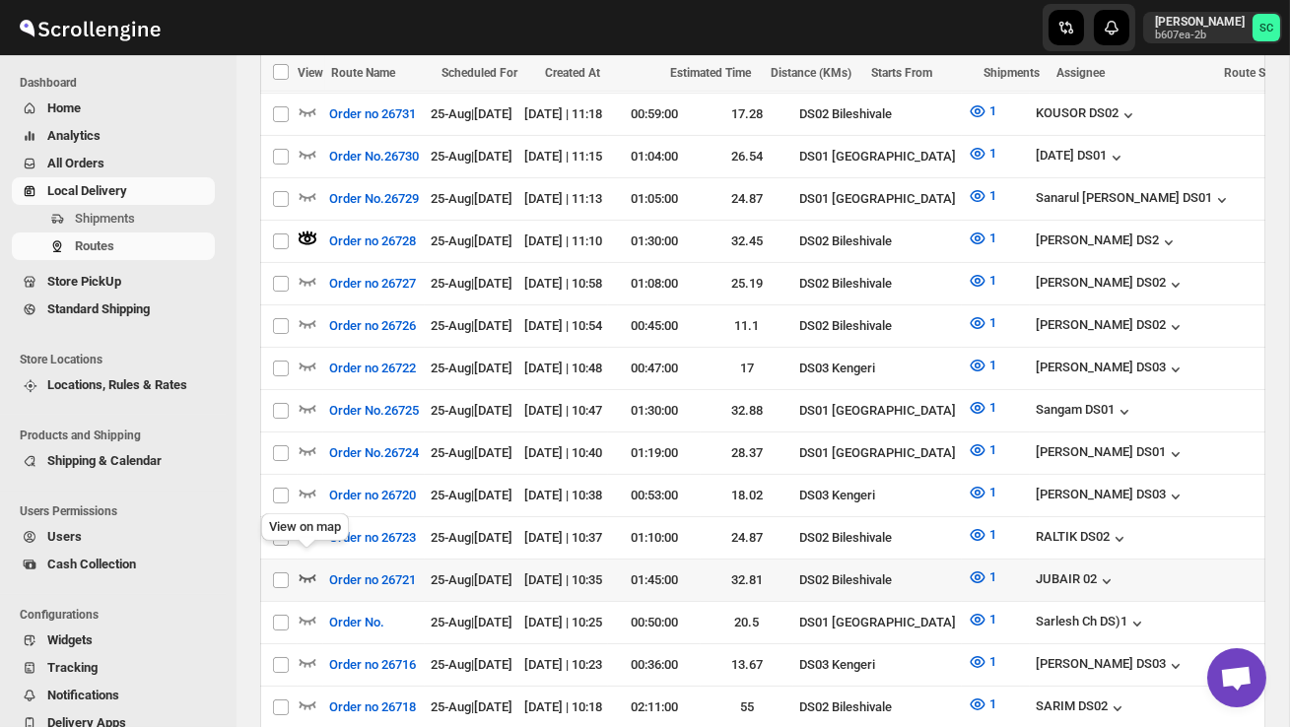
click at [308, 567] on icon "button" at bounding box center [308, 577] width 20 height 20
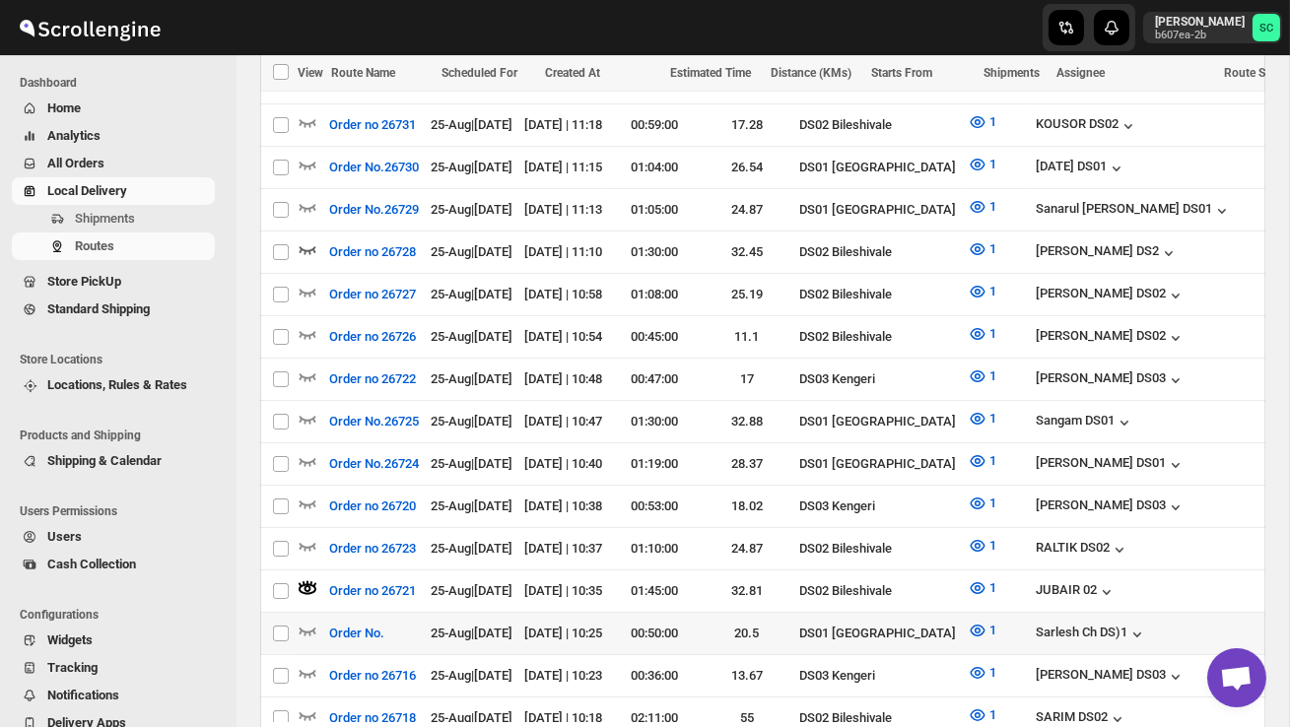
scroll to position [663, 0]
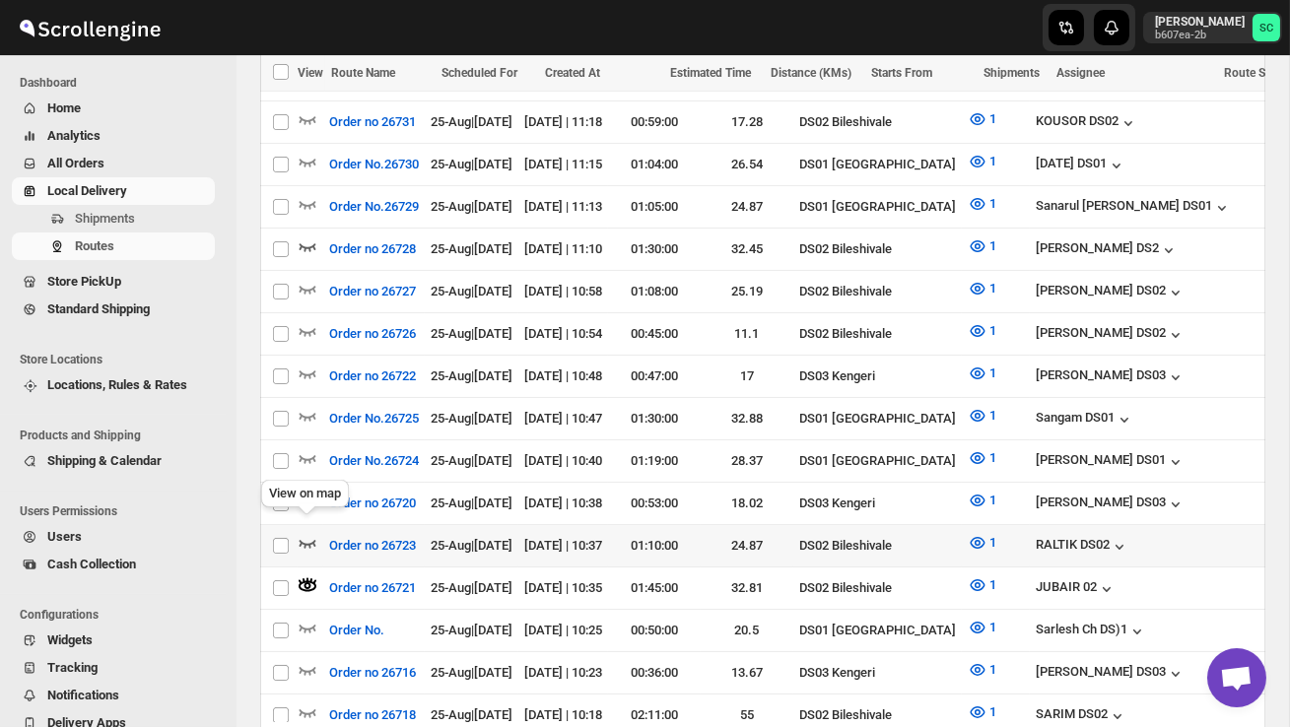
click at [308, 533] on icon "button" at bounding box center [308, 543] width 20 height 20
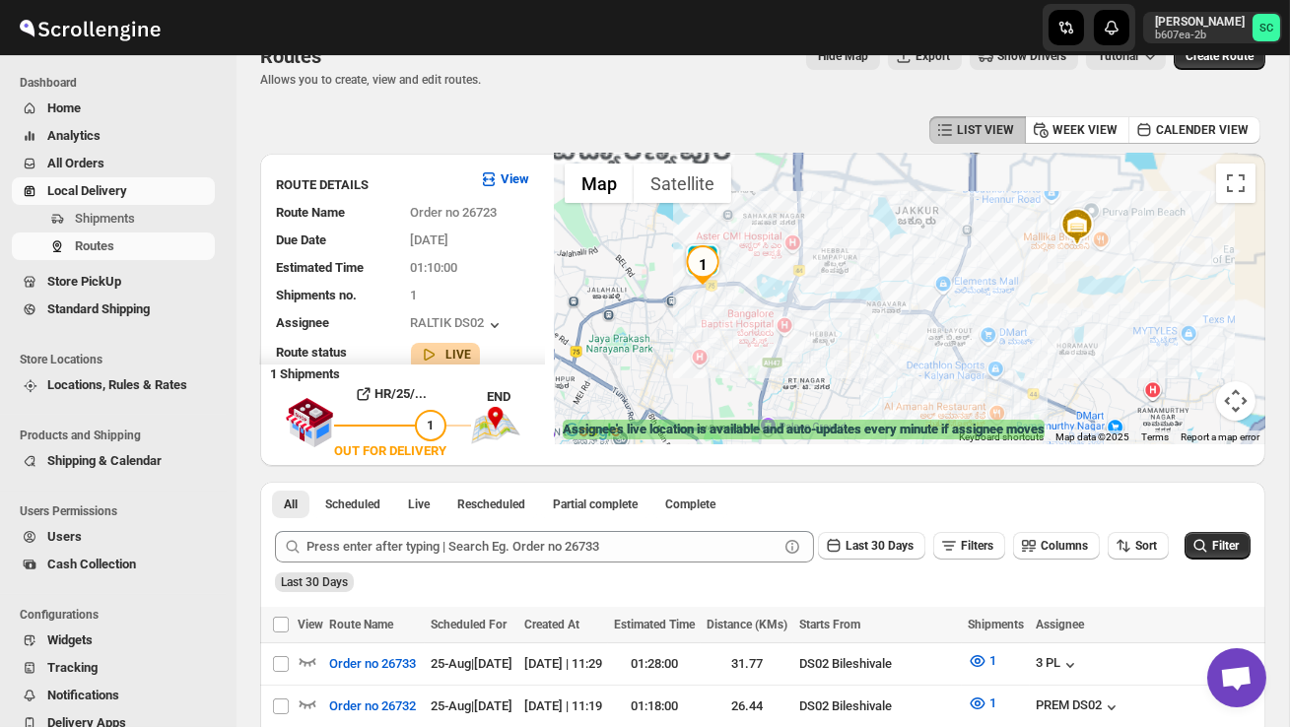
scroll to position [35, 0]
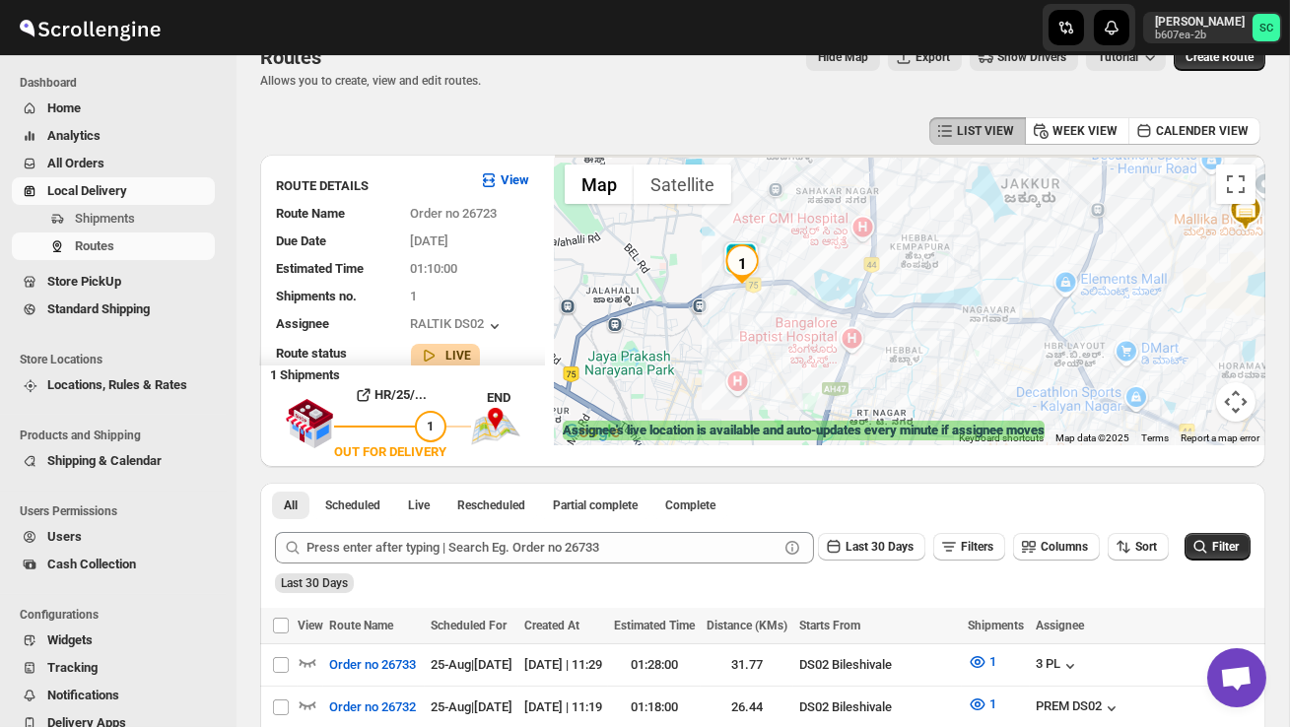
drag, startPoint x: 671, startPoint y: 372, endPoint x: 776, endPoint y: 391, distance: 107.1
click at [776, 392] on div at bounding box center [910, 300] width 710 height 291
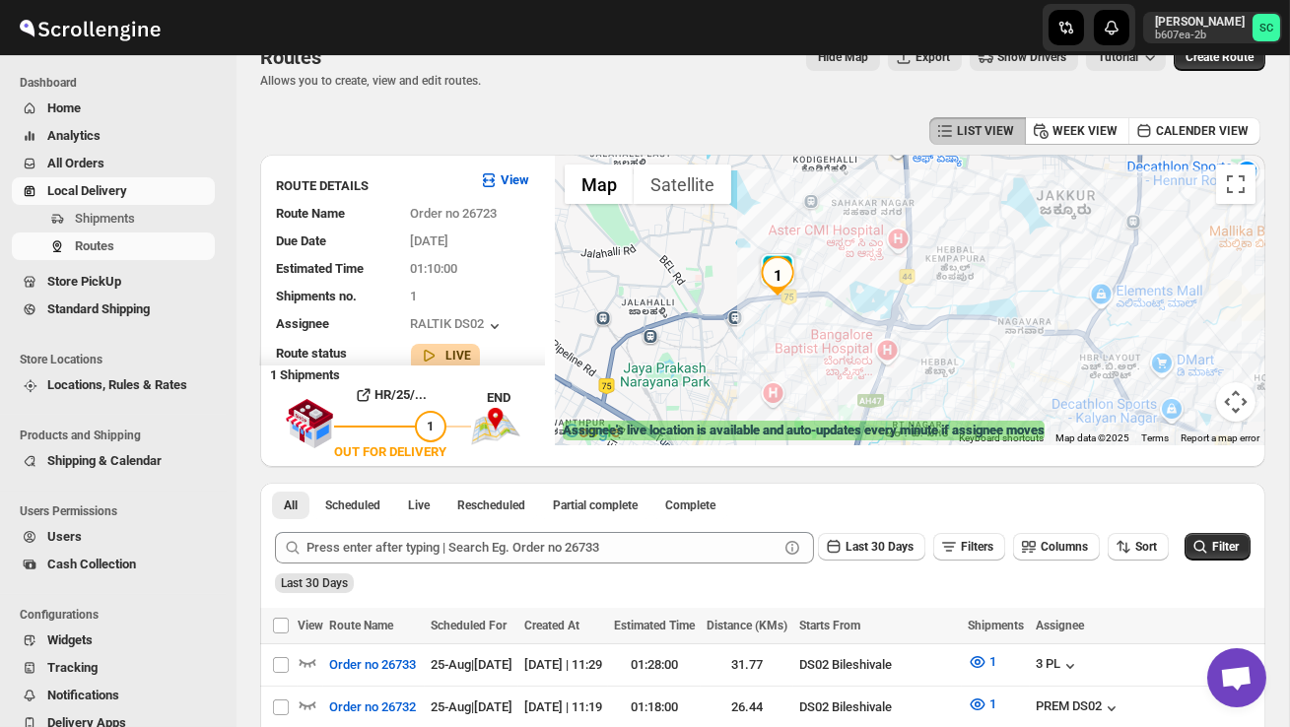
click at [794, 253] on img at bounding box center [777, 272] width 39 height 39
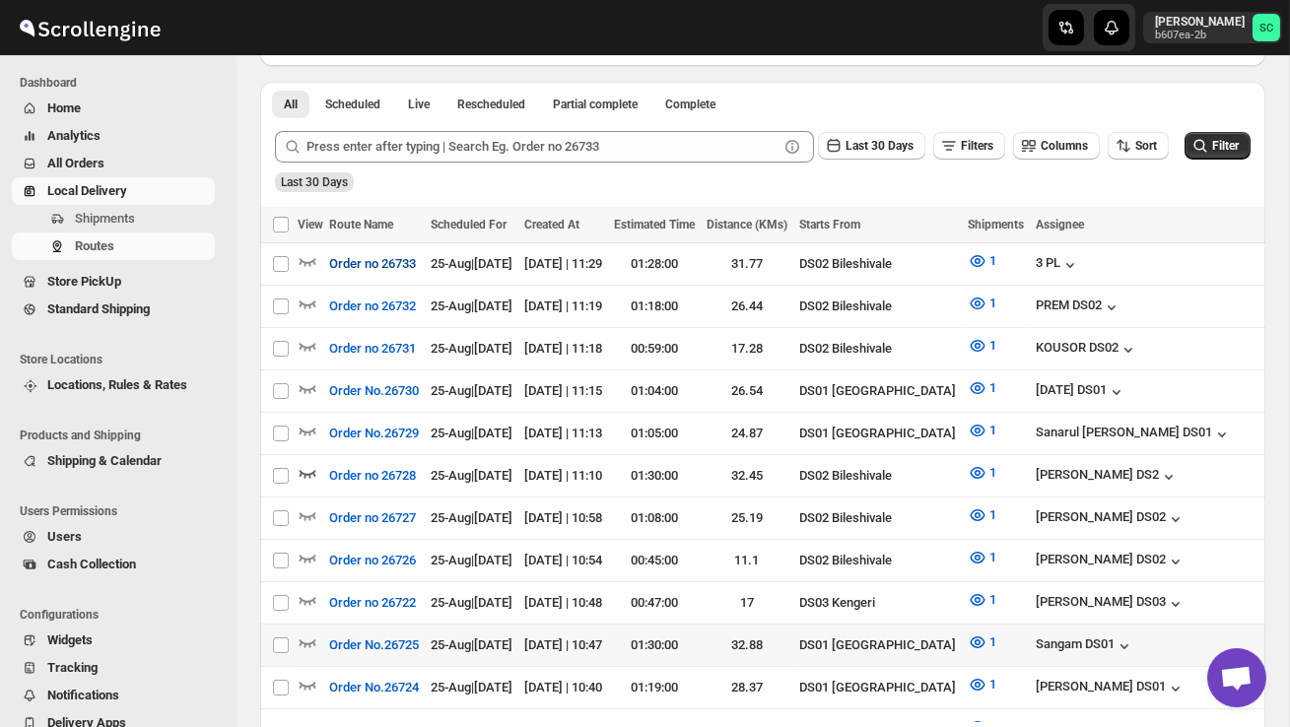
scroll to position [443, 0]
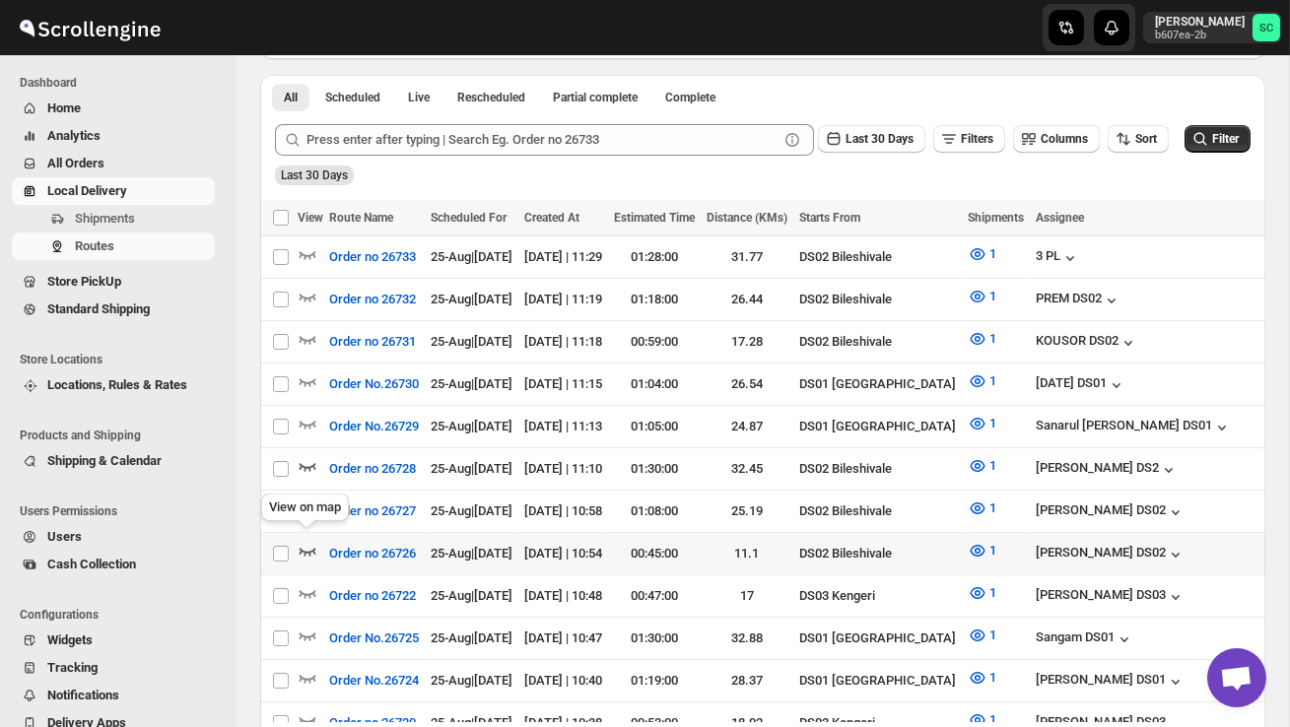
click at [306, 541] on icon "button" at bounding box center [308, 551] width 20 height 20
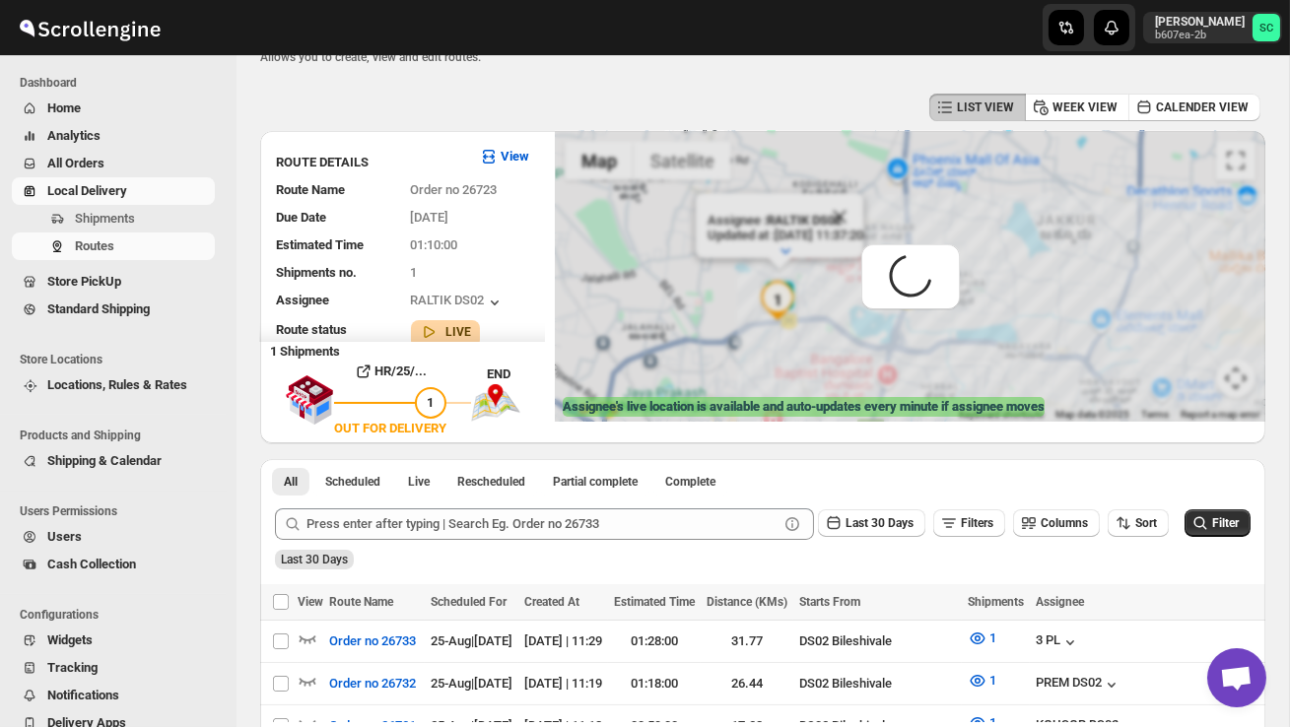
scroll to position [0, 0]
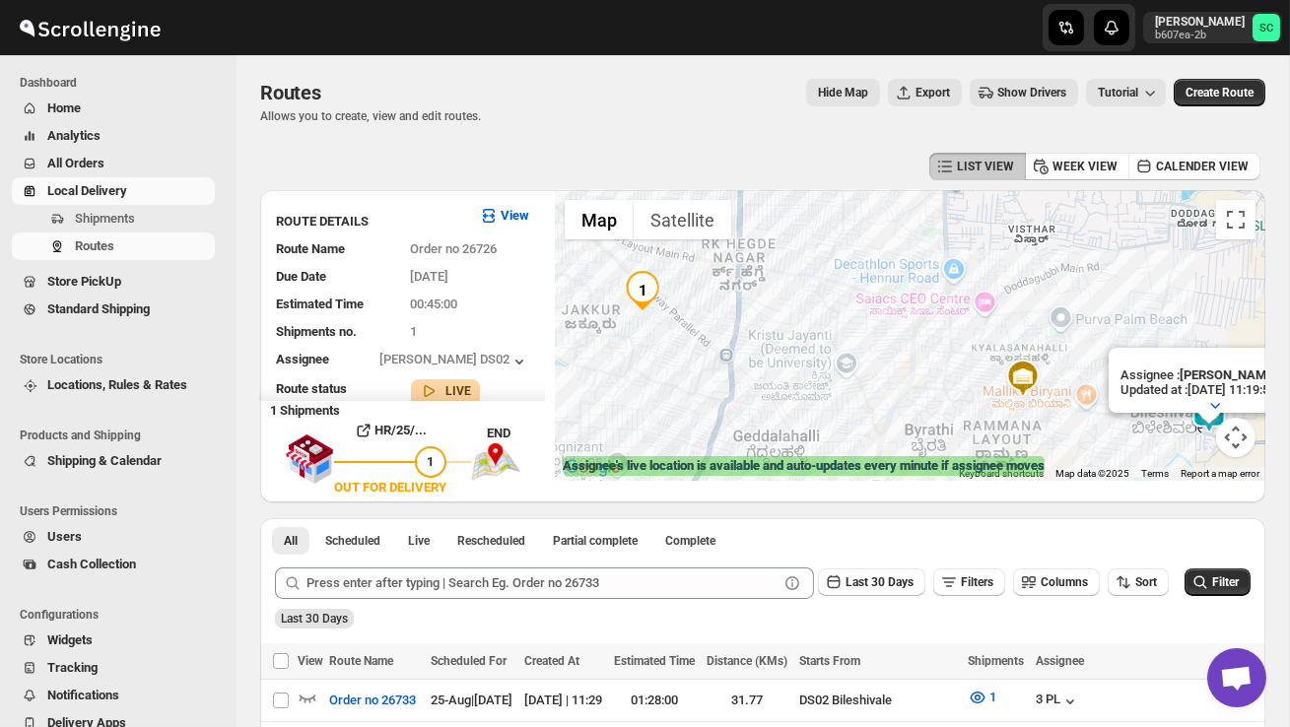
drag, startPoint x: 923, startPoint y: 374, endPoint x: 814, endPoint y: 358, distance: 110.6
click at [817, 360] on div "Assignee : [PERSON_NAME] DS02 Updated at : [DATE] 11:19:51 Duty mode Enabled Ba…" at bounding box center [910, 335] width 710 height 291
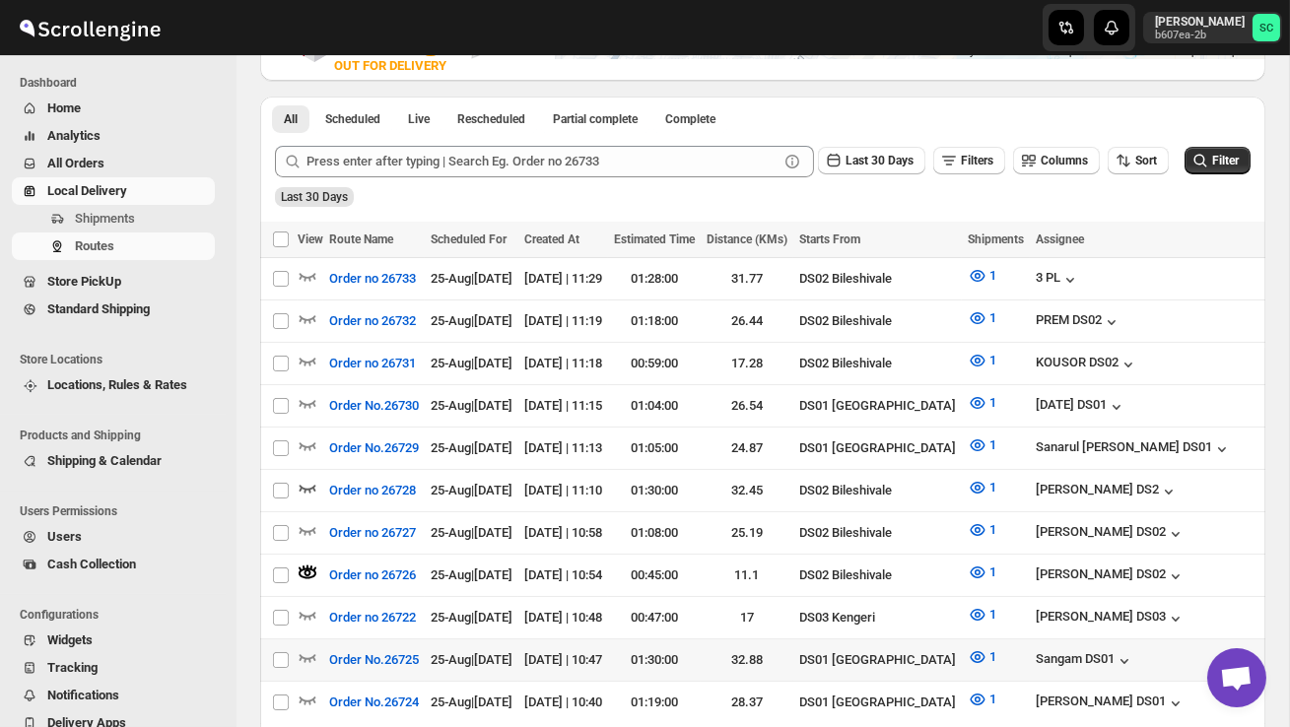
scroll to position [424, 0]
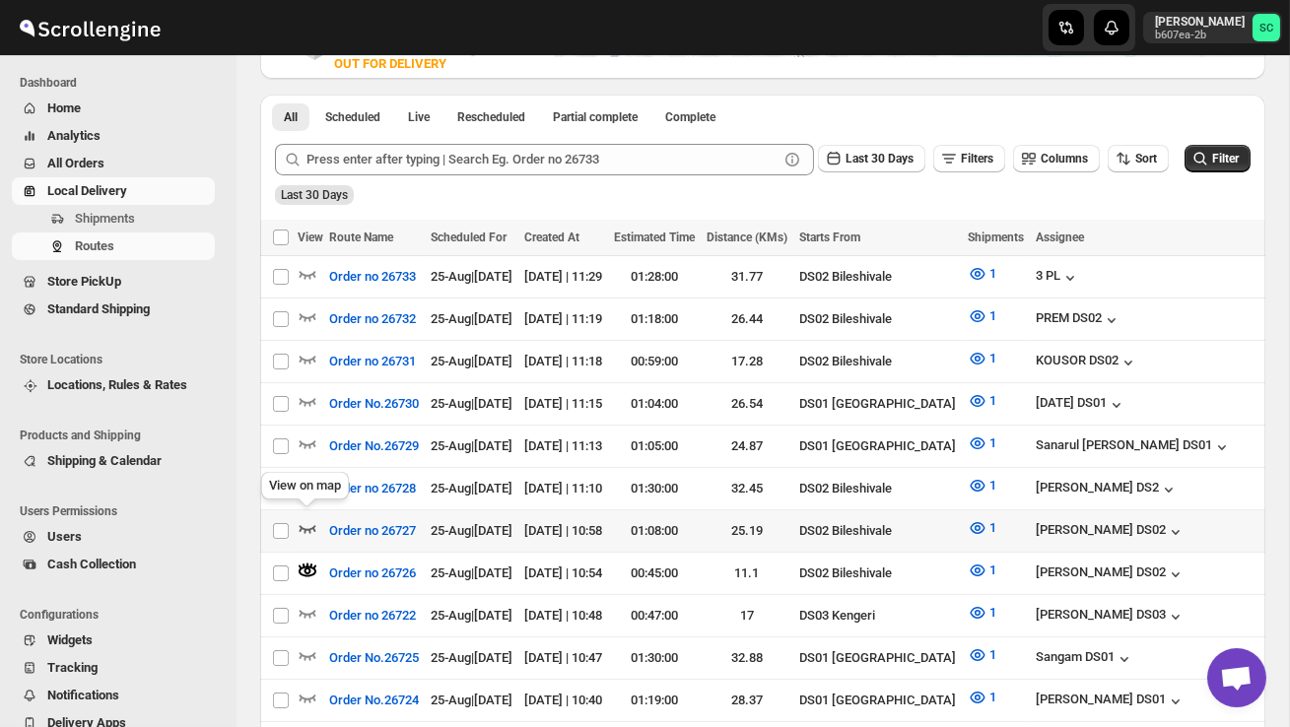
click at [309, 525] on icon "button" at bounding box center [307, 529] width 17 height 8
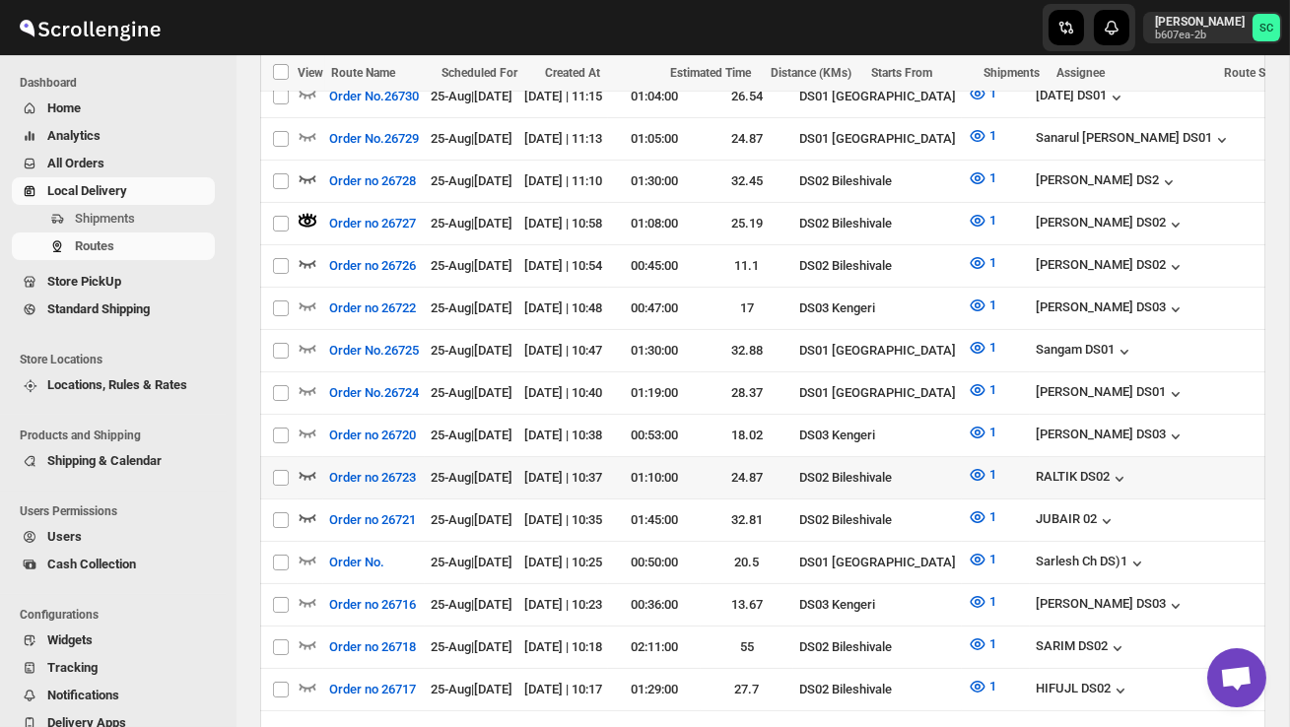
scroll to position [733, 0]
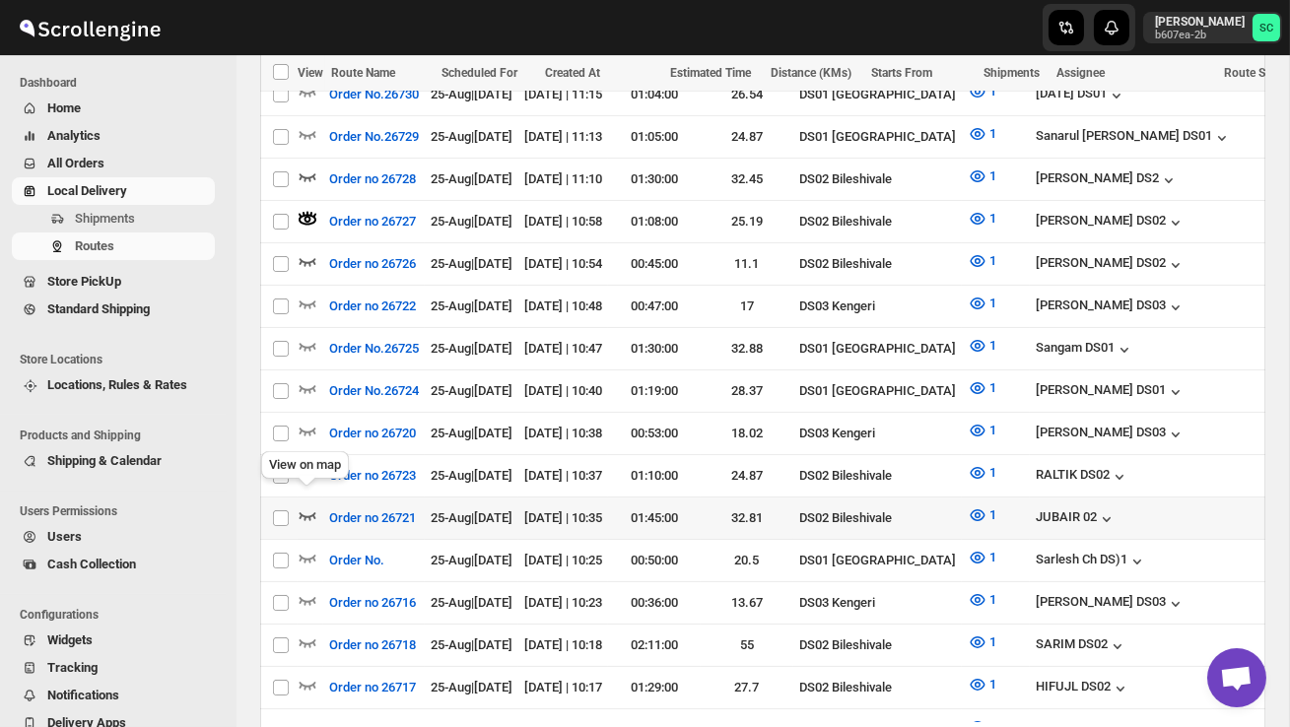
click at [307, 505] on icon "button" at bounding box center [308, 515] width 20 height 20
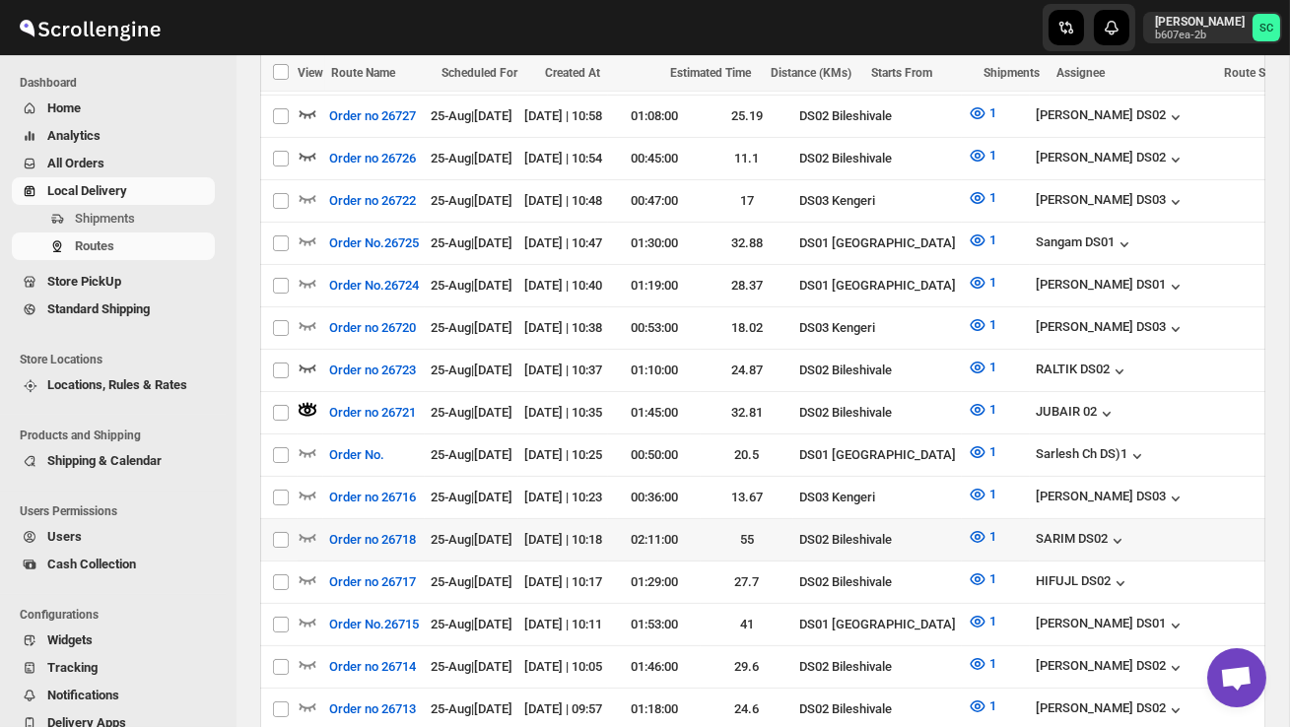
scroll to position [842, 0]
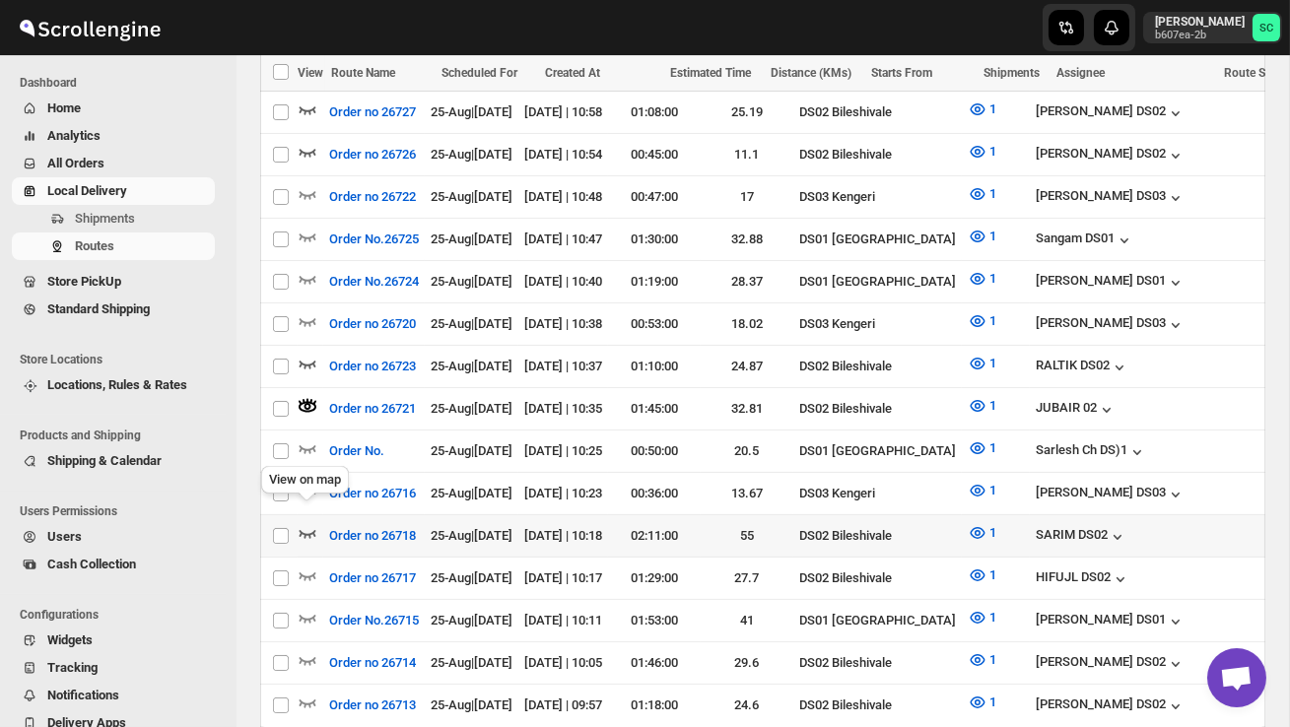
click at [310, 523] on icon "button" at bounding box center [308, 533] width 20 height 20
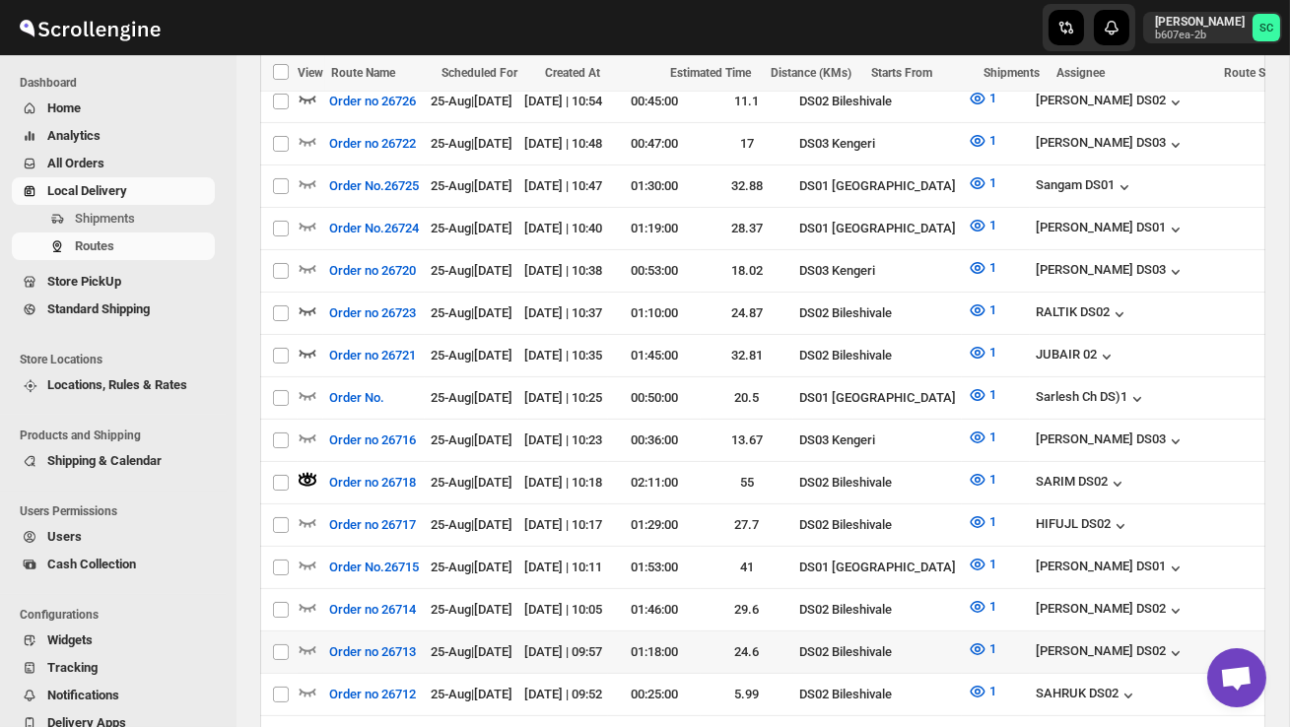
scroll to position [898, 0]
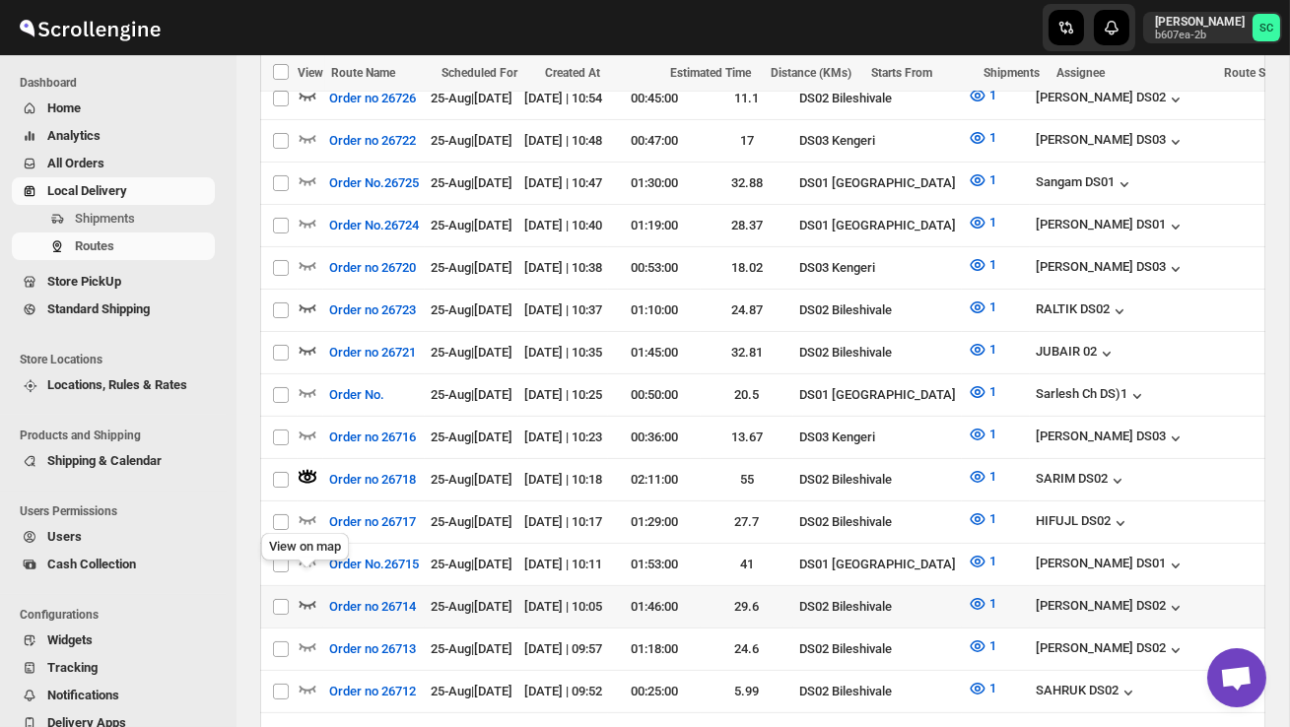
click at [315, 594] on icon "button" at bounding box center [308, 604] width 20 height 20
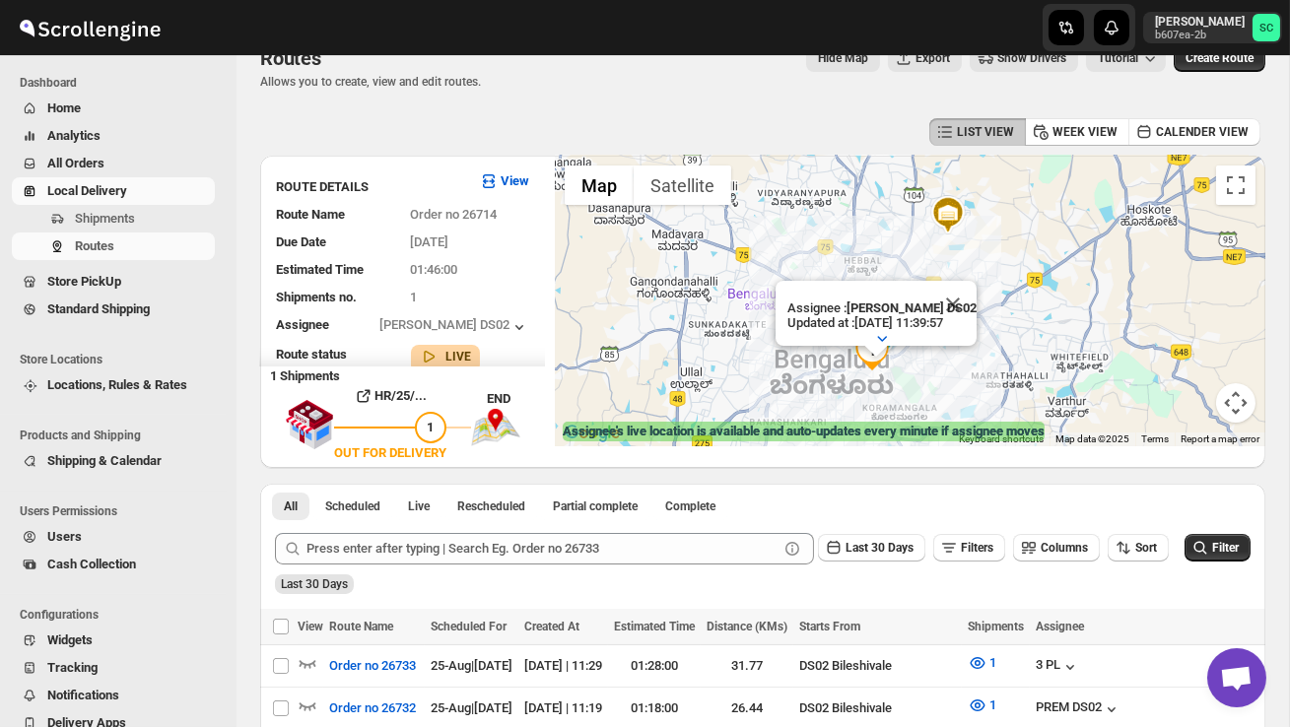
scroll to position [0, 0]
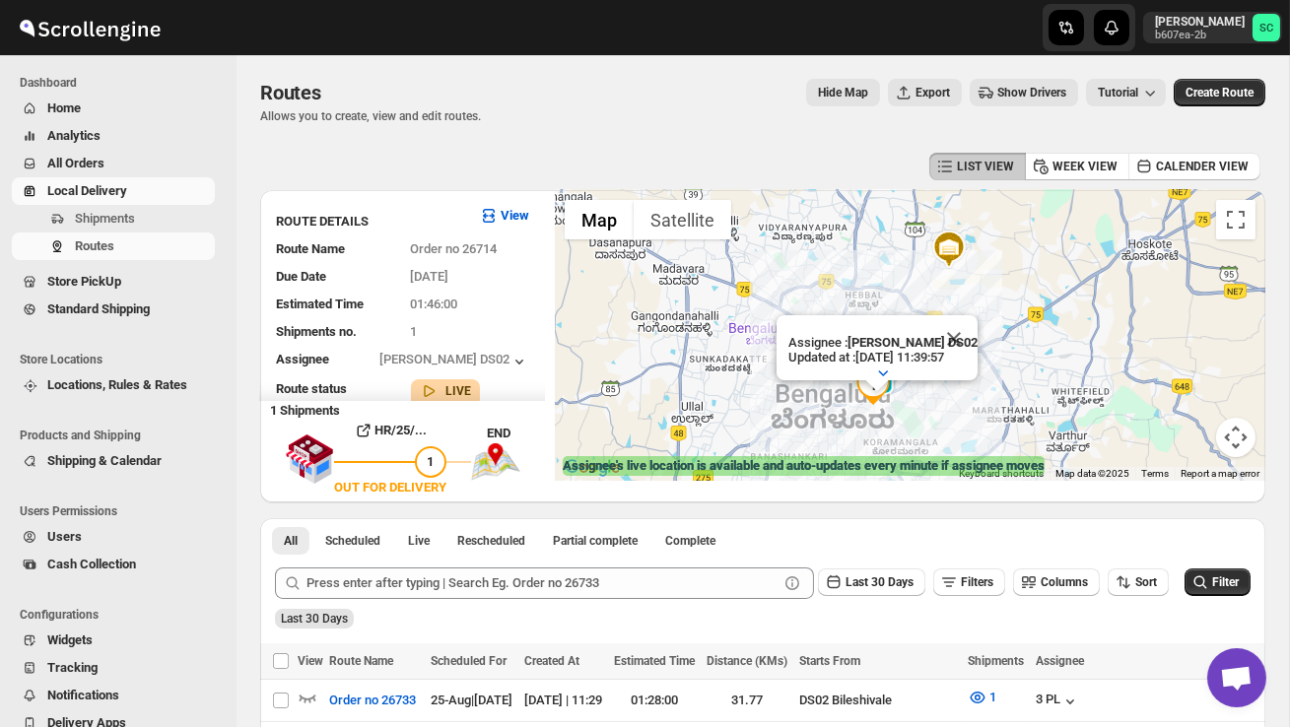
click at [947, 334] on button "Close" at bounding box center [953, 338] width 47 height 47
click at [111, 227] on span "Shipments" at bounding box center [143, 219] width 136 height 20
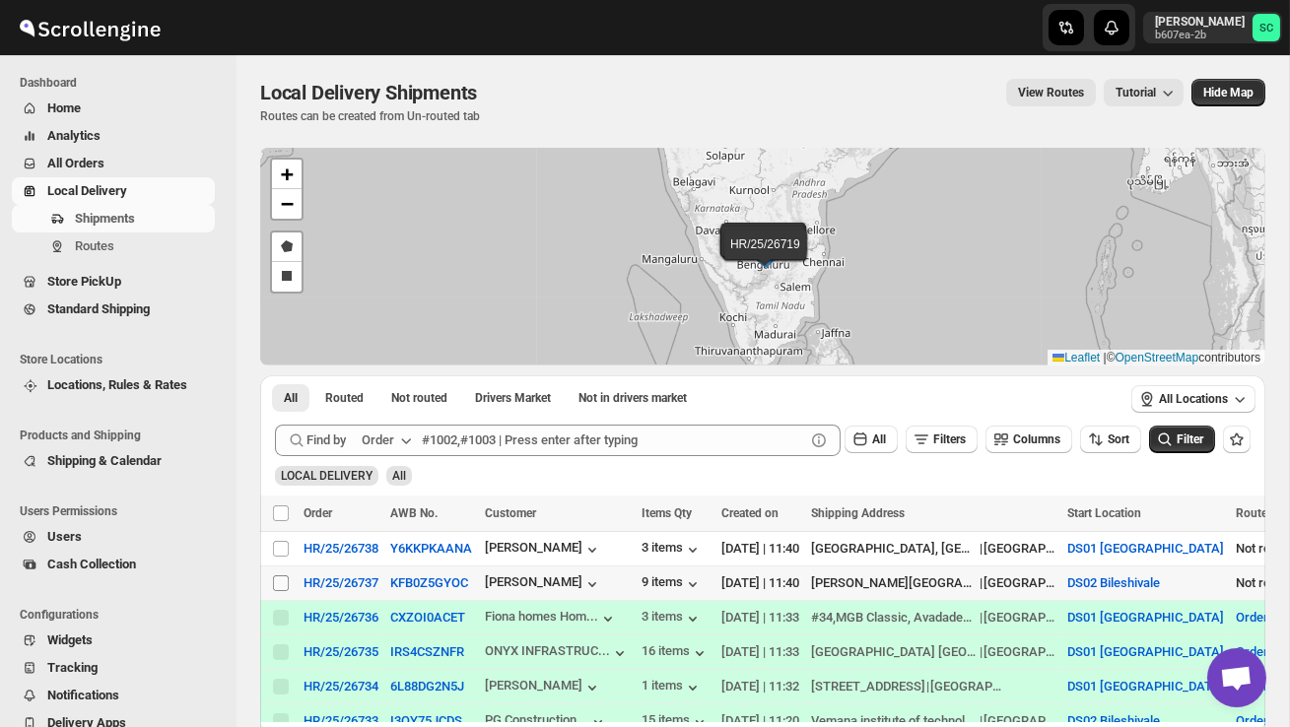
click at [274, 584] on input "Select shipment" at bounding box center [281, 583] width 16 height 16
checkbox input "true"
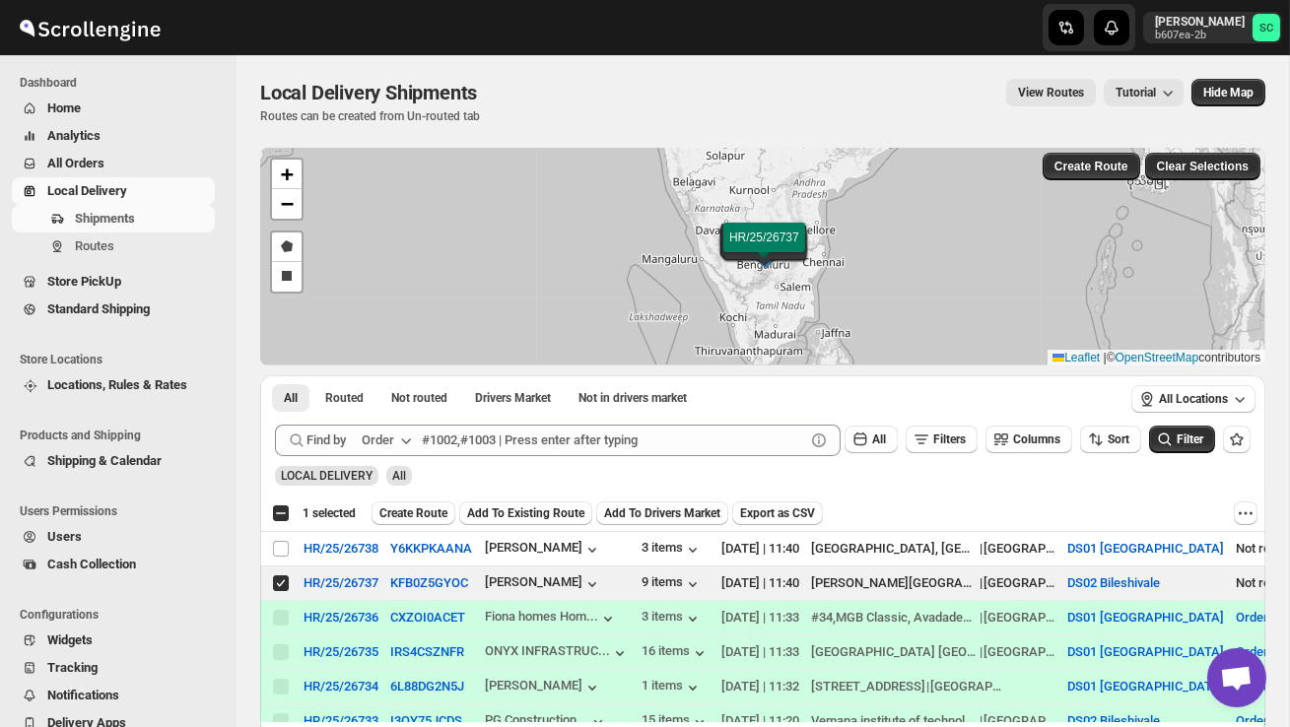
click at [407, 516] on span "Create Route" at bounding box center [413, 513] width 68 height 16
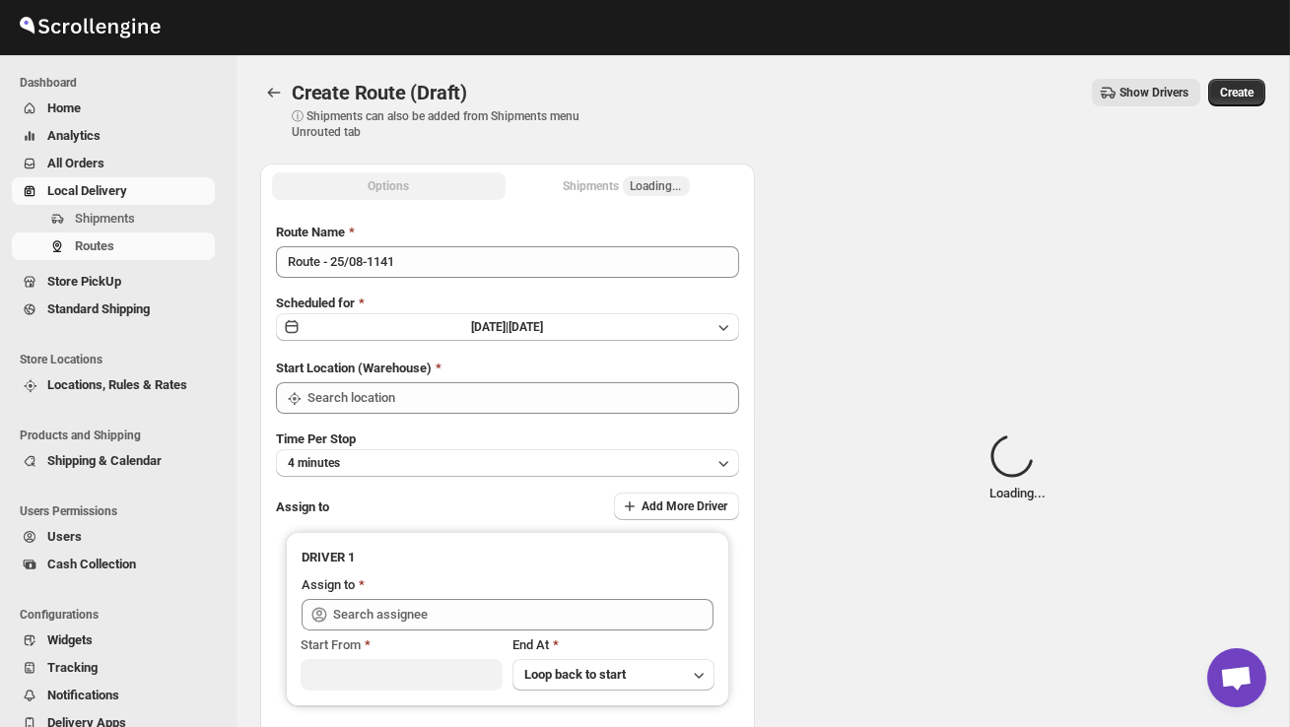
type input "DS02 Bileshivale"
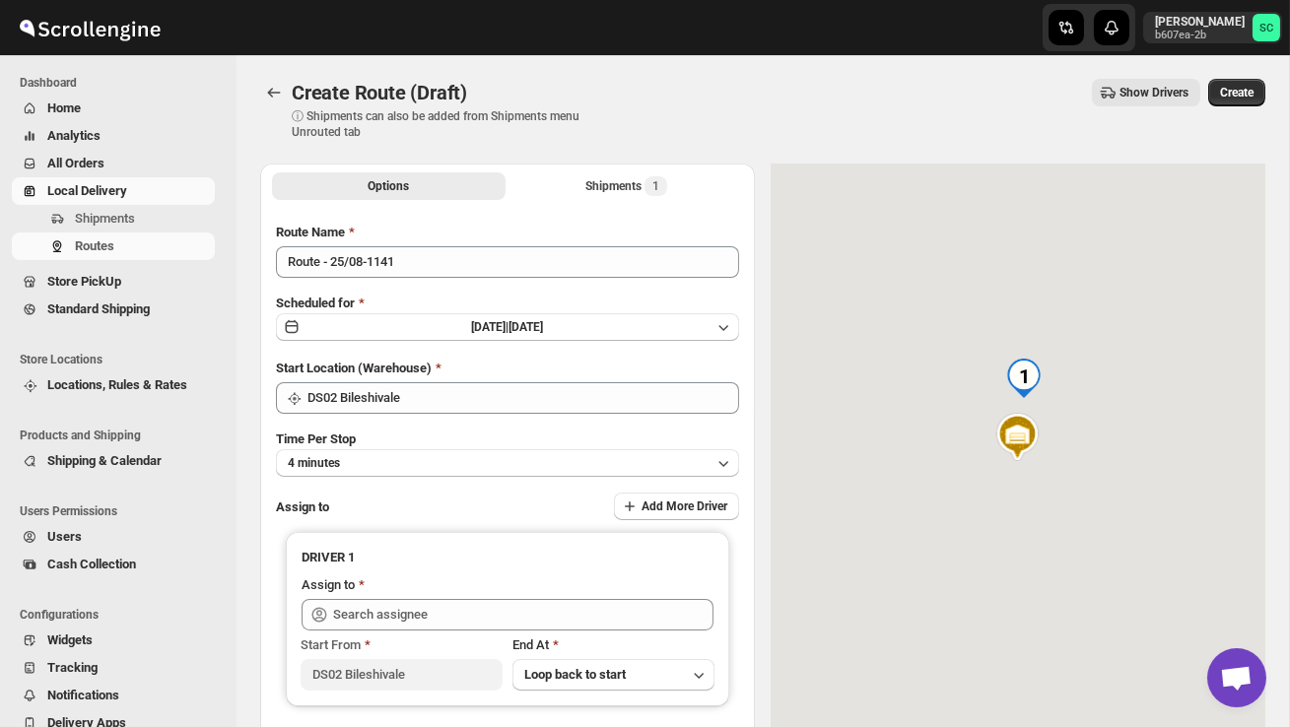
click at [421, 285] on div "Route Name Route - 25/08-1141 Scheduled for Mon Aug 25 2025 | Today Start Locat…" at bounding box center [507, 493] width 463 height 540
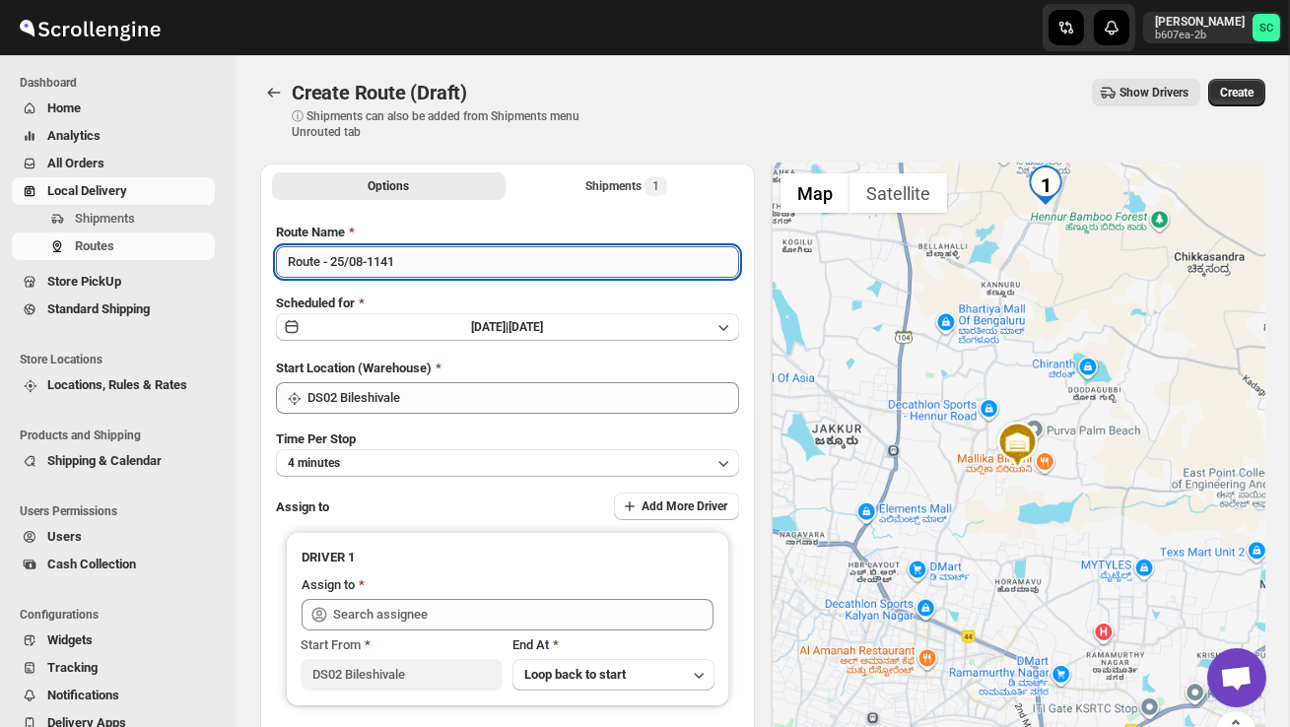
click at [420, 268] on input "Route - 25/08-1141" at bounding box center [507, 262] width 463 height 32
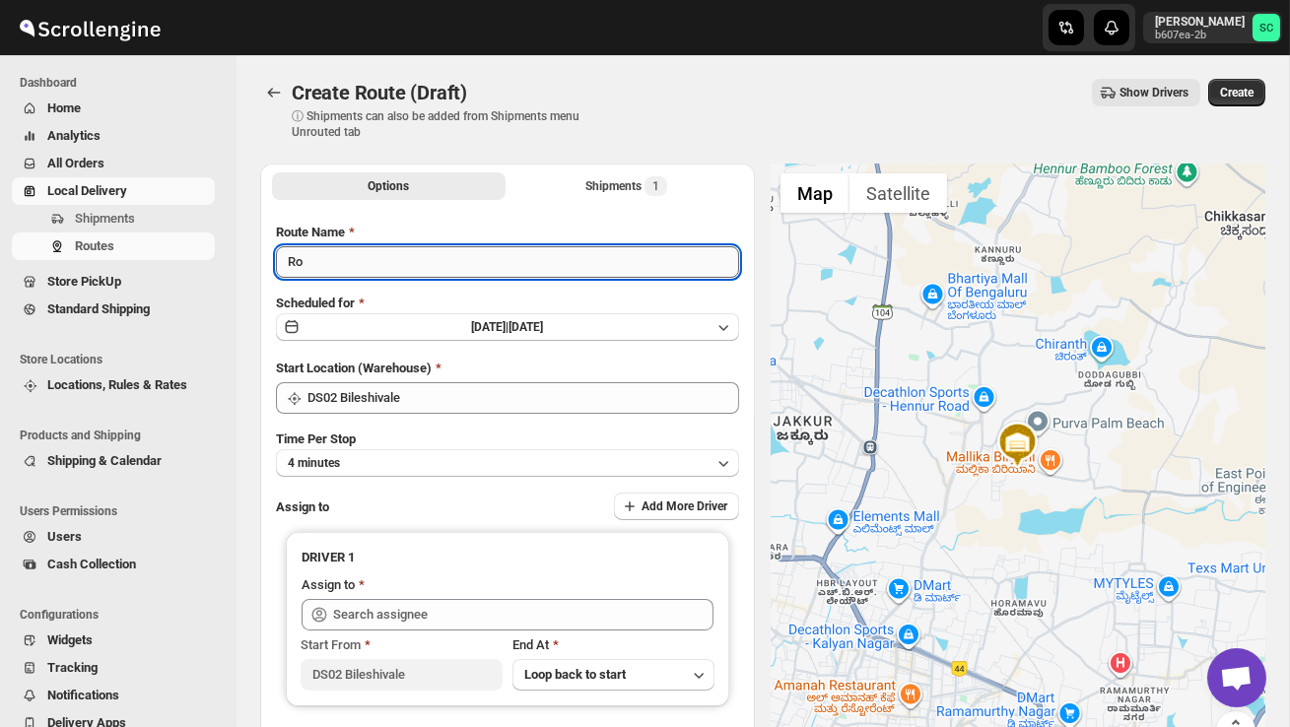
type input "R"
type input "Order no 26737"
click at [440, 450] on button "4 minutes" at bounding box center [507, 463] width 463 height 28
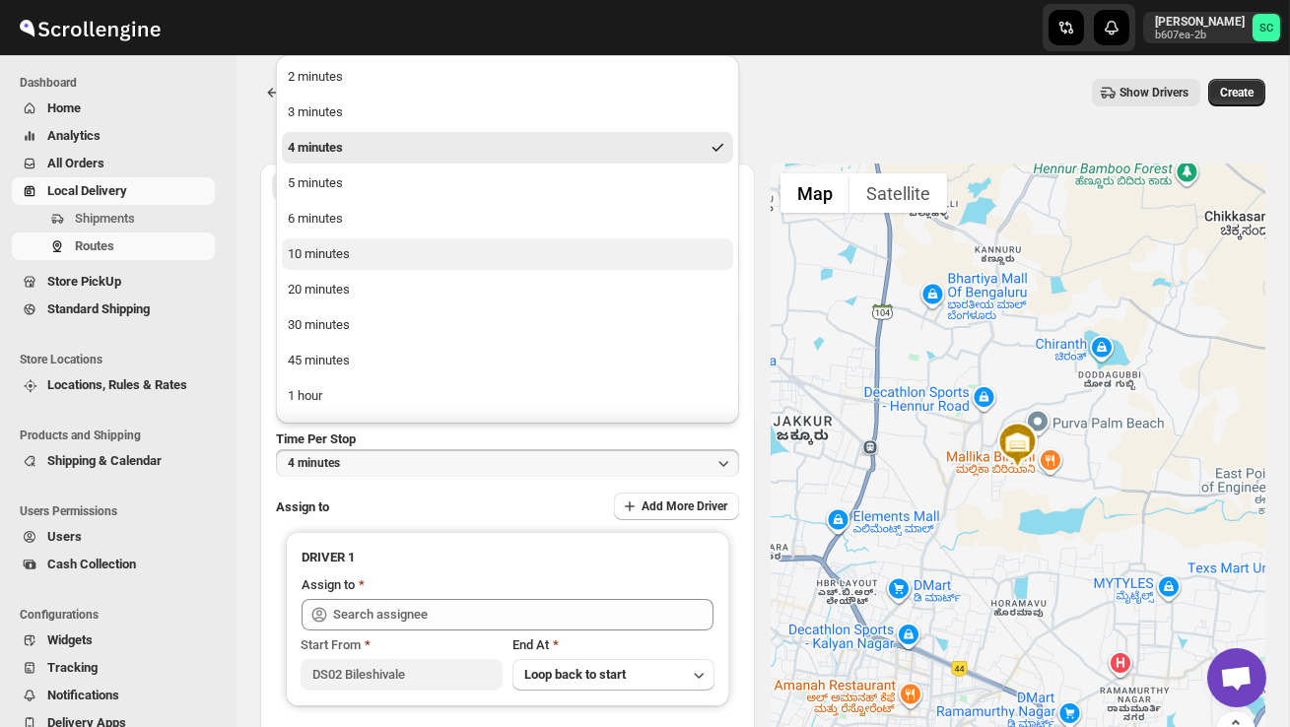
click at [362, 259] on button "10 minutes" at bounding box center [507, 254] width 451 height 32
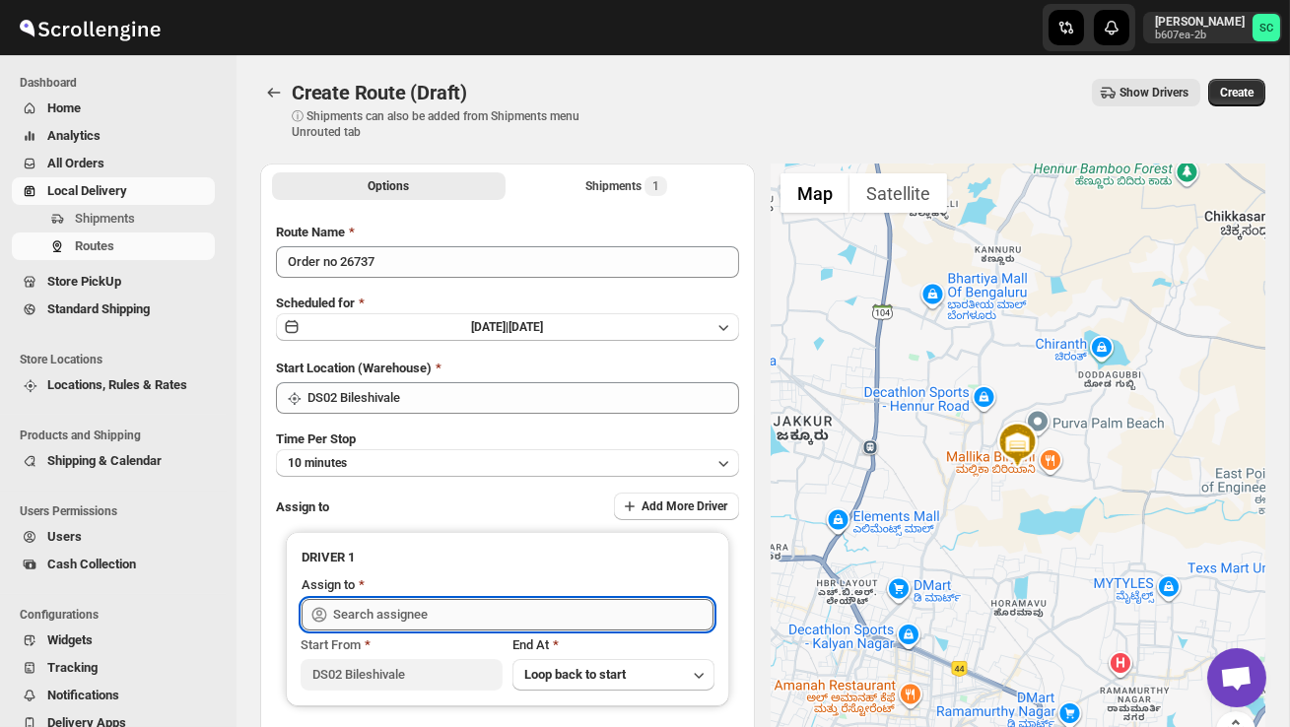
click at [385, 609] on input "text" at bounding box center [523, 615] width 380 height 32
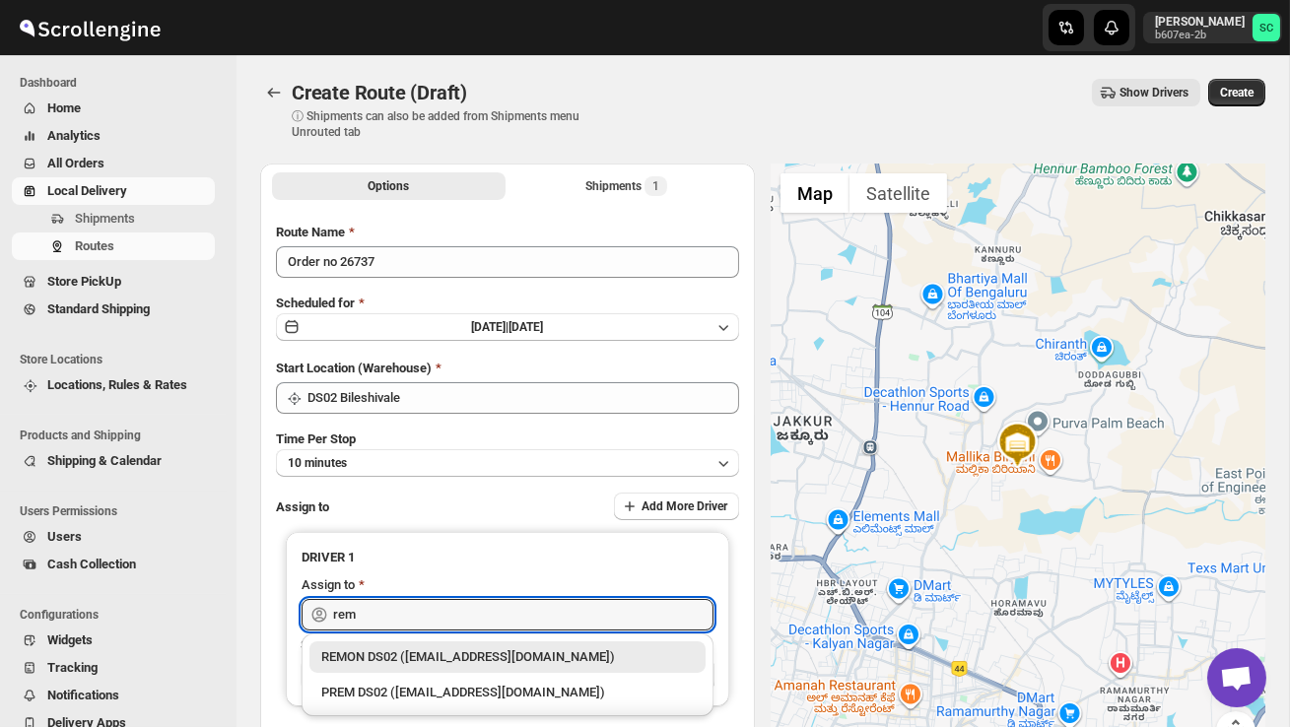
click at [461, 658] on div "REMON DS02 ([EMAIL_ADDRESS][DOMAIN_NAME])" at bounding box center [507, 657] width 372 height 20
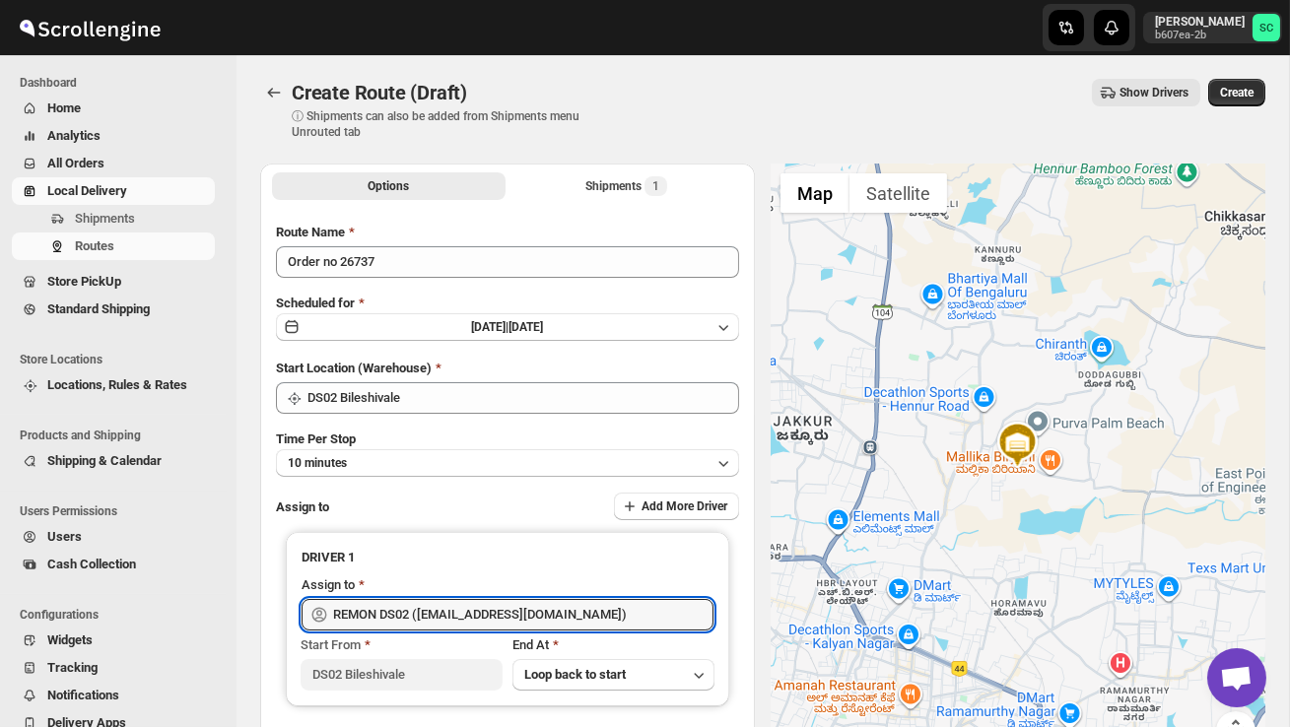
type input "REMON DS02 ([EMAIL_ADDRESS][DOMAIN_NAME])"
click at [1252, 79] on button "Create" at bounding box center [1236, 93] width 57 height 28
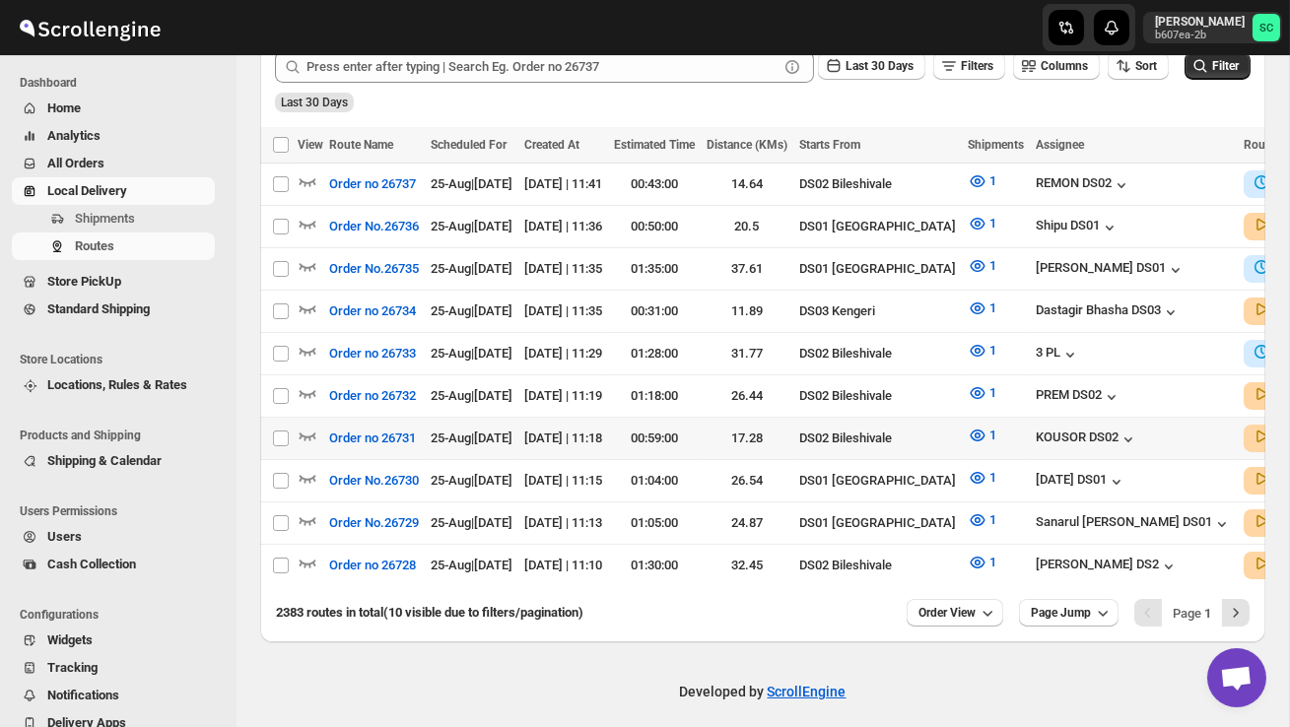
scroll to position [505, 0]
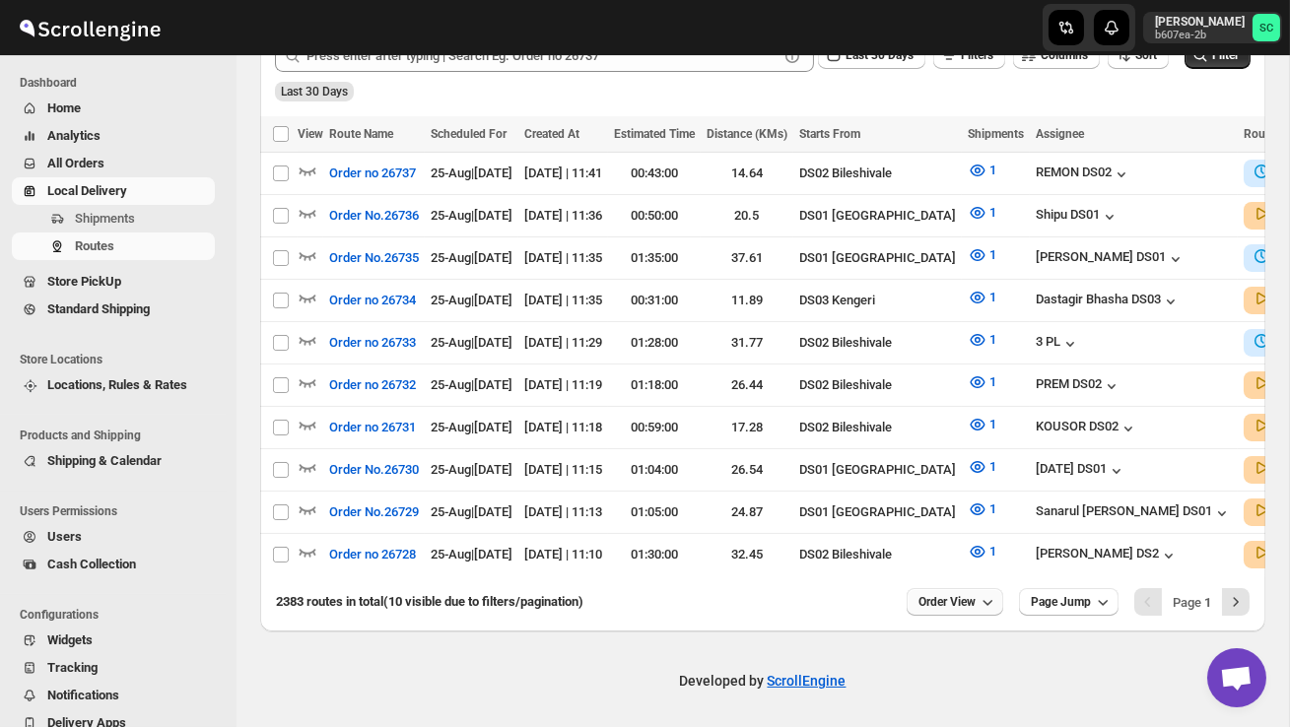
click at [925, 594] on span "Order View" at bounding box center [946, 602] width 57 height 16
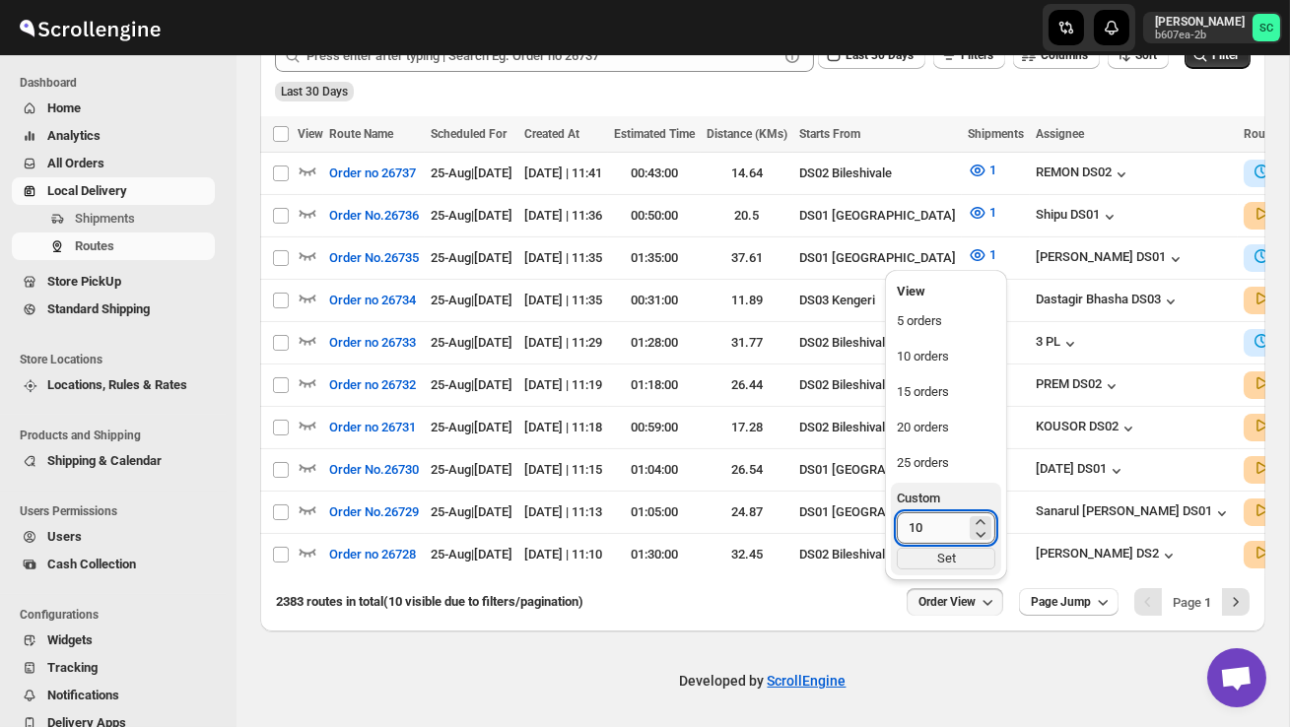
click at [926, 521] on input "10" at bounding box center [931, 528] width 69 height 32
type input "1"
type input "40"
click at [958, 564] on div "Set" at bounding box center [946, 559] width 99 height 22
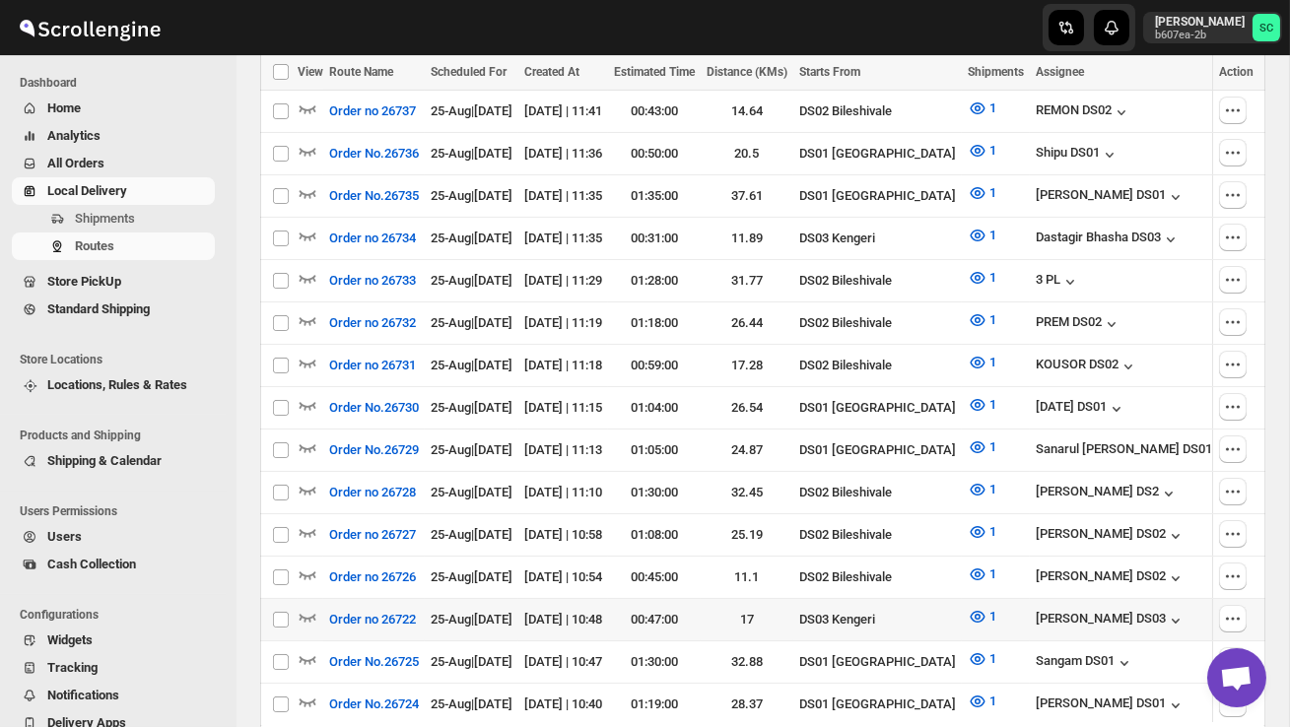
scroll to position [568, 0]
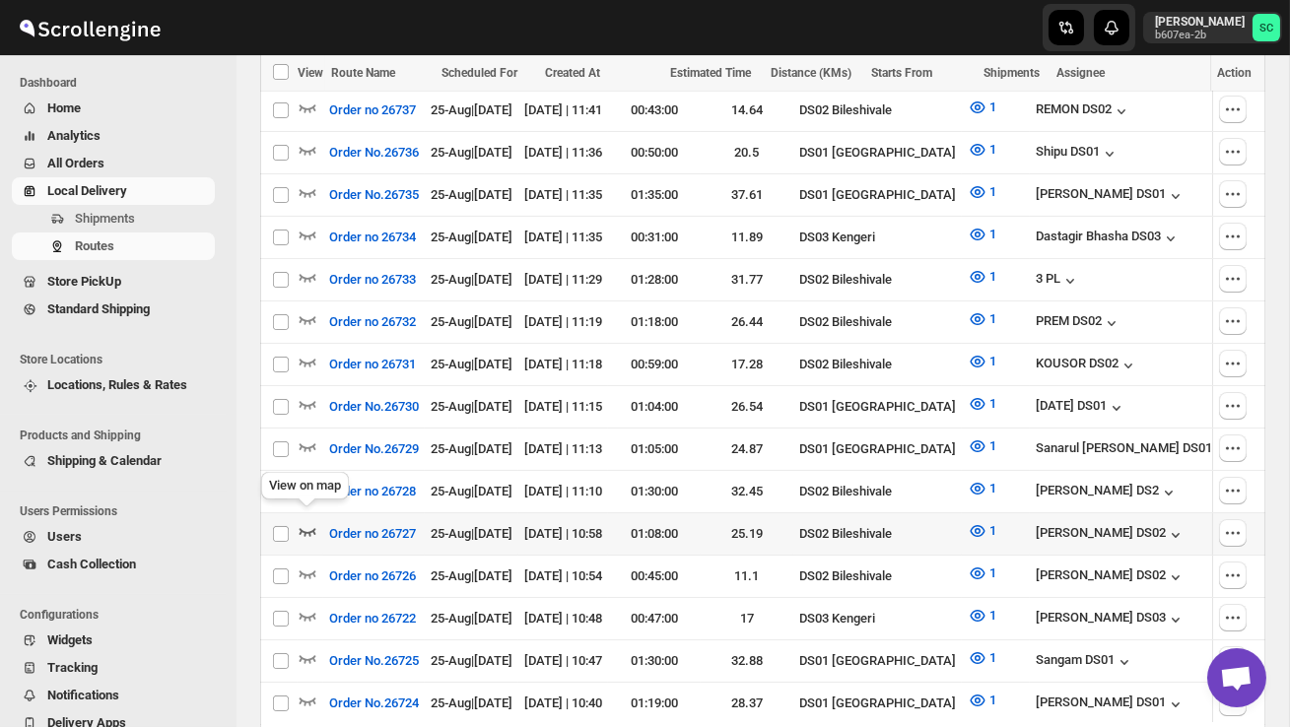
click at [305, 528] on icon "button" at bounding box center [307, 532] width 17 height 8
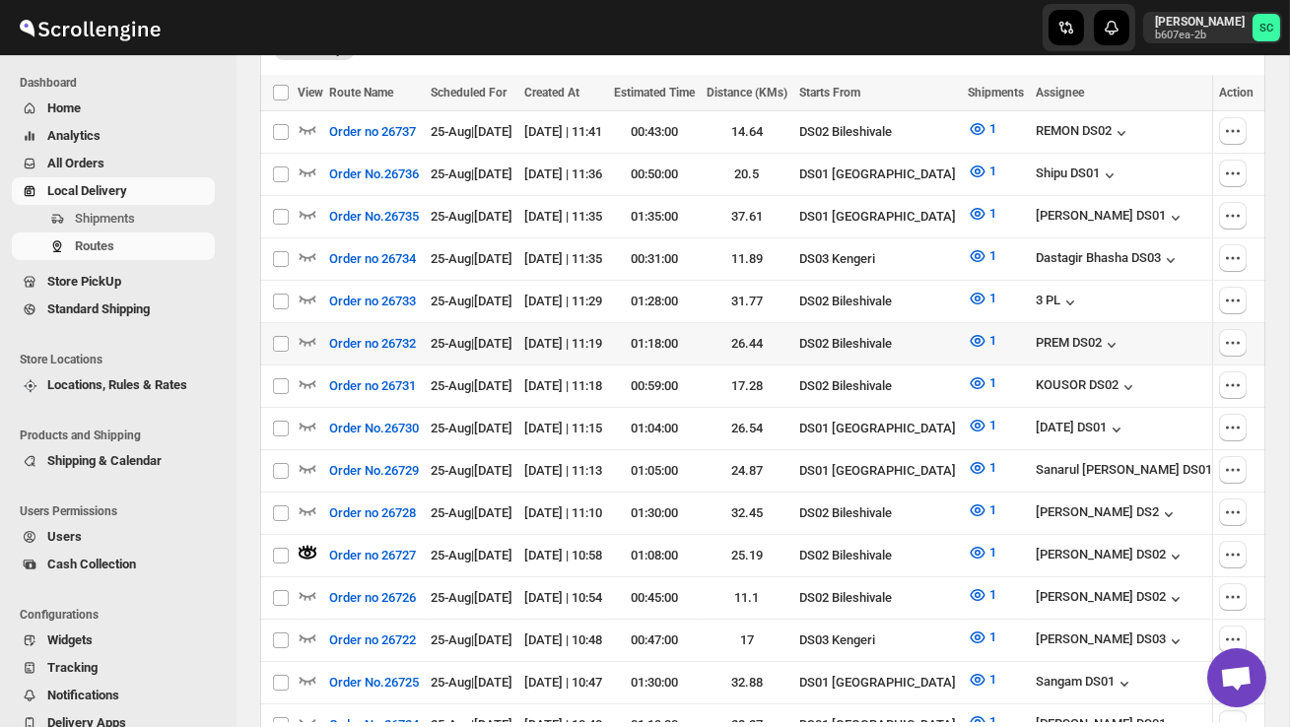
scroll to position [0, 0]
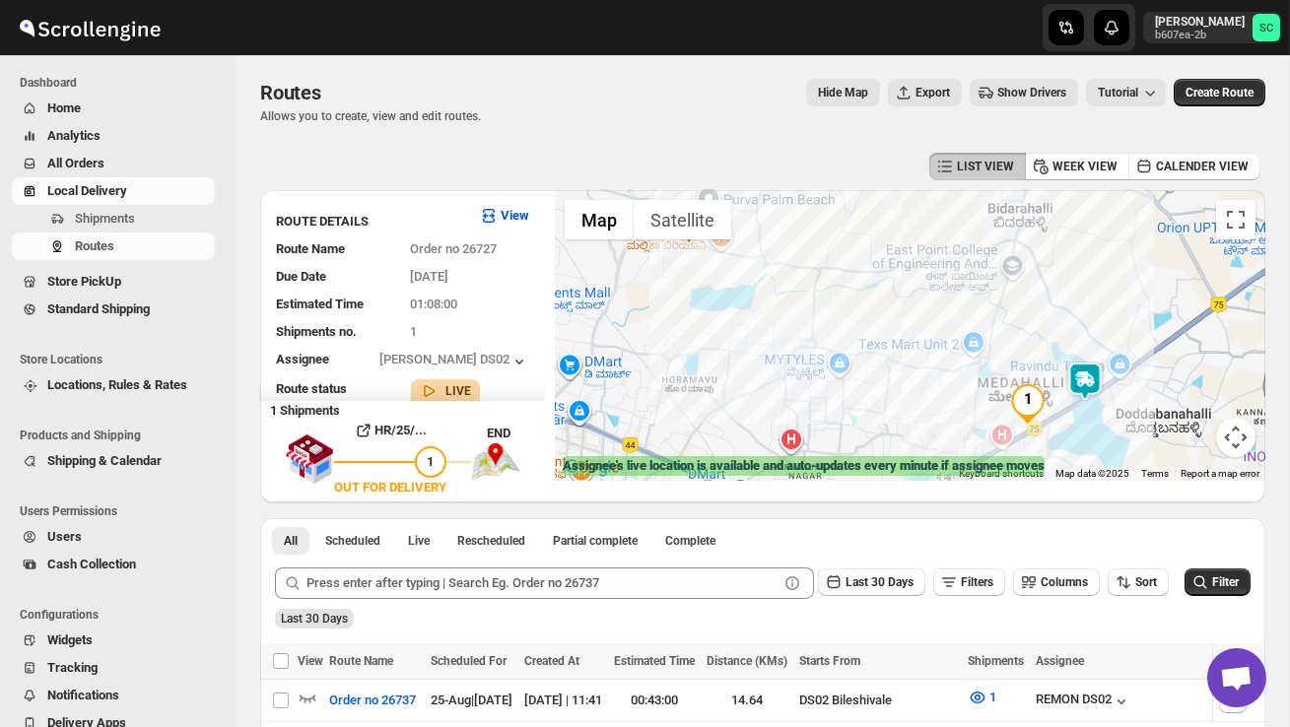
drag, startPoint x: 1076, startPoint y: 420, endPoint x: 1078, endPoint y: 402, distance: 17.8
click at [1076, 418] on div at bounding box center [910, 335] width 710 height 291
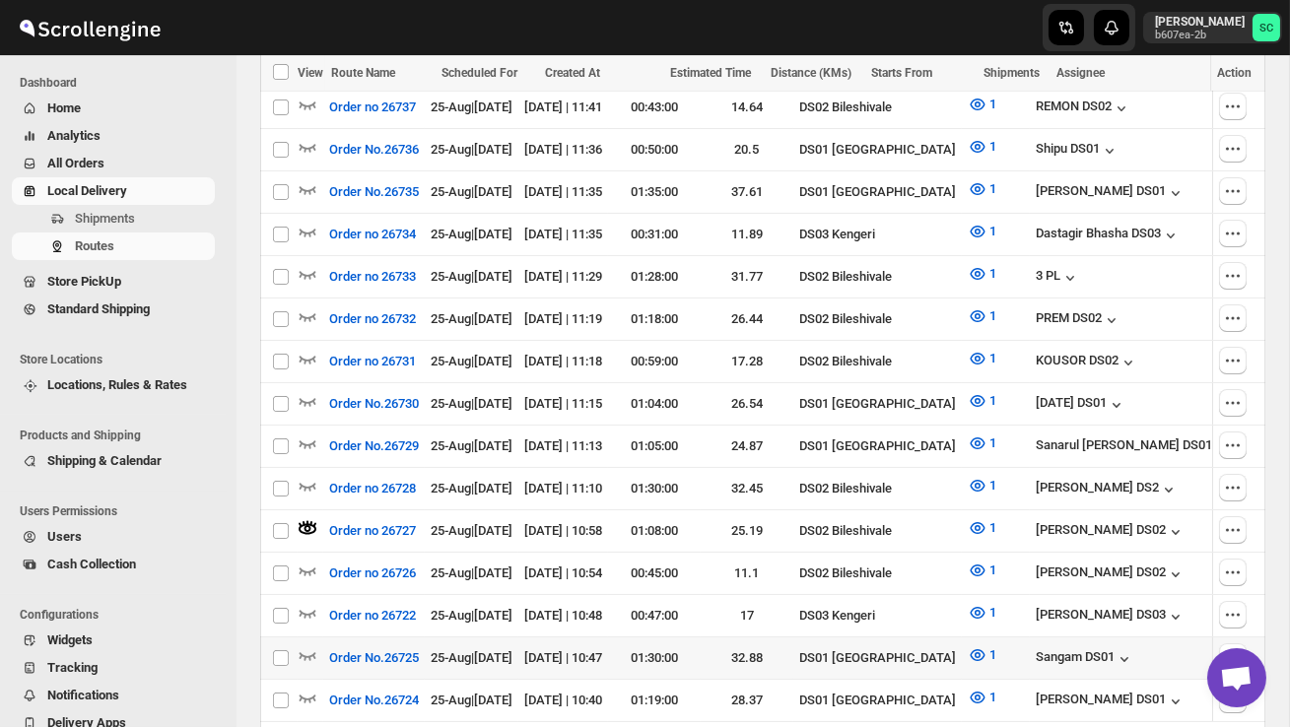
scroll to position [596, 0]
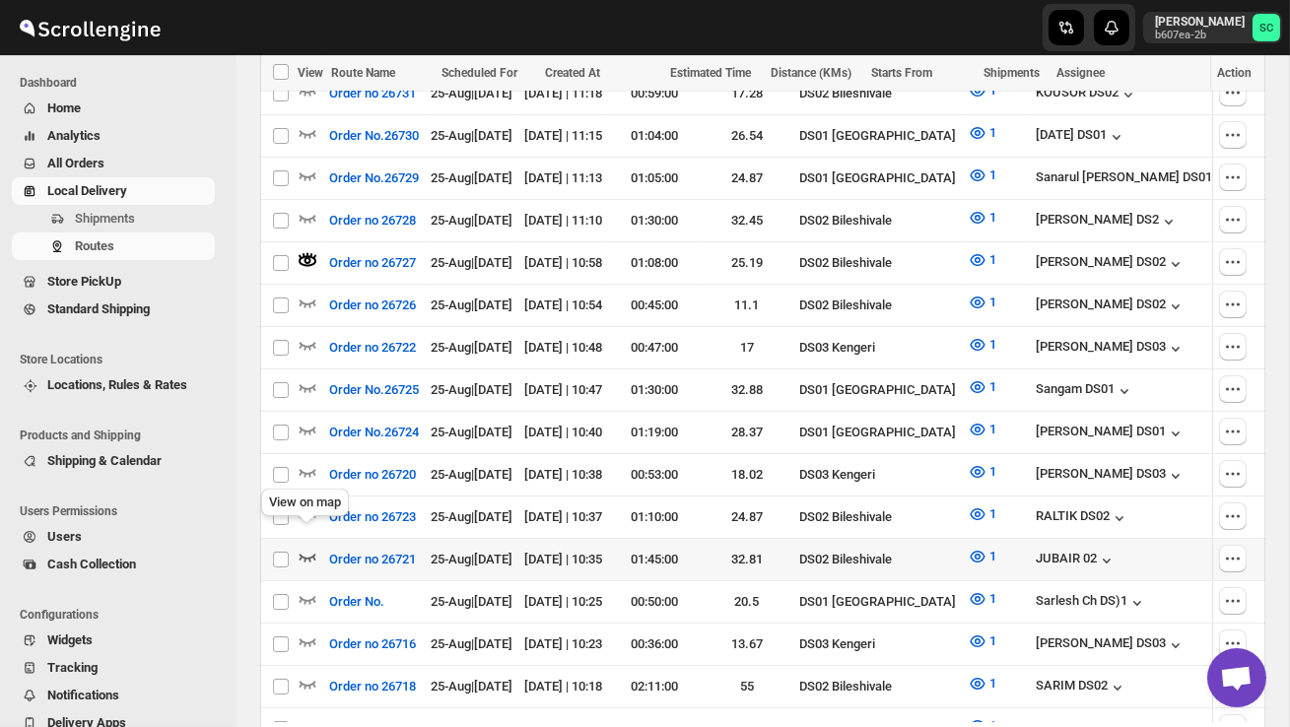
click at [304, 547] on icon "button" at bounding box center [308, 557] width 20 height 20
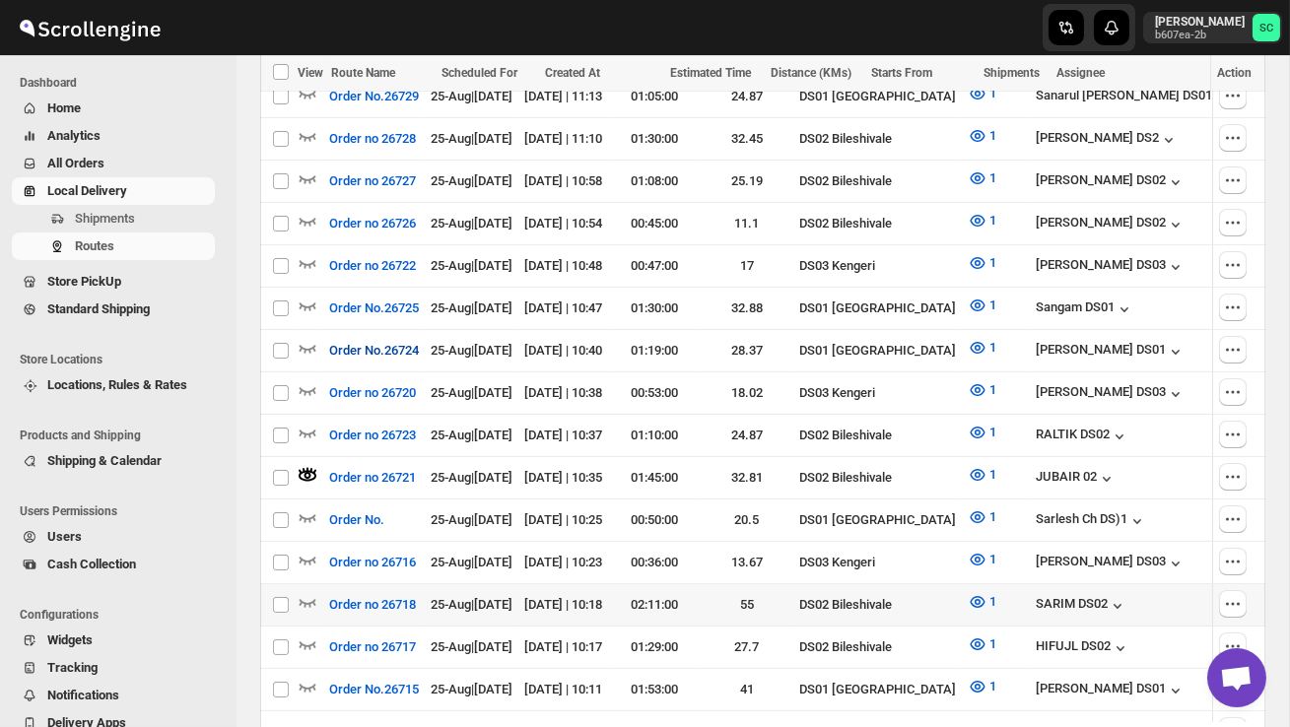
scroll to position [951, 0]
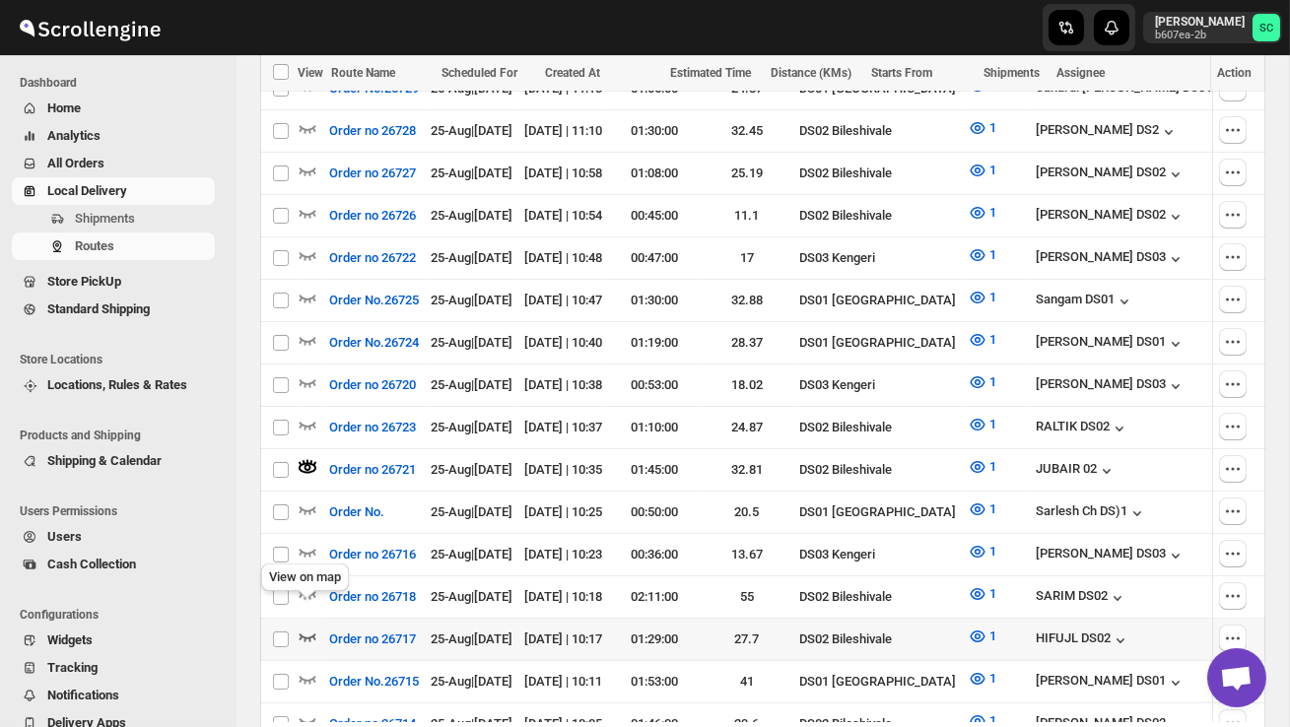
click at [308, 633] on icon "button" at bounding box center [307, 637] width 17 height 8
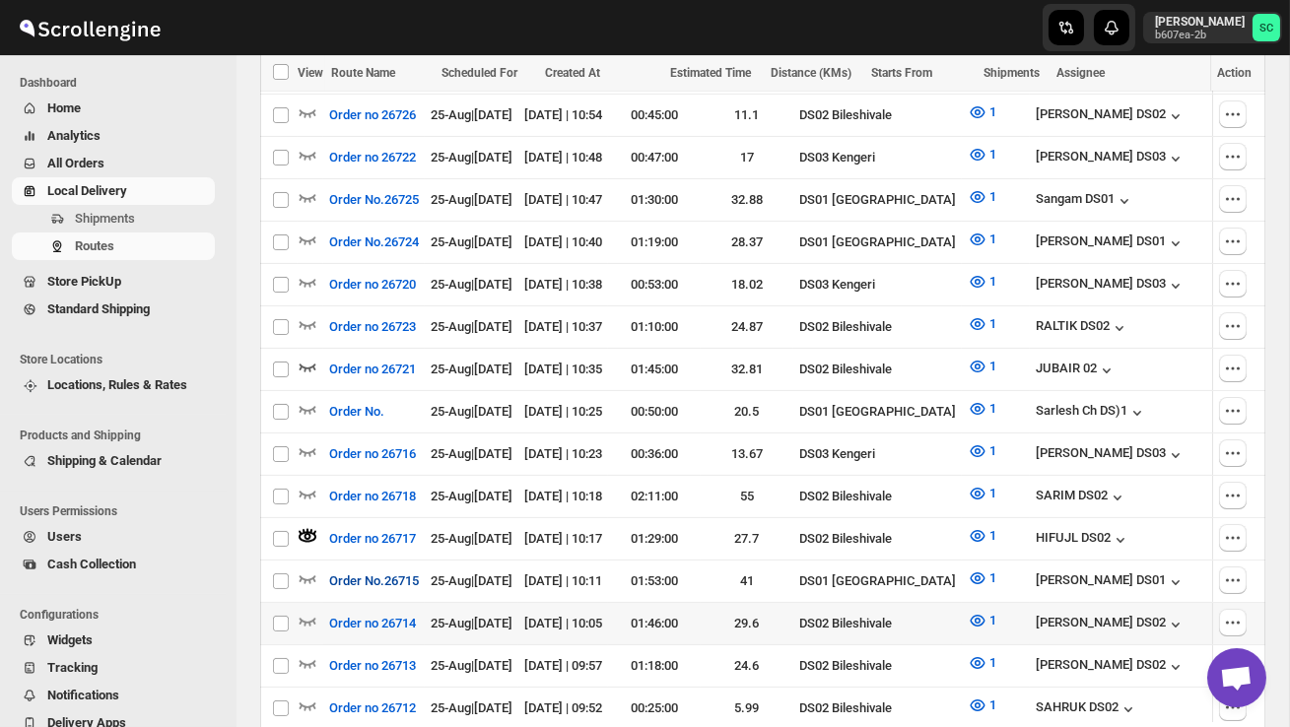
scroll to position [1053, 0]
click at [309, 609] on icon "button" at bounding box center [308, 619] width 20 height 20
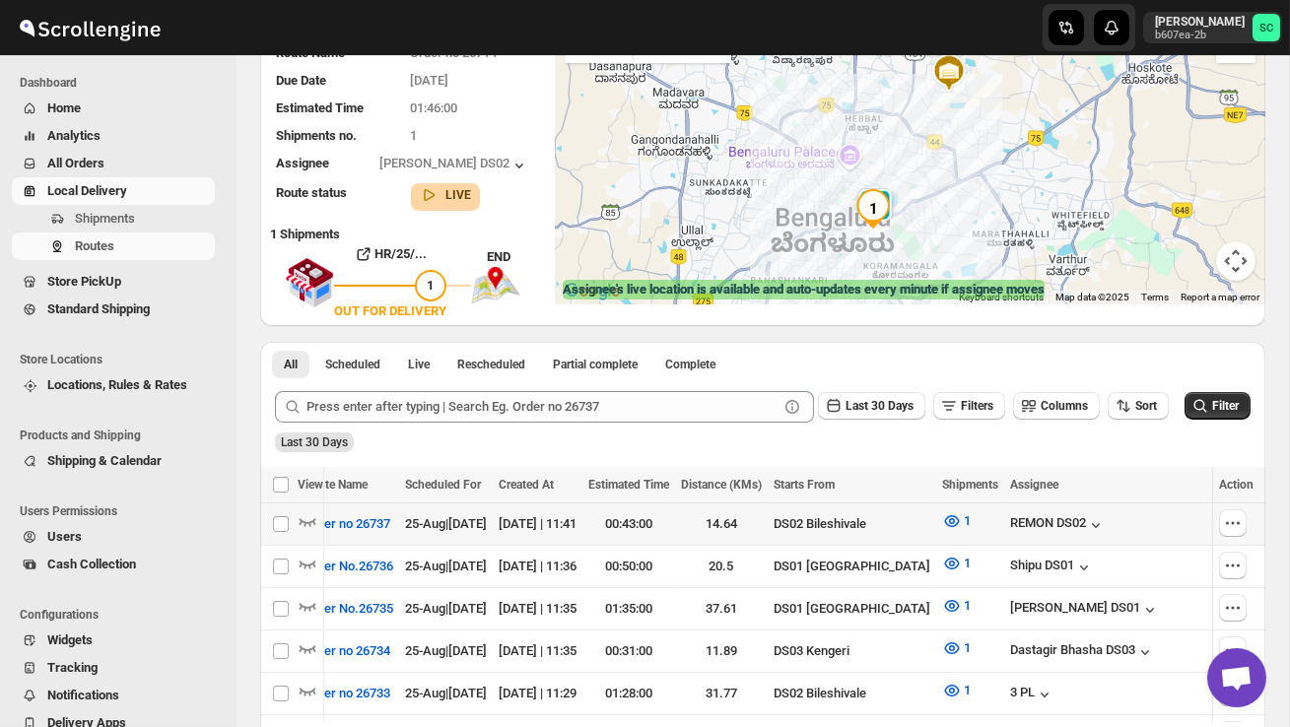
scroll to position [0, 0]
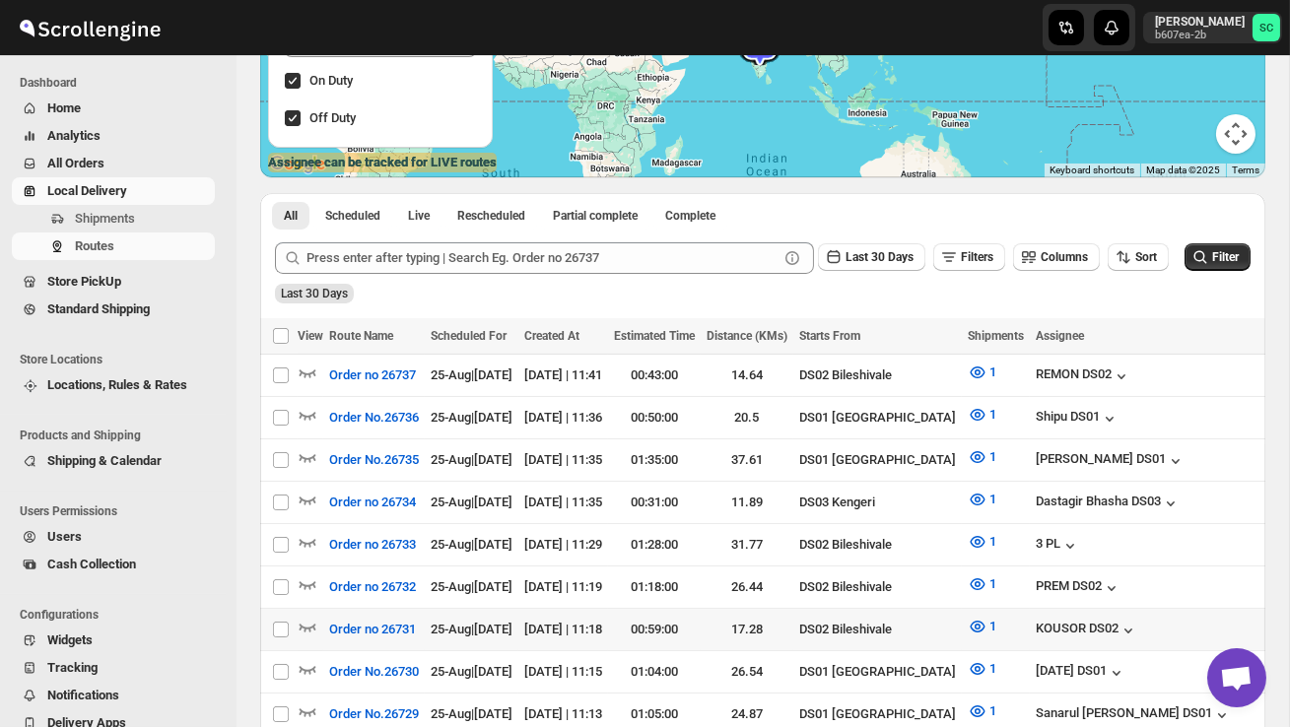
scroll to position [311, 0]
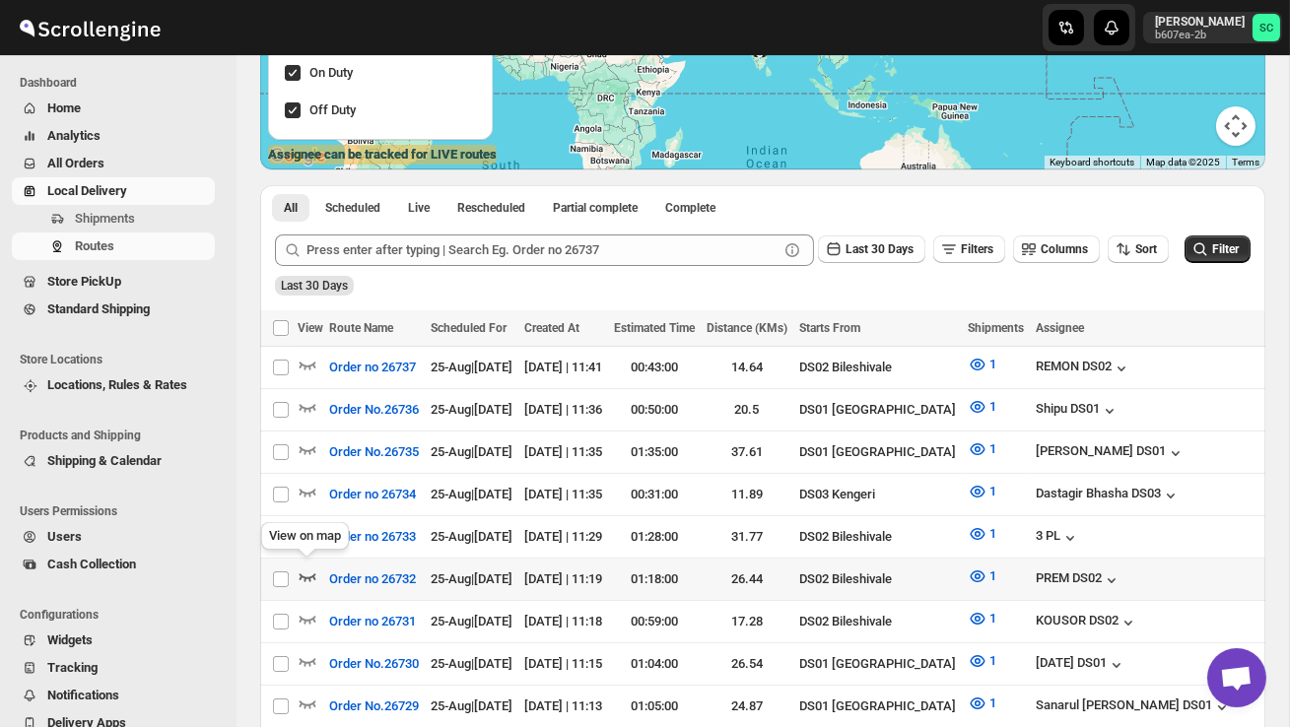
click at [301, 573] on icon "button" at bounding box center [307, 577] width 17 height 8
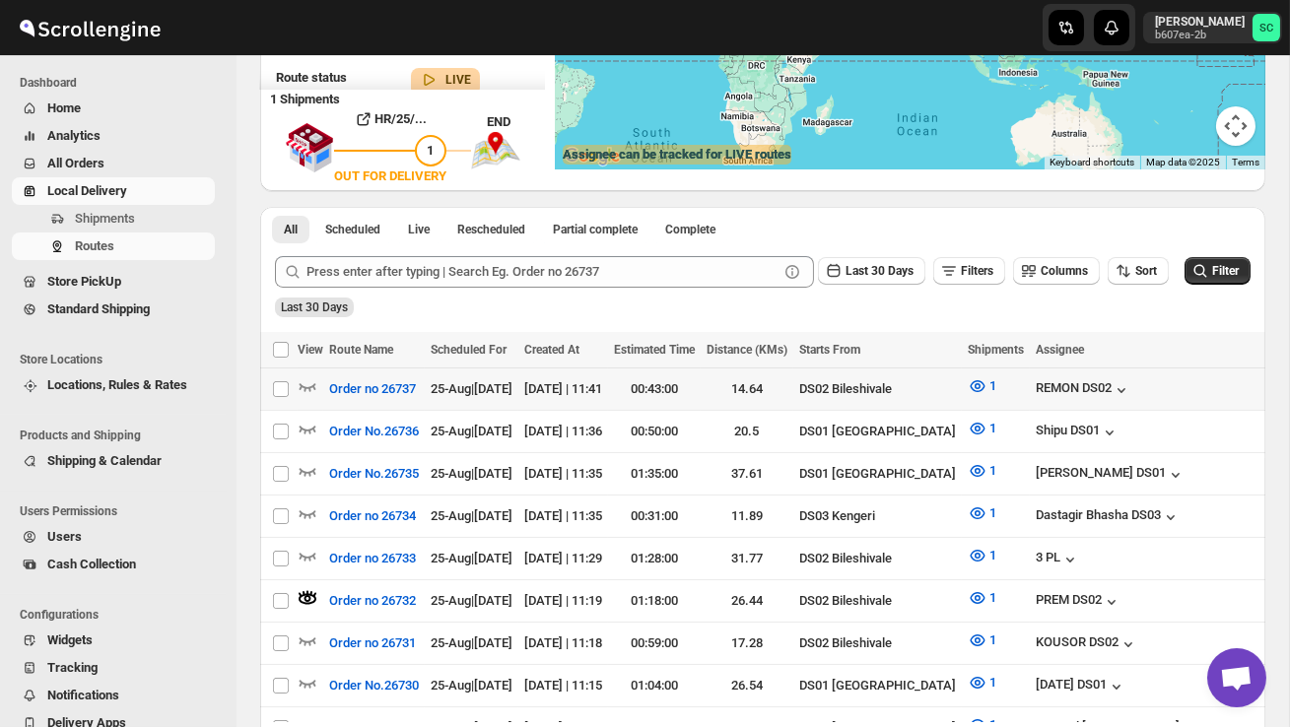
scroll to position [0, 0]
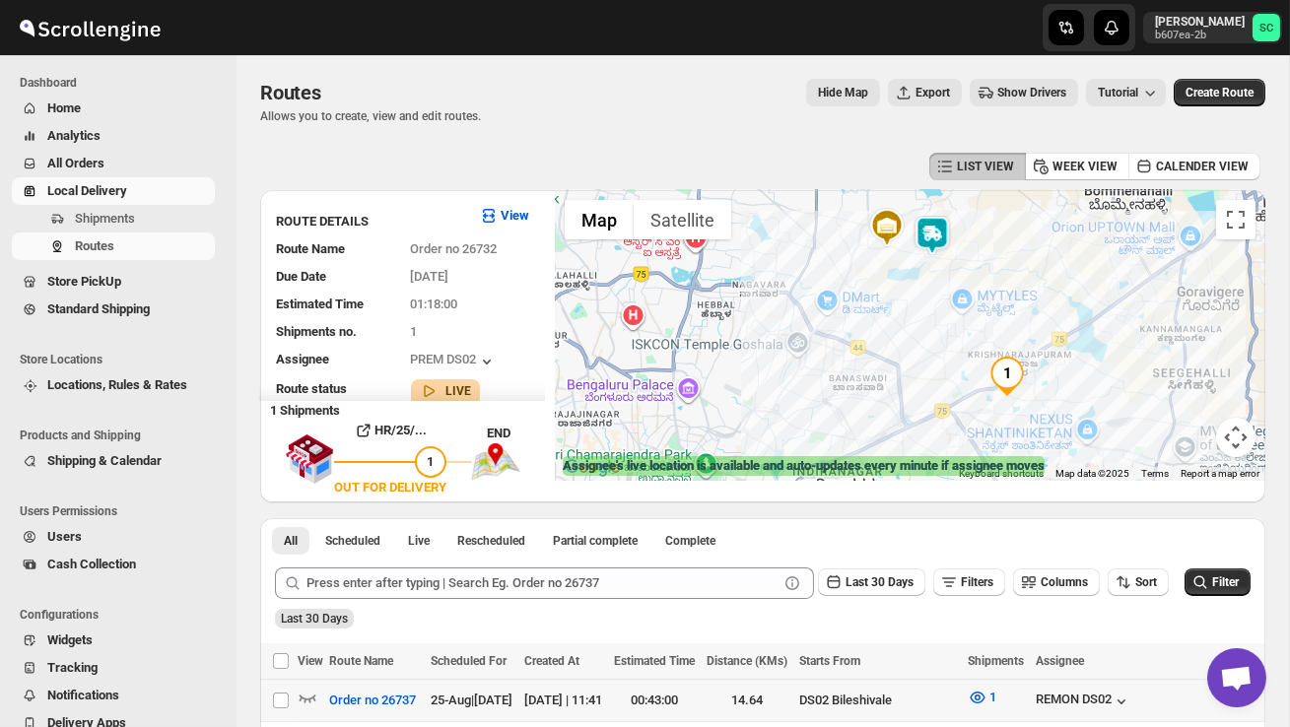
click at [937, 243] on img at bounding box center [931, 235] width 39 height 39
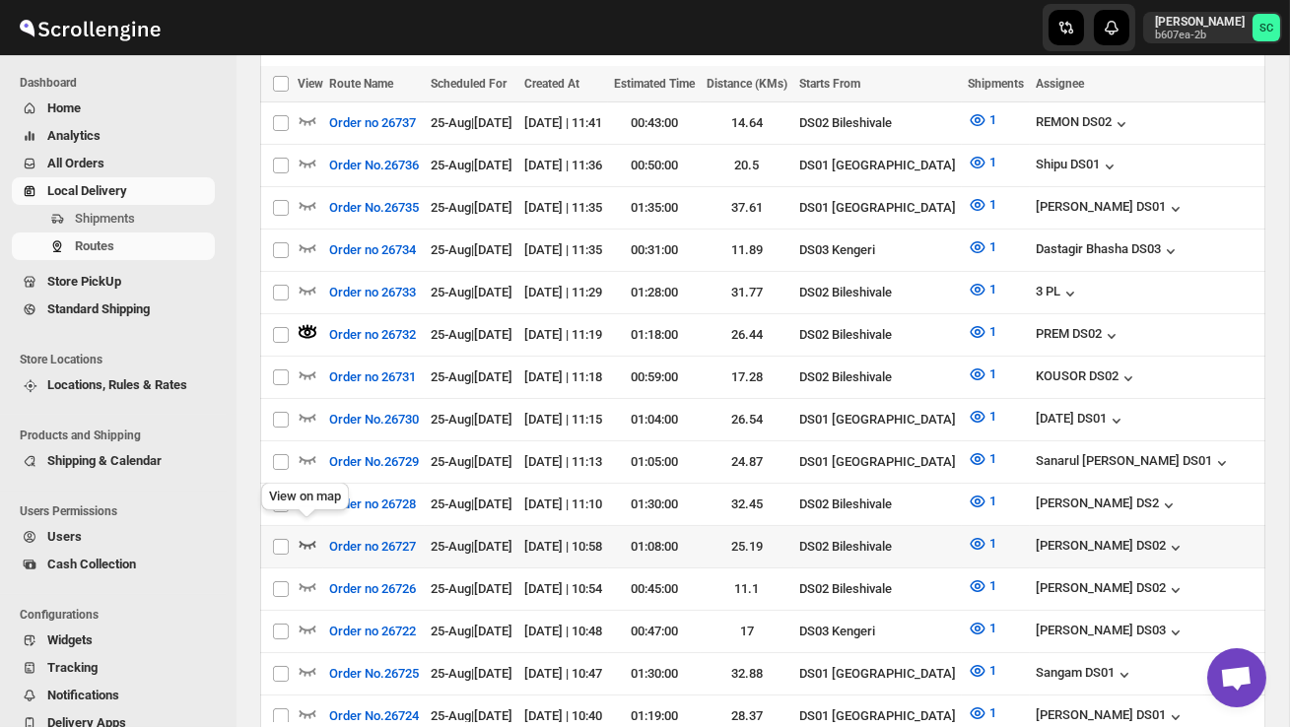
click at [311, 541] on icon "button" at bounding box center [307, 545] width 17 height 8
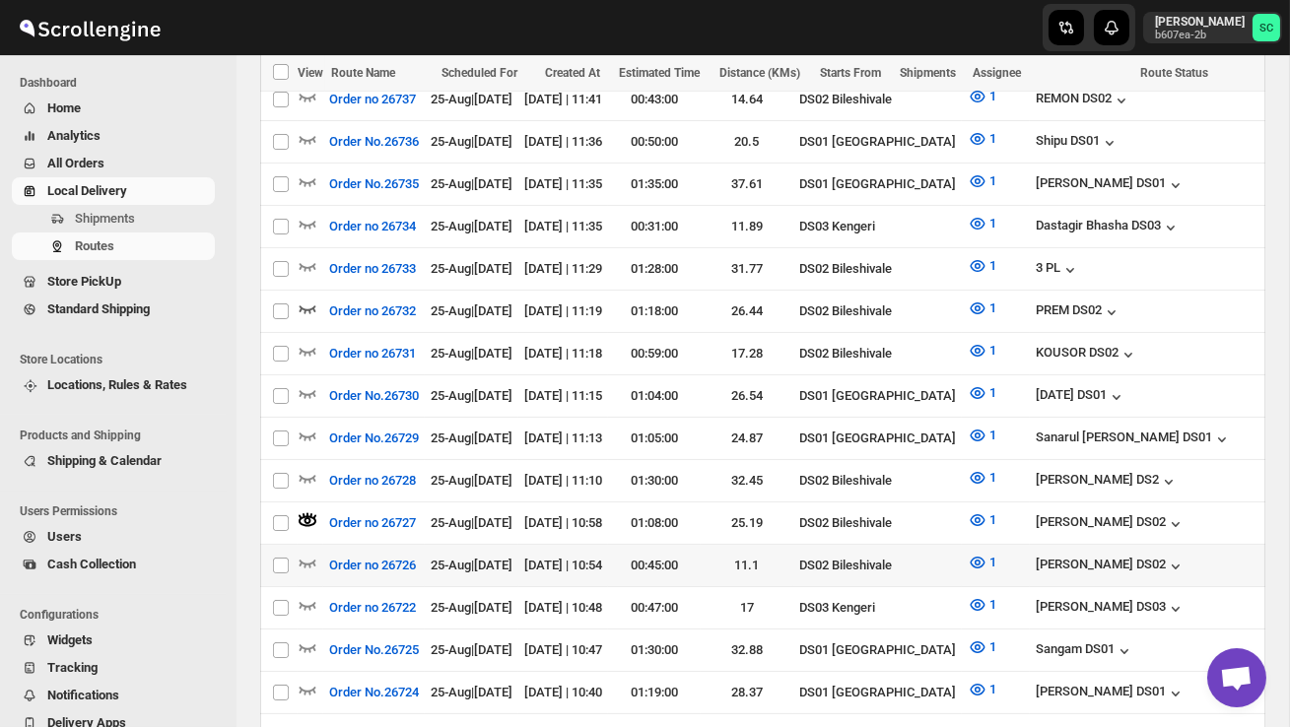
scroll to position [607, 0]
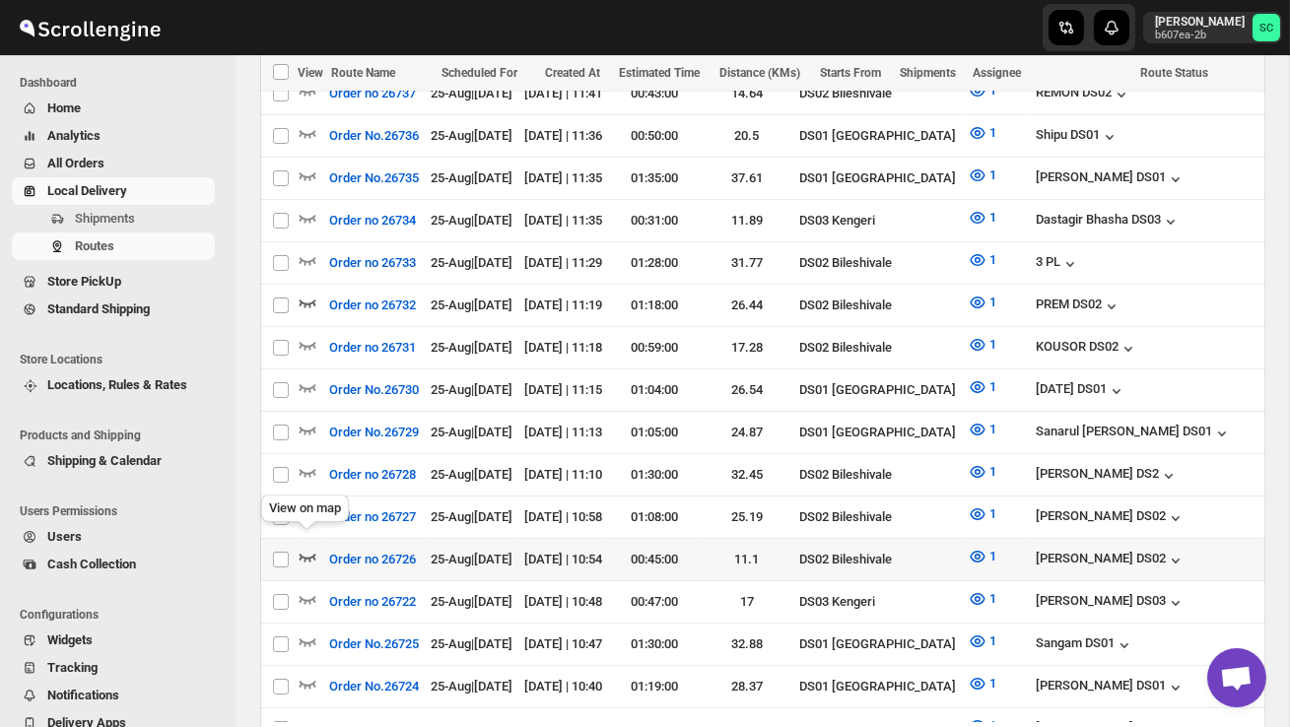
click at [308, 547] on icon "button" at bounding box center [308, 557] width 20 height 20
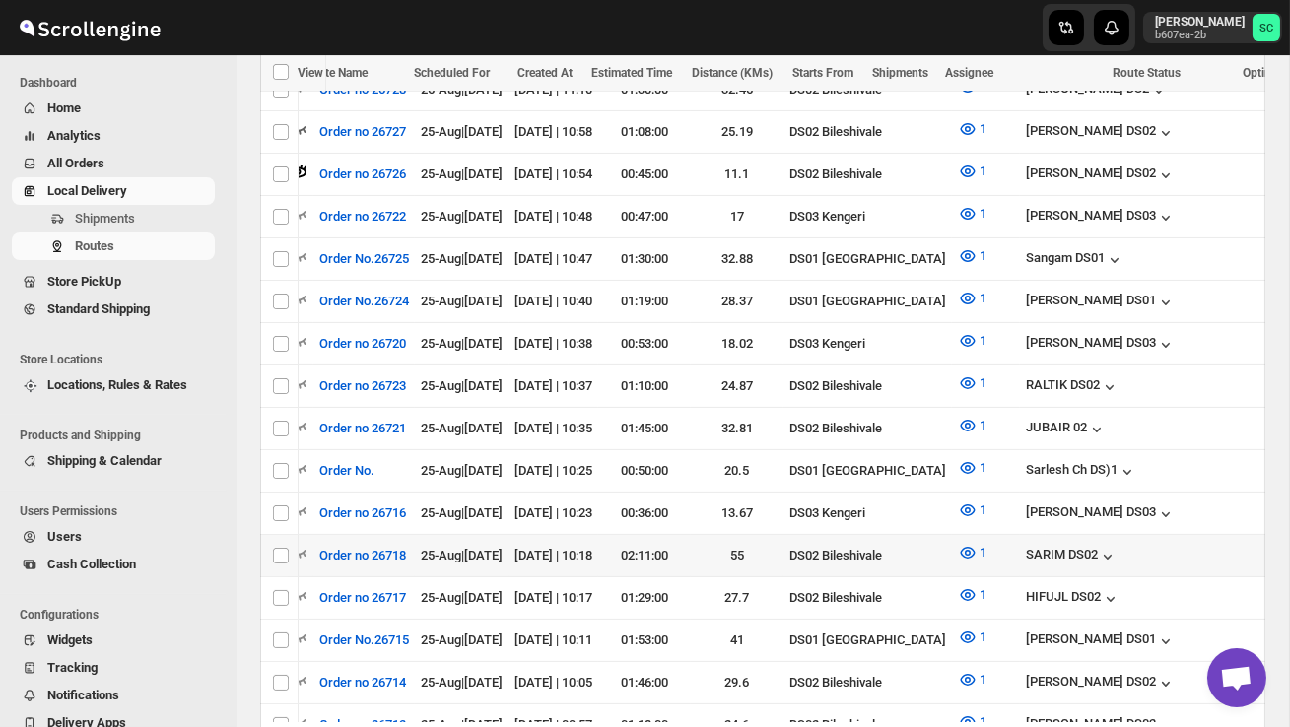
scroll to position [0, 0]
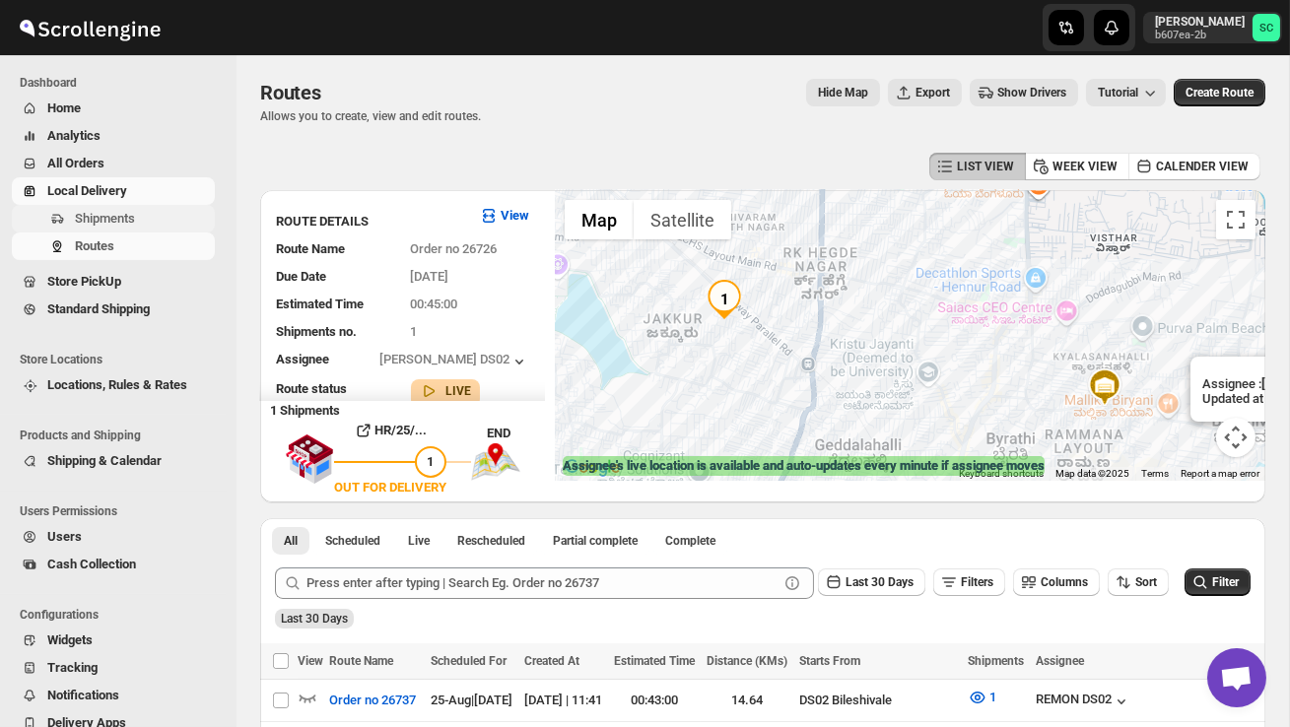
click at [135, 225] on span "Shipments" at bounding box center [105, 218] width 60 height 15
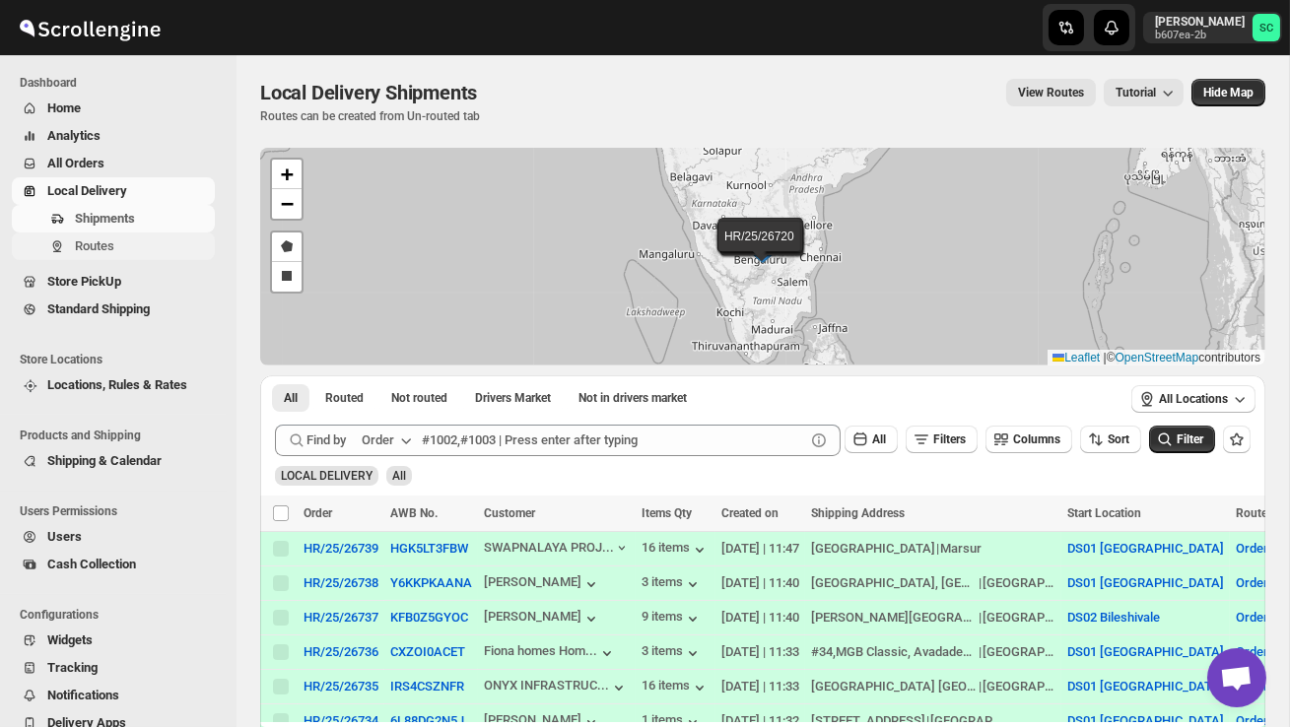
click at [132, 255] on span "Routes" at bounding box center [143, 246] width 136 height 20
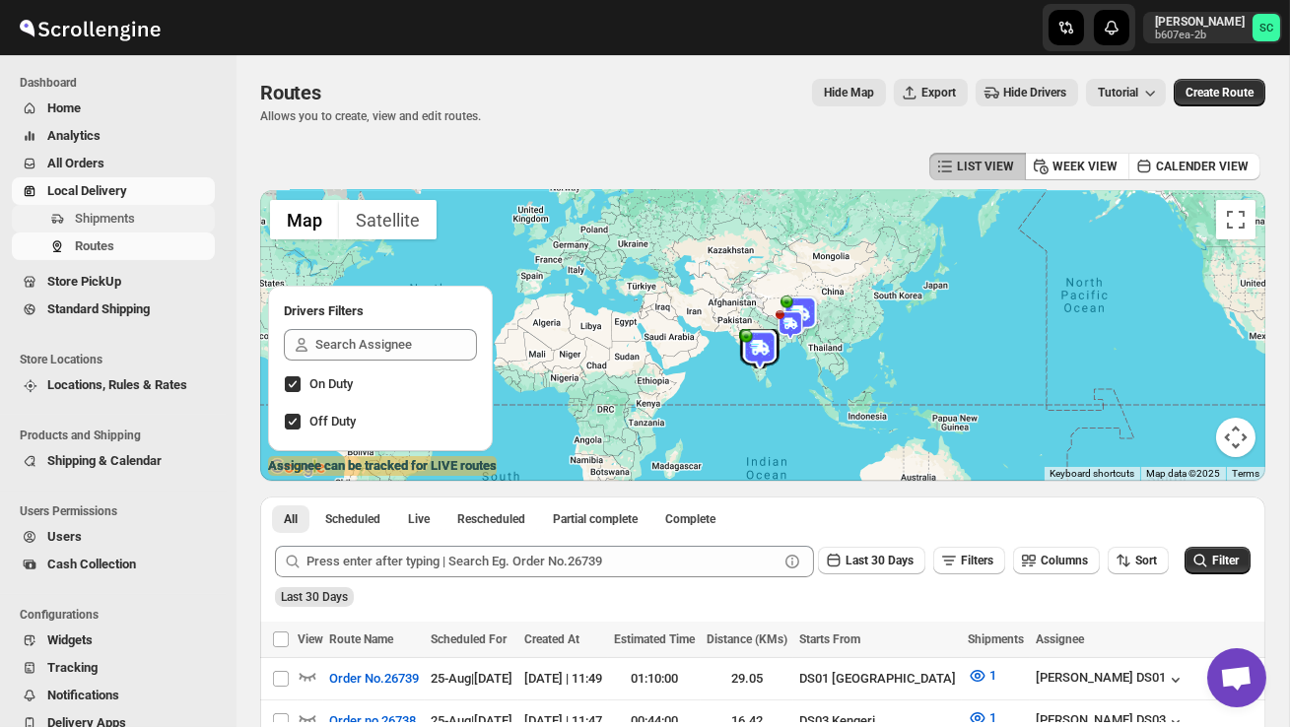
click at [127, 210] on span "Shipments" at bounding box center [143, 219] width 136 height 20
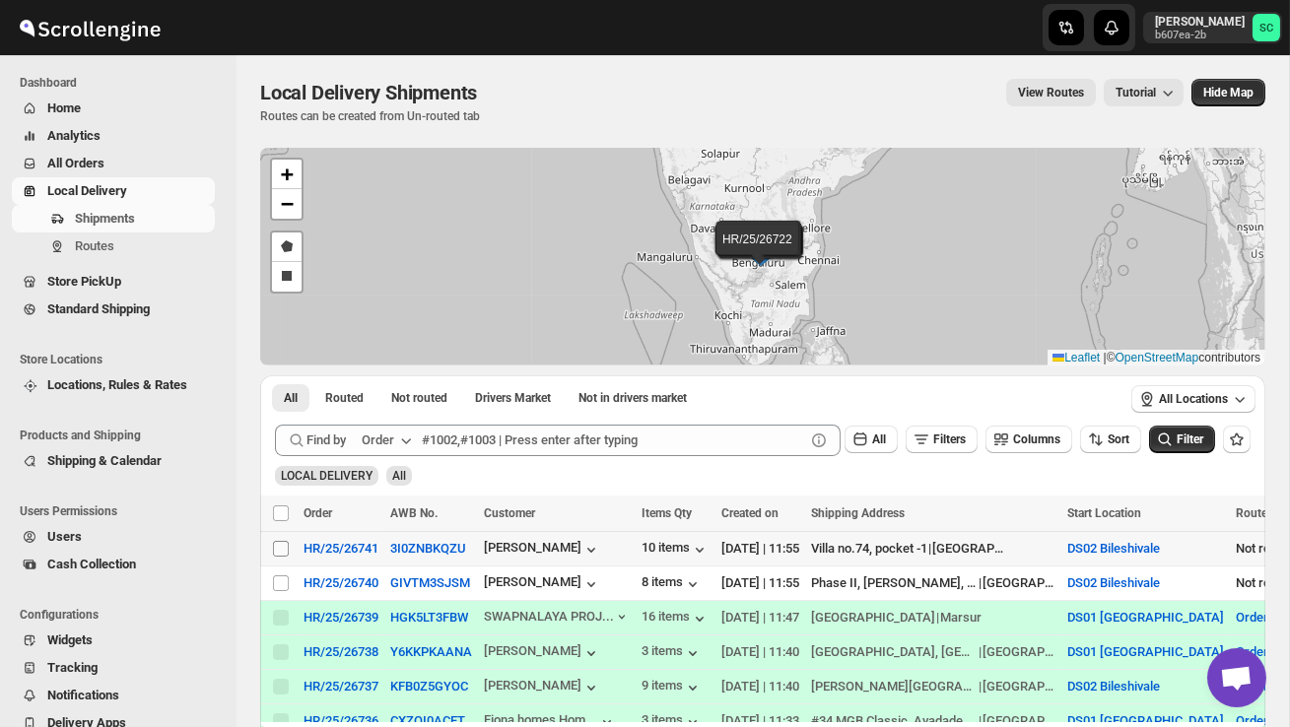
click at [280, 549] on input "Select shipment" at bounding box center [281, 549] width 16 height 16
checkbox input "true"
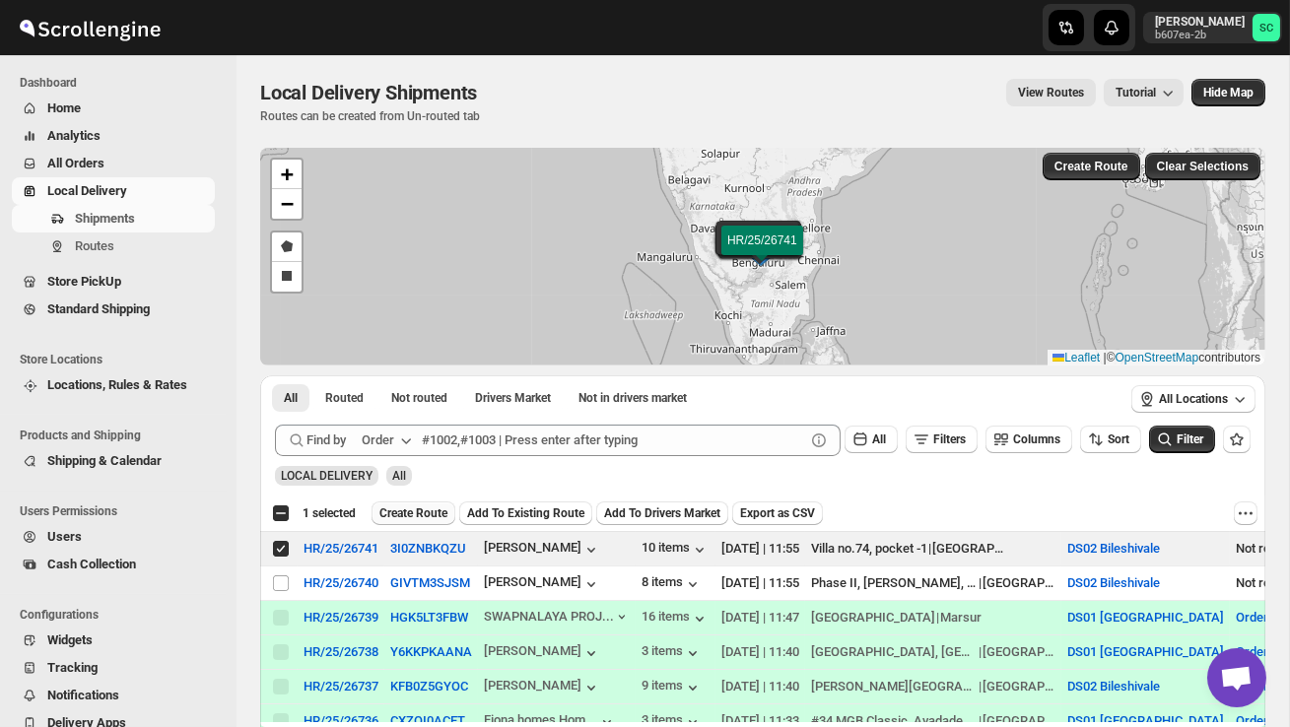
click at [421, 515] on span "Create Route" at bounding box center [413, 513] width 68 height 16
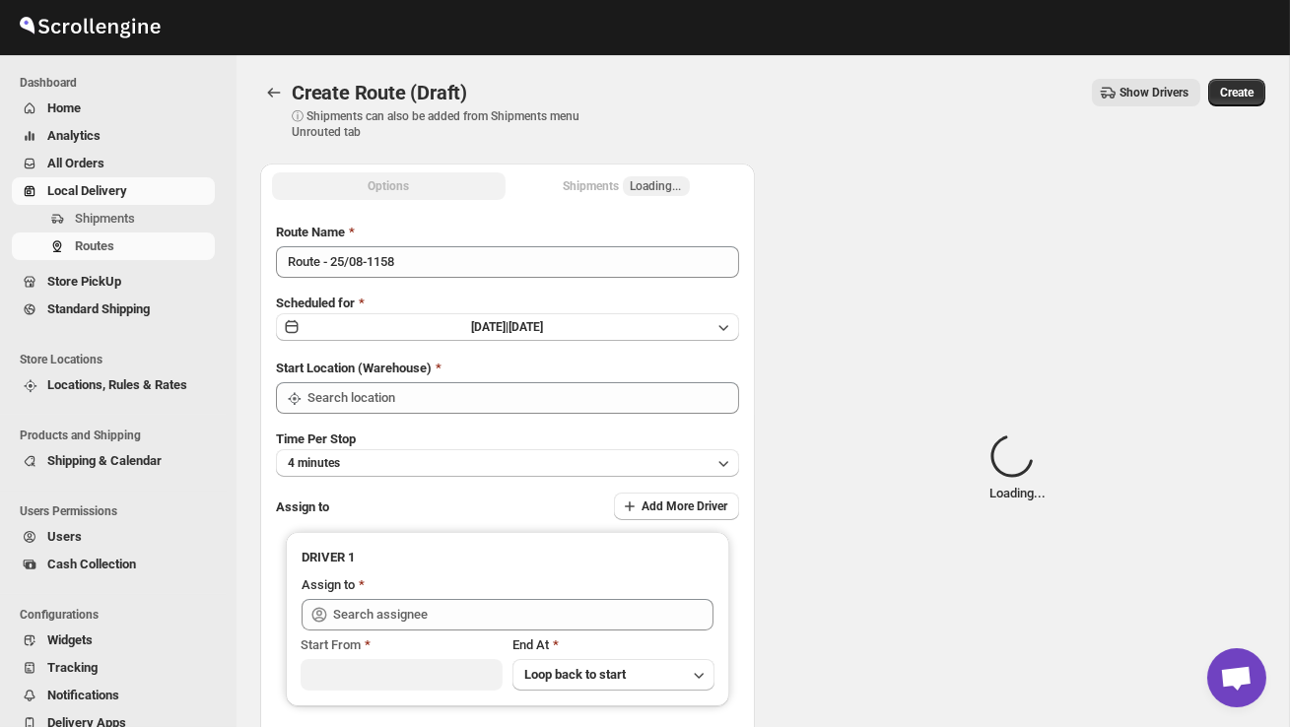
type input "DS02 Bileshivale"
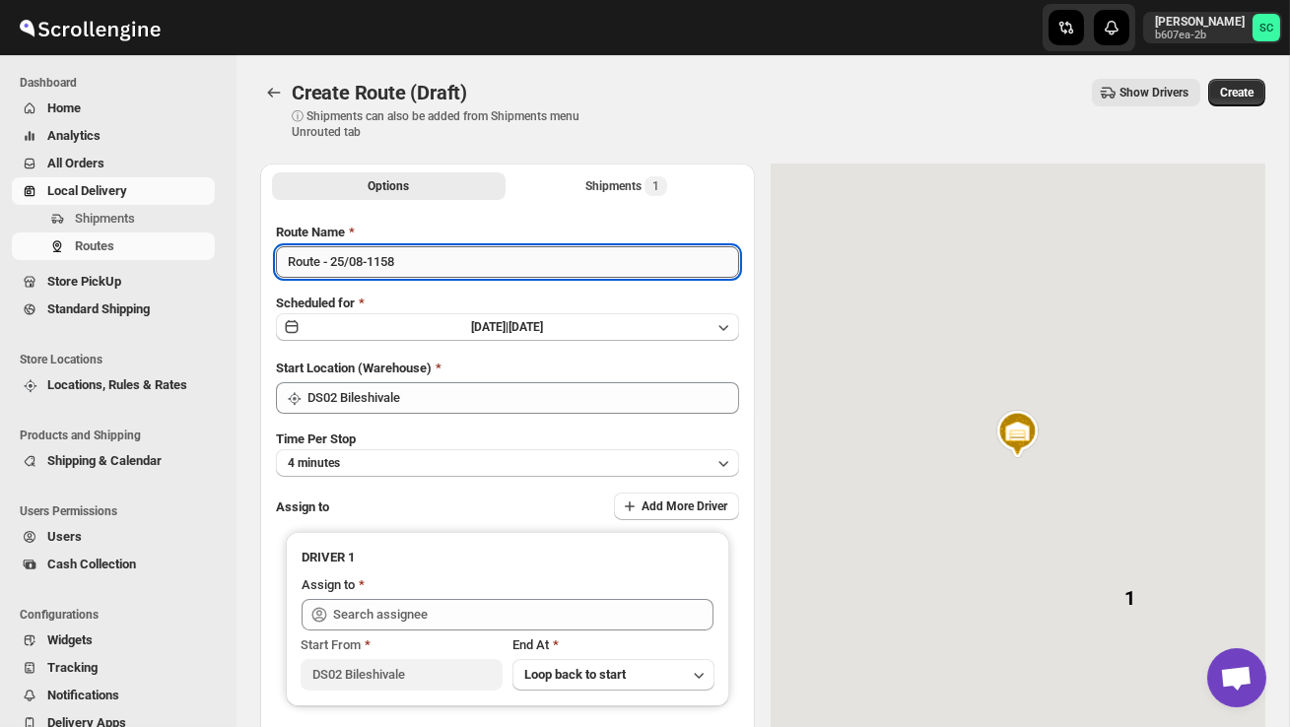
click at [430, 274] on input "Route - 25/08-1158" at bounding box center [507, 262] width 463 height 32
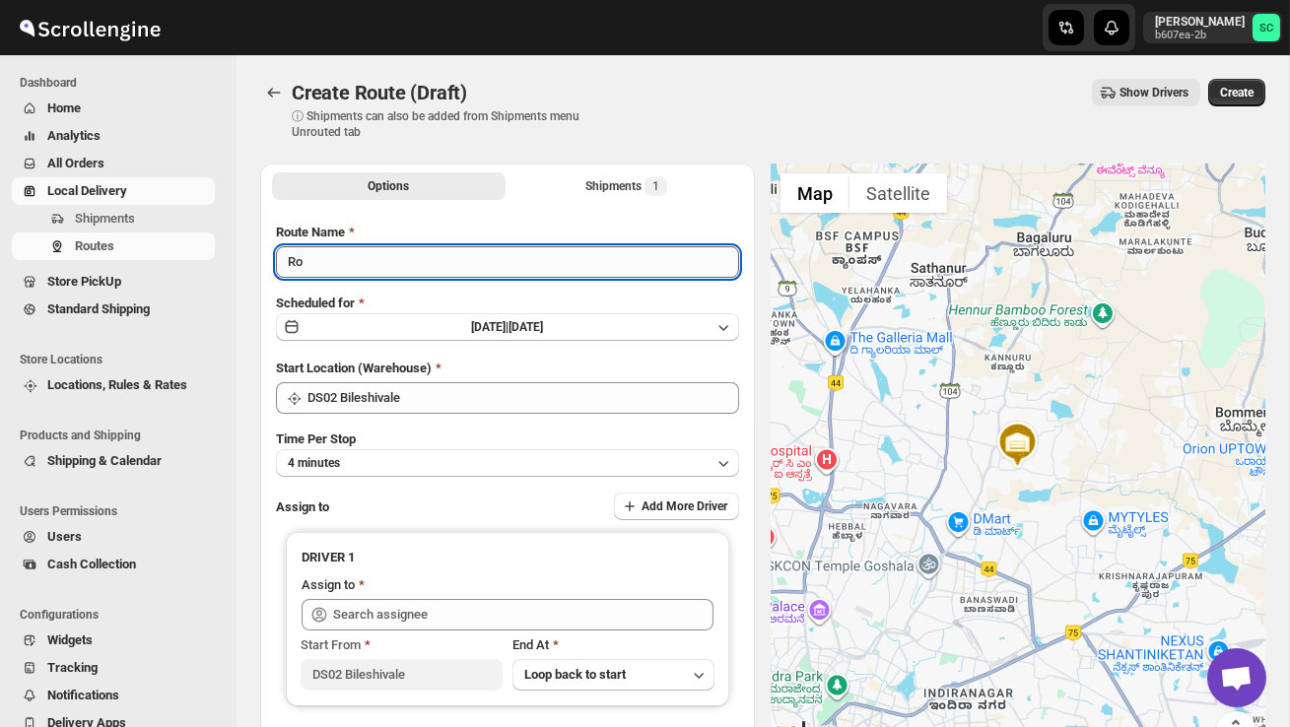
type input "R"
type input "Order no 26741"
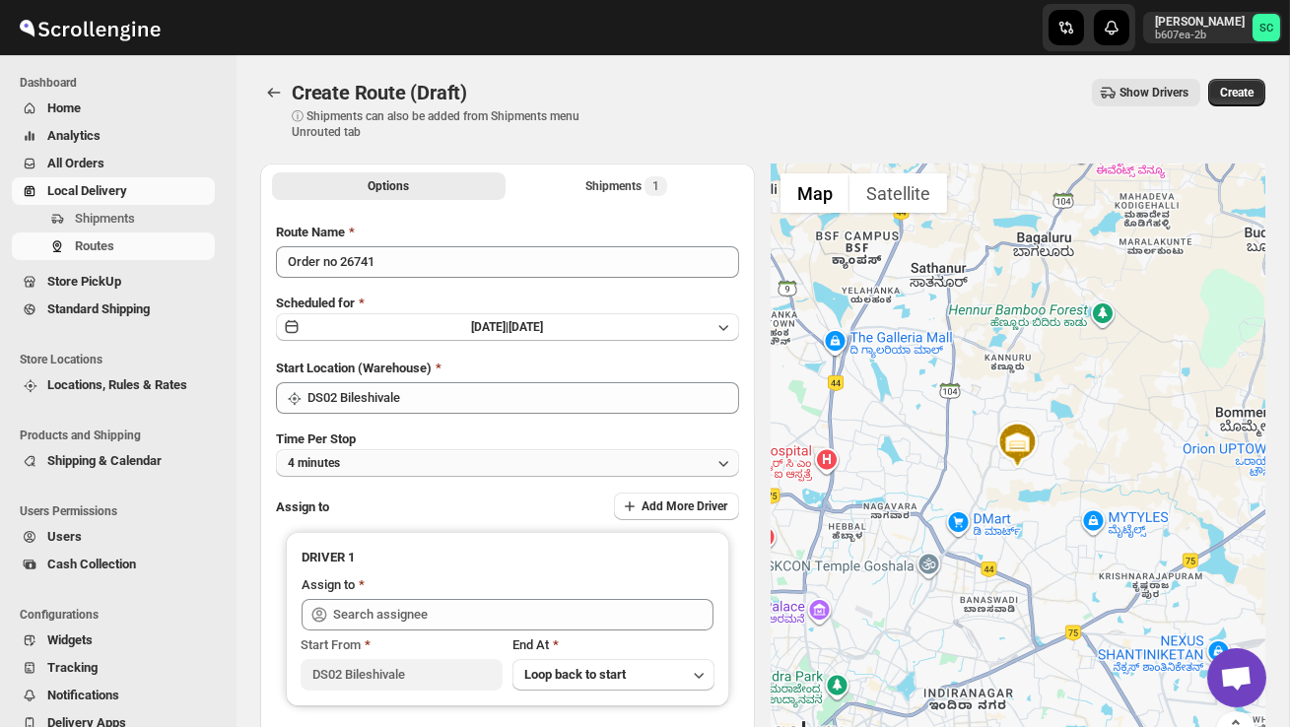
click at [491, 464] on button "4 minutes" at bounding box center [507, 463] width 463 height 28
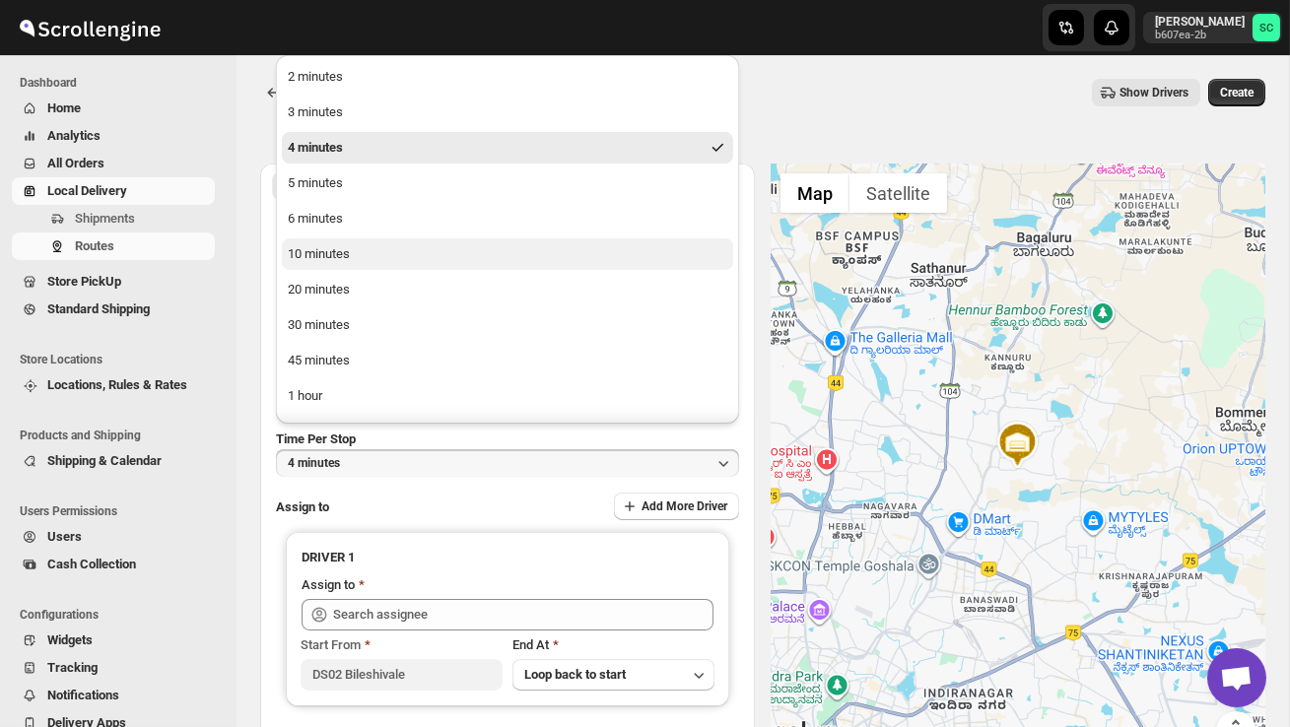
click at [381, 250] on button "10 minutes" at bounding box center [507, 254] width 451 height 32
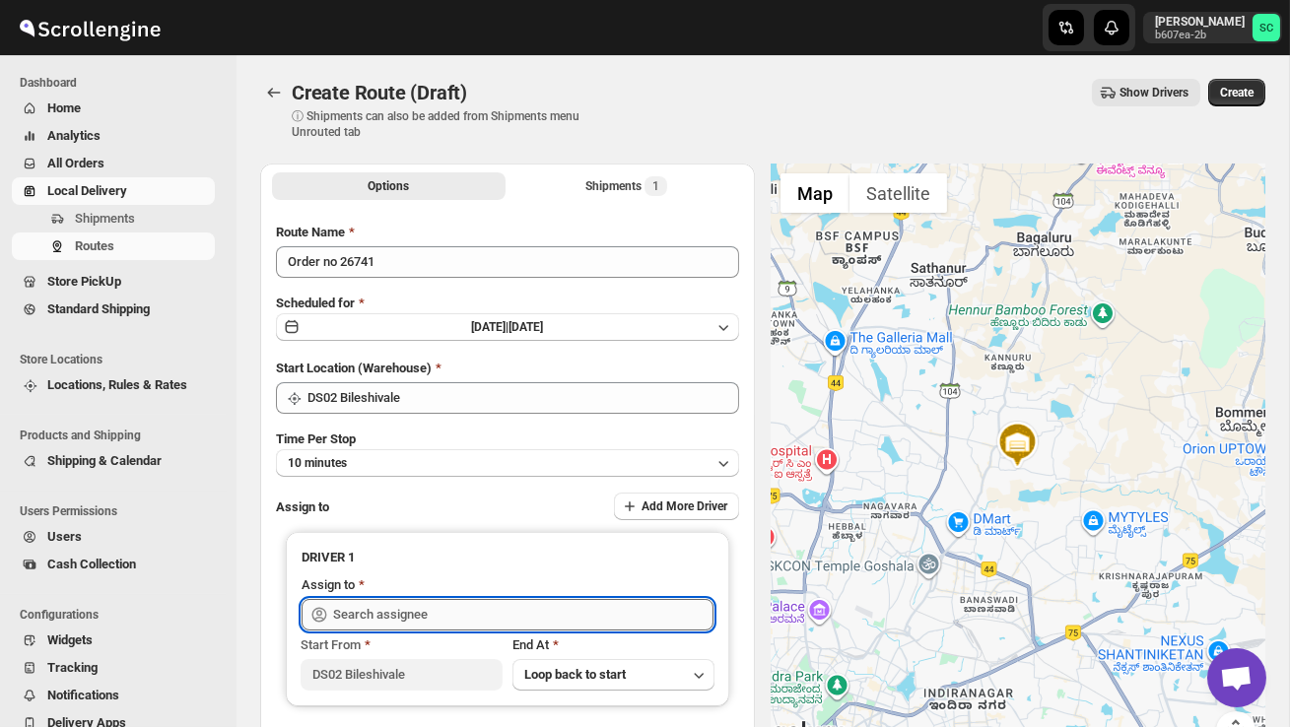
click at [412, 604] on input "text" at bounding box center [523, 615] width 380 height 32
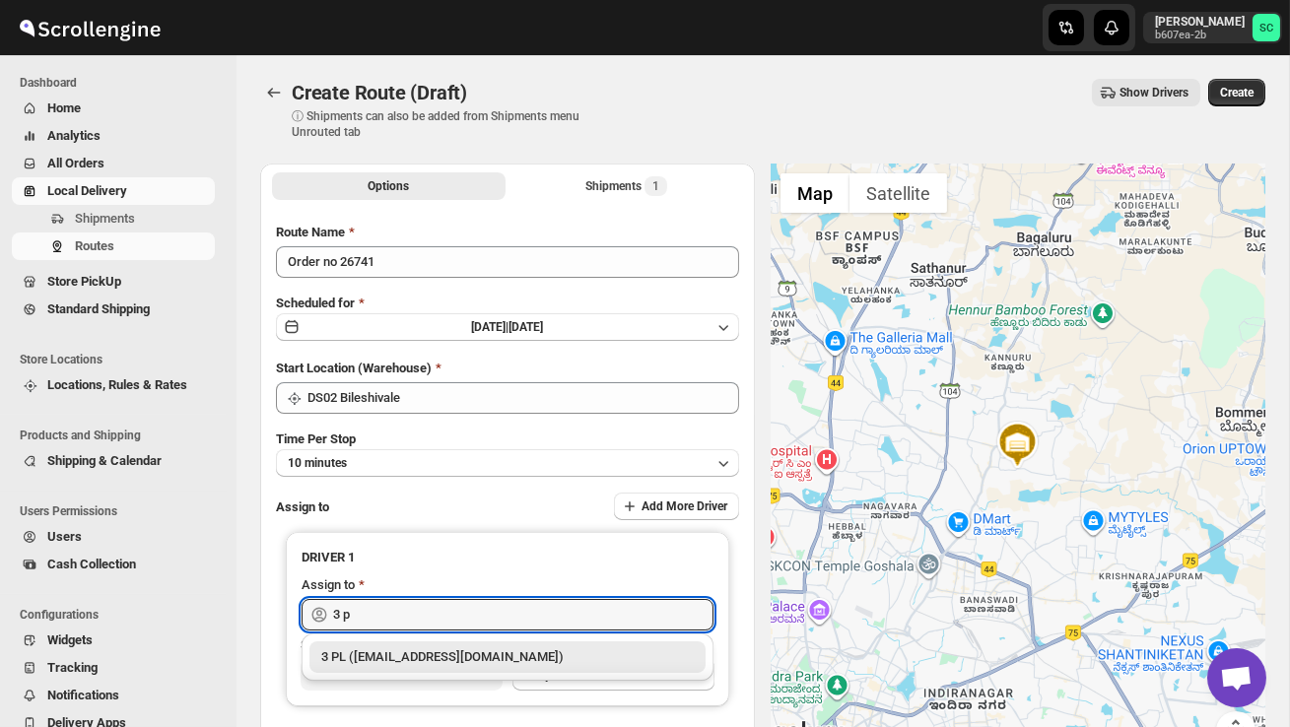
click at [441, 656] on div "3 PL ([EMAIL_ADDRESS][DOMAIN_NAME])" at bounding box center [507, 657] width 372 height 20
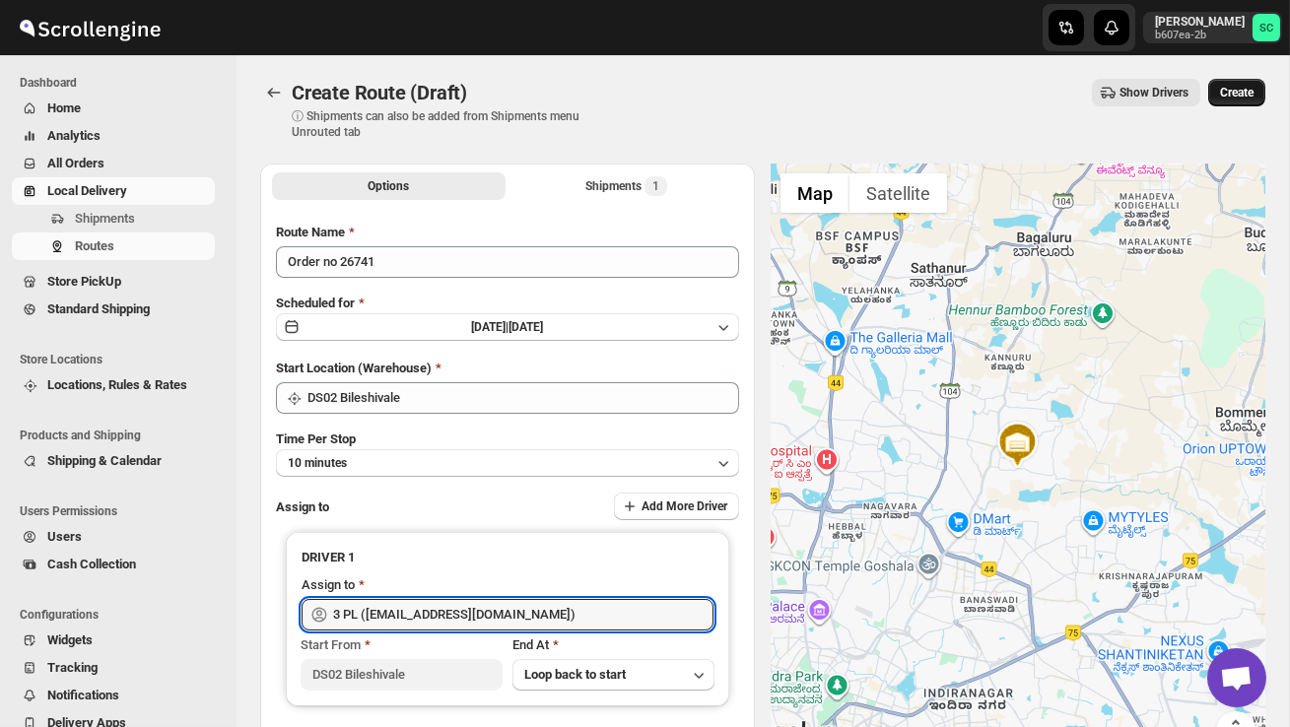
type input "3 PL ([EMAIL_ADDRESS][DOMAIN_NAME])"
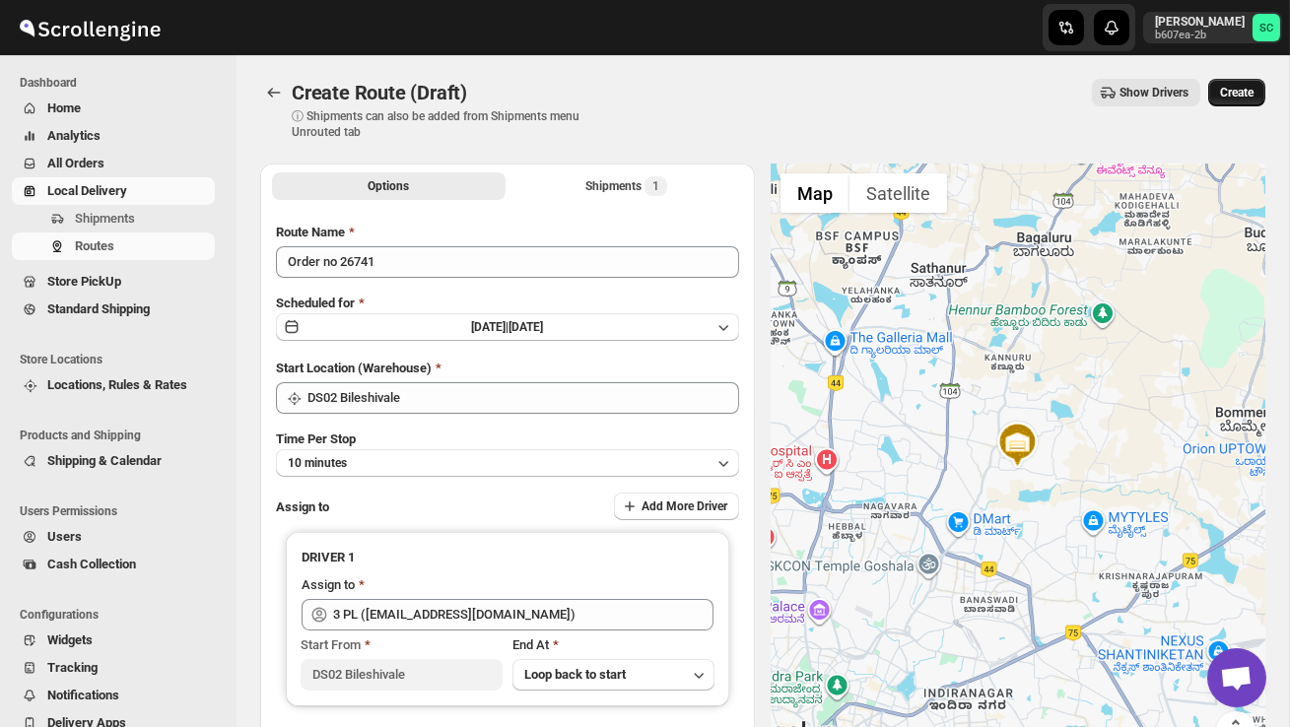
click at [1223, 98] on span "Create" at bounding box center [1236, 93] width 33 height 16
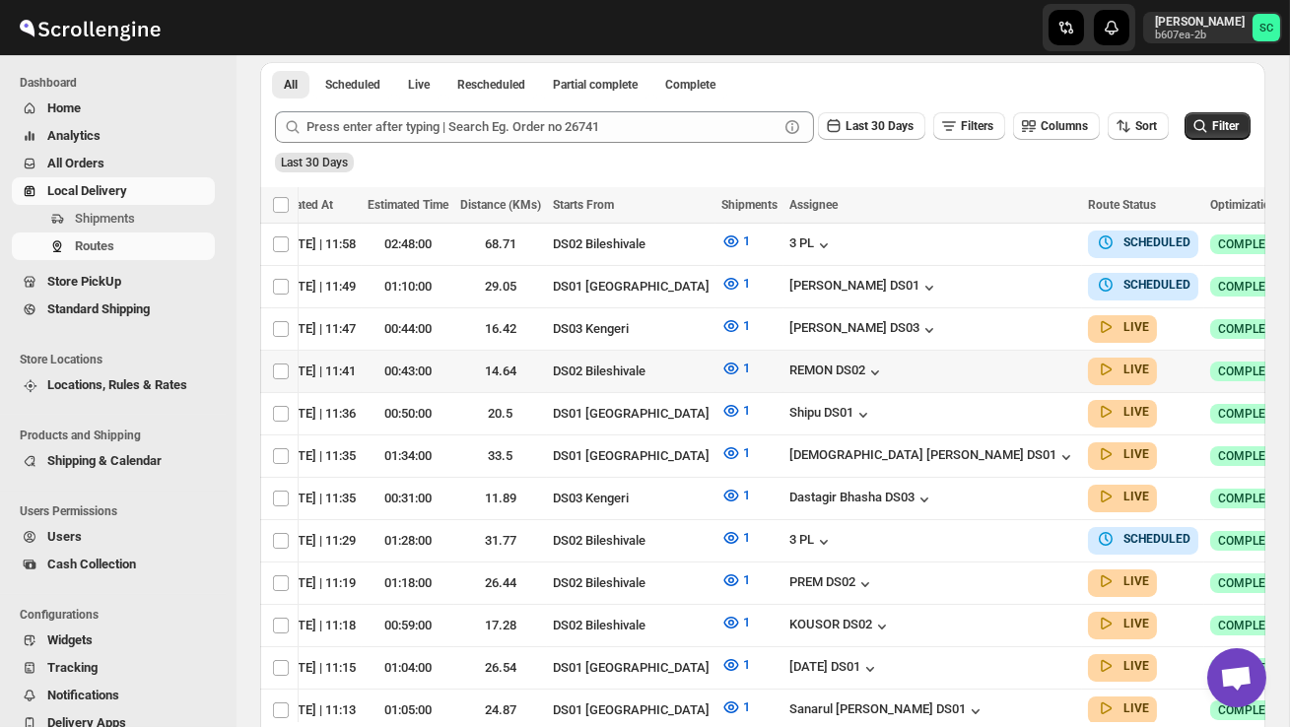
scroll to position [0, 260]
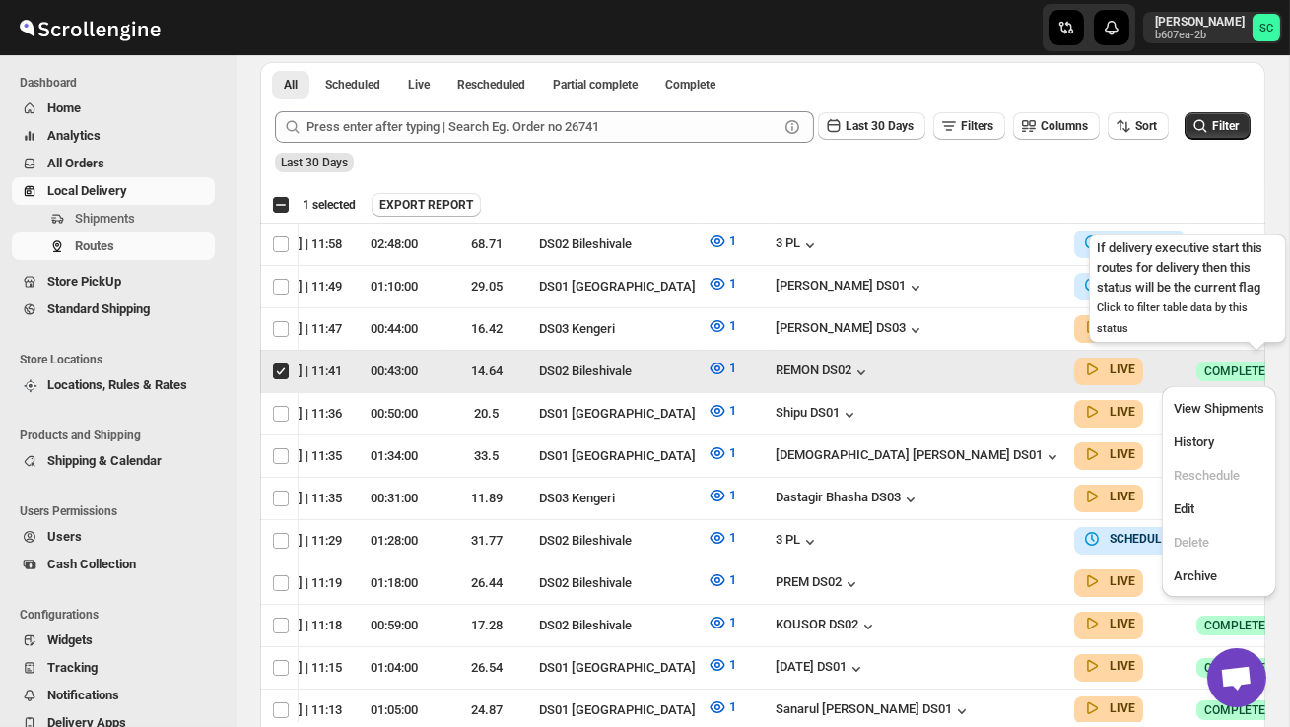
scroll to position [0, 1]
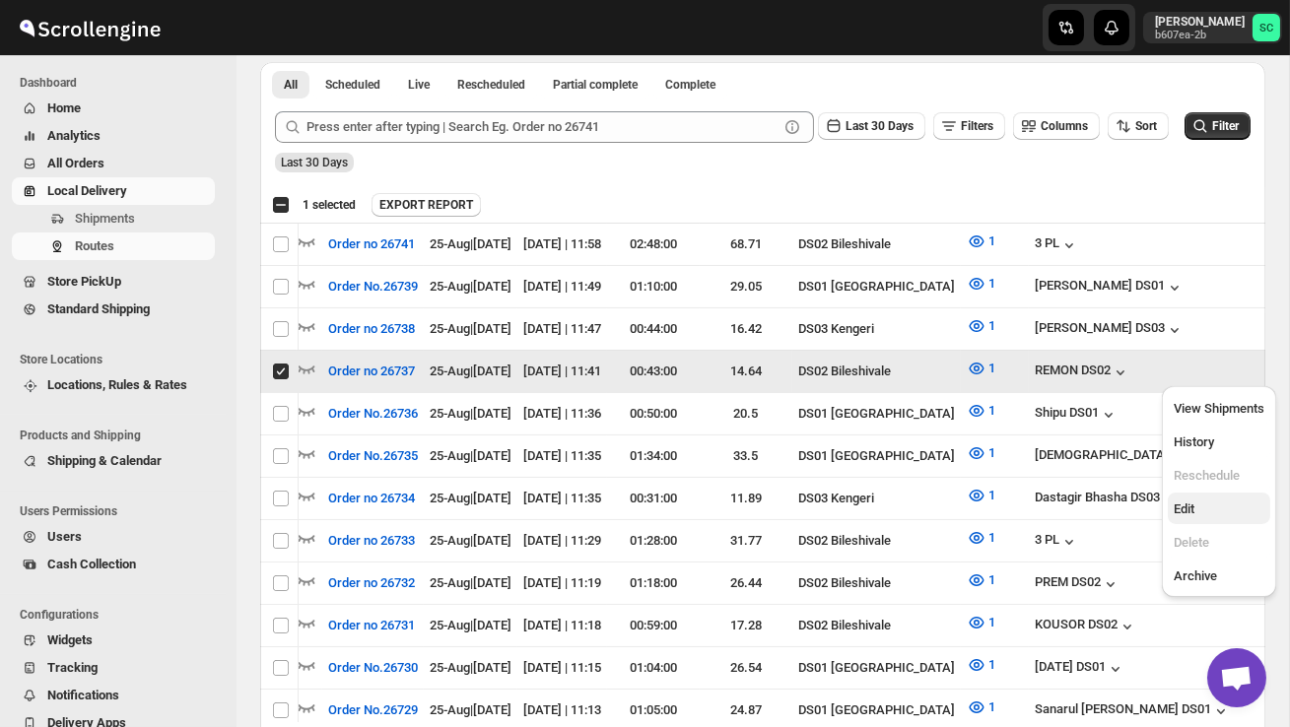
click at [1198, 504] on span "Edit" at bounding box center [1218, 509] width 91 height 20
checkbox input "false"
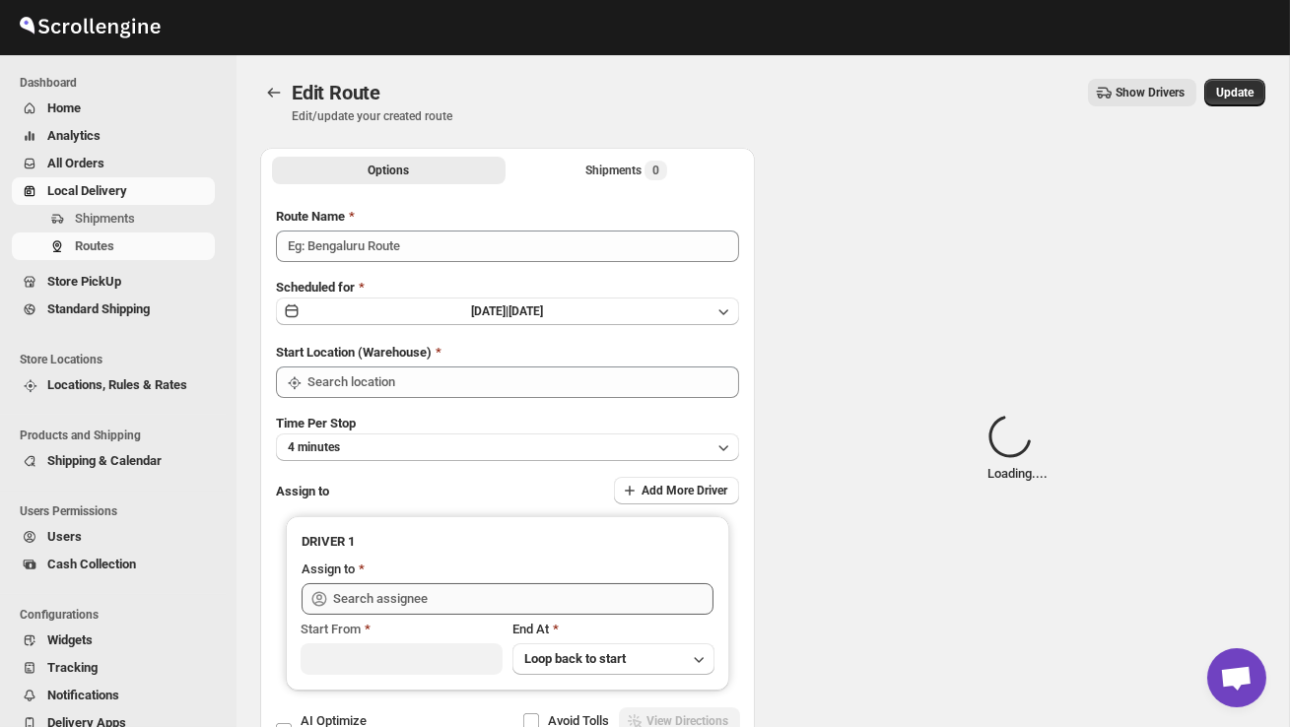
type input "Order no 26737"
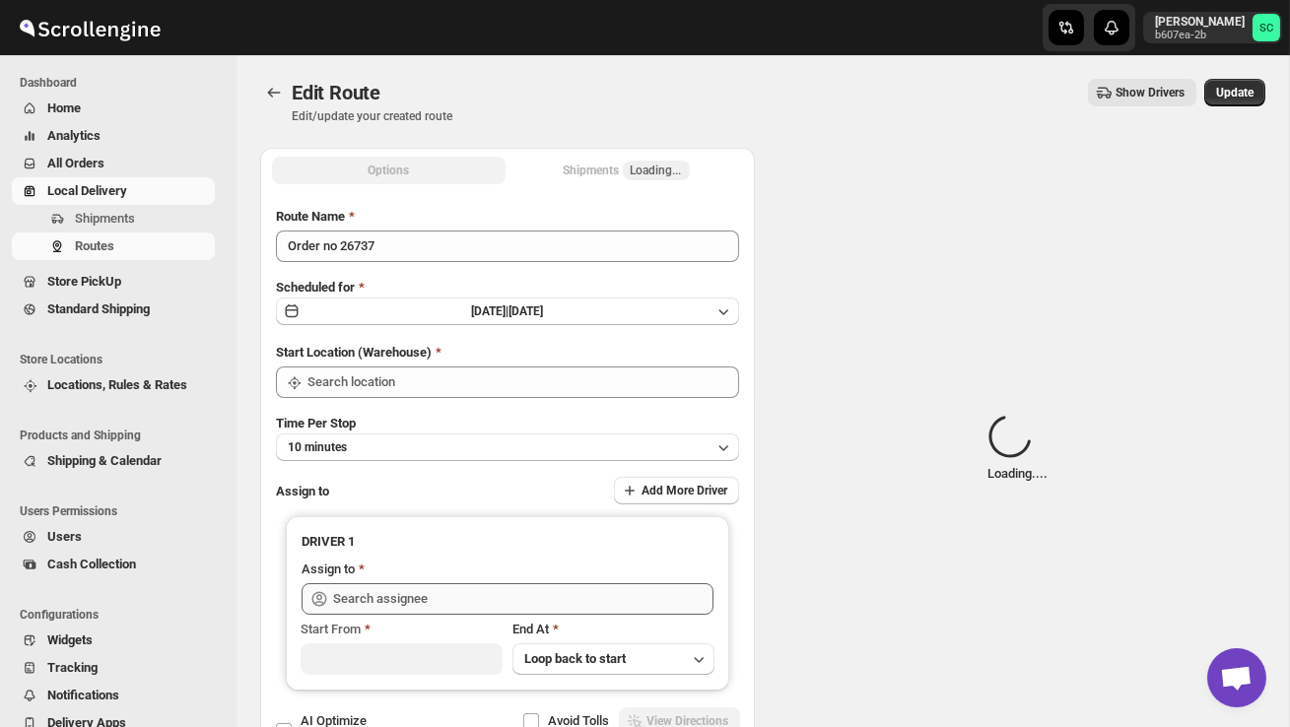
type input "DS02 Bileshivale"
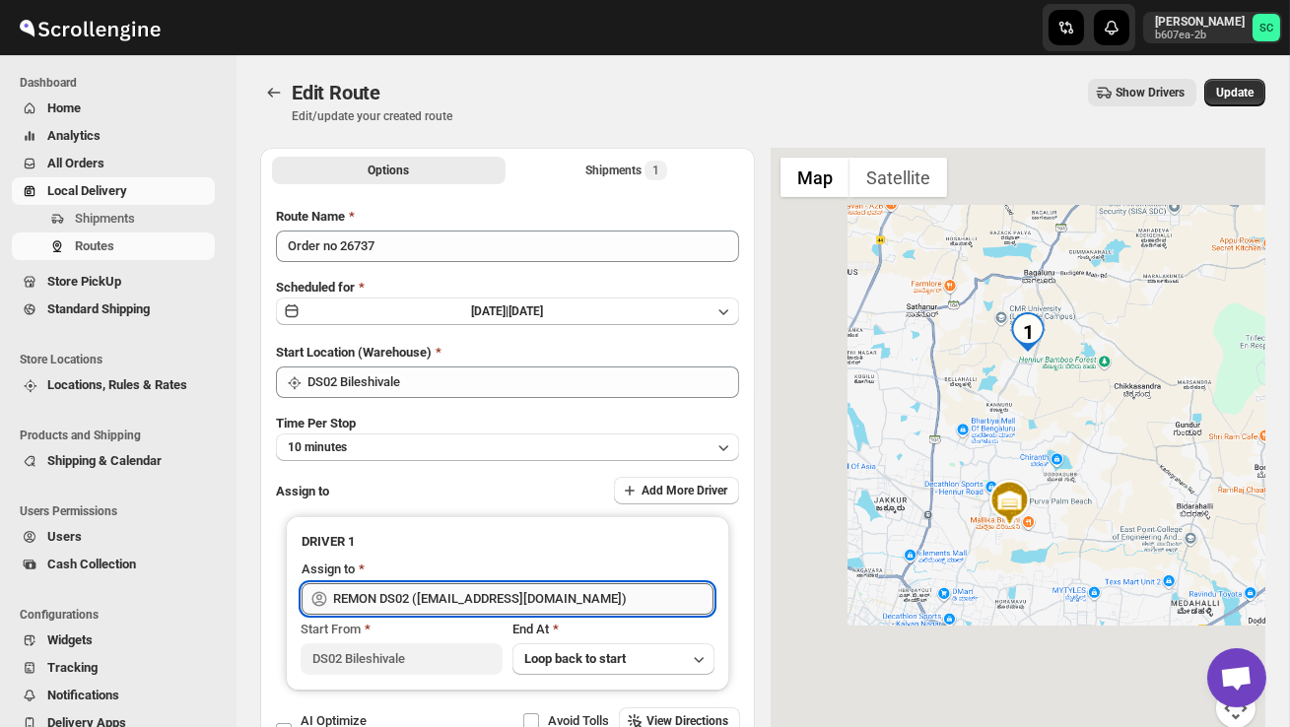
click at [598, 597] on input "REMON DS02 ([EMAIL_ADDRESS][DOMAIN_NAME])" at bounding box center [523, 599] width 380 height 32
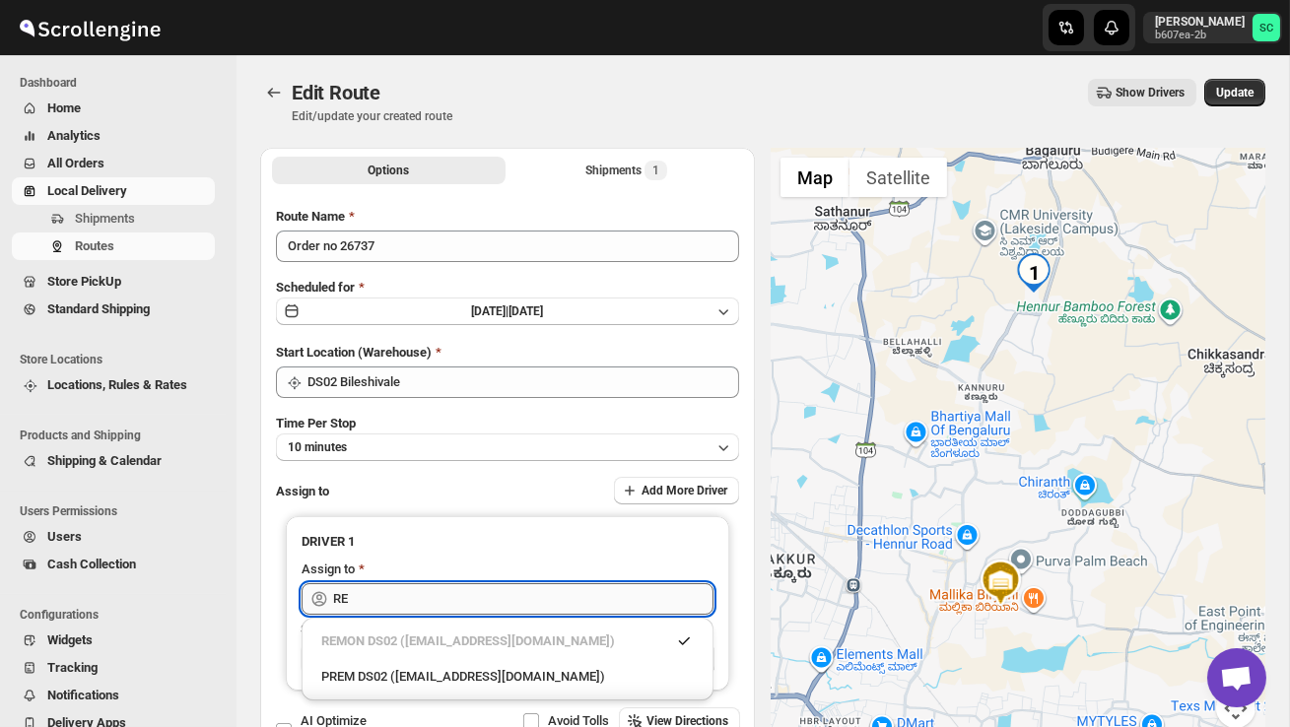
type input "R"
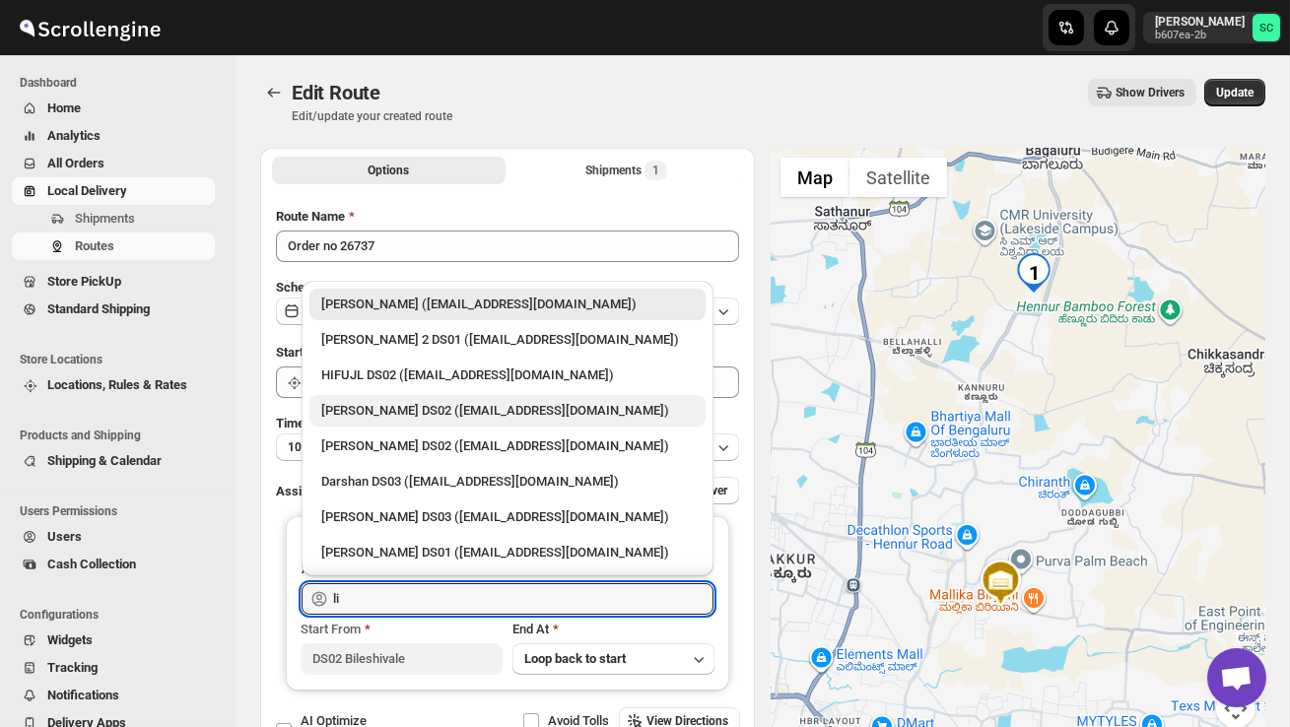
click at [545, 419] on div "[PERSON_NAME] DS02 ([EMAIL_ADDRESS][DOMAIN_NAME])" at bounding box center [507, 411] width 372 height 20
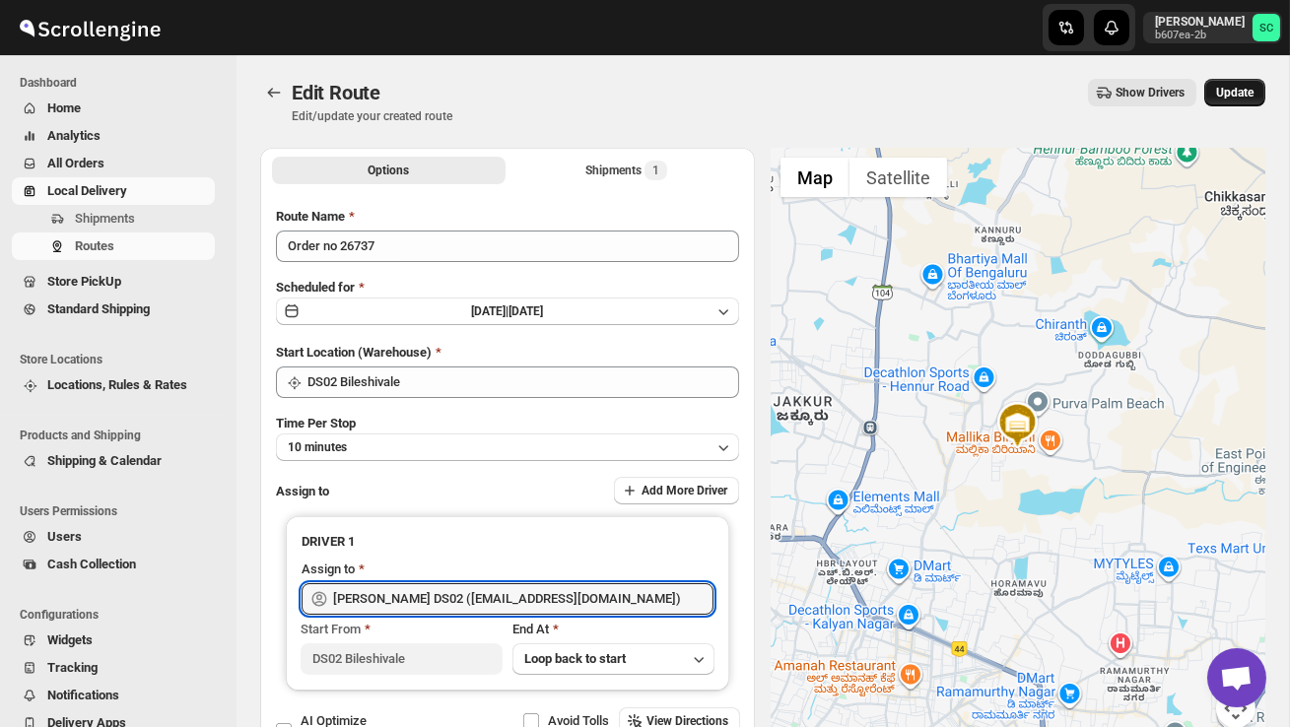
type input "[PERSON_NAME] DS02 ([EMAIL_ADDRESS][DOMAIN_NAME])"
click at [1230, 89] on span "Update" at bounding box center [1234, 93] width 37 height 16
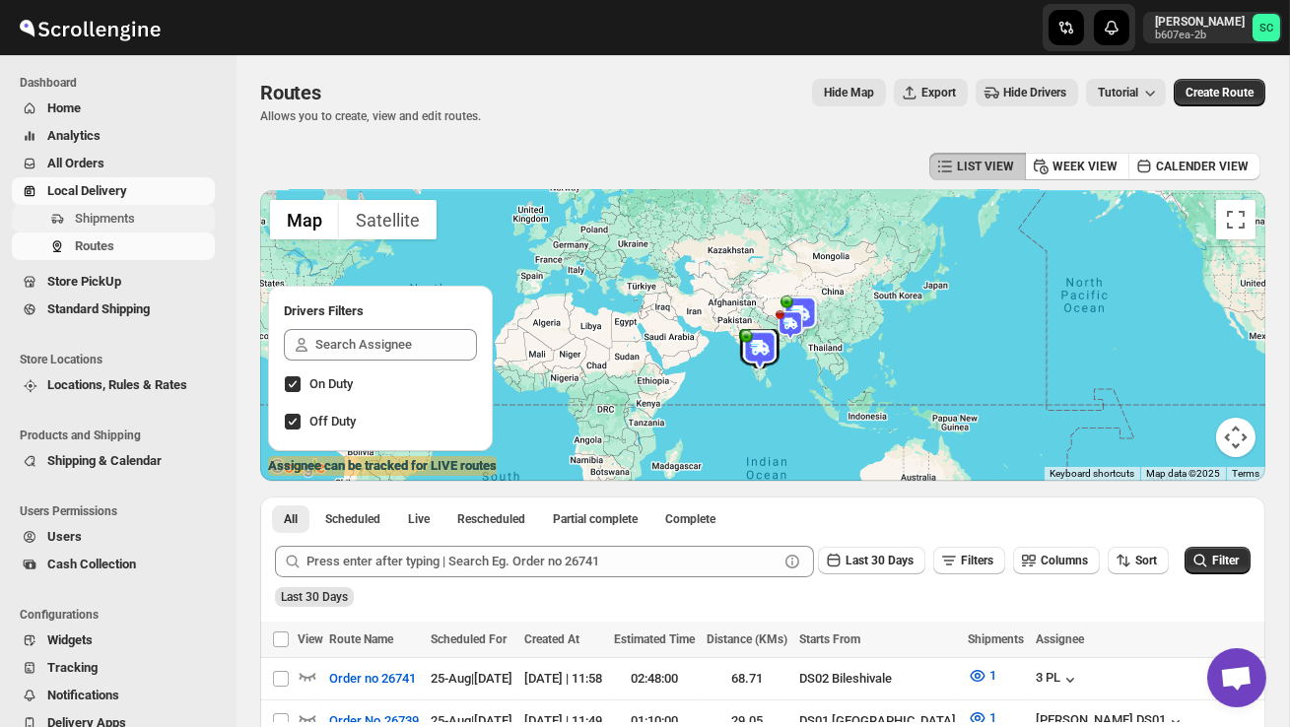
click at [155, 225] on span "Shipments" at bounding box center [143, 219] width 136 height 20
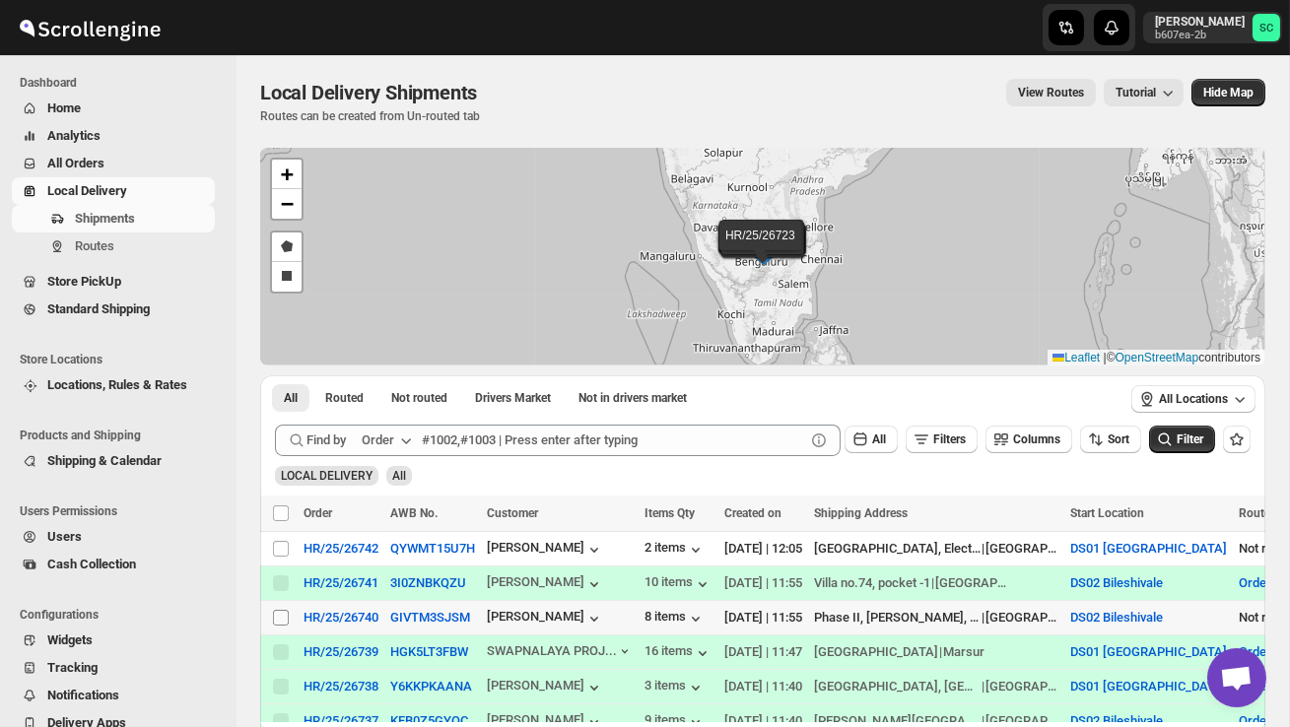
click at [288, 622] on input "Select shipment" at bounding box center [281, 618] width 16 height 16
checkbox input "true"
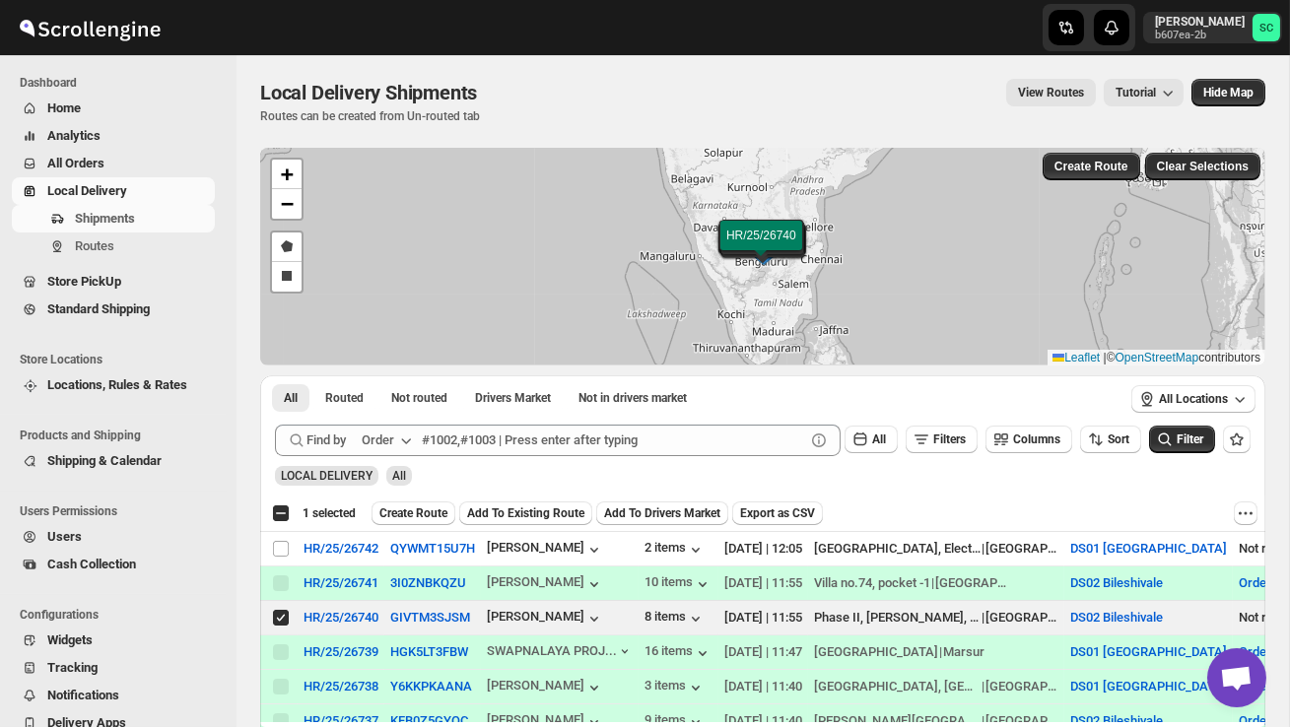
click at [414, 508] on span "Create Route" at bounding box center [413, 513] width 68 height 16
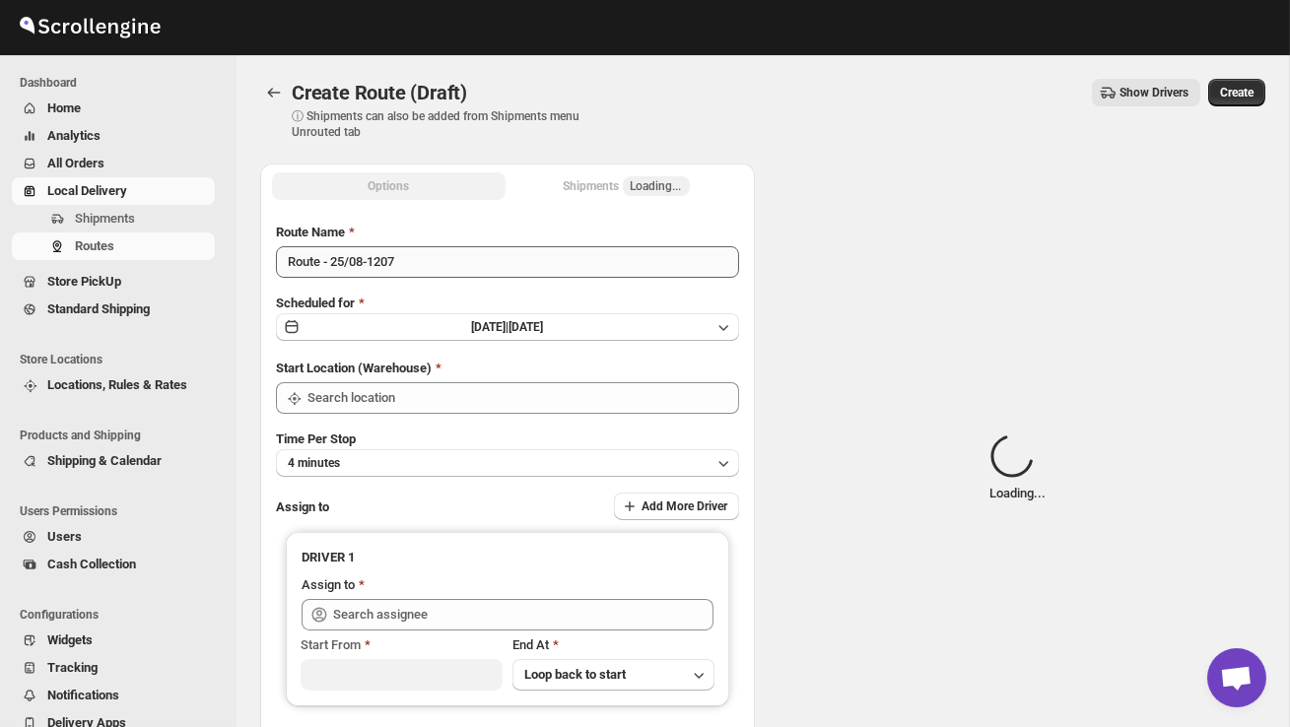
type input "DS02 Bileshivale"
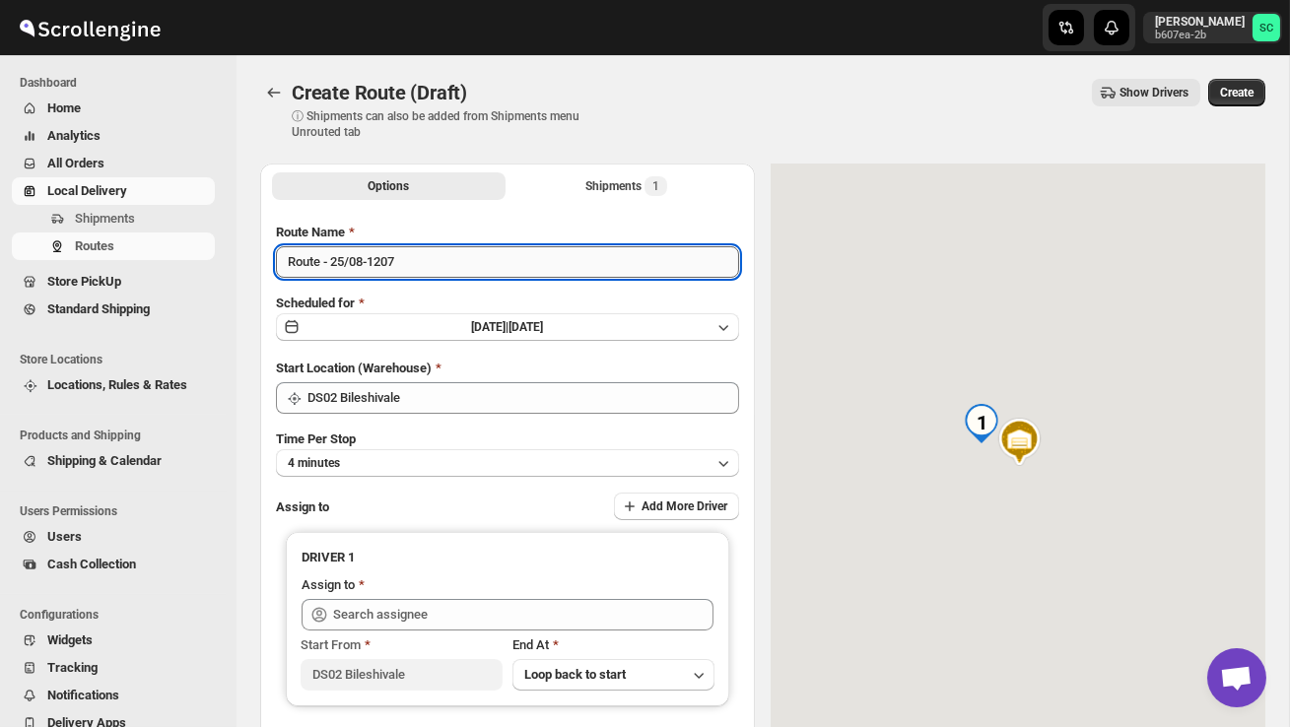
click at [415, 270] on input "Route - 25/08-1207" at bounding box center [507, 262] width 463 height 32
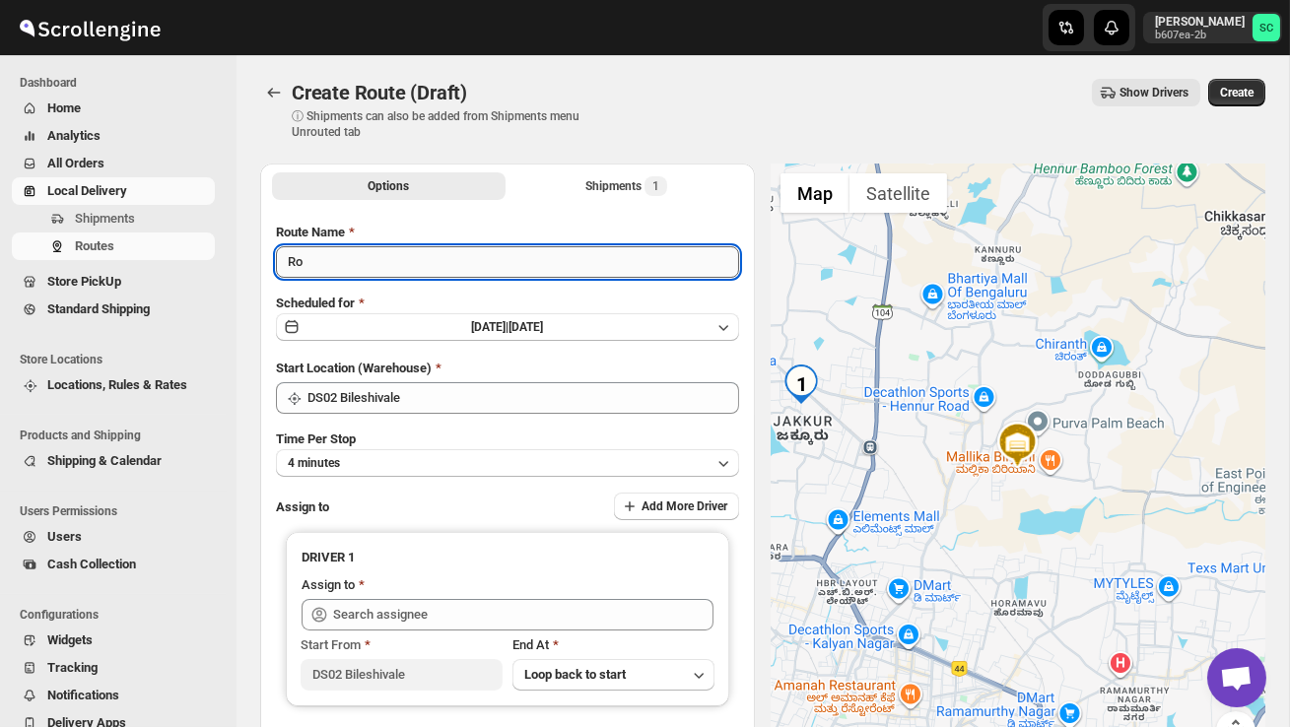
type input "R"
type input "Order no 26740"
click at [453, 461] on button "4 minutes" at bounding box center [507, 463] width 463 height 28
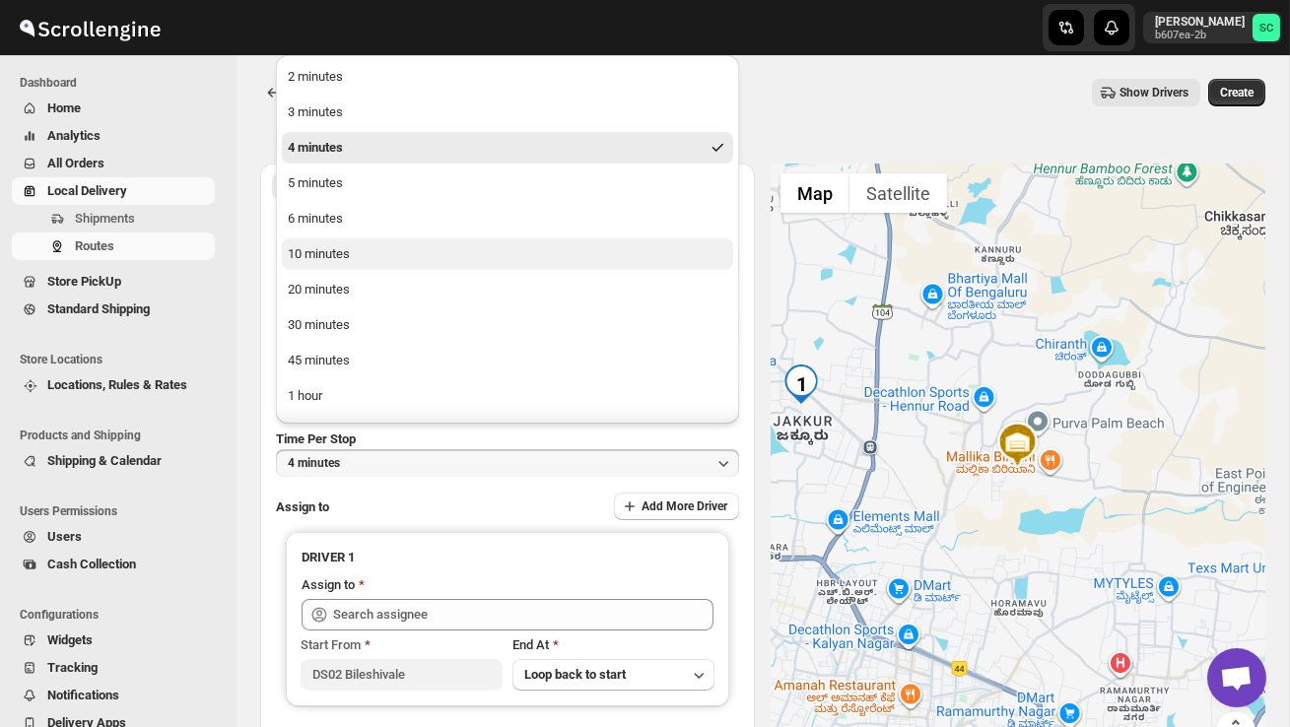
click at [360, 255] on button "10 minutes" at bounding box center [507, 254] width 451 height 32
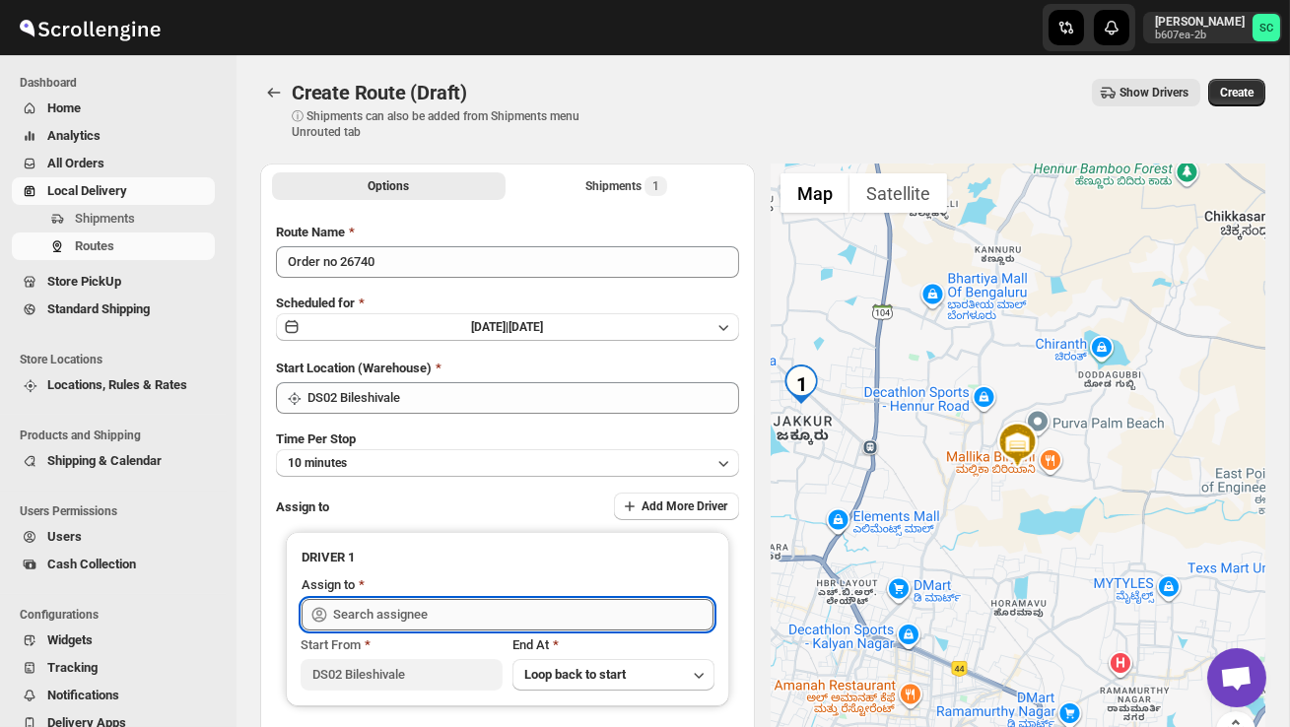
click at [387, 618] on input "text" at bounding box center [523, 615] width 380 height 32
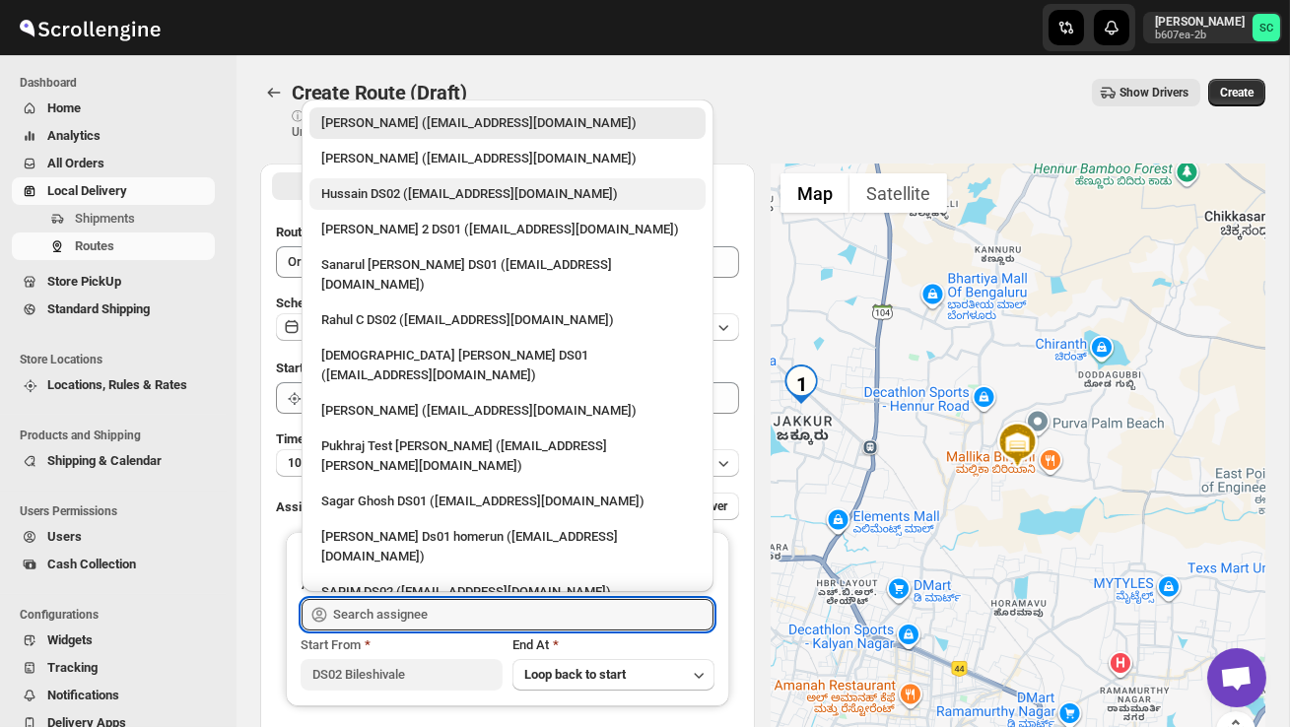
click at [412, 201] on div "Hussain DS02 ([EMAIL_ADDRESS][DOMAIN_NAME])" at bounding box center [507, 194] width 372 height 20
type input "Hussain DS02 ([EMAIL_ADDRESS][DOMAIN_NAME])"
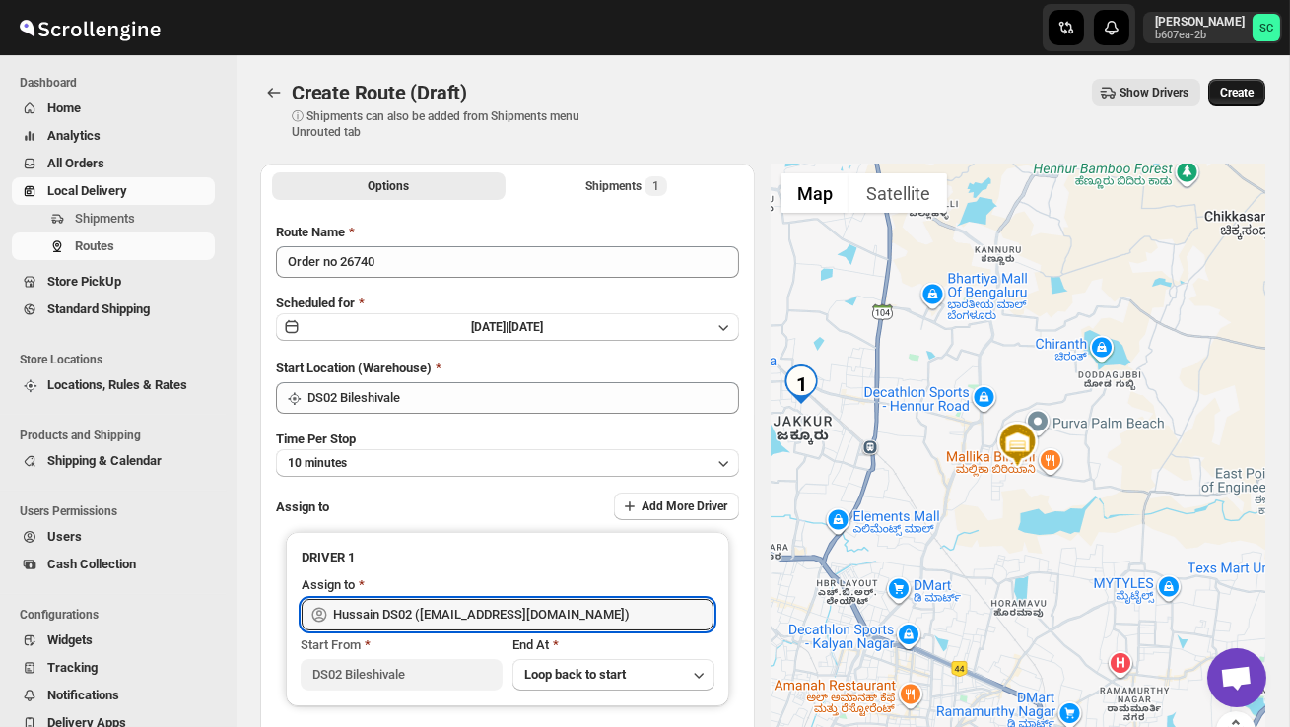
click at [1231, 99] on span "Create" at bounding box center [1236, 93] width 33 height 16
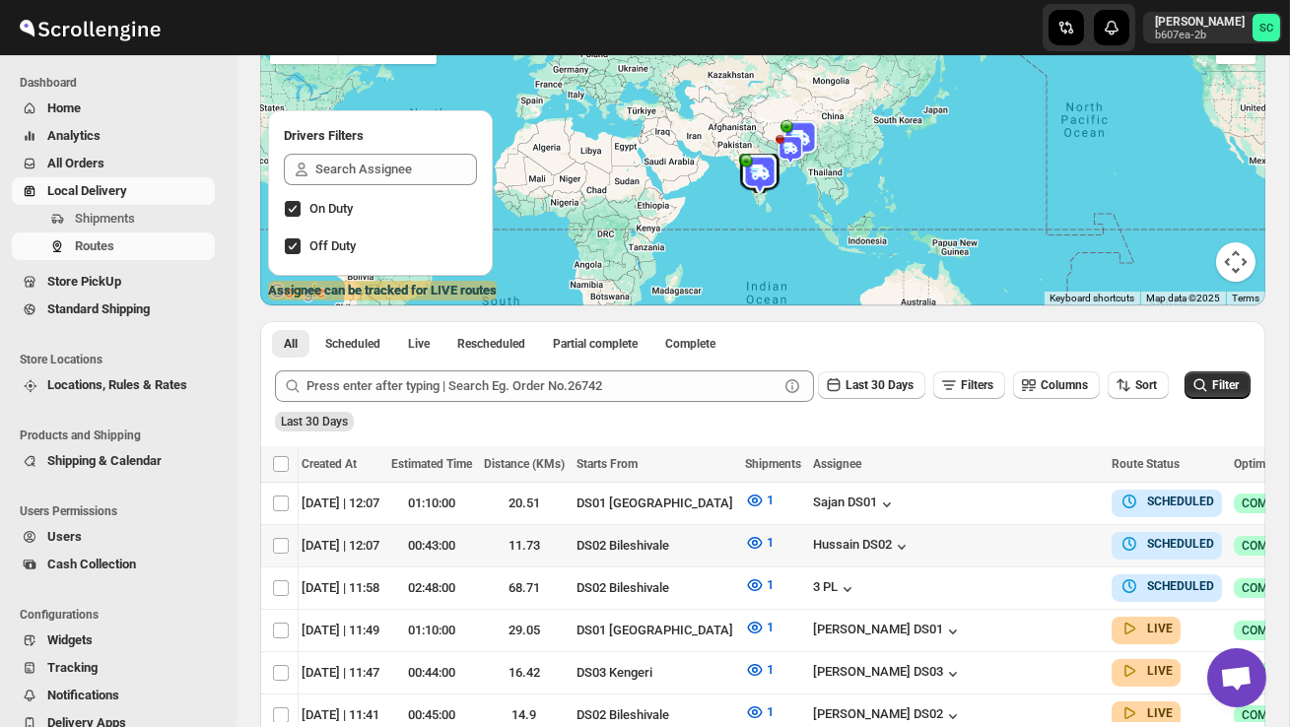
scroll to position [0, 230]
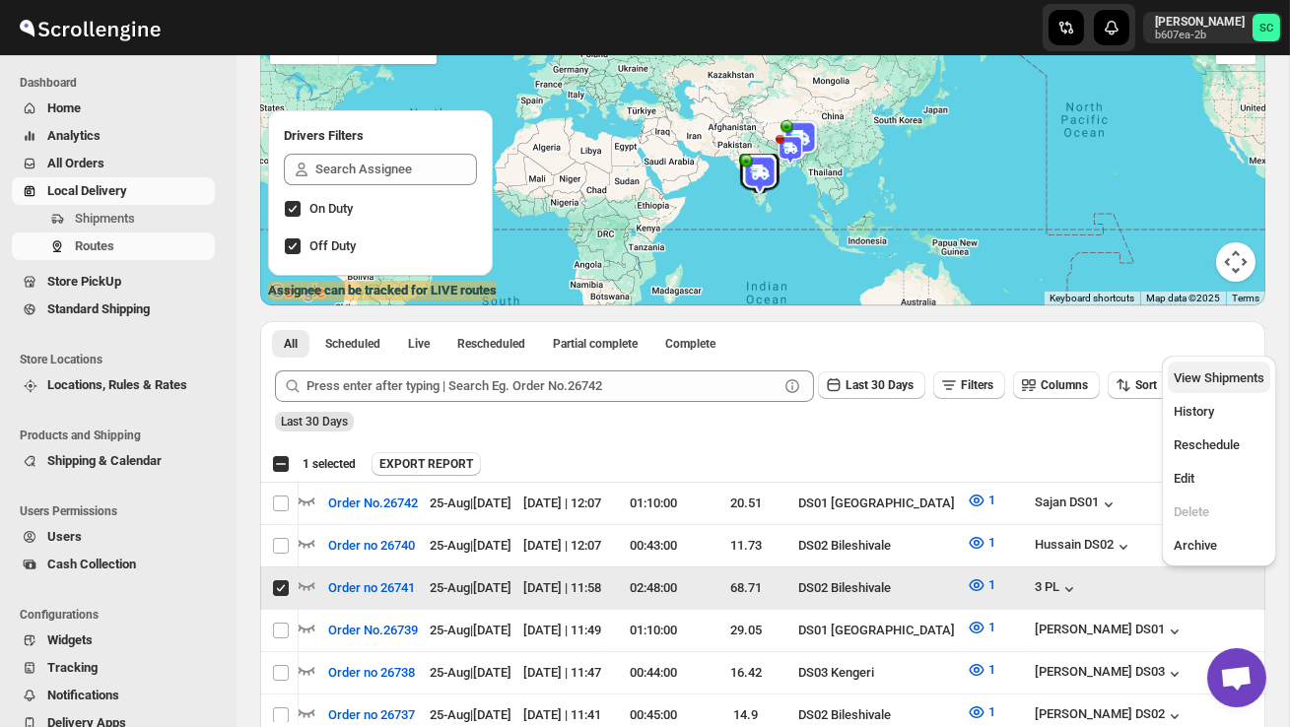
click at [1222, 378] on span "View Shipments" at bounding box center [1218, 377] width 91 height 15
checkbox input "false"
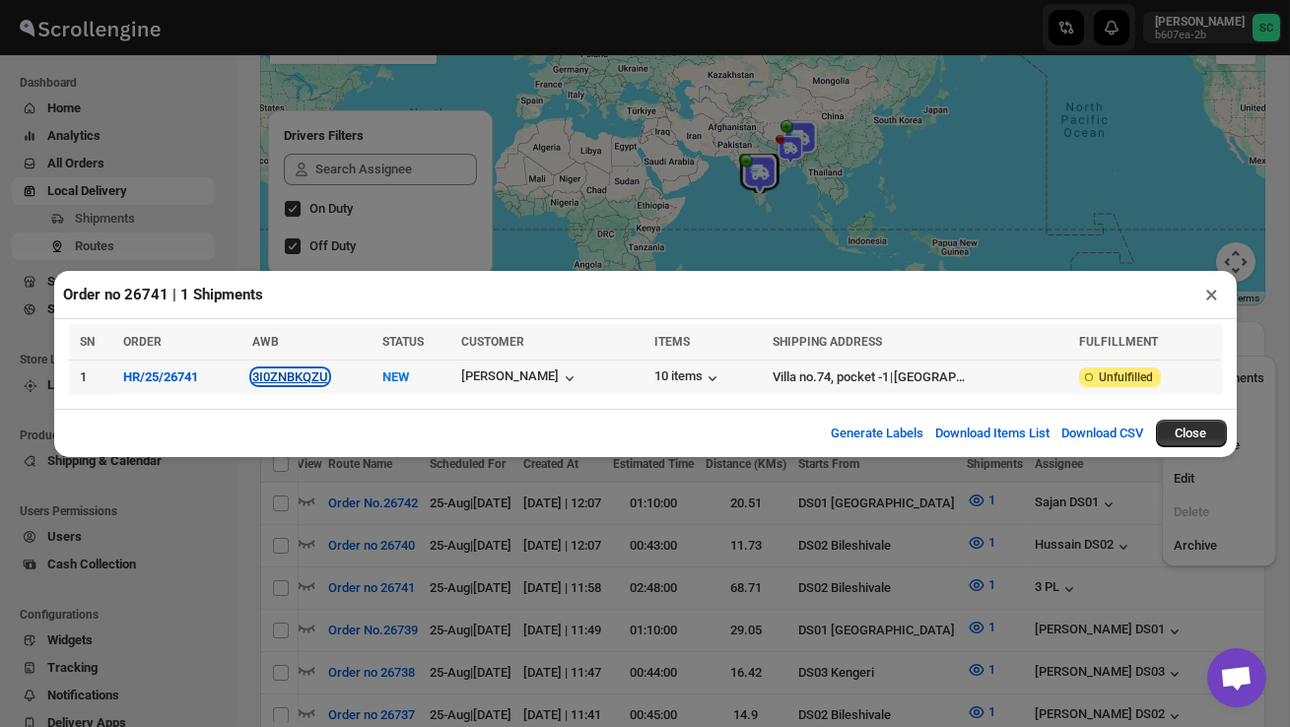
click at [311, 380] on button "3I0ZNBKQZU" at bounding box center [290, 376] width 76 height 15
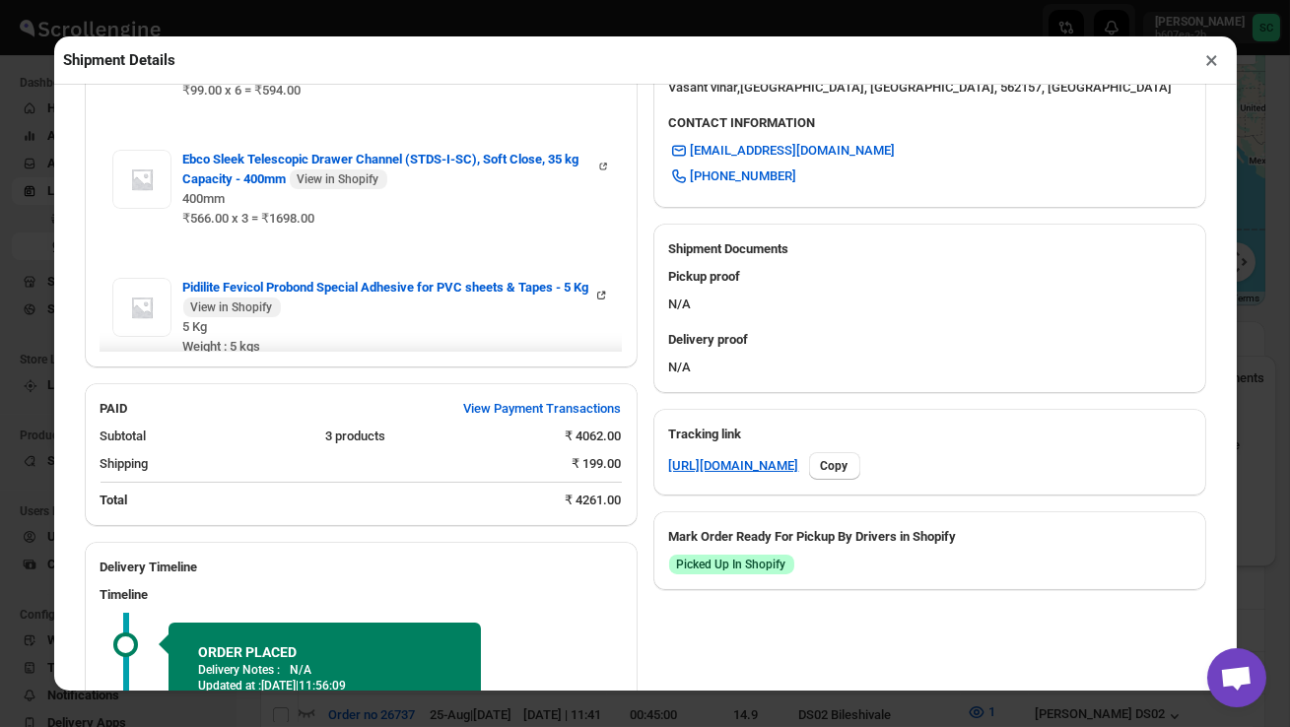
scroll to position [875, 0]
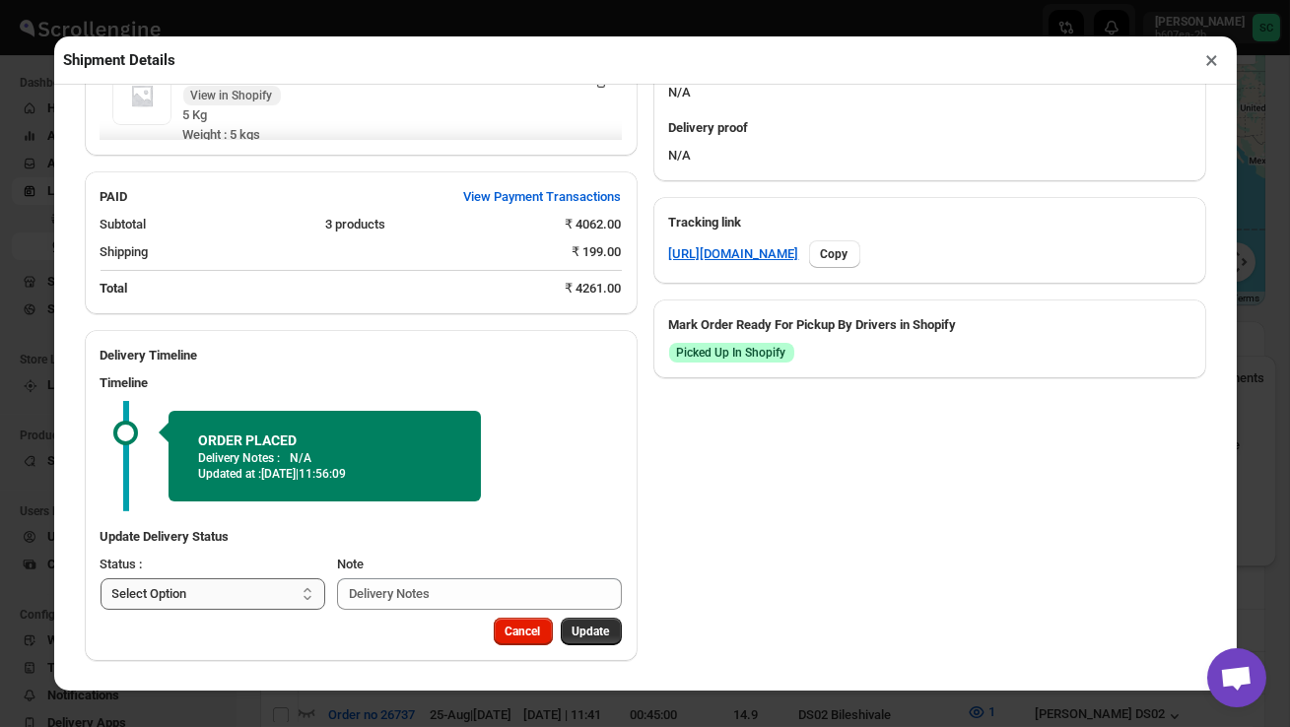
click at [255, 587] on select "Select Option PICKED UP OUT FOR DELIVERY RESCHEDULE DELIVERED CANCELLED" at bounding box center [213, 594] width 226 height 32
select select "PICKED_UP"
click at [590, 627] on span "Pick Products" at bounding box center [573, 632] width 74 height 16
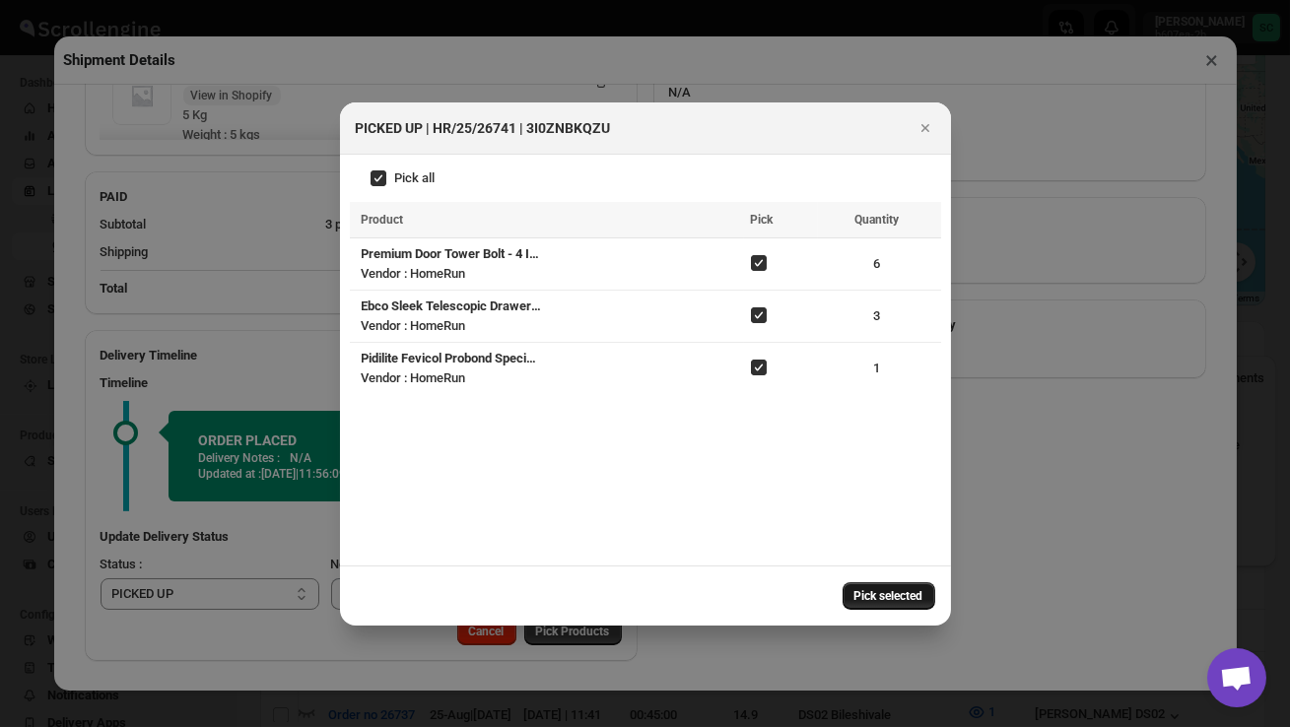
click at [889, 593] on span "Pick selected" at bounding box center [888, 596] width 69 height 16
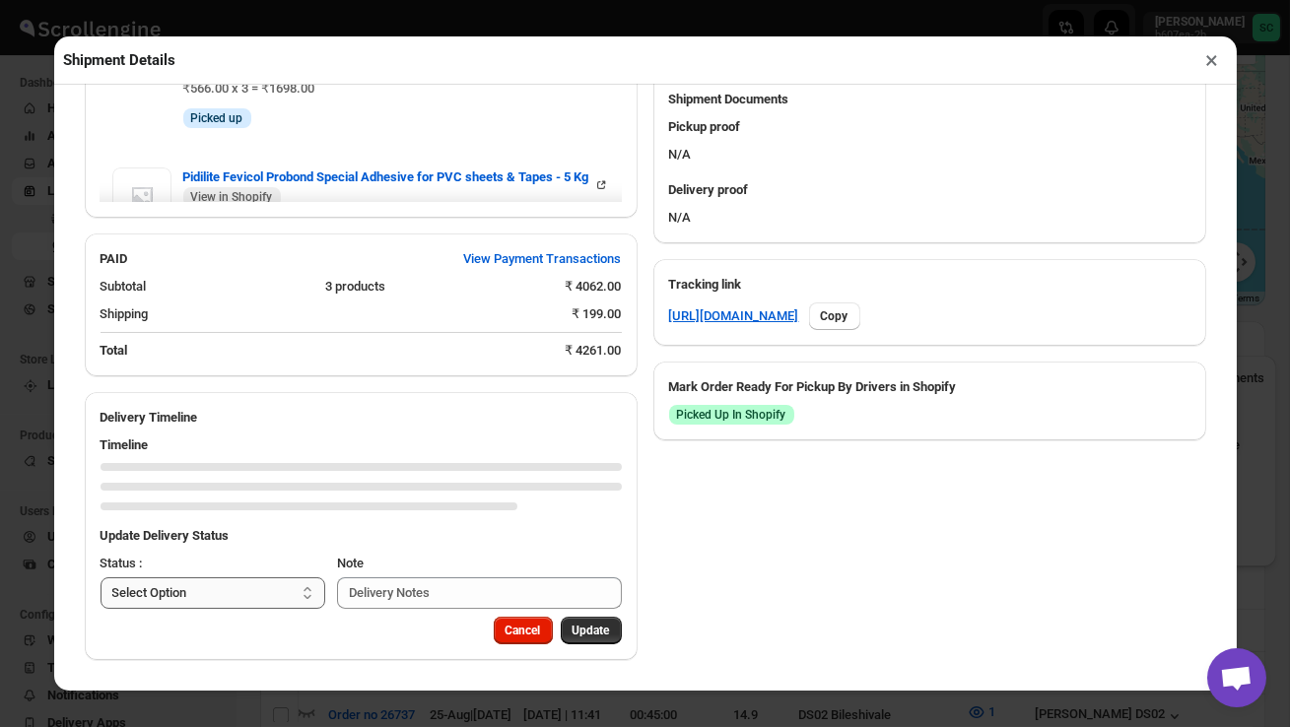
scroll to position [812, 0]
click at [249, 589] on select "Select Option PICKED UP OUT FOR DELIVERY RESCHEDULE DELIVERED CANCELLED" at bounding box center [213, 594] width 226 height 32
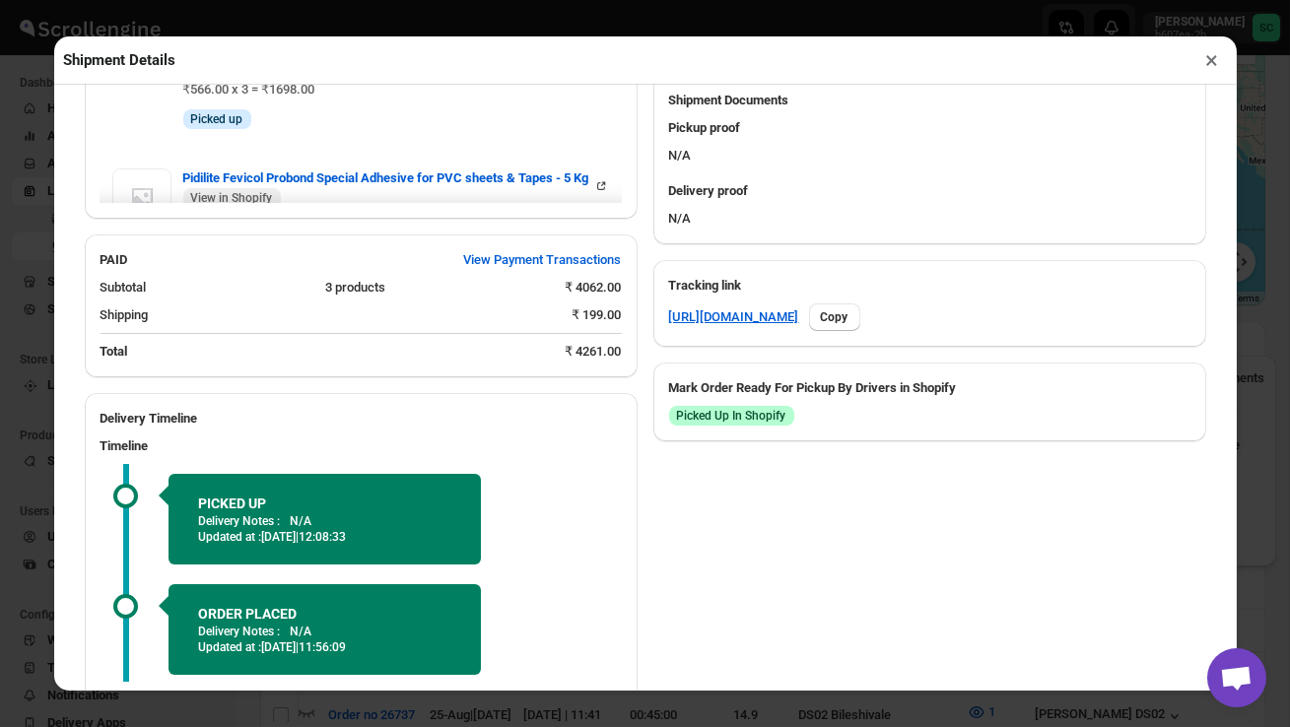
select select "OUT_FOR_DELIVERY"
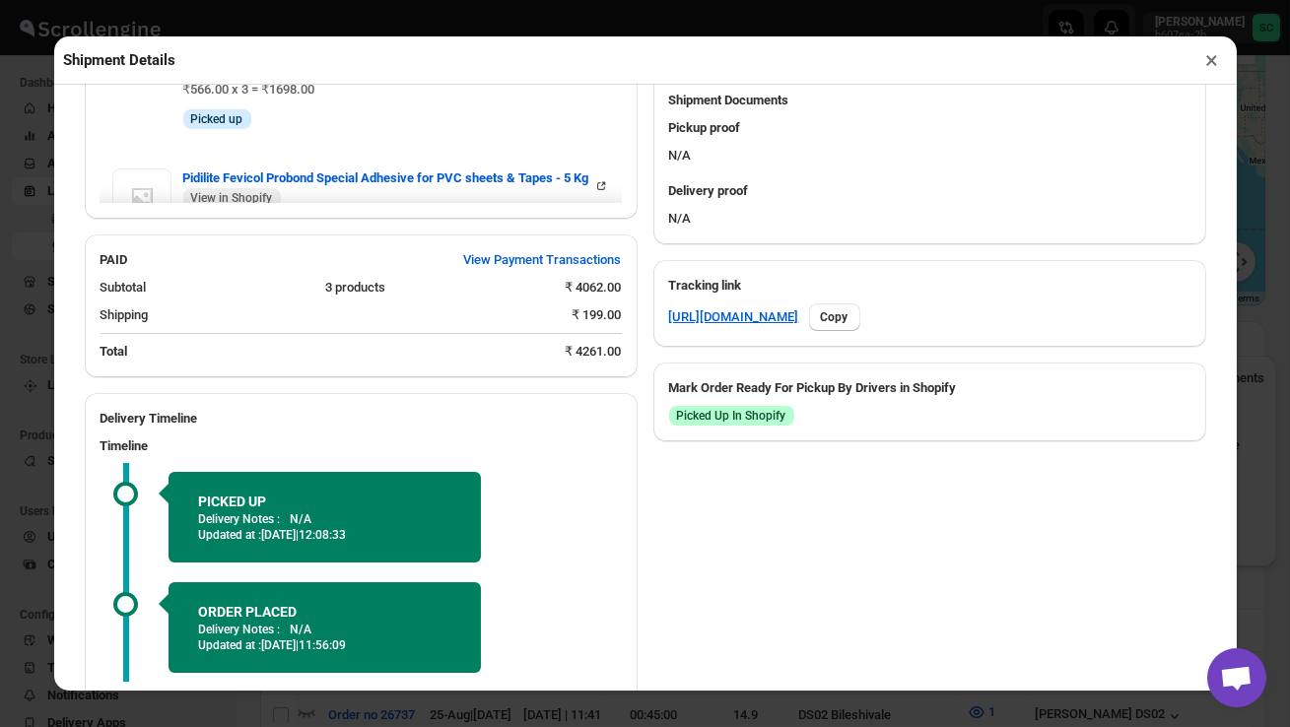
scroll to position [982, 0]
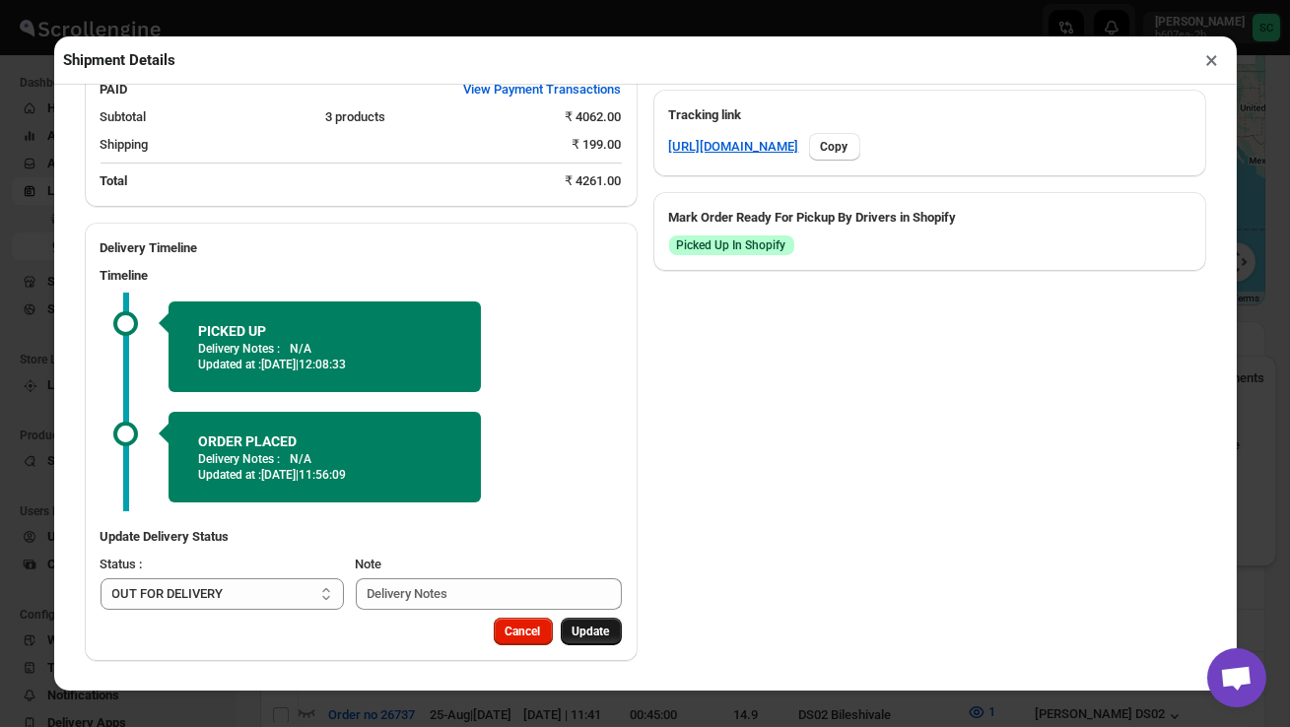
click at [596, 628] on span "Update" at bounding box center [590, 632] width 37 height 16
select select
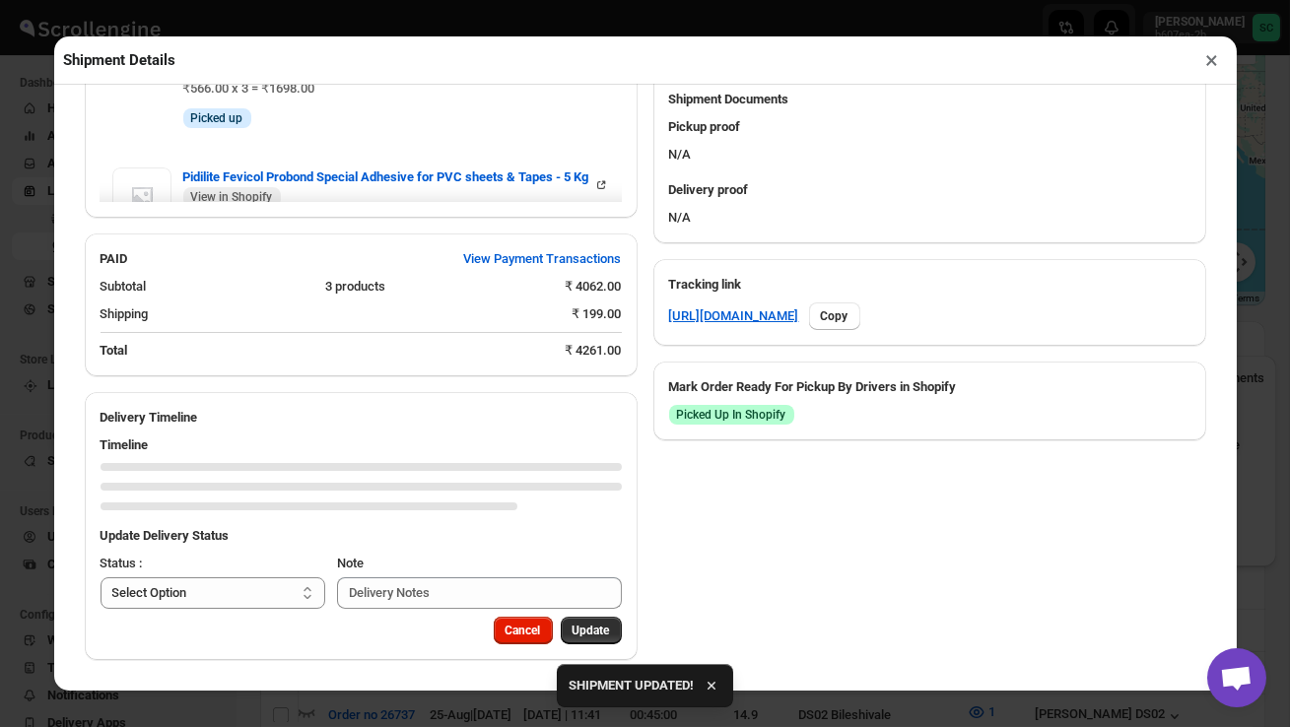
scroll to position [812, 0]
click at [1219, 57] on button "×" at bounding box center [1212, 60] width 29 height 28
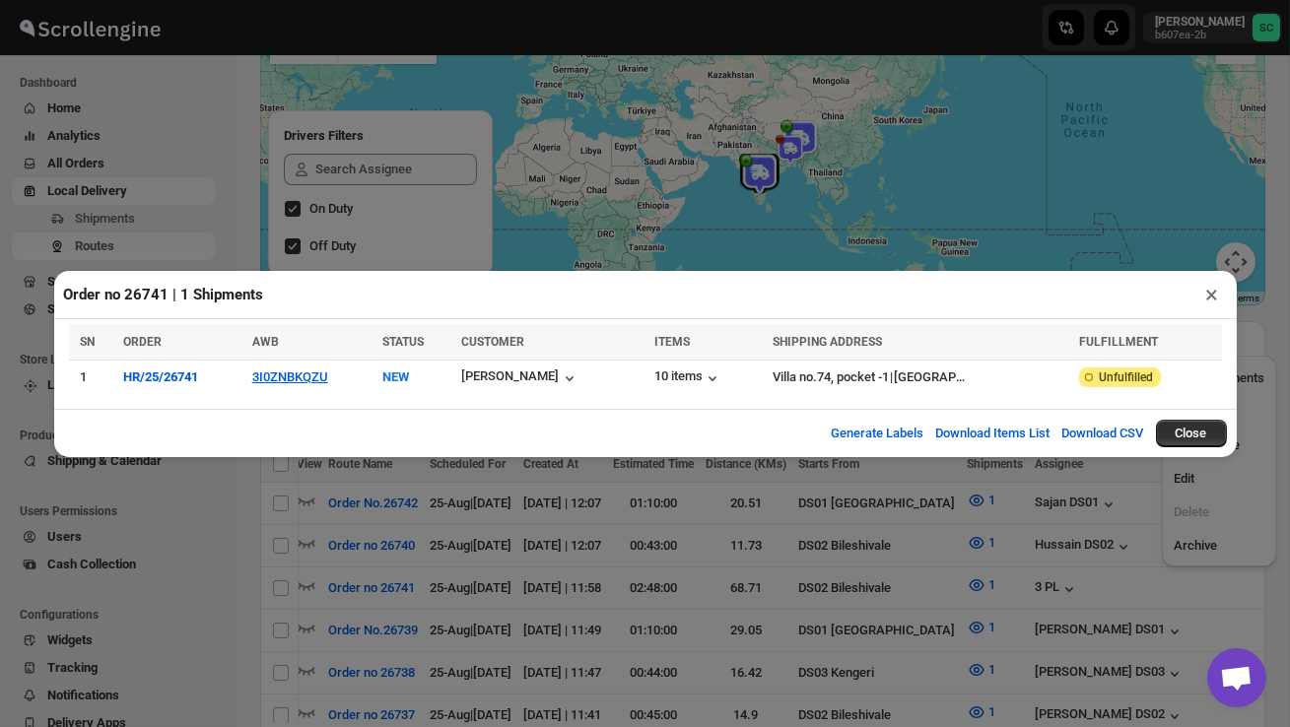
click at [1212, 289] on button "×" at bounding box center [1212, 295] width 29 height 28
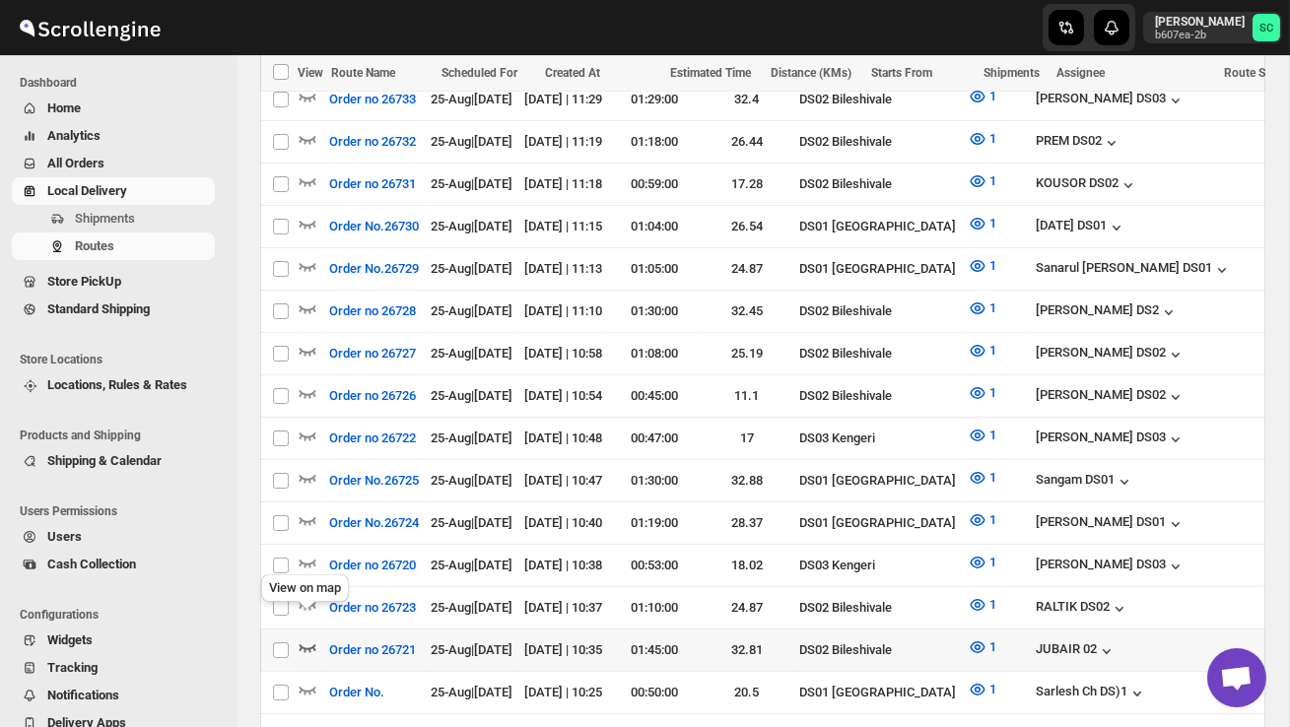
click at [306, 637] on icon "button" at bounding box center [308, 647] width 20 height 20
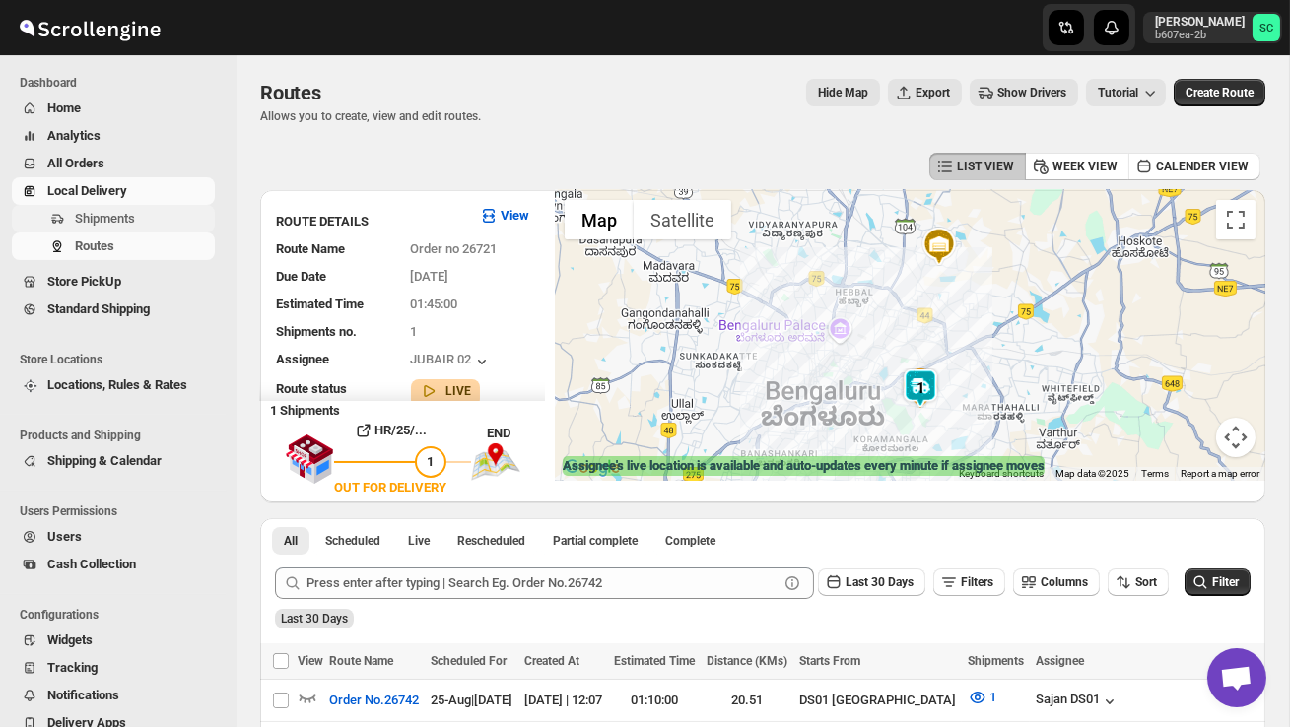
click at [131, 218] on span "Shipments" at bounding box center [105, 218] width 60 height 15
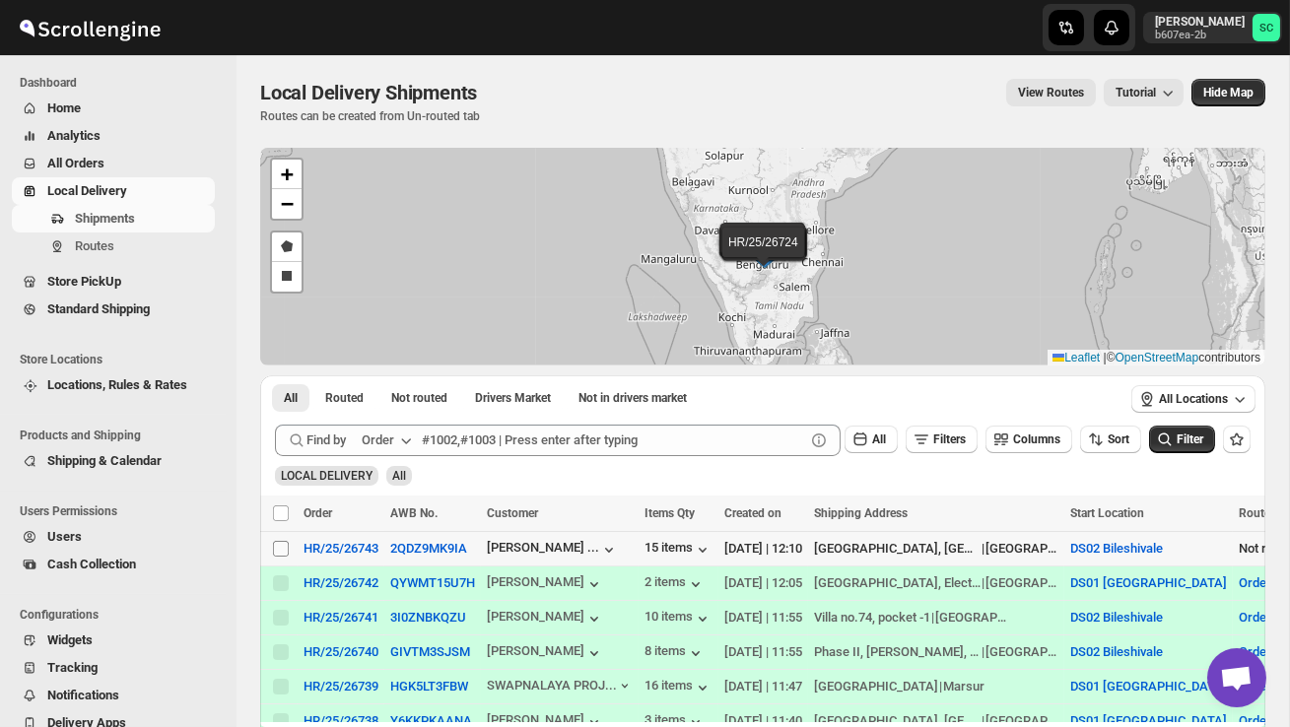
click at [283, 548] on input "Select shipment" at bounding box center [281, 549] width 16 height 16
checkbox input "true"
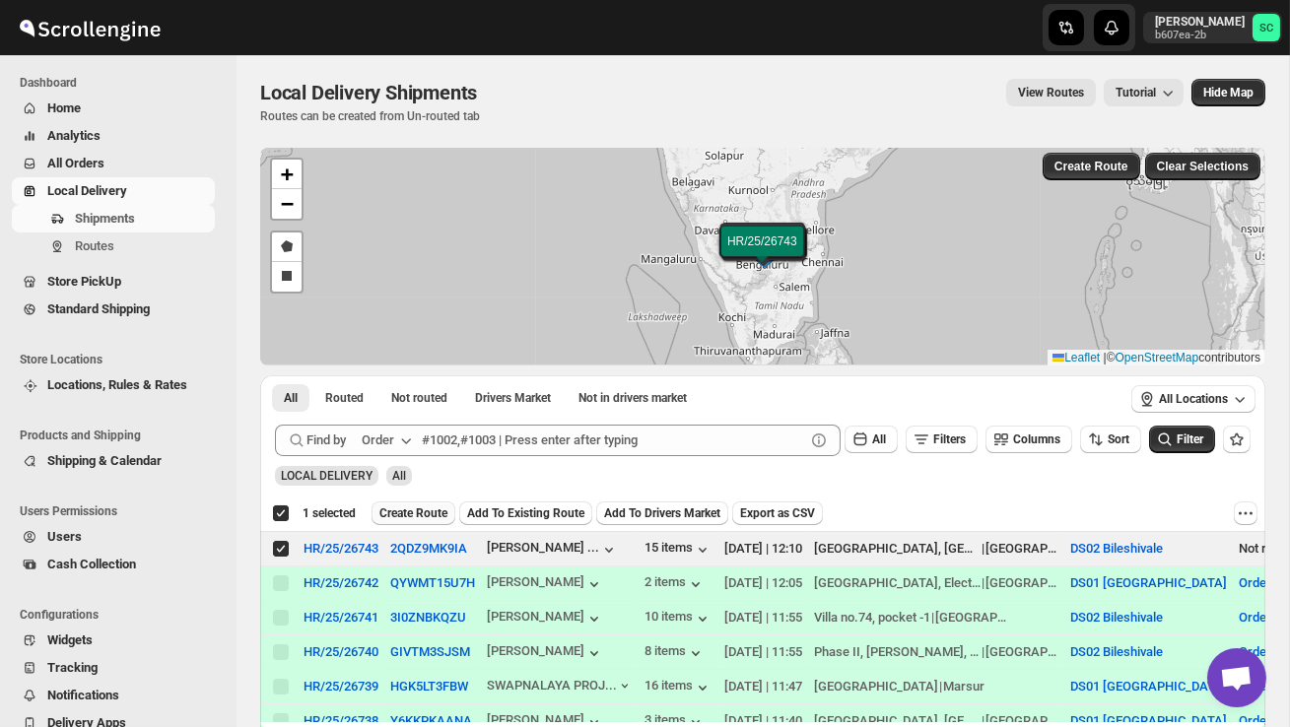
click at [414, 515] on span "Create Route" at bounding box center [413, 513] width 68 height 16
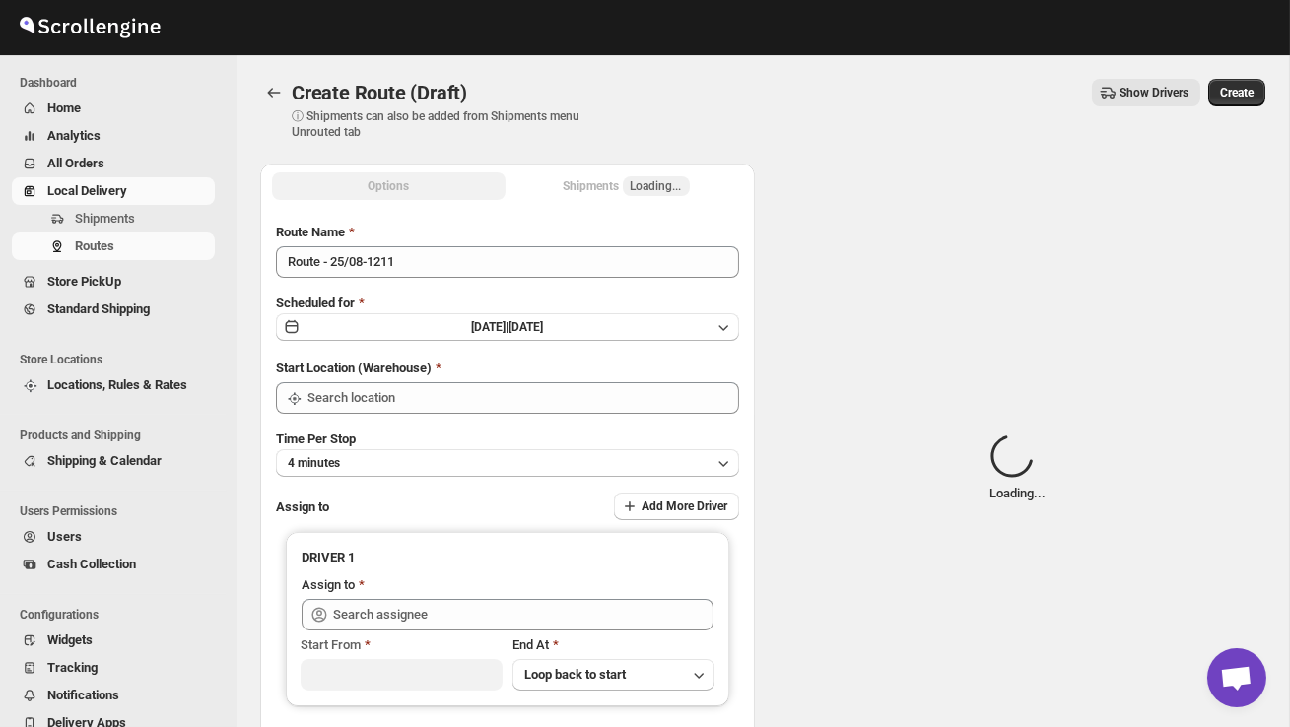
type input "DS02 Bileshivale"
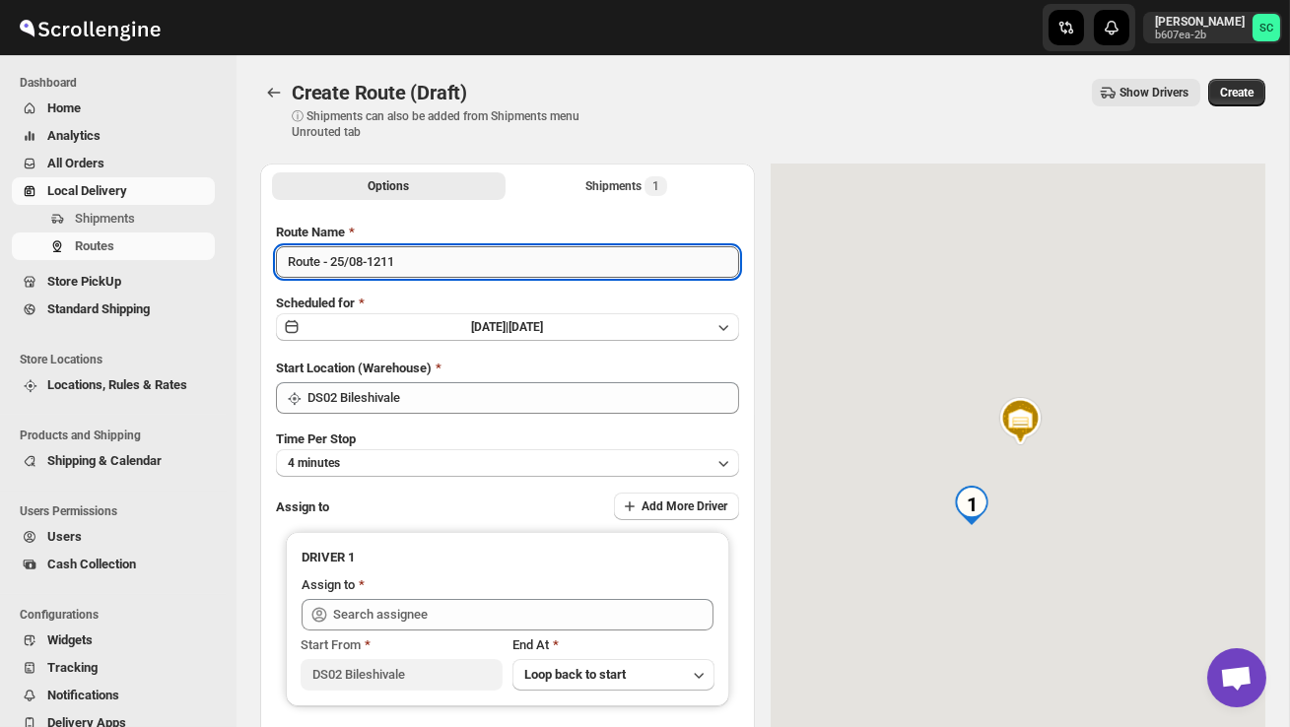
click at [424, 272] on input "Route - 25/08-1211" at bounding box center [507, 262] width 463 height 32
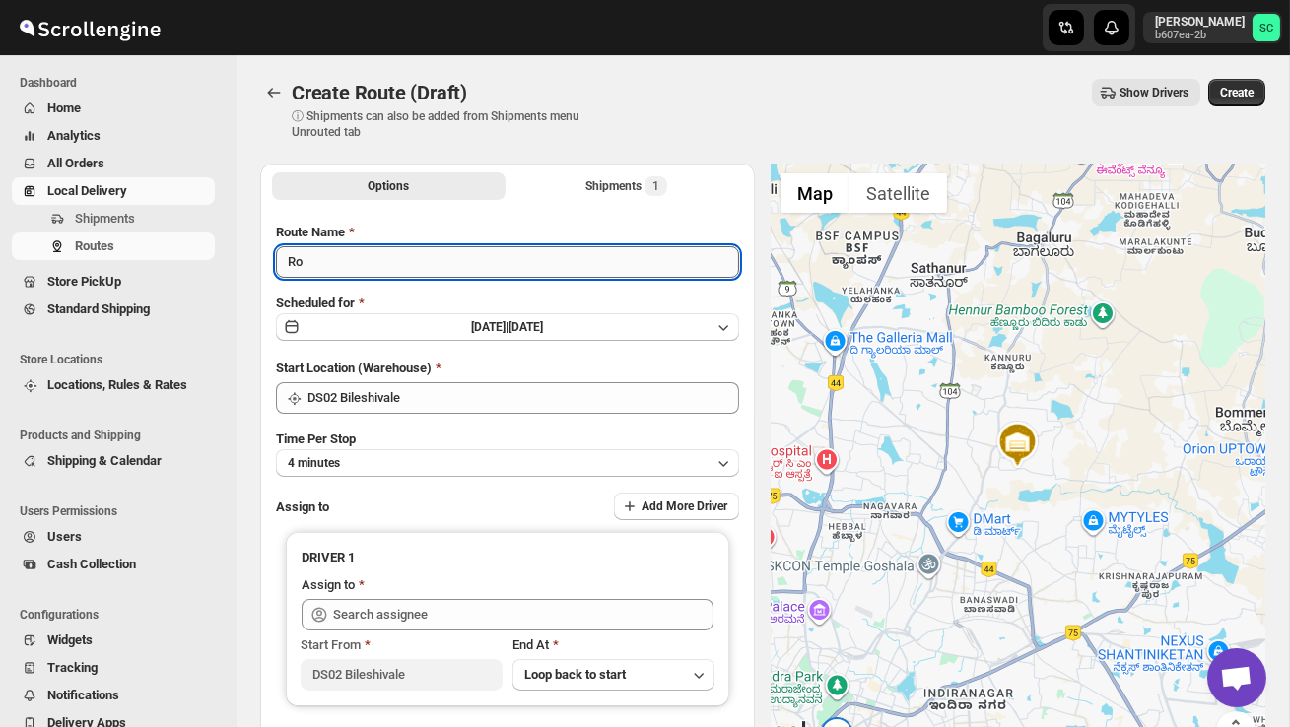
type input "R"
type input "Order no 26743"
click at [473, 451] on button "4 minutes" at bounding box center [507, 463] width 463 height 28
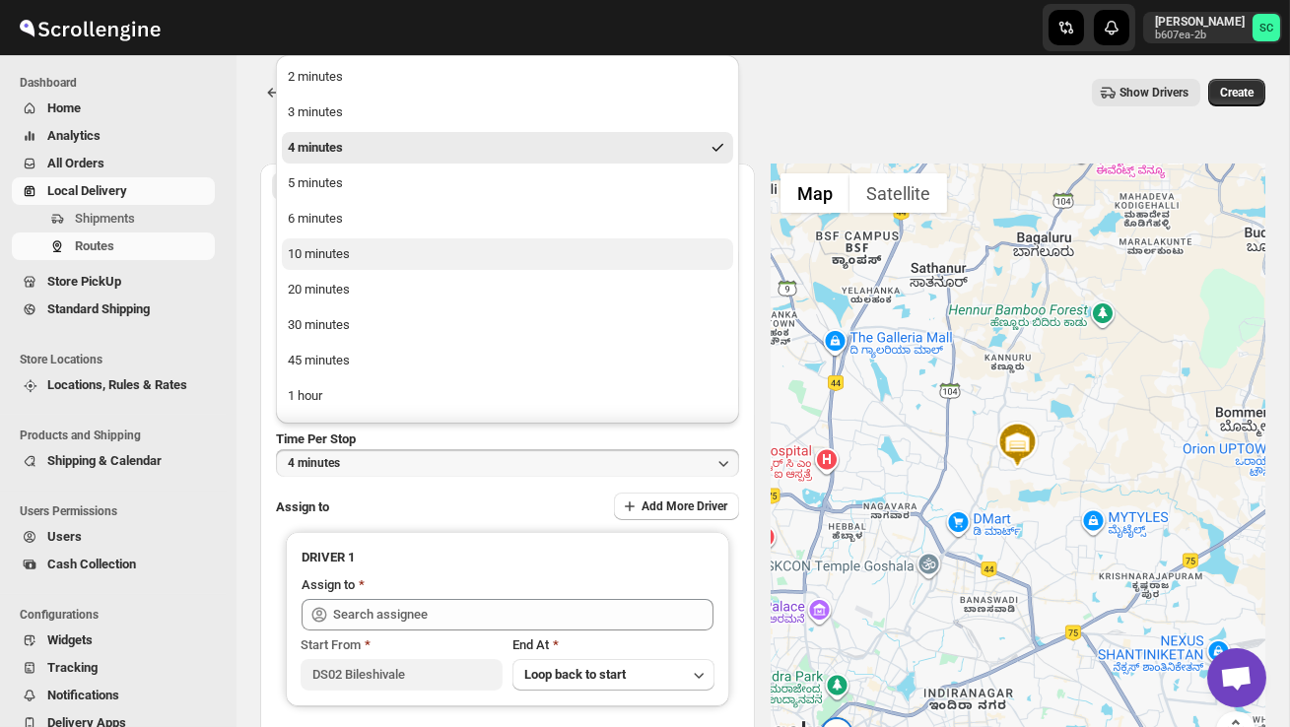
click at [379, 259] on button "10 minutes" at bounding box center [507, 254] width 451 height 32
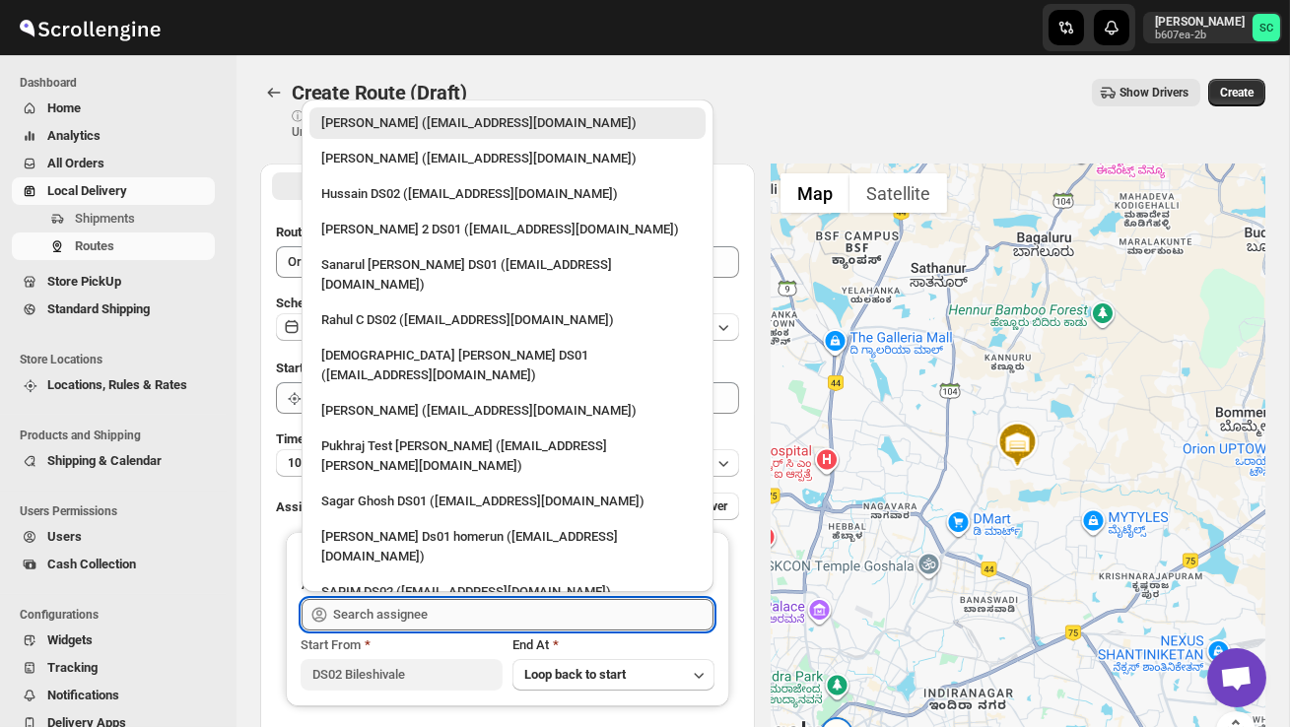
click at [411, 609] on input "text" at bounding box center [523, 615] width 380 height 32
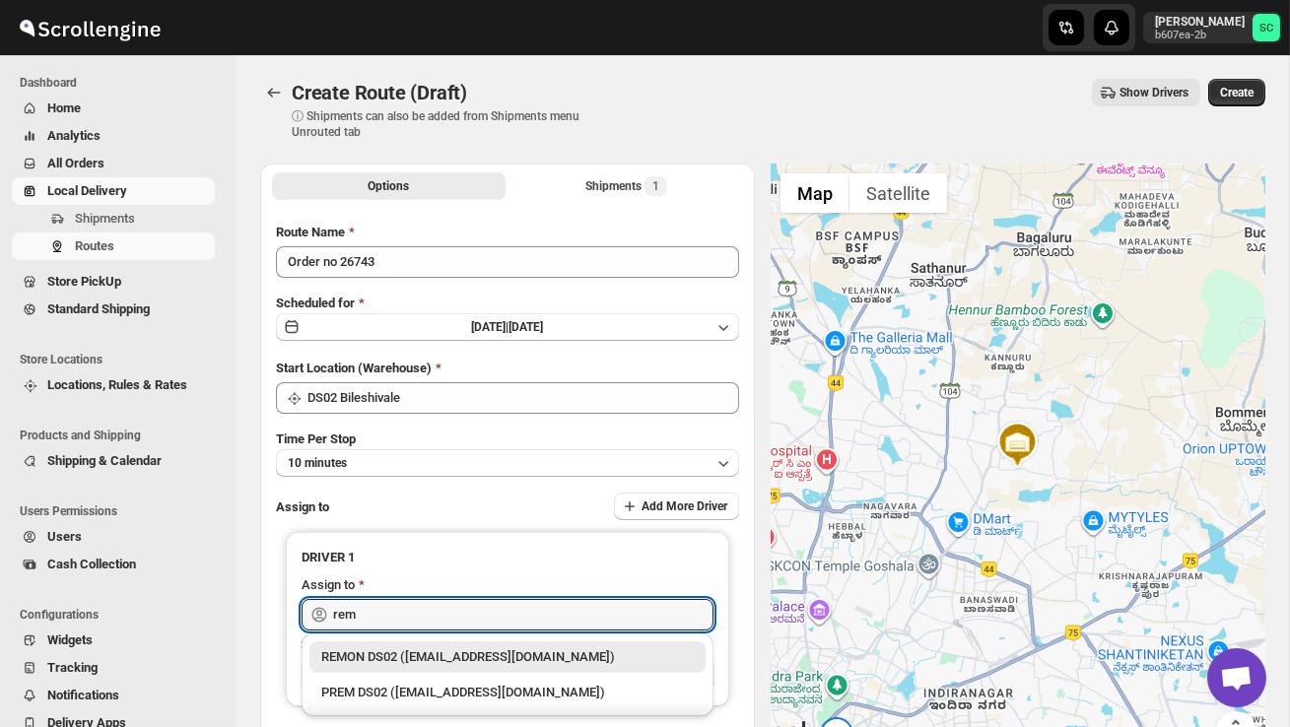
click at [456, 658] on div "REMON DS02 ([EMAIL_ADDRESS][DOMAIN_NAME])" at bounding box center [507, 657] width 372 height 20
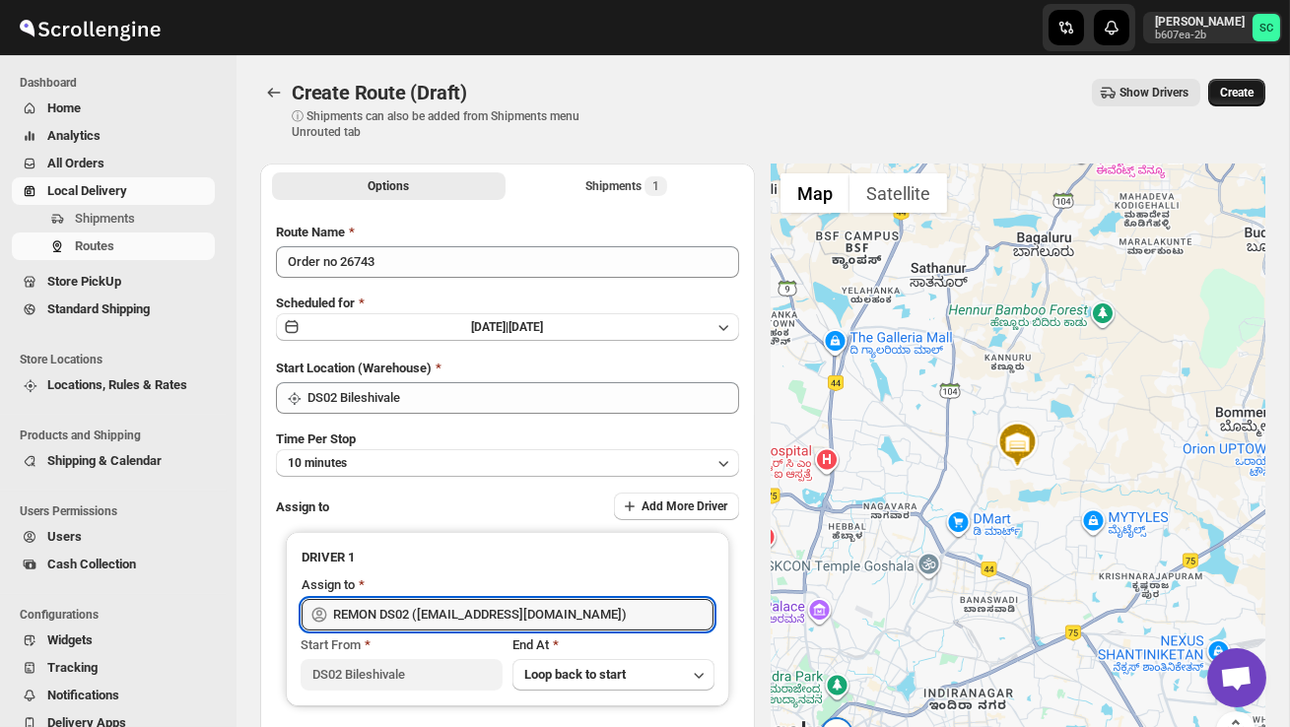
type input "REMON DS02 ([EMAIL_ADDRESS][DOMAIN_NAME])"
click at [1235, 96] on span "Create" at bounding box center [1236, 93] width 33 height 16
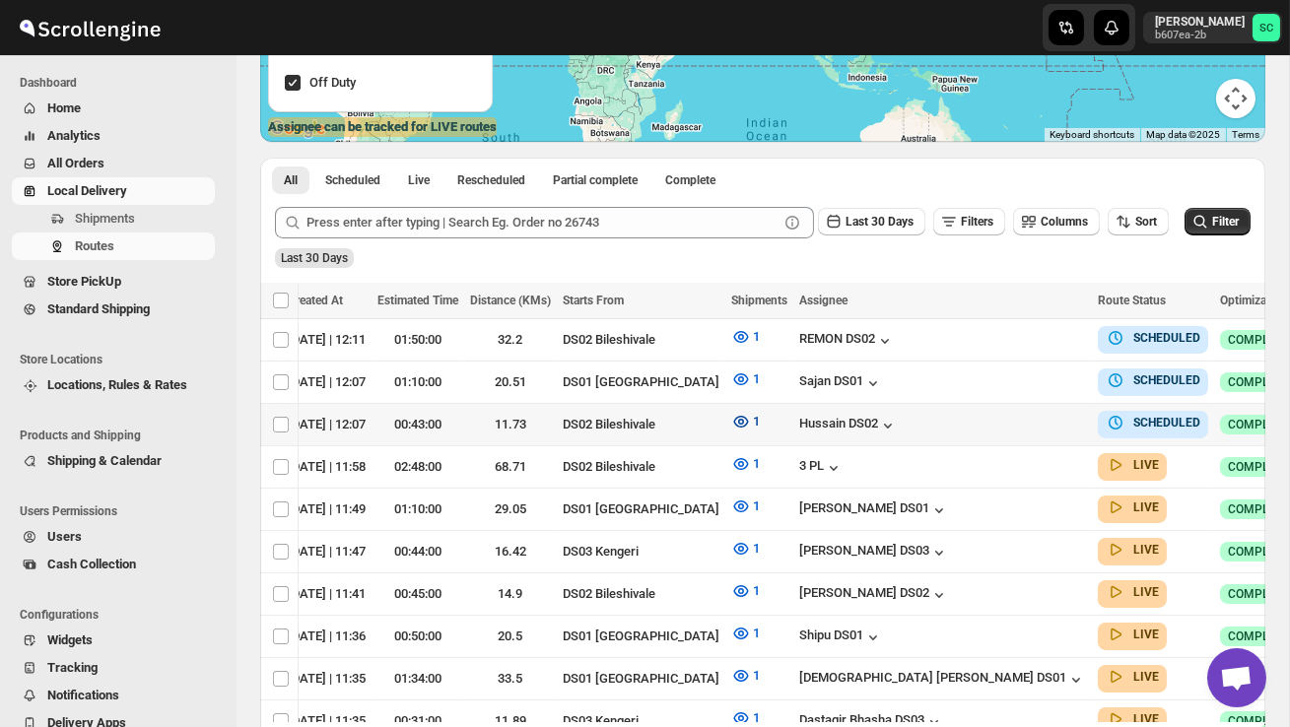
scroll to position [0, 262]
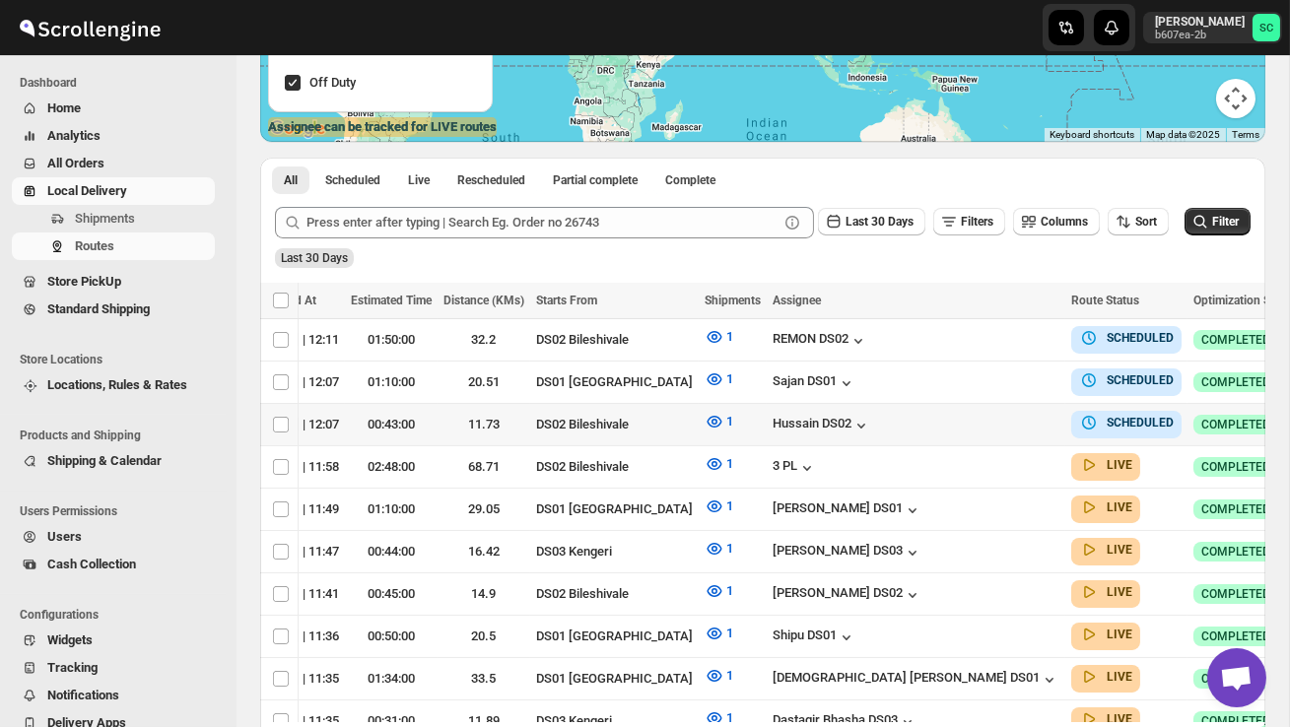
checkbox input "true"
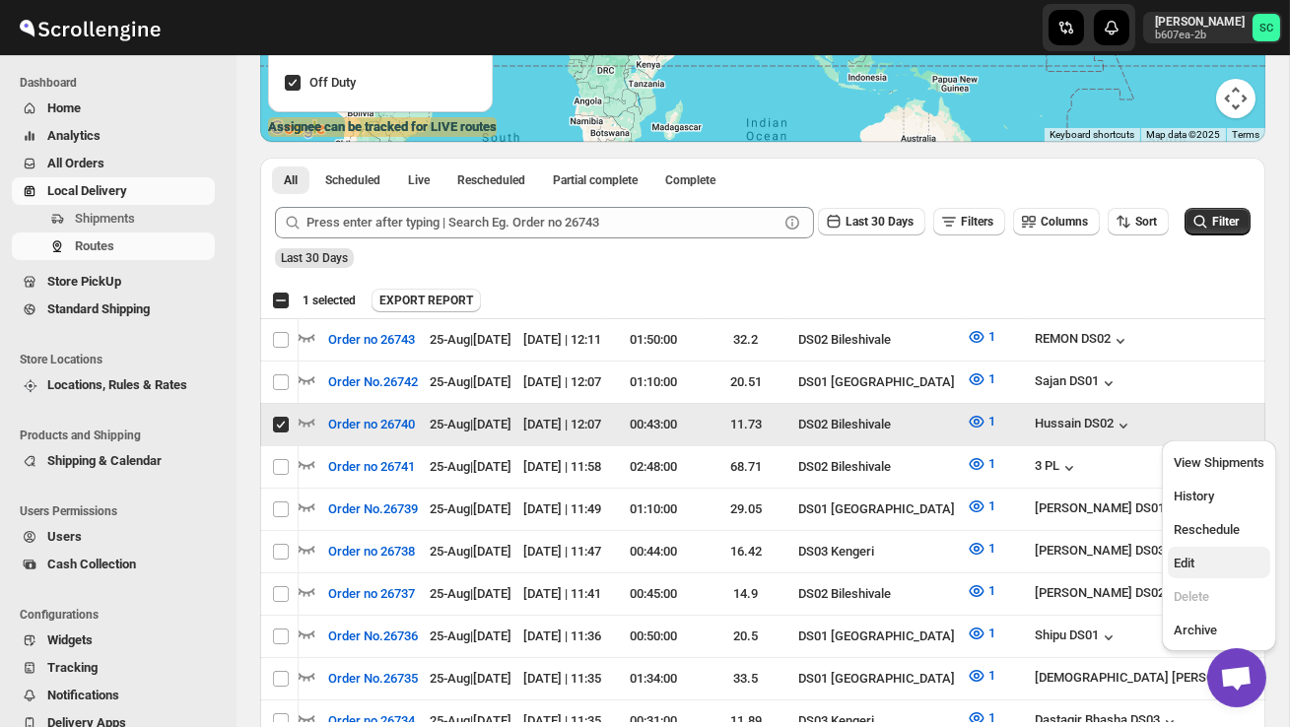
click at [1221, 561] on span "Edit" at bounding box center [1218, 564] width 91 height 20
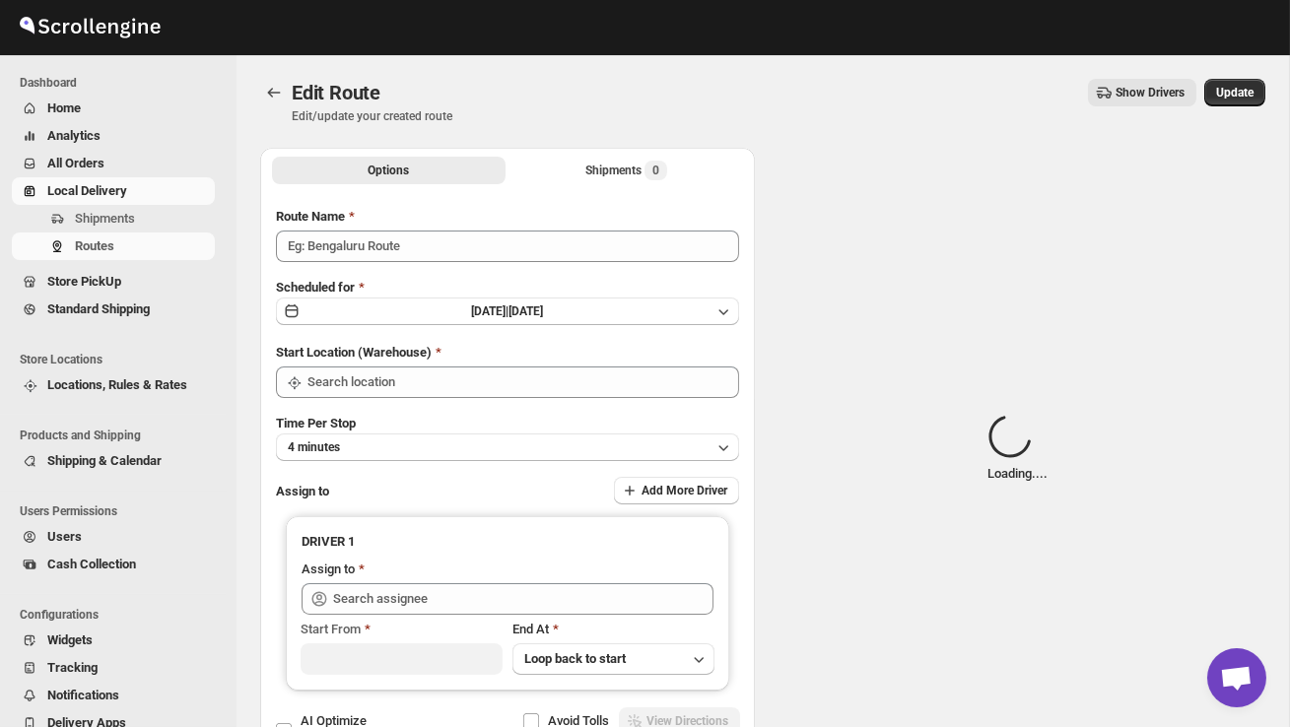
type input "Order no 26740"
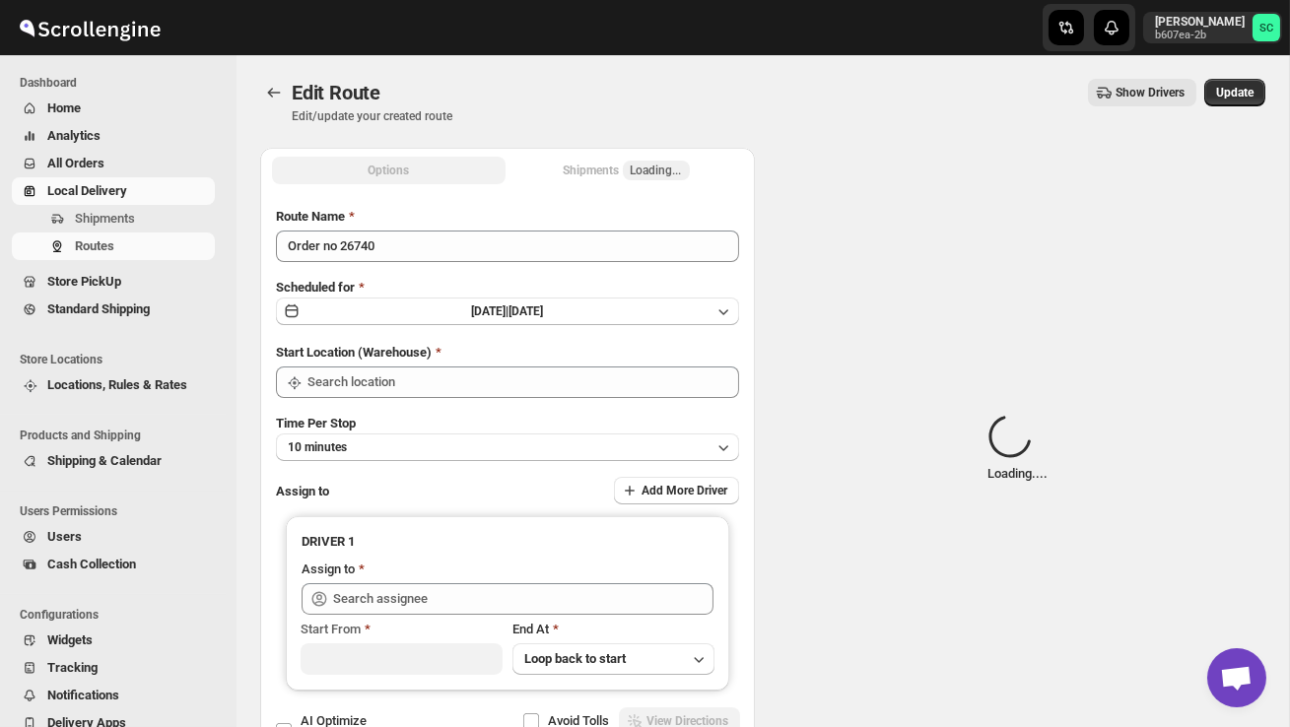
type input "DS02 Bileshivale"
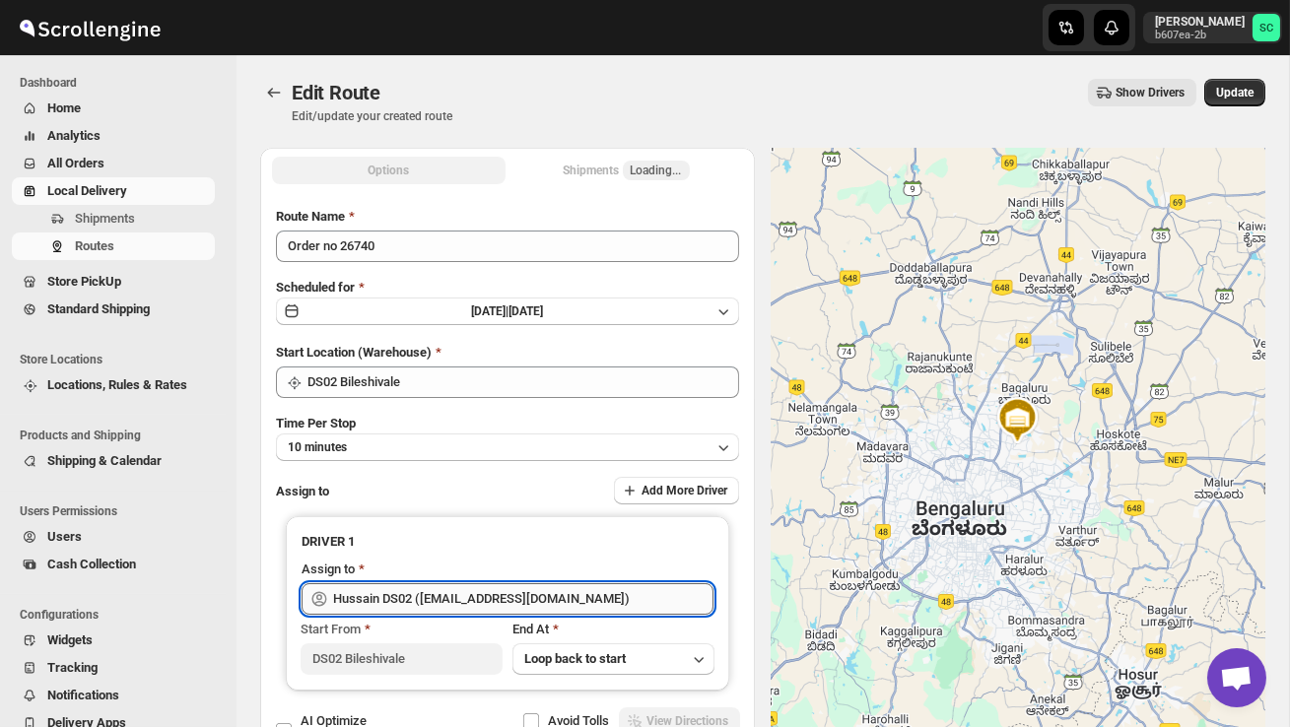
click at [605, 588] on input "Hussain DS02 ([EMAIL_ADDRESS][DOMAIN_NAME])" at bounding box center [523, 599] width 380 height 32
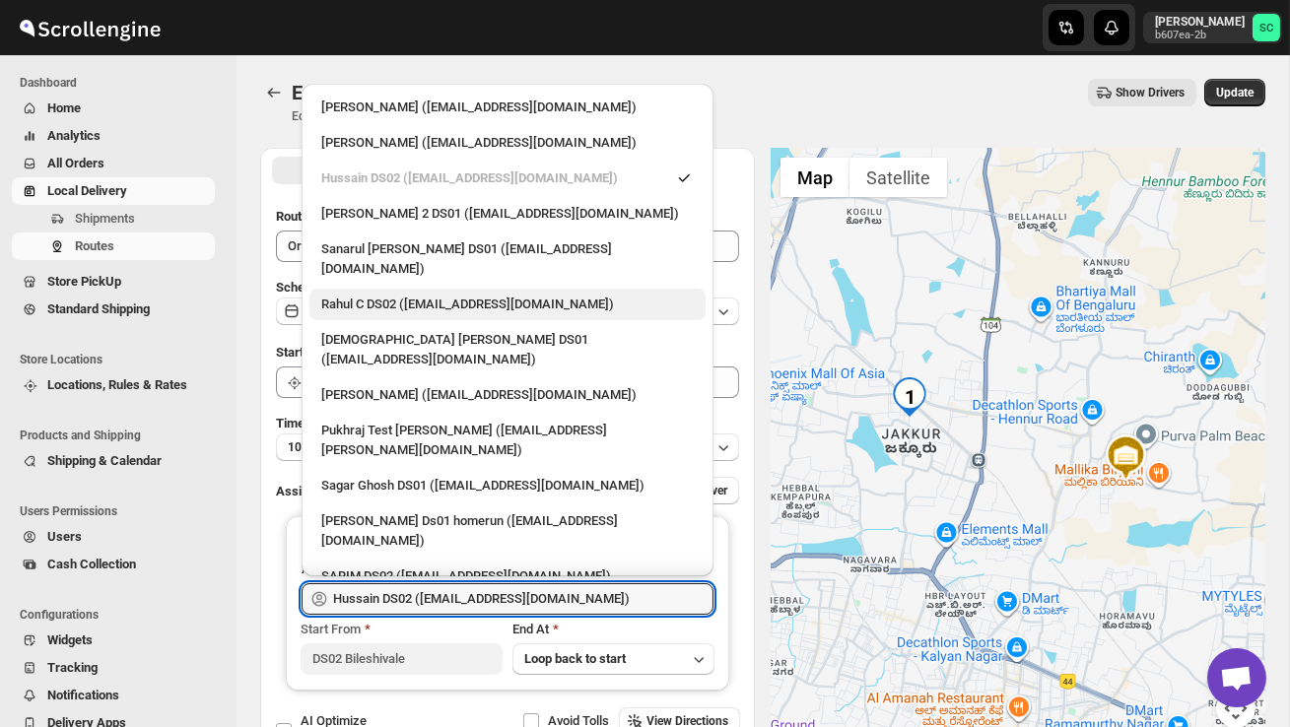
click at [477, 295] on div "Rahul C DS02 ([EMAIL_ADDRESS][DOMAIN_NAME])" at bounding box center [507, 305] width 372 height 20
type input "Rahul C DS02 ([EMAIL_ADDRESS][DOMAIN_NAME])"
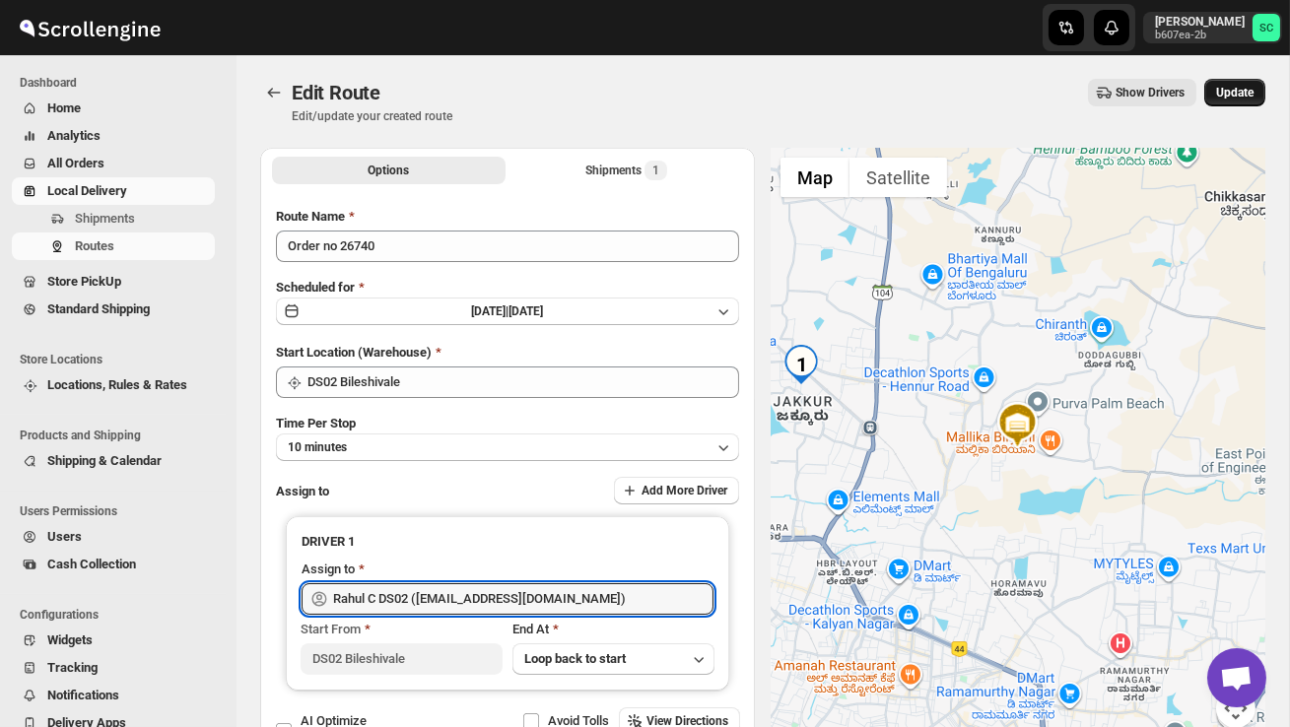
click at [1236, 100] on button "Update" at bounding box center [1234, 93] width 61 height 28
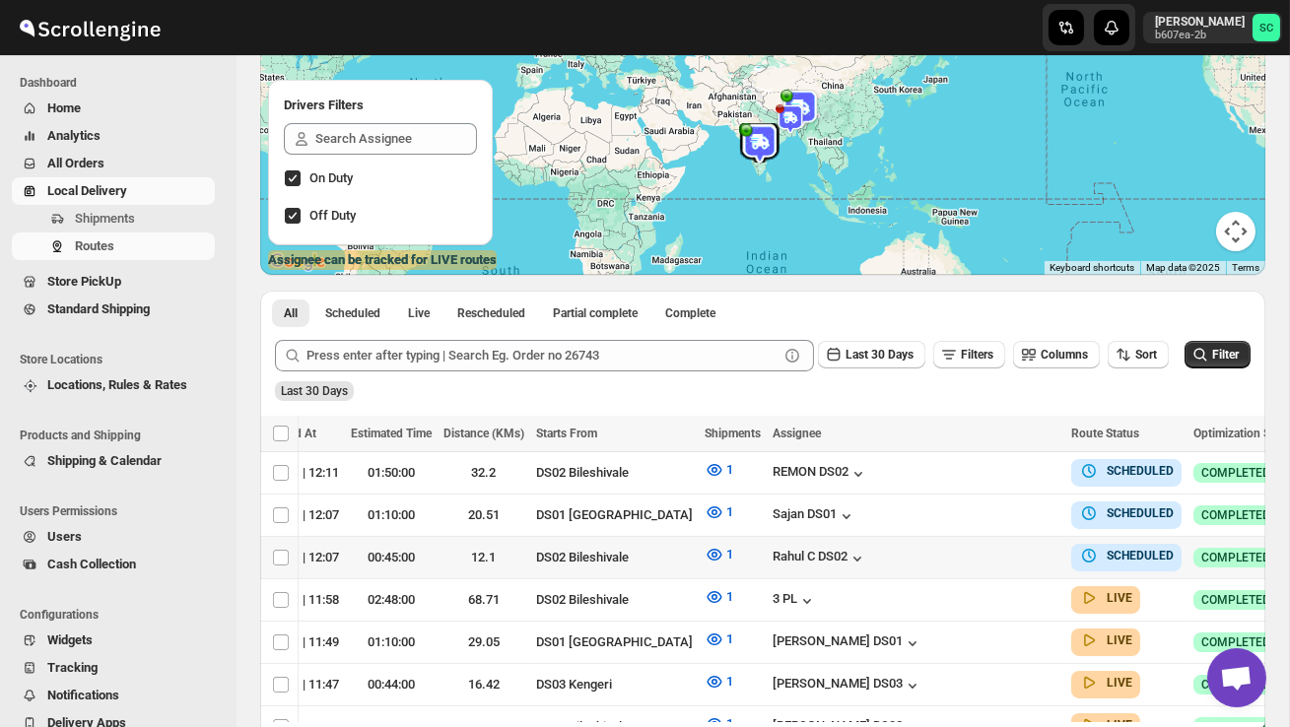
scroll to position [0, 262]
checkbox input "true"
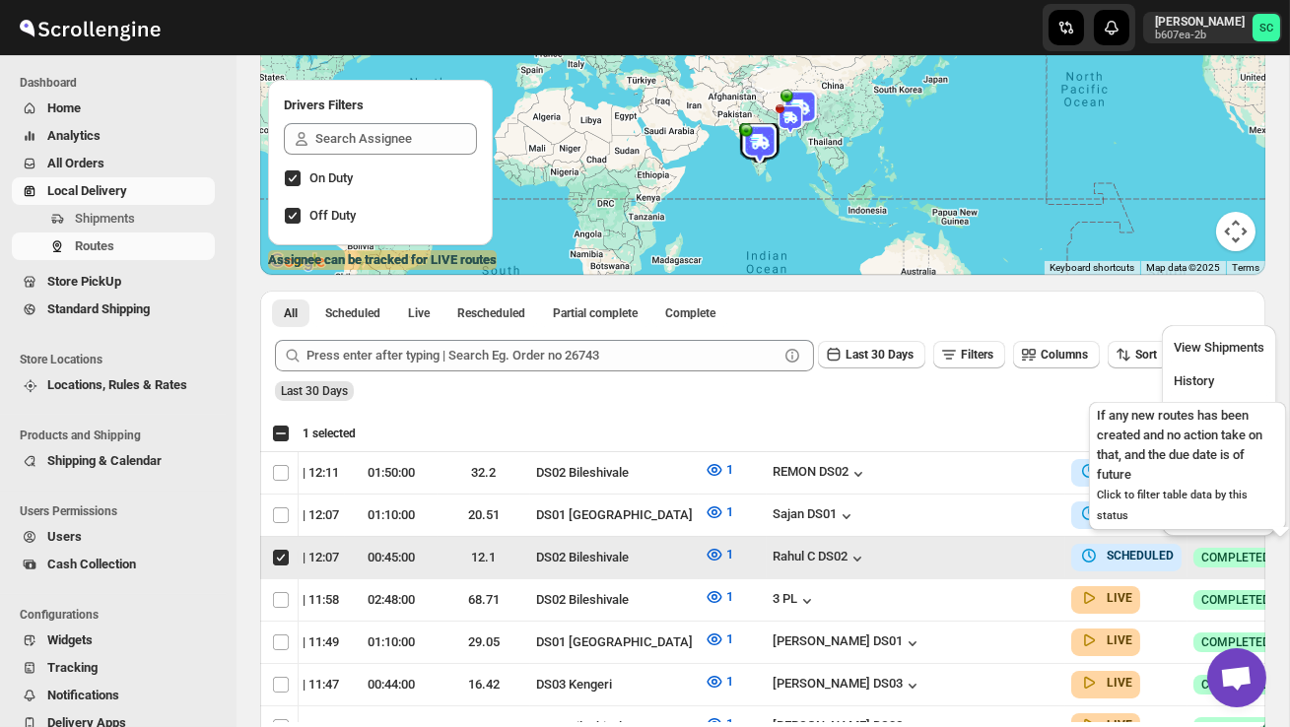
scroll to position [0, 1]
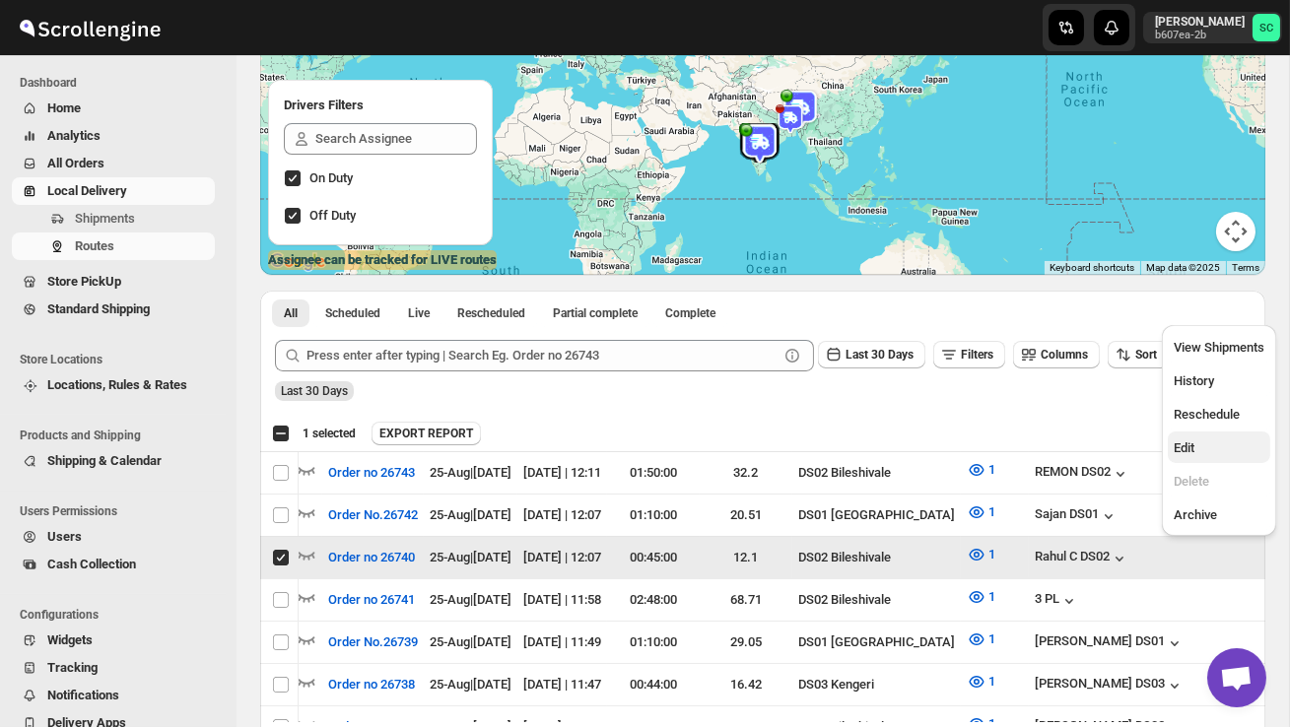
click at [1214, 440] on span "Edit" at bounding box center [1218, 448] width 91 height 20
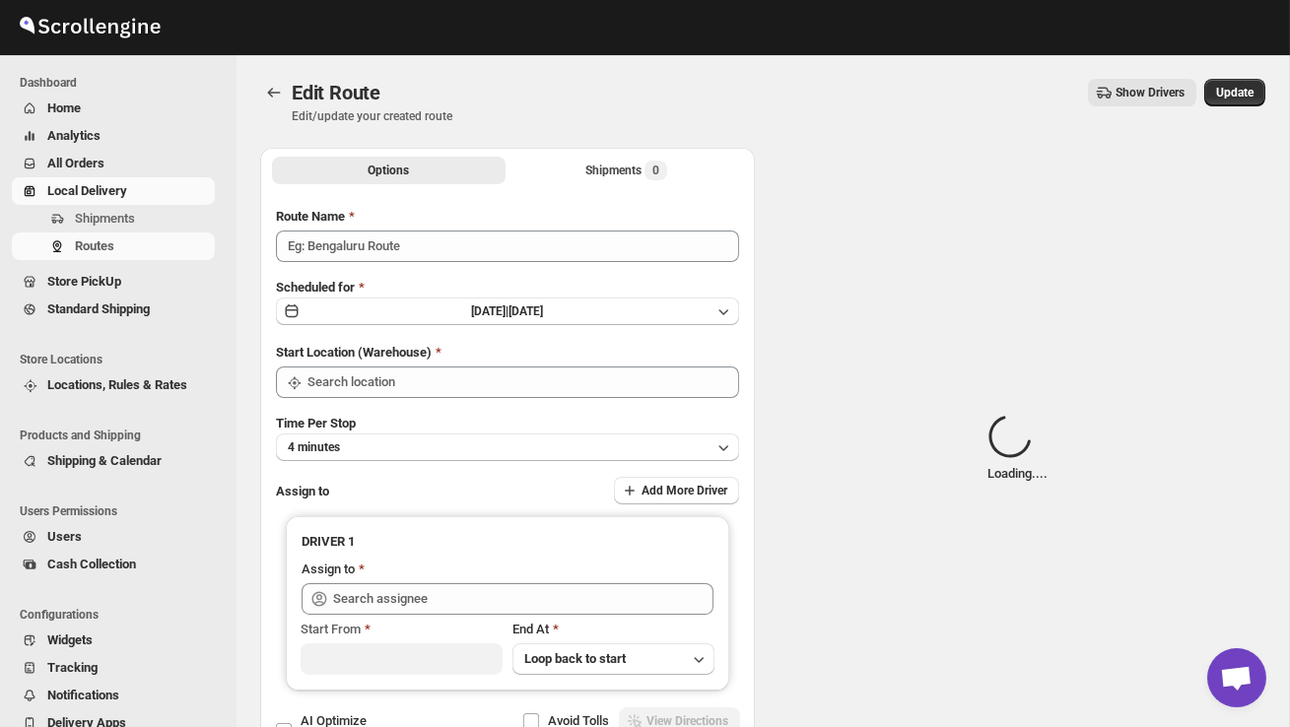
type input "Order no 26740"
type input "DS02 Bileshivale"
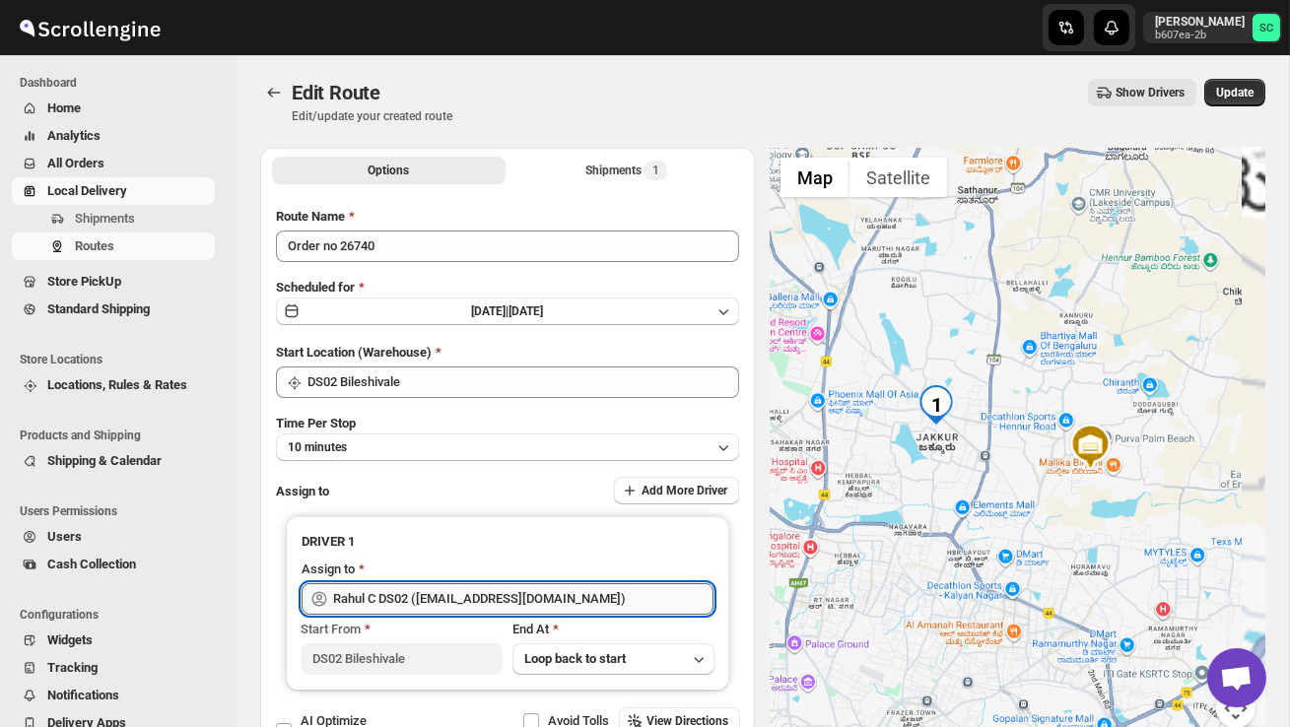
click at [604, 596] on input "Rahul C DS02 ([EMAIL_ADDRESS][DOMAIN_NAME])" at bounding box center [523, 599] width 380 height 32
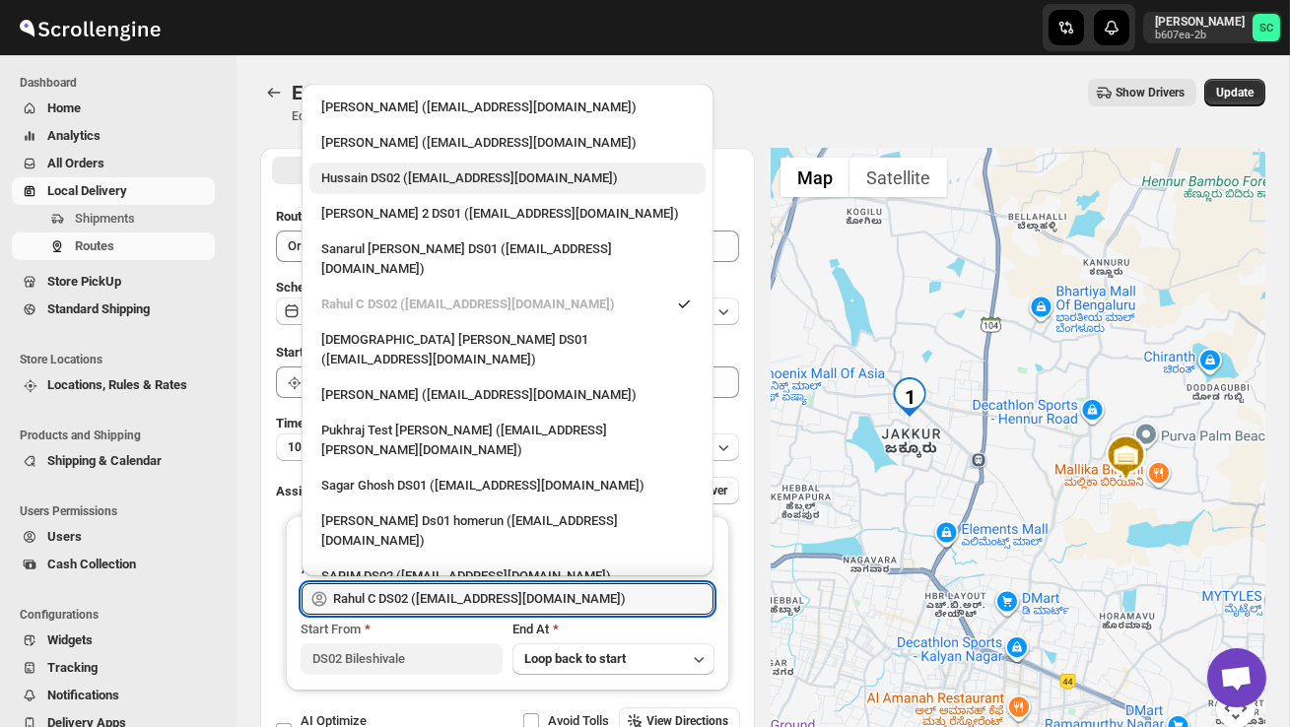
click at [513, 184] on div "Hussain DS02 ([EMAIL_ADDRESS][DOMAIN_NAME])" at bounding box center [507, 178] width 372 height 20
type input "Hussain DS02 ([EMAIL_ADDRESS][DOMAIN_NAME])"
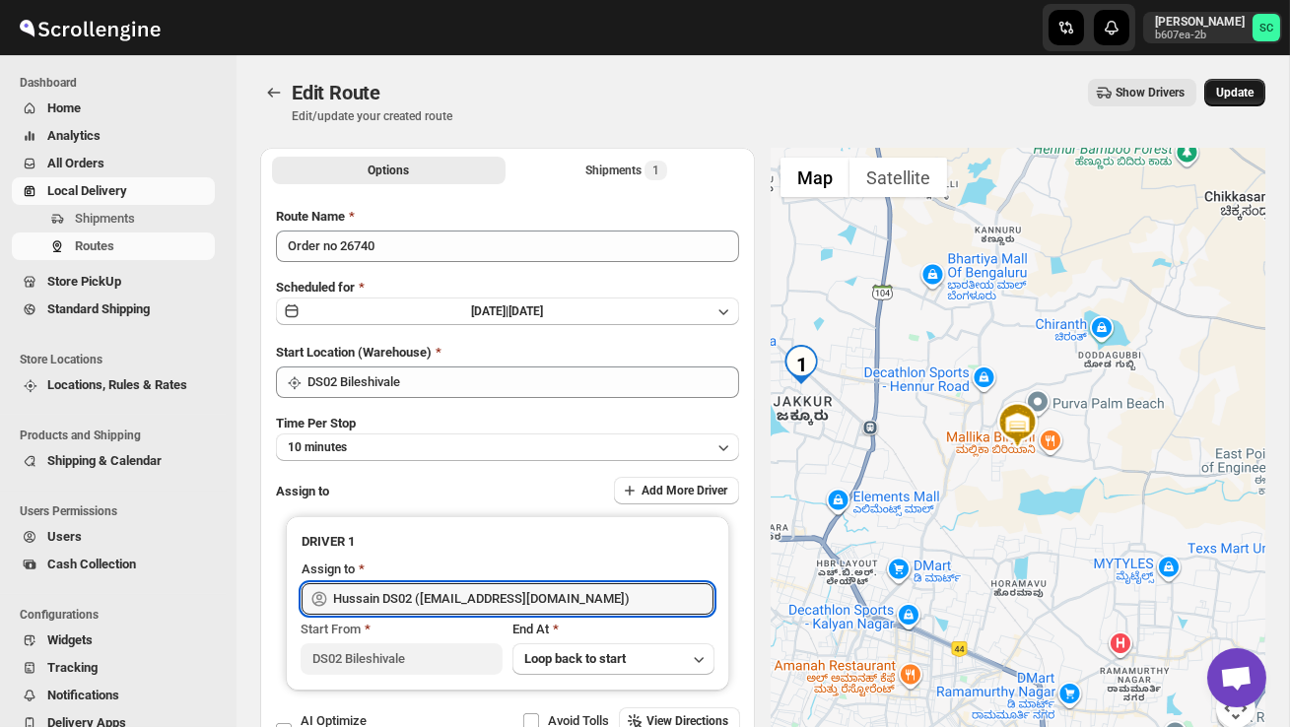
click at [1245, 86] on span "Update" at bounding box center [1234, 93] width 37 height 16
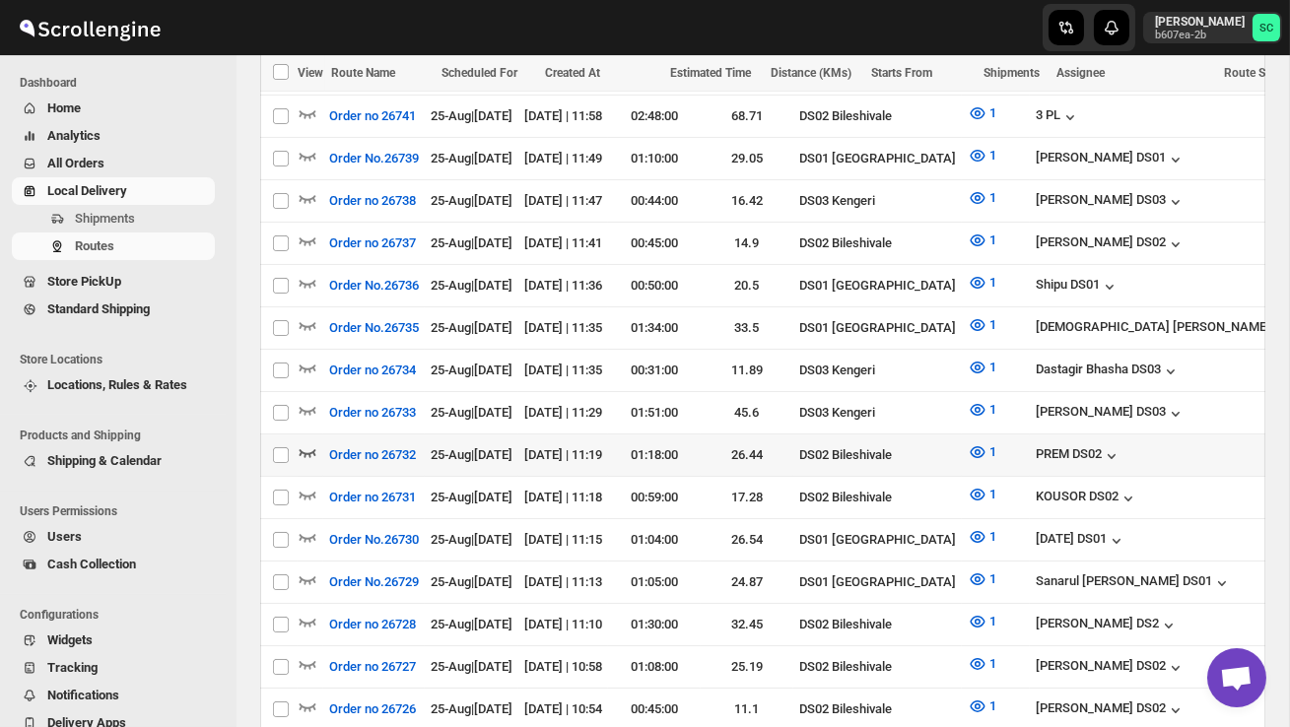
click at [314, 442] on icon "button" at bounding box center [308, 452] width 20 height 20
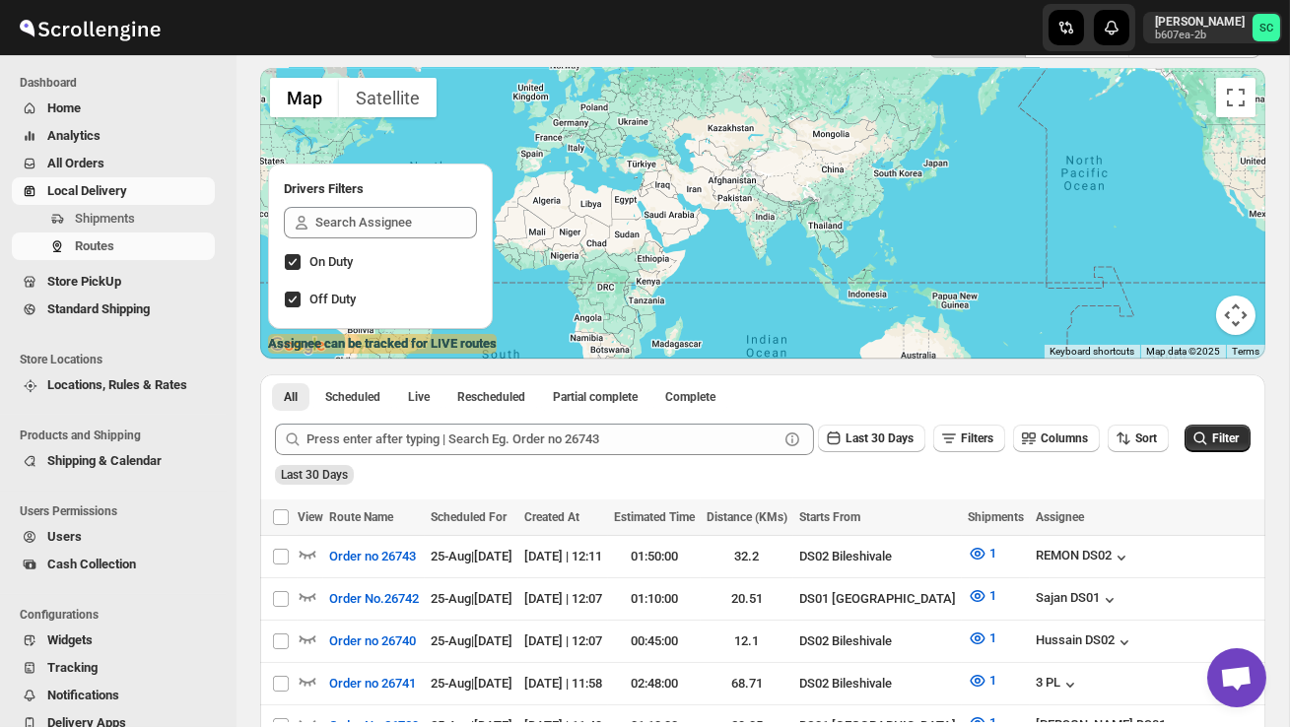
scroll to position [139, 0]
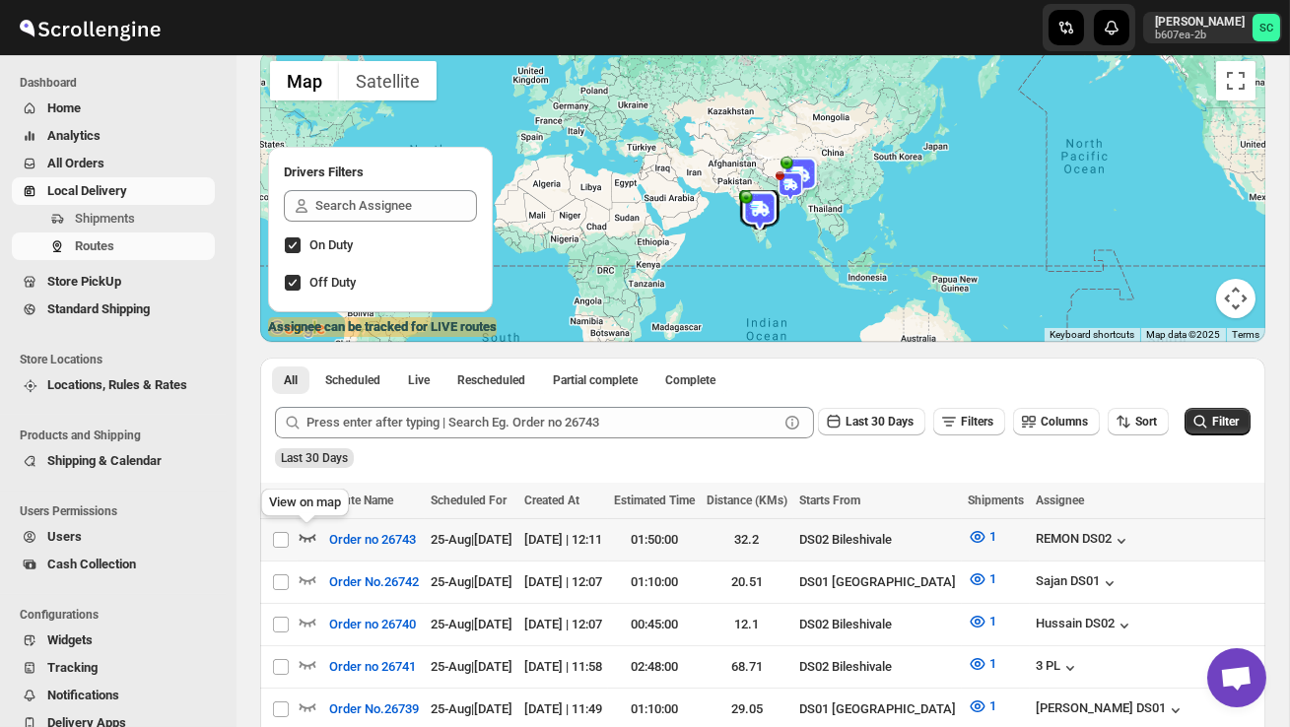
click at [312, 536] on icon "button" at bounding box center [307, 538] width 17 height 8
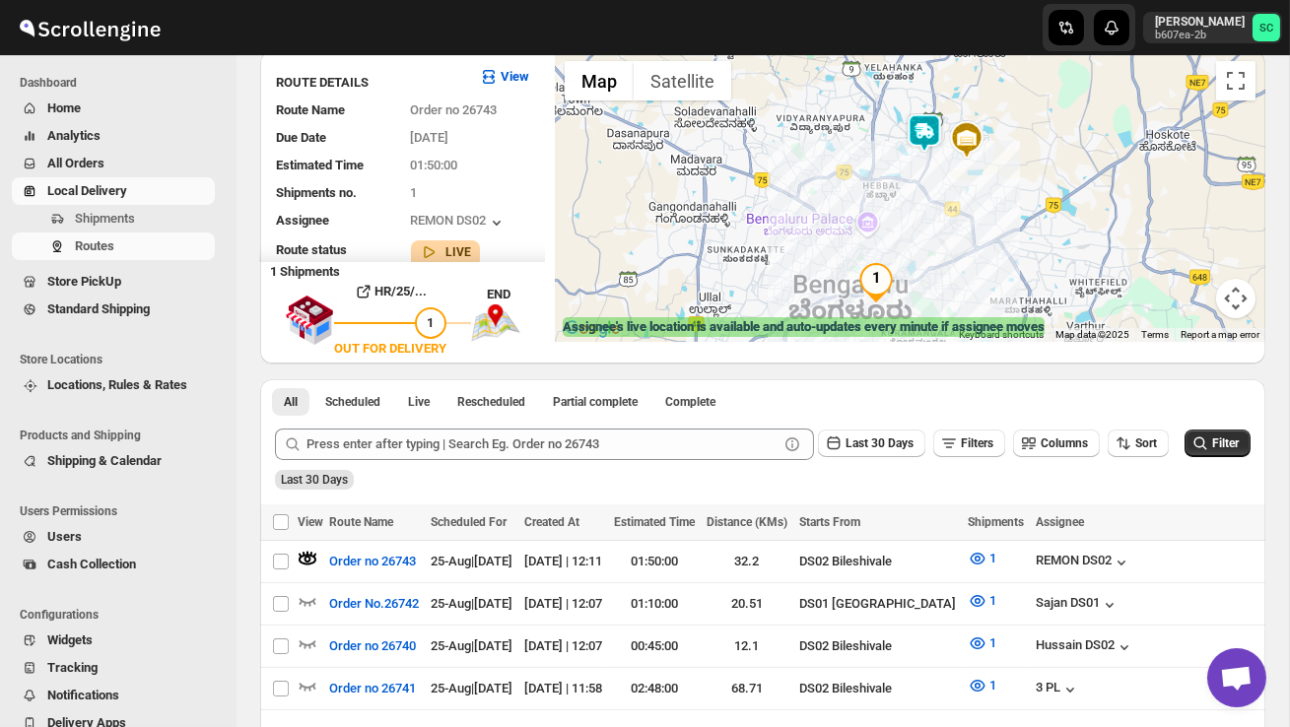
drag, startPoint x: 931, startPoint y: 258, endPoint x: 948, endPoint y: 309, distance: 53.9
click at [948, 308] on div at bounding box center [910, 196] width 710 height 291
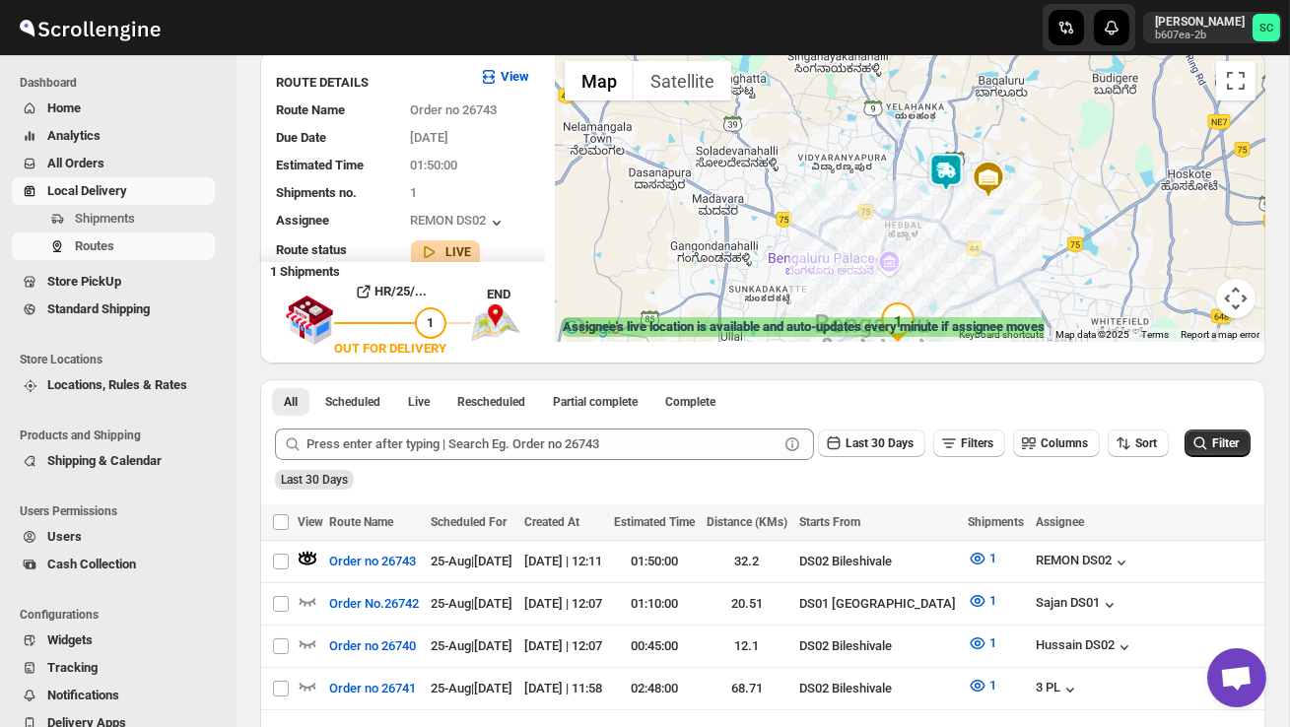
click at [936, 238] on div at bounding box center [910, 196] width 710 height 291
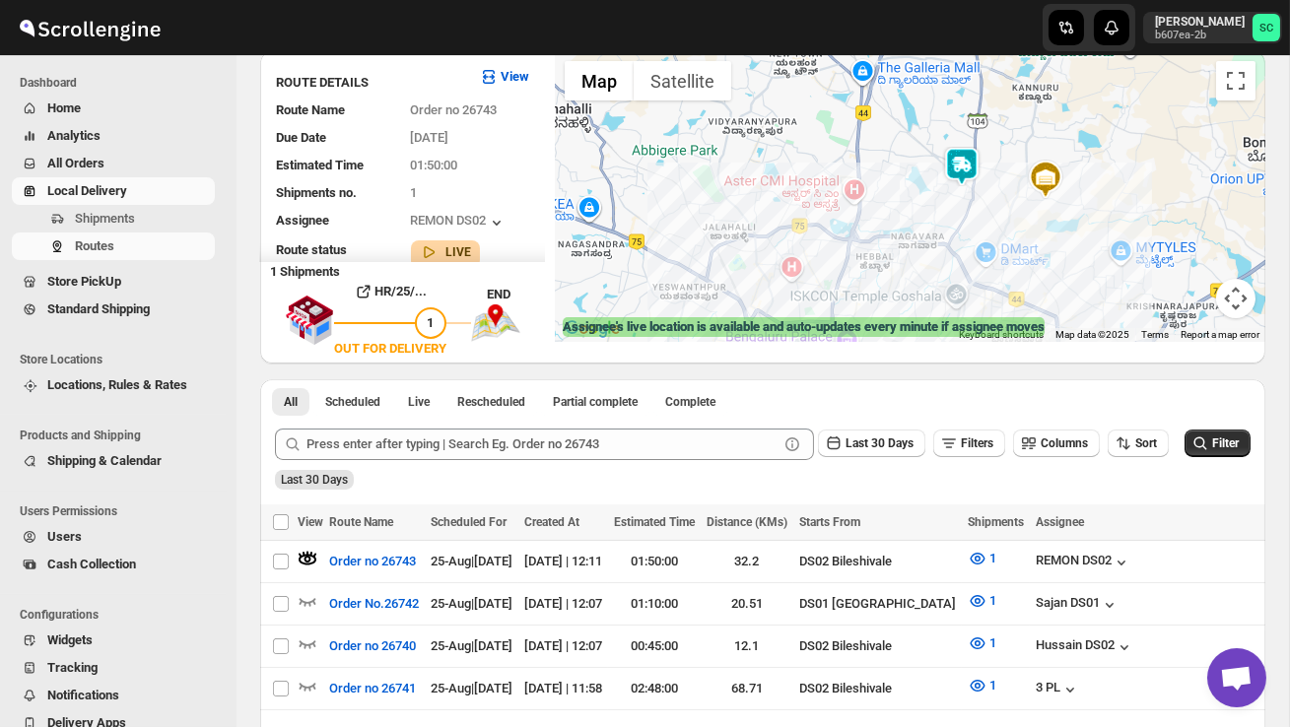
drag, startPoint x: 961, startPoint y: 194, endPoint x: 960, endPoint y: 252, distance: 58.1
click at [960, 252] on div at bounding box center [910, 196] width 710 height 291
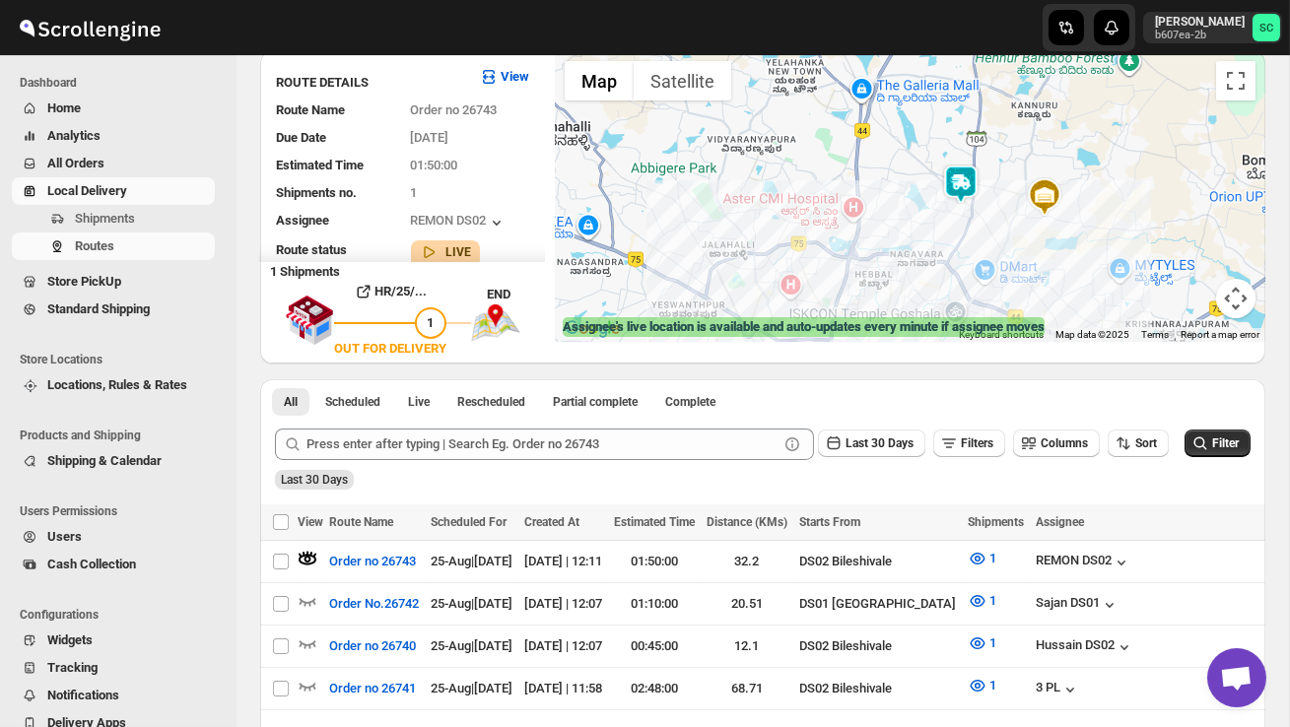
click at [960, 252] on div at bounding box center [910, 196] width 710 height 291
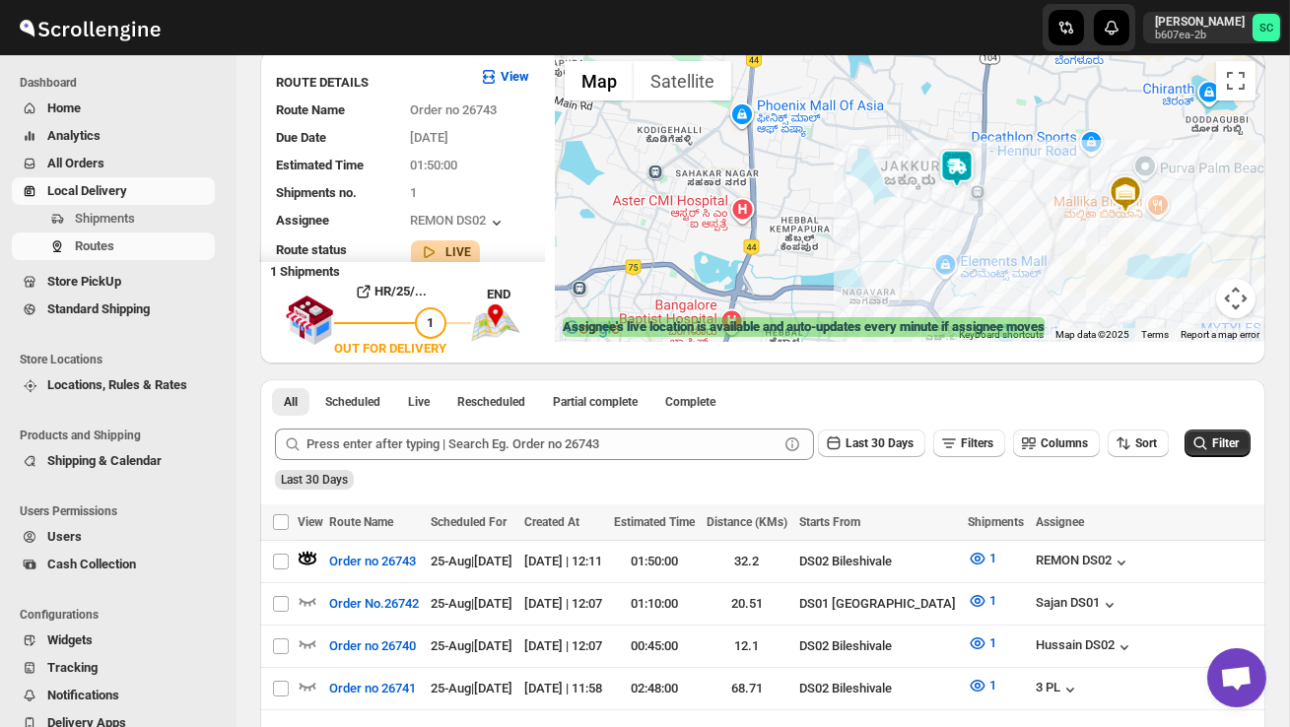
drag, startPoint x: 937, startPoint y: 205, endPoint x: 916, endPoint y: 248, distance: 48.0
click at [917, 248] on div at bounding box center [910, 196] width 710 height 291
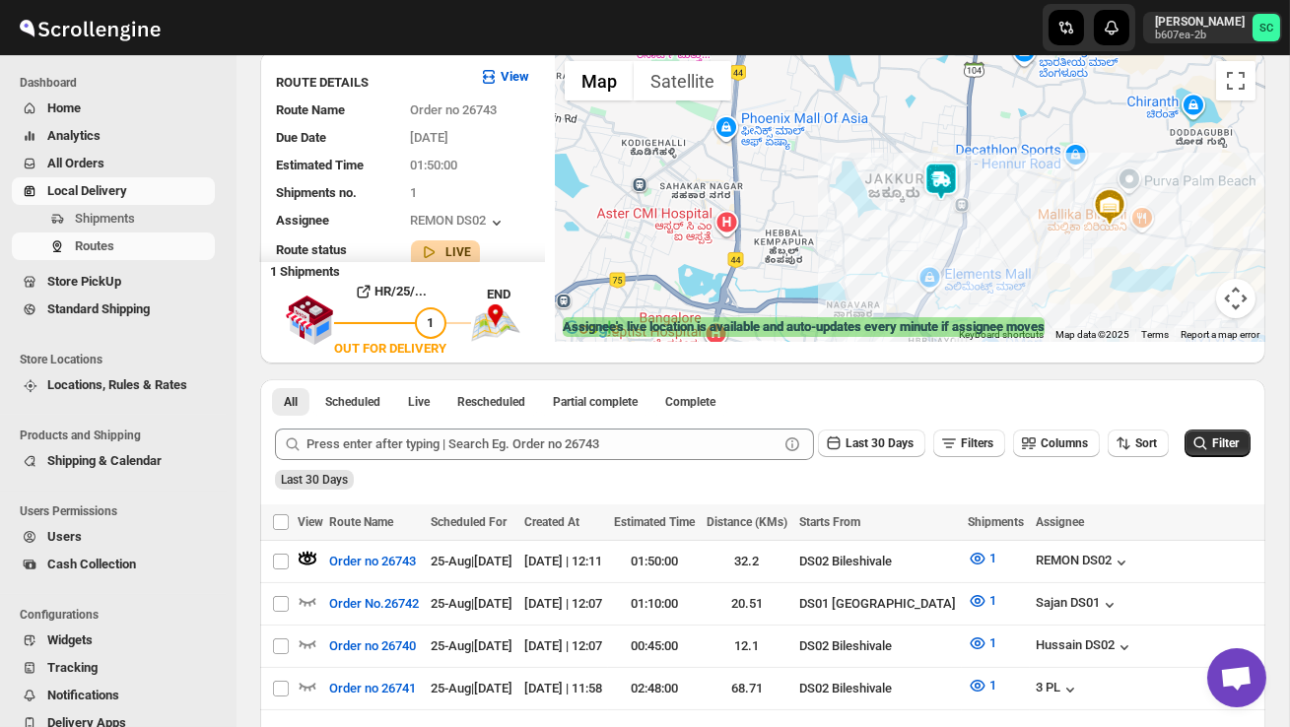
click at [916, 248] on div at bounding box center [910, 196] width 710 height 291
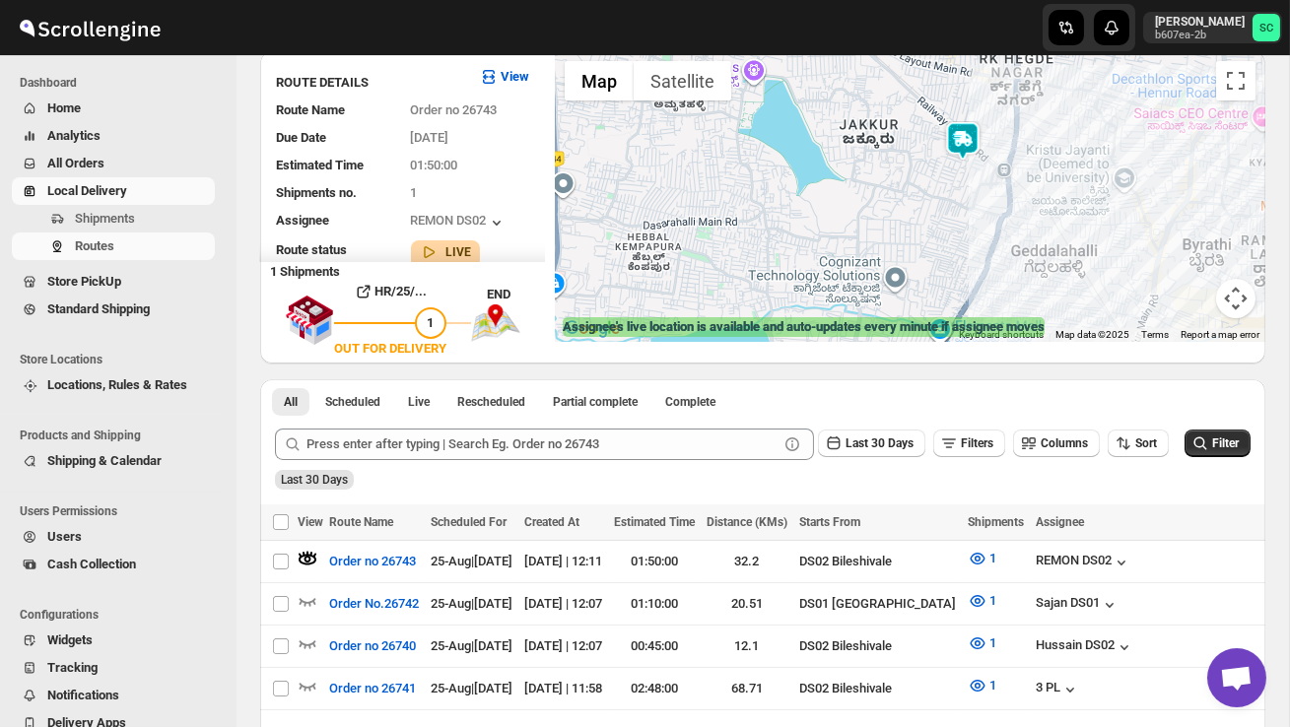
drag, startPoint x: 944, startPoint y: 241, endPoint x: 907, endPoint y: 265, distance: 43.4
click at [908, 266] on div at bounding box center [910, 196] width 710 height 291
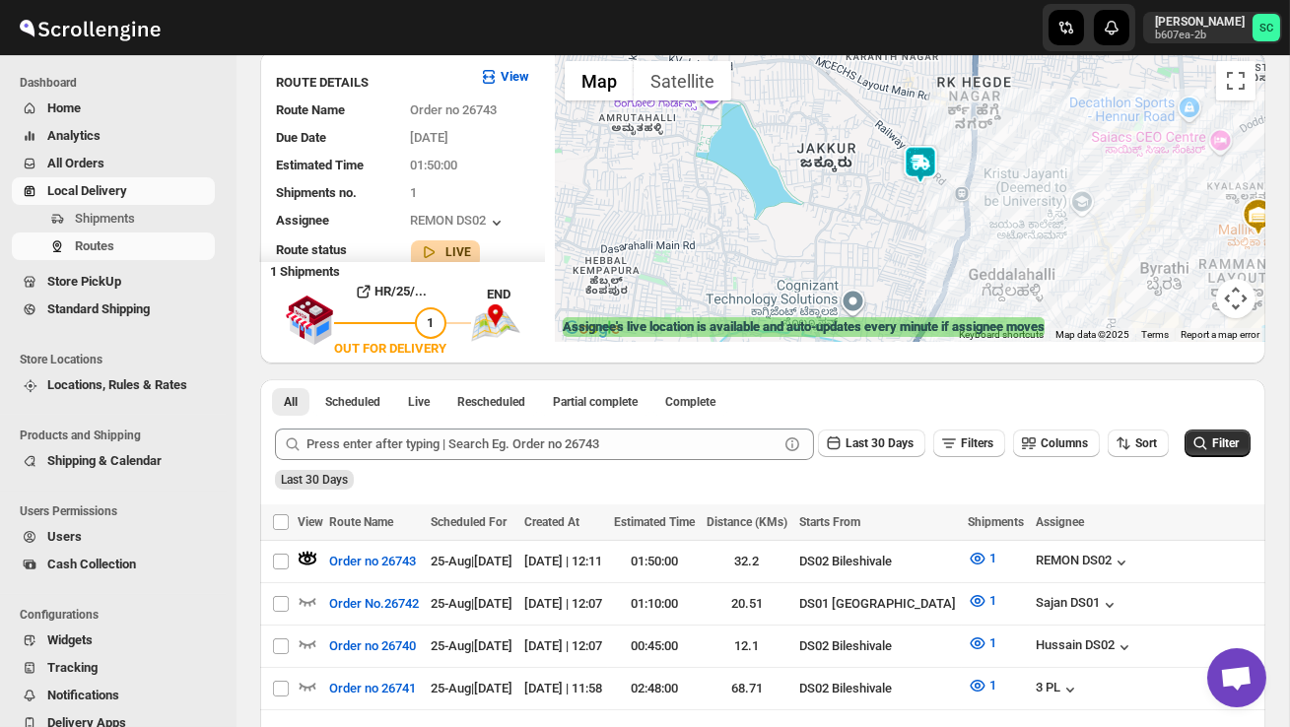
click at [934, 146] on img at bounding box center [919, 164] width 39 height 39
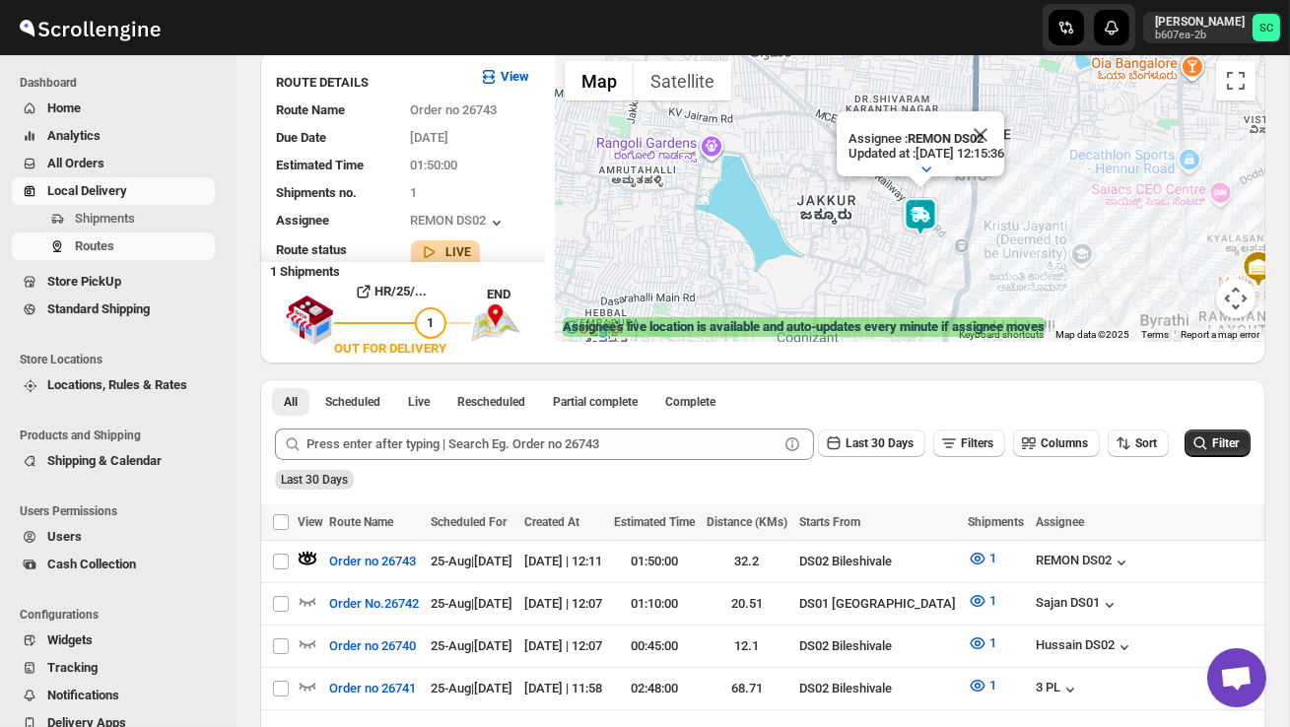
drag, startPoint x: 872, startPoint y: 281, endPoint x: 814, endPoint y: 242, distance: 69.7
click at [816, 243] on div "Assignee : REMON DS02 Updated at : 25/08/2025, 12:15:36 Duty mode Enabled Batte…" at bounding box center [910, 196] width 710 height 291
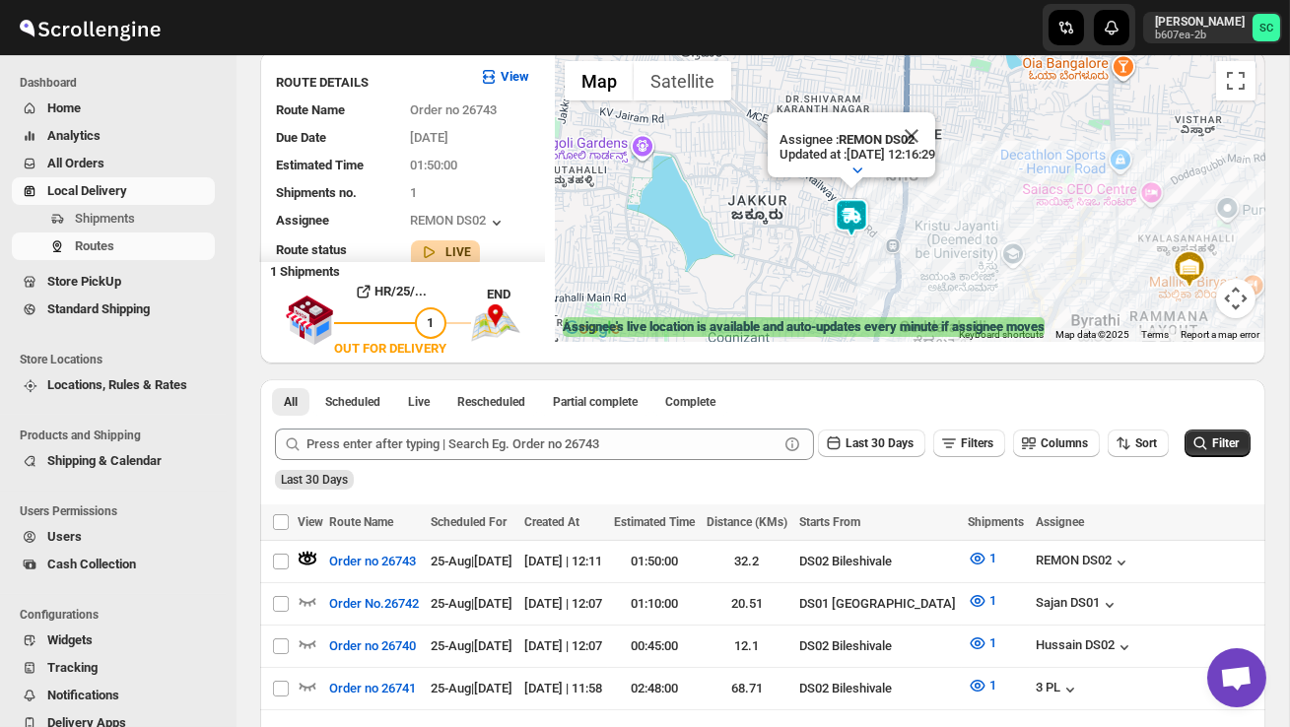
click at [807, 289] on div "Assignee : REMON DS02 Updated at : 25/08/2025, 12:16:29 Duty mode Enabled Batte…" at bounding box center [910, 196] width 710 height 291
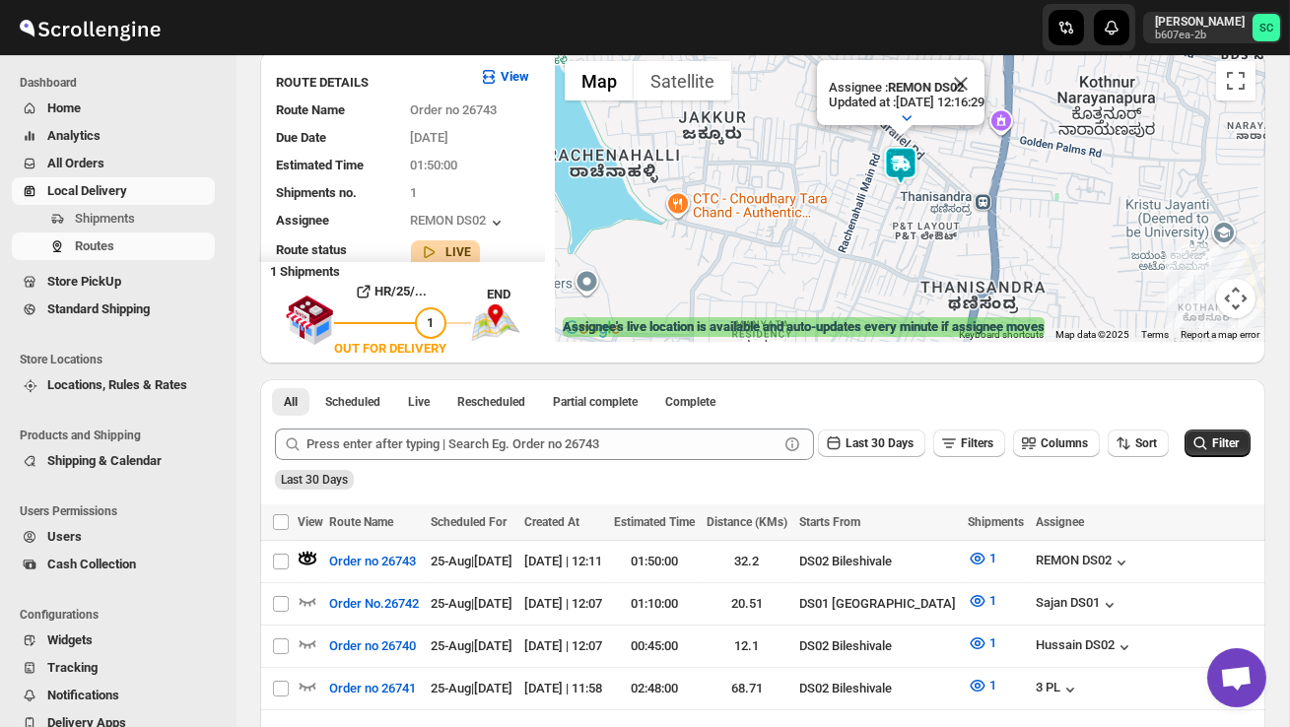
click at [855, 253] on div "Assignee : REMON DS02 Updated at : 25/08/2025, 12:16:29 Duty mode Enabled Batte…" at bounding box center [910, 196] width 710 height 291
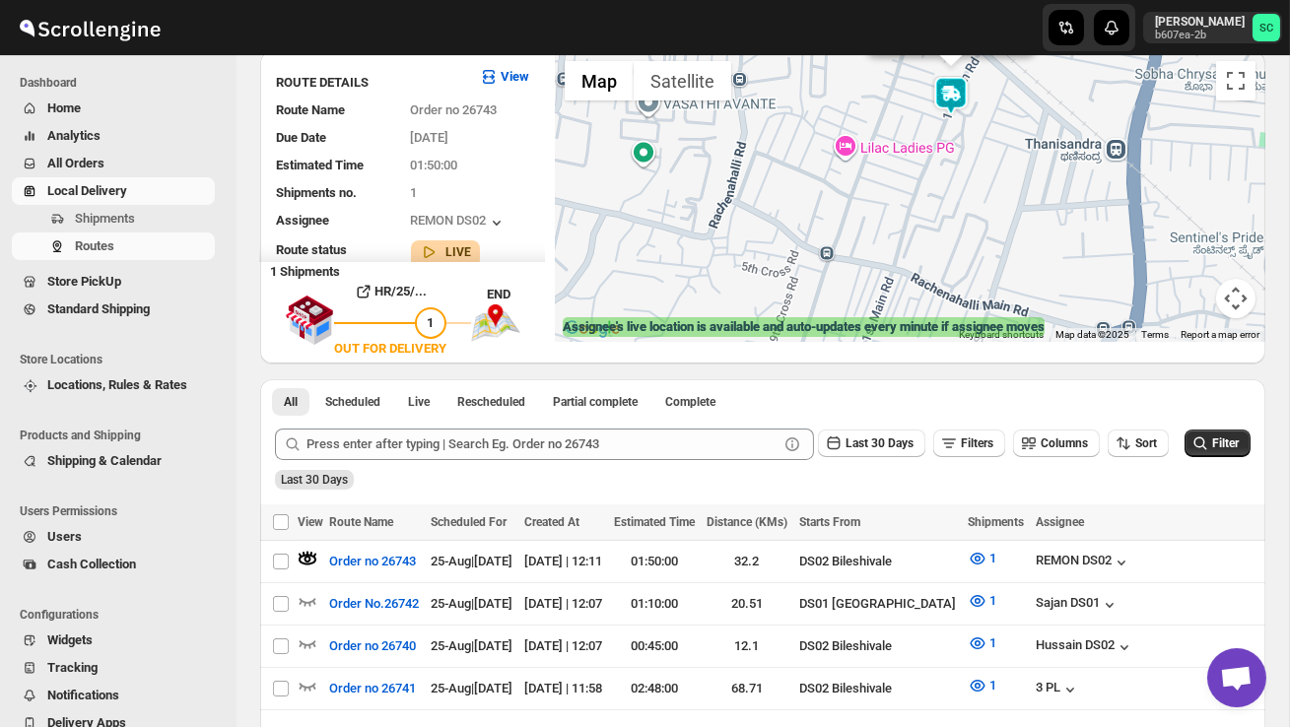
drag, startPoint x: 886, startPoint y: 218, endPoint x: 833, endPoint y: 281, distance: 81.9
click at [839, 279] on div "Assignee : REMON DS02 Updated at : 25/08/2025, 12:16:29 Duty mode Enabled Batte…" at bounding box center [910, 196] width 710 height 291
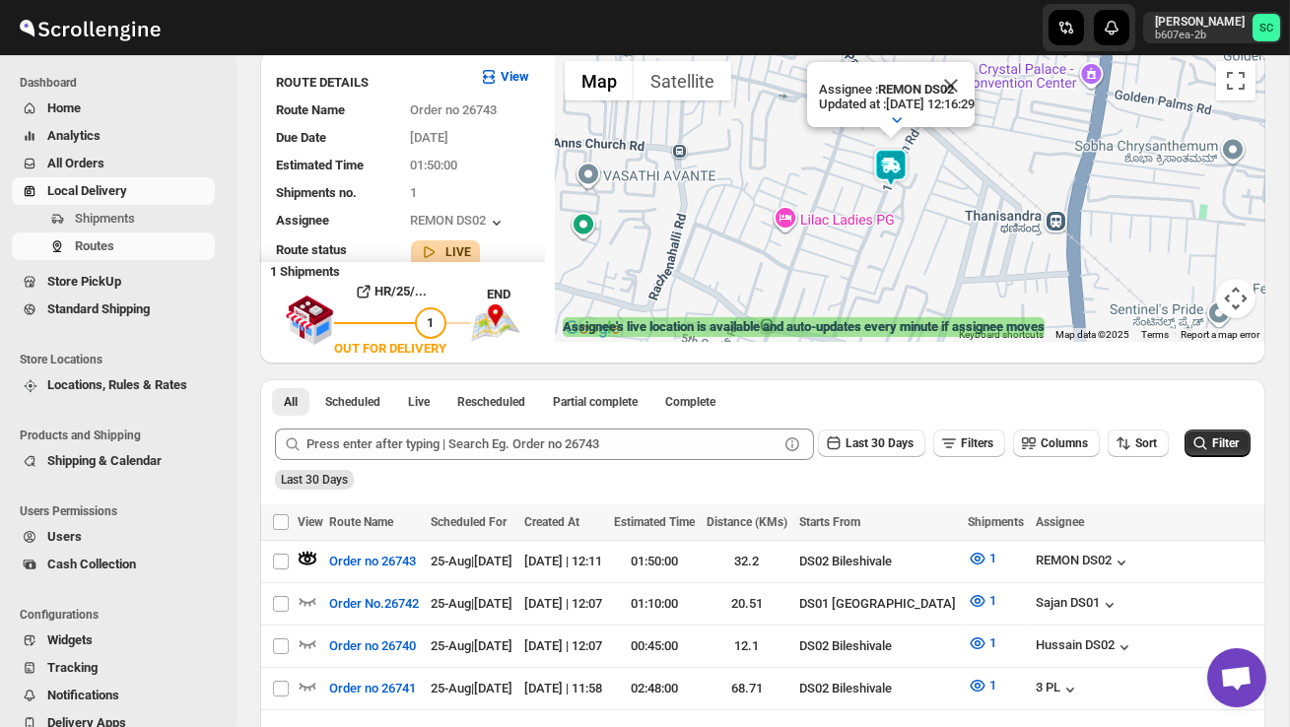
click at [888, 243] on div "Assignee : REMON DS02 Updated at : 25/08/2025, 12:16:29 Duty mode Enabled Batte…" at bounding box center [910, 196] width 710 height 291
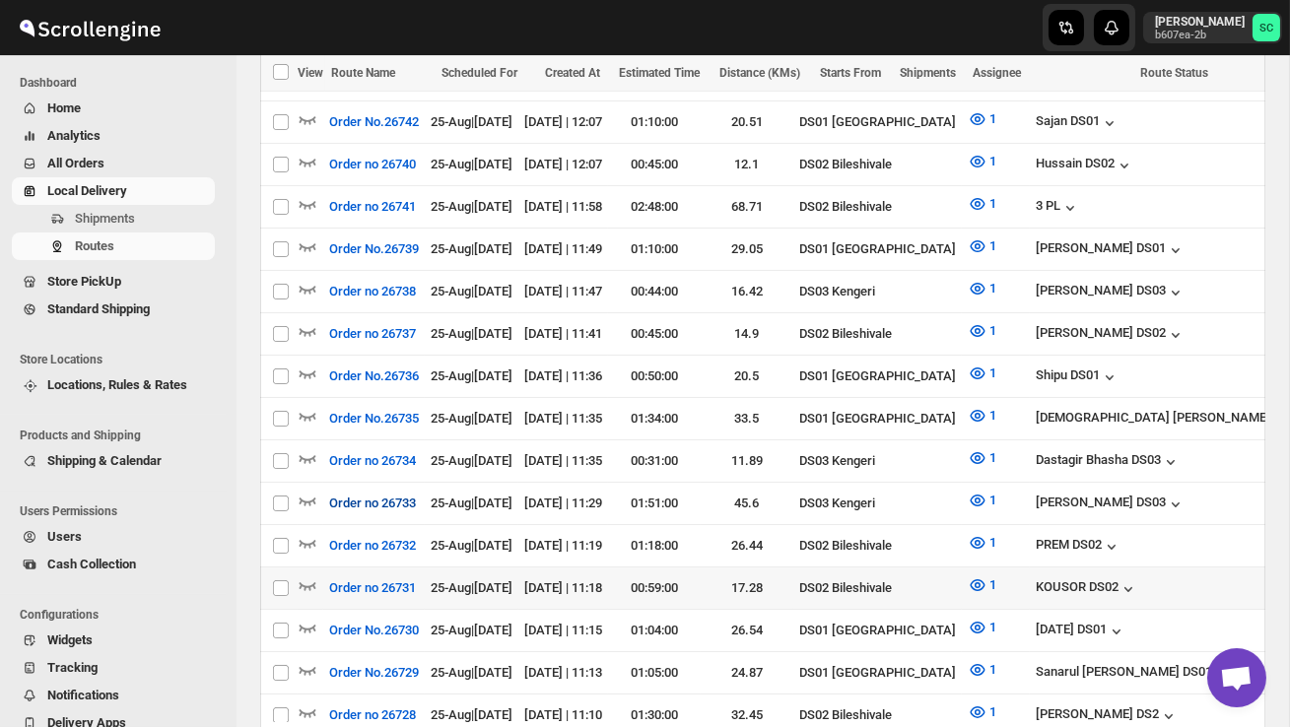
scroll to position [627, 0]
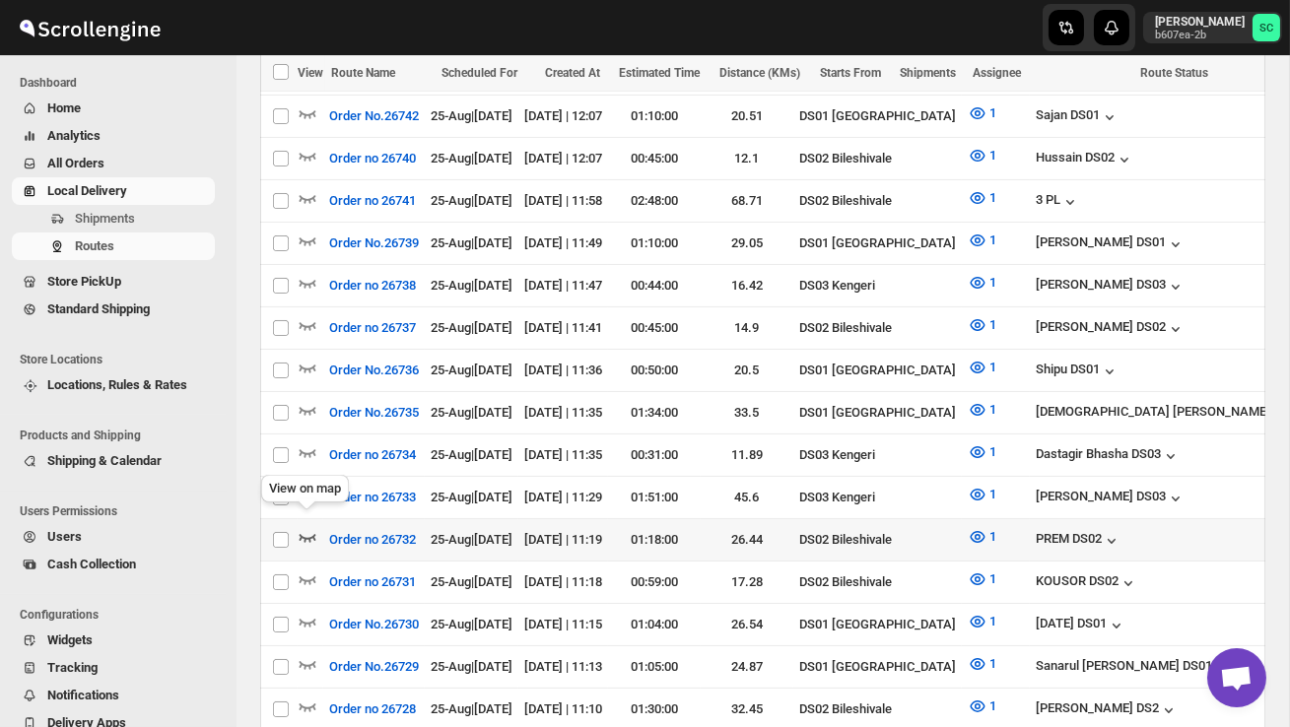
click at [310, 527] on icon "button" at bounding box center [308, 537] width 20 height 20
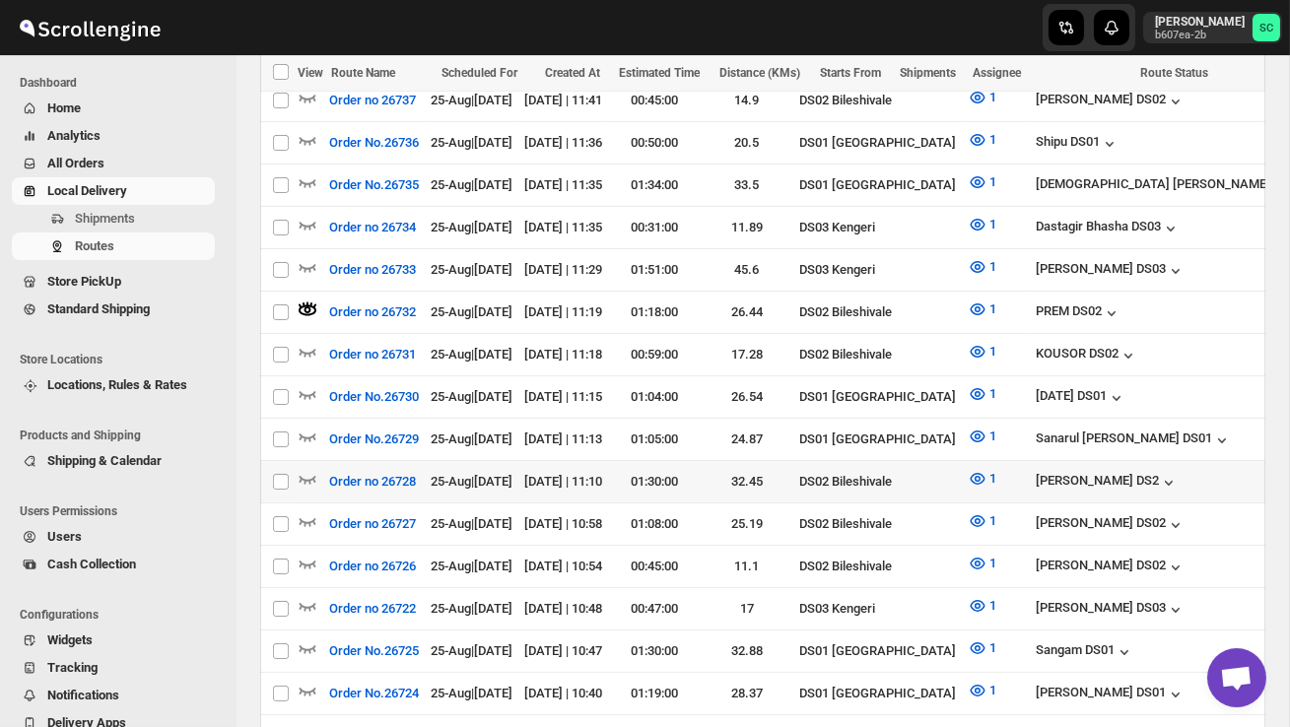
scroll to position [0, 0]
click at [311, 469] on icon "button" at bounding box center [308, 479] width 20 height 20
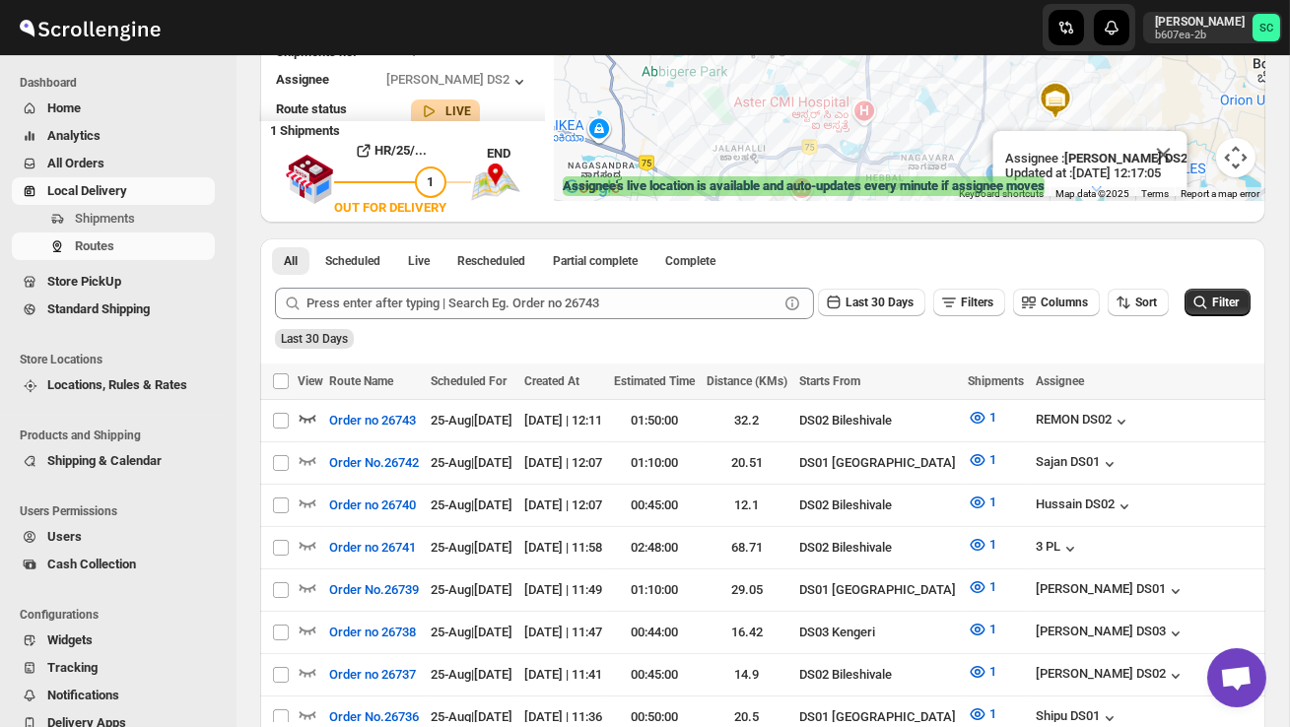
scroll to position [279, 0]
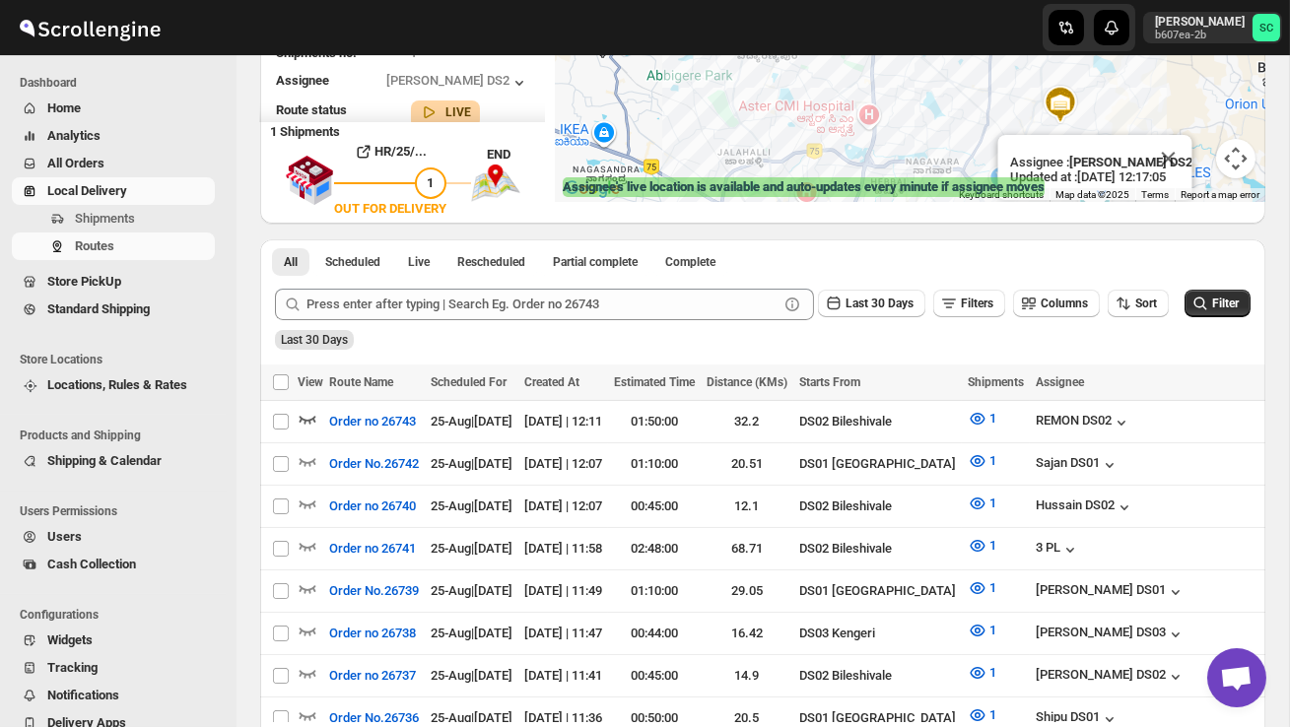
drag, startPoint x: 927, startPoint y: 162, endPoint x: 899, endPoint y: 135, distance: 38.3
click at [902, 136] on div "Assignee : CHANDRA BORO DS2 Updated at : 25/08/2025, 12:17:05 Duty mode Enabled…" at bounding box center [910, 56] width 710 height 291
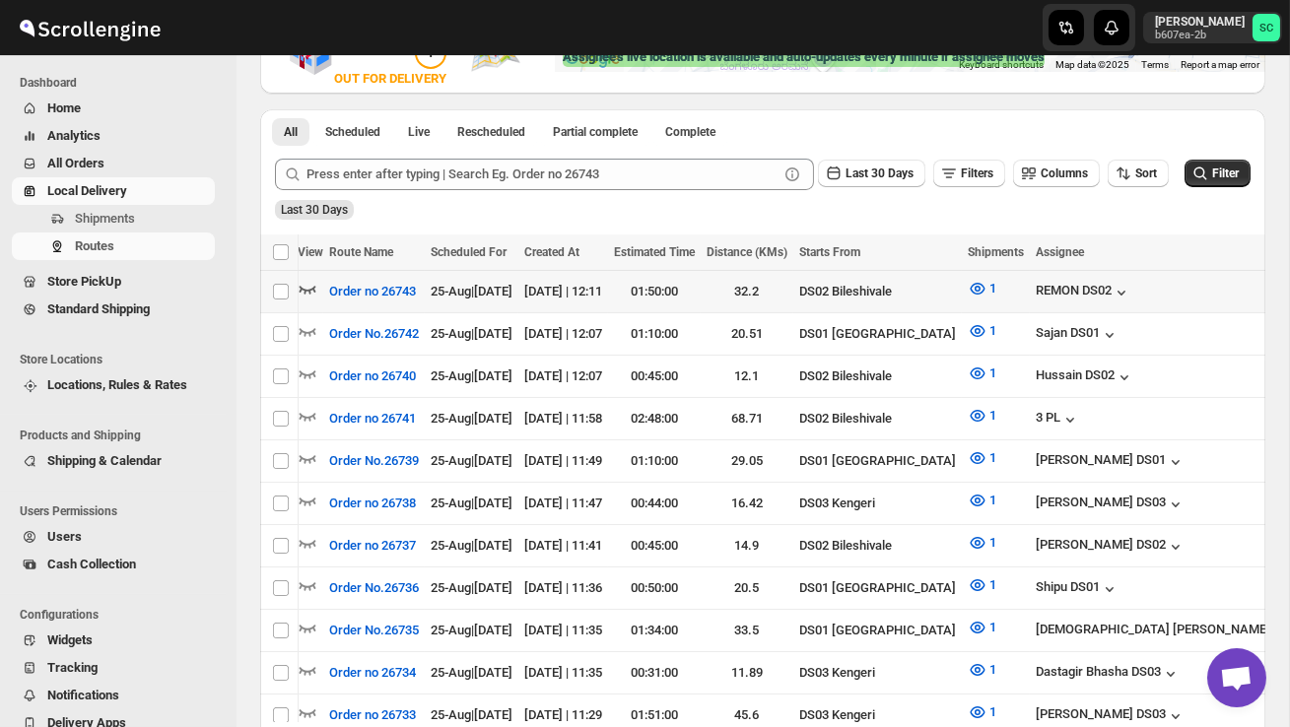
scroll to position [0, 0]
click at [305, 286] on icon "button" at bounding box center [308, 289] width 20 height 20
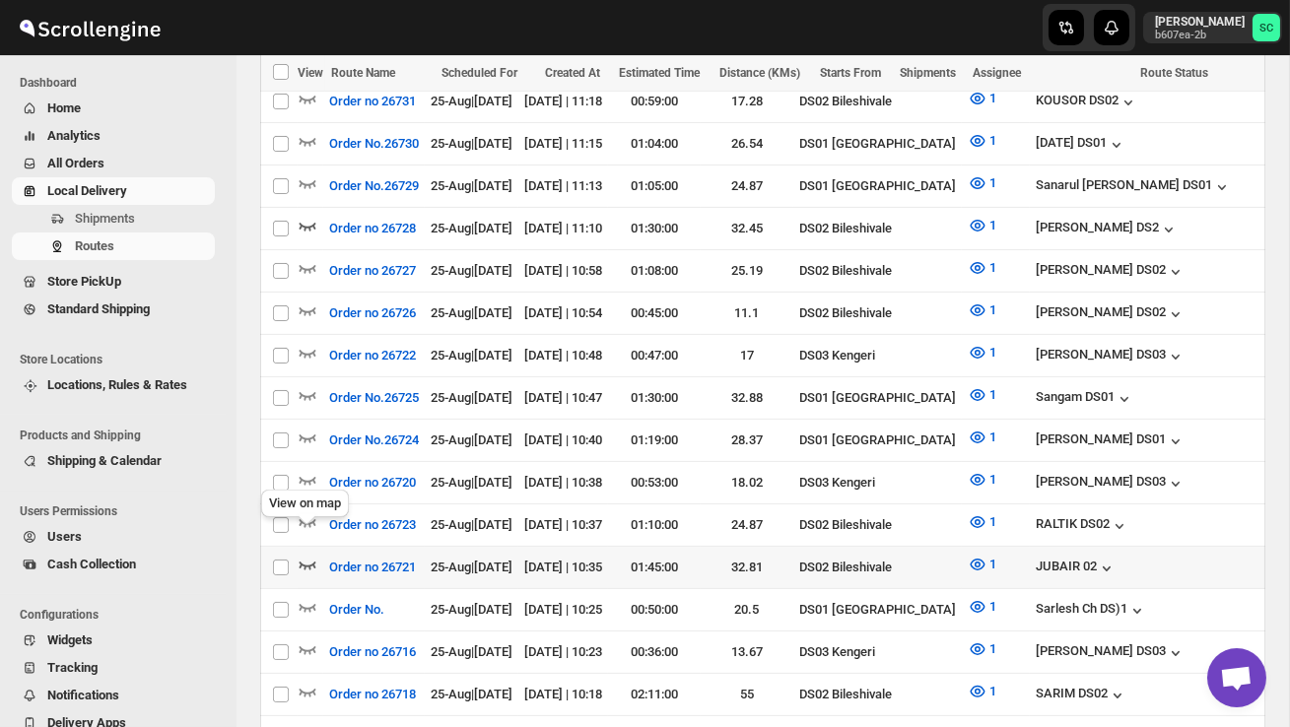
click at [304, 555] on icon "button" at bounding box center [308, 565] width 20 height 20
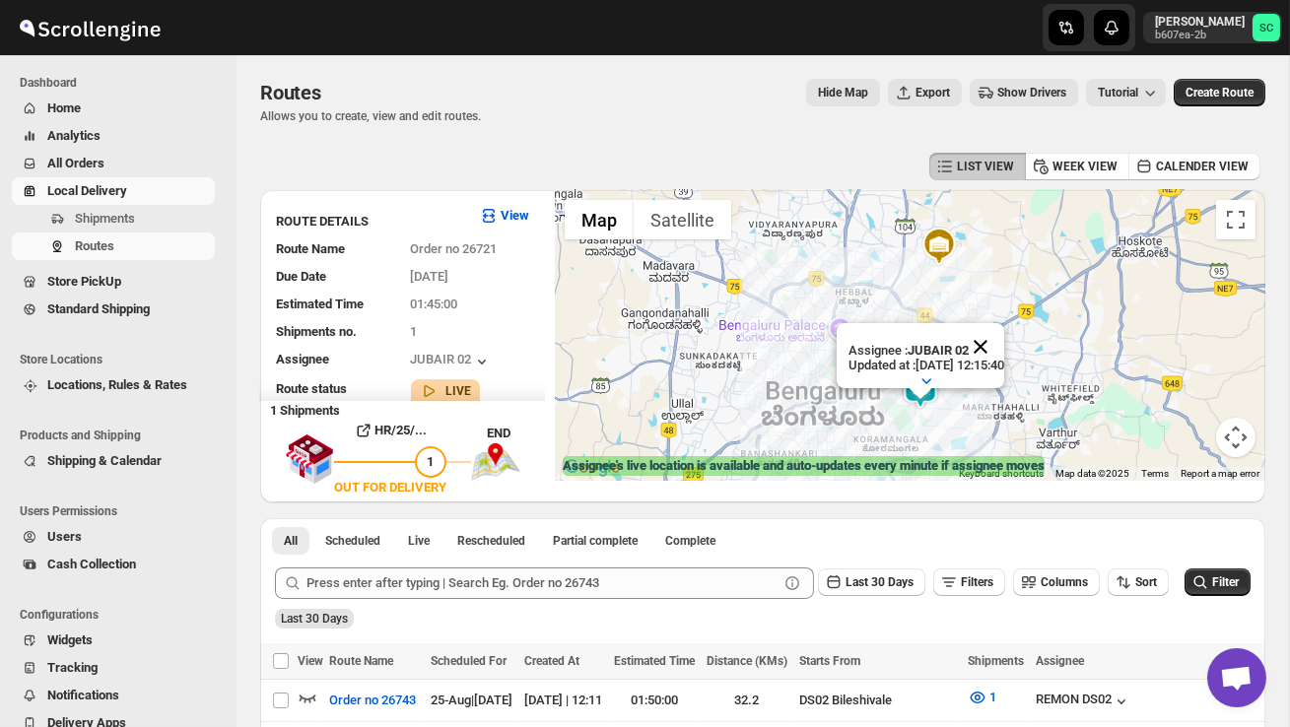
click at [1004, 347] on button "Close" at bounding box center [980, 346] width 47 height 47
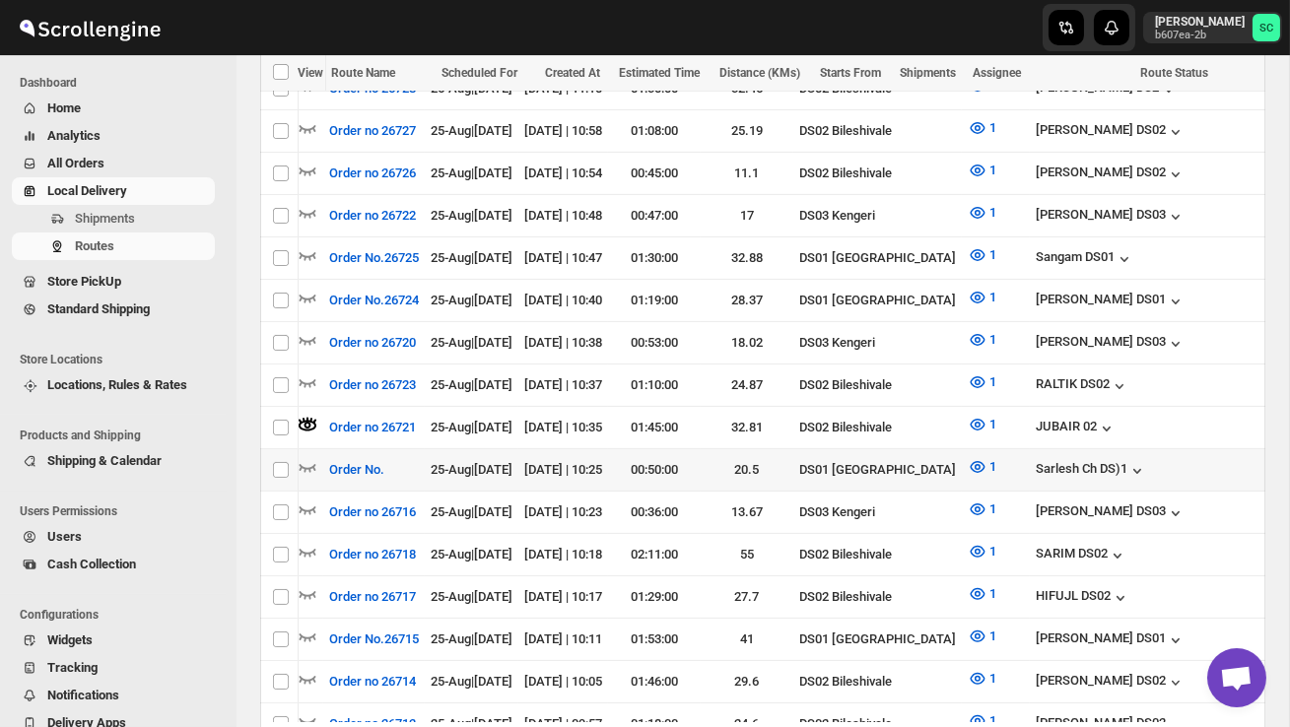
scroll to position [0, 178]
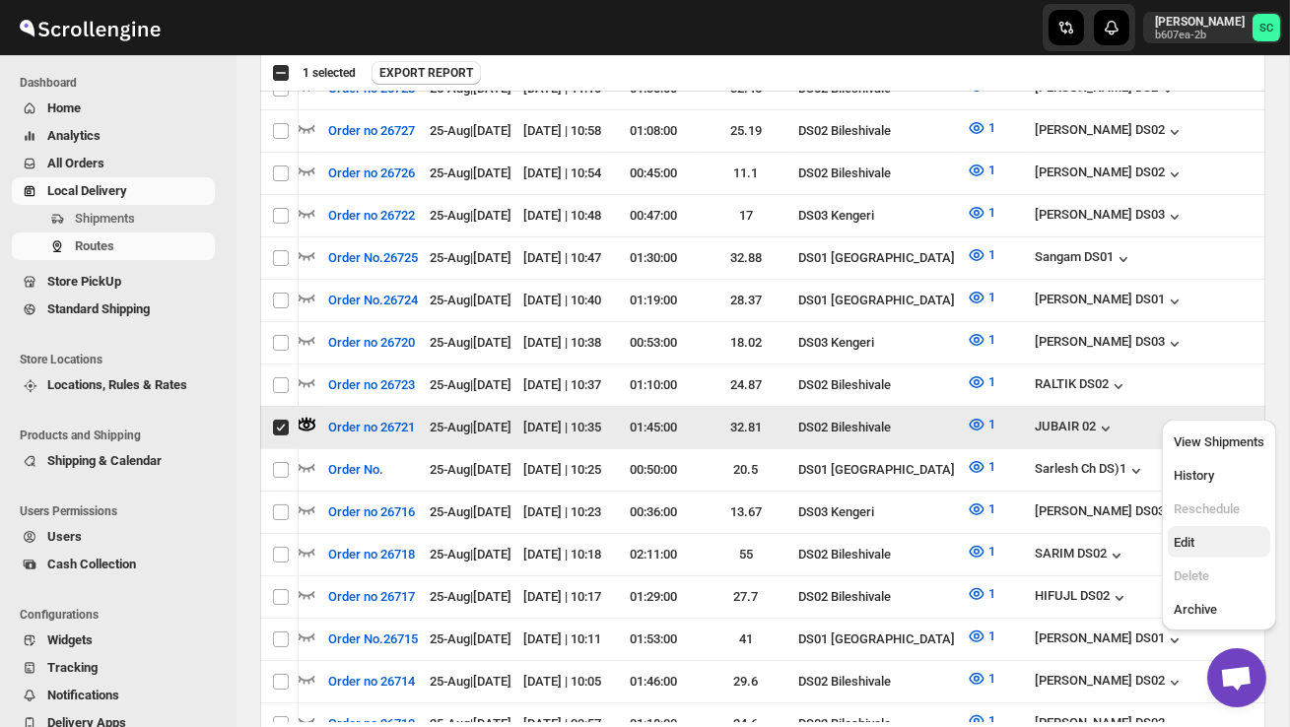
click at [1217, 556] on button "Edit" at bounding box center [1218, 542] width 102 height 32
checkbox input "false"
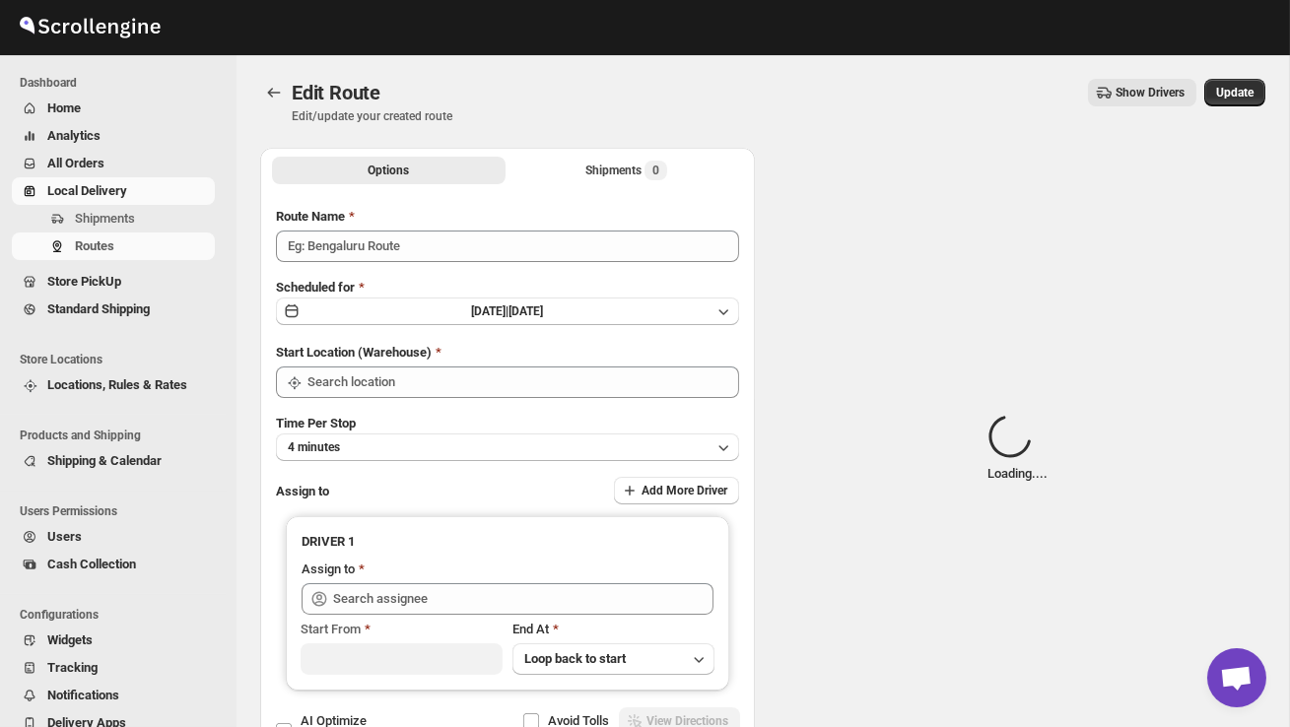
type input "Order no 26721"
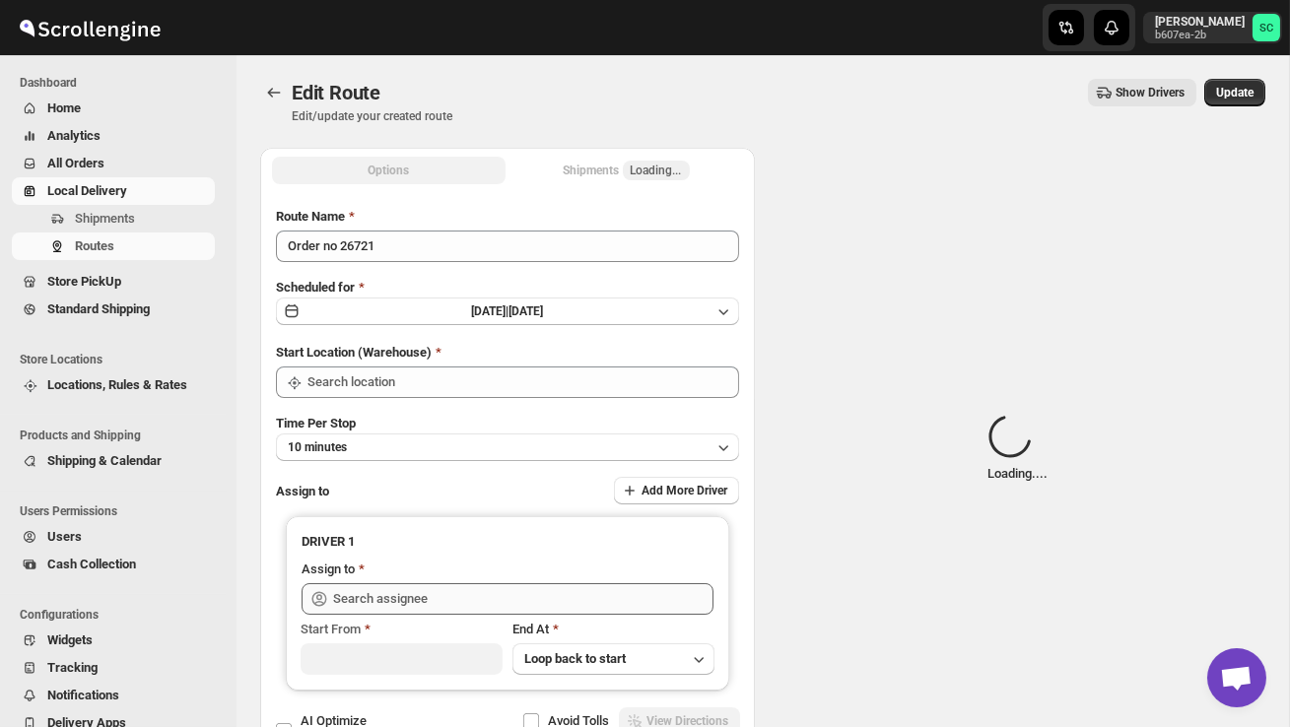
type input "DS02 Bileshivale"
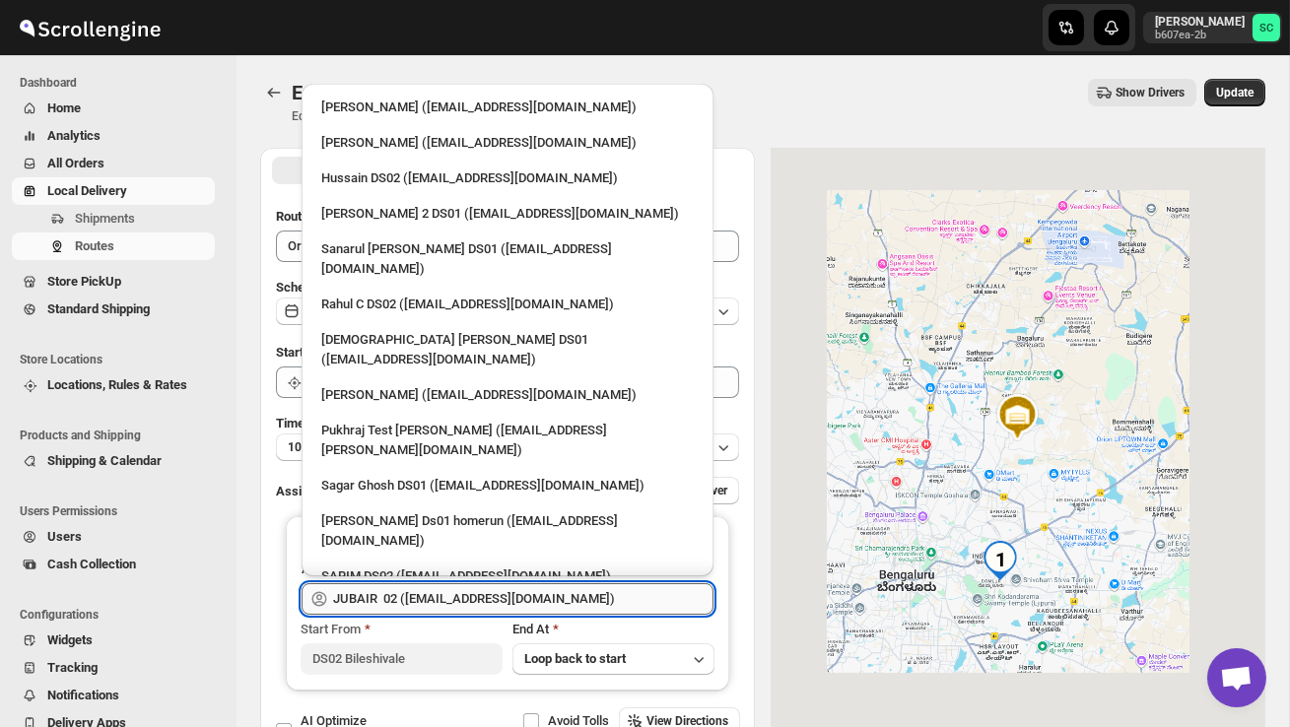
click at [579, 599] on input "JUBAIR 02 ([EMAIL_ADDRESS][DOMAIN_NAME])" at bounding box center [523, 599] width 380 height 32
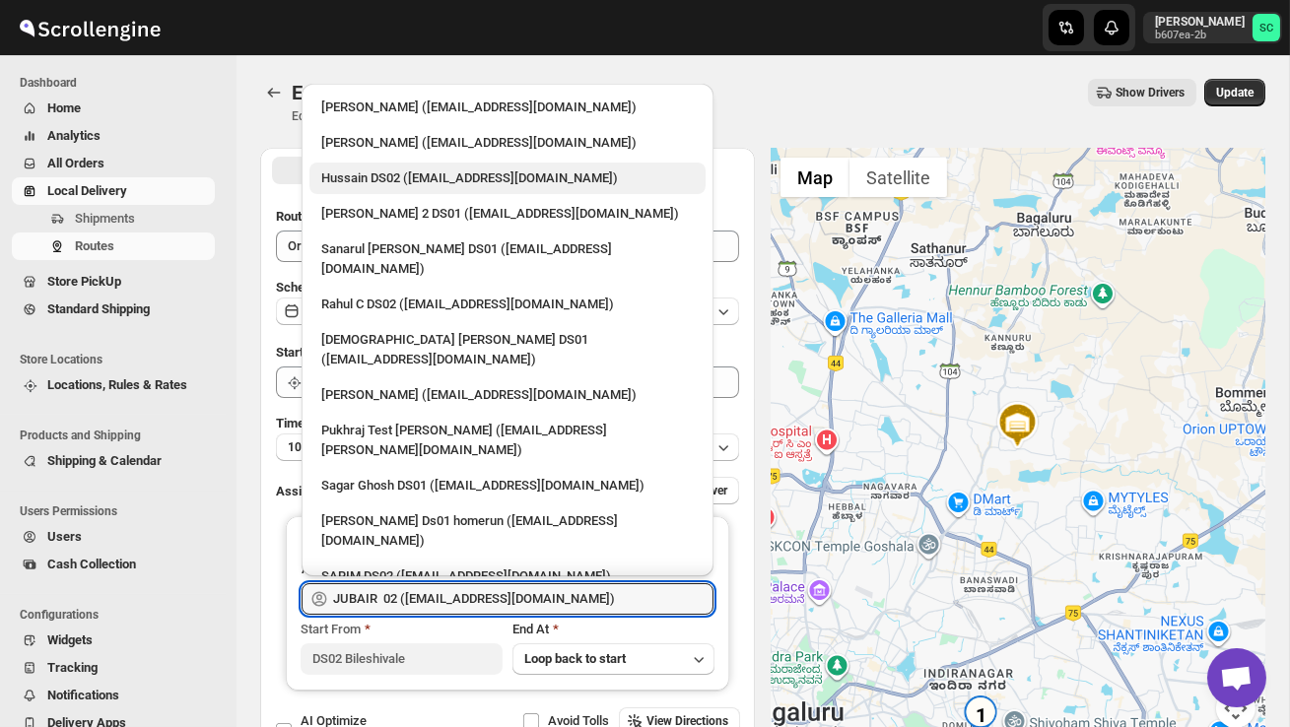
click at [409, 174] on div "Hussain DS02 ([EMAIL_ADDRESS][DOMAIN_NAME])" at bounding box center [507, 178] width 372 height 20
type input "Hussain DS02 ([EMAIL_ADDRESS][DOMAIN_NAME])"
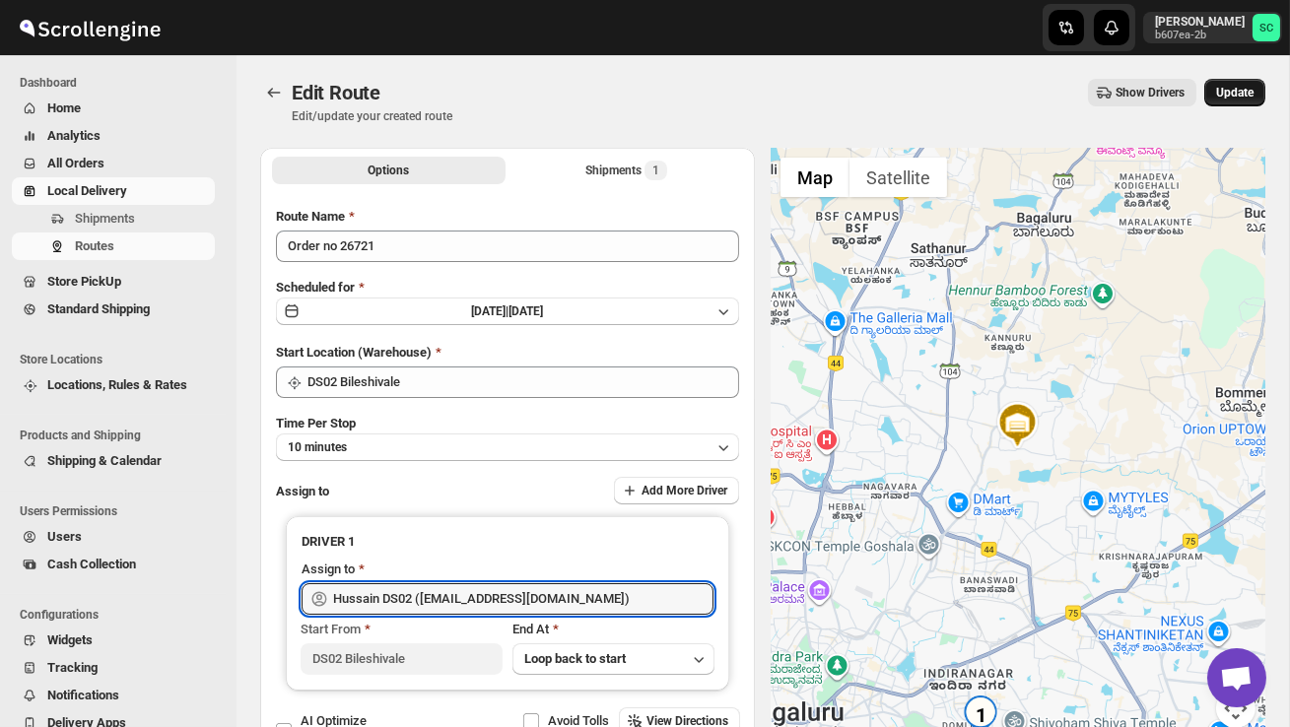
click at [1228, 91] on span "Update" at bounding box center [1234, 93] width 37 height 16
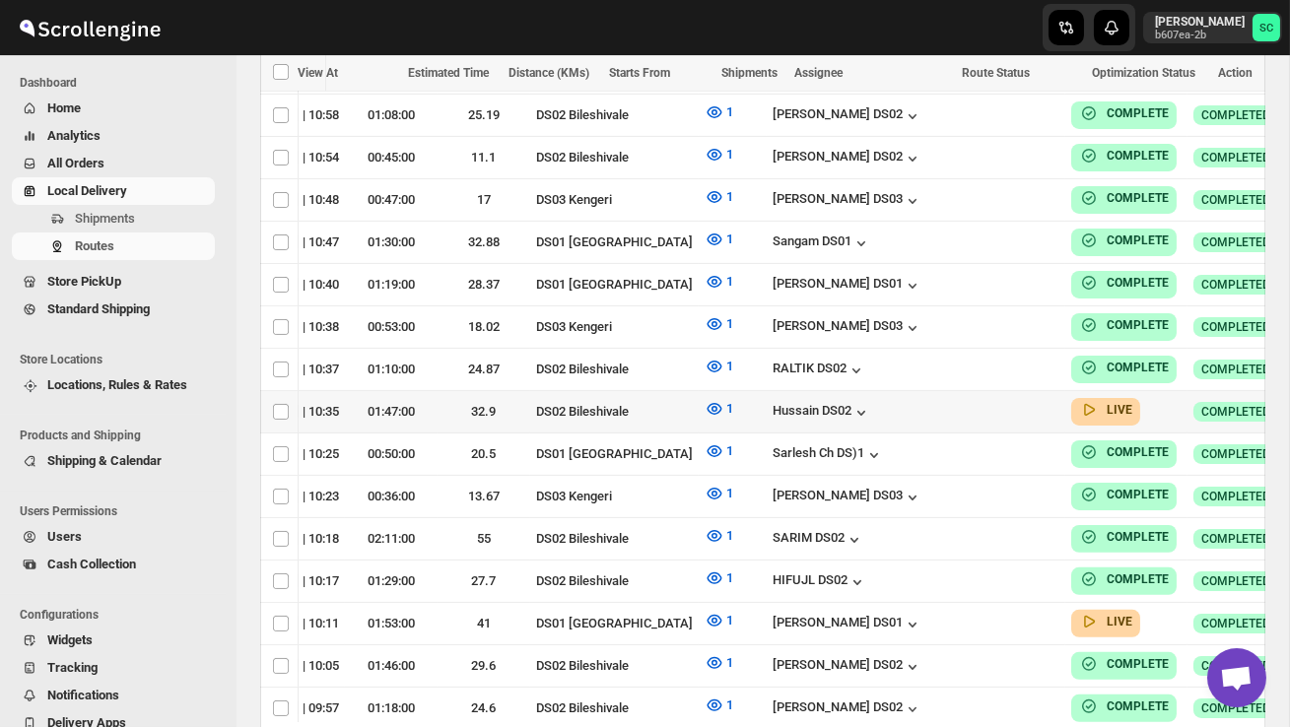
checkbox input "true"
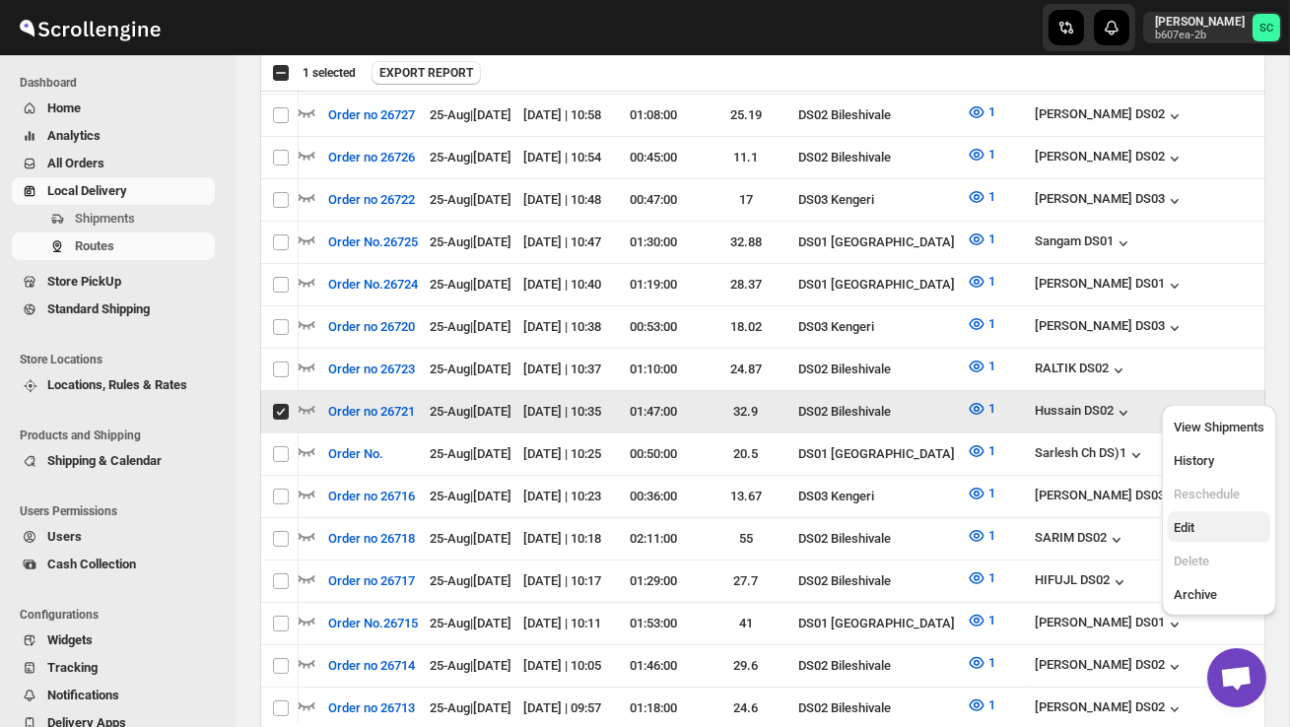
click at [1206, 541] on button "Edit" at bounding box center [1218, 527] width 102 height 32
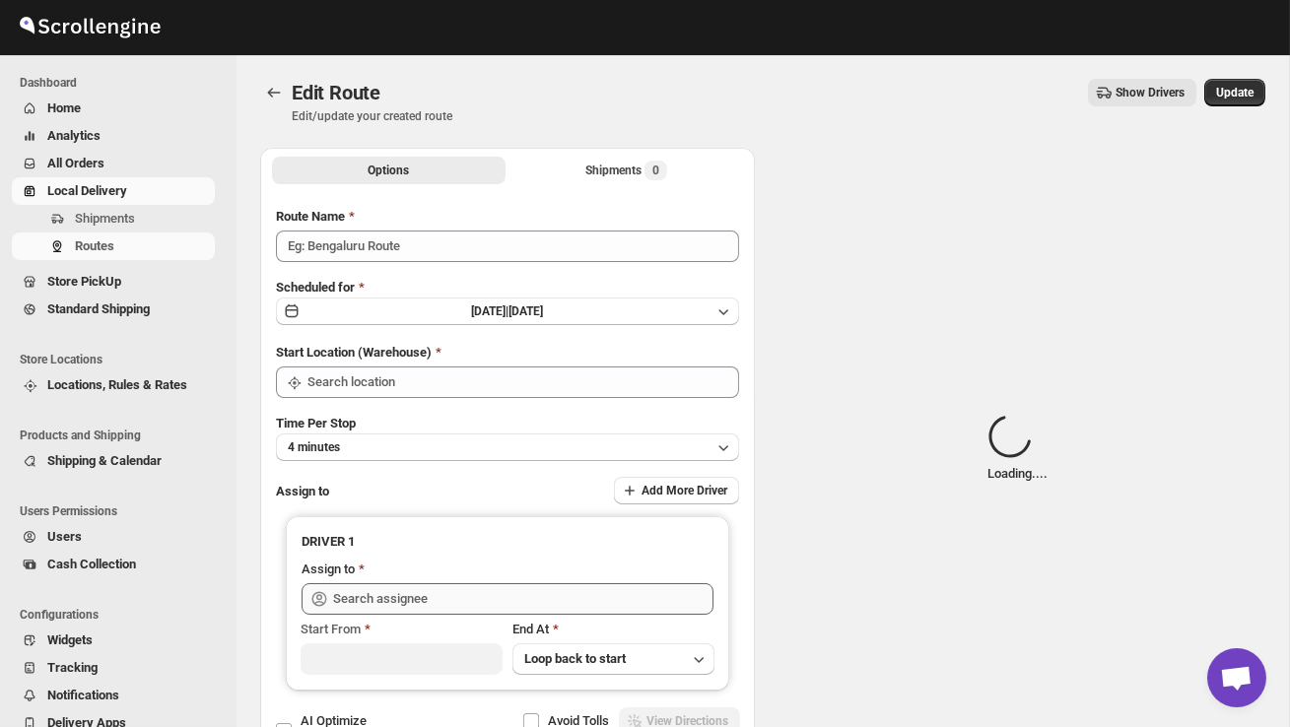
type input "Order no 26721"
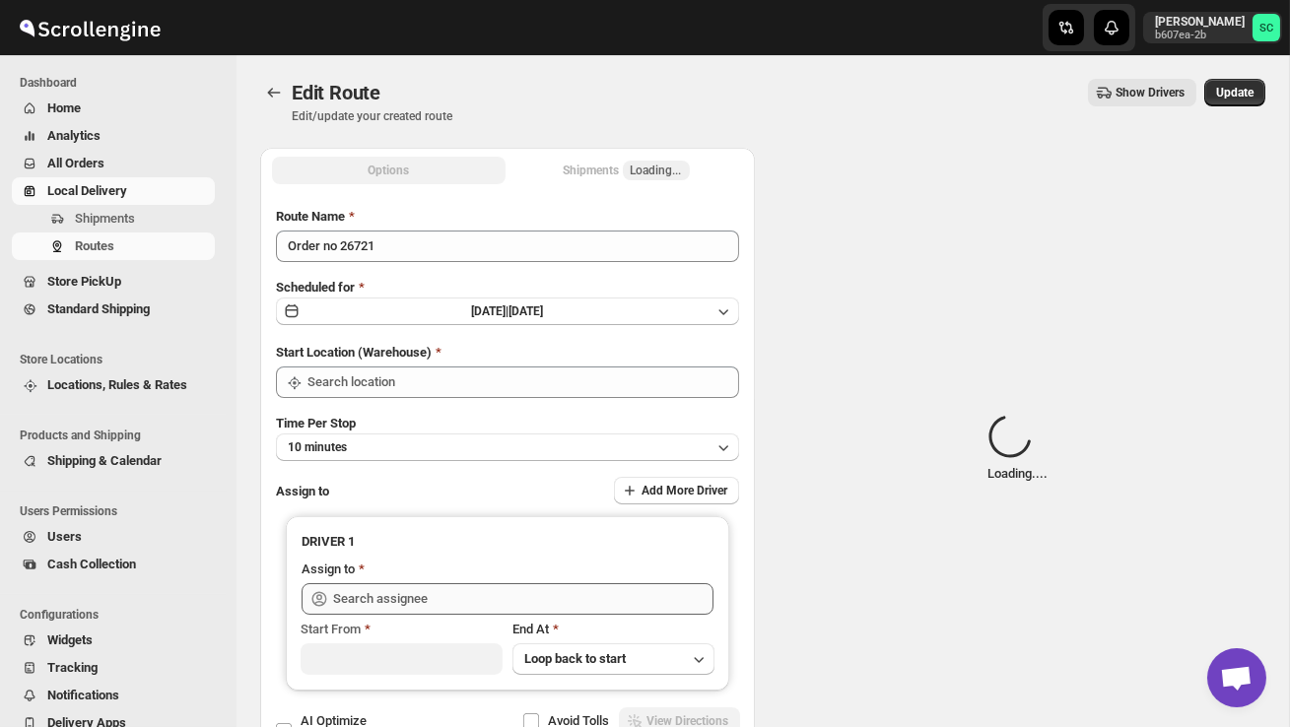
type input "DS02 Bileshivale"
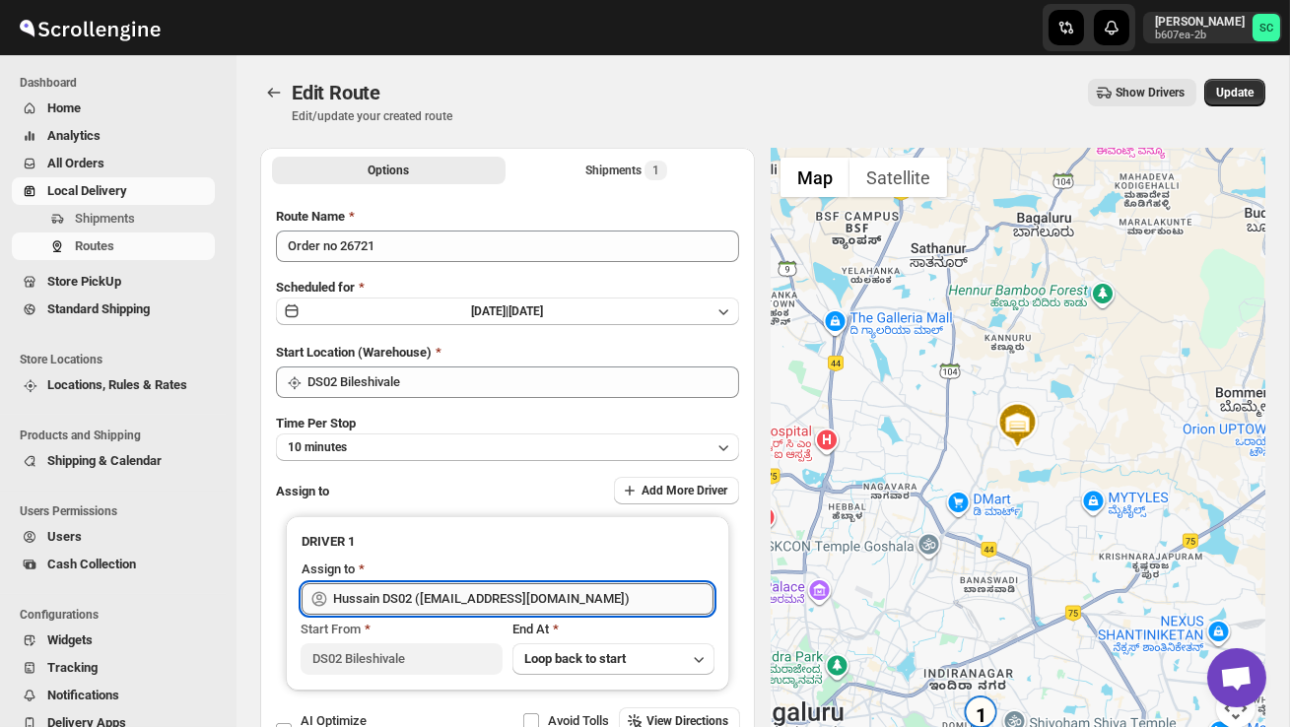
click at [604, 606] on input "Hussain DS02 ([EMAIL_ADDRESS][DOMAIN_NAME])" at bounding box center [523, 599] width 380 height 32
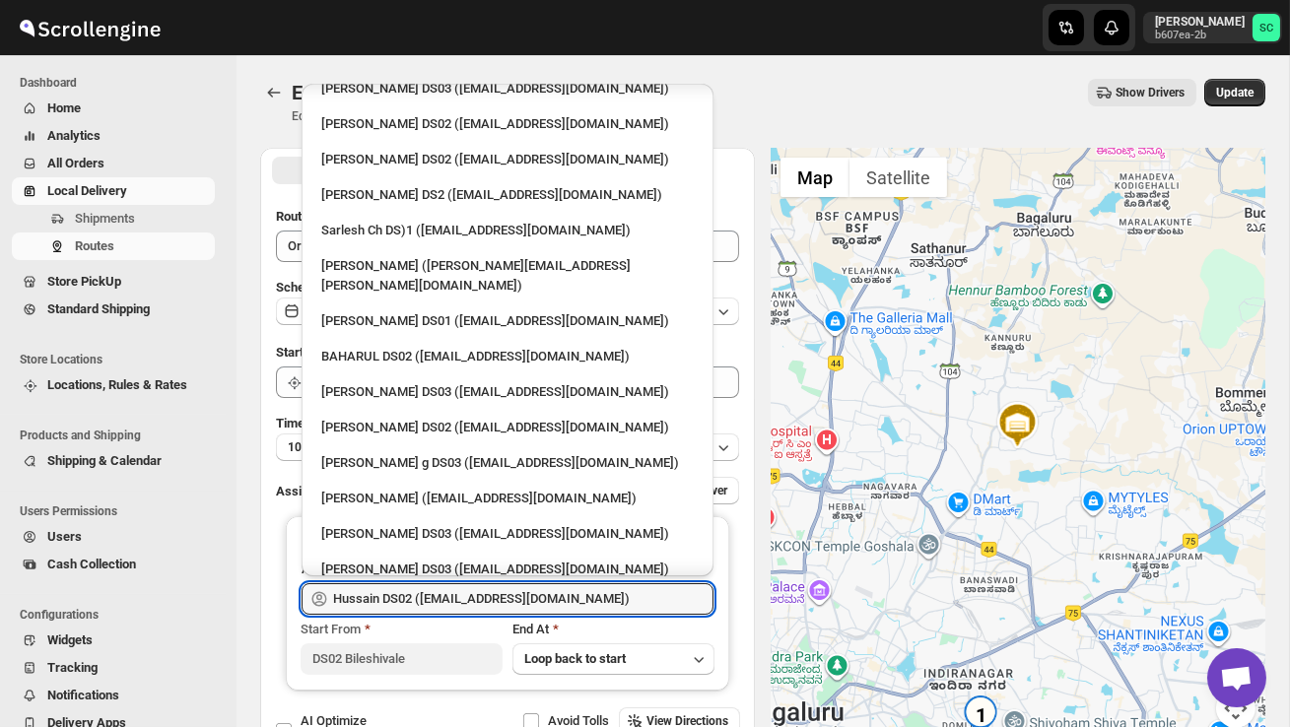
scroll to position [840, 0]
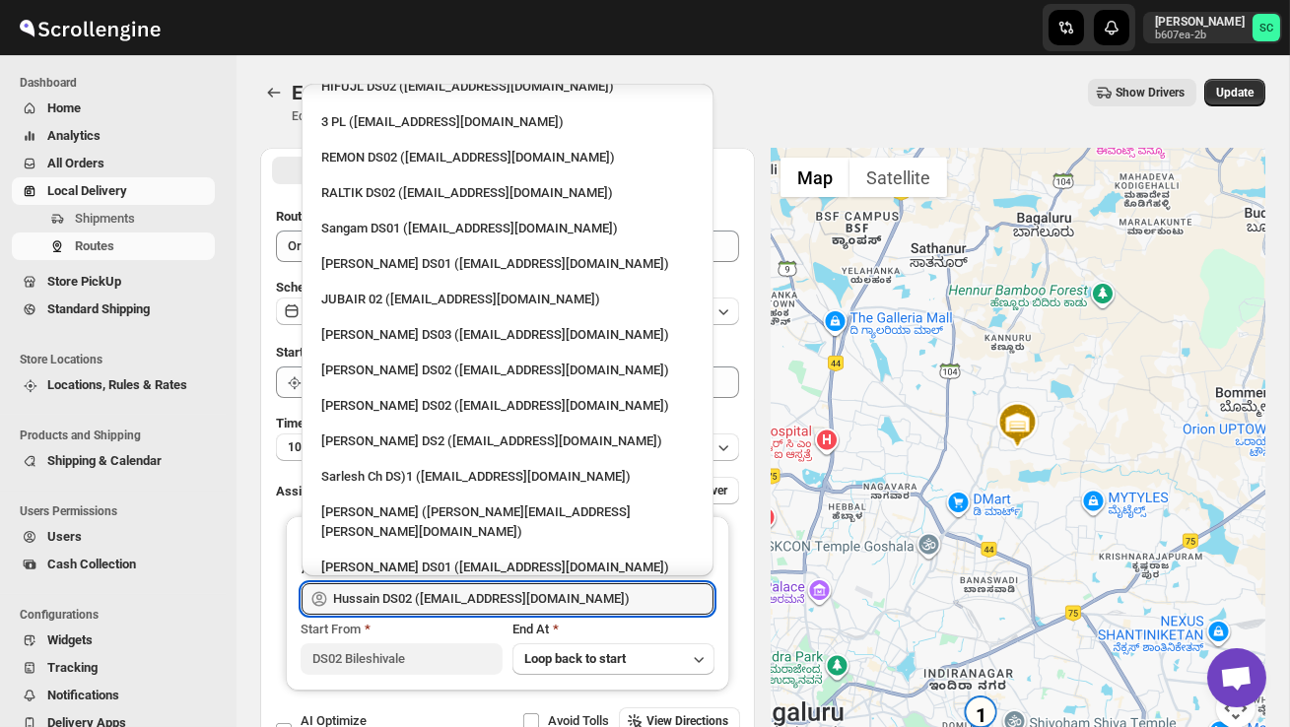
click at [446, 290] on div "JUBAIR 02 ([EMAIL_ADDRESS][DOMAIN_NAME])" at bounding box center [507, 300] width 372 height 20
type input "JUBAIR 02 ([EMAIL_ADDRESS][DOMAIN_NAME])"
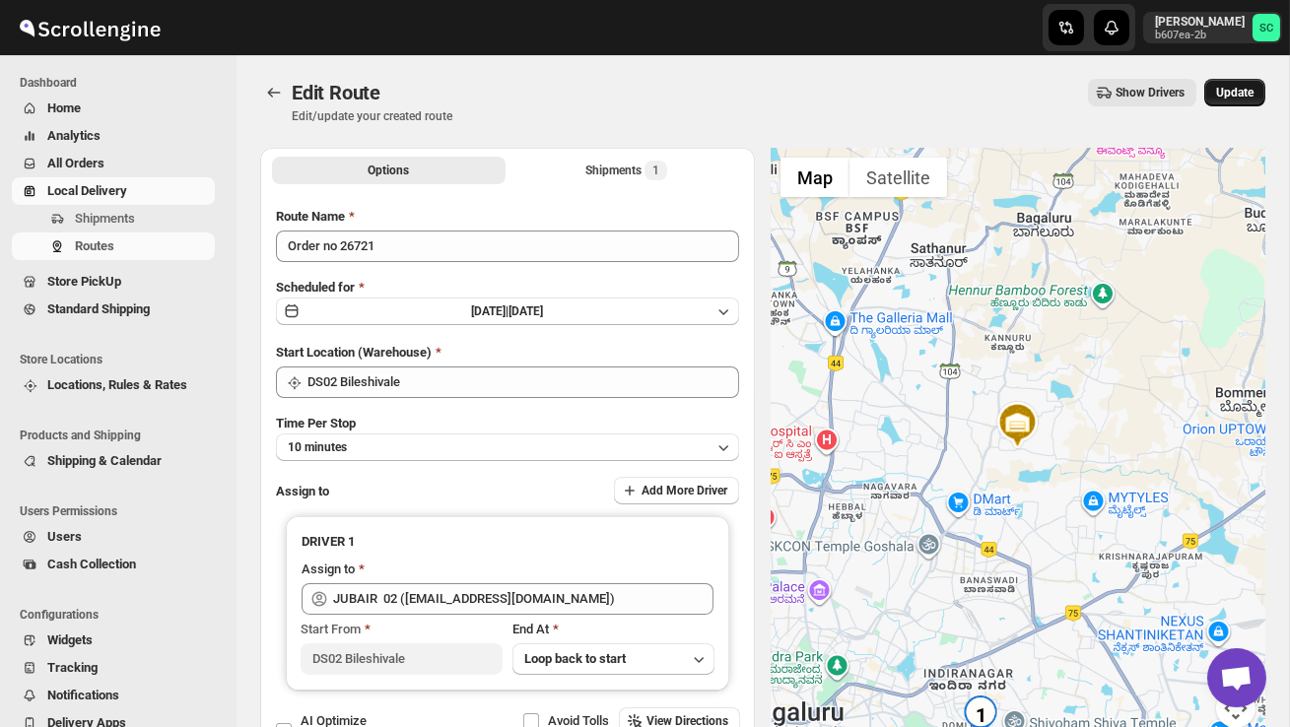
click at [1244, 98] on span "Update" at bounding box center [1234, 93] width 37 height 16
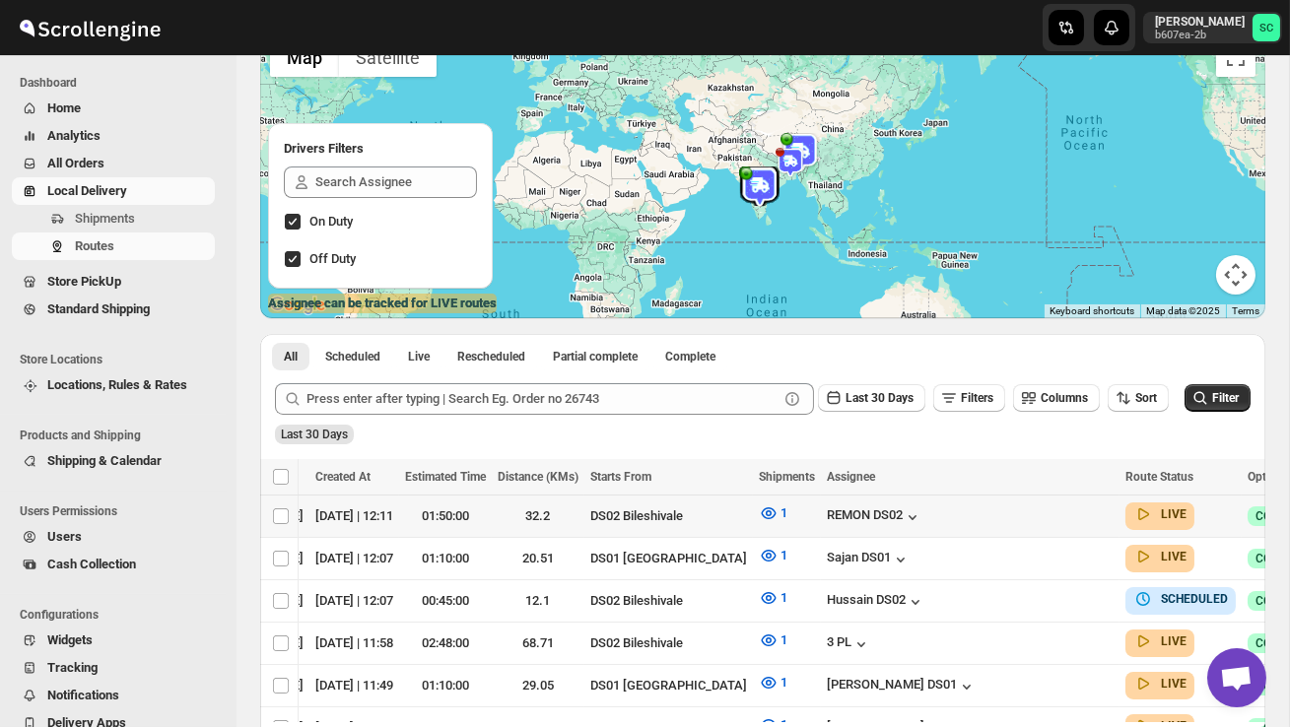
scroll to position [0, 263]
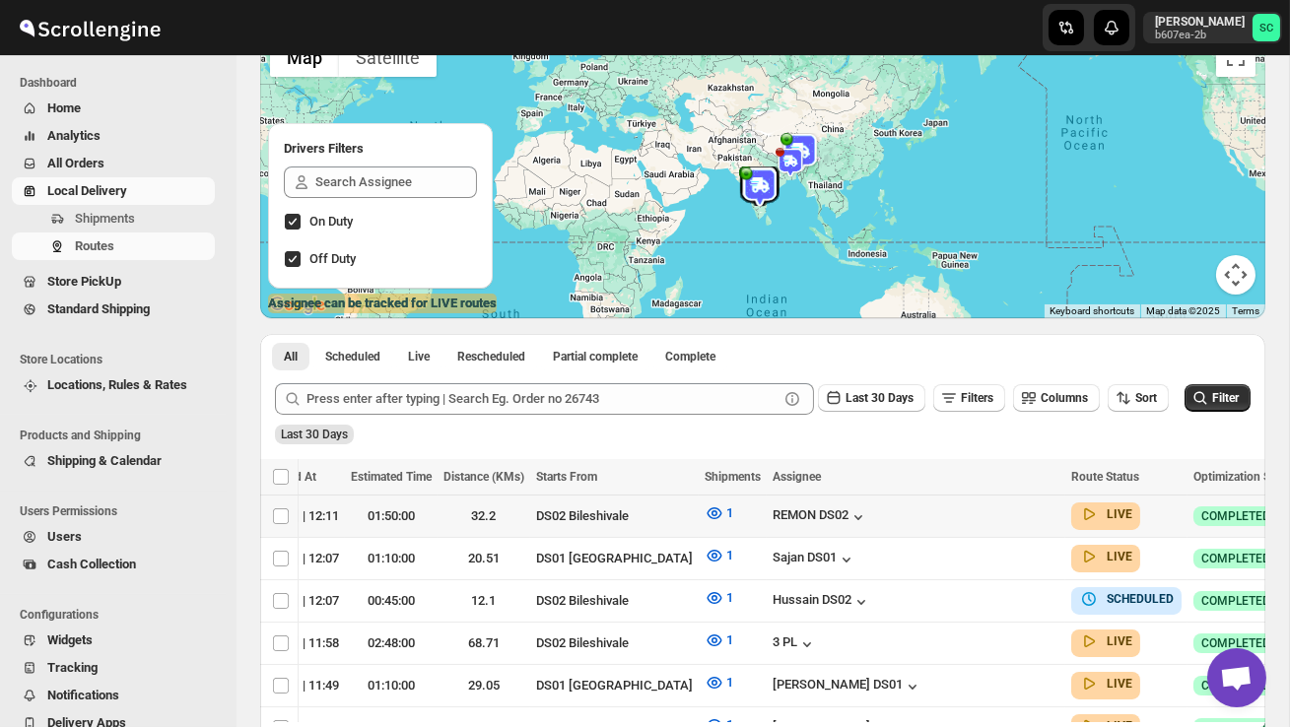
checkbox input "true"
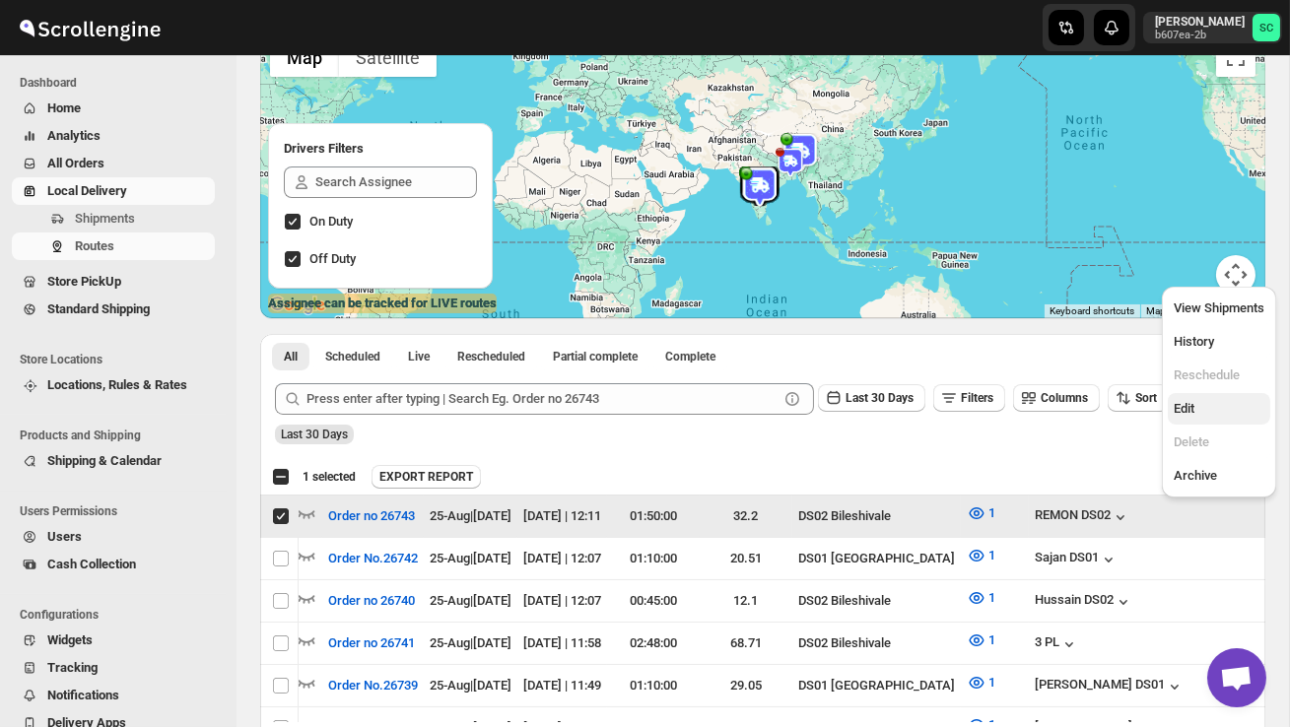
click at [1210, 399] on span "Edit" at bounding box center [1218, 409] width 91 height 20
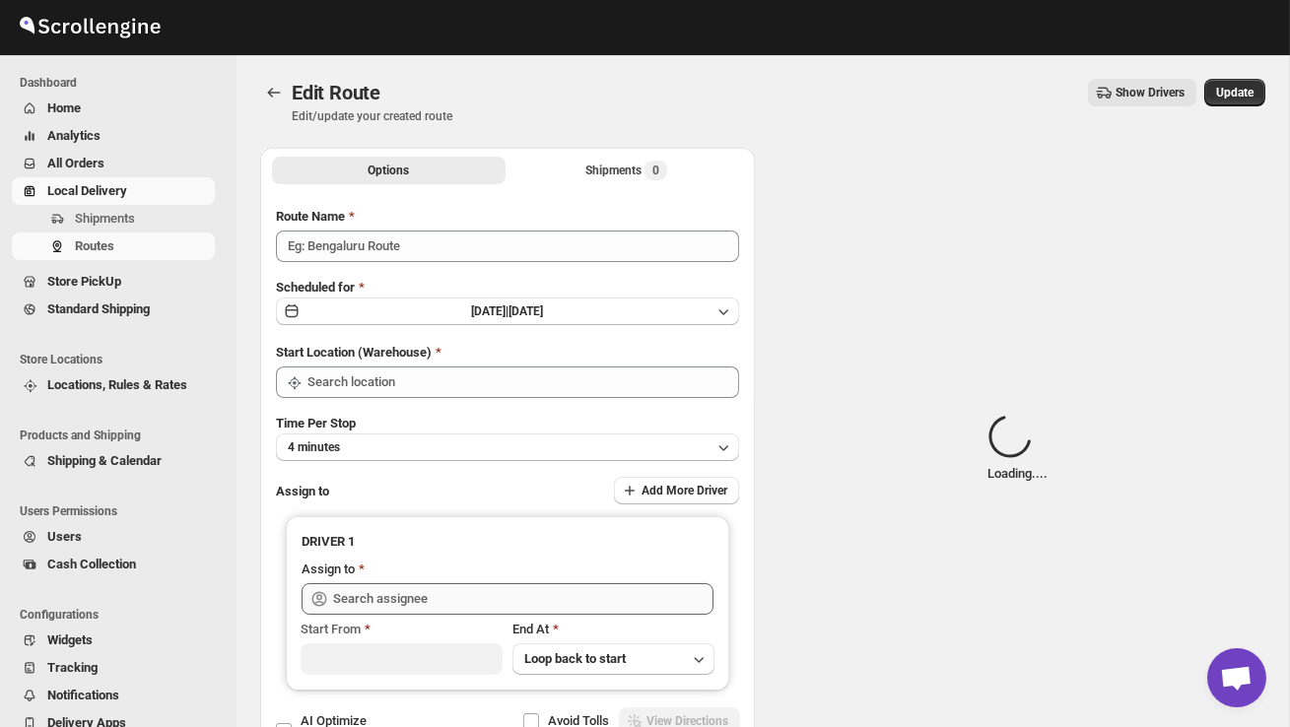
type input "Order no 26743"
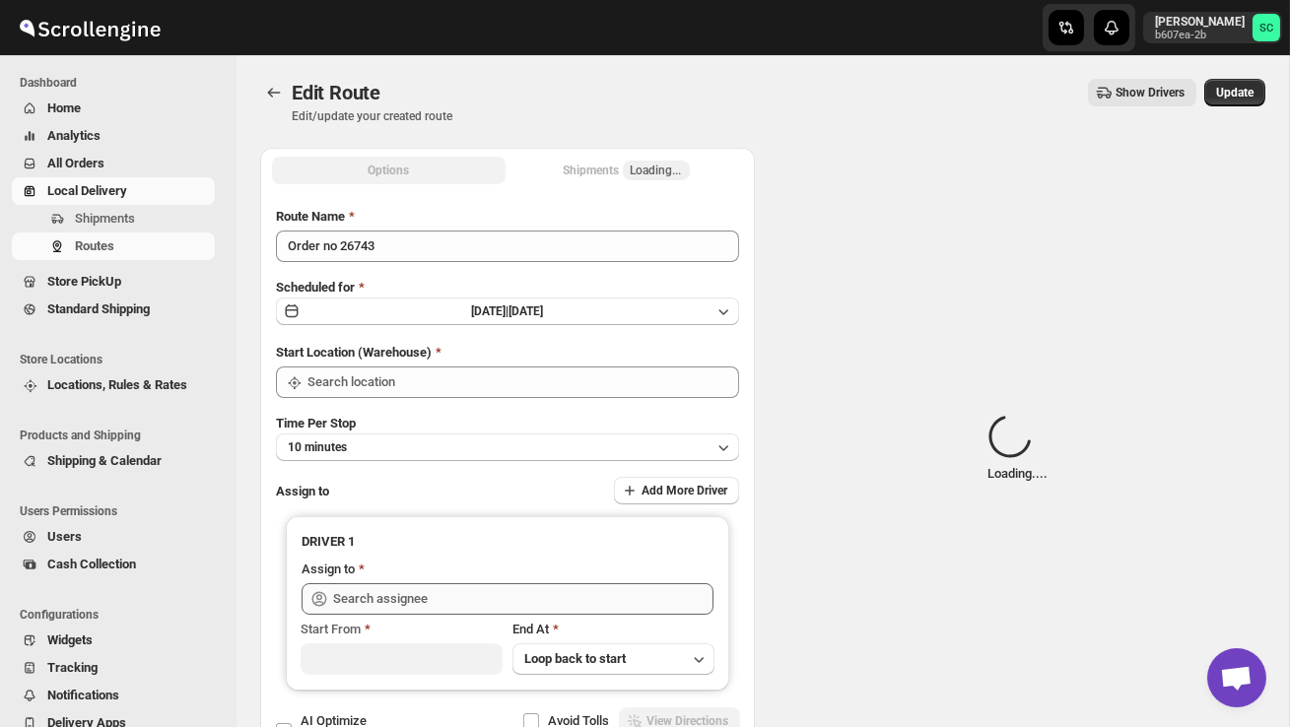
type input "DS02 Bileshivale"
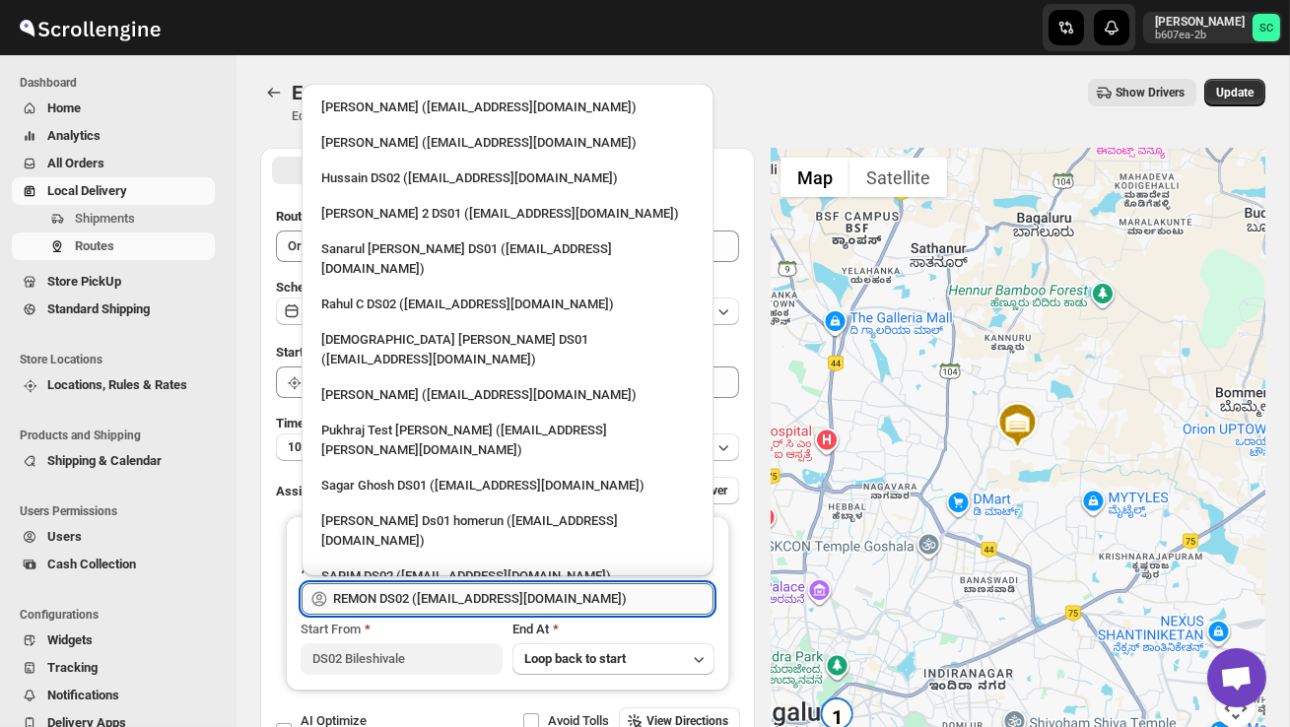
click at [607, 595] on input "REMON DS02 ([EMAIL_ADDRESS][DOMAIN_NAME])" at bounding box center [523, 599] width 380 height 32
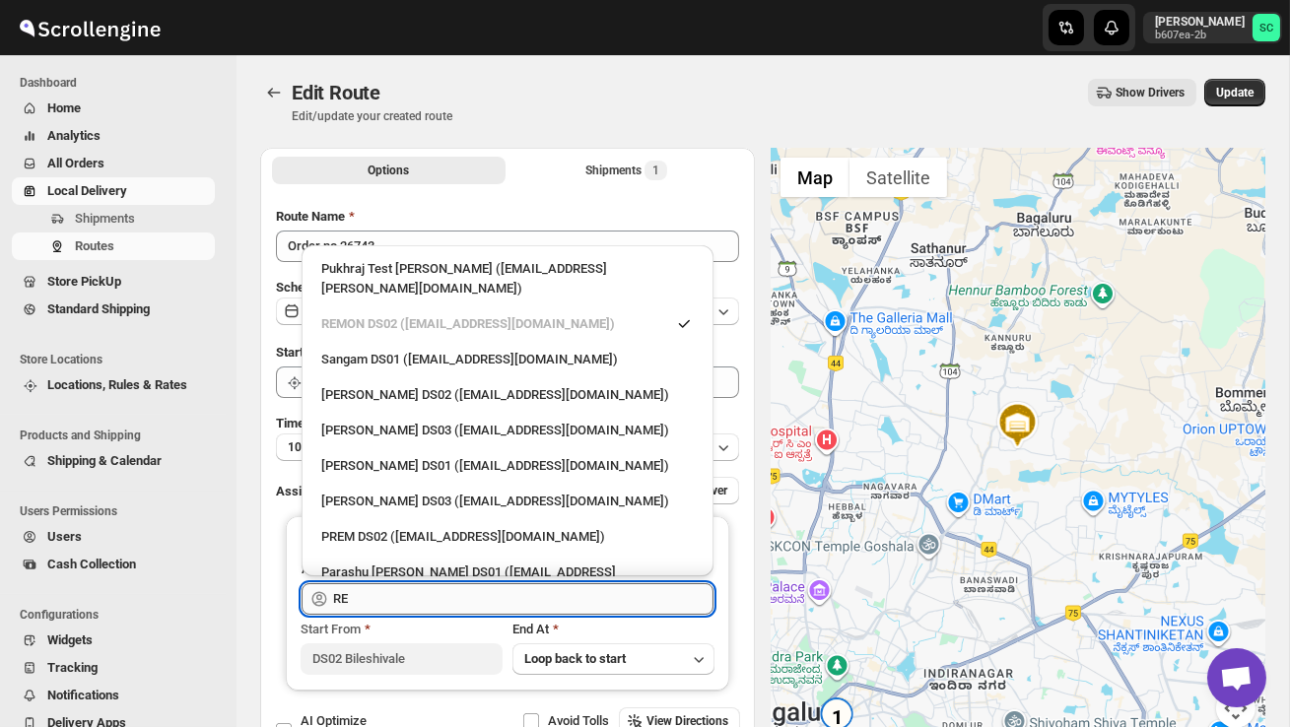
type input "R"
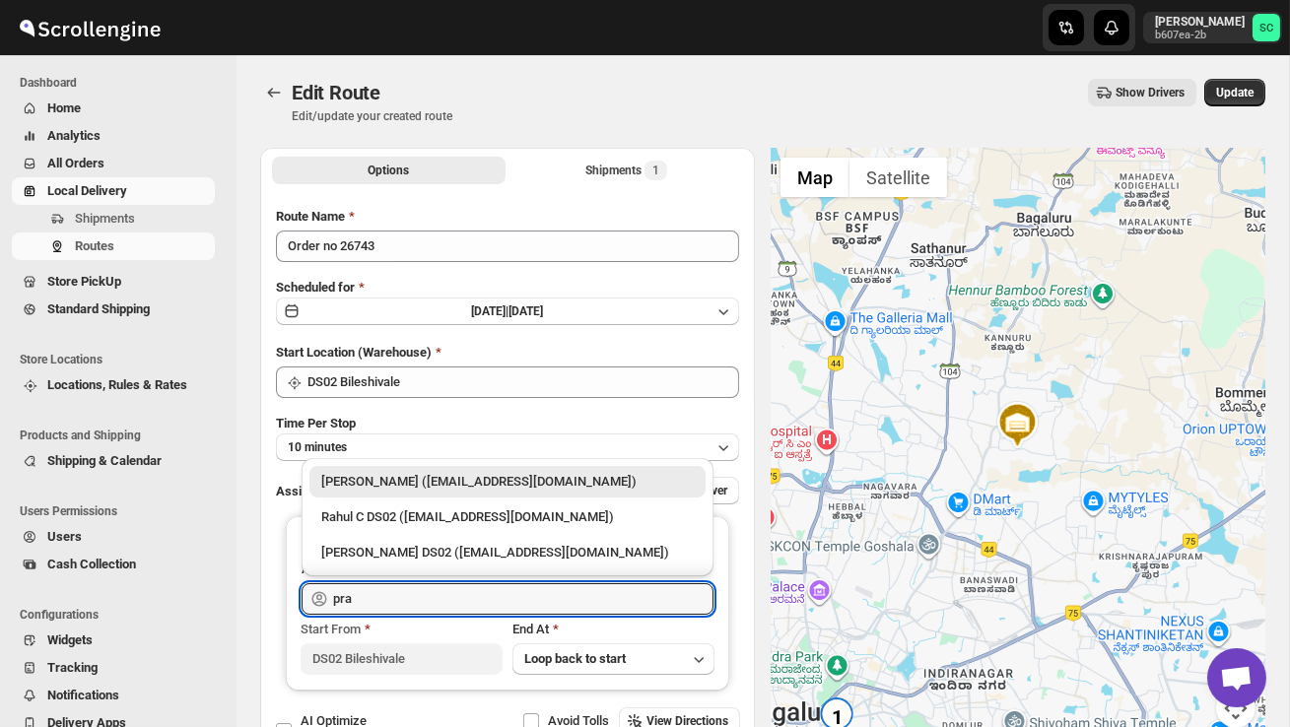
click at [625, 553] on div "[PERSON_NAME] DS02 ([EMAIL_ADDRESS][DOMAIN_NAME])" at bounding box center [507, 553] width 372 height 20
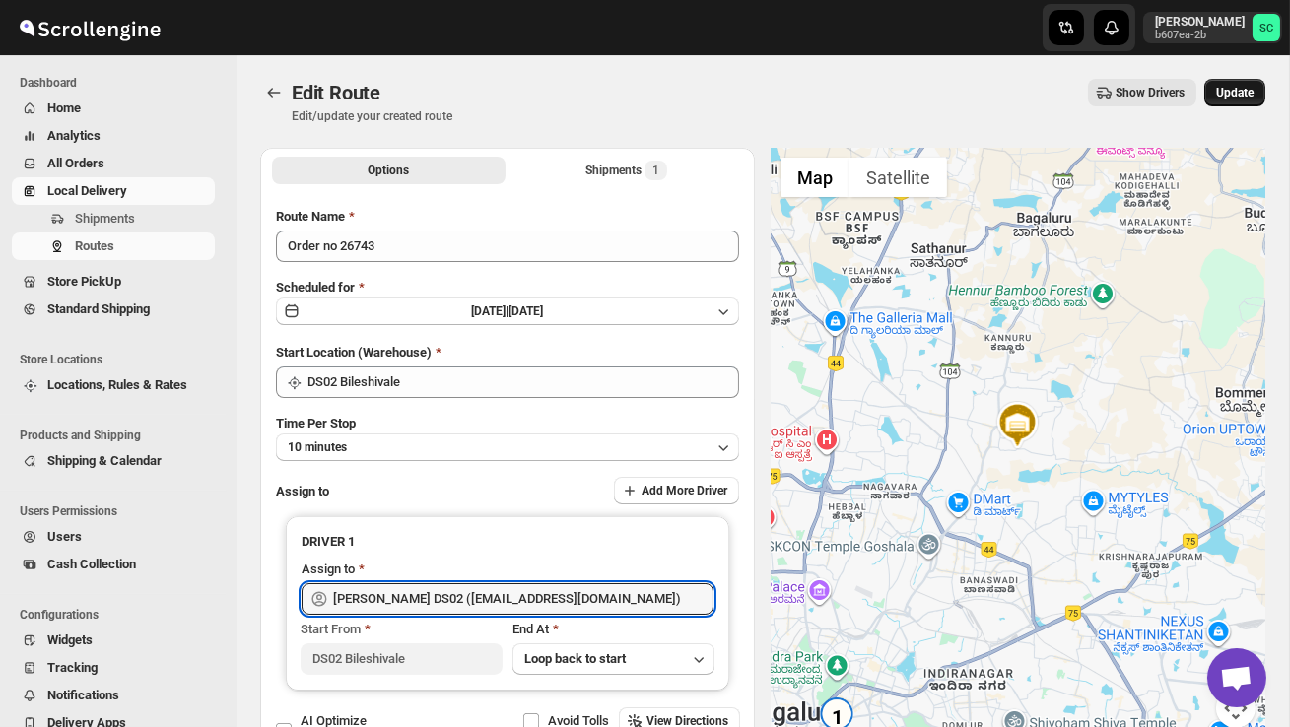
type input "[PERSON_NAME] DS02 ([EMAIL_ADDRESS][DOMAIN_NAME])"
click at [1236, 94] on span "Update" at bounding box center [1234, 93] width 37 height 16
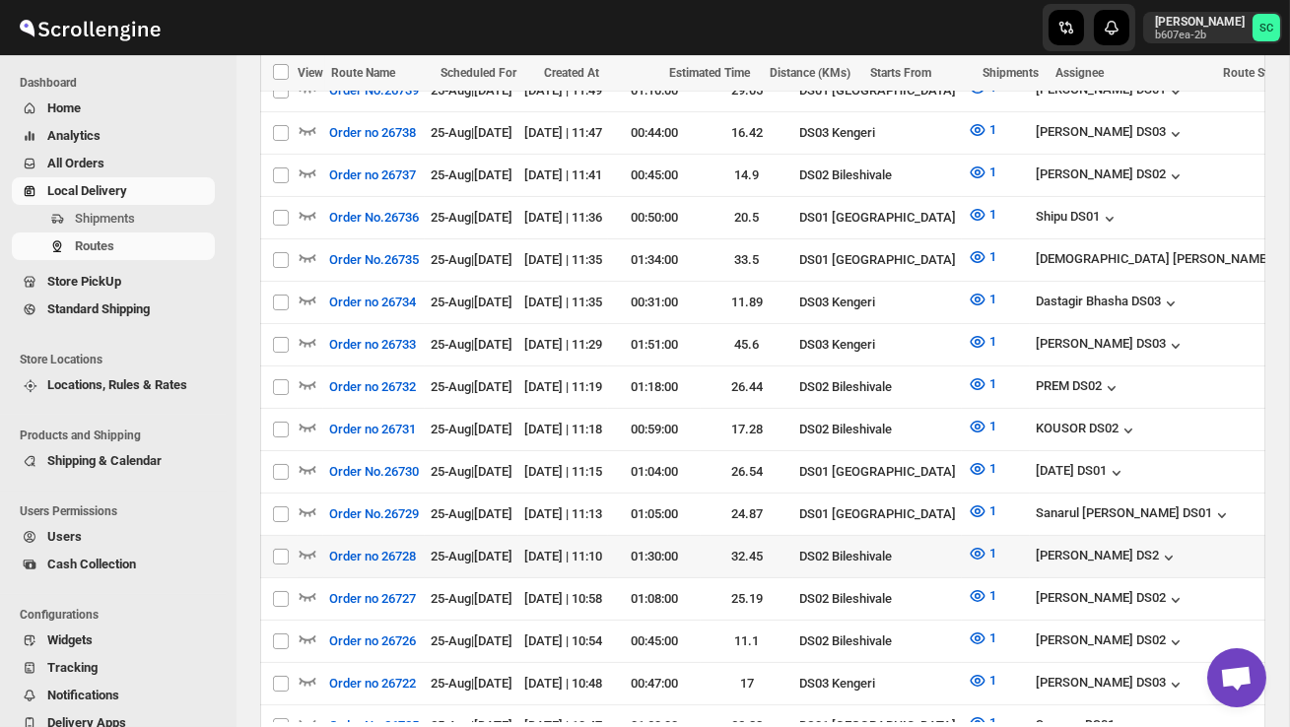
scroll to position [806, 0]
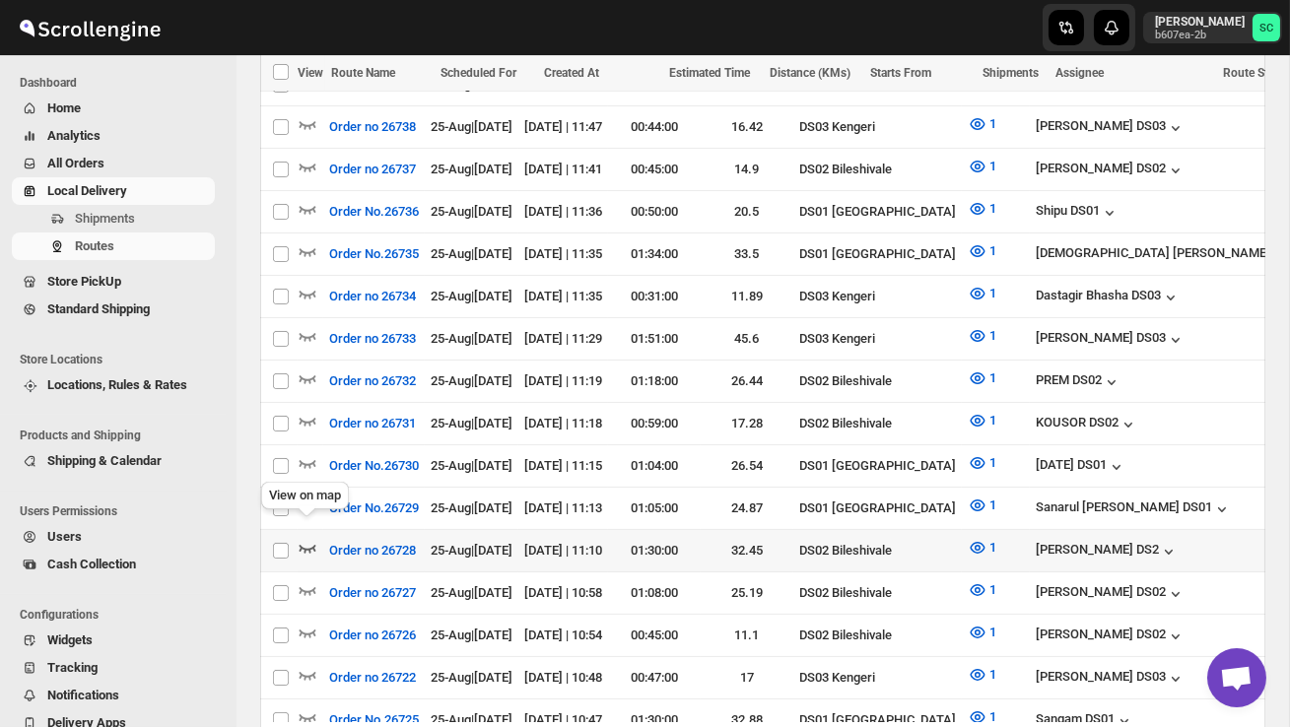
click at [310, 545] on icon "button" at bounding box center [307, 549] width 17 height 8
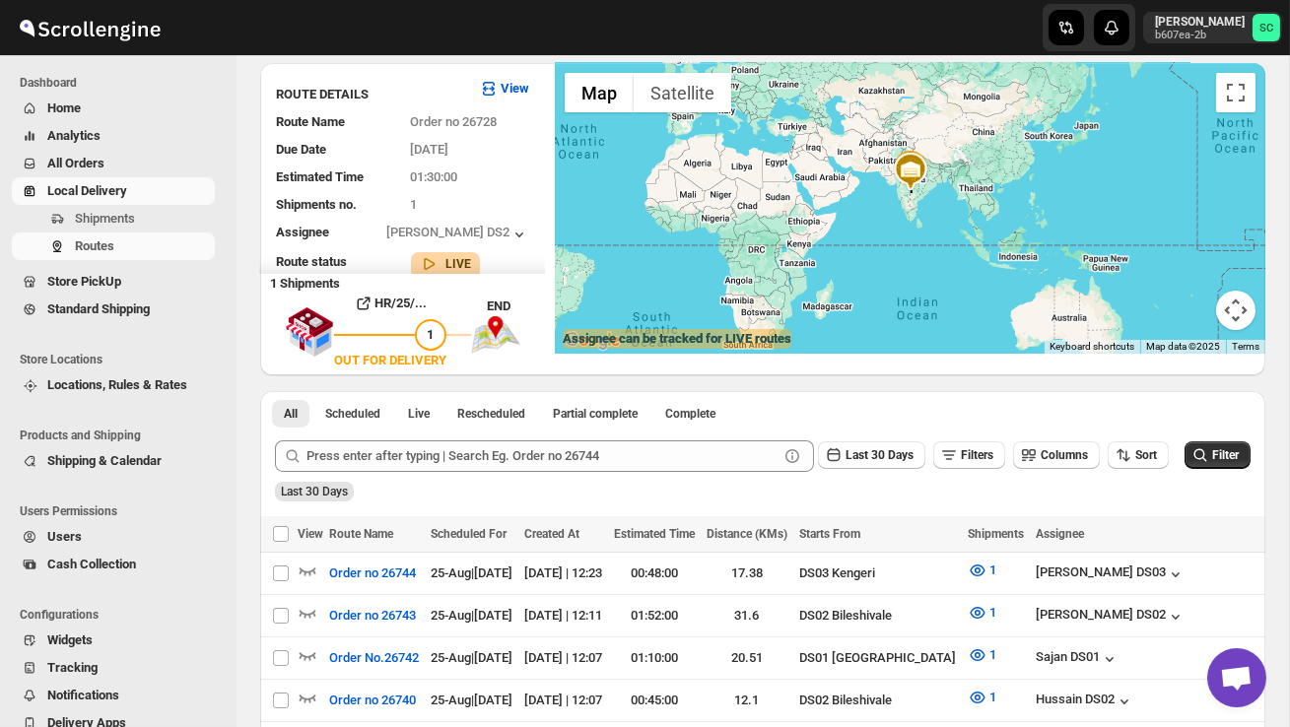
scroll to position [0, 0]
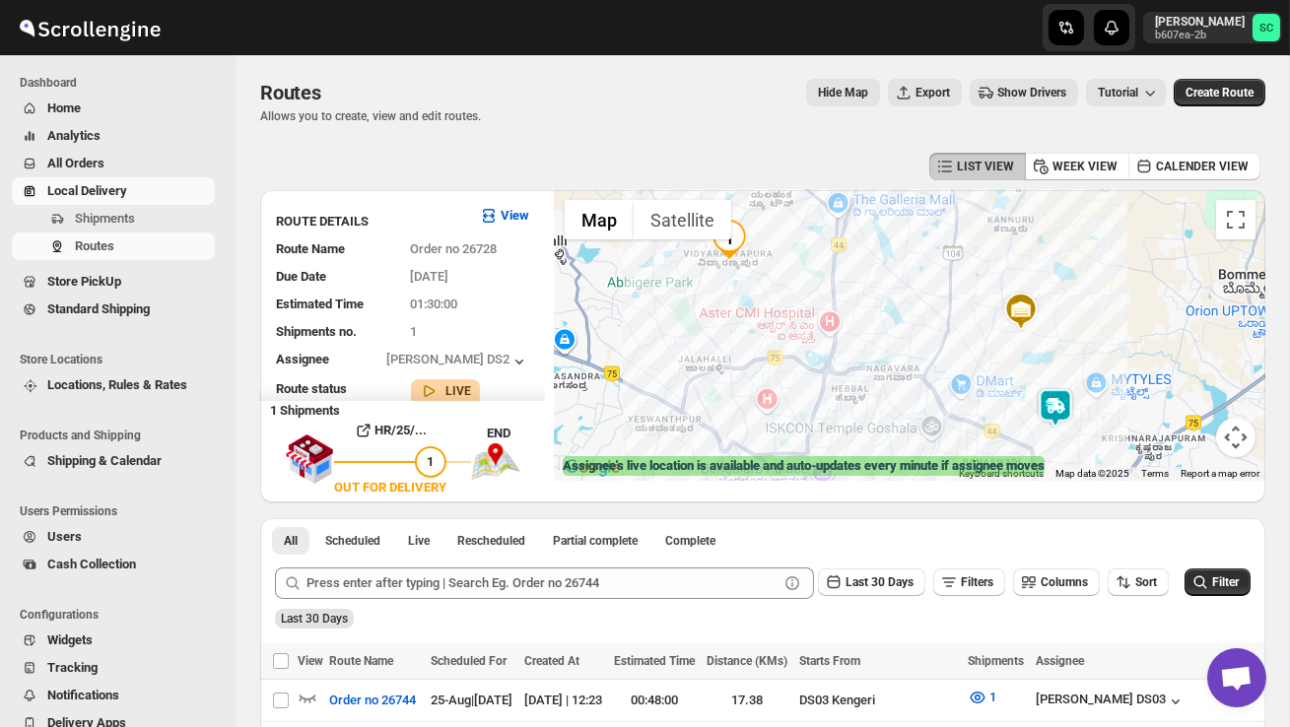
drag, startPoint x: 948, startPoint y: 396, endPoint x: 908, endPoint y: 321, distance: 84.6
click at [908, 321] on div at bounding box center [910, 335] width 710 height 291
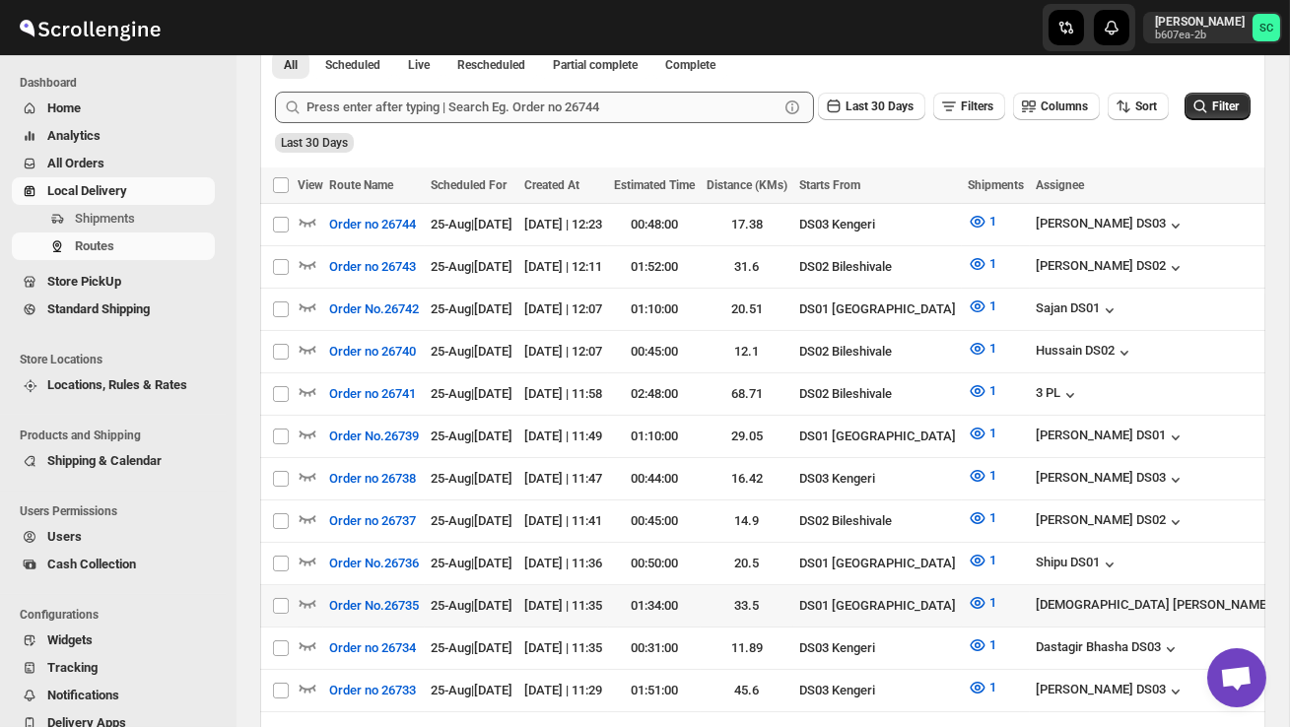
scroll to position [477, 0]
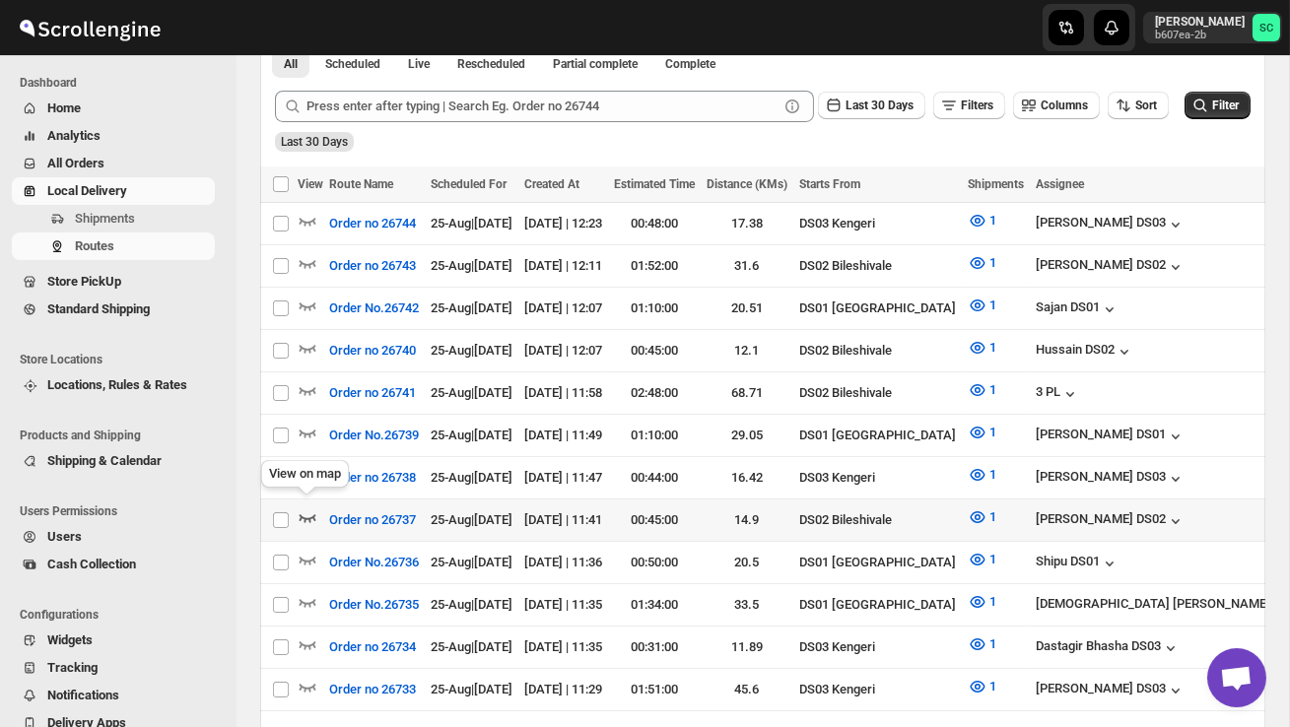
click at [306, 507] on icon "button" at bounding box center [308, 517] width 20 height 20
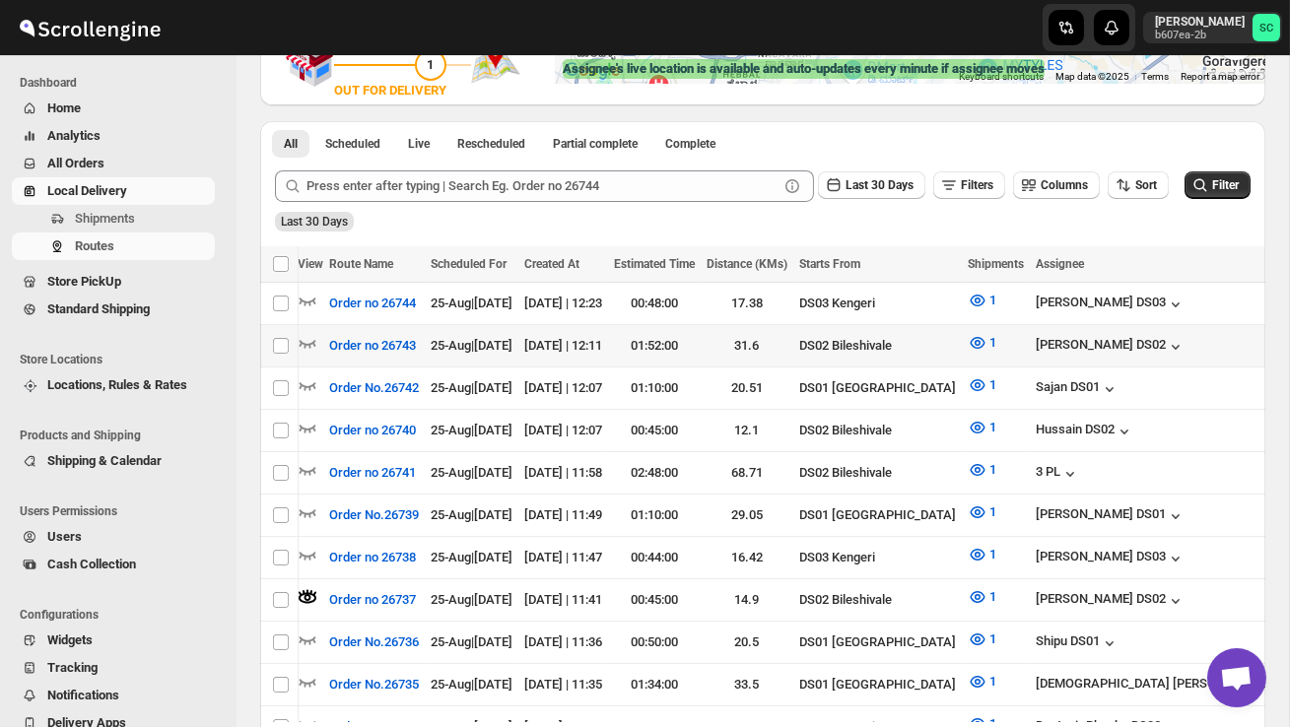
scroll to position [0, 0]
click at [305, 335] on icon "button" at bounding box center [308, 343] width 20 height 20
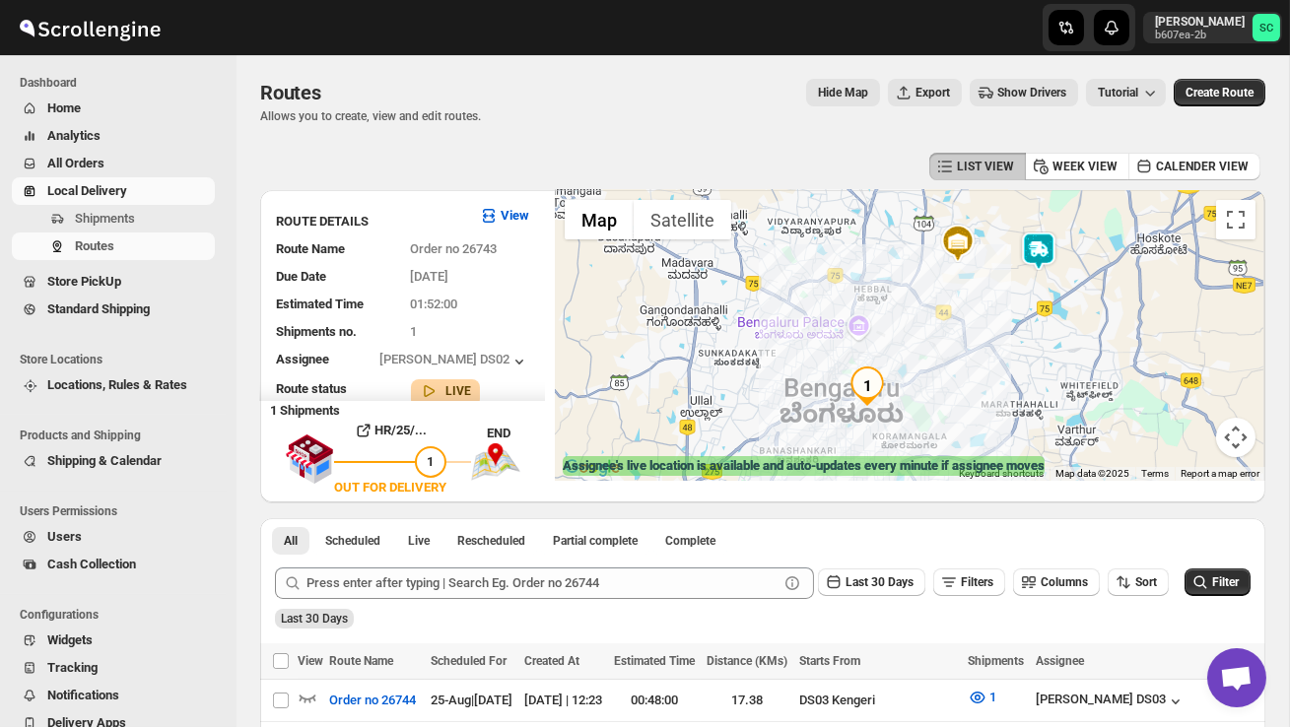
click at [1047, 238] on img at bounding box center [1038, 251] width 39 height 39
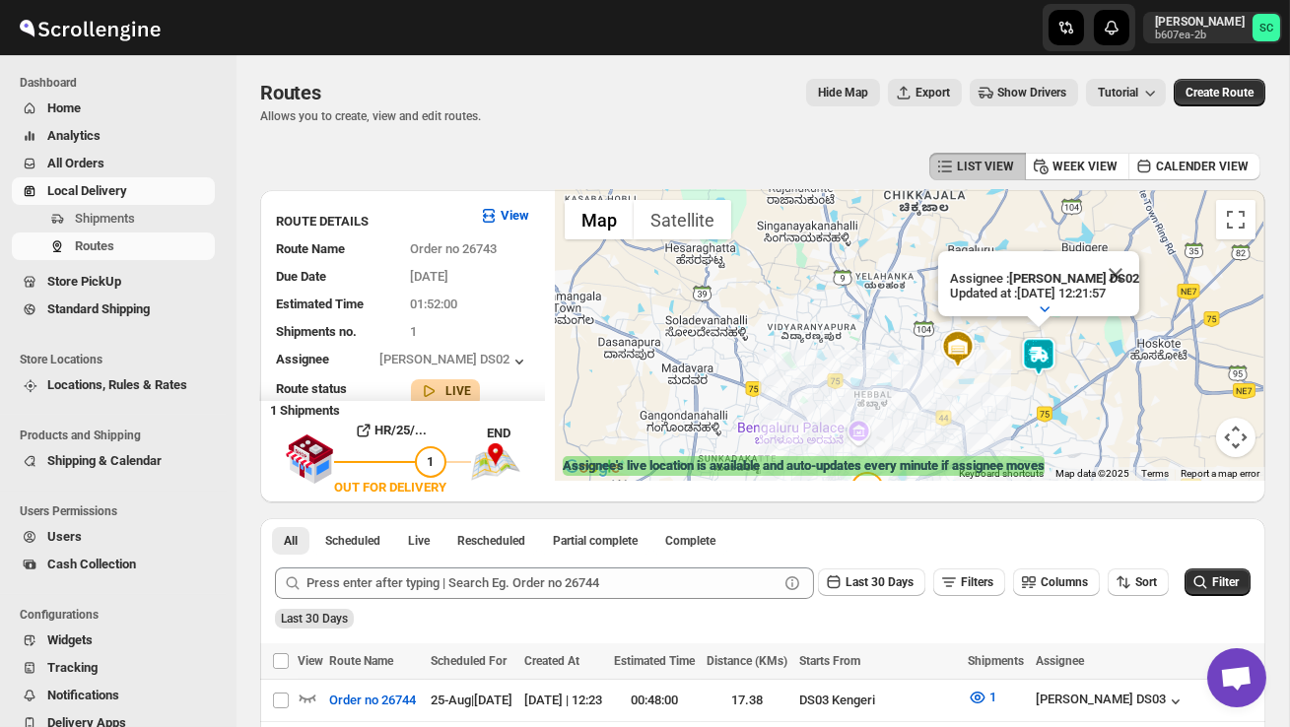
click at [993, 371] on div "Assignee : PRAKSH DS02 Updated at : 25/08/2025, 12:21:57 Duty mode Enabled Batt…" at bounding box center [910, 335] width 710 height 291
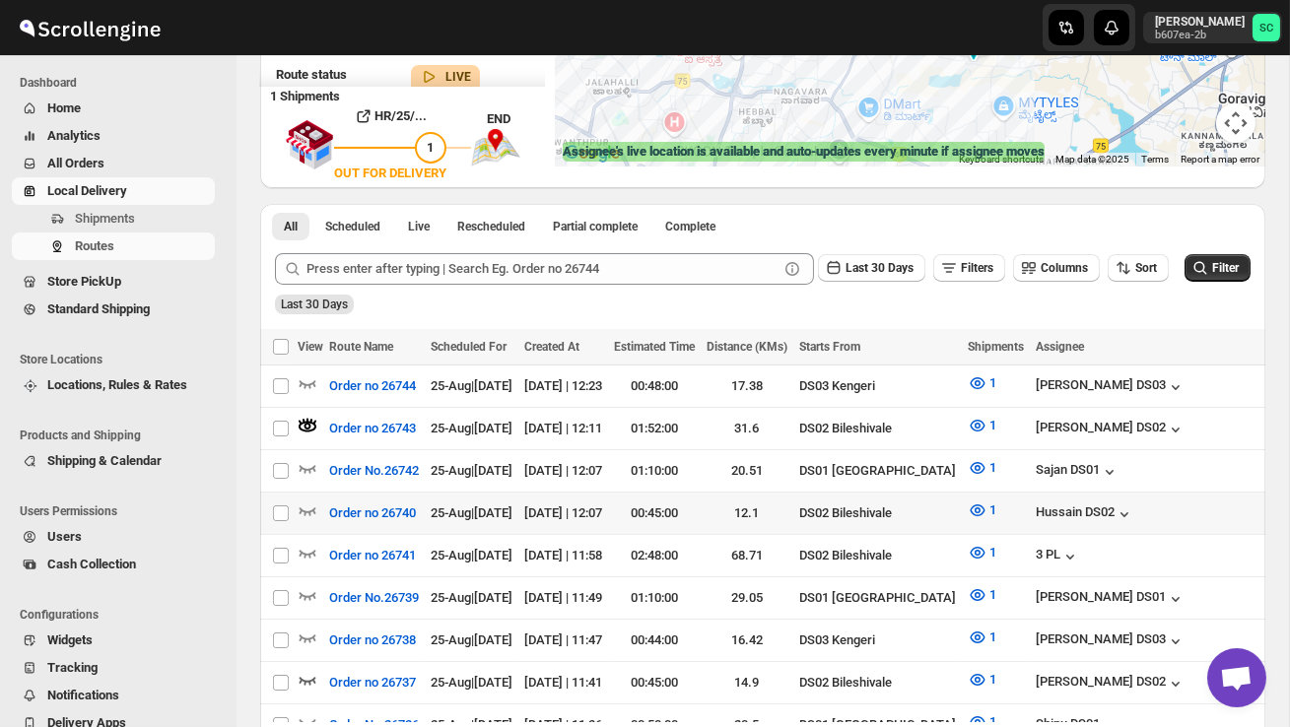
scroll to position [320, 0]
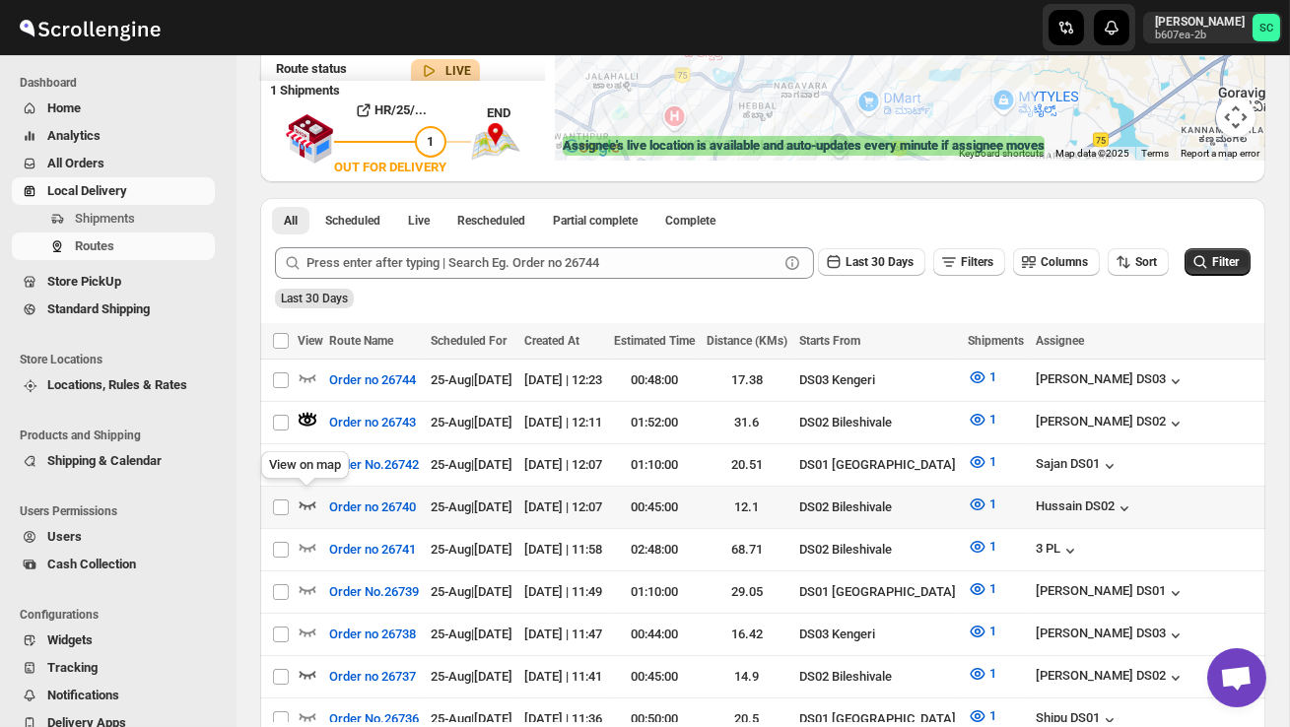
click at [305, 505] on icon "button" at bounding box center [308, 505] width 20 height 20
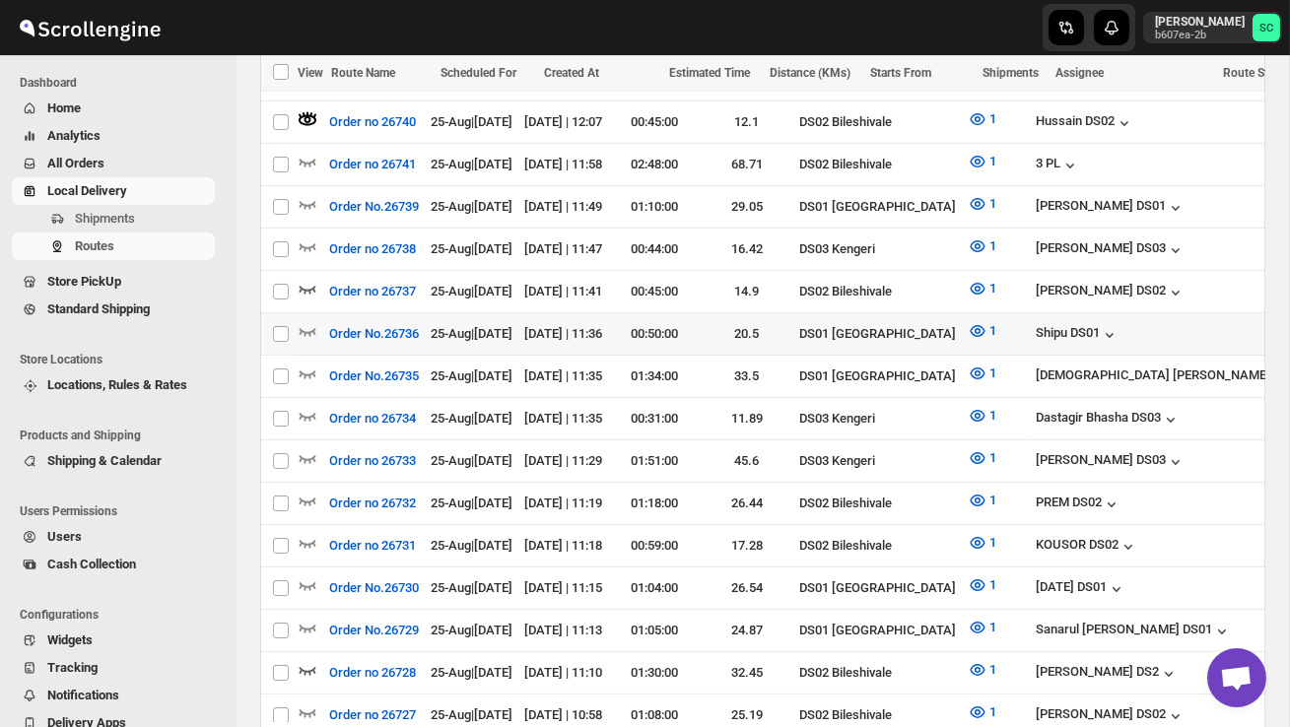
scroll to position [702, 0]
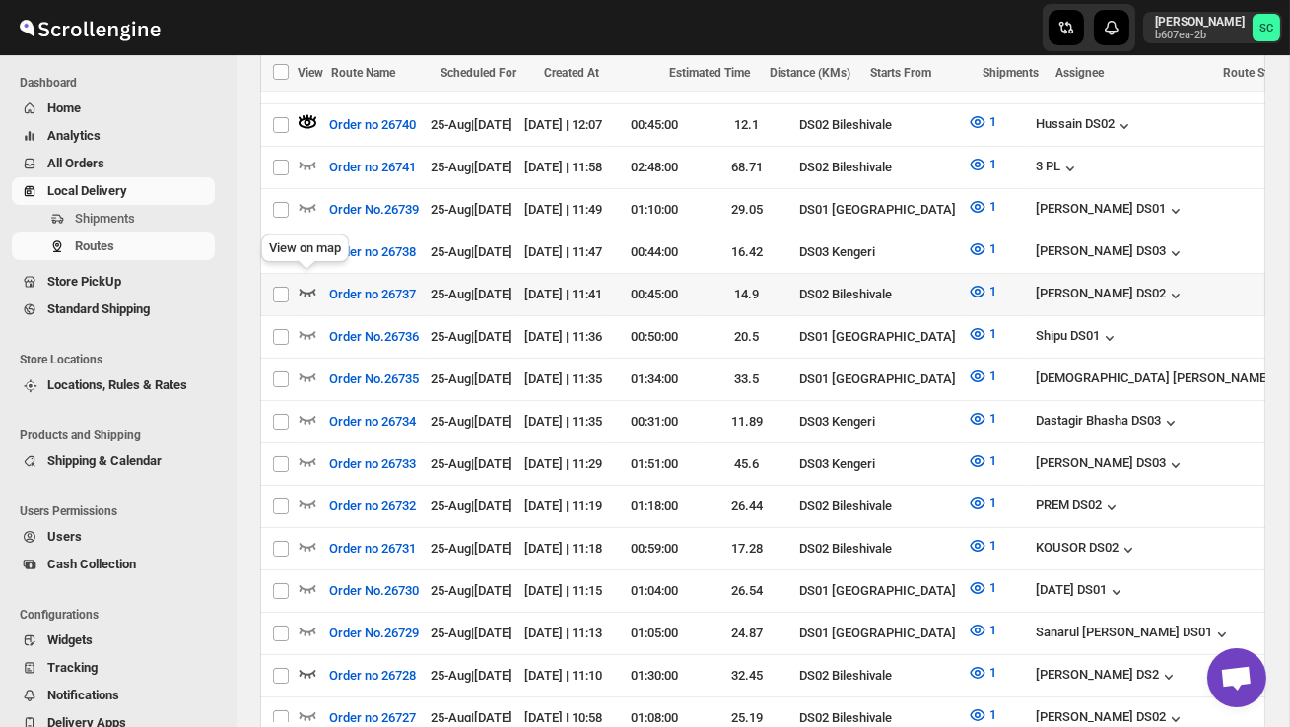
click at [311, 282] on icon "button" at bounding box center [308, 292] width 20 height 20
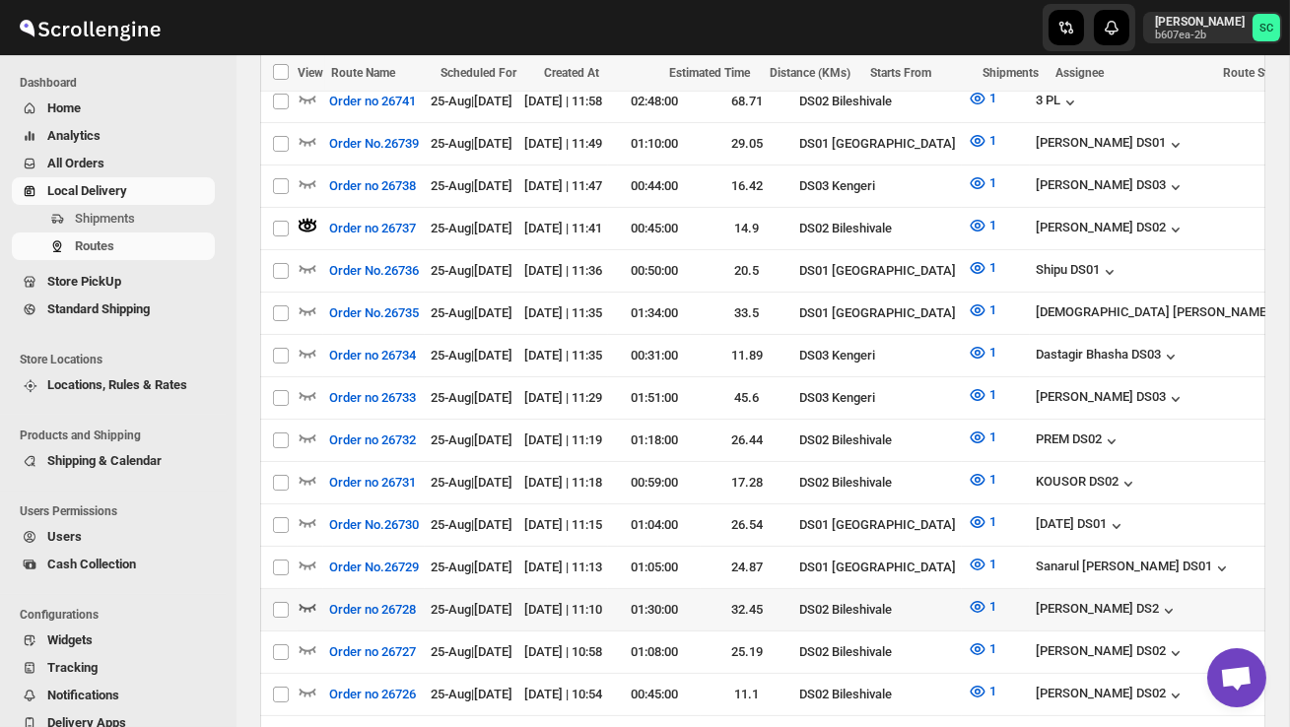
scroll to position [769, 0]
click at [305, 596] on icon "button" at bounding box center [308, 606] width 20 height 20
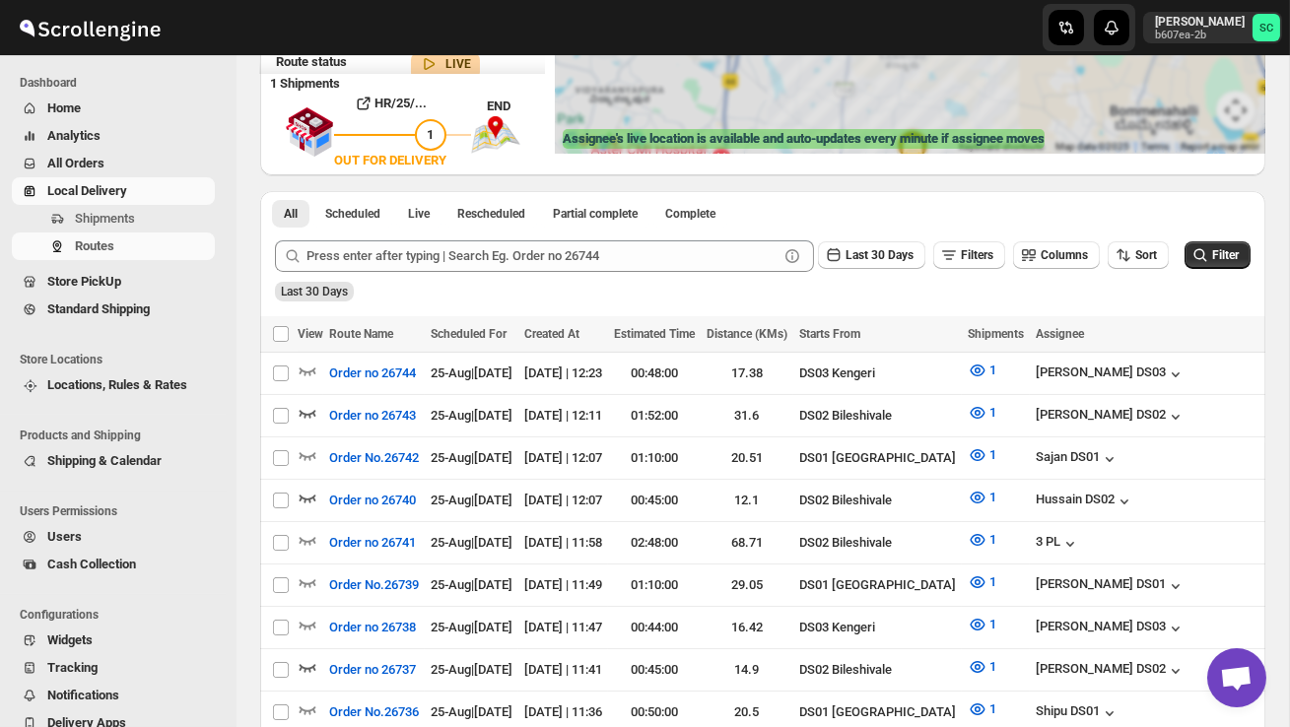
scroll to position [0, 0]
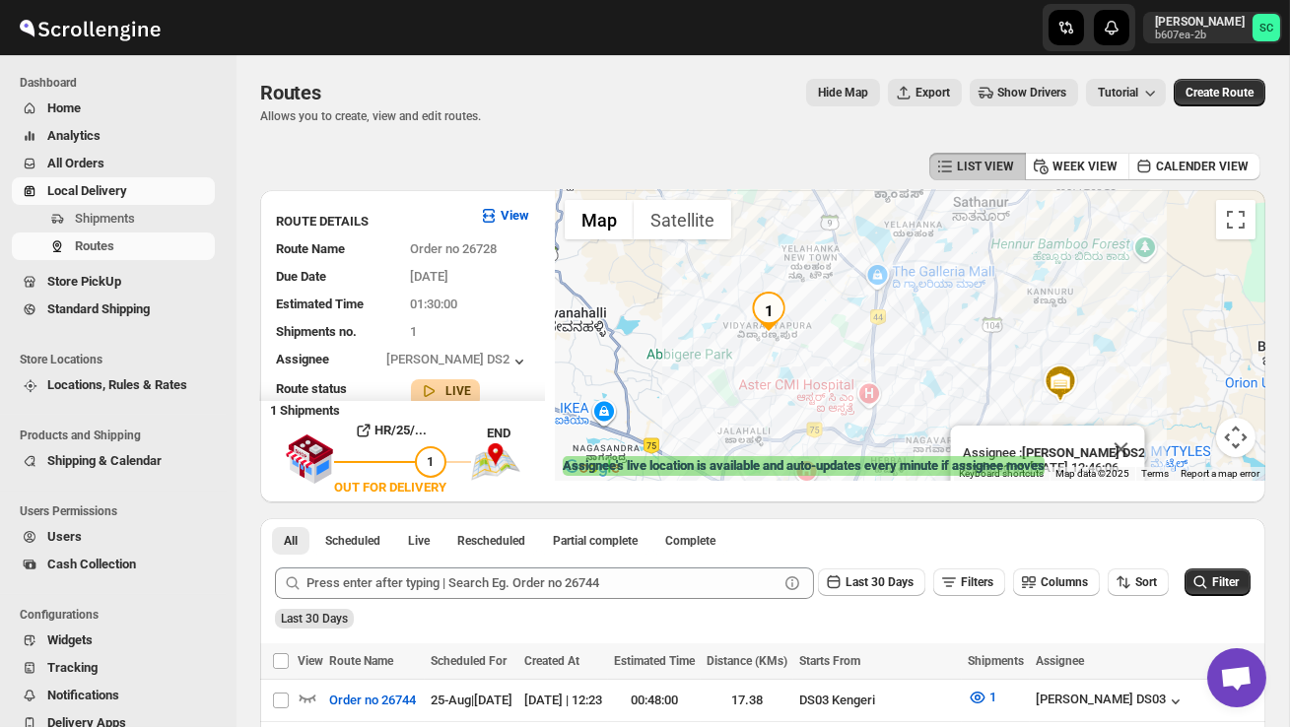
drag, startPoint x: 1106, startPoint y: 432, endPoint x: 1073, endPoint y: 359, distance: 81.1
click at [1073, 359] on div "Assignee : CHANDRA BORO DS2 Updated at : 25/08/2025, 12:46:06 Duty mode Enabled…" at bounding box center [910, 335] width 710 height 291
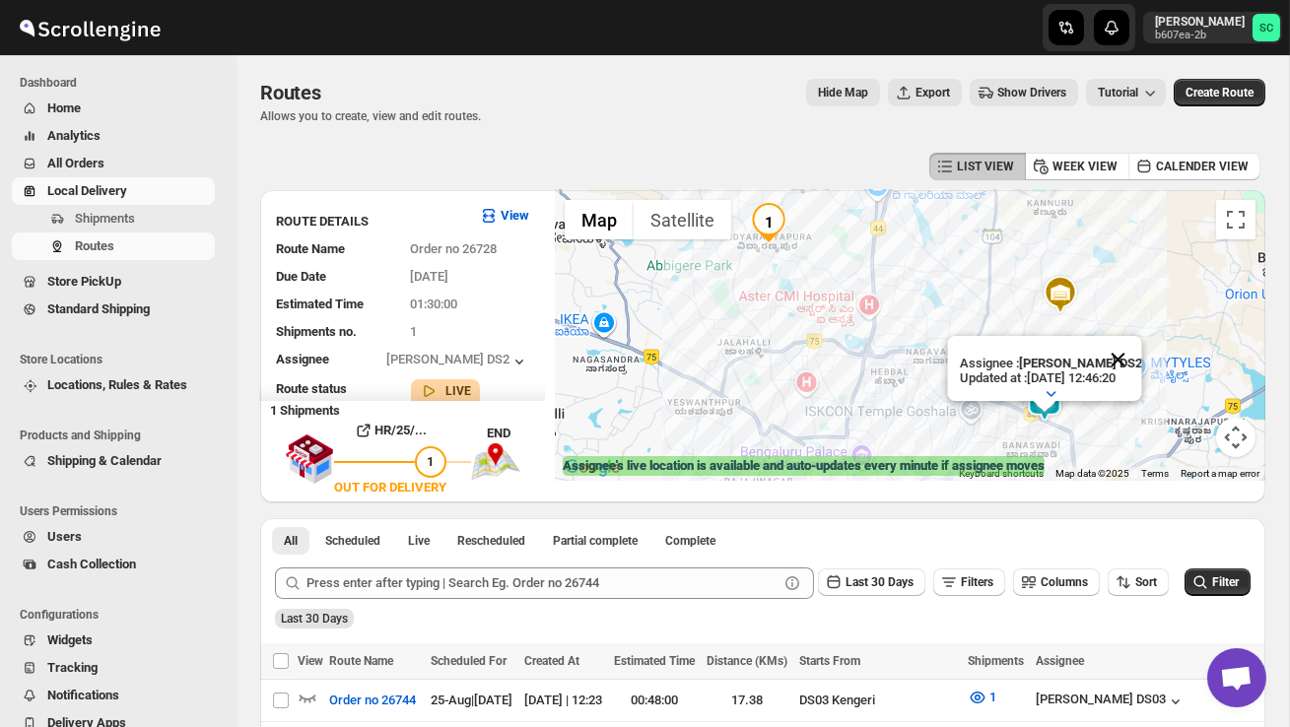
click at [1140, 357] on button "Close" at bounding box center [1117, 359] width 47 height 47
click at [1108, 397] on div at bounding box center [910, 335] width 710 height 291
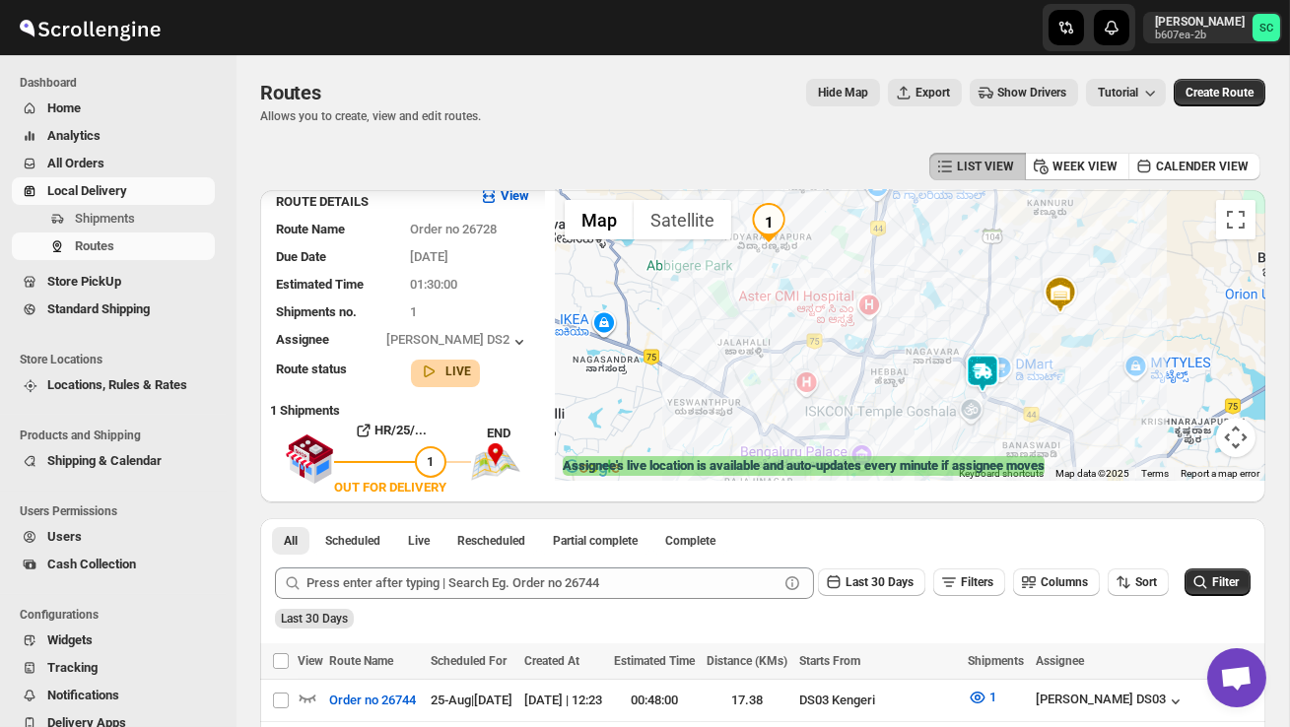
click at [987, 356] on img at bounding box center [982, 373] width 39 height 39
click at [985, 352] on div "To navigate, press the arrow keys." at bounding box center [910, 335] width 710 height 291
click at [996, 366] on img at bounding box center [982, 373] width 39 height 39
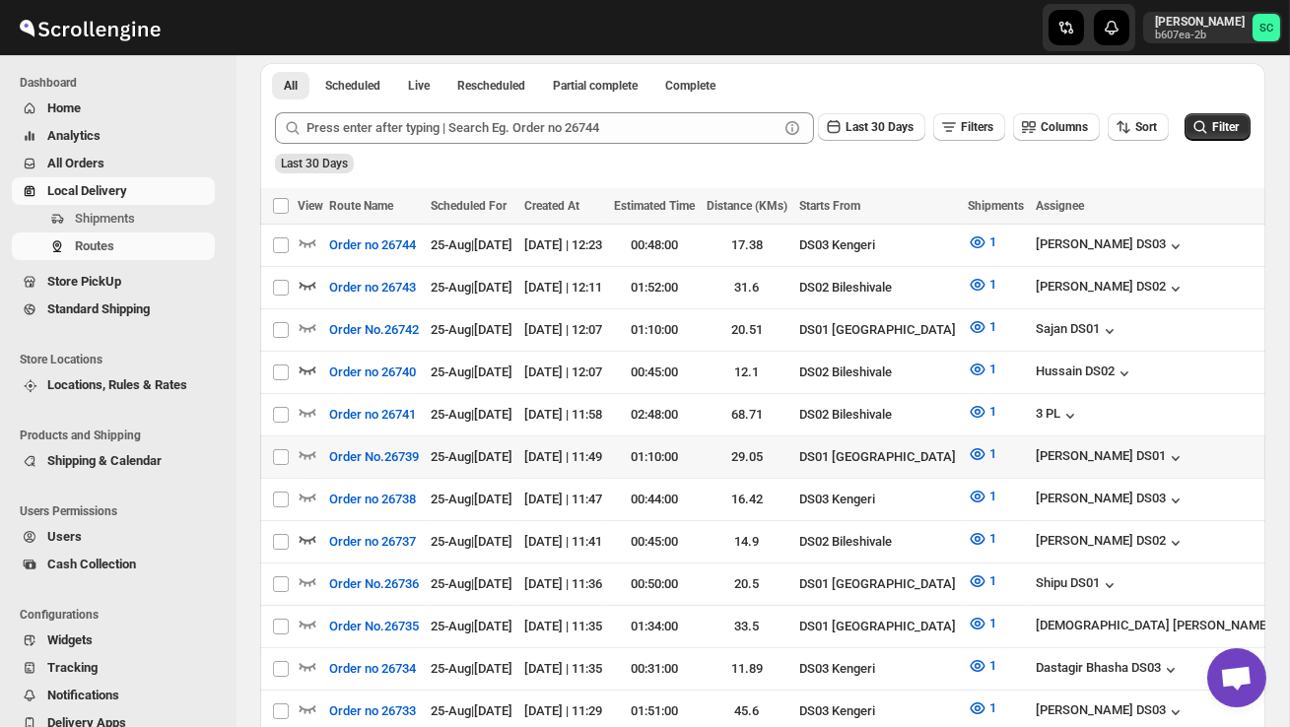
scroll to position [454, 0]
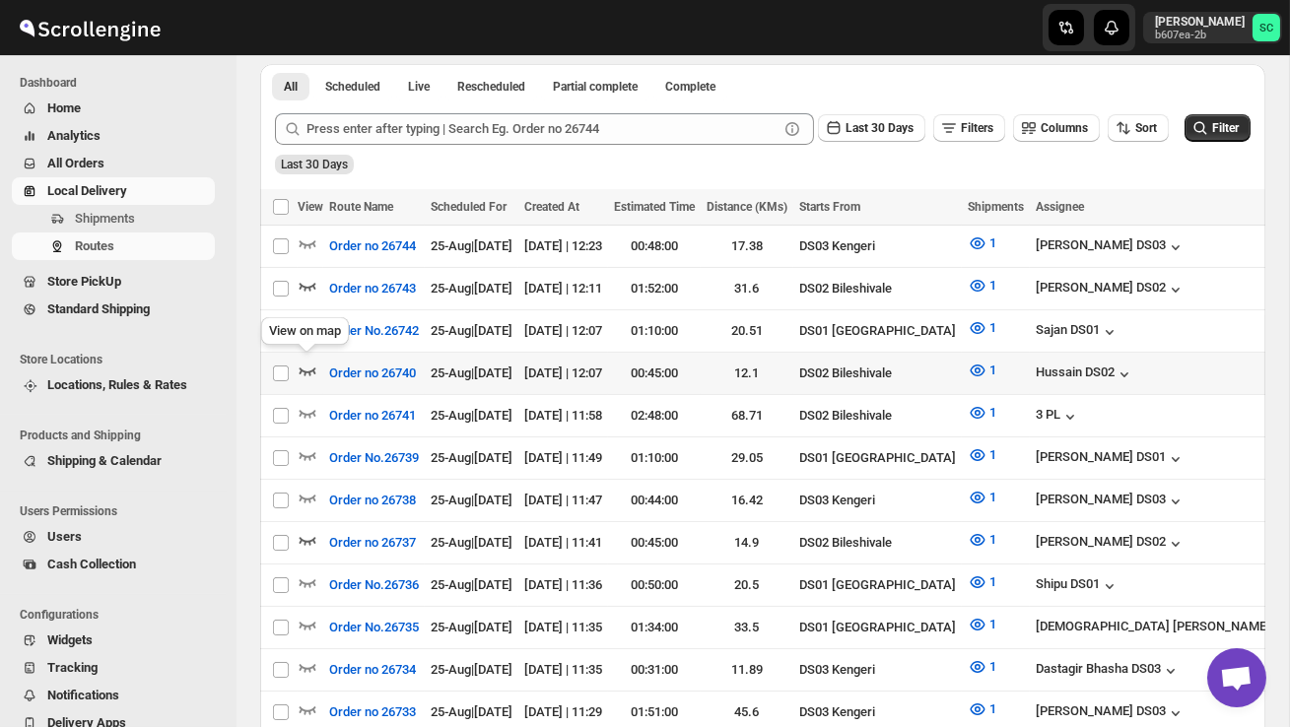
click at [310, 364] on icon "button" at bounding box center [308, 371] width 20 height 20
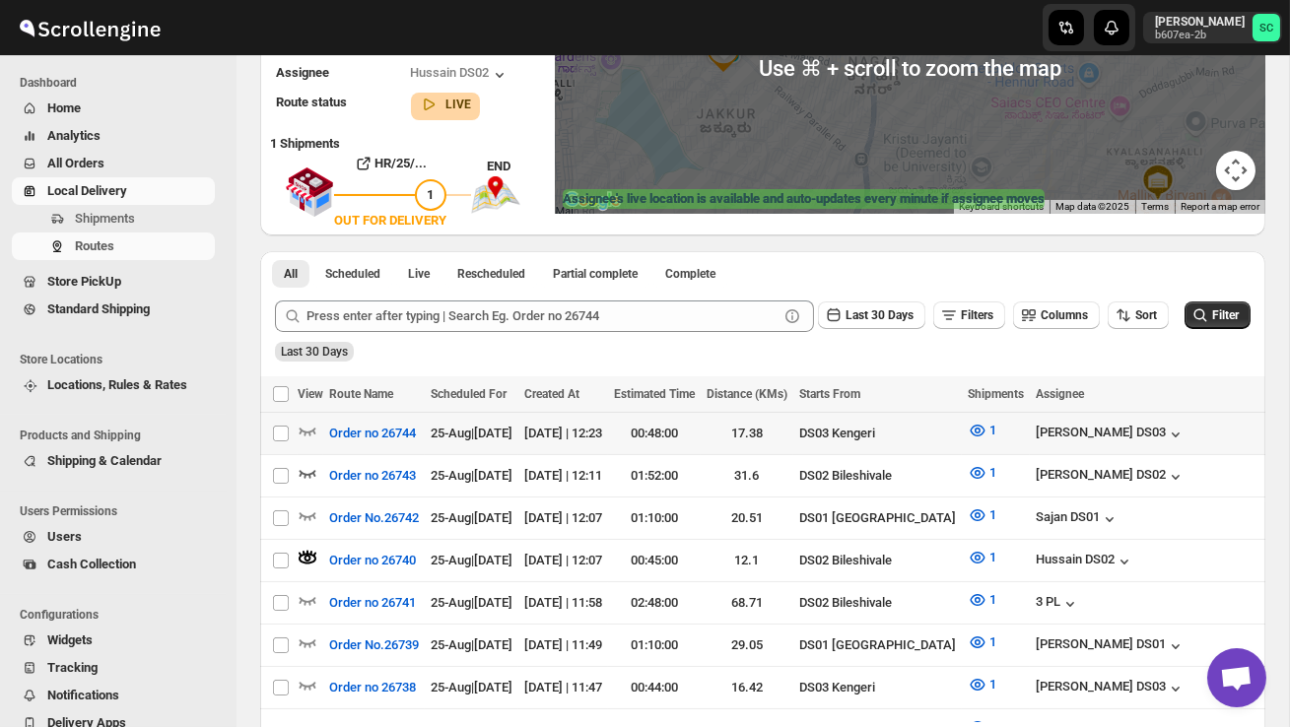
scroll to position [271, 0]
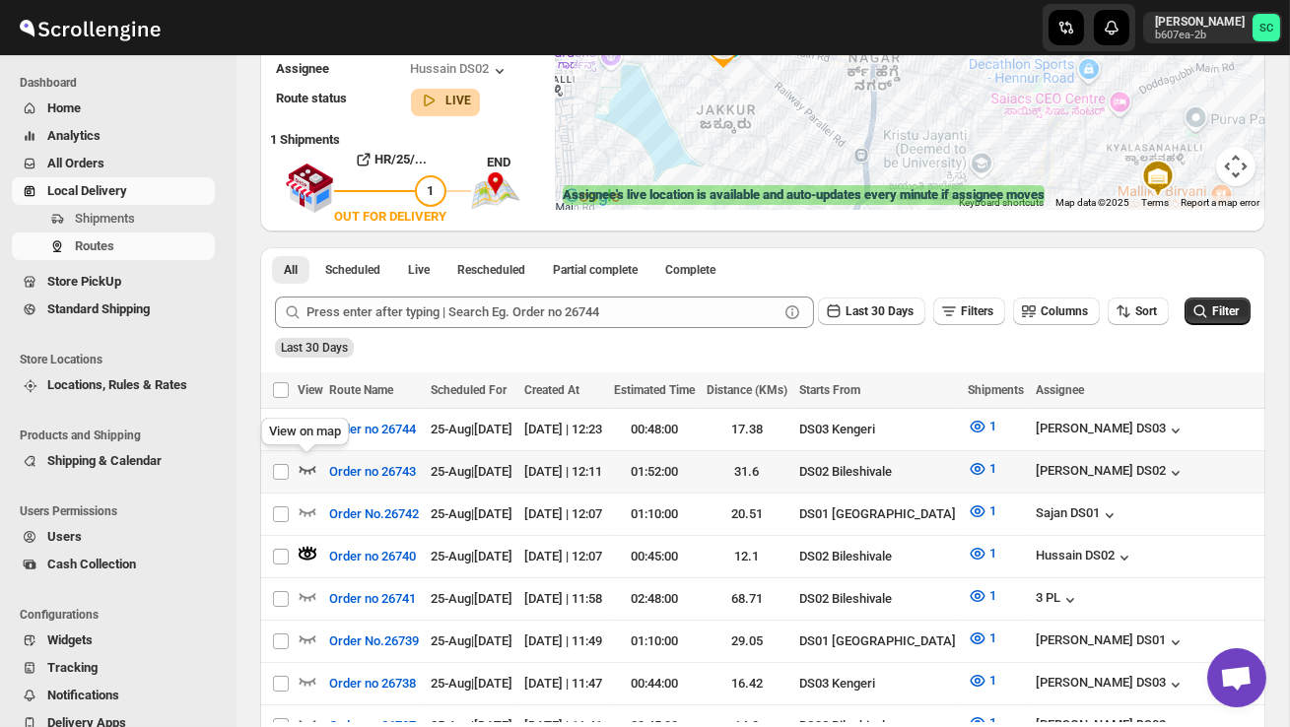
click at [306, 465] on icon "button" at bounding box center [308, 469] width 20 height 20
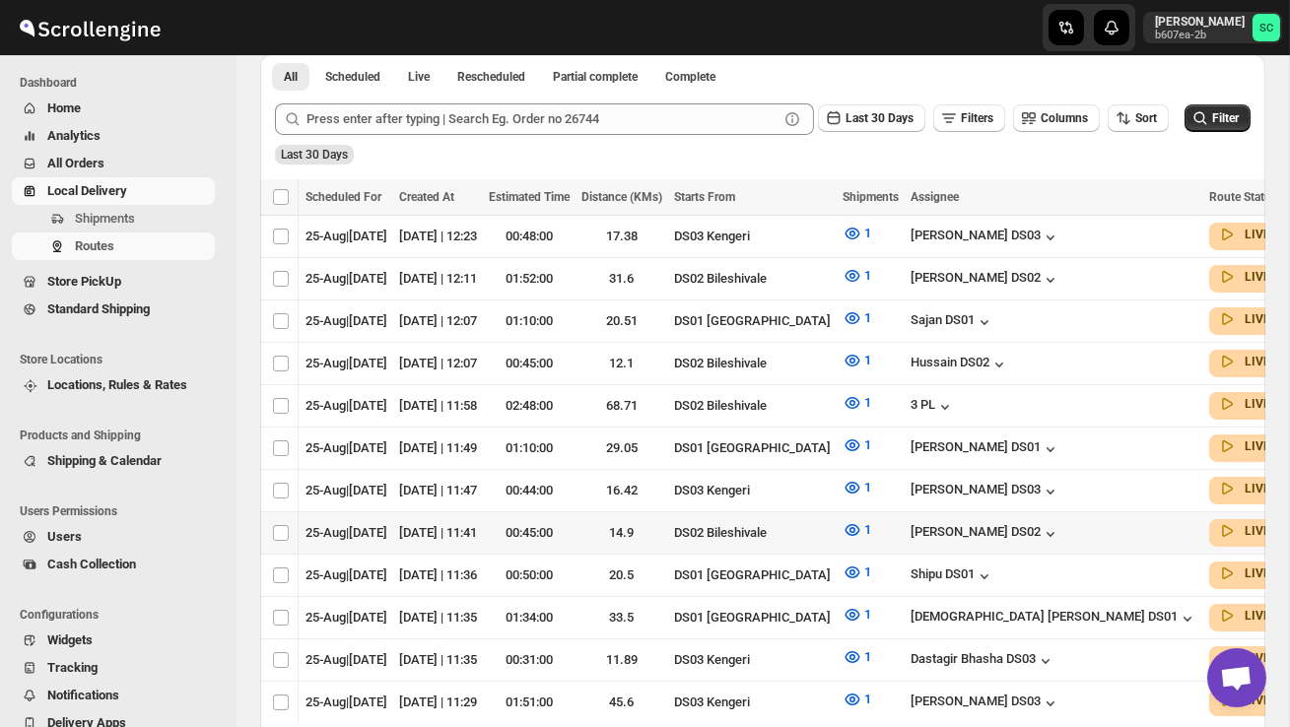
scroll to position [465, 0]
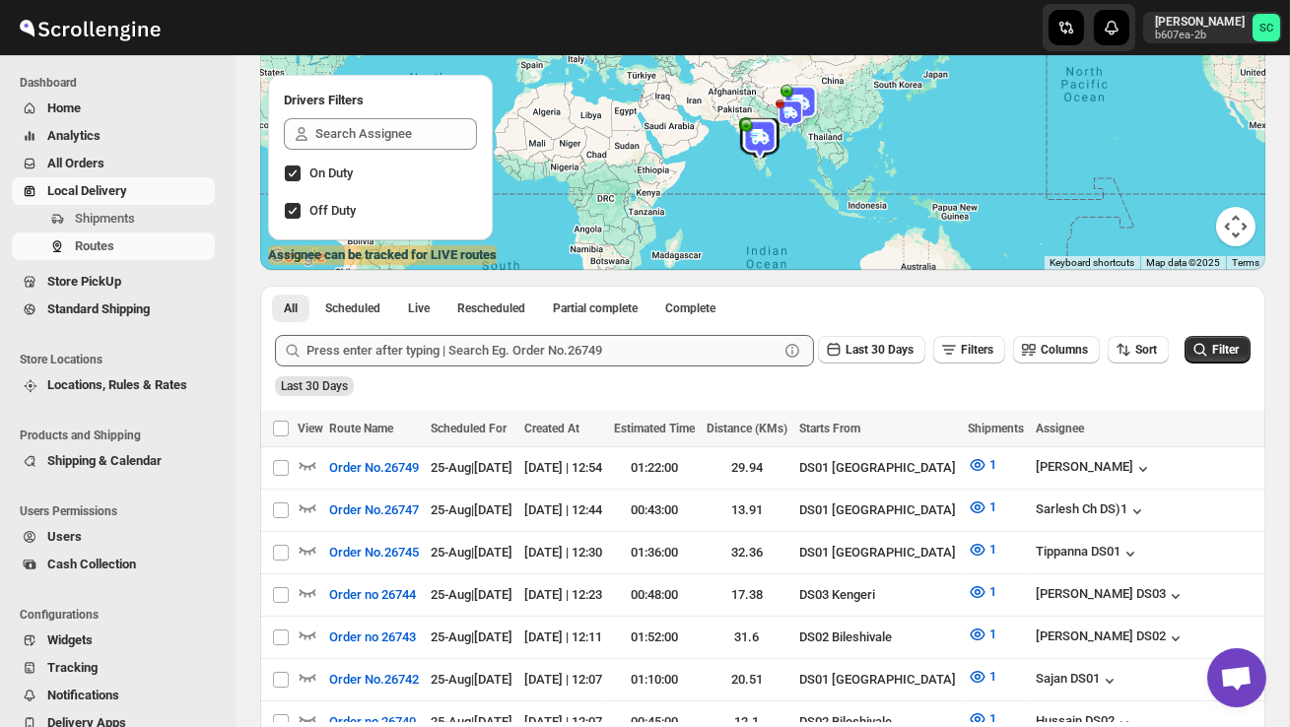
scroll to position [204, 0]
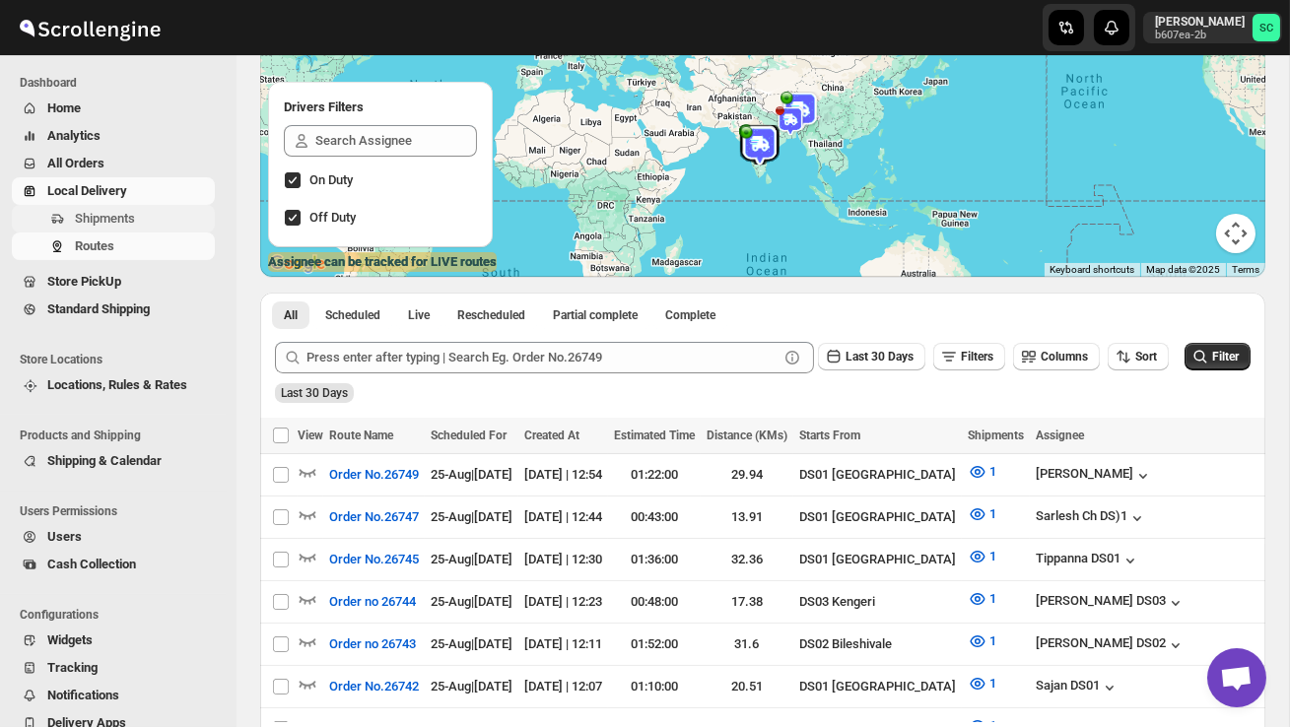
click at [143, 208] on button "Shipments" at bounding box center [113, 219] width 203 height 28
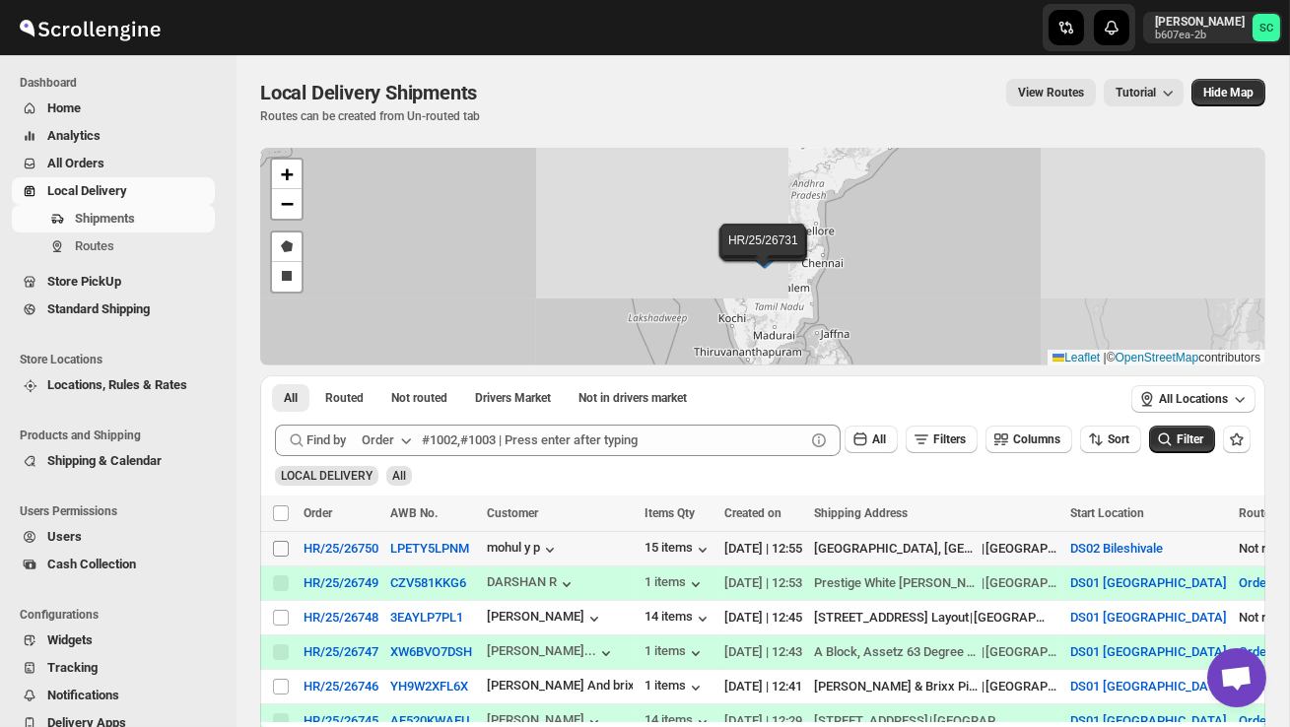
click at [277, 547] on input "Select shipment" at bounding box center [281, 549] width 16 height 16
checkbox input "true"
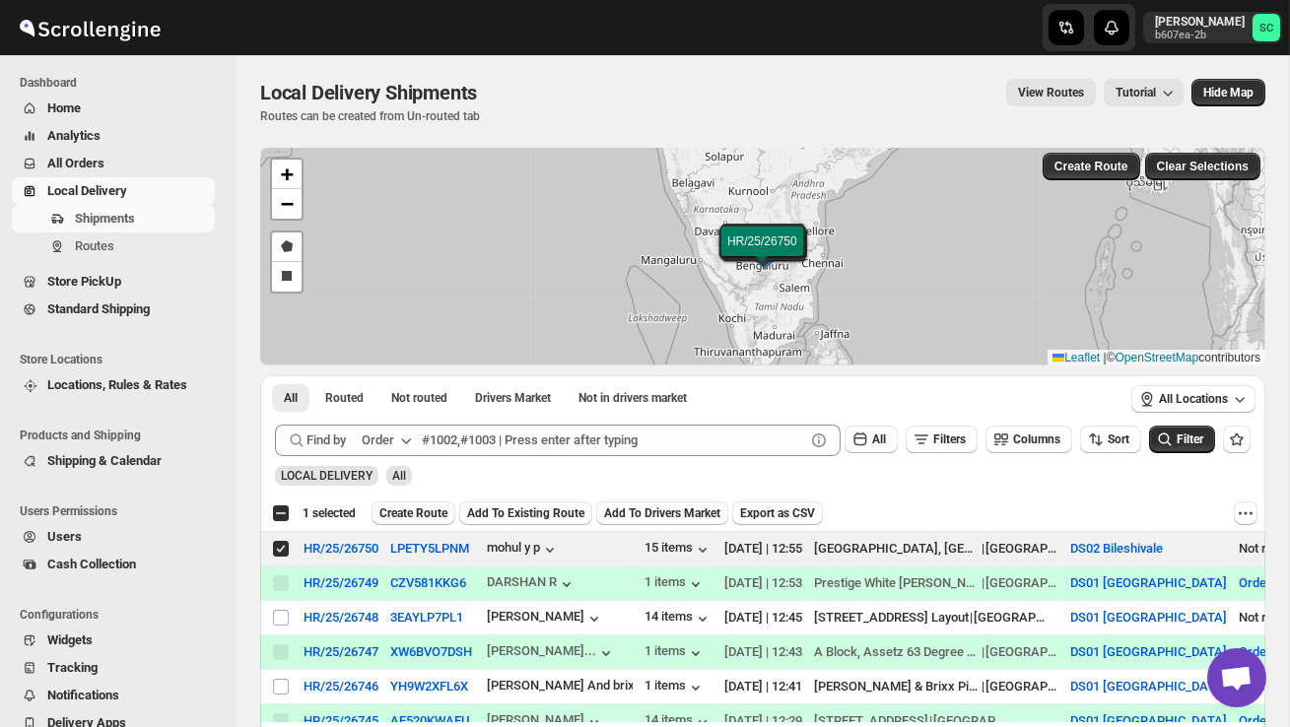
click at [440, 505] on span "Create Route" at bounding box center [413, 513] width 68 height 16
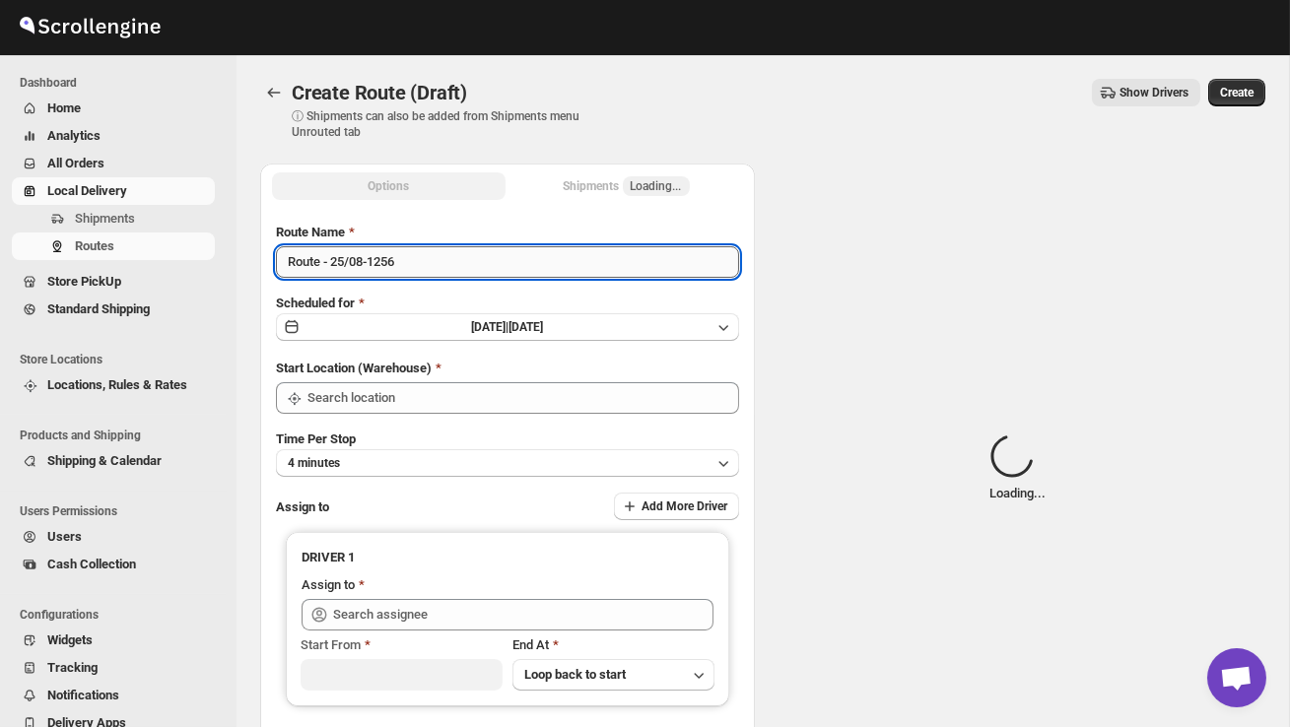
click at [439, 267] on input "Route - 25/08-1256" at bounding box center [507, 262] width 463 height 32
type input "Route - 25/08-125"
type input "DS02 Bileshivale"
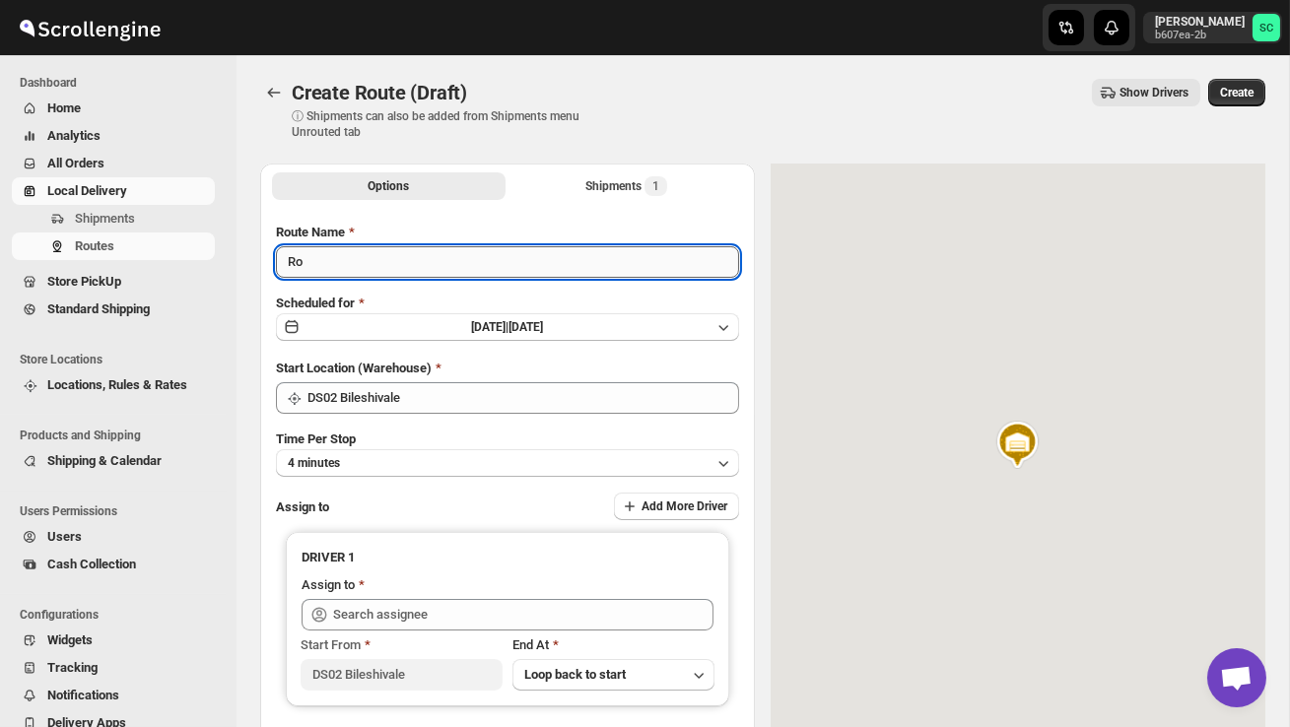
type input "R"
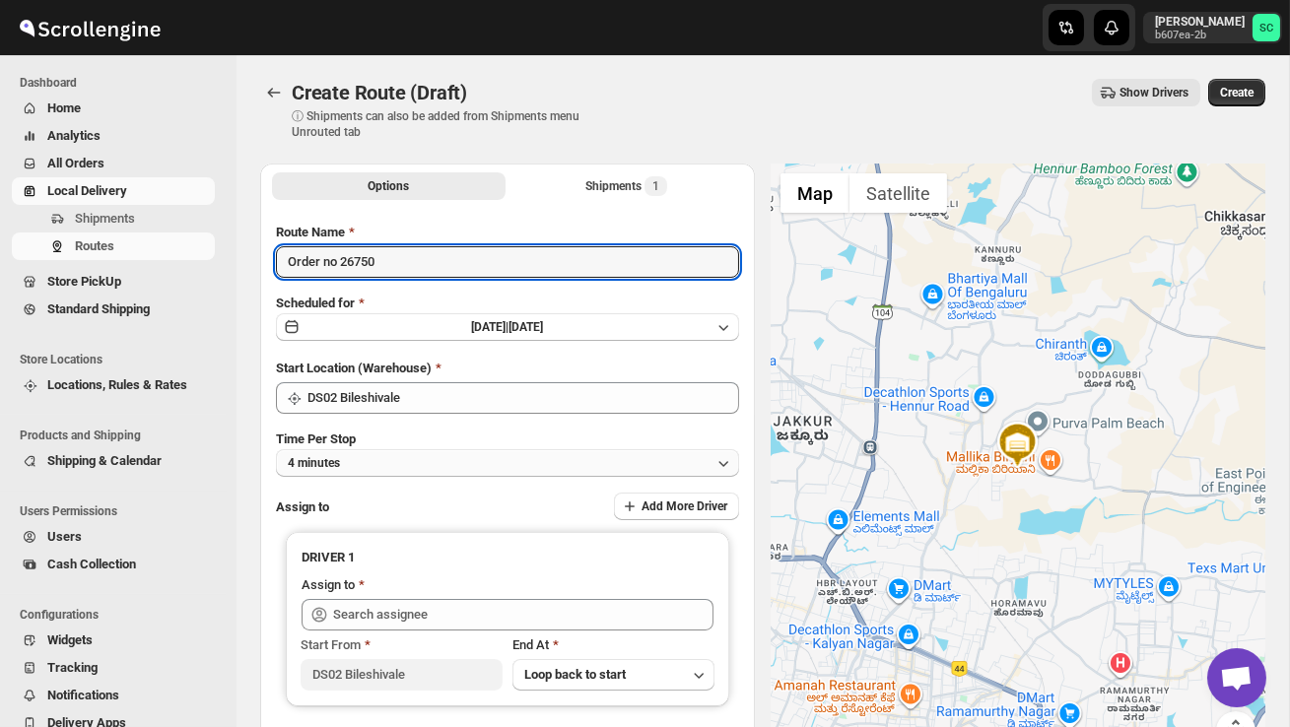
type input "Order no 26750"
click at [443, 462] on button "4 minutes" at bounding box center [507, 463] width 463 height 28
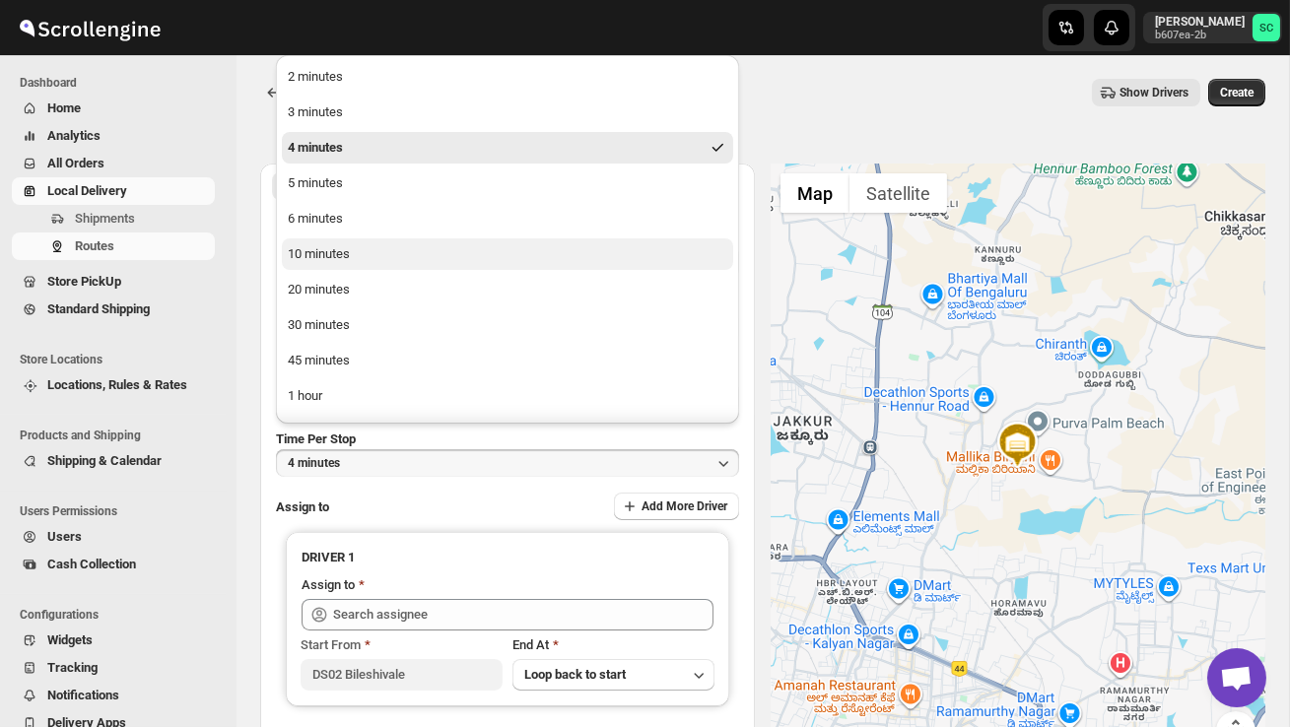
click at [373, 268] on button "10 minutes" at bounding box center [507, 254] width 451 height 32
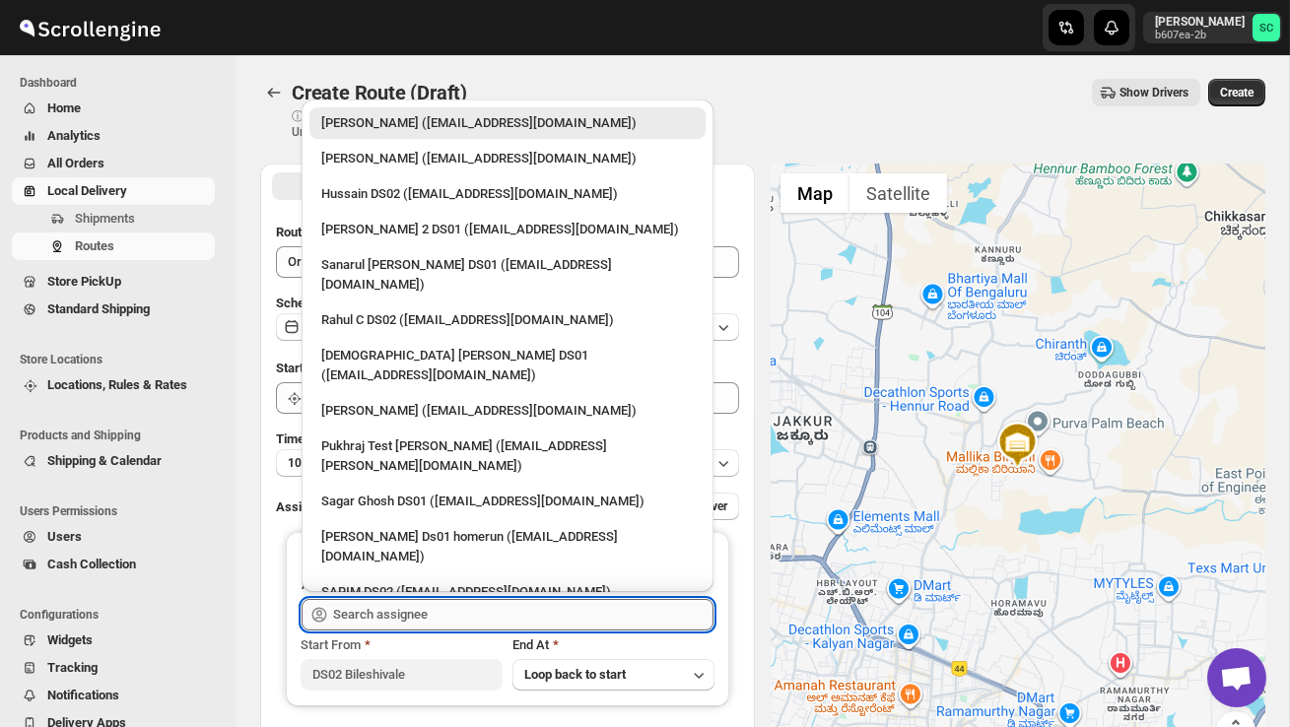
click at [366, 605] on input "text" at bounding box center [523, 615] width 380 height 32
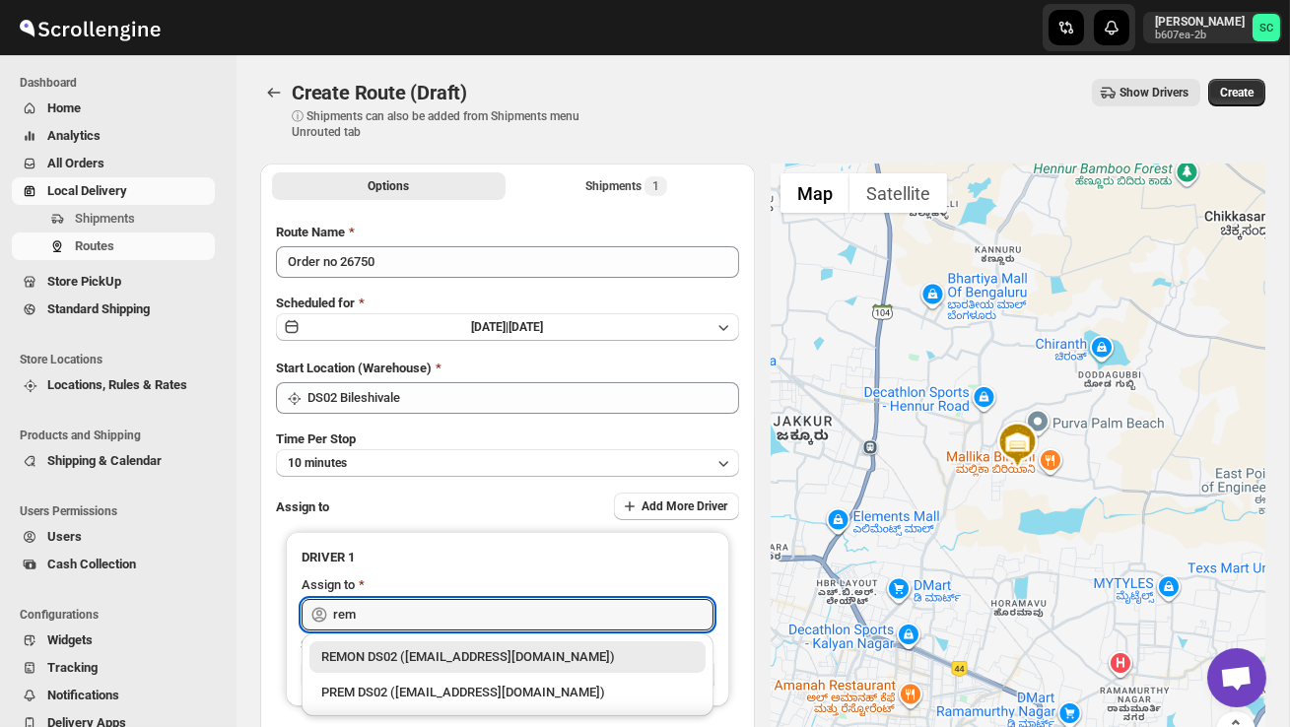
click at [420, 663] on div "REMON DS02 ([EMAIL_ADDRESS][DOMAIN_NAME])" at bounding box center [507, 657] width 372 height 20
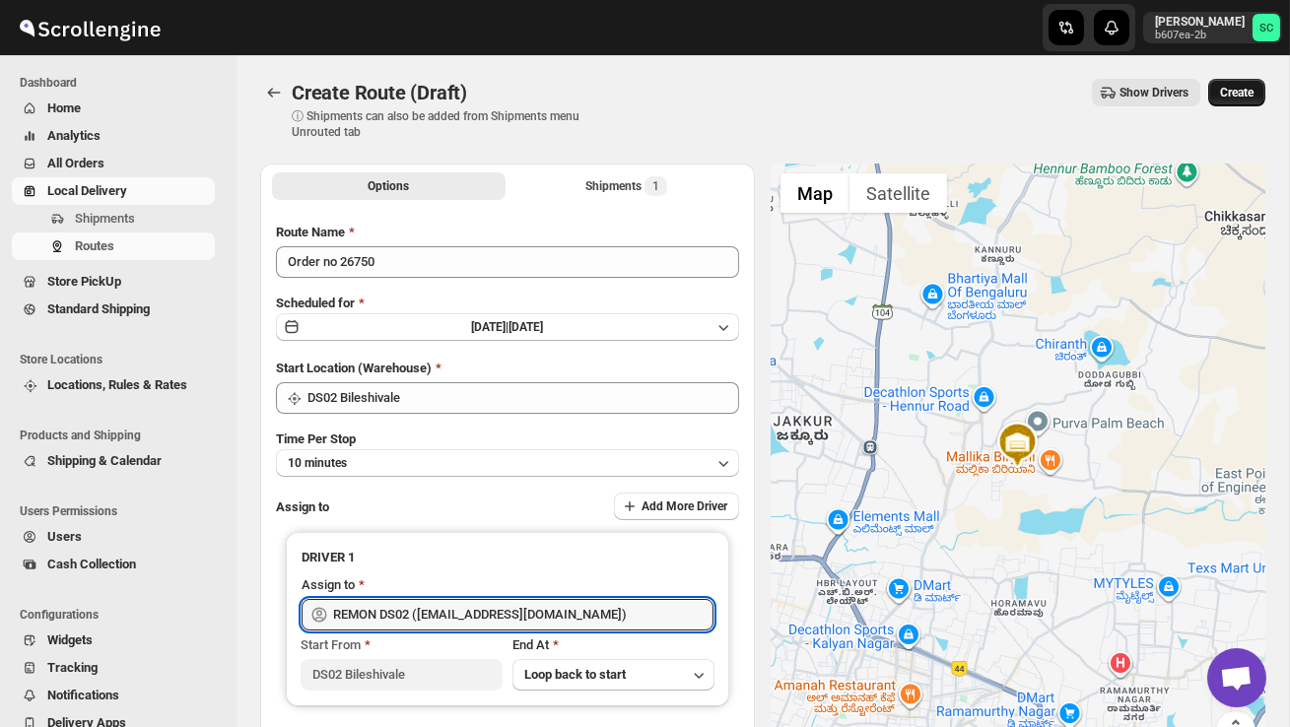
type input "REMON DS02 ([EMAIL_ADDRESS][DOMAIN_NAME])"
click at [1228, 94] on span "Create" at bounding box center [1236, 93] width 33 height 16
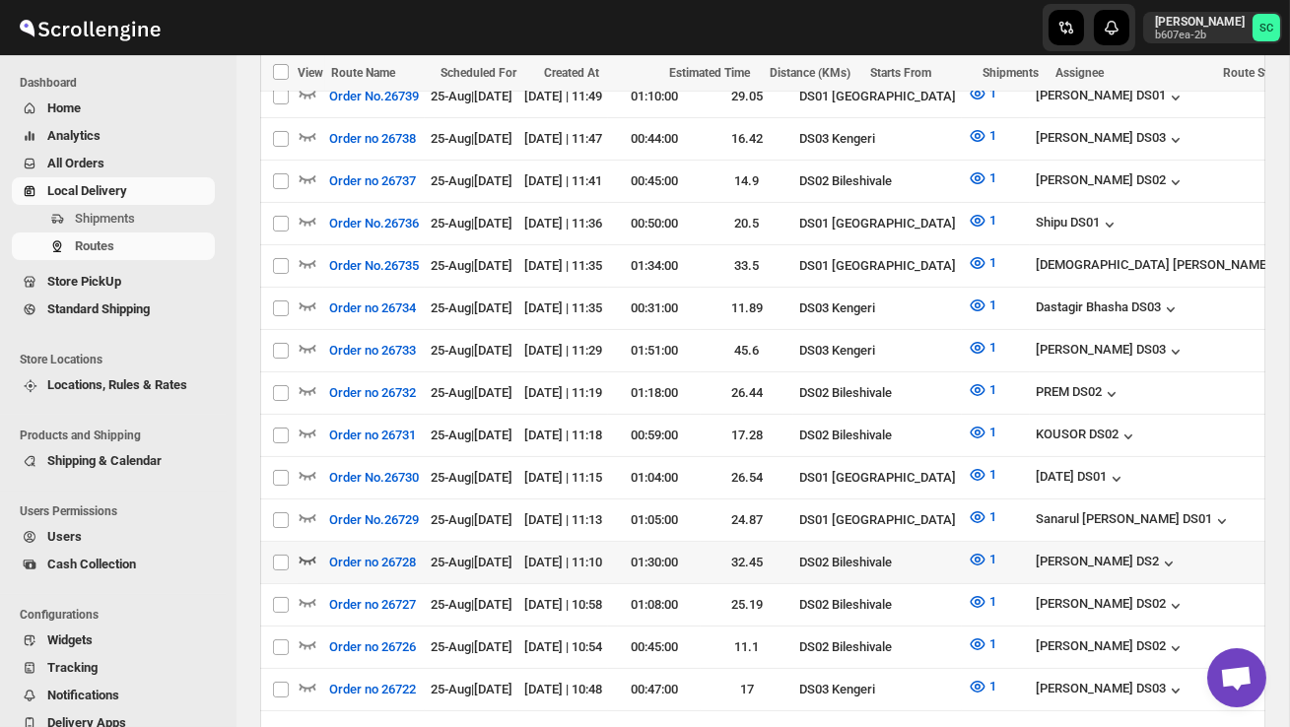
click at [308, 550] on icon "button" at bounding box center [308, 560] width 20 height 20
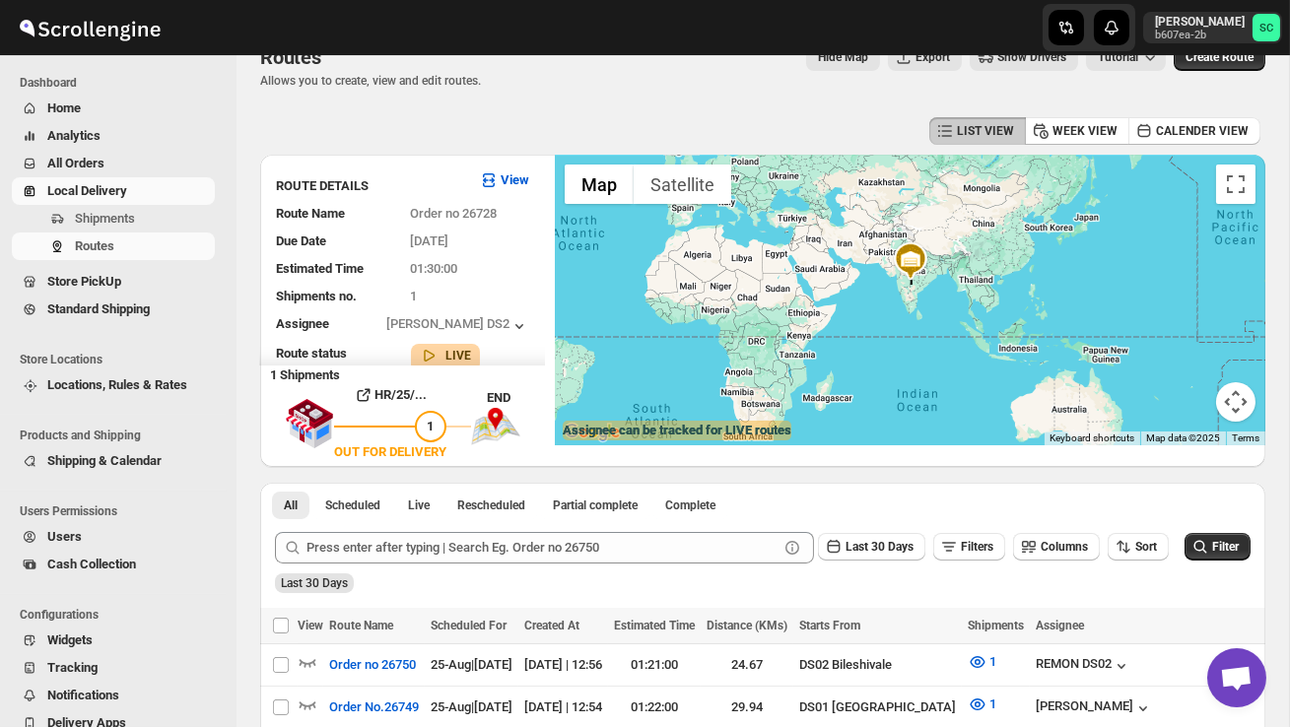
scroll to position [26, 0]
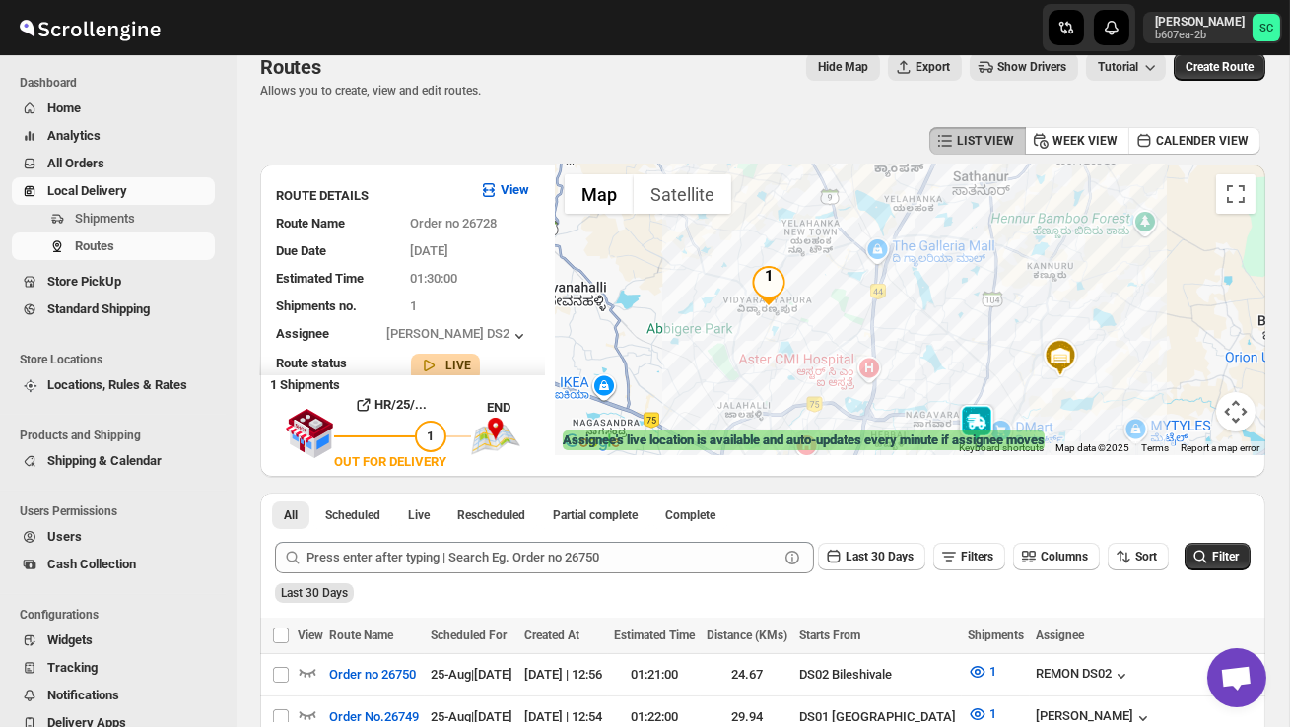
click at [973, 410] on img at bounding box center [976, 423] width 39 height 39
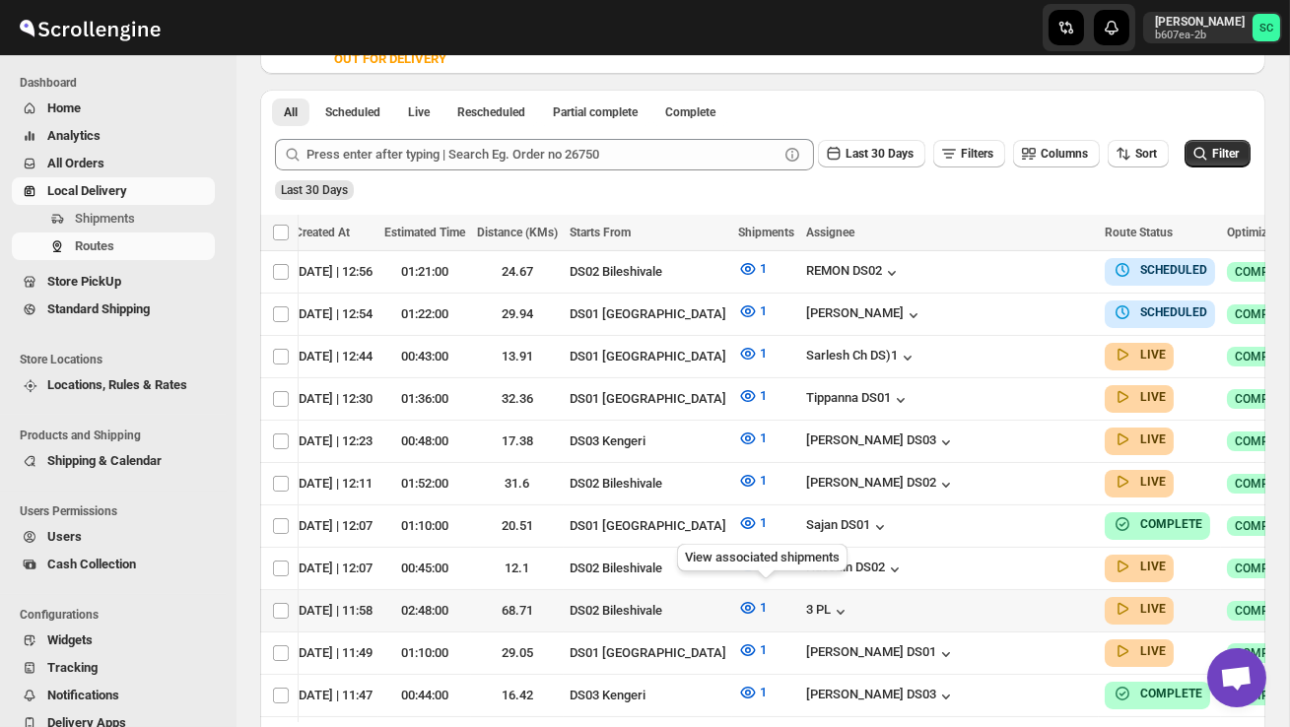
scroll to position [0, 261]
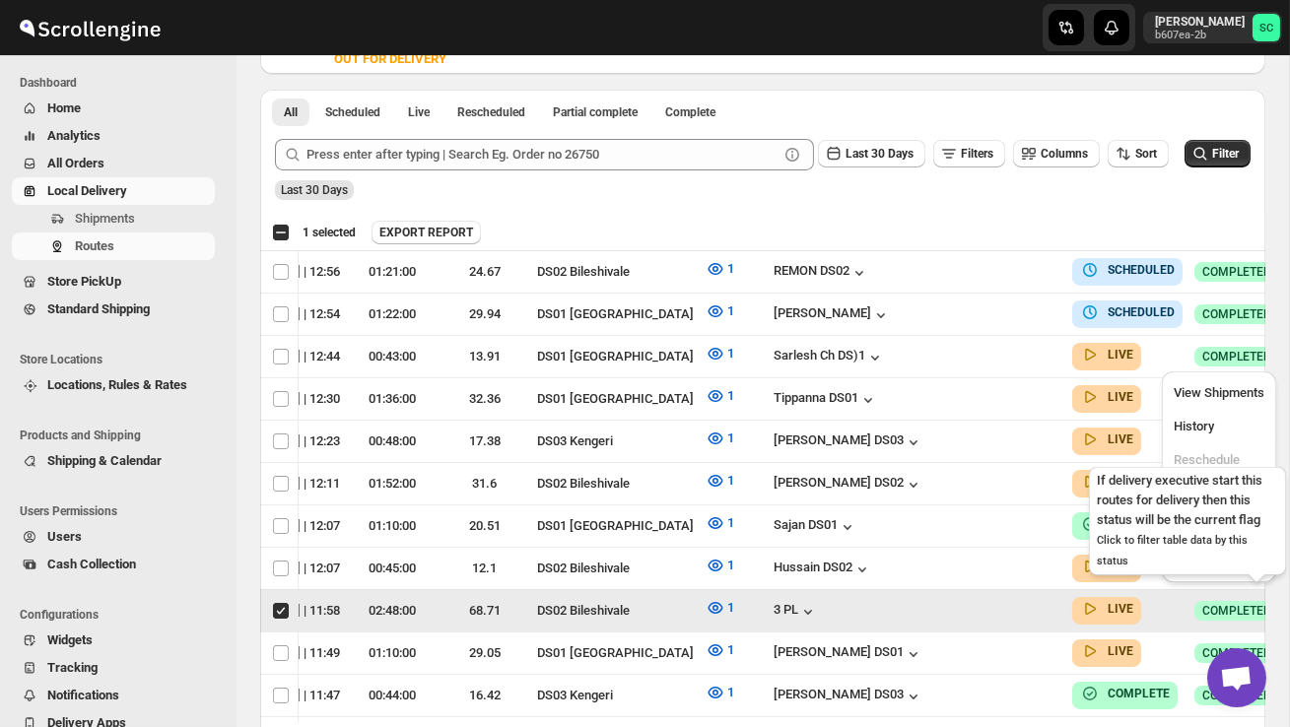
scroll to position [0, 1]
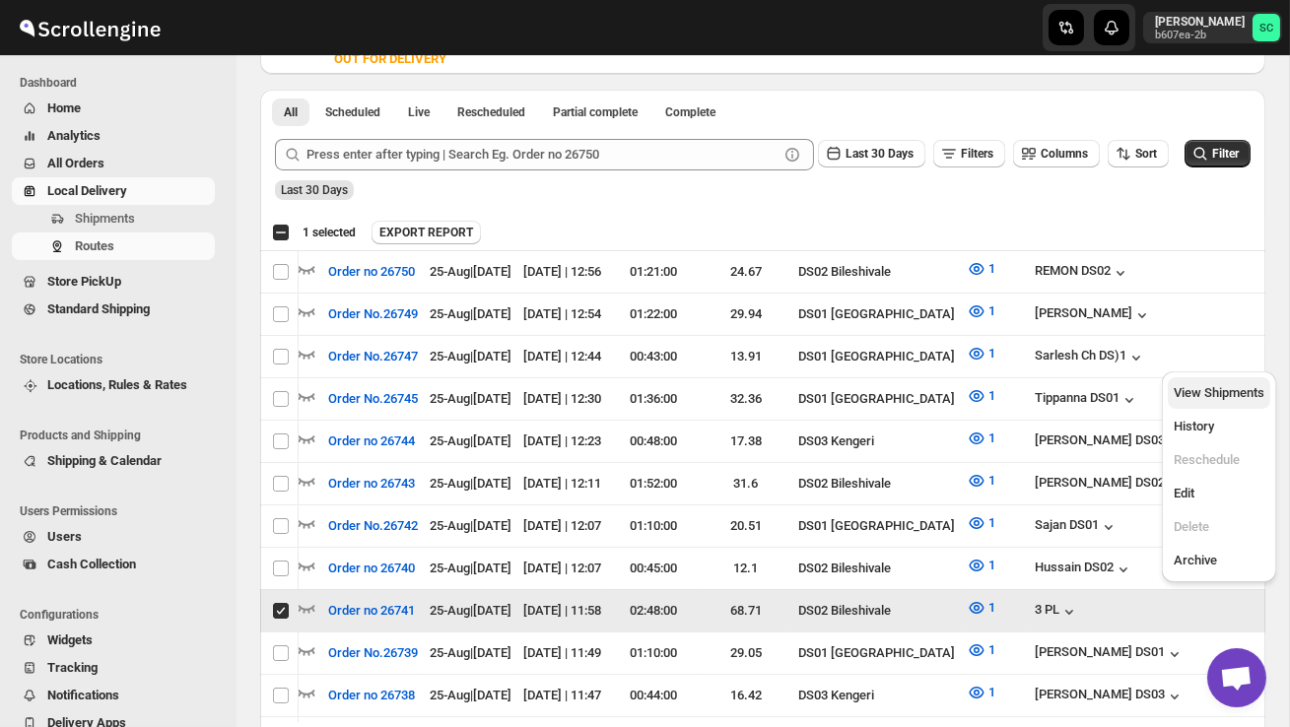
click at [1212, 396] on span "View Shipments" at bounding box center [1218, 392] width 91 height 15
checkbox input "false"
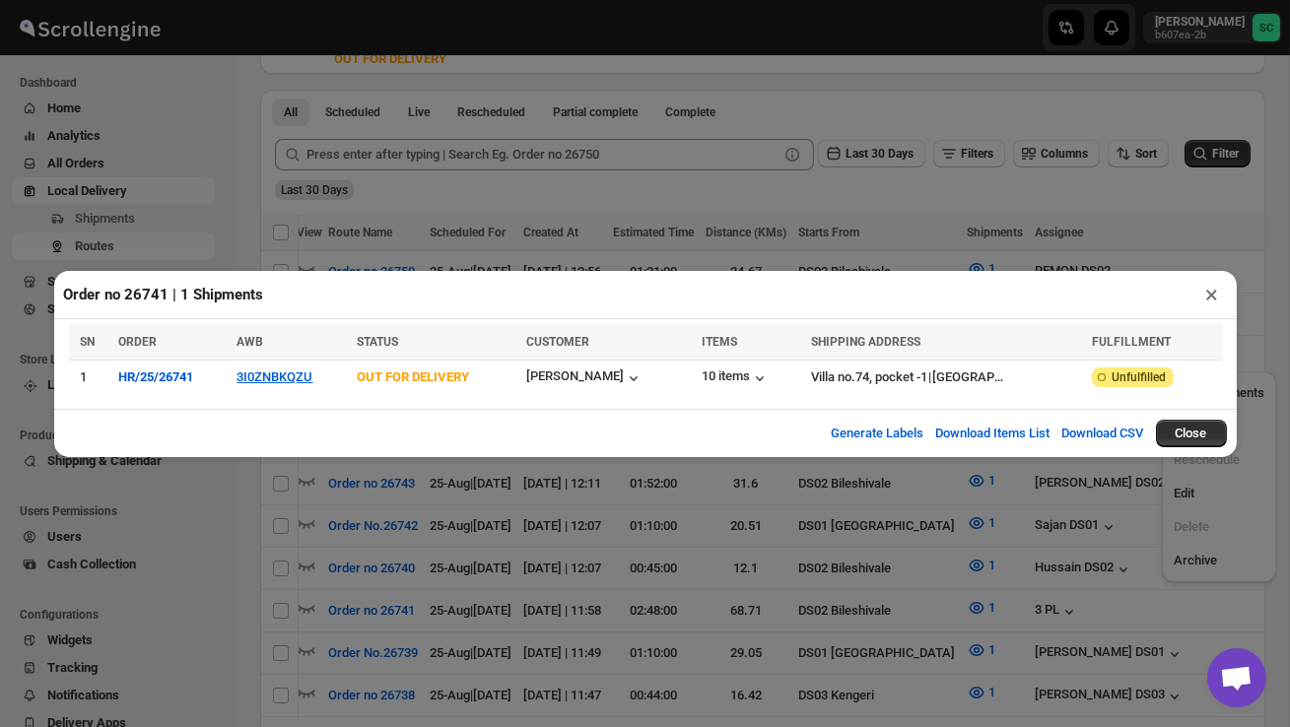
click at [192, 225] on div "Order no 26741 | 1 Shipments × SN ORDER AWB STATUS CUSTOMER ITEMS SHIPPING ADDR…" at bounding box center [645, 363] width 1290 height 727
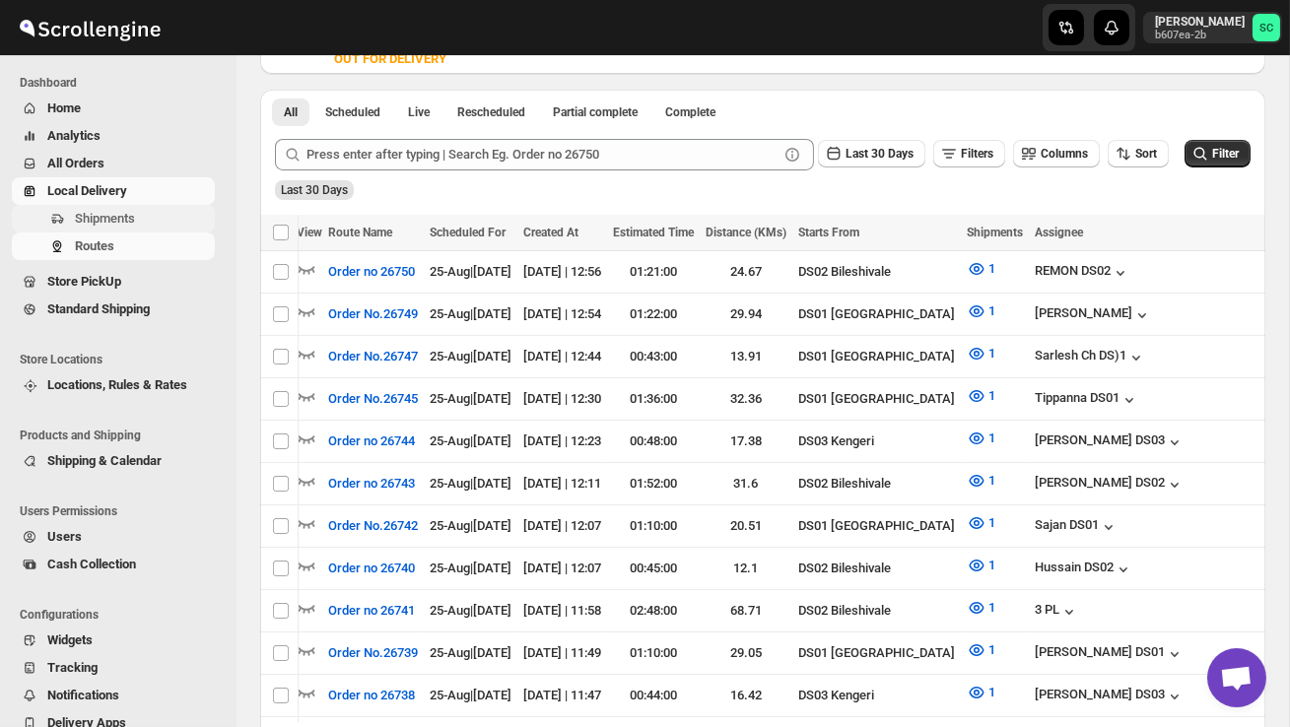
click at [135, 221] on span "Shipments" at bounding box center [105, 218] width 60 height 15
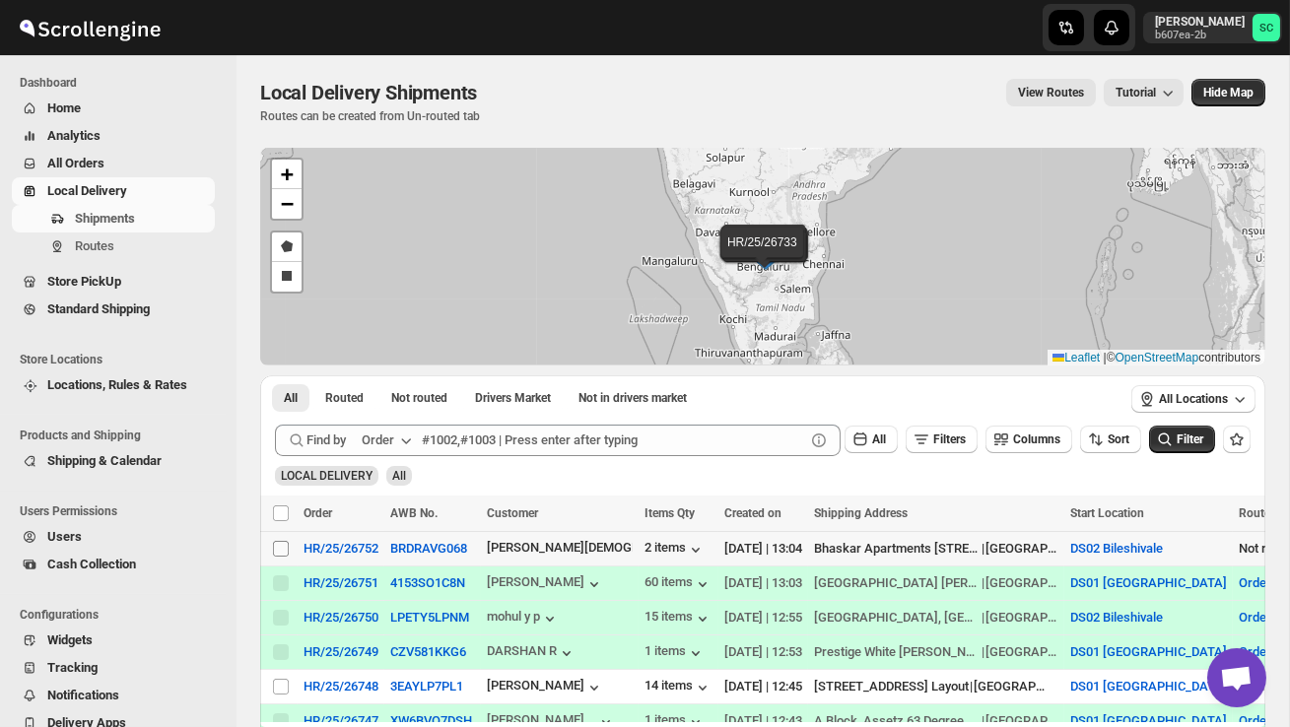
click at [284, 548] on input "Select shipment" at bounding box center [281, 549] width 16 height 16
checkbox input "true"
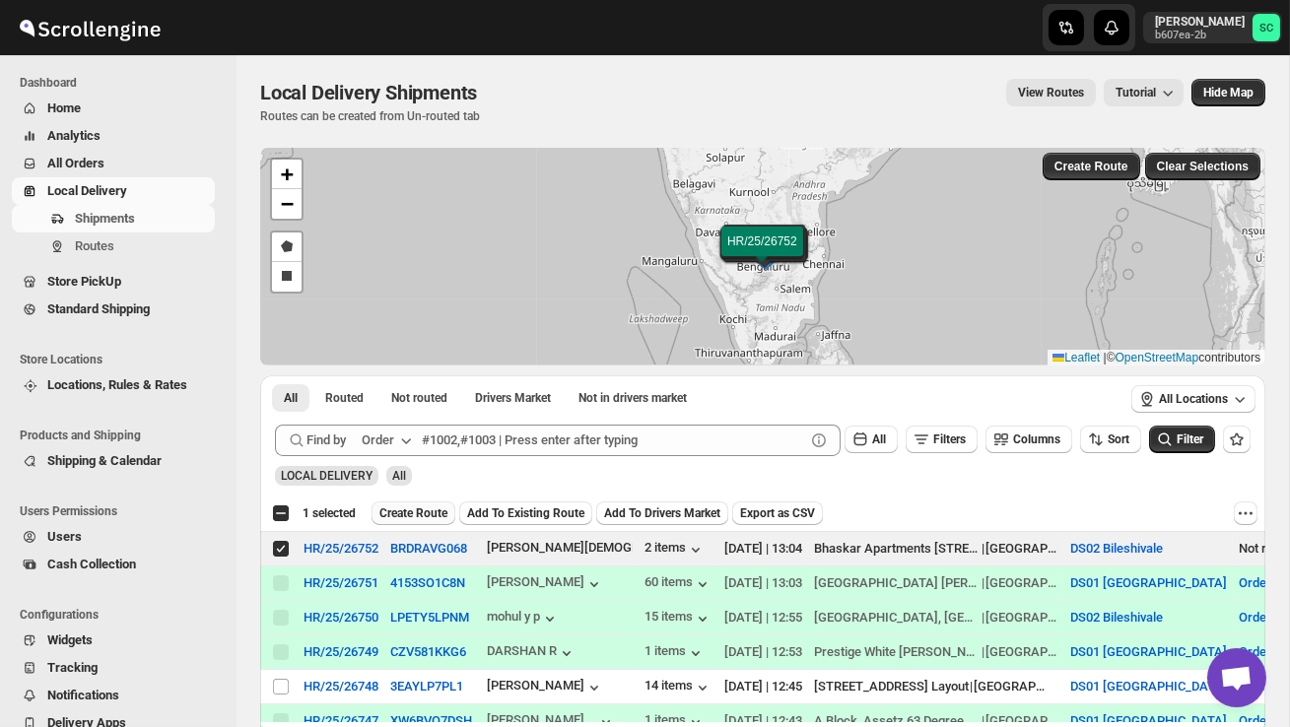
click at [421, 518] on span "Create Route" at bounding box center [413, 513] width 68 height 16
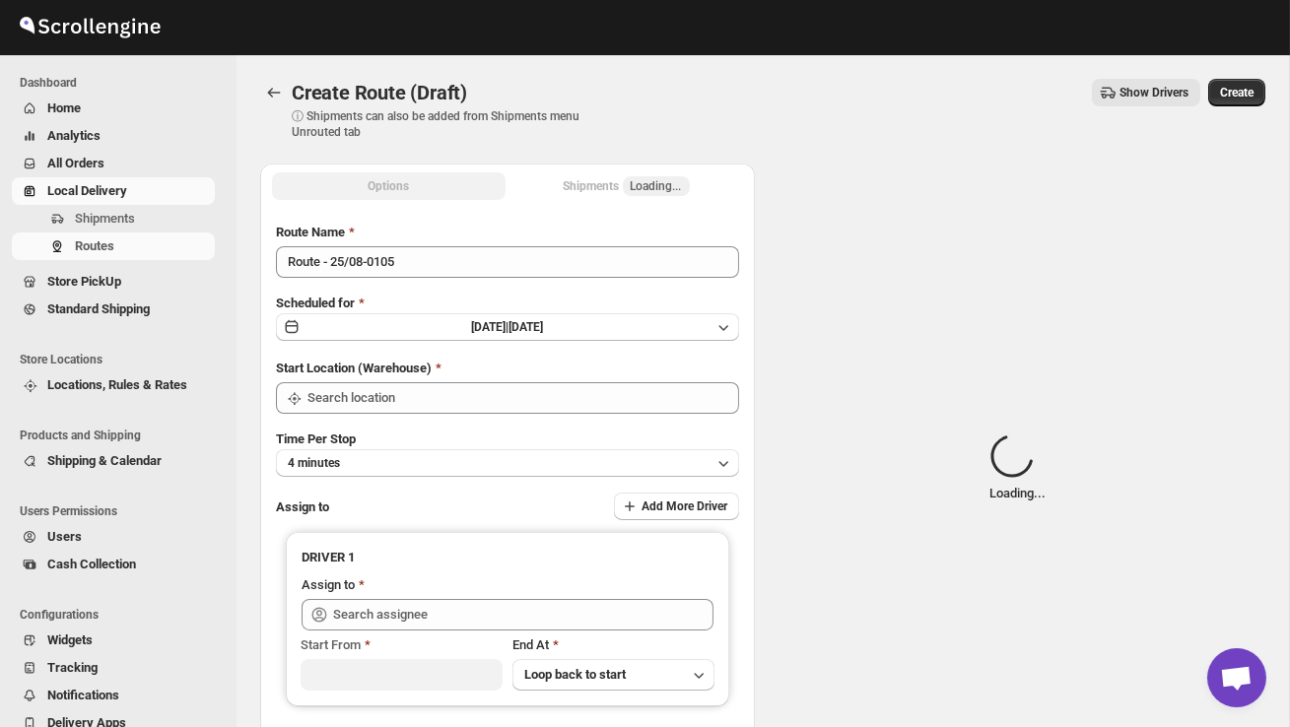
type input "DS02 Bileshivale"
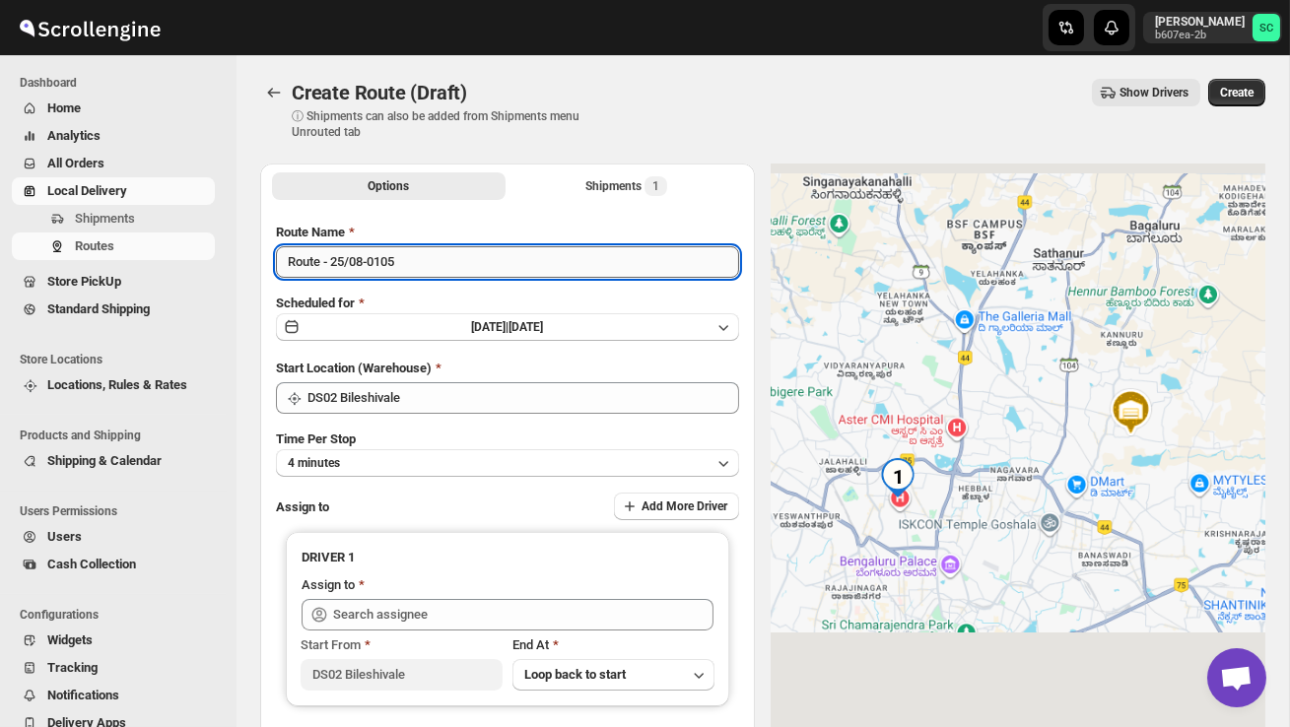
click at [424, 276] on input "Route - 25/08-0105" at bounding box center [507, 262] width 463 height 32
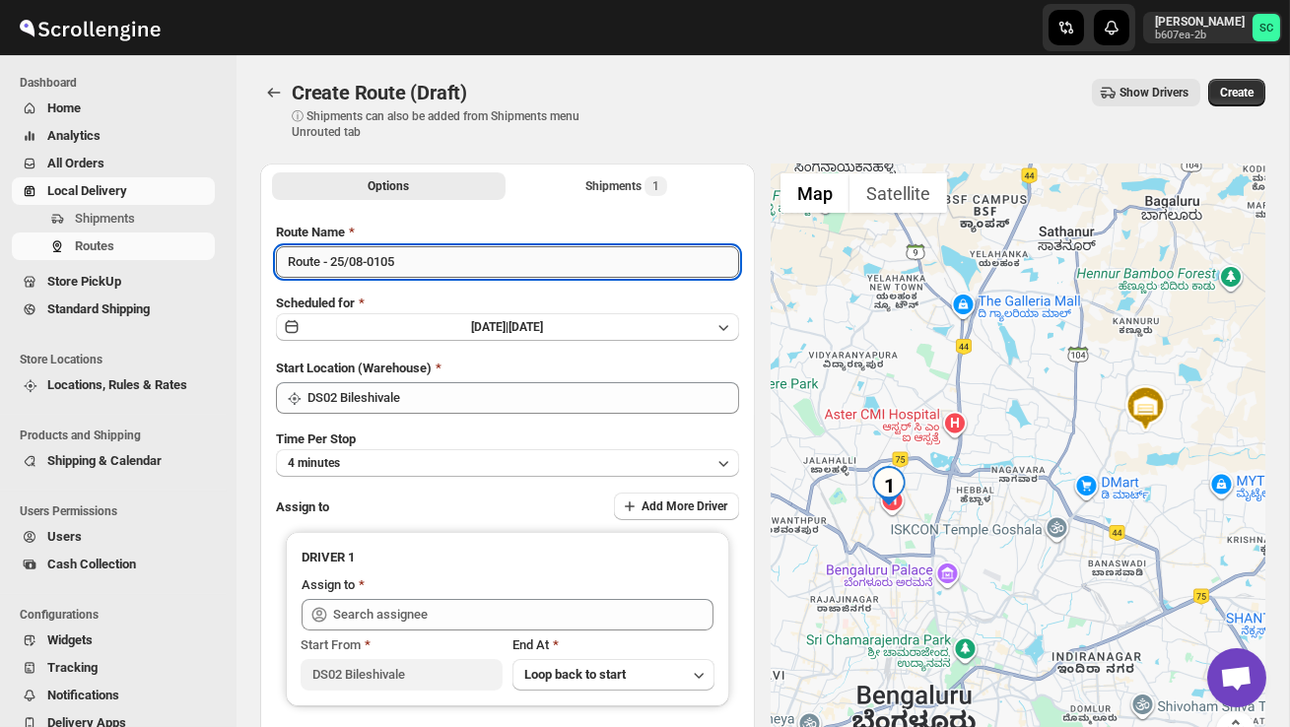
click at [431, 256] on input "Route - 25/08-0105" at bounding box center [507, 262] width 463 height 32
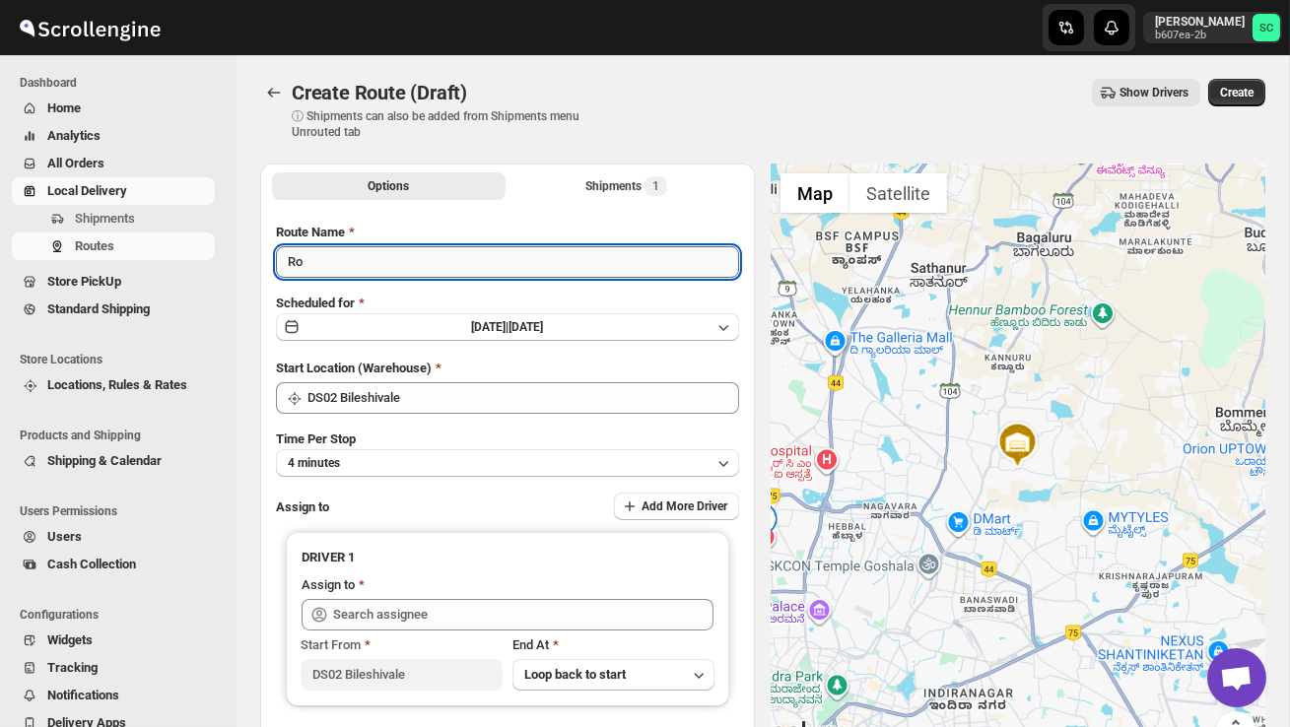
type input "R"
type input "Order no 26752"
click at [427, 449] on button "4 minutes" at bounding box center [507, 463] width 463 height 28
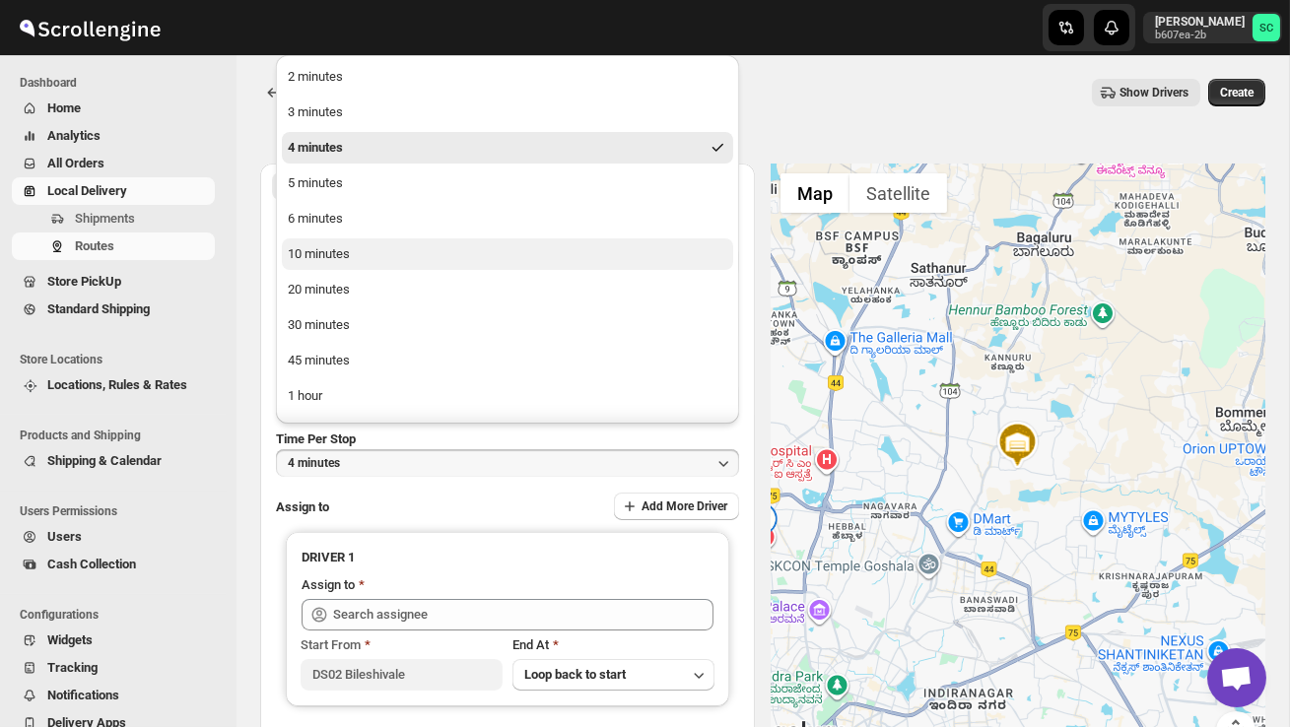
click at [360, 241] on button "10 minutes" at bounding box center [507, 254] width 451 height 32
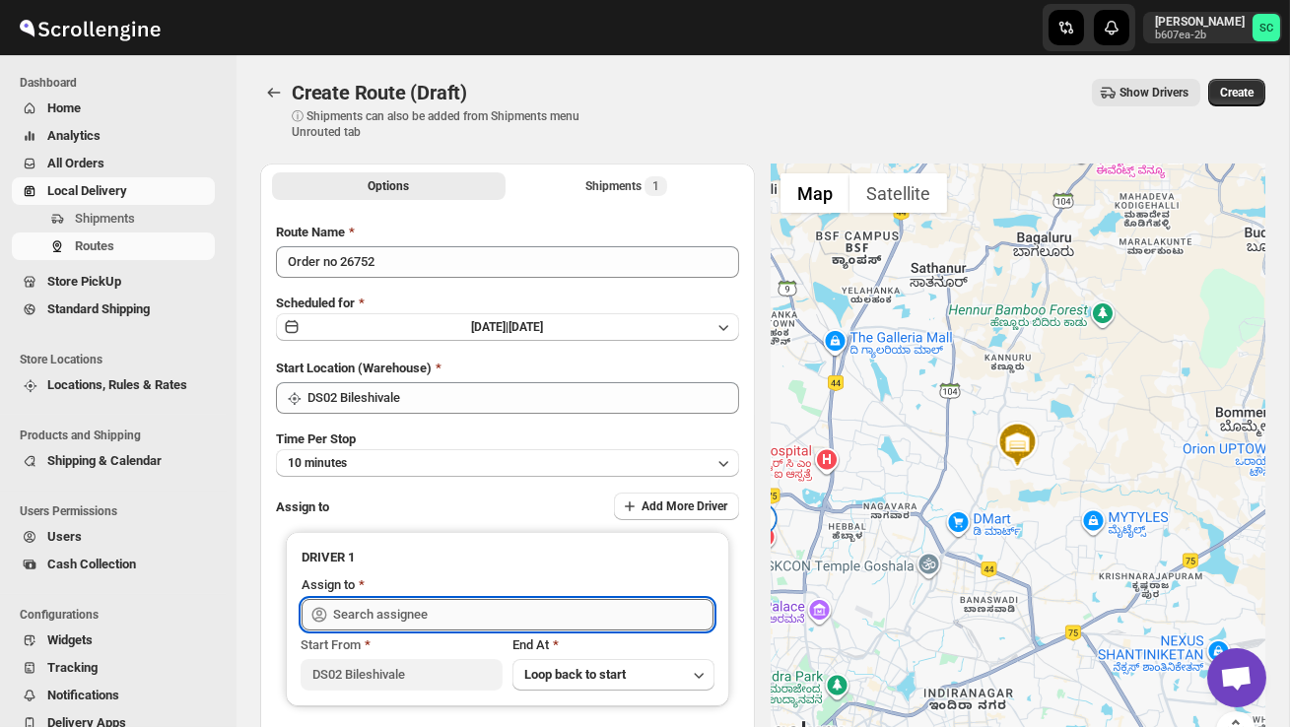
click at [415, 611] on input "text" at bounding box center [523, 615] width 380 height 32
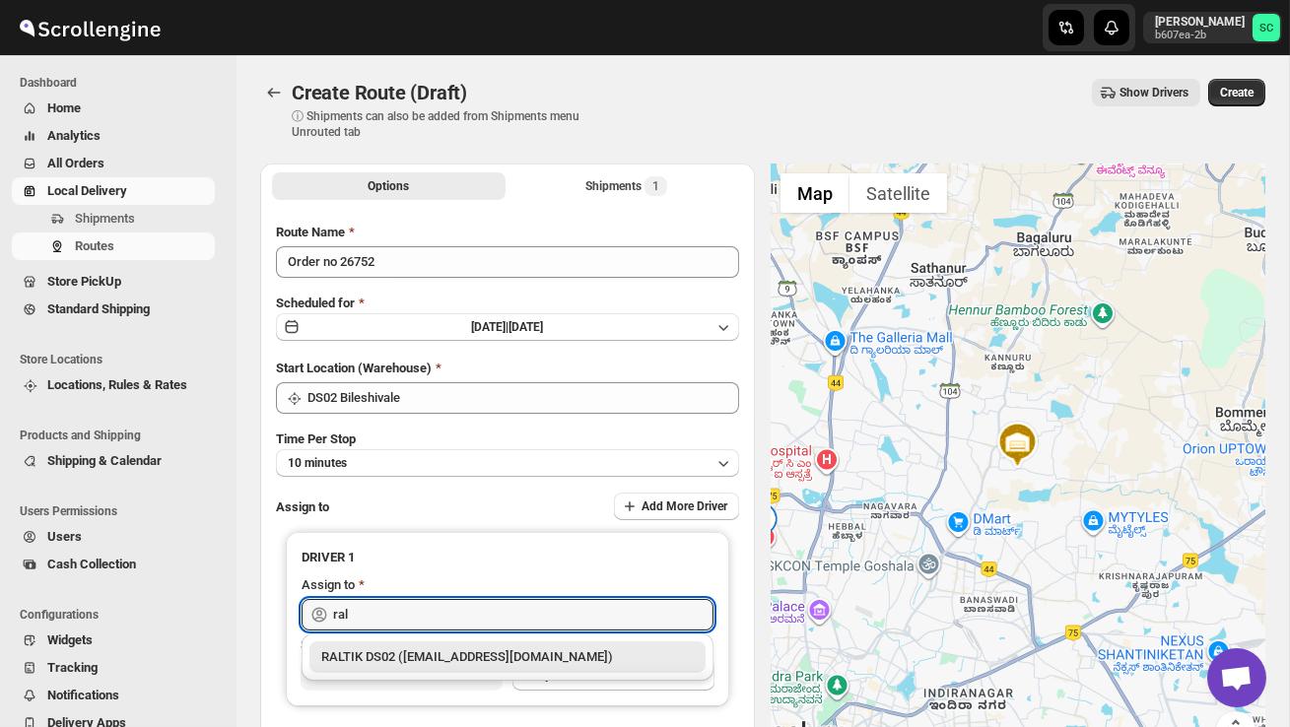
click at [438, 656] on div "RALTIK DS02 ([EMAIL_ADDRESS][DOMAIN_NAME])" at bounding box center [507, 657] width 372 height 20
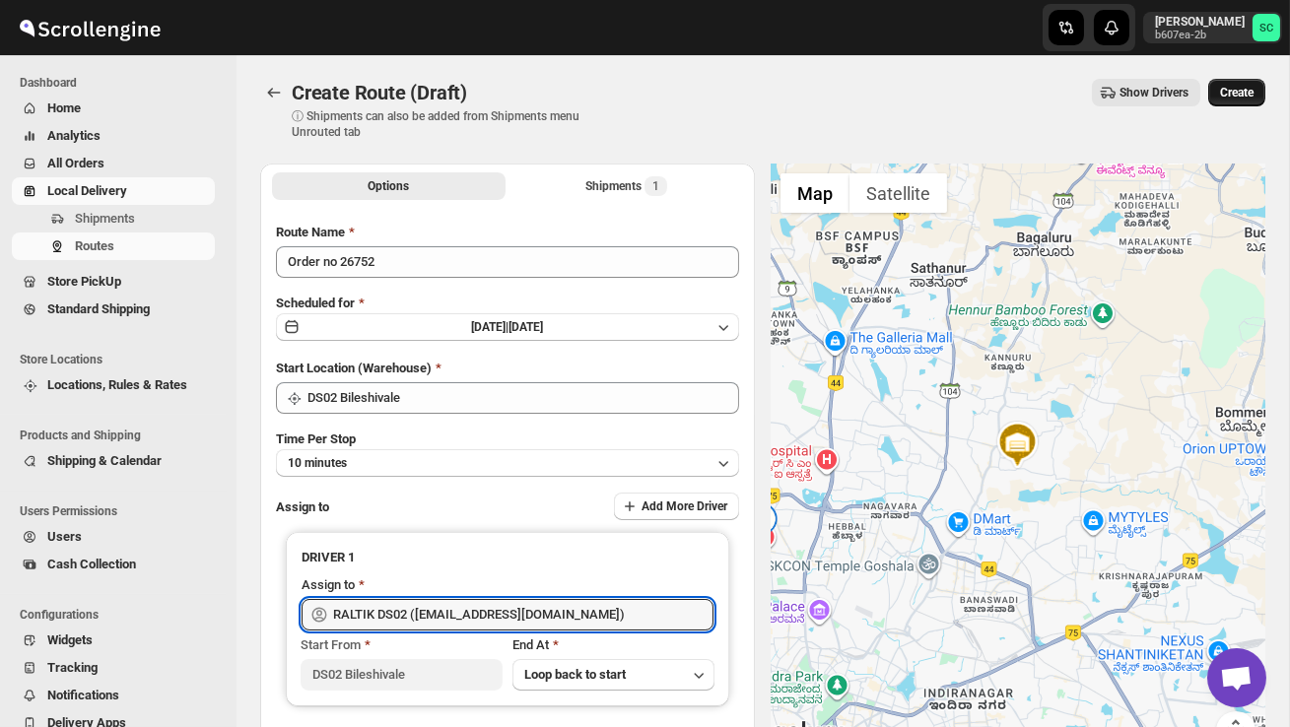
type input "RALTIK DS02 ([EMAIL_ADDRESS][DOMAIN_NAME])"
click at [1239, 99] on span "Create" at bounding box center [1236, 93] width 33 height 16
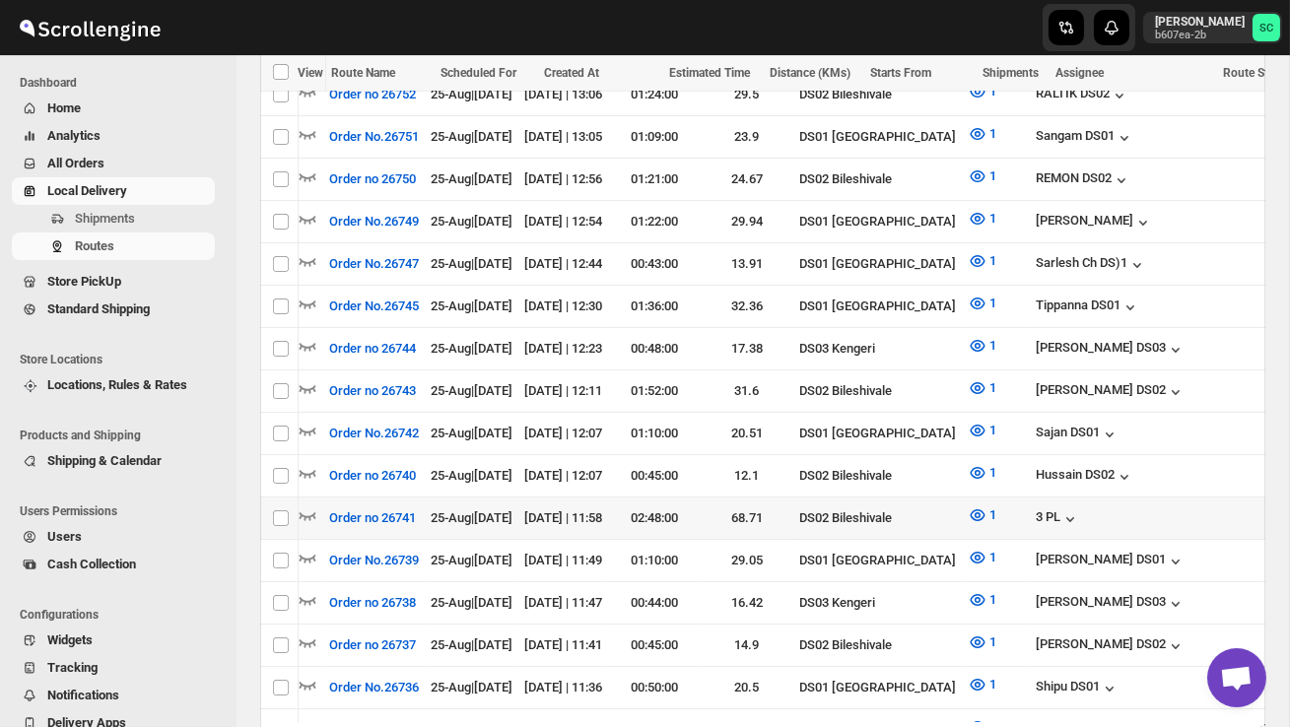
scroll to position [0, 261]
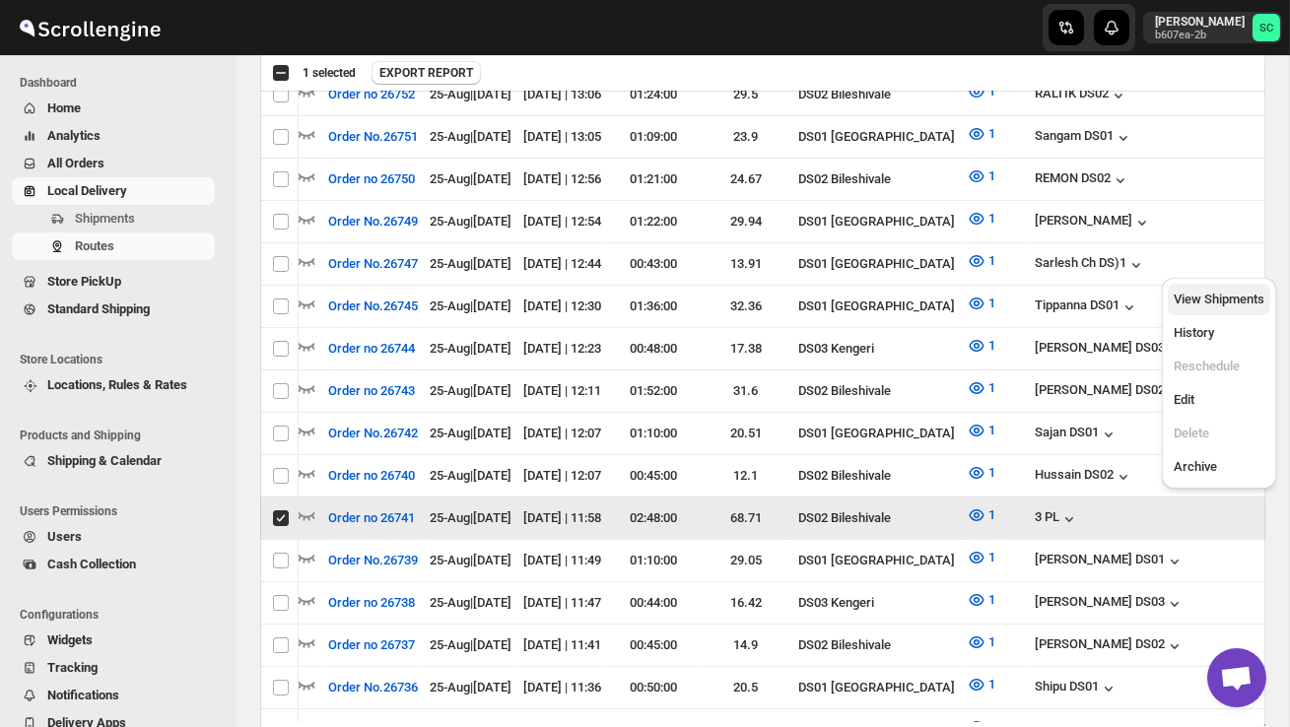
click at [1225, 295] on span "View Shipments" at bounding box center [1218, 299] width 91 height 15
checkbox input "false"
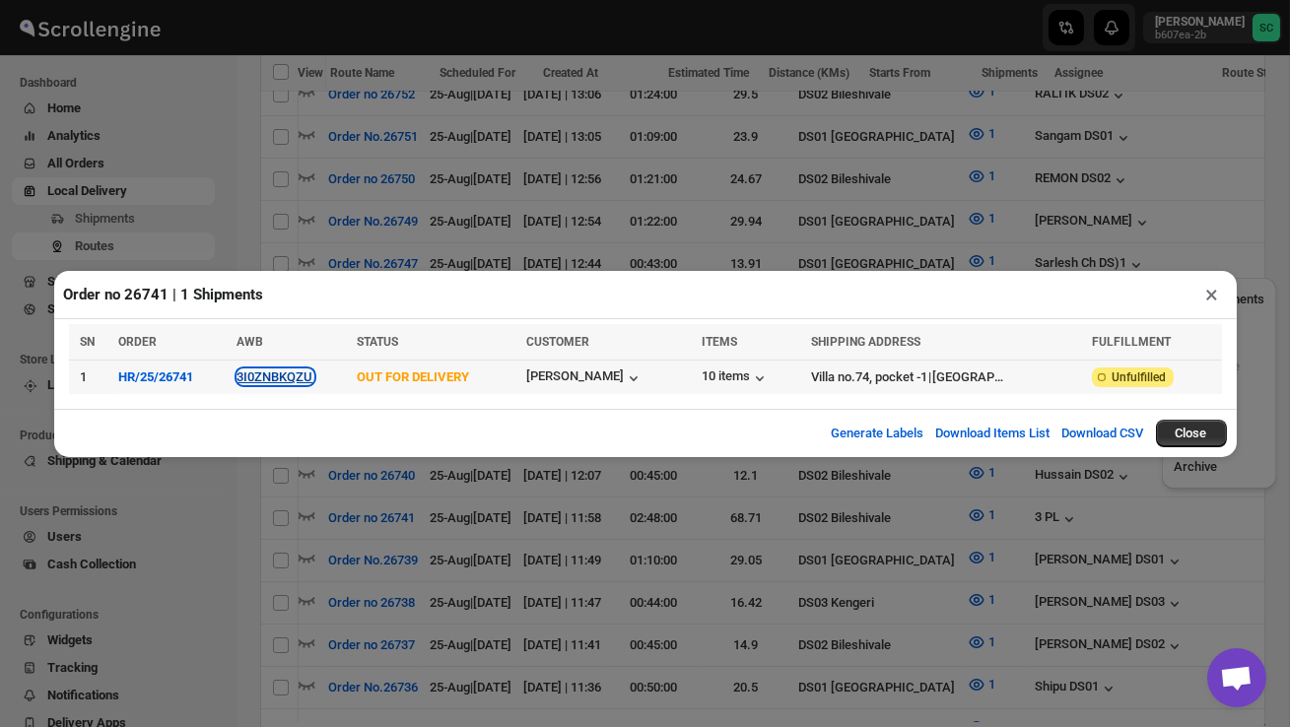
click at [294, 381] on button "3I0ZNBKQZU" at bounding box center [275, 376] width 76 height 15
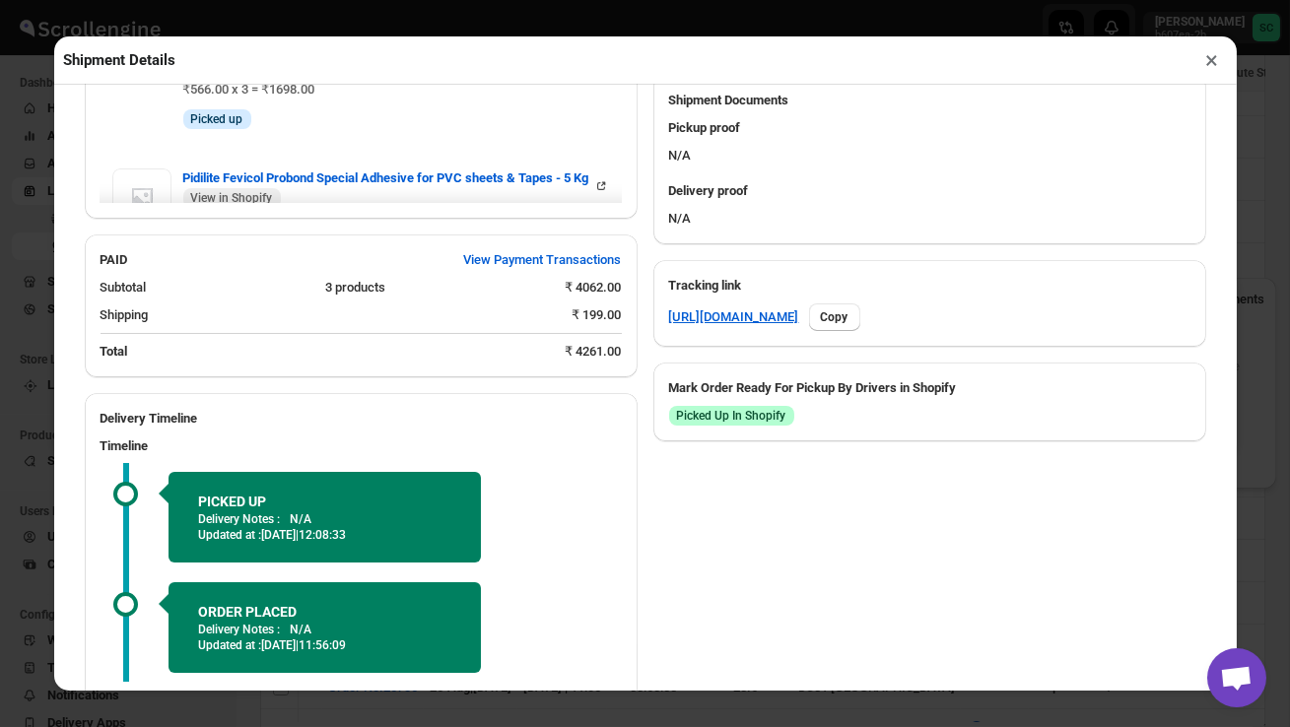
scroll to position [982, 0]
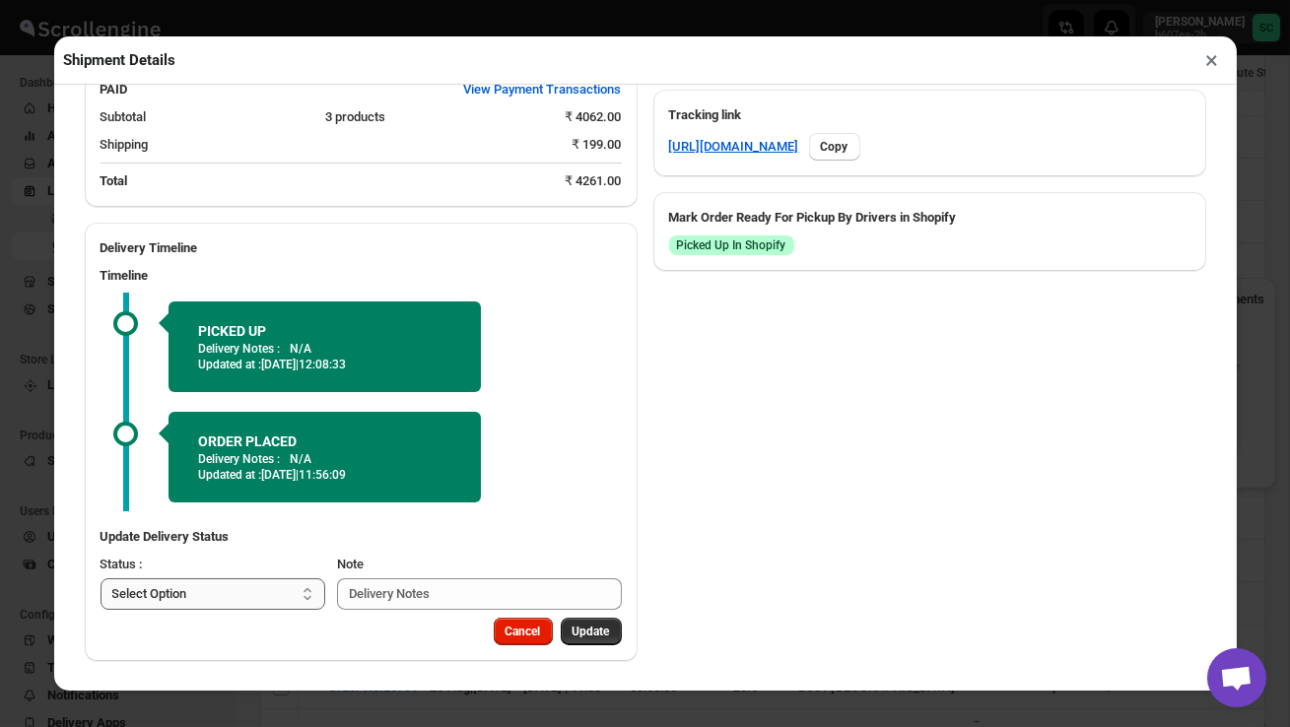
click at [245, 589] on select "Select Option PICKED UP OUT FOR DELIVERY RESCHEDULE DELIVERED CANCELLED" at bounding box center [213, 594] width 226 height 32
select select "DELIVERED"
click at [572, 636] on span "Update" at bounding box center [590, 632] width 37 height 16
select select
click at [1213, 65] on button "×" at bounding box center [1212, 60] width 29 height 28
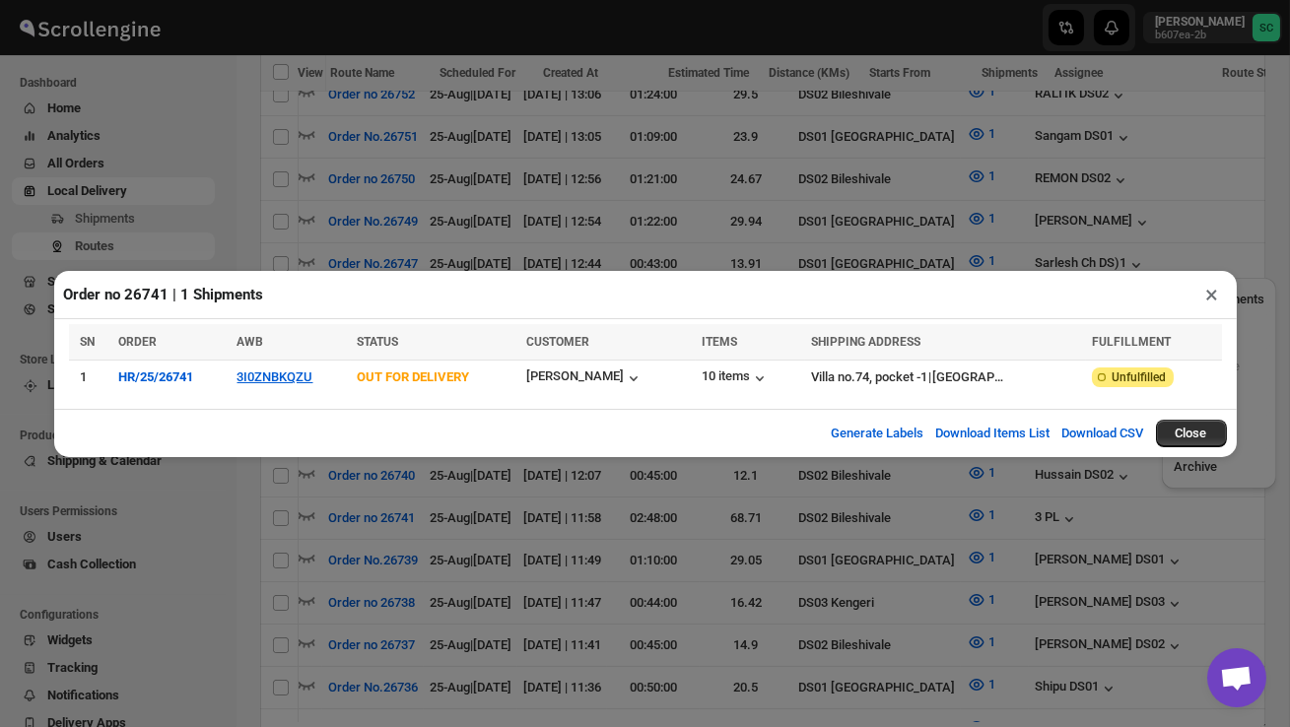
click at [231, 174] on div "Order no 26741 | 1 Shipments × SN ORDER AWB STATUS CUSTOMER ITEMS SHIPPING ADDR…" at bounding box center [645, 363] width 1290 height 727
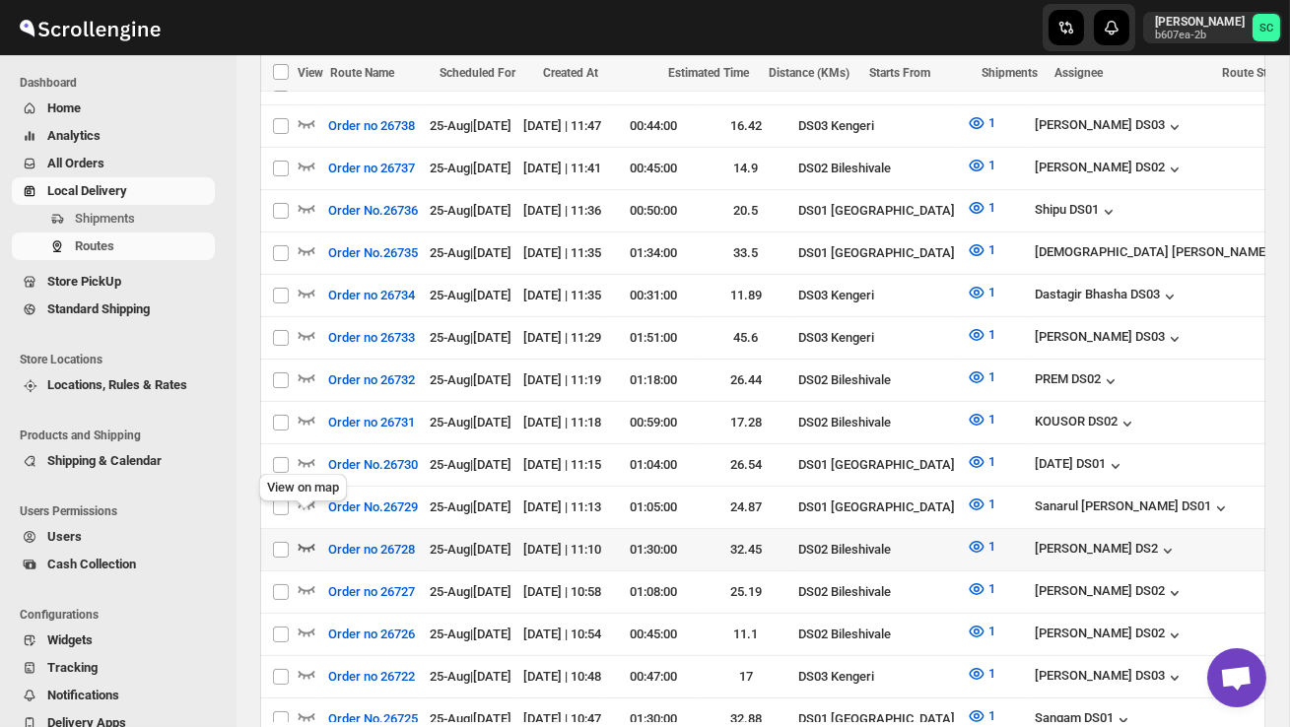
scroll to position [0, 0]
click at [307, 537] on icon "button" at bounding box center [308, 547] width 20 height 20
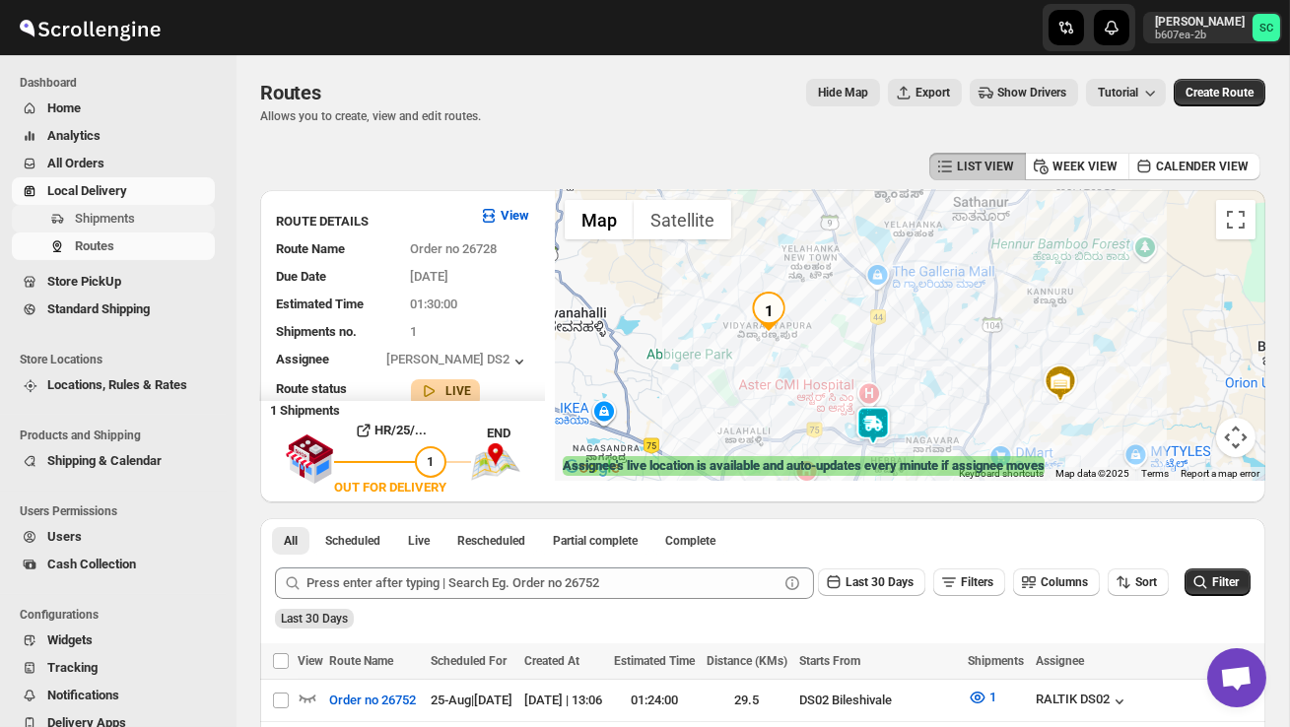
click at [140, 227] on span "Shipments" at bounding box center [143, 219] width 136 height 20
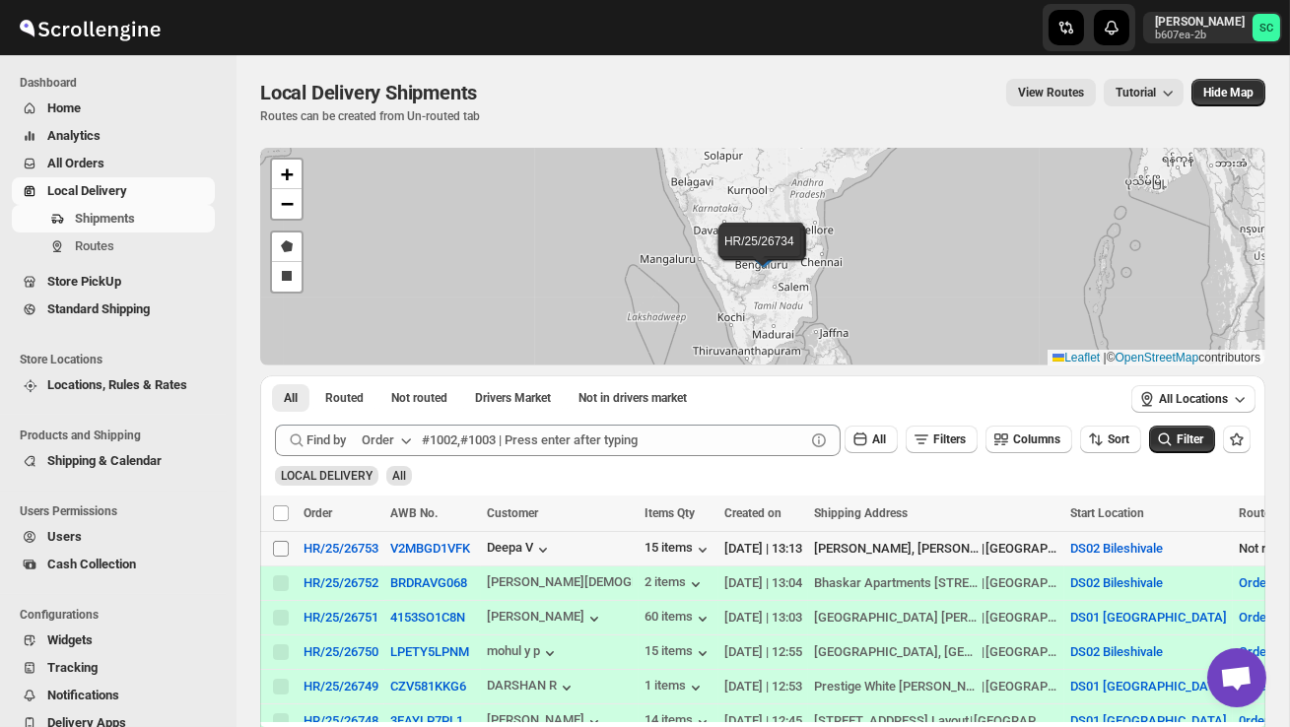
click at [276, 549] on input "Select shipment" at bounding box center [281, 549] width 16 height 16
checkbox input "true"
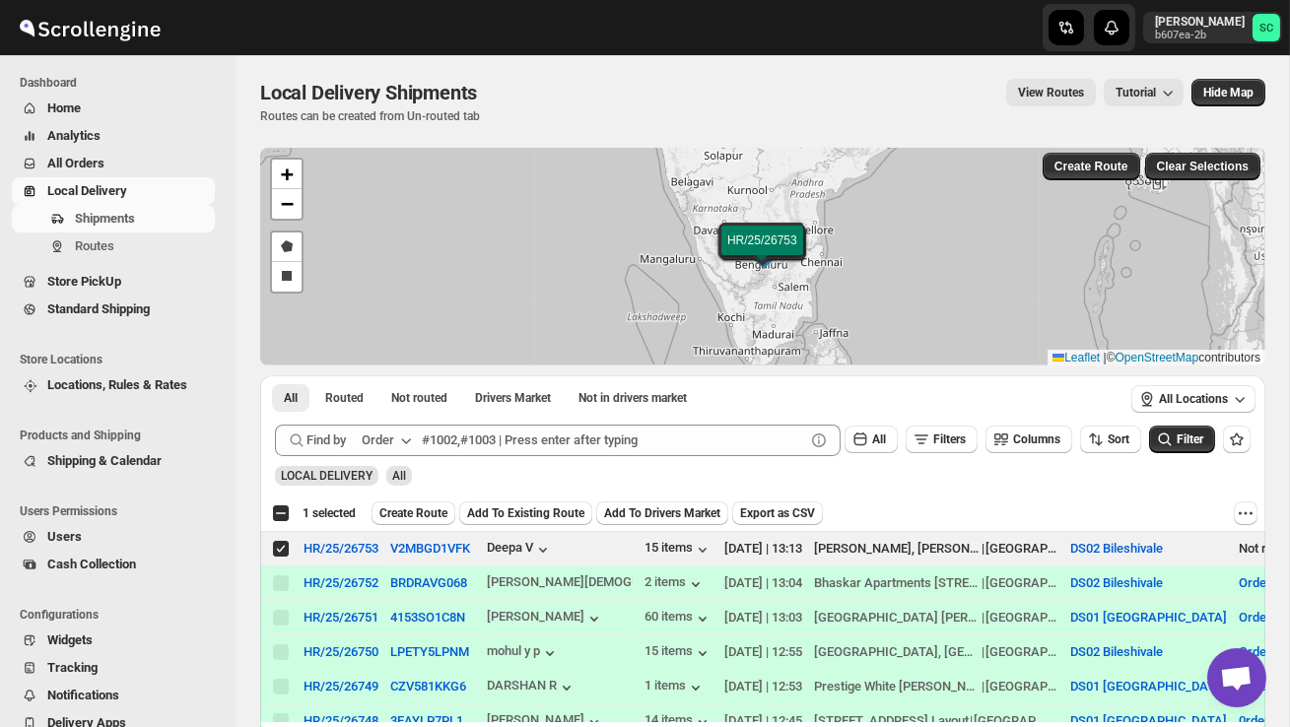
click at [420, 521] on button "Create Route" at bounding box center [413, 513] width 84 height 24
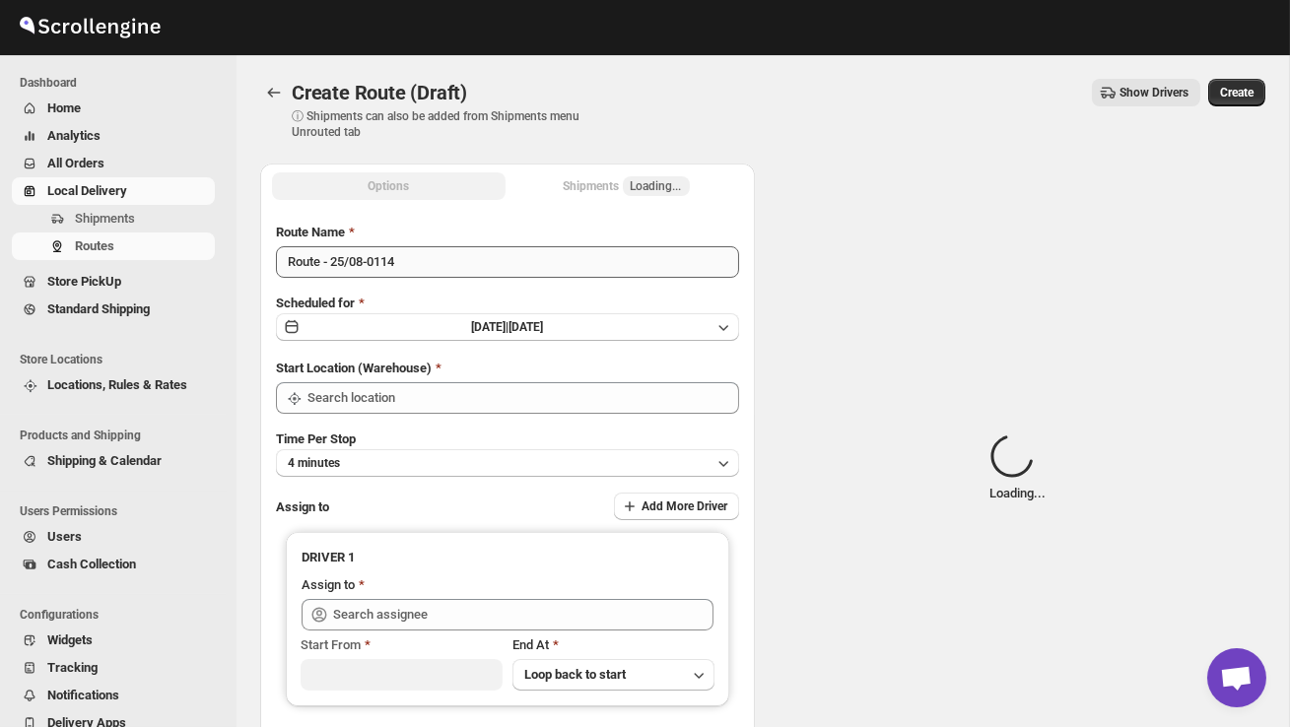
type input "DS02 Bileshivale"
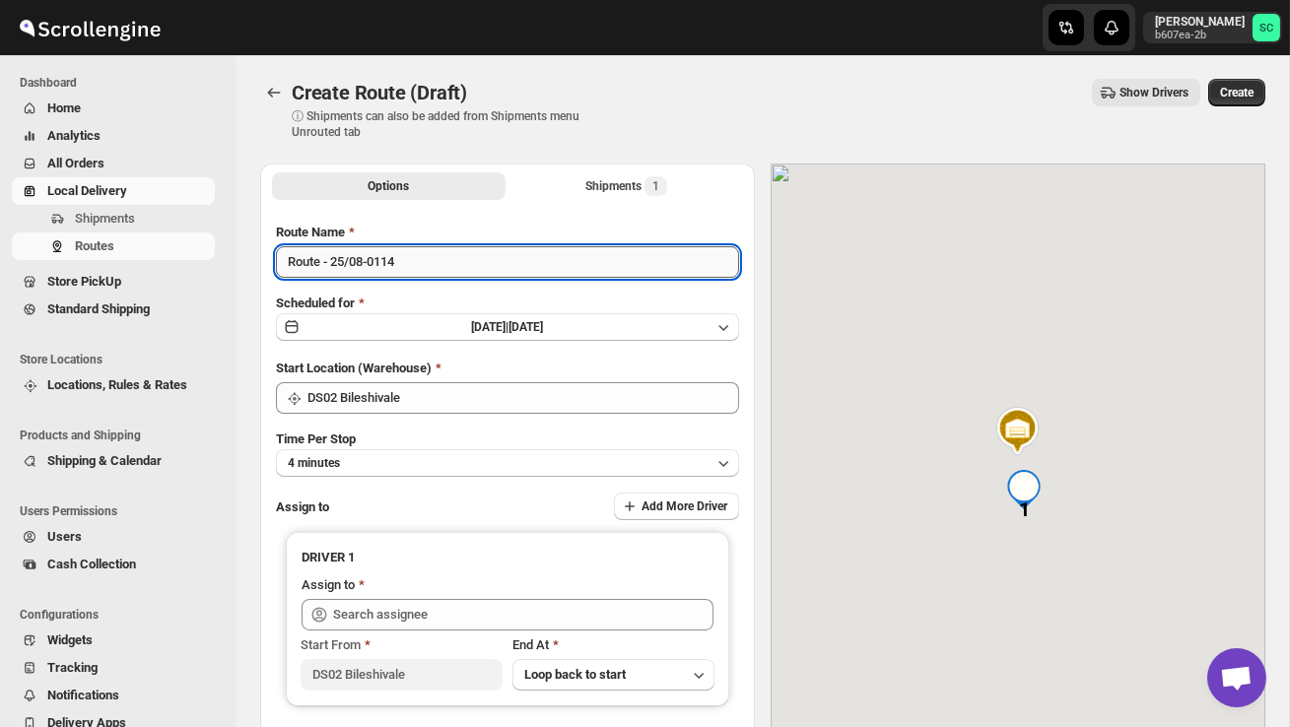
click at [425, 272] on input "Route - 25/08-0114" at bounding box center [507, 262] width 463 height 32
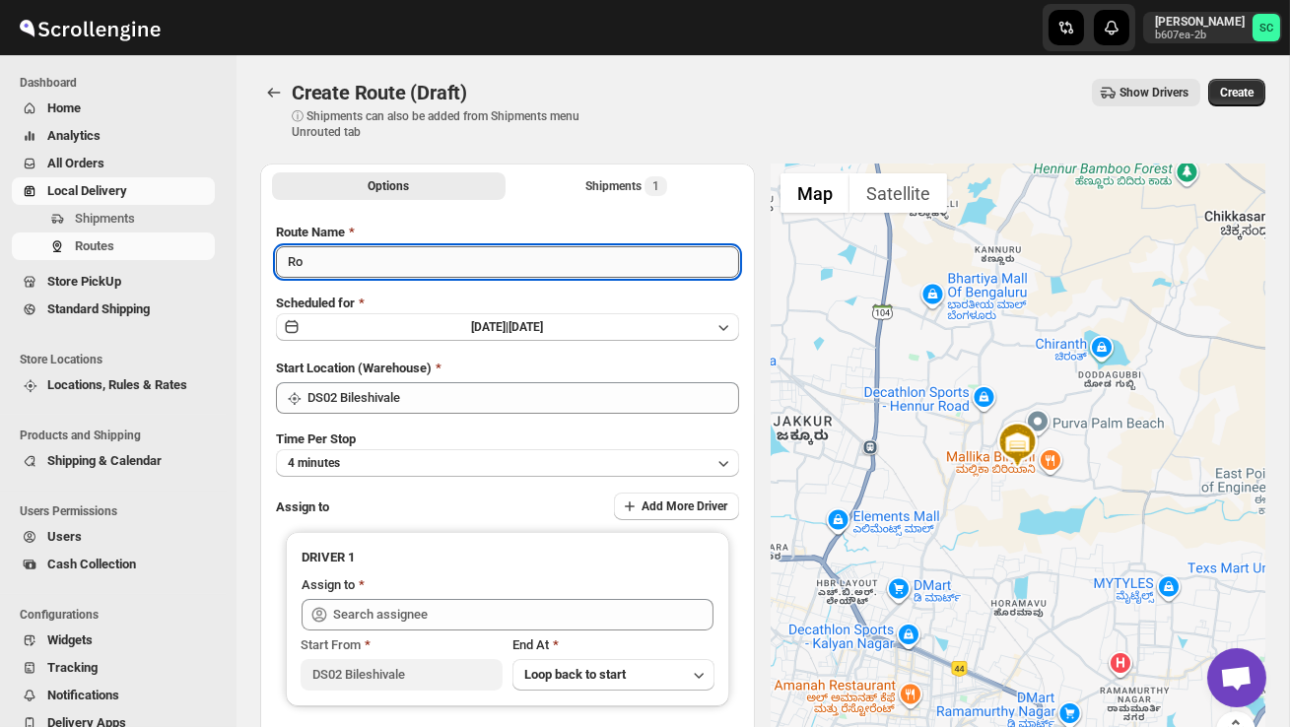
type input "R"
type input "Order no 26753"
click at [468, 457] on button "4 minutes" at bounding box center [507, 463] width 463 height 28
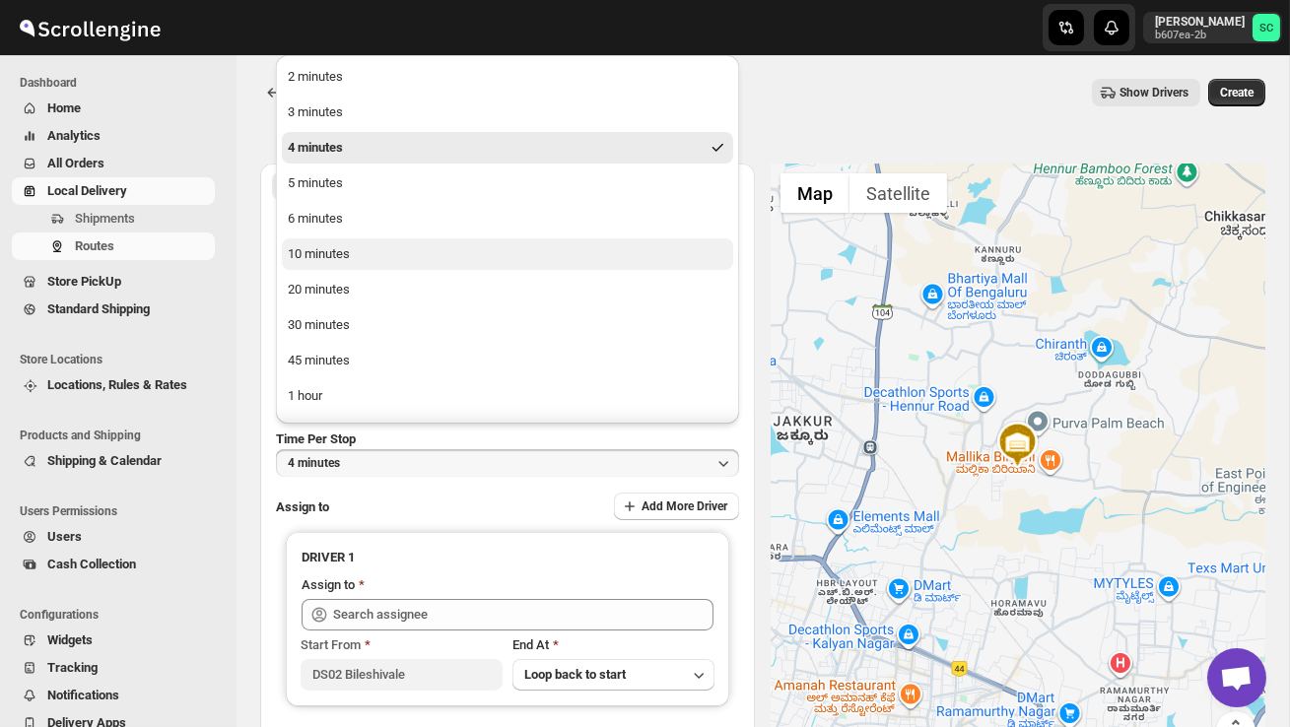
click at [375, 269] on button "10 minutes" at bounding box center [507, 254] width 451 height 32
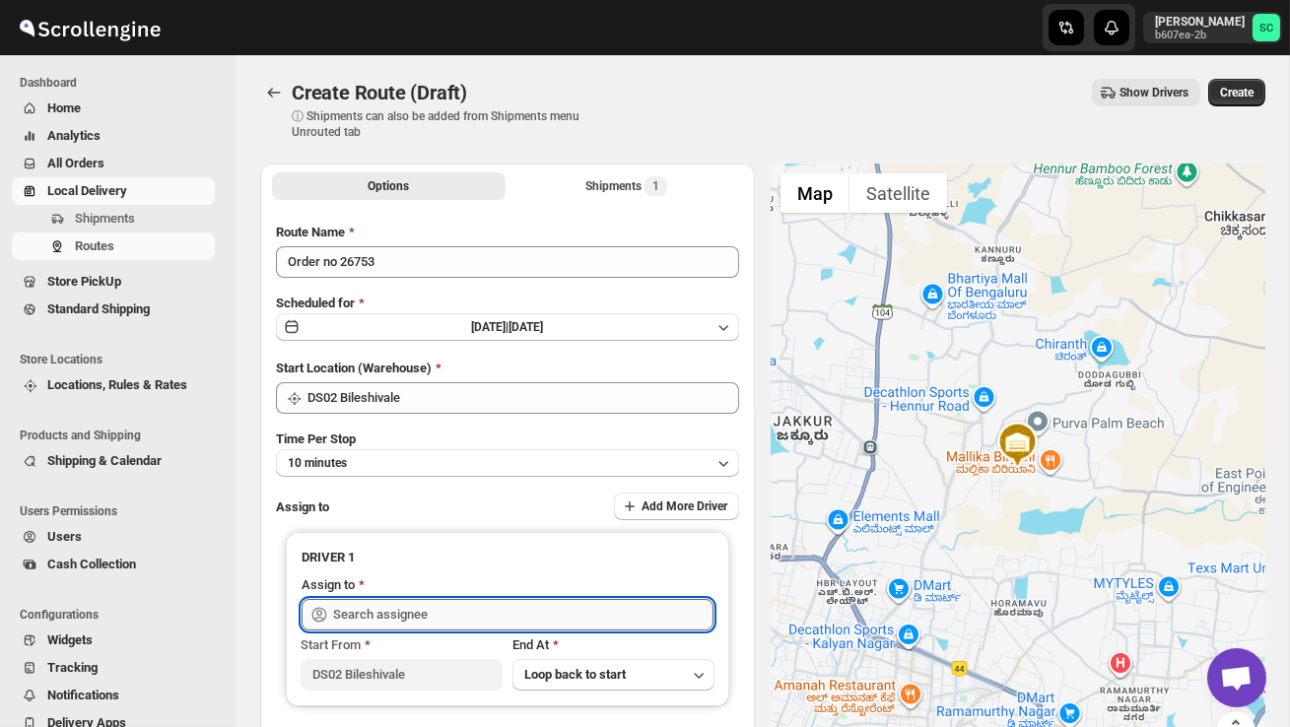
click at [407, 620] on input "text" at bounding box center [523, 615] width 380 height 32
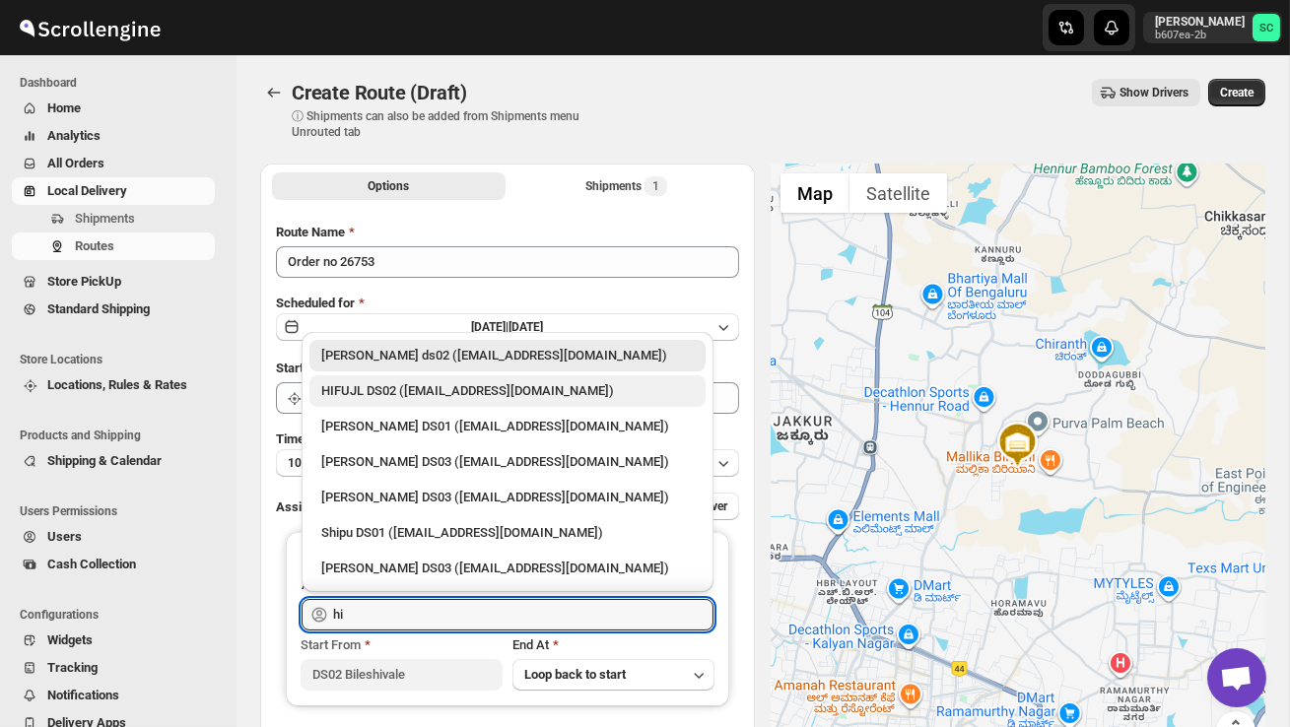
click at [430, 399] on div "HIFUJL DS02 ([EMAIL_ADDRESS][DOMAIN_NAME])" at bounding box center [507, 391] width 372 height 20
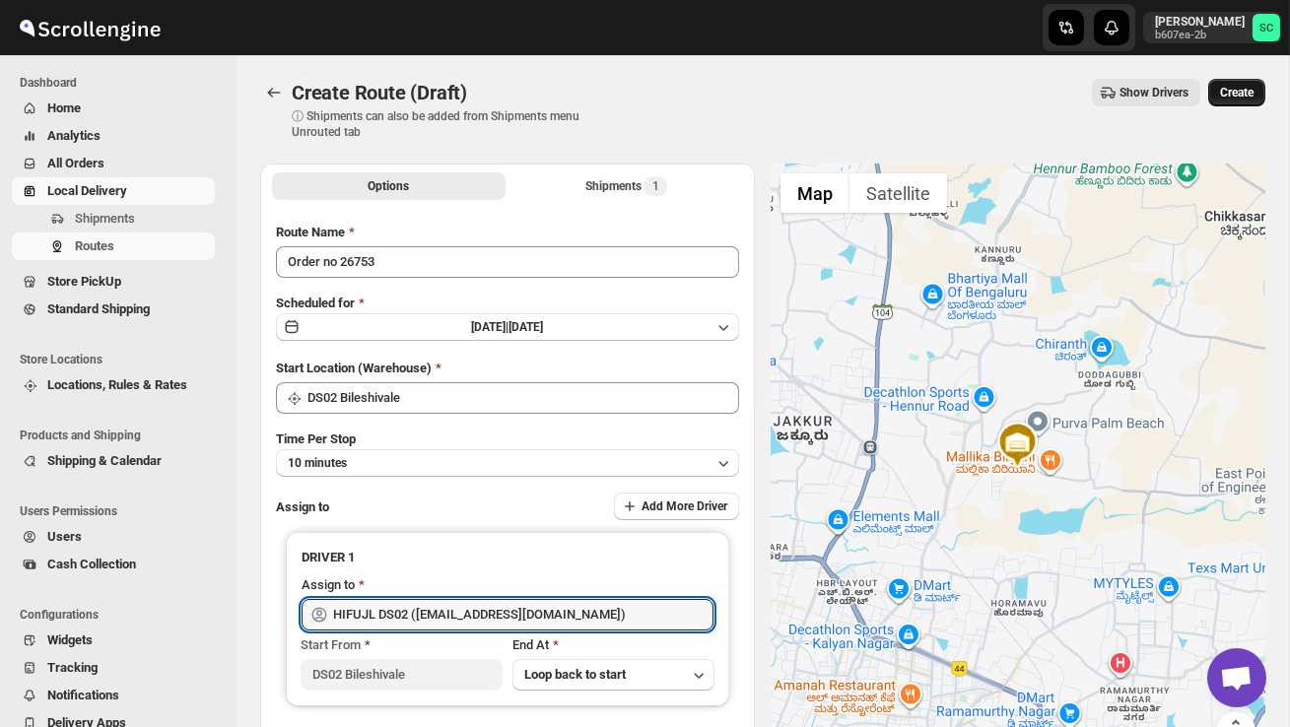
type input "HIFUJL DS02 ([EMAIL_ADDRESS][DOMAIN_NAME])"
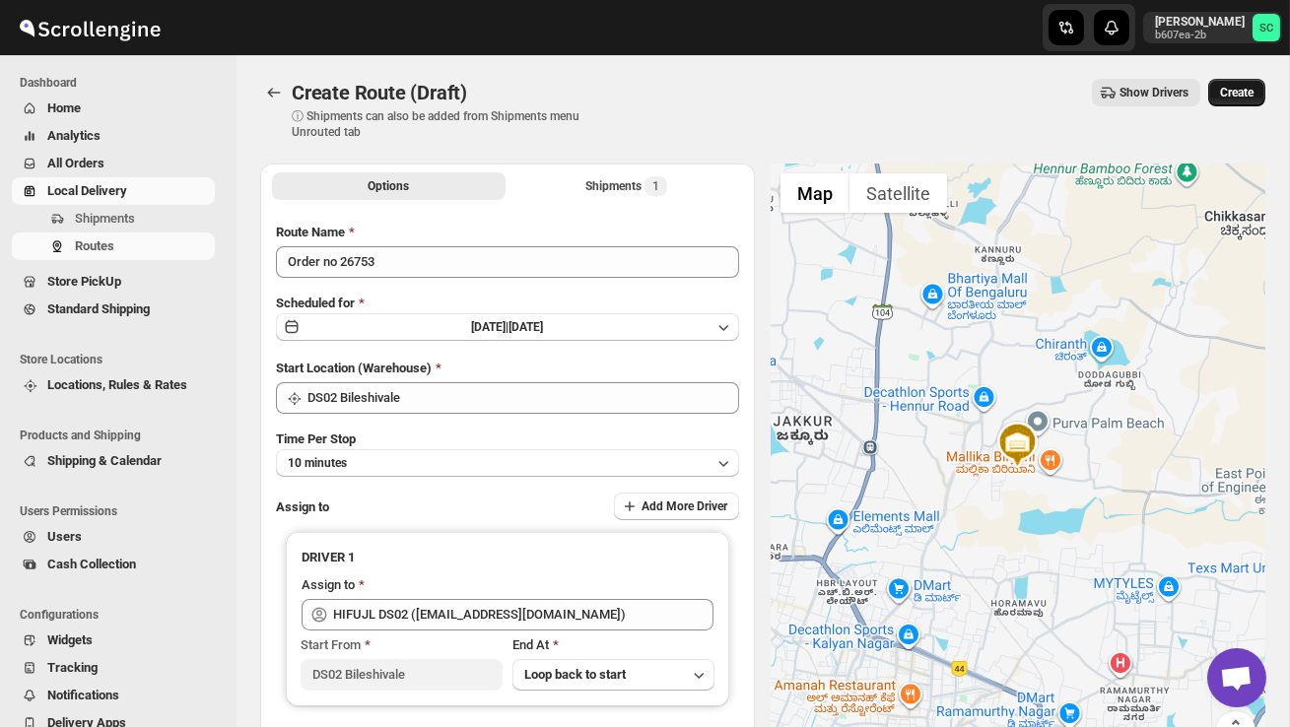
click at [1220, 95] on span "Create" at bounding box center [1236, 93] width 33 height 16
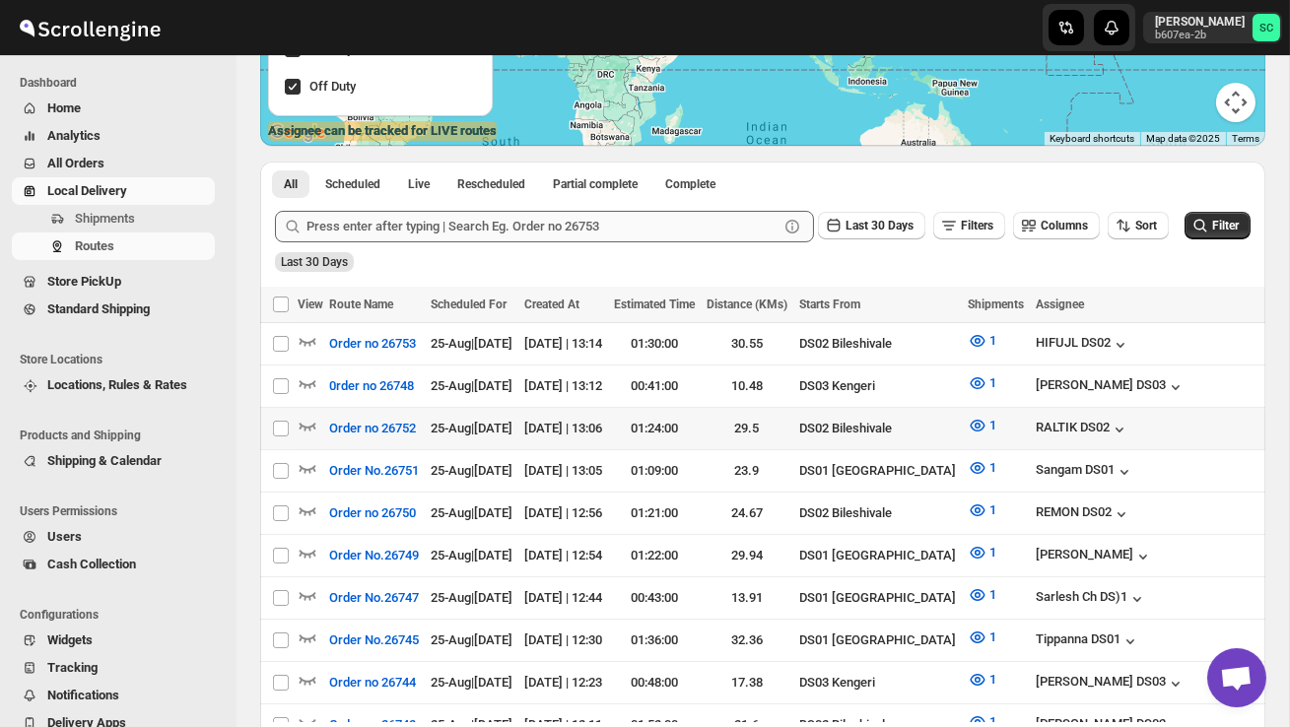
scroll to position [336, 0]
click at [304, 417] on icon "button" at bounding box center [308, 425] width 20 height 20
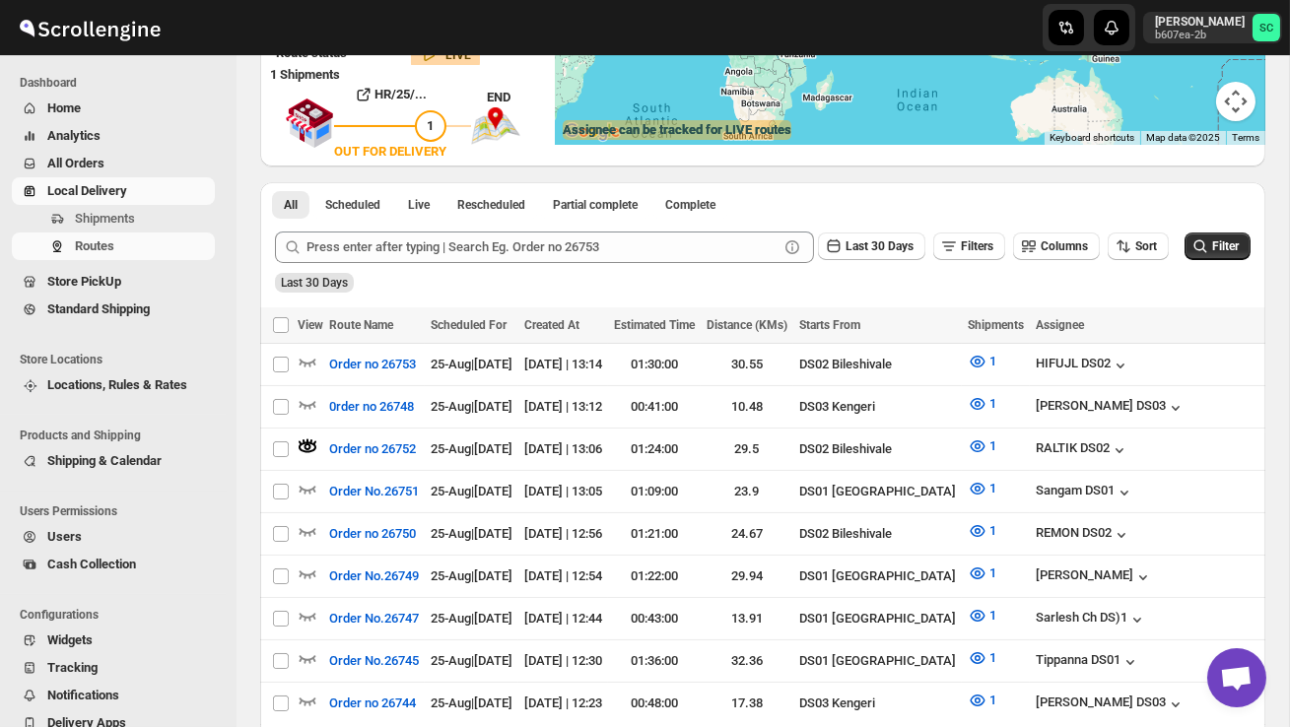
scroll to position [0, 0]
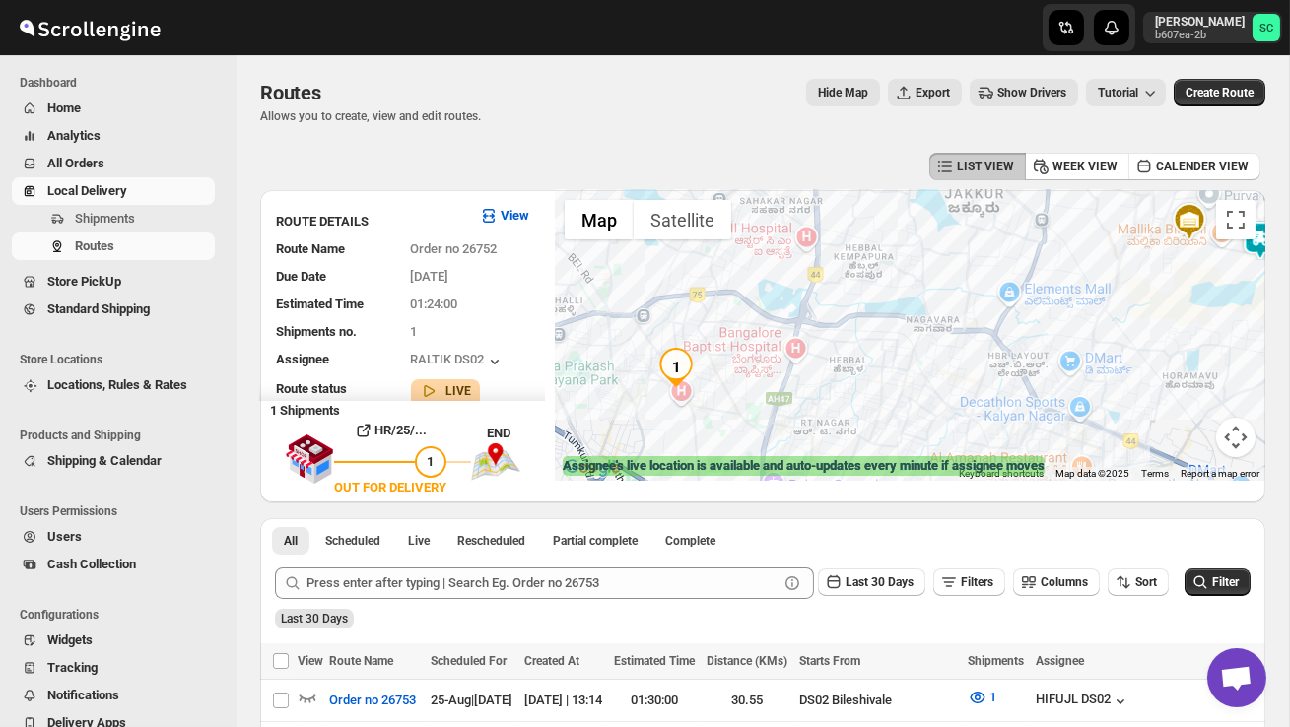
drag, startPoint x: 965, startPoint y: 382, endPoint x: 829, endPoint y: 382, distance: 136.9
click at [833, 382] on div at bounding box center [910, 335] width 710 height 291
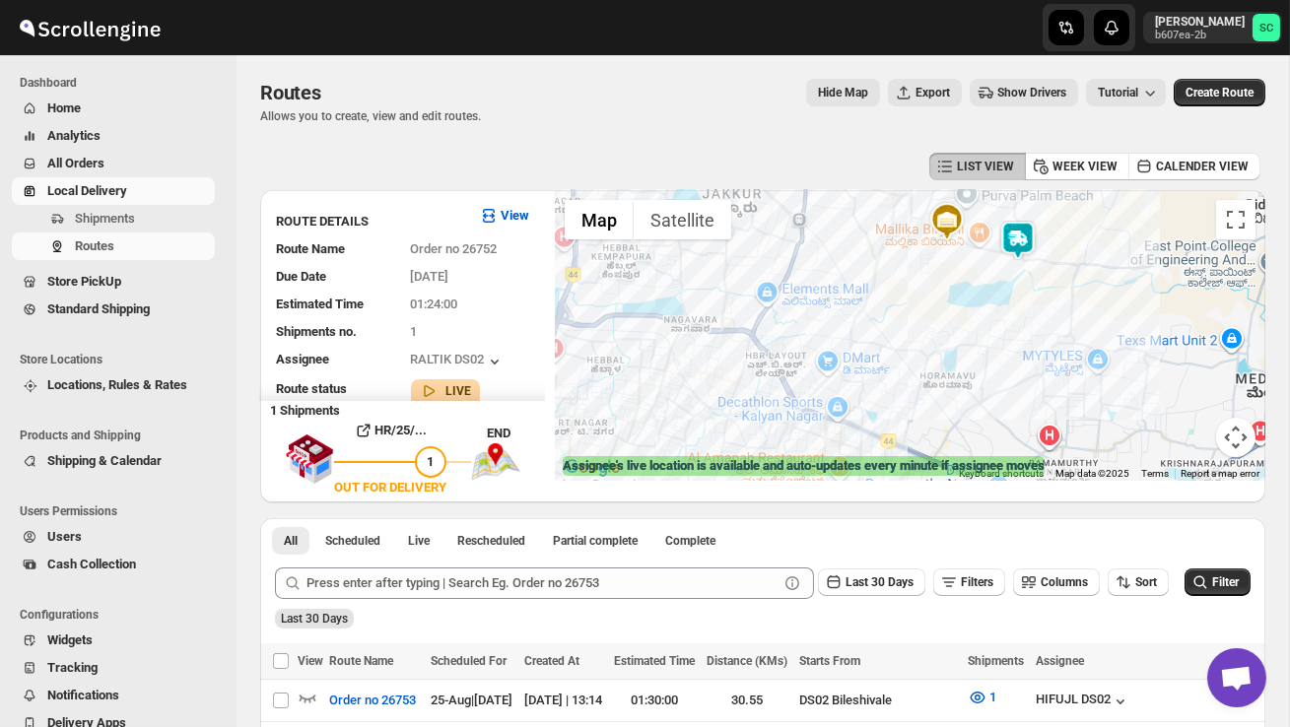
click at [1019, 321] on div at bounding box center [910, 335] width 710 height 291
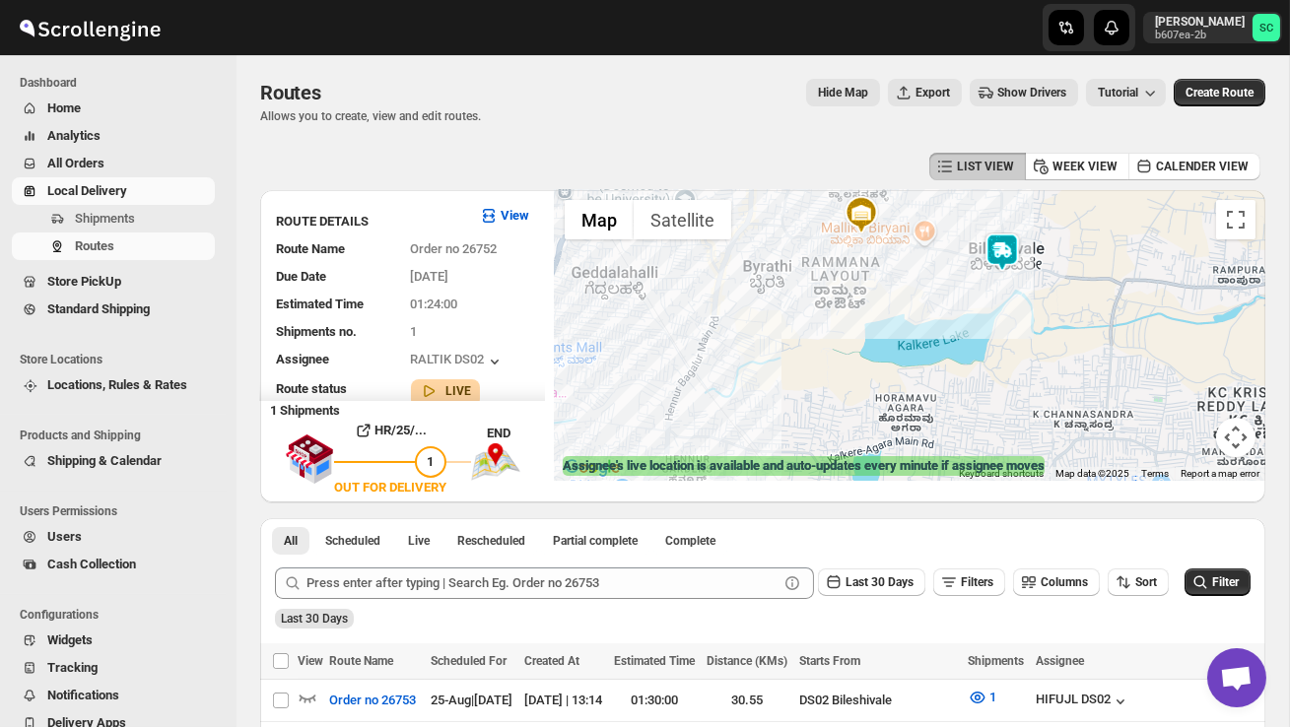
drag, startPoint x: 1036, startPoint y: 299, endPoint x: 1004, endPoint y: 390, distance: 97.2
click at [1004, 393] on div at bounding box center [910, 335] width 710 height 291
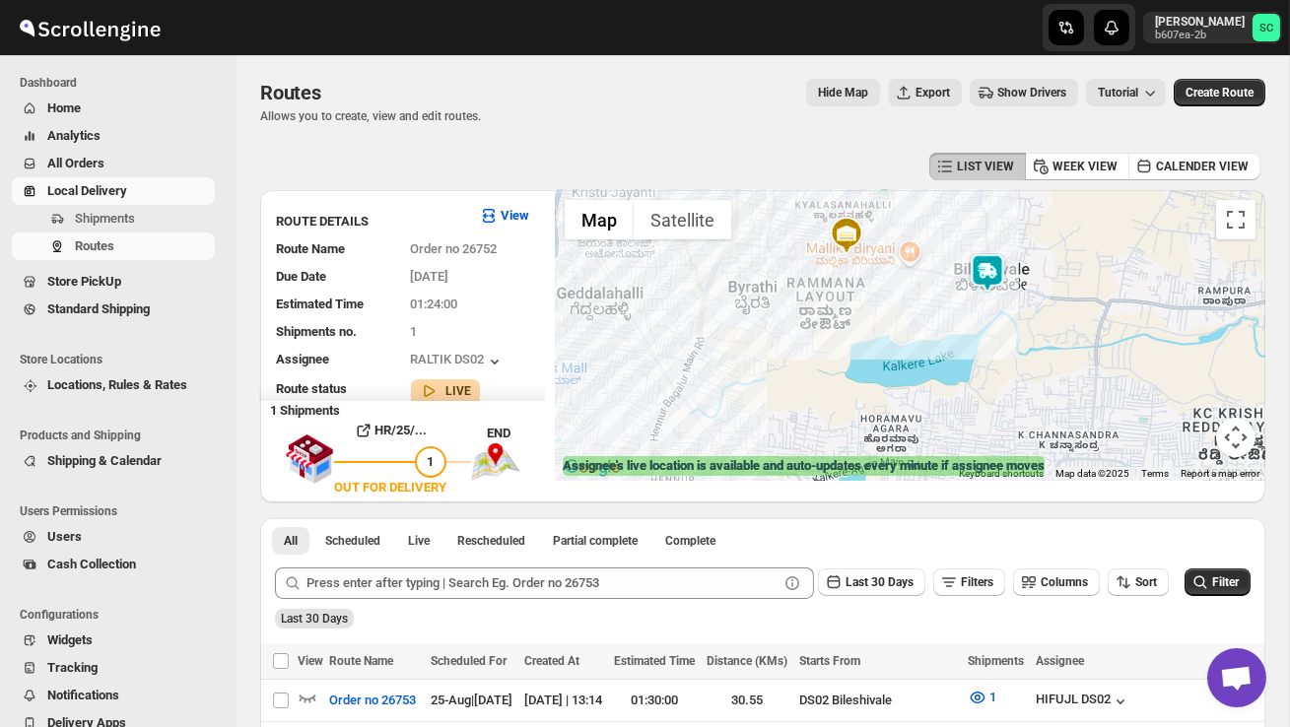
click at [1069, 315] on div at bounding box center [910, 335] width 710 height 291
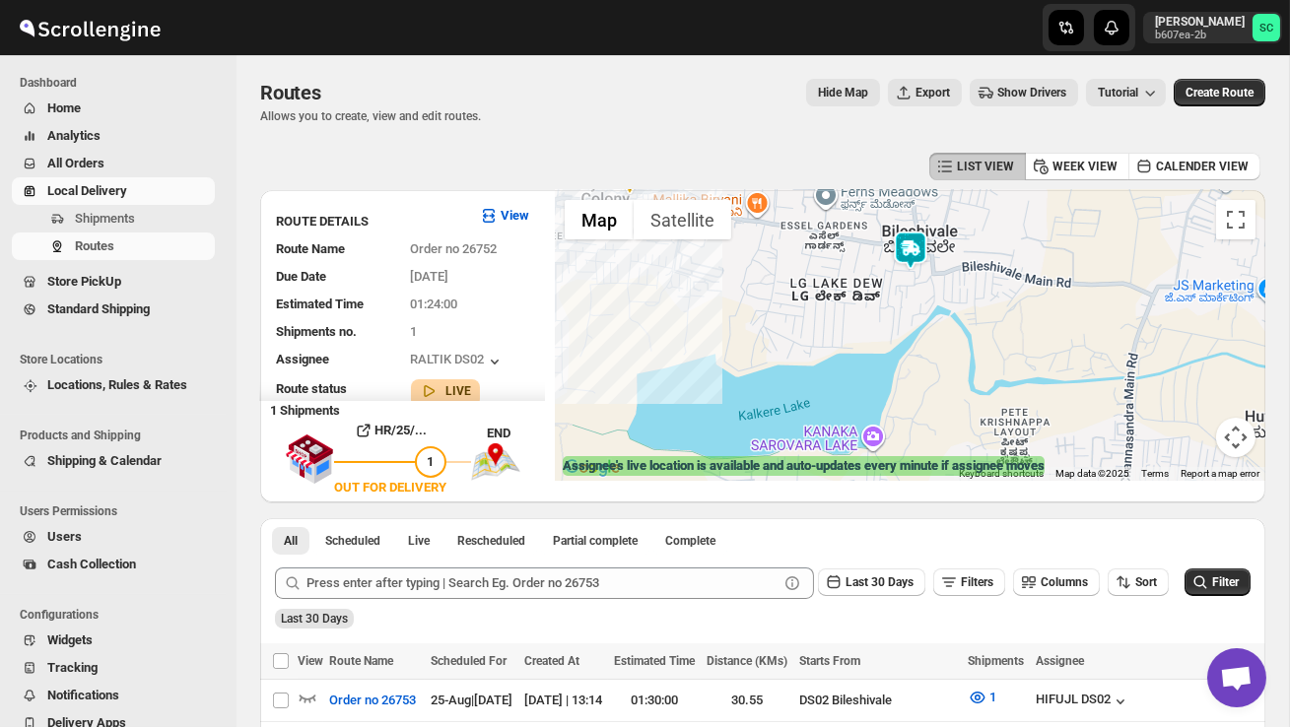
click at [920, 239] on img at bounding box center [910, 250] width 39 height 39
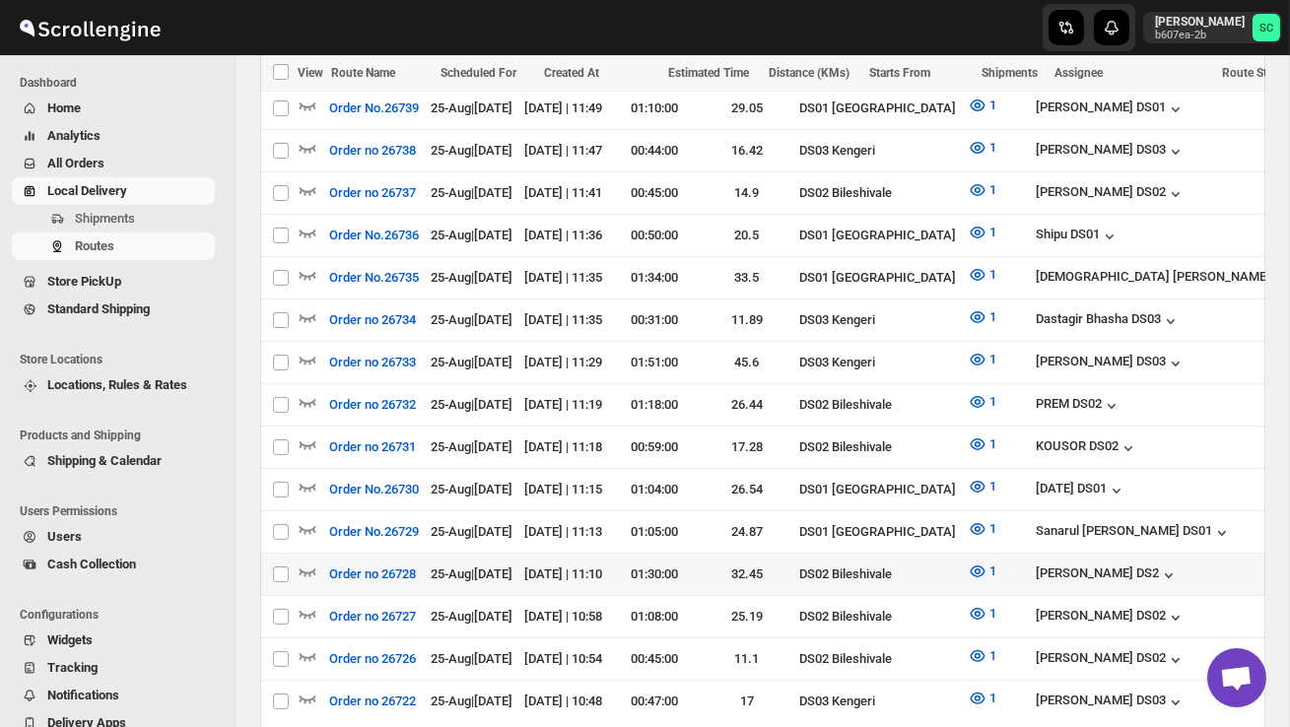
scroll to position [1163, 0]
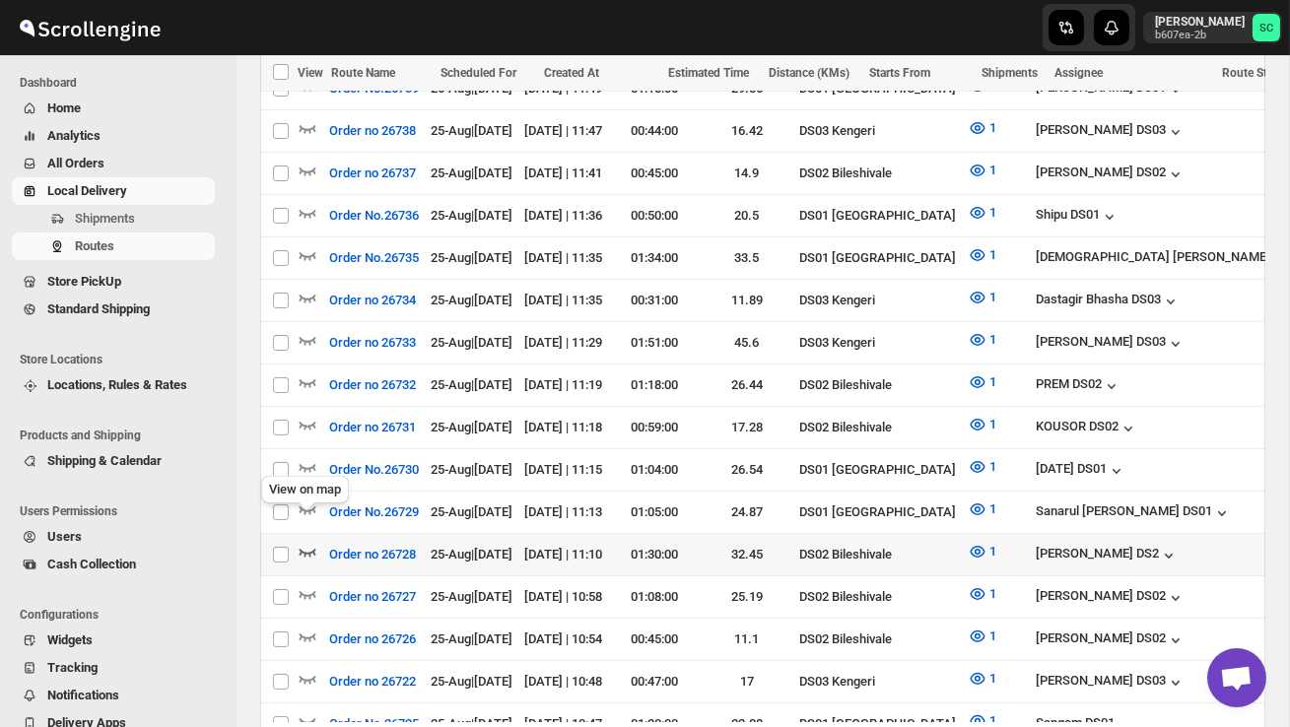
click at [313, 549] on icon "button" at bounding box center [307, 553] width 17 height 8
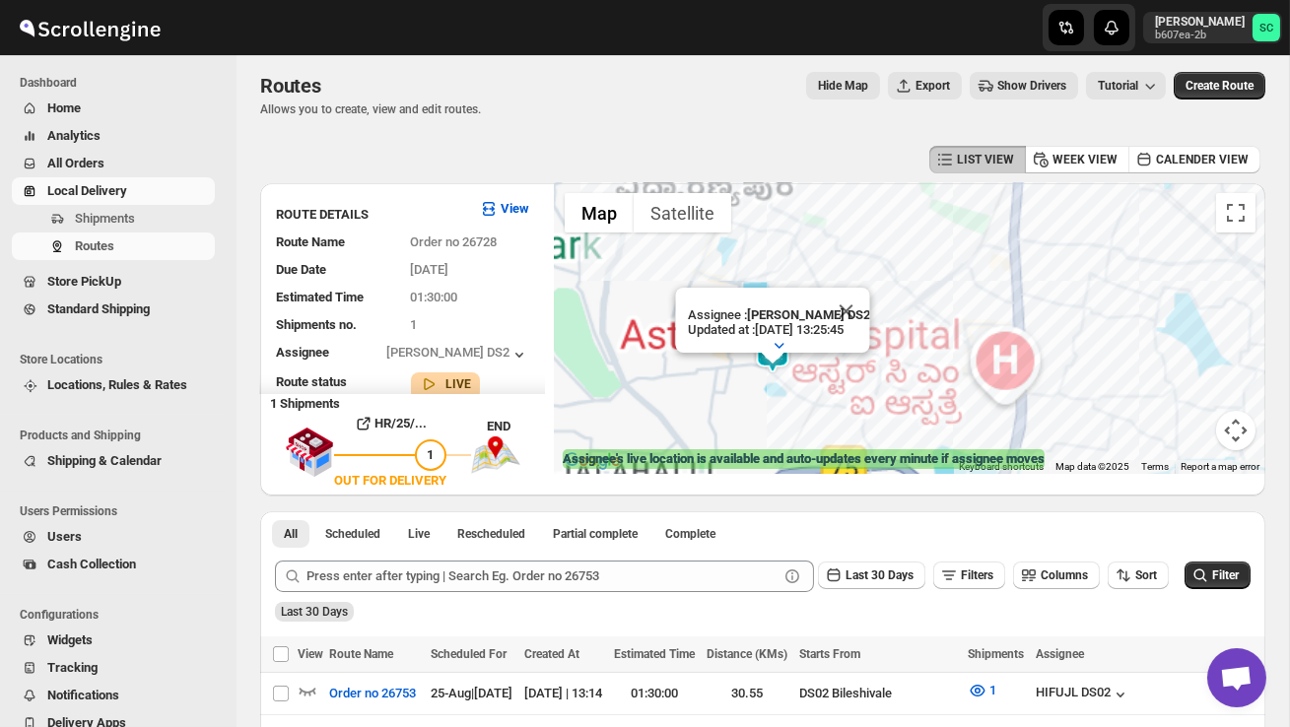
scroll to position [0, 0]
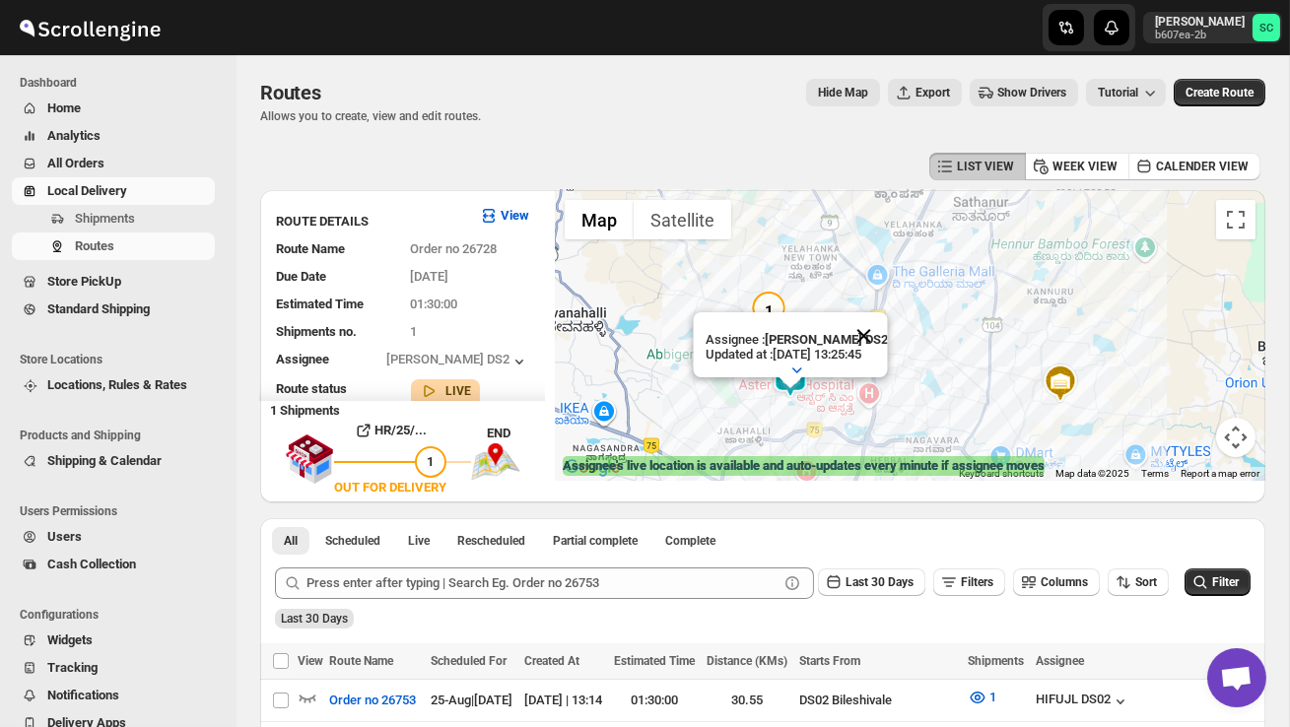
click at [873, 333] on button "Close" at bounding box center [862, 335] width 47 height 47
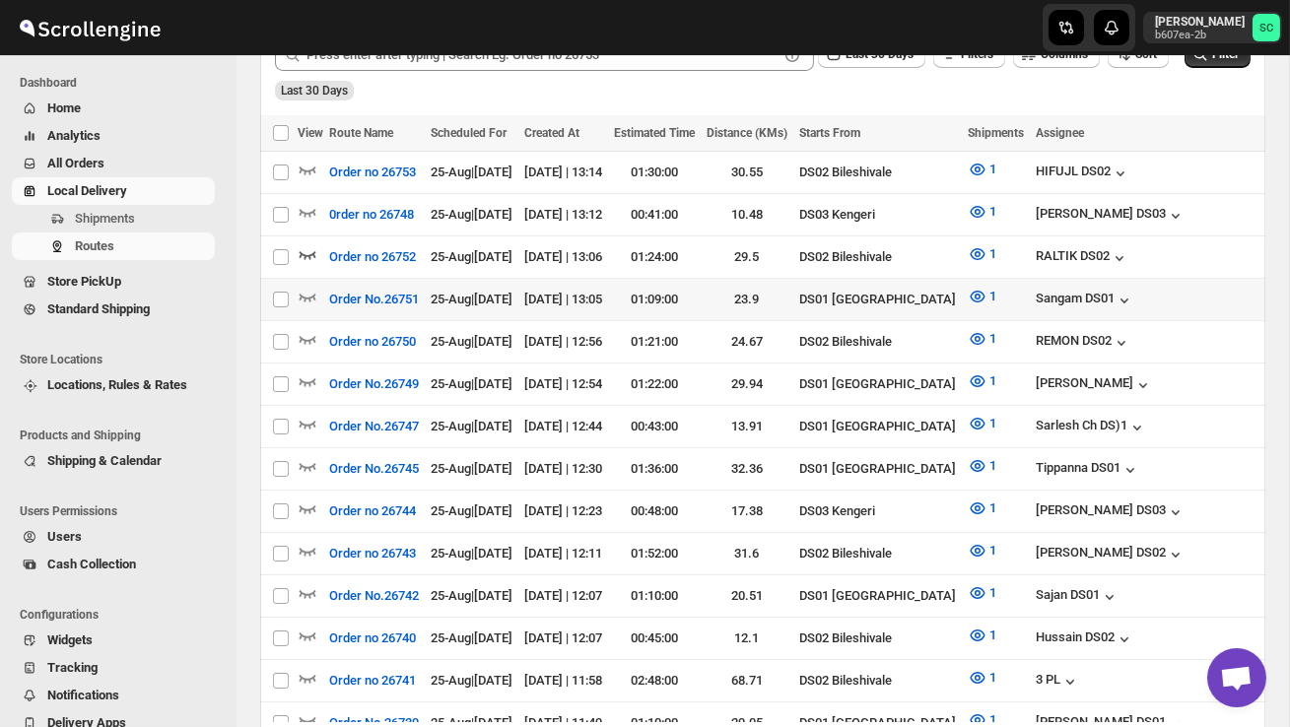
scroll to position [547, 0]
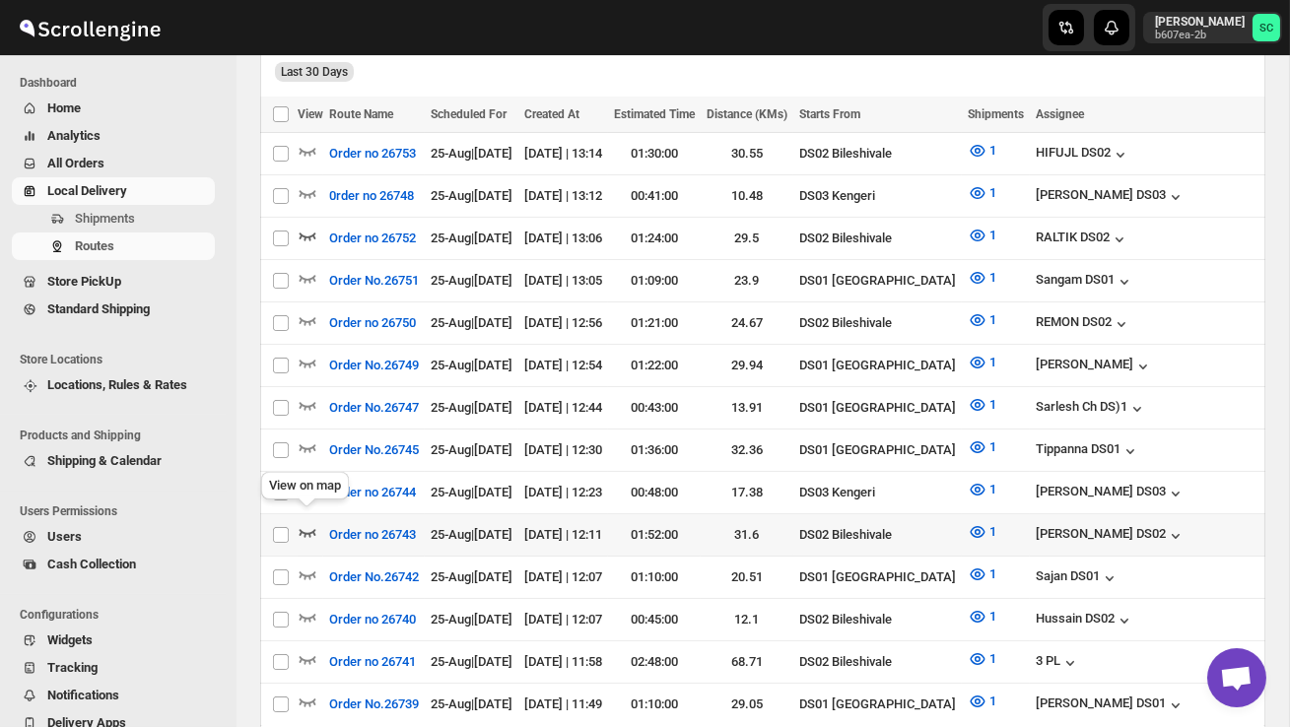
click at [310, 522] on icon "button" at bounding box center [308, 532] width 20 height 20
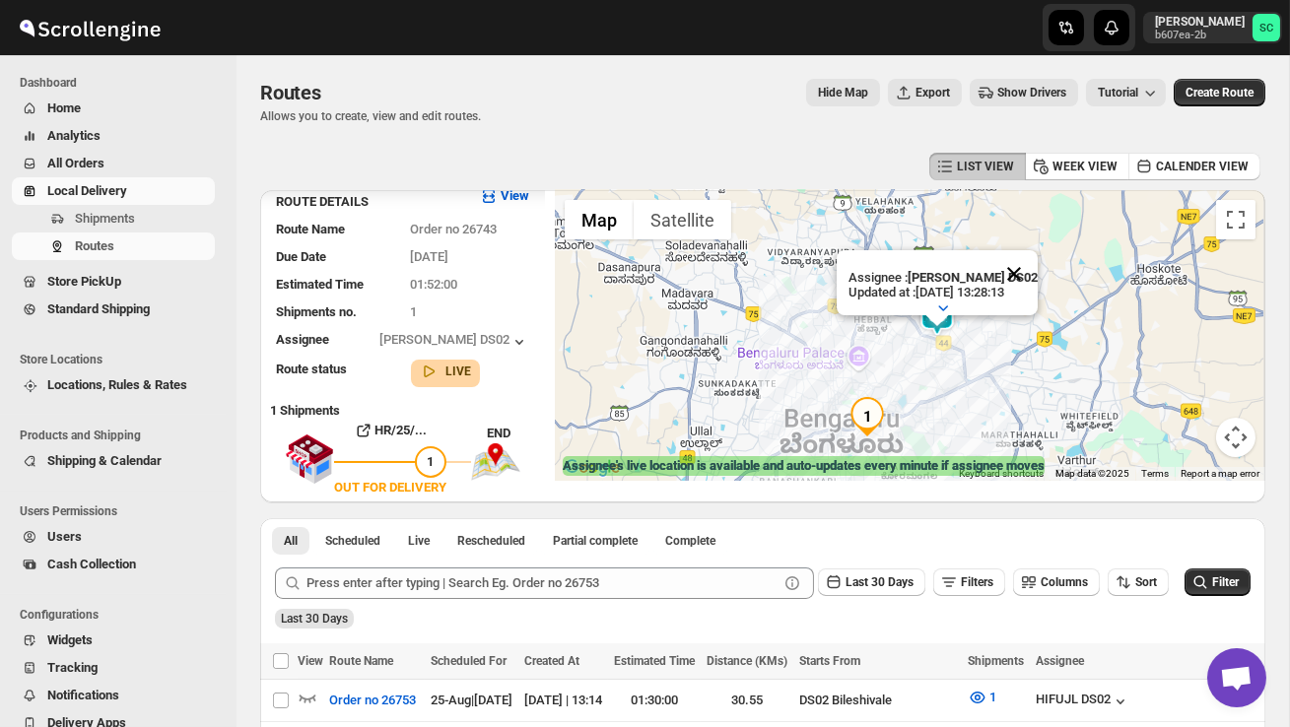
click at [1030, 262] on button "Close" at bounding box center [1013, 273] width 47 height 47
click at [984, 366] on div at bounding box center [910, 335] width 710 height 291
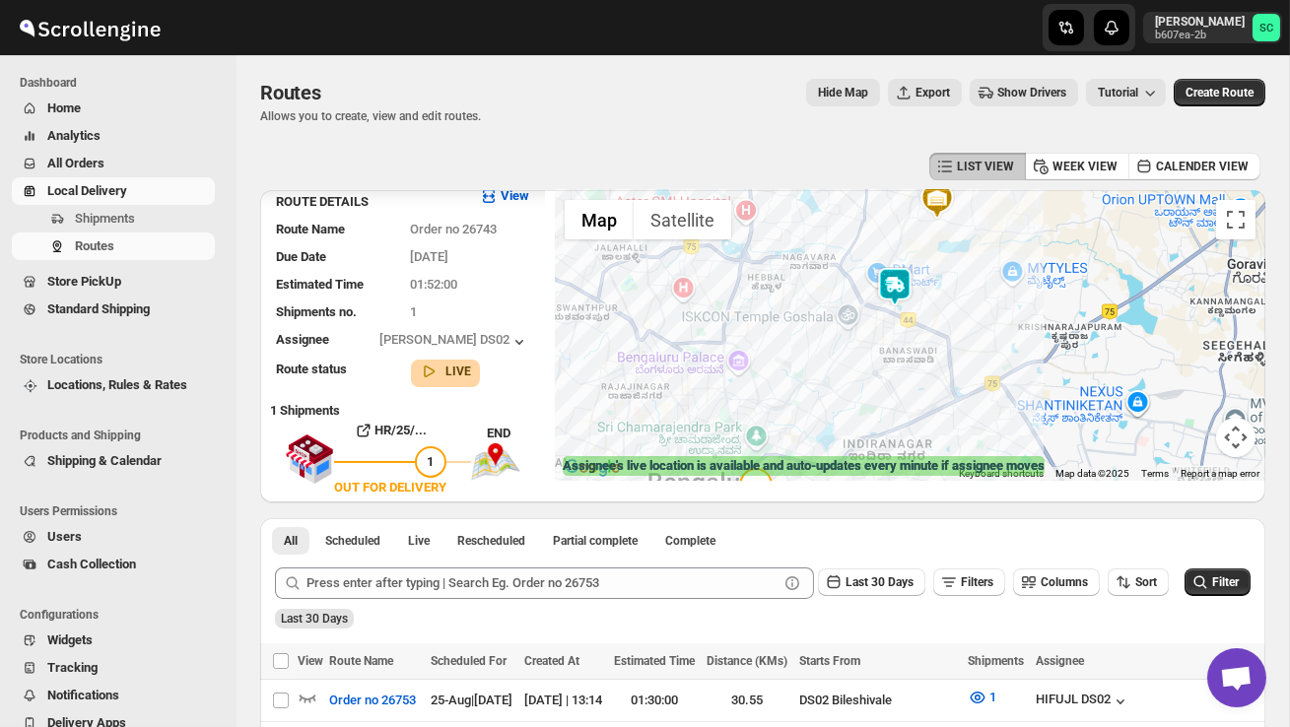
click at [961, 356] on div at bounding box center [910, 335] width 710 height 291
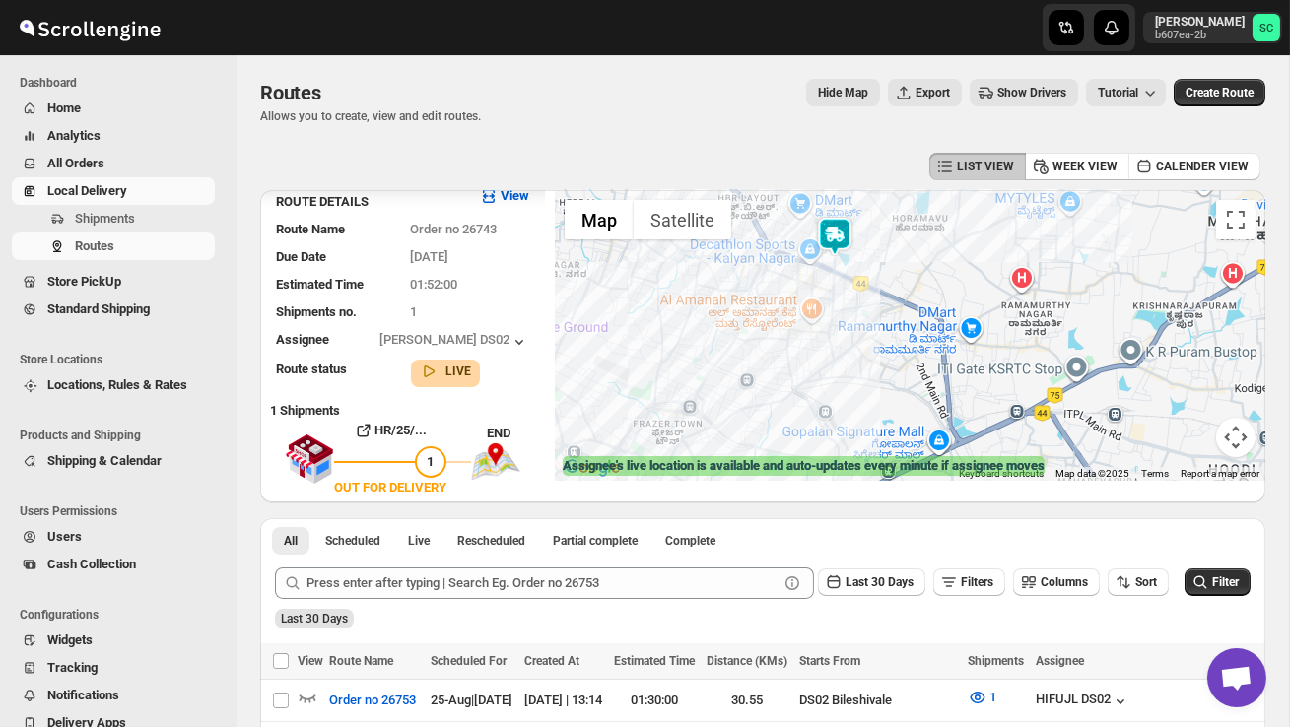
drag, startPoint x: 861, startPoint y: 355, endPoint x: 937, endPoint y: 355, distance: 75.9
click at [937, 357] on div at bounding box center [910, 335] width 710 height 291
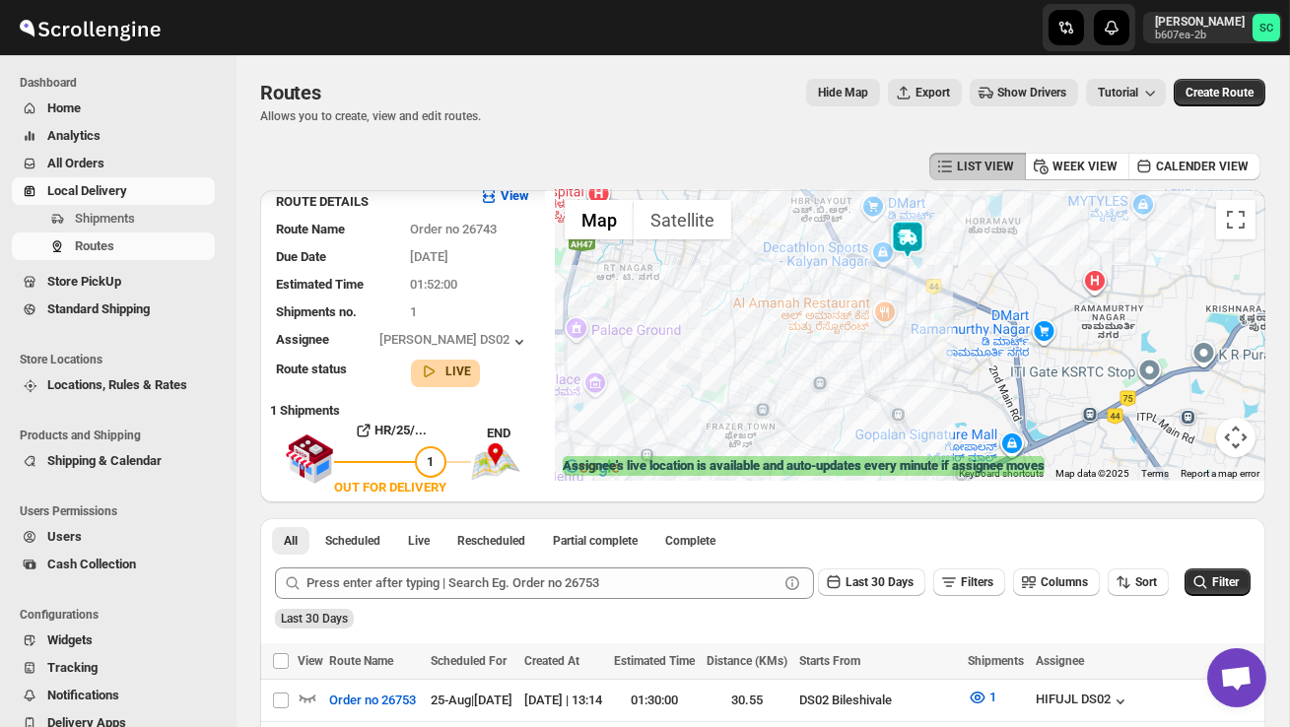
click at [937, 355] on div at bounding box center [910, 335] width 710 height 291
click at [924, 352] on div at bounding box center [910, 335] width 710 height 291
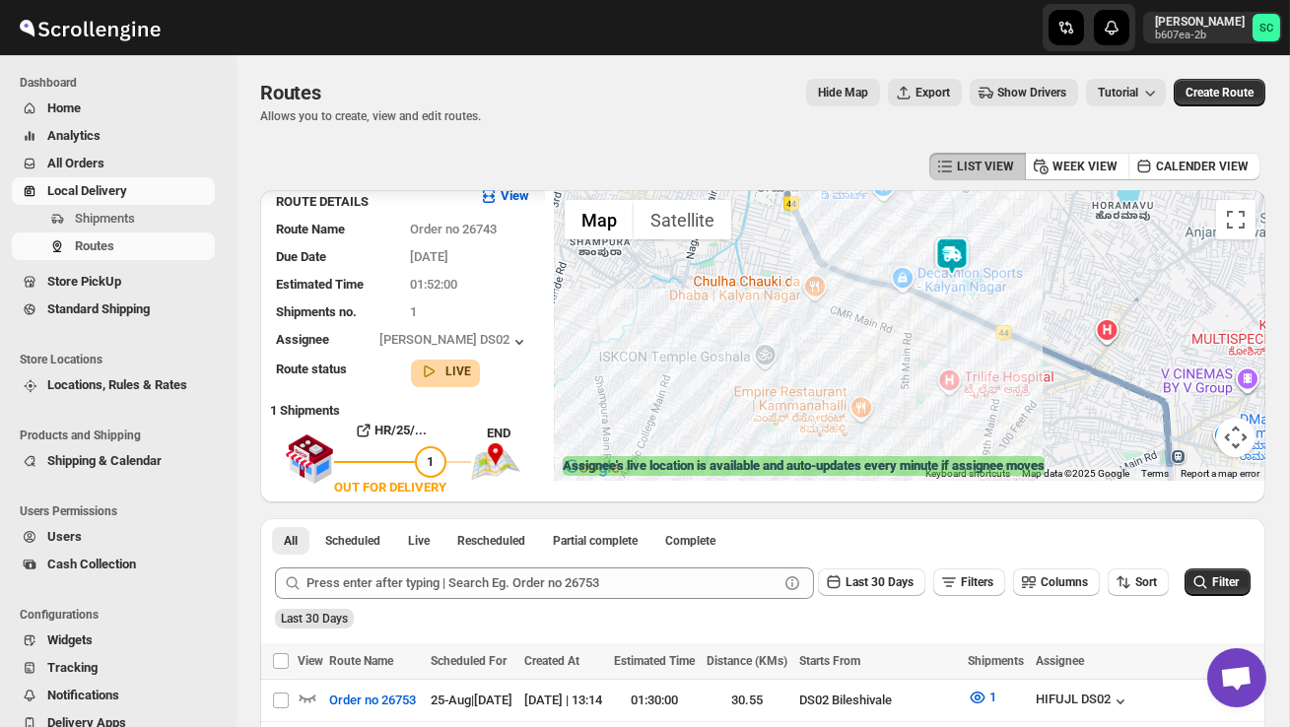
drag, startPoint x: 913, startPoint y: 310, endPoint x: 969, endPoint y: 427, distance: 129.1
click at [969, 427] on div at bounding box center [910, 335] width 710 height 291
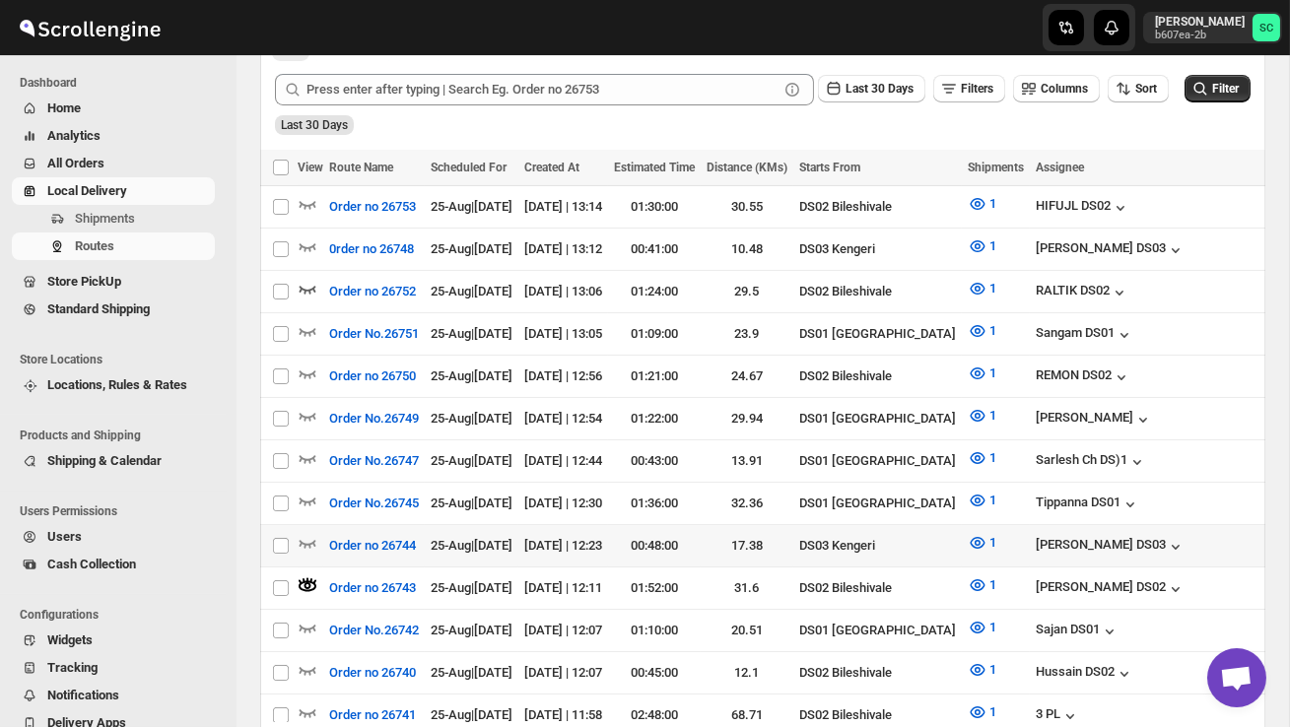
scroll to position [497, 0]
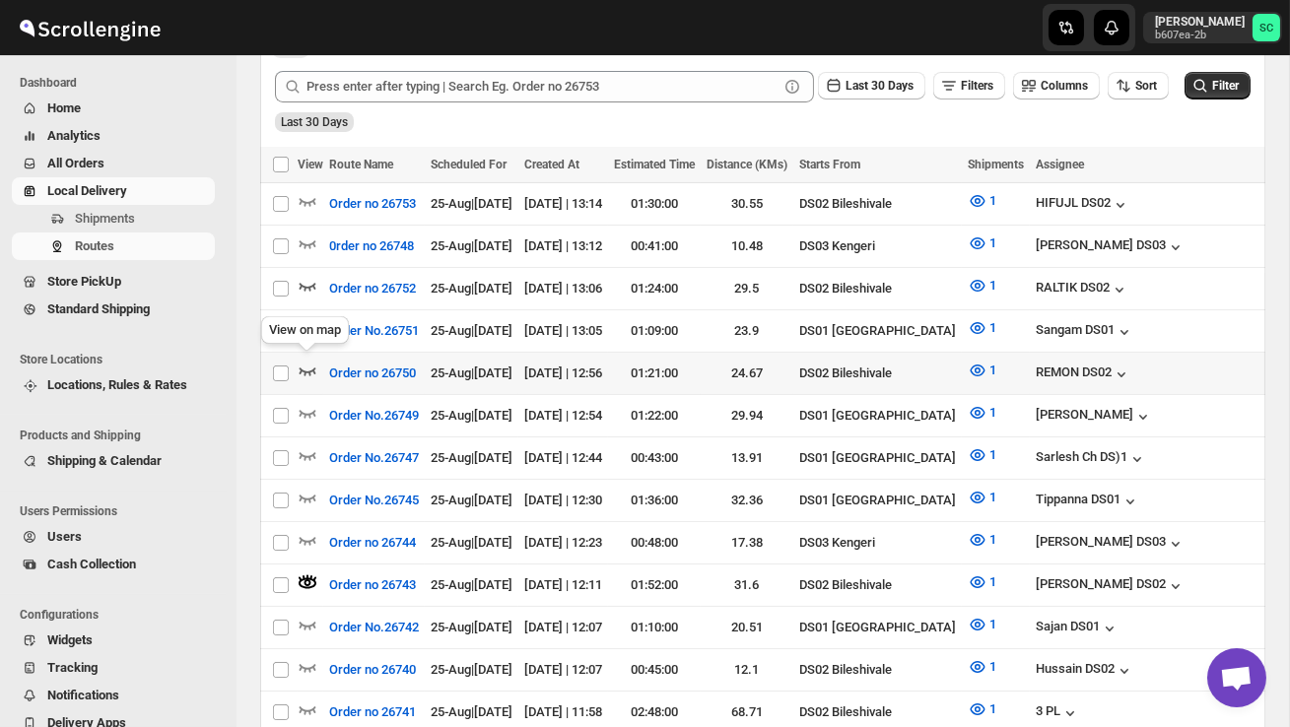
click at [313, 367] on icon "button" at bounding box center [307, 371] width 17 height 8
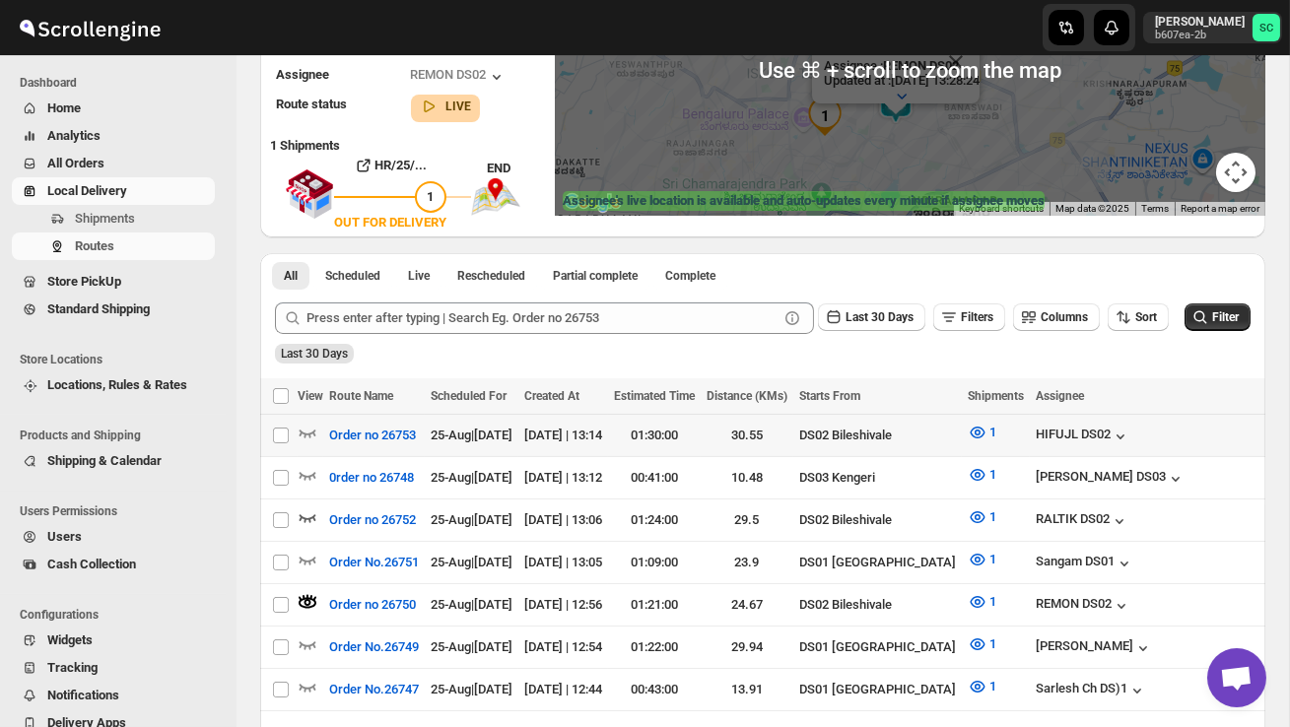
scroll to position [270, 0]
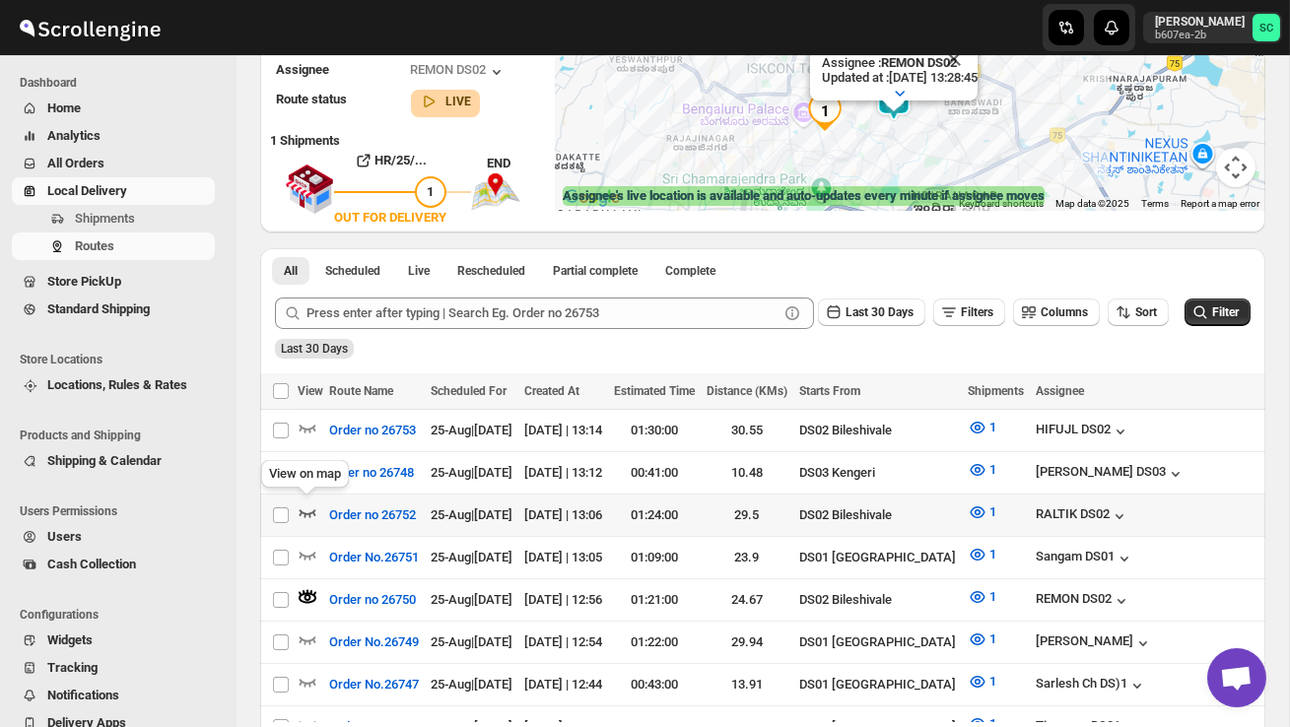
click at [306, 506] on icon "button" at bounding box center [308, 512] width 20 height 20
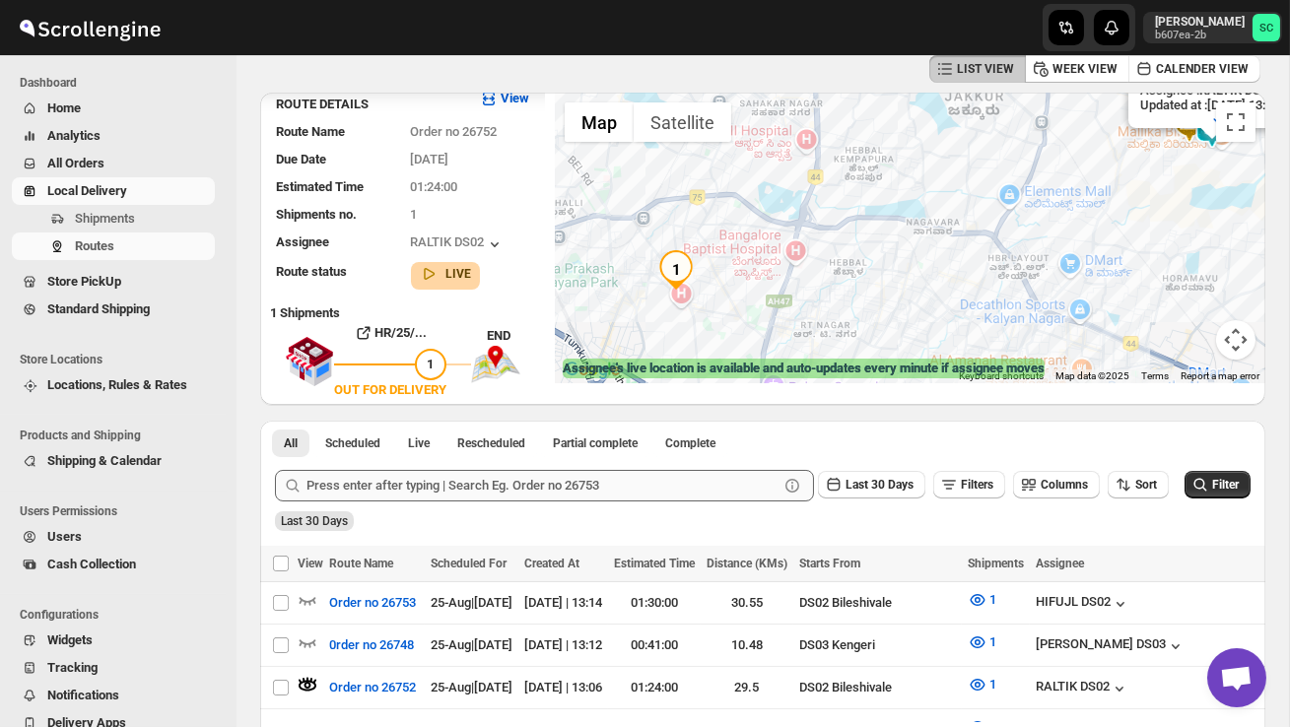
scroll to position [90, 0]
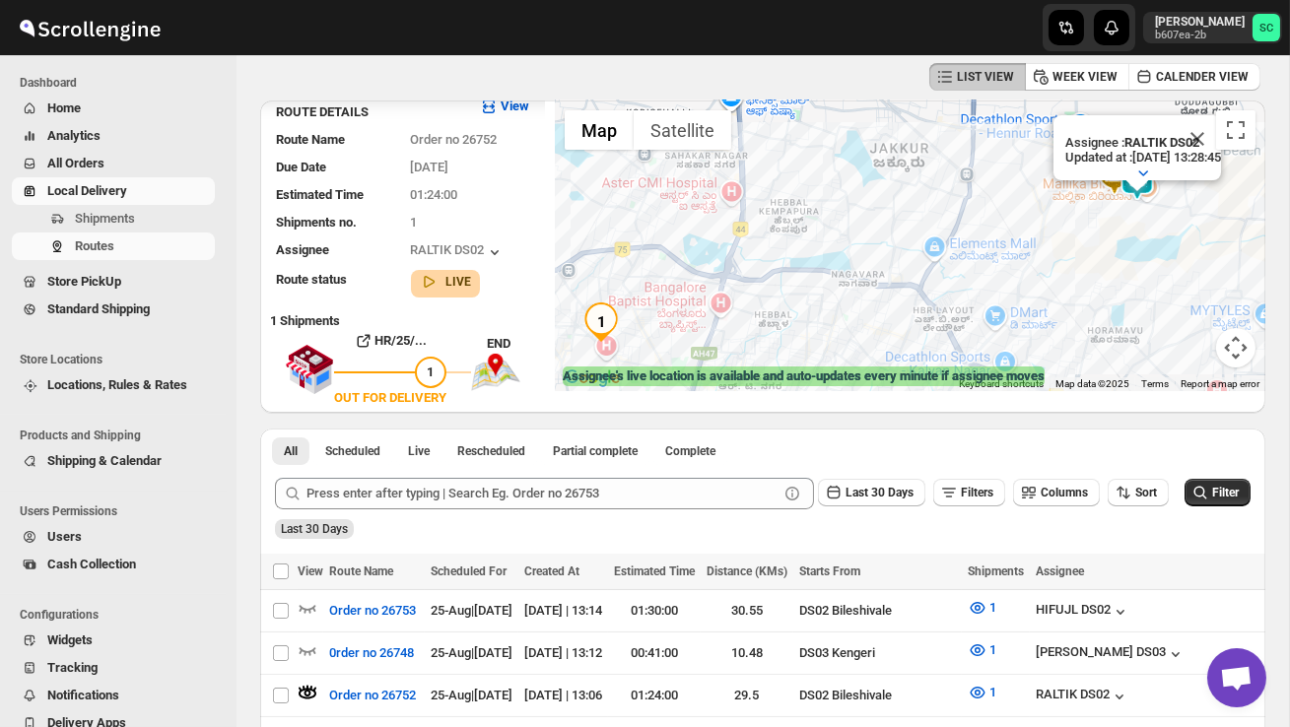
drag, startPoint x: 834, startPoint y: 279, endPoint x: 755, endPoint y: 324, distance: 91.8
click at [755, 324] on div "Assignee : RALTIK DS02 Updated at : 25/08/2025, 13:28:45 Duty mode Enabled Batt…" at bounding box center [910, 245] width 710 height 291
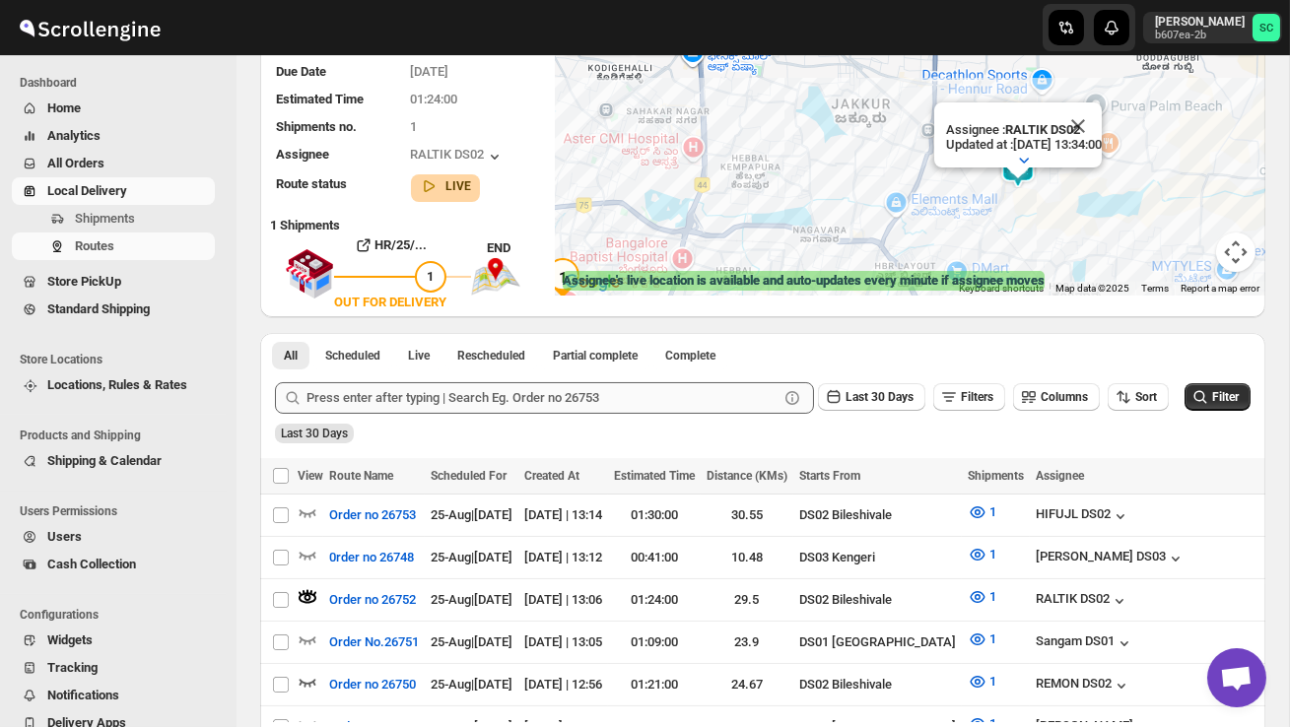
scroll to position [189, 0]
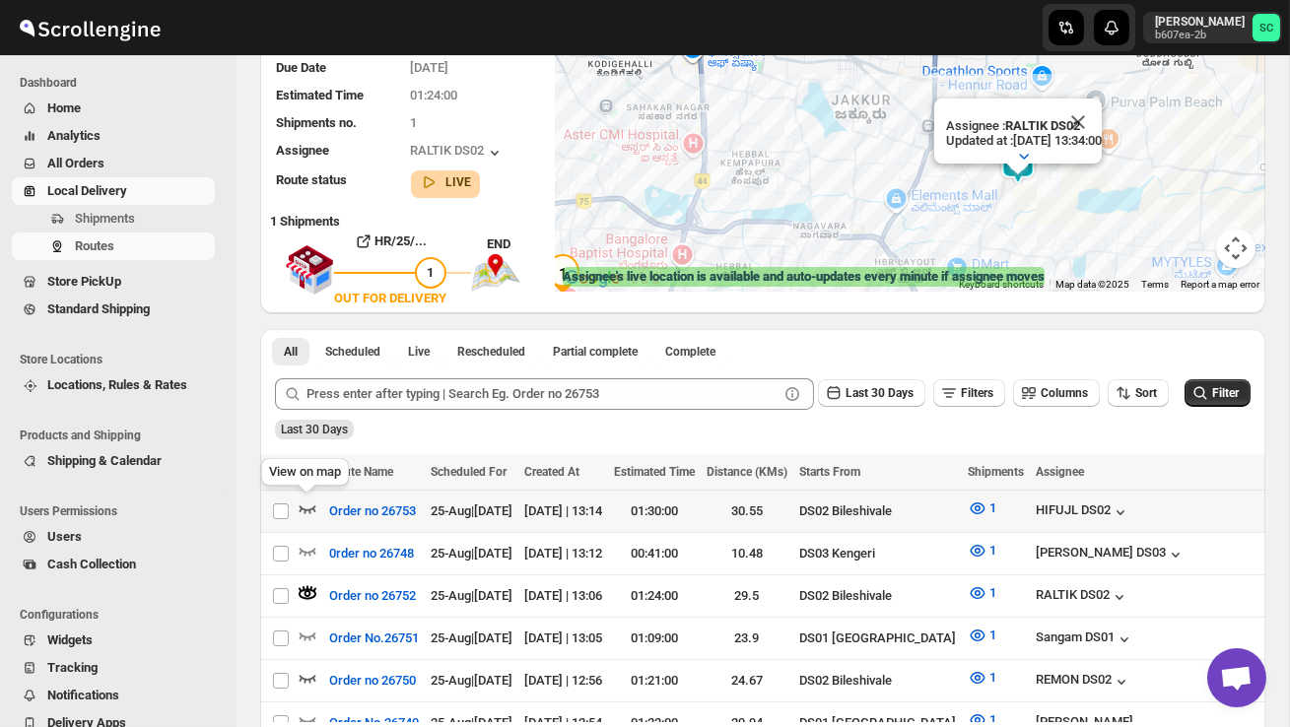
click at [304, 503] on icon "button" at bounding box center [308, 509] width 20 height 20
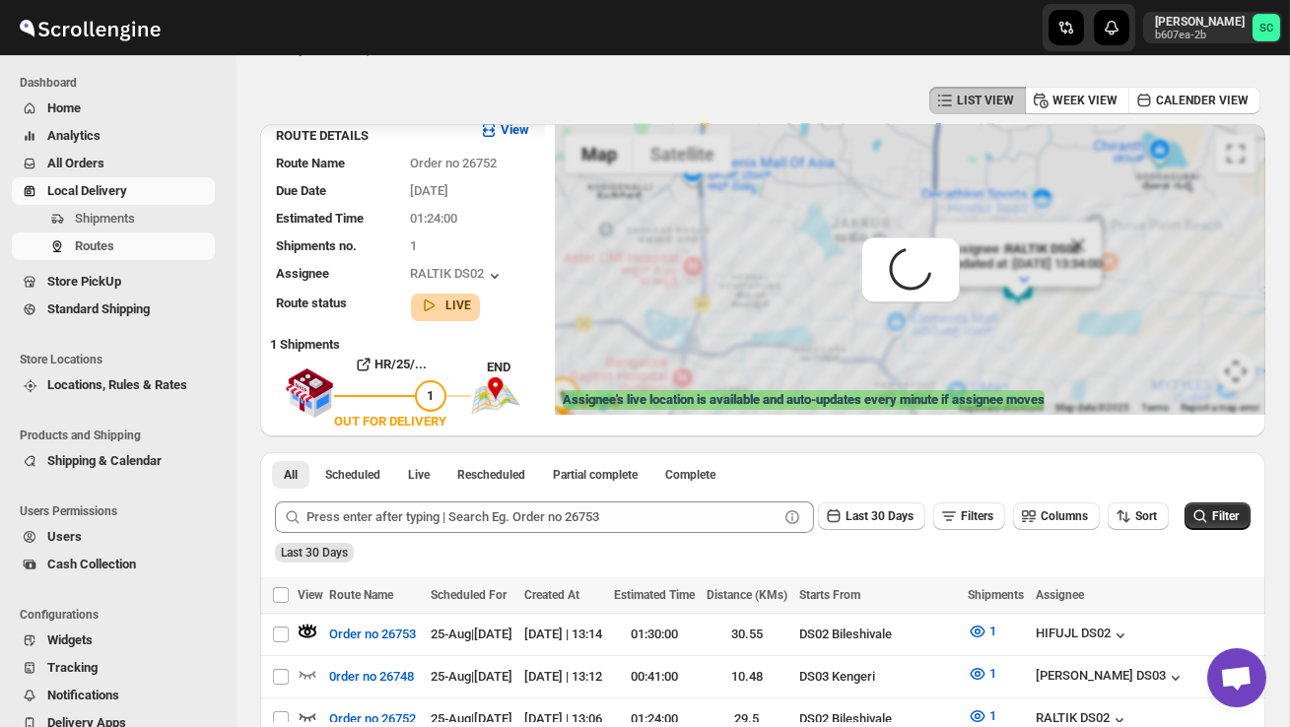
scroll to position [0, 0]
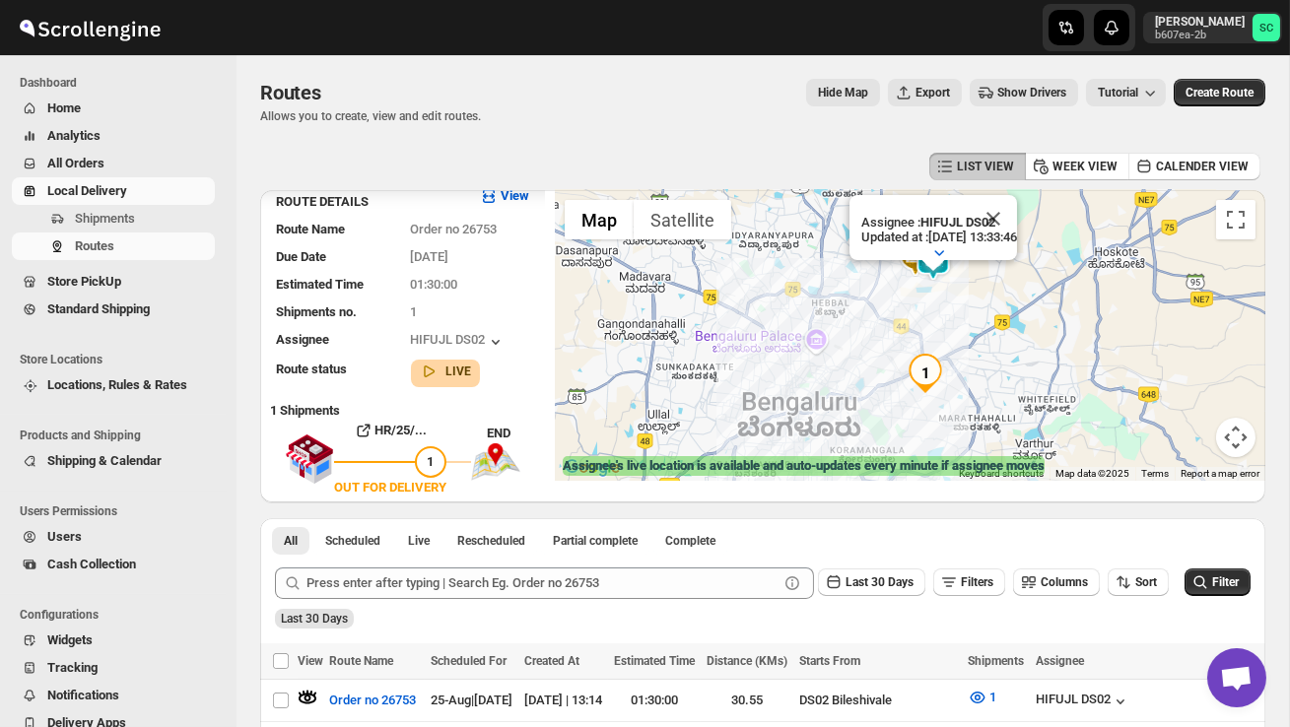
click at [962, 286] on div "Assignee : HIFUJL DS02 Updated at : 25/08/2025, 13:33:46 Duty mode Enabled Batt…" at bounding box center [910, 335] width 710 height 291
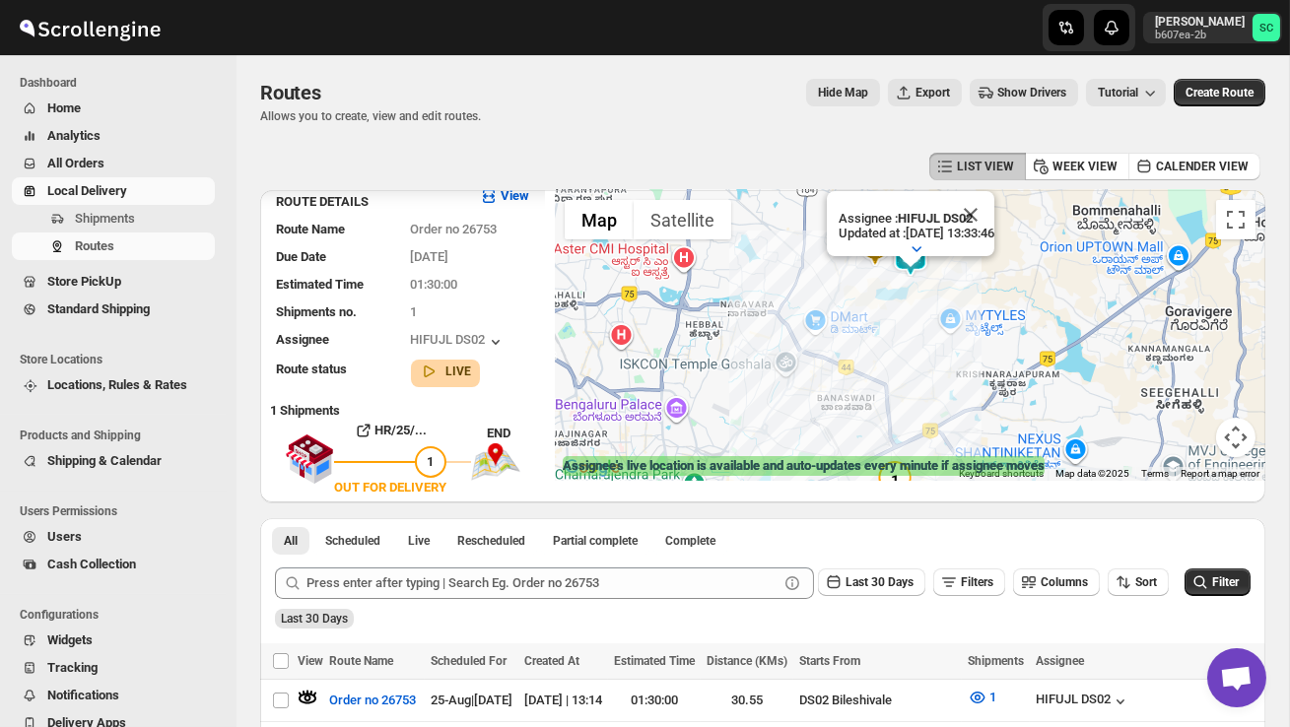
click at [962, 286] on div "Assignee : HIFUJL DS02 Updated at : 25/08/2025, 13:33:46 Duty mode Enabled Batt…" at bounding box center [910, 335] width 710 height 291
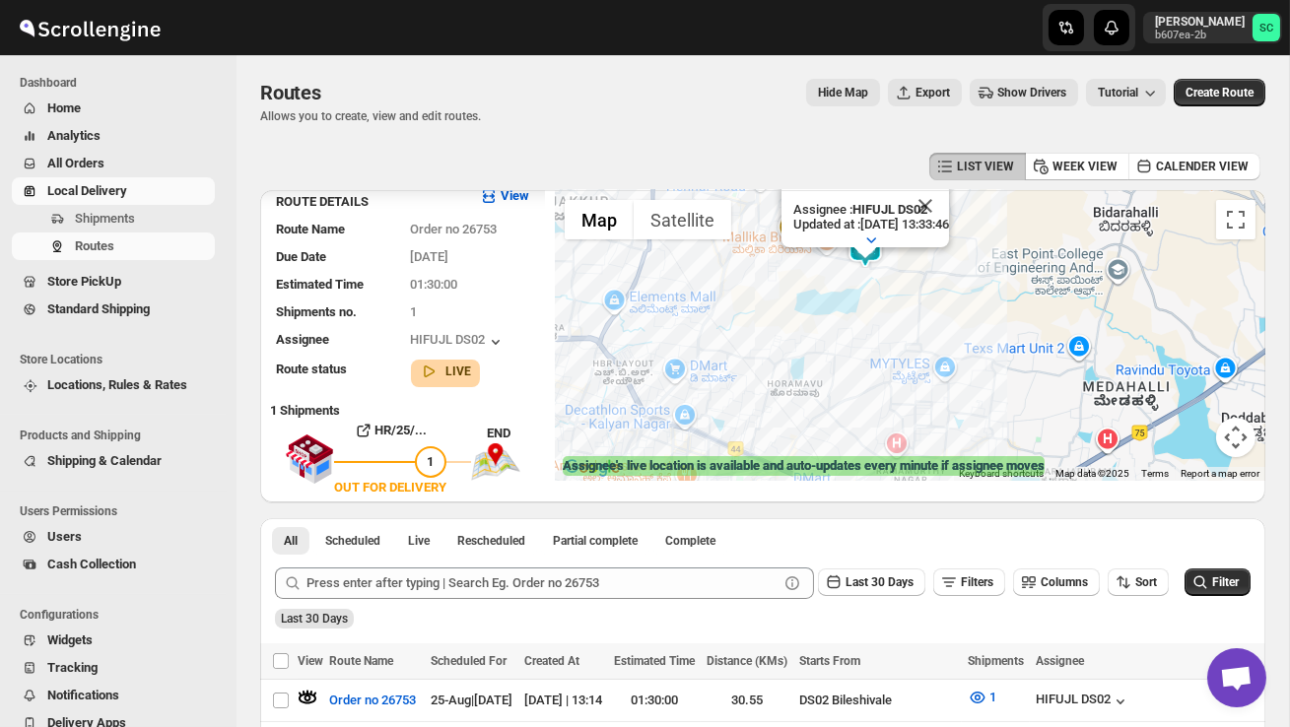
click at [934, 286] on div "Assignee : HIFUJL DS02 Updated at : 25/08/2025, 13:33:46 Duty mode Enabled Batt…" at bounding box center [910, 335] width 710 height 291
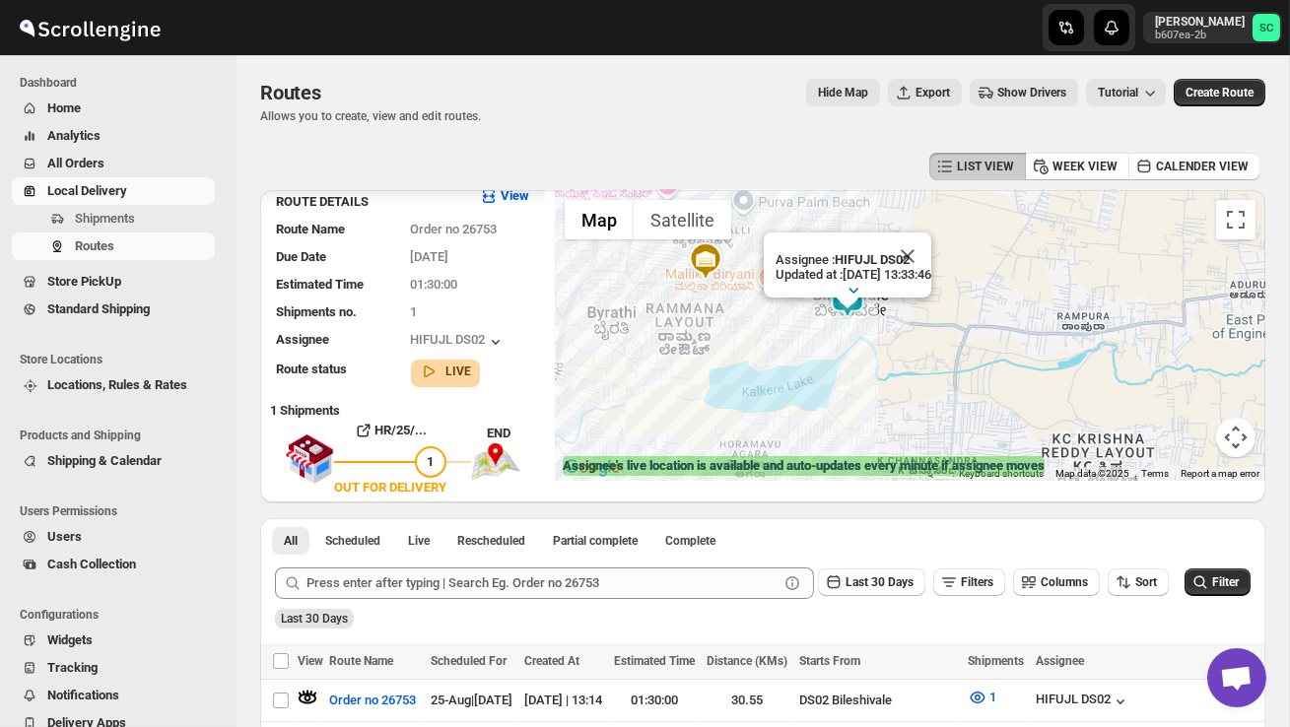
drag, startPoint x: 840, startPoint y: 301, endPoint x: 885, endPoint y: 369, distance: 81.2
click at [885, 370] on div "Assignee : HIFUJL DS02 Updated at : 25/08/2025, 13:33:46 Duty mode Enabled Batt…" at bounding box center [910, 335] width 710 height 291
click at [1241, 440] on button "Map camera controls" at bounding box center [1235, 437] width 39 height 39
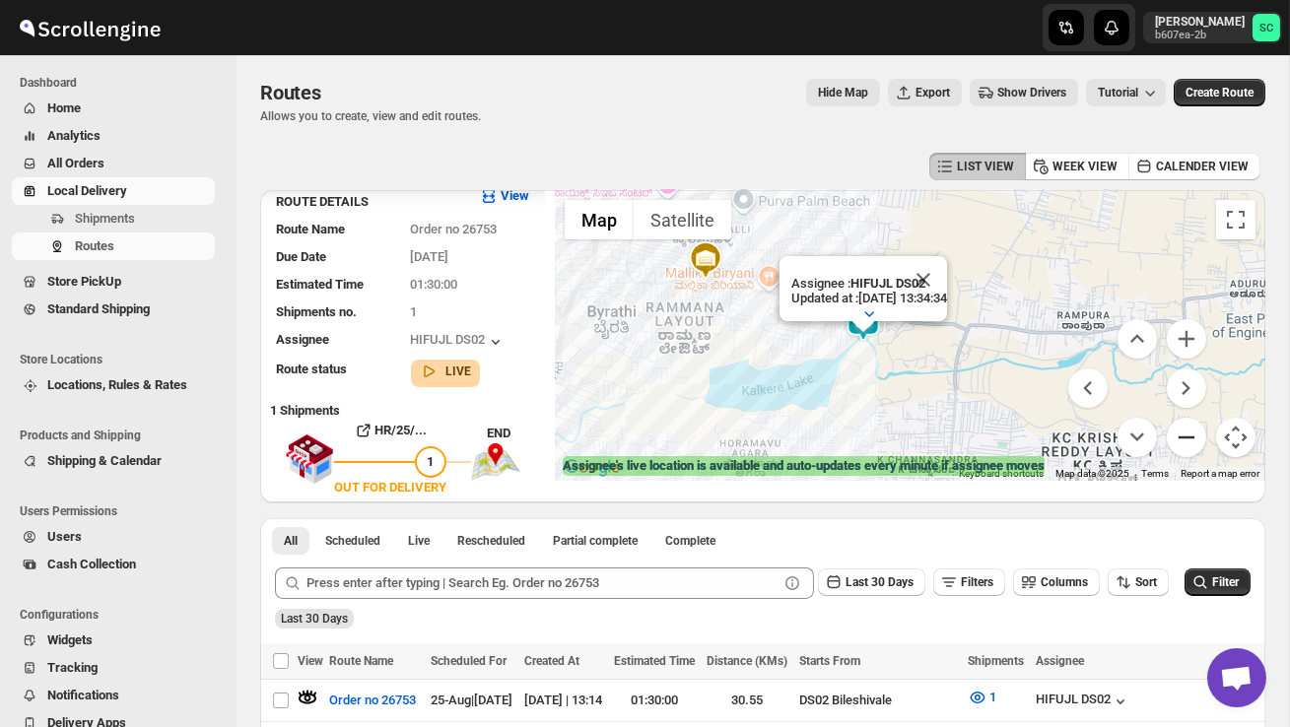
click at [1198, 441] on button "Zoom out" at bounding box center [1185, 437] width 39 height 39
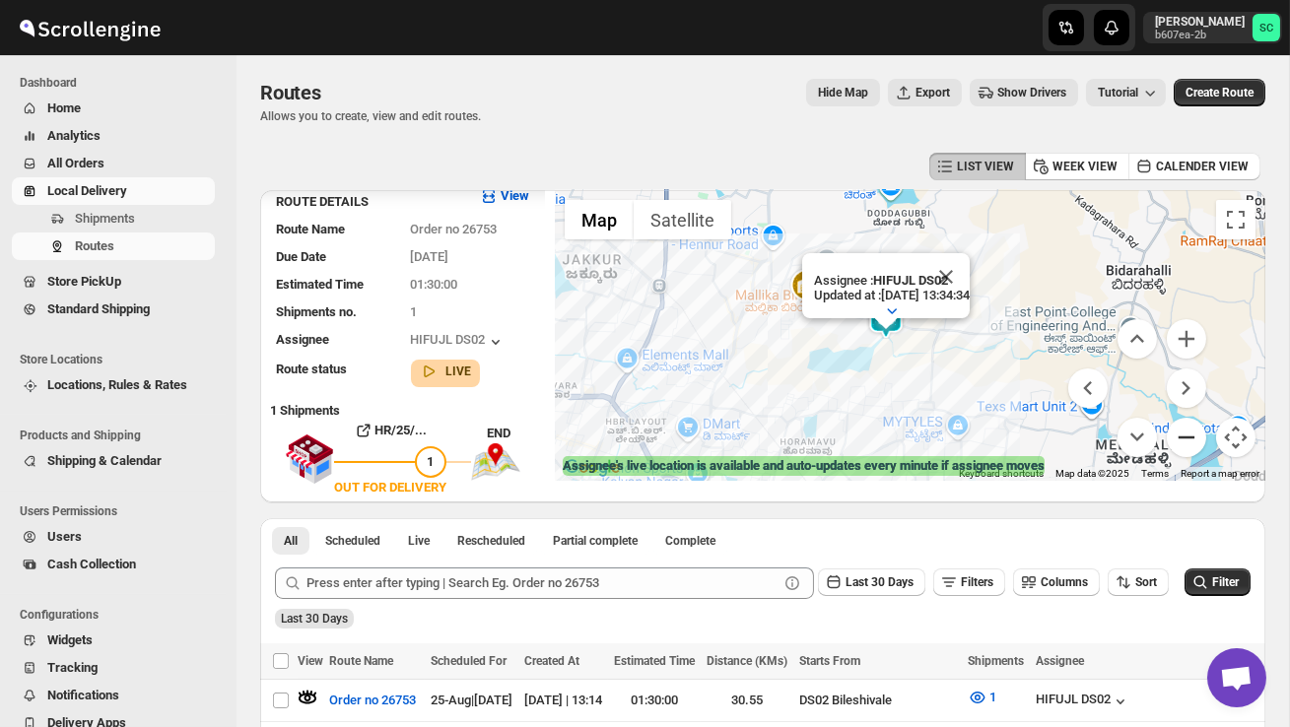
click at [1195, 441] on button "Zoom out" at bounding box center [1185, 437] width 39 height 39
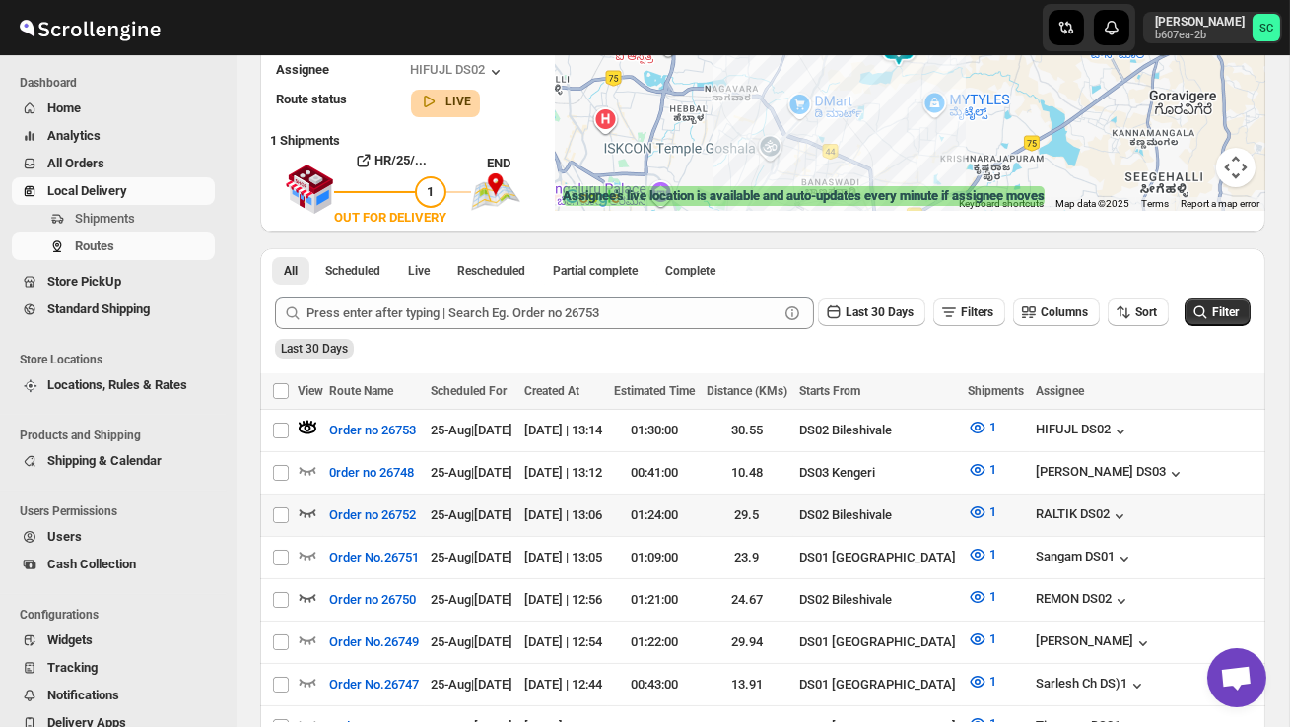
scroll to position [272, 0]
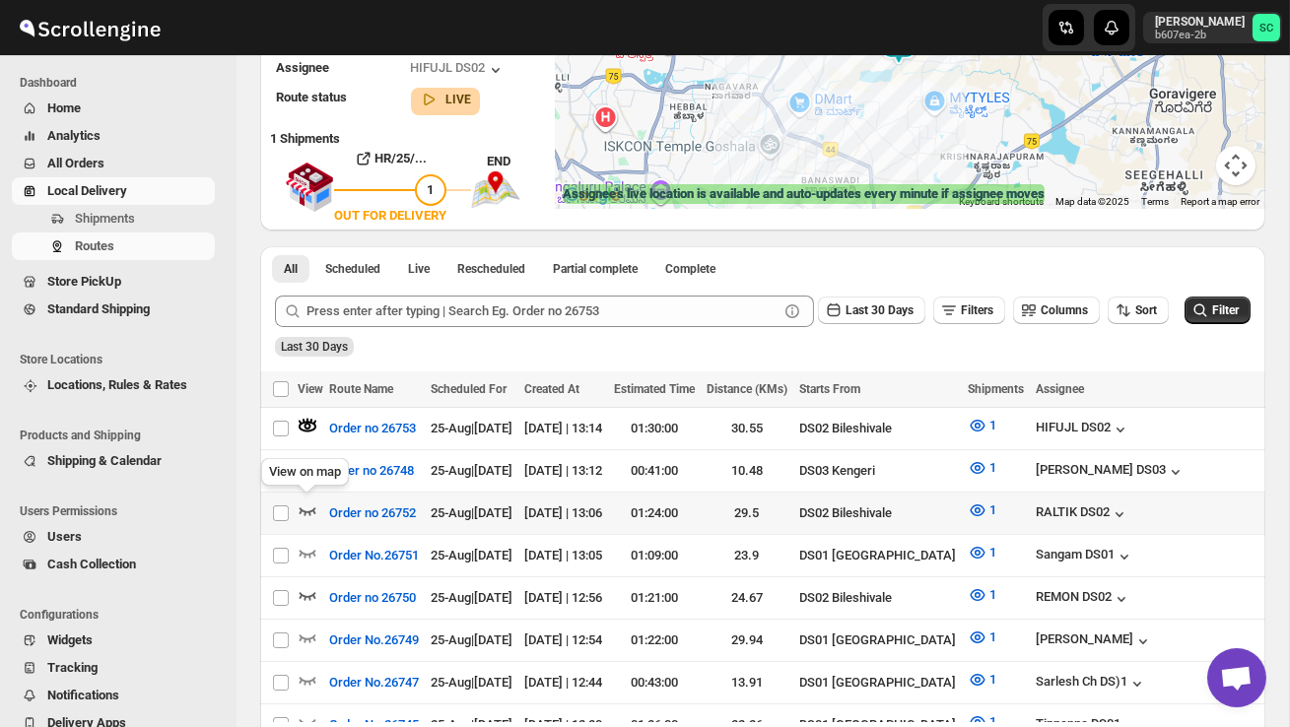
click at [305, 509] on icon "button" at bounding box center [307, 511] width 17 height 8
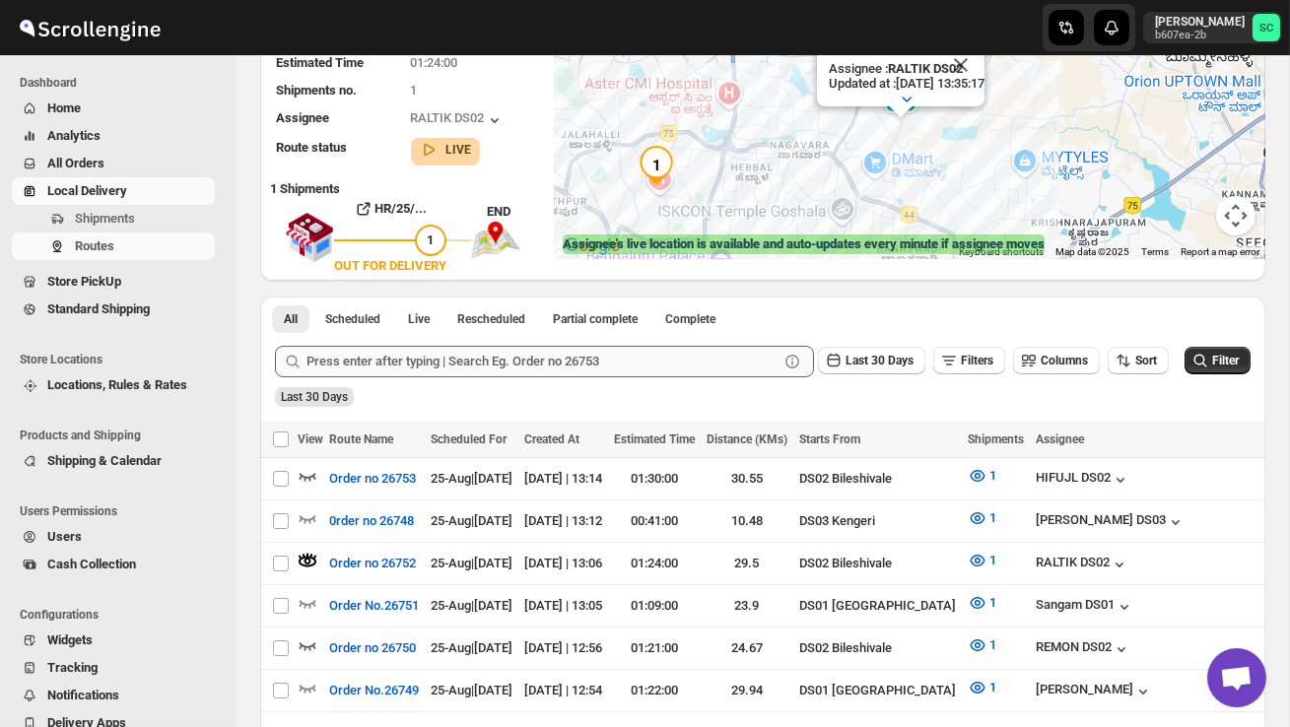
scroll to position [197, 0]
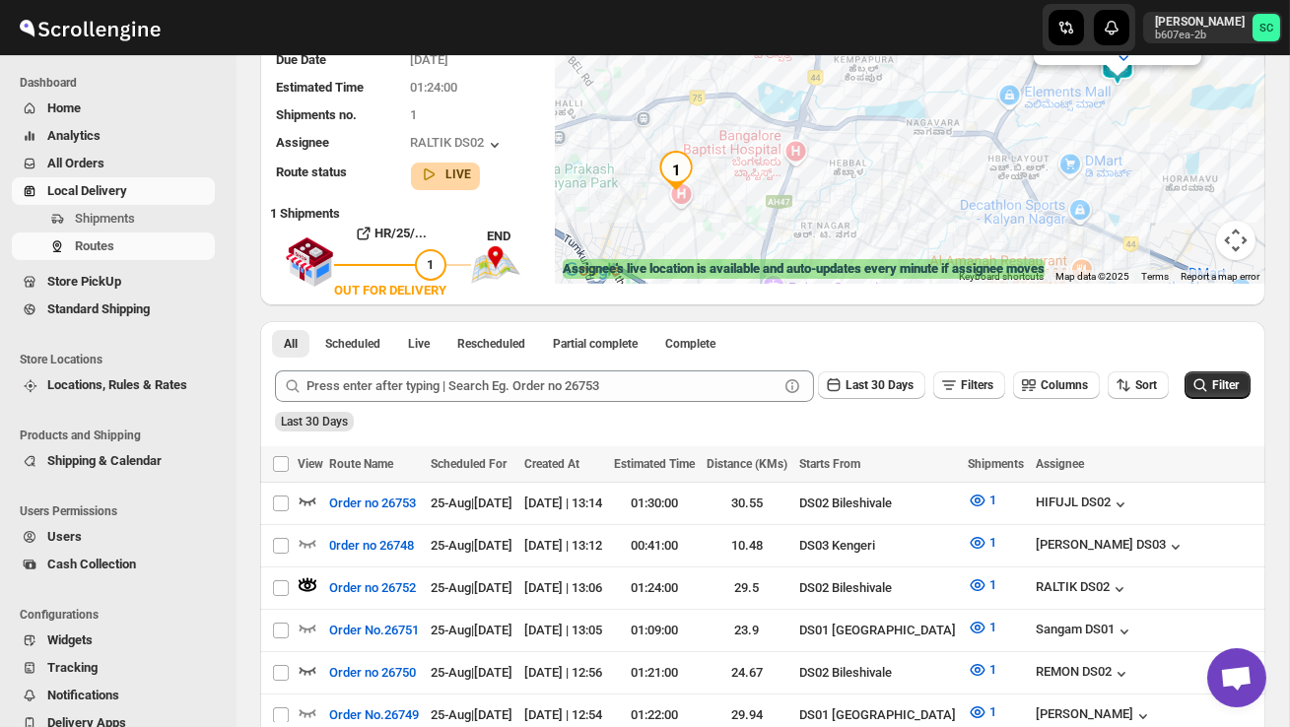
drag, startPoint x: 858, startPoint y: 239, endPoint x: 697, endPoint y: 301, distance: 173.1
click at [700, 300] on div "← Move left → Move right ↑ Move up ↓ Move down + Zoom in - Zoom out Home Jump l…" at bounding box center [910, 149] width 710 height 312
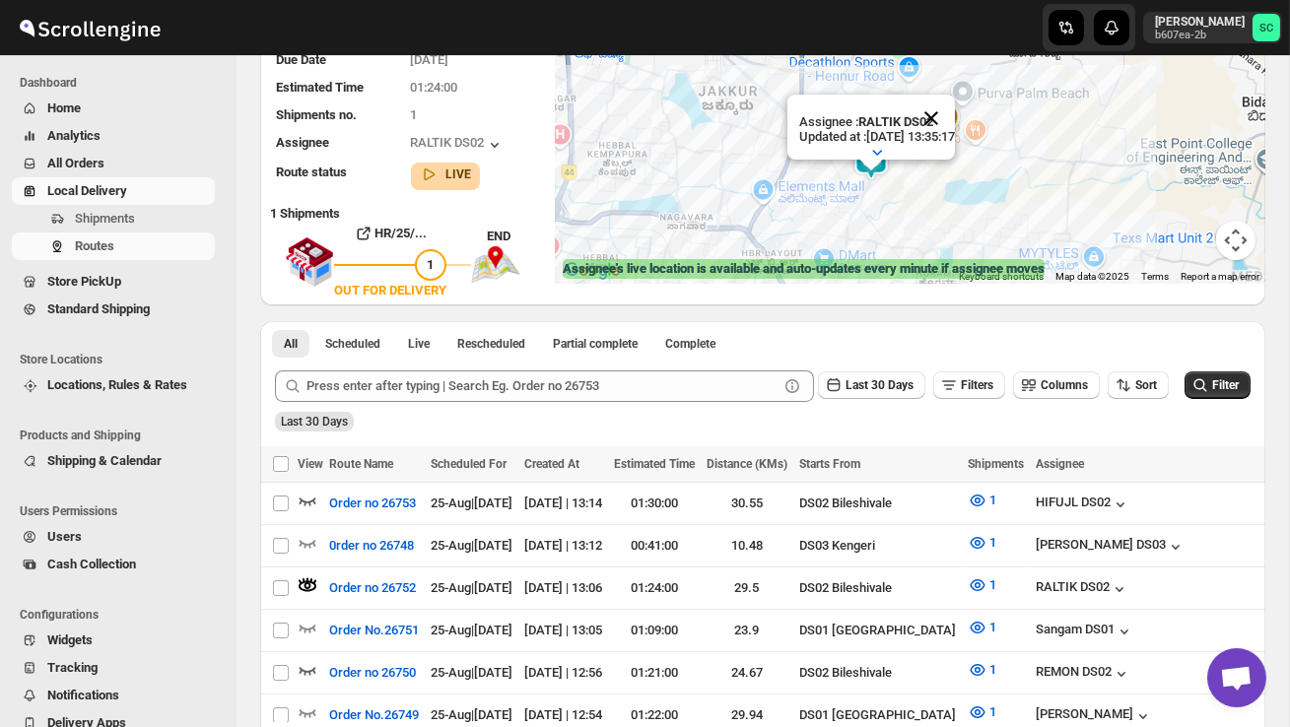
click at [954, 118] on button "Close" at bounding box center [930, 118] width 47 height 47
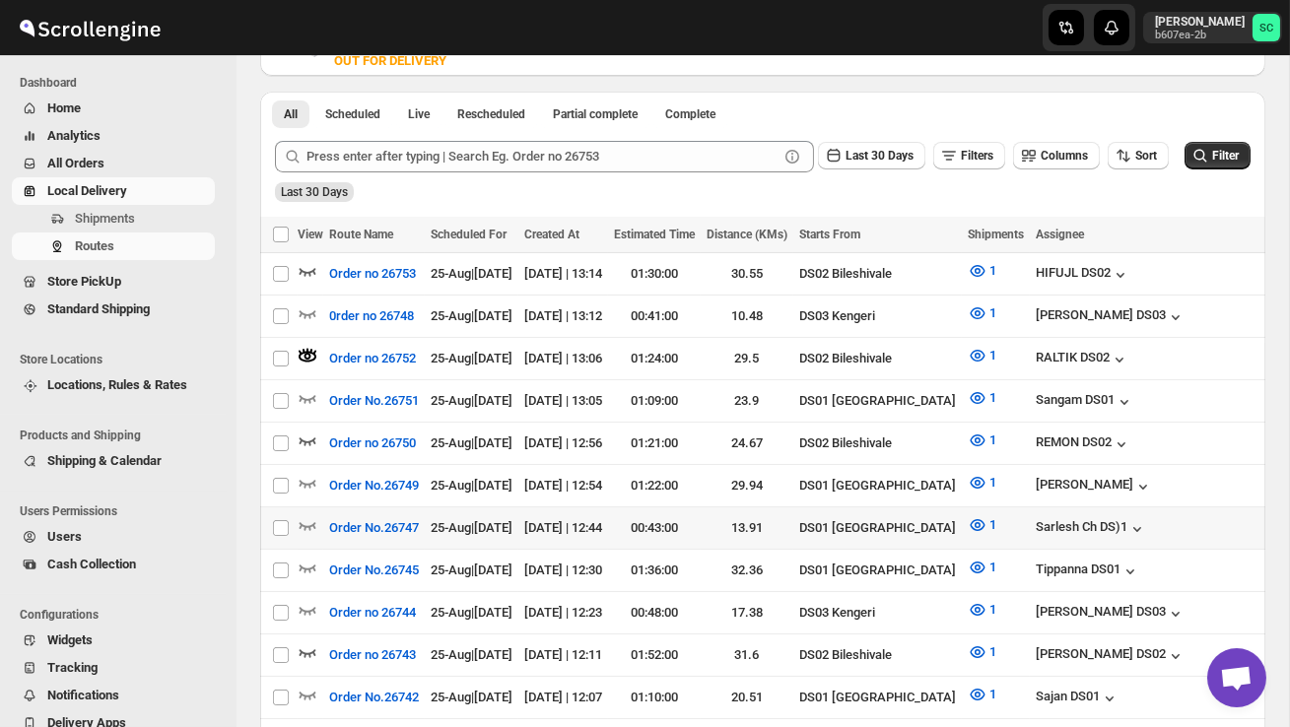
scroll to position [433, 0]
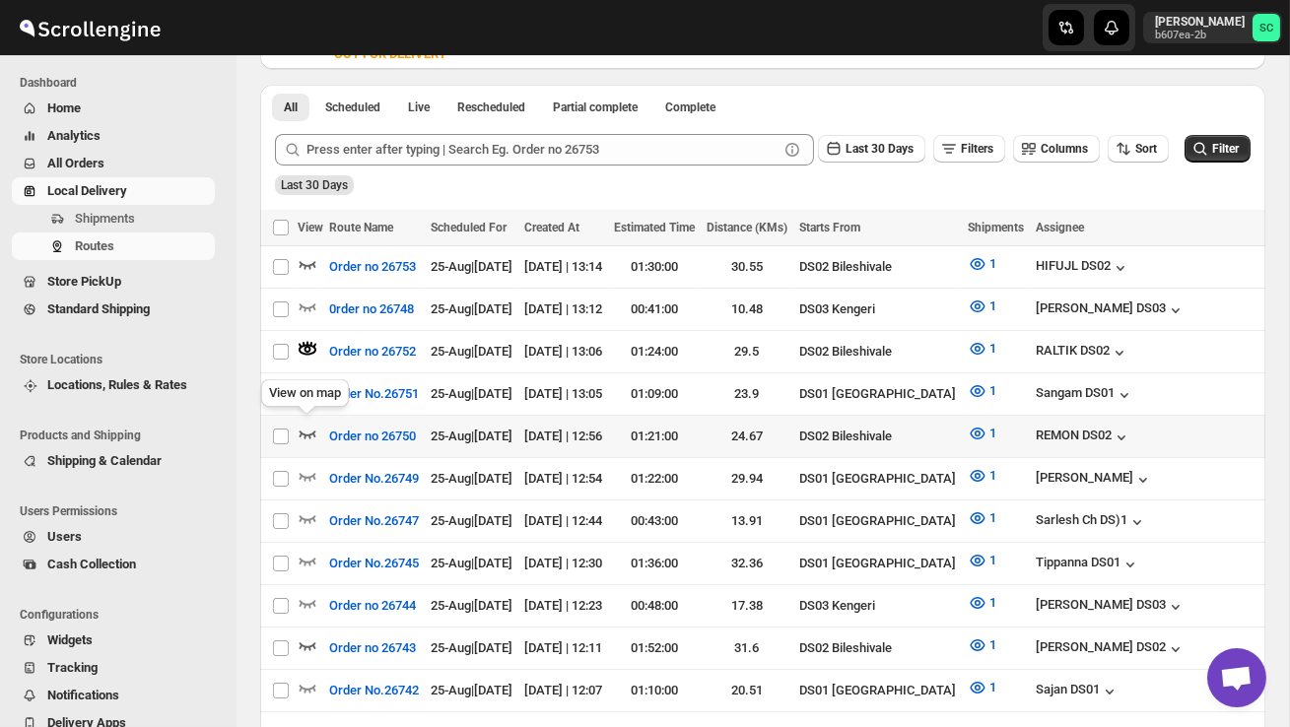
click at [300, 432] on icon "button" at bounding box center [308, 434] width 20 height 20
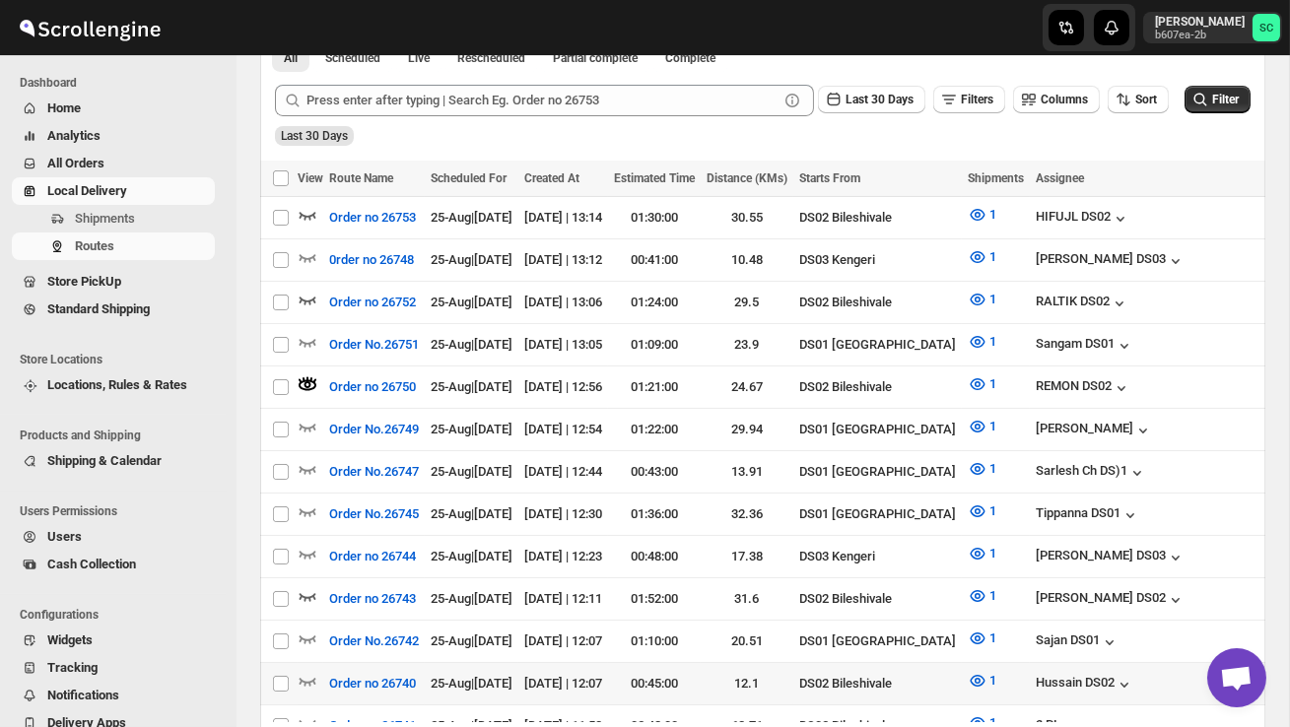
scroll to position [483, 0]
click at [306, 584] on div "View on map" at bounding box center [305, 594] width 96 height 43
click at [307, 586] on icon "button" at bounding box center [308, 596] width 20 height 20
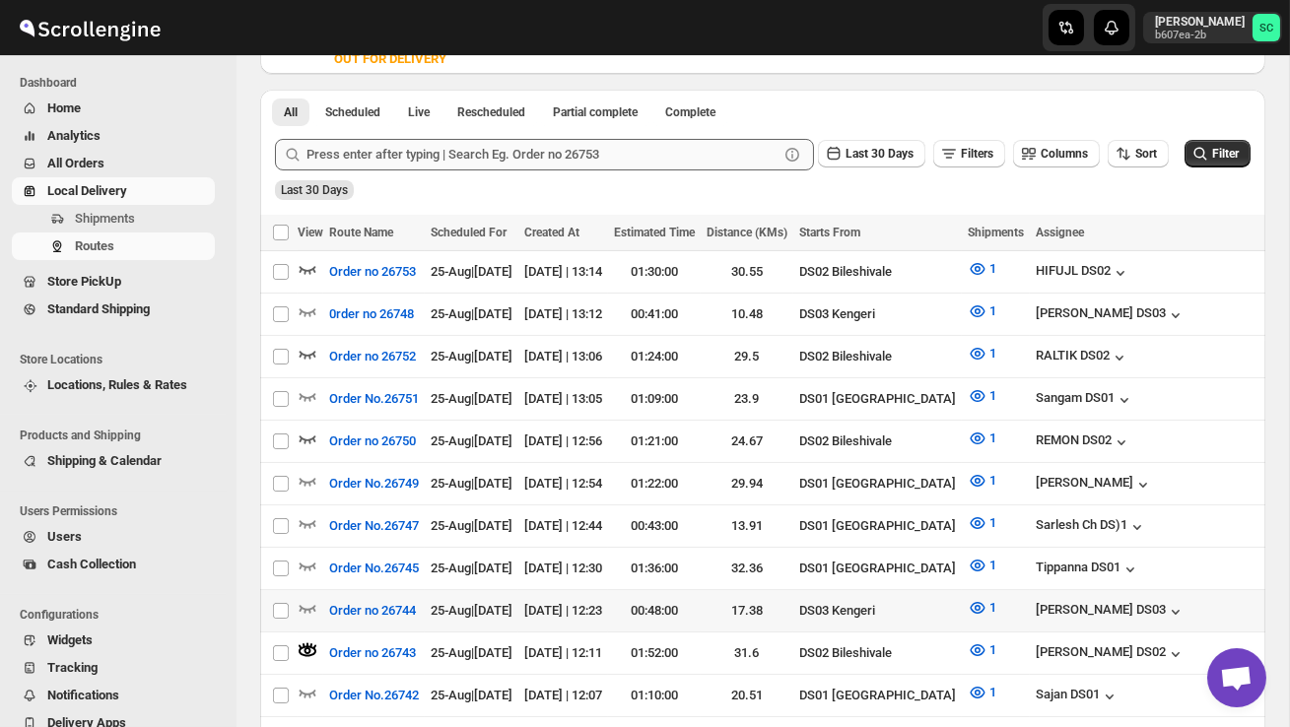
scroll to position [0, 0]
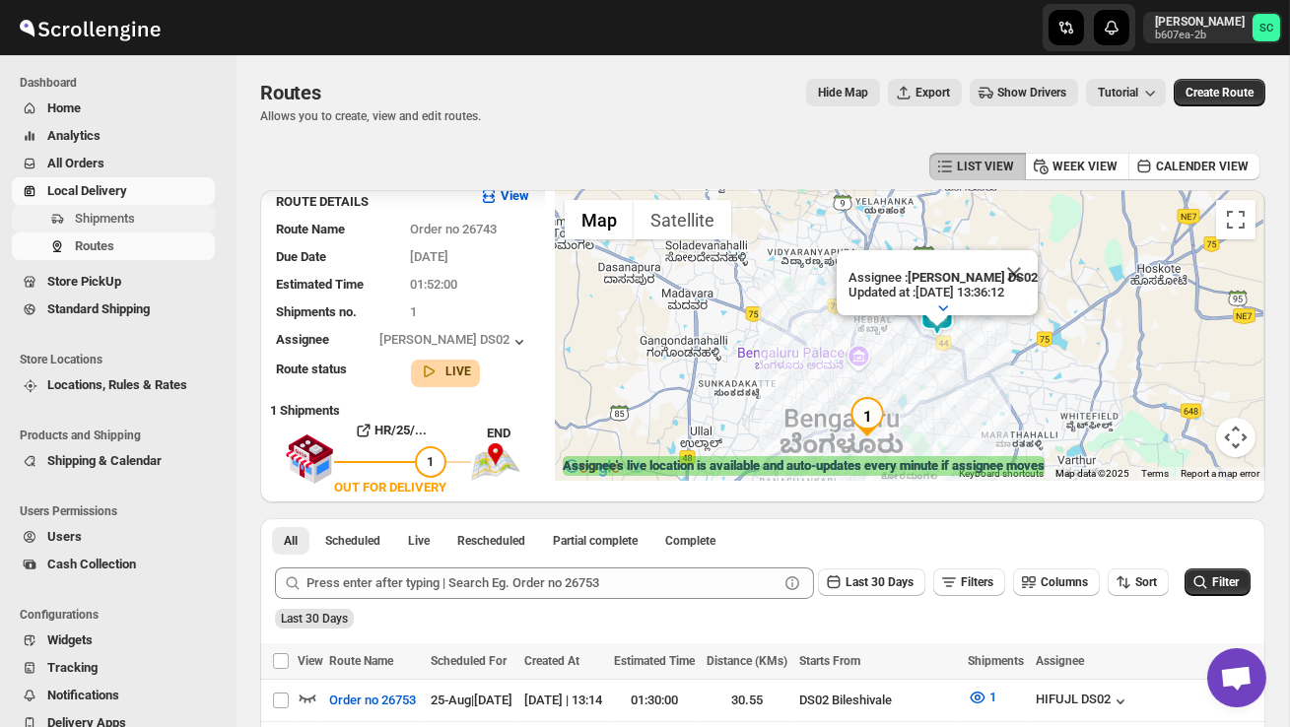
click at [140, 215] on span "Shipments" at bounding box center [143, 219] width 136 height 20
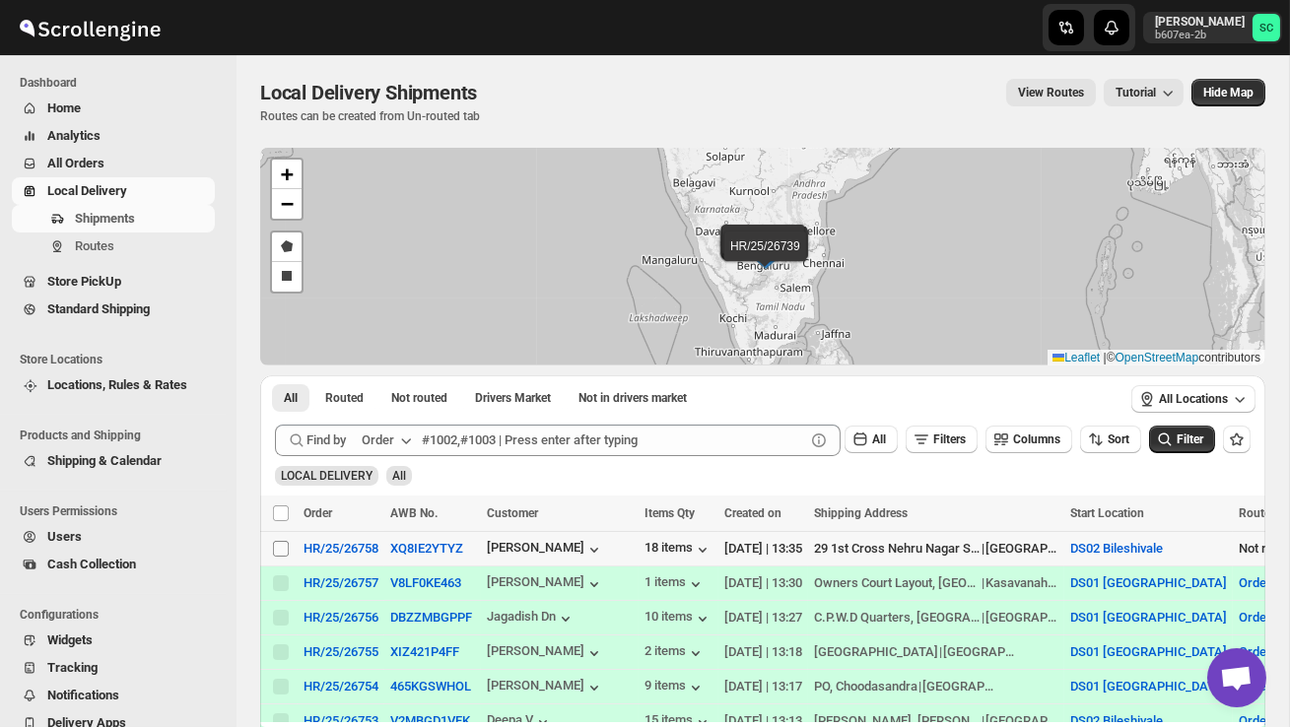
click at [282, 550] on input "Select shipment" at bounding box center [281, 549] width 16 height 16
checkbox input "true"
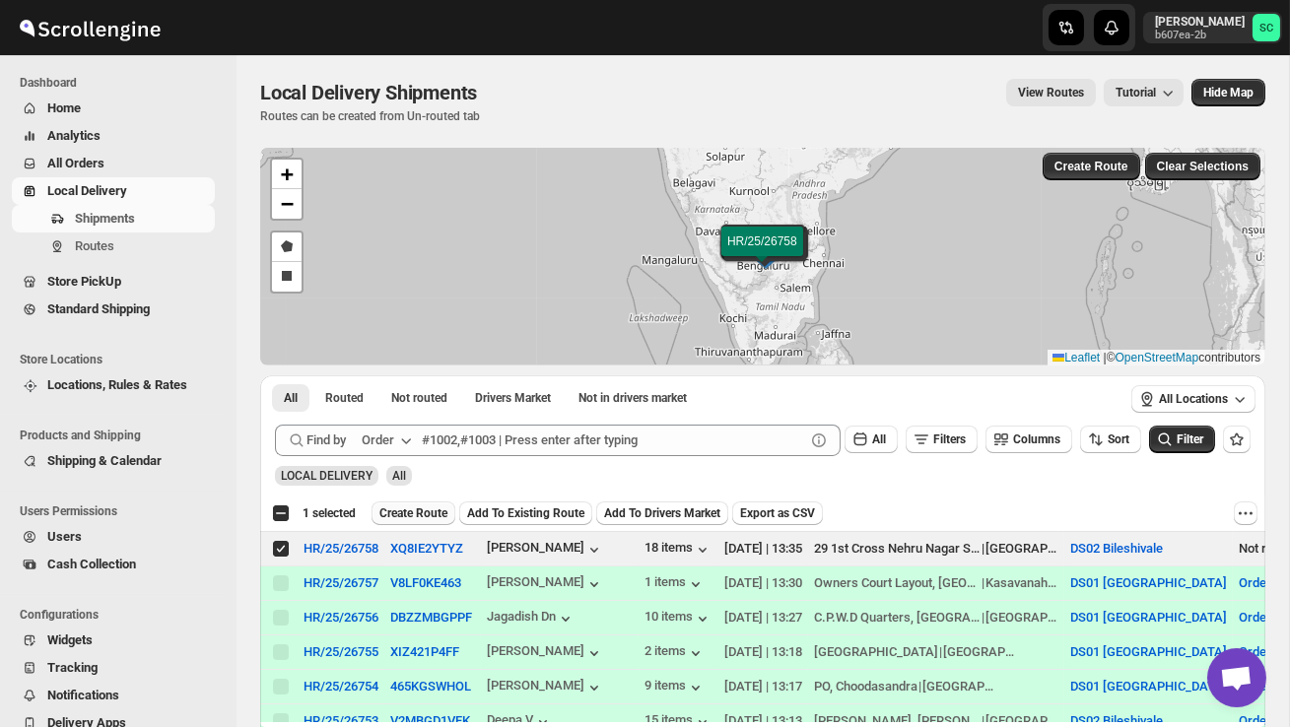
click at [413, 508] on span "Create Route" at bounding box center [413, 513] width 68 height 16
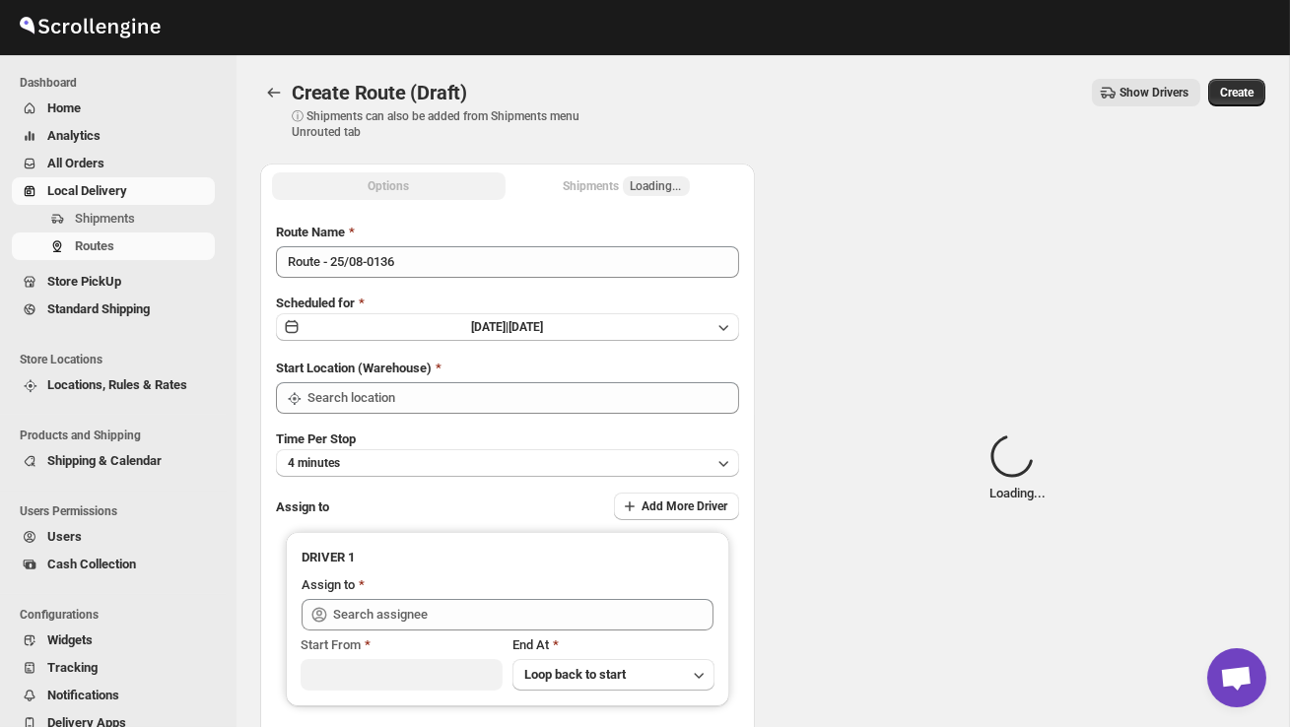
type input "DS02 Bileshivale"
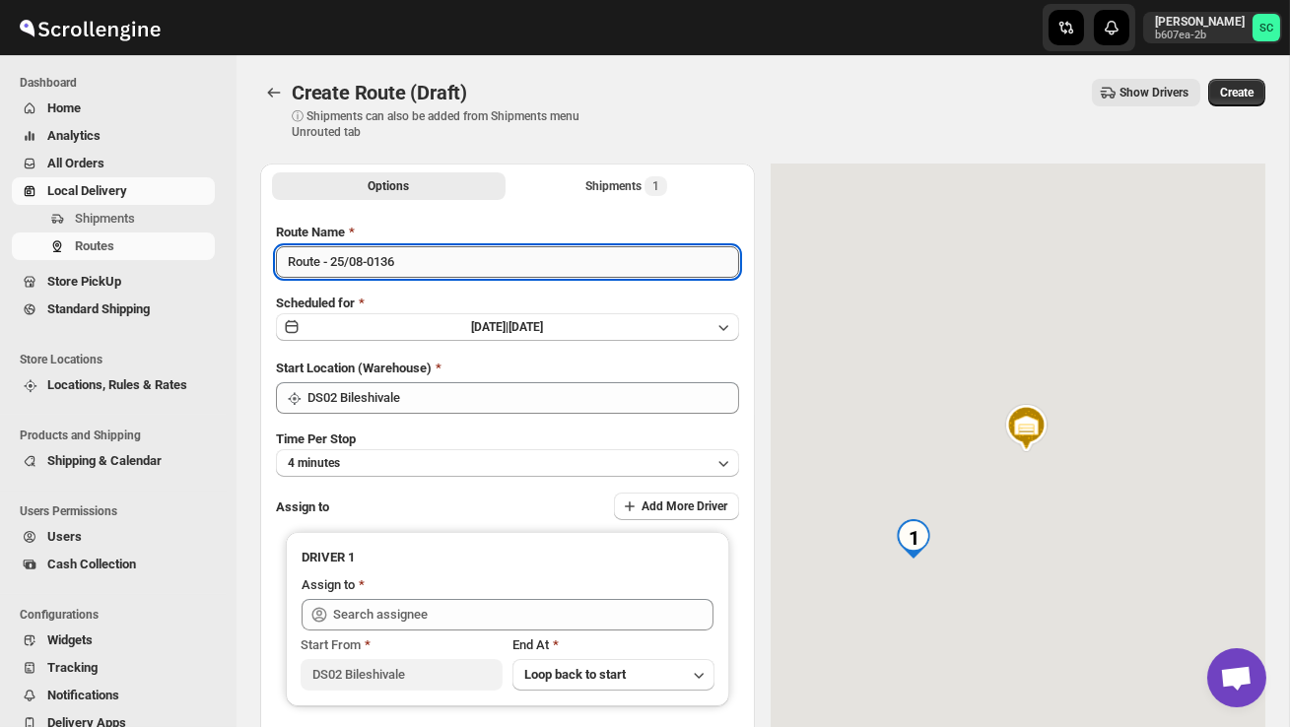
click at [422, 257] on input "Route - 25/08-0136" at bounding box center [507, 262] width 463 height 32
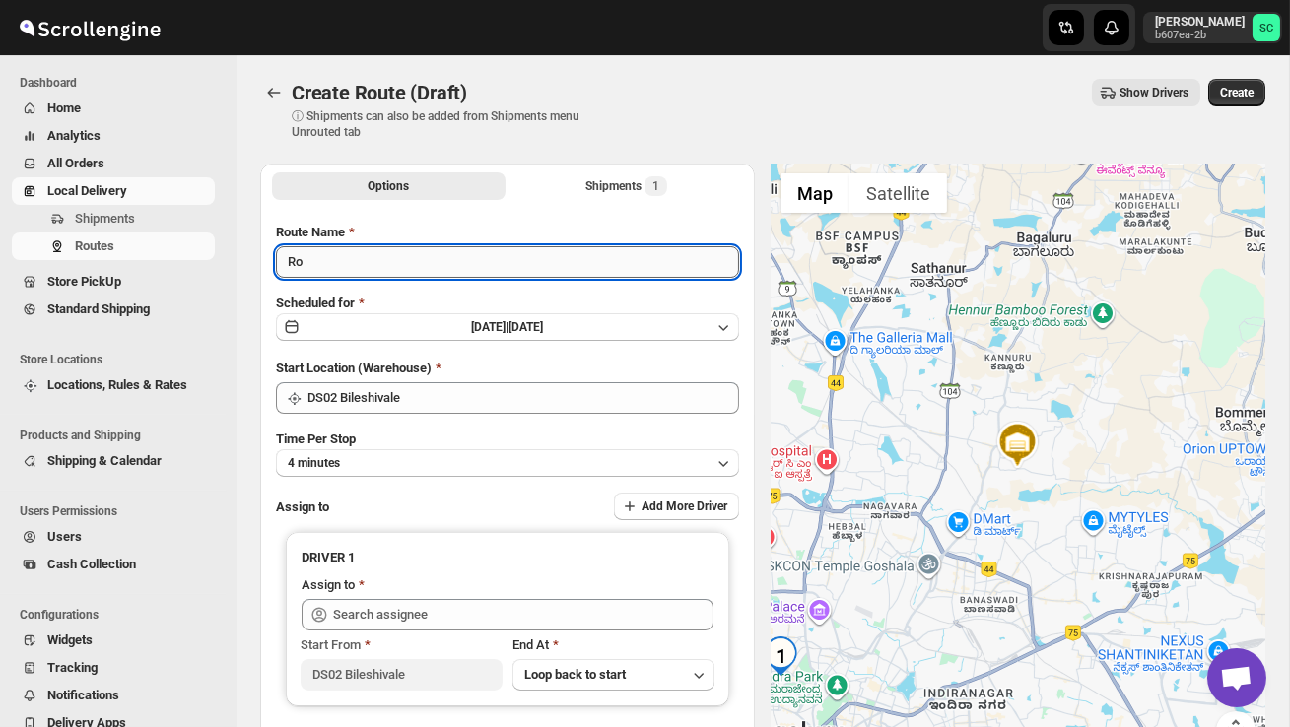
type input "R"
type input "Order no 26758"
click at [482, 465] on button "4 minutes" at bounding box center [507, 463] width 463 height 28
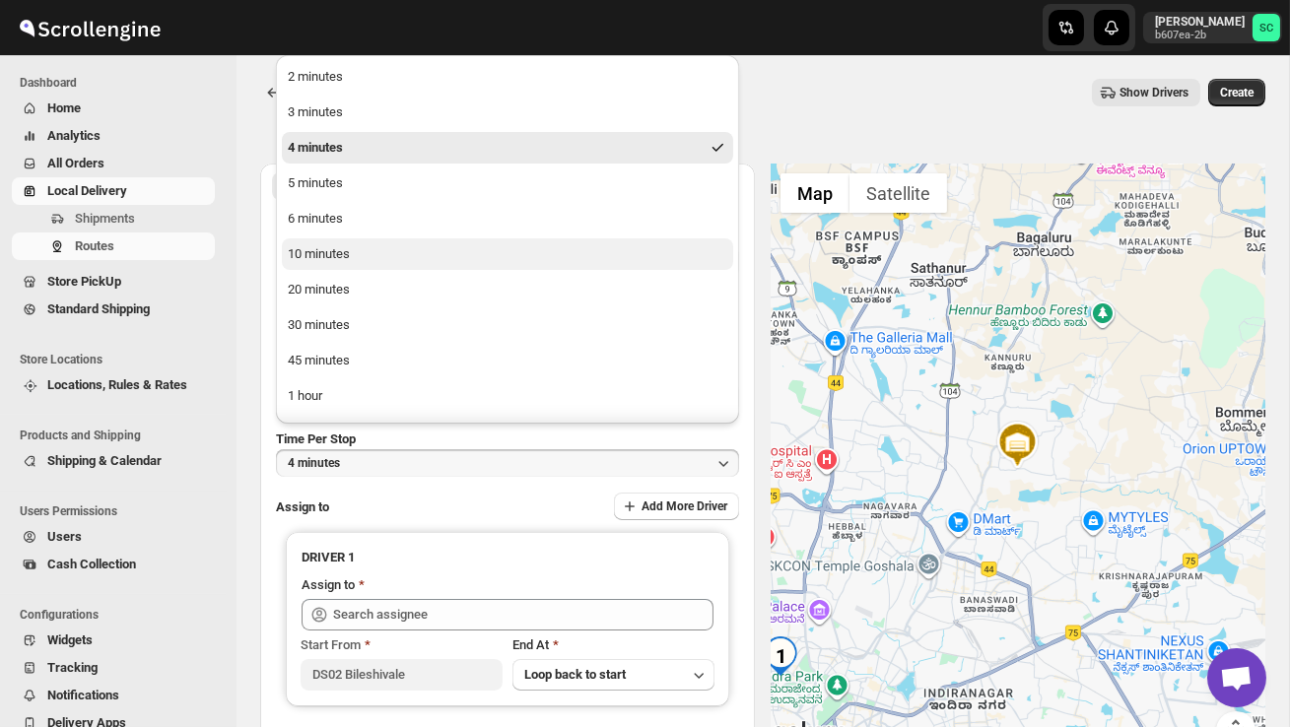
click at [432, 258] on button "10 minutes" at bounding box center [507, 254] width 451 height 32
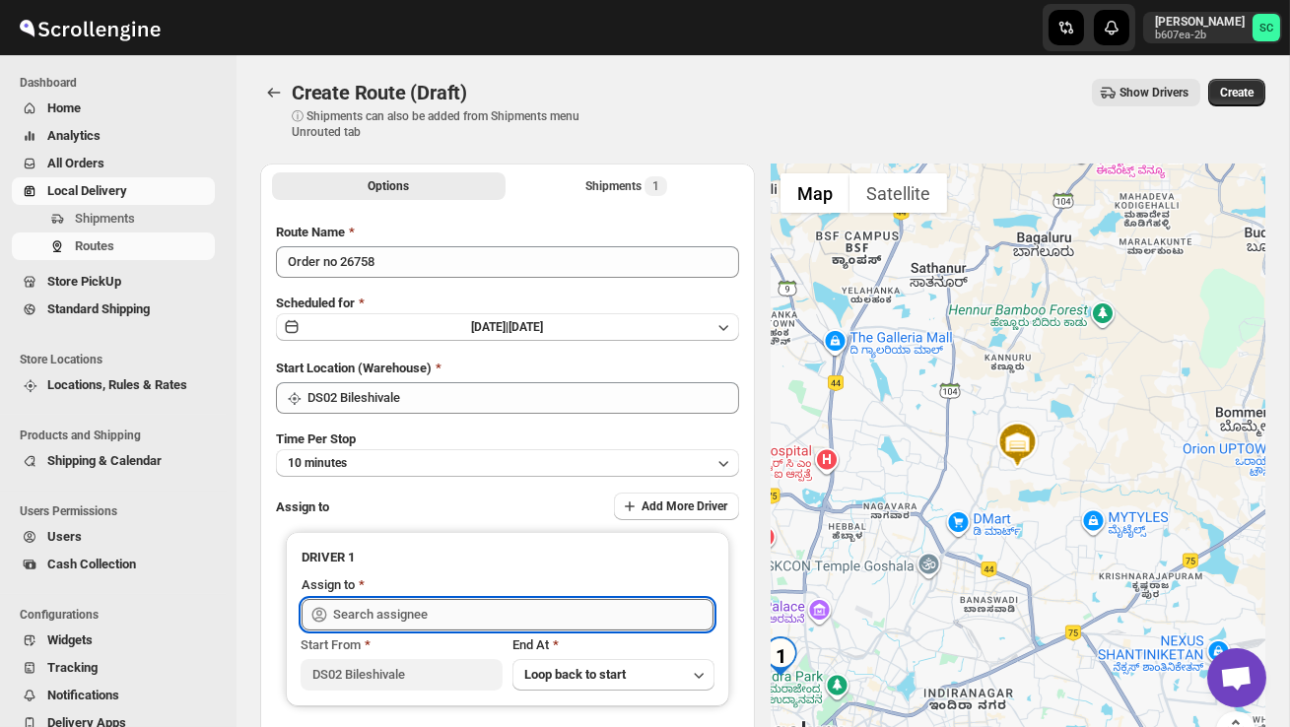
click at [386, 609] on input "text" at bounding box center [523, 615] width 380 height 32
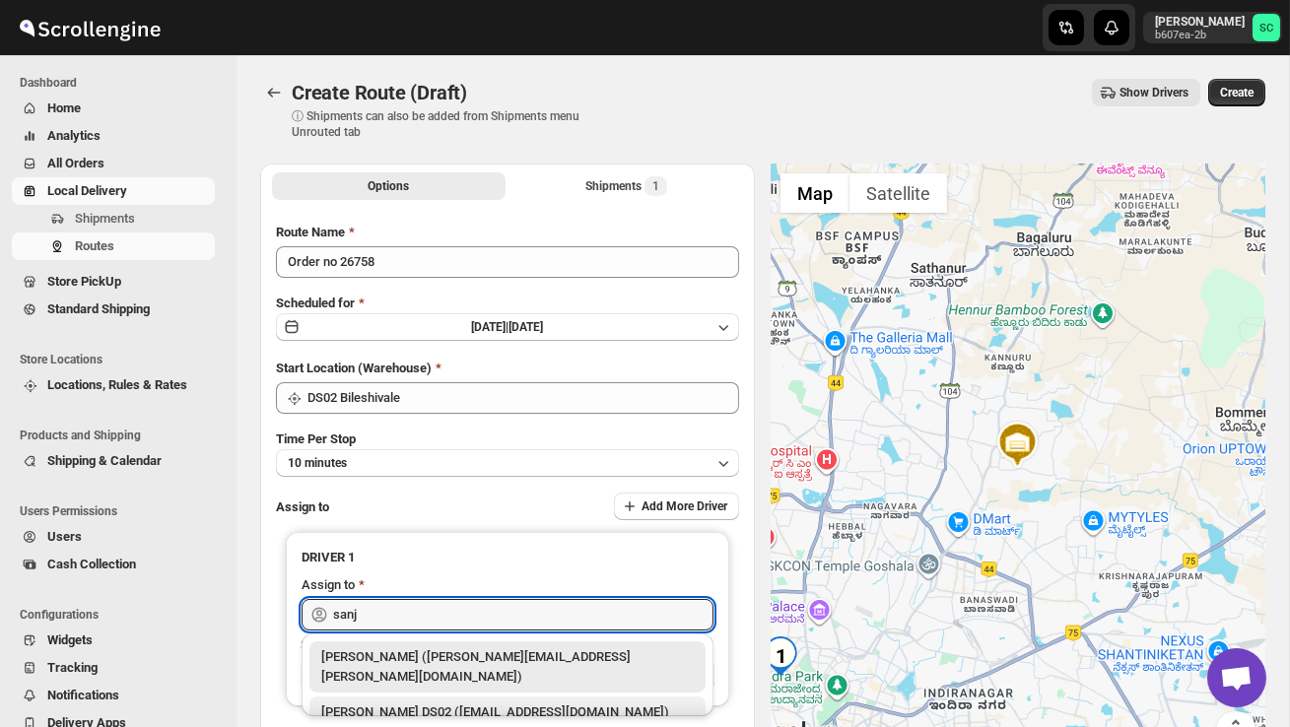
click at [425, 702] on div "[PERSON_NAME] DS02 ([EMAIL_ADDRESS][DOMAIN_NAME])" at bounding box center [507, 712] width 372 height 20
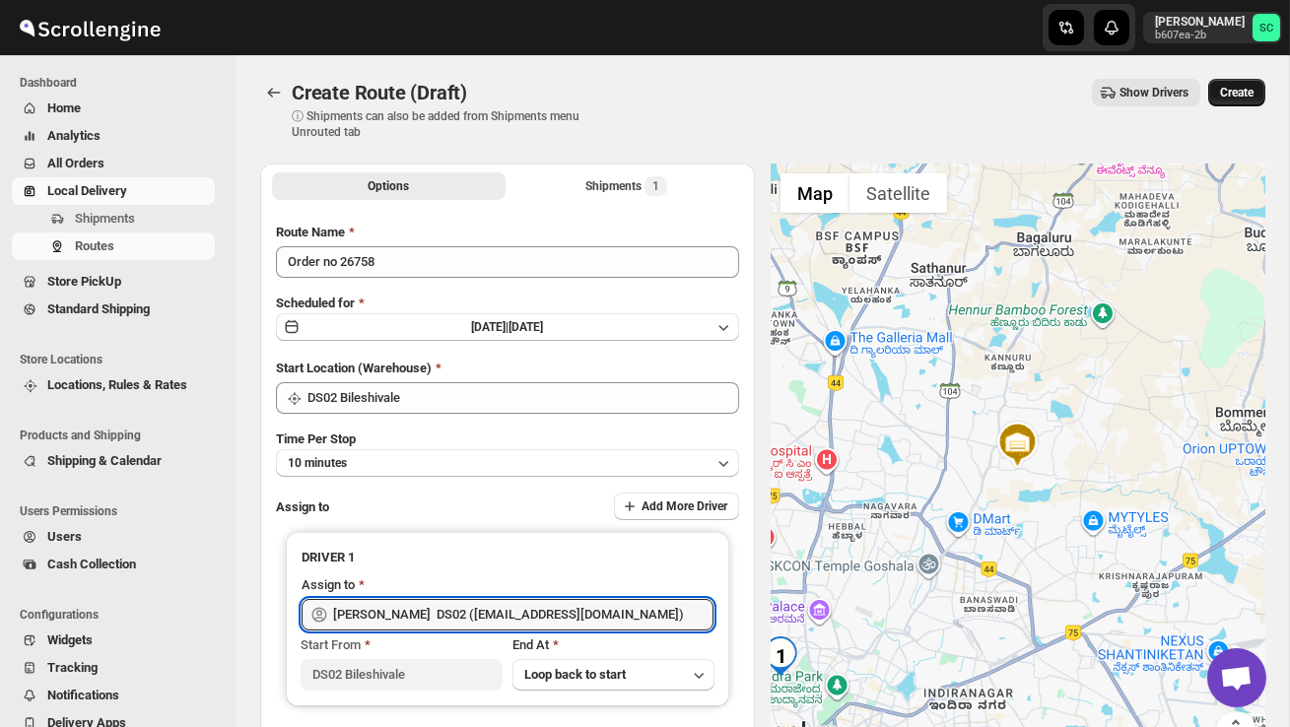
type input "[PERSON_NAME] DS02 ([EMAIL_ADDRESS][DOMAIN_NAME])"
click at [1234, 98] on span "Create" at bounding box center [1236, 93] width 33 height 16
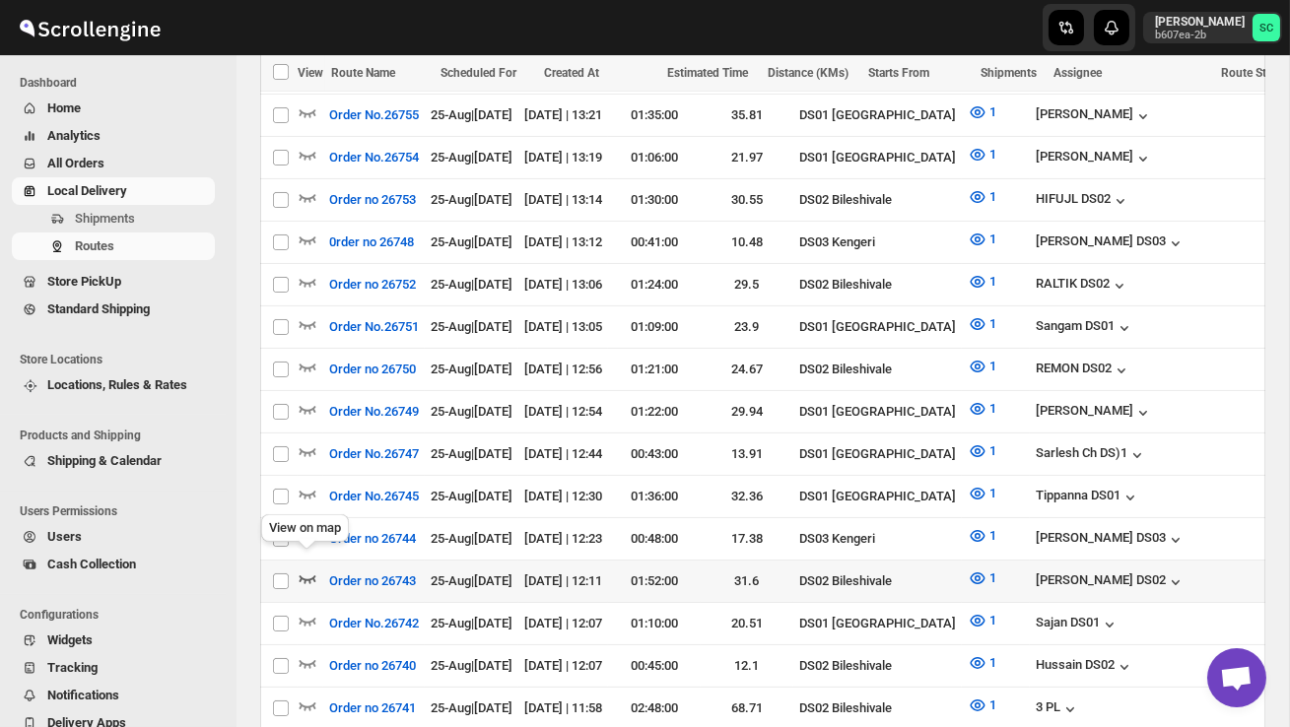
click at [308, 575] on icon "button" at bounding box center [307, 579] width 17 height 8
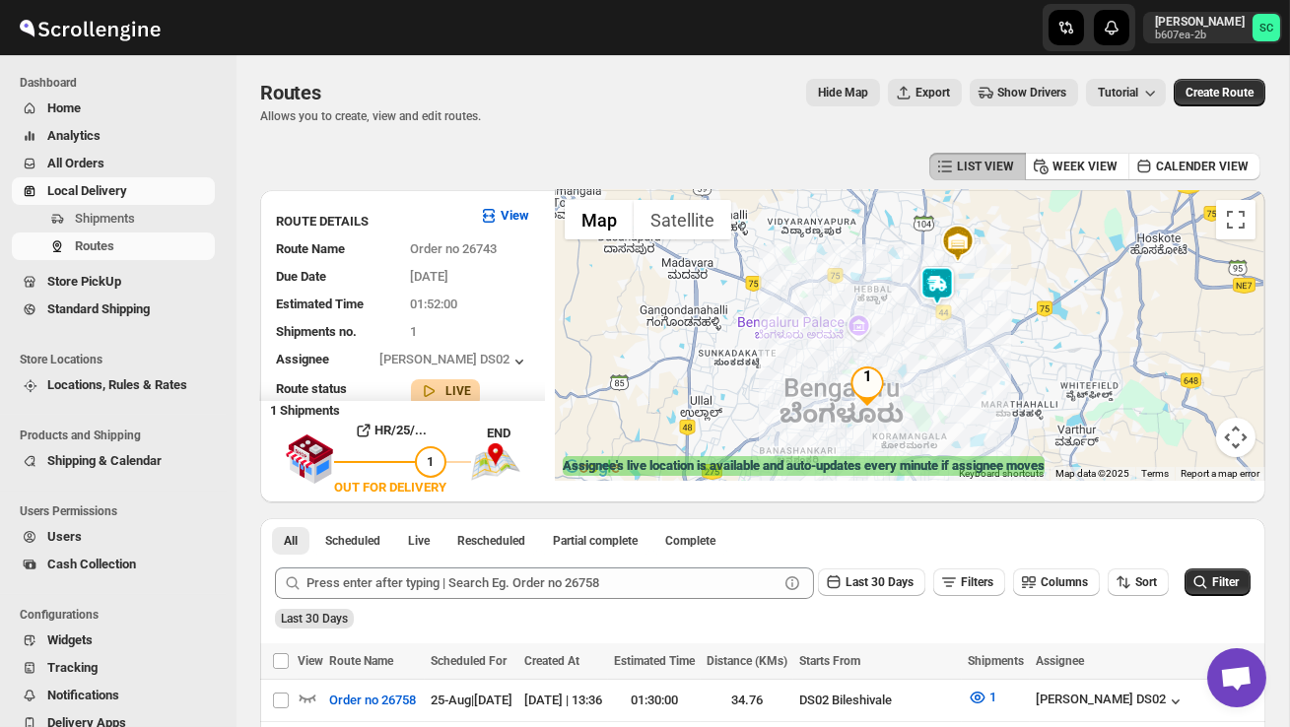
click at [945, 274] on img at bounding box center [936, 285] width 39 height 39
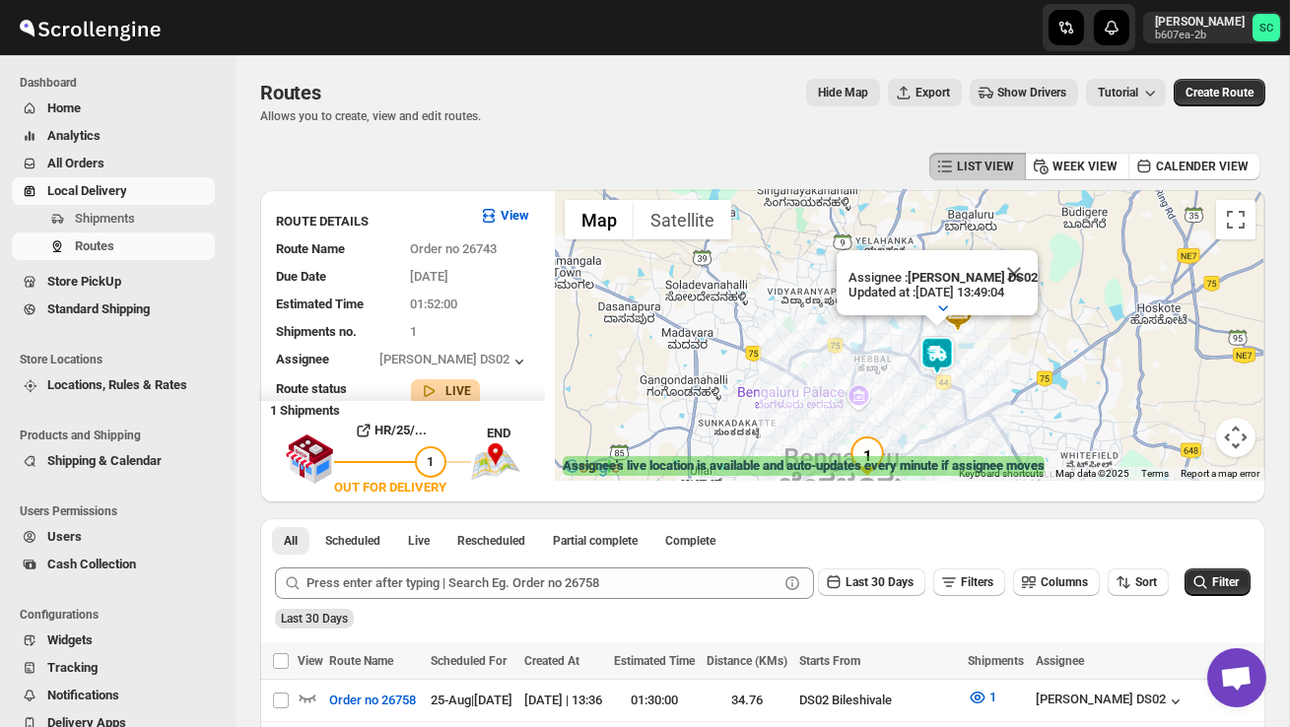
click at [1005, 332] on div "Assignee : PRAKSH DS02 Updated at : 25/08/2025, 13:49:04 Duty mode Enabled Batt…" at bounding box center [910, 335] width 710 height 291
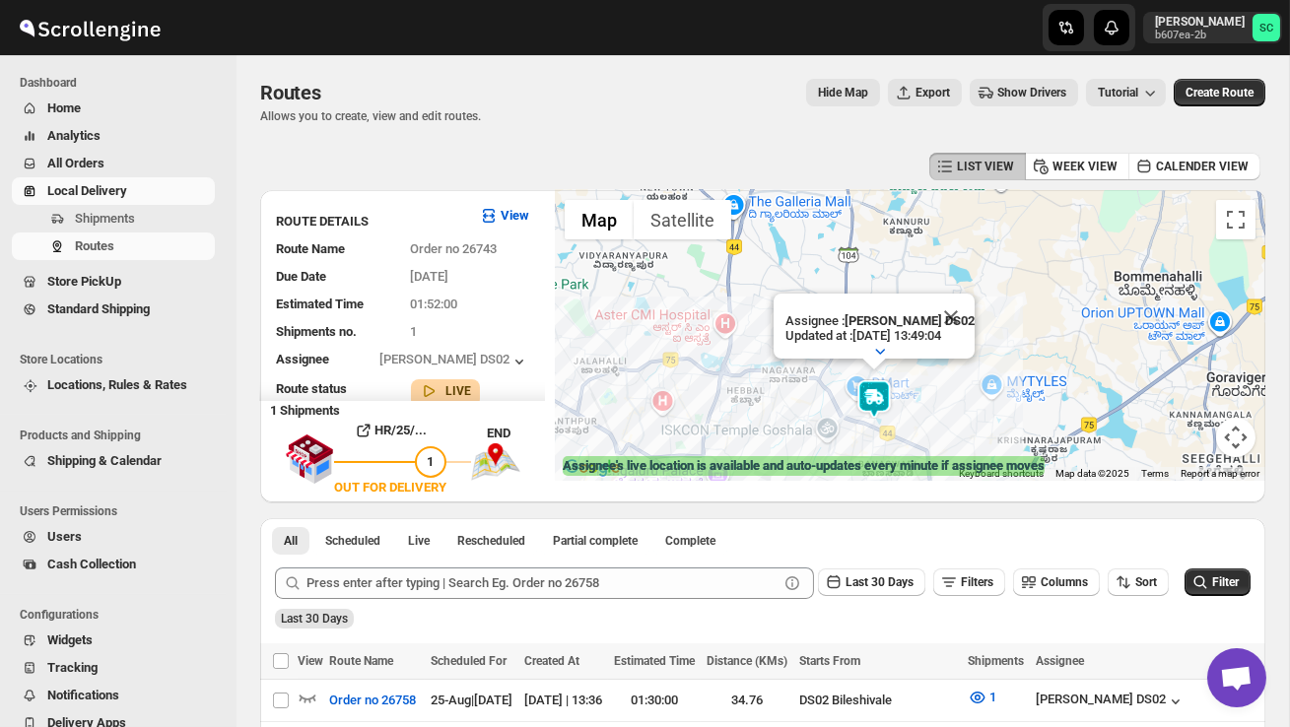
click at [980, 371] on div "Assignee : PRAKSH DS02 Updated at : 25/08/2025, 13:49:04 Duty mode Enabled Batt…" at bounding box center [910, 335] width 710 height 291
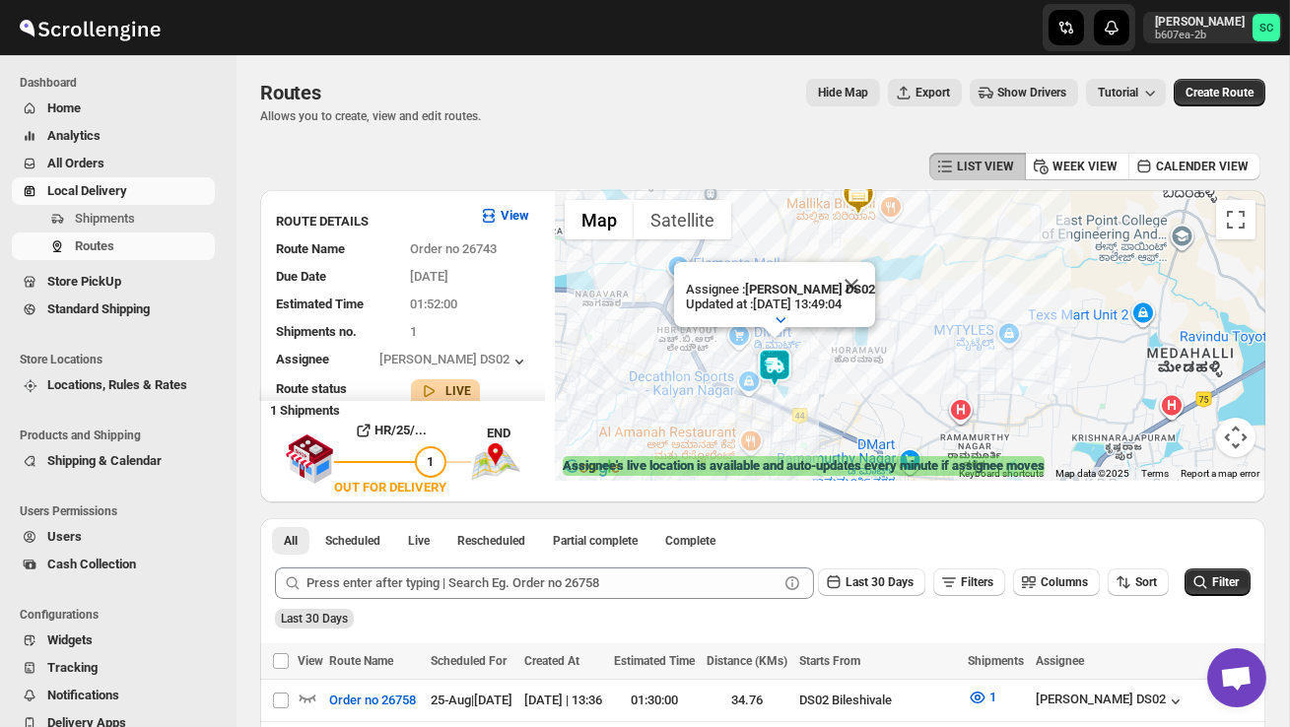
drag, startPoint x: 928, startPoint y: 394, endPoint x: 945, endPoint y: 163, distance: 232.1
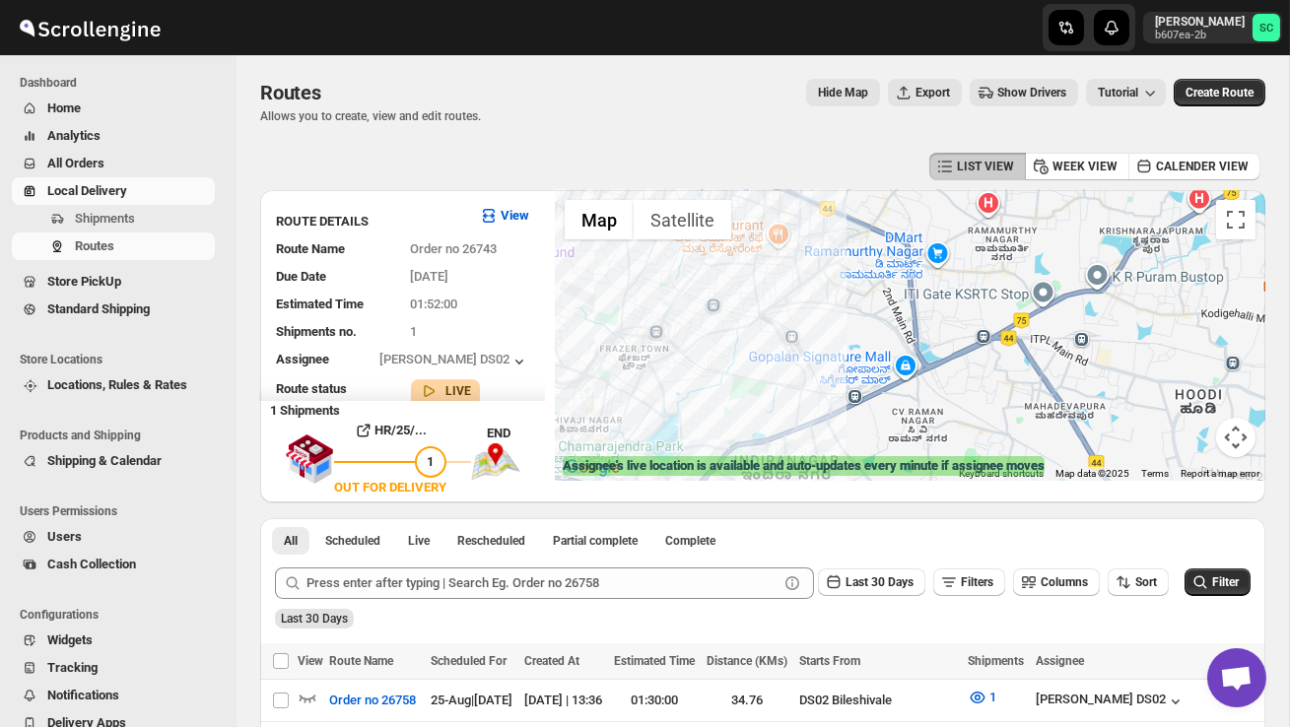
click at [840, 218] on div "Assignee : PRAKSH DS02 Updated at : 25/08/2025, 13:49:04 Duty mode Enabled Batt…" at bounding box center [910, 335] width 710 height 291
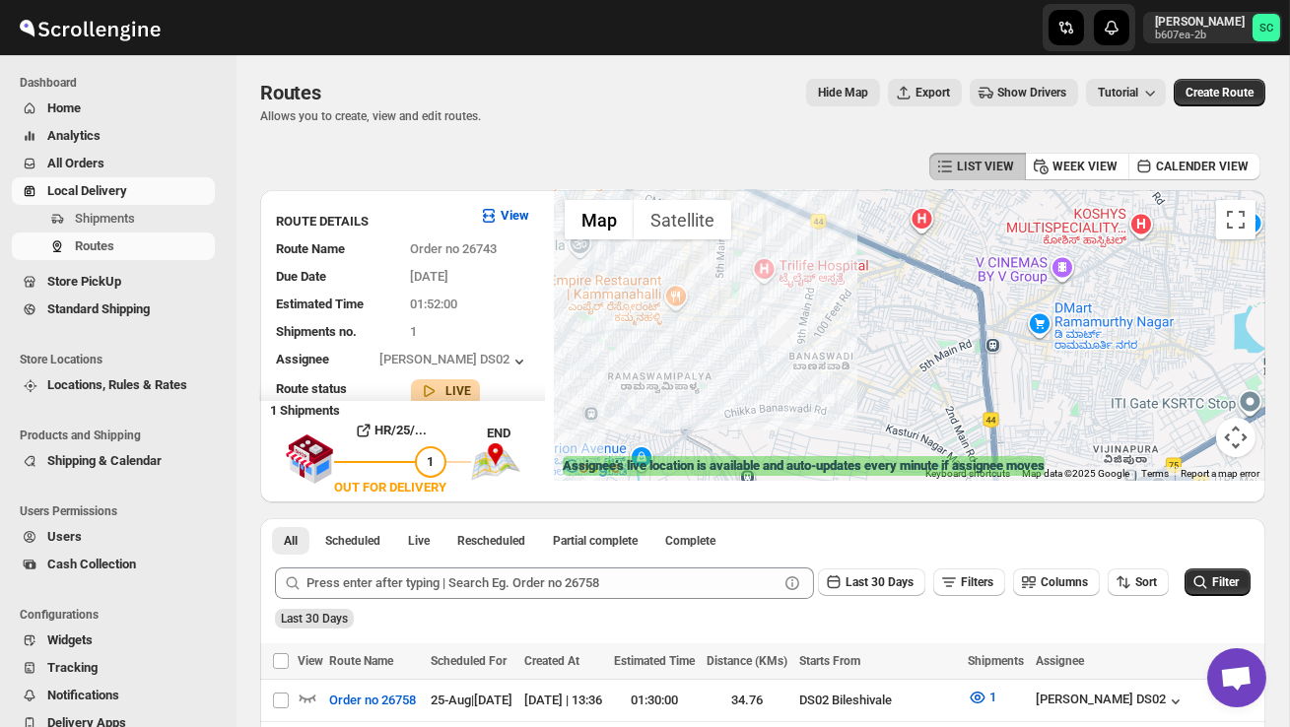
drag, startPoint x: 845, startPoint y: 298, endPoint x: 845, endPoint y: 313, distance: 15.8
click at [845, 313] on div "Assignee : PRAKSH DS02 Updated at : 25/08/2025, 13:49:04 Duty mode Enabled Batt…" at bounding box center [910, 335] width 710 height 291
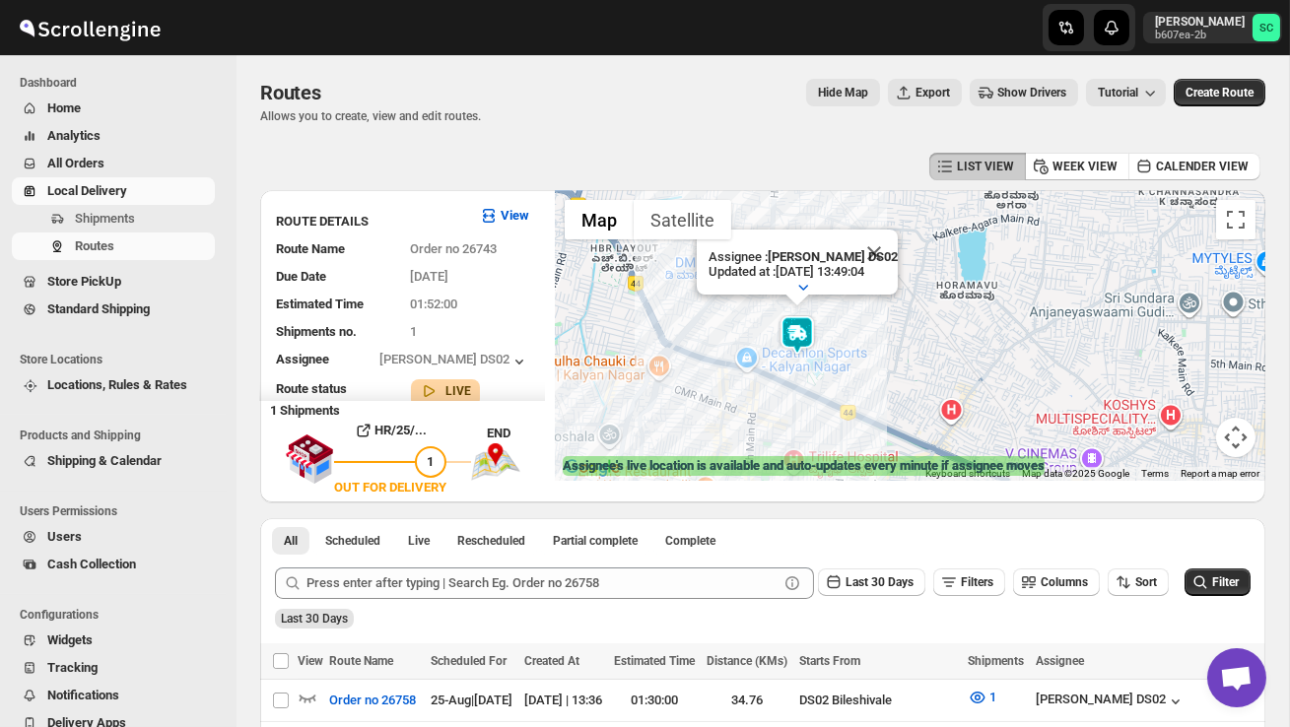
drag, startPoint x: 873, startPoint y: 222, endPoint x: 902, endPoint y: 401, distance: 181.7
click at [902, 401] on div "Assignee : PRAKSH DS02 Updated at : 25/08/2025, 13:49:04 Duty mode Enabled Batt…" at bounding box center [910, 335] width 710 height 291
click at [867, 372] on div "Assignee : PRAKSH DS02 Updated at : 25/08/2025, 13:49:04 Duty mode Enabled Batt…" at bounding box center [910, 335] width 710 height 291
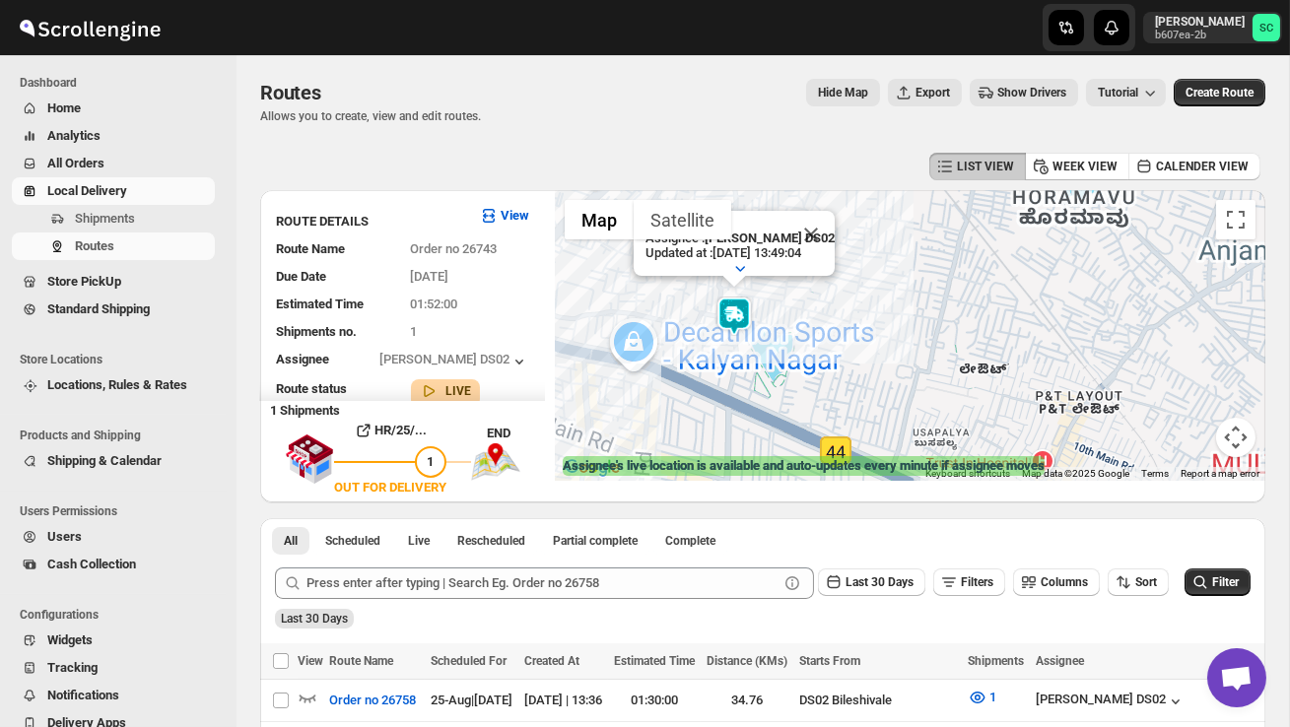
click at [823, 373] on div "Assignee : PRAKSH DS02 Updated at : 25/08/2025, 13:49:04 Duty mode Enabled Batt…" at bounding box center [910, 335] width 710 height 291
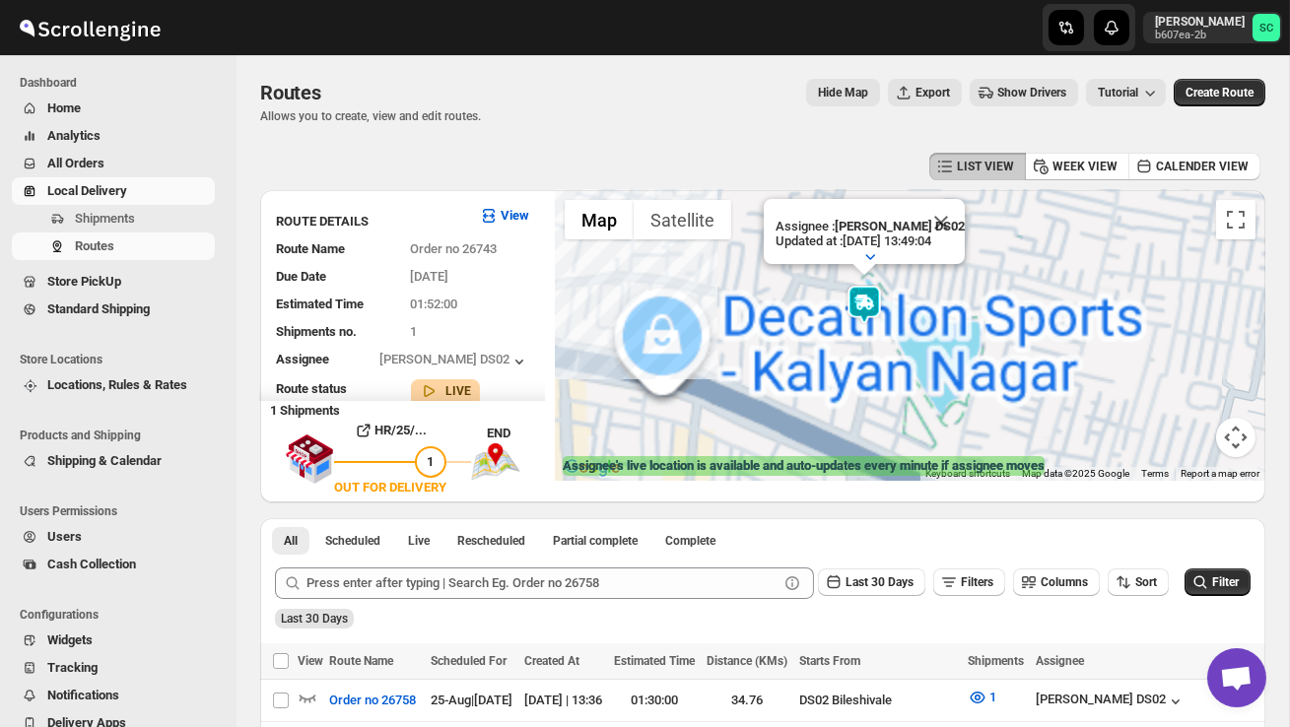
drag, startPoint x: 743, startPoint y: 382, endPoint x: 964, endPoint y: 409, distance: 223.3
click at [964, 409] on div "Assignee : PRAKSH DS02 Updated at : 25/08/2025, 13:49:04 Duty mode Enabled Batt…" at bounding box center [910, 335] width 710 height 291
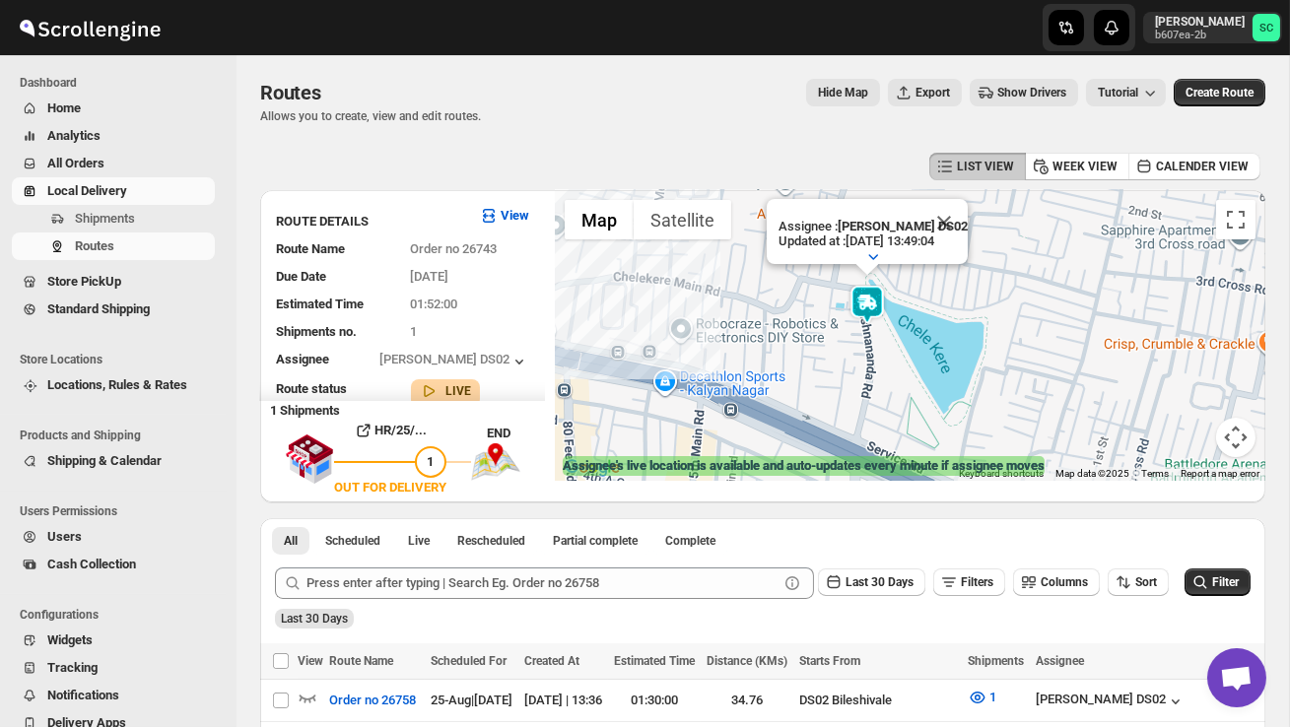
click at [828, 337] on div "Assignee : PRAKSH DS02 Updated at : 25/08/2025, 13:49:04 Duty mode Enabled Batt…" at bounding box center [910, 335] width 710 height 291
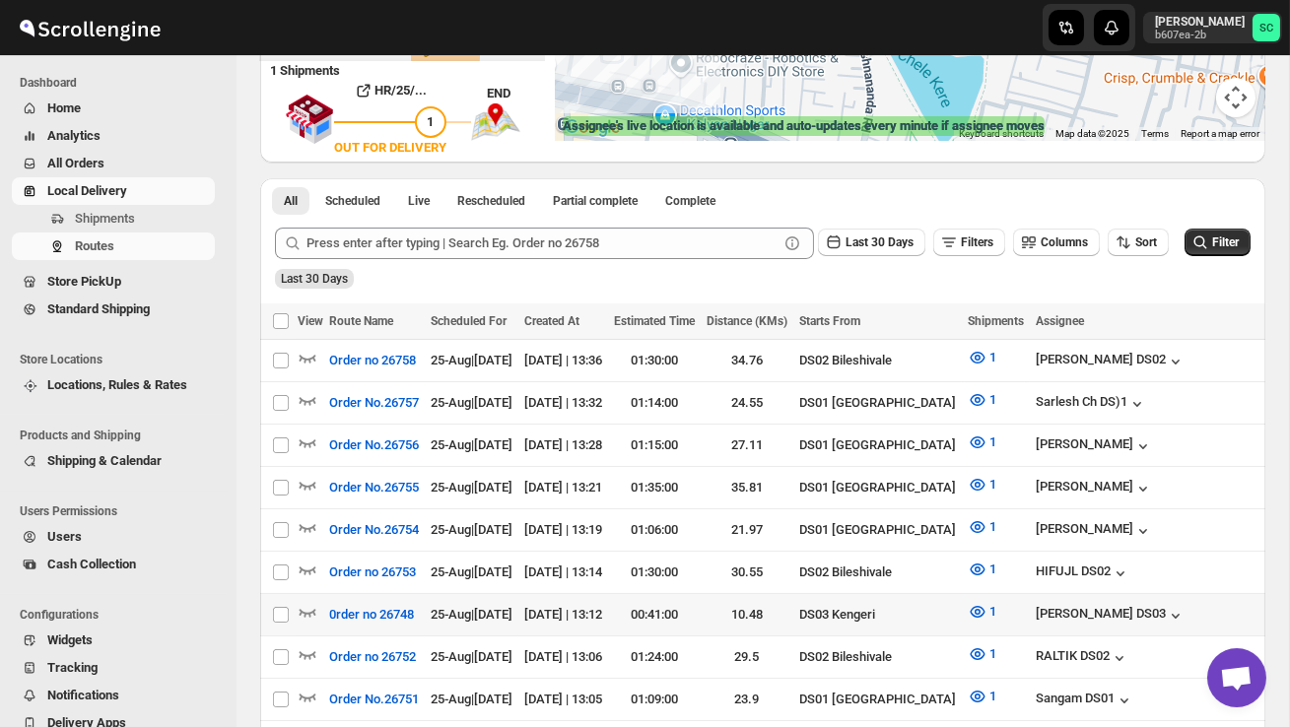
scroll to position [347, 0]
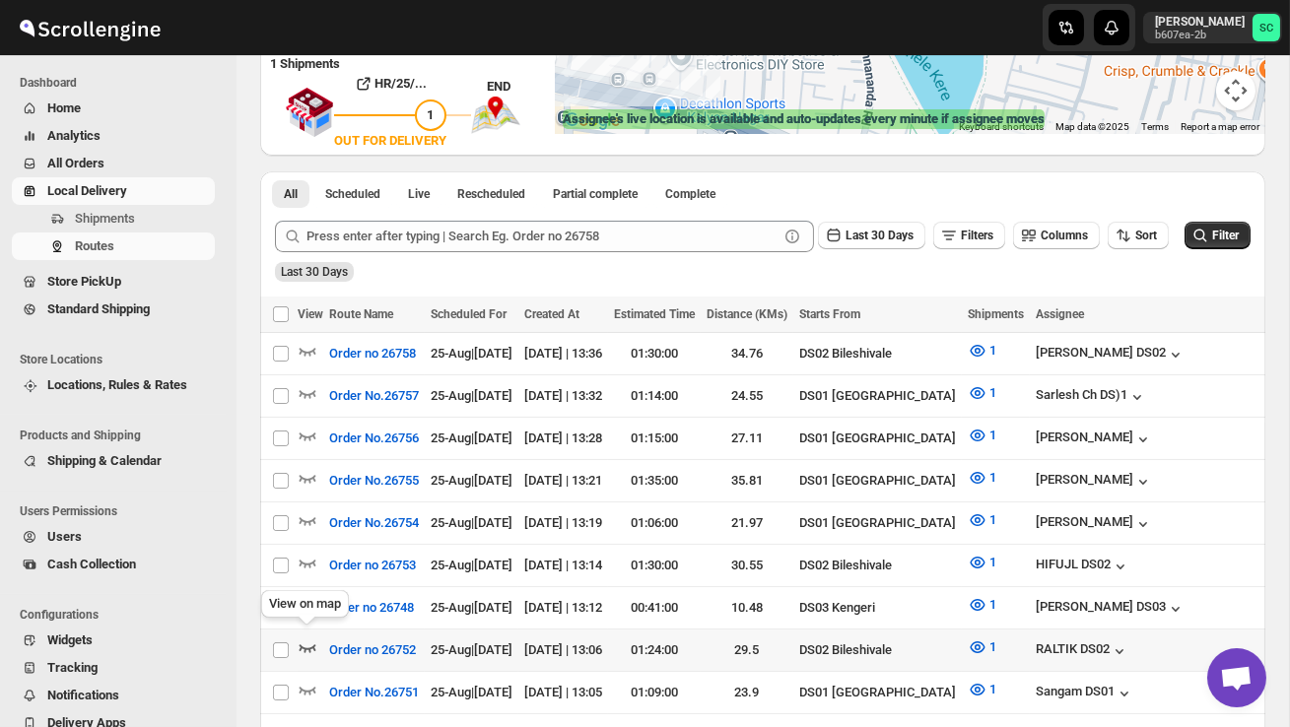
click at [316, 645] on icon "button" at bounding box center [308, 647] width 20 height 20
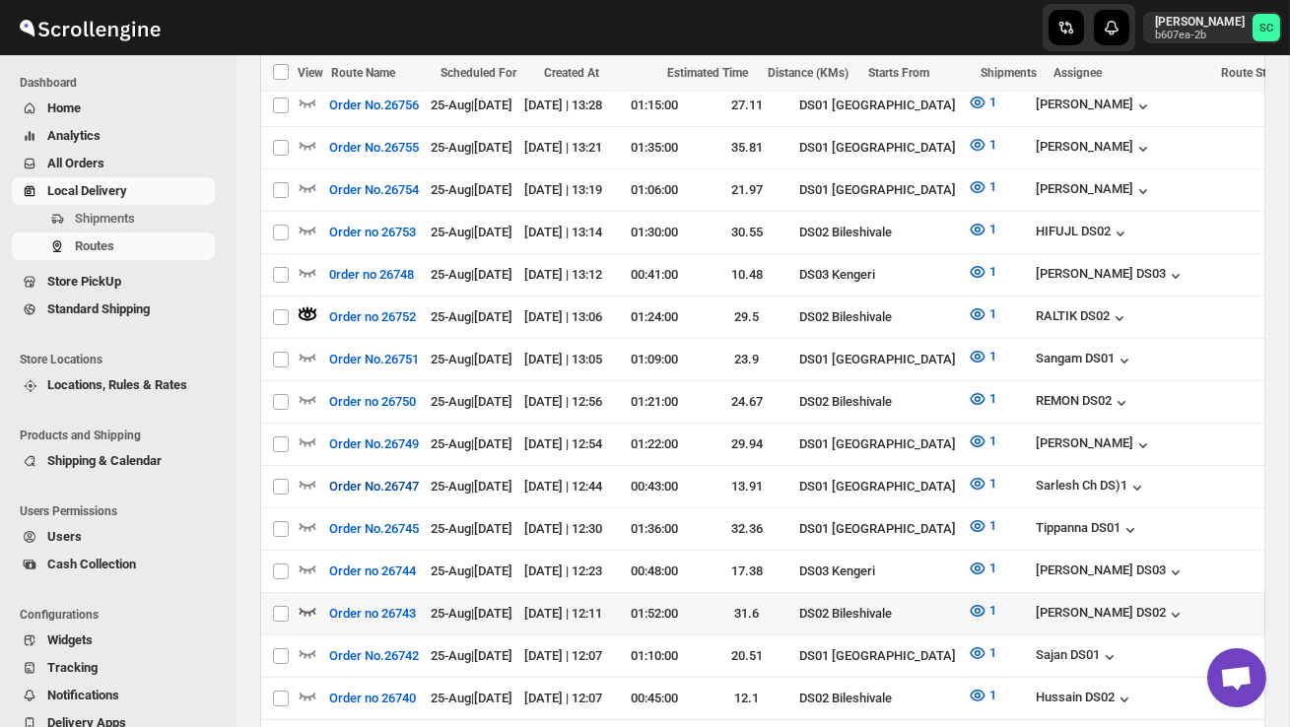
scroll to position [684, 0]
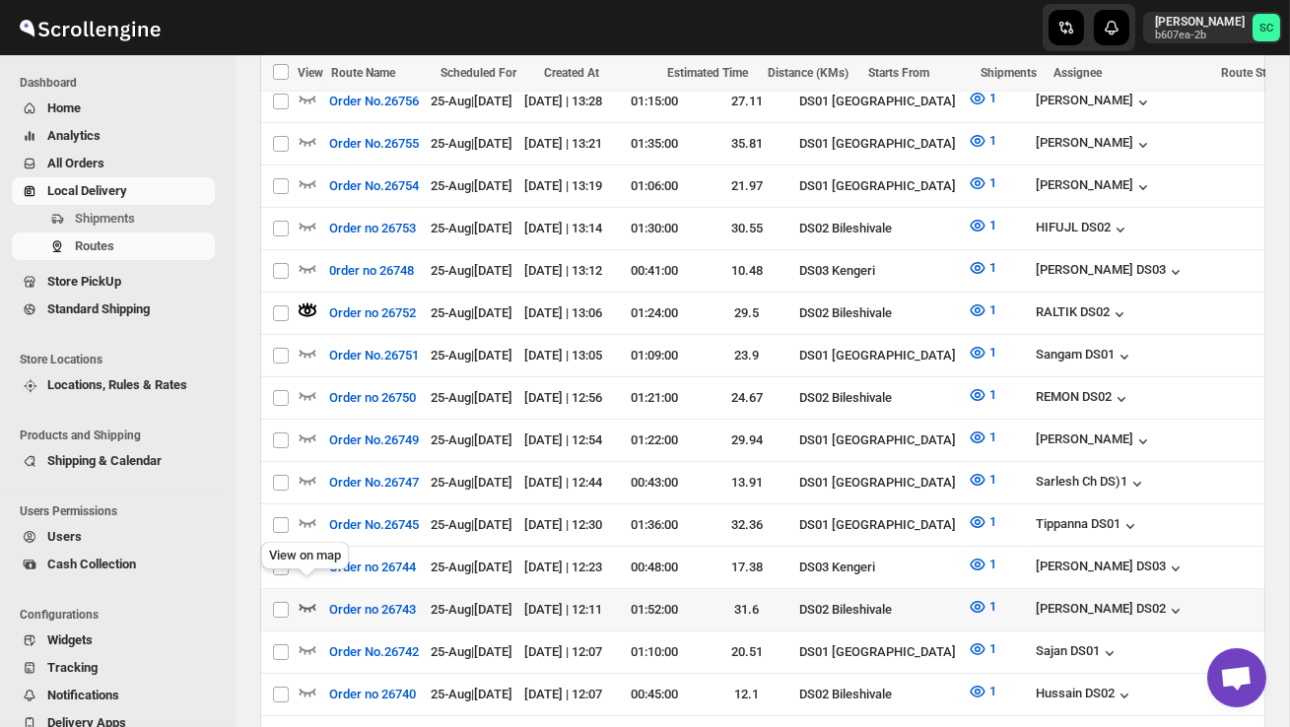
click at [307, 597] on icon "button" at bounding box center [308, 607] width 20 height 20
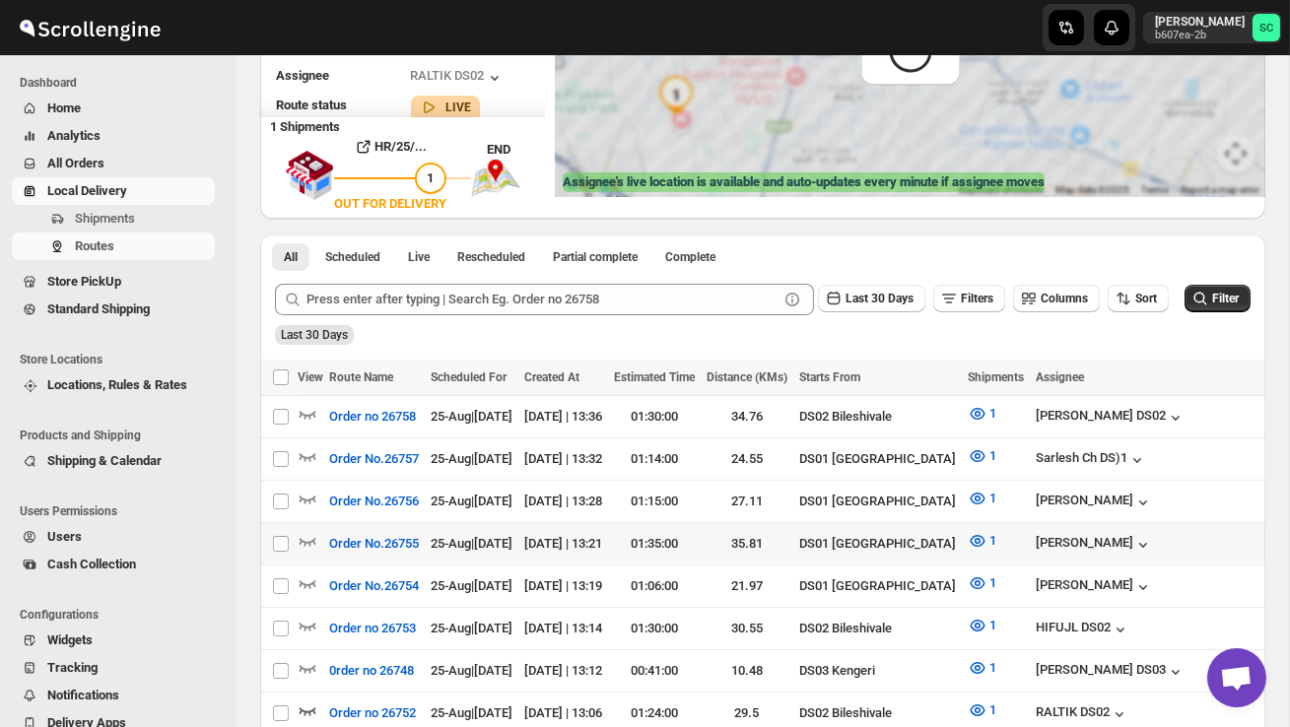
scroll to position [0, 0]
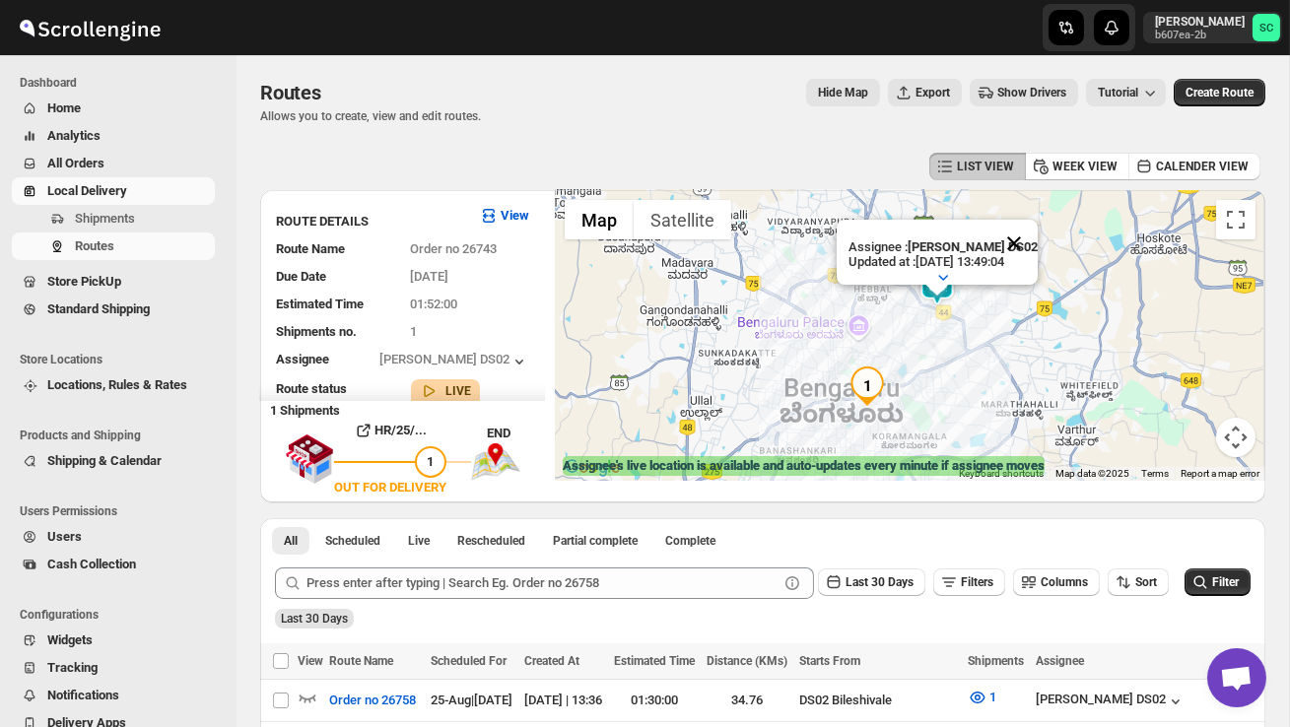
click at [1017, 231] on button "Close" at bounding box center [1013, 243] width 47 height 47
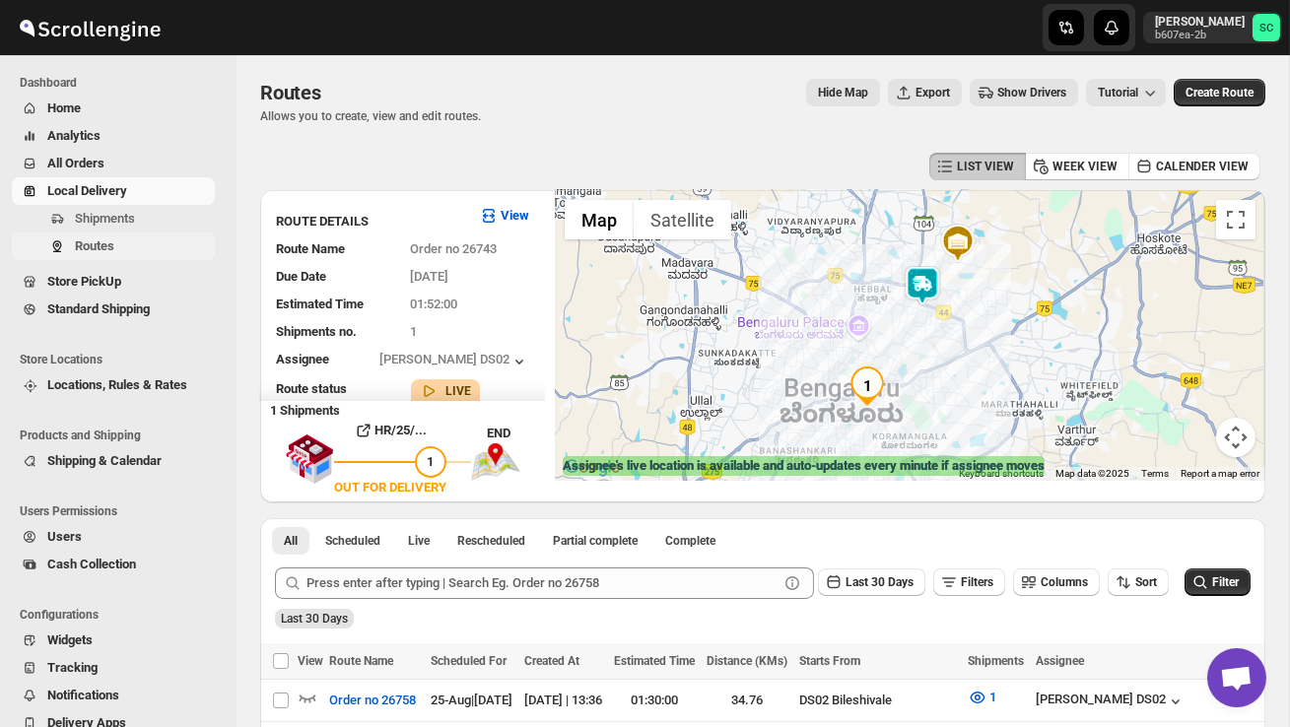
click at [117, 233] on button "Routes" at bounding box center [113, 247] width 203 height 28
click at [122, 223] on span "Shipments" at bounding box center [105, 218] width 60 height 15
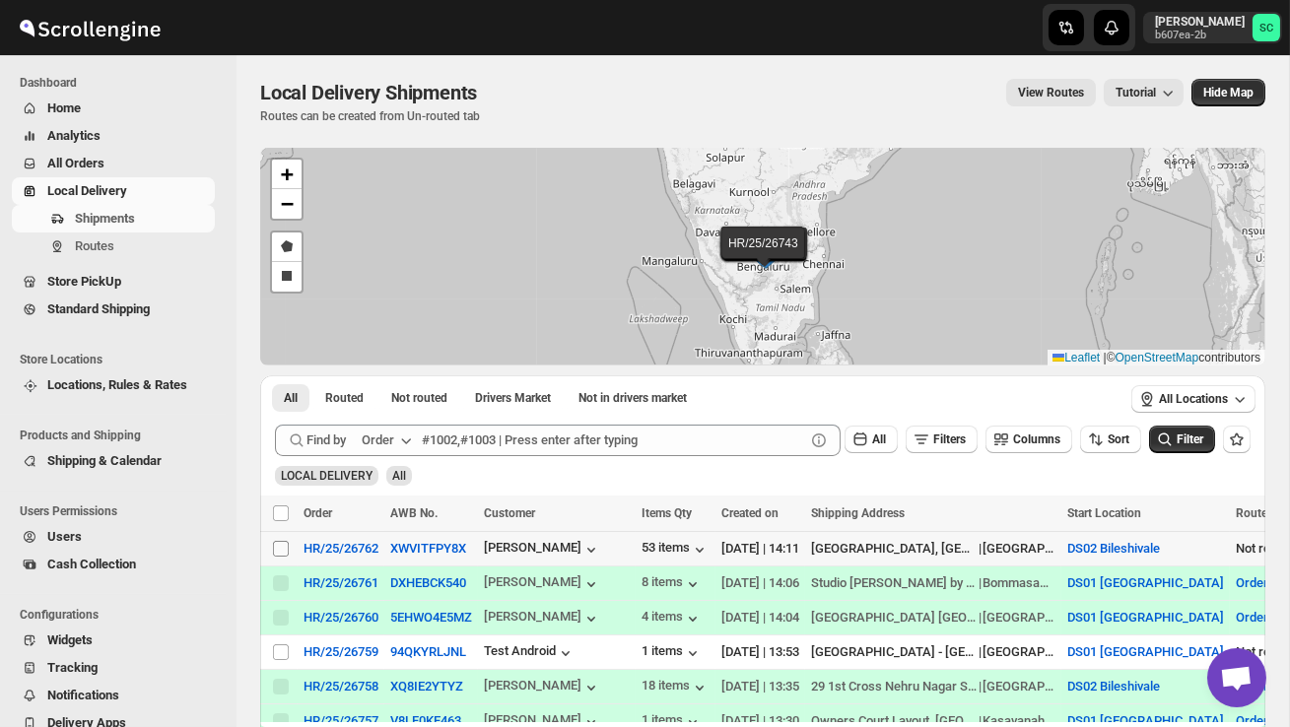
click at [284, 548] on input "Select shipment" at bounding box center [281, 549] width 16 height 16
checkbox input "true"
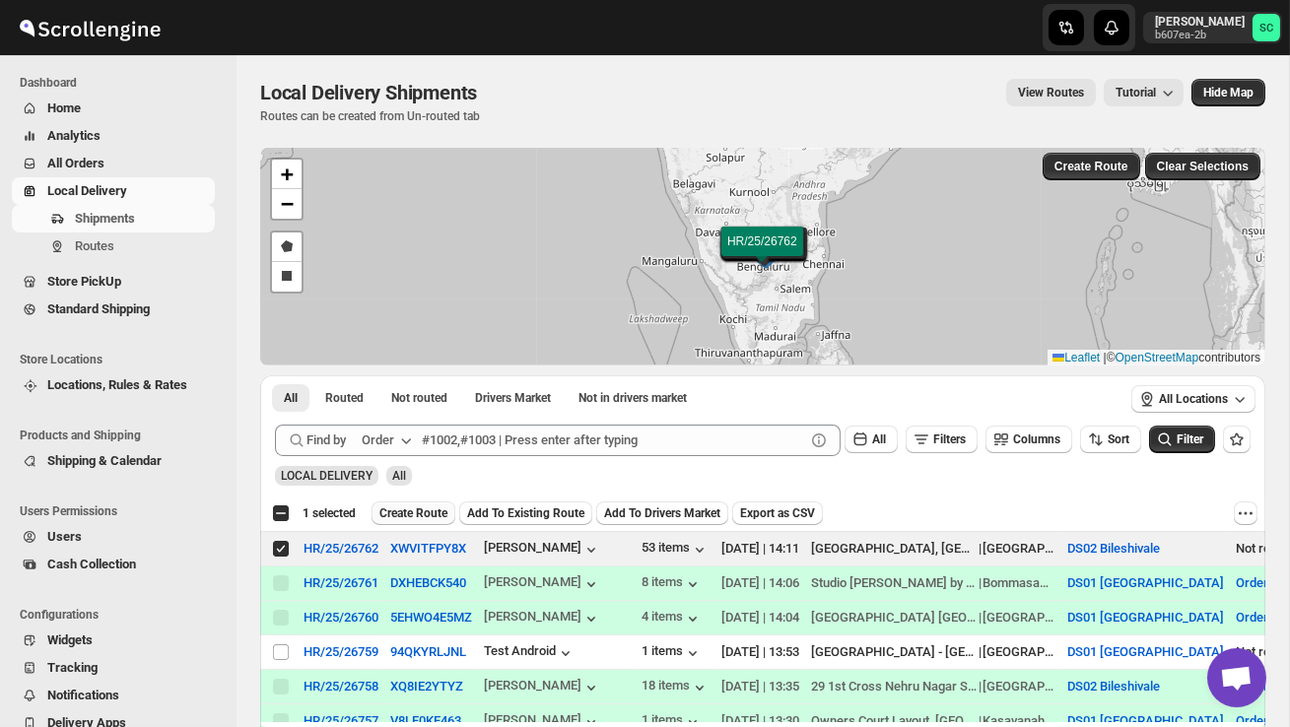
click at [416, 511] on span "Create Route" at bounding box center [413, 513] width 68 height 16
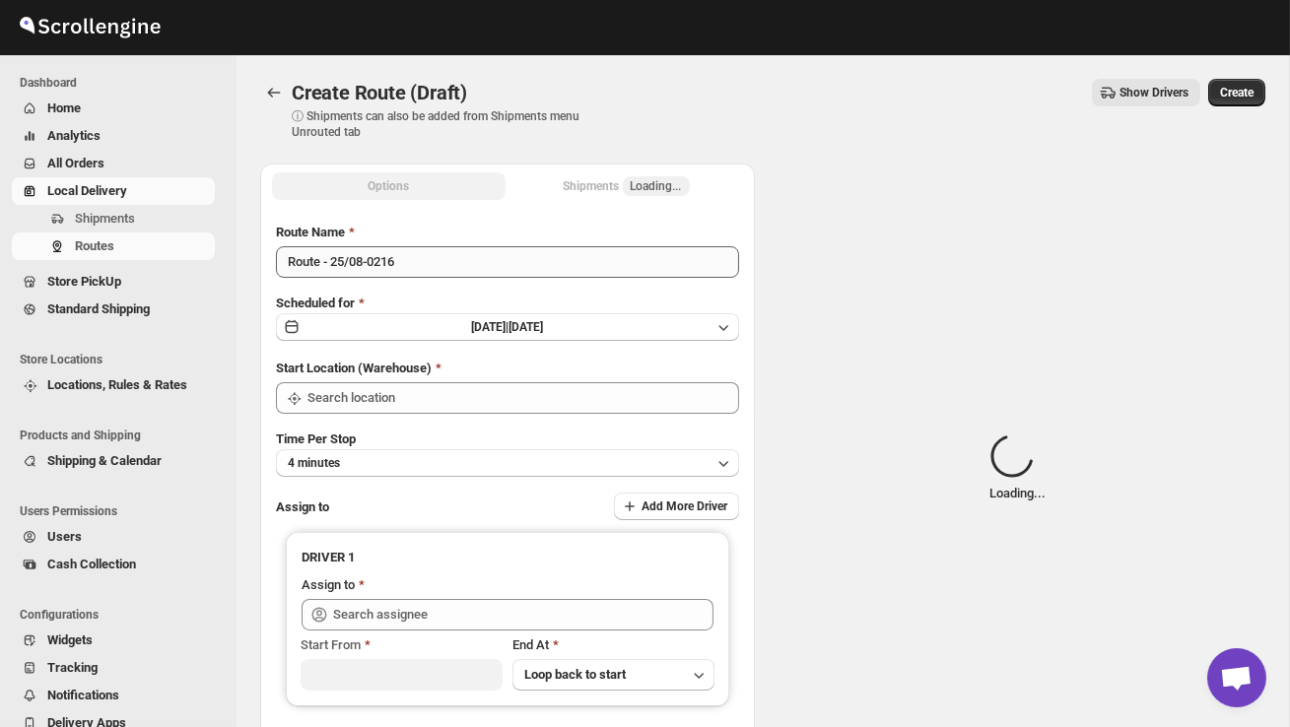
type input "DS02 Bileshivale"
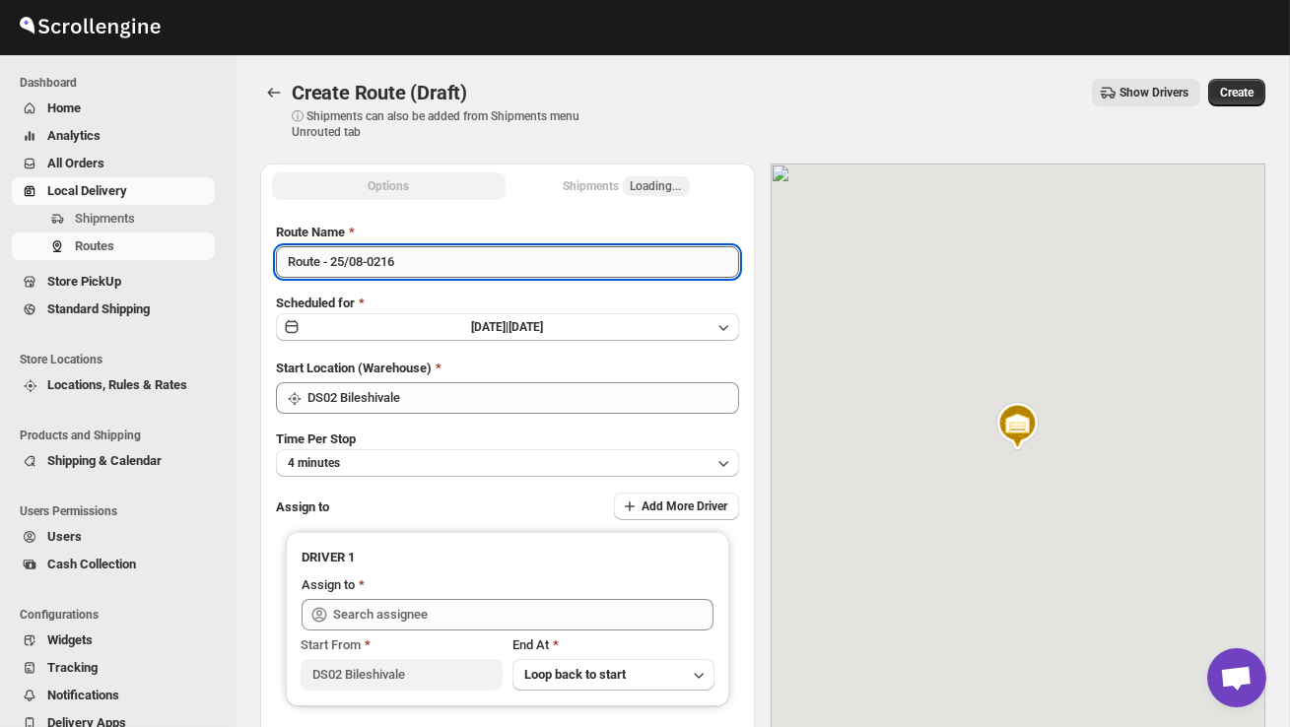
click at [423, 258] on input "Route - 25/08-0216" at bounding box center [507, 262] width 463 height 32
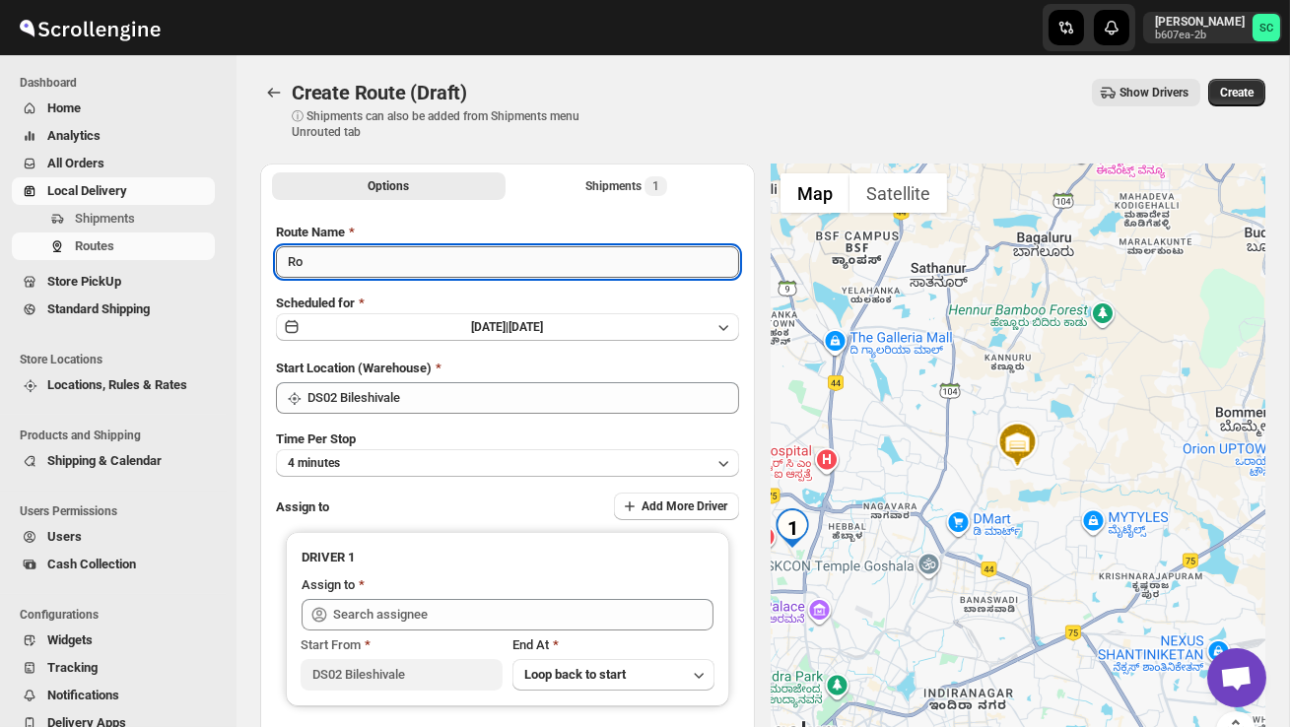
type input "R"
type input "Order no 26762"
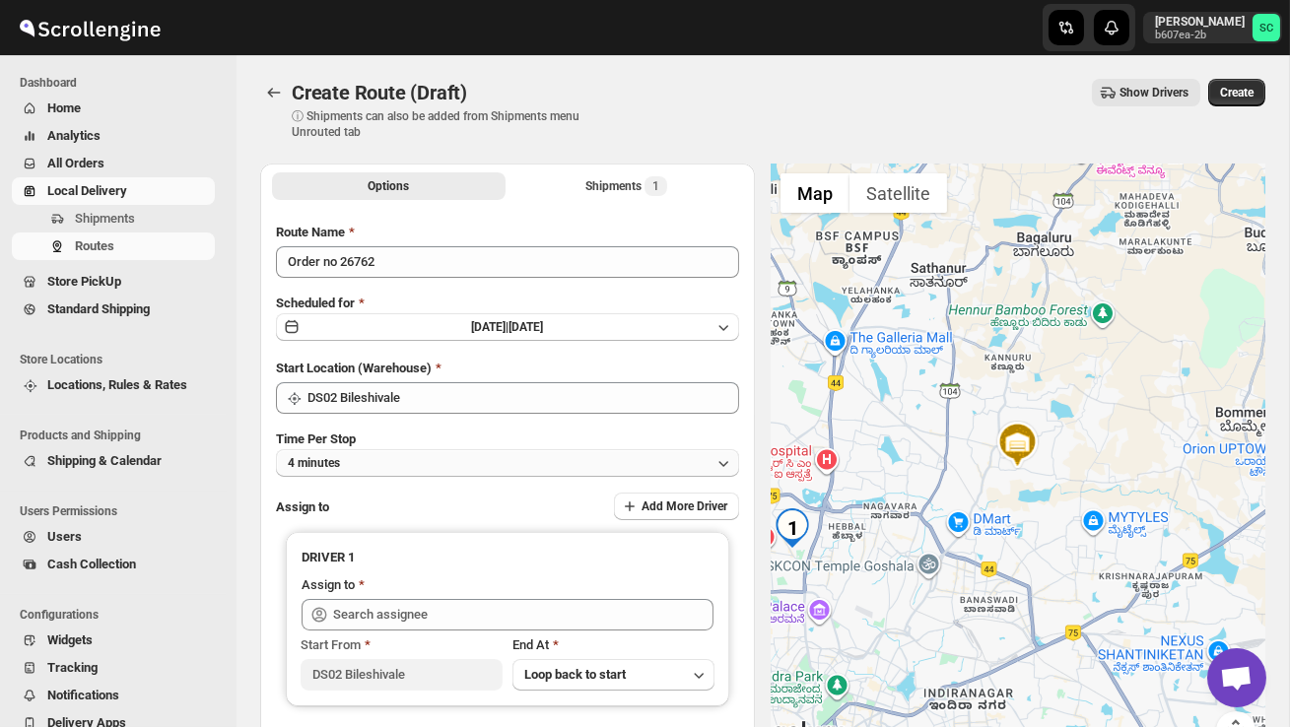
click at [537, 463] on button "4 minutes" at bounding box center [507, 463] width 463 height 28
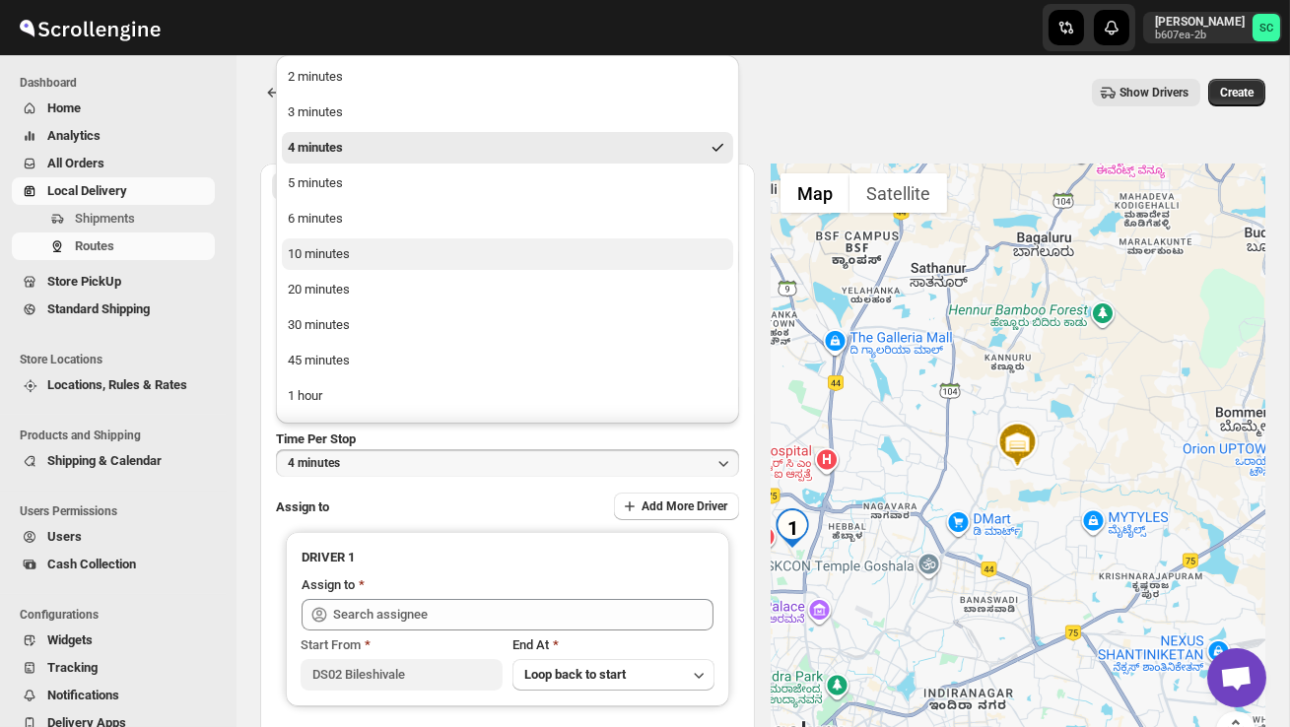
click at [385, 262] on button "10 minutes" at bounding box center [507, 254] width 451 height 32
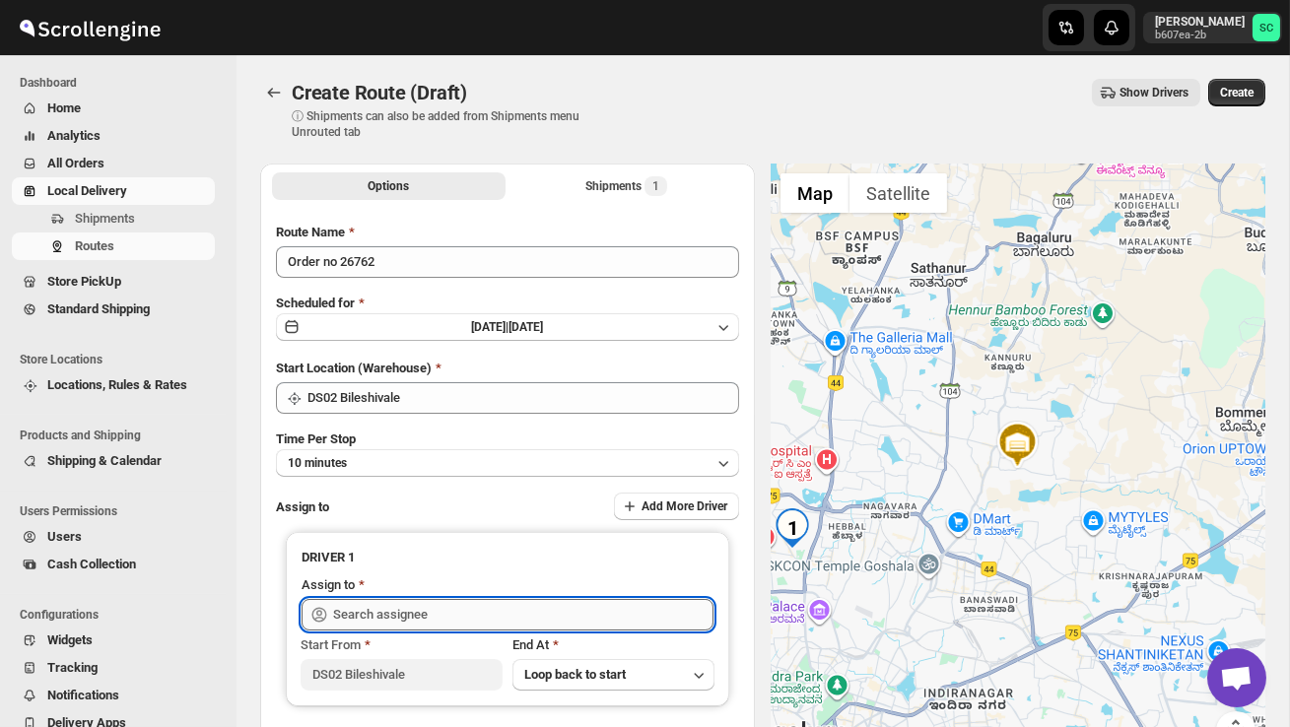
click at [390, 616] on input "text" at bounding box center [523, 615] width 380 height 32
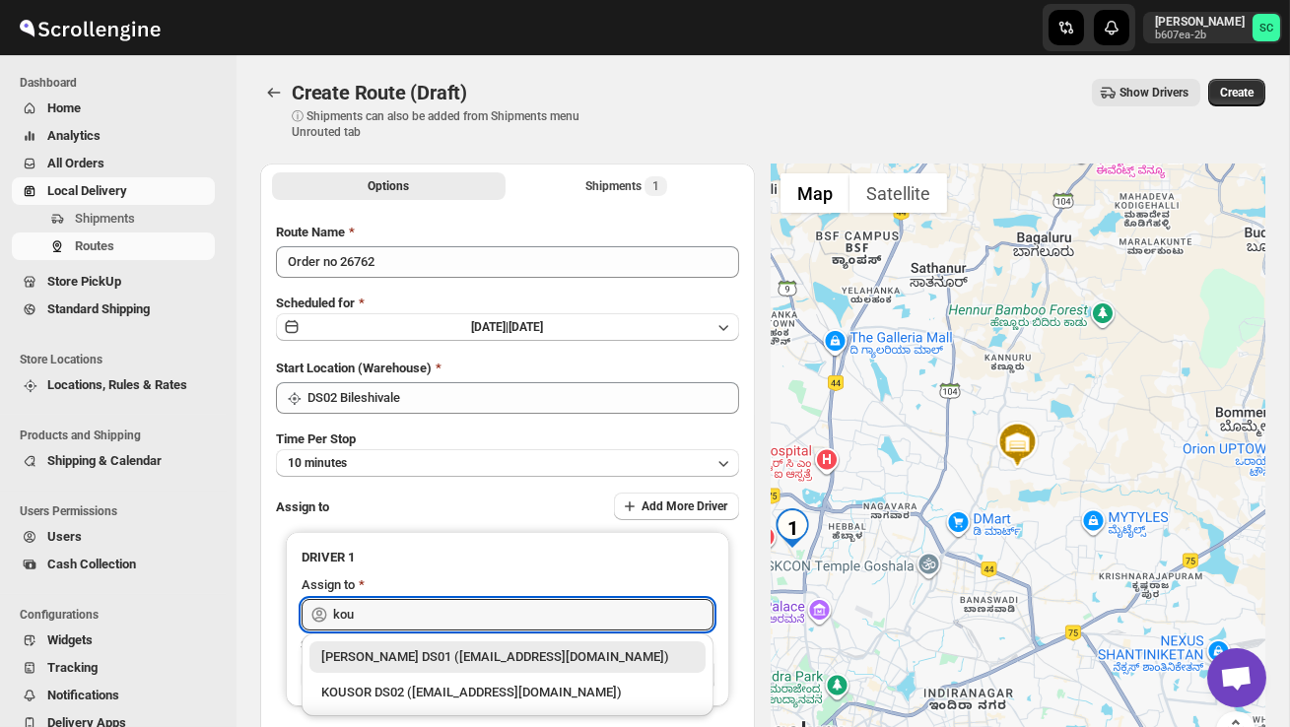
click at [409, 685] on div "KOUSOR DS02 ([EMAIL_ADDRESS][DOMAIN_NAME])" at bounding box center [507, 693] width 372 height 20
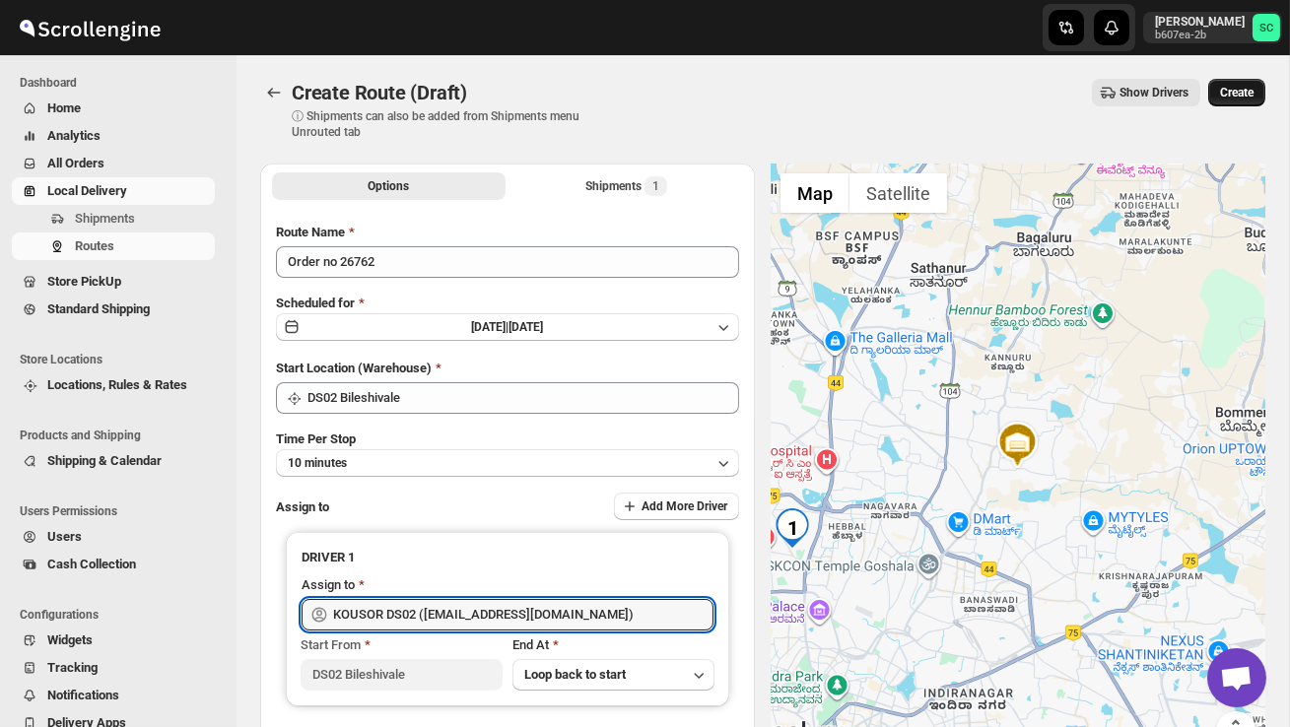
type input "KOUSOR DS02 ([EMAIL_ADDRESS][DOMAIN_NAME])"
click at [1242, 92] on span "Create" at bounding box center [1236, 93] width 33 height 16
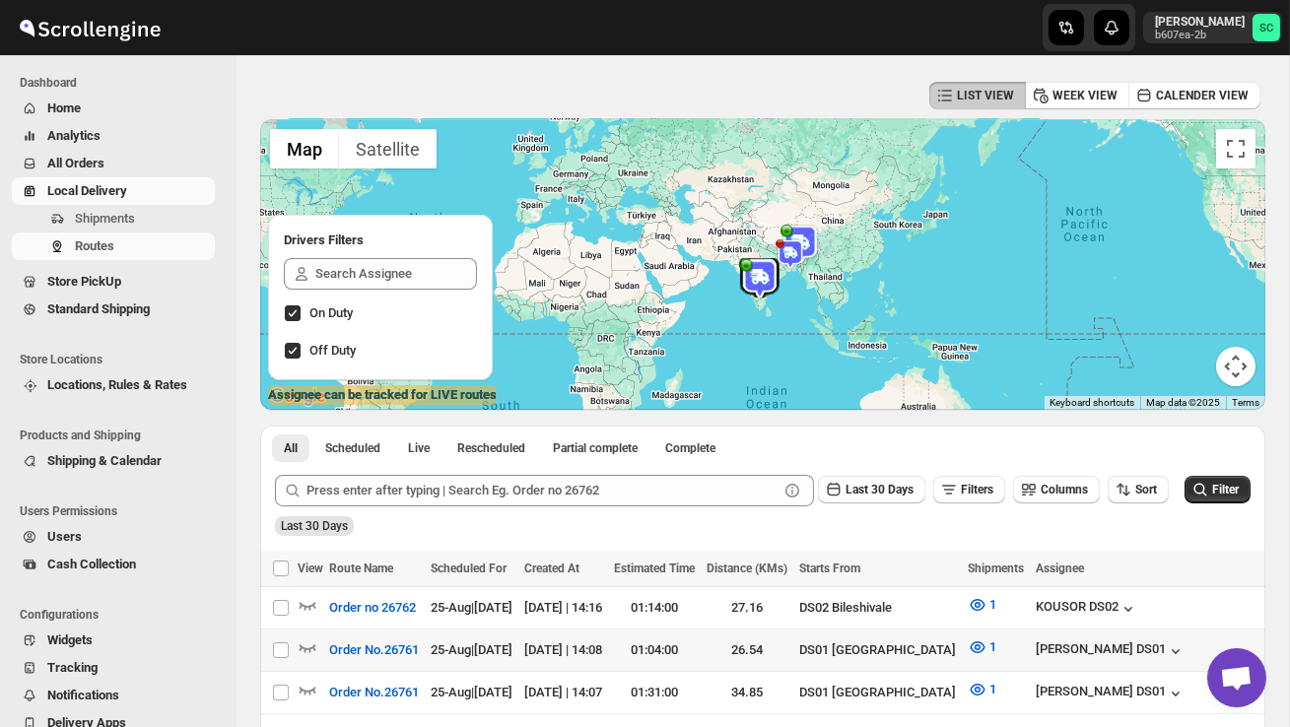
scroll to position [92, 0]
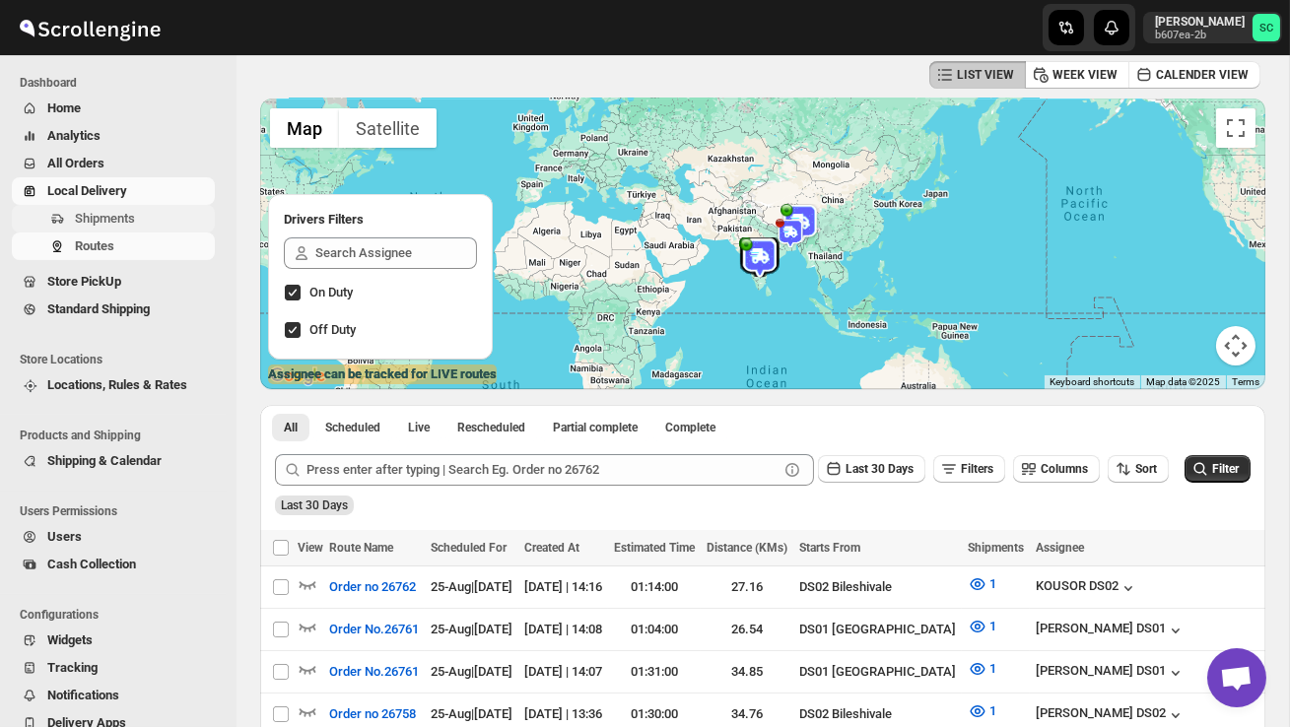
click at [115, 209] on span "Shipments" at bounding box center [143, 219] width 136 height 20
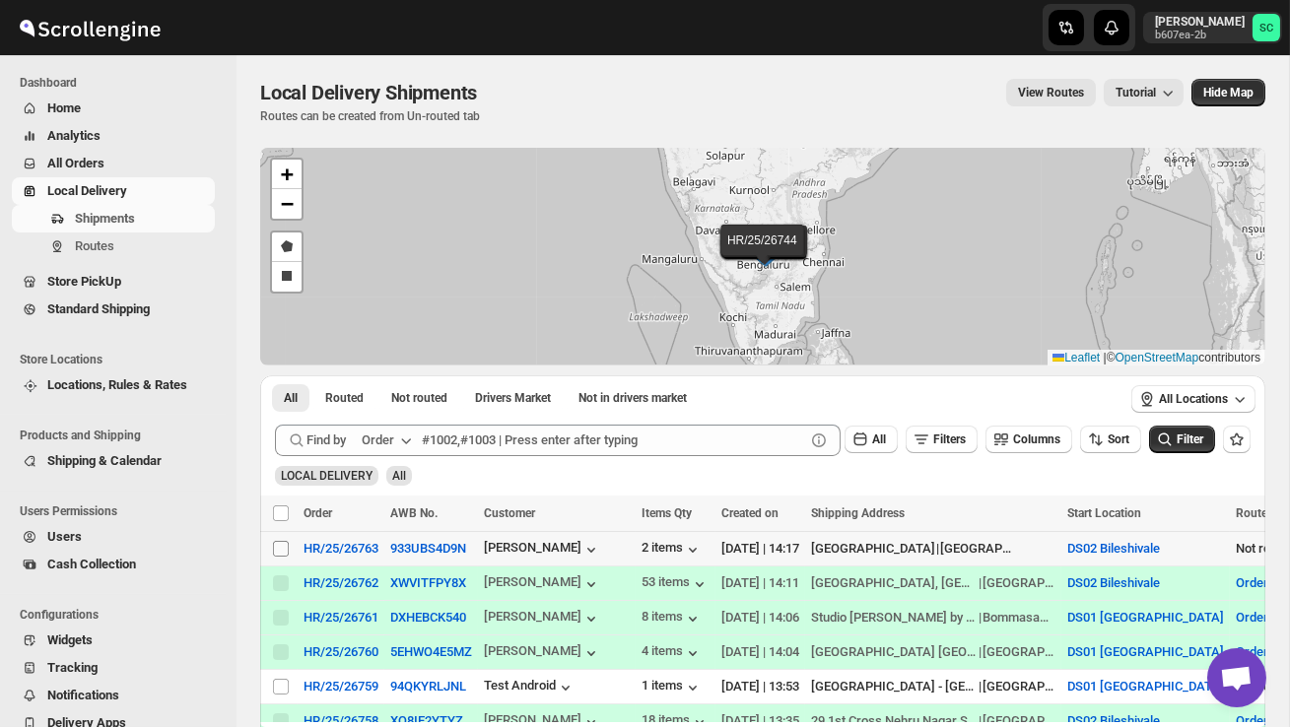
click at [277, 551] on input "Select shipment" at bounding box center [281, 549] width 16 height 16
checkbox input "true"
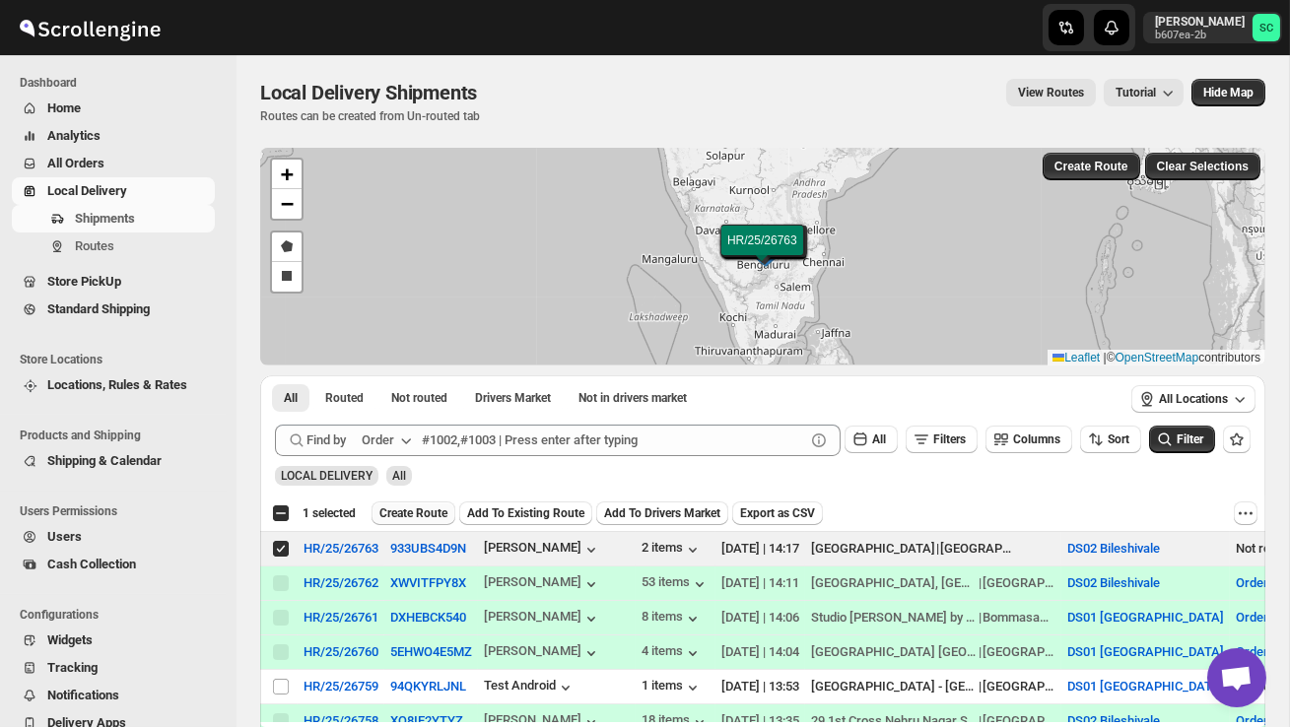
click at [432, 510] on span "Create Route" at bounding box center [413, 513] width 68 height 16
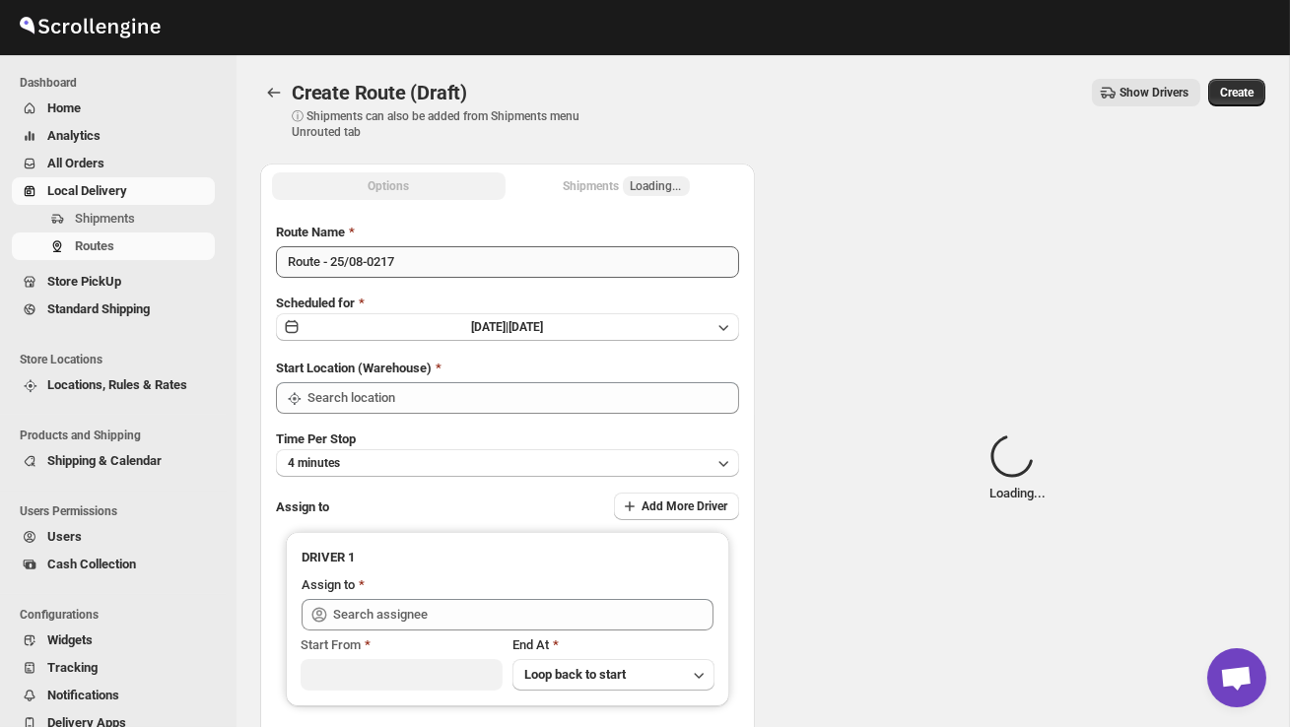
type input "DS02 Bileshivale"
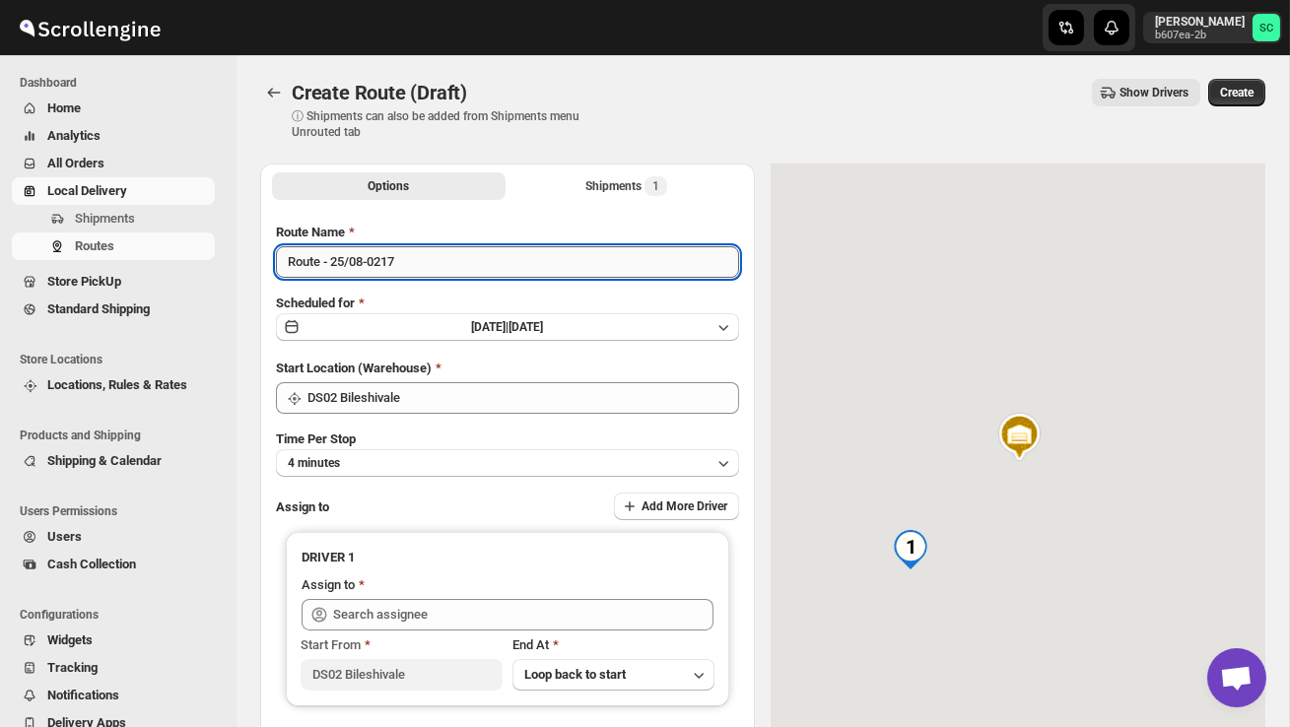
click at [412, 262] on input "Route - 25/08-0217" at bounding box center [507, 262] width 463 height 32
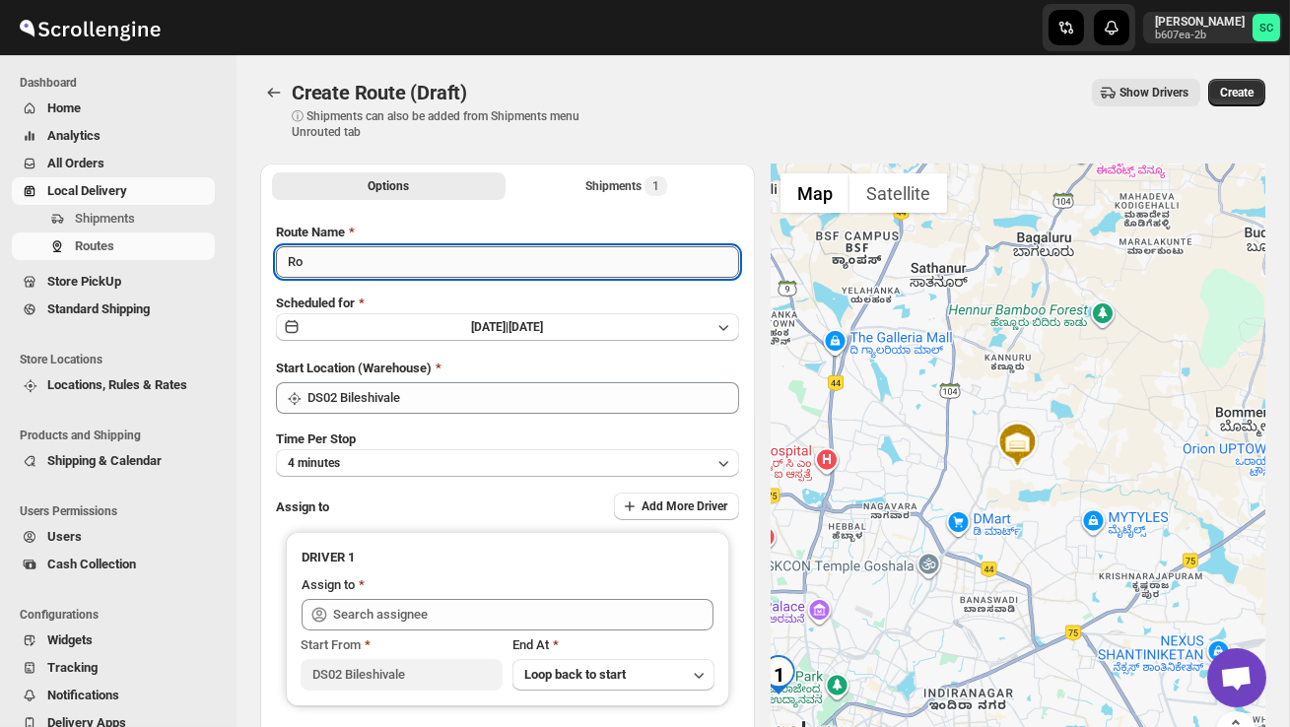
type input "R"
type input "Order no 26763"
click at [456, 461] on button "4 minutes" at bounding box center [507, 463] width 463 height 28
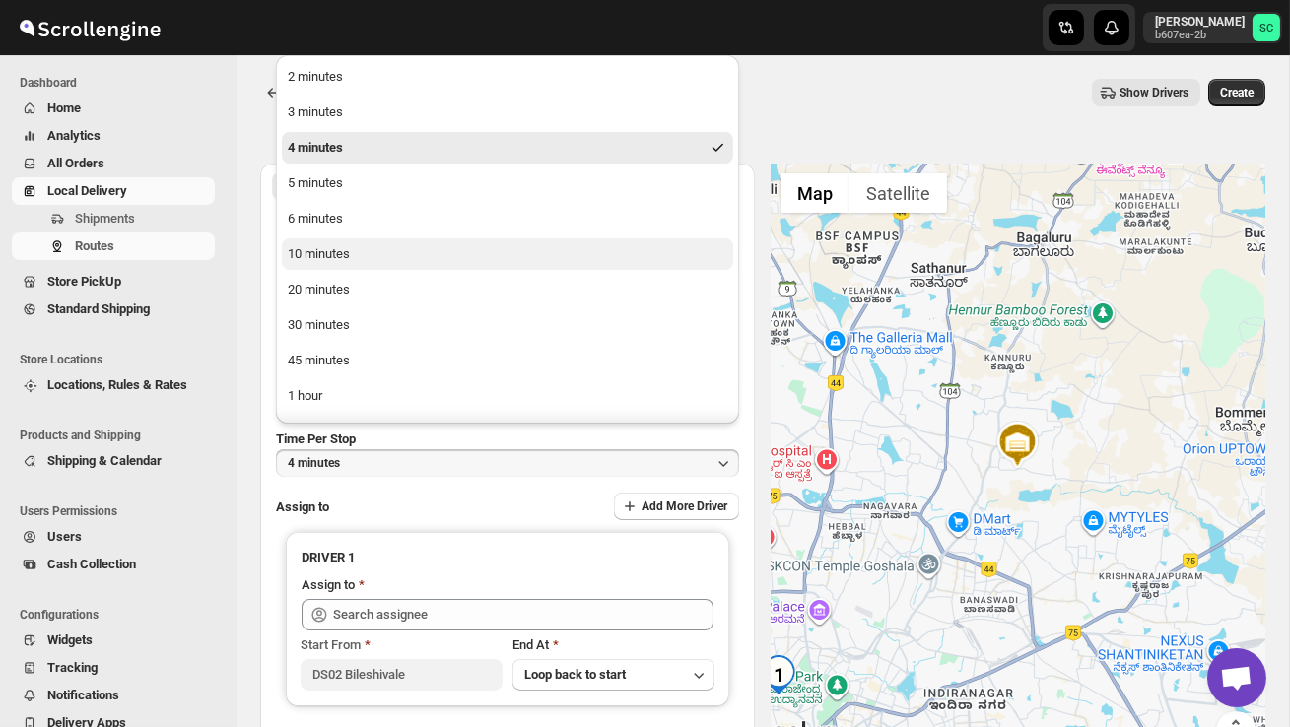
click at [366, 260] on button "10 minutes" at bounding box center [507, 254] width 451 height 32
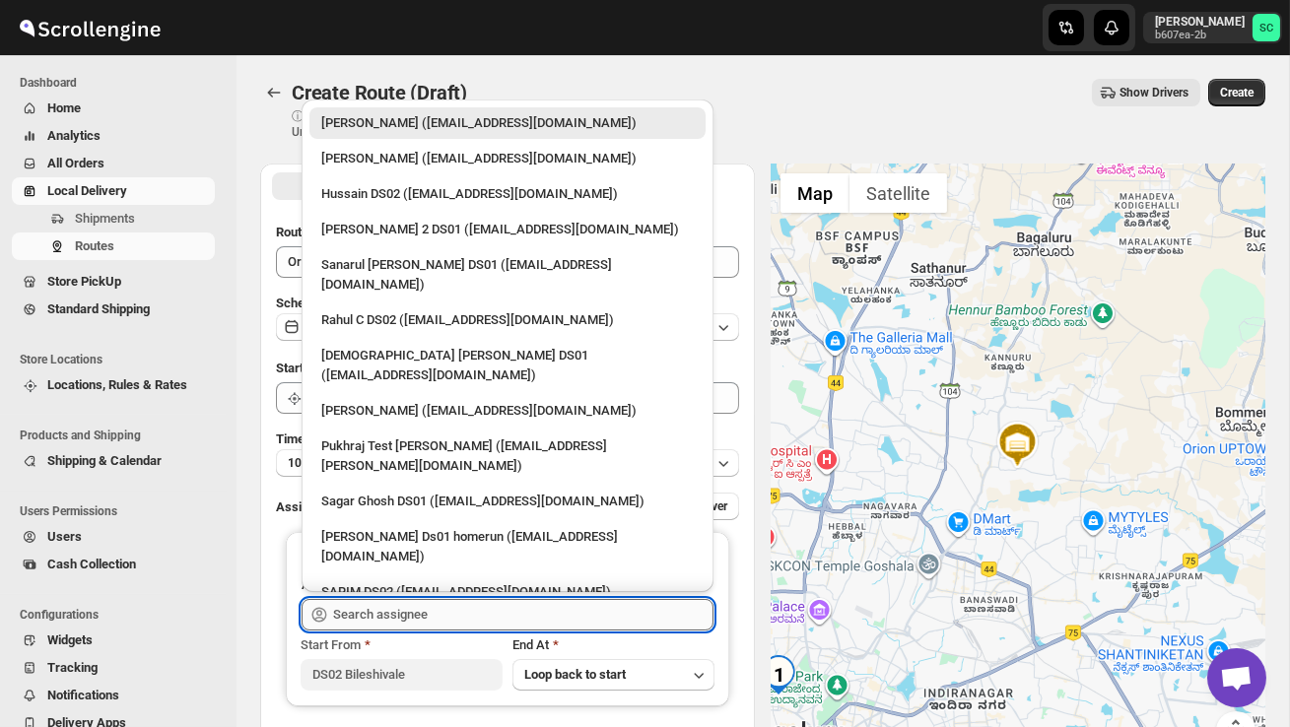
click at [403, 611] on input "text" at bounding box center [523, 615] width 380 height 32
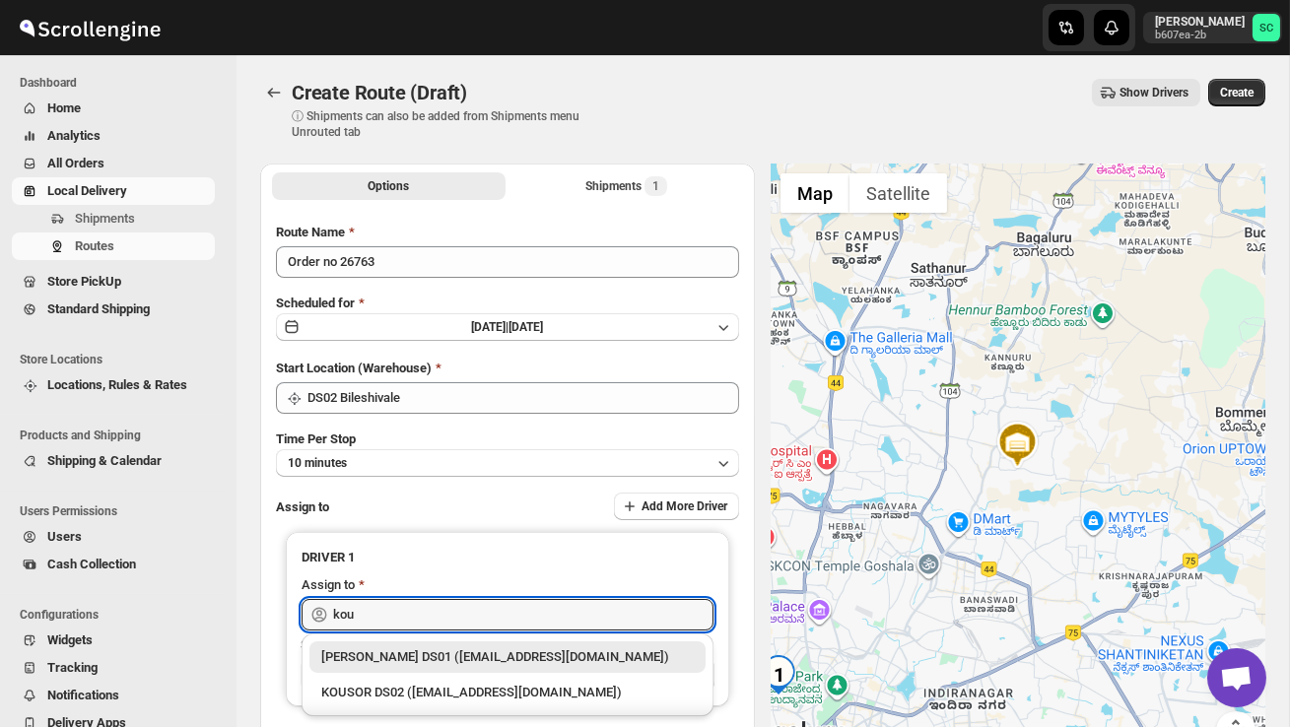
click at [432, 683] on div "KOUSOR DS02 ([EMAIL_ADDRESS][DOMAIN_NAME])" at bounding box center [507, 693] width 372 height 20
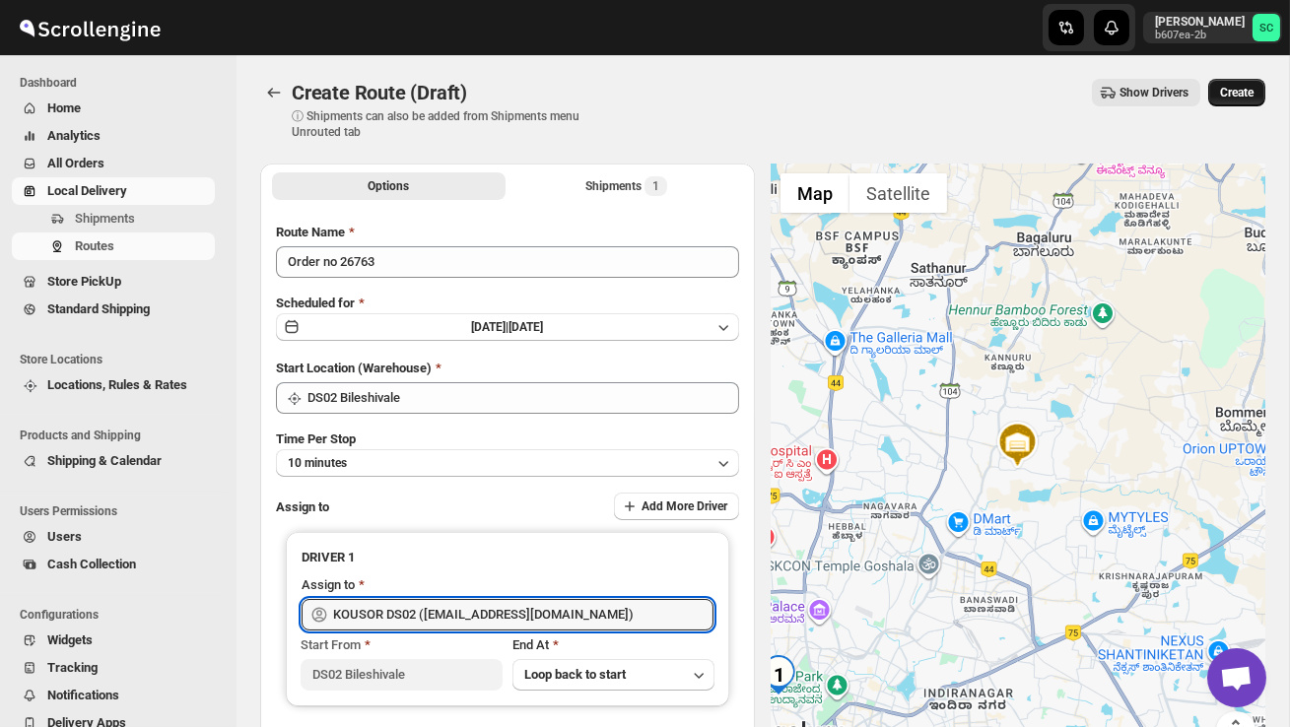
type input "KOUSOR DS02 ([EMAIL_ADDRESS][DOMAIN_NAME])"
click at [1232, 98] on span "Create" at bounding box center [1236, 93] width 33 height 16
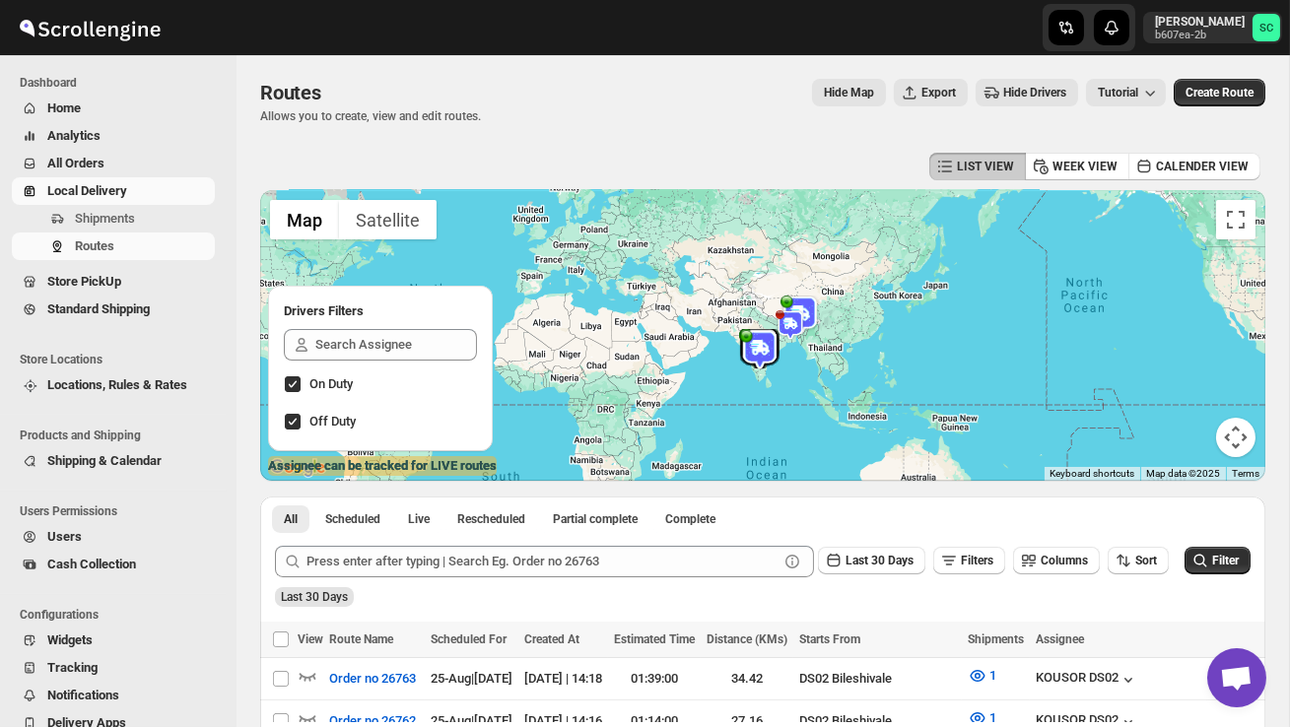
click at [86, 533] on span "Users" at bounding box center [129, 537] width 164 height 20
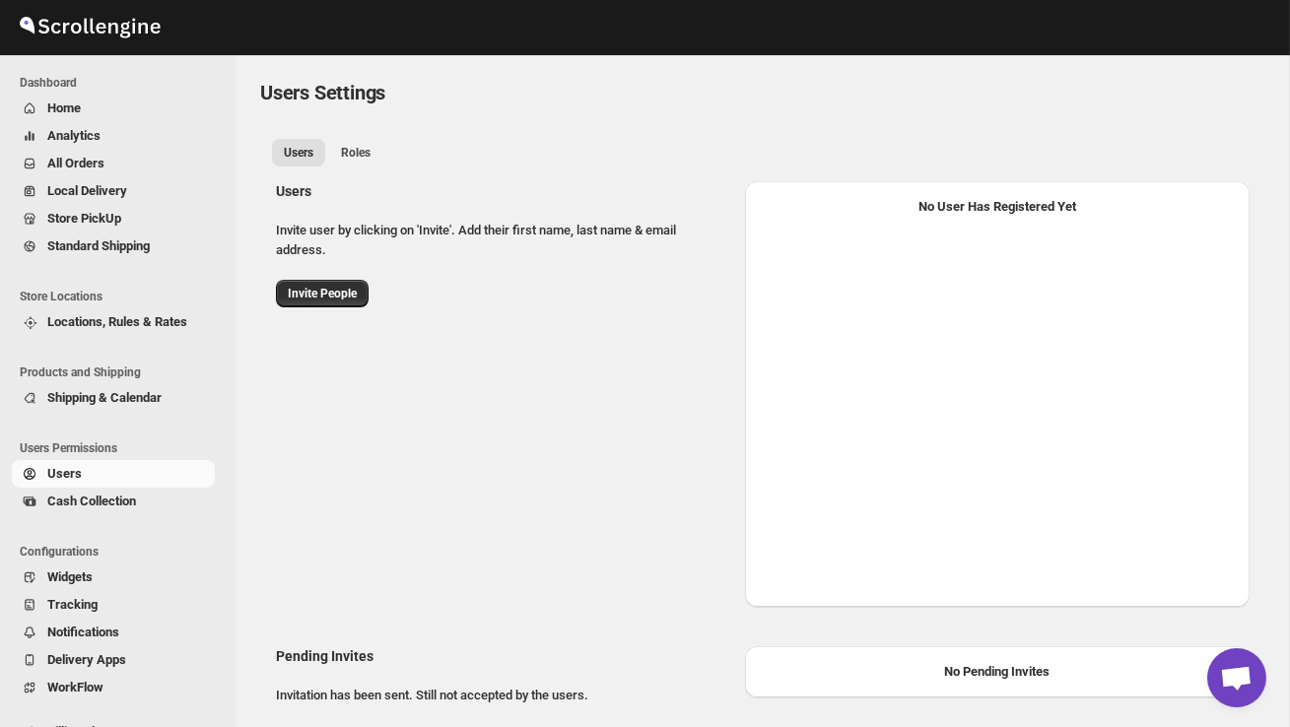
select select "637b767fbaab0276b10c91d5"
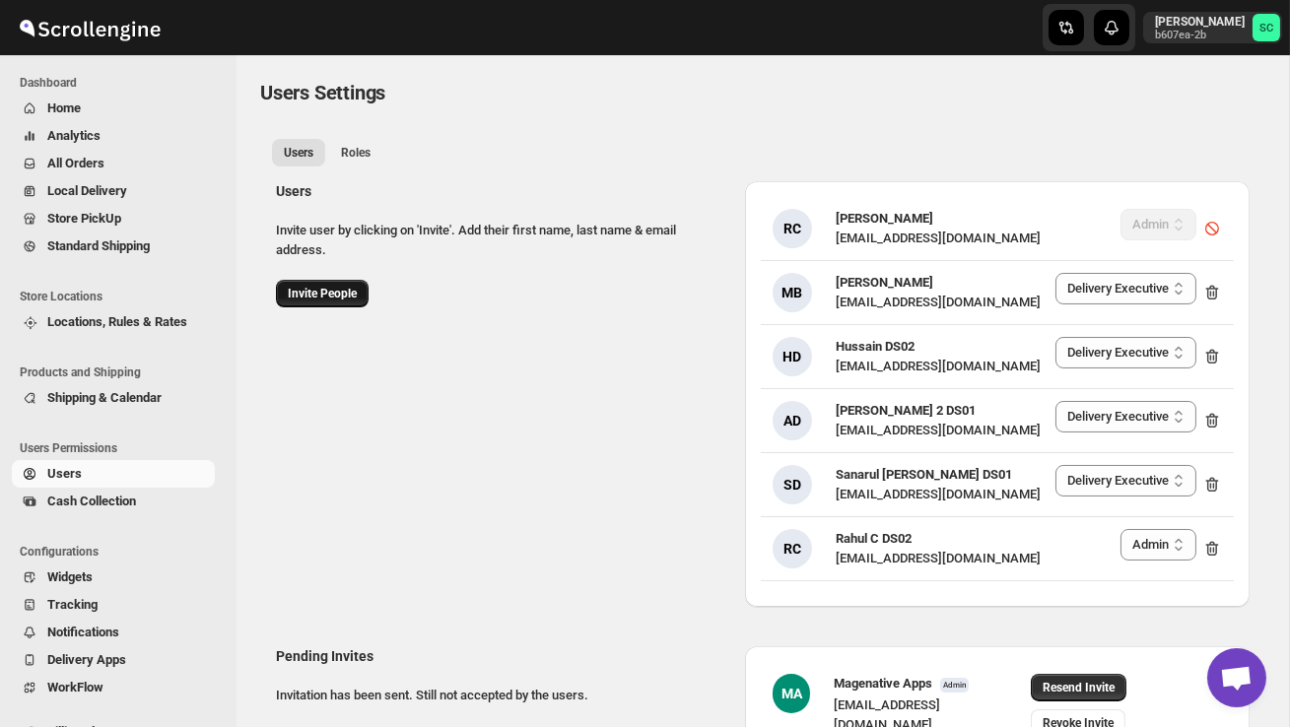
click at [316, 298] on span "Invite People" at bounding box center [322, 294] width 69 height 16
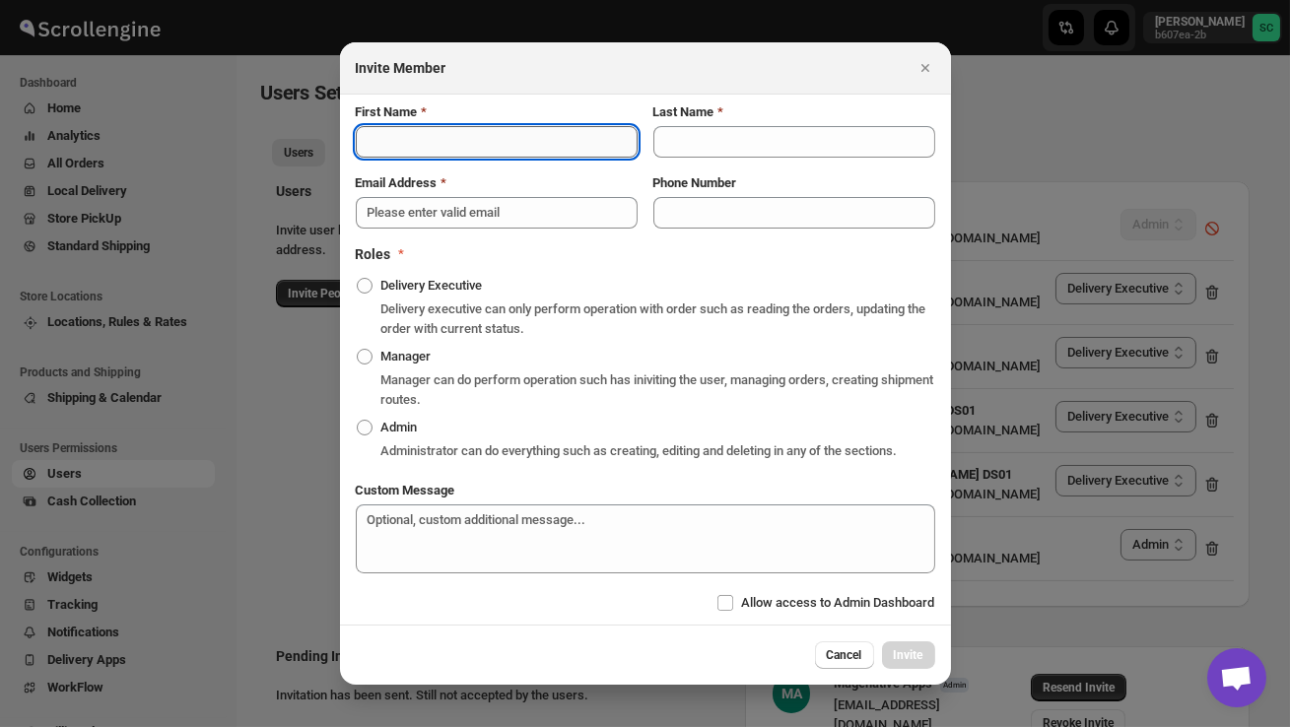
click at [484, 132] on input "First Name" at bounding box center [497, 142] width 282 height 32
type input "r"
type input "RAMJAN"
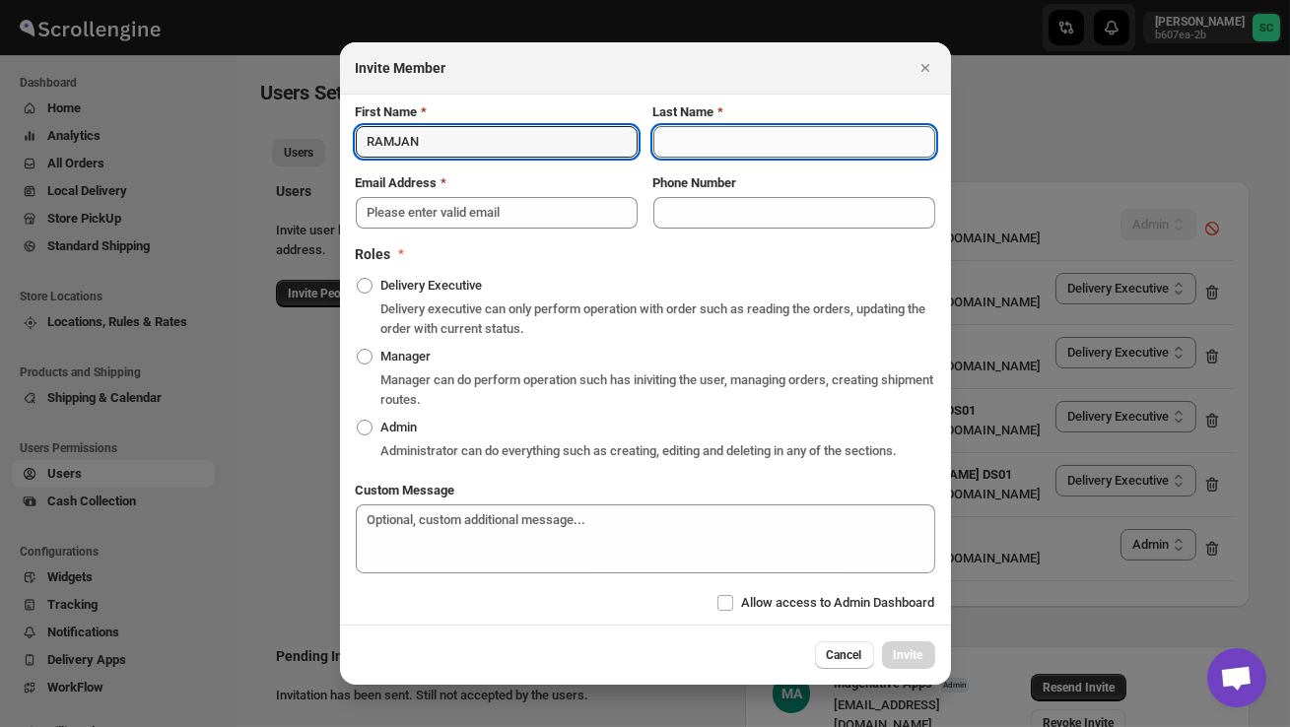
click at [688, 133] on input "Last Name" at bounding box center [794, 142] width 282 height 32
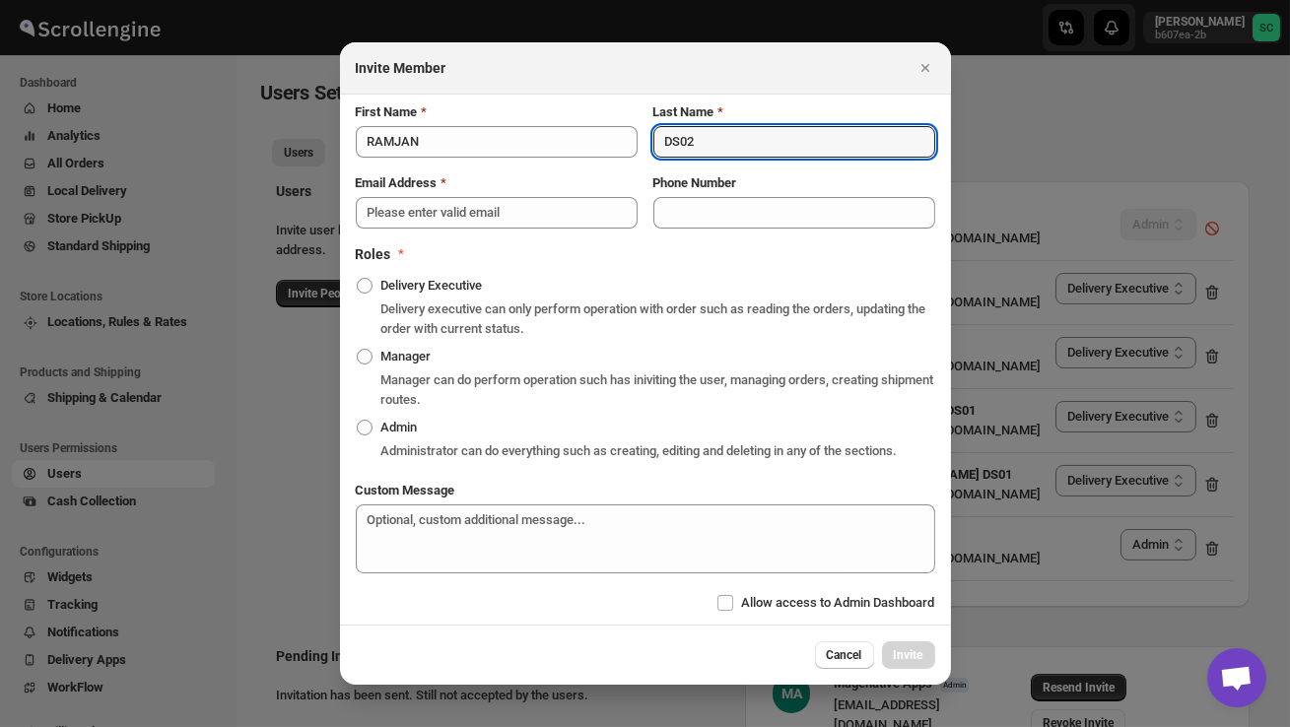
type input "DS02"
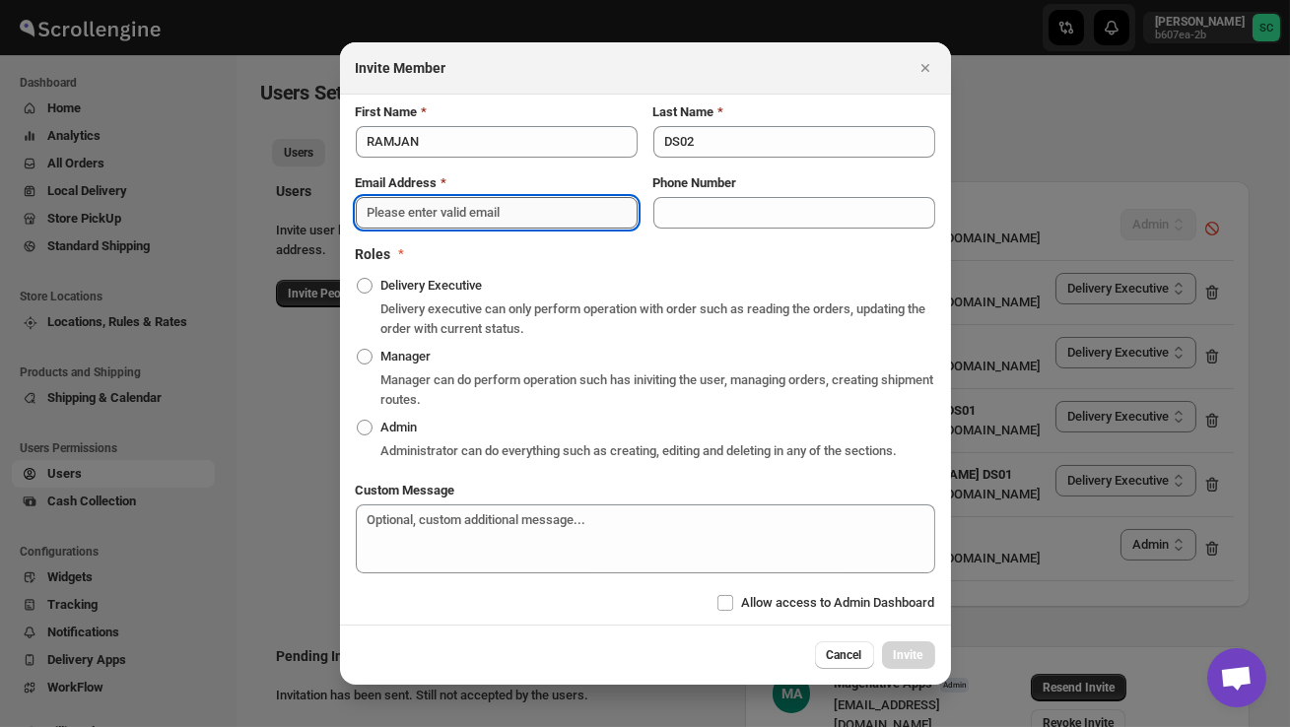
click at [429, 205] on input "Email Address" at bounding box center [497, 213] width 282 height 32
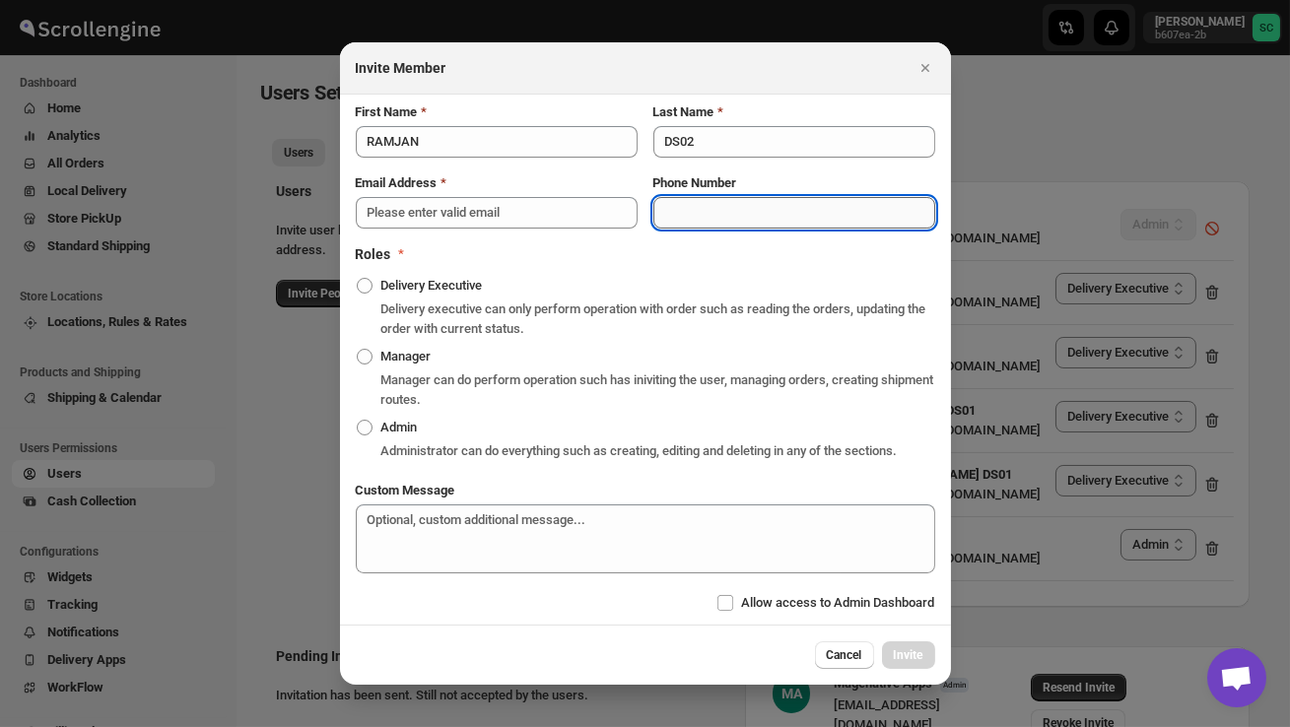
click at [728, 197] on input "Phone Number" at bounding box center [794, 213] width 282 height 32
type input "8453853730"
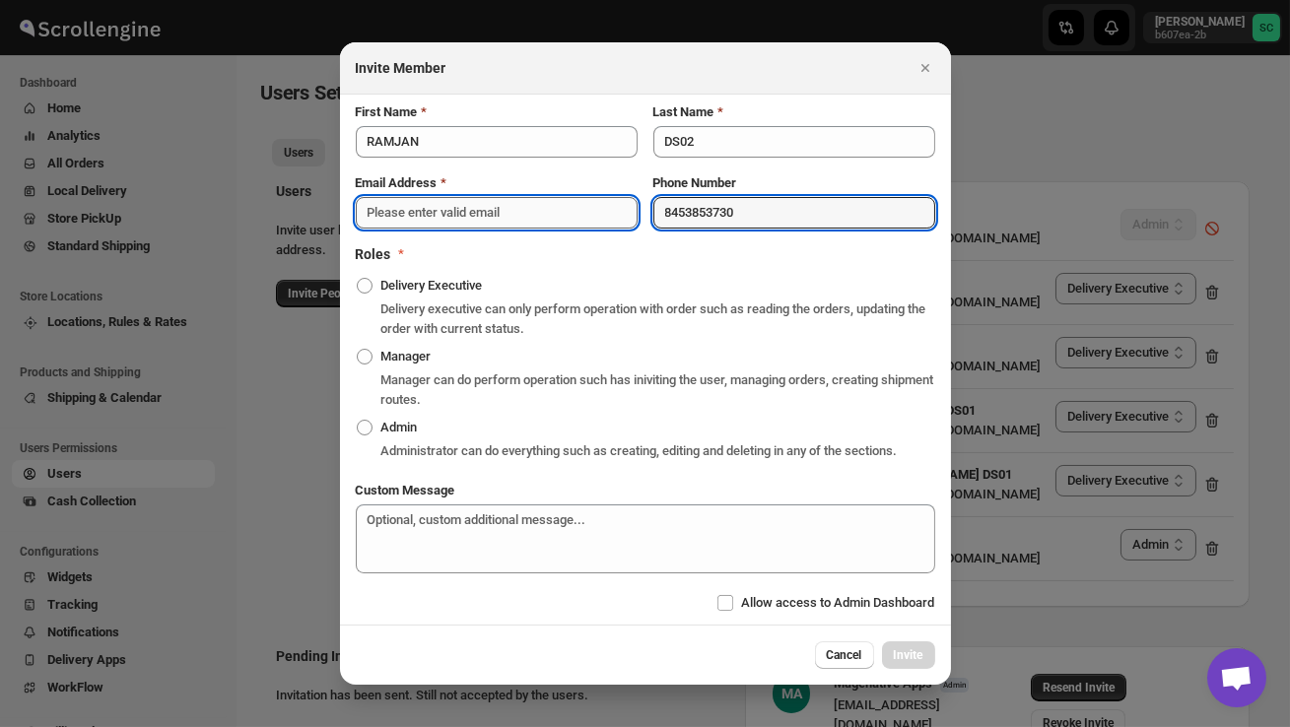
click at [456, 203] on input "Email Address" at bounding box center [497, 213] width 282 height 32
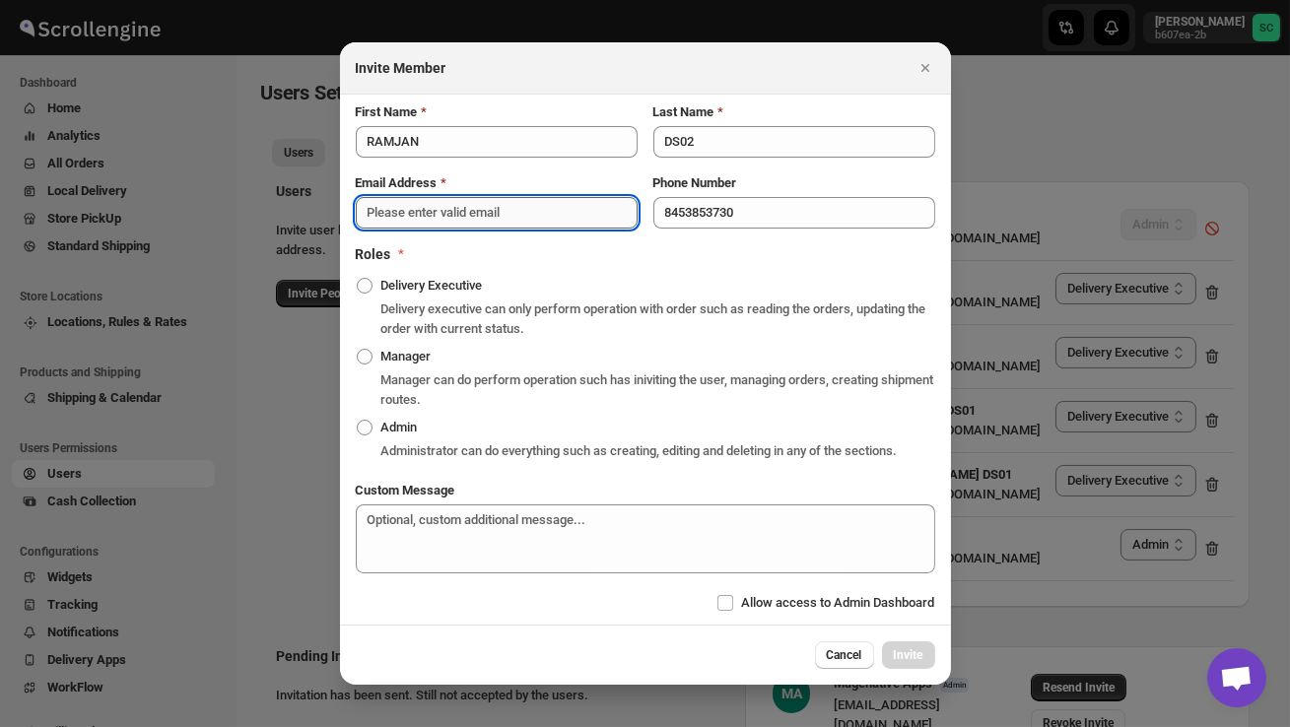
paste input "rixatoc168@evoxury.com"
type input "rixatoc168@evoxury.com"
click at [369, 279] on span ":rovd:" at bounding box center [365, 286] width 16 height 16
click at [358, 279] on input "Delivery Executive" at bounding box center [357, 278] width 1 height 1
radio input "true"
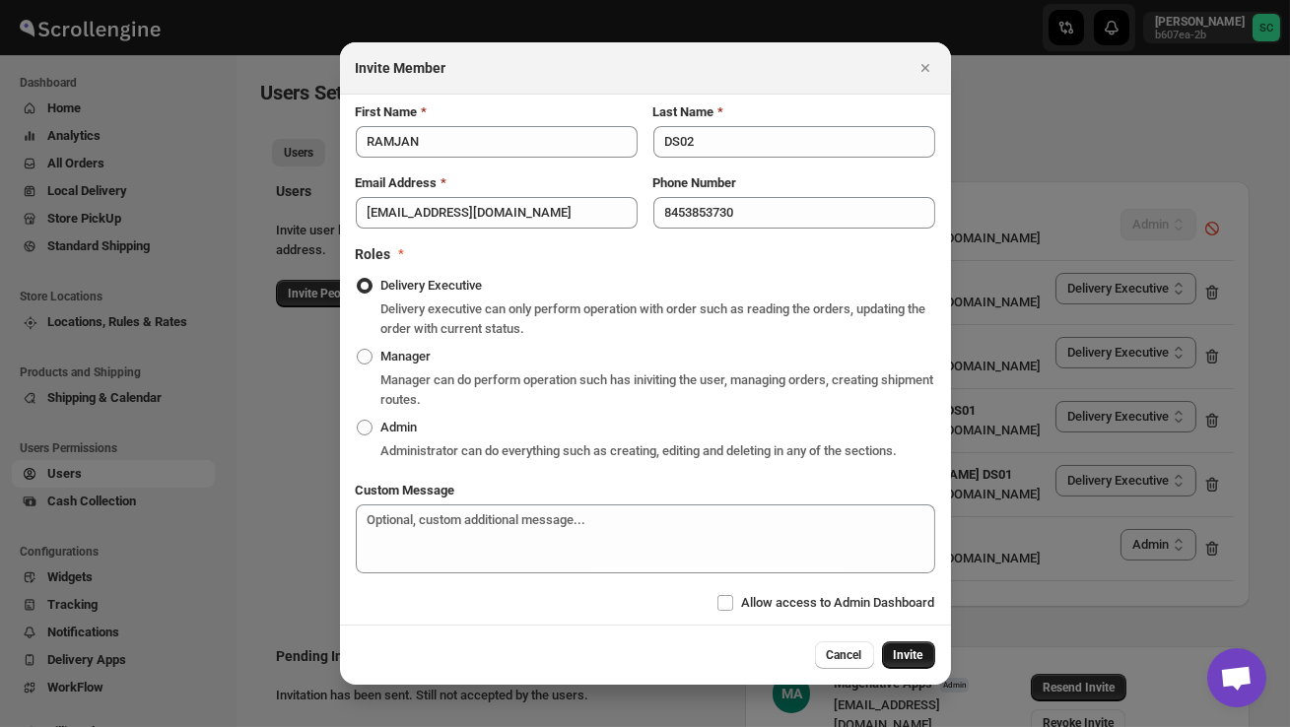
click at [916, 663] on span "Invite" at bounding box center [909, 655] width 30 height 16
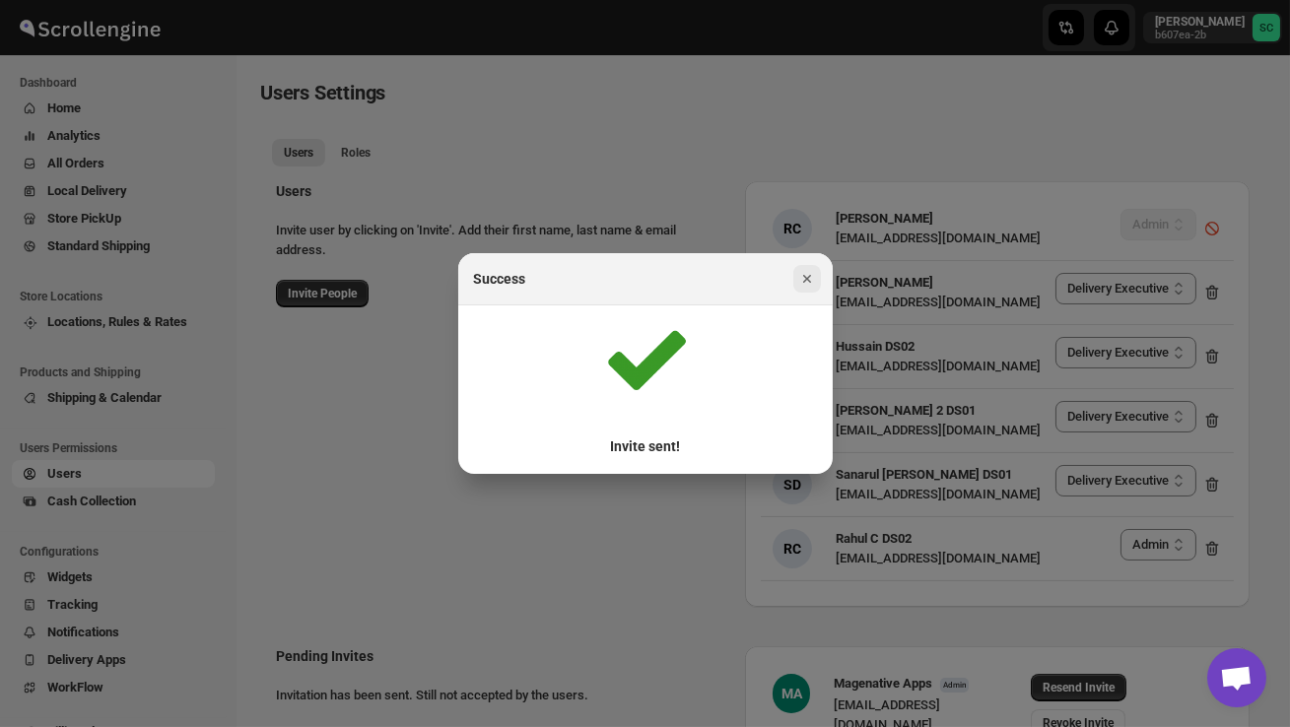
click at [805, 270] on icon "Close" at bounding box center [807, 279] width 20 height 20
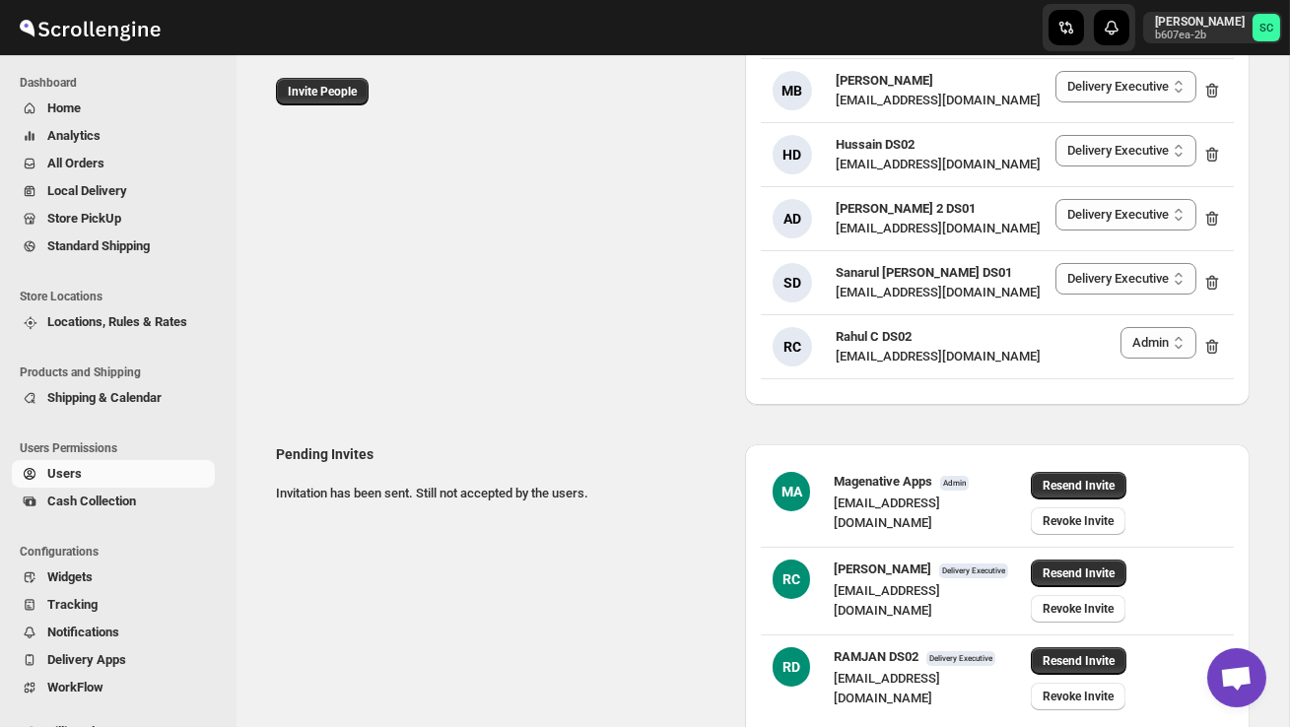
scroll to position [319, 0]
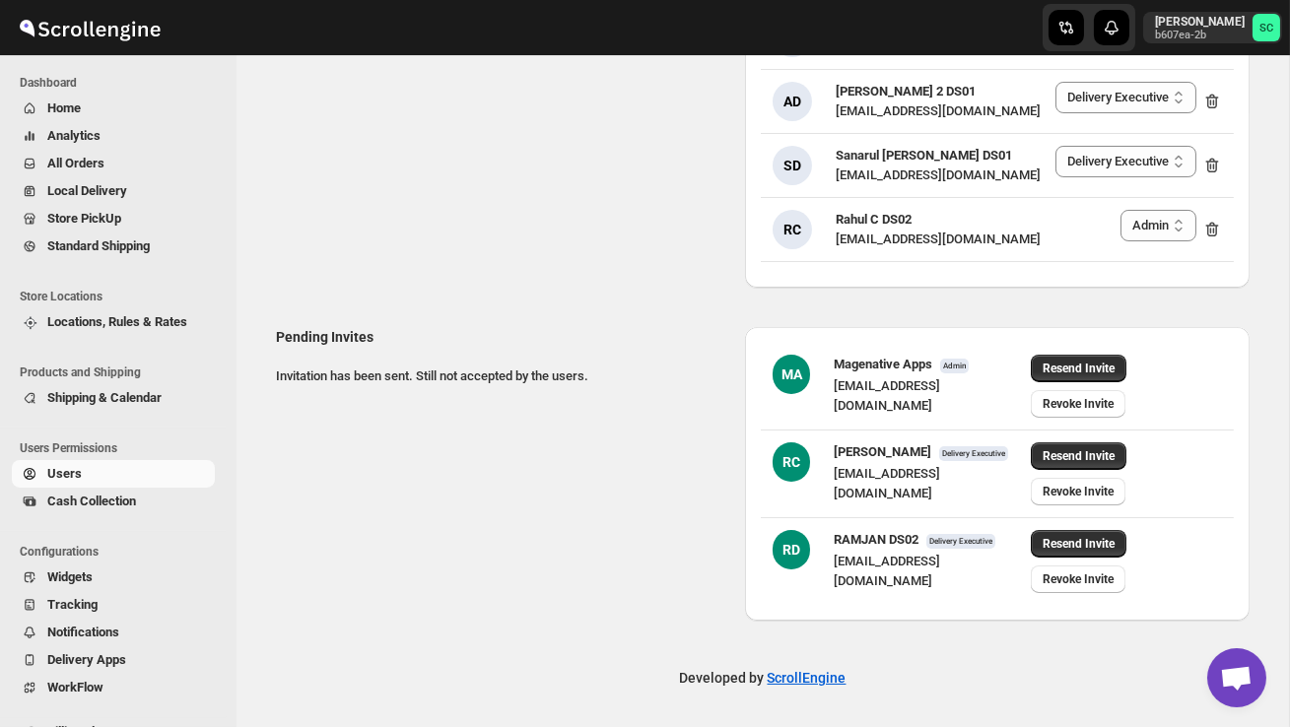
click at [112, 471] on span "Users" at bounding box center [129, 474] width 164 height 20
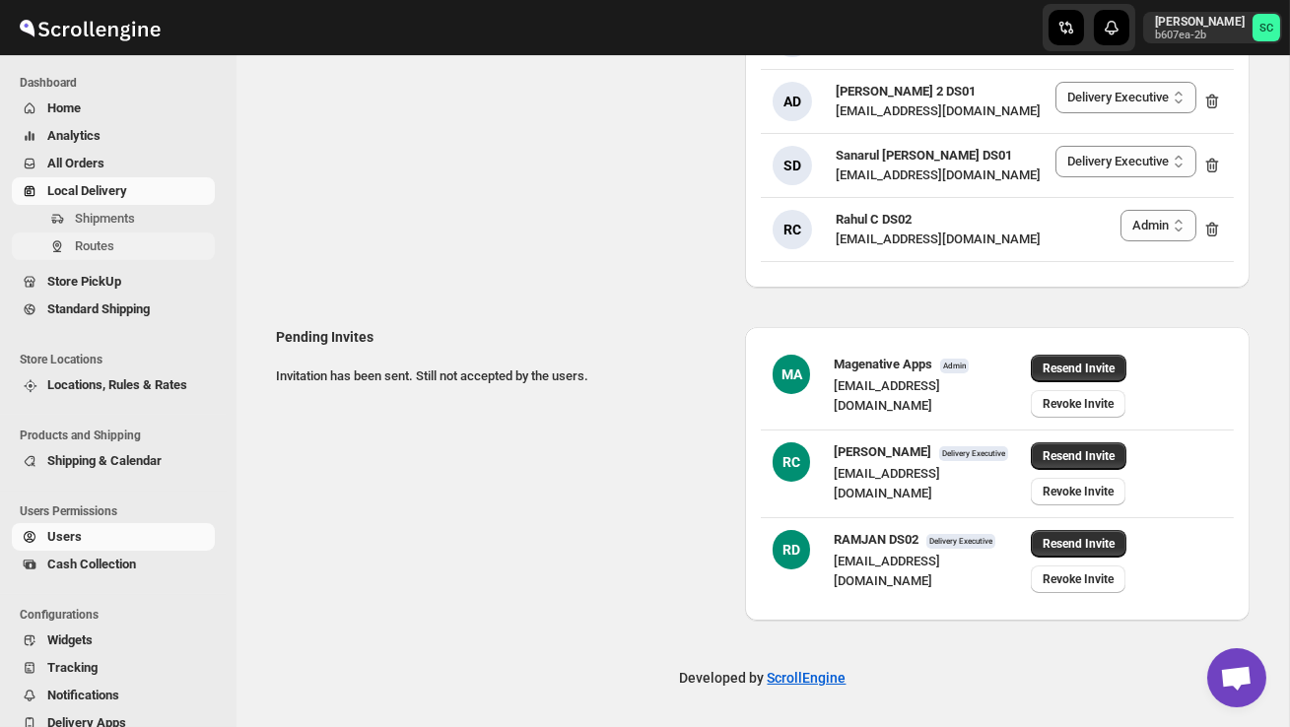
click at [136, 236] on span "Routes" at bounding box center [143, 246] width 136 height 20
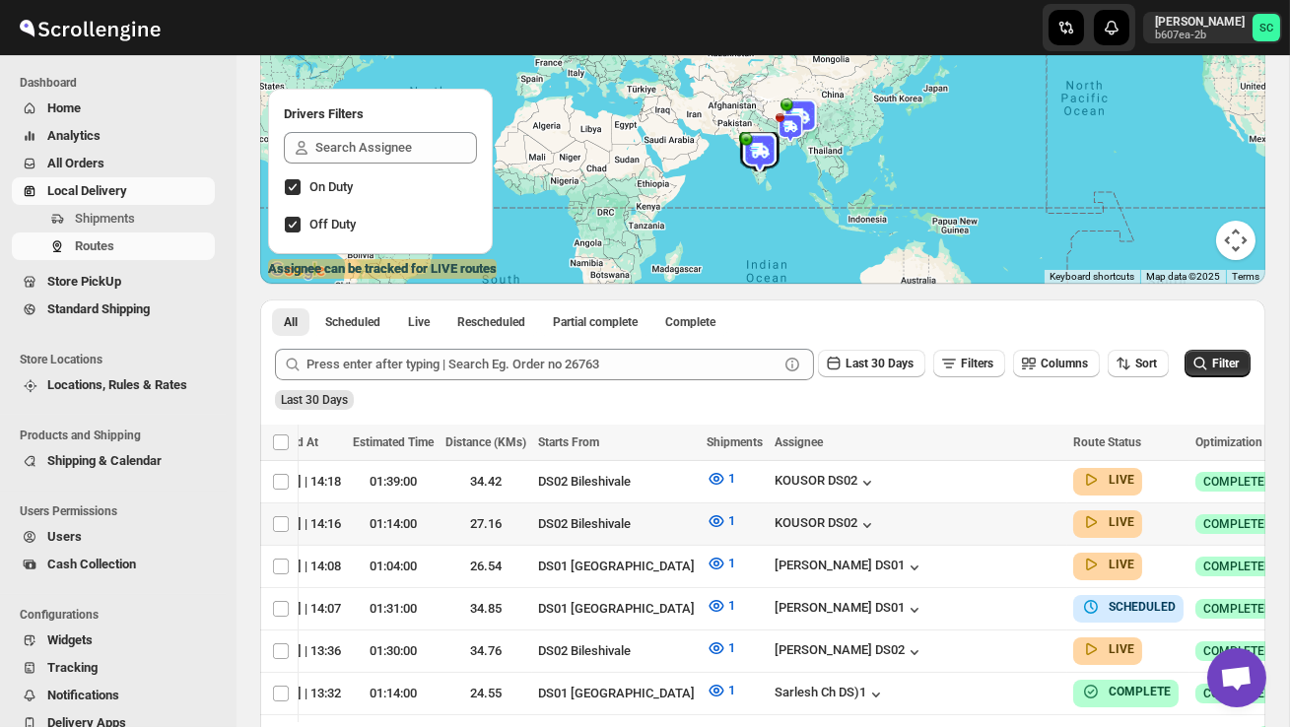
scroll to position [0, 260]
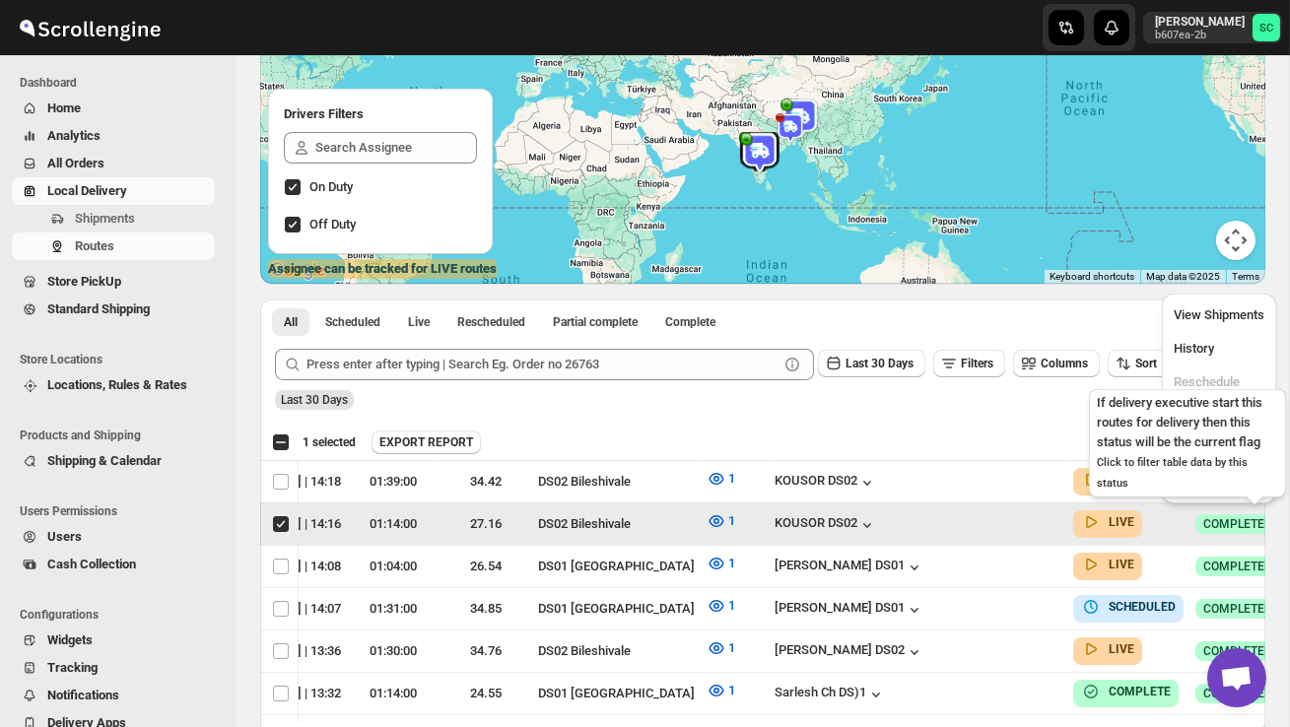
scroll to position [0, 1]
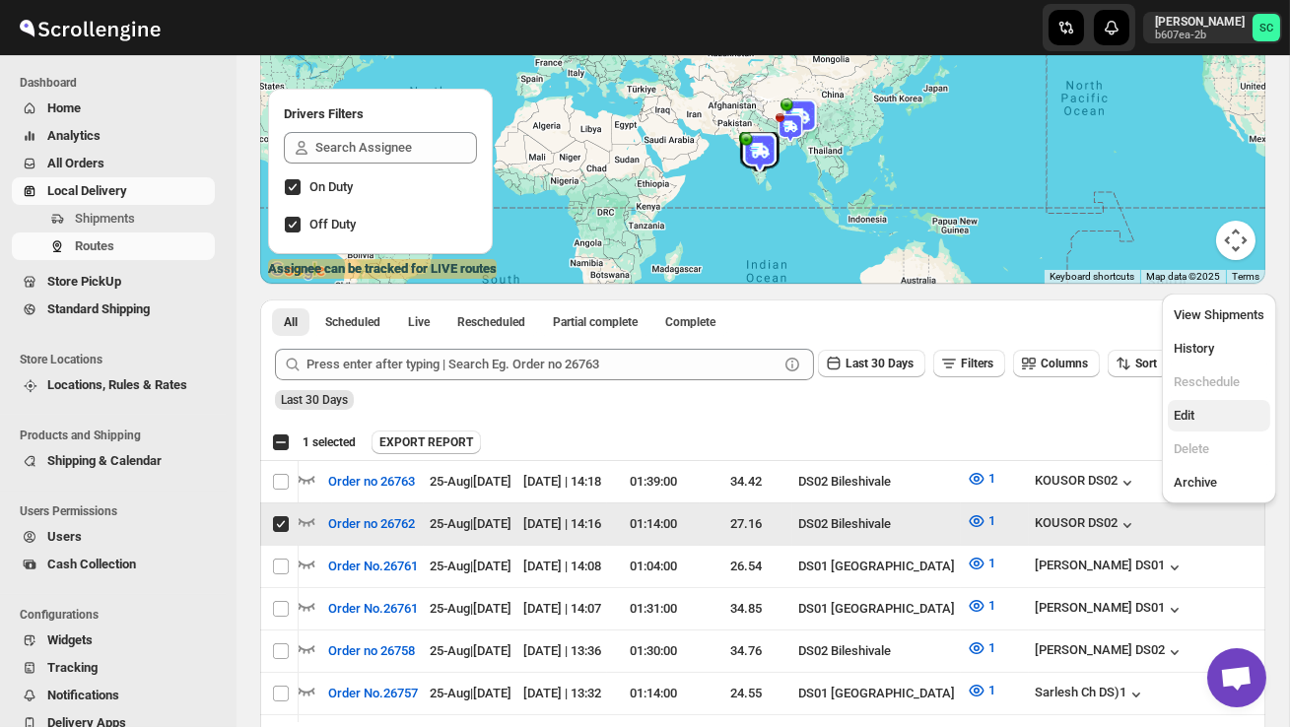
click at [1200, 418] on span "Edit" at bounding box center [1218, 416] width 91 height 20
checkbox input "false"
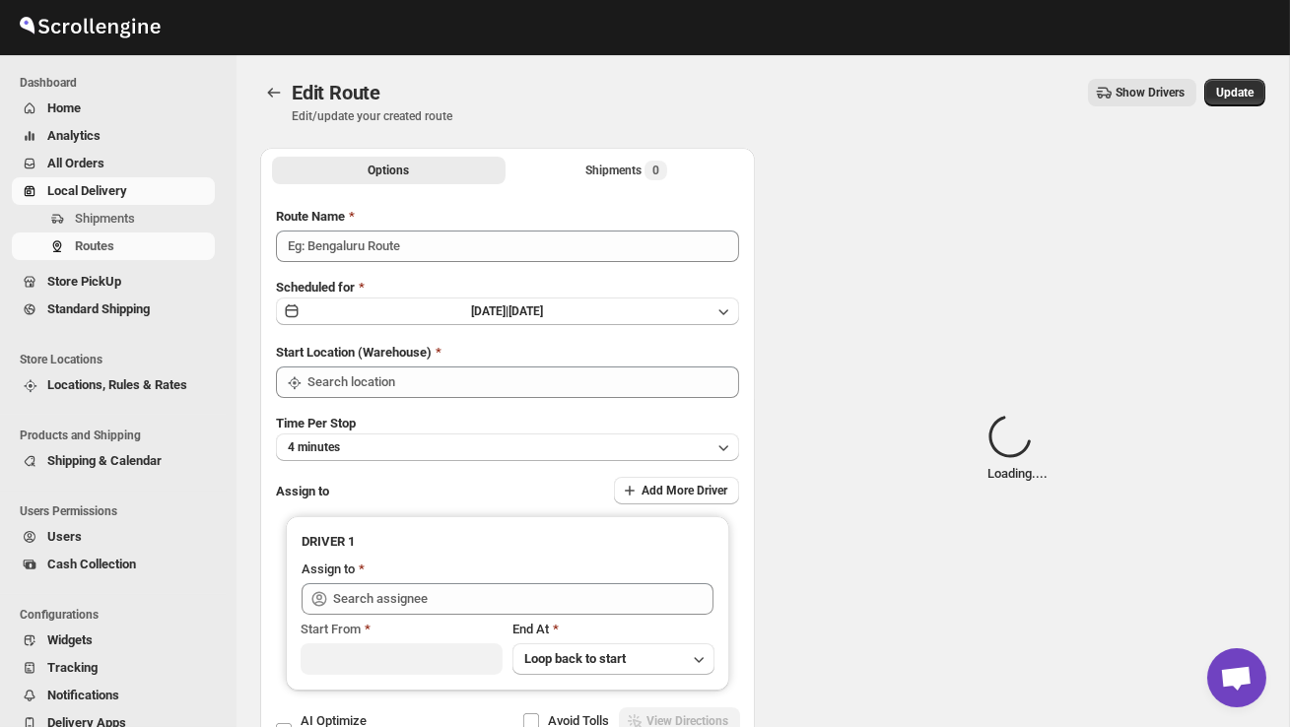
type input "Order no 26762"
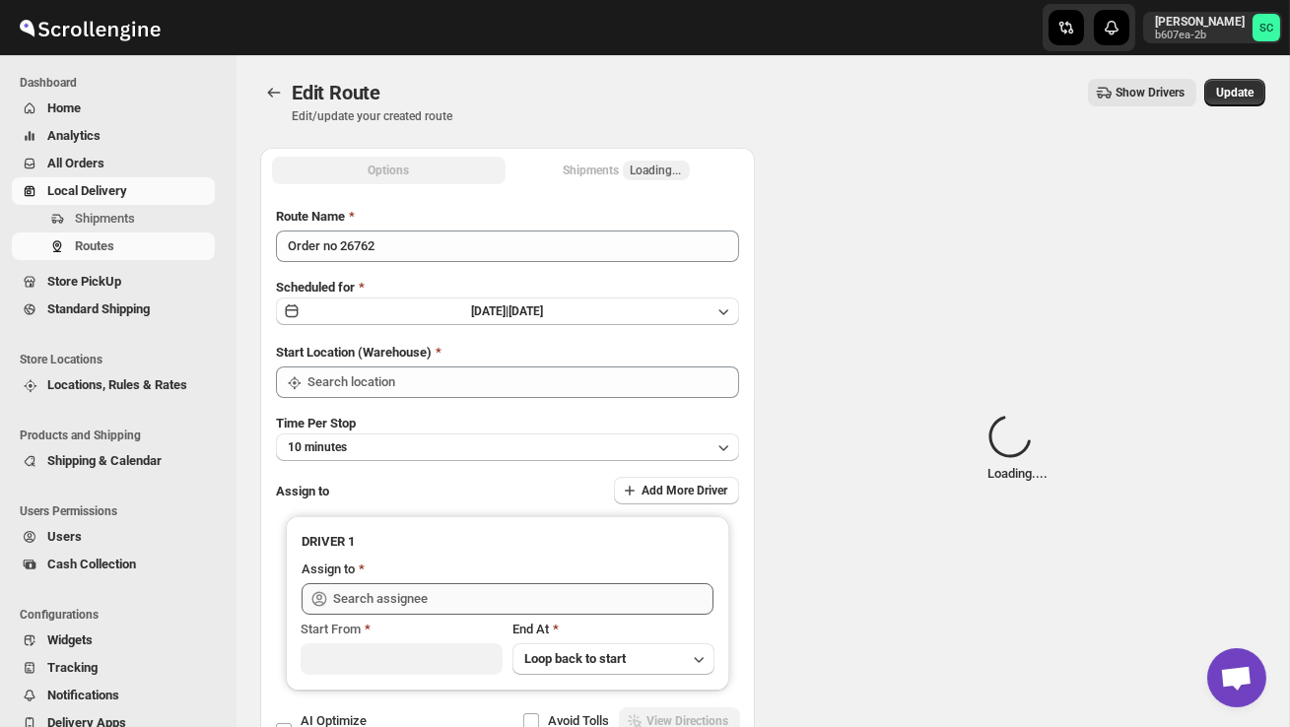
type input "DS02 Bileshivale"
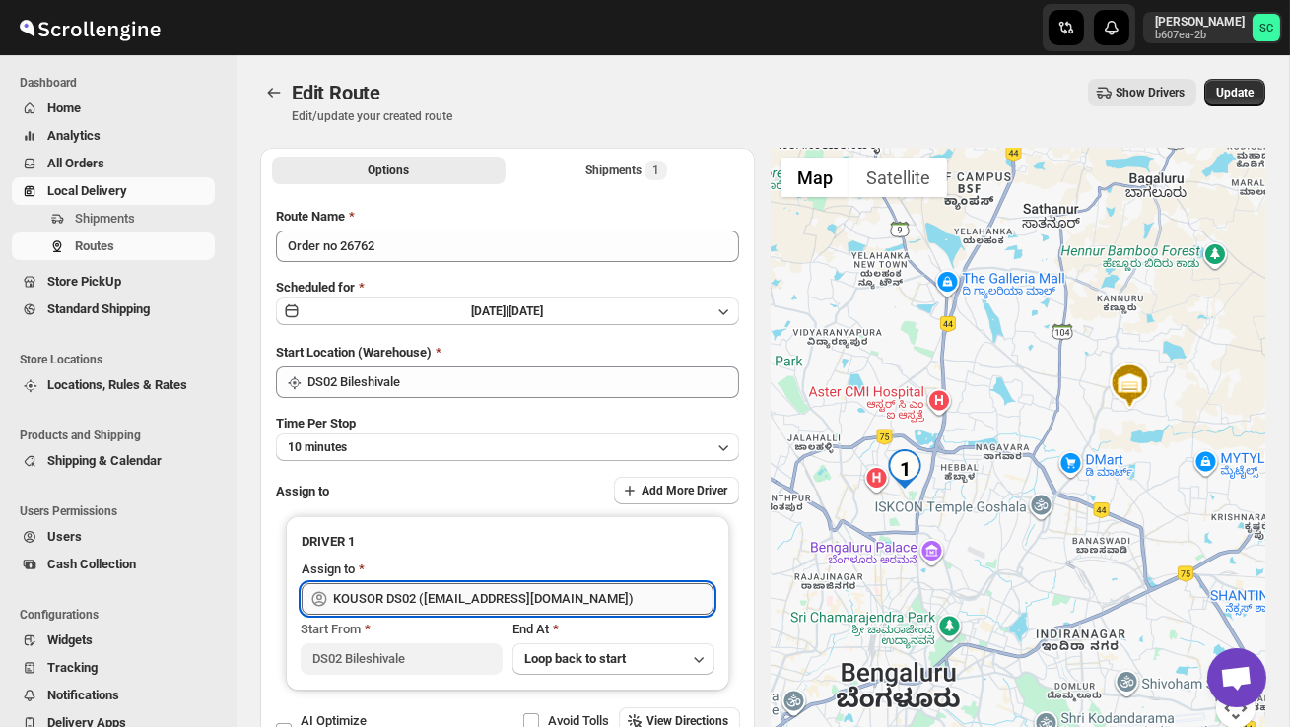
click at [622, 602] on input "KOUSOR DS02 ([EMAIL_ADDRESS][DOMAIN_NAME])" at bounding box center [523, 599] width 380 height 32
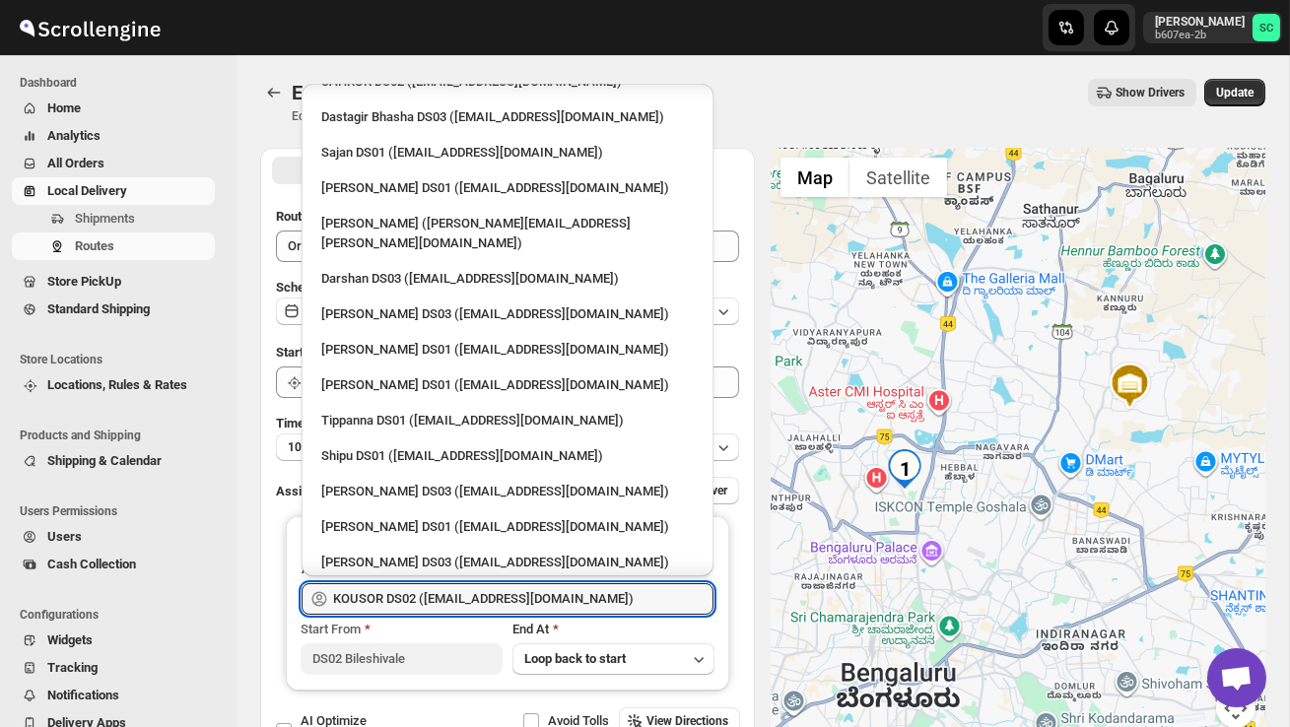
scroll to position [1646, 0]
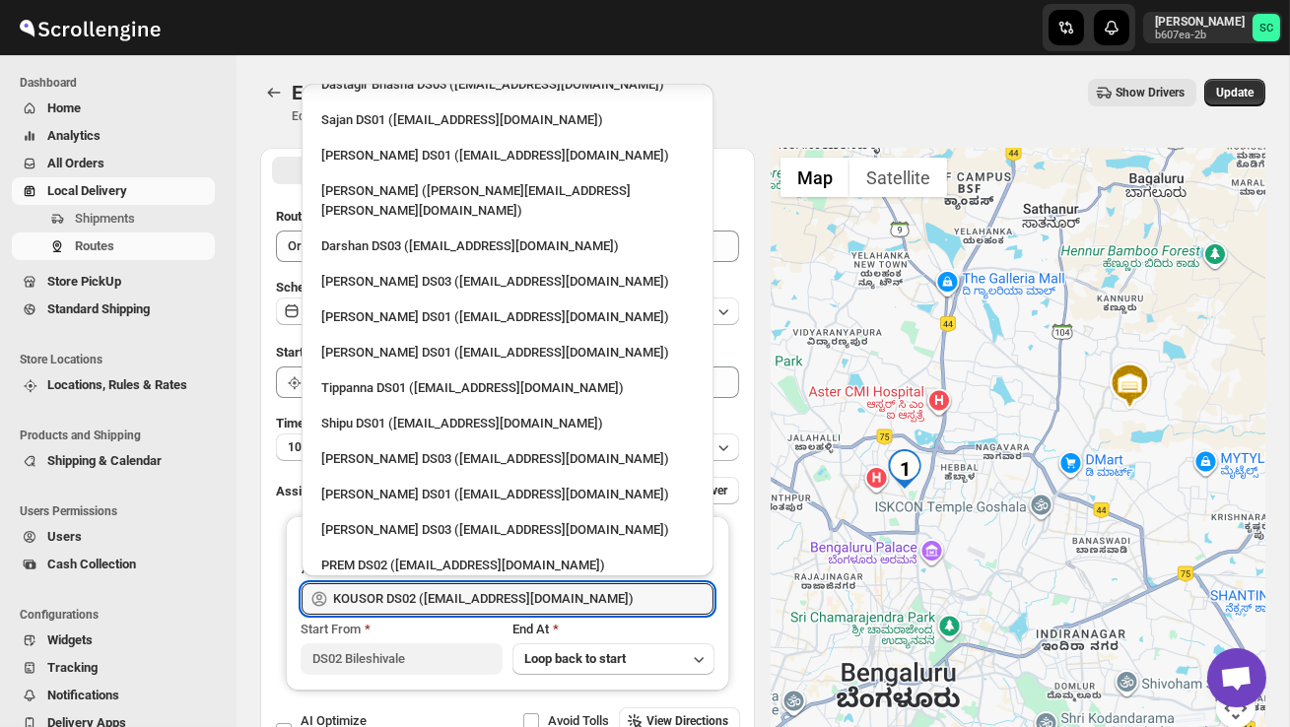
click at [485, 682] on div "RAMJAN DS02 ([EMAIL_ADDRESS][DOMAIN_NAME])" at bounding box center [507, 692] width 372 height 20
type input "RAMJAN DS02 ([EMAIL_ADDRESS][DOMAIN_NAME])"
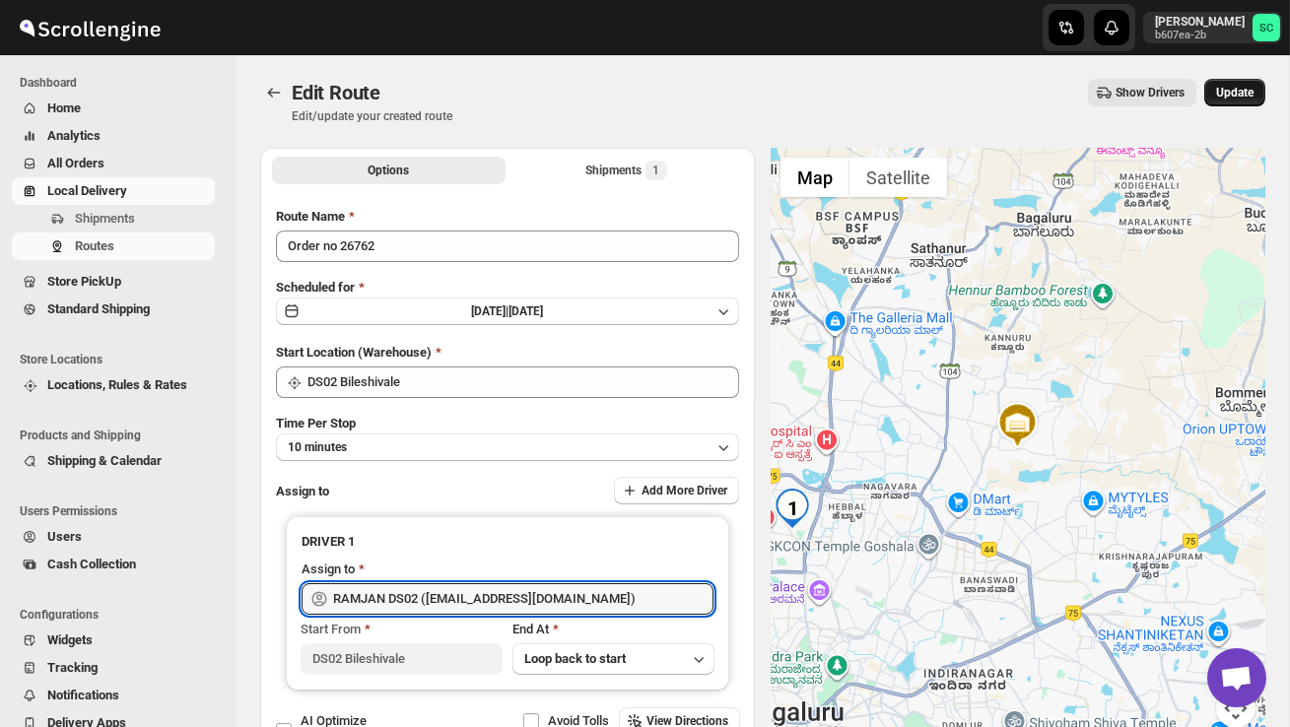
click at [1231, 97] on span "Update" at bounding box center [1234, 93] width 37 height 16
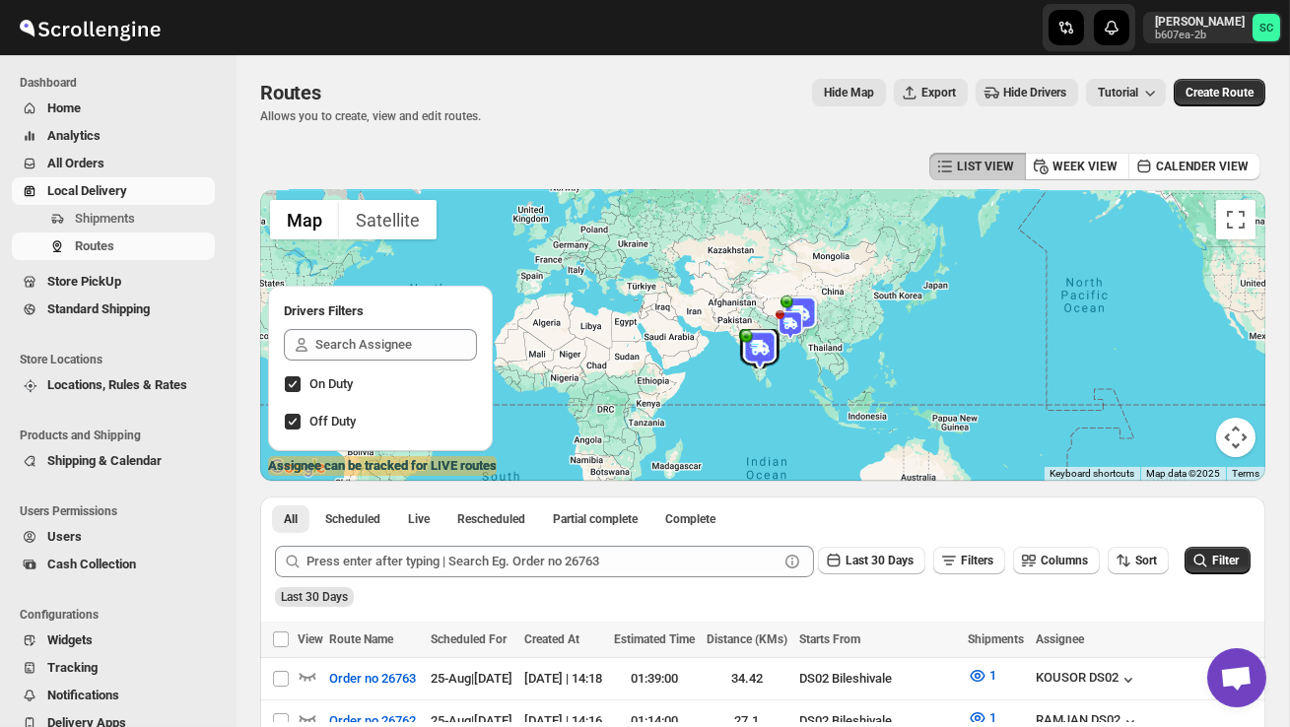
click at [89, 540] on span "Users" at bounding box center [129, 537] width 164 height 20
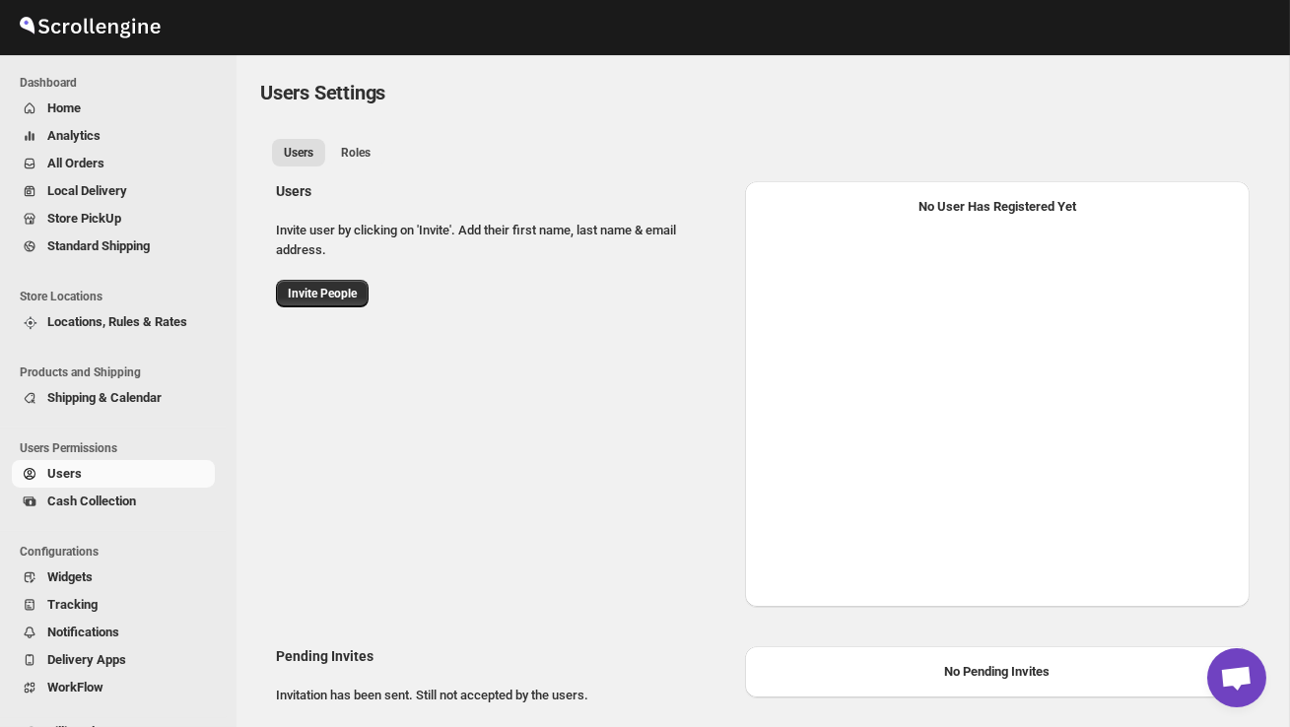
select select "637b767fbaab0276b10c91d5"
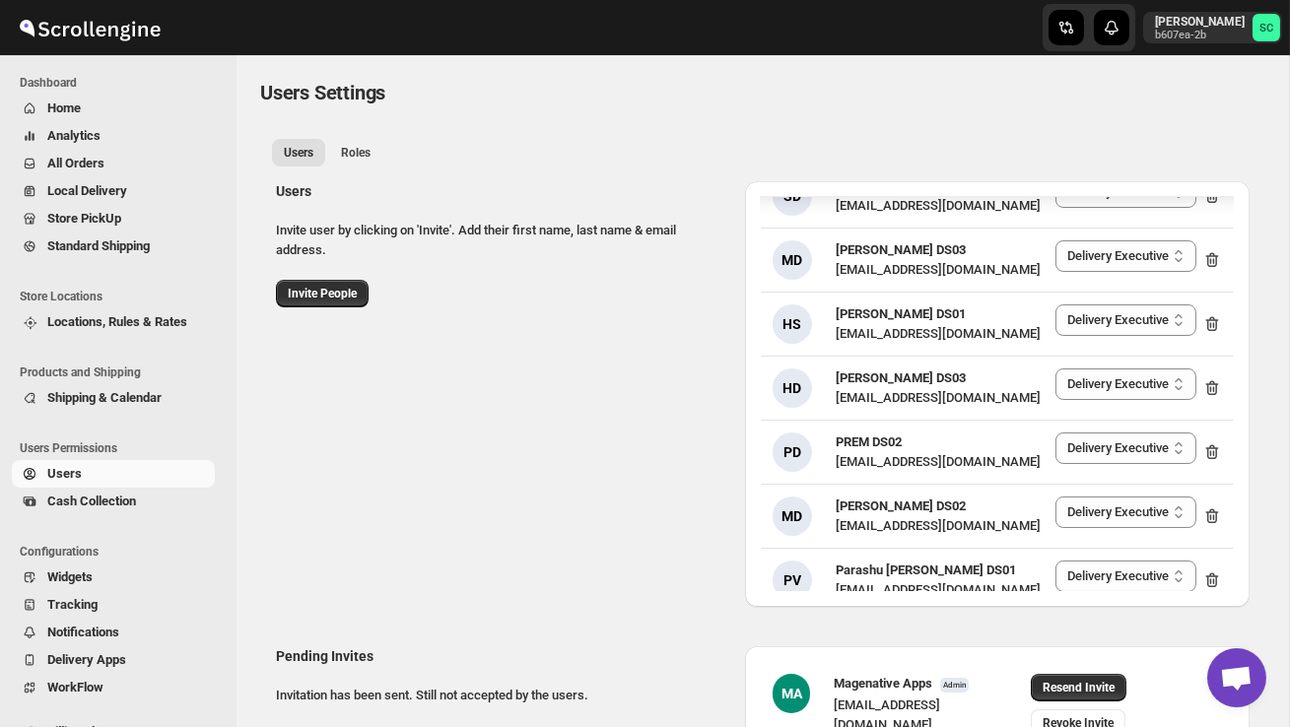
scroll to position [232, 0]
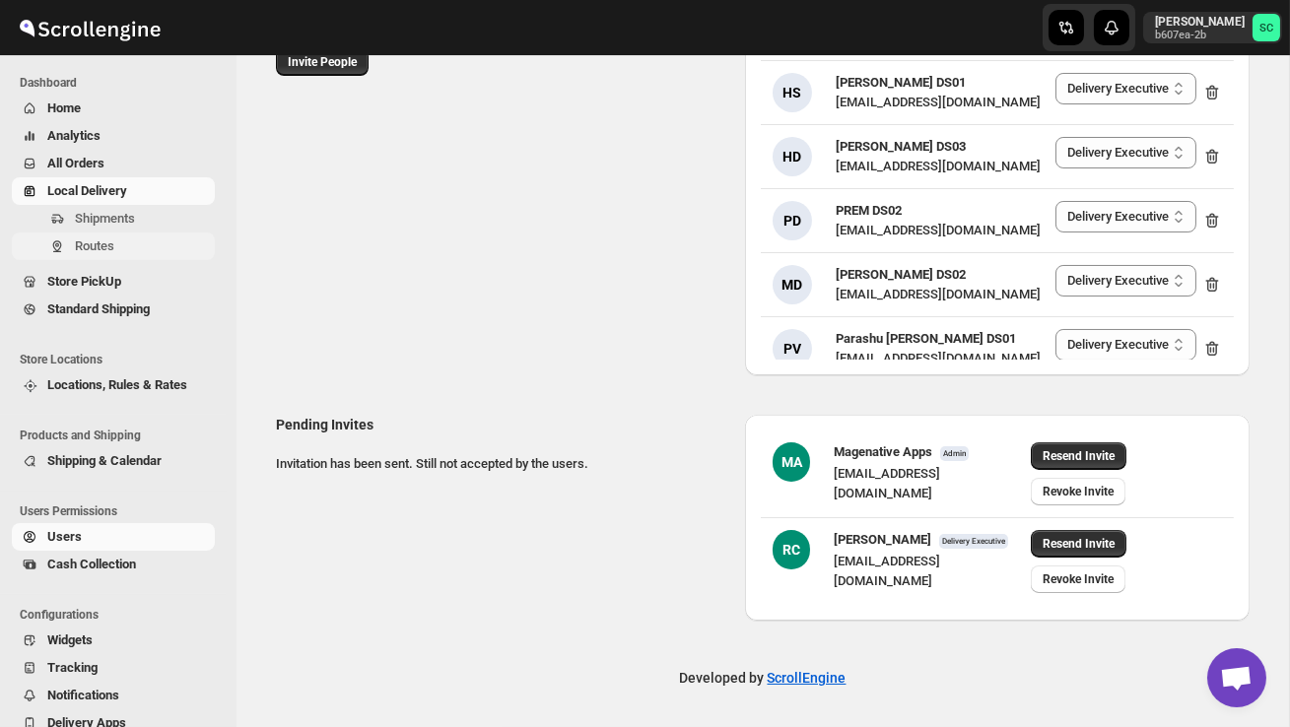
click at [89, 233] on button "Routes" at bounding box center [113, 247] width 203 height 28
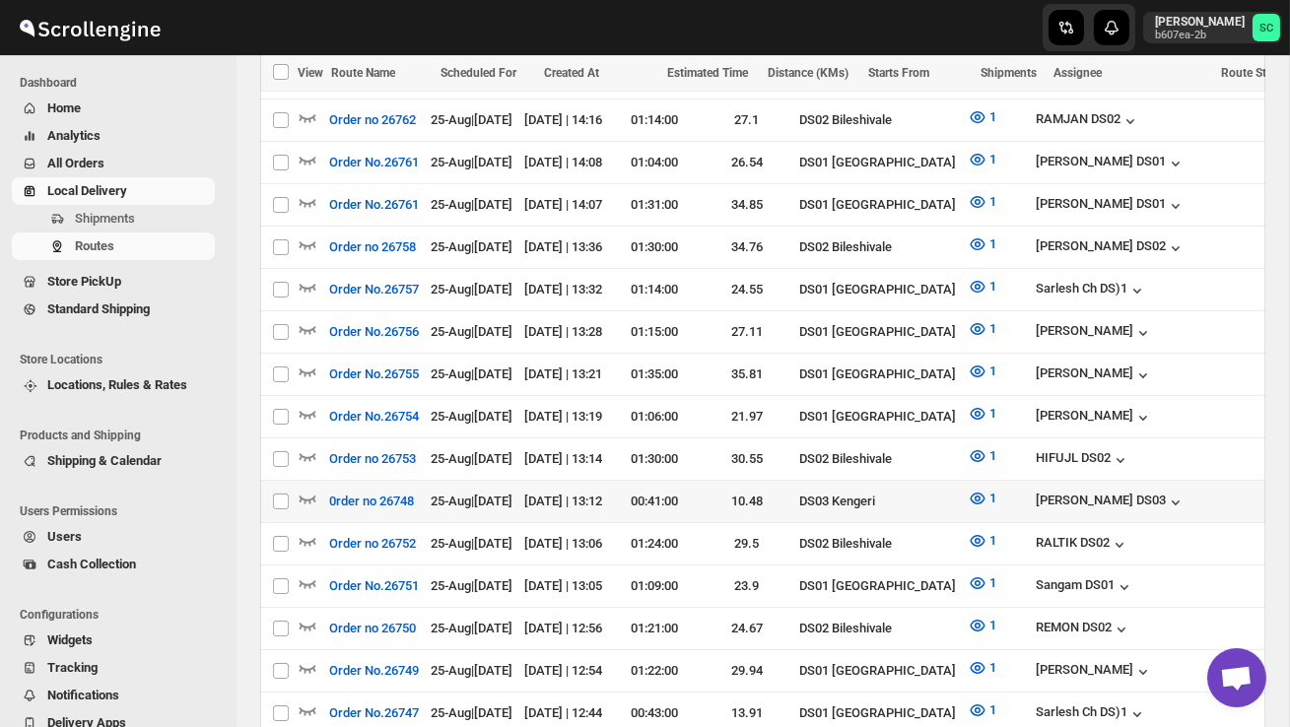
scroll to position [610, 0]
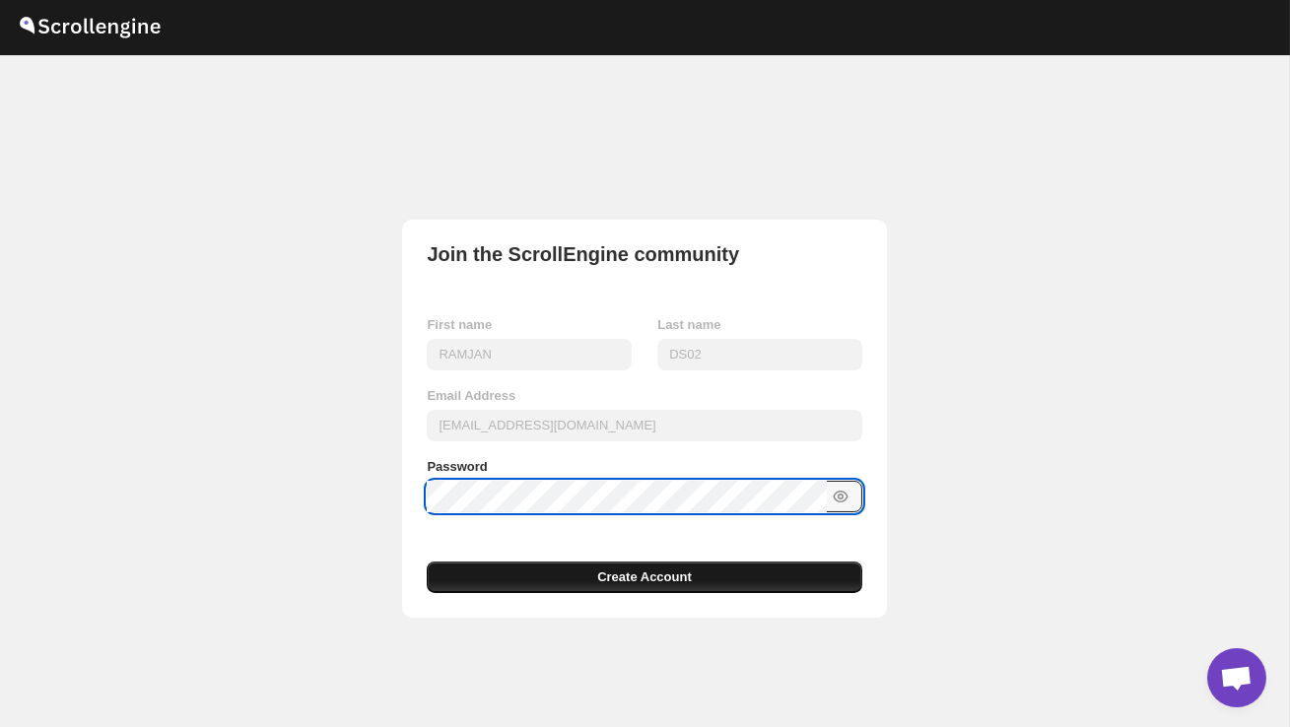
click at [617, 586] on span "Create Account" at bounding box center [644, 577] width 95 height 20
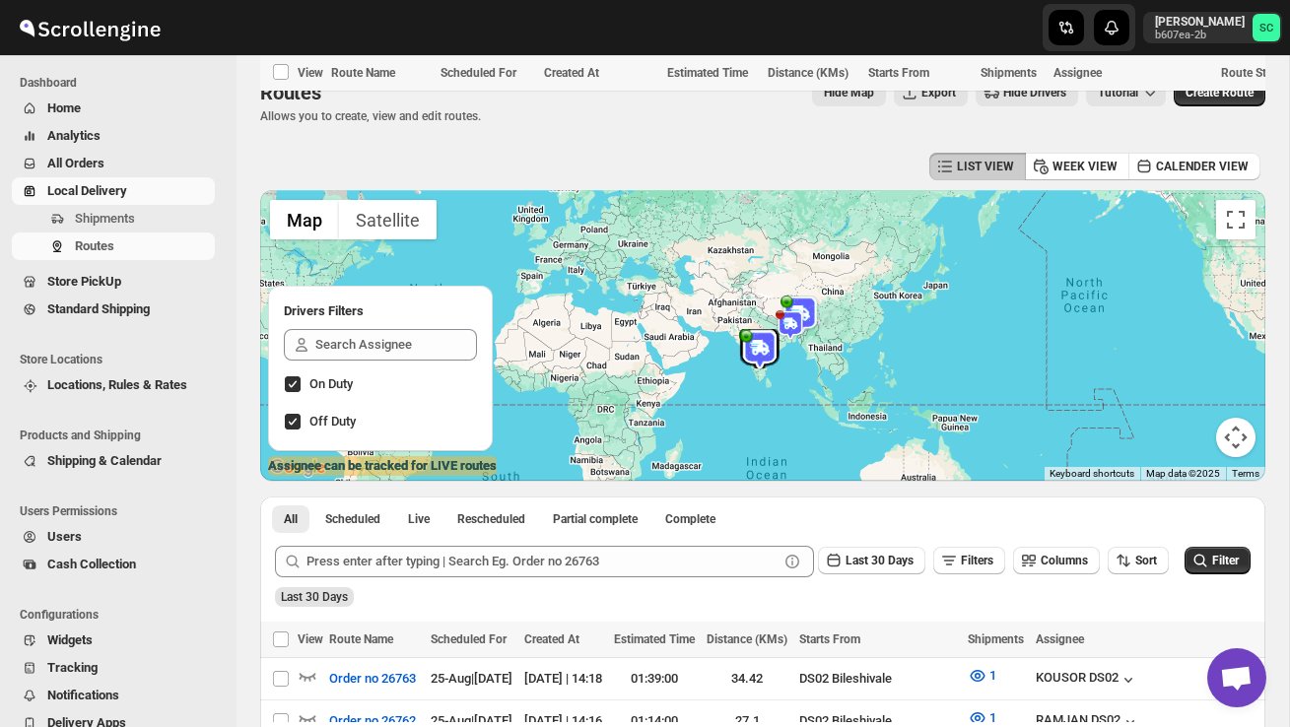
scroll to position [865, 0]
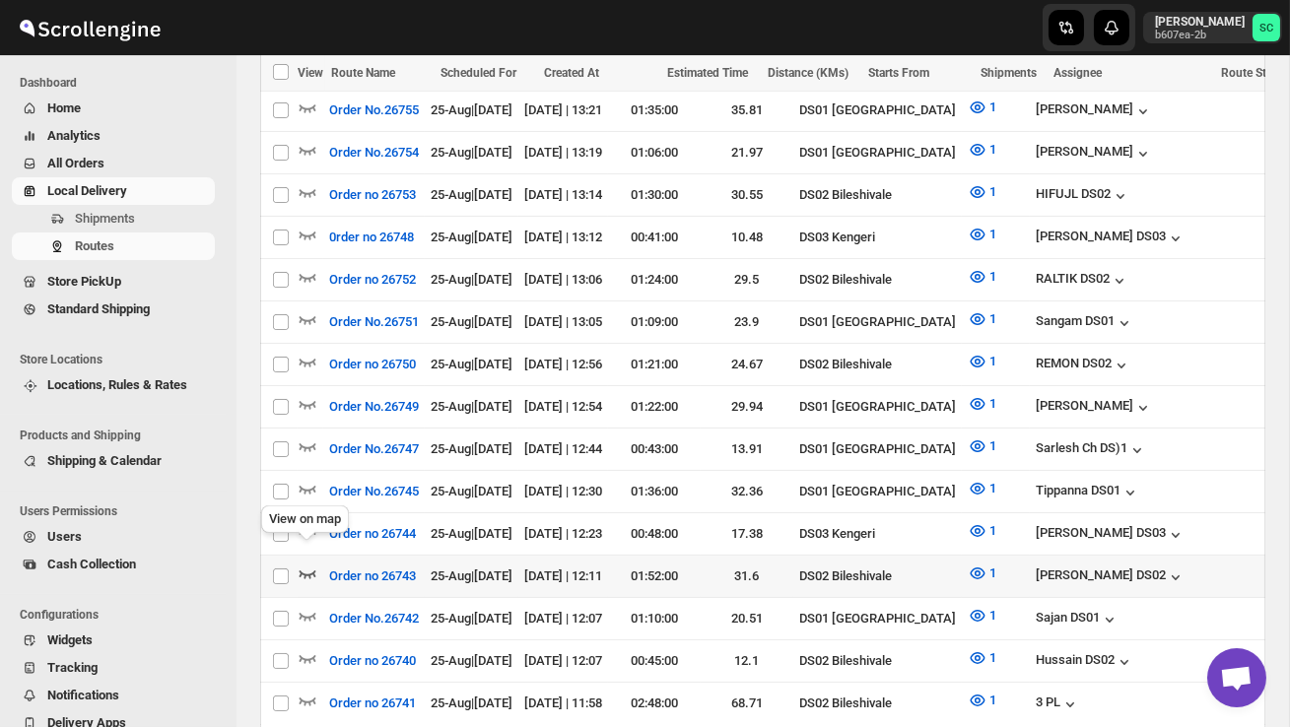
click at [302, 564] on icon "button" at bounding box center [308, 574] width 20 height 20
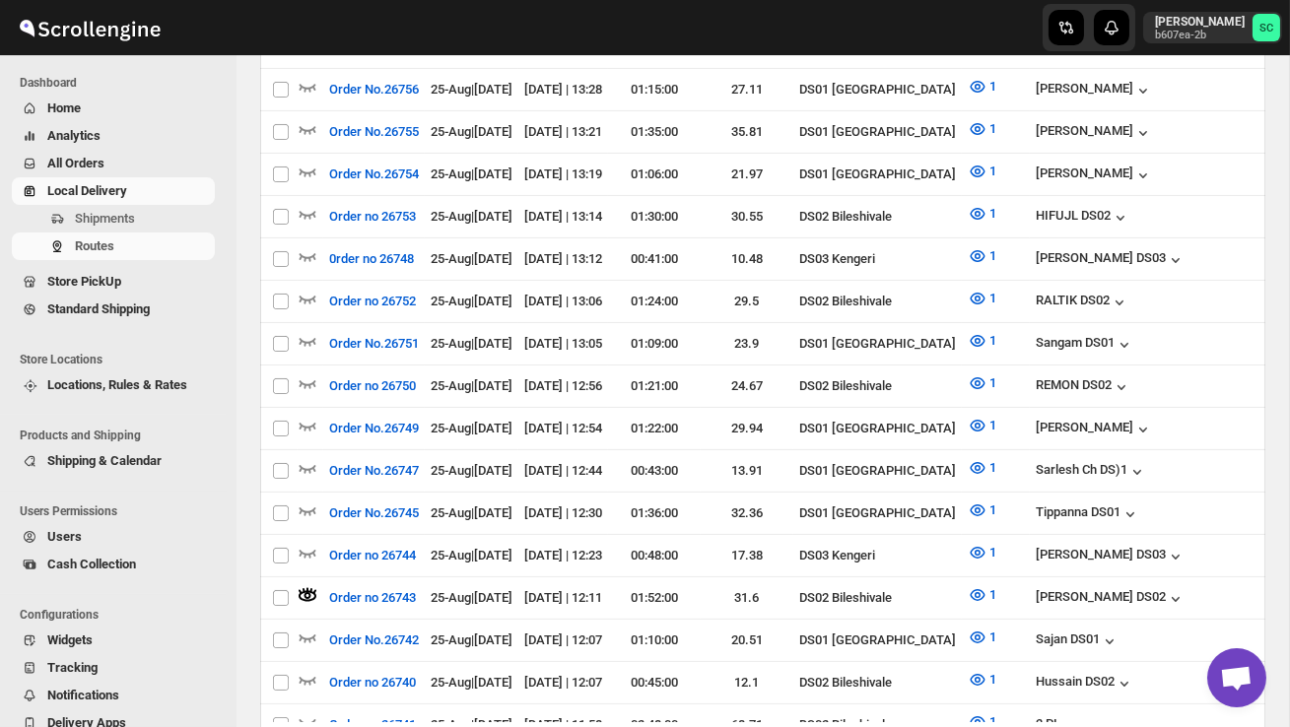
scroll to position [0, 0]
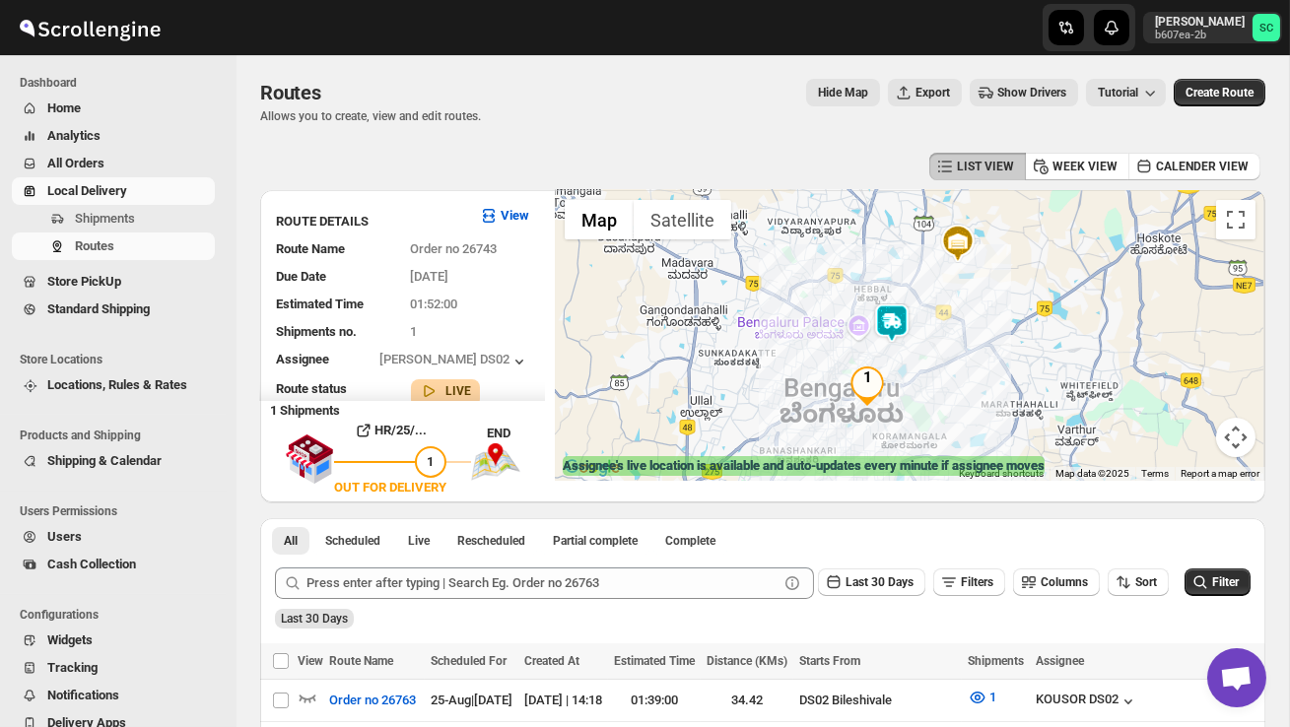
click at [898, 311] on img at bounding box center [891, 322] width 39 height 39
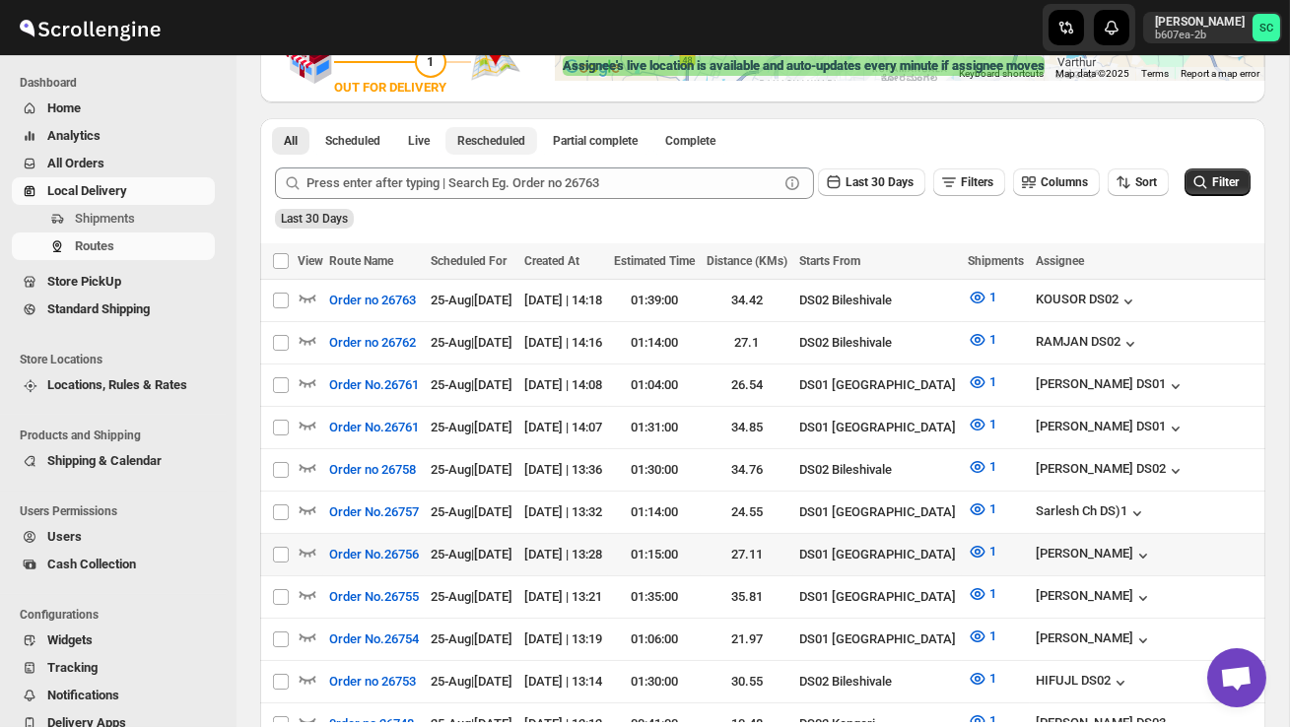
scroll to position [401, 0]
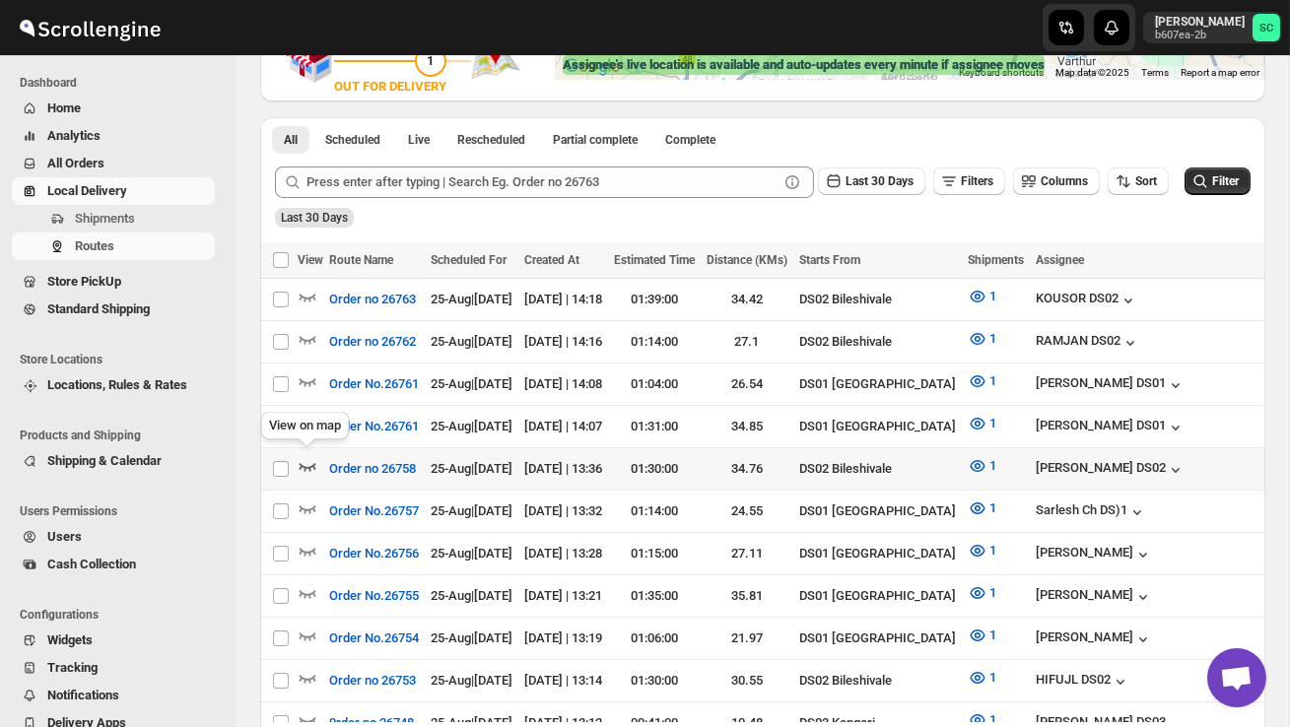
click at [309, 459] on icon "button" at bounding box center [308, 466] width 20 height 20
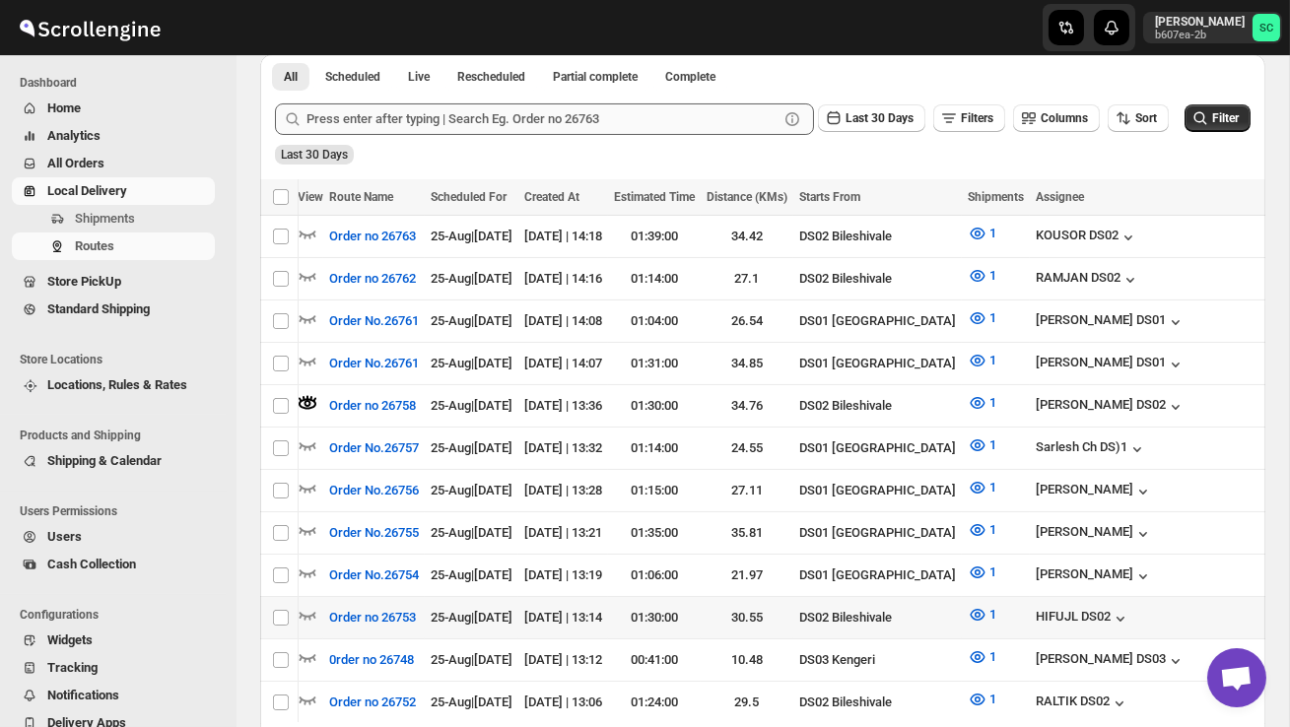
scroll to position [0, 0]
click at [139, 217] on span "Shipments" at bounding box center [143, 219] width 136 height 20
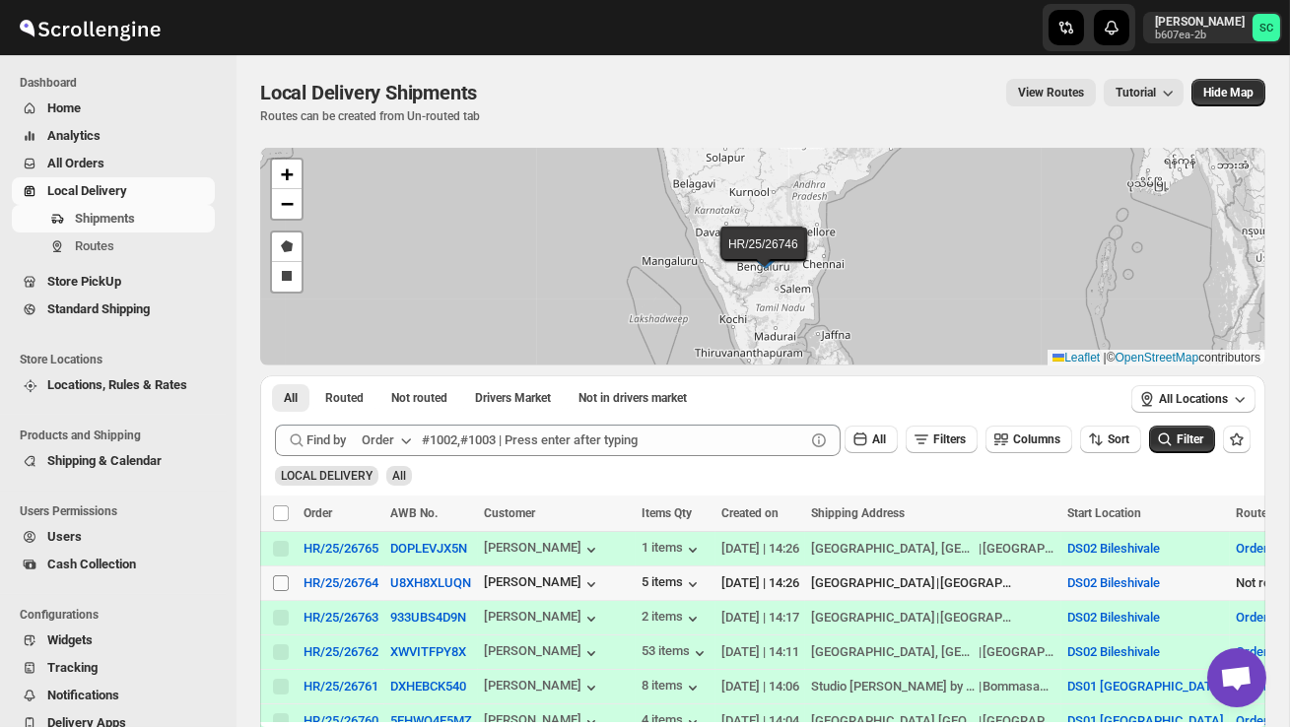
click at [280, 585] on input "Select shipment" at bounding box center [281, 583] width 16 height 16
checkbox input "true"
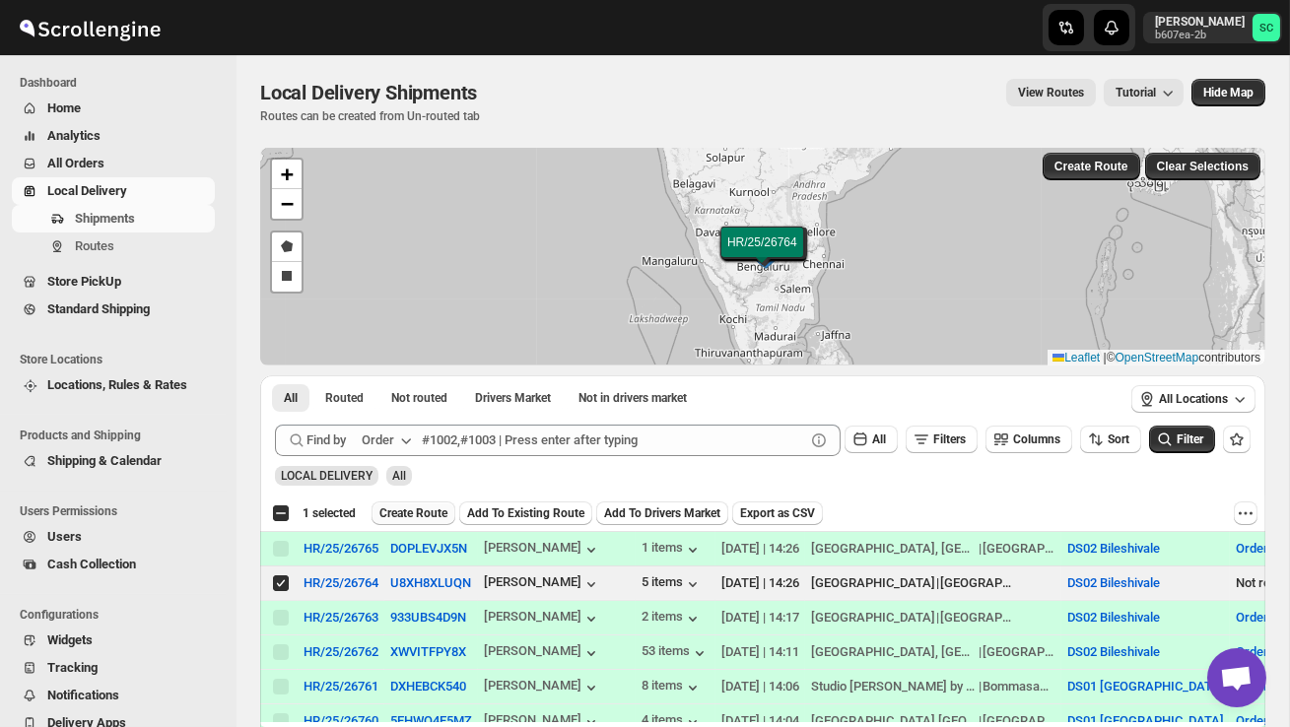
click at [433, 516] on span "Create Route" at bounding box center [413, 513] width 68 height 16
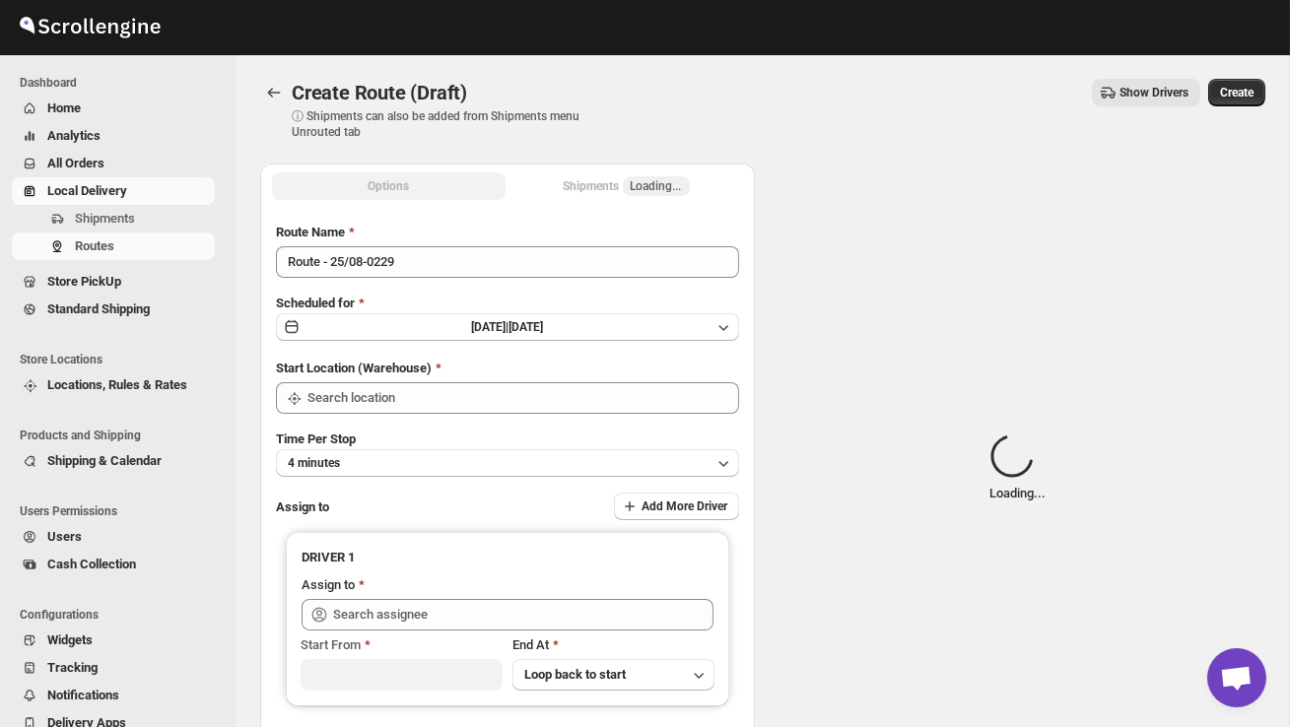
type input "DS02 Bileshivale"
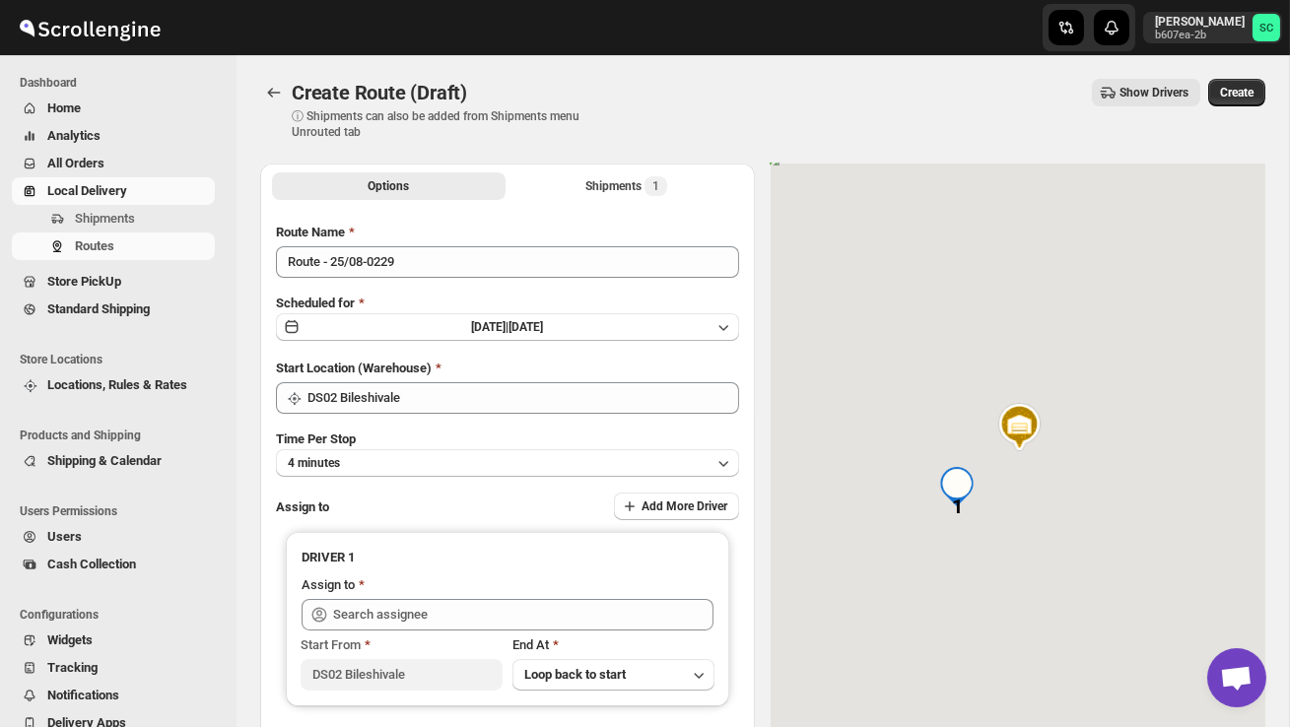
click at [429, 279] on div "Route Name Route - 25/08-0229 Scheduled for [DATE] | [DATE] Start Location (War…" at bounding box center [507, 493] width 463 height 540
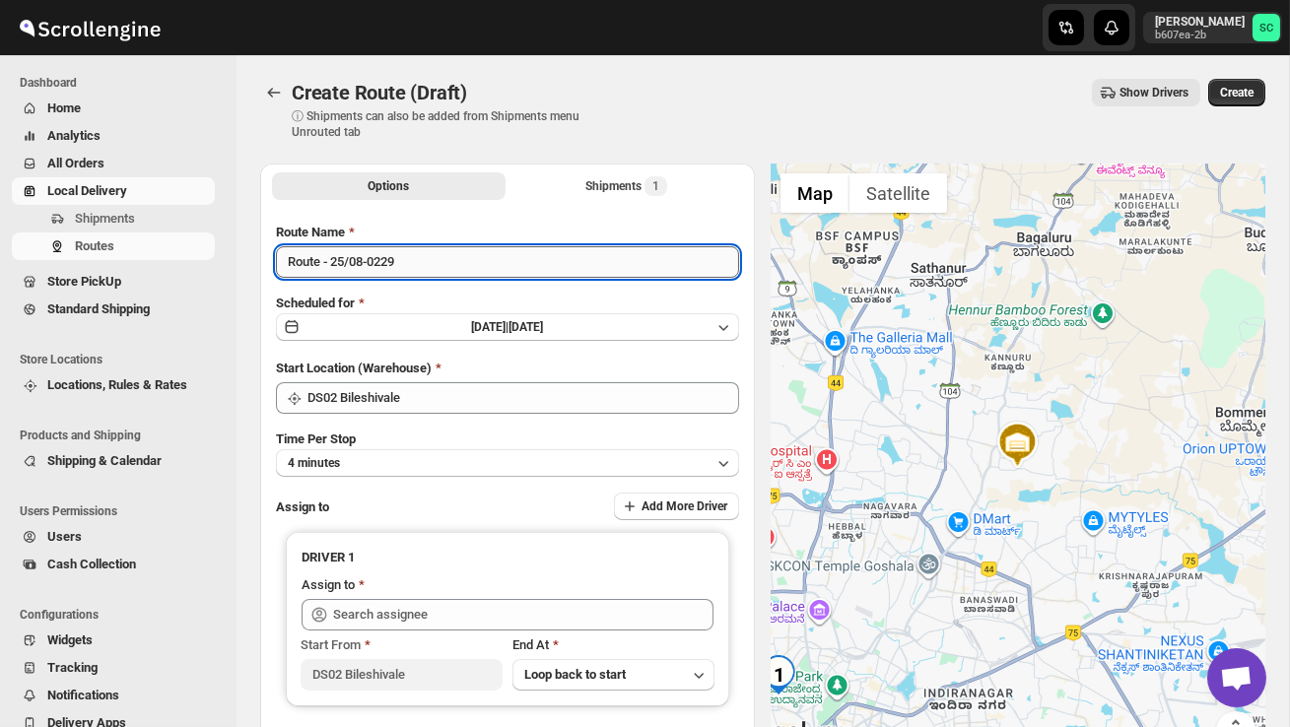
click at [428, 258] on input "Route - 25/08-0229" at bounding box center [507, 262] width 463 height 32
type input "R"
type input "Order no 26764"
click at [513, 454] on button "4 minutes" at bounding box center [507, 463] width 463 height 28
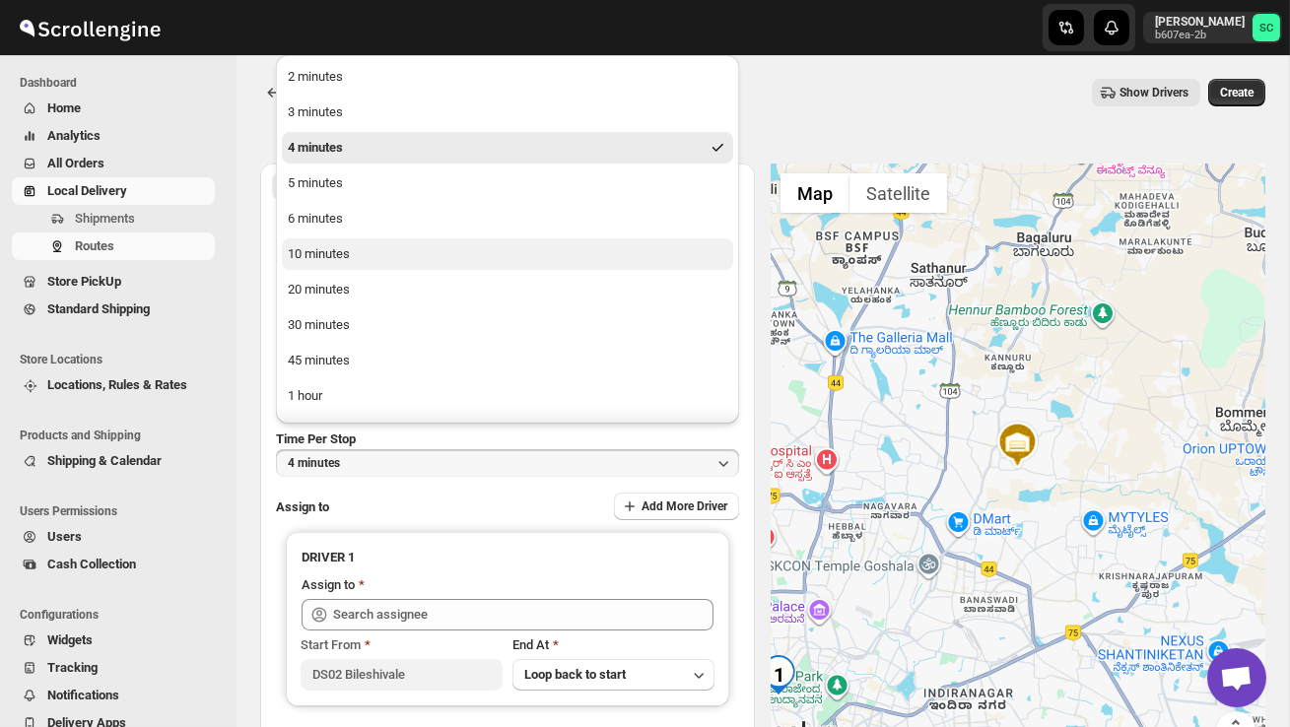
click at [387, 238] on button "10 minutes" at bounding box center [507, 254] width 451 height 32
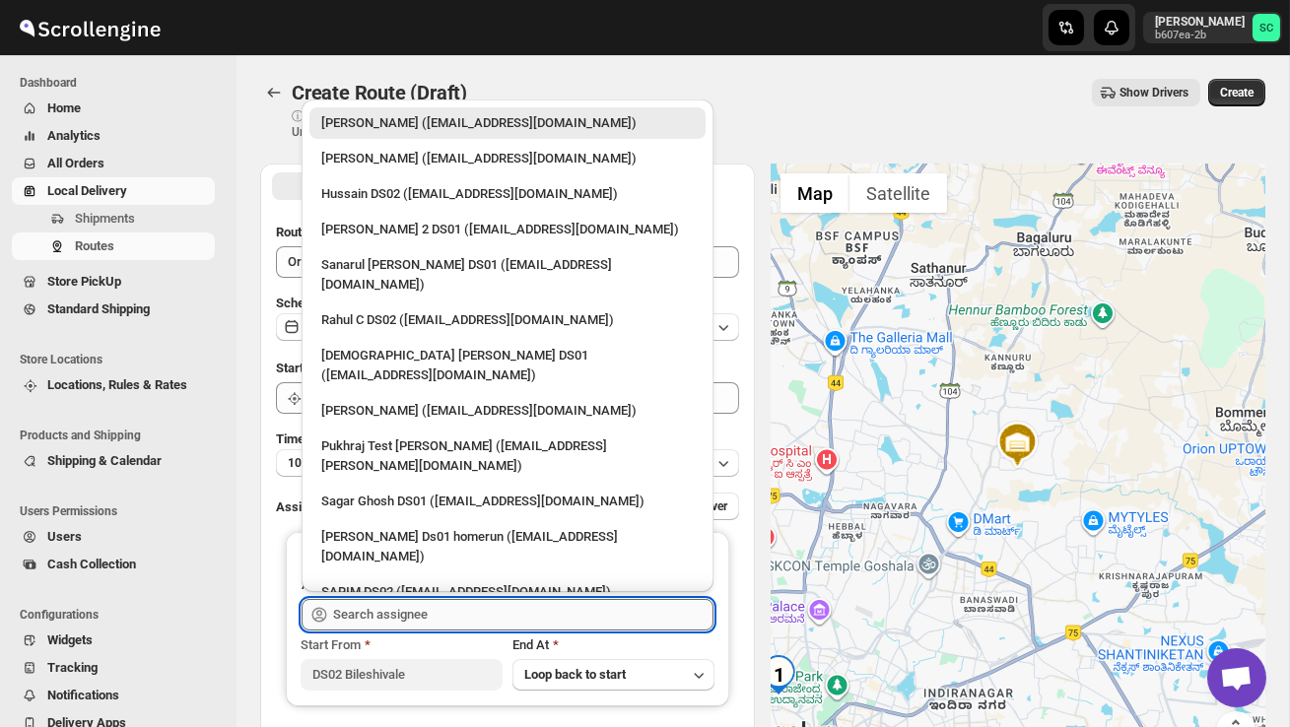
click at [425, 612] on input "text" at bounding box center [523, 615] width 380 height 32
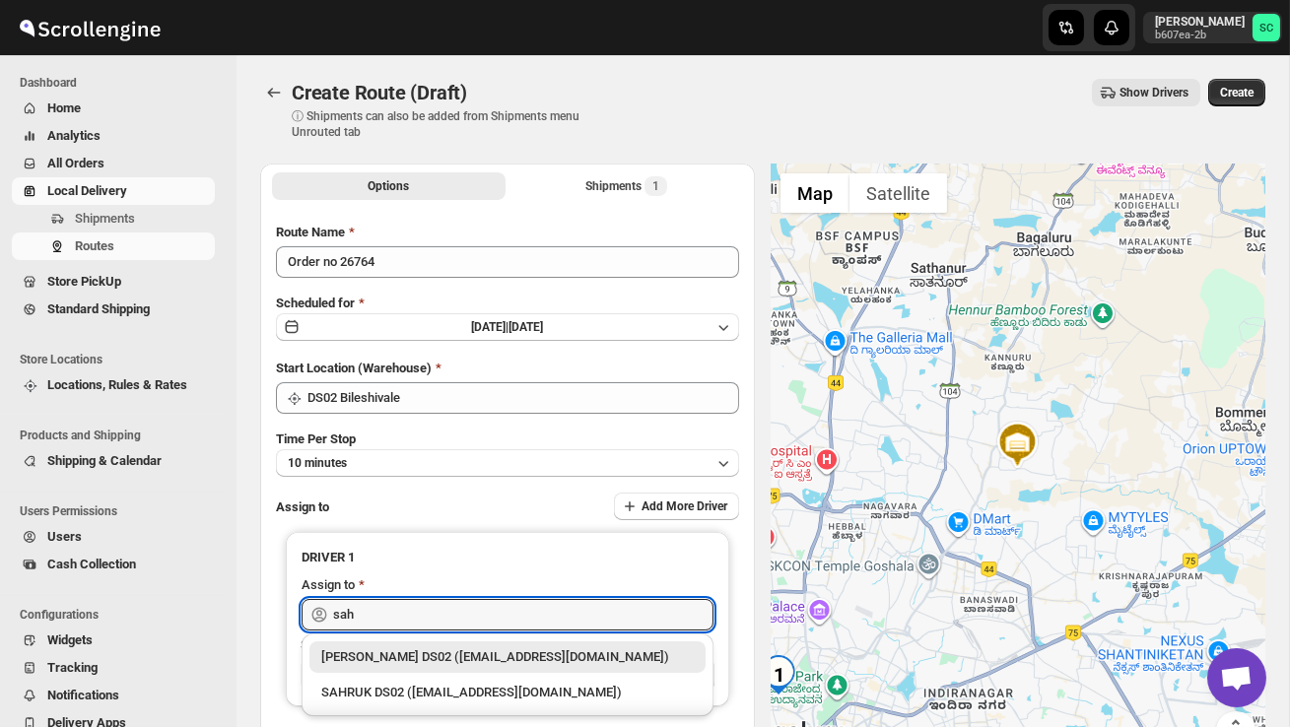
click at [455, 694] on div "SAHRUK DS02 ([EMAIL_ADDRESS][DOMAIN_NAME])" at bounding box center [507, 693] width 372 height 20
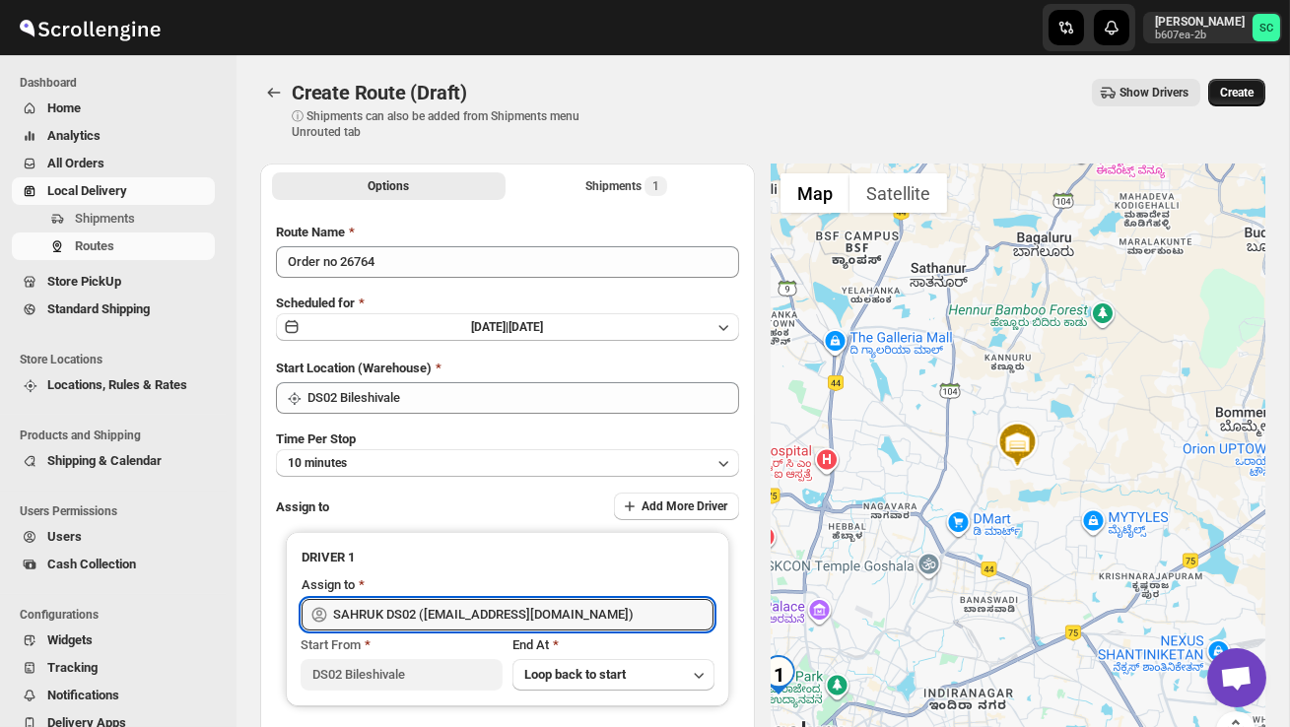
type input "SAHRUK DS02 ([EMAIL_ADDRESS][DOMAIN_NAME])"
click at [1230, 94] on span "Create" at bounding box center [1236, 93] width 33 height 16
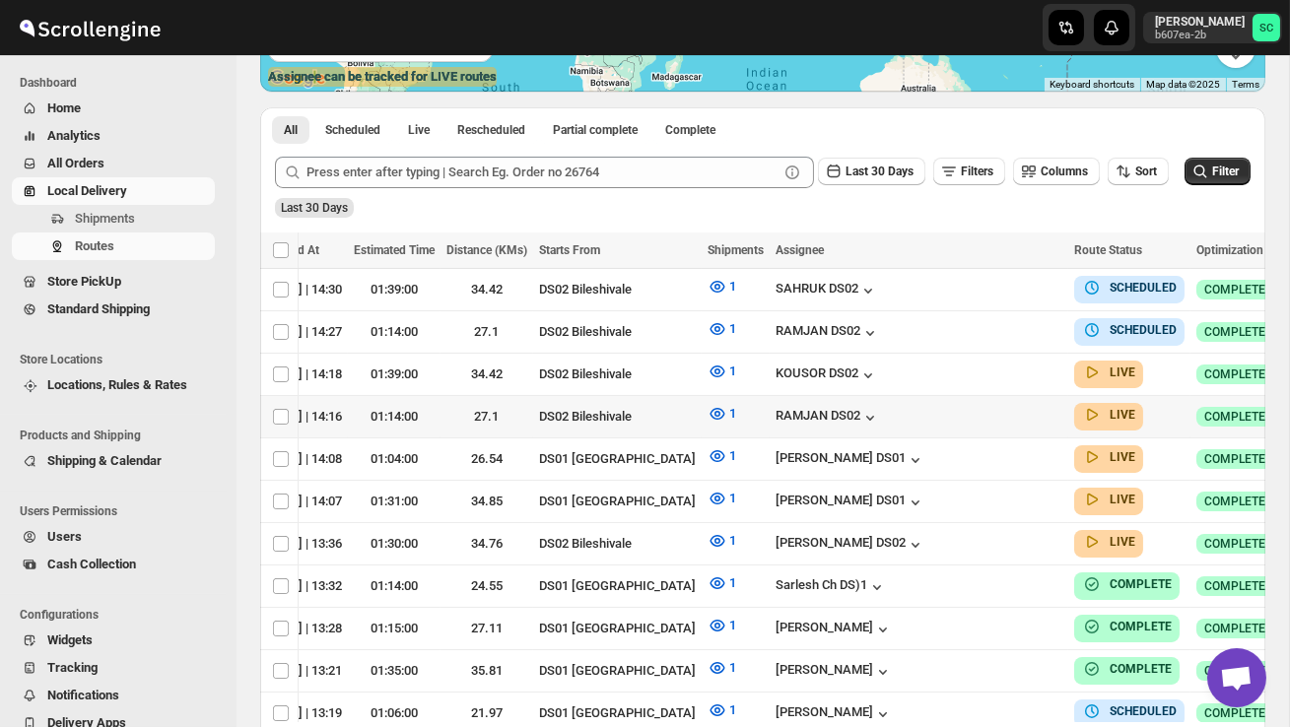
scroll to position [0, 260]
checkbox input "true"
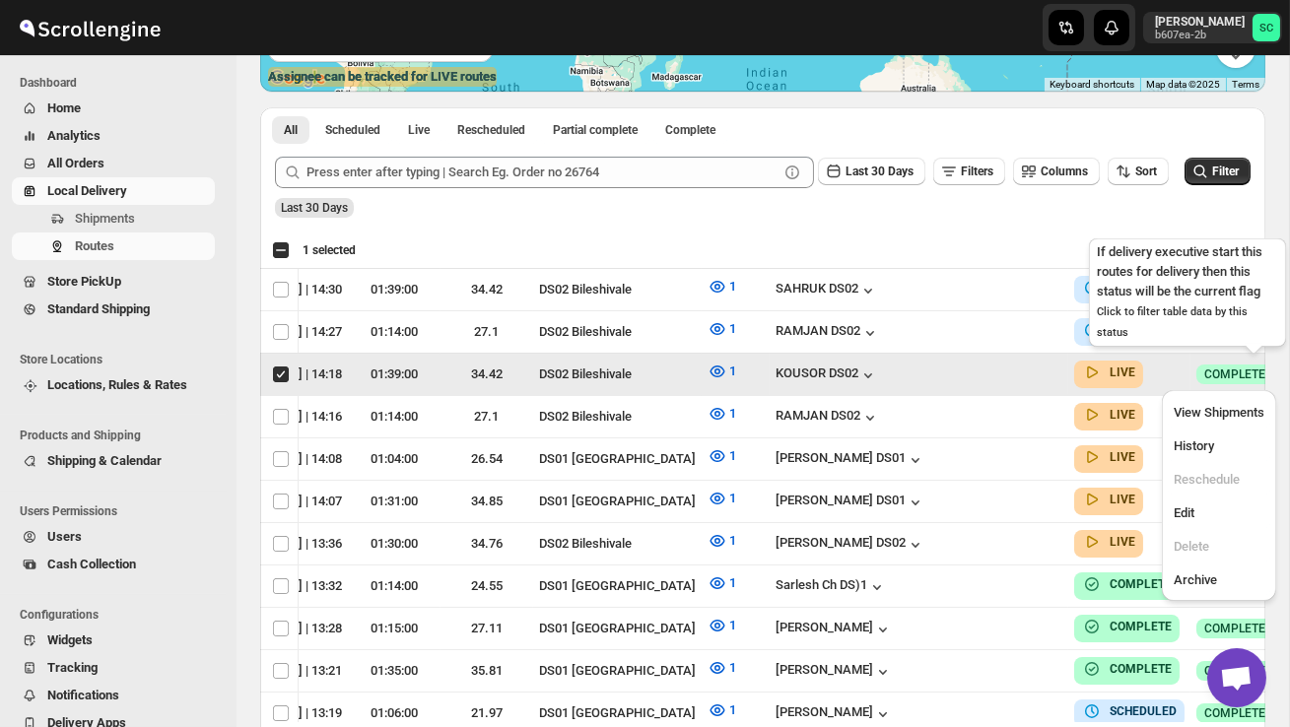
scroll to position [0, 1]
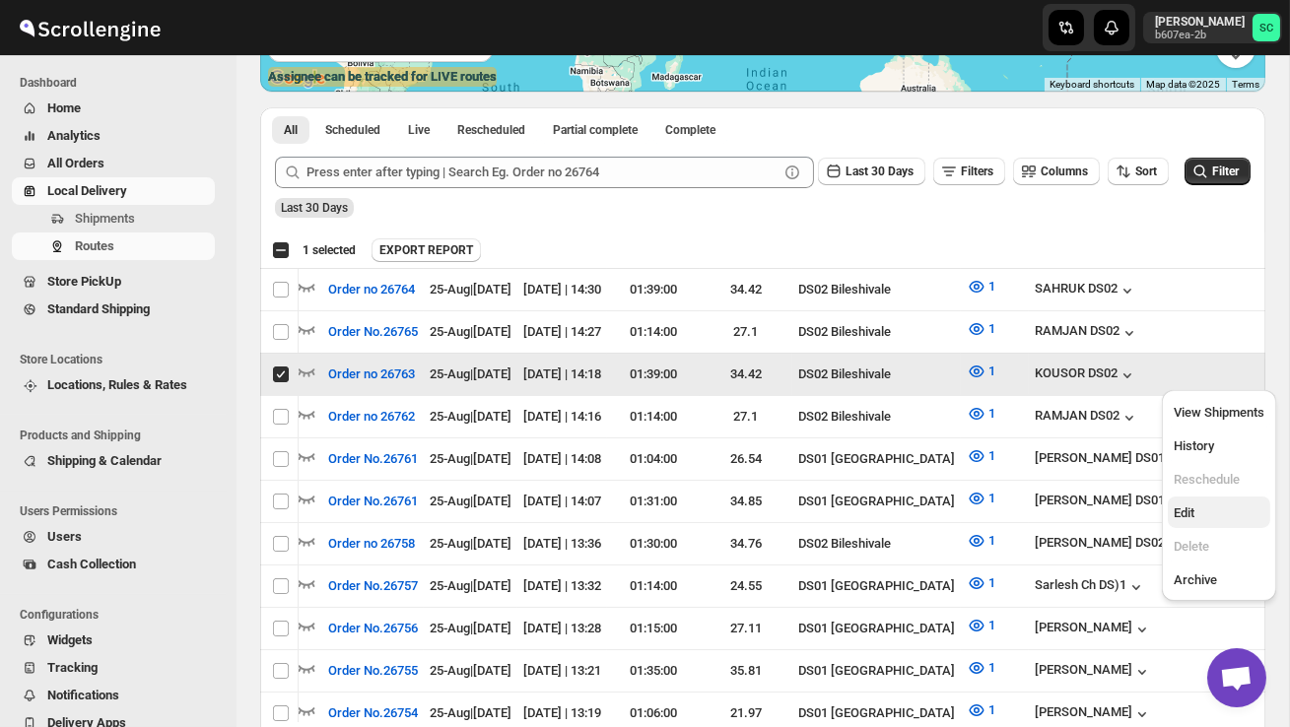
click at [1229, 498] on button "Edit" at bounding box center [1218, 513] width 102 height 32
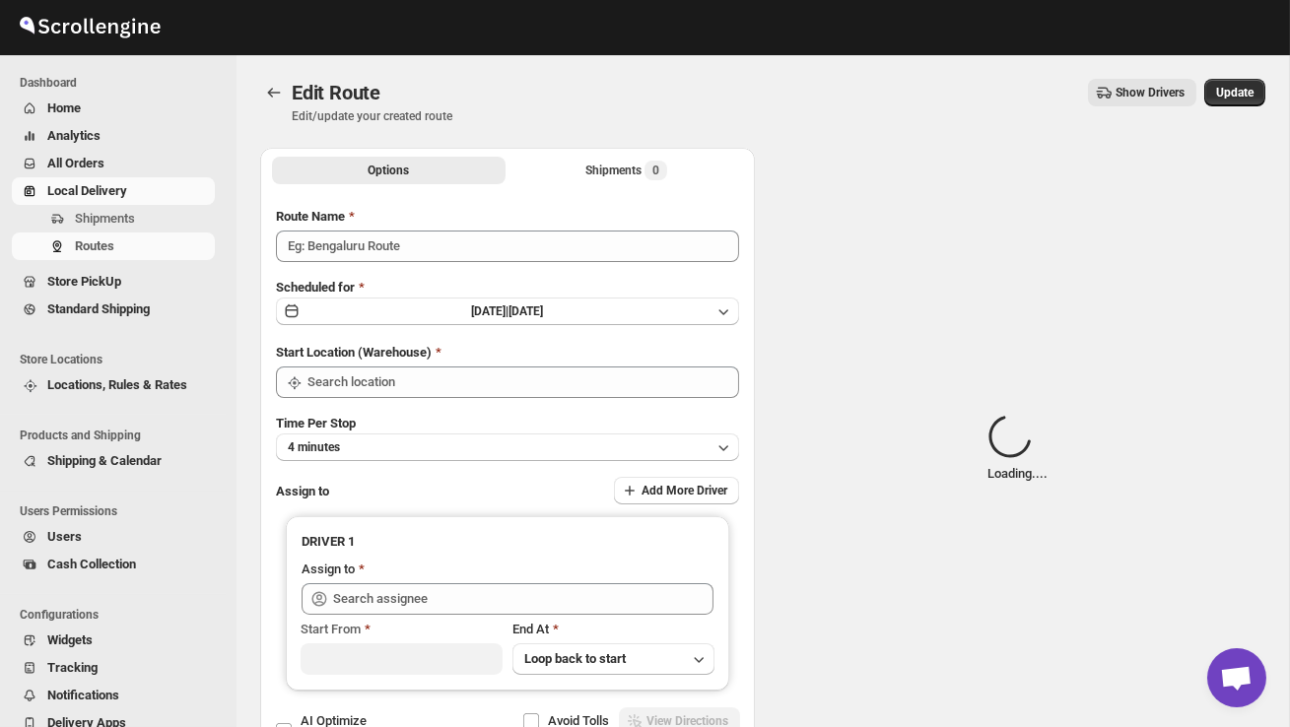
type input "Order no 26763"
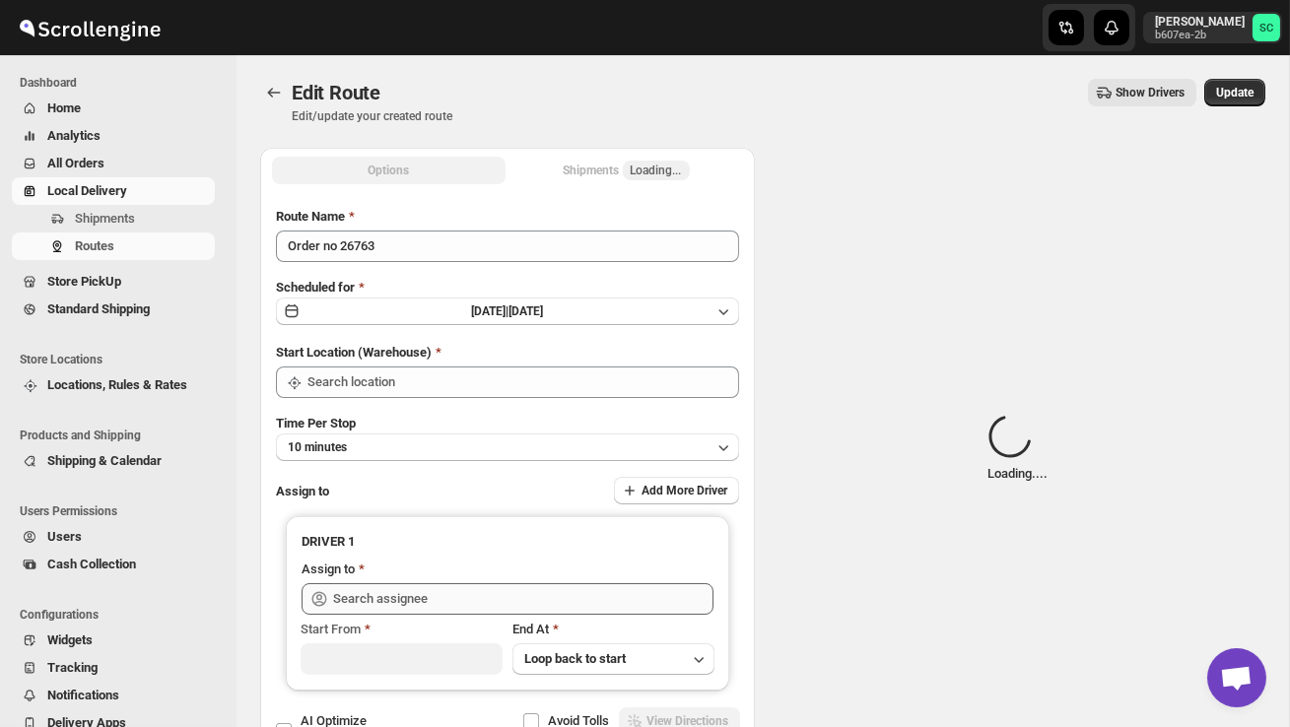
type input "DS02 Bileshivale"
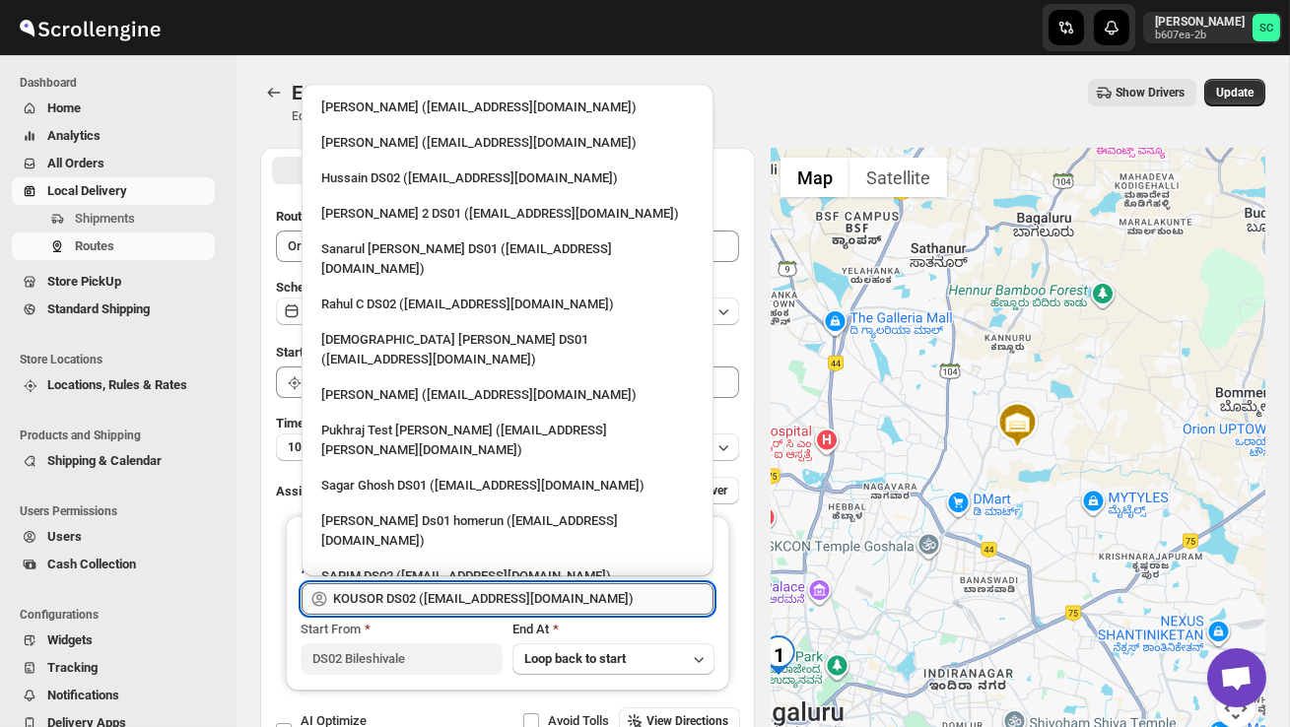
click at [614, 598] on input "KOUSOR DS02 ([EMAIL_ADDRESS][DOMAIN_NAME])" at bounding box center [523, 599] width 380 height 32
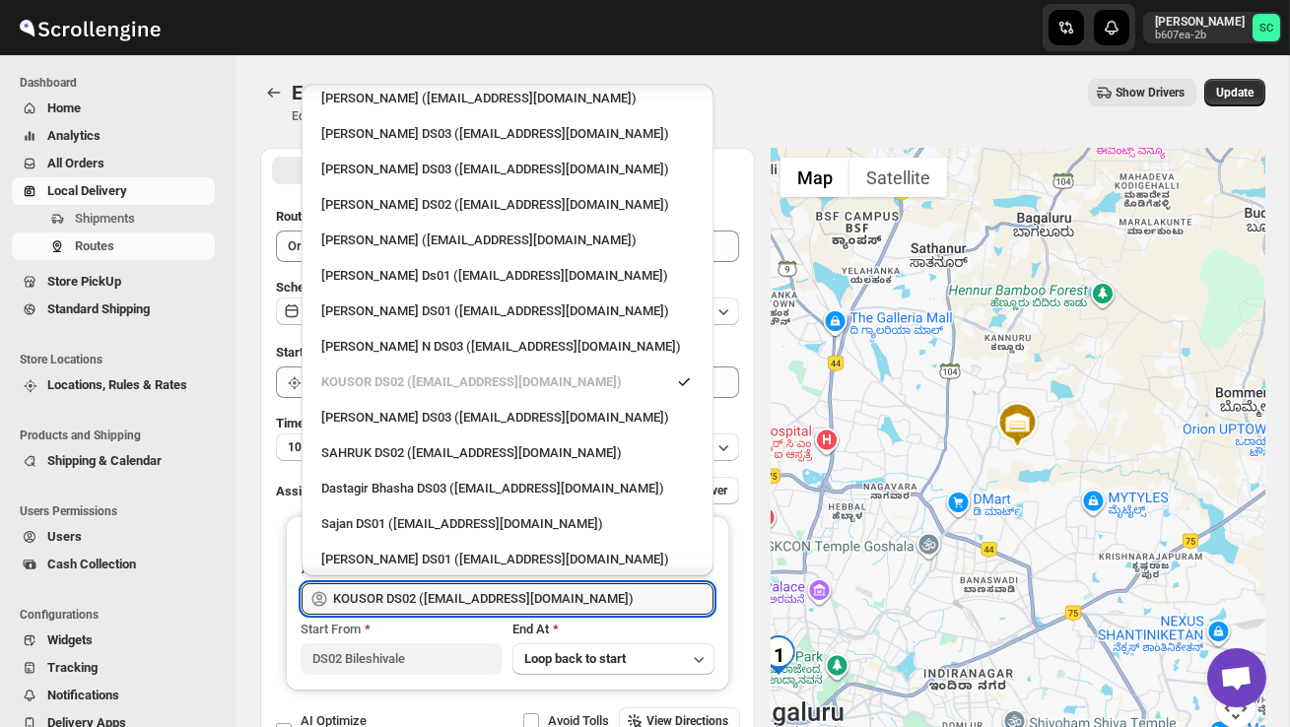
scroll to position [1244, 0]
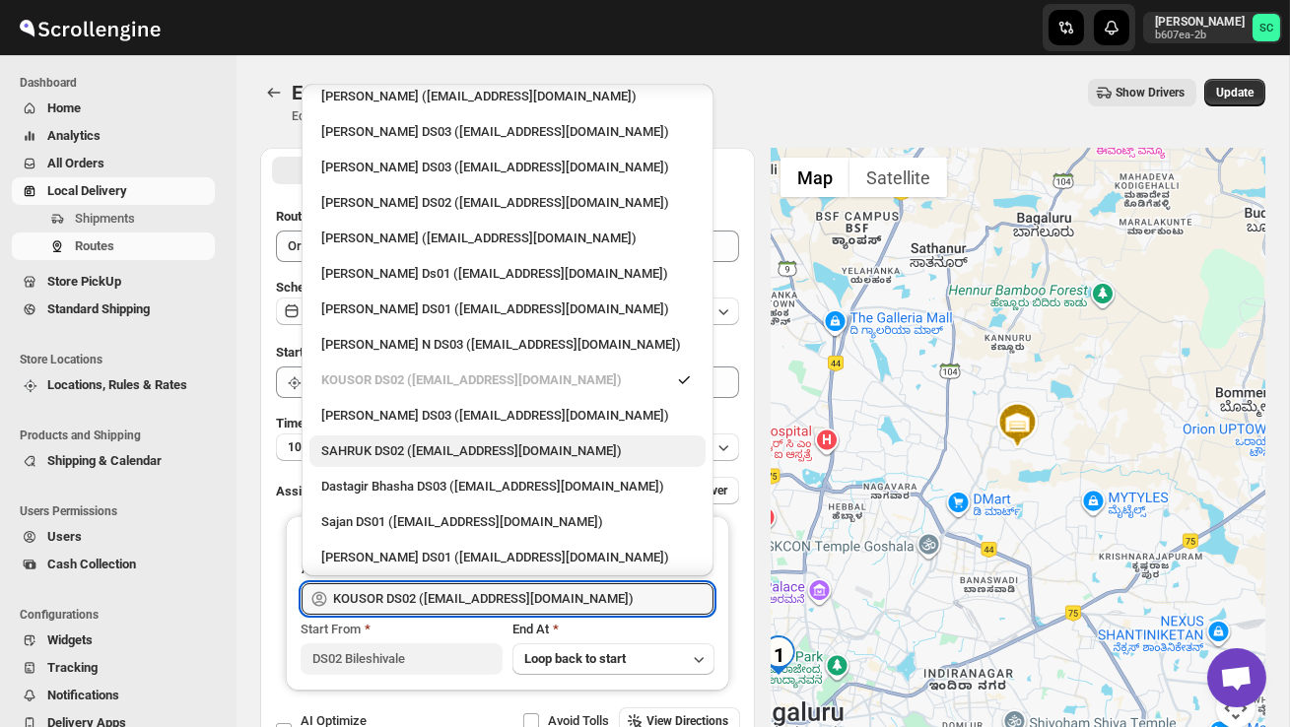
click at [527, 441] on div "SAHRUK DS02 ([EMAIL_ADDRESS][DOMAIN_NAME])" at bounding box center [507, 451] width 372 height 20
type input "SAHRUK DS02 ([EMAIL_ADDRESS][DOMAIN_NAME])"
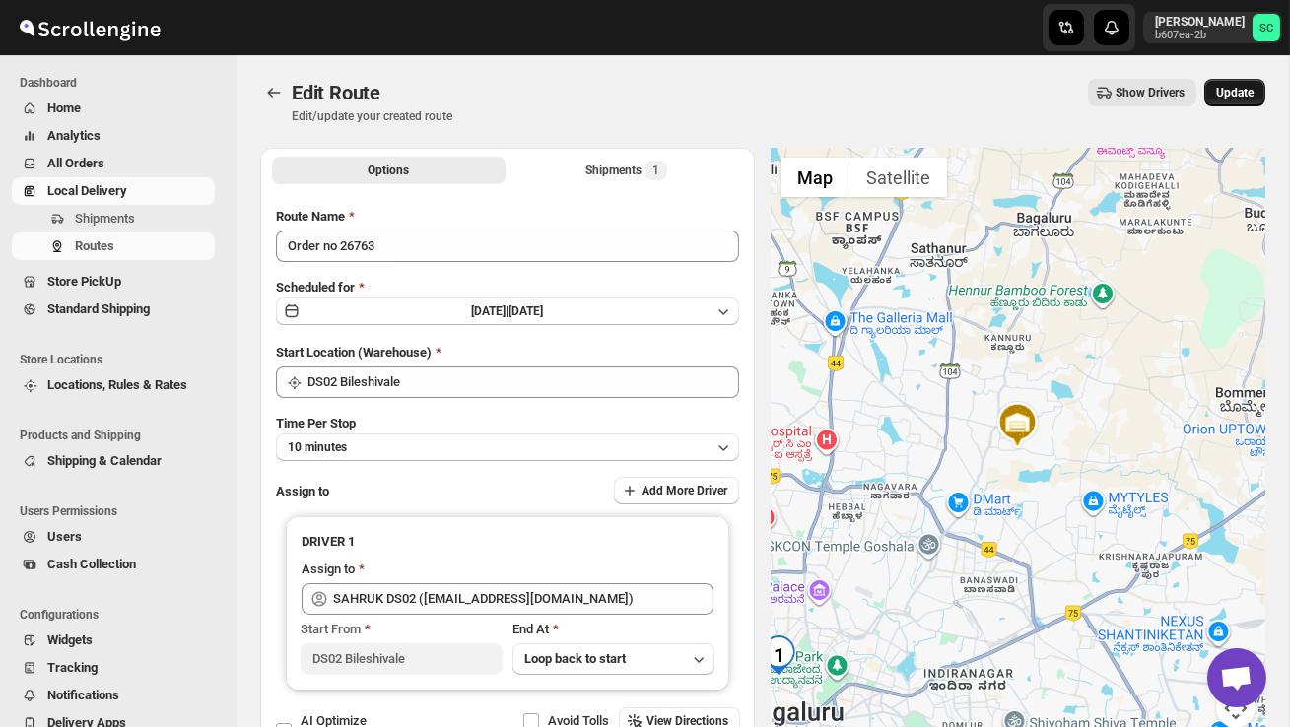
click at [1225, 94] on span "Update" at bounding box center [1234, 93] width 37 height 16
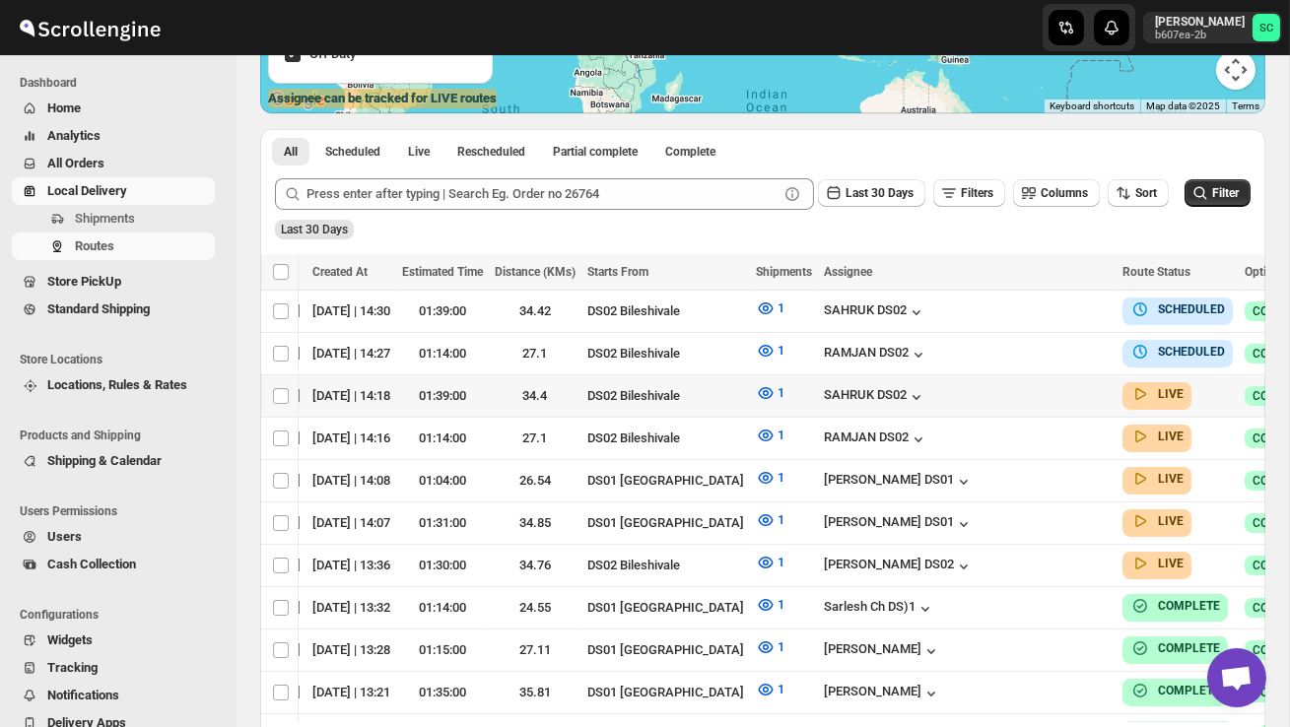
scroll to position [0, 260]
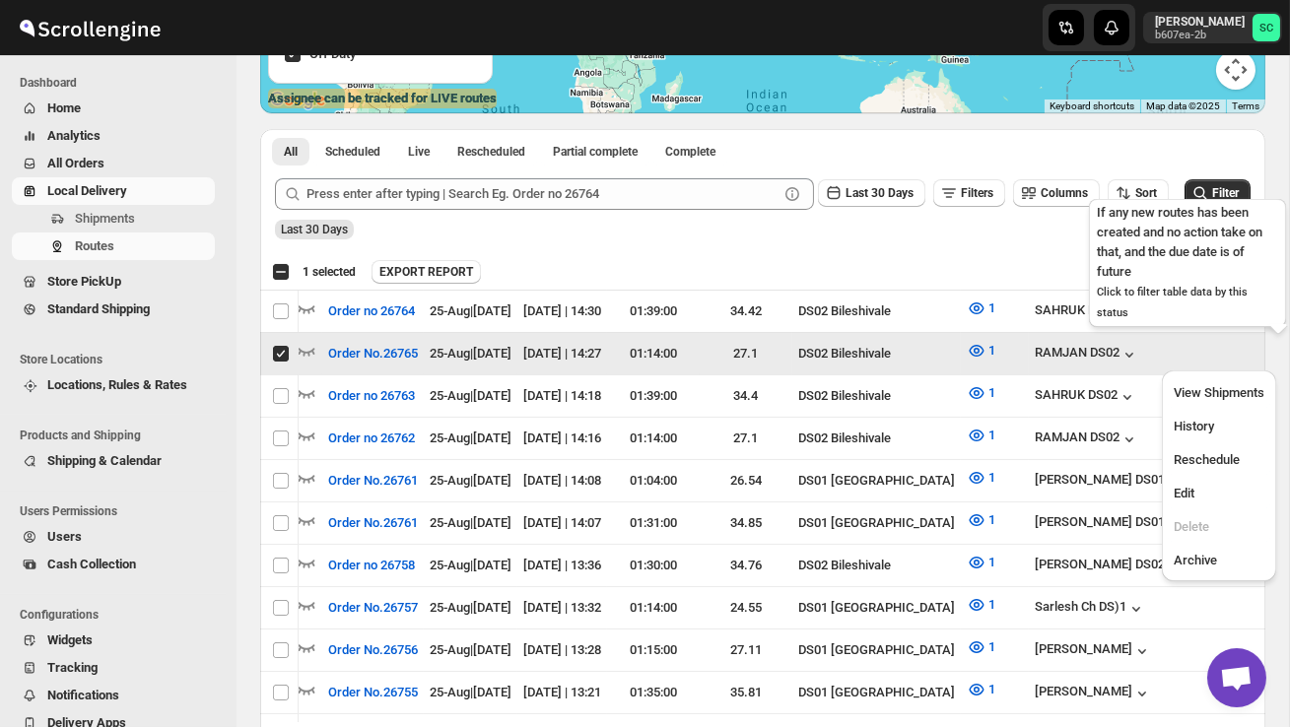
scroll to position [0, 1]
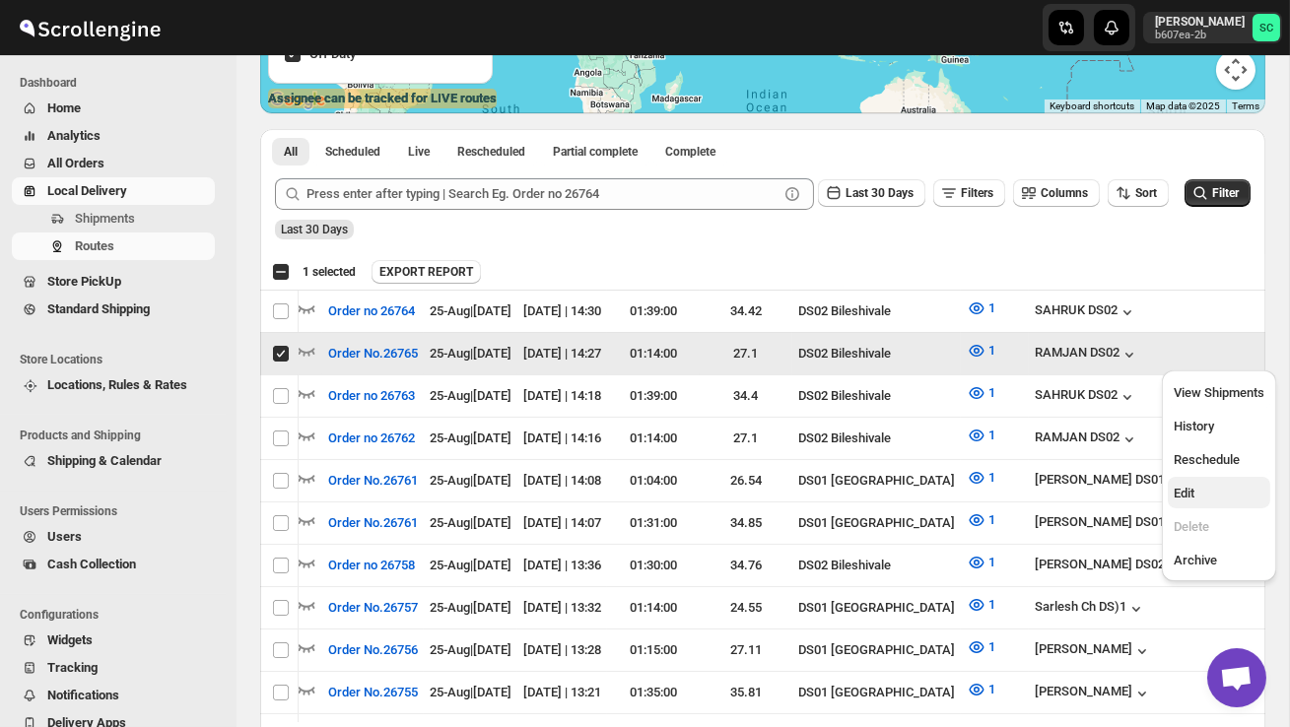
click at [1214, 504] on button "Edit" at bounding box center [1218, 493] width 102 height 32
checkbox input "false"
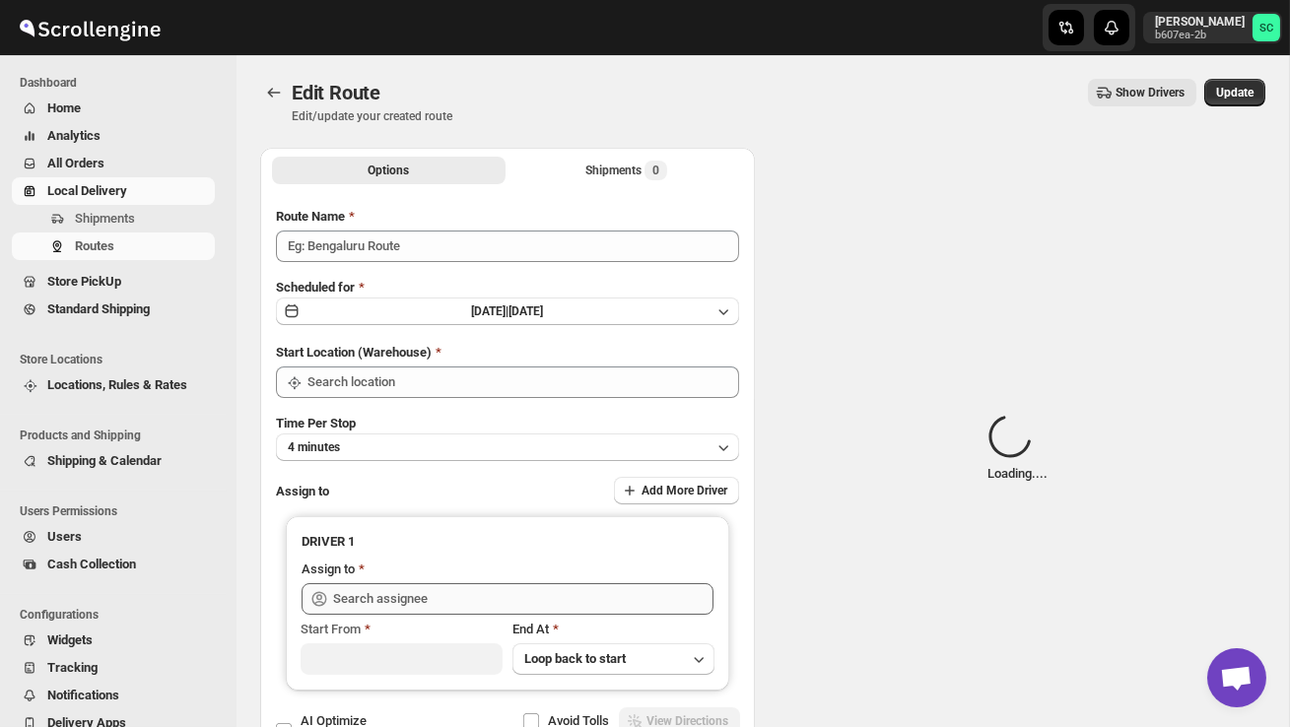
type input "Order No.26765"
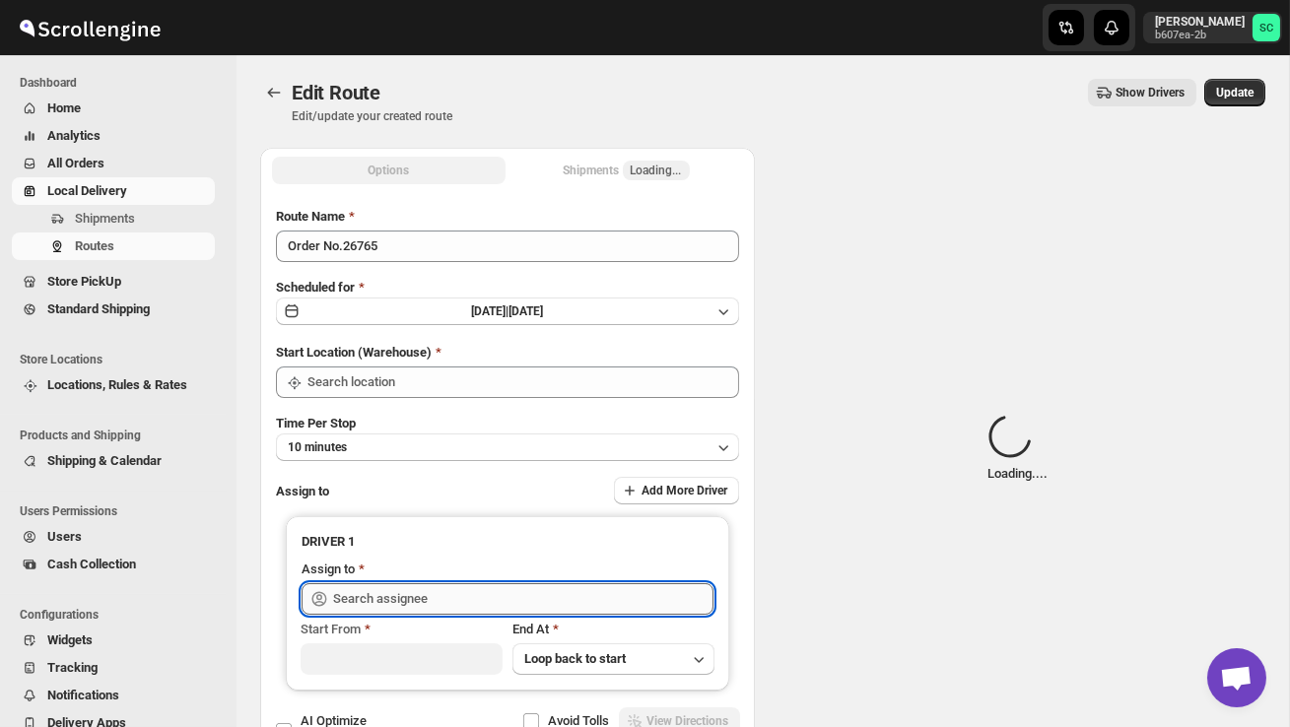
click at [558, 602] on input "text" at bounding box center [523, 599] width 380 height 32
type input "DS02 Bileshivale"
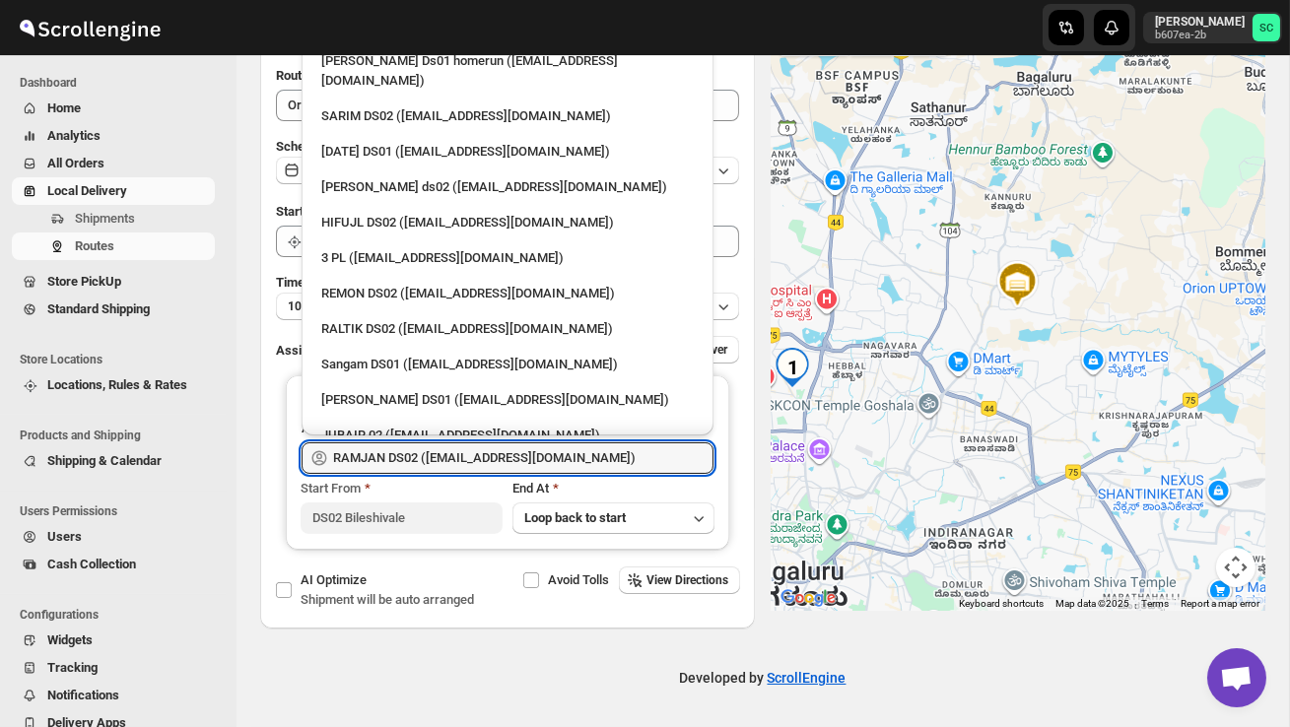
scroll to position [375, 0]
click at [434, 249] on div "3 PL ([EMAIL_ADDRESS][DOMAIN_NAME])" at bounding box center [507, 259] width 372 height 20
type input "3 PL ([EMAIL_ADDRESS][DOMAIN_NAME])"
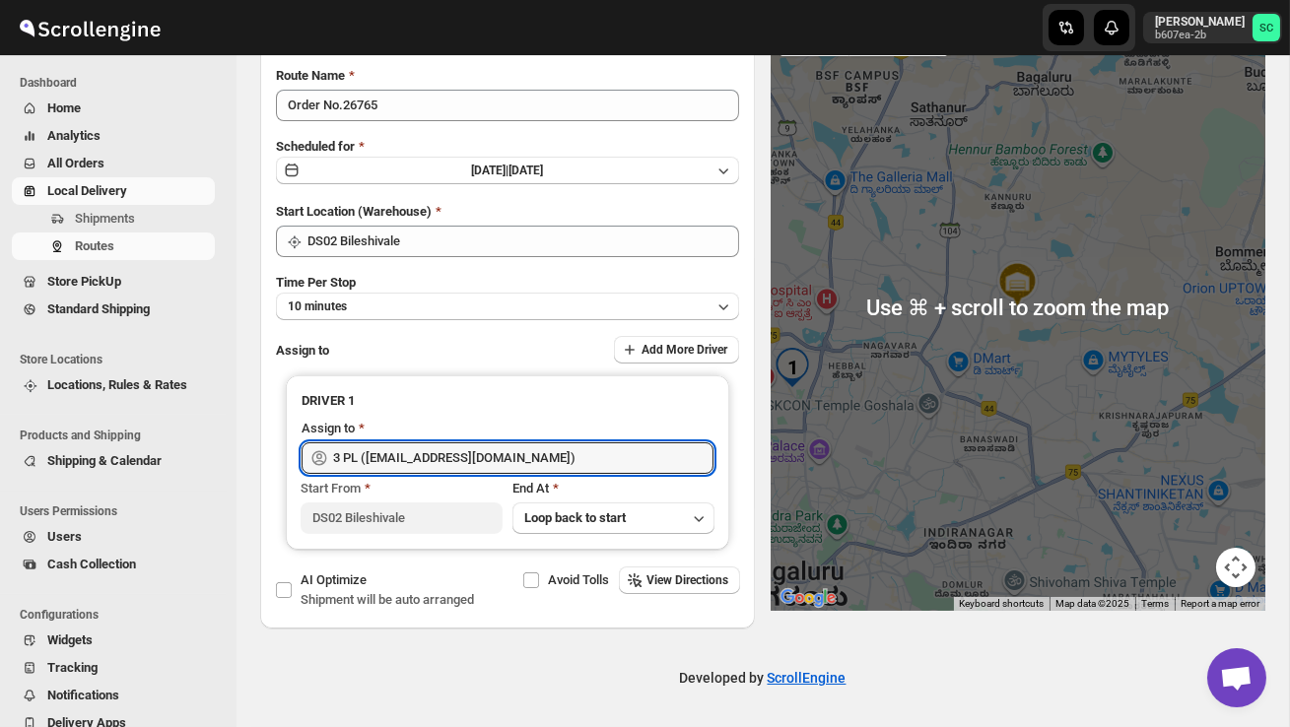
scroll to position [0, 0]
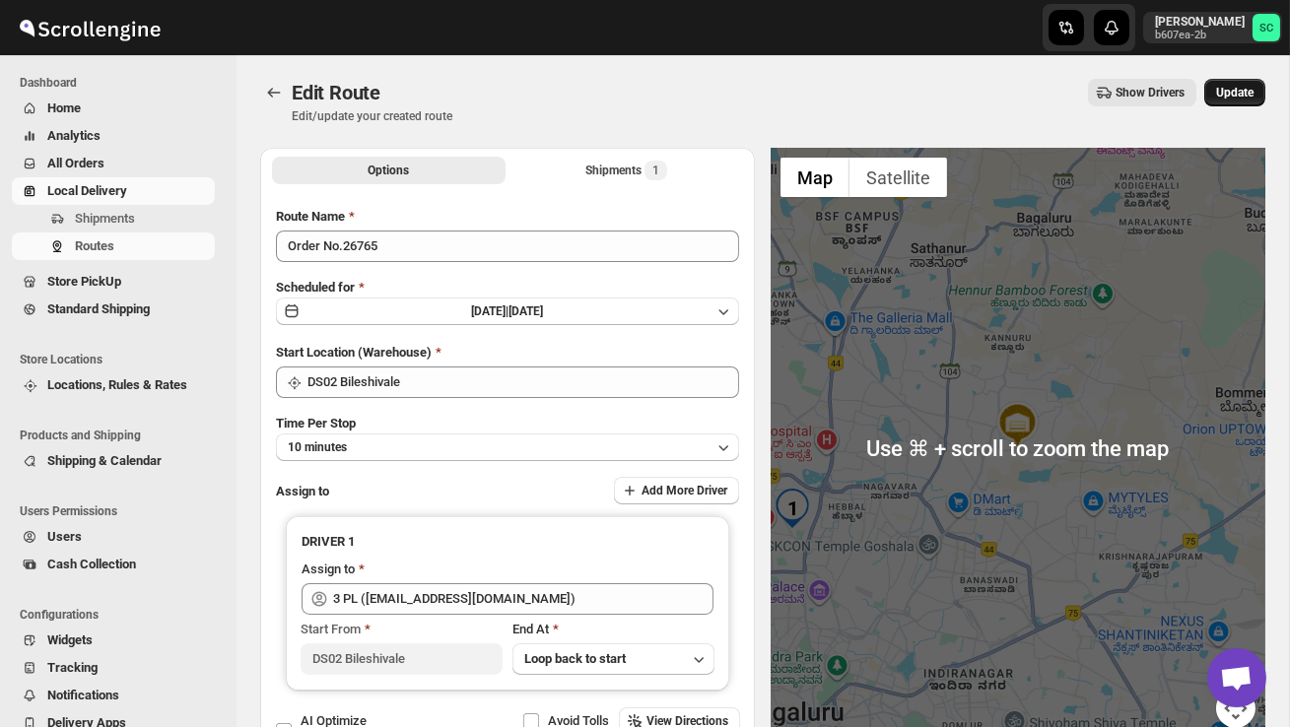
click at [1227, 99] on span "Update" at bounding box center [1234, 93] width 37 height 16
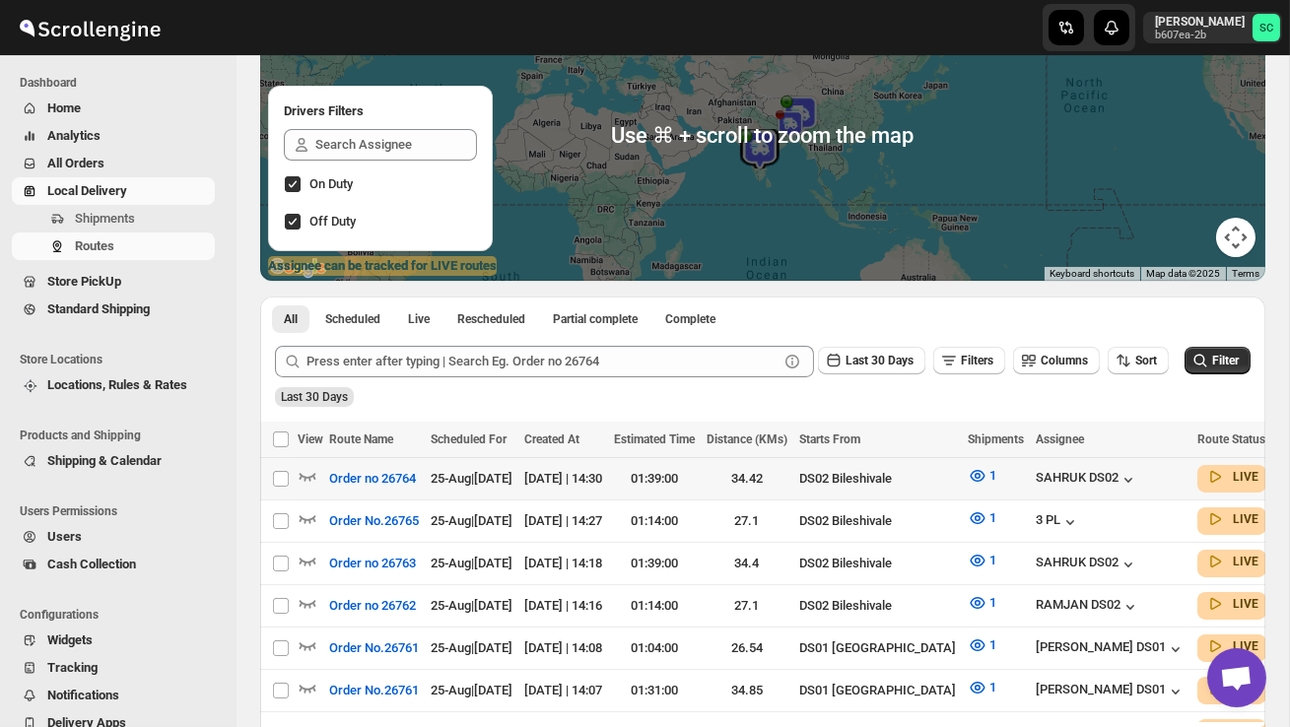
scroll to position [220, 0]
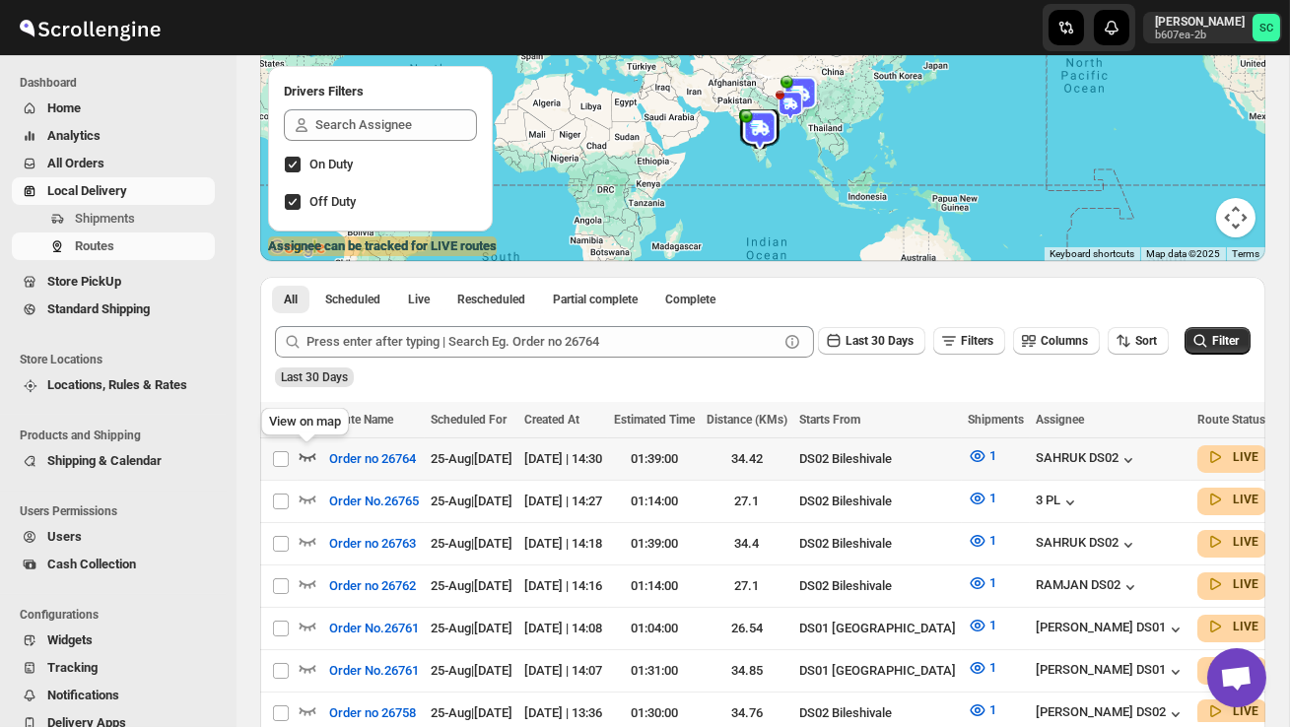
click at [311, 456] on icon "button" at bounding box center [307, 457] width 17 height 8
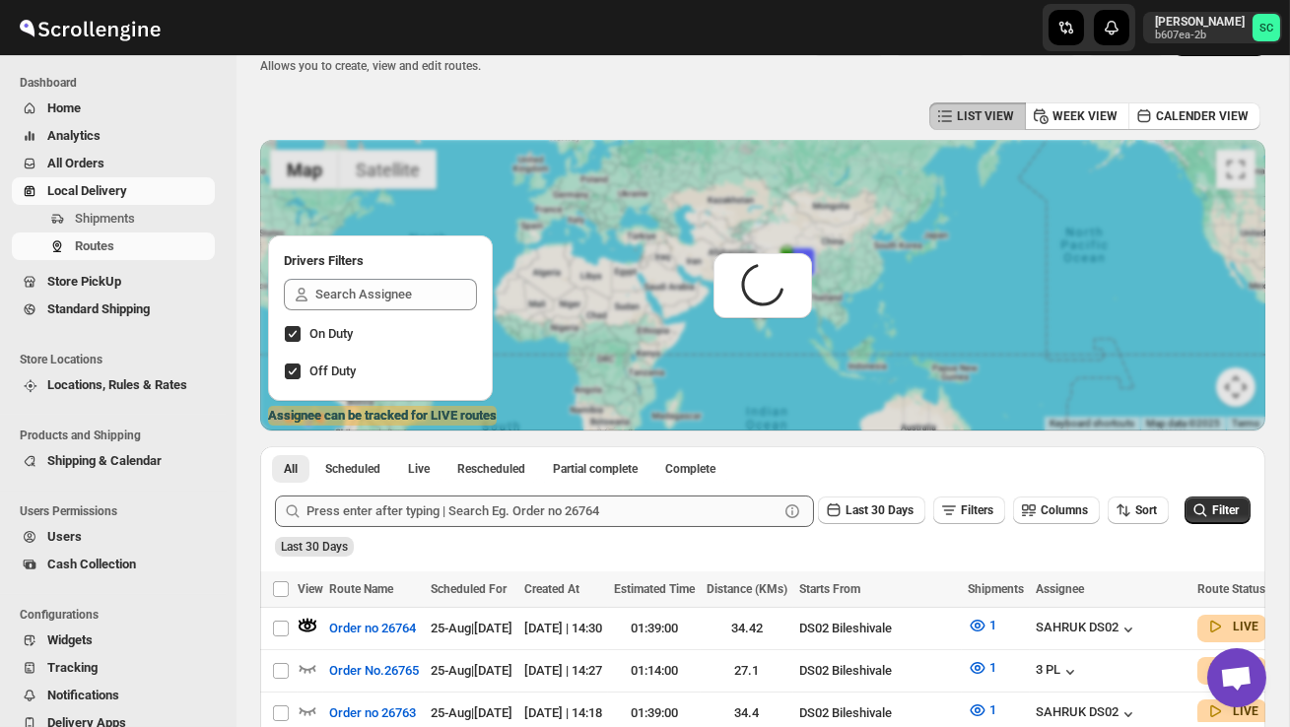
scroll to position [0, 0]
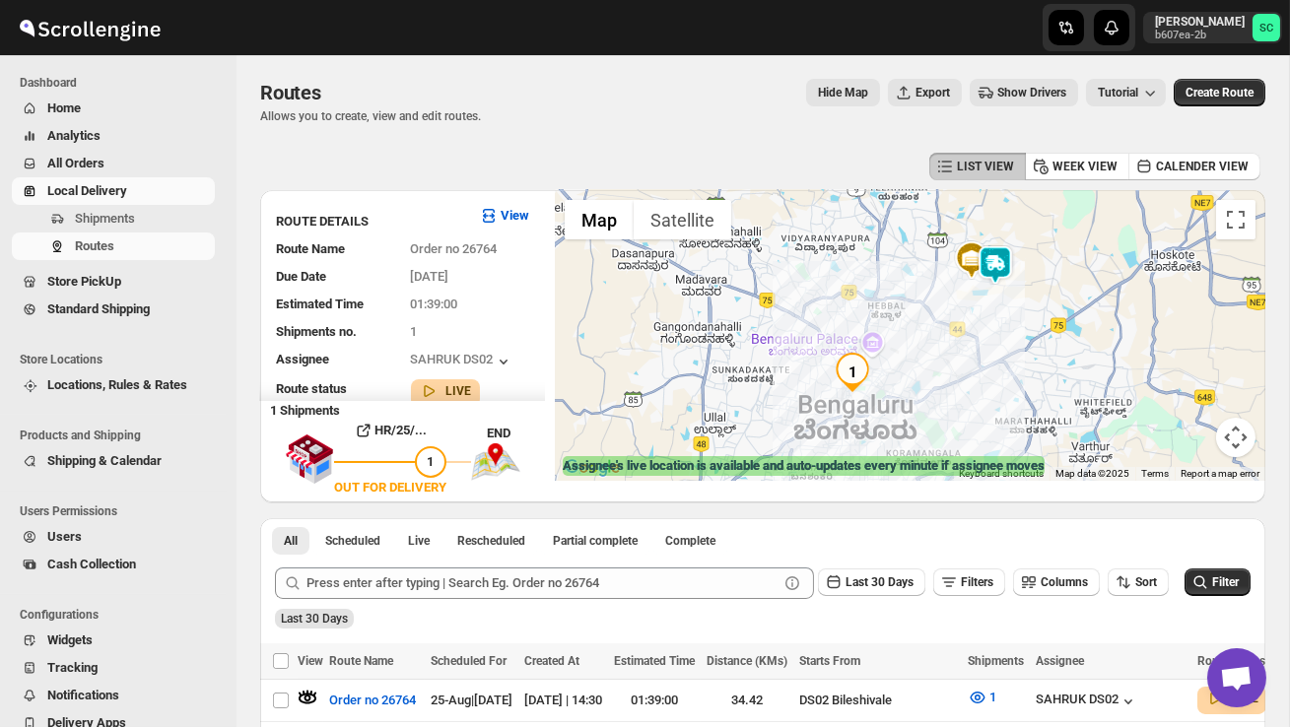
click at [1001, 276] on img at bounding box center [994, 264] width 39 height 39
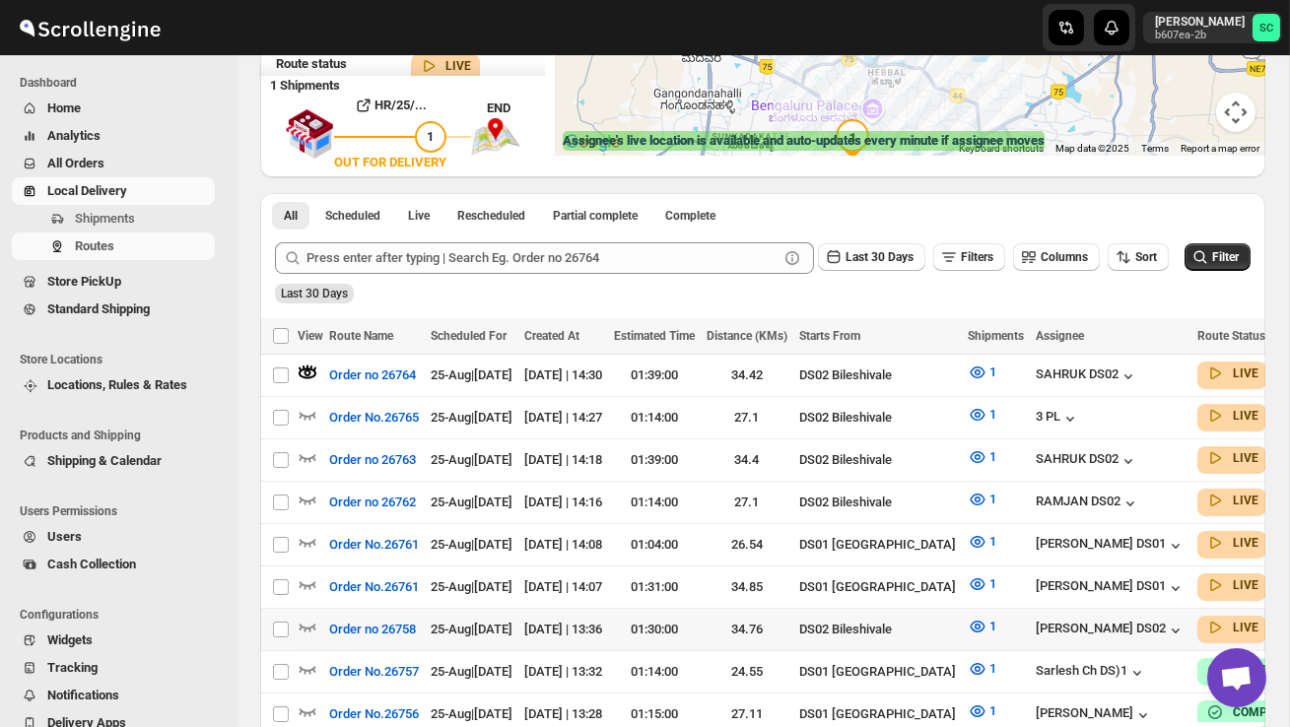
scroll to position [345, 0]
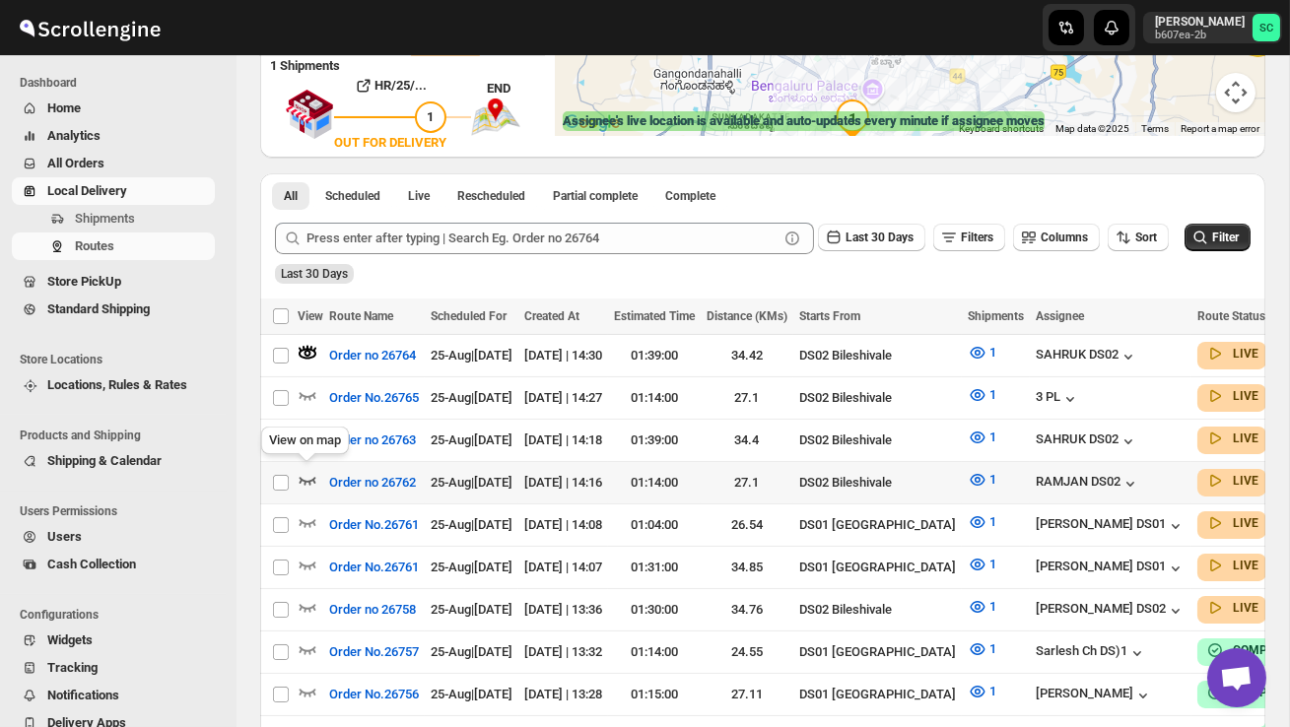
click at [299, 470] on icon "button" at bounding box center [308, 480] width 20 height 20
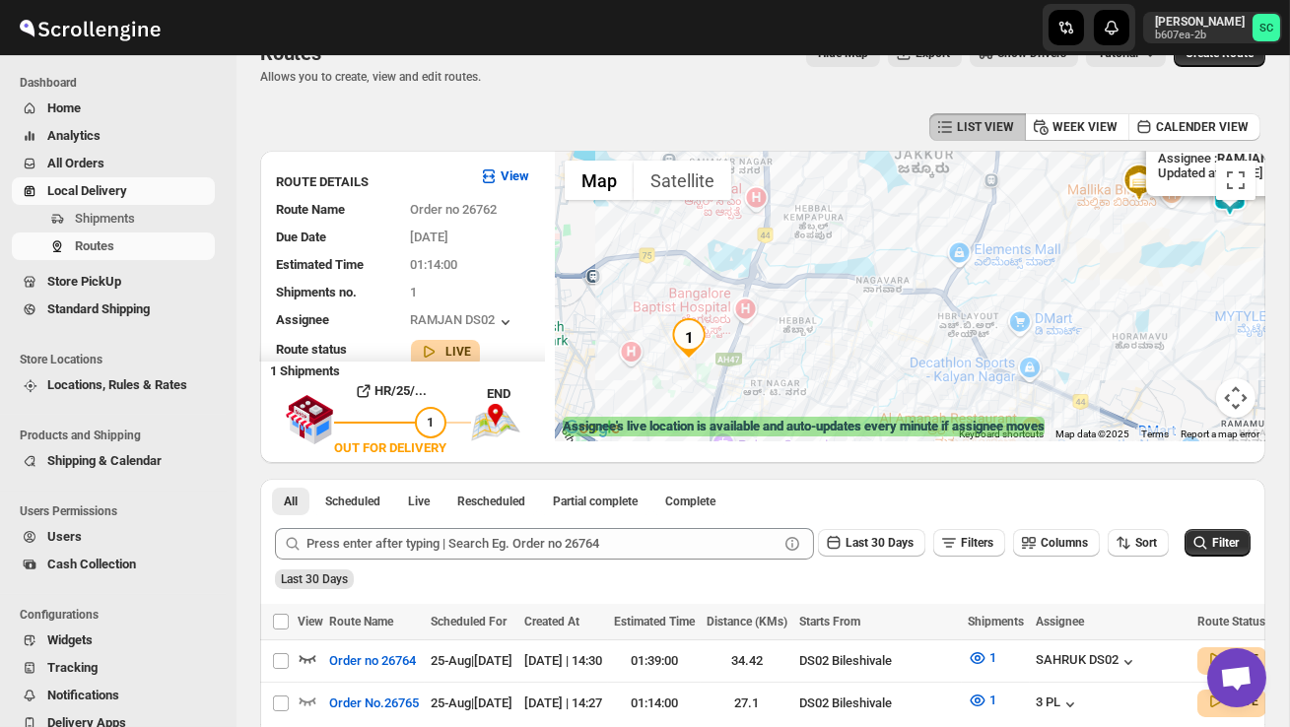
scroll to position [0, 0]
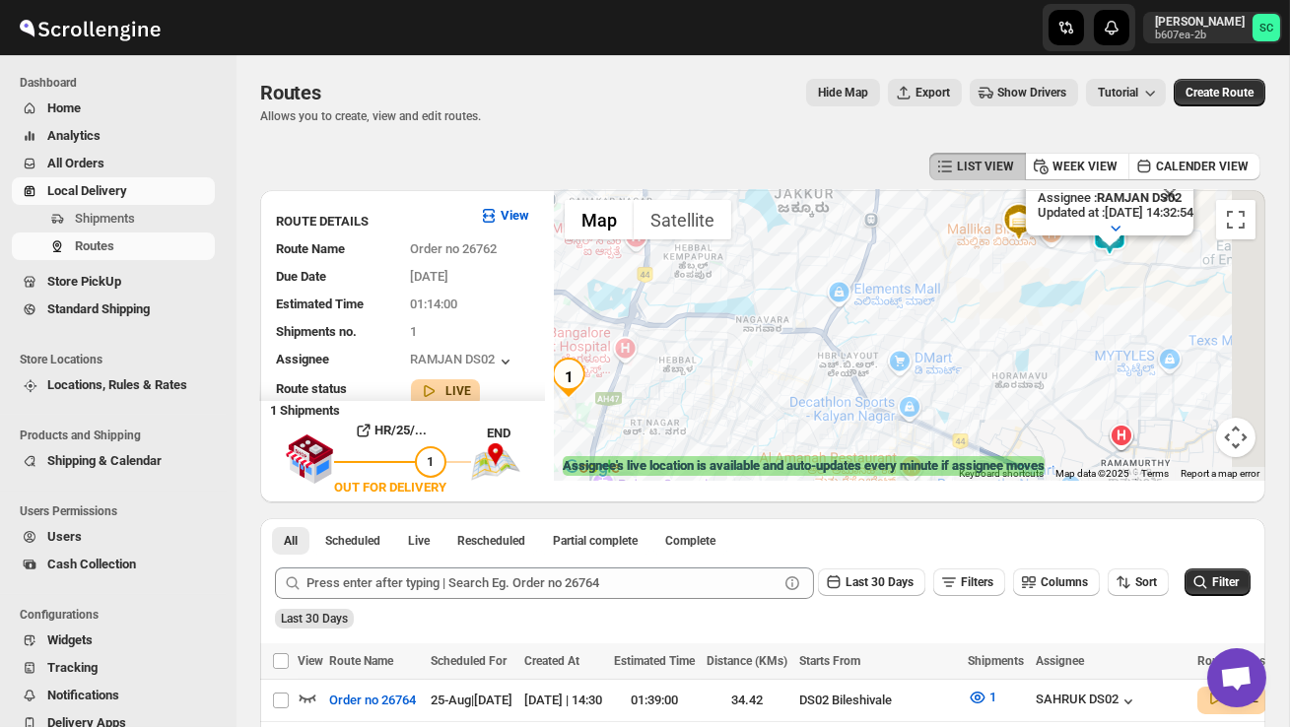
drag, startPoint x: 1019, startPoint y: 430, endPoint x: 825, endPoint y: 417, distance: 194.5
click at [827, 419] on div "Assignee : RAMJAN DS02 Updated at : 25/08/2025, 14:32:54 Duty mode Disabled Bat…" at bounding box center [910, 335] width 710 height 291
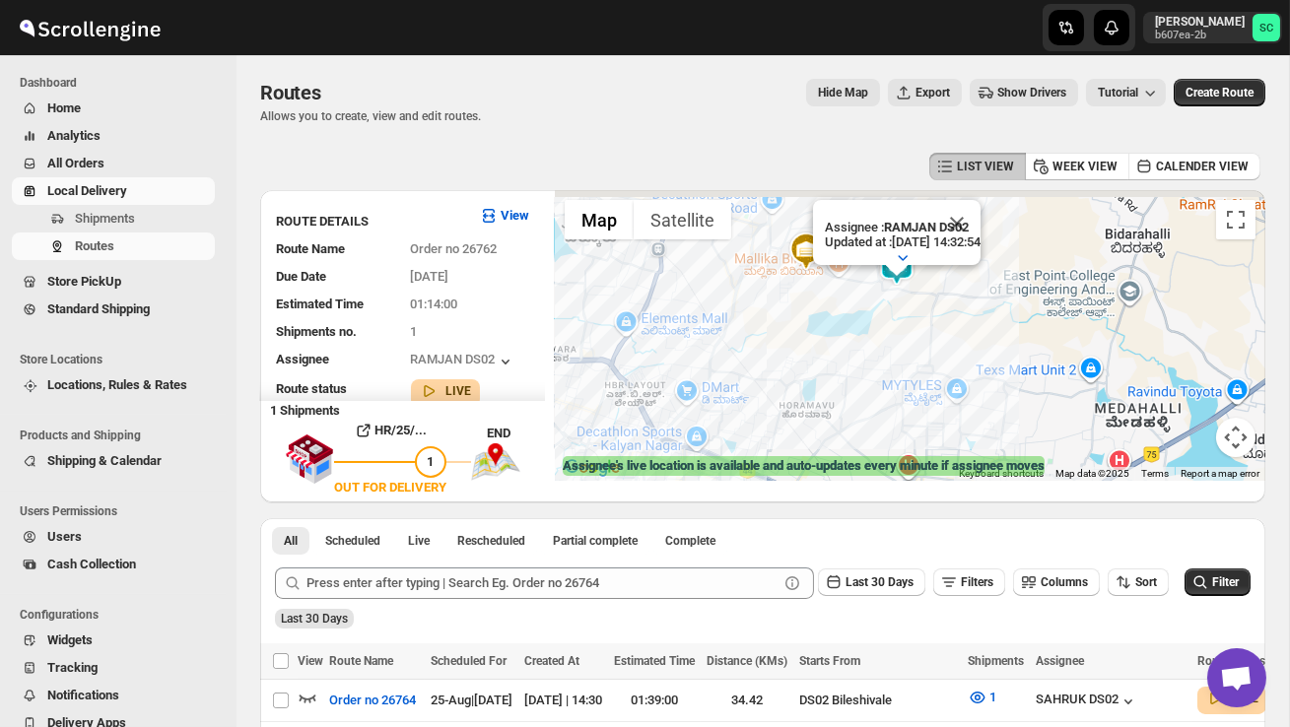
drag, startPoint x: 853, startPoint y: 297, endPoint x: 853, endPoint y: 358, distance: 61.1
click at [853, 358] on div "Assignee : RAMJAN DS02 Updated at : 25/08/2025, 14:32:54 Duty mode Disabled Bat…" at bounding box center [910, 335] width 710 height 291
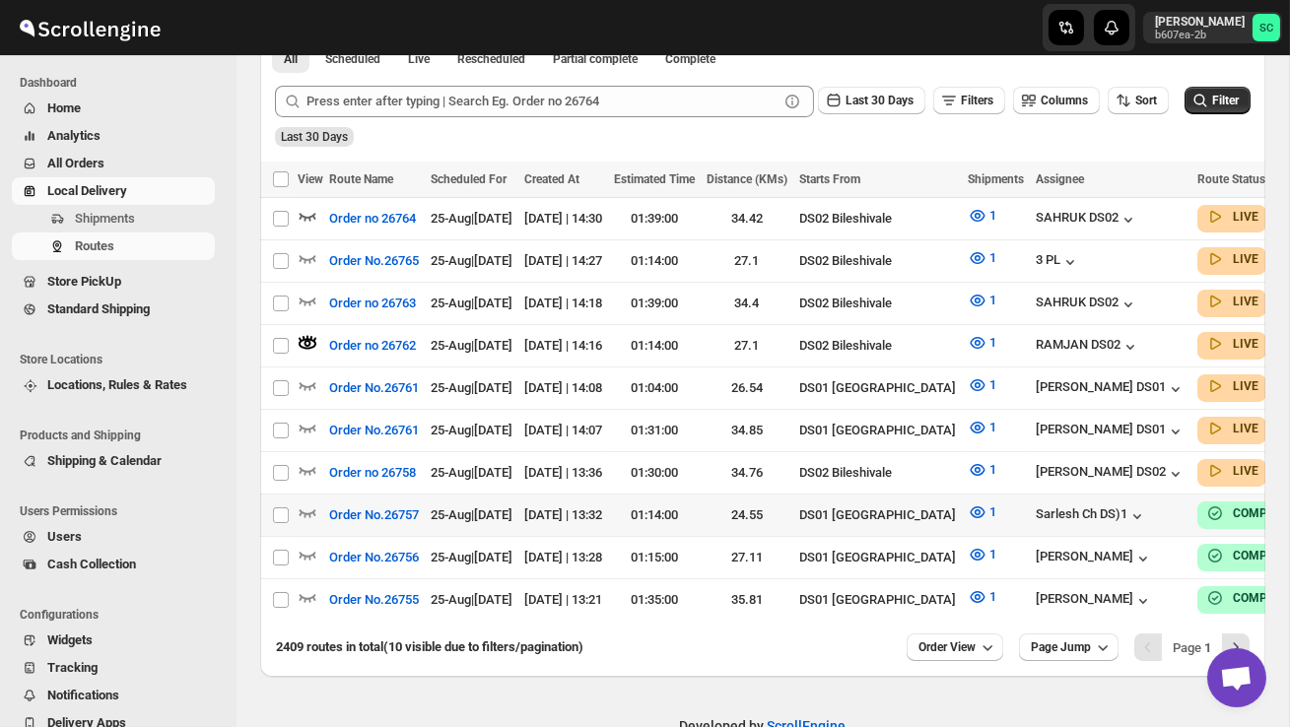
scroll to position [526, 0]
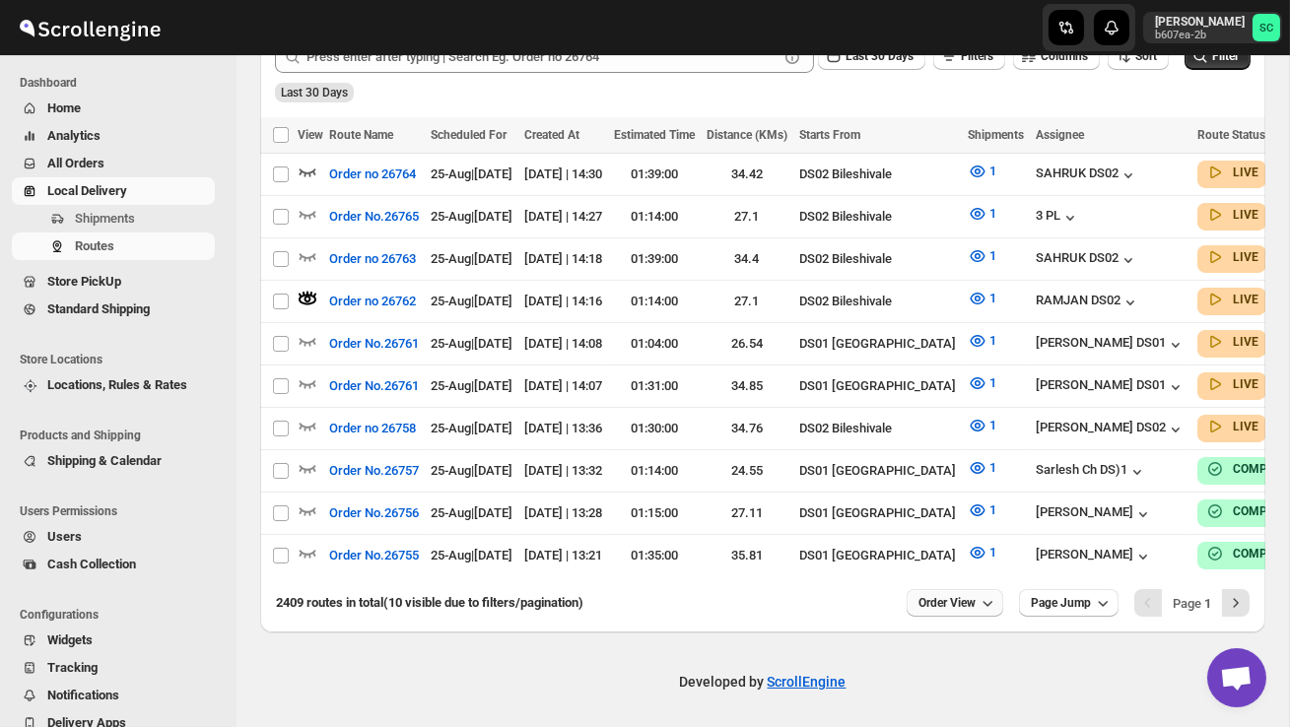
click at [933, 603] on span "Order View" at bounding box center [946, 603] width 57 height 16
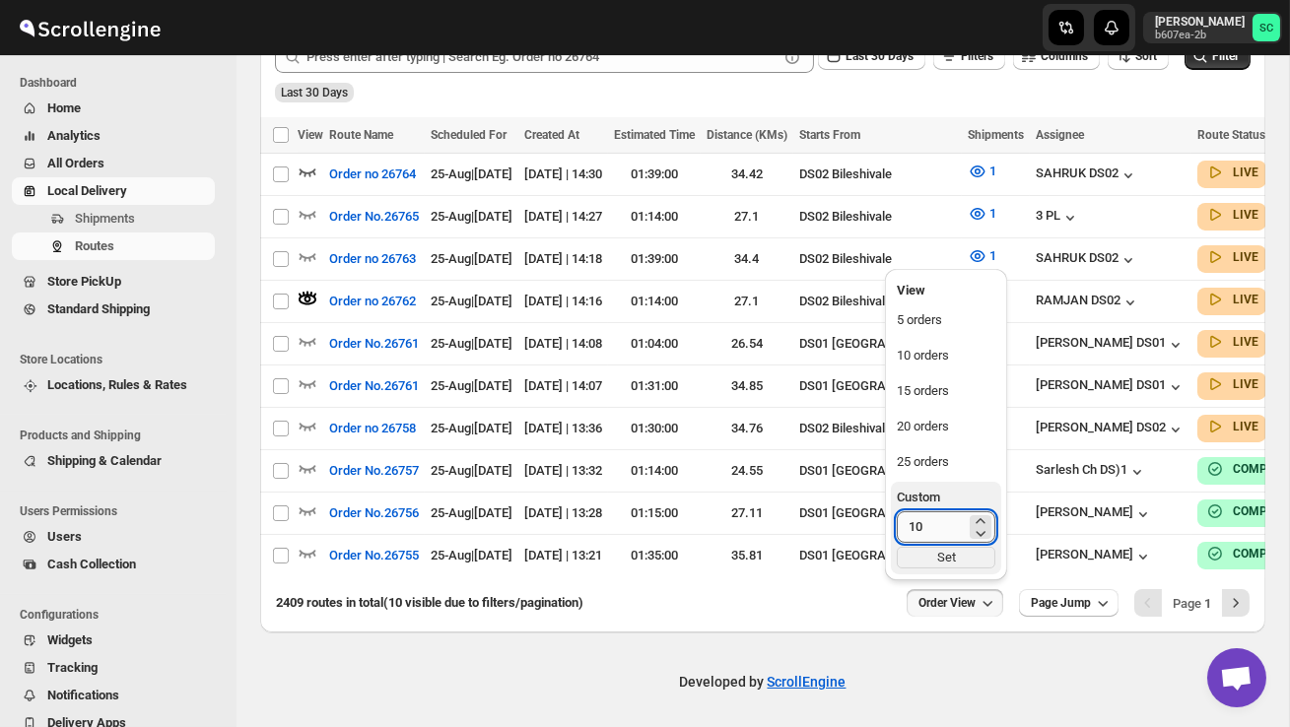
click at [924, 535] on input "10" at bounding box center [931, 527] width 69 height 32
type input "1"
type input "40"
click at [945, 560] on div "Set" at bounding box center [946, 558] width 99 height 22
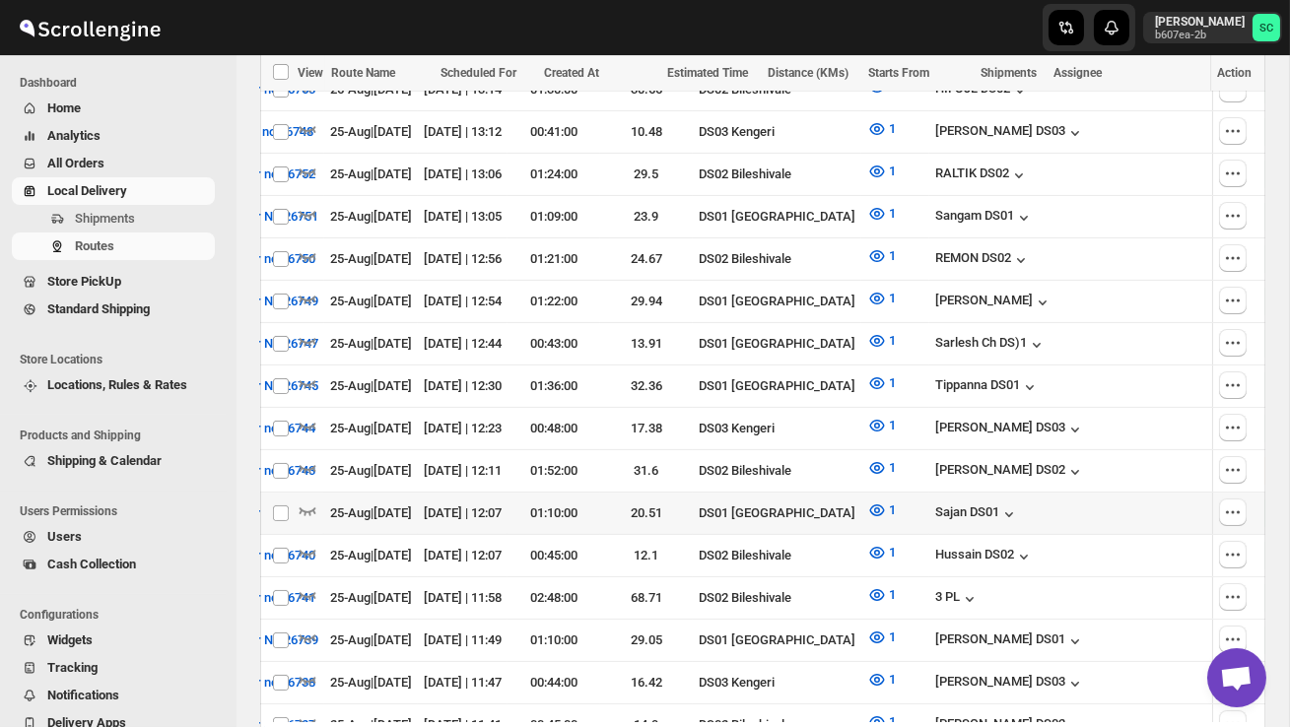
scroll to position [0, 0]
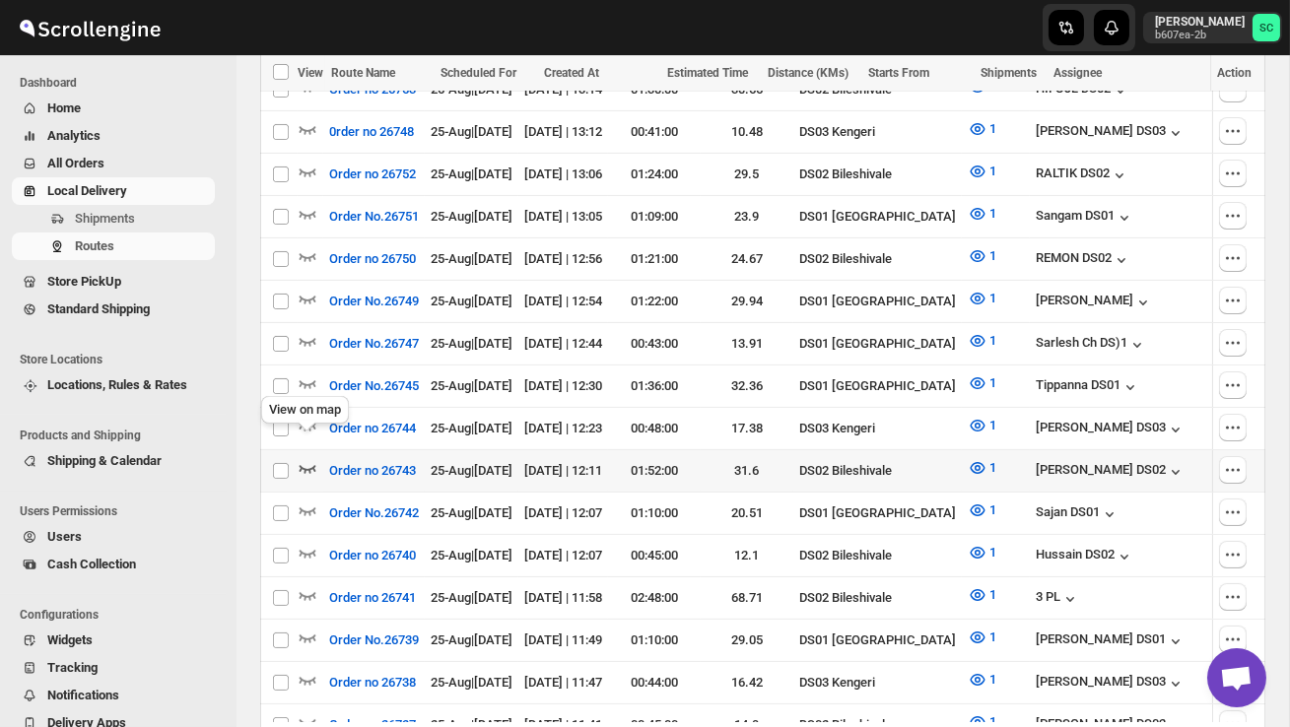
click at [312, 458] on icon "button" at bounding box center [308, 468] width 20 height 20
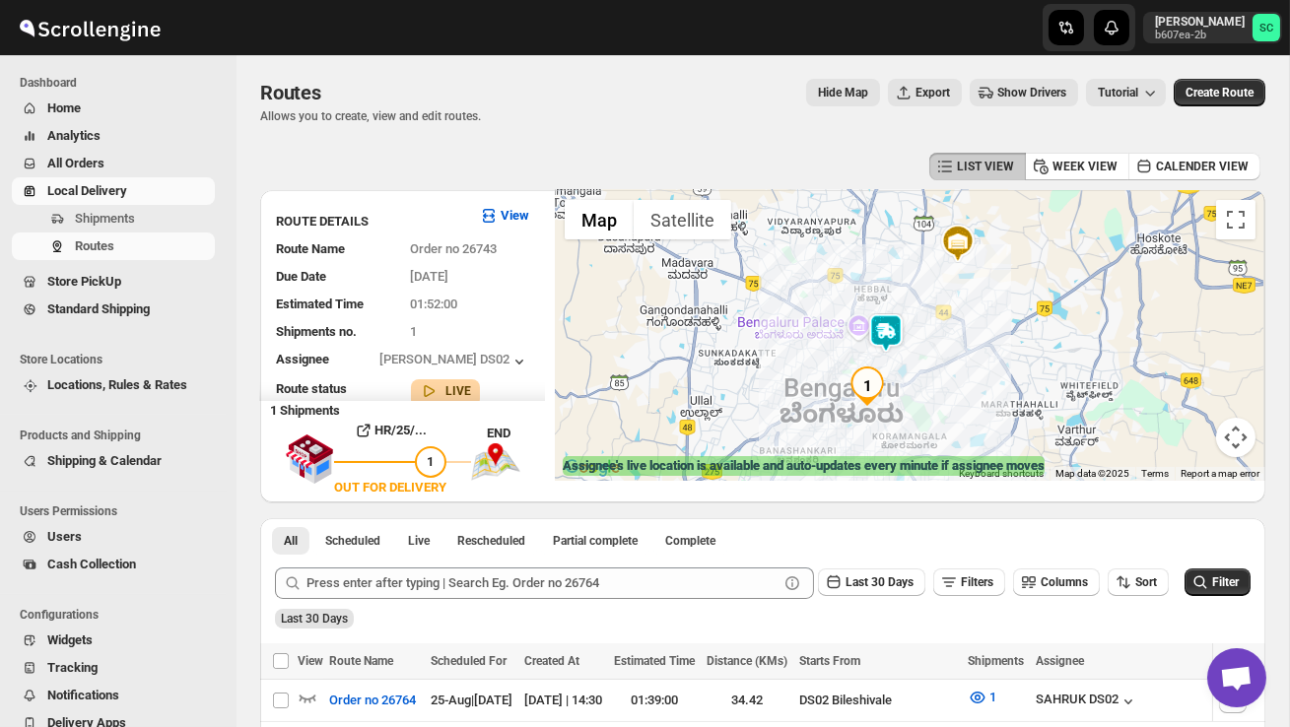
click at [888, 313] on img at bounding box center [885, 332] width 39 height 39
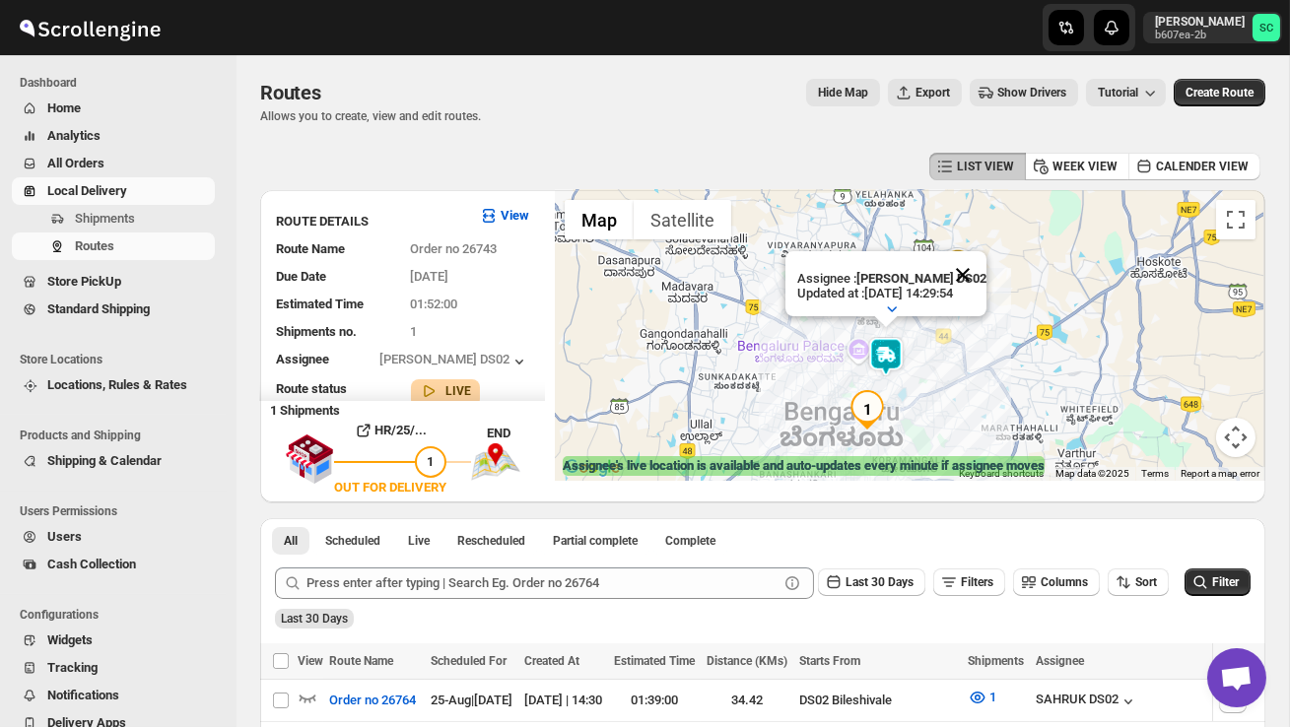
click at [972, 272] on button "Close" at bounding box center [962, 274] width 47 height 47
click at [927, 396] on div "To navigate, press the arrow keys." at bounding box center [910, 335] width 710 height 291
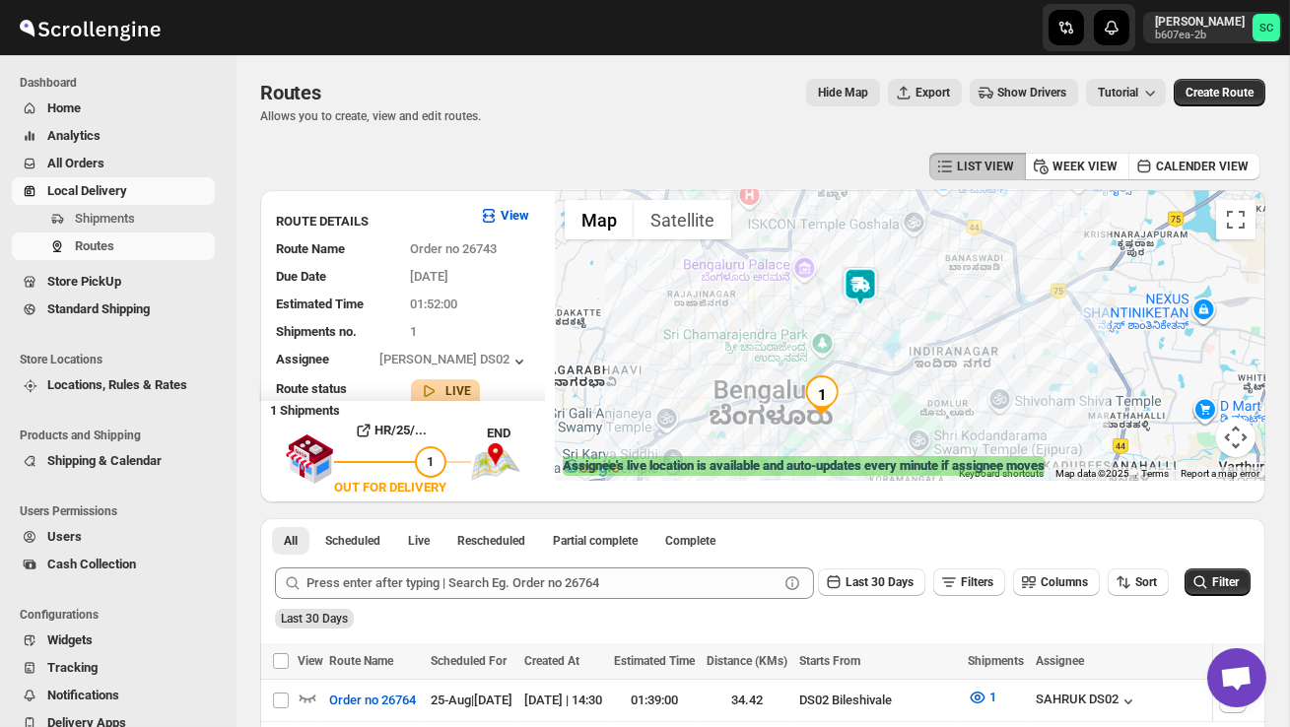
drag, startPoint x: 897, startPoint y: 418, endPoint x: 924, endPoint y: 330, distance: 91.6
click at [923, 330] on div at bounding box center [910, 335] width 710 height 291
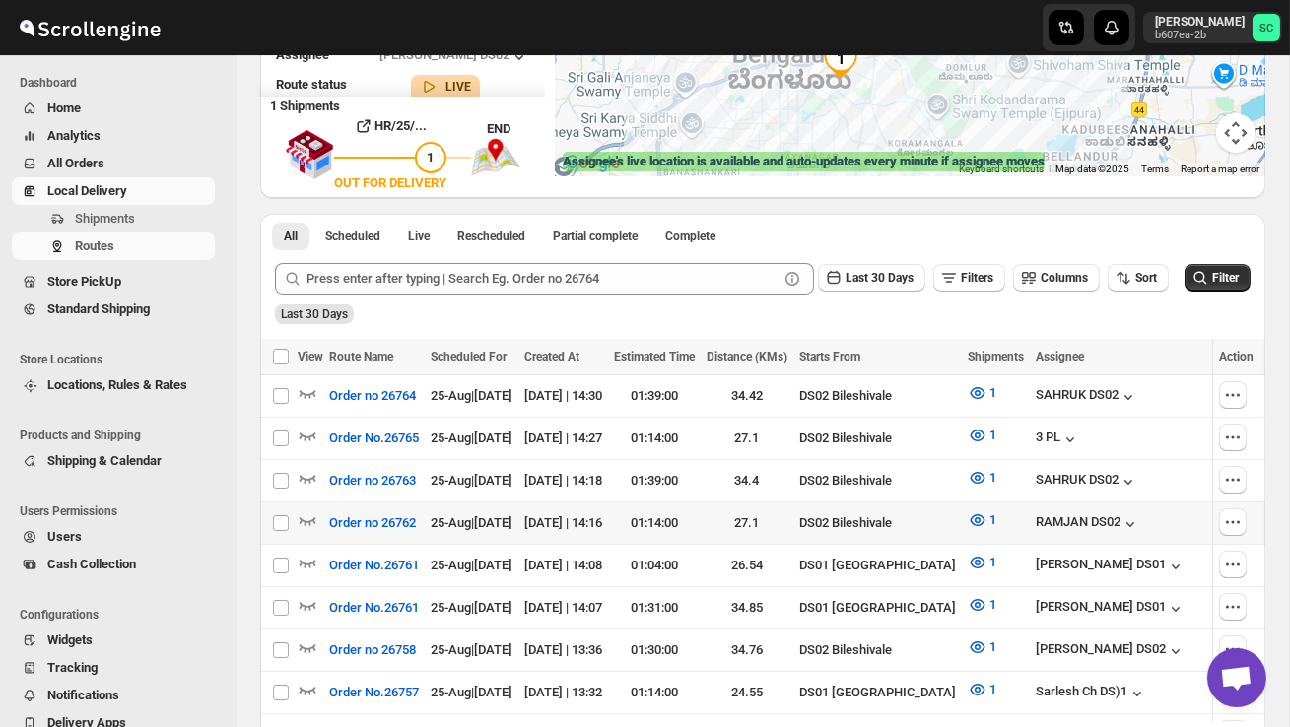
scroll to position [317, 0]
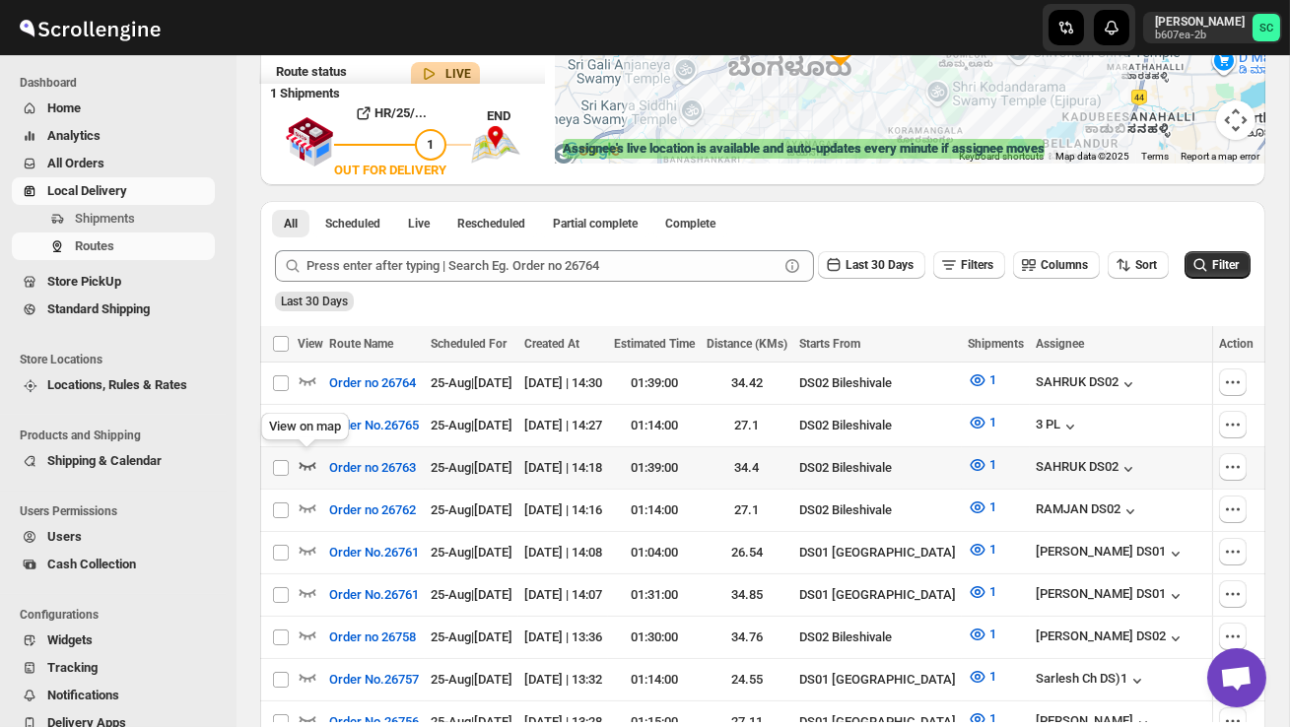
click at [306, 462] on icon "button" at bounding box center [307, 466] width 17 height 8
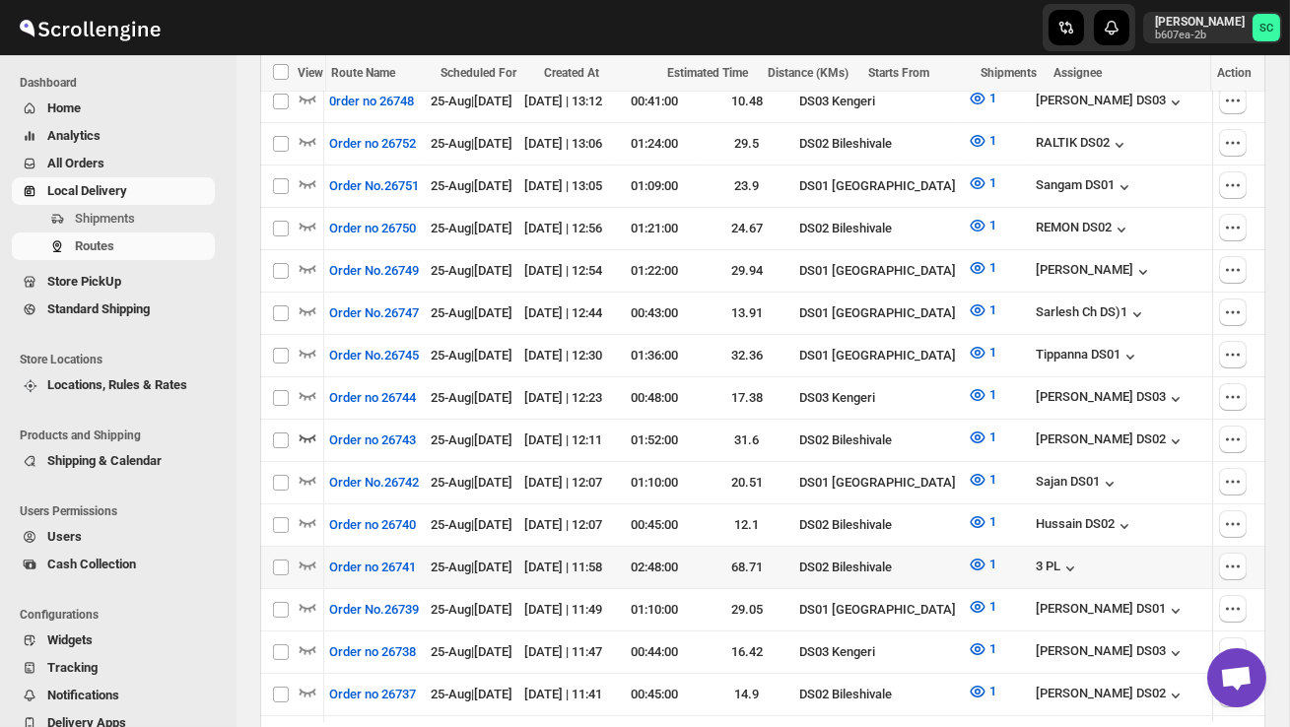
scroll to position [0, 0]
click at [318, 428] on div at bounding box center [311, 441] width 26 height 26
click at [307, 428] on icon "button" at bounding box center [308, 438] width 20 height 20
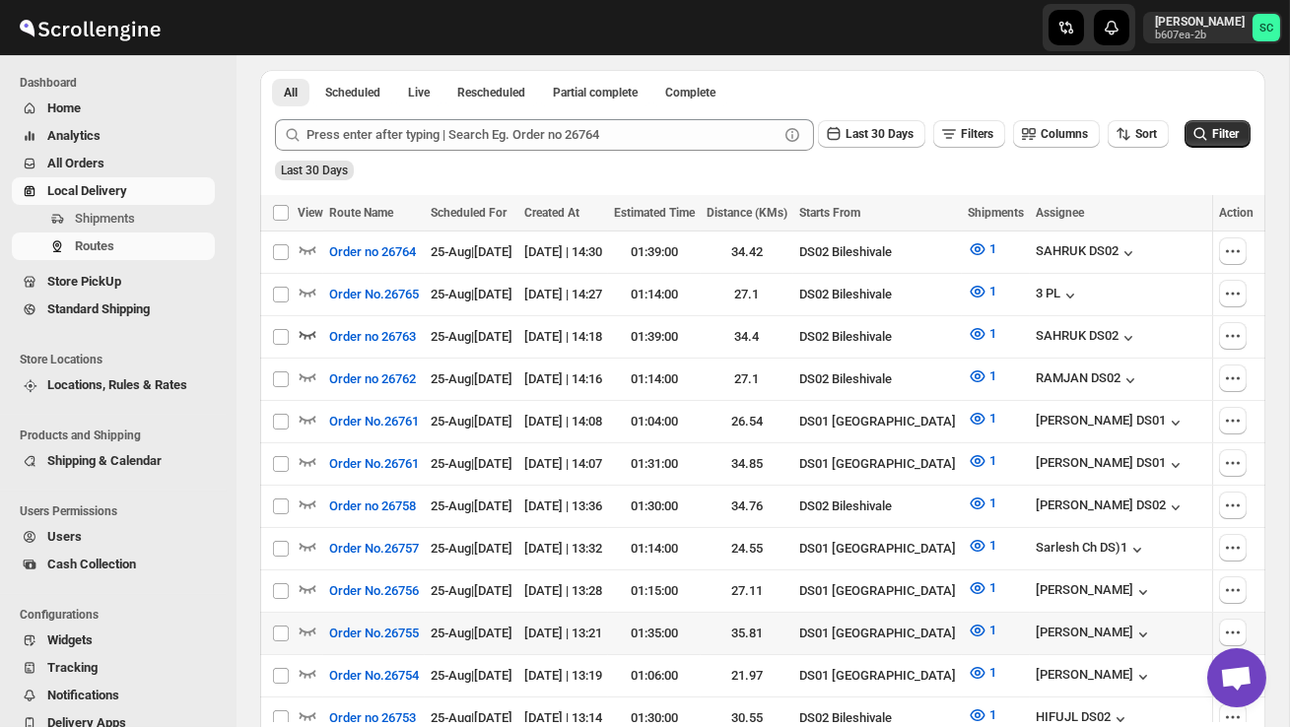
scroll to position [463, 0]
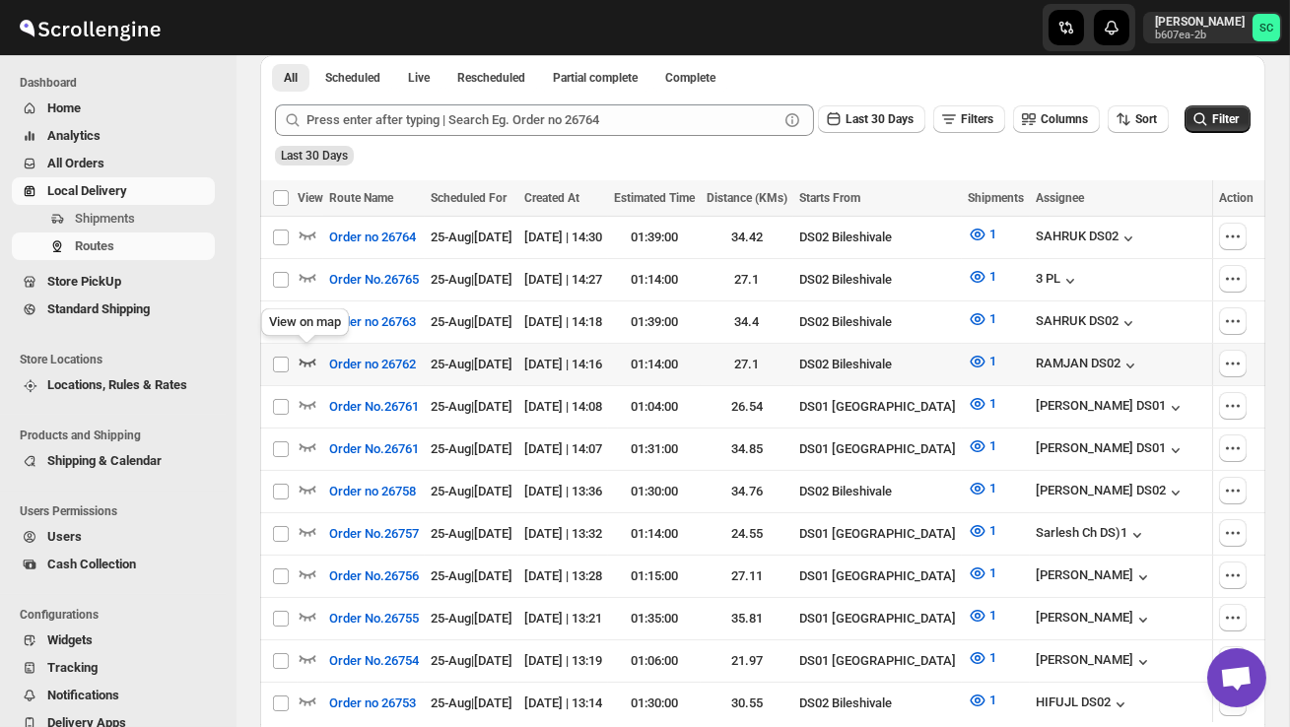
click at [306, 353] on icon "button" at bounding box center [308, 362] width 20 height 20
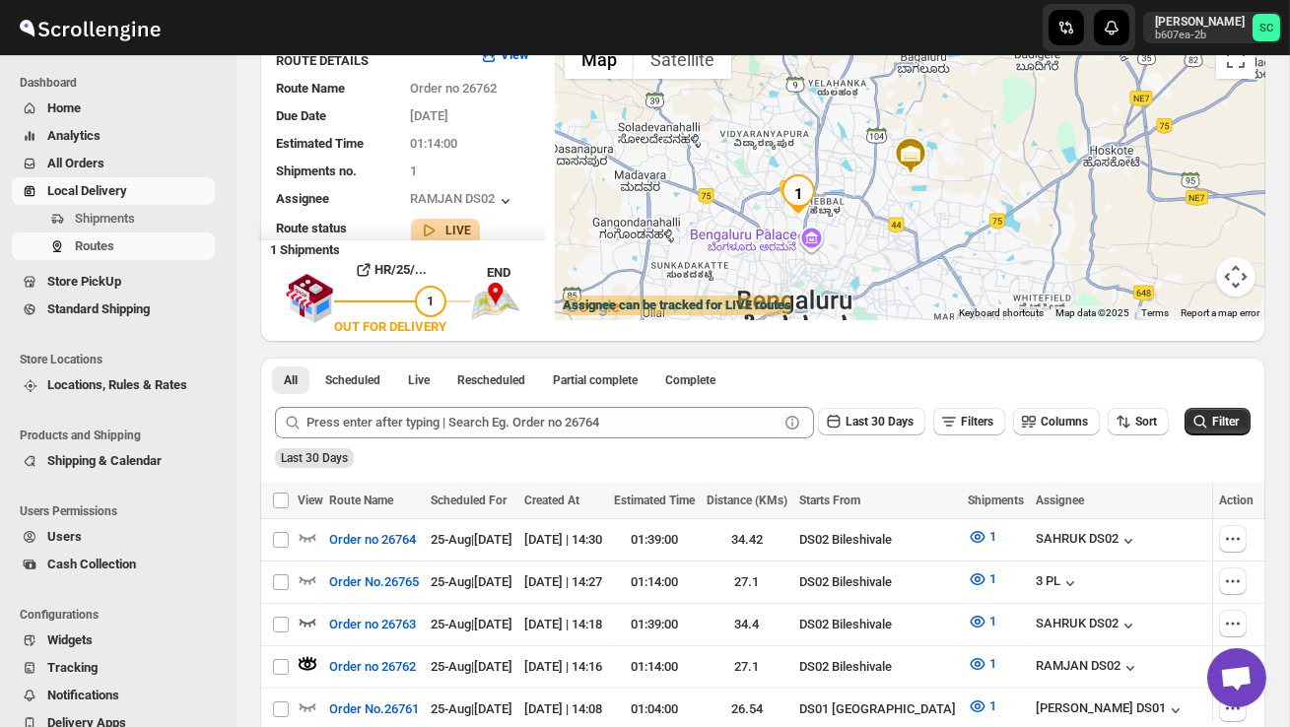
scroll to position [0, 0]
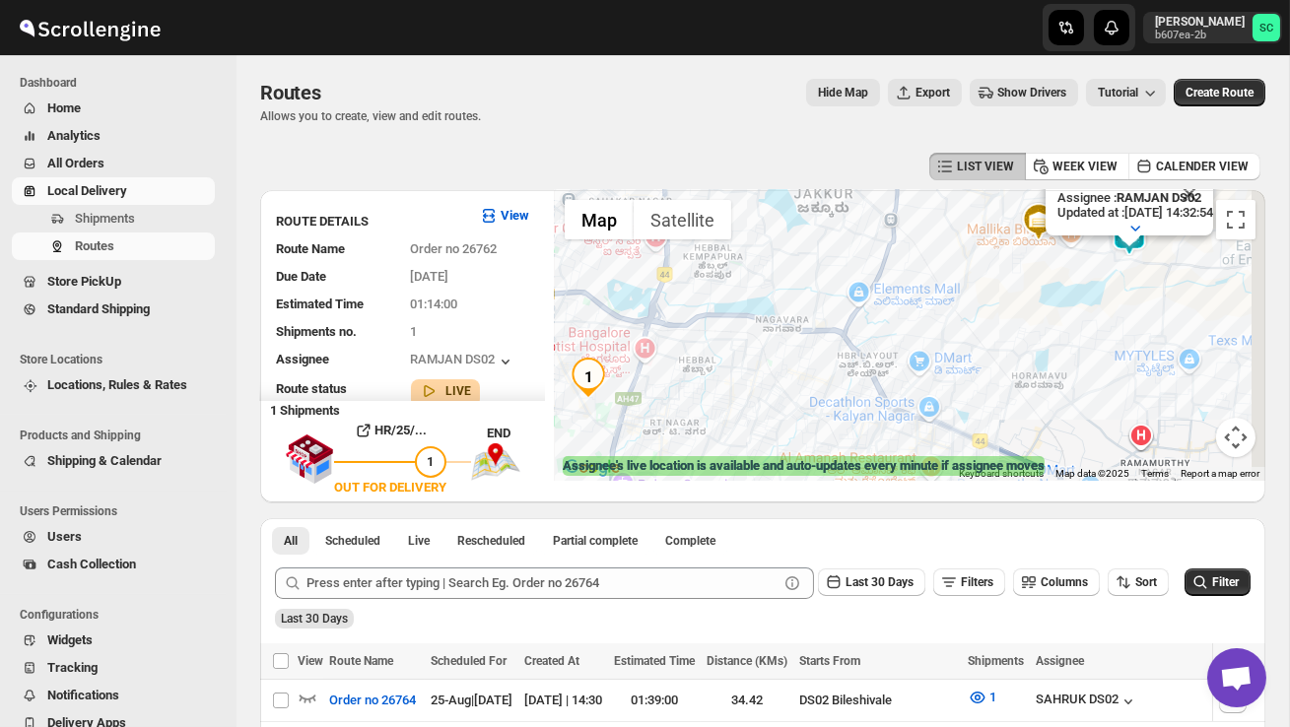
drag, startPoint x: 801, startPoint y: 412, endPoint x: 681, endPoint y: 411, distance: 120.2
click at [683, 411] on div "Assignee : RAMJAN DS02 Updated at : 25/08/2025, 14:32:54 Duty mode Disabled Bat…" at bounding box center [910, 335] width 710 height 291
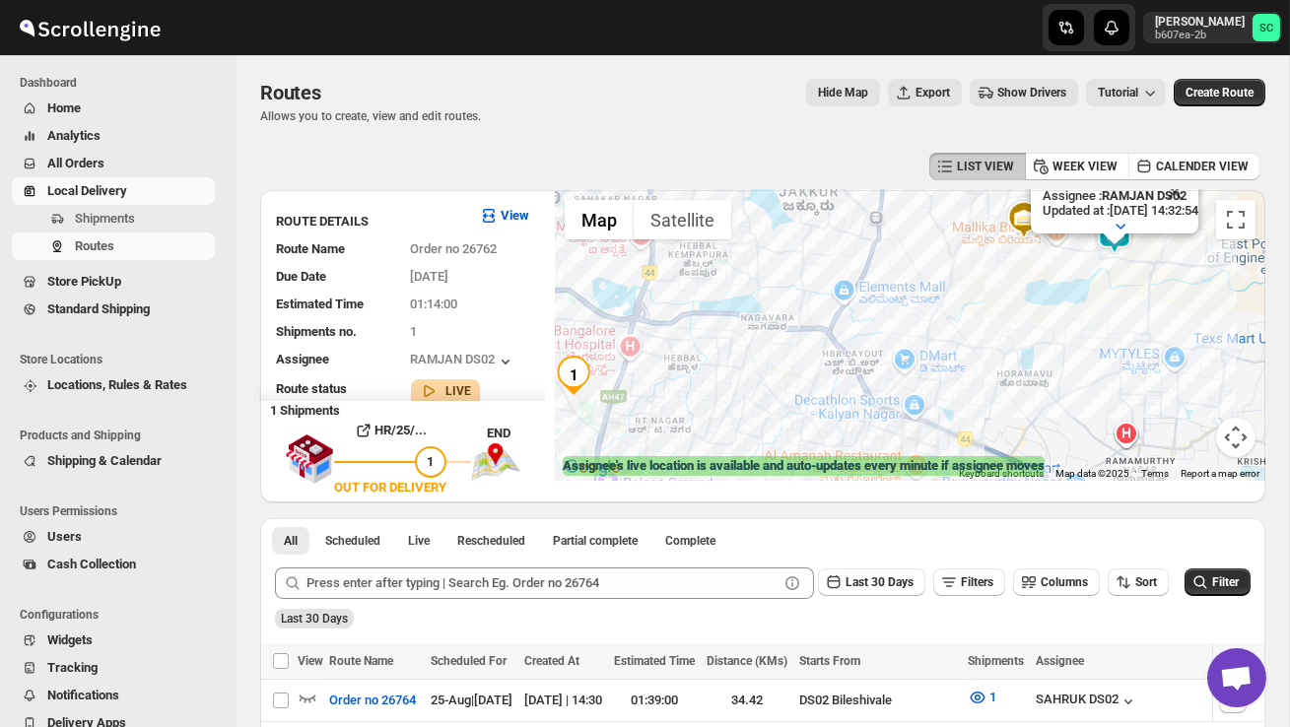
drag, startPoint x: 1028, startPoint y: 324, endPoint x: 961, endPoint y: 463, distance: 154.2
click at [968, 454] on div "Assignee : RAMJAN DS02 Updated at : 25/08/2025, 14:32:54 Duty mode Disabled Bat…" at bounding box center [910, 335] width 710 height 291
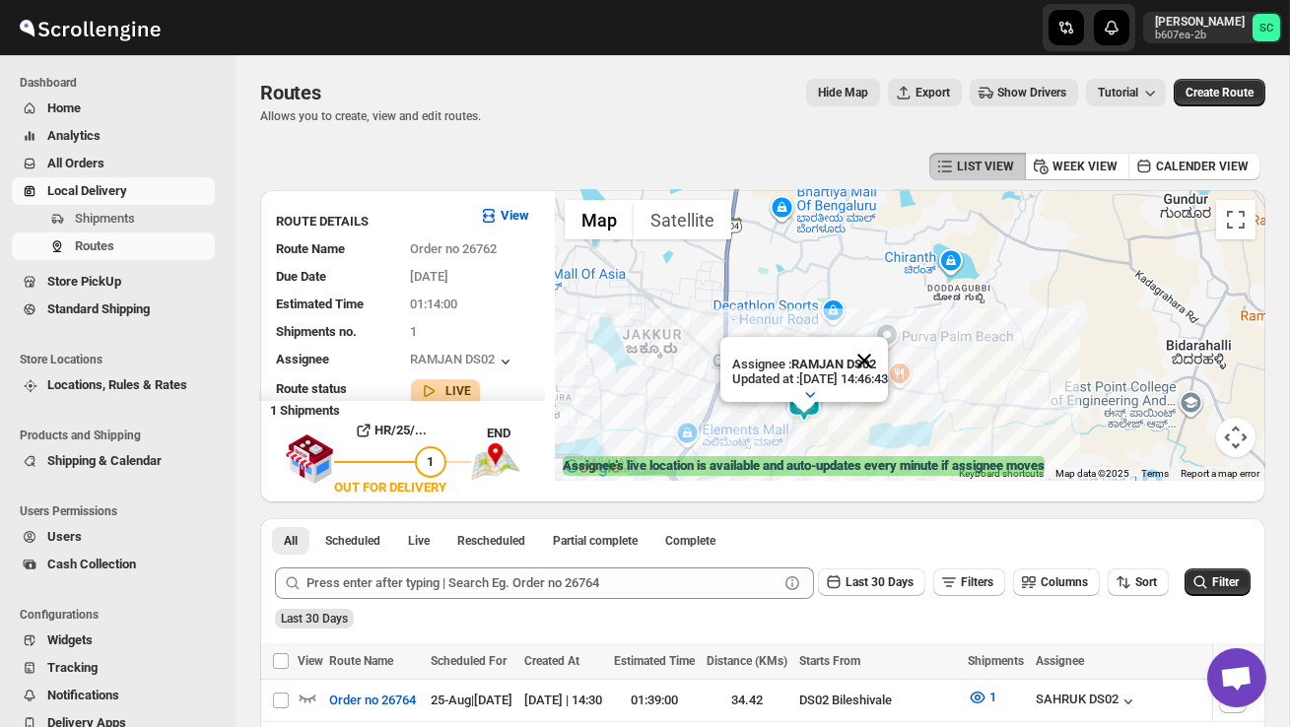
click at [888, 365] on button "Close" at bounding box center [863, 360] width 47 height 47
click at [857, 411] on div at bounding box center [910, 335] width 710 height 291
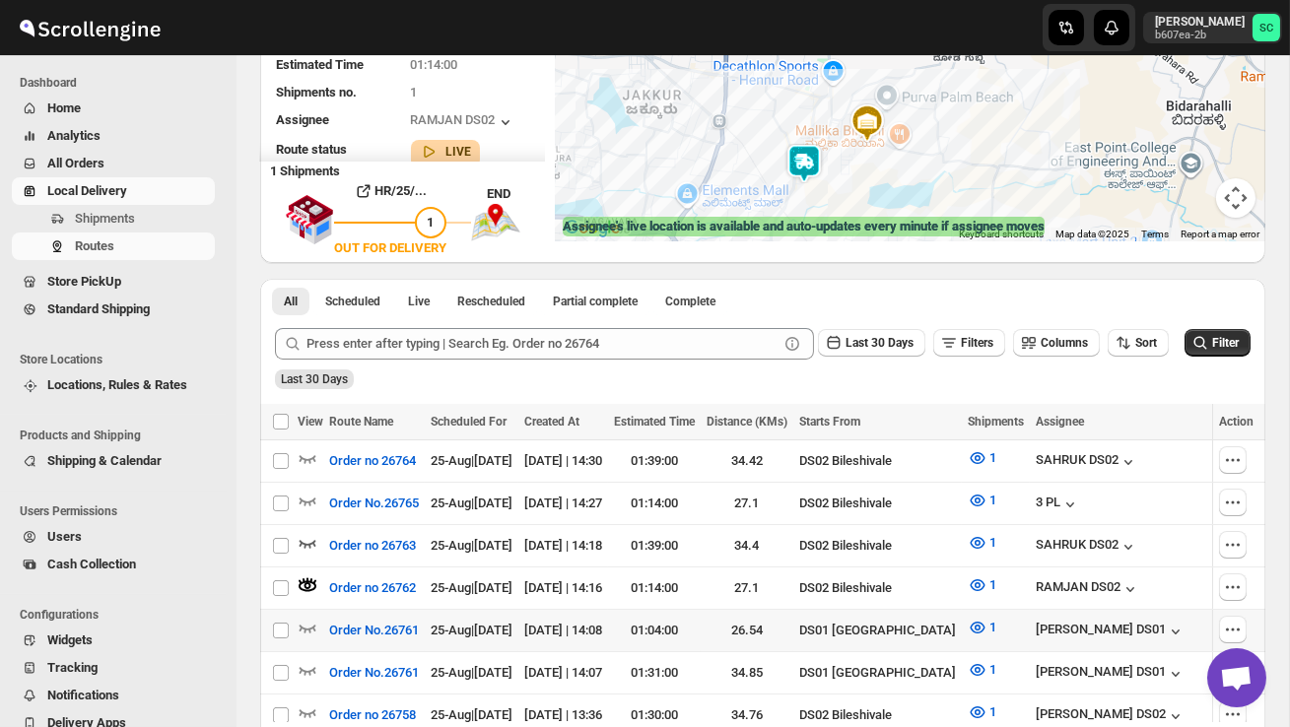
scroll to position [240, 0]
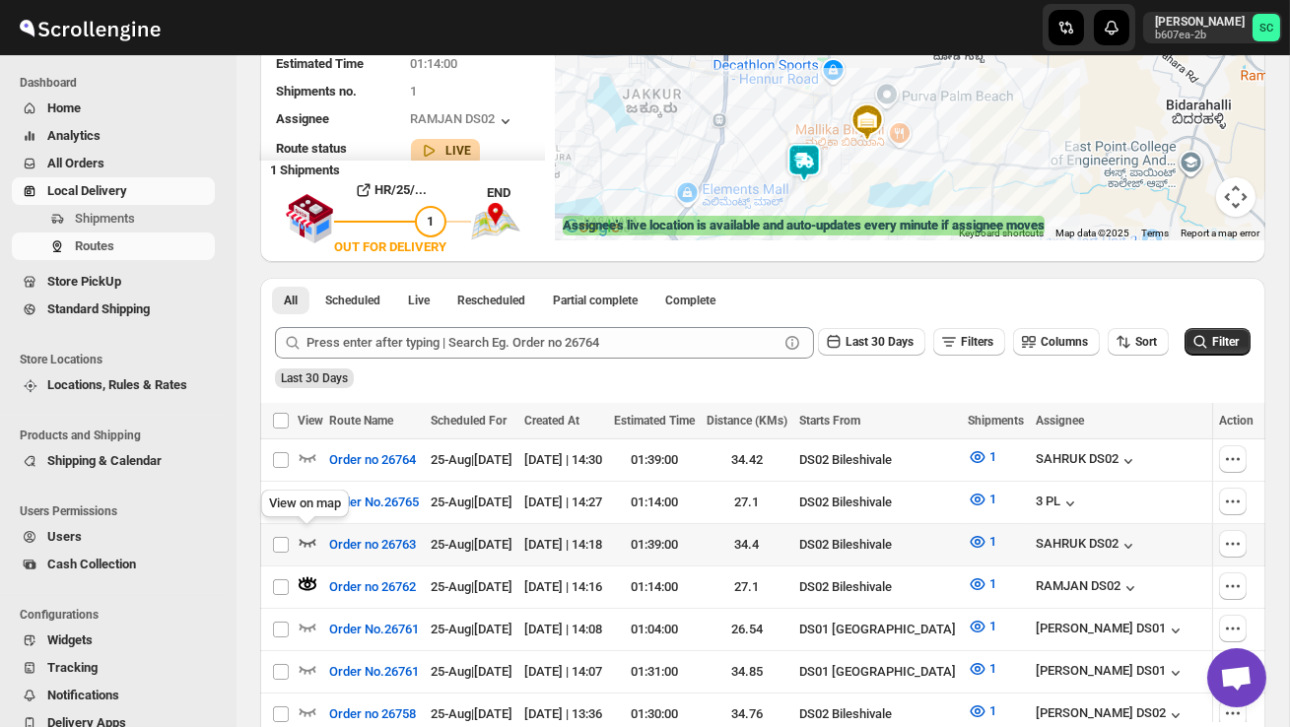
click at [303, 533] on icon "button" at bounding box center [308, 542] width 20 height 20
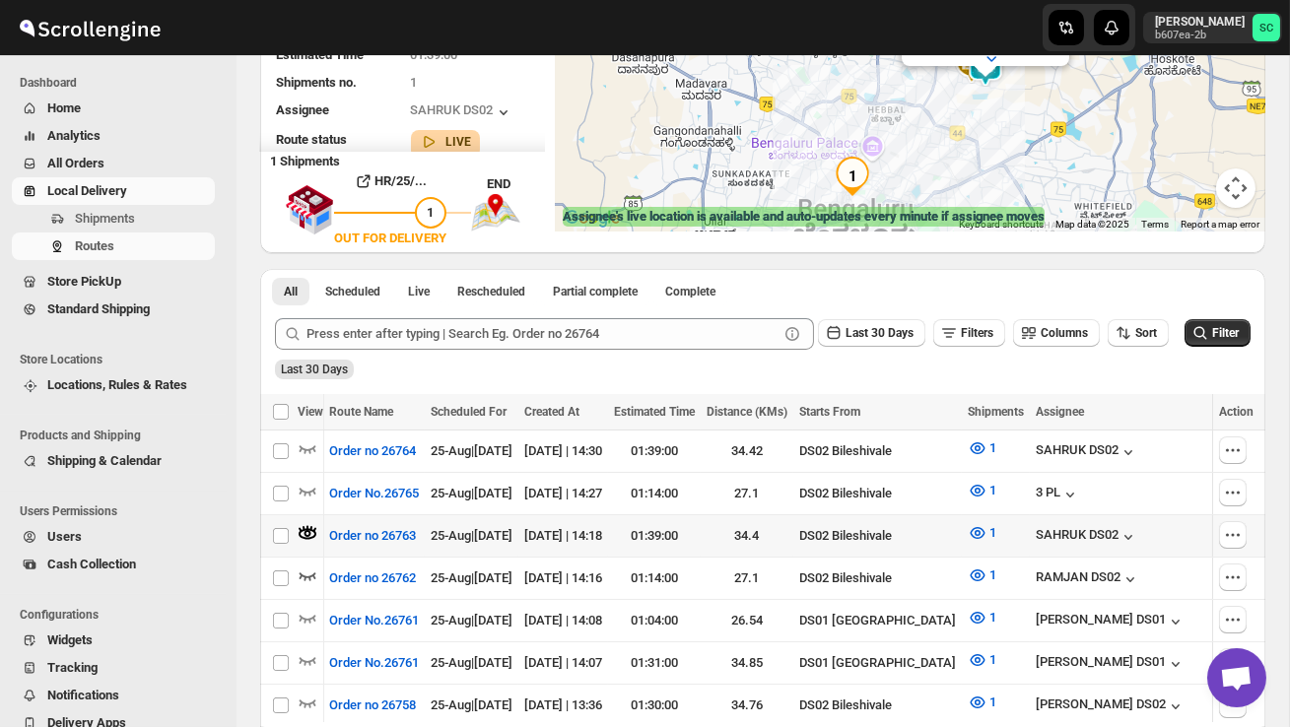
scroll to position [0, 0]
click at [309, 444] on icon "button" at bounding box center [308, 448] width 20 height 20
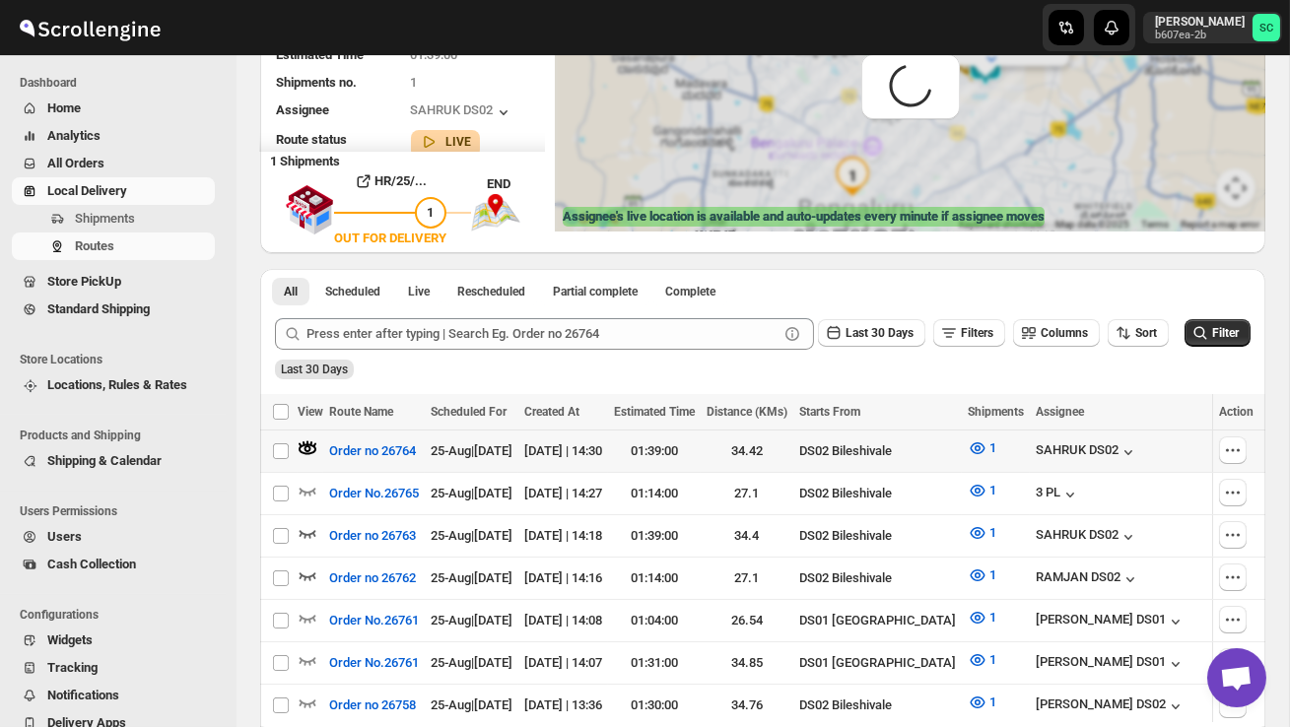
scroll to position [188, 0]
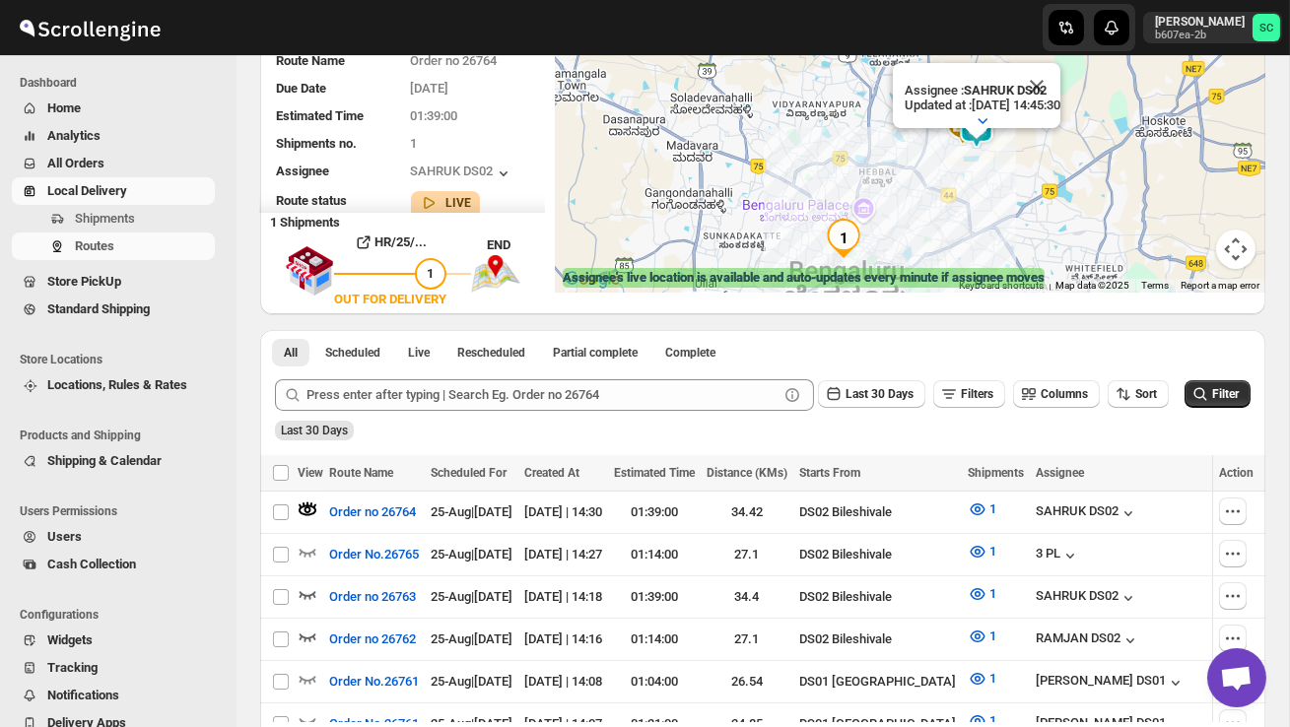
drag, startPoint x: 927, startPoint y: 218, endPoint x: 917, endPoint y: 279, distance: 61.9
click at [917, 281] on div "← Move left → Move right ↑ Move up ↓ Move down + Zoom in - Zoom out Home Jump l…" at bounding box center [910, 147] width 710 height 291
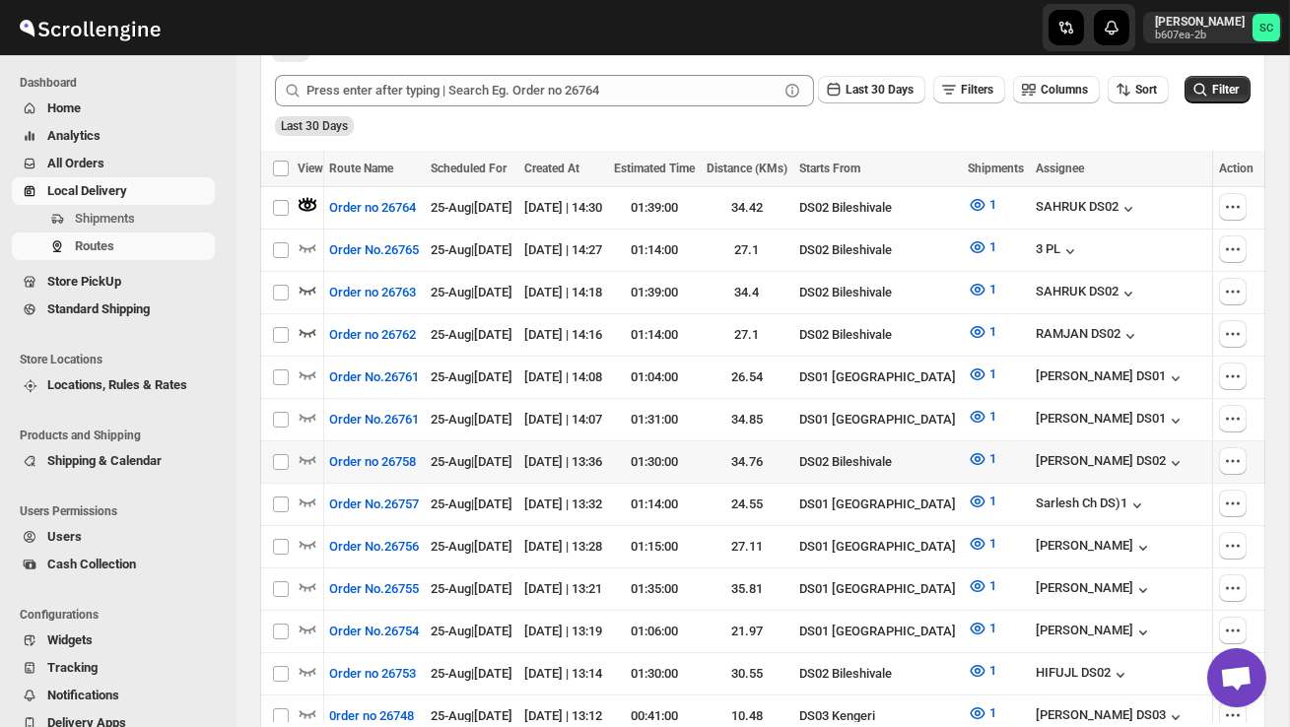
scroll to position [0, 0]
click at [313, 456] on icon "button" at bounding box center [307, 460] width 17 height 8
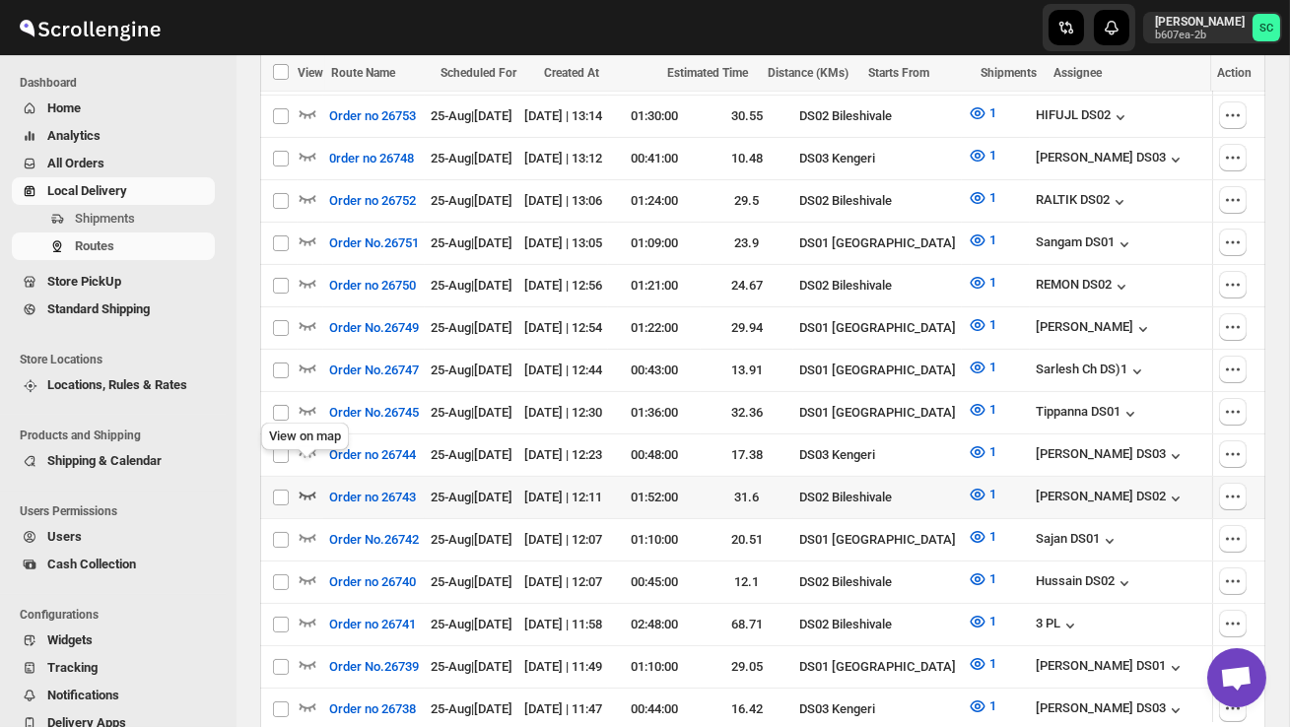
click at [309, 492] on icon "button" at bounding box center [307, 496] width 17 height 8
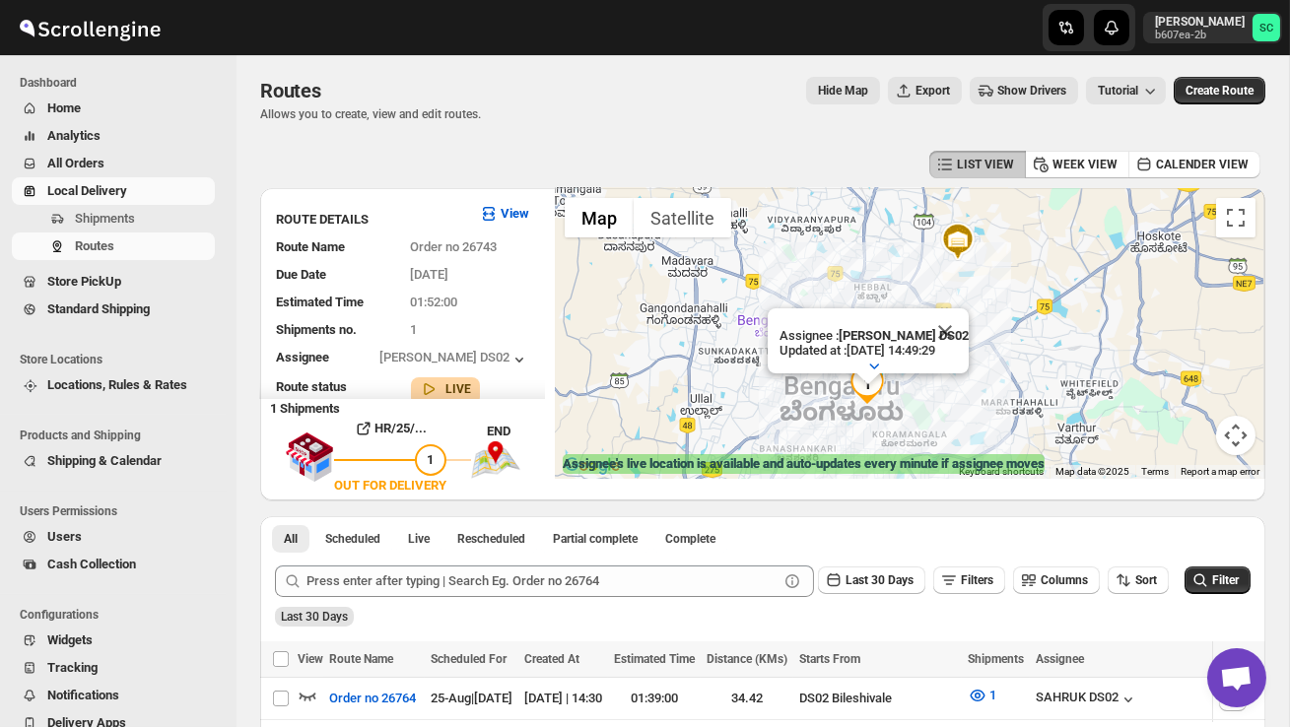
scroll to position [1, 0]
click at [955, 329] on button "Close" at bounding box center [944, 332] width 47 height 47
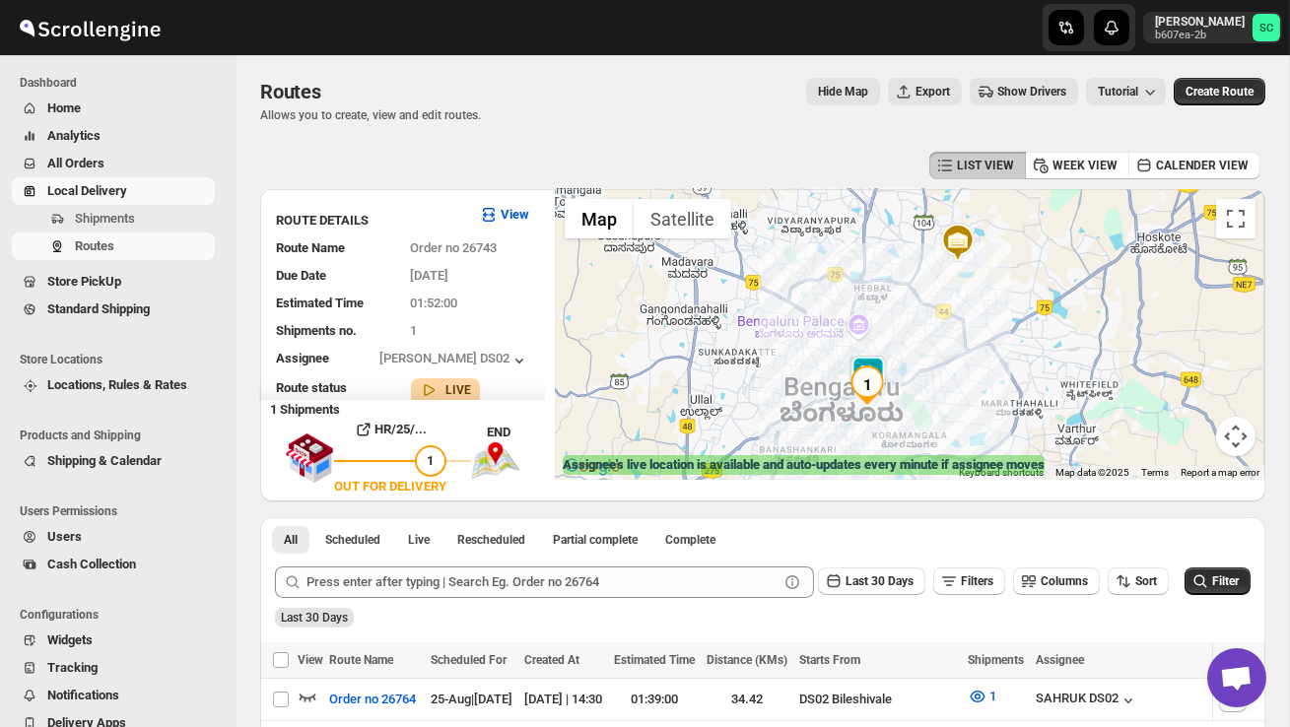
click at [924, 394] on div at bounding box center [910, 334] width 710 height 291
click at [923, 395] on div at bounding box center [910, 334] width 710 height 291
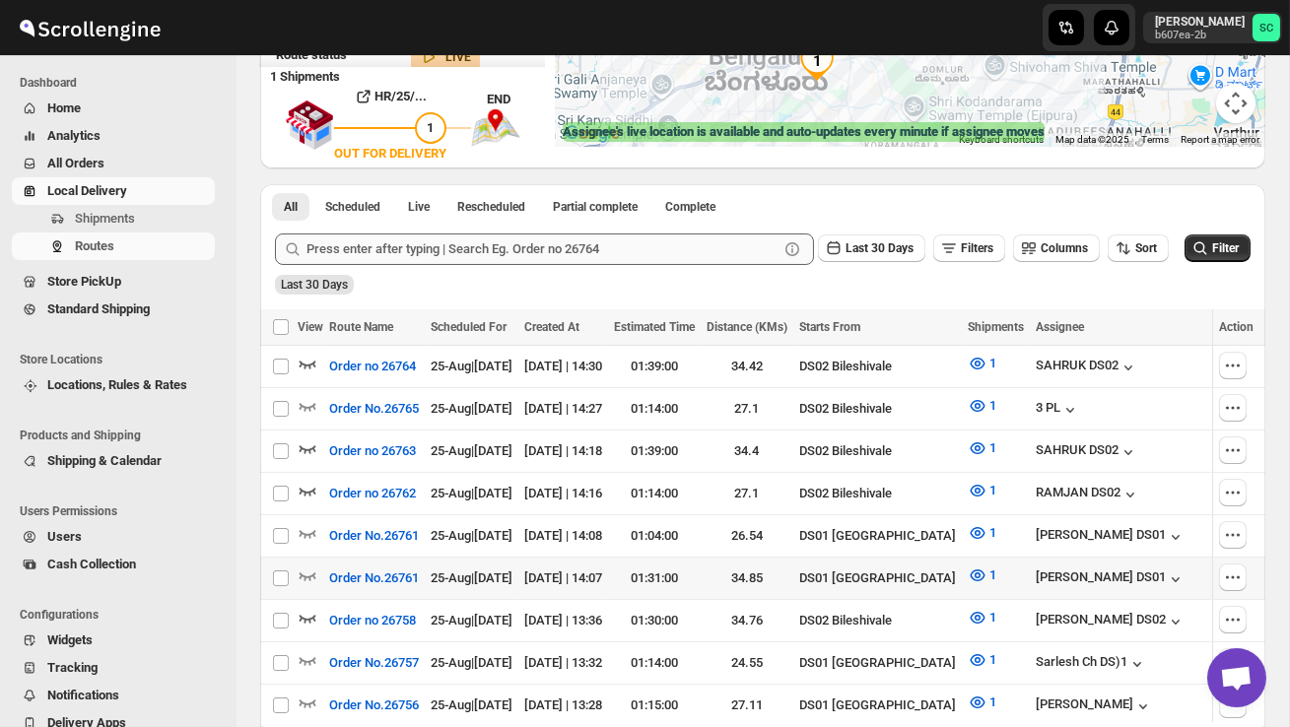
scroll to position [352, 0]
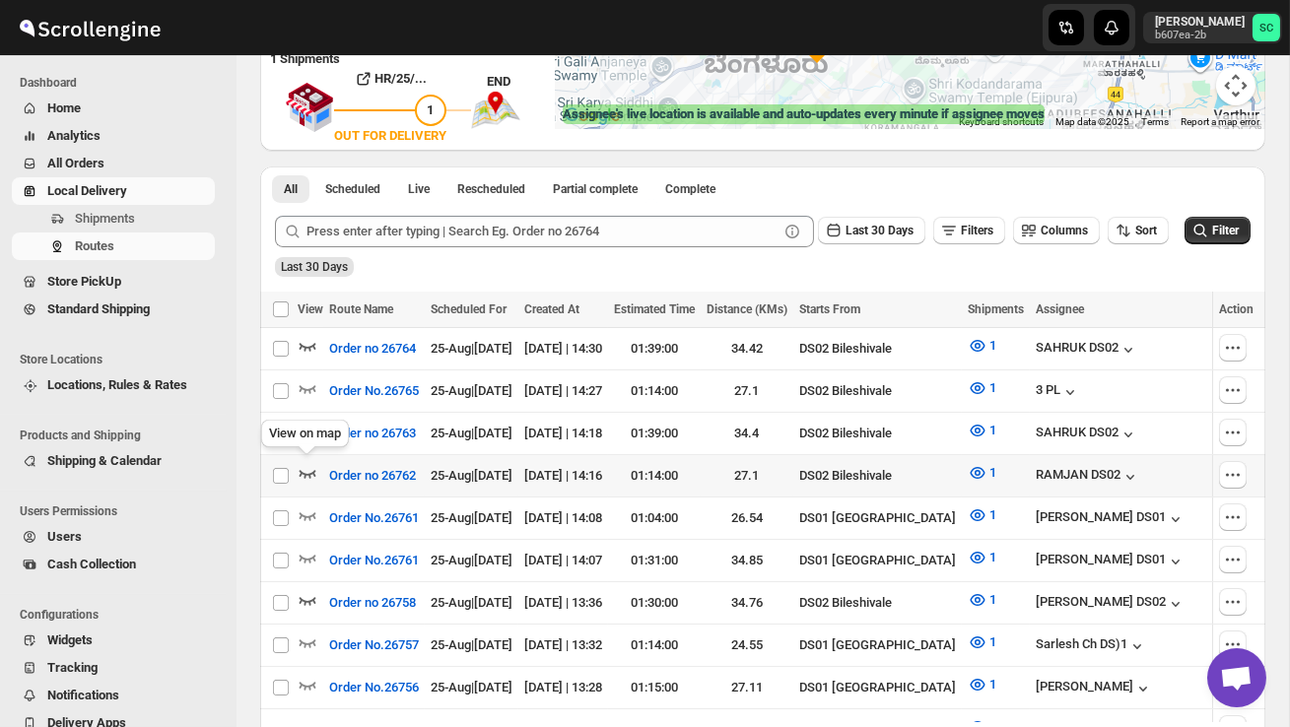
click at [311, 467] on icon "button" at bounding box center [308, 473] width 20 height 20
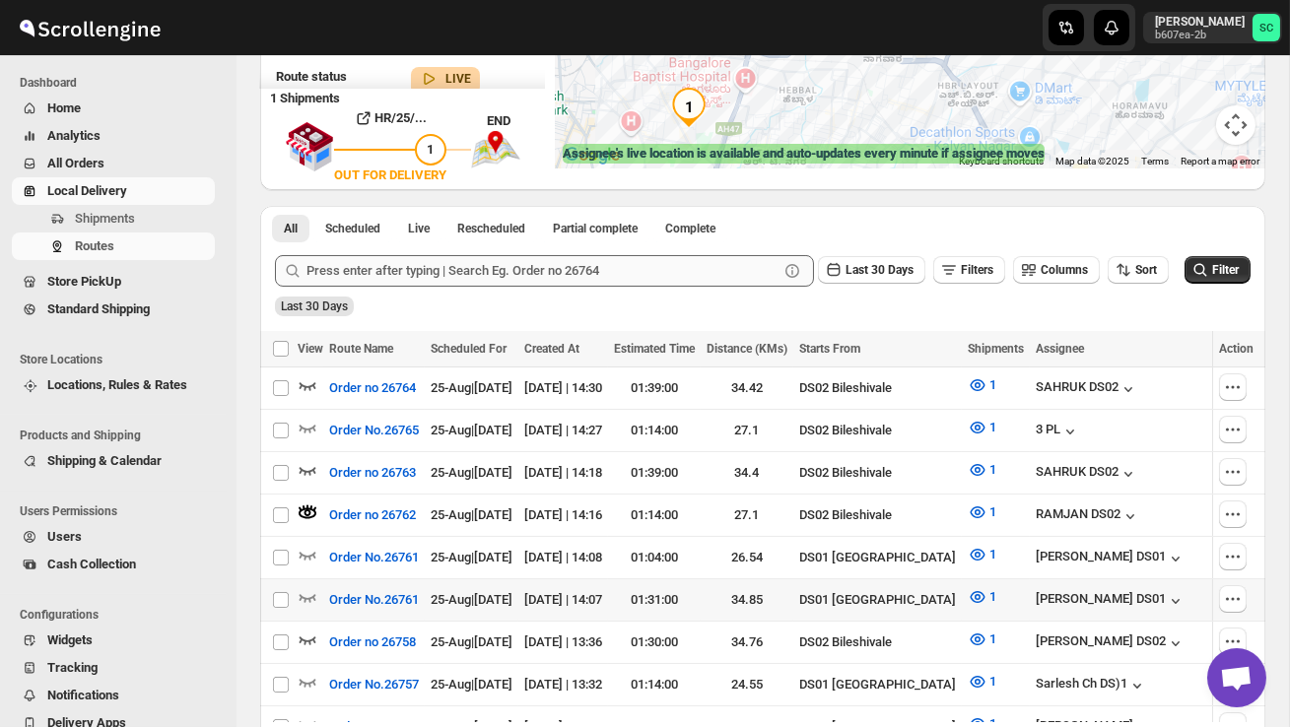
scroll to position [313, 0]
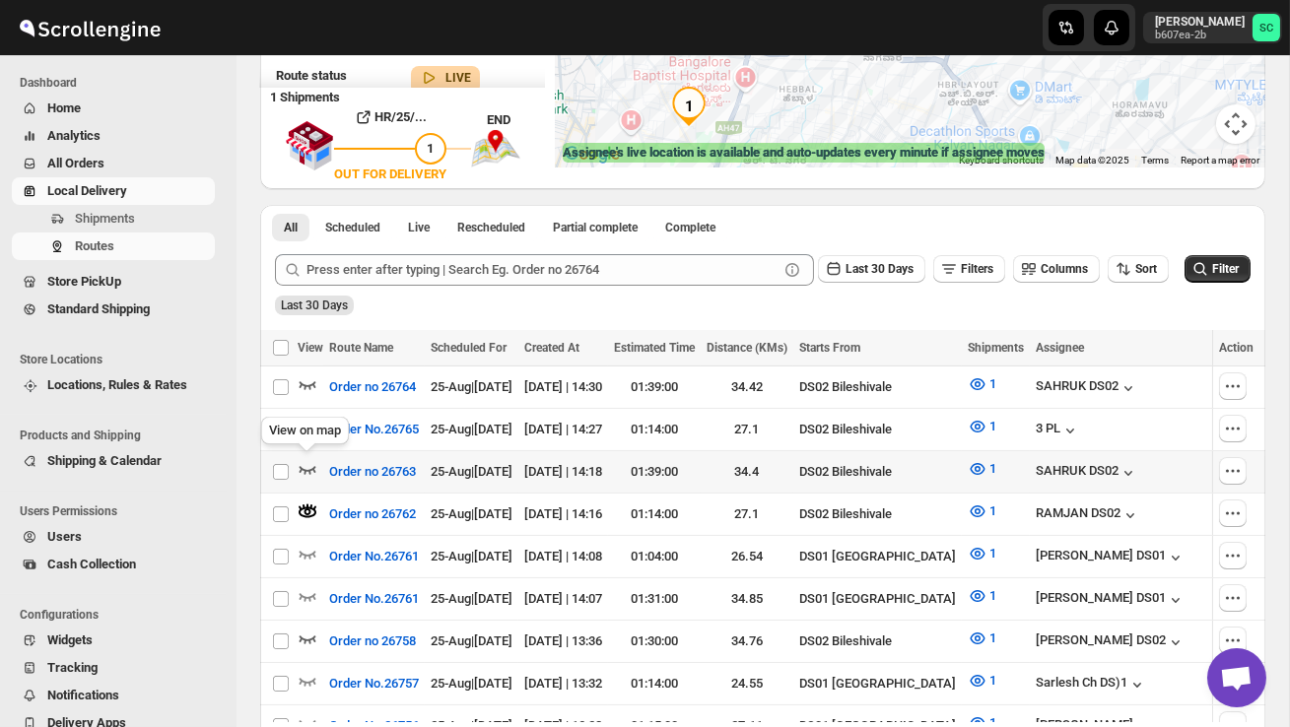
click at [300, 466] on icon "button" at bounding box center [307, 470] width 17 height 8
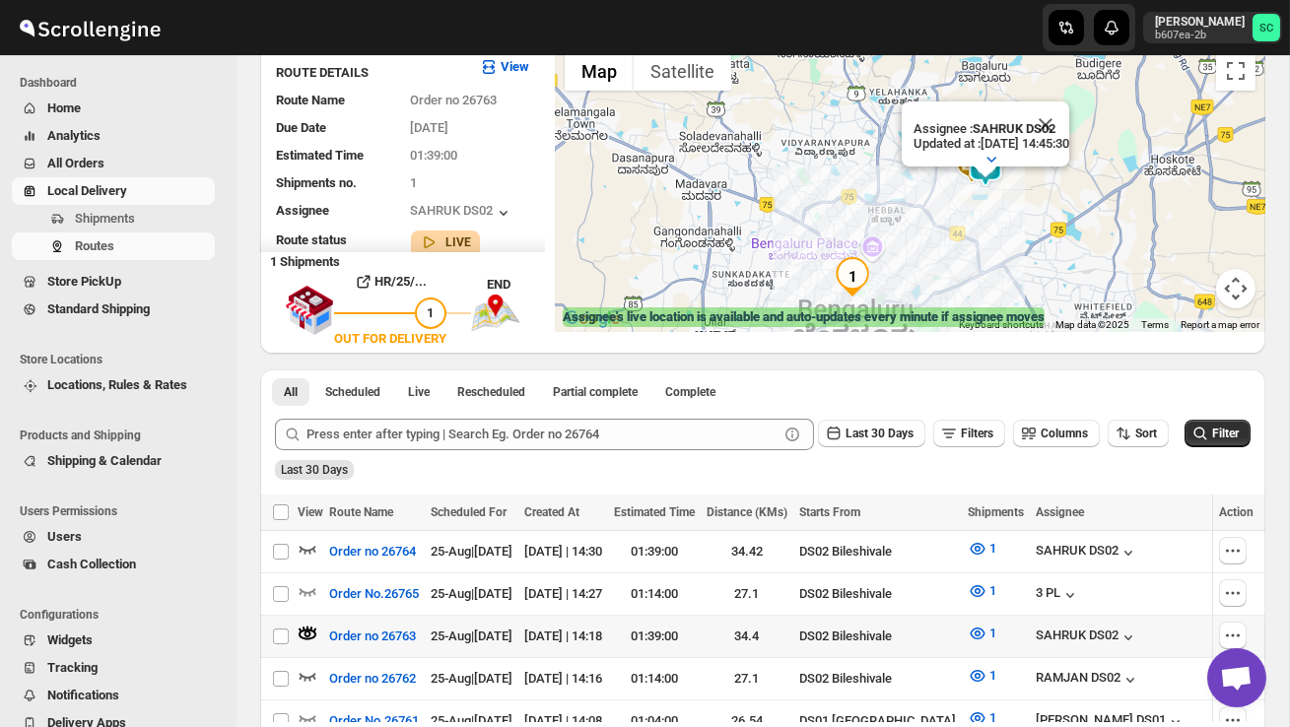
scroll to position [175, 0]
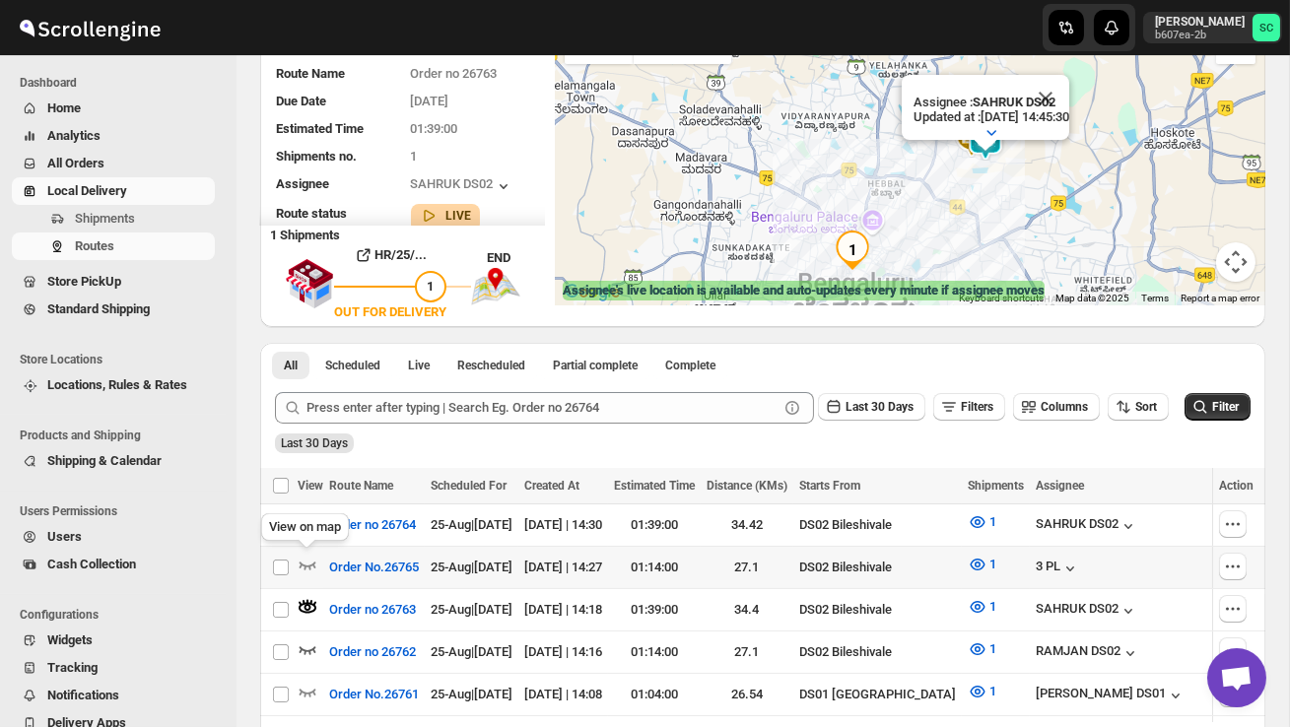
click at [311, 522] on div "View on map" at bounding box center [305, 530] width 96 height 43
click at [293, 520] on td "Select route" at bounding box center [278, 525] width 37 height 42
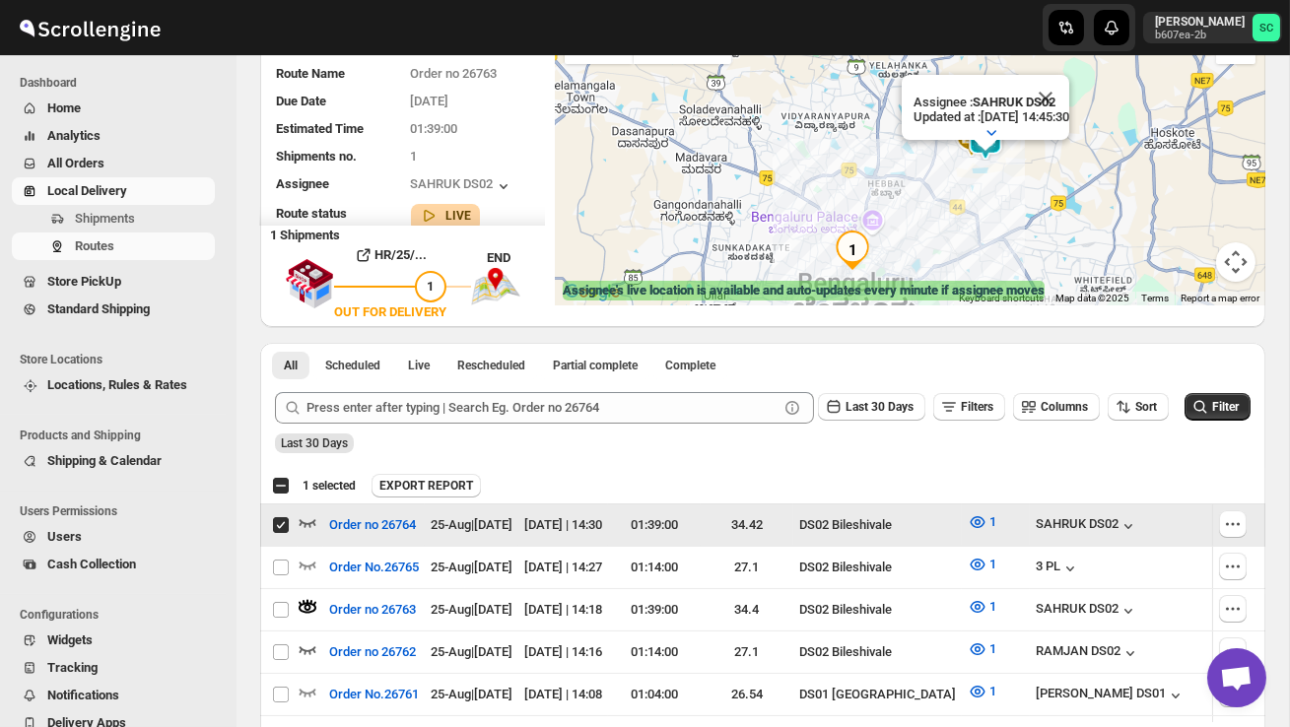
click at [281, 522] on input "Select route" at bounding box center [281, 525] width 16 height 16
checkbox input "false"
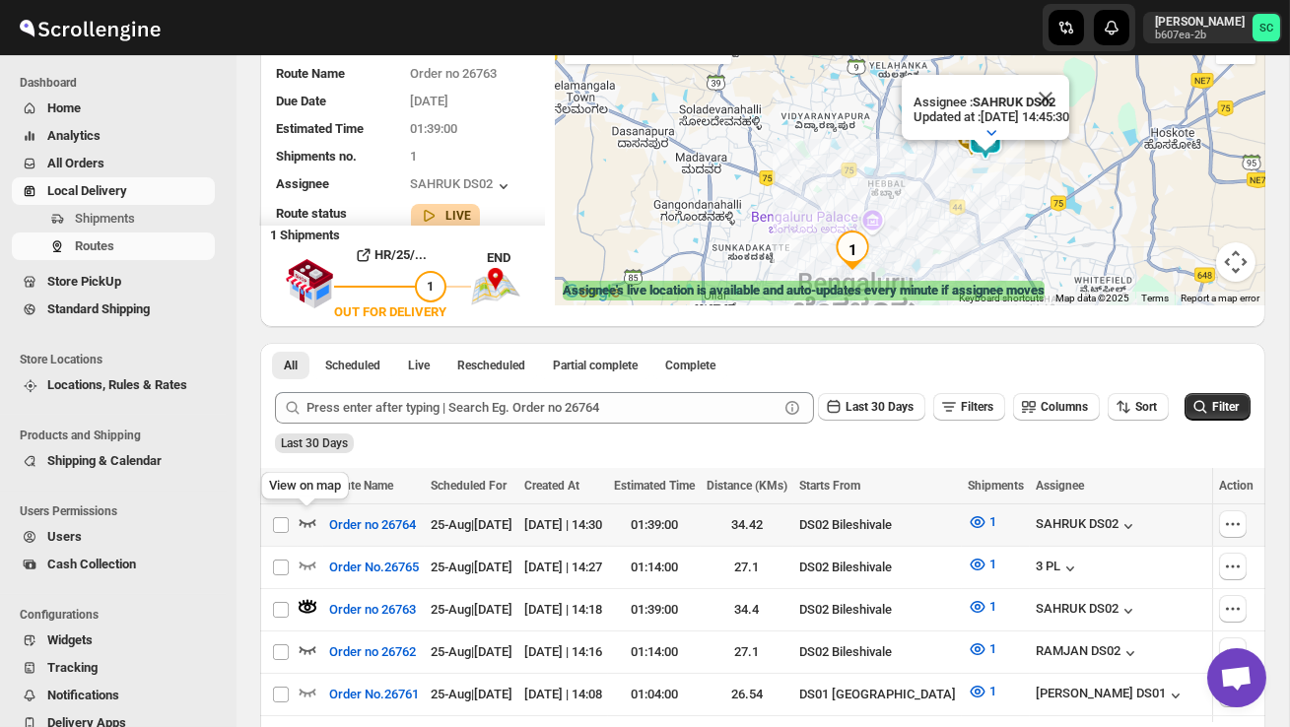
click at [313, 517] on icon "button" at bounding box center [308, 522] width 20 height 20
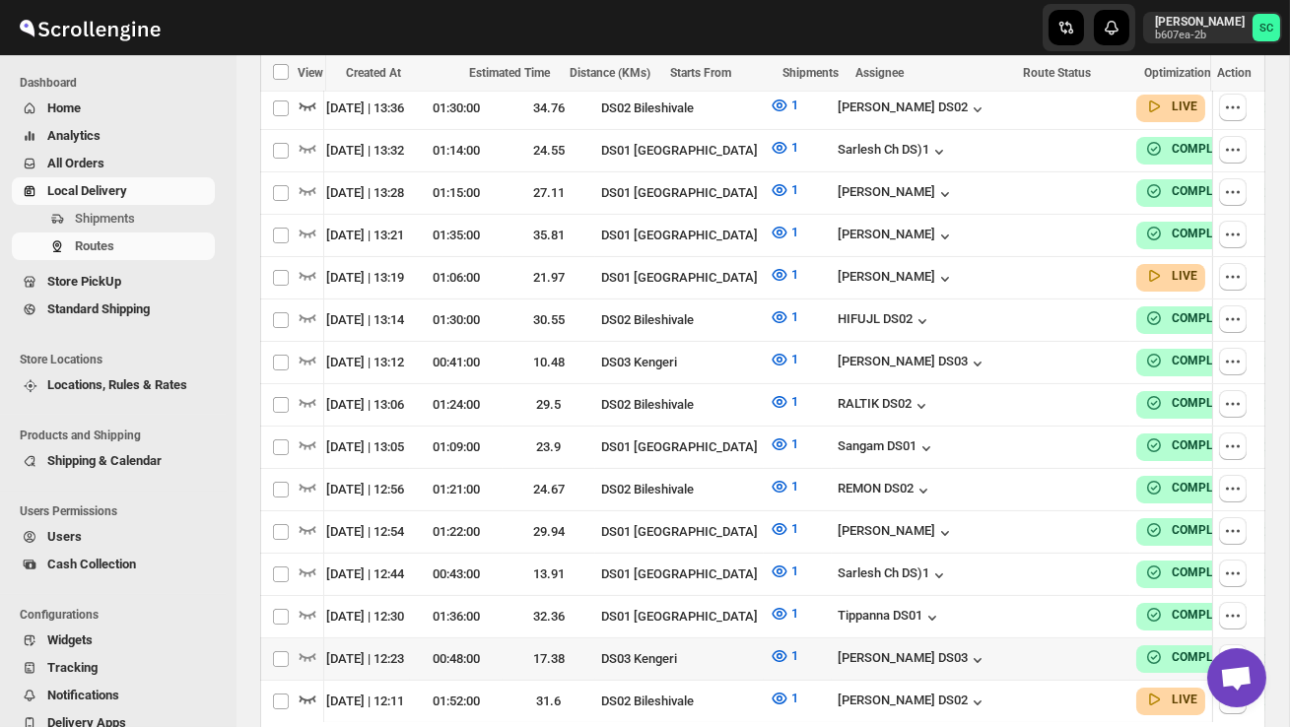
scroll to position [862, 0]
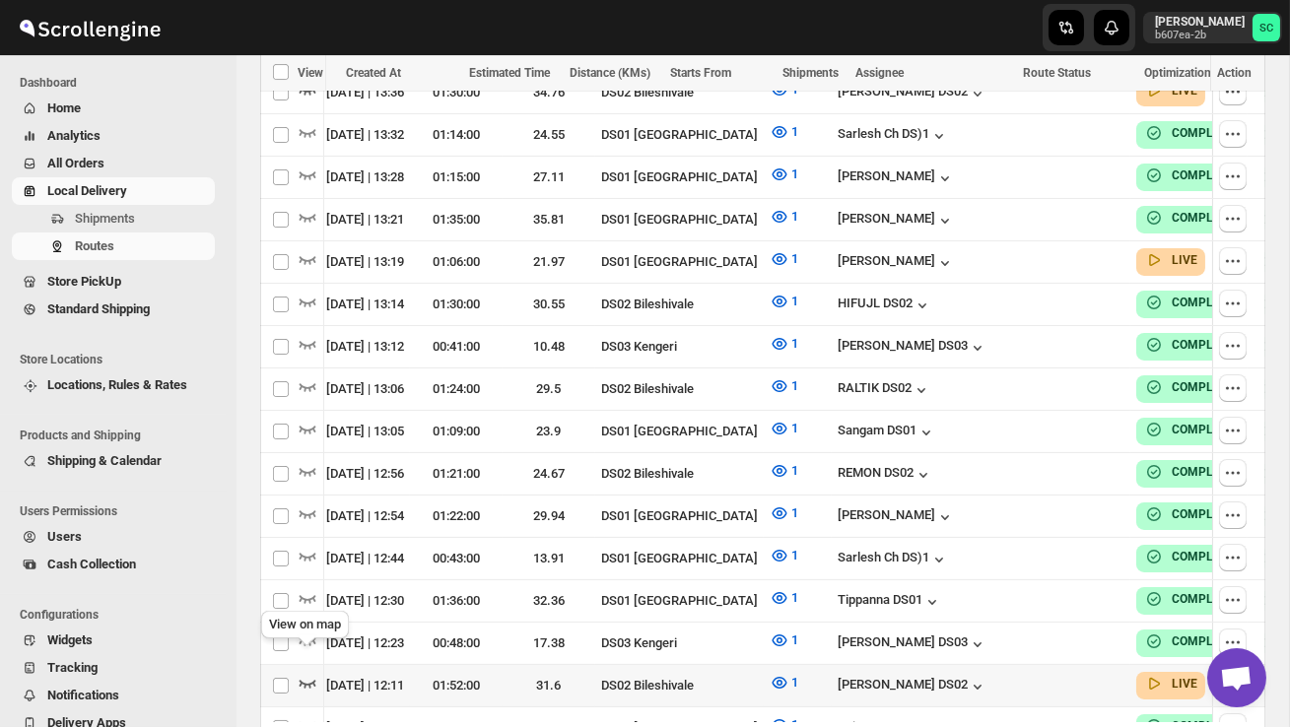
click at [309, 673] on icon "button" at bounding box center [308, 683] width 20 height 20
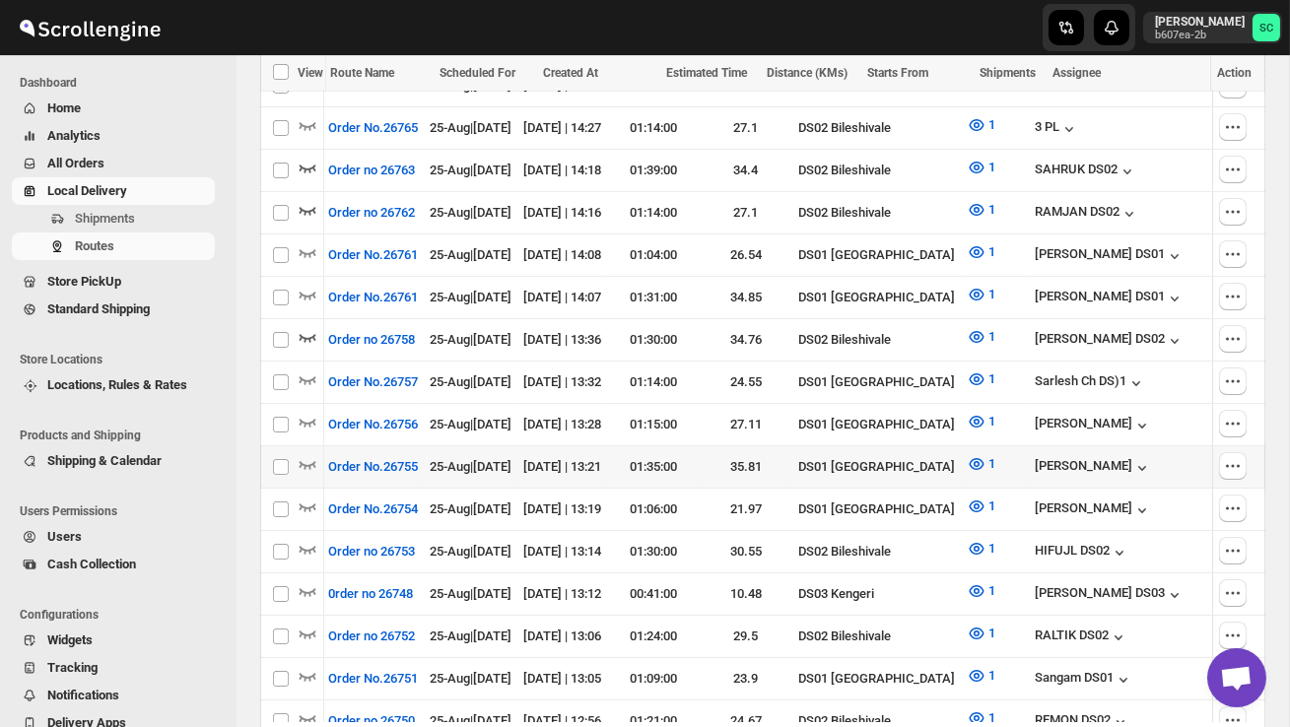
scroll to position [0, 0]
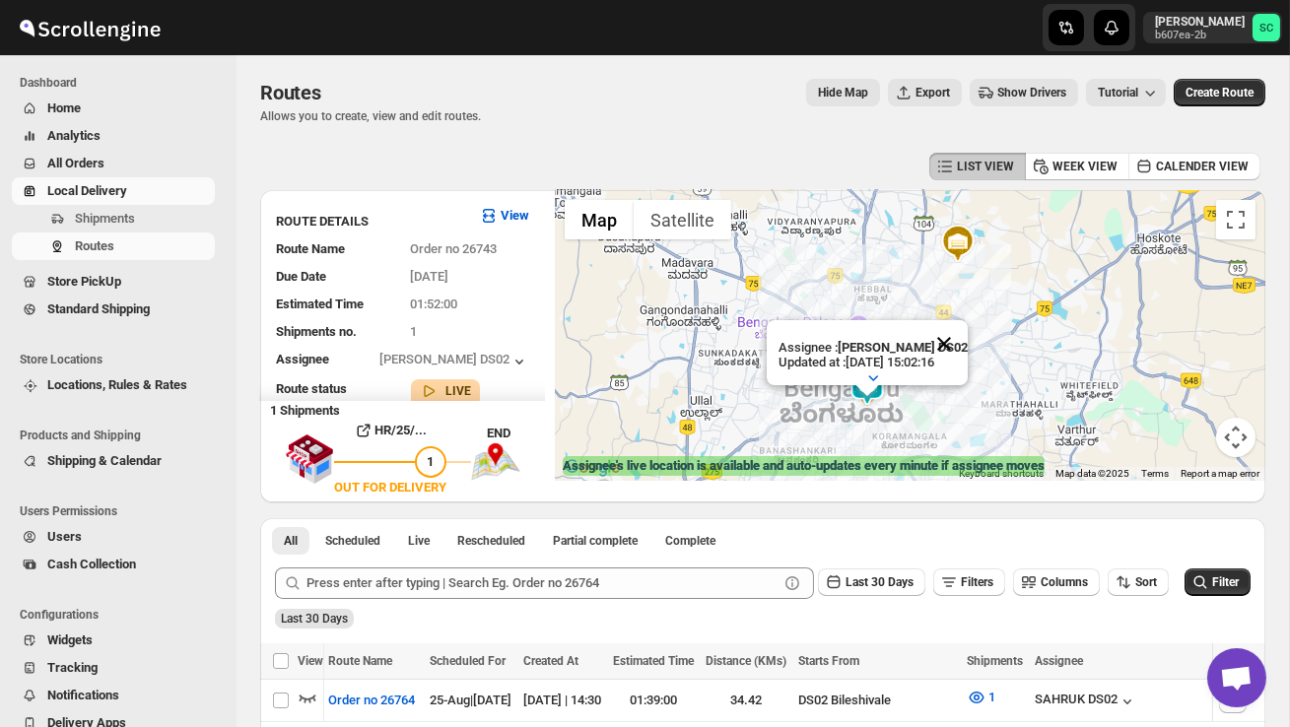
click at [965, 348] on button "Close" at bounding box center [943, 343] width 47 height 47
click at [908, 393] on div at bounding box center [910, 335] width 710 height 291
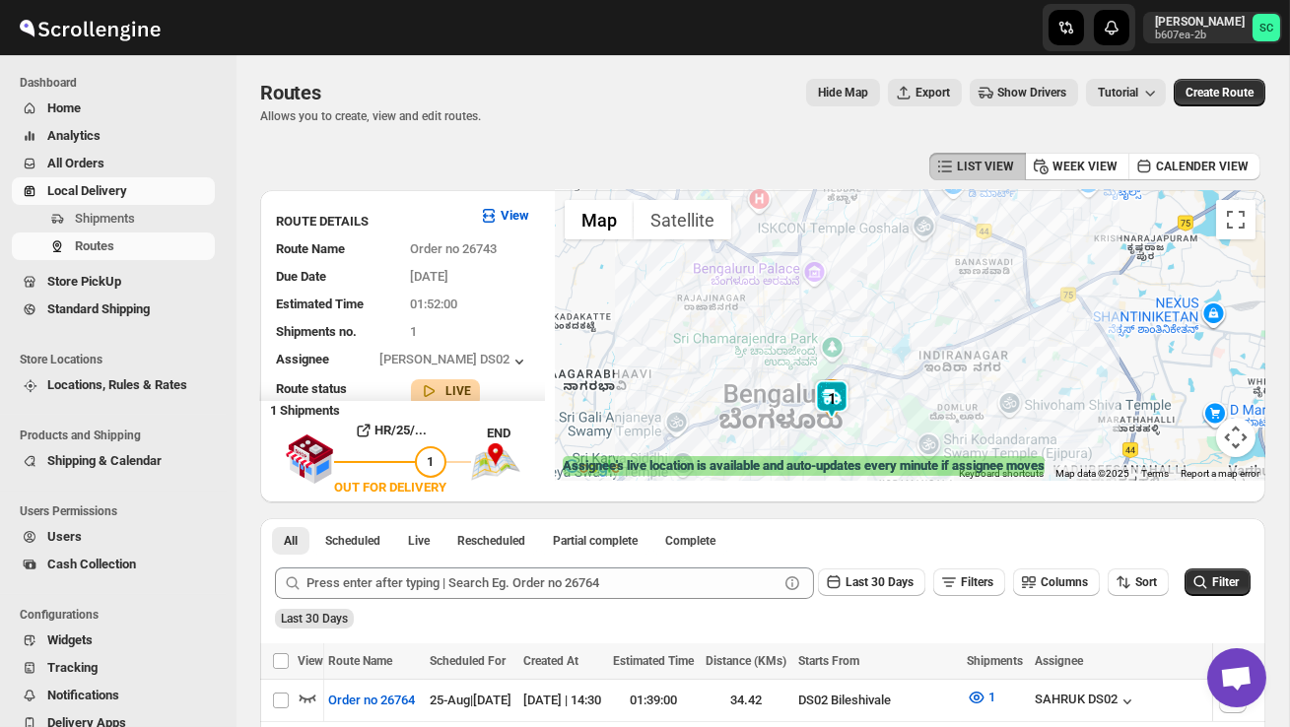
click at [896, 396] on div at bounding box center [910, 335] width 710 height 291
click at [896, 398] on div at bounding box center [910, 335] width 710 height 291
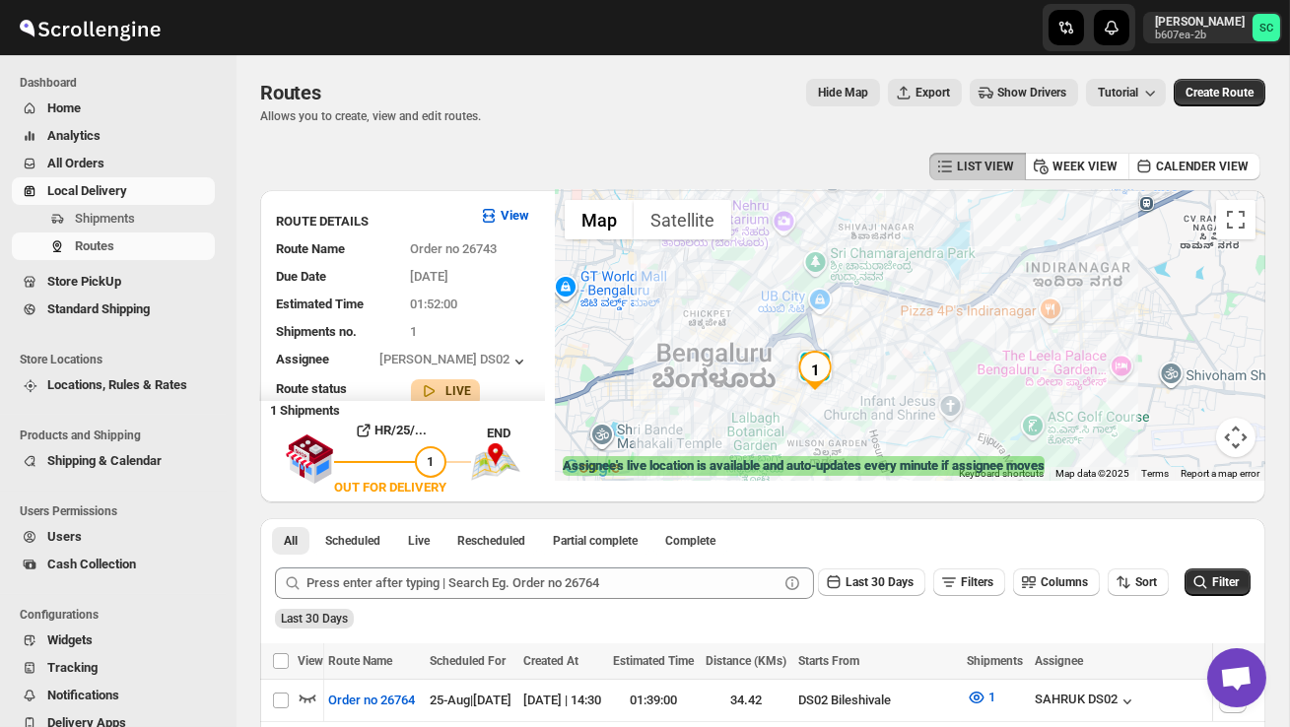
drag, startPoint x: 831, startPoint y: 447, endPoint x: 874, endPoint y: 396, distance: 66.5
click at [874, 396] on div at bounding box center [910, 335] width 710 height 291
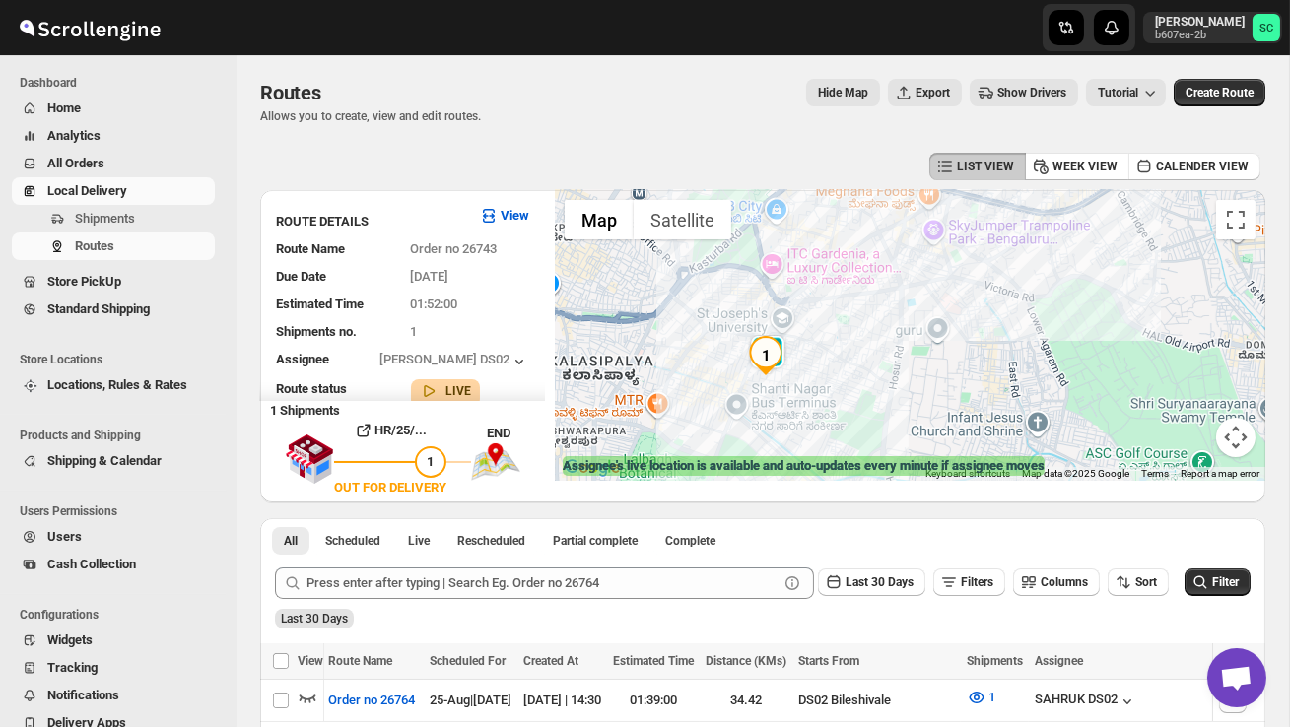
click at [828, 396] on div at bounding box center [910, 335] width 710 height 291
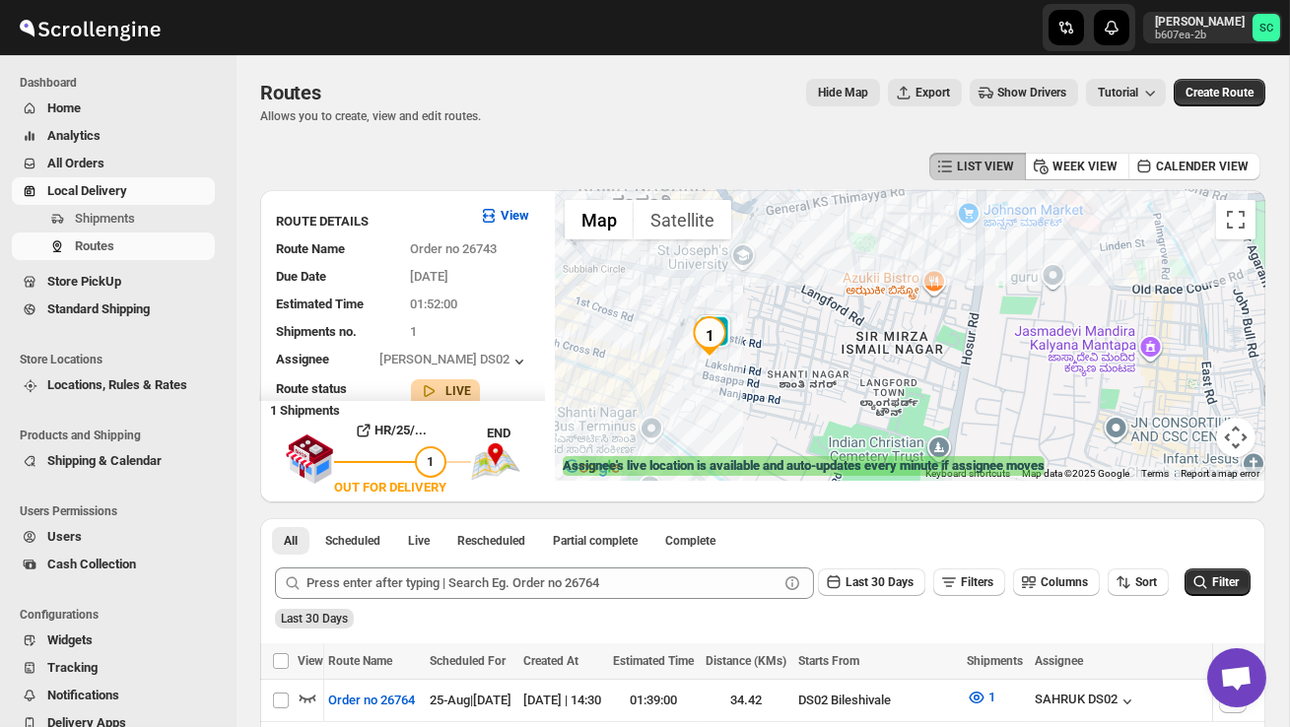
drag, startPoint x: 796, startPoint y: 356, endPoint x: 836, endPoint y: 358, distance: 40.4
click at [834, 358] on div at bounding box center [910, 335] width 710 height 291
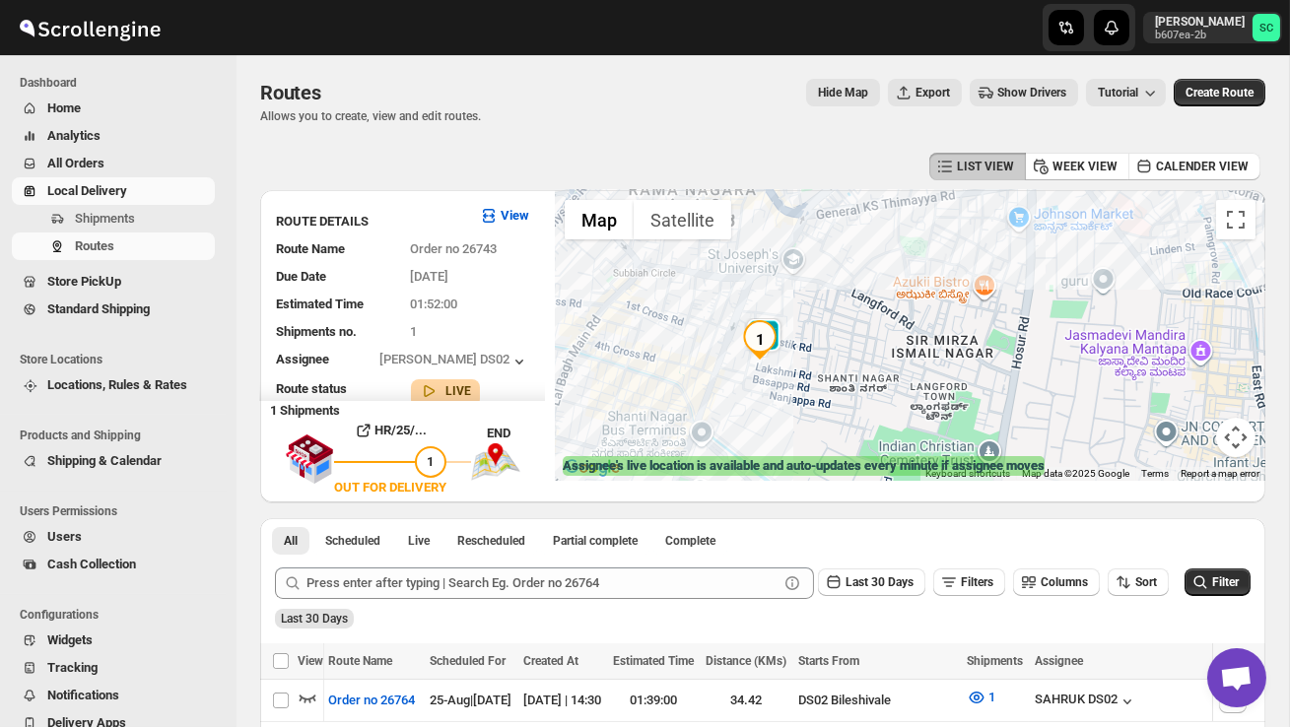
click at [836, 358] on div at bounding box center [910, 335] width 710 height 291
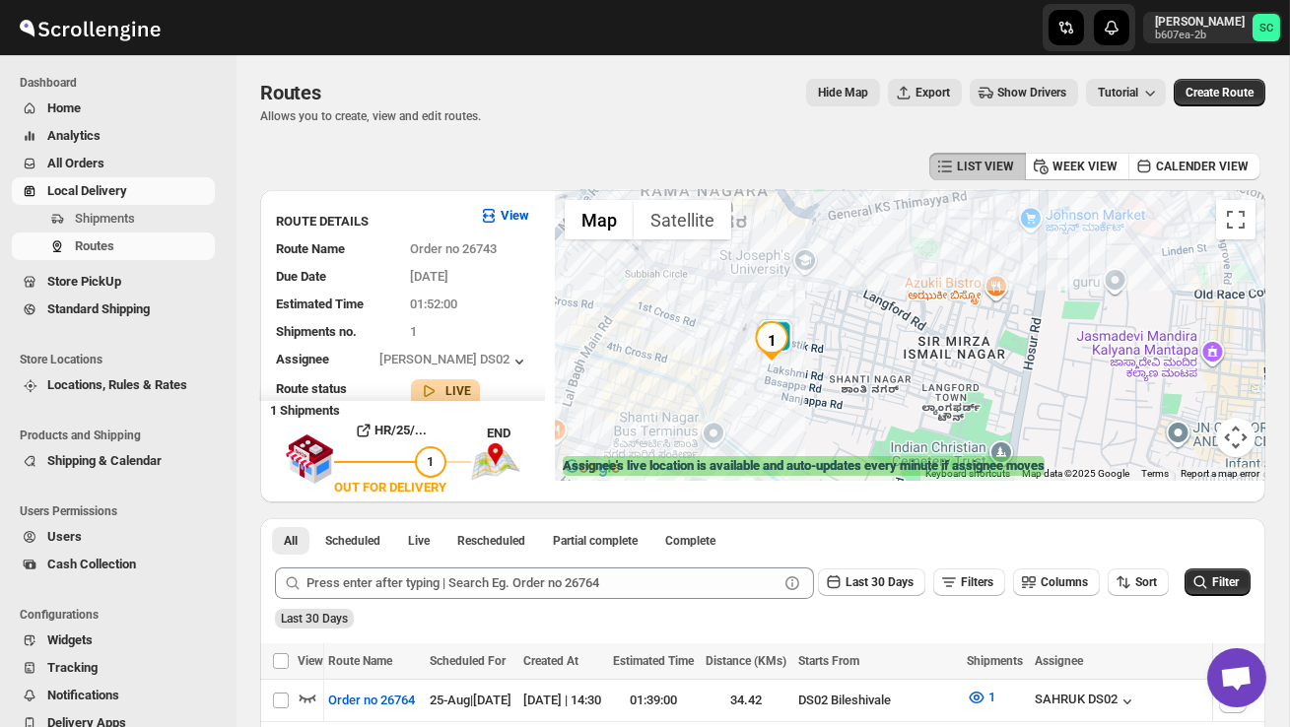
click at [836, 358] on div at bounding box center [910, 335] width 710 height 291
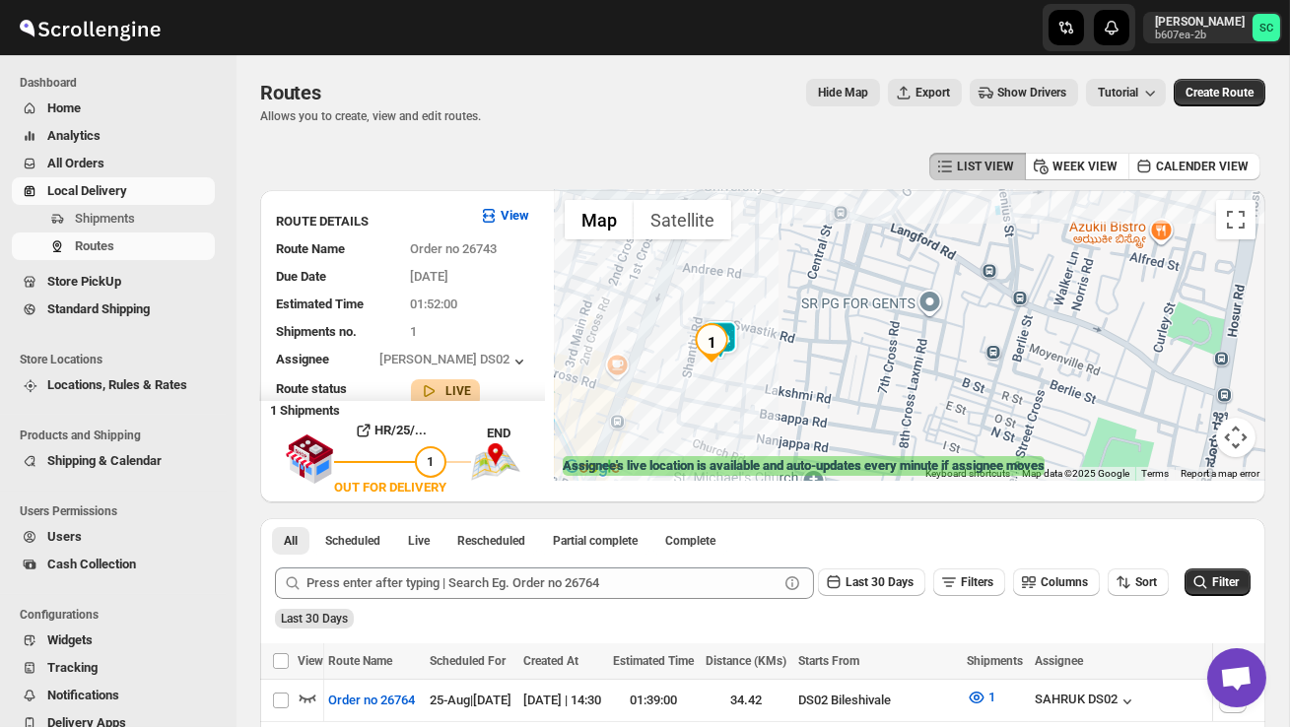
click at [836, 358] on div at bounding box center [910, 335] width 710 height 291
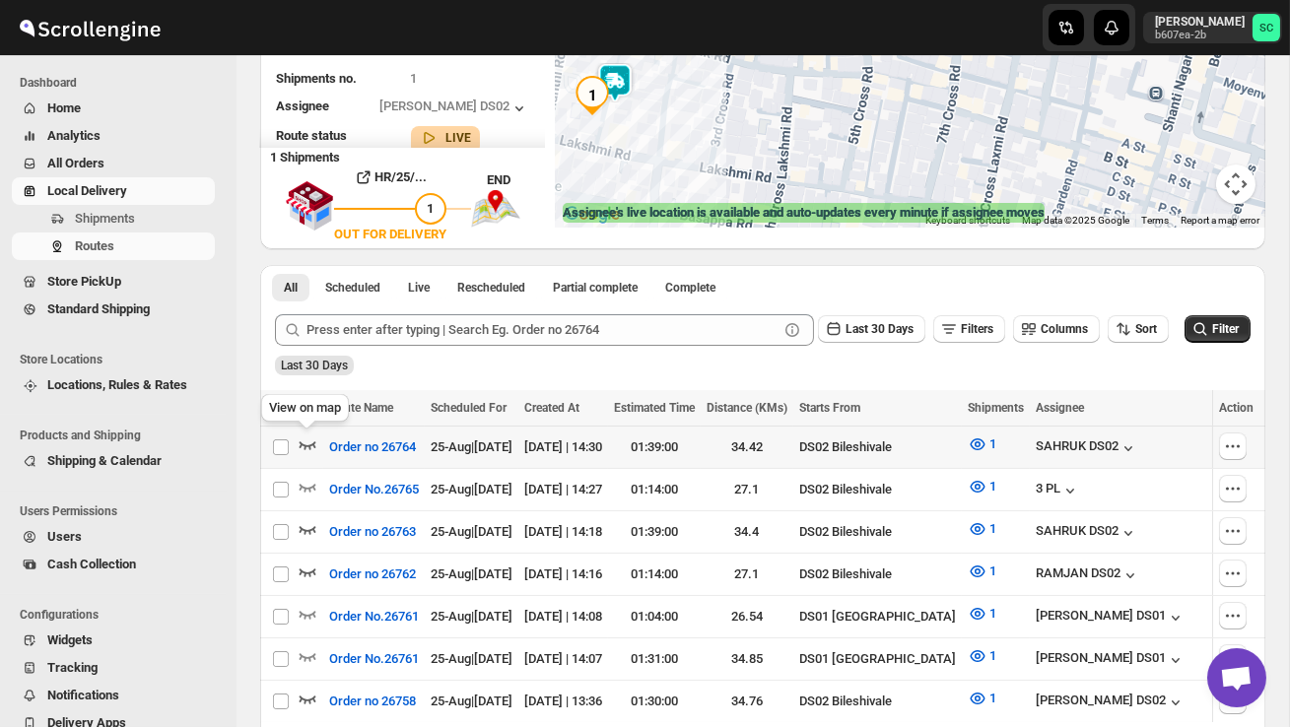
click at [305, 440] on icon "button" at bounding box center [308, 444] width 20 height 20
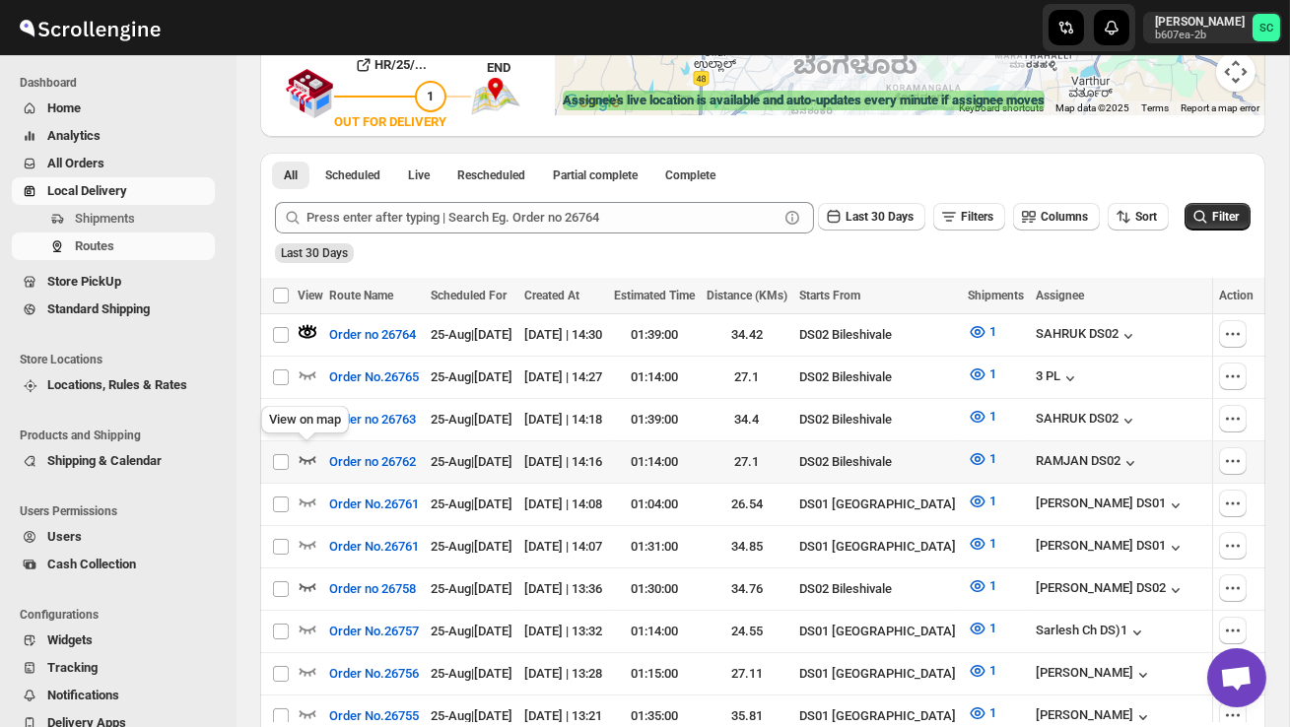
click at [304, 452] on icon "button" at bounding box center [308, 459] width 20 height 20
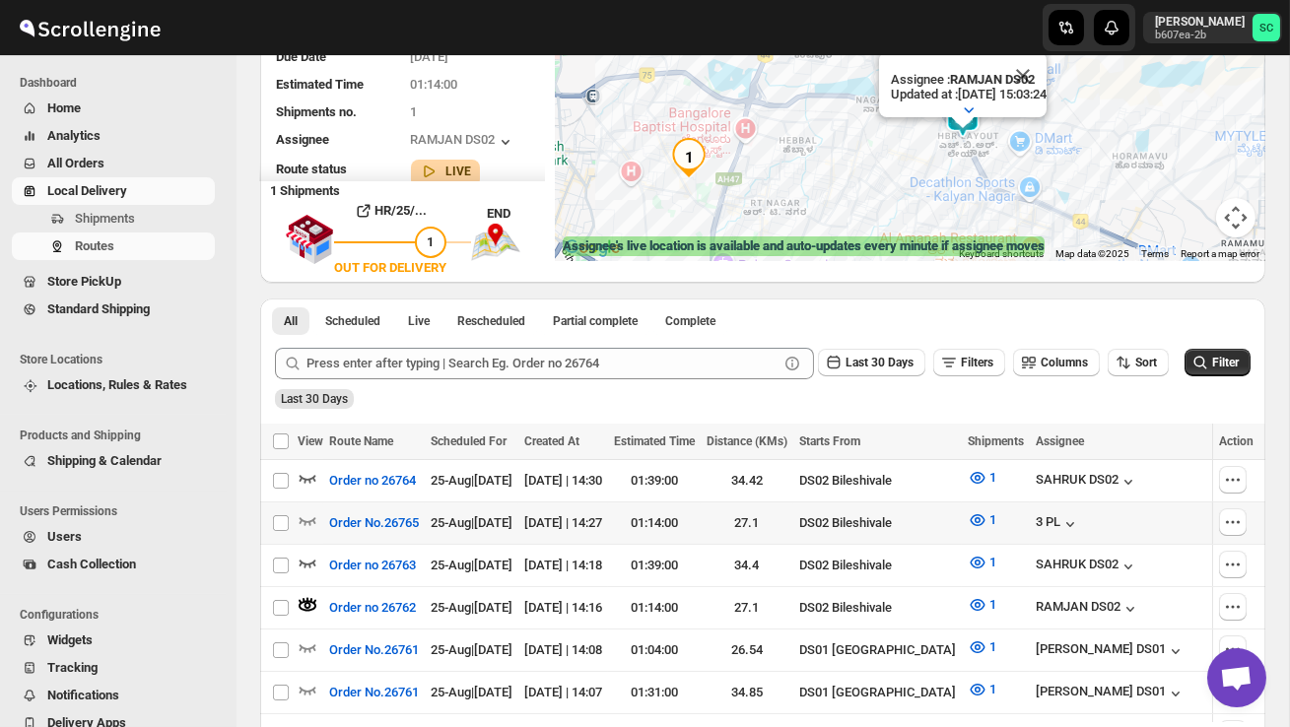
scroll to position [224, 0]
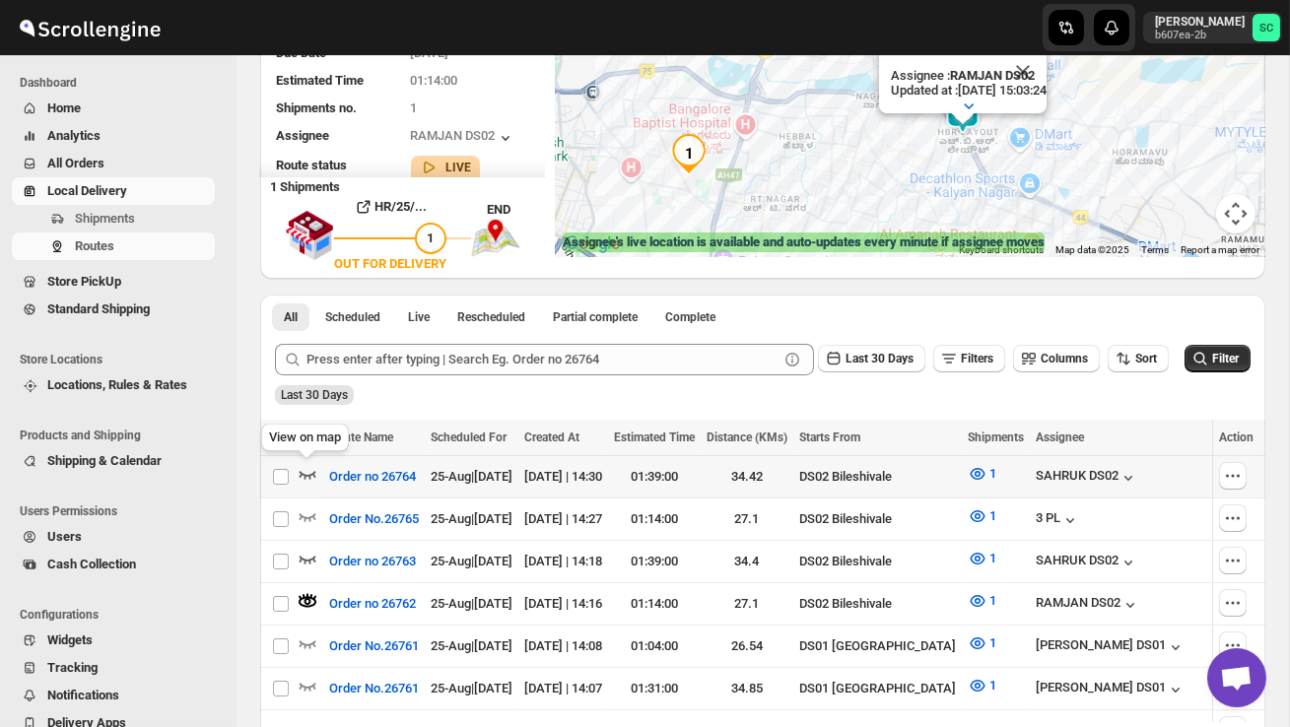
click at [306, 471] on icon "button" at bounding box center [308, 474] width 20 height 20
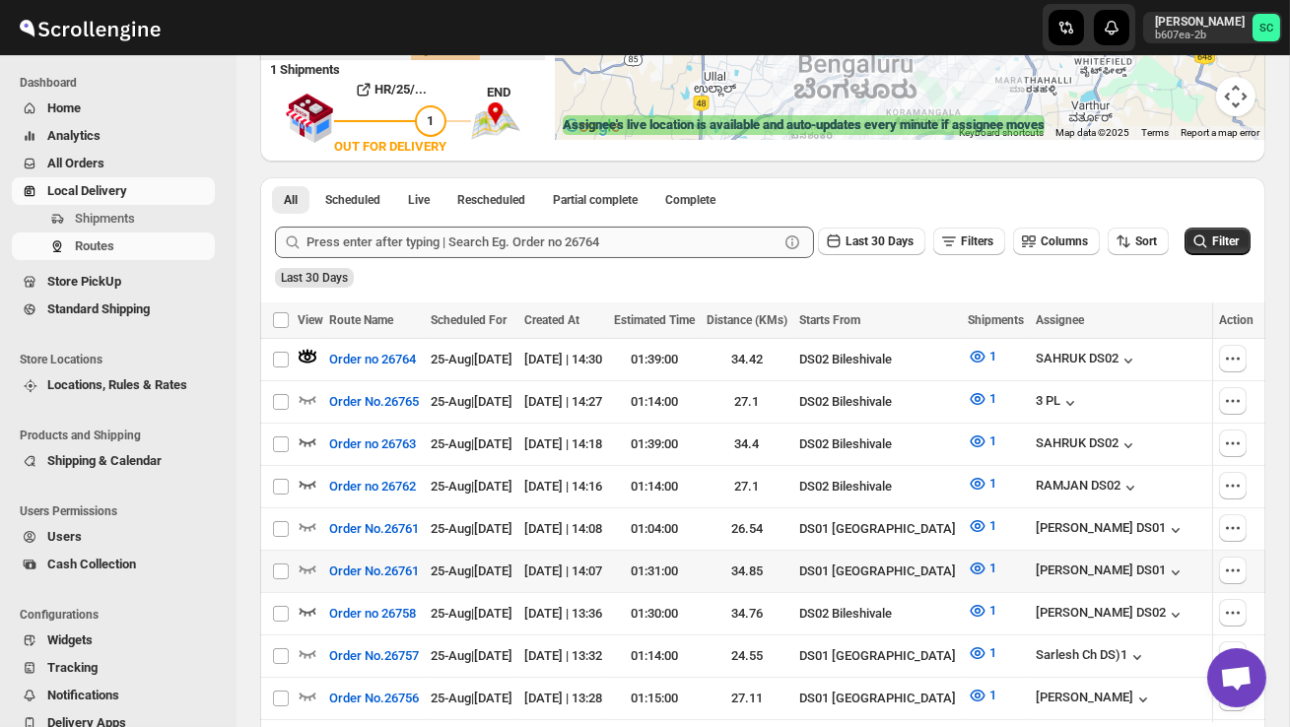
scroll to position [348, 0]
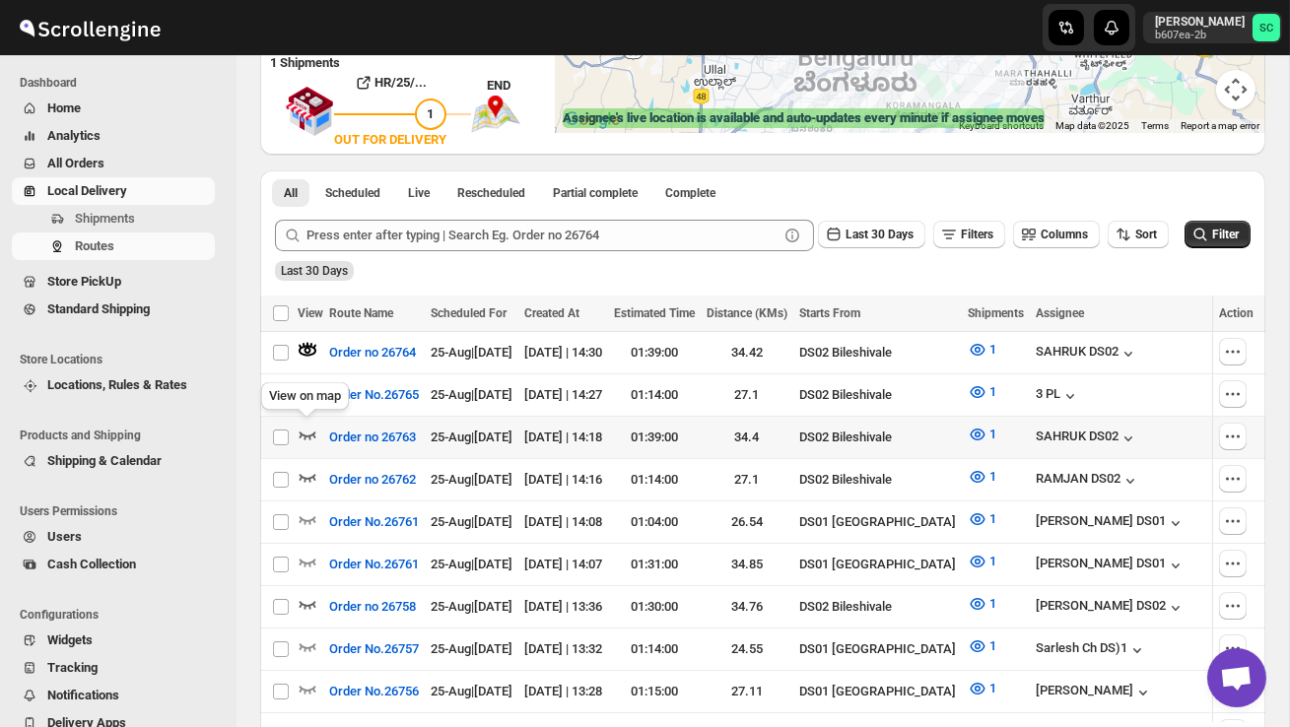
click at [312, 434] on icon "button" at bounding box center [308, 435] width 20 height 20
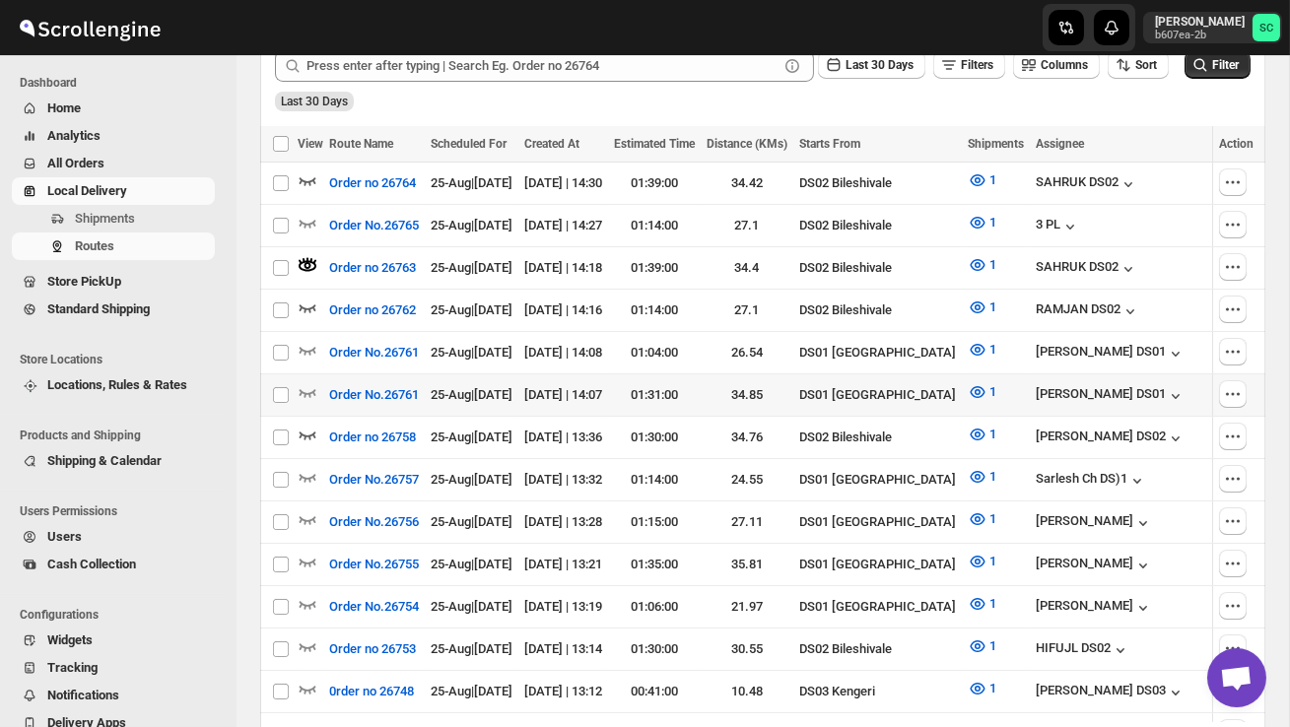
scroll to position [526, 0]
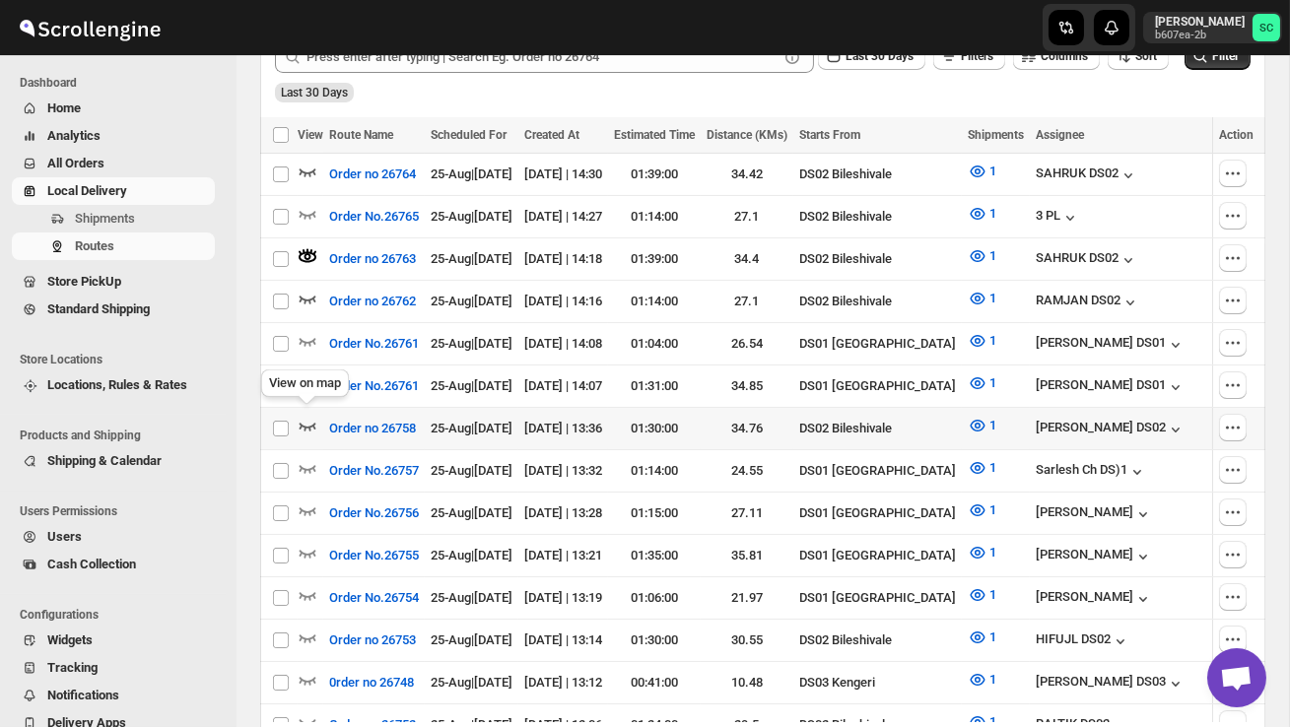
click at [310, 420] on icon "button" at bounding box center [308, 426] width 20 height 20
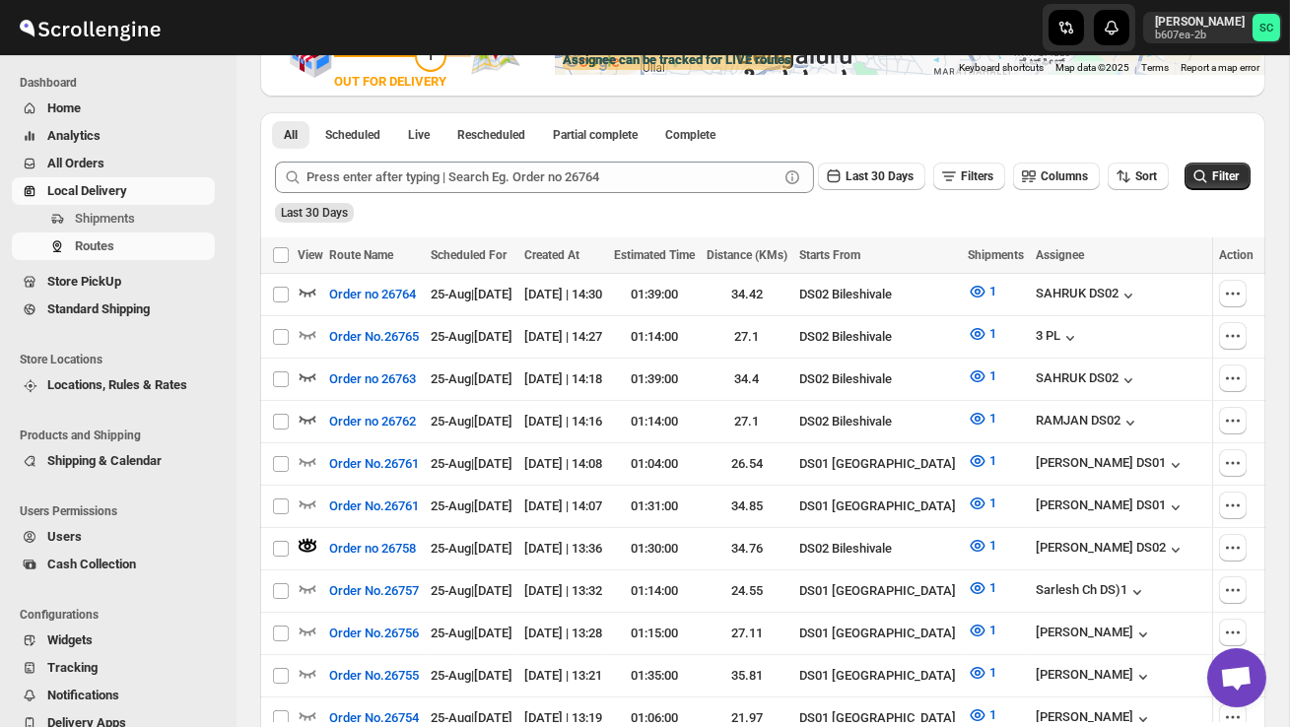
scroll to position [0, 0]
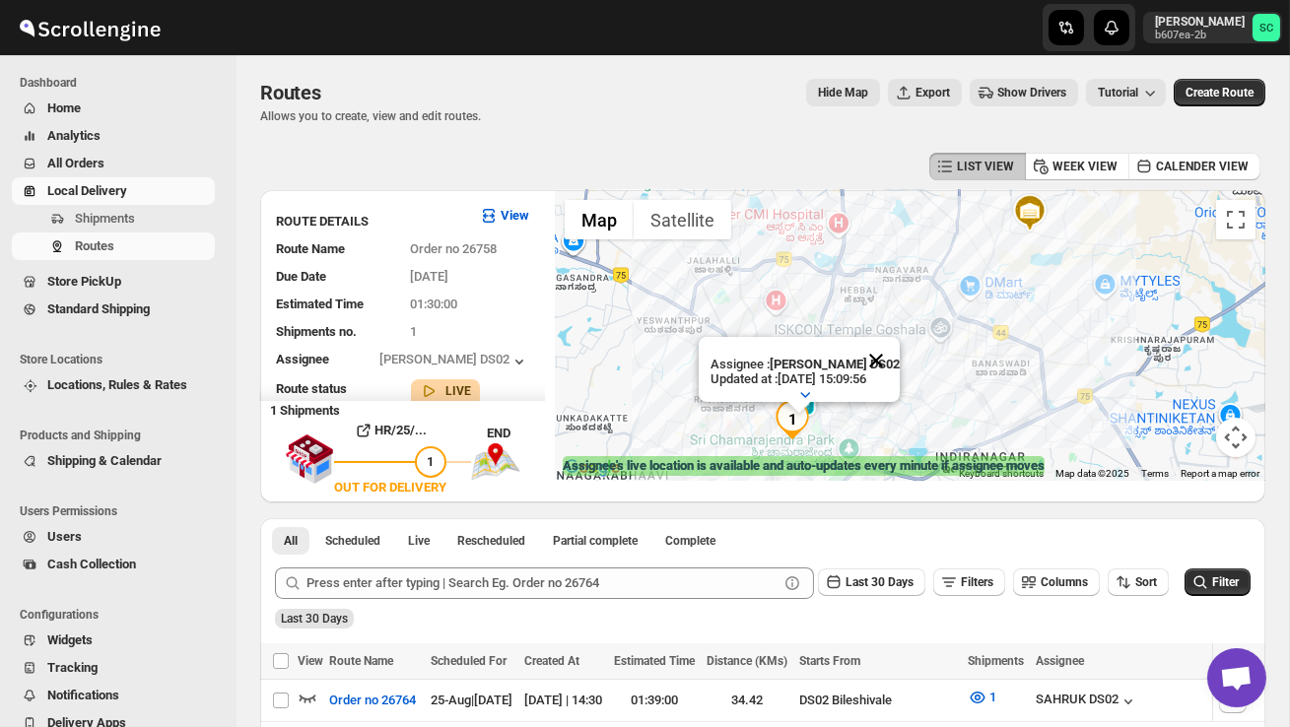
click at [880, 366] on button "Close" at bounding box center [875, 360] width 47 height 47
click at [859, 401] on div at bounding box center [910, 335] width 710 height 291
click at [859, 402] on div at bounding box center [910, 335] width 710 height 291
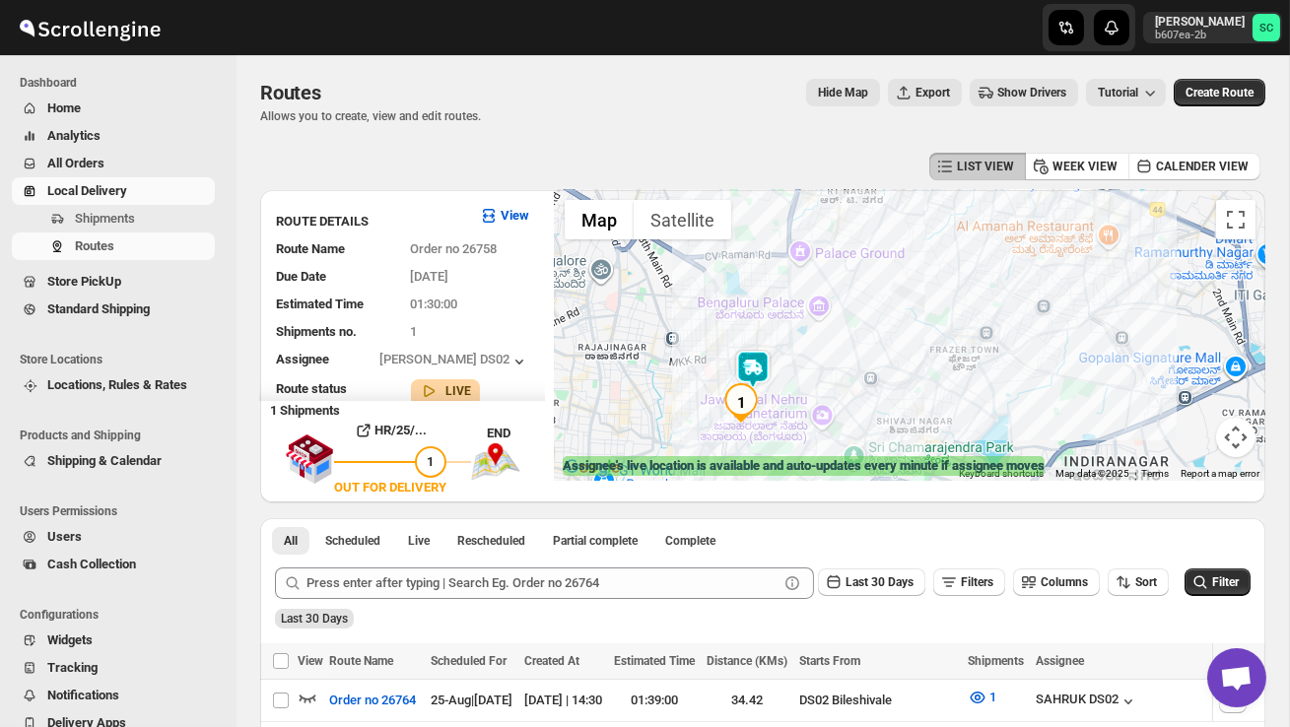
drag, startPoint x: 834, startPoint y: 421, endPoint x: 868, endPoint y: 341, distance: 86.5
click at [866, 342] on div at bounding box center [910, 335] width 710 height 291
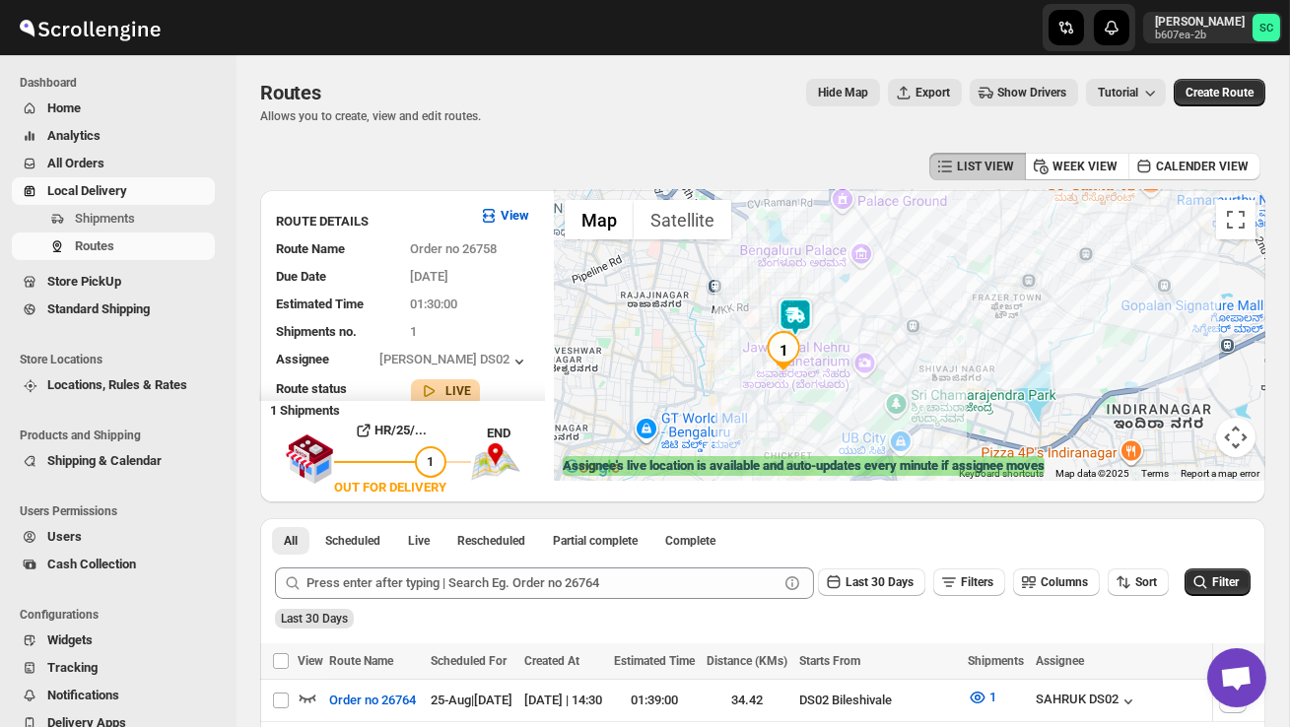
click at [868, 341] on div at bounding box center [910, 335] width 710 height 291
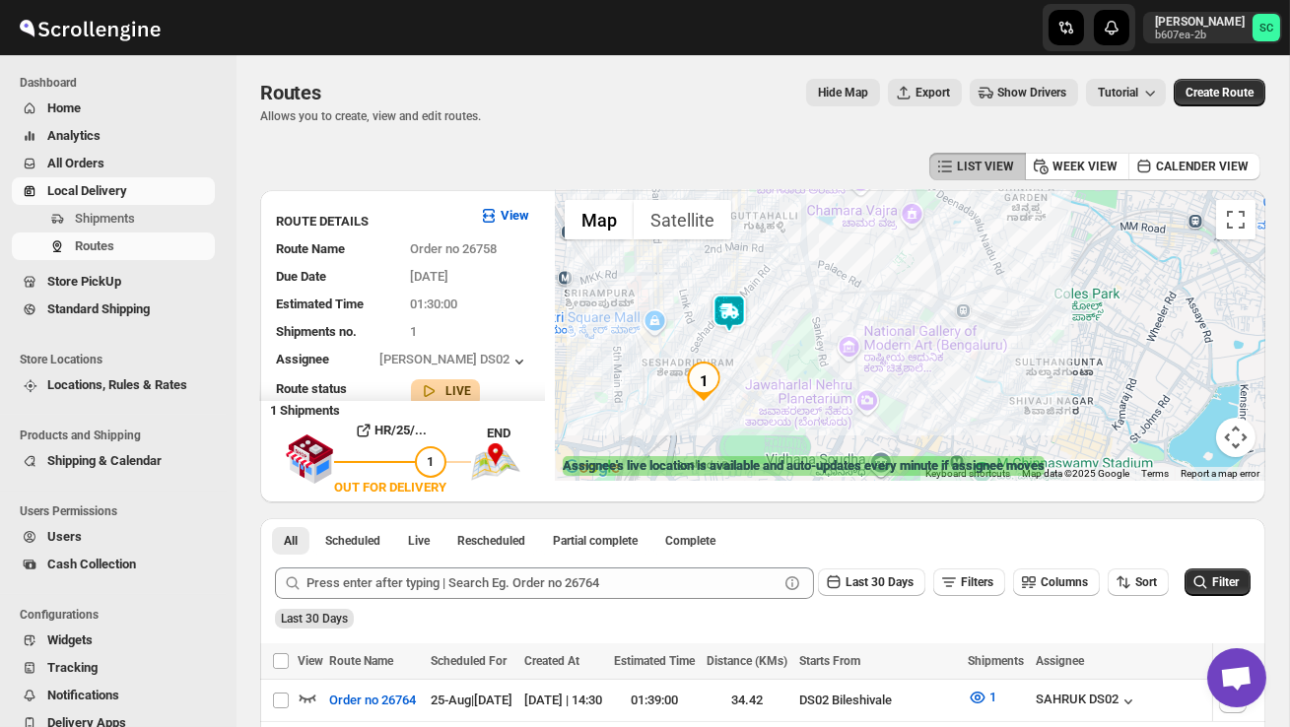
drag, startPoint x: 800, startPoint y: 377, endPoint x: 888, endPoint y: 377, distance: 87.7
click at [886, 377] on div at bounding box center [910, 335] width 710 height 291
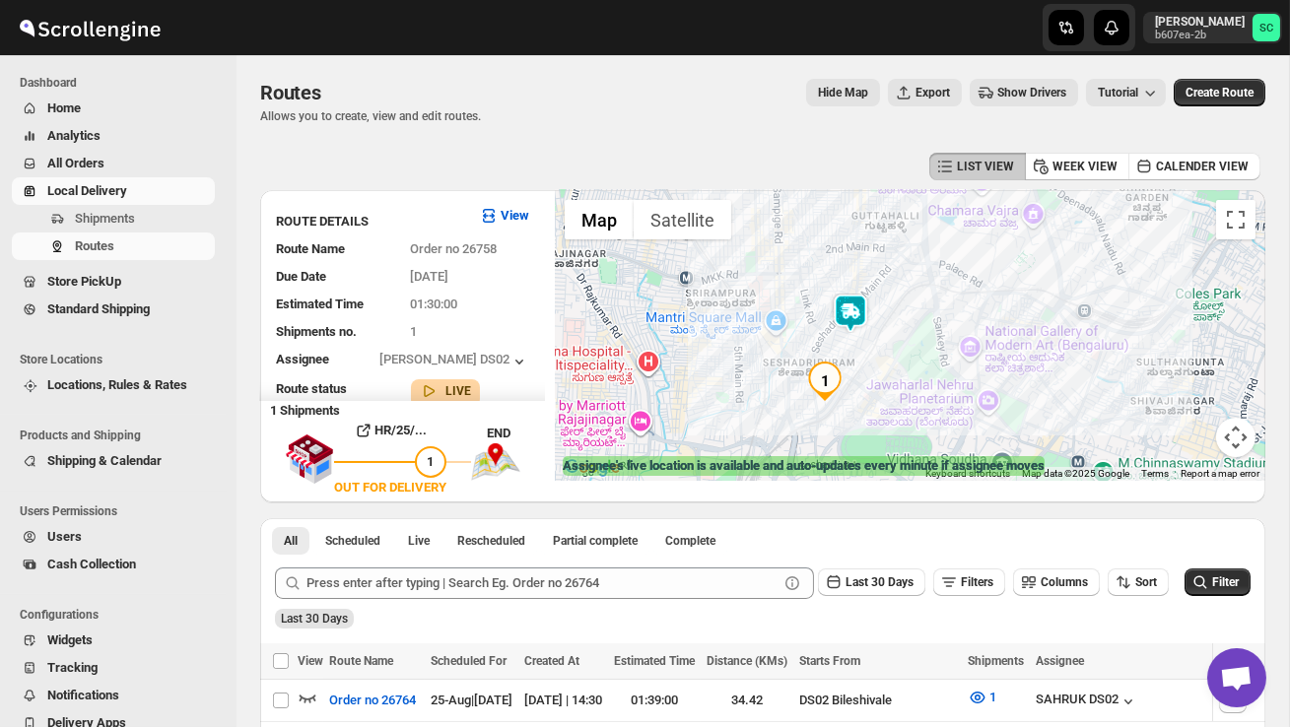
click at [888, 377] on div at bounding box center [910, 335] width 710 height 291
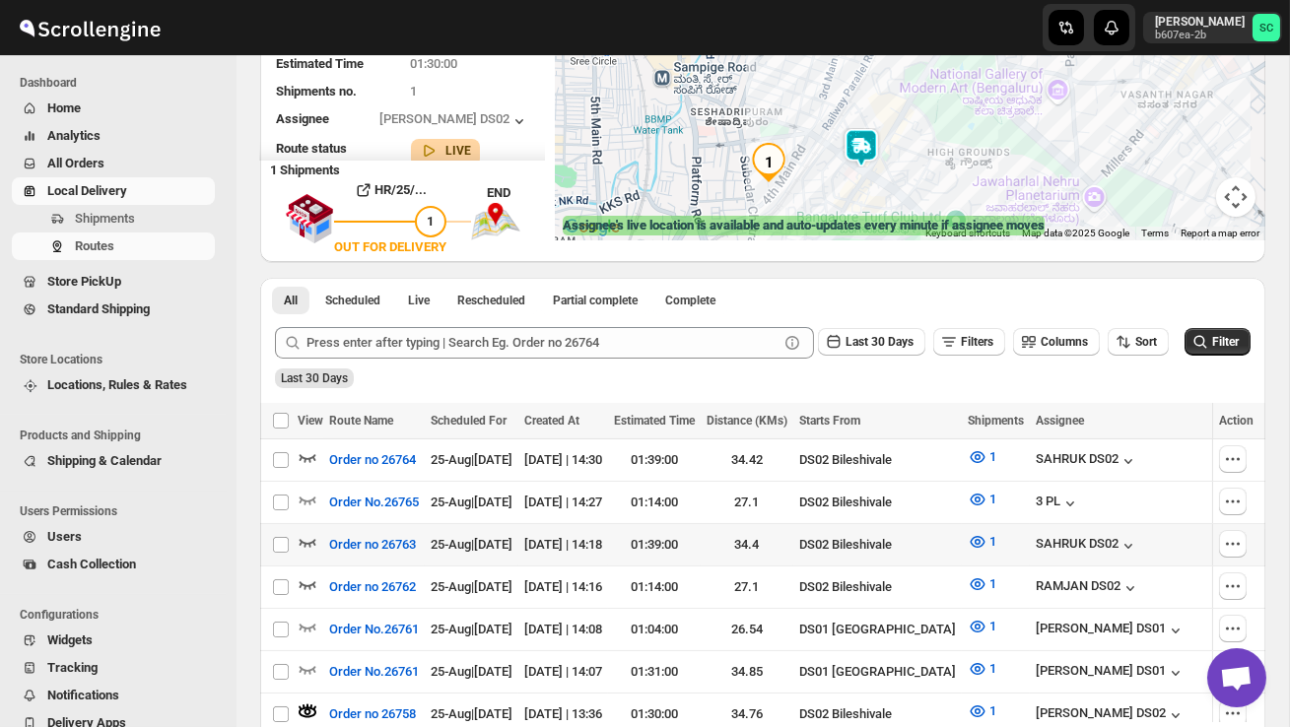
scroll to position [335, 0]
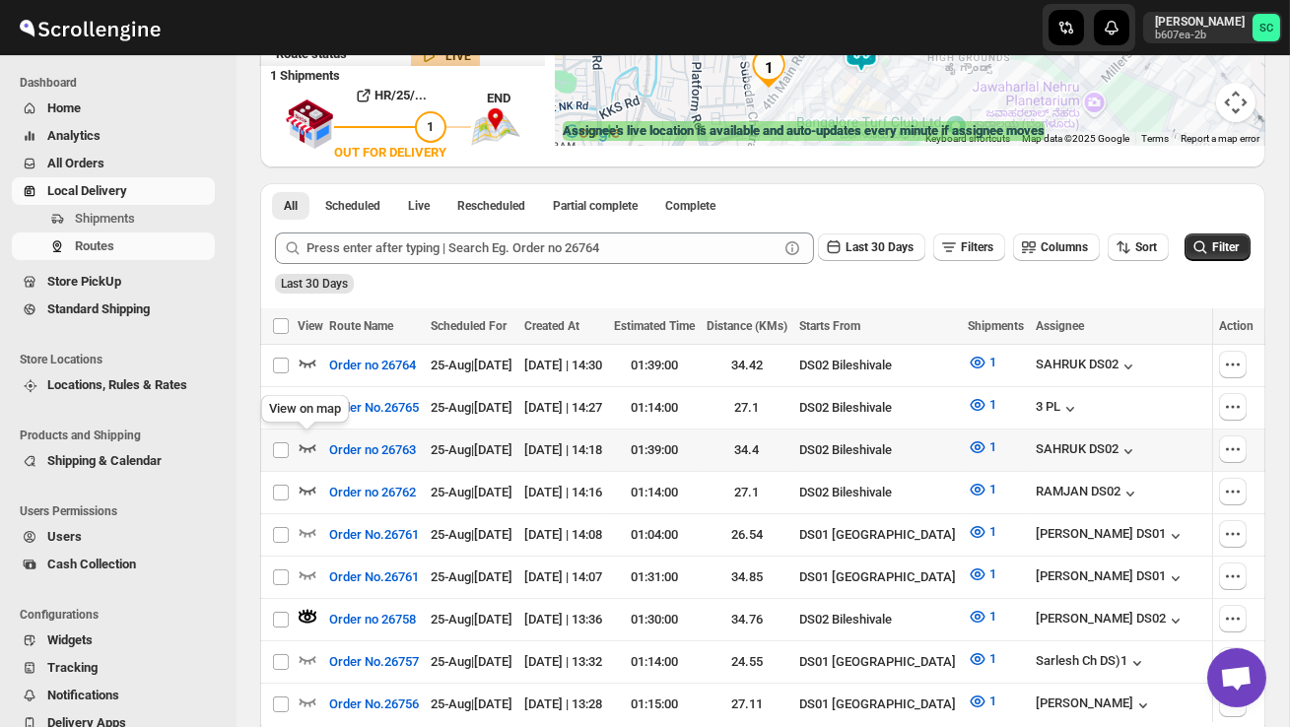
click at [299, 437] on icon "button" at bounding box center [308, 447] width 20 height 20
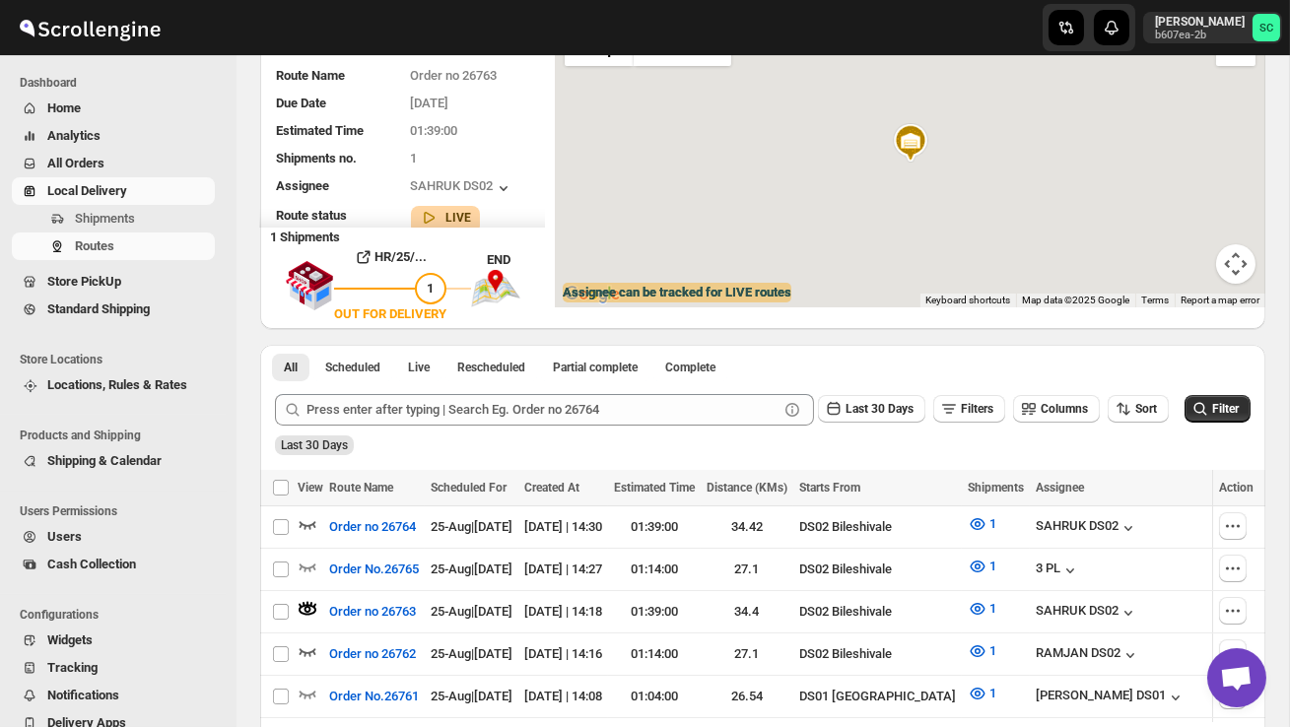
scroll to position [0, 0]
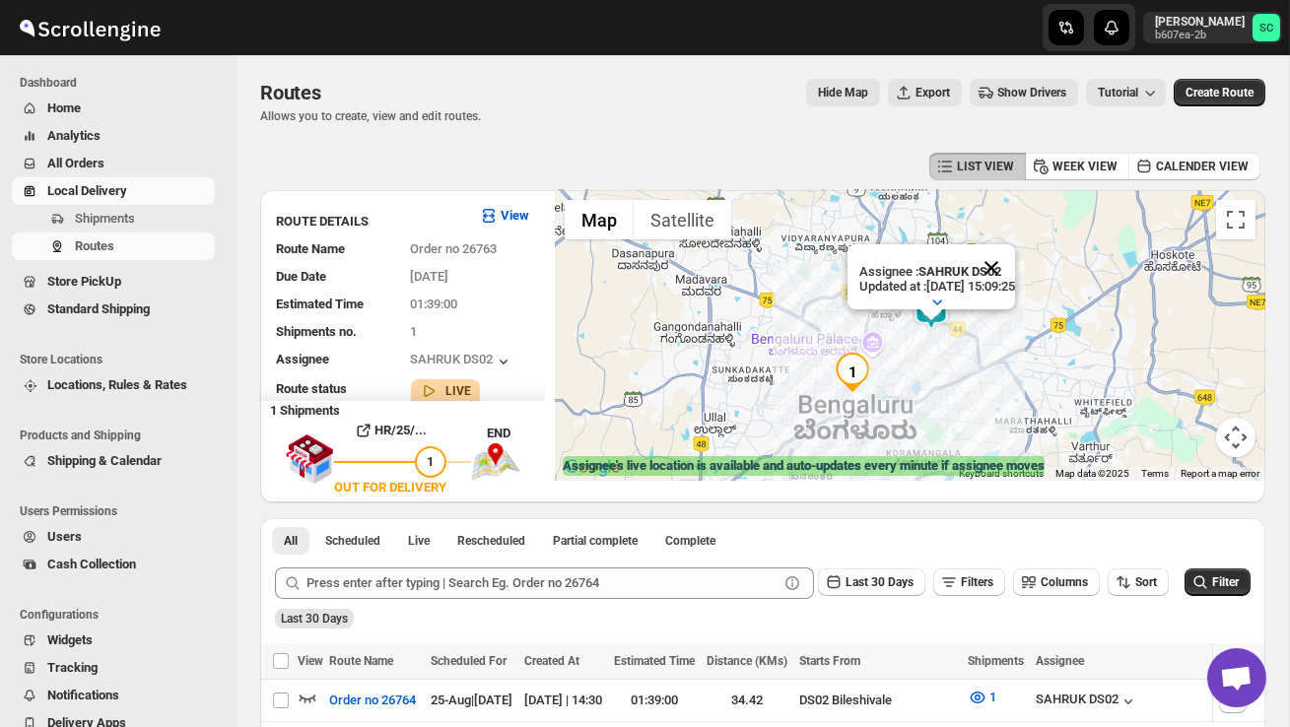
click at [1015, 268] on button "Close" at bounding box center [990, 267] width 47 height 47
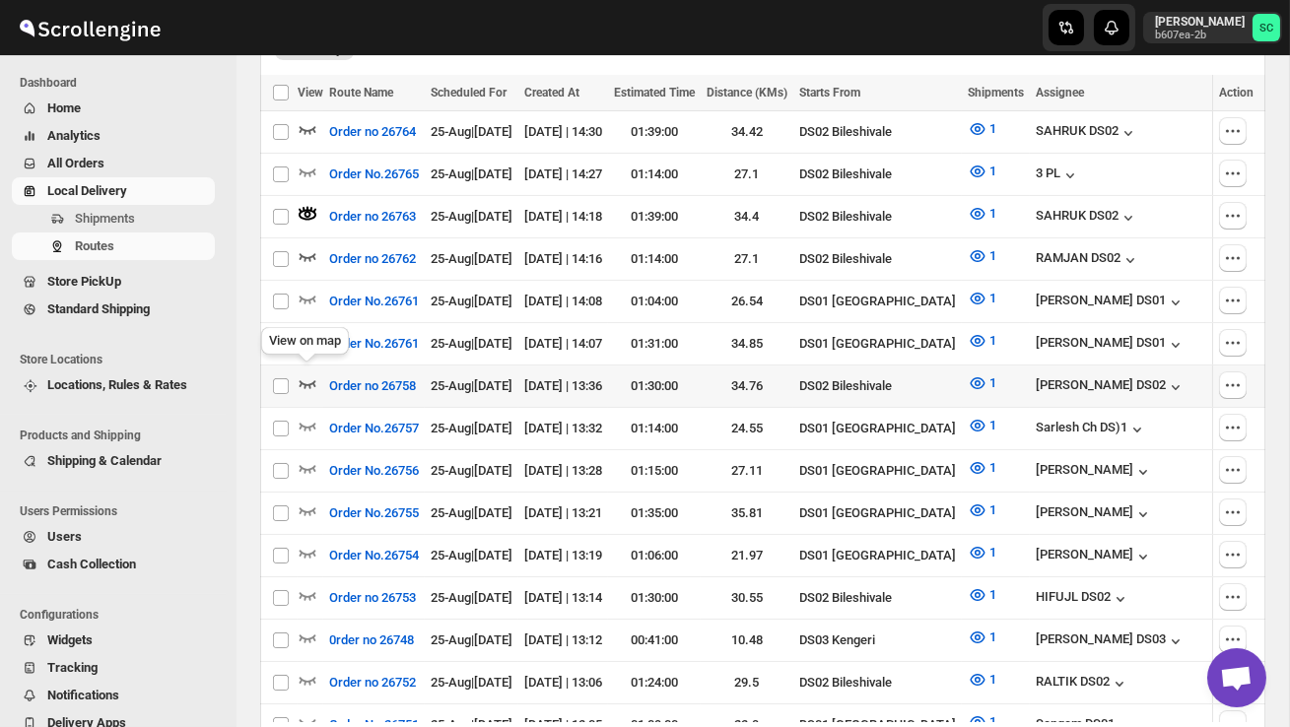
click at [301, 374] on icon "button" at bounding box center [308, 383] width 20 height 20
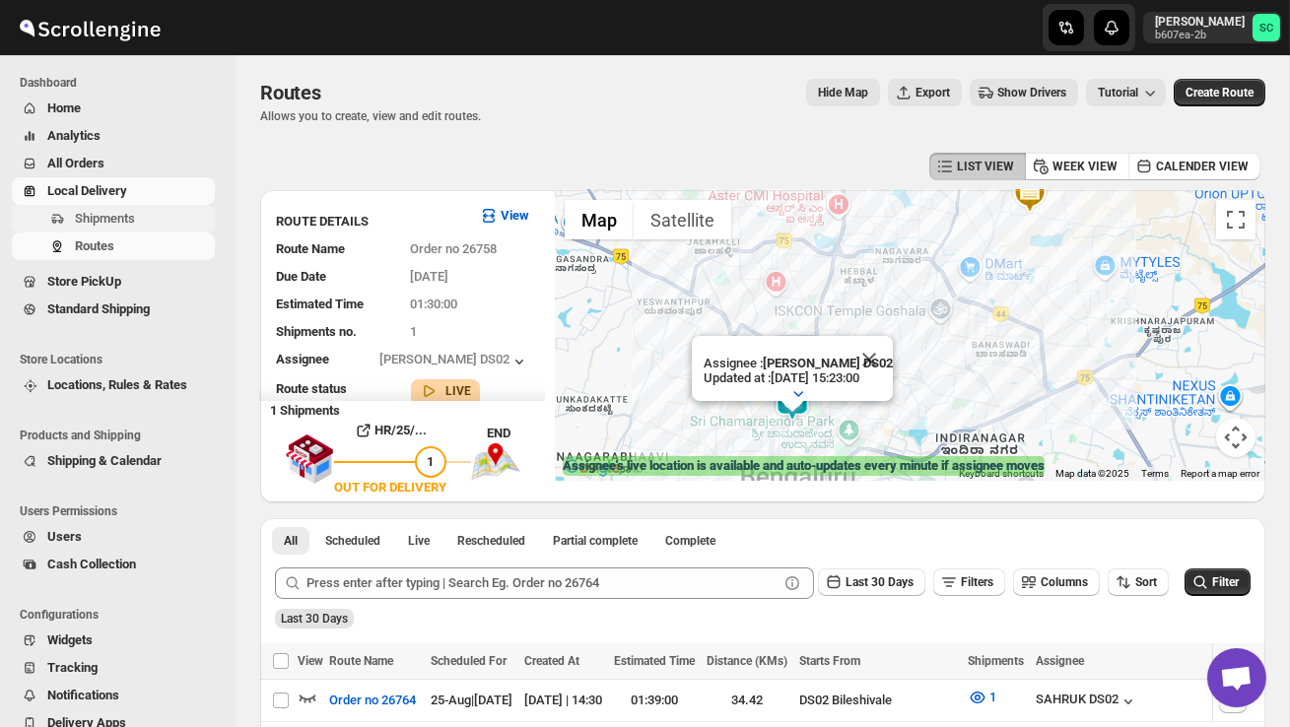
click at [123, 212] on span "Shipments" at bounding box center [105, 218] width 60 height 15
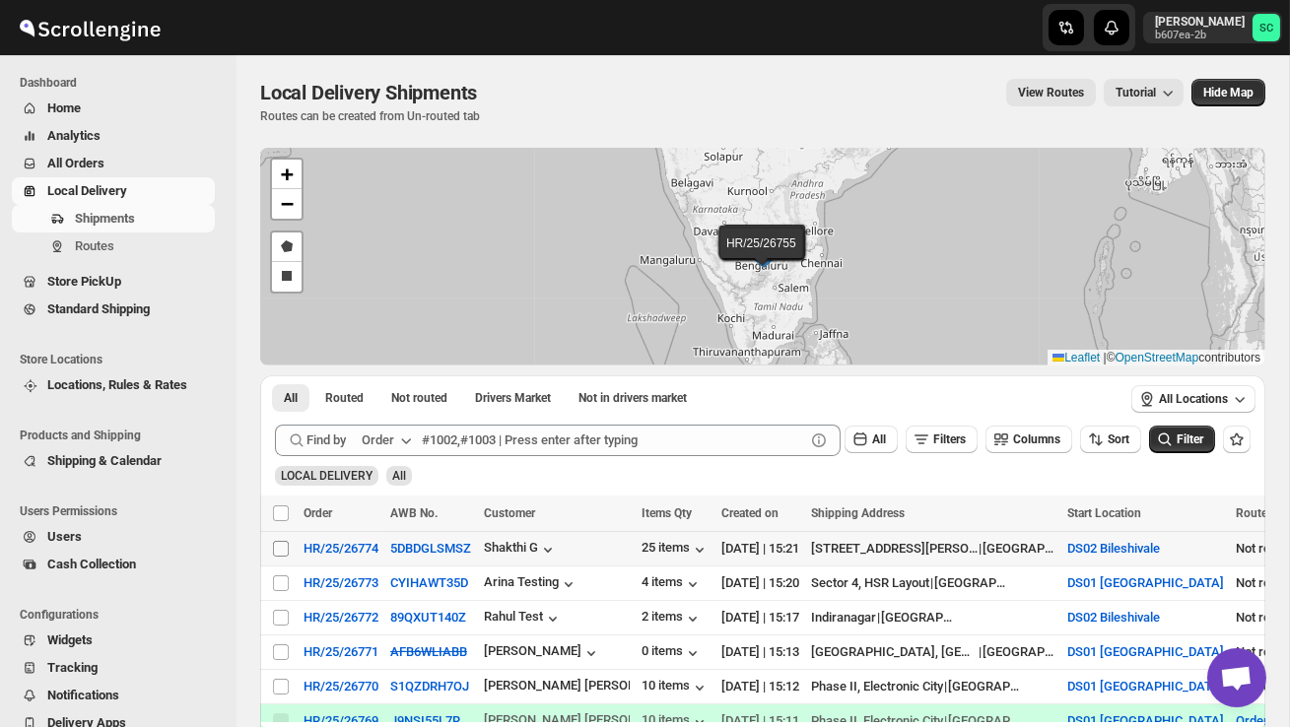
click at [280, 548] on input "Select shipment" at bounding box center [281, 549] width 16 height 16
checkbox input "true"
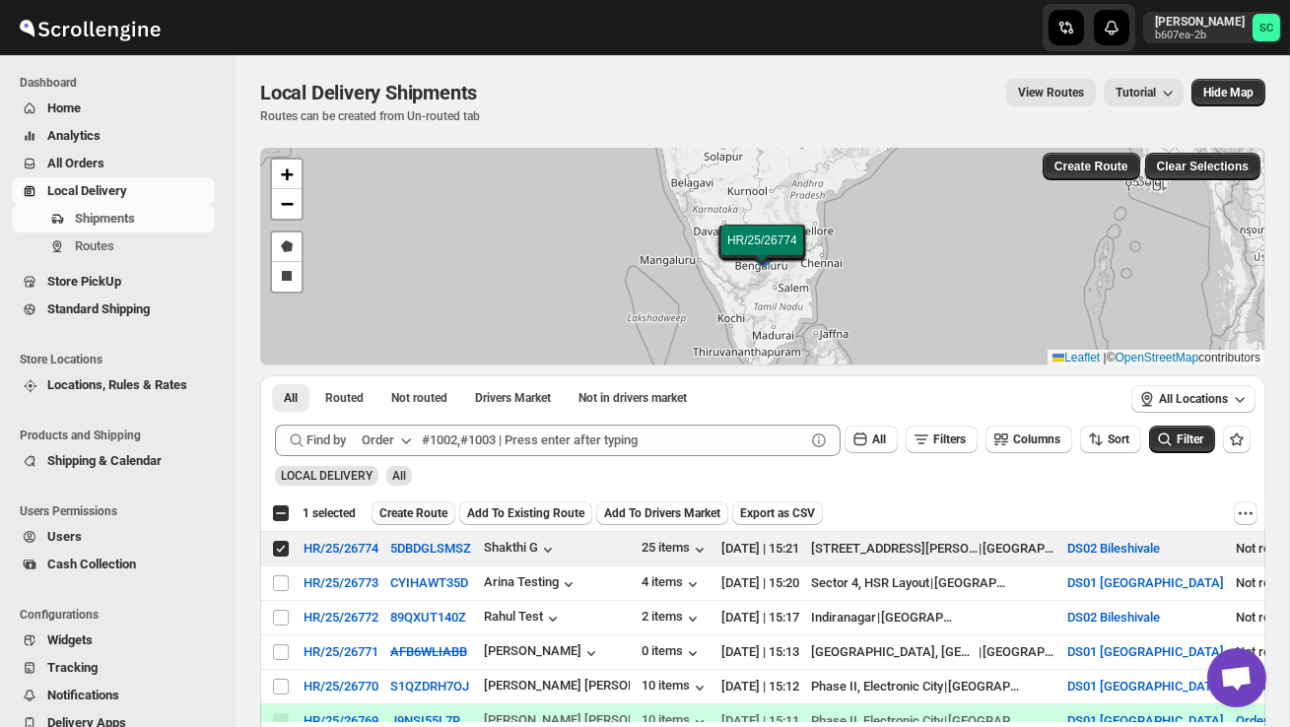
click at [428, 509] on span "Create Route" at bounding box center [413, 513] width 68 height 16
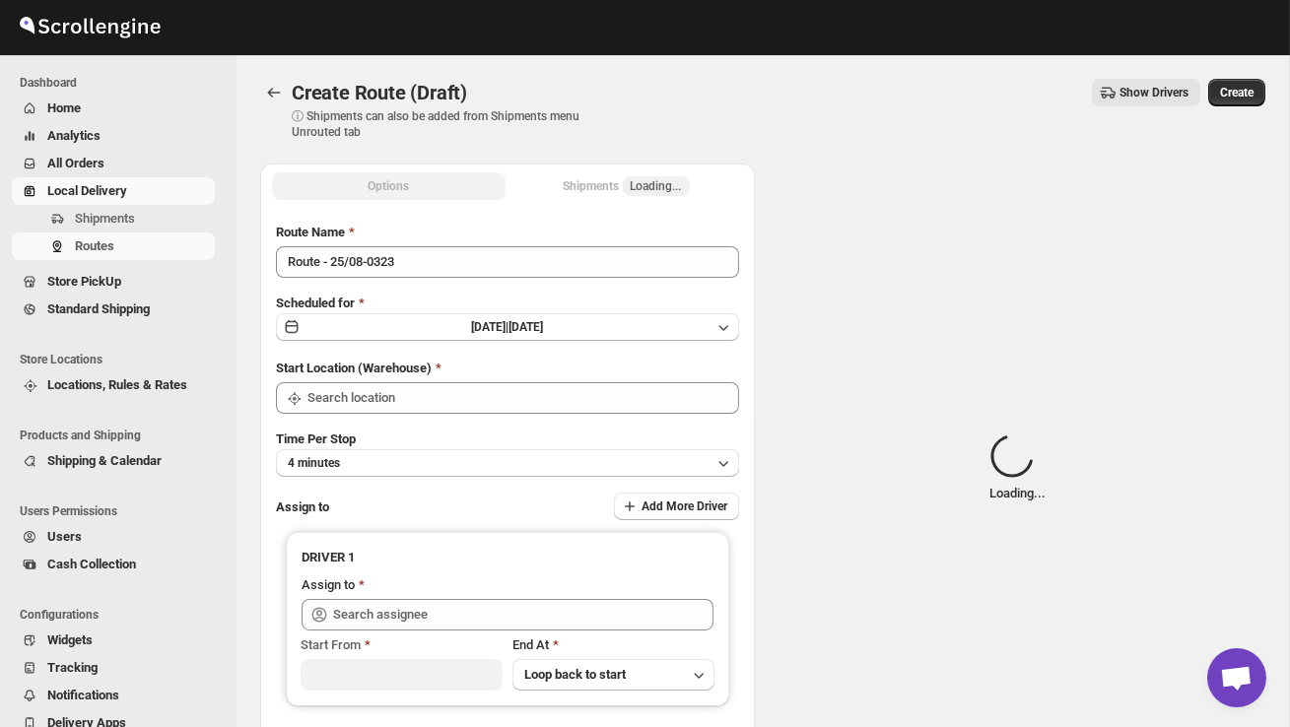
type input "DS02 Bileshivale"
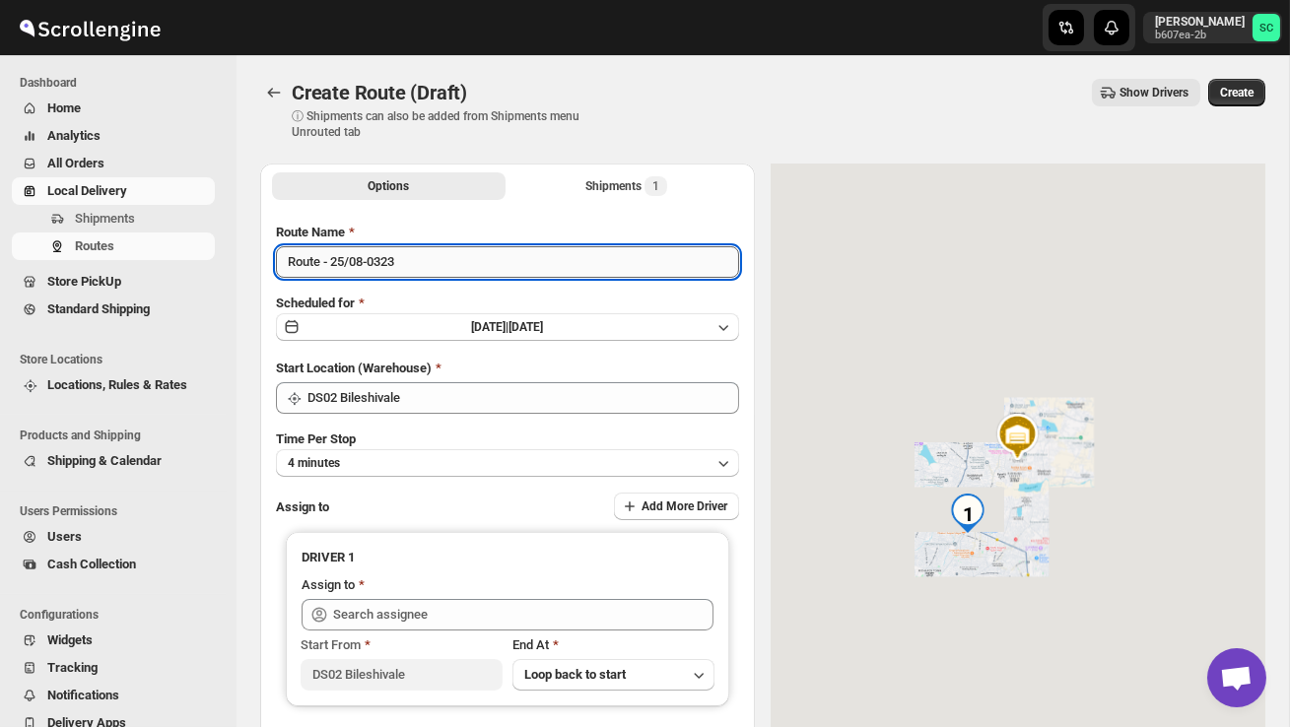
click at [434, 275] on input "Route - 25/08-0323" at bounding box center [507, 262] width 463 height 32
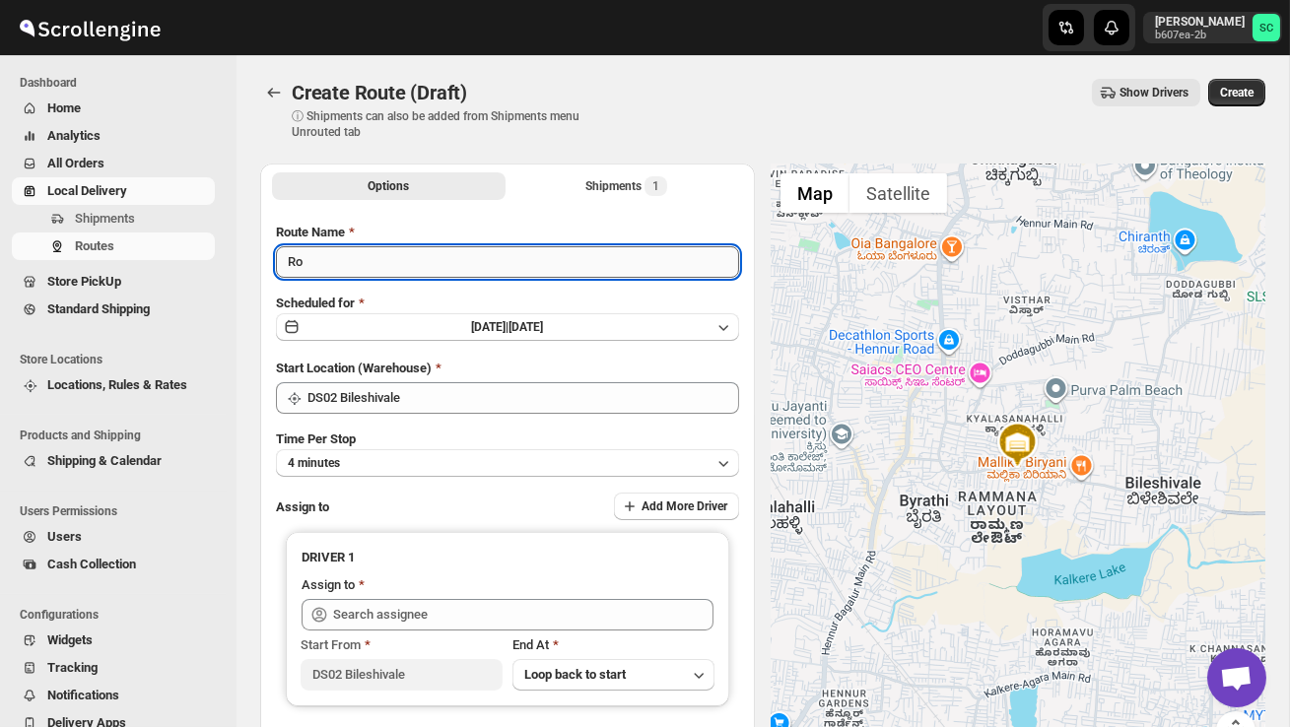
type input "R"
type input "Order no 26774"
click at [449, 471] on button "4 minutes" at bounding box center [507, 463] width 463 height 28
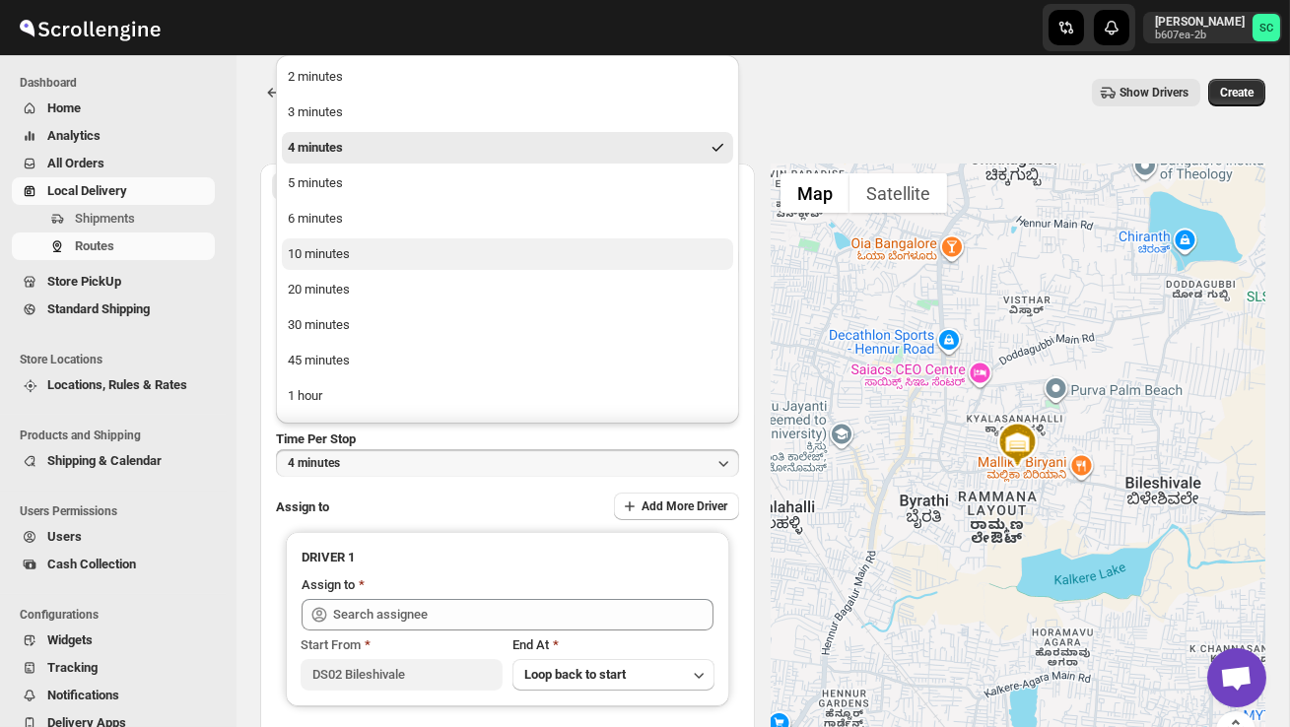
click at [353, 253] on button "10 minutes" at bounding box center [507, 254] width 451 height 32
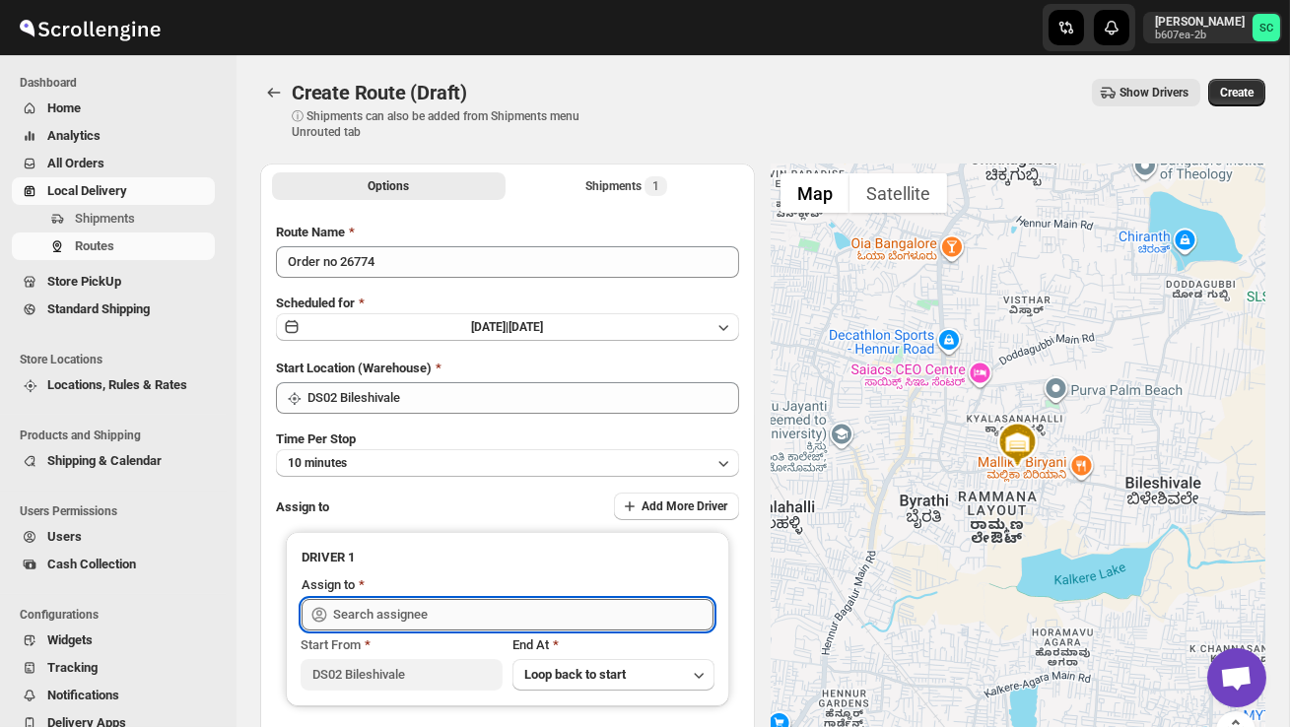
click at [395, 610] on input "text" at bounding box center [523, 615] width 380 height 32
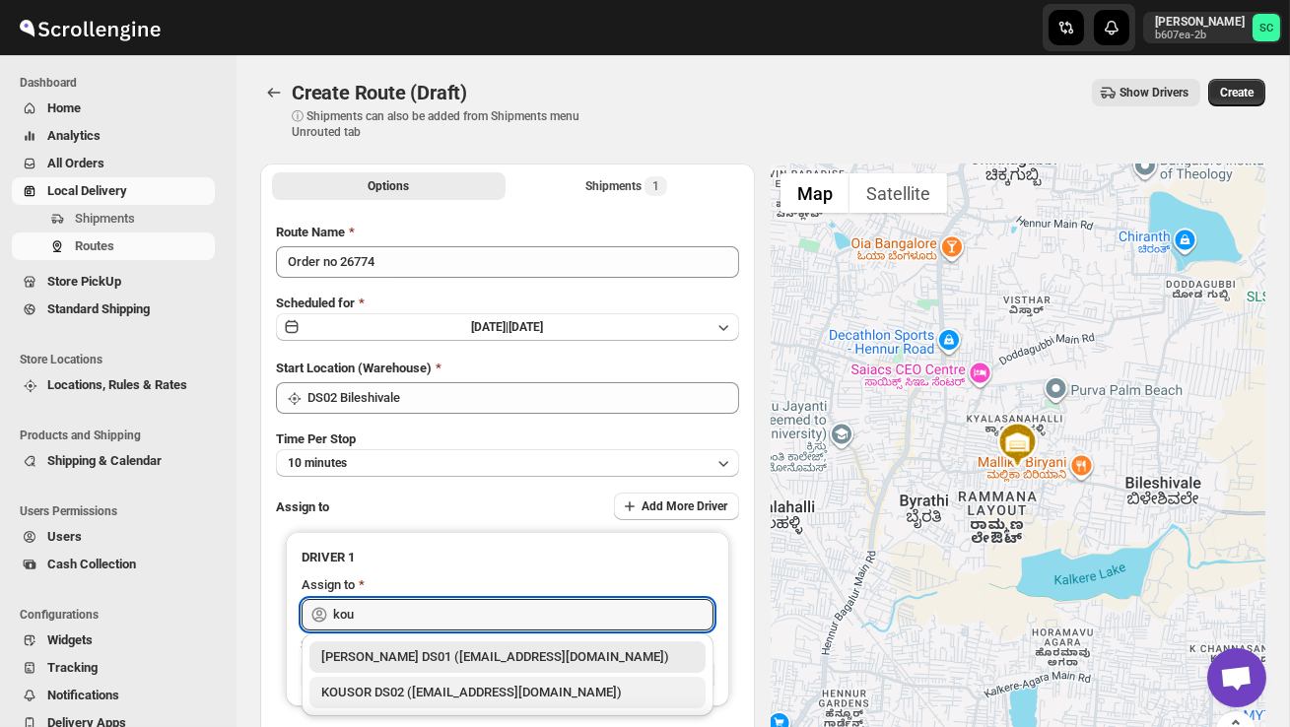
click at [474, 683] on div "KOUSOR DS02 ([EMAIL_ADDRESS][DOMAIN_NAME])" at bounding box center [507, 693] width 372 height 20
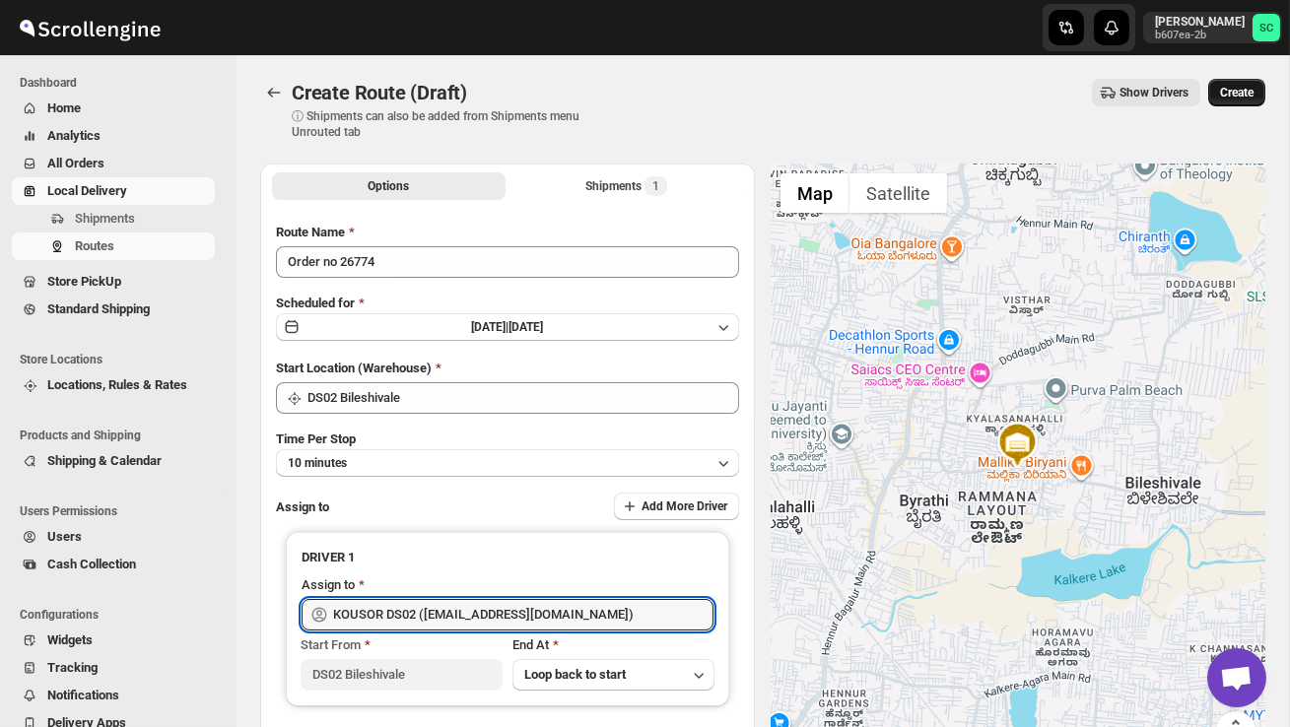
type input "KOUSOR DS02 ([EMAIL_ADDRESS][DOMAIN_NAME])"
click at [1237, 90] on span "Create" at bounding box center [1236, 93] width 33 height 16
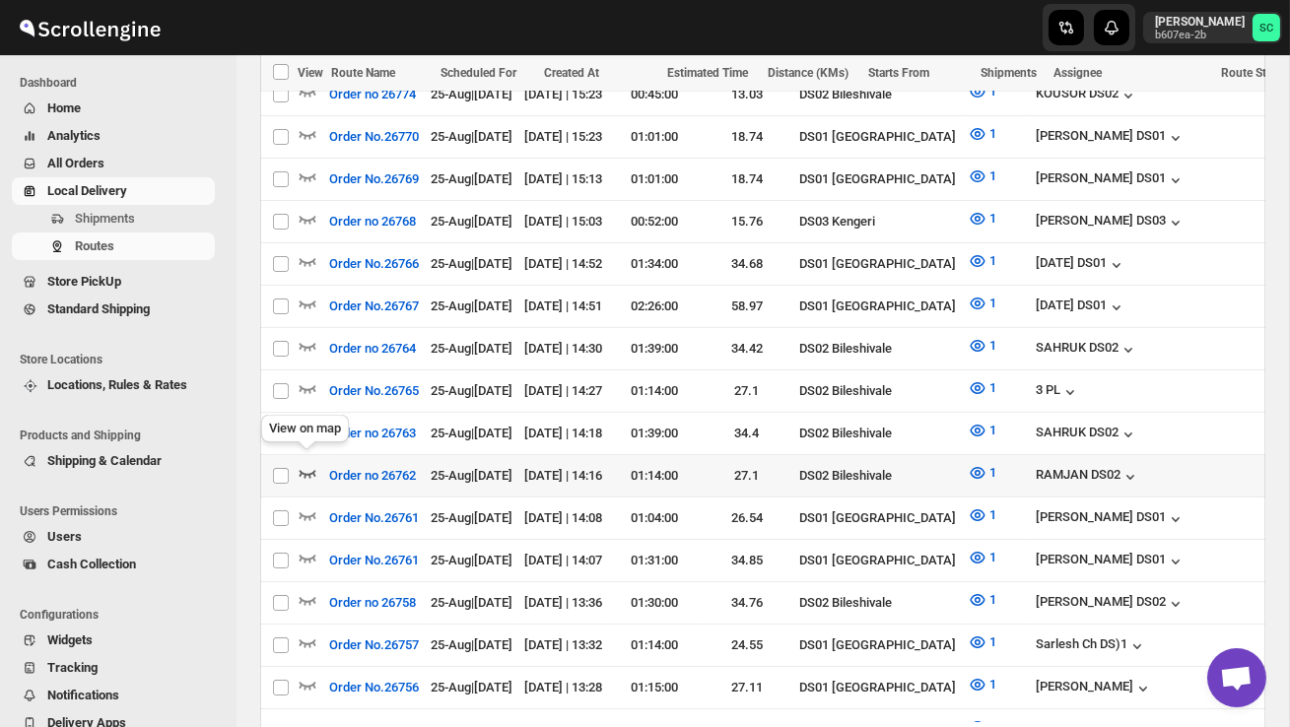
click at [308, 463] on icon "button" at bounding box center [308, 473] width 20 height 20
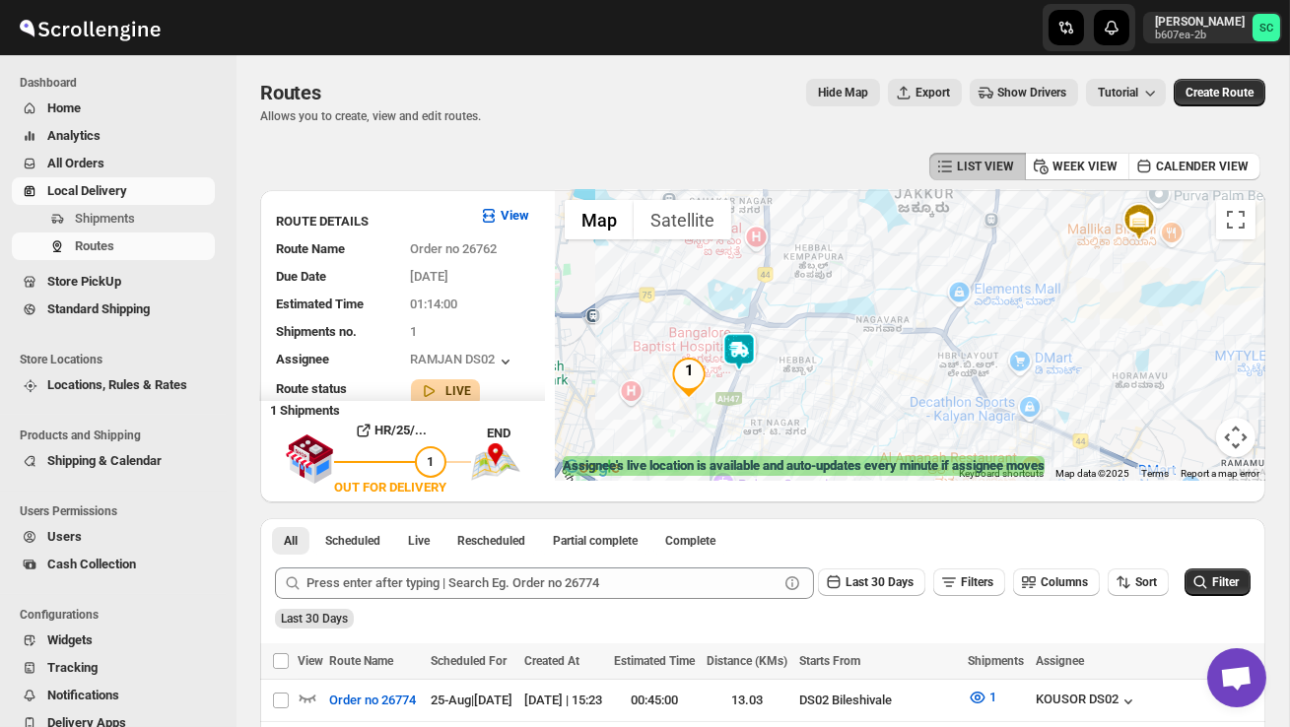
click at [753, 348] on img at bounding box center [738, 351] width 39 height 39
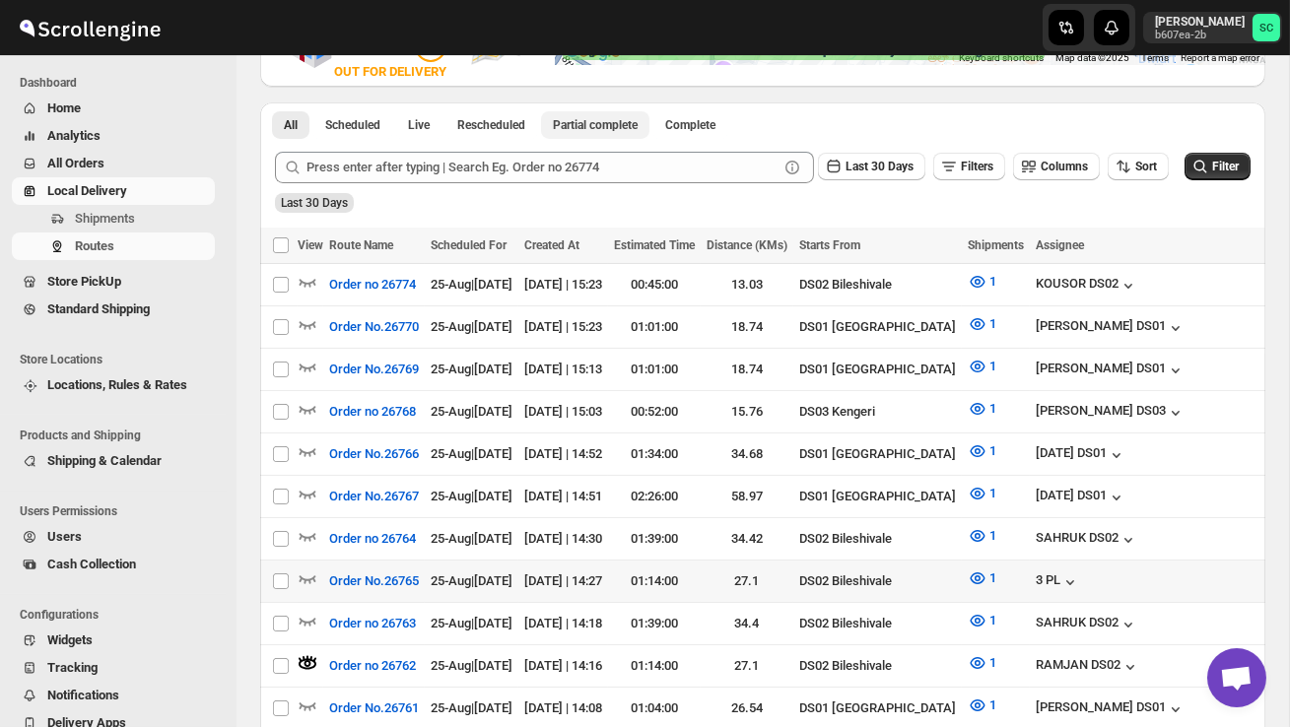
scroll to position [419, 0]
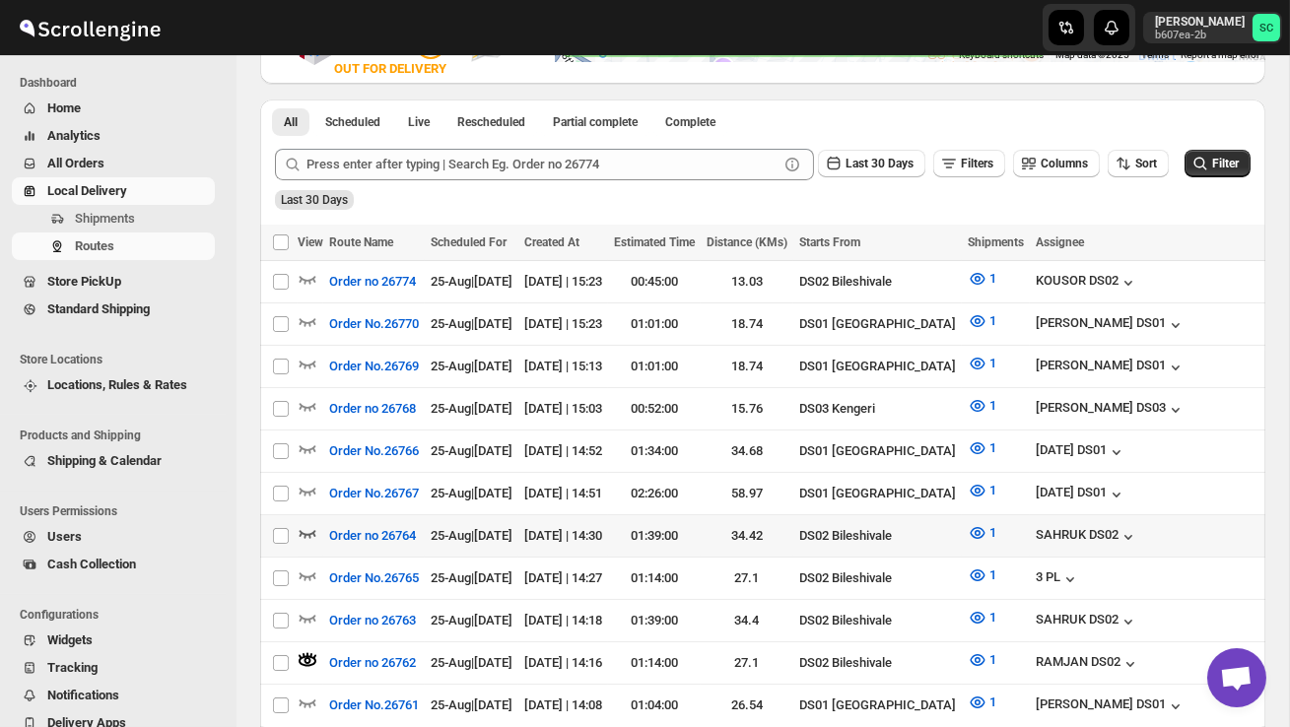
click at [301, 523] on icon "button" at bounding box center [308, 533] width 20 height 20
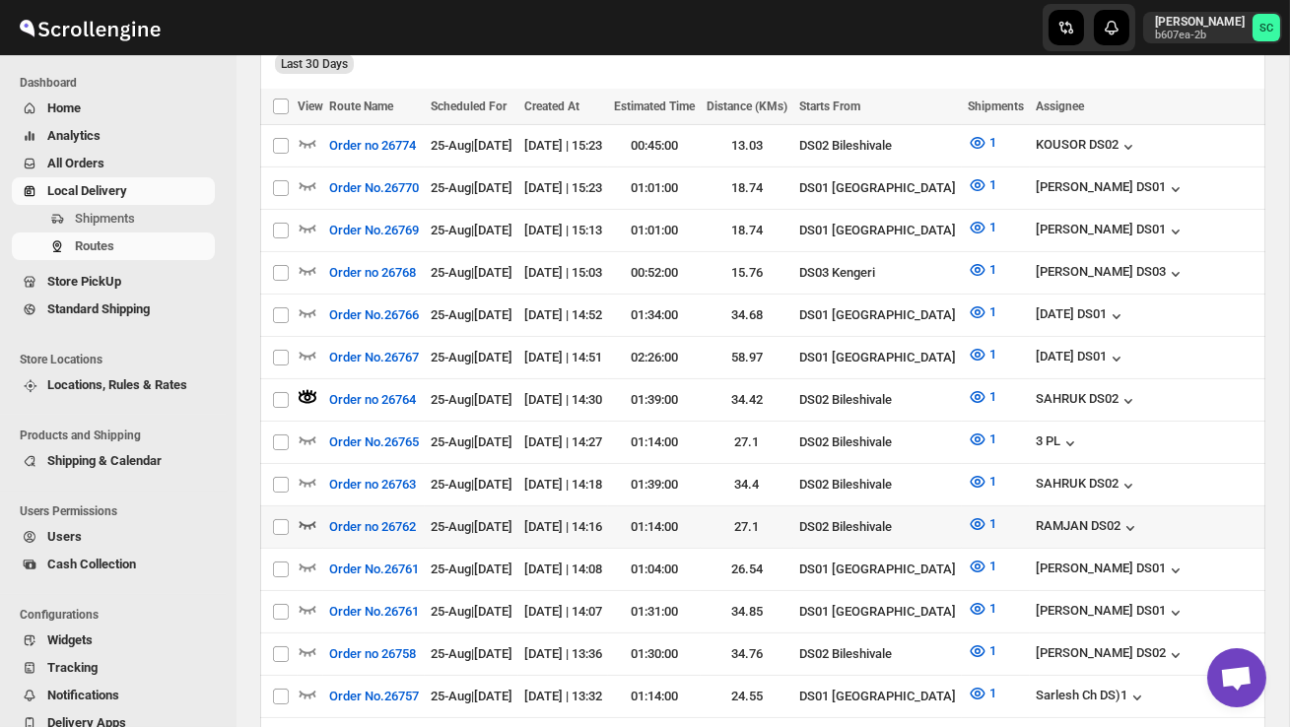
scroll to position [556, 0]
click at [308, 640] on icon "button" at bounding box center [308, 650] width 20 height 20
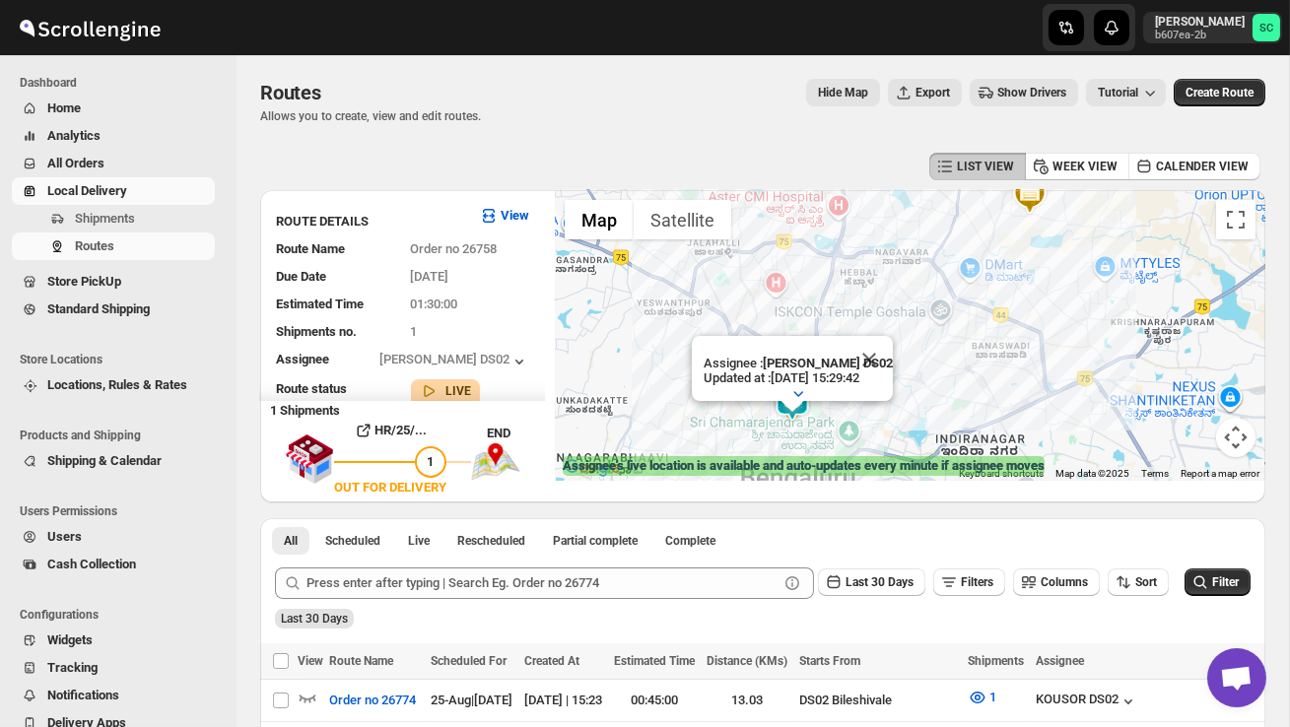
click at [880, 351] on button "Close" at bounding box center [868, 359] width 47 height 47
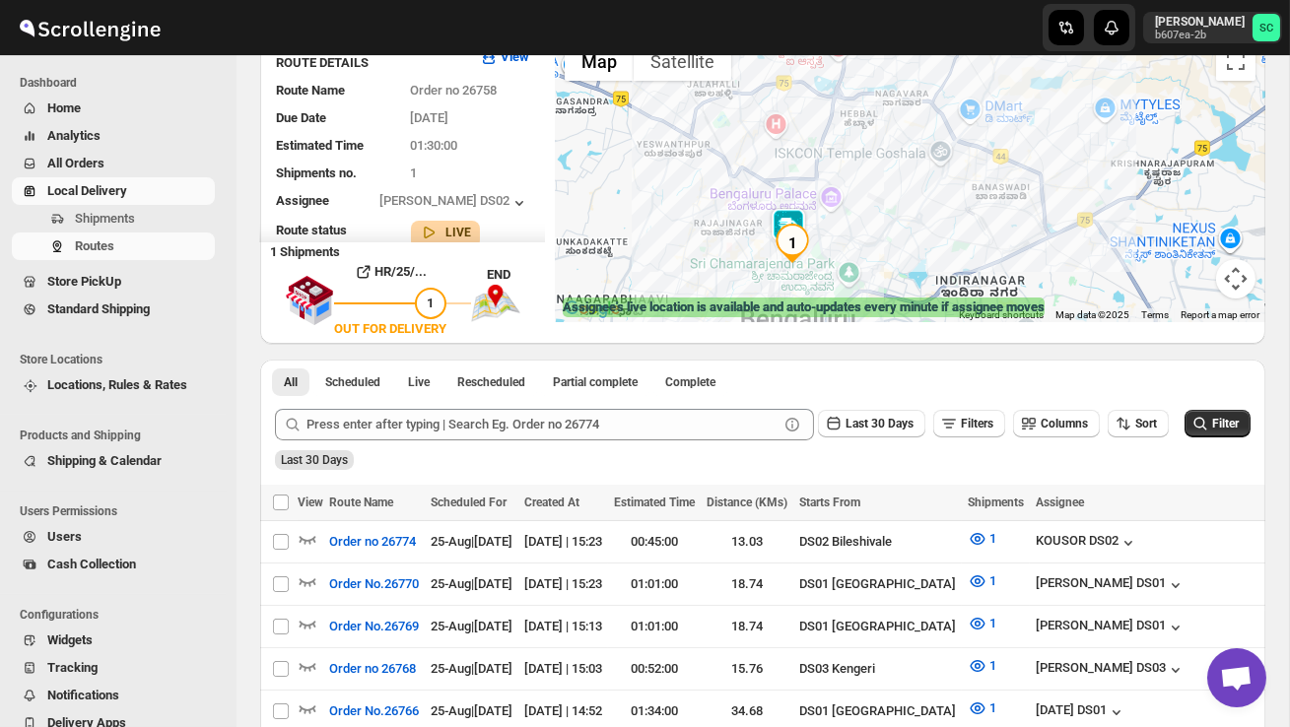
scroll to position [174, 0]
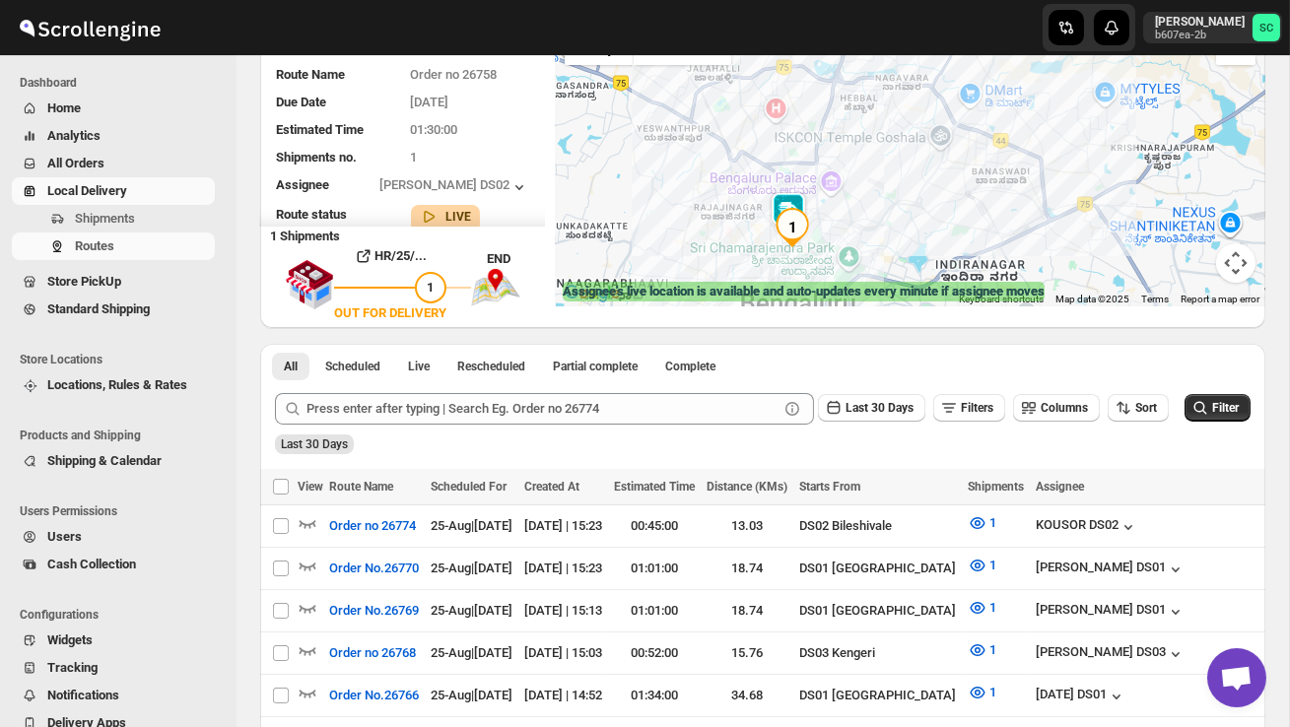
click at [802, 201] on img at bounding box center [787, 211] width 39 height 39
click at [781, 192] on img at bounding box center [788, 210] width 39 height 39
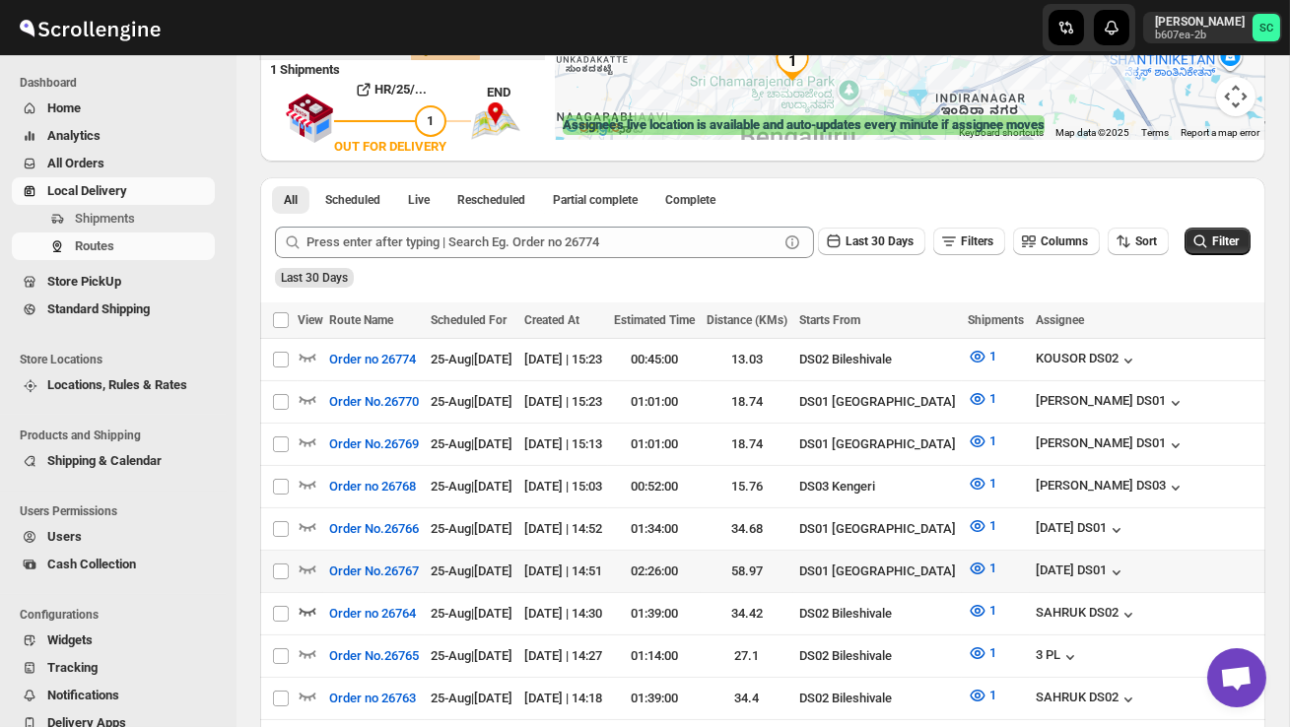
scroll to position [342, 0]
click at [299, 600] on icon "button" at bounding box center [308, 610] width 20 height 20
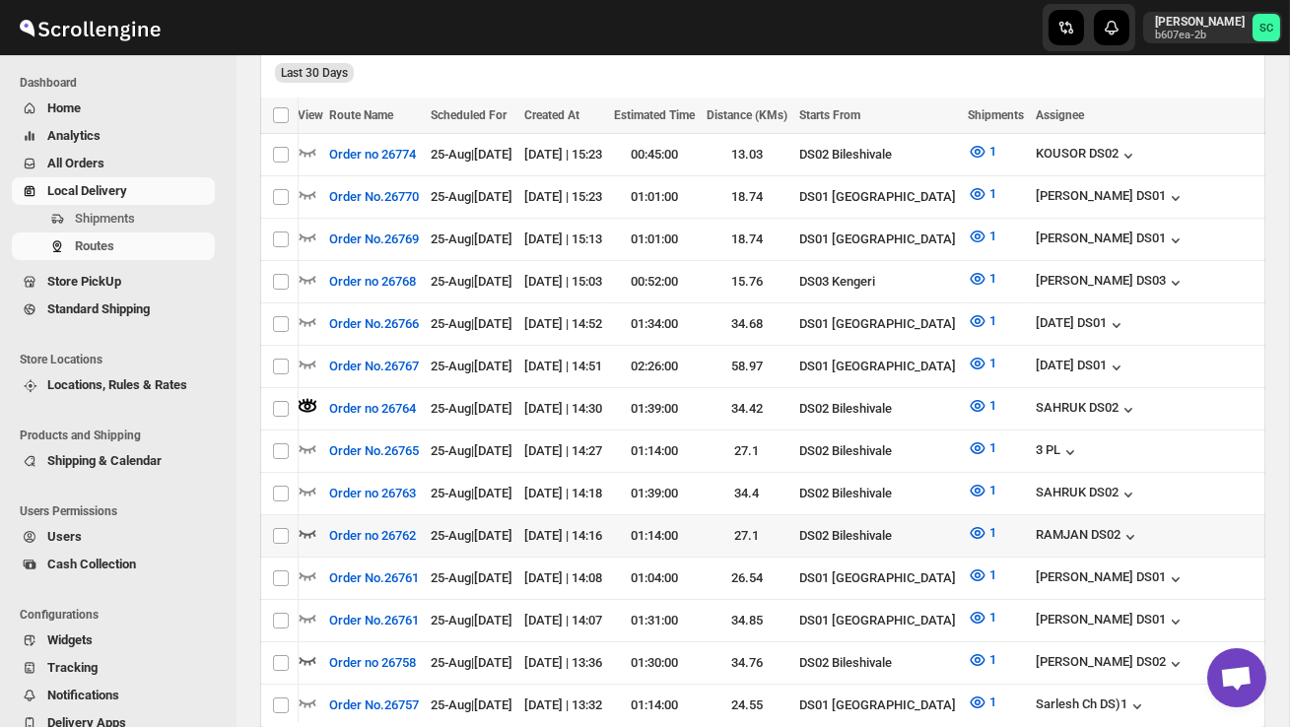
scroll to position [0, 0]
click at [303, 523] on icon "button" at bounding box center [308, 533] width 20 height 20
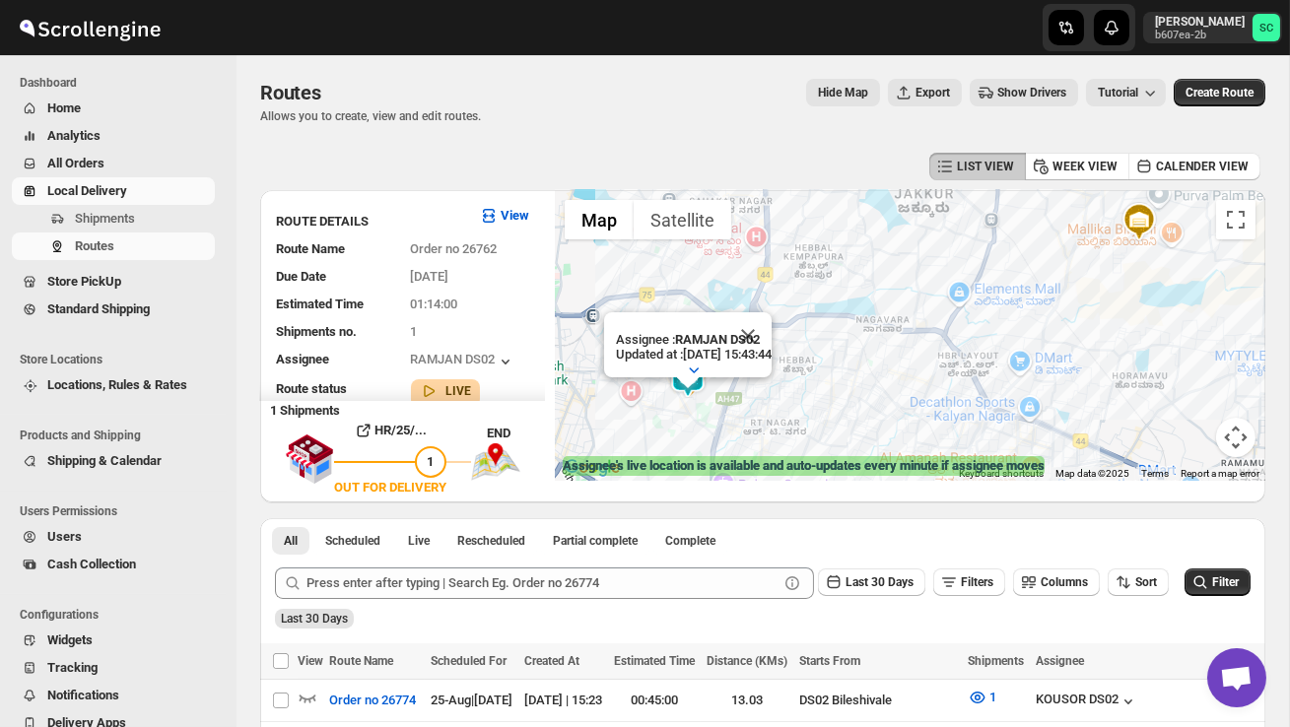
click at [771, 338] on button "Close" at bounding box center [747, 335] width 47 height 47
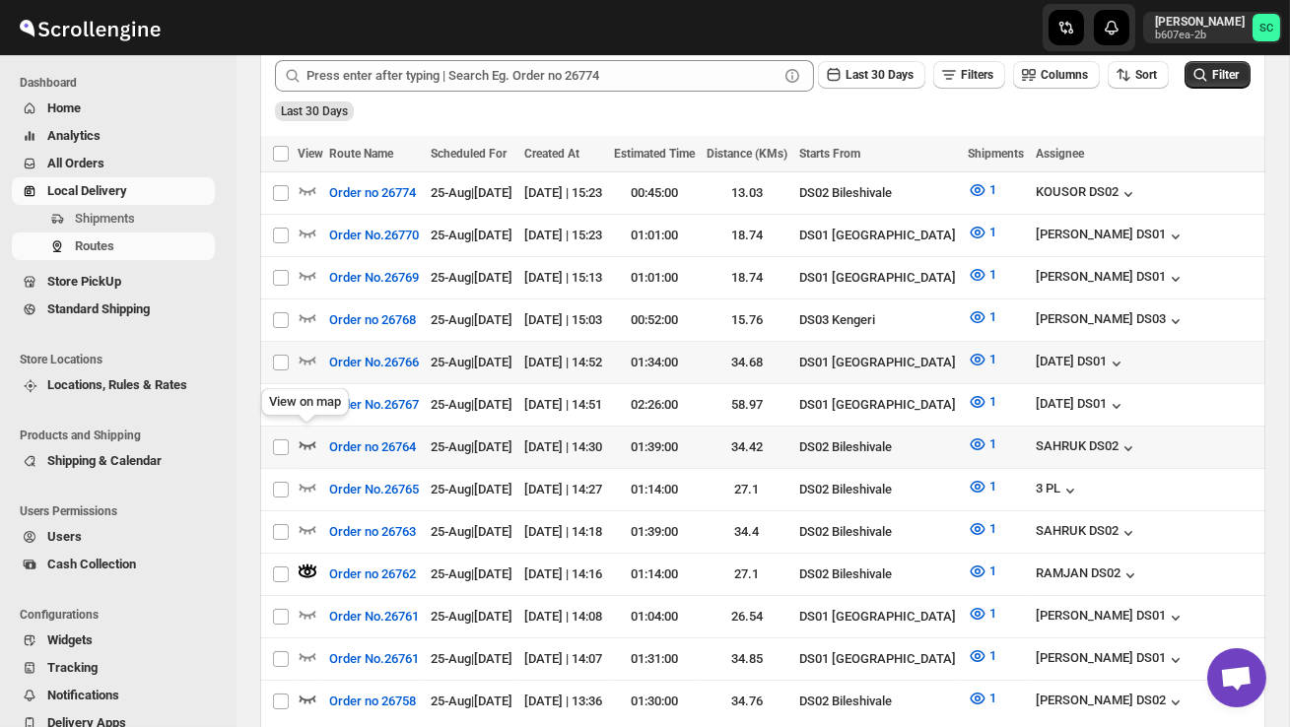
click at [307, 434] on icon "button" at bounding box center [308, 444] width 20 height 20
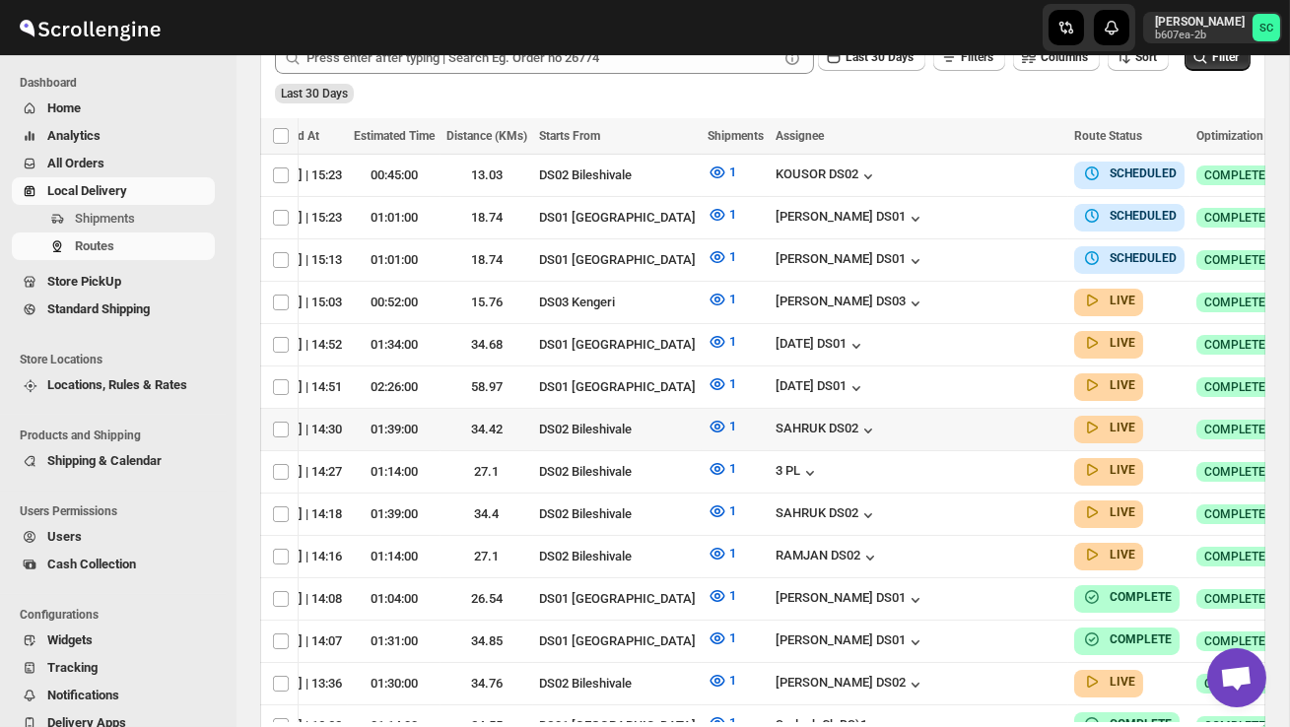
scroll to position [0, 260]
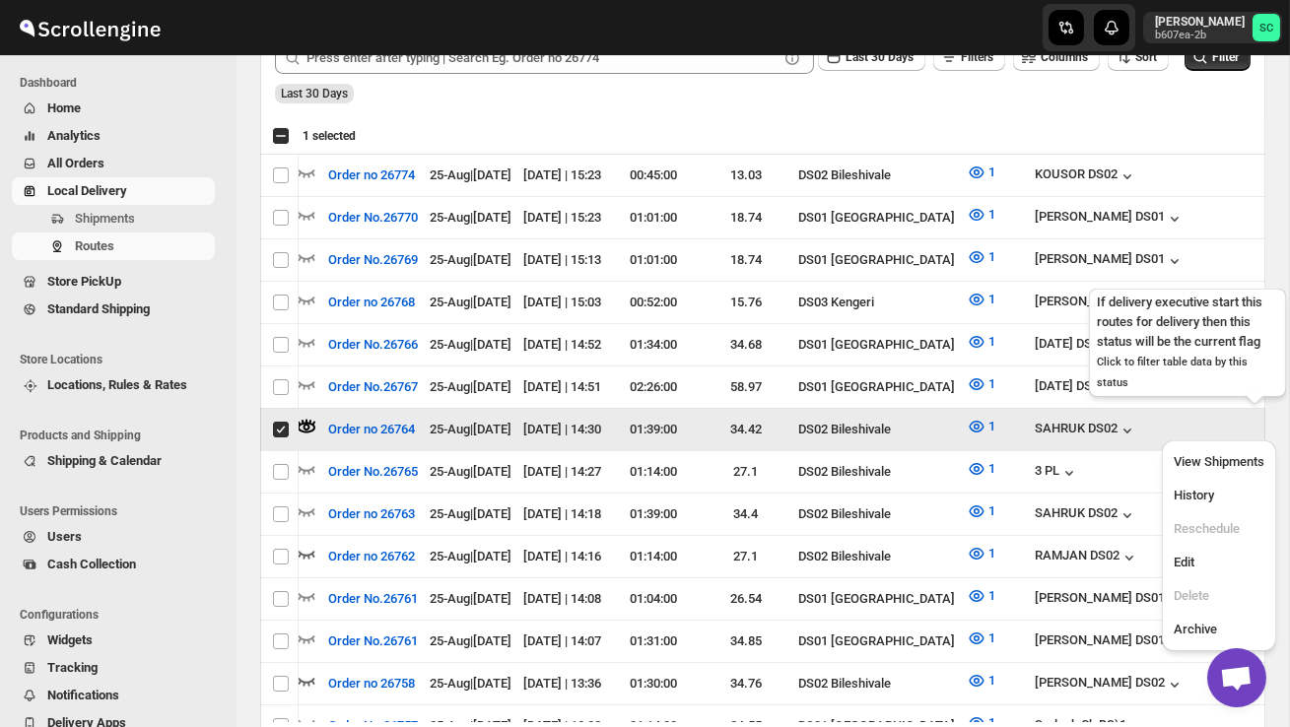
scroll to position [0, 1]
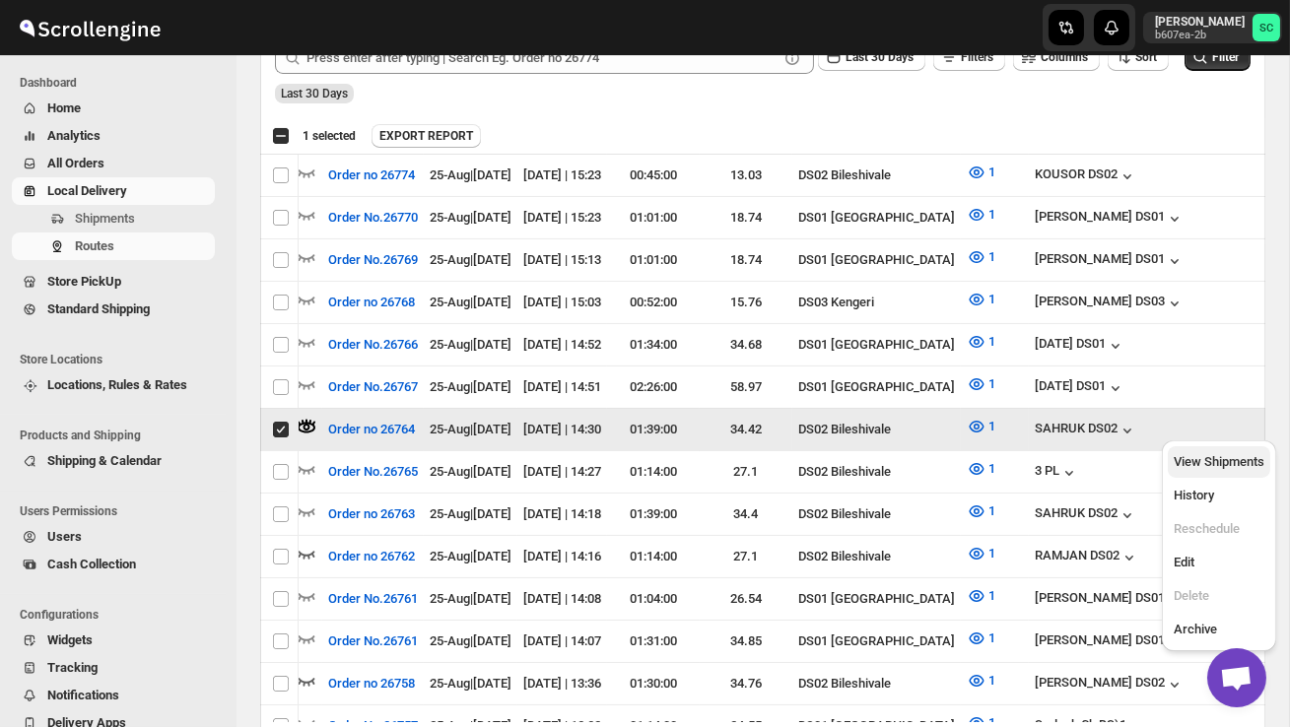
click at [1227, 468] on span "View Shipments" at bounding box center [1218, 461] width 91 height 15
checkbox input "false"
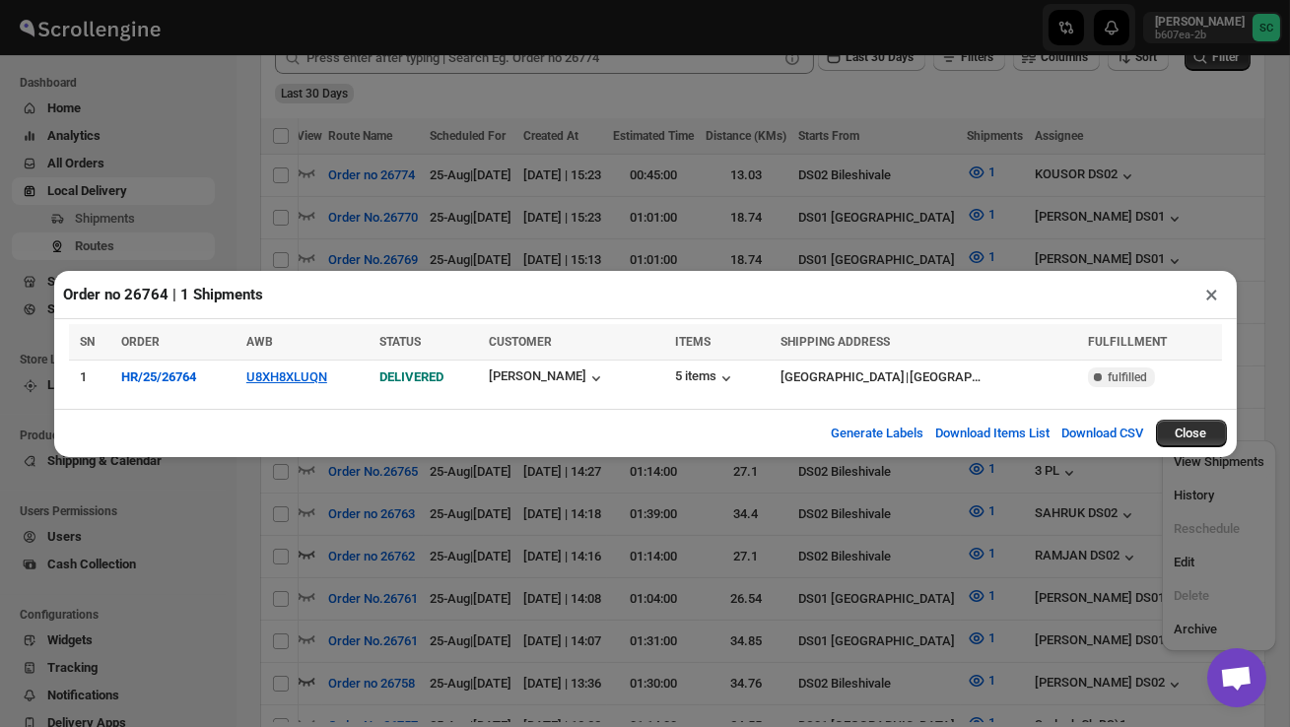
click at [856, 564] on div "Order no 26764 | 1 Shipments × SN ORDER AWB STATUS CUSTOMER ITEMS SHIPPING ADDR…" at bounding box center [645, 363] width 1290 height 727
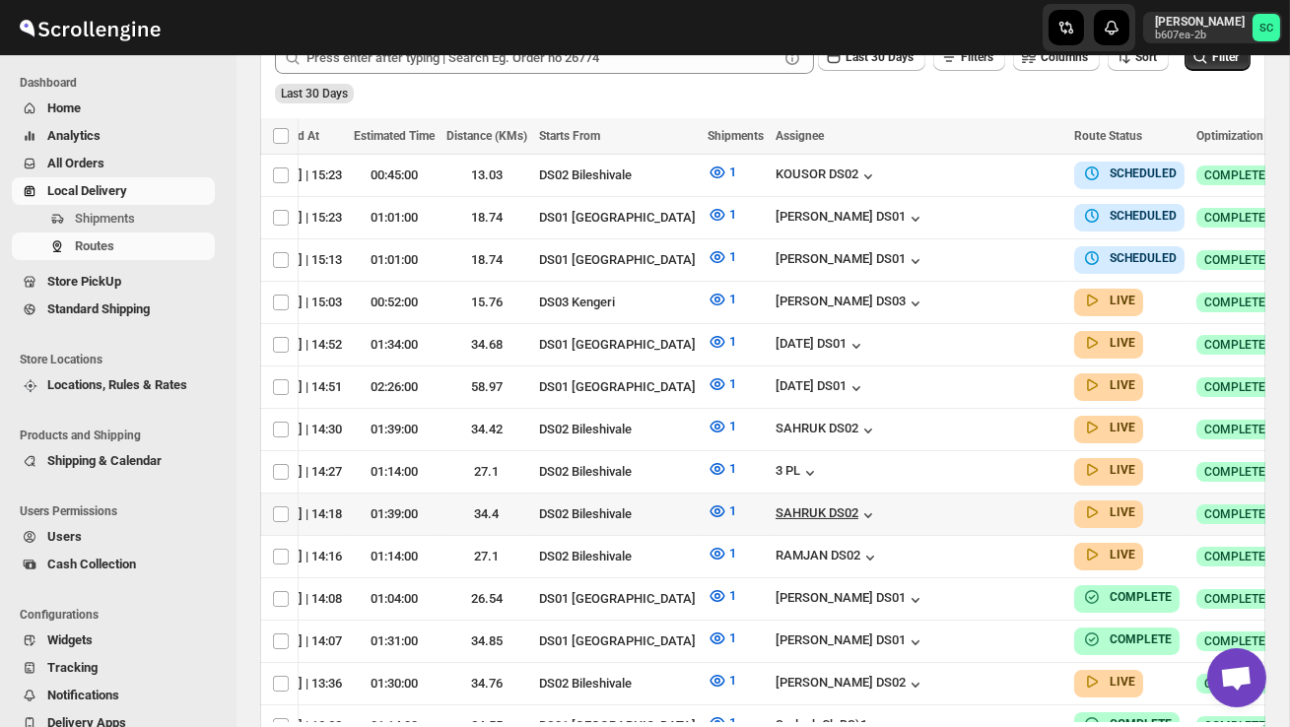
scroll to position [0, 260]
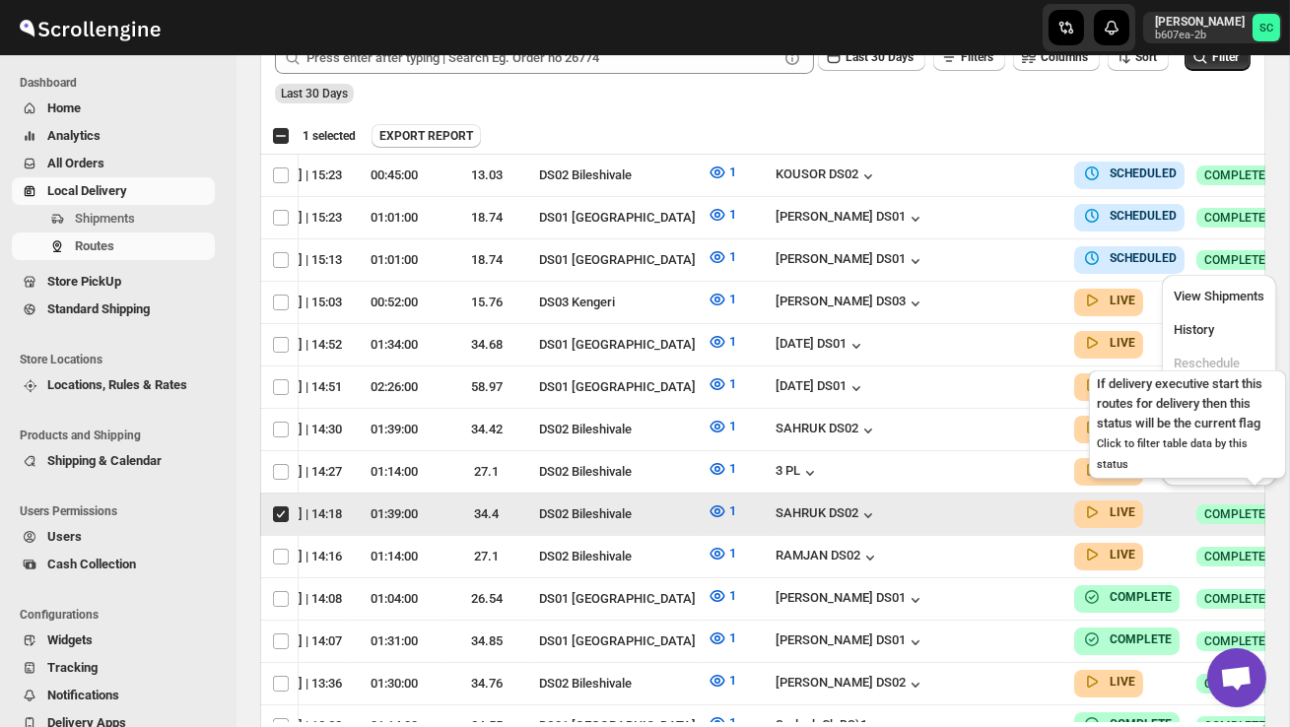
scroll to position [0, 1]
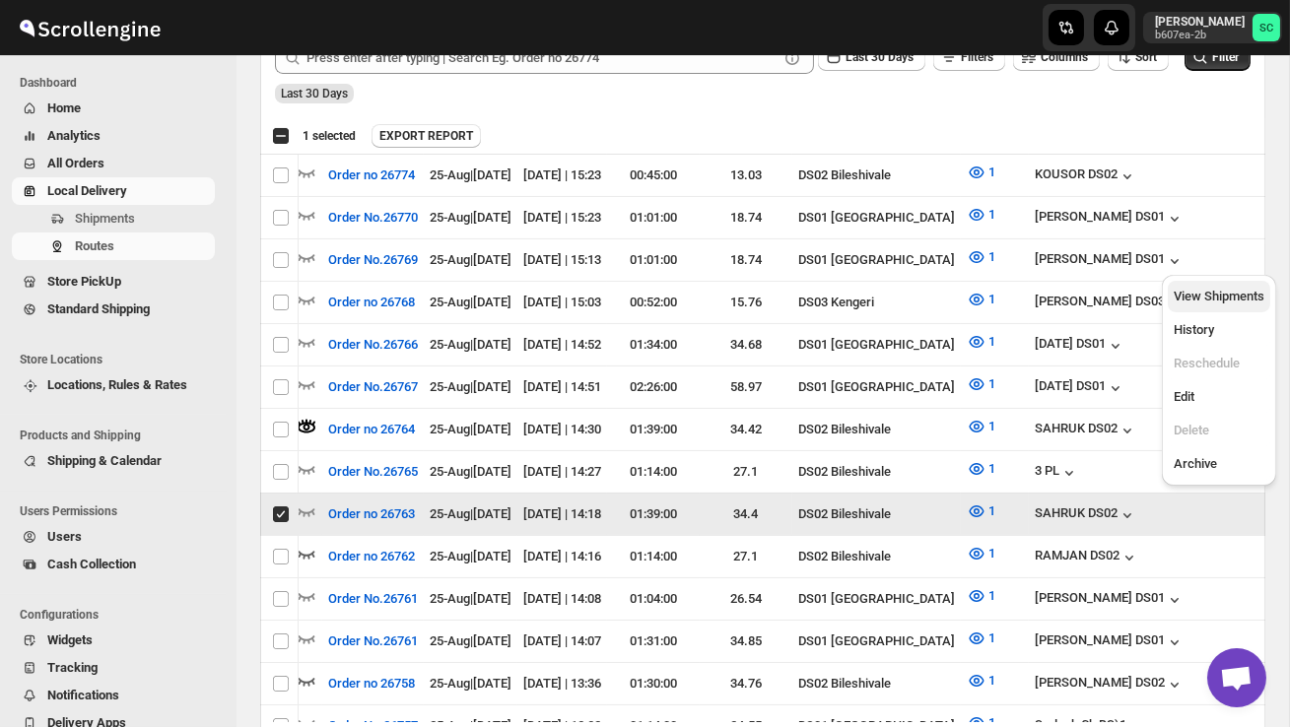
click at [1240, 292] on span "View Shipments" at bounding box center [1218, 296] width 91 height 15
checkbox input "false"
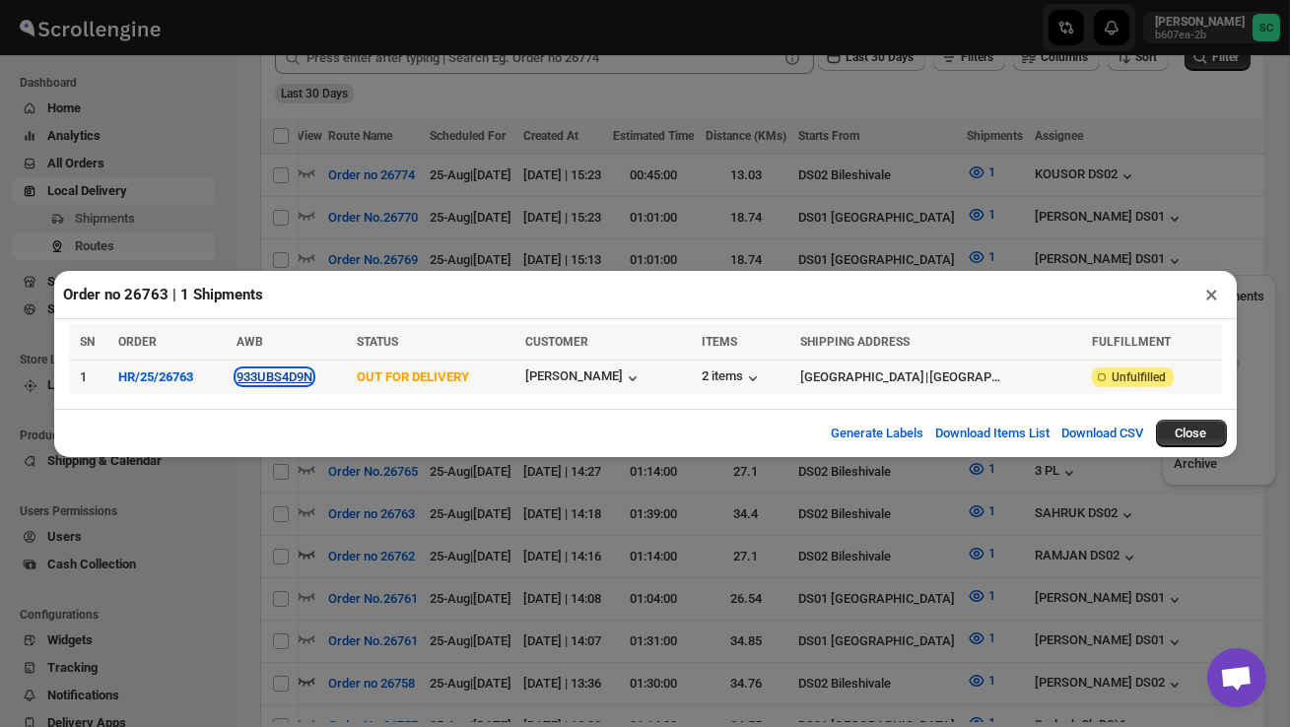
click at [276, 373] on button "933UBS4D9N" at bounding box center [274, 376] width 76 height 15
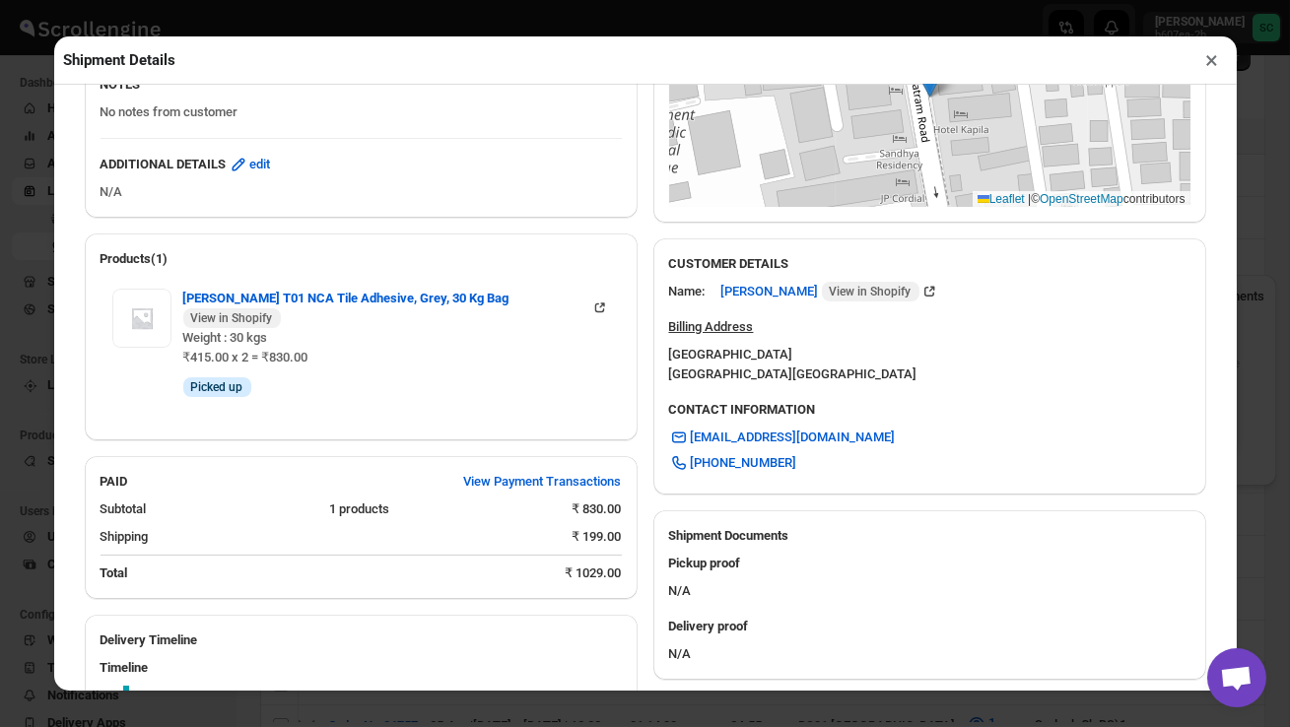
scroll to position [769, 0]
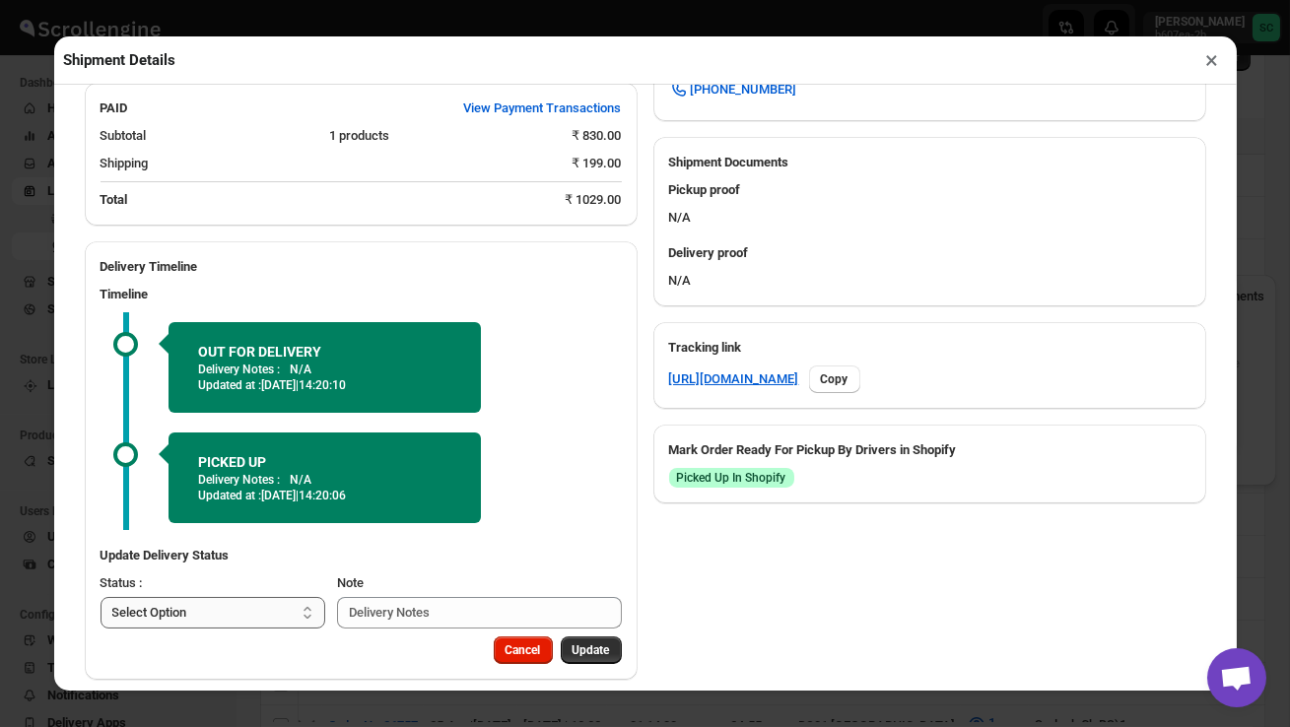
click at [253, 597] on select "Select Option PICKED UP OUT FOR DELIVERY RESCHEDULE DELIVERED CANCELLED" at bounding box center [213, 613] width 226 height 32
select select "DELIVERED"
click at [585, 642] on span "Update" at bounding box center [590, 650] width 37 height 16
select select
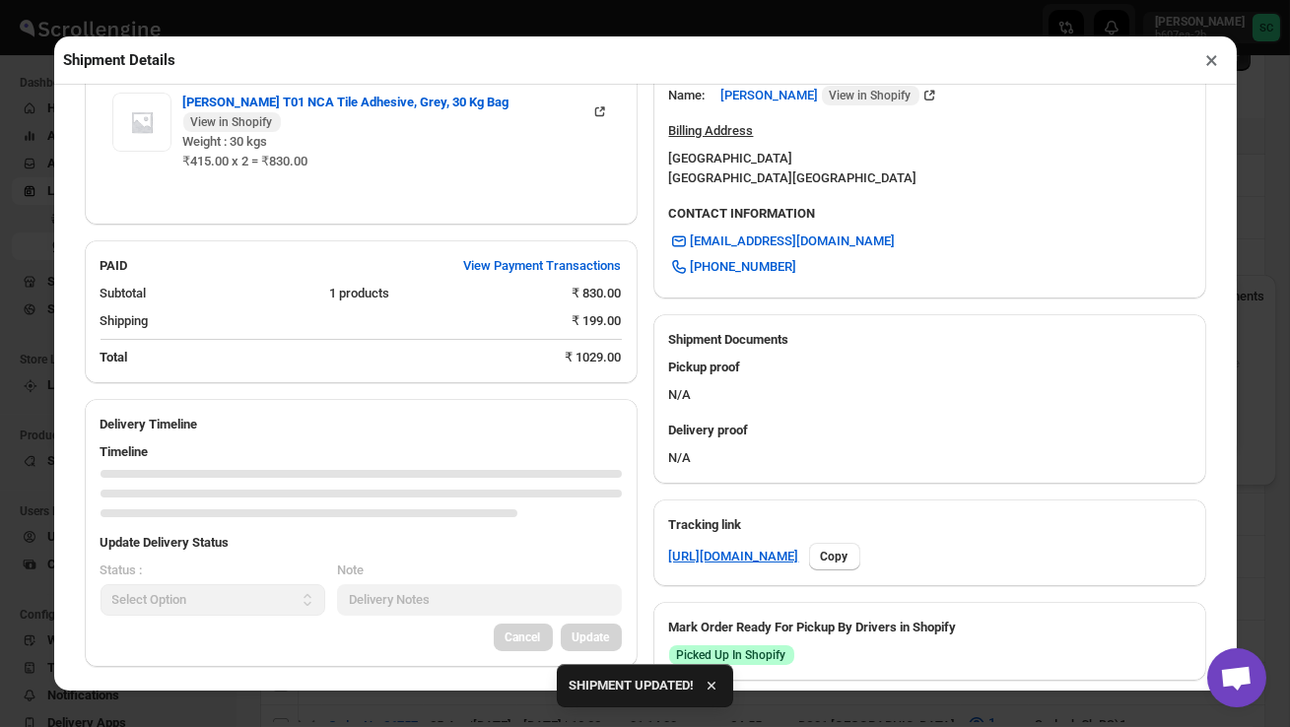
click at [1216, 59] on button "×" at bounding box center [1212, 60] width 29 height 28
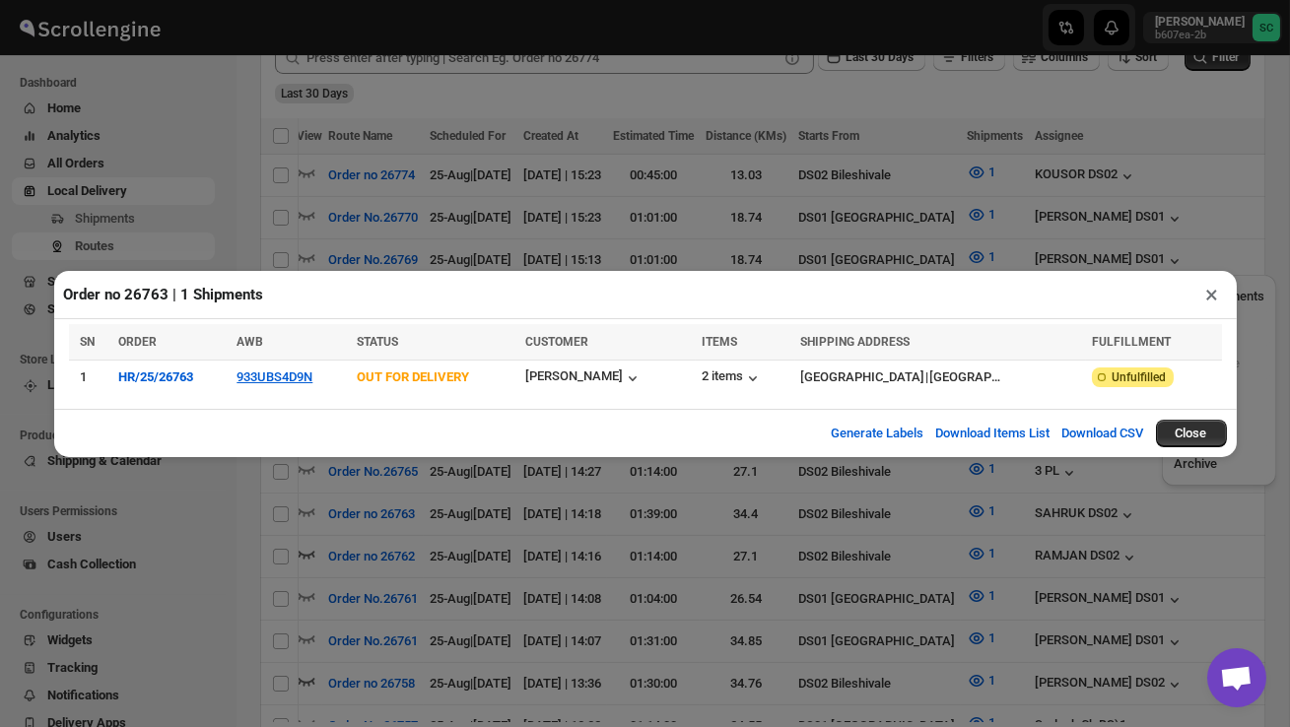
click at [1217, 297] on button "×" at bounding box center [1212, 295] width 29 height 28
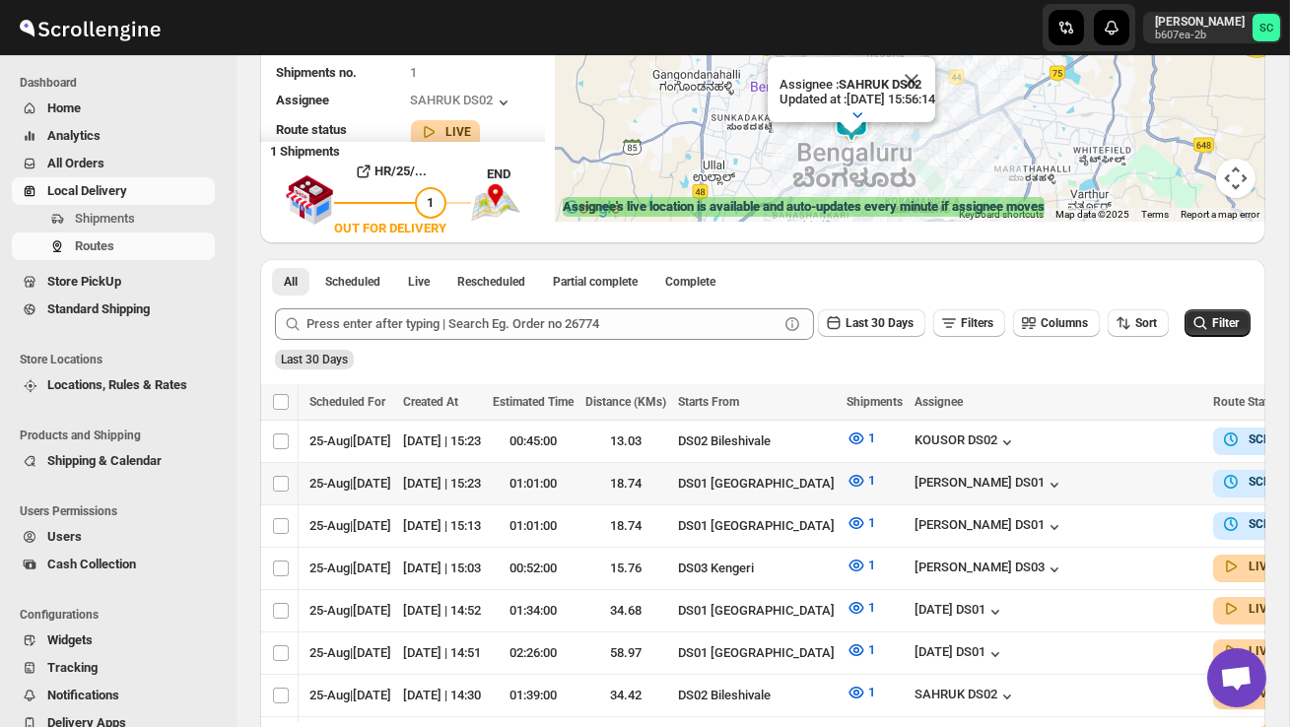
scroll to position [0, 260]
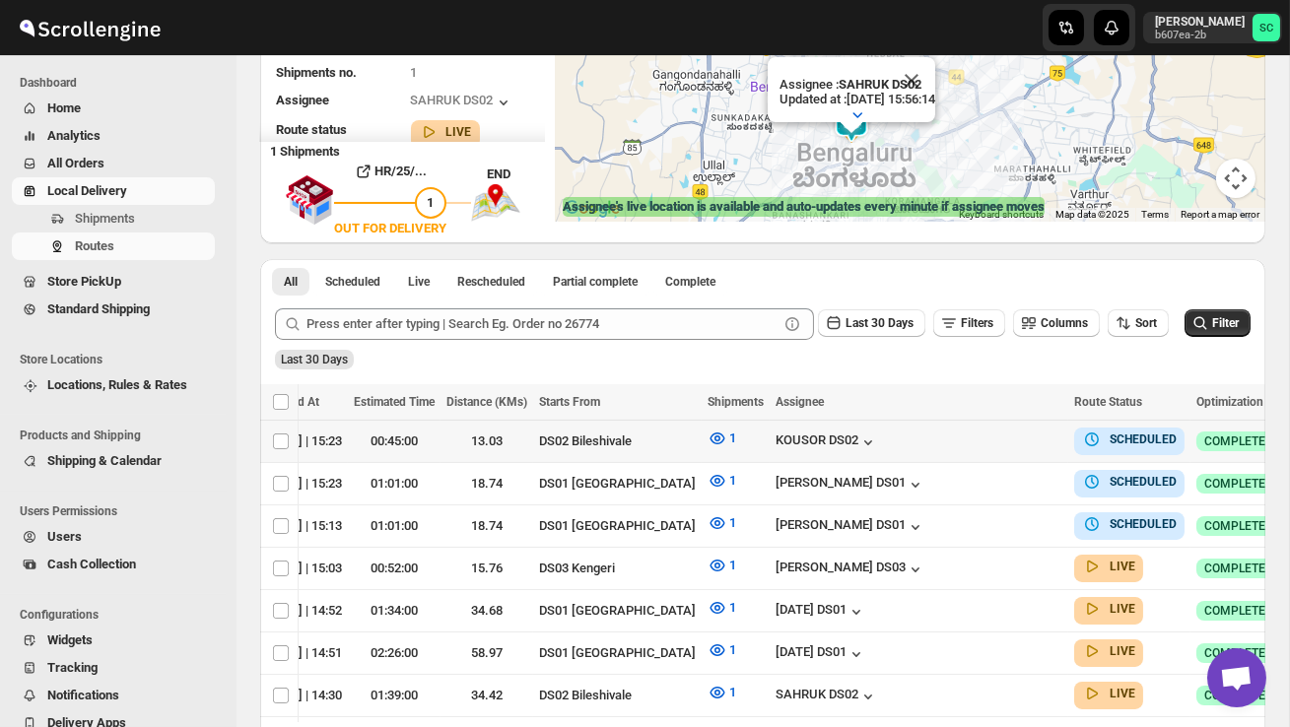
checkbox input "true"
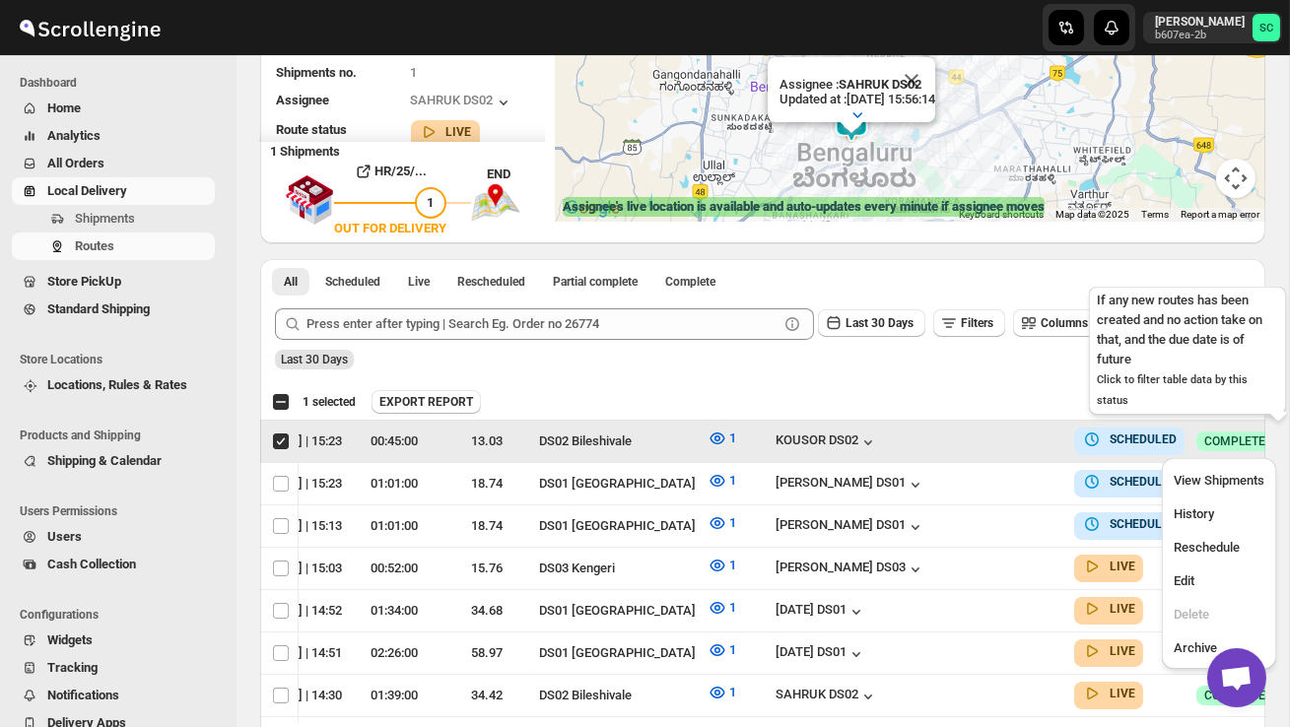
scroll to position [0, 1]
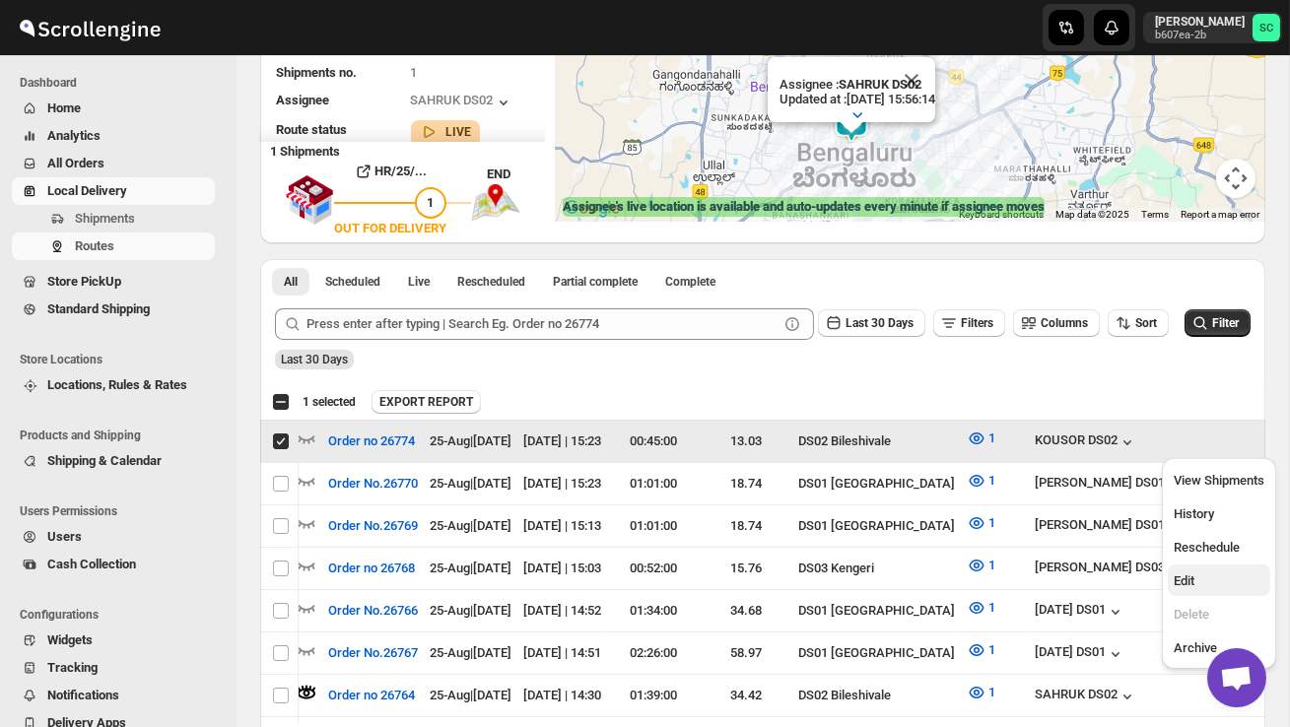
click at [1223, 585] on span "Edit" at bounding box center [1218, 581] width 91 height 20
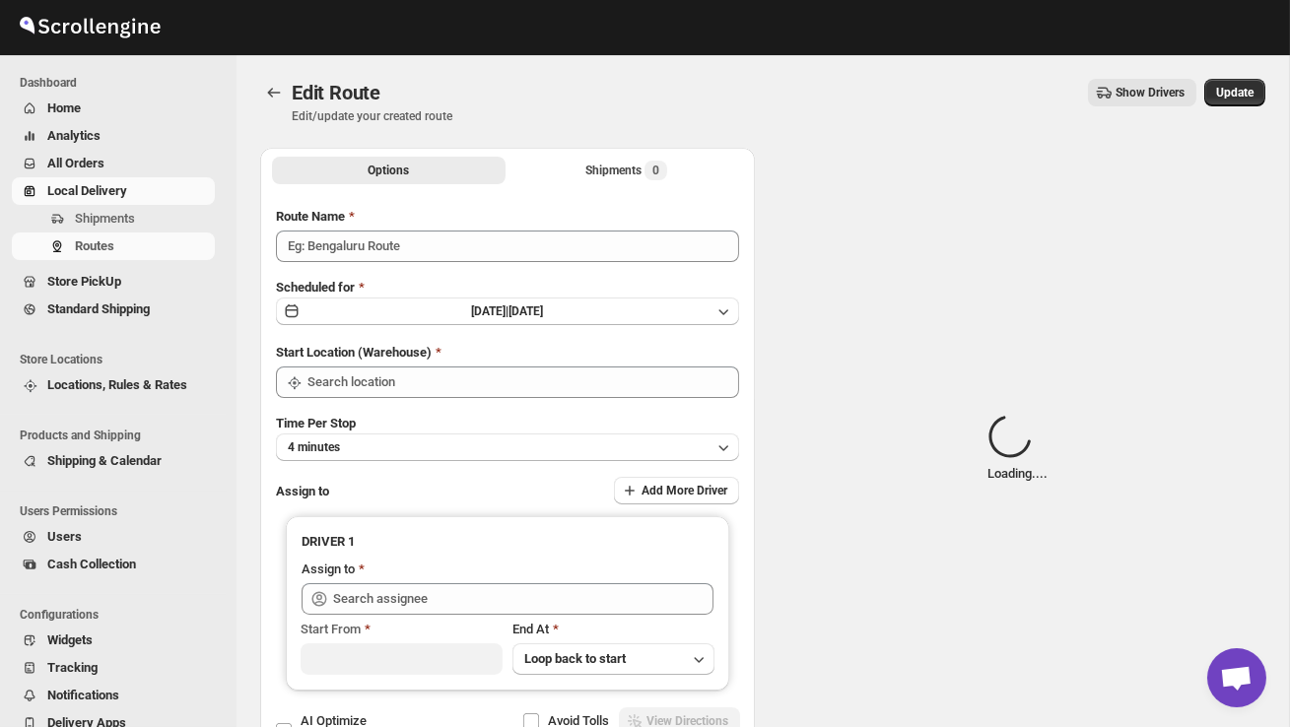
type input "Order no 26774"
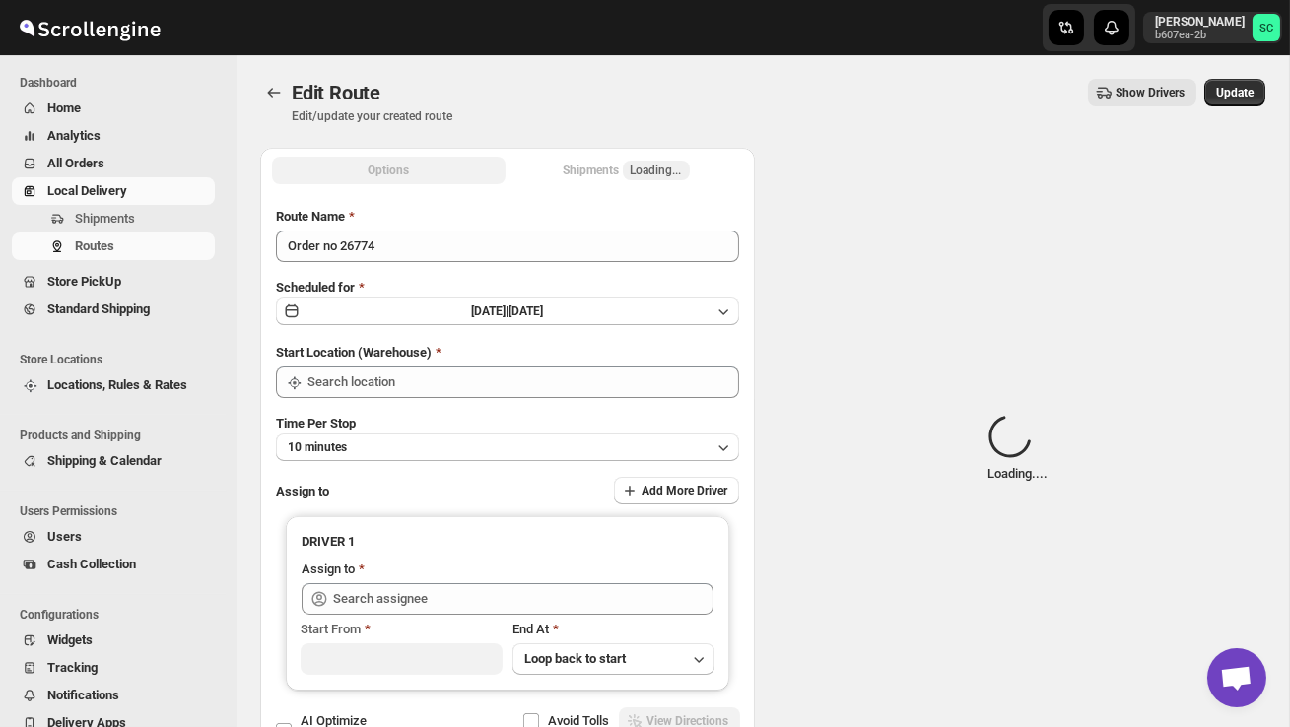
type input "DS02 Bileshivale"
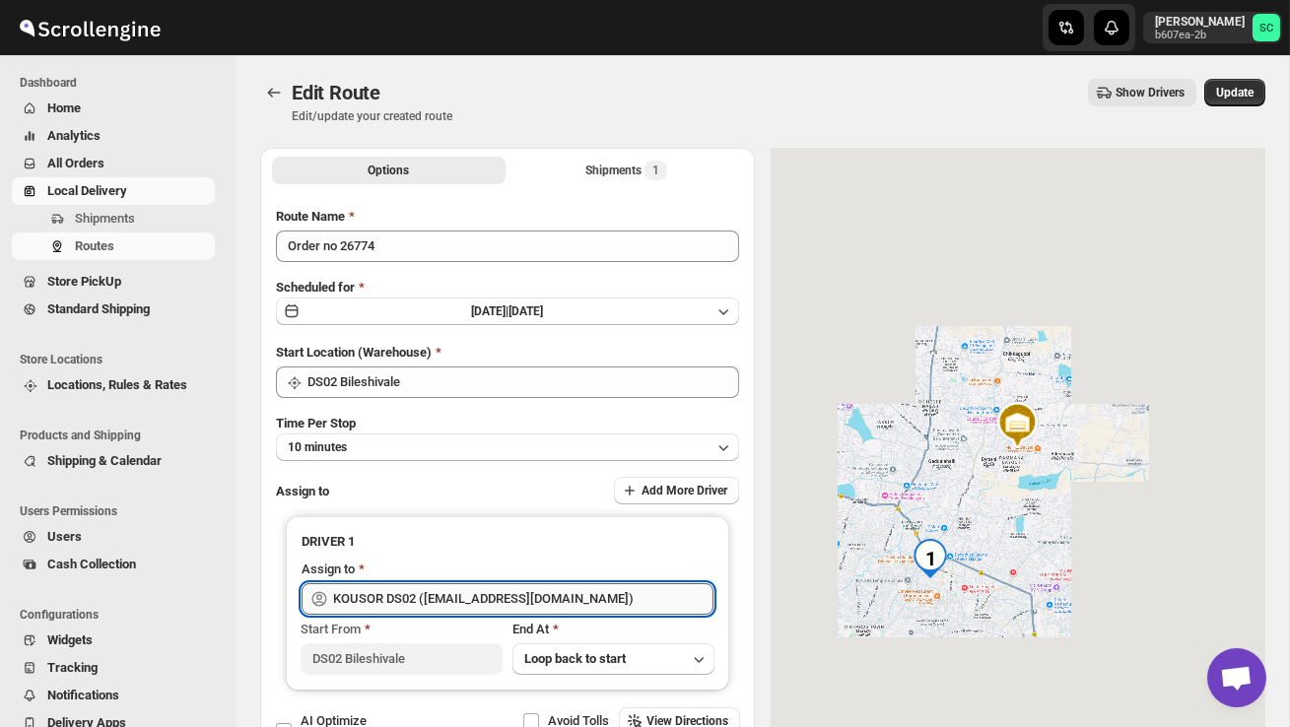
click at [604, 592] on input "KOUSOR DS02 ([EMAIL_ADDRESS][DOMAIN_NAME])" at bounding box center [523, 599] width 380 height 32
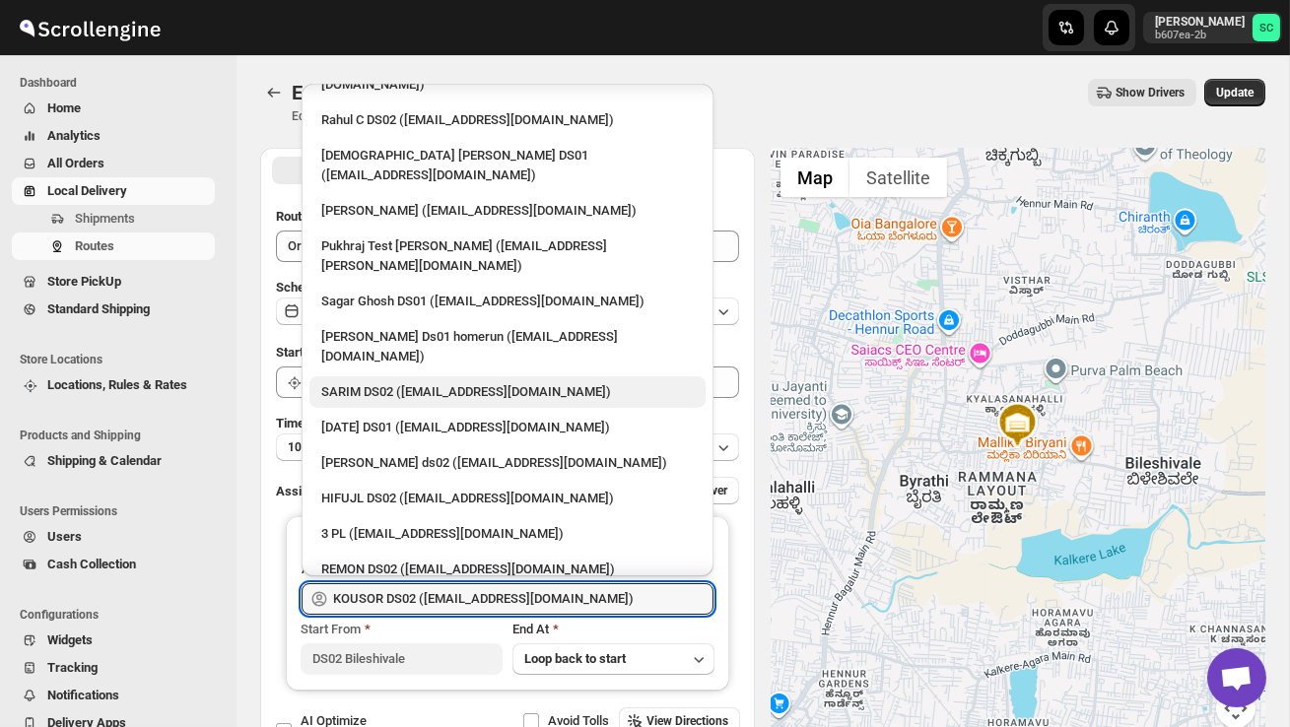
scroll to position [205, 0]
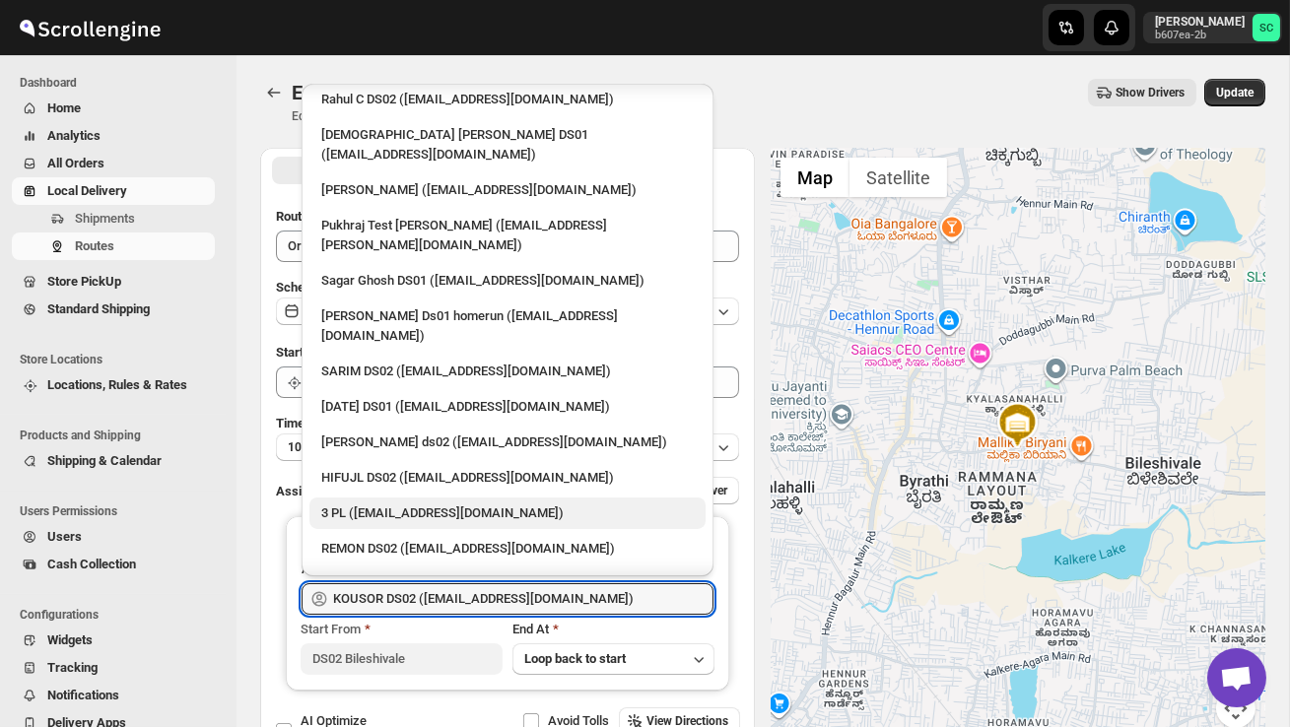
click at [440, 503] on div "3 PL ([EMAIL_ADDRESS][DOMAIN_NAME])" at bounding box center [507, 513] width 372 height 20
type input "3 PL ([EMAIL_ADDRESS][DOMAIN_NAME])"
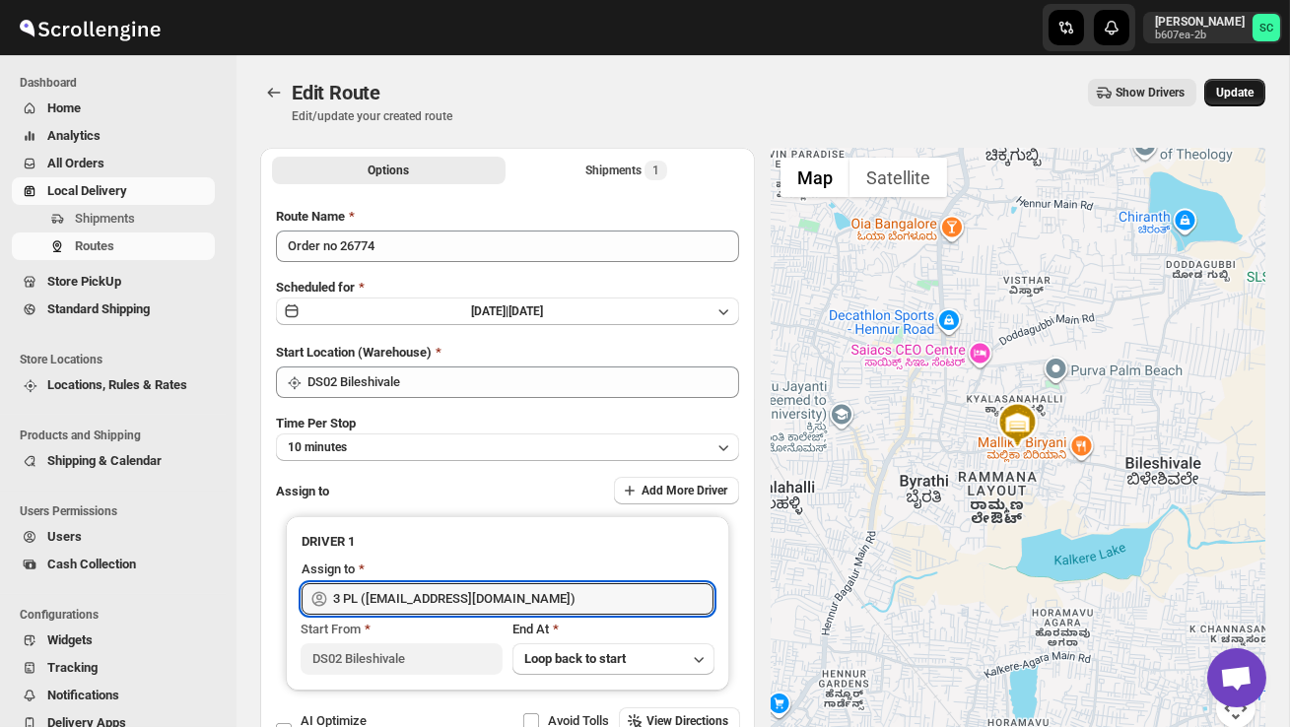
click at [1230, 91] on span "Update" at bounding box center [1234, 93] width 37 height 16
